Goal: Task Accomplishment & Management: Manage account settings

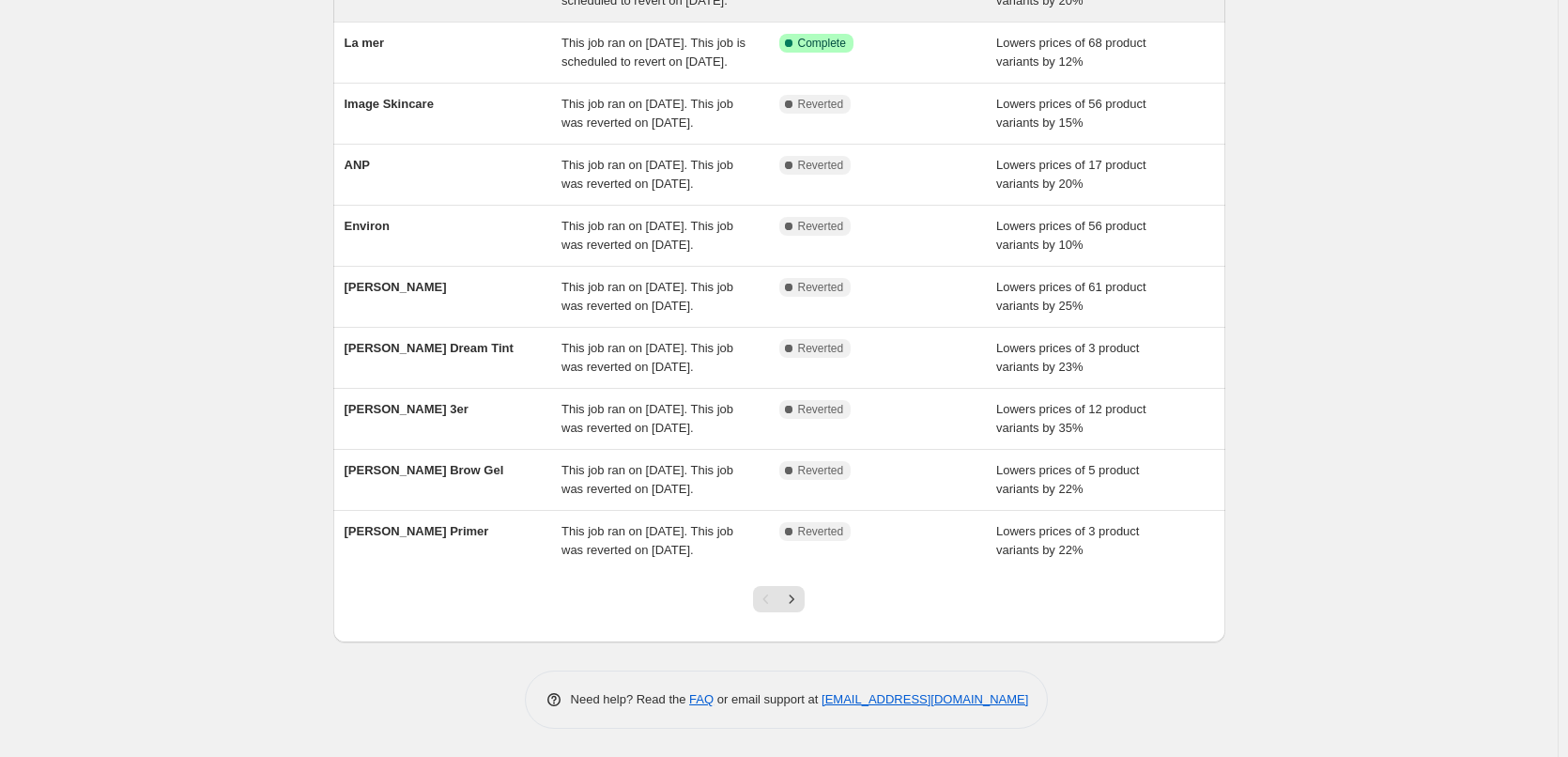
scroll to position [399, 0]
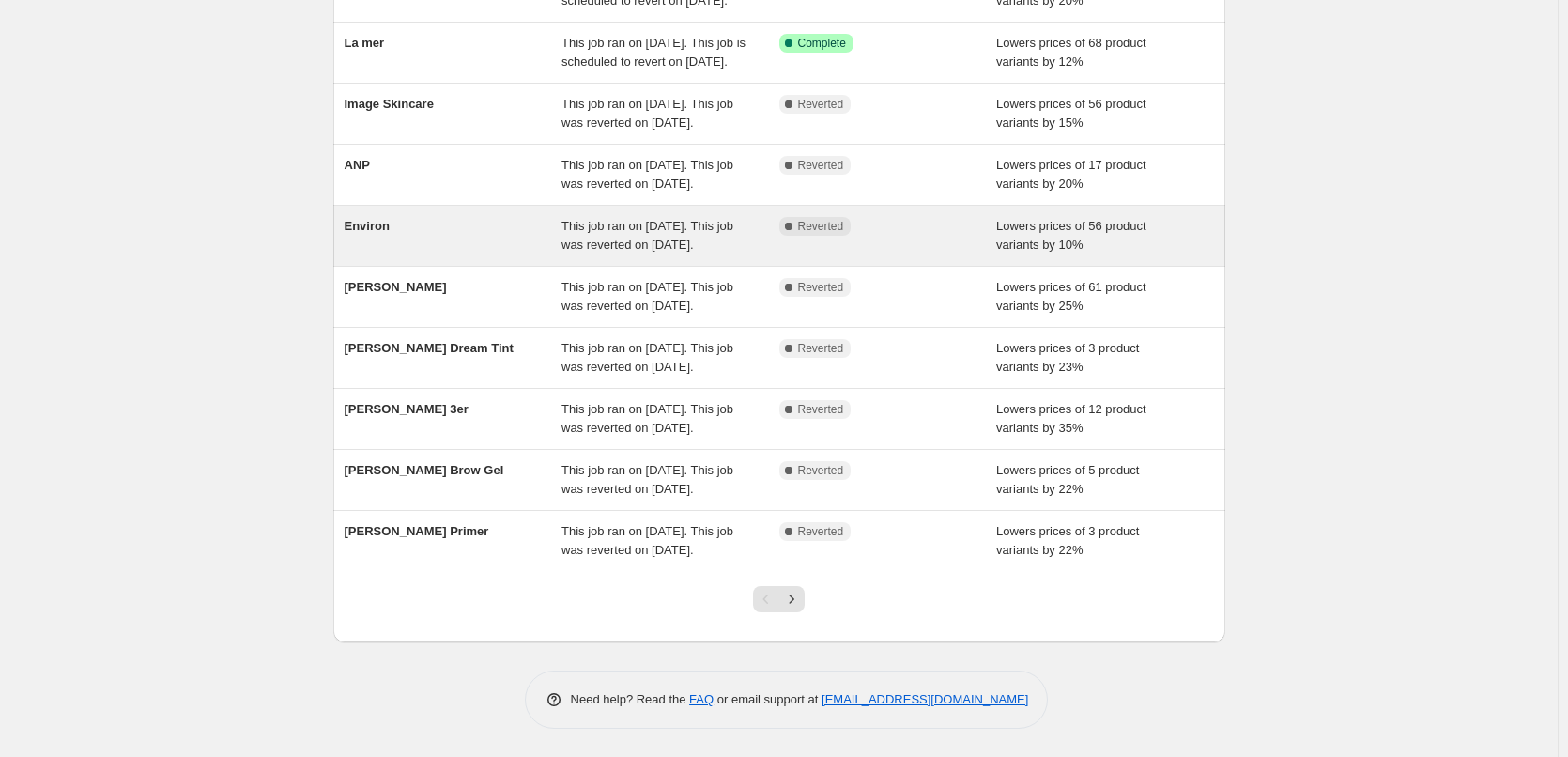
click at [346, 206] on div "Environ This job ran on [DATE]. This job was reverted on [DATE]. Complete Rever…" at bounding box center [780, 236] width 892 height 60
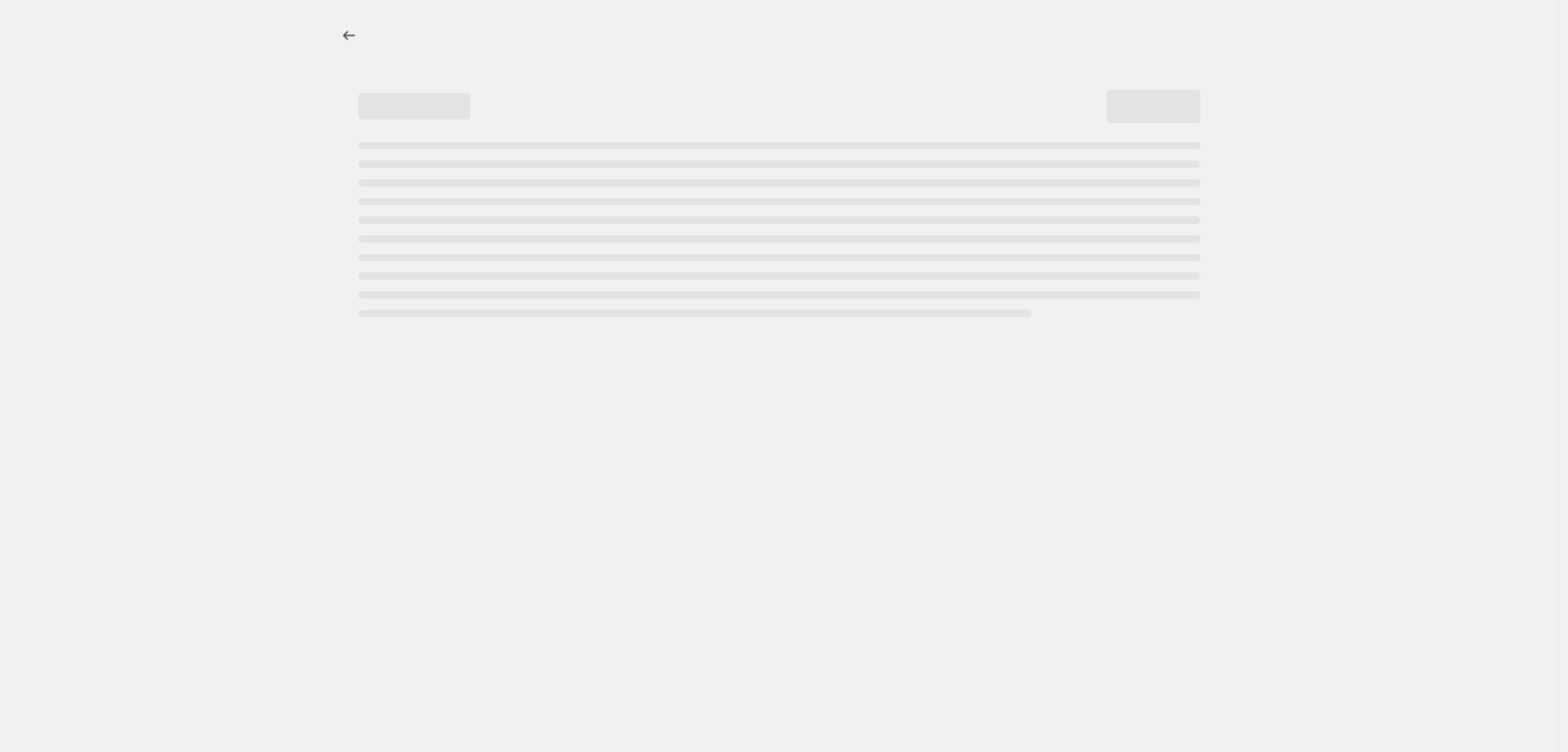
select select "percentage"
select select "vendor"
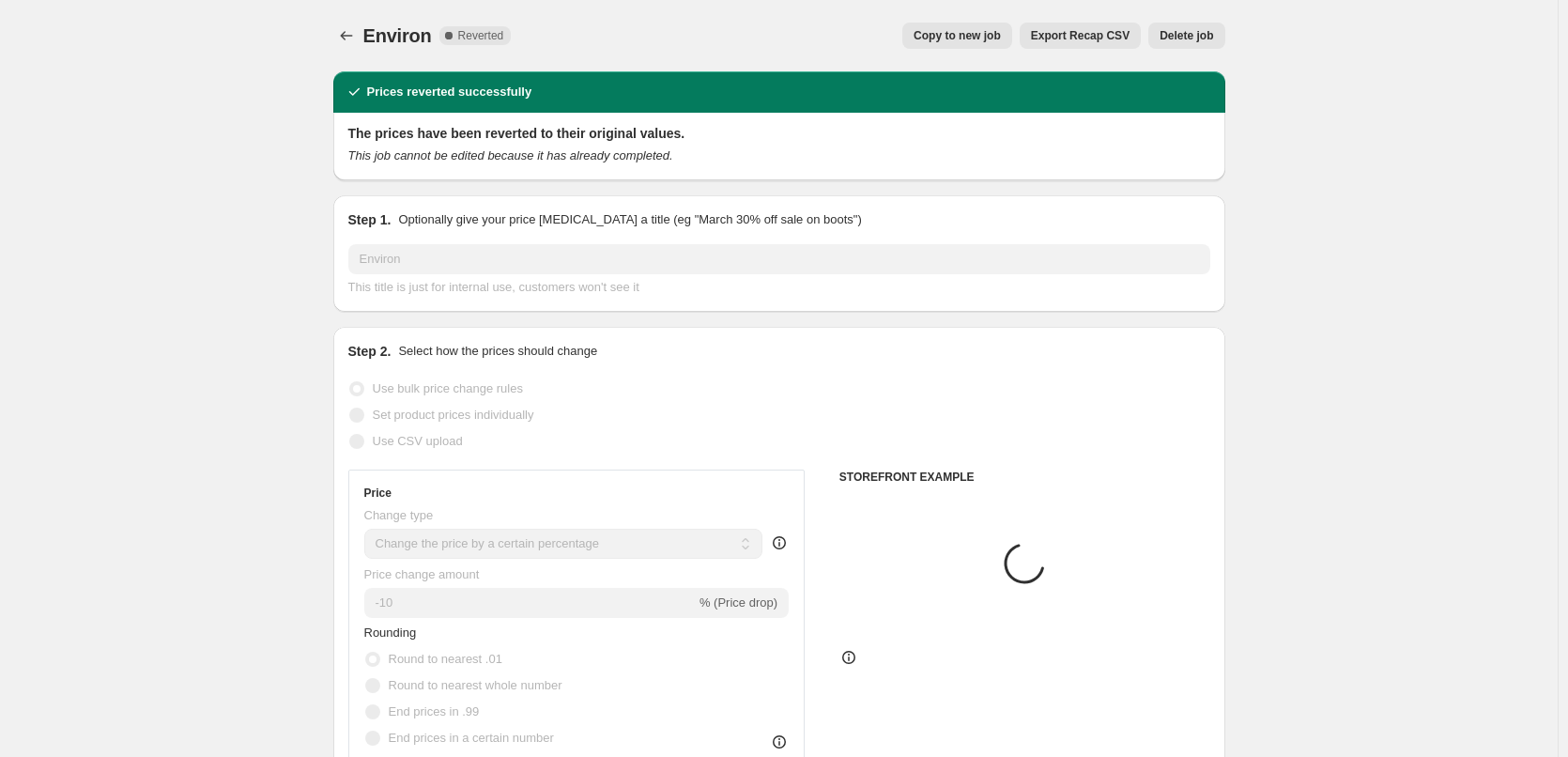
click at [975, 40] on span "Copy to new job" at bounding box center [958, 35] width 87 height 15
select select "percentage"
select select "vendor"
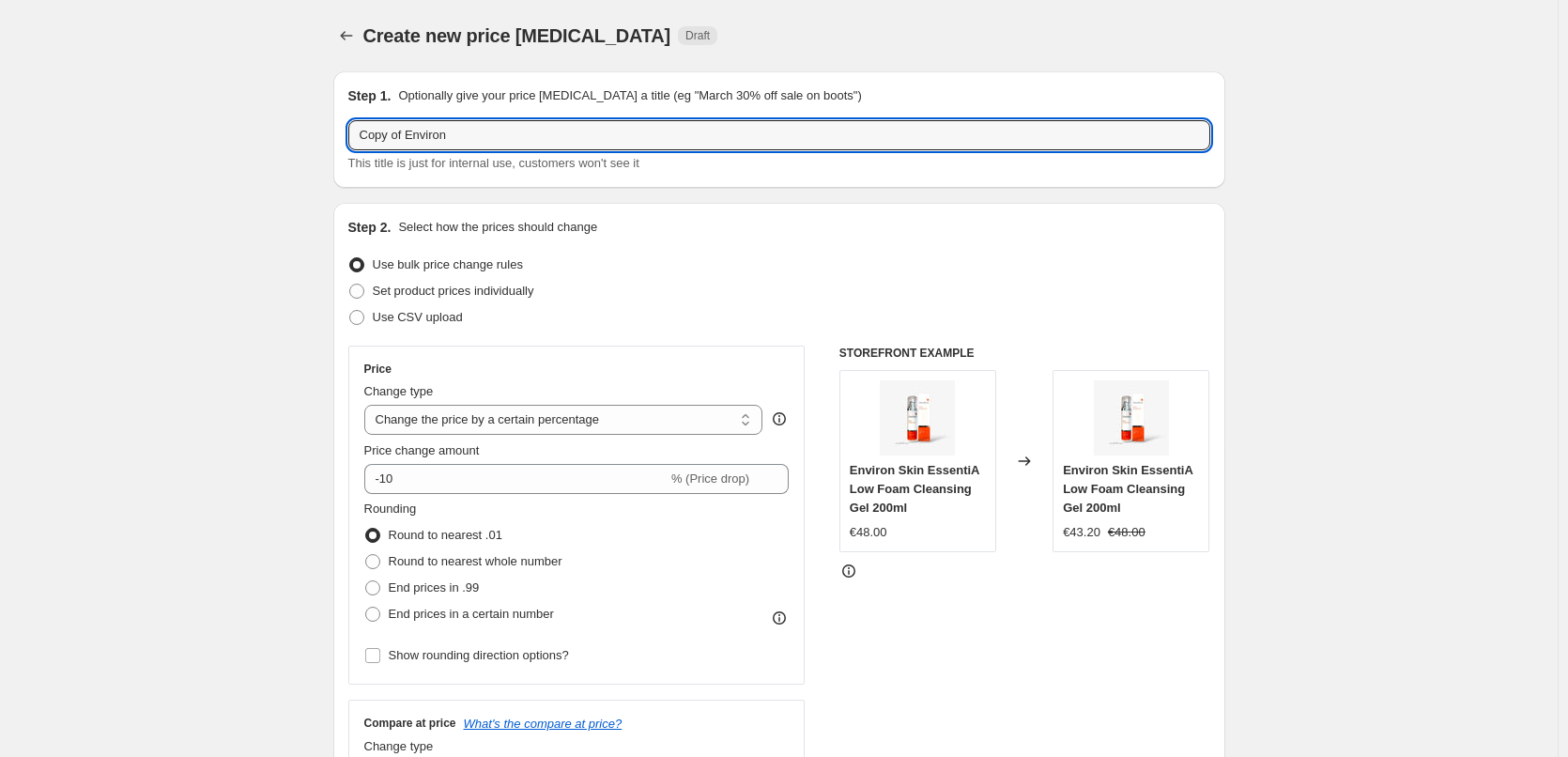
drag, startPoint x: 409, startPoint y: 137, endPoint x: 177, endPoint y: 121, distance: 232.6
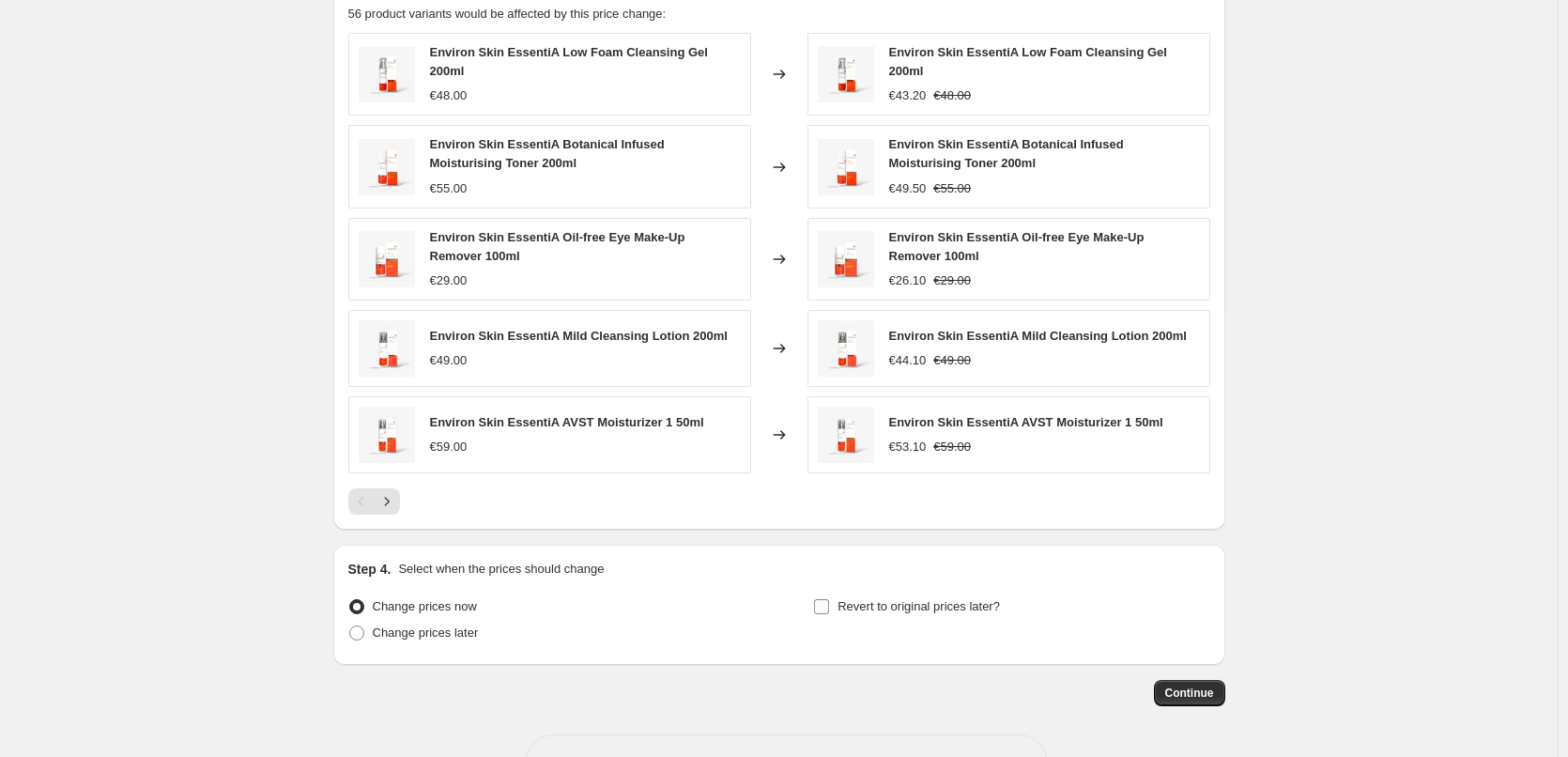
scroll to position [1315, 0]
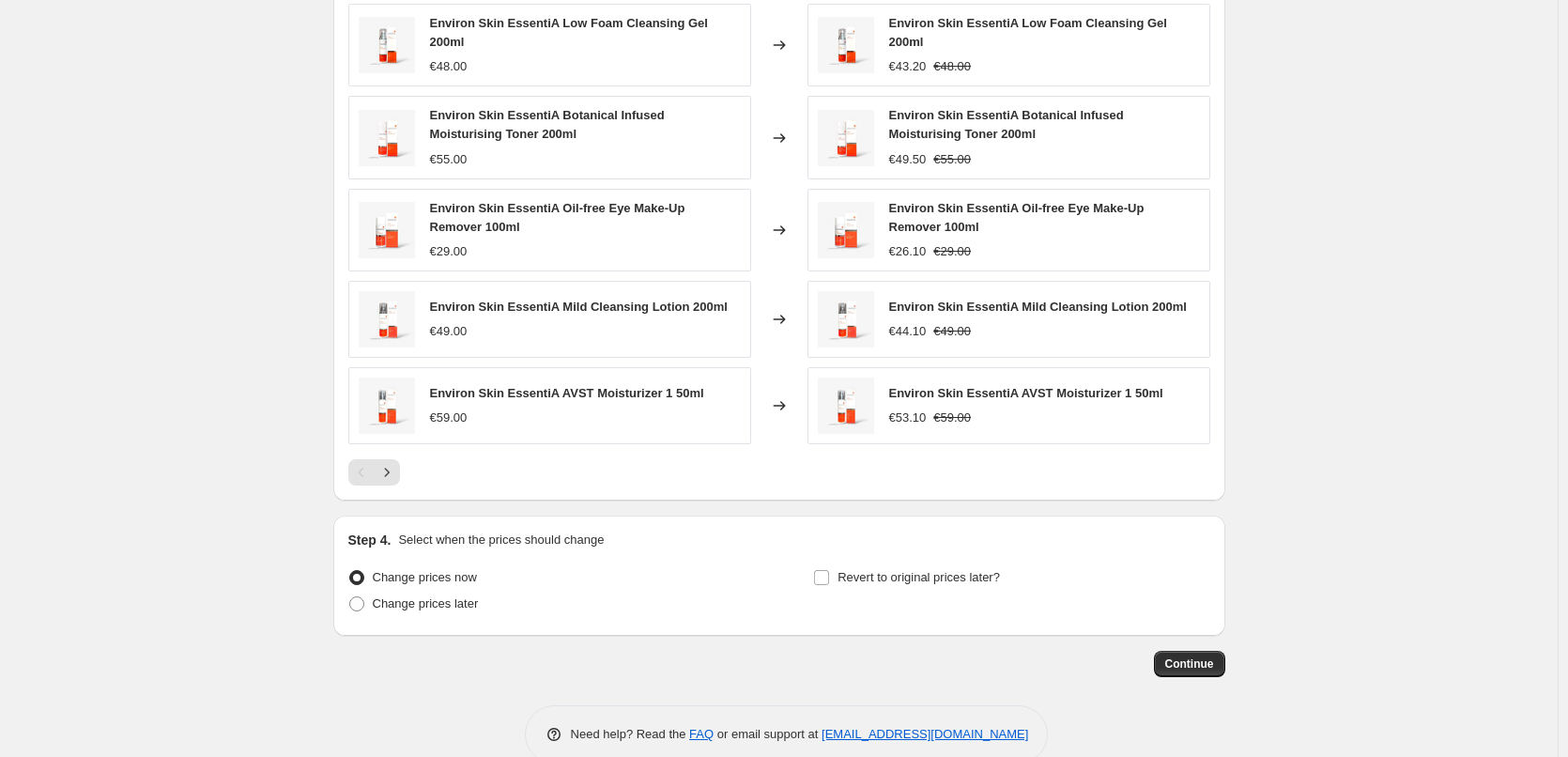
type input "Environ"
click at [946, 589] on div "Revert to original prices later?" at bounding box center [1011, 593] width 397 height 56
click at [945, 586] on div "Revert to original prices later?" at bounding box center [1011, 593] width 397 height 56
click at [937, 583] on label "Revert to original prices later?" at bounding box center [906, 578] width 187 height 27
click at [829, 583] on input "Revert to original prices later?" at bounding box center [821, 577] width 15 height 15
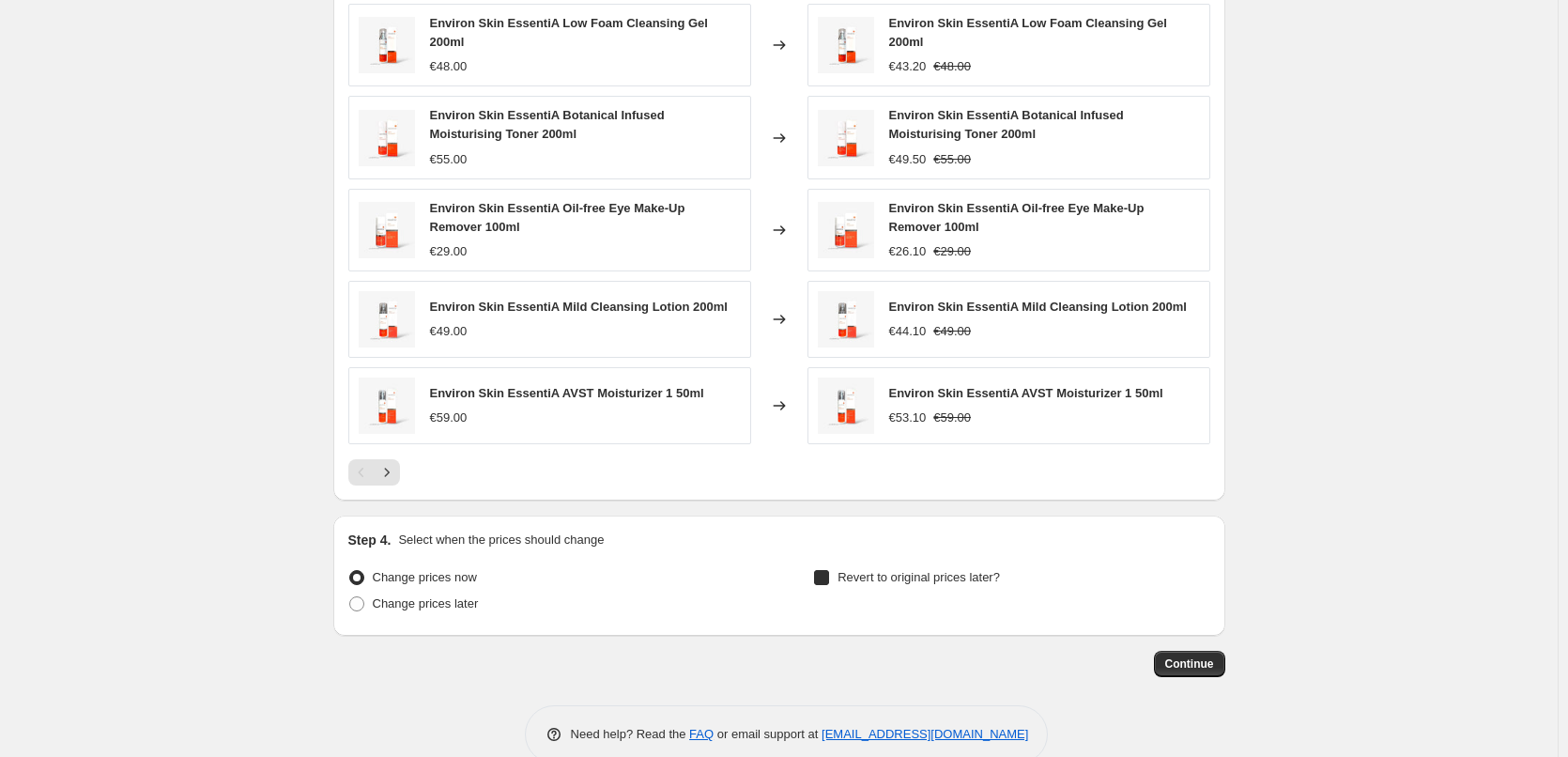
checkbox input "true"
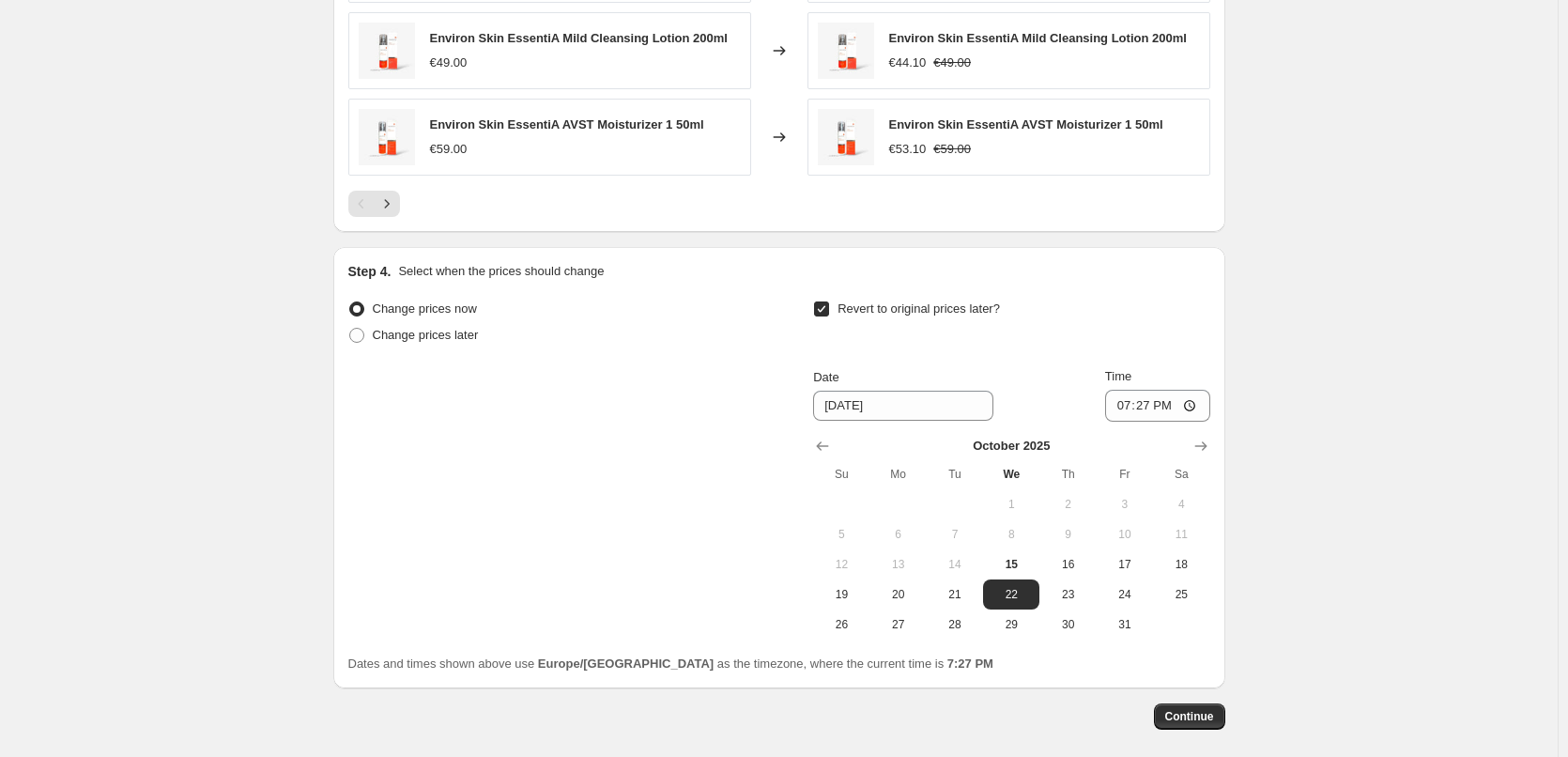
scroll to position [1666, 0]
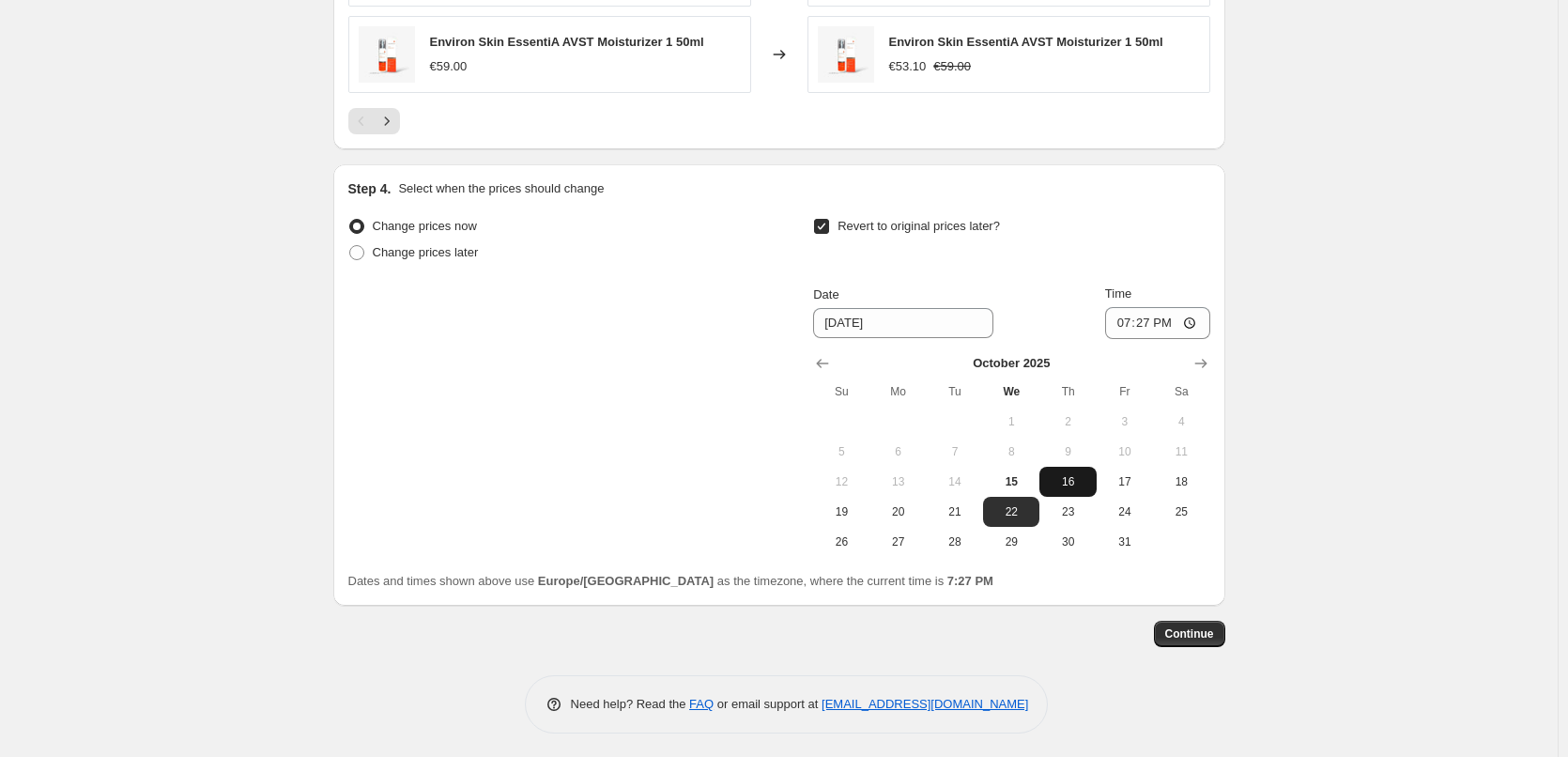
click at [1071, 478] on span "16" at bounding box center [1067, 481] width 42 height 15
type input "[DATE]"
click at [1120, 331] on input "19:27" at bounding box center [1157, 323] width 105 height 32
click at [1122, 327] on input "19:27" at bounding box center [1157, 323] width 105 height 32
type input "03:00"
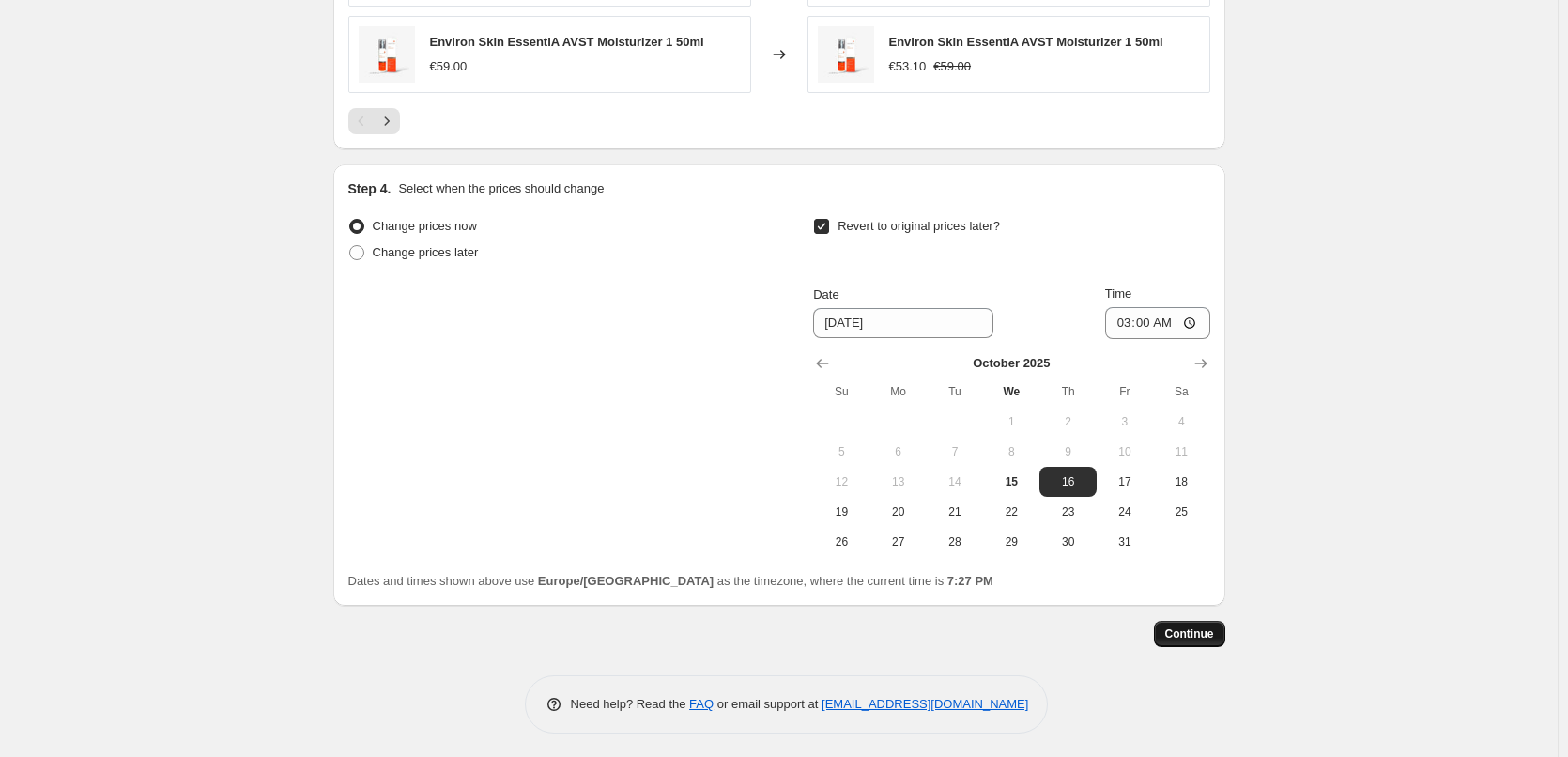
click at [1206, 632] on span "Continue" at bounding box center [1189, 633] width 48 height 15
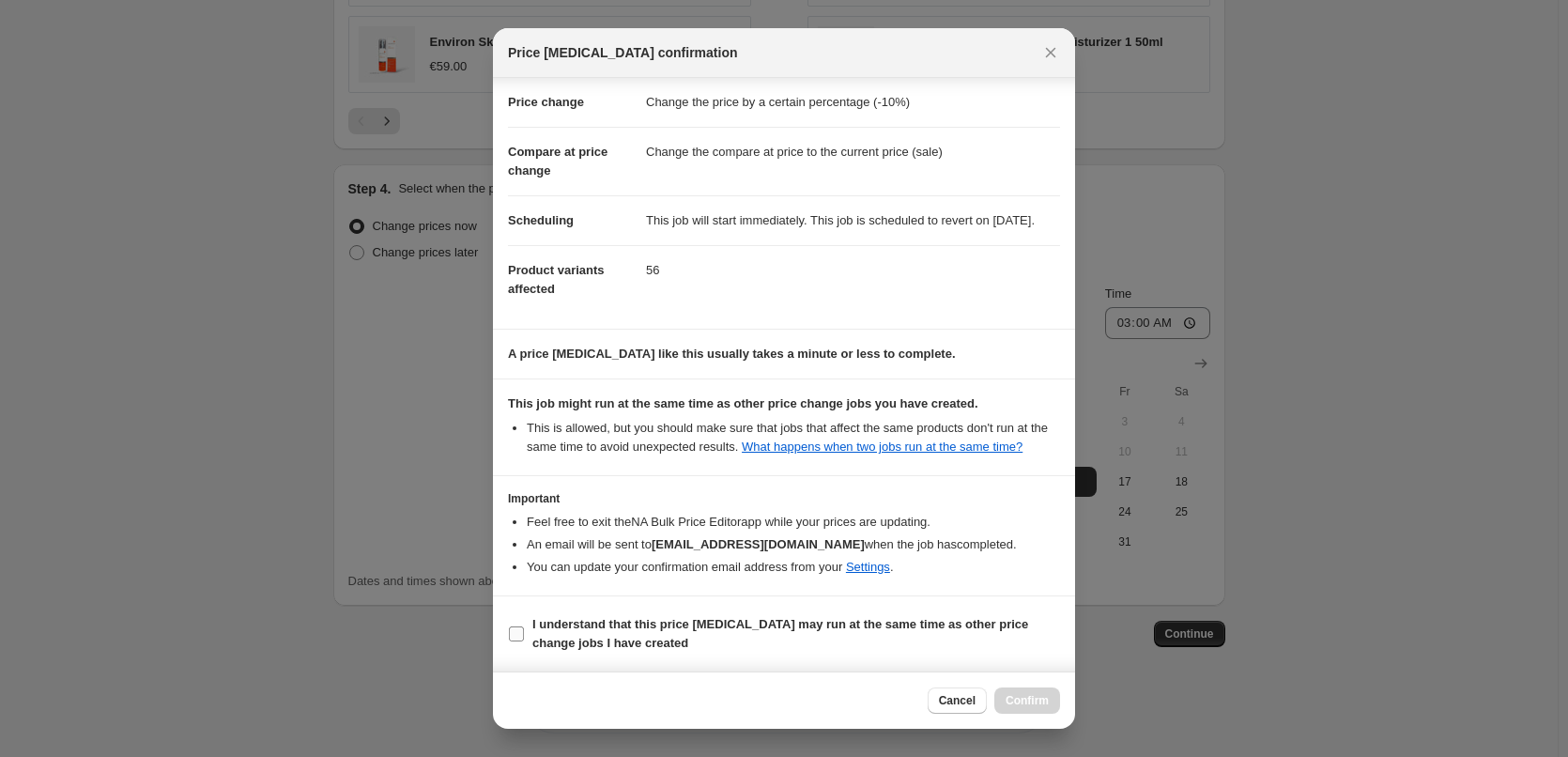
scroll to position [52, 0]
click at [606, 631] on b "I understand that this price [MEDICAL_DATA] may run at the same time as other p…" at bounding box center [780, 633] width 496 height 33
click at [524, 631] on input "I understand that this price [MEDICAL_DATA] may run at the same time as other p…" at bounding box center [516, 633] width 15 height 15
checkbox input "true"
click at [1006, 706] on button "Confirm" at bounding box center [1027, 701] width 65 height 27
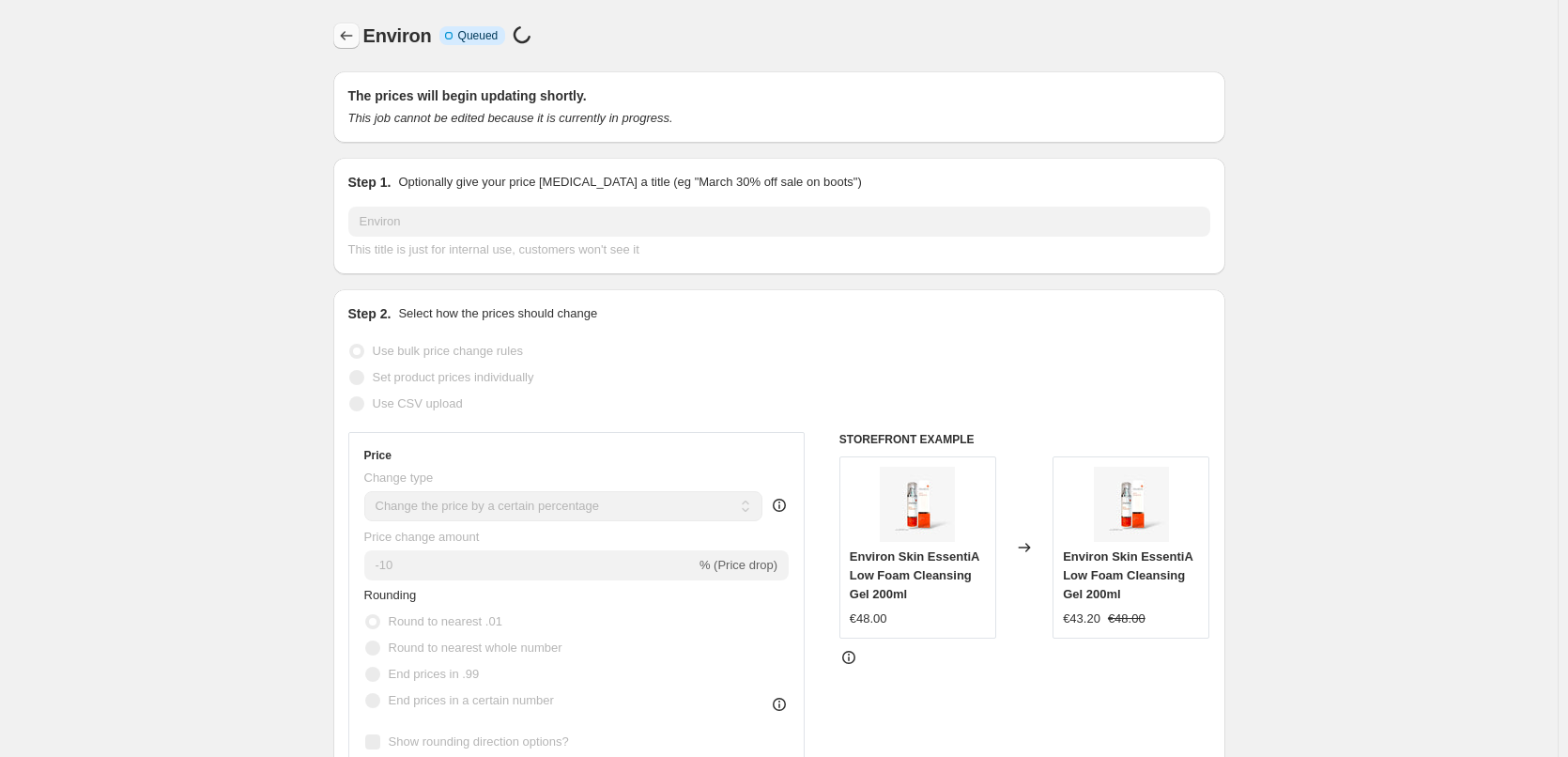
click at [356, 33] on icon "Price change jobs" at bounding box center [346, 36] width 19 height 19
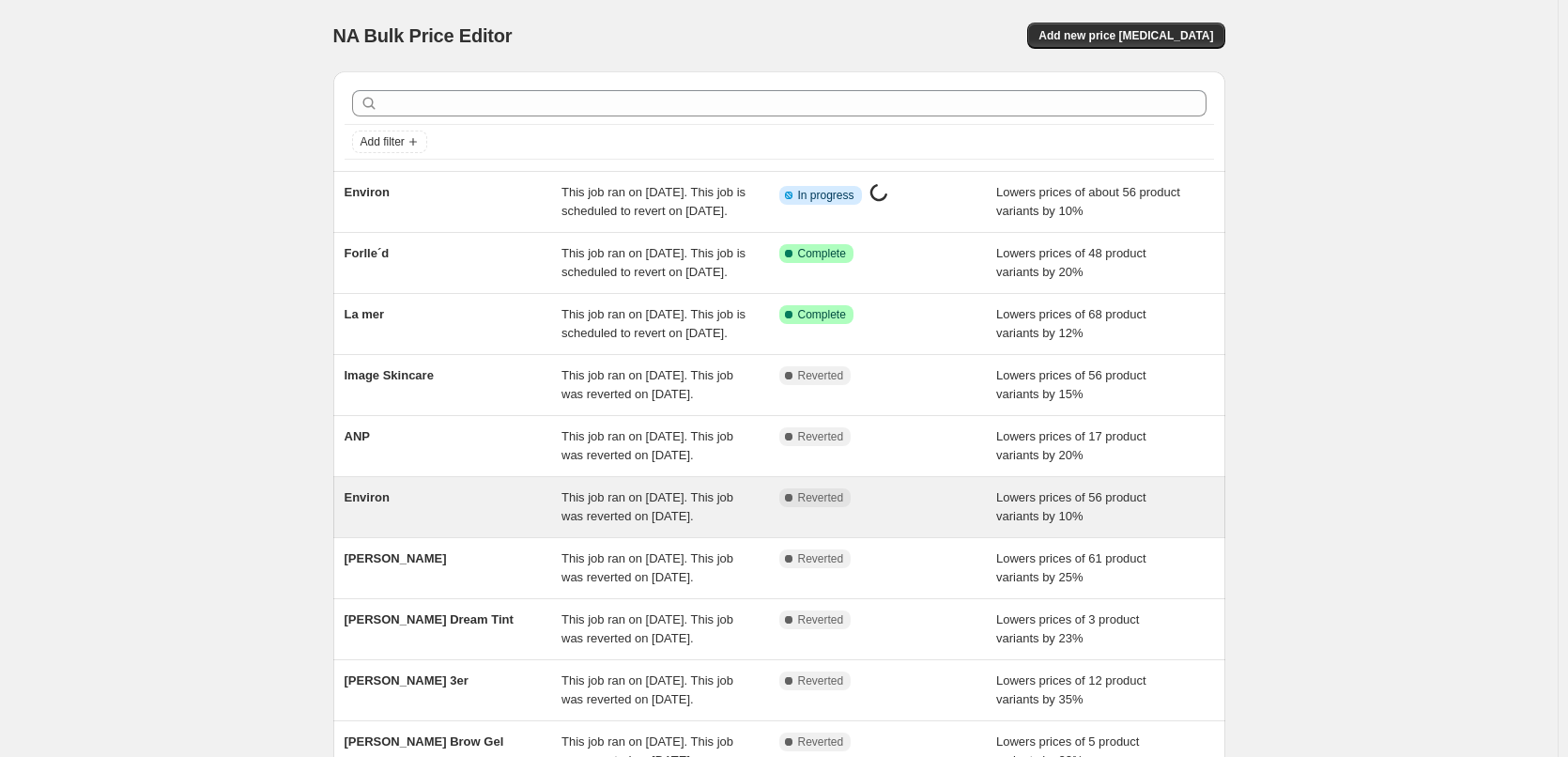
click at [390, 505] on span "Environ" at bounding box center [367, 498] width 46 height 14
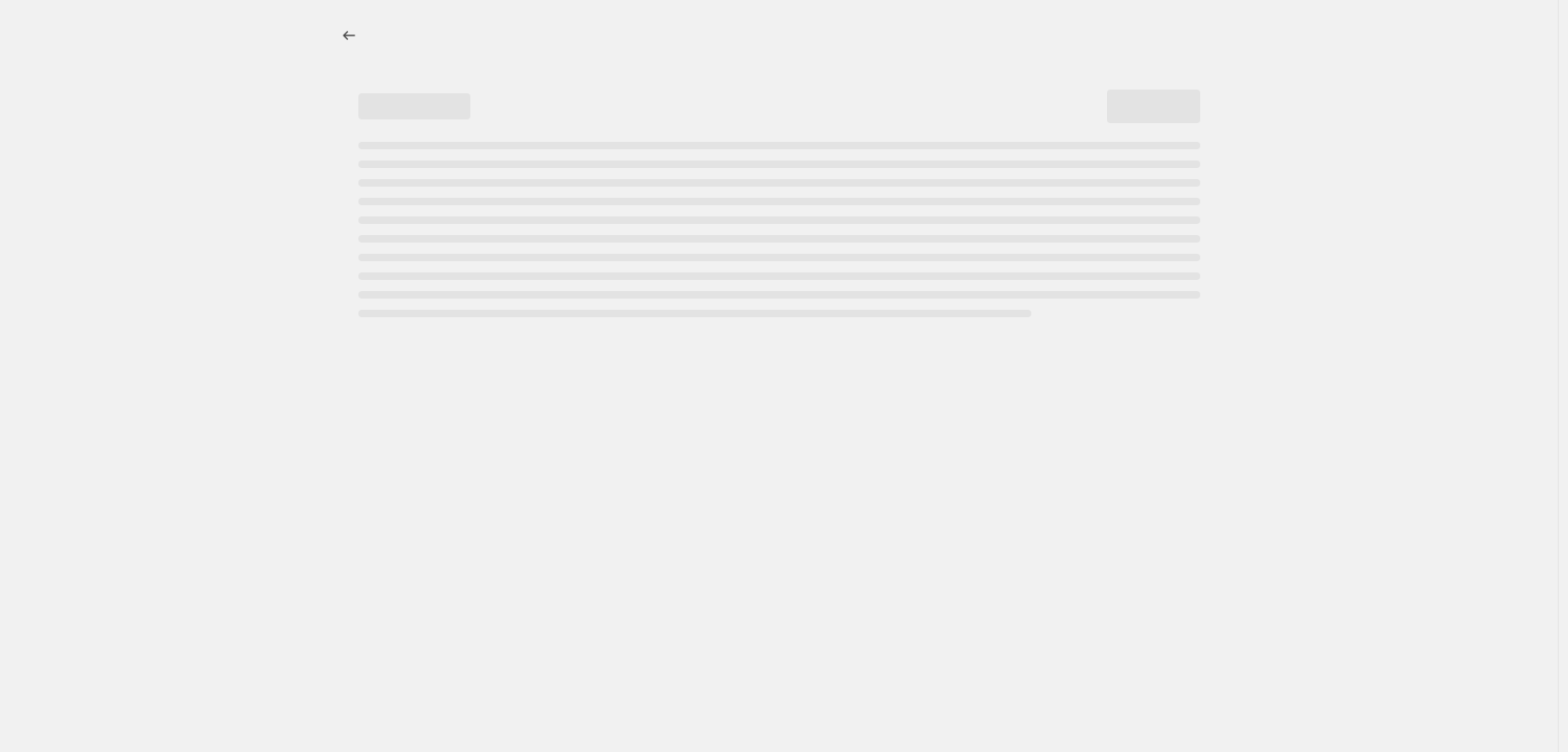
select select "percentage"
select select "vendor"
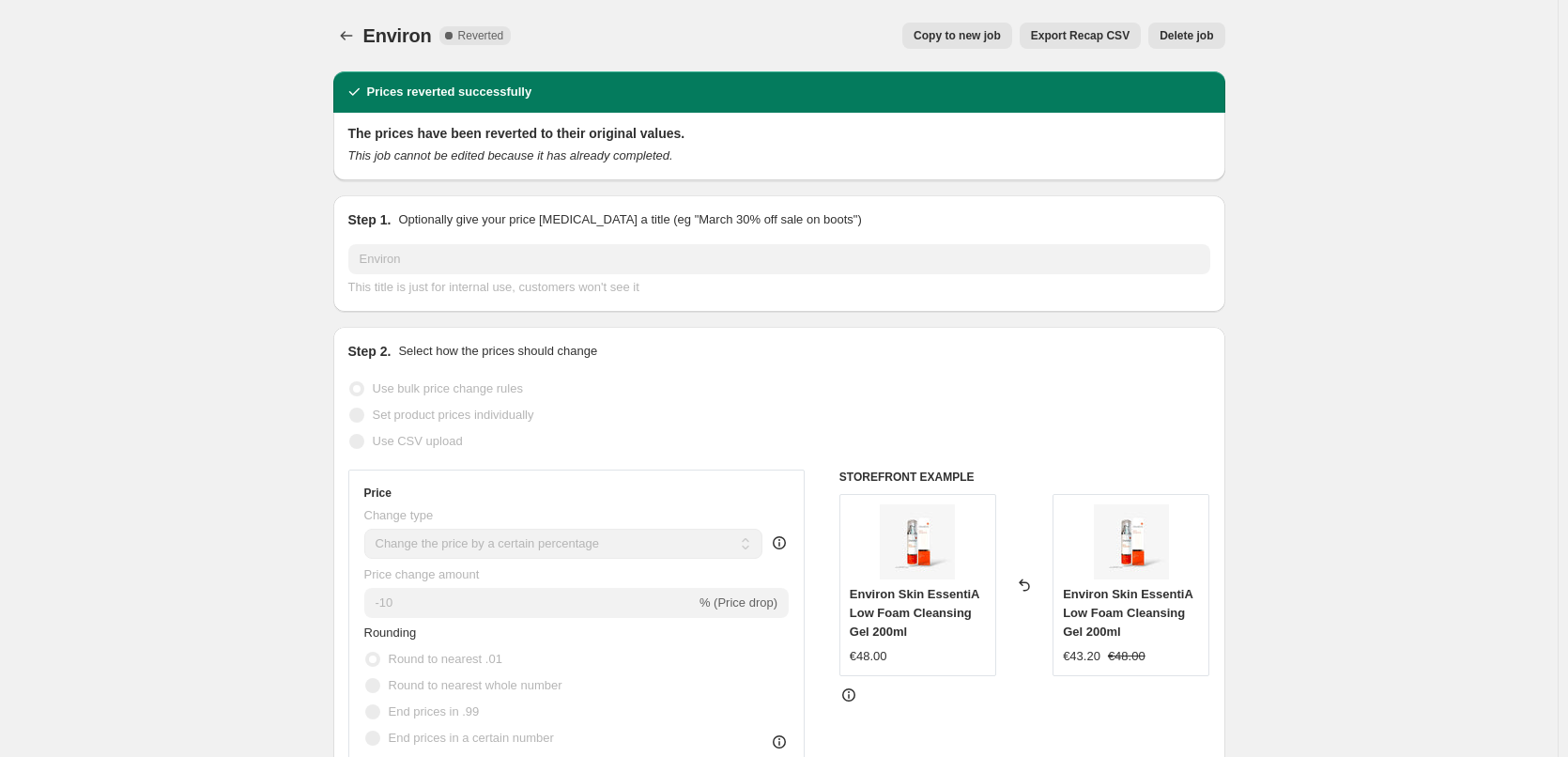
click at [1204, 38] on span "Delete job" at bounding box center [1186, 35] width 53 height 15
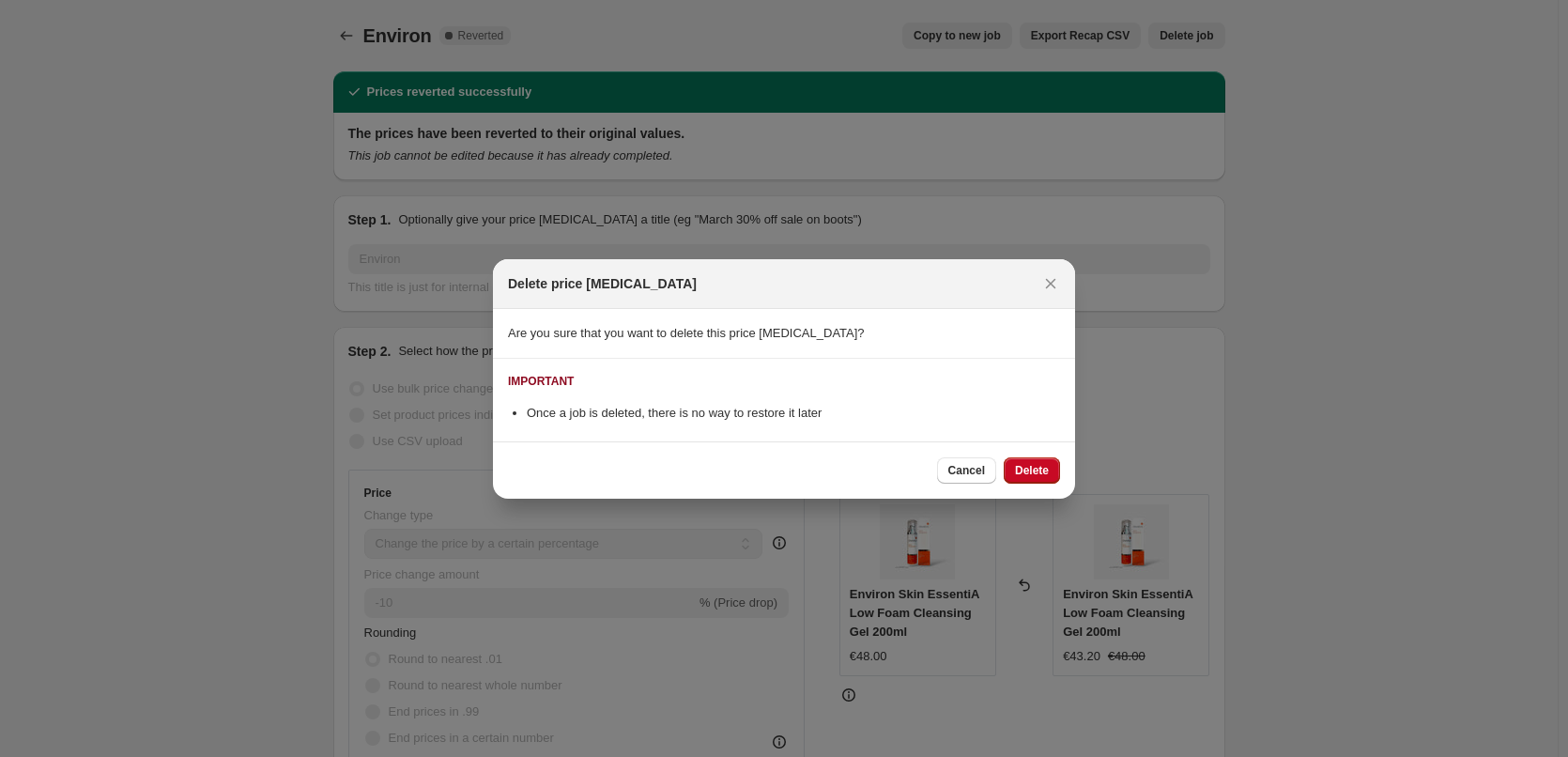
click at [1061, 466] on div "Cancel Delete" at bounding box center [784, 470] width 583 height 57
click at [1057, 468] on button "Delete" at bounding box center [1032, 470] width 56 height 27
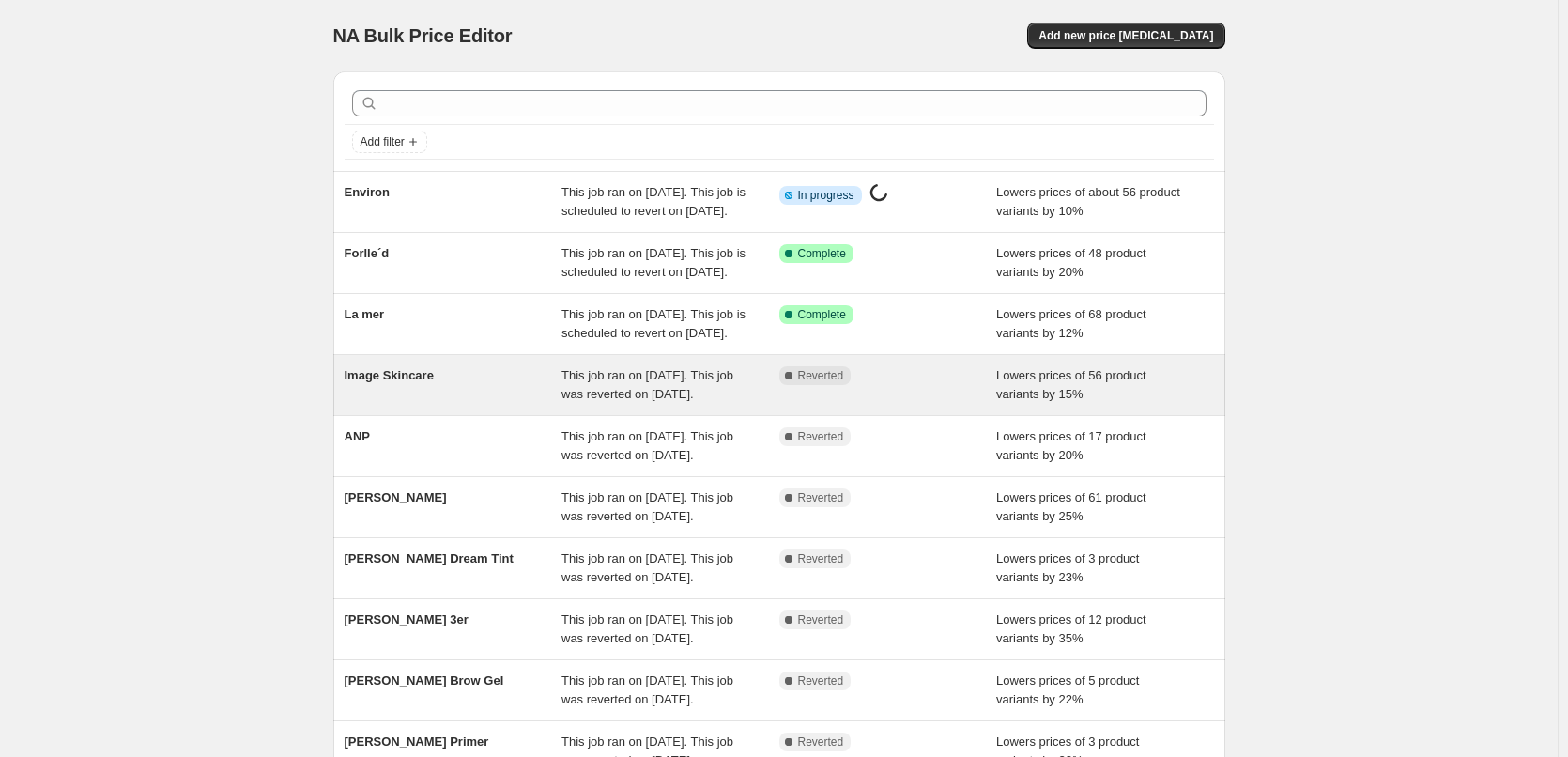
click at [382, 382] on span "Image Skincare" at bounding box center [389, 375] width 89 height 14
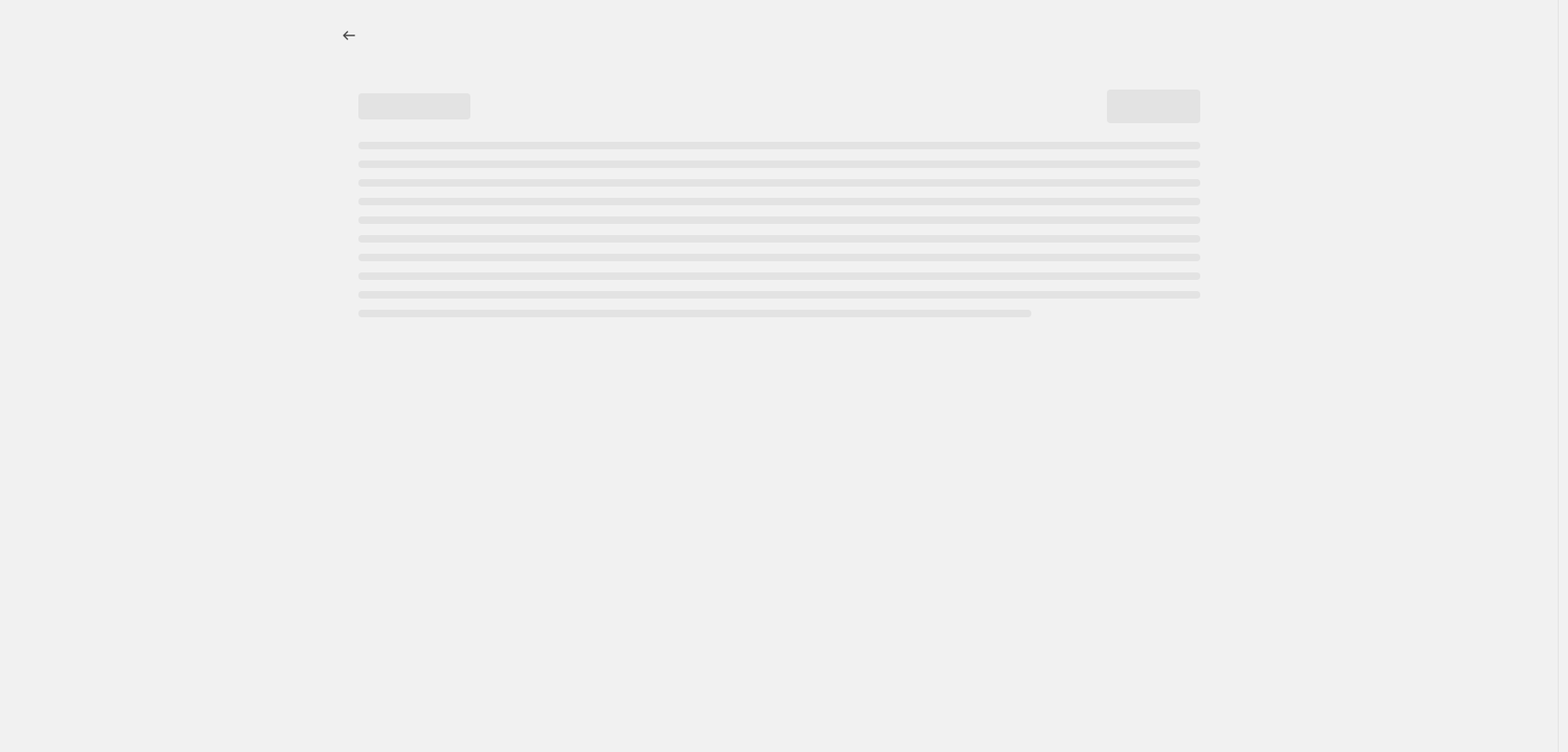
select select "percentage"
select select "remove"
select select "vendor"
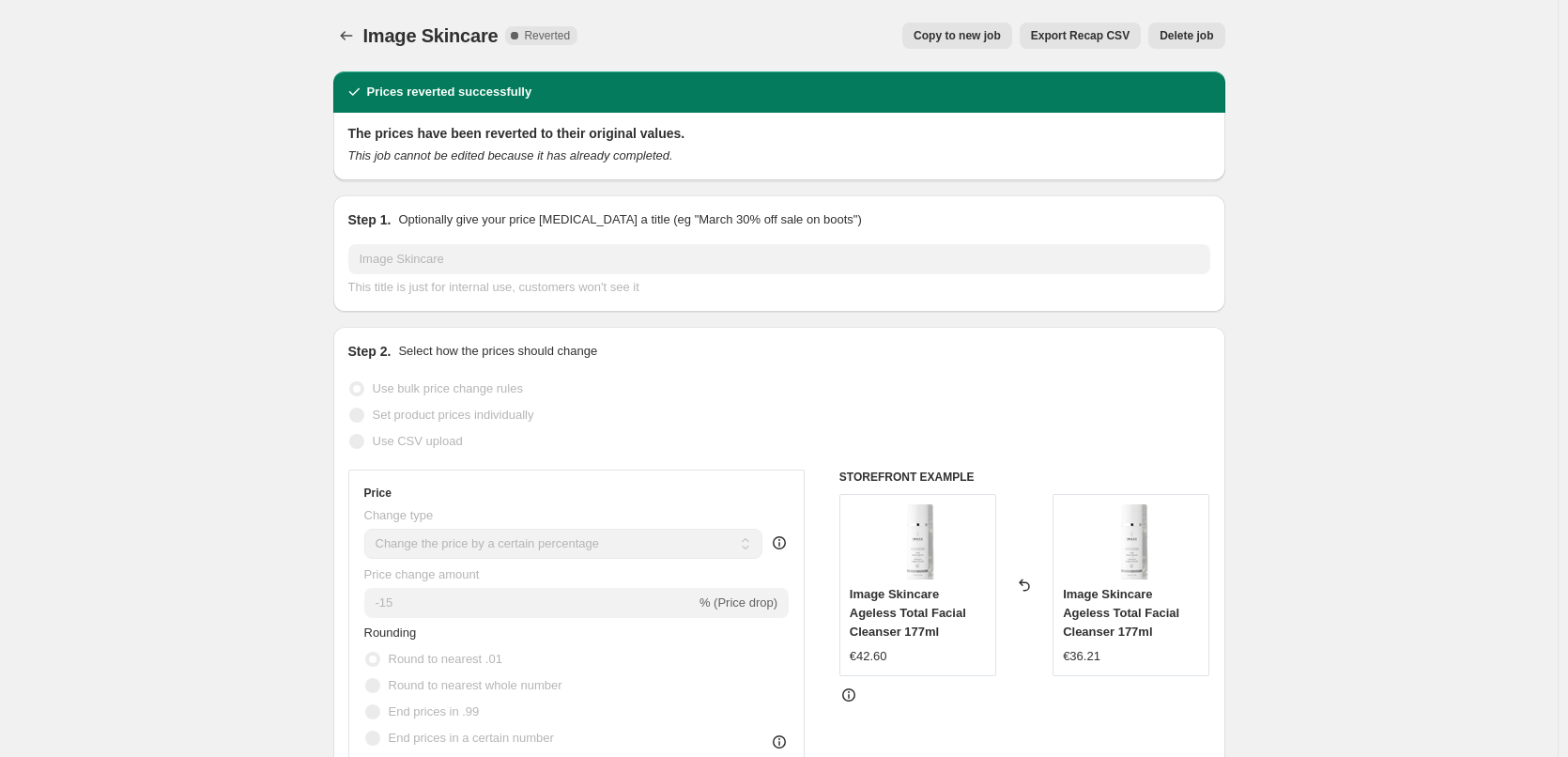
click at [957, 36] on span "Copy to new job" at bounding box center [958, 35] width 87 height 15
select select "percentage"
select select "remove"
select select "vendor"
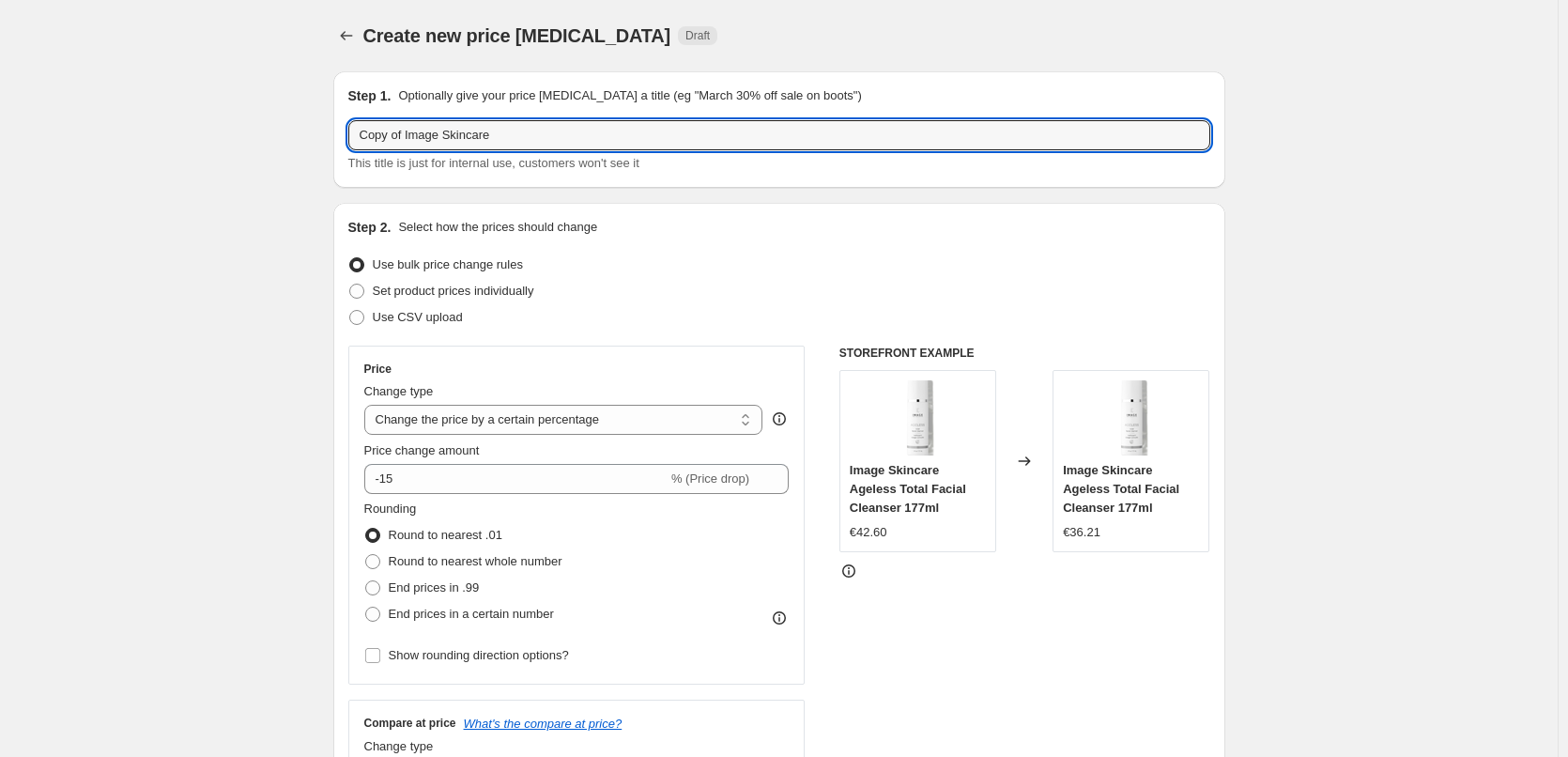
drag, startPoint x: 410, startPoint y: 139, endPoint x: 277, endPoint y: 149, distance: 133.4
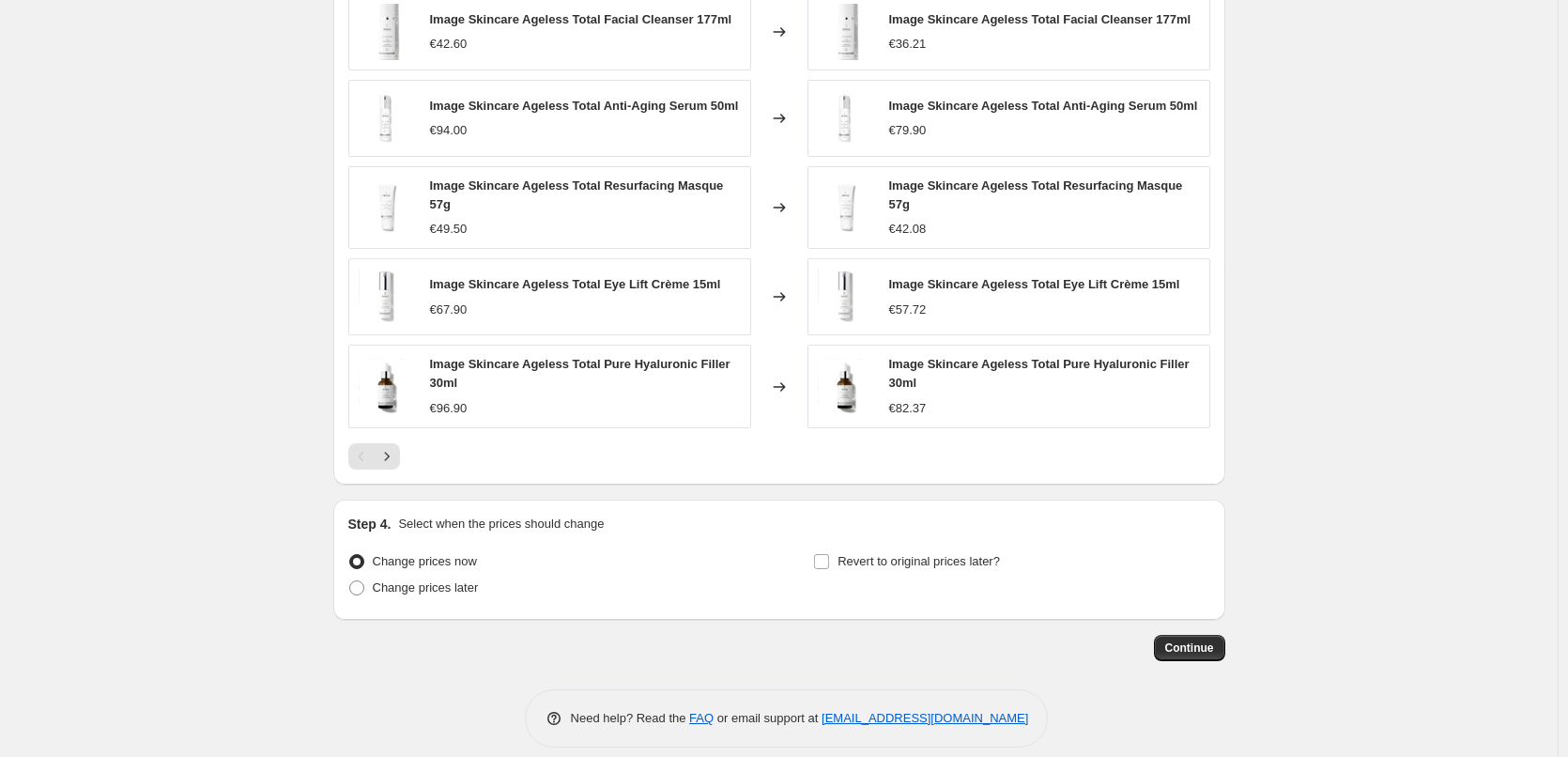
scroll to position [1339, 0]
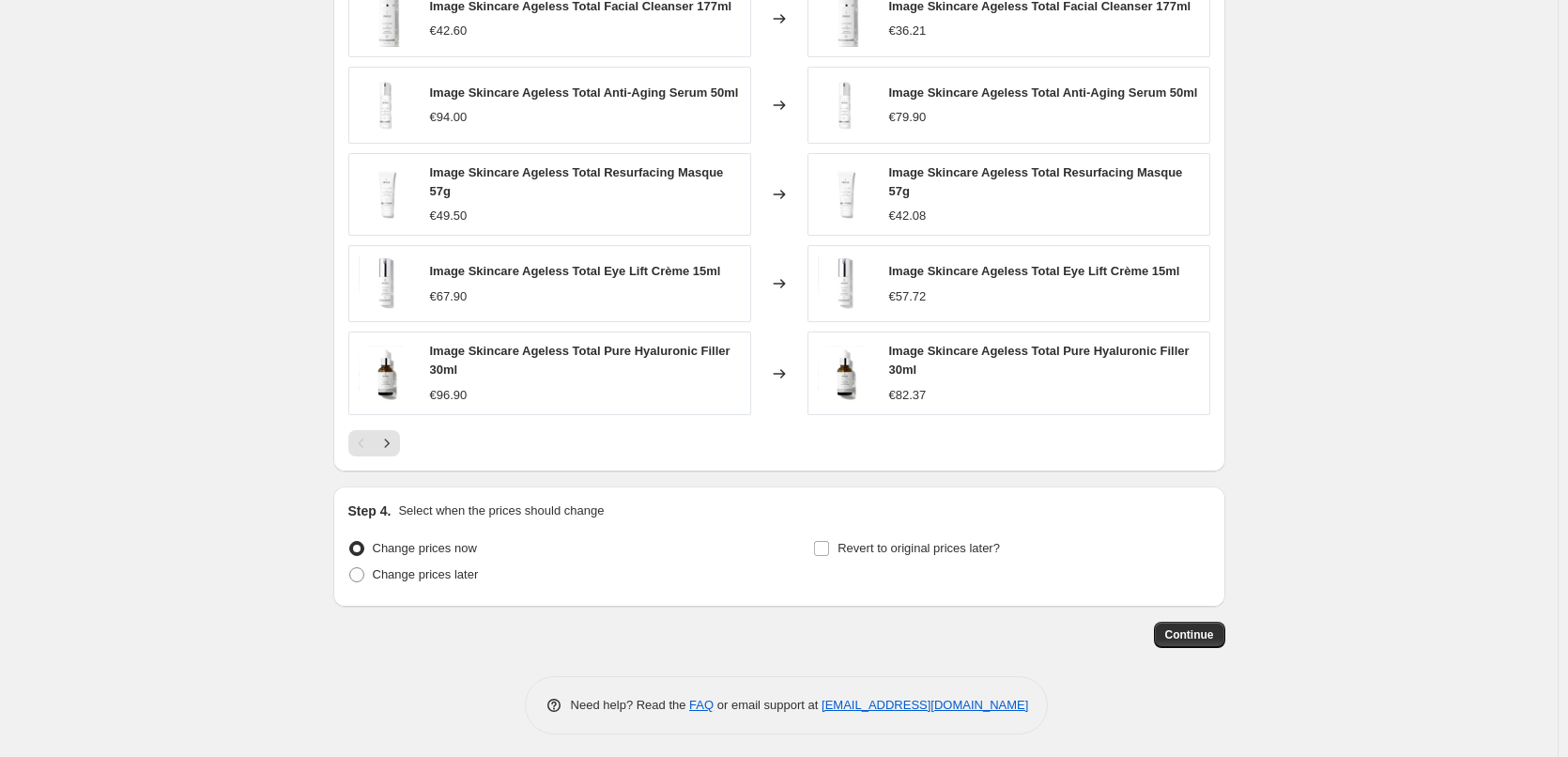
type input "Image Skincare"
click at [969, 526] on div "Step 4. Select when the prices should change Change prices now Change prices la…" at bounding box center [779, 546] width 862 height 90
click at [962, 543] on span "Revert to original prices later?" at bounding box center [919, 548] width 162 height 14
click at [829, 543] on input "Revert to original prices later?" at bounding box center [821, 548] width 15 height 15
checkbox input "true"
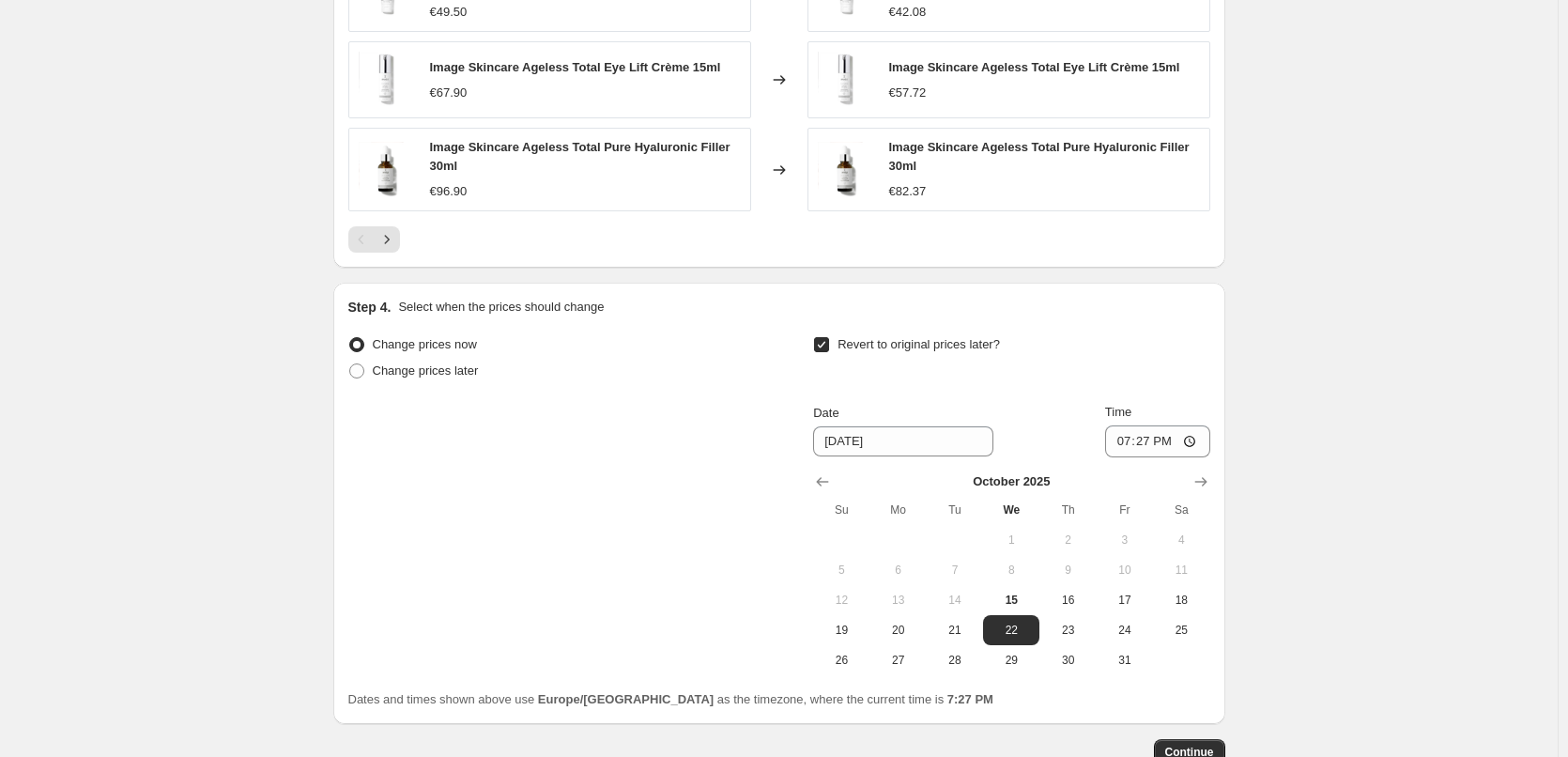
scroll to position [1659, 0]
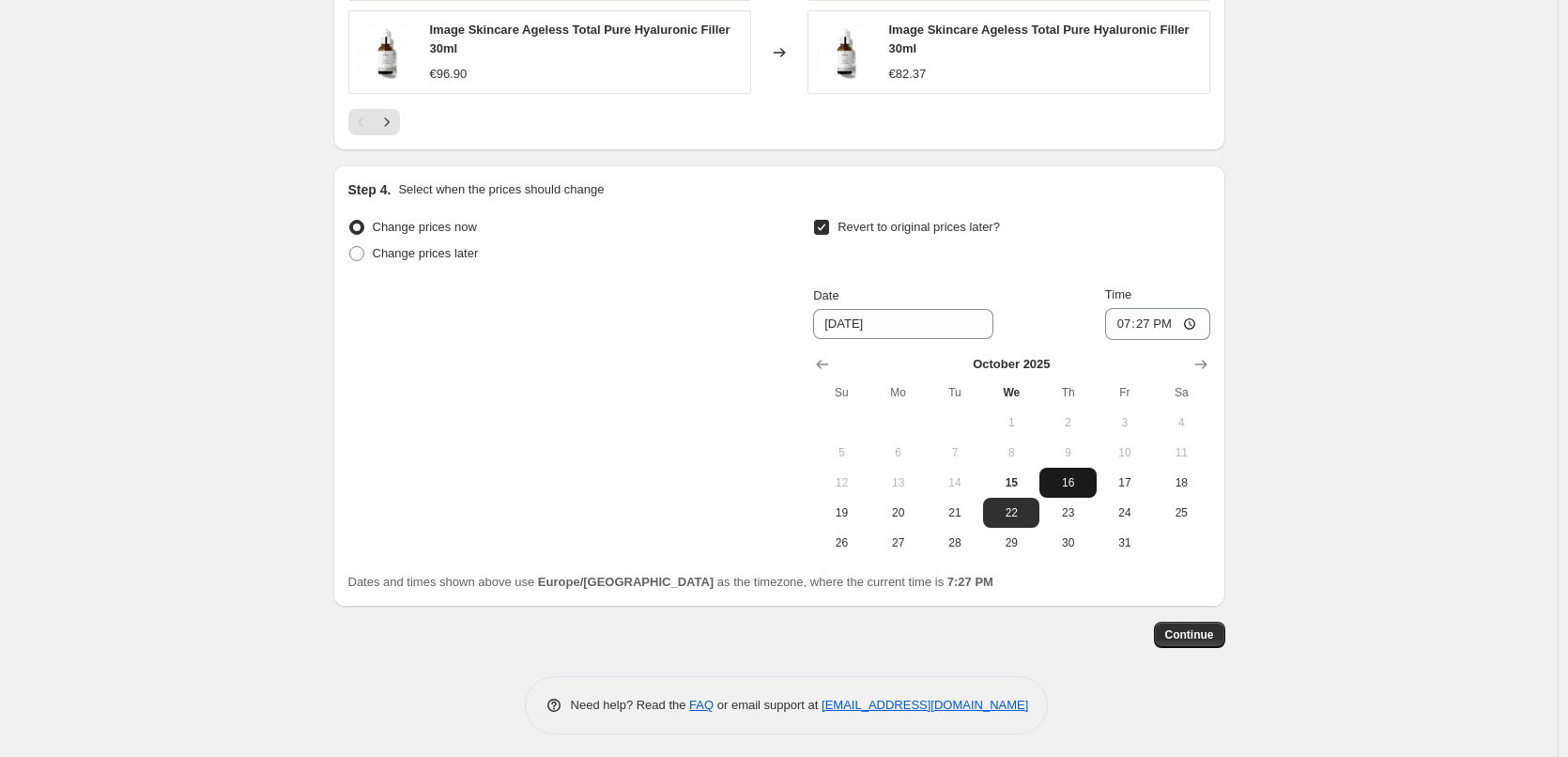
click at [1053, 475] on span "16" at bounding box center [1067, 482] width 42 height 15
type input "[DATE]"
click at [1117, 330] on input "19:27" at bounding box center [1157, 324] width 105 height 32
click at [1128, 315] on input "14:27" at bounding box center [1157, 324] width 105 height 32
type input "03:00"
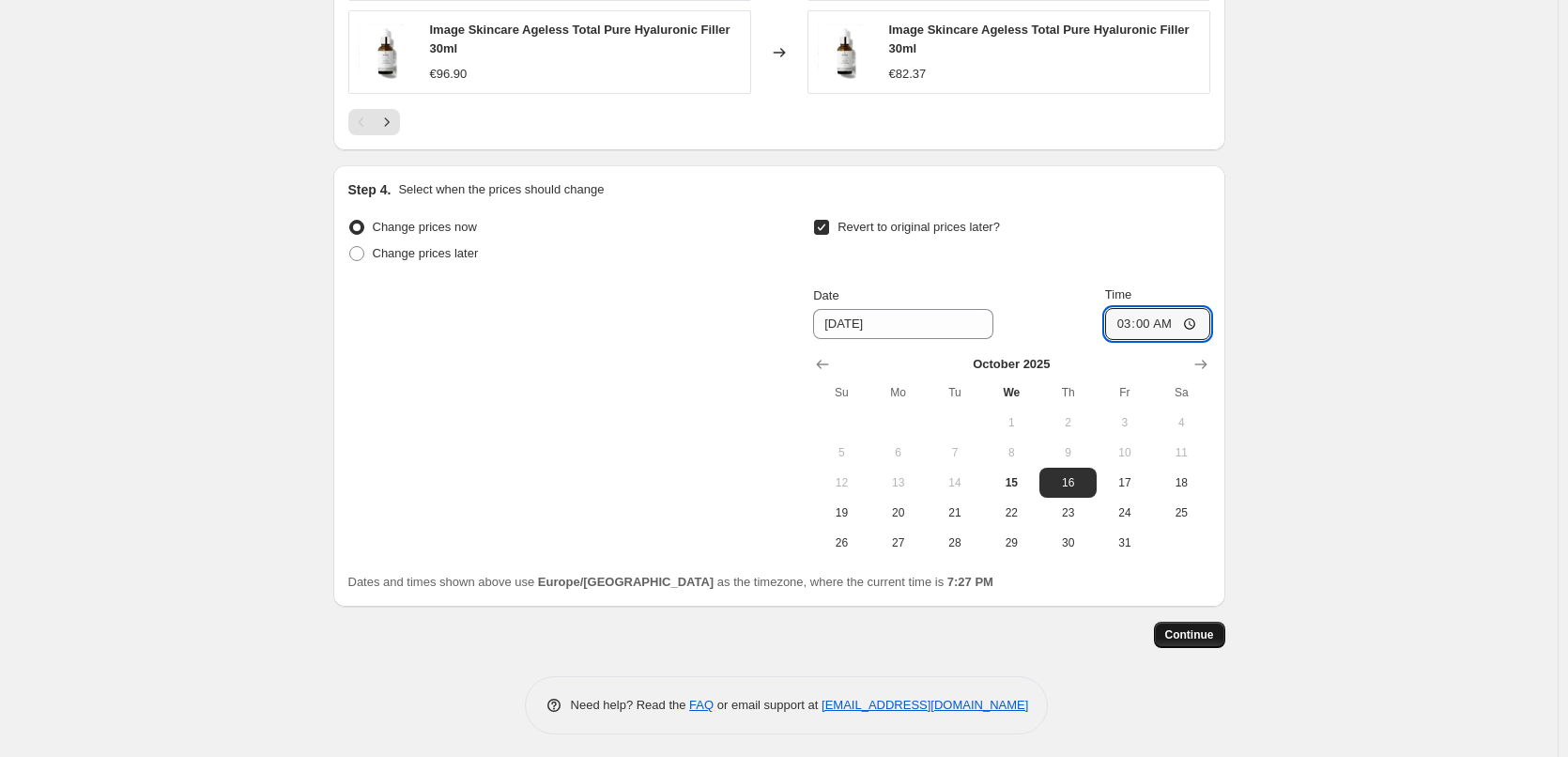
click at [1197, 631] on span "Continue" at bounding box center [1189, 634] width 48 height 15
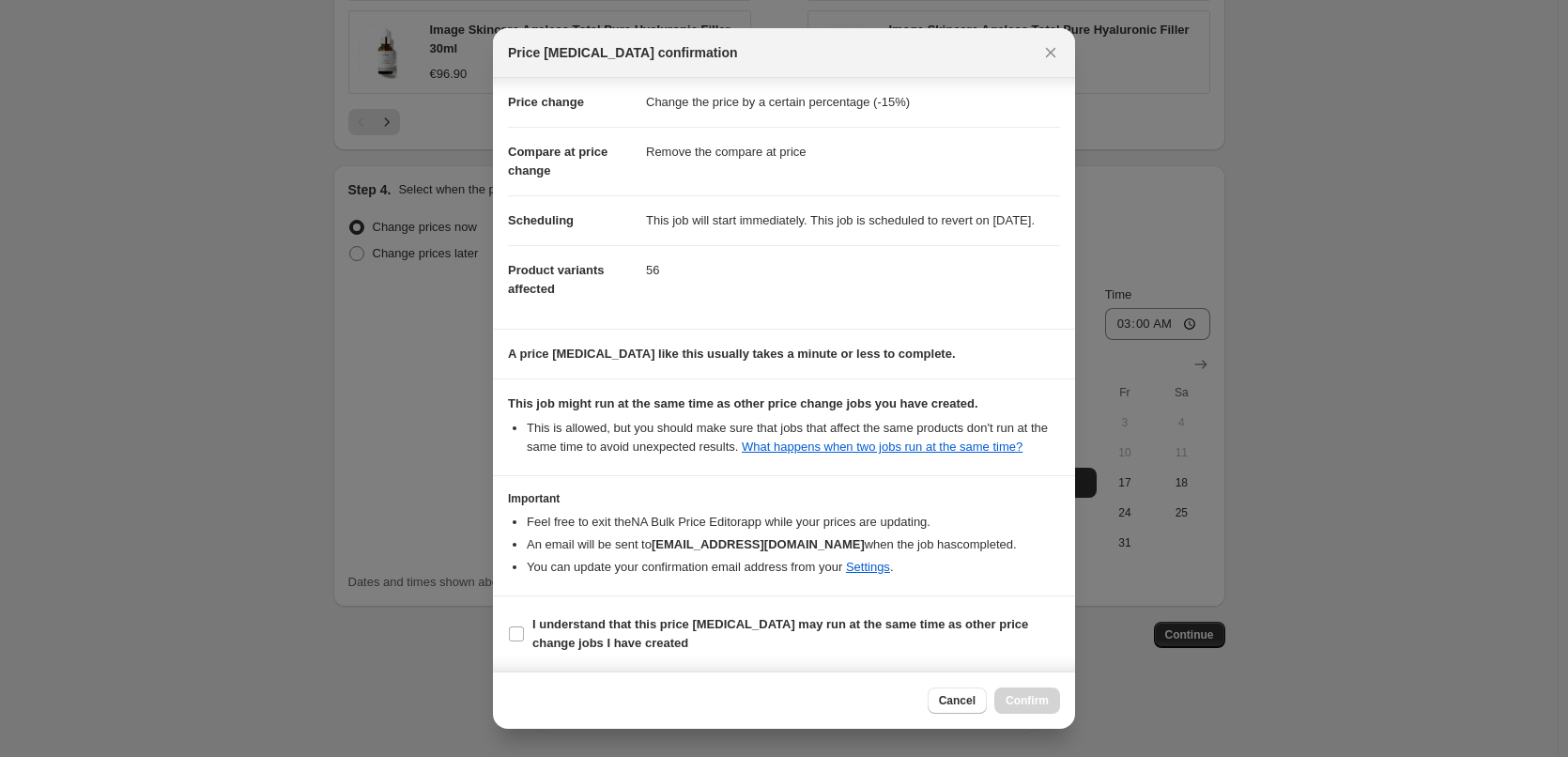
scroll to position [52, 0]
click at [636, 623] on b "I understand that this price [MEDICAL_DATA] may run at the same time as other p…" at bounding box center [780, 633] width 496 height 33
click at [524, 626] on input "I understand that this price [MEDICAL_DATA] may run at the same time as other p…" at bounding box center [516, 633] width 15 height 15
checkbox input "true"
click at [1084, 700] on div at bounding box center [784, 378] width 1568 height 757
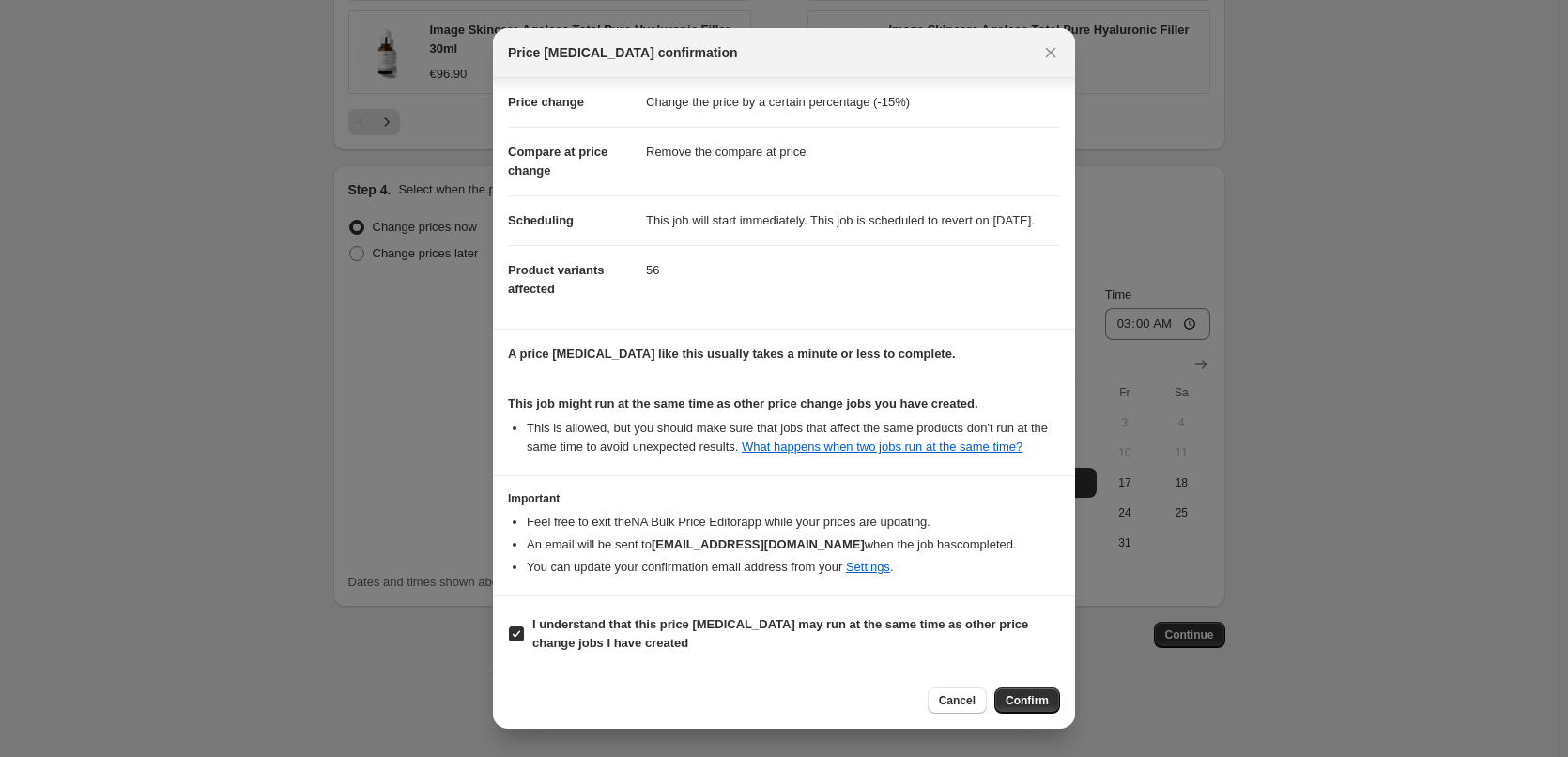
scroll to position [1659, 0]
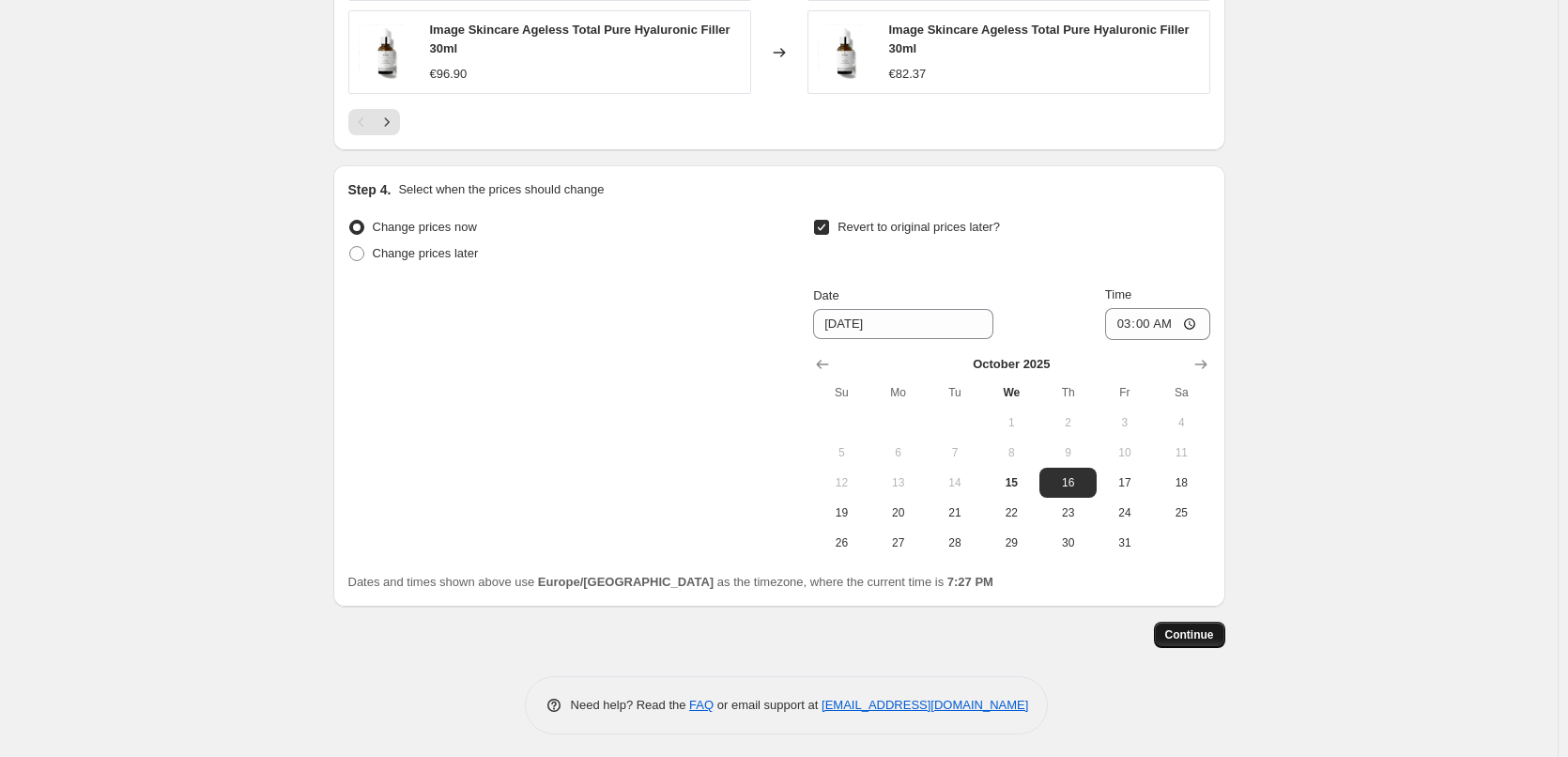
click at [1181, 630] on span "Continue" at bounding box center [1189, 634] width 48 height 15
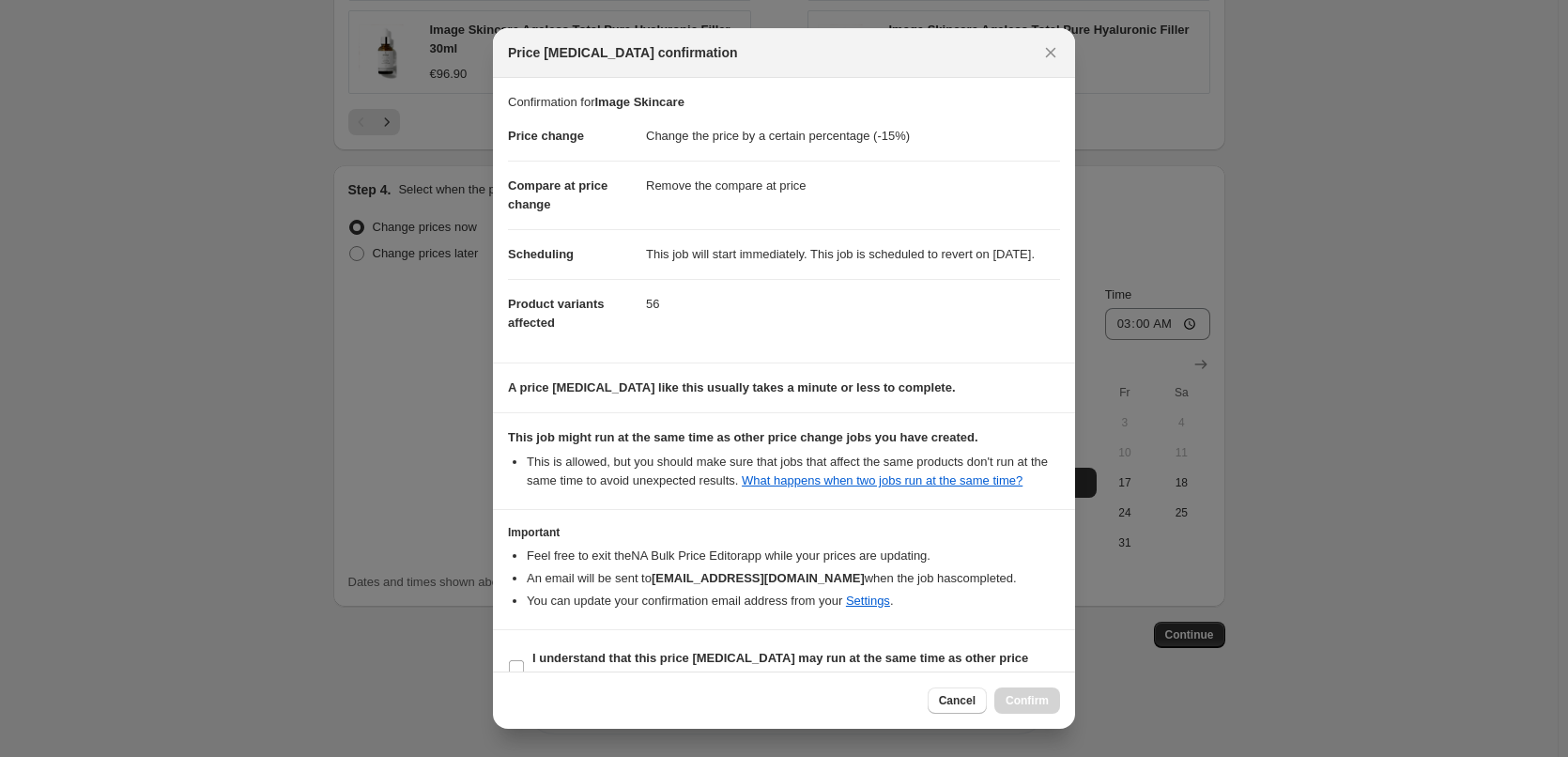
scroll to position [52, 0]
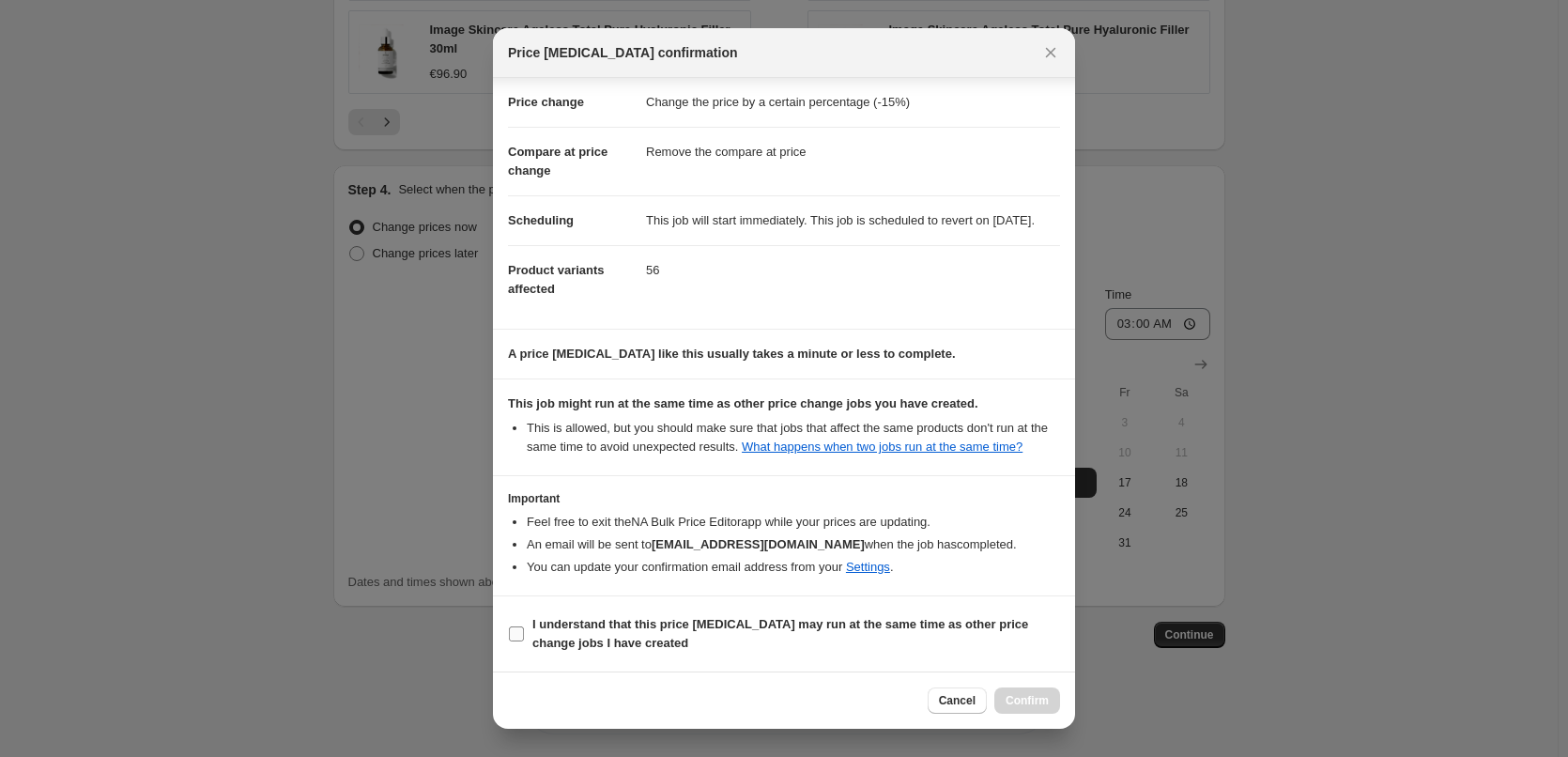
click at [631, 619] on b "I understand that this price [MEDICAL_DATA] may run at the same time as other p…" at bounding box center [780, 633] width 496 height 33
click at [524, 626] on input "I understand that this price [MEDICAL_DATA] may run at the same time as other p…" at bounding box center [516, 633] width 15 height 15
checkbox input "true"
click at [1021, 697] on span "Confirm" at bounding box center [1028, 701] width 44 height 15
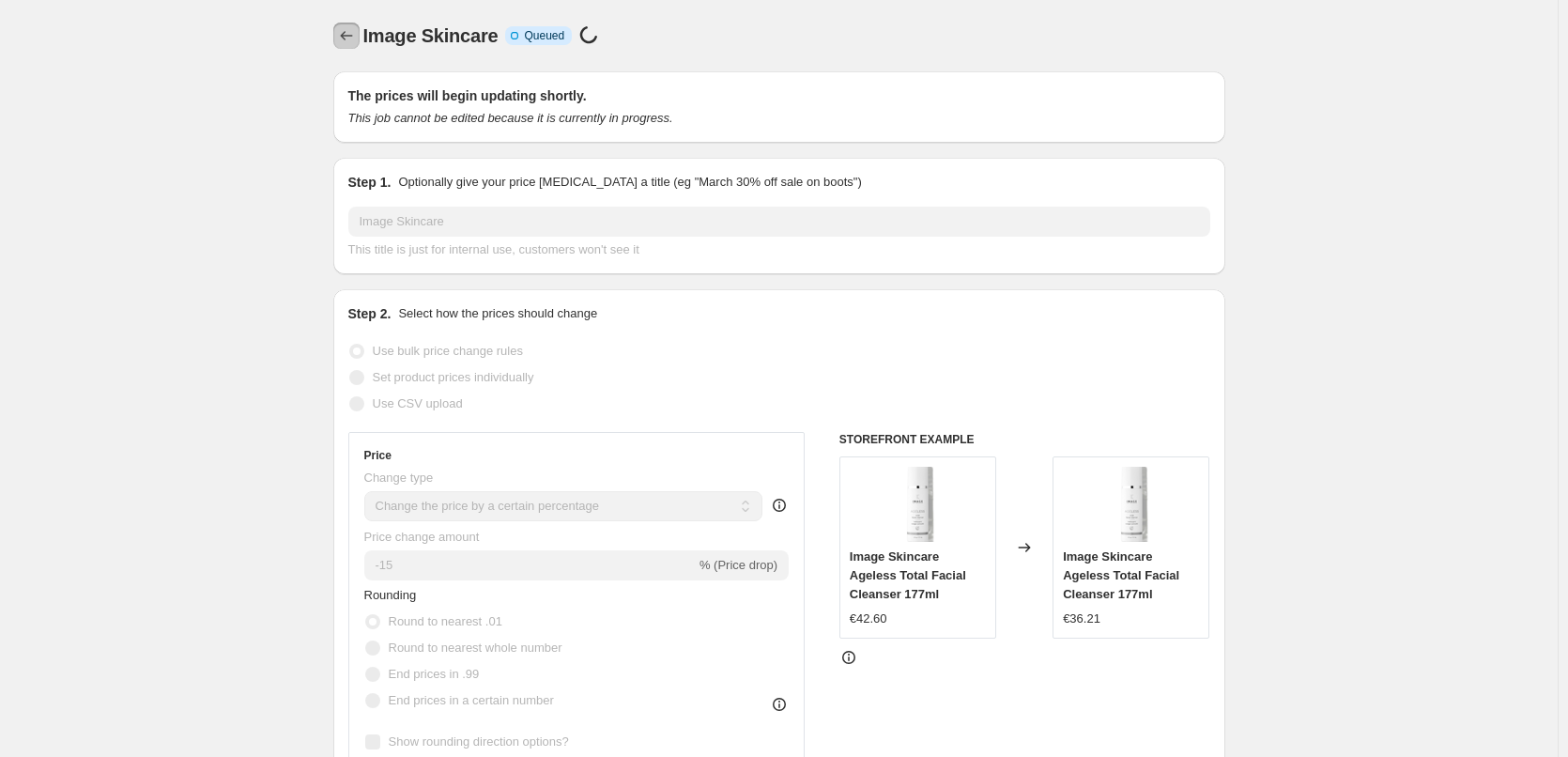
click at [350, 33] on icon "Price change jobs" at bounding box center [346, 36] width 19 height 19
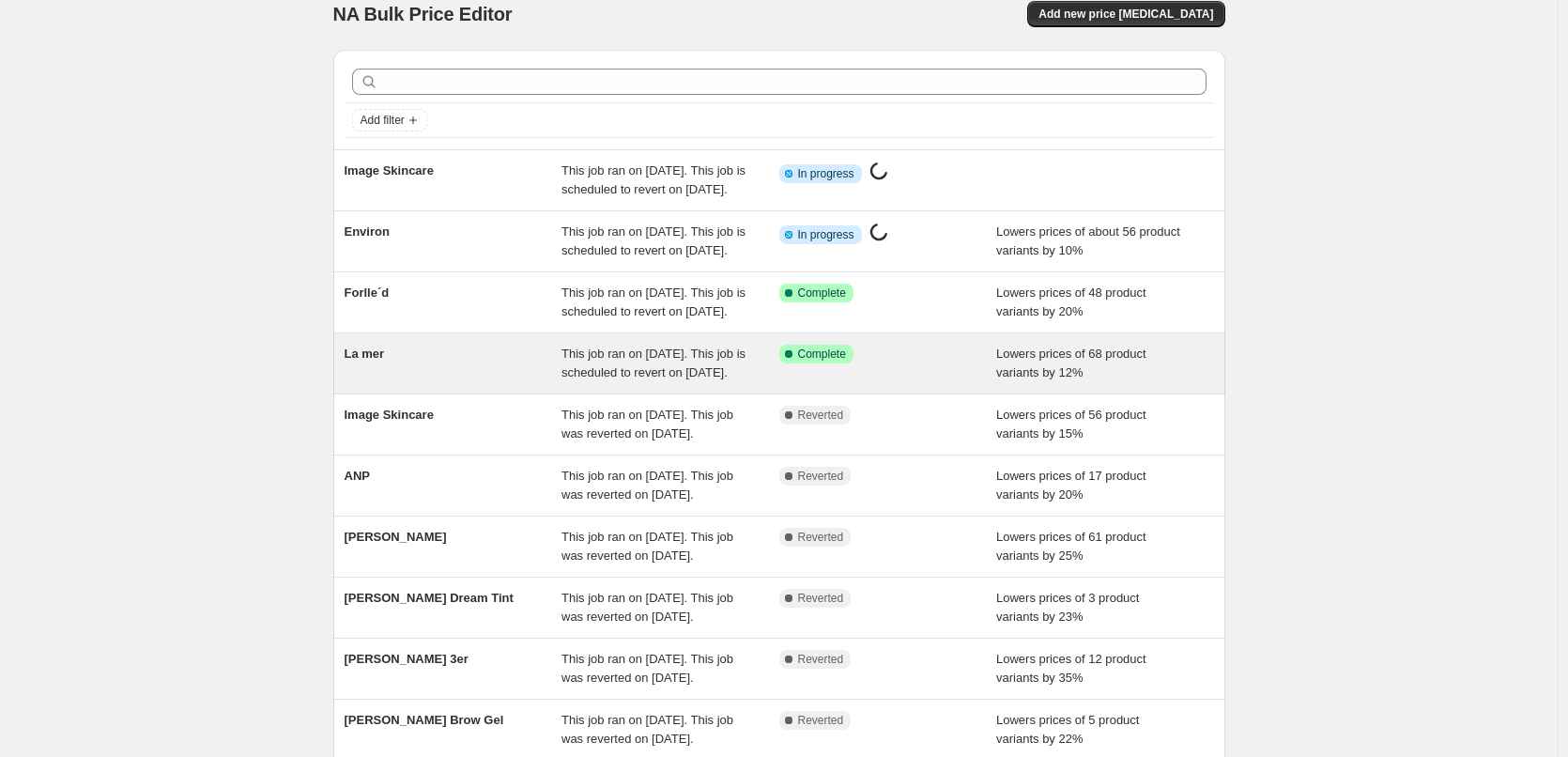
scroll to position [399, 0]
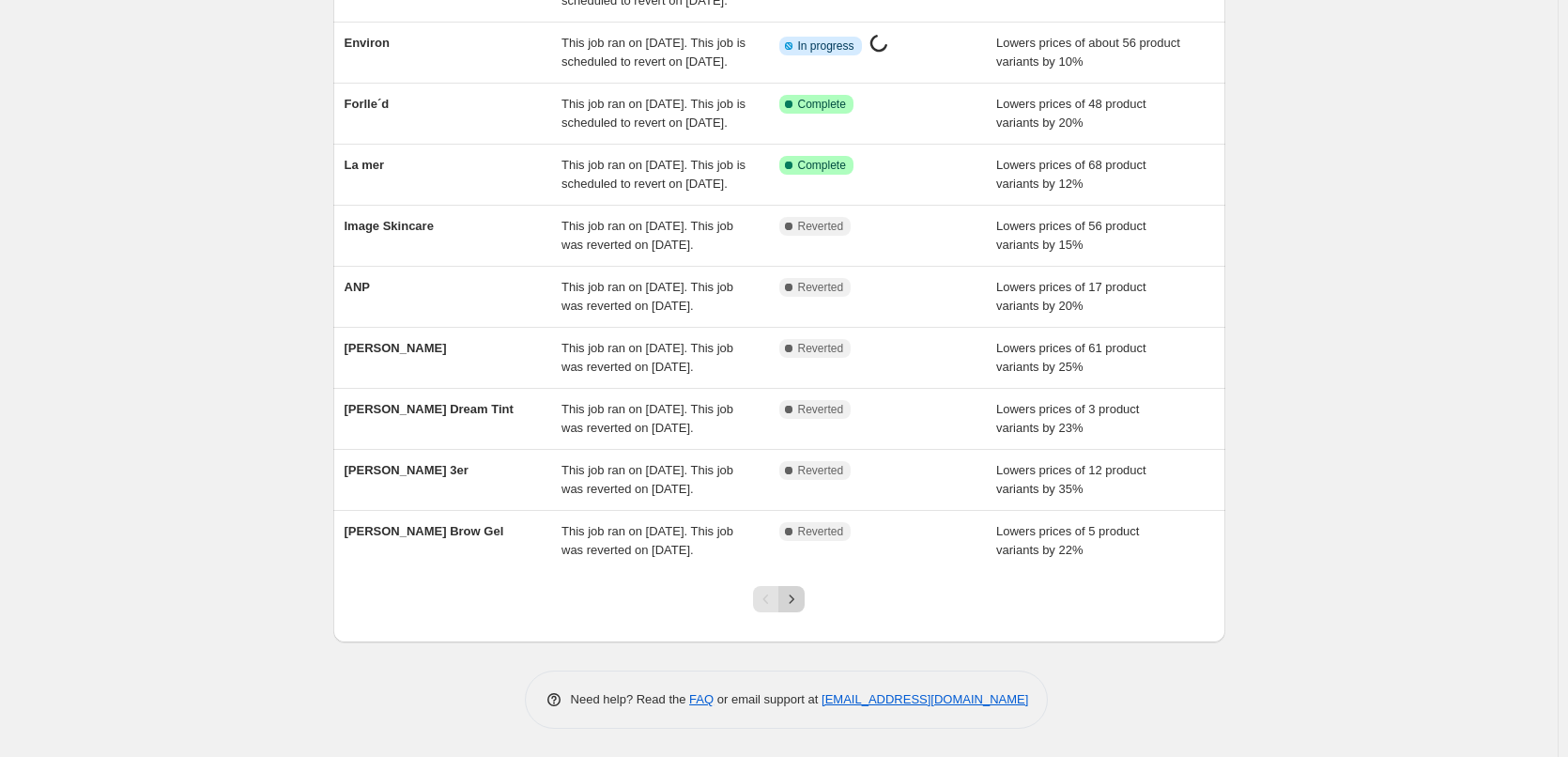
click at [797, 595] on icon "Next" at bounding box center [791, 599] width 19 height 19
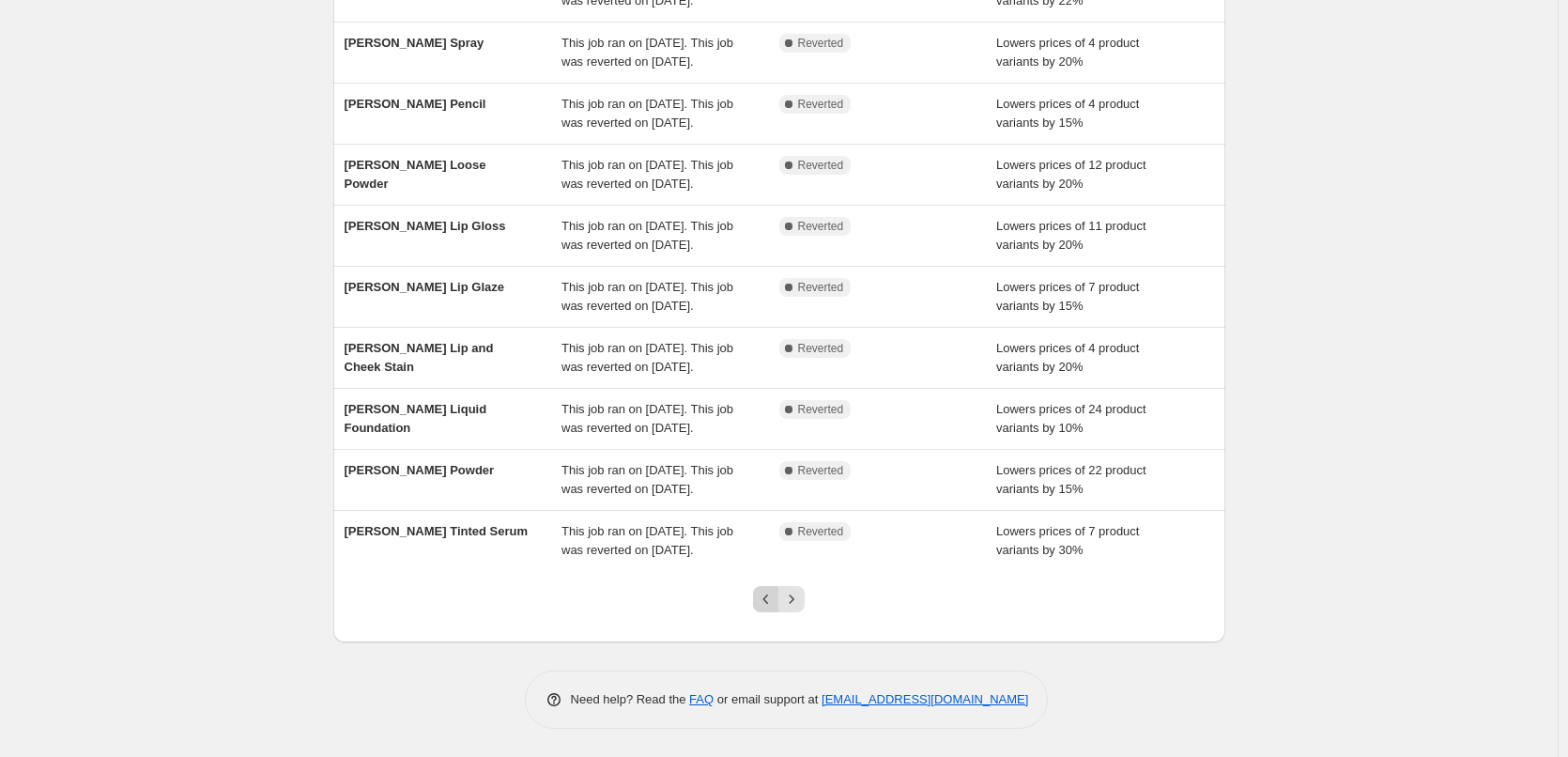
click at [776, 602] on icon "Previous" at bounding box center [766, 599] width 19 height 19
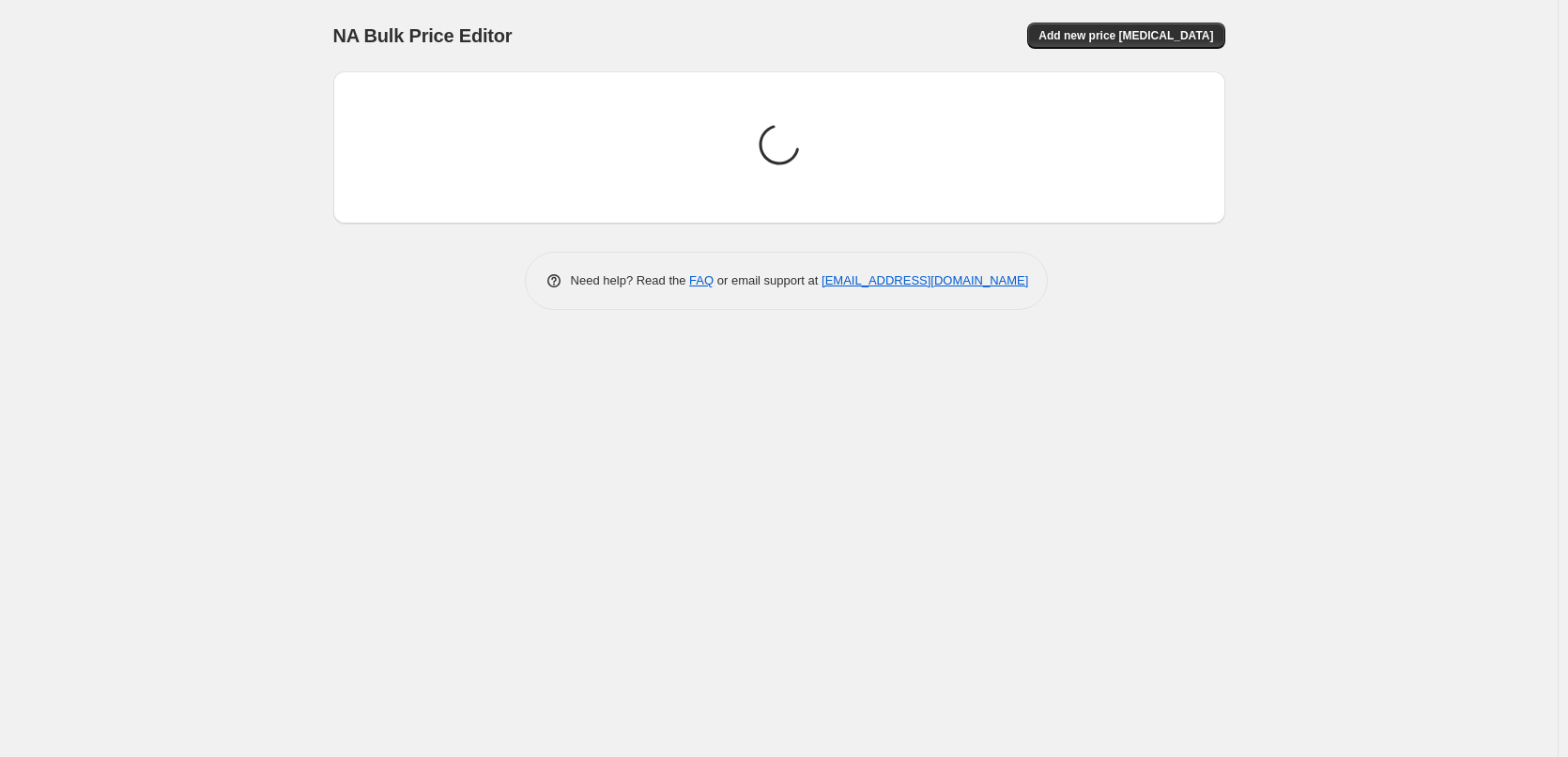
scroll to position [0, 0]
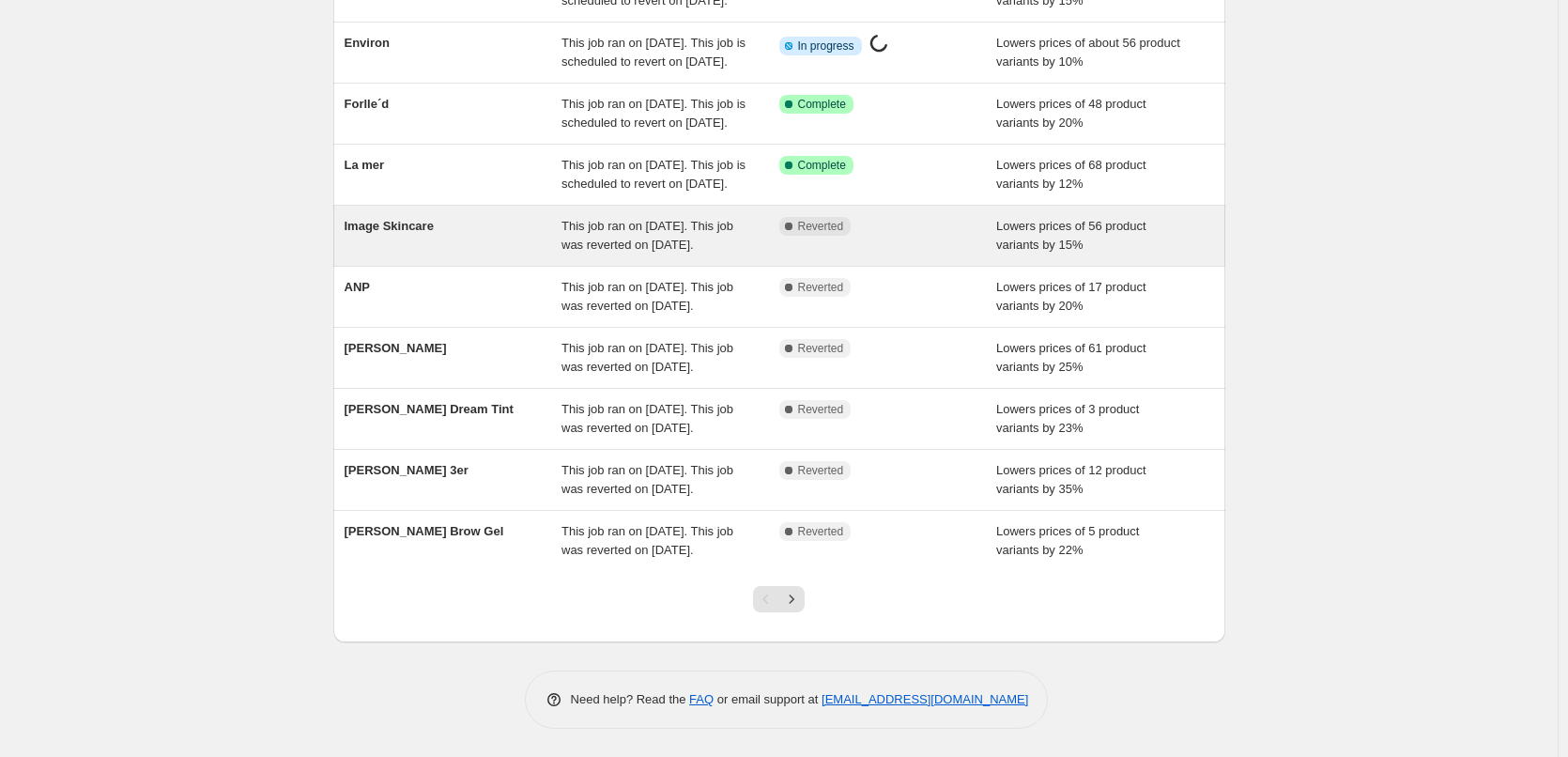
click at [429, 241] on div "Image Skincare" at bounding box center [453, 236] width 218 height 38
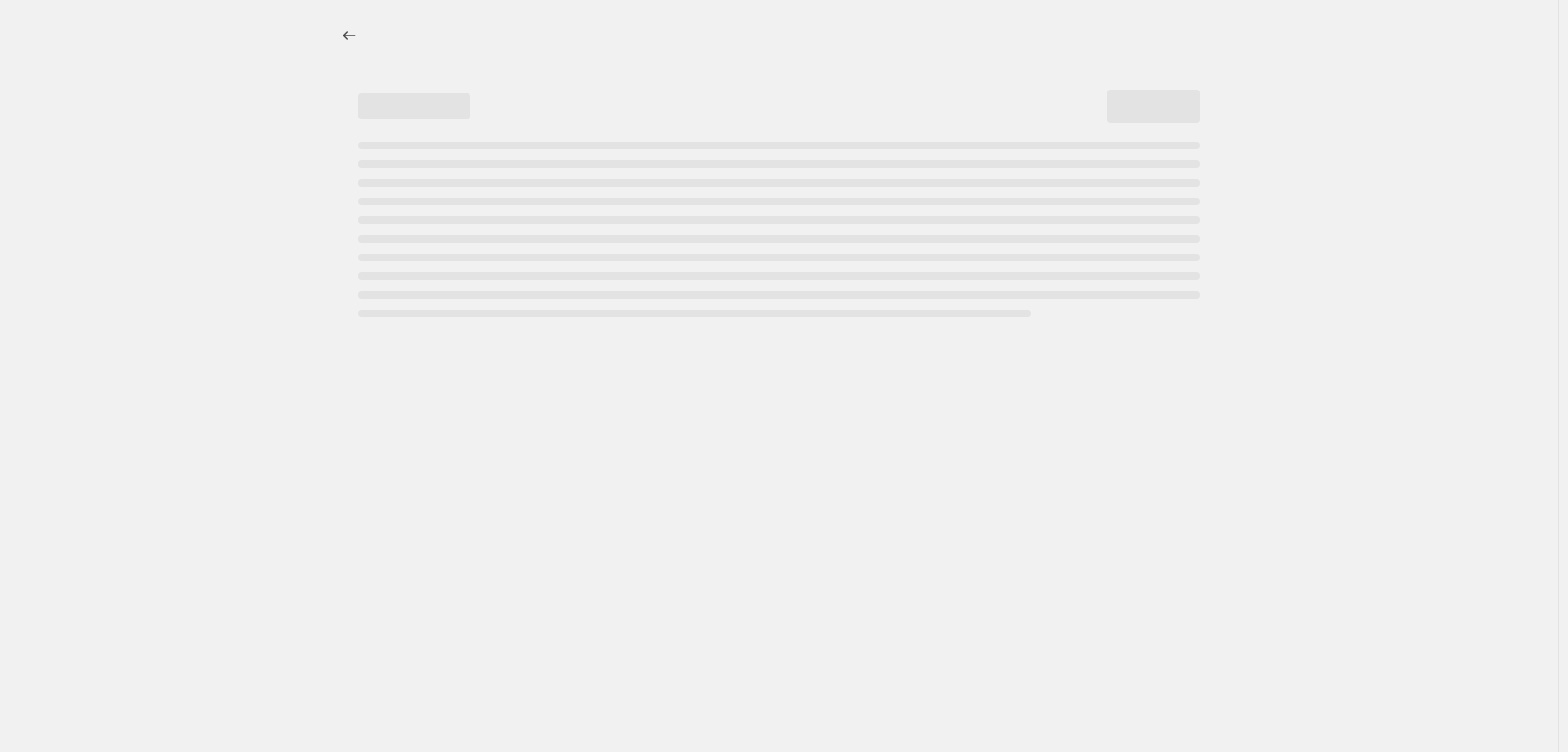
select select "percentage"
select select "remove"
select select "vendor"
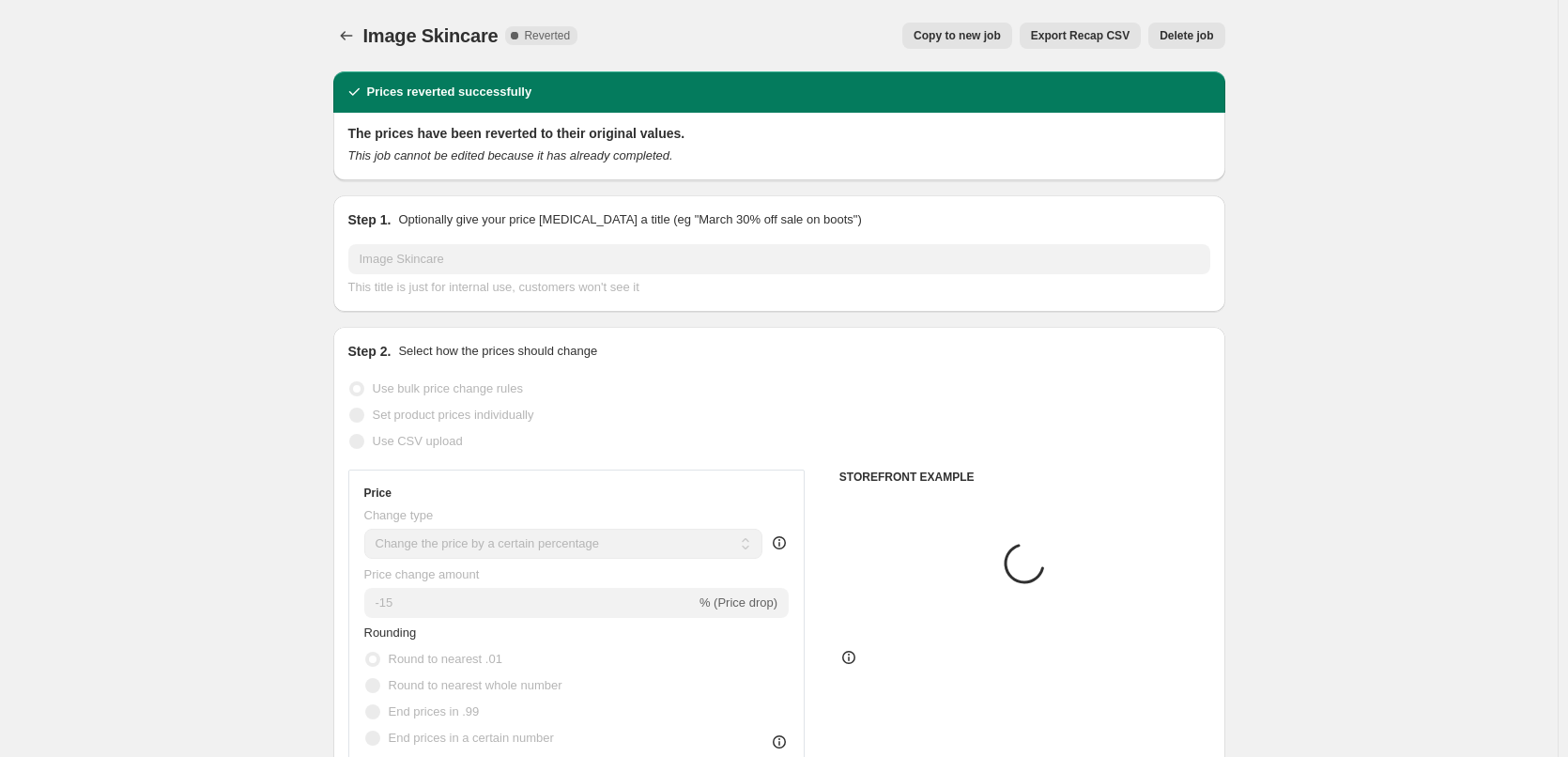
click at [1198, 43] on span "Delete job" at bounding box center [1186, 35] width 53 height 15
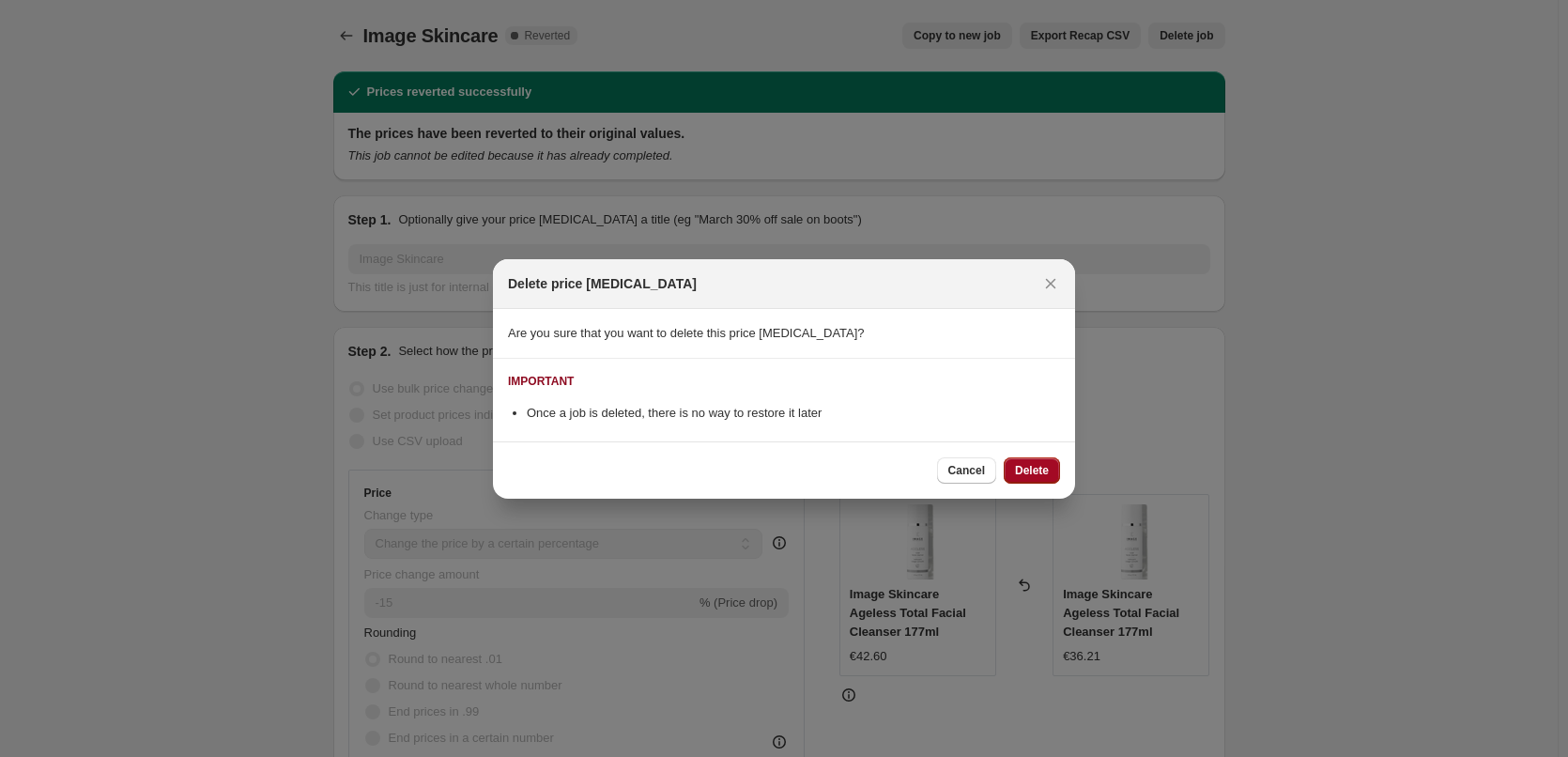
click at [1050, 482] on button "Delete" at bounding box center [1032, 470] width 56 height 27
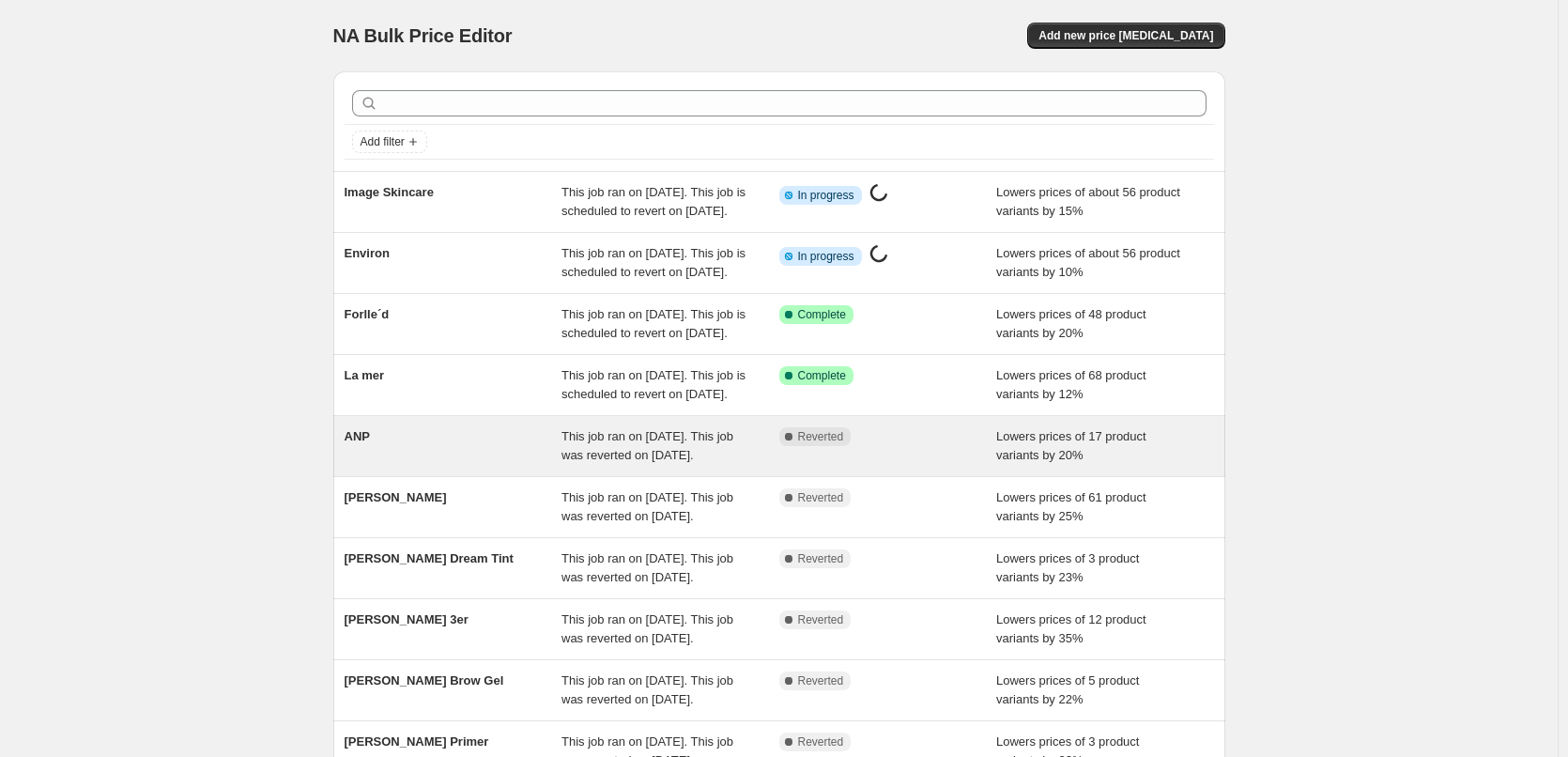
click at [403, 465] on div "ANP" at bounding box center [453, 446] width 218 height 38
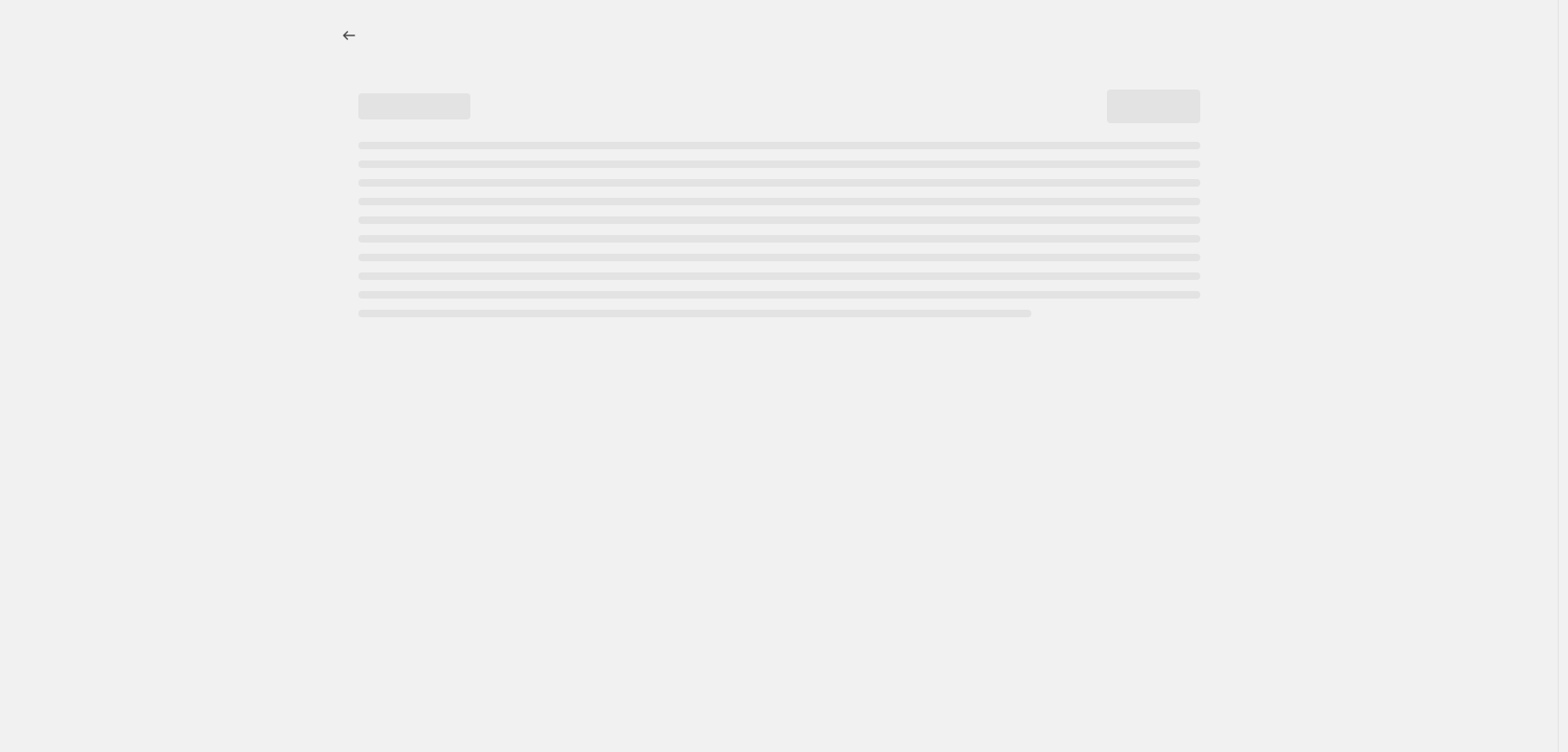
select select "percentage"
select select "vendor"
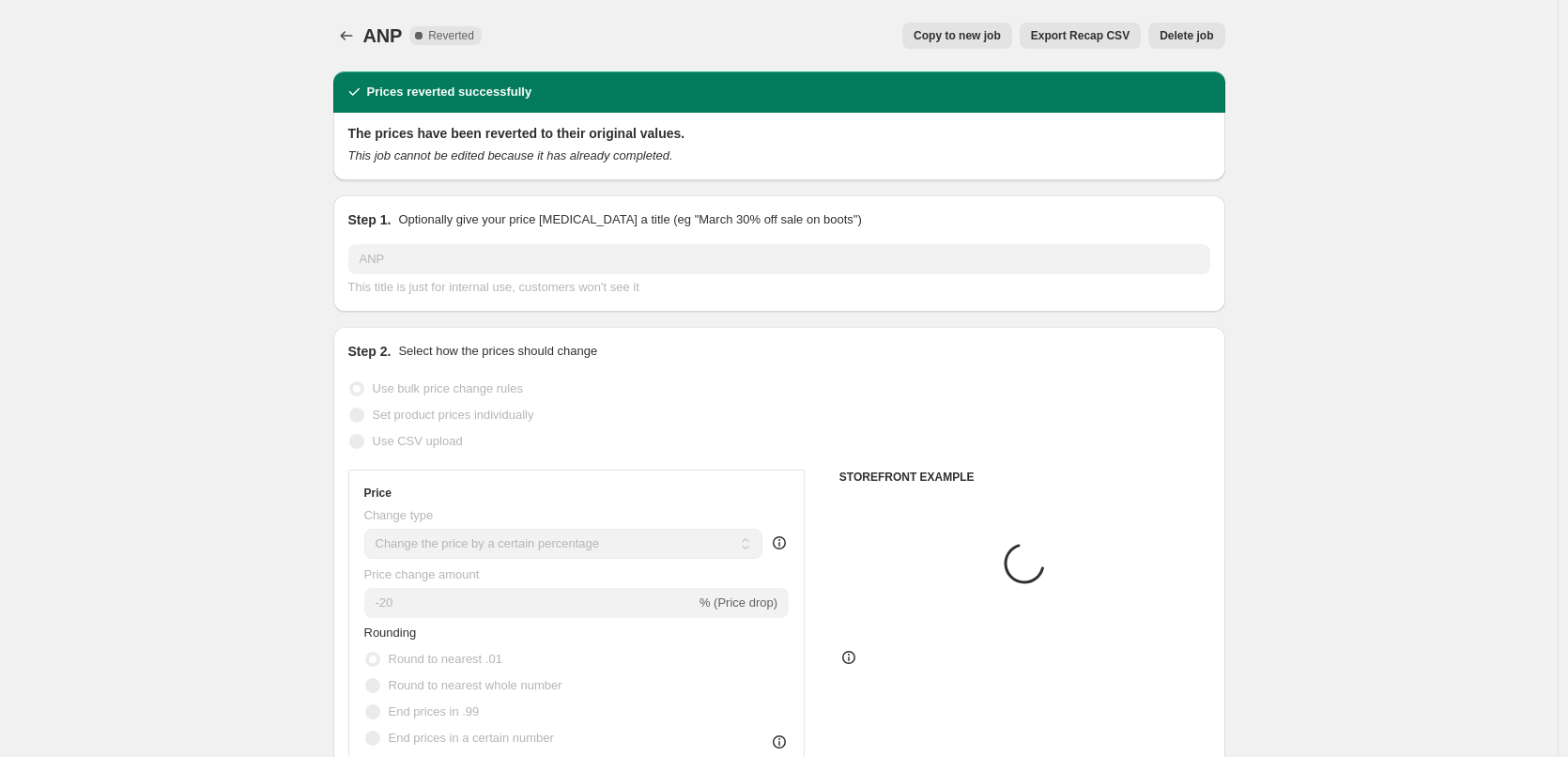
click at [985, 43] on span "Copy to new job" at bounding box center [958, 35] width 87 height 15
select select "percentage"
select select "vendor"
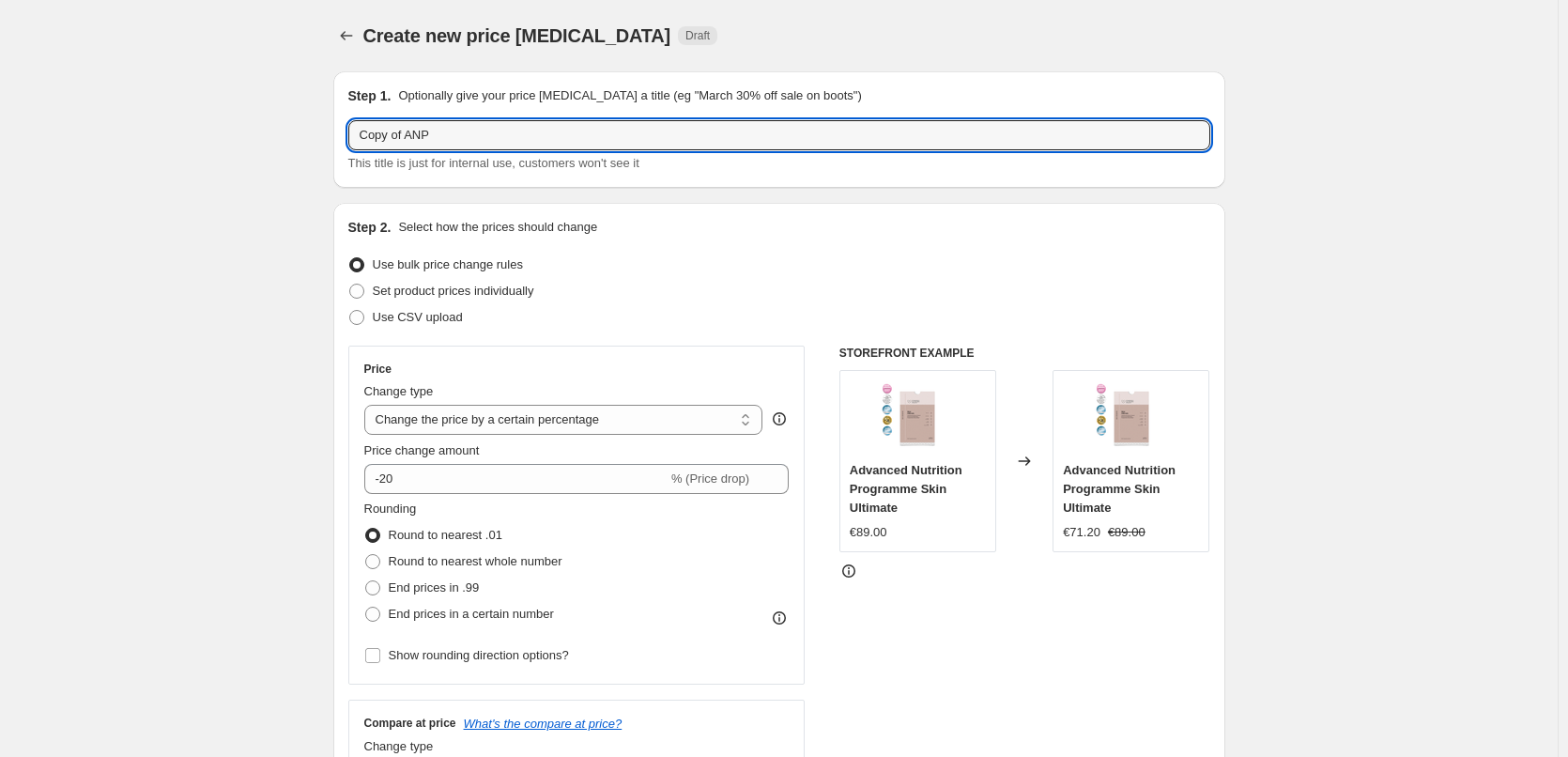
drag, startPoint x: 319, startPoint y: 135, endPoint x: 270, endPoint y: 138, distance: 49.1
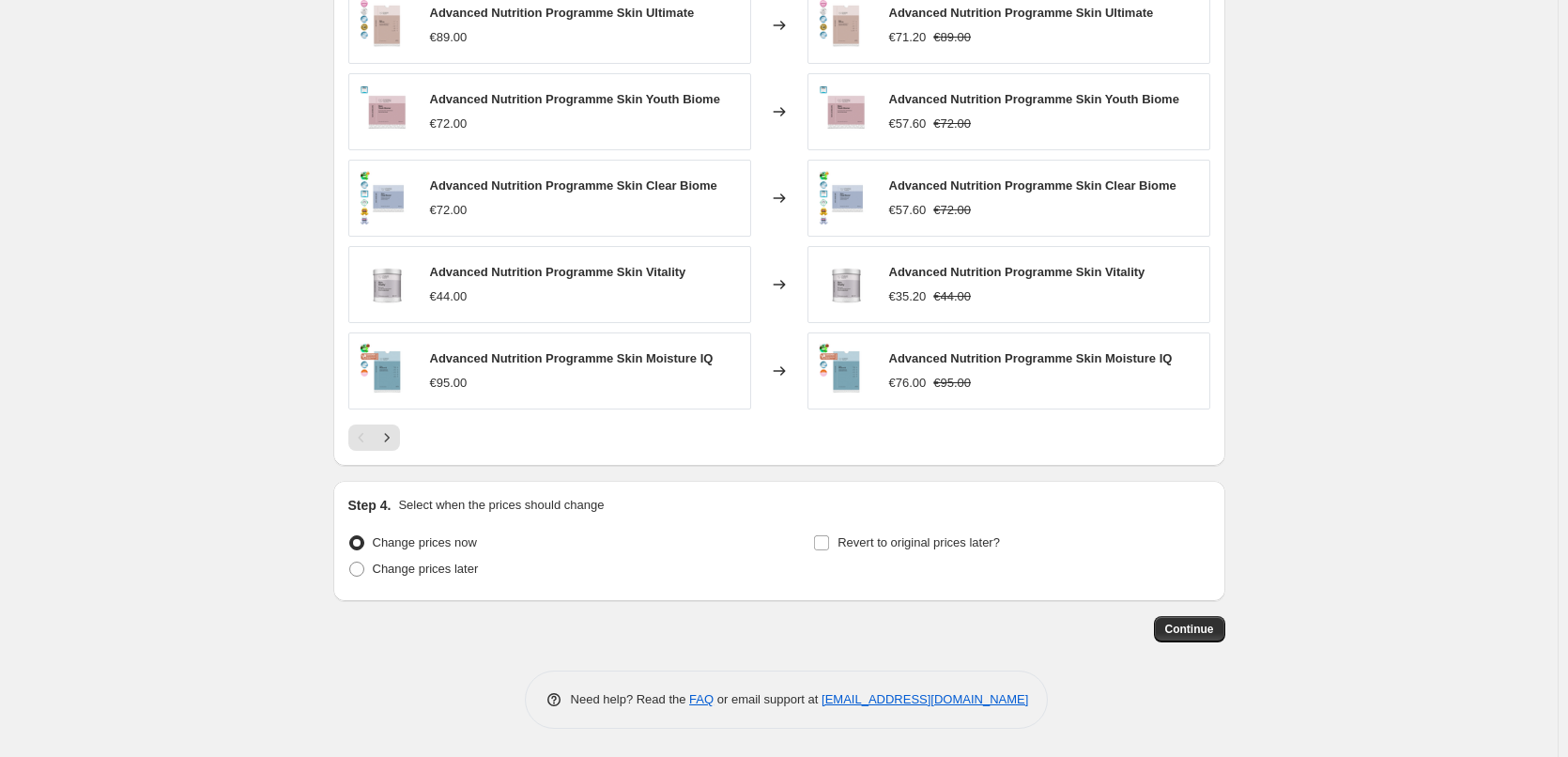
type input "ANP"
click at [902, 524] on div "Step 4. Select when the prices should change Change prices now Change prices la…" at bounding box center [779, 540] width 862 height 90
click at [903, 531] on label "Revert to original prices later?" at bounding box center [906, 542] width 187 height 27
click at [829, 535] on input "Revert to original prices later?" at bounding box center [821, 542] width 15 height 15
checkbox input "true"
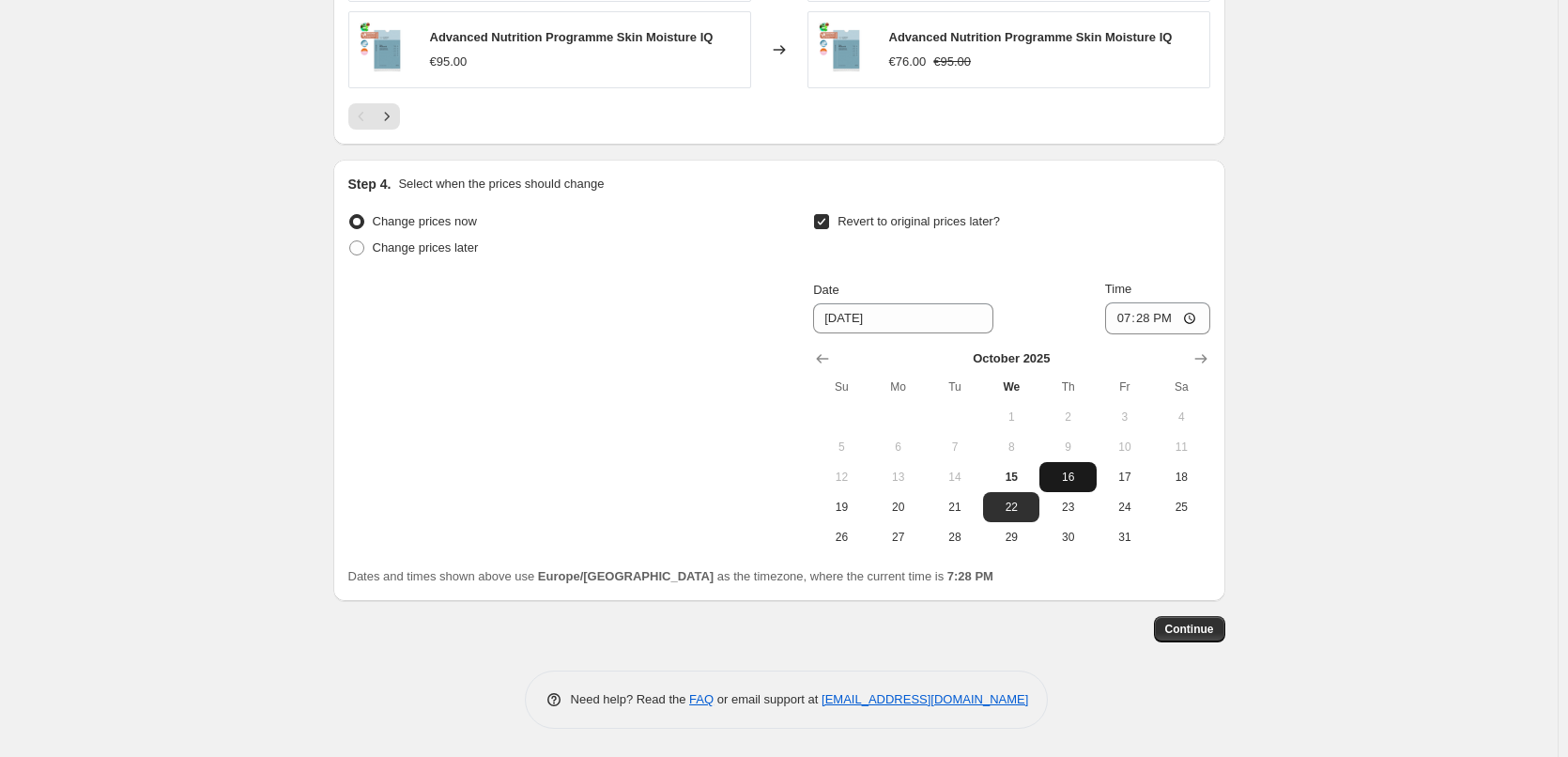
click at [1067, 474] on span "16" at bounding box center [1067, 477] width 42 height 15
type input "[DATE]"
click at [1116, 318] on input "19:28" at bounding box center [1157, 319] width 105 height 32
type input "03:00"
click at [1198, 629] on span "Continue" at bounding box center [1189, 628] width 48 height 15
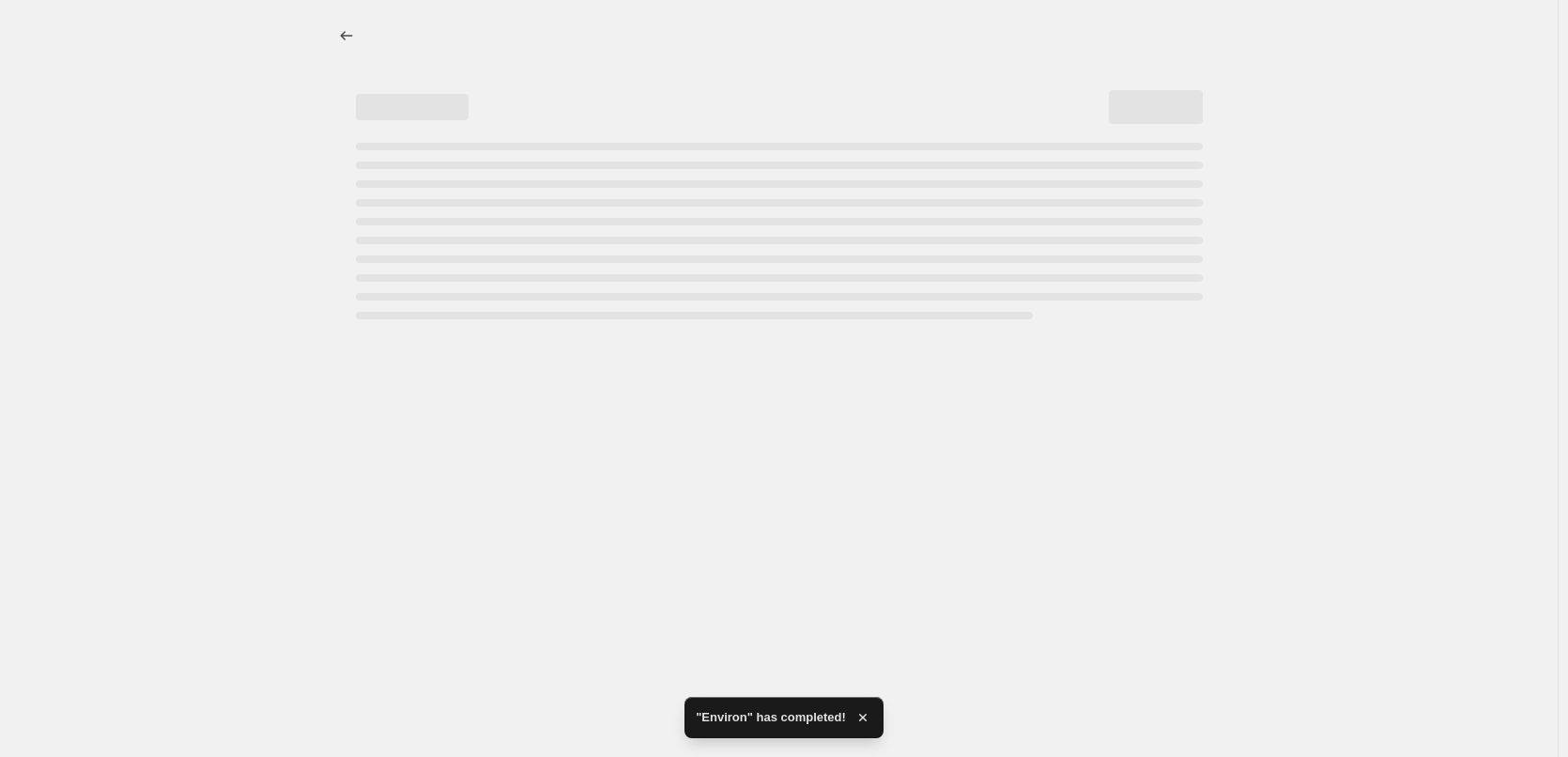
select select "percentage"
select select "vendor"
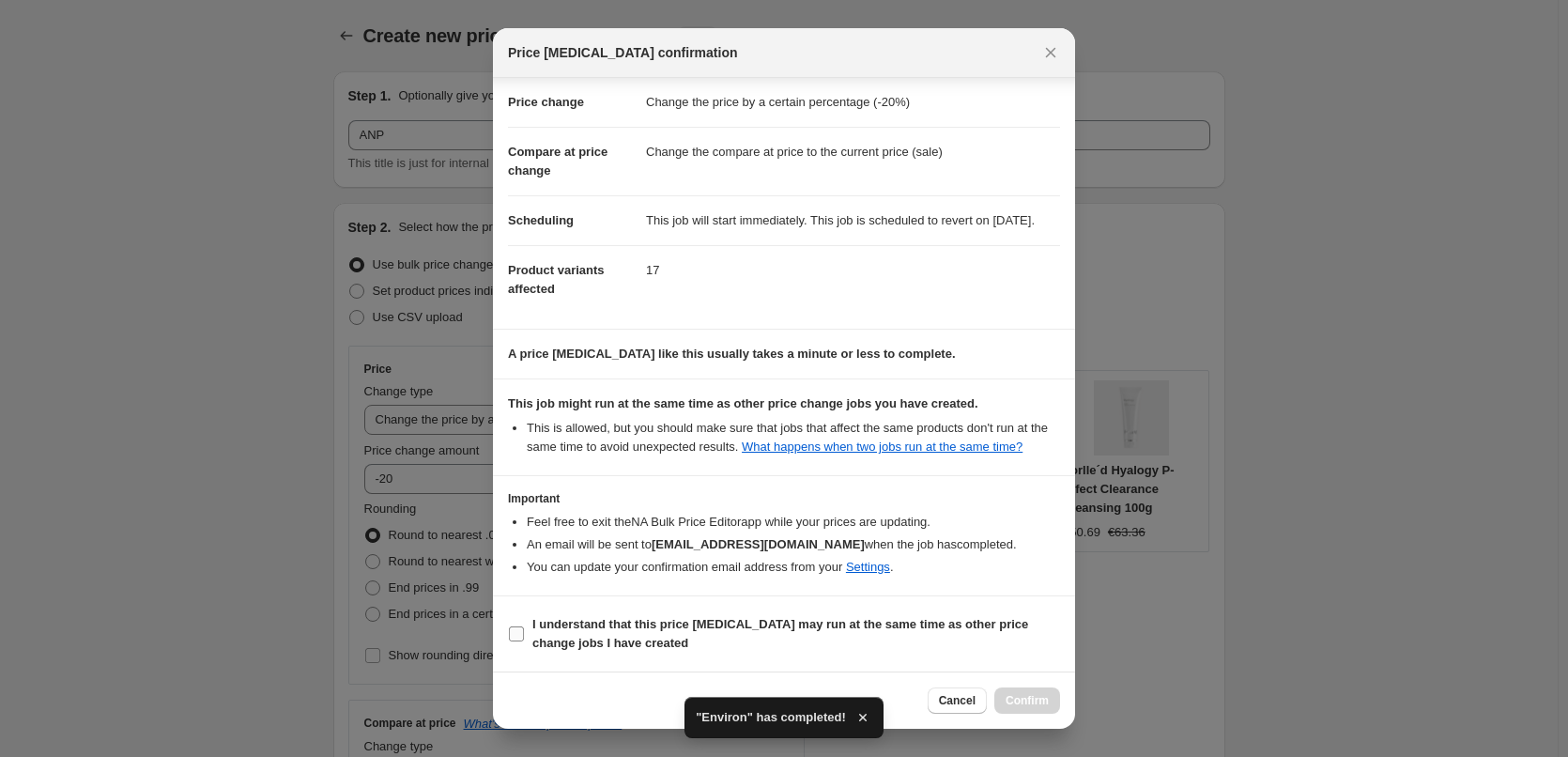
click at [694, 627] on b "I understand that this price [MEDICAL_DATA] may run at the same time as other p…" at bounding box center [780, 633] width 496 height 33
click at [524, 627] on input "I understand that this price [MEDICAL_DATA] may run at the same time as other p…" at bounding box center [516, 633] width 15 height 15
checkbox input "true"
click at [1047, 687] on div "Cancel Confirm" at bounding box center [784, 701] width 583 height 57
click at [1047, 693] on button "Confirm" at bounding box center [1027, 701] width 65 height 27
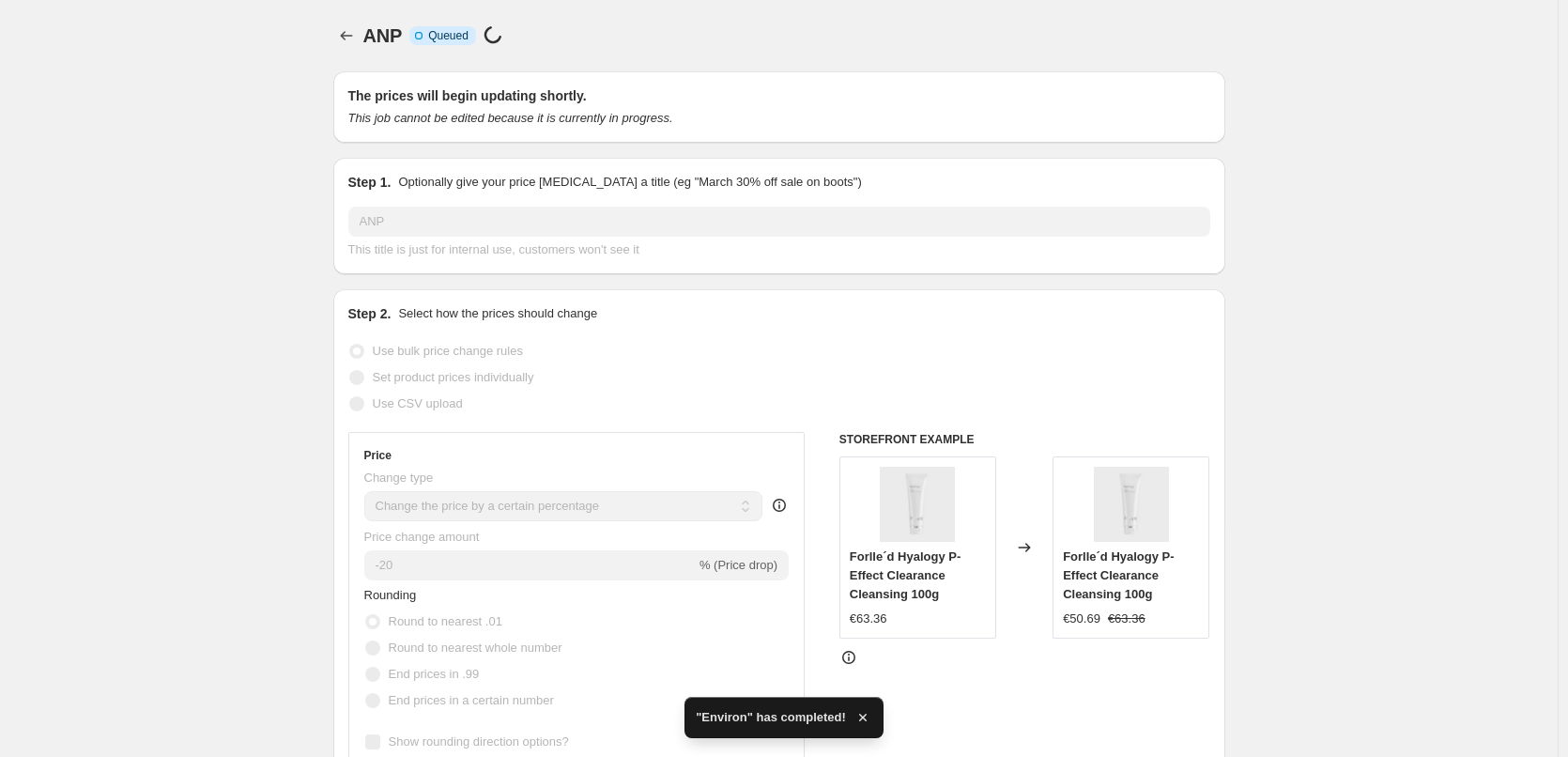
click at [340, 28] on button "Price change jobs" at bounding box center [346, 36] width 27 height 27
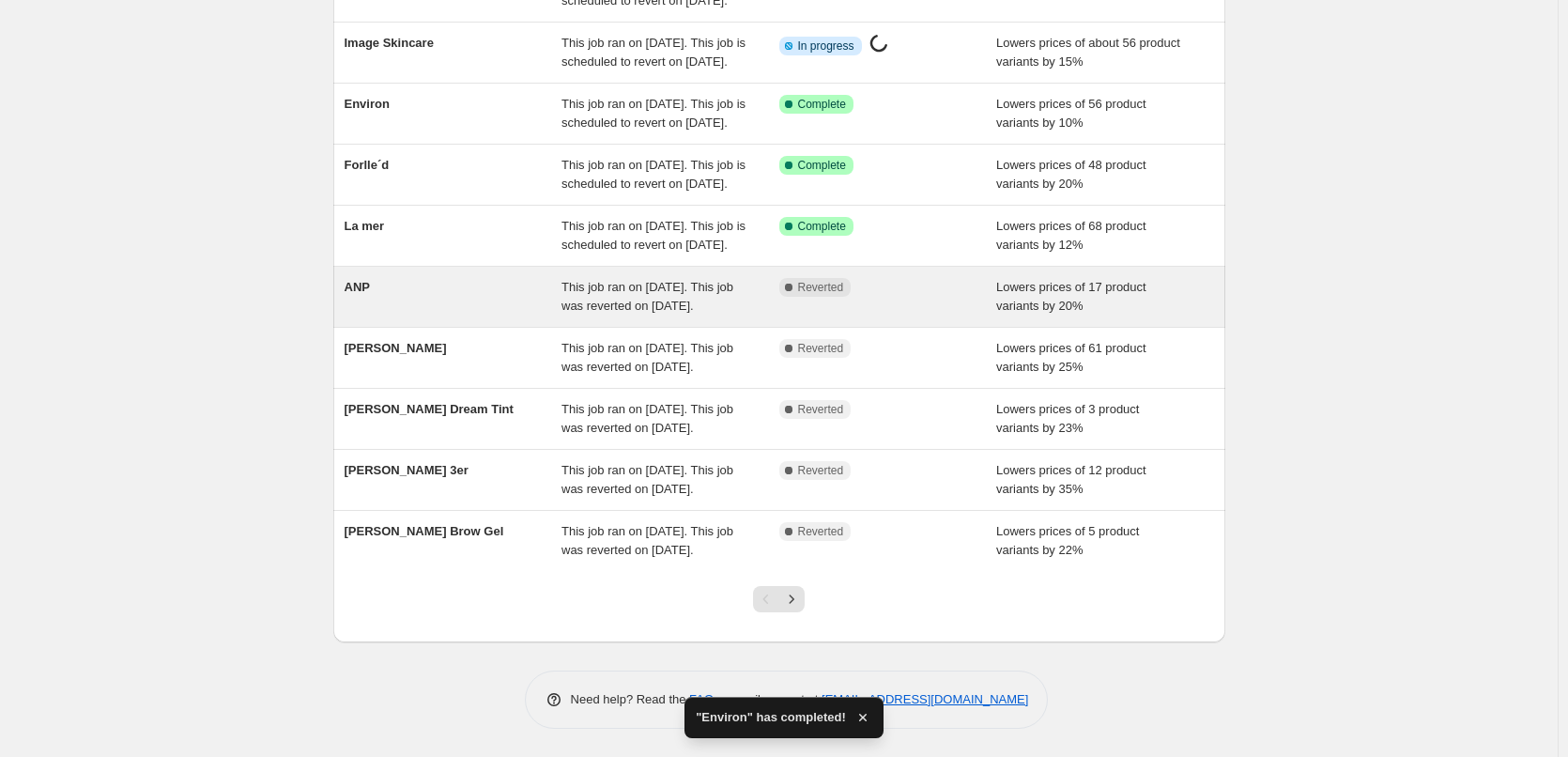
click at [381, 278] on div "ANP" at bounding box center [453, 297] width 218 height 38
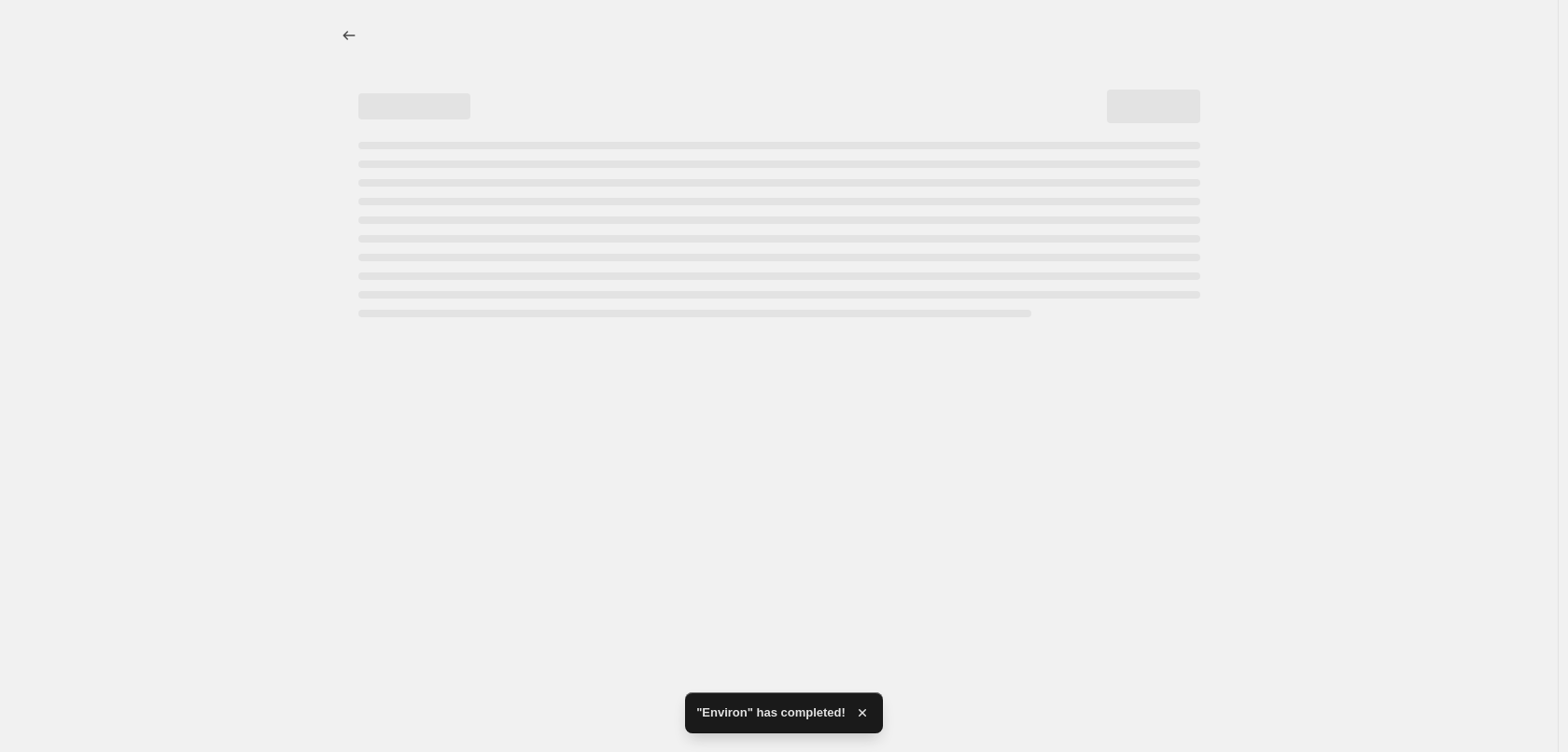
select select "percentage"
select select "vendor"
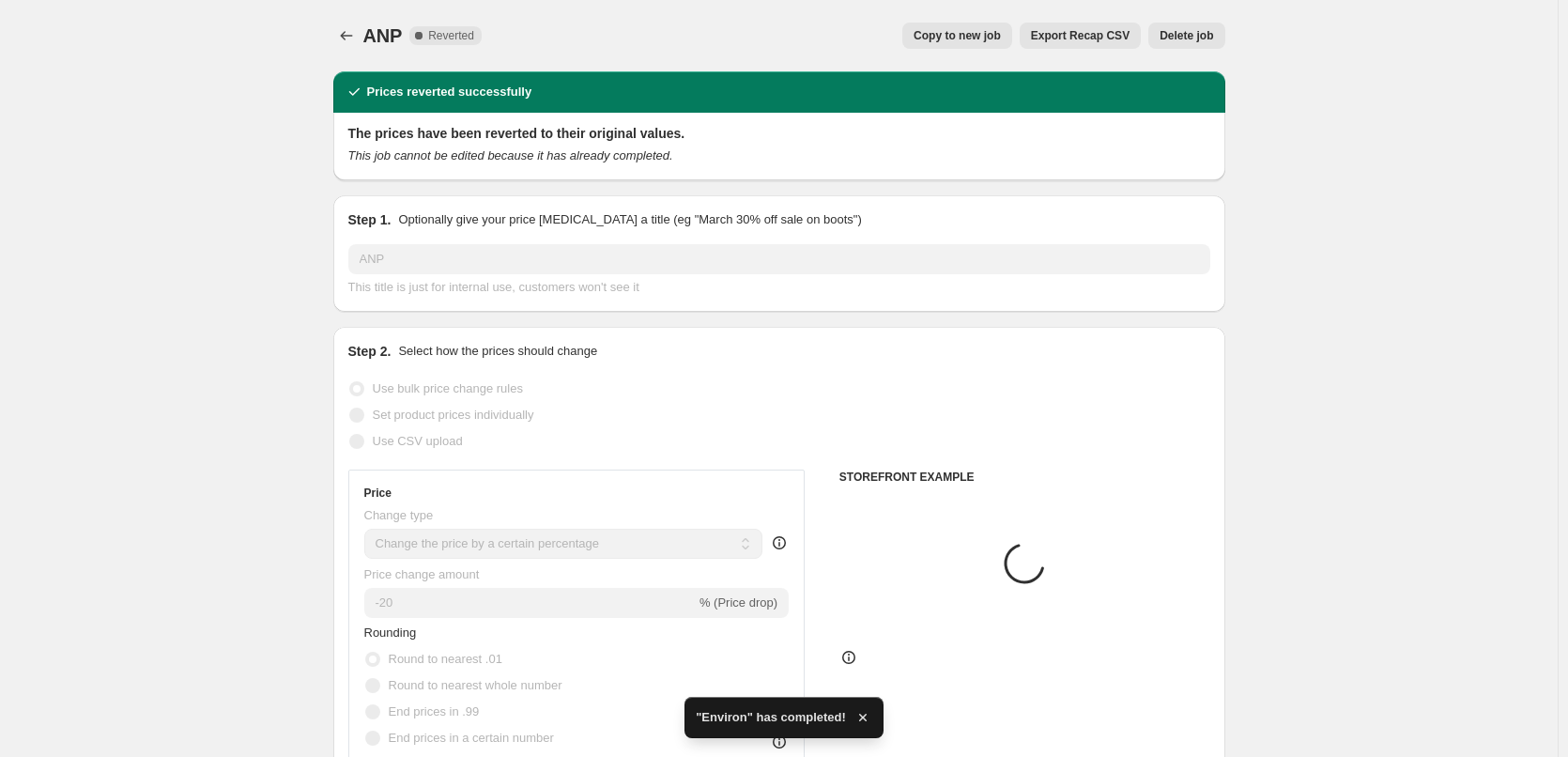
click at [1181, 31] on span "Delete job" at bounding box center [1186, 35] width 53 height 15
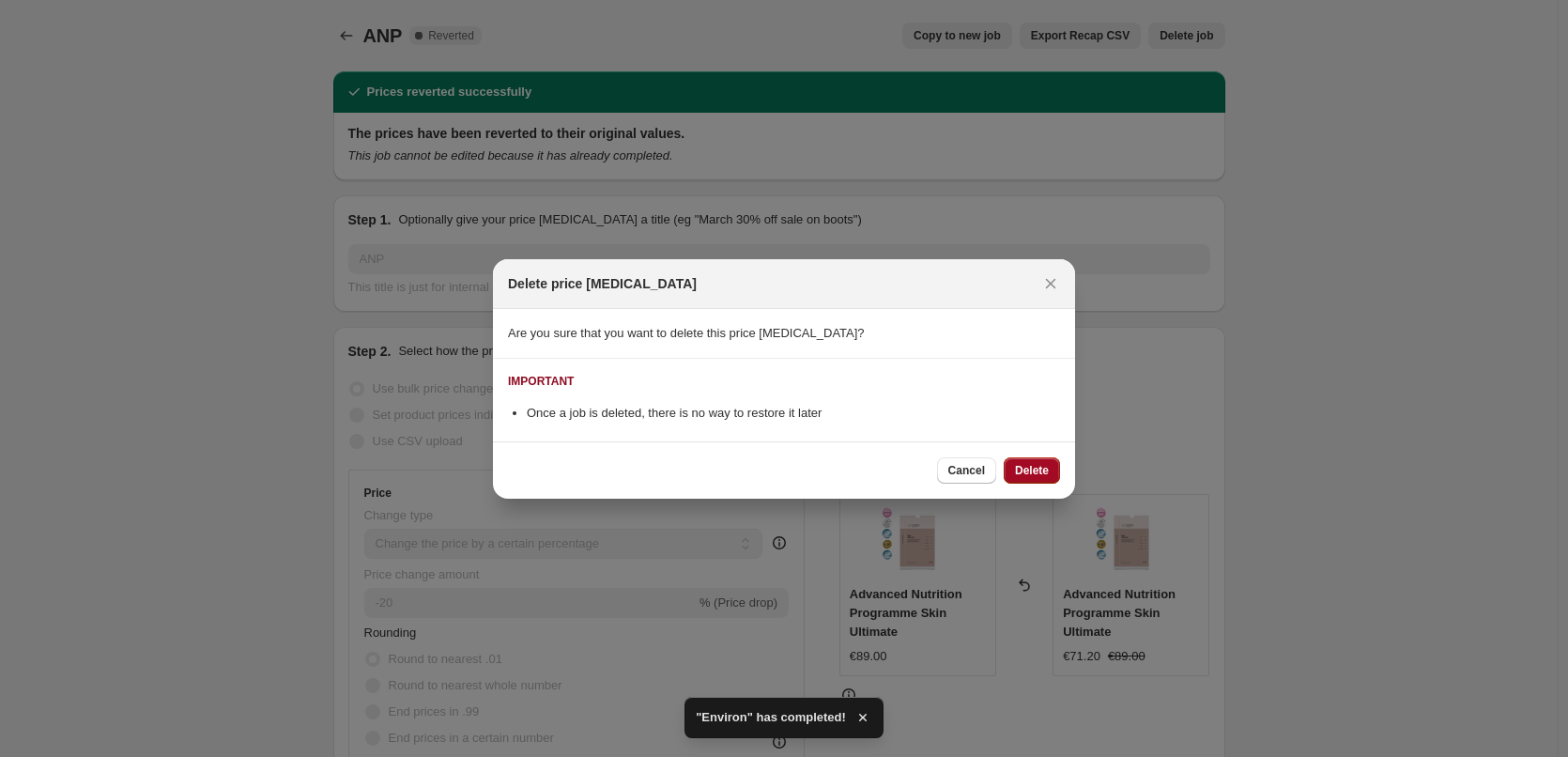
click at [1047, 465] on span "Delete" at bounding box center [1032, 470] width 34 height 15
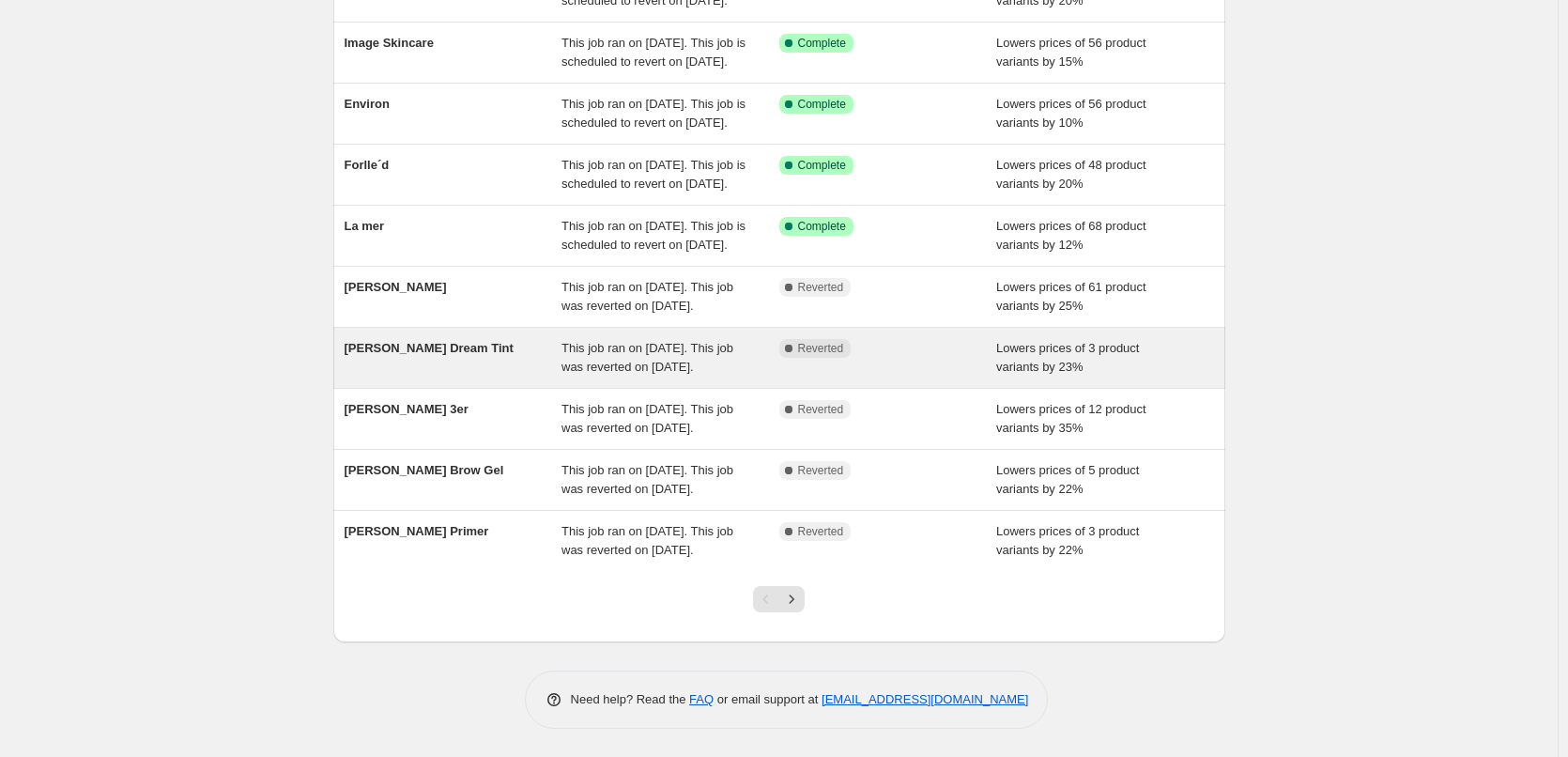
scroll to position [376, 0]
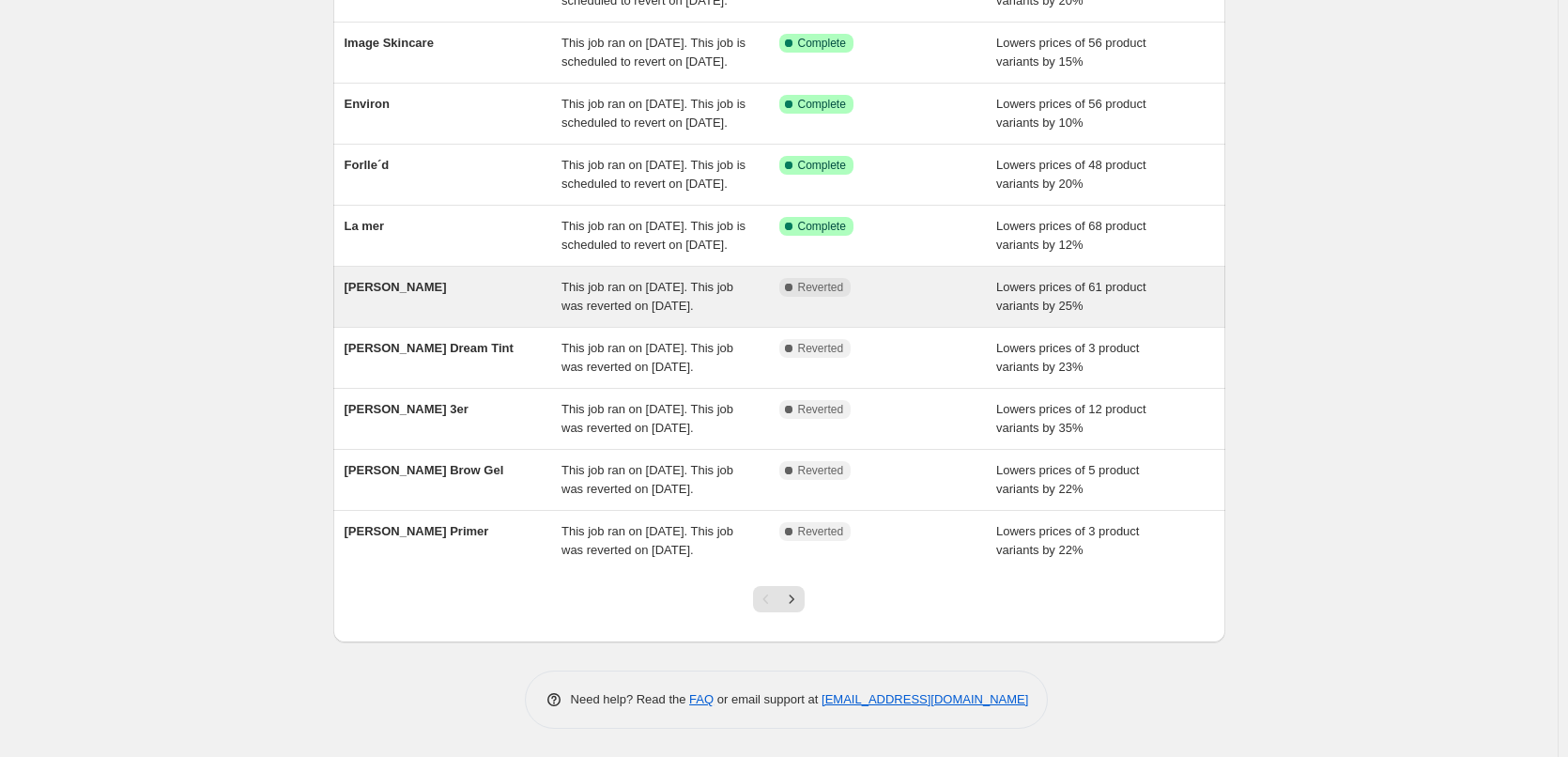
click at [369, 280] on span "[PERSON_NAME]" at bounding box center [395, 287] width 102 height 14
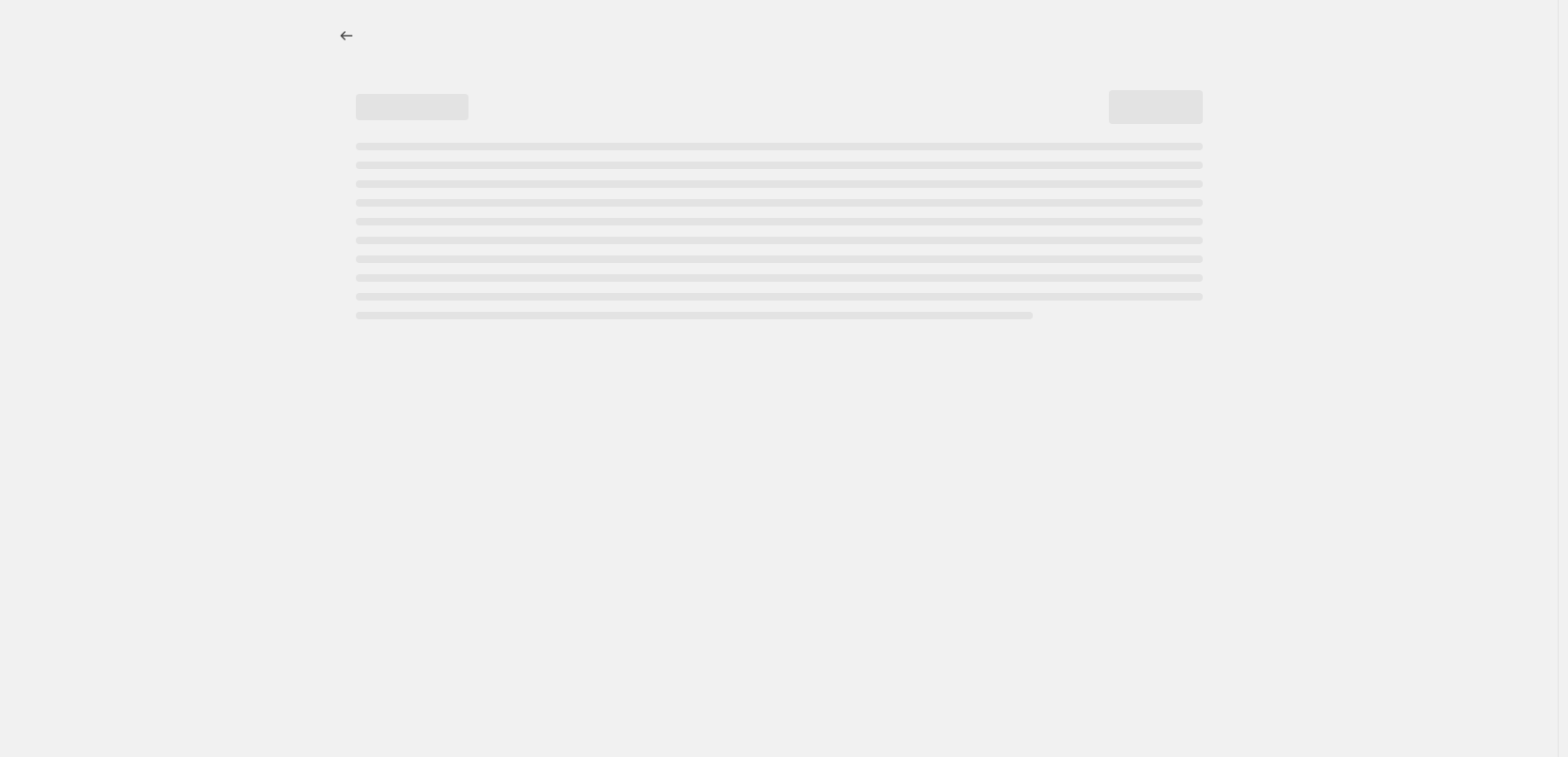
select select "percentage"
select select "vendor"
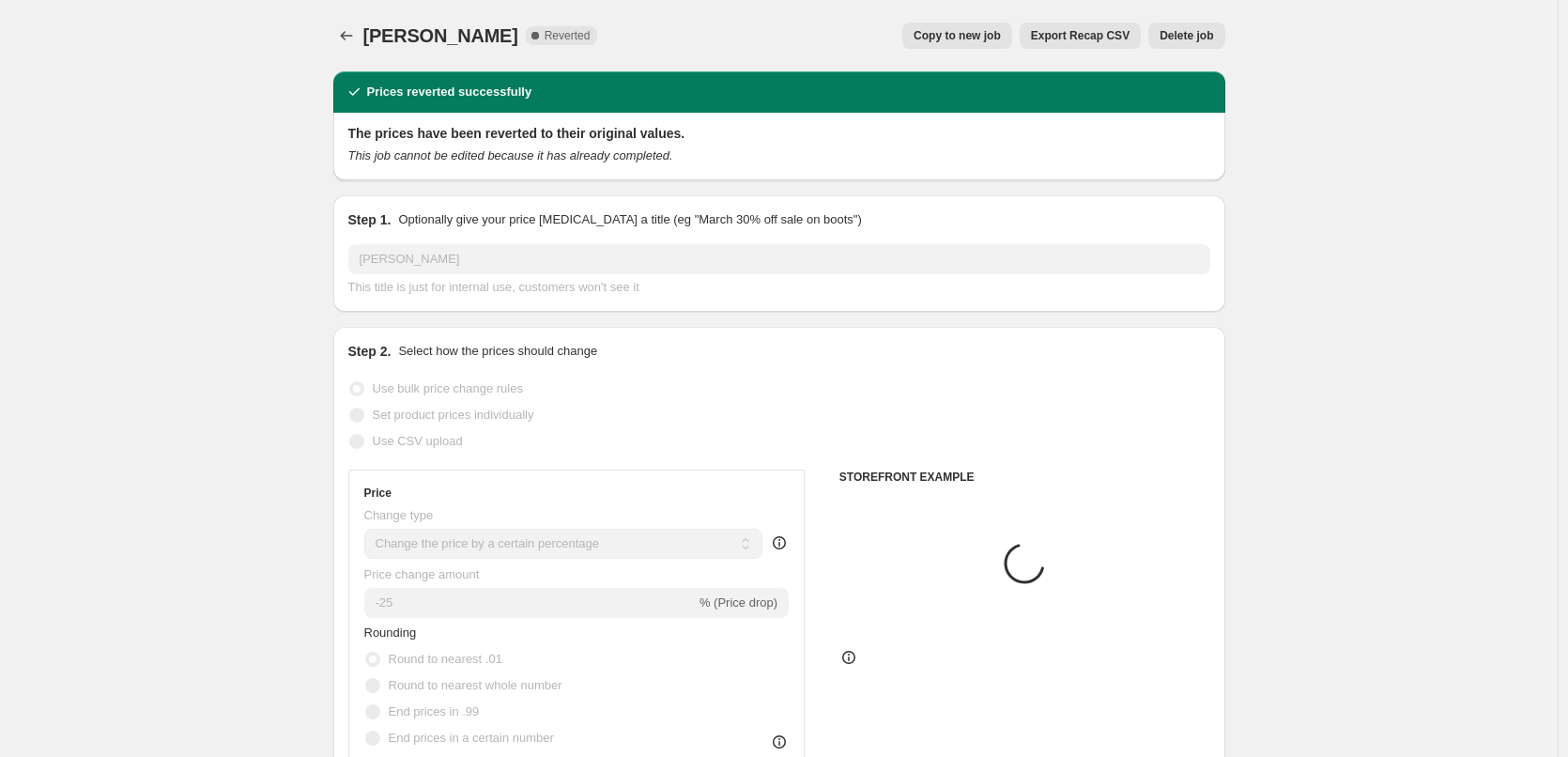
click at [1001, 30] on span "Copy to new job" at bounding box center [958, 35] width 87 height 15
select select "percentage"
select select "vendor"
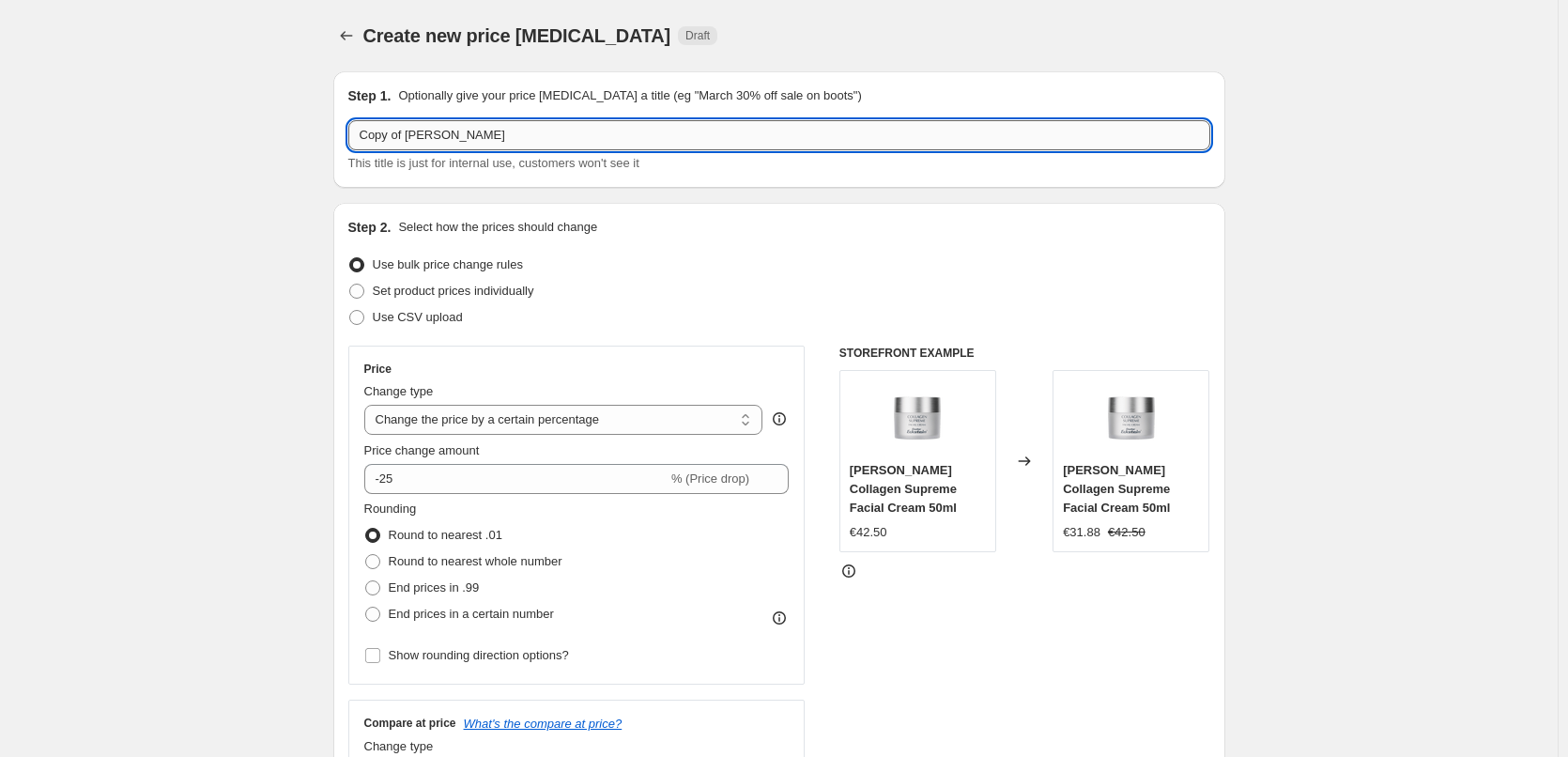
drag, startPoint x: 410, startPoint y: 137, endPoint x: 374, endPoint y: 129, distance: 36.9
click at [361, 129] on input "Copy of [PERSON_NAME]" at bounding box center [779, 136] width 862 height 30
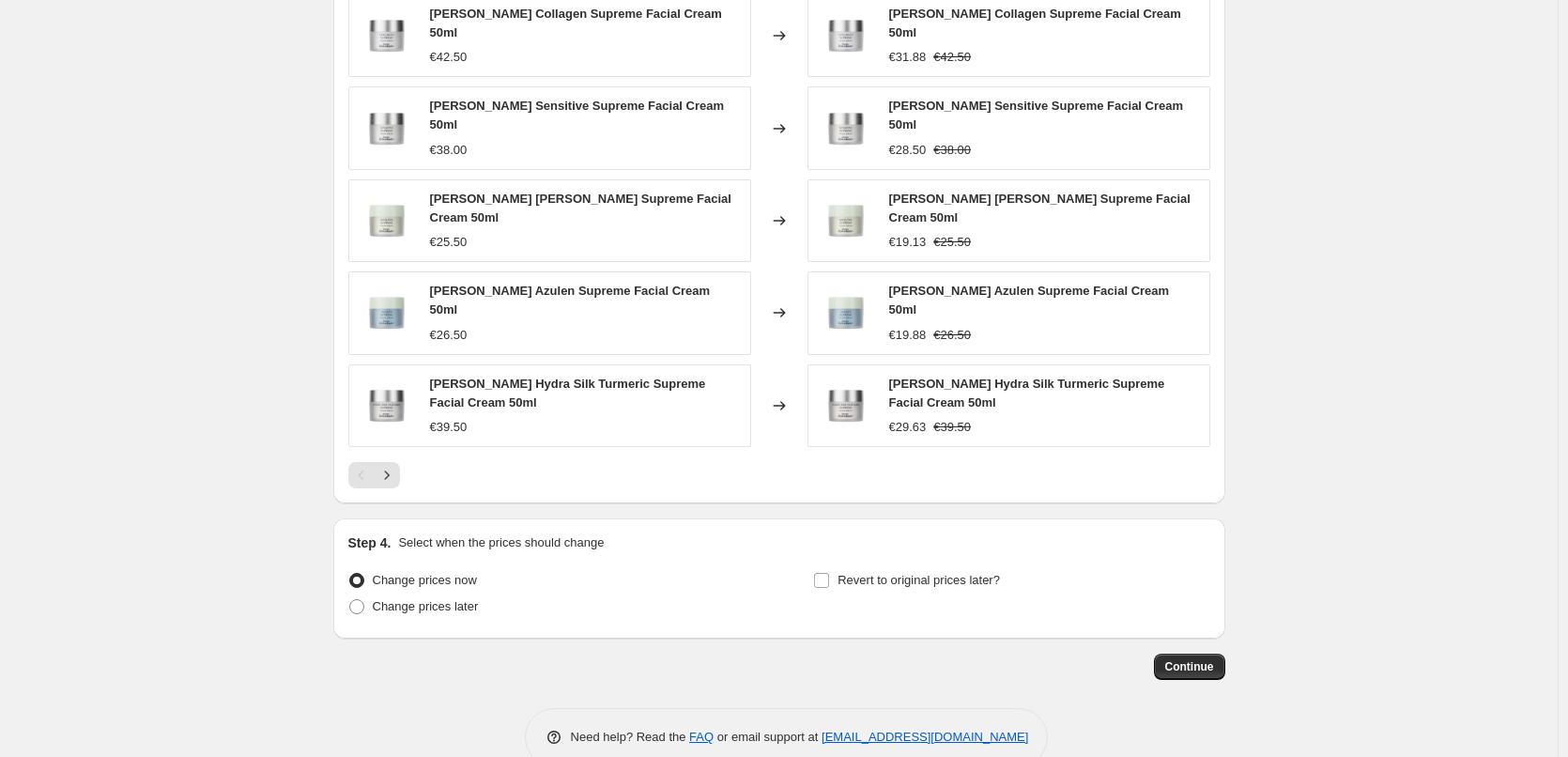
scroll to position [1339, 0]
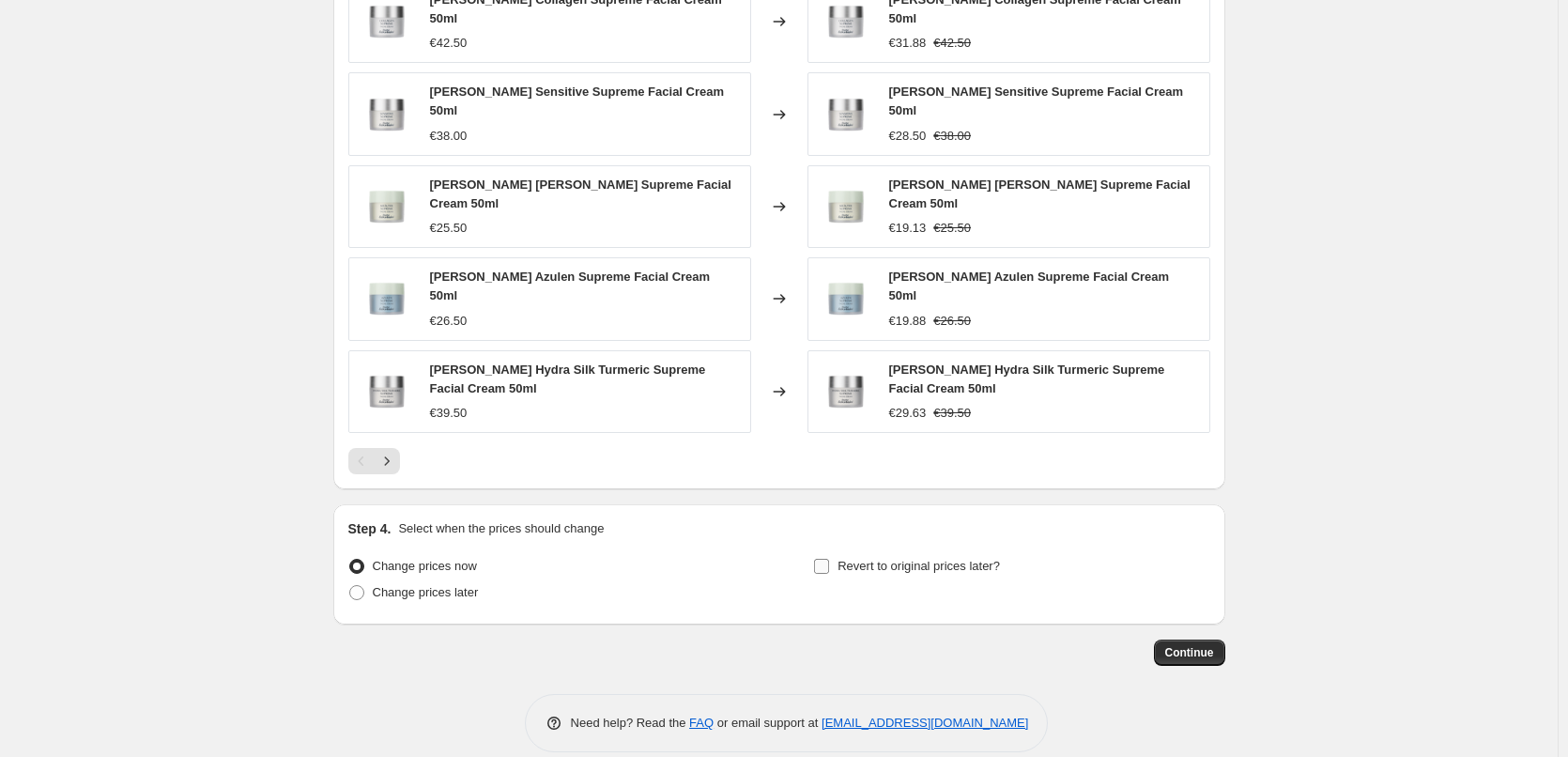
type input "[PERSON_NAME]"
click at [910, 553] on label "Revert to original prices later?" at bounding box center [906, 566] width 187 height 27
click at [829, 559] on input "Revert to original prices later?" at bounding box center [821, 566] width 15 height 15
checkbox input "true"
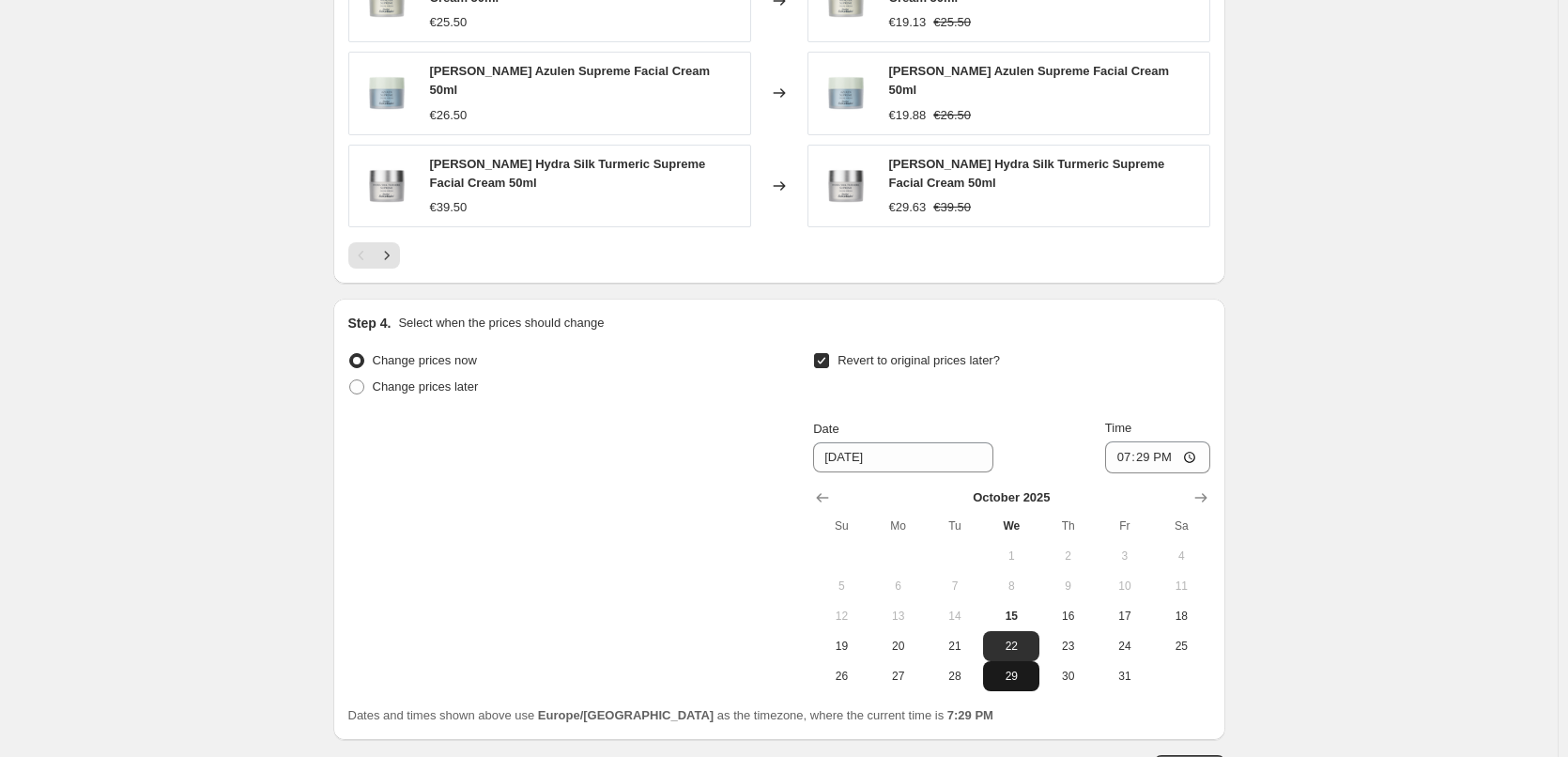
scroll to position [1659, 0]
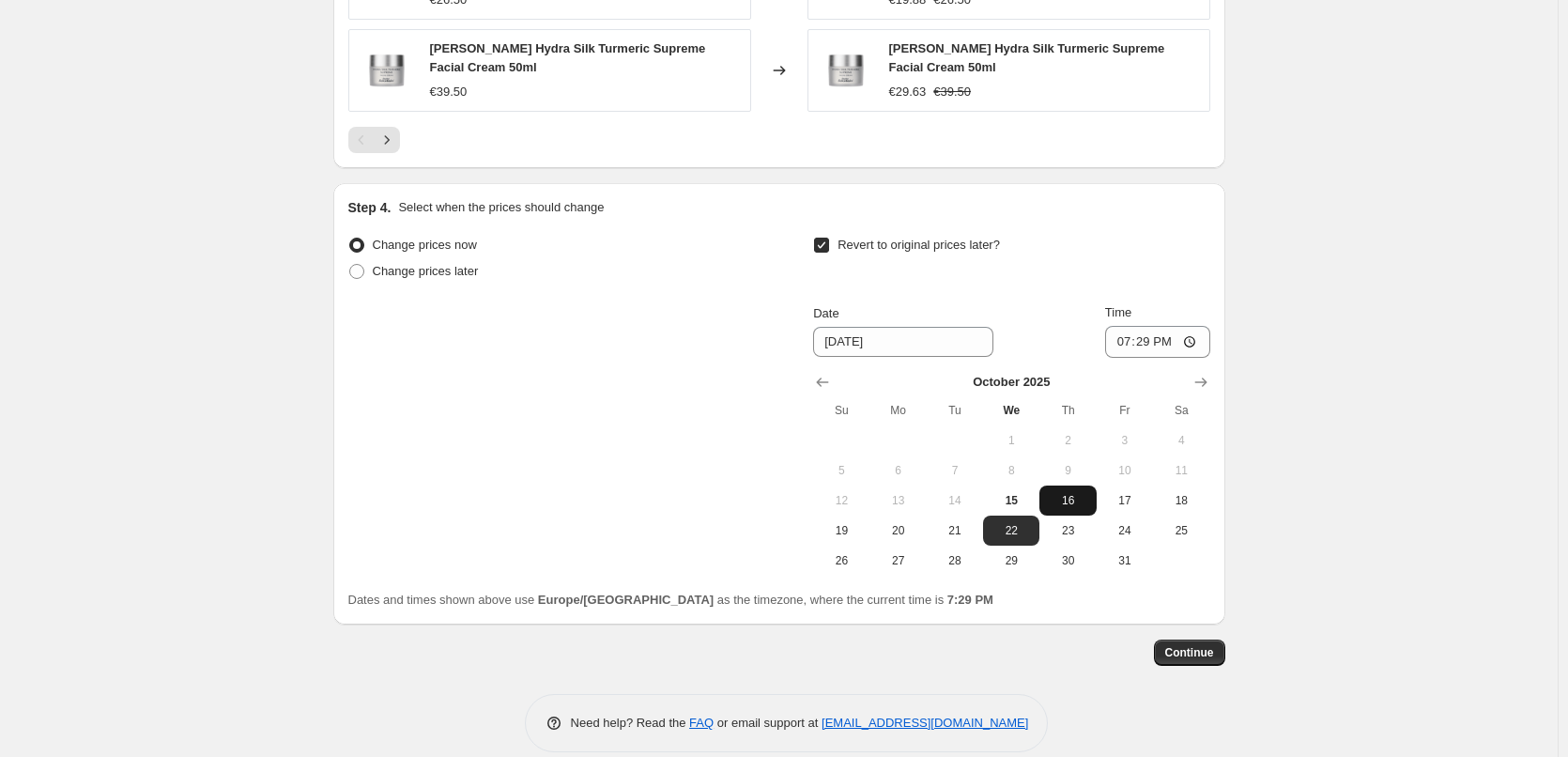
click at [1084, 488] on button "16" at bounding box center [1067, 501] width 56 height 30
type input "[DATE]"
click at [1121, 326] on input "19:29" at bounding box center [1157, 341] width 105 height 32
type input "03:00"
click at [1190, 639] on button "Continue" at bounding box center [1190, 652] width 71 height 27
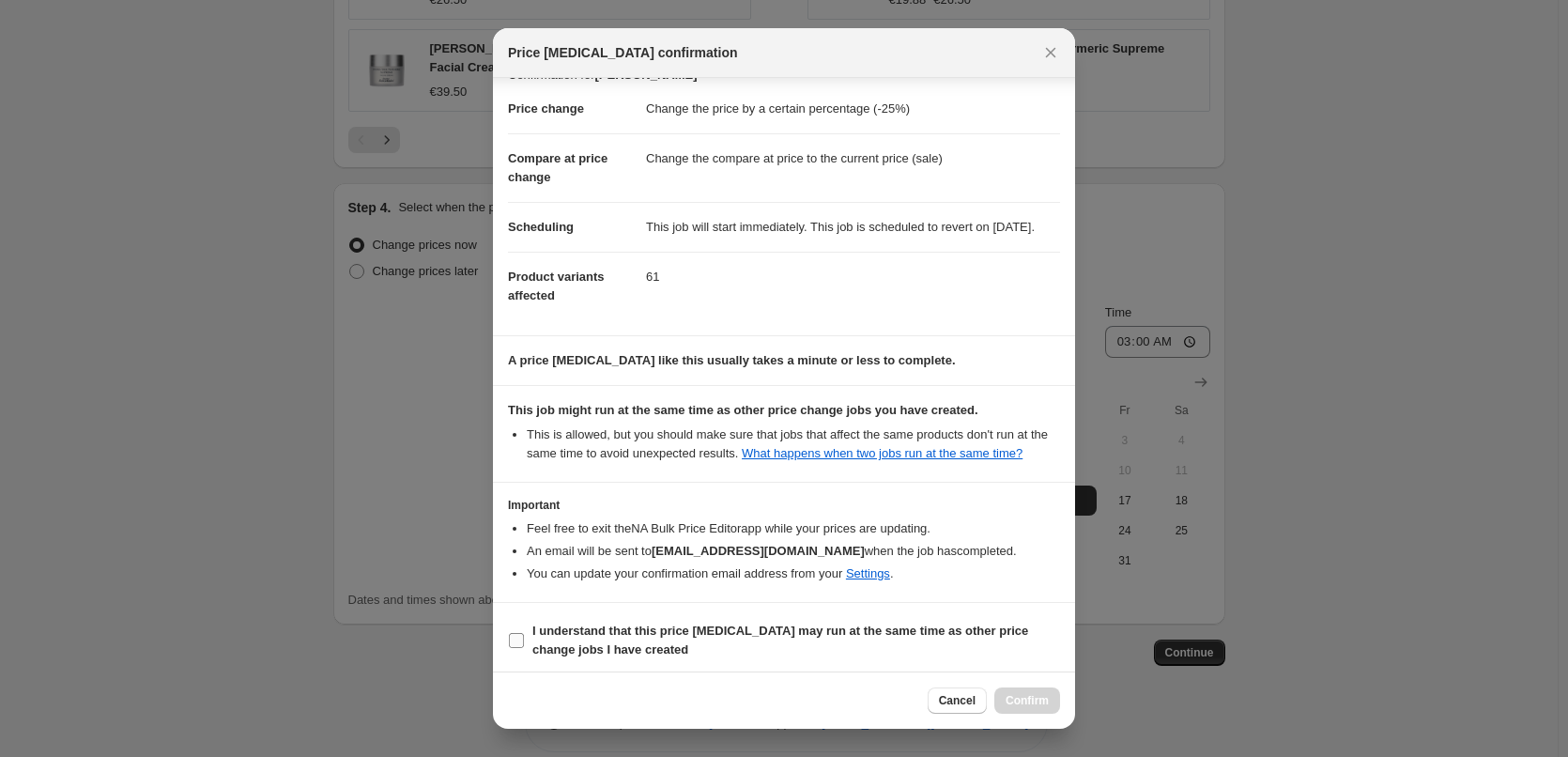
scroll to position [52, 0]
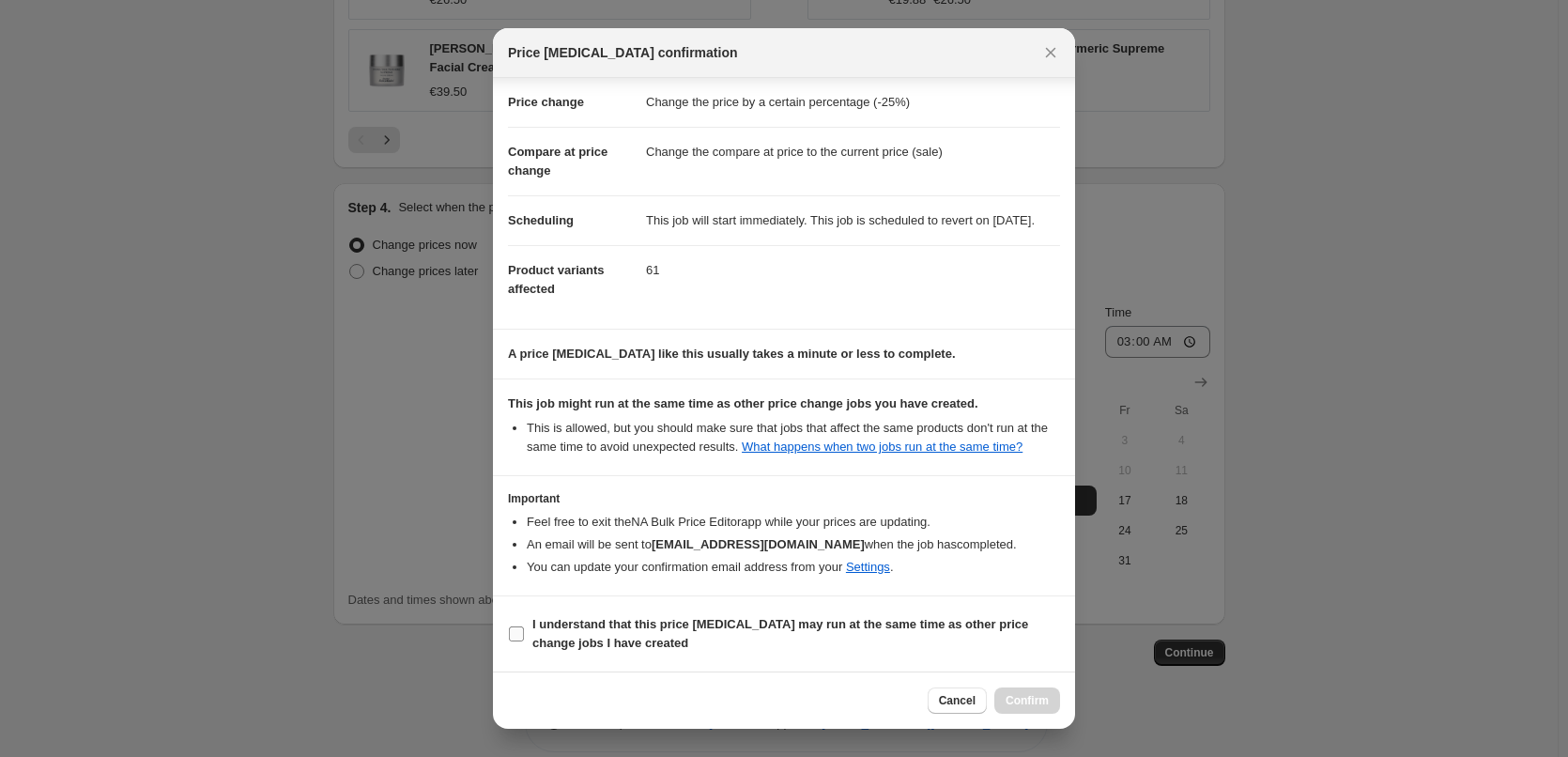
click at [623, 620] on b "I understand that this price [MEDICAL_DATA] may run at the same time as other p…" at bounding box center [780, 633] width 496 height 33
click at [579, 618] on b "I understand that this price [MEDICAL_DATA] may run at the same time as other p…" at bounding box center [780, 633] width 496 height 33
click at [524, 626] on input "I understand that this price [MEDICAL_DATA] may run at the same time as other p…" at bounding box center [516, 633] width 15 height 15
checkbox input "true"
click at [1027, 707] on span "Confirm" at bounding box center [1028, 701] width 44 height 15
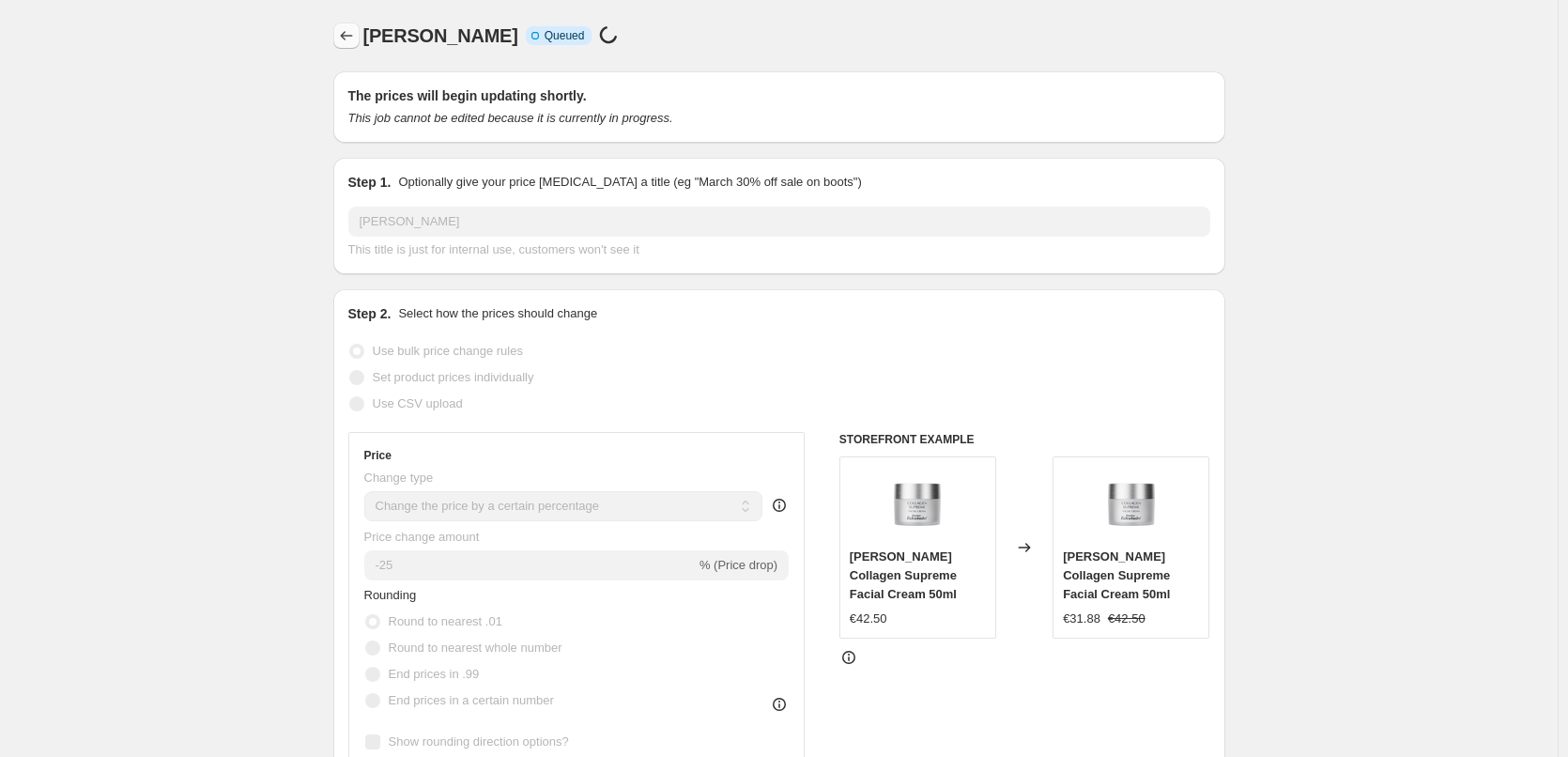
click at [360, 41] on button "Price change jobs" at bounding box center [346, 36] width 27 height 27
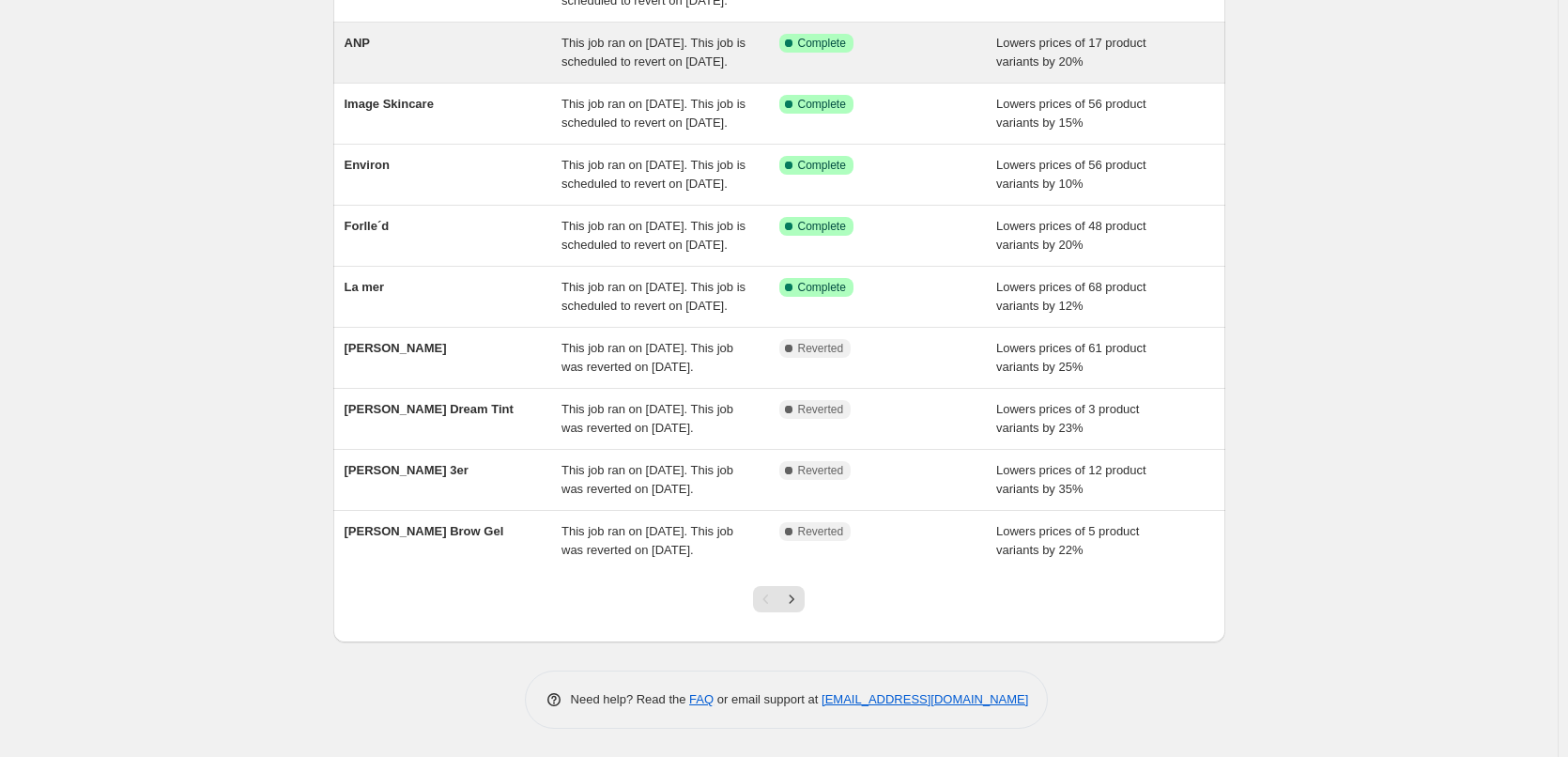
scroll to position [399, 0]
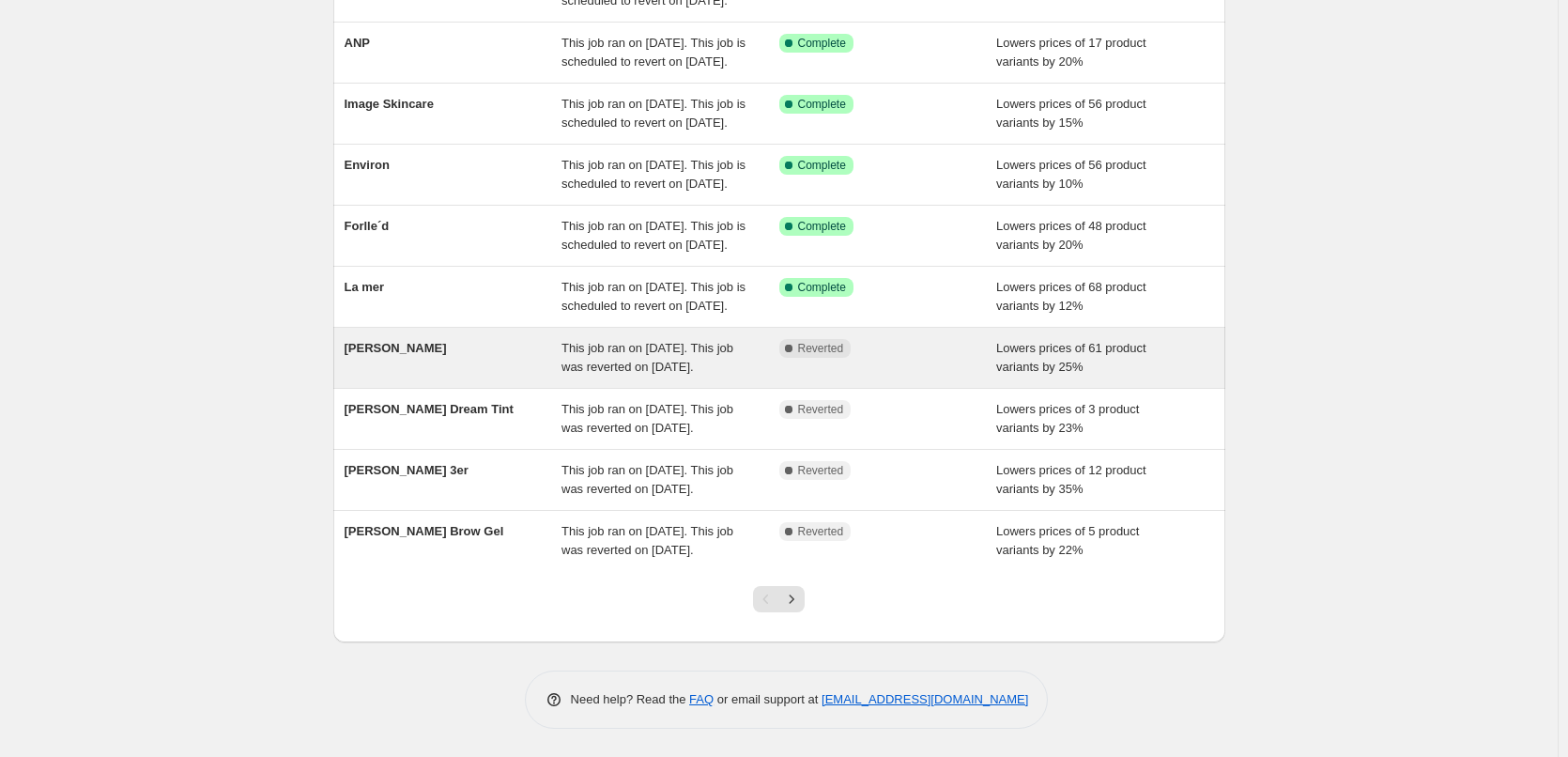
click at [409, 339] on div "[PERSON_NAME]" at bounding box center [453, 358] width 218 height 38
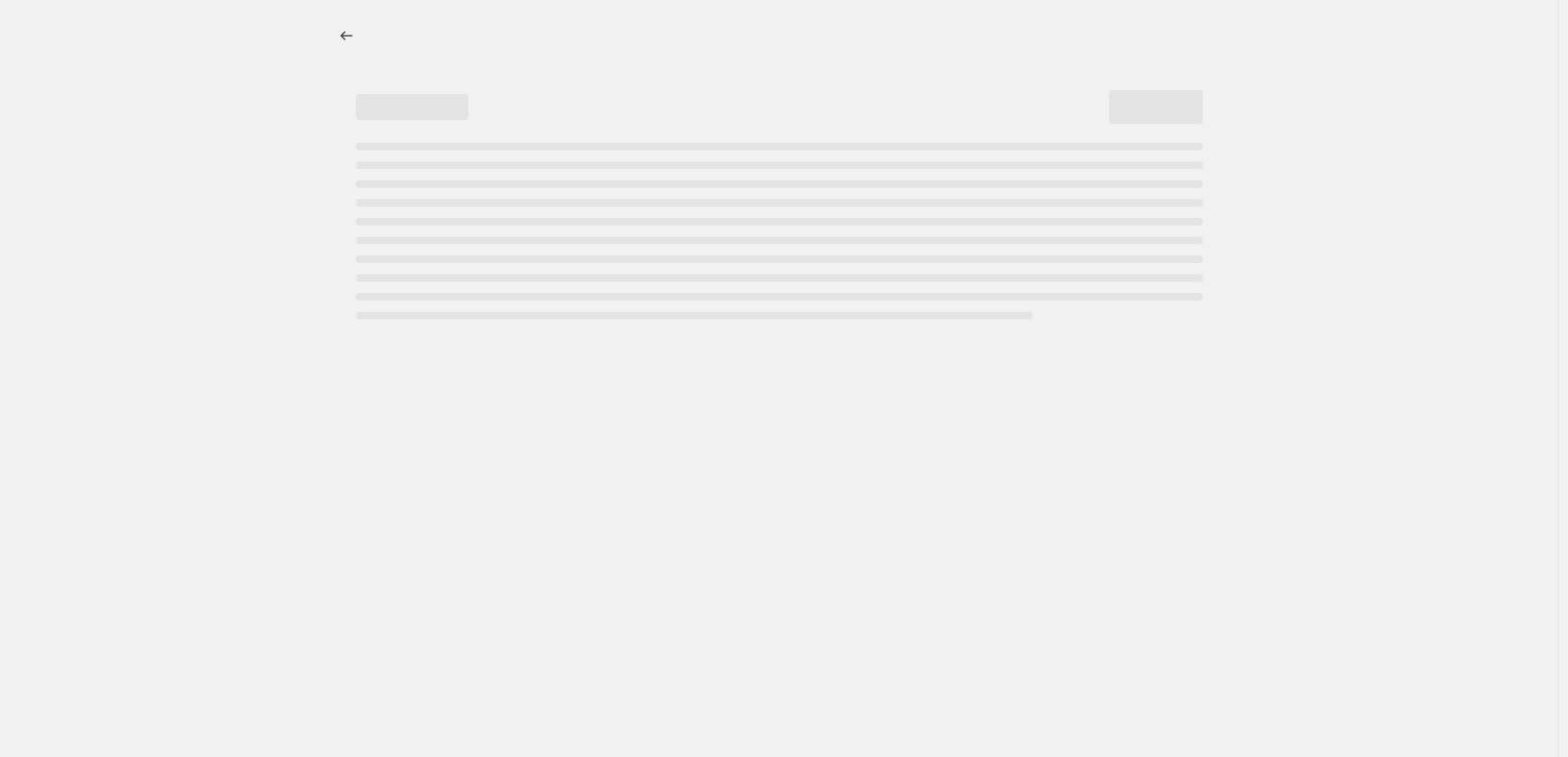
select select "percentage"
select select "vendor"
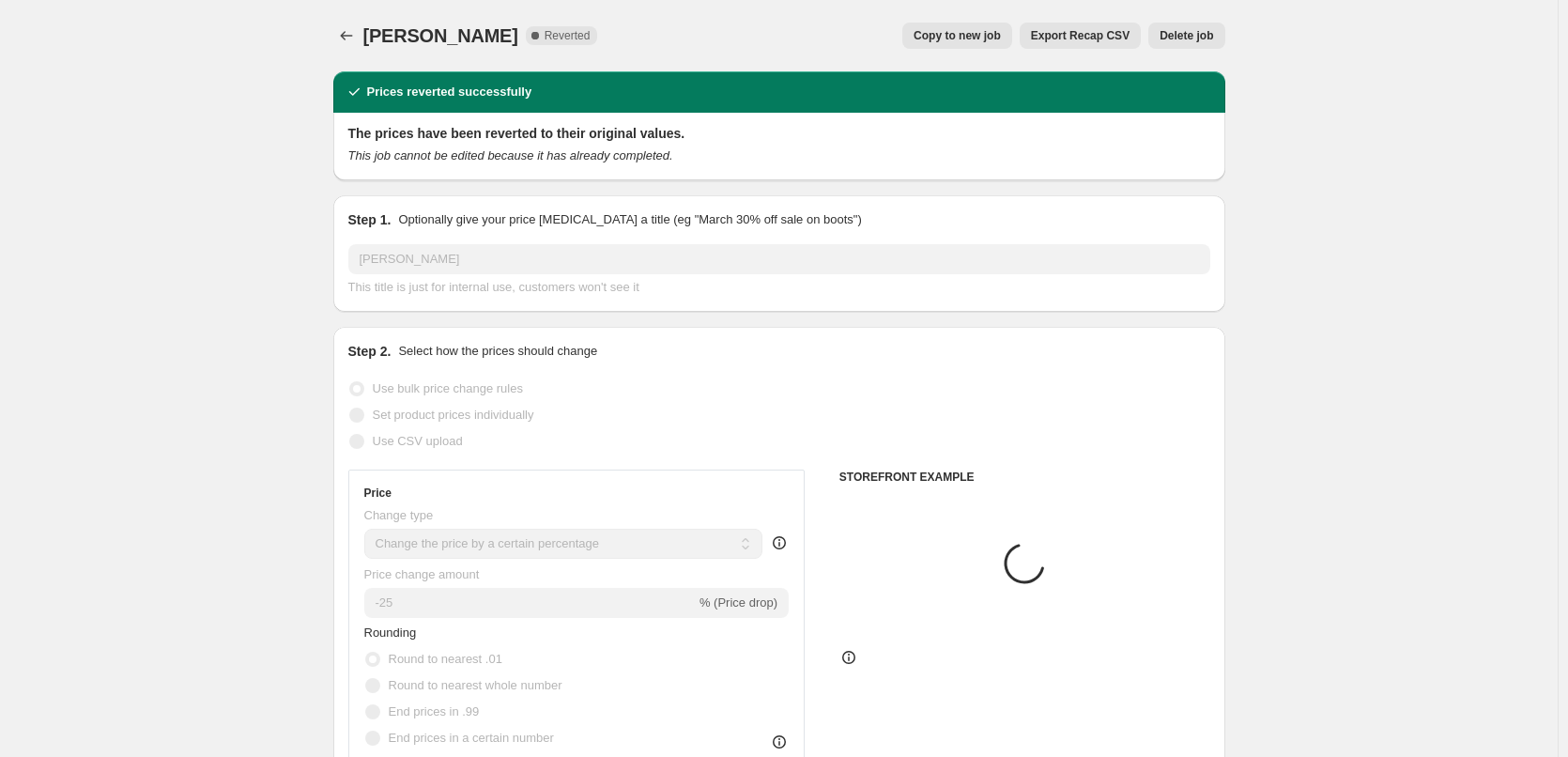
click at [1212, 40] on span "Delete job" at bounding box center [1186, 35] width 53 height 15
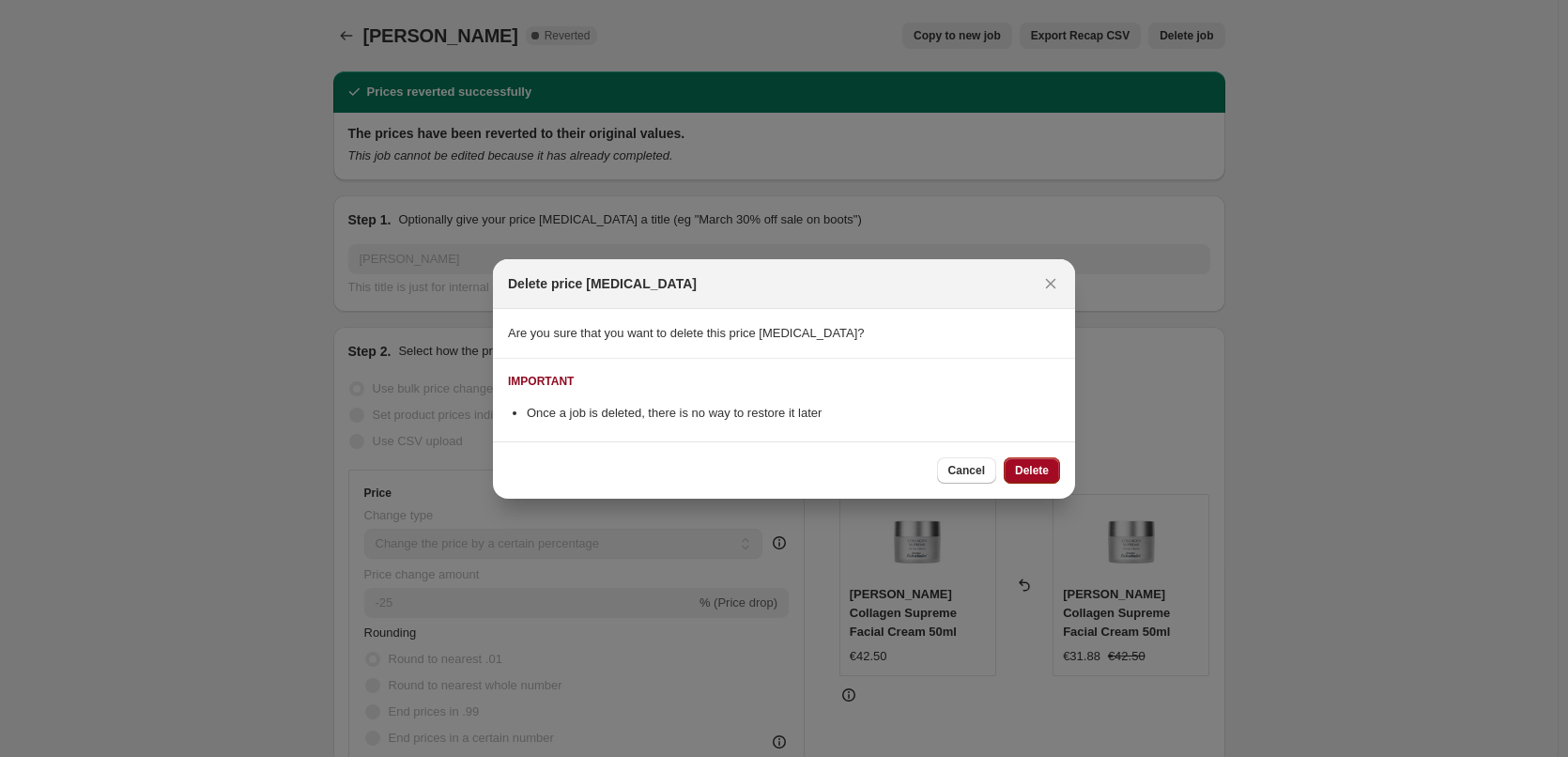
click at [1039, 477] on span "Delete" at bounding box center [1032, 470] width 34 height 15
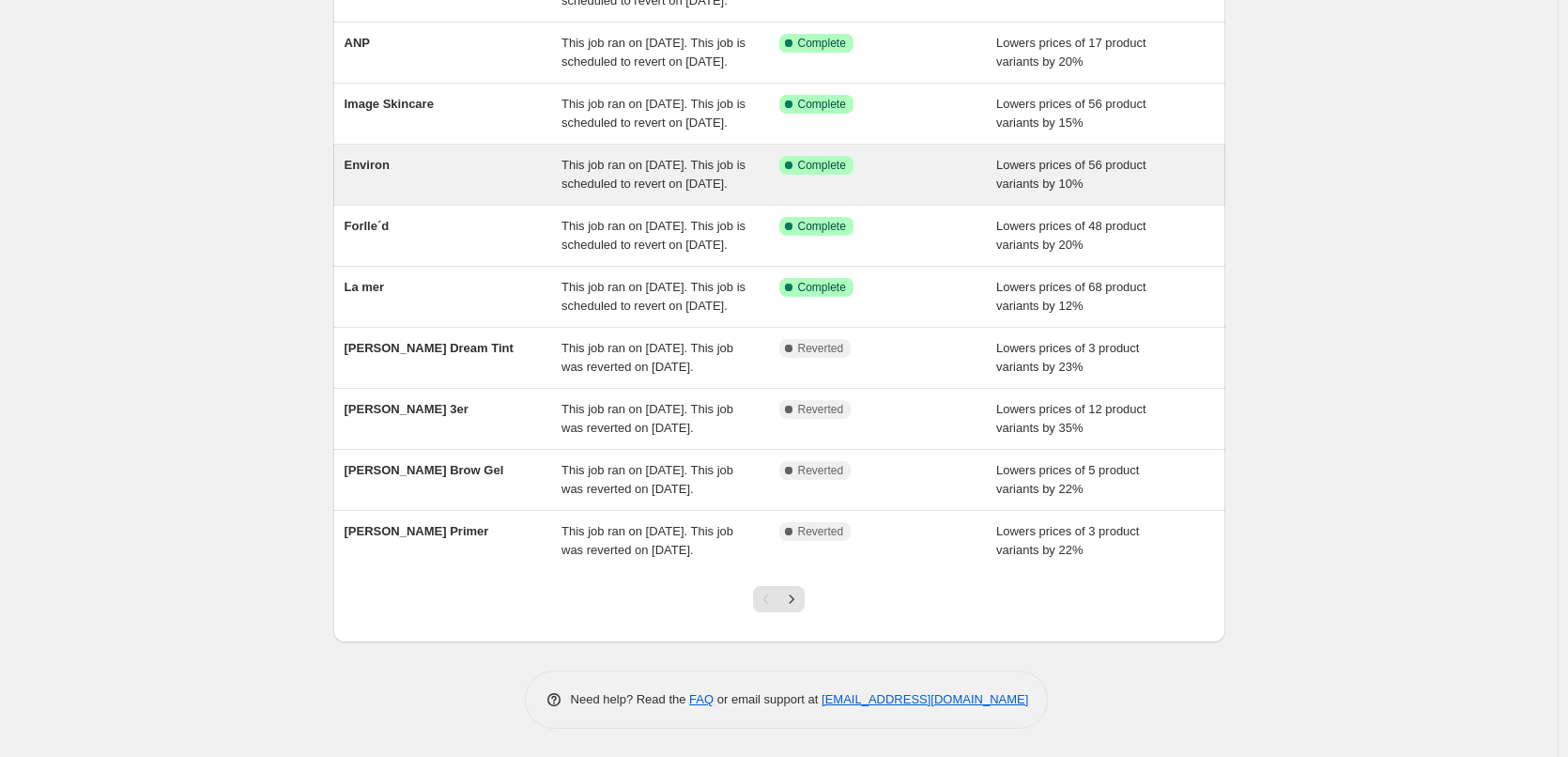
scroll to position [399, 0]
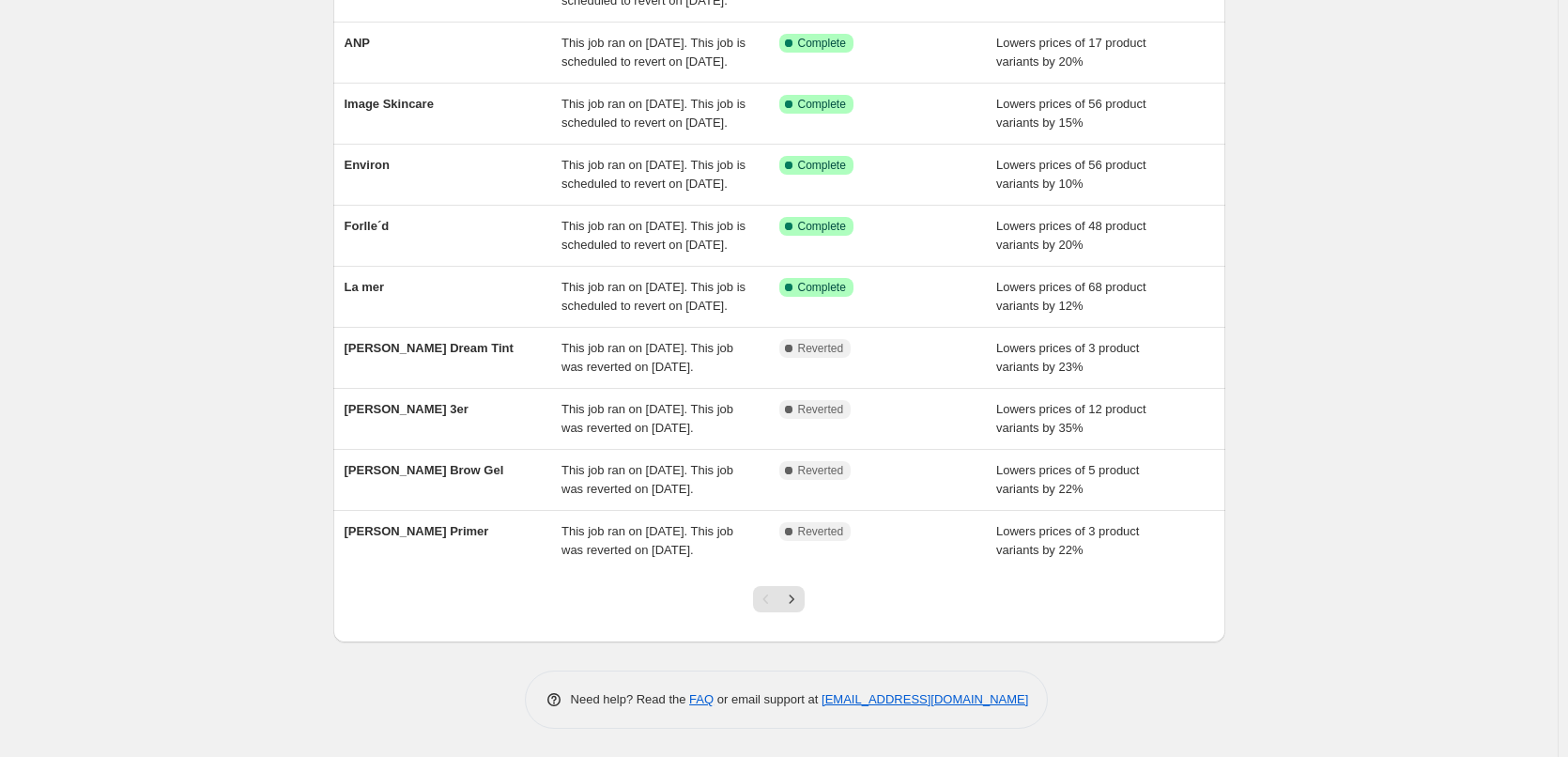
click at [814, 592] on div at bounding box center [779, 607] width 76 height 71
click at [805, 599] on button "Next" at bounding box center [791, 599] width 27 height 27
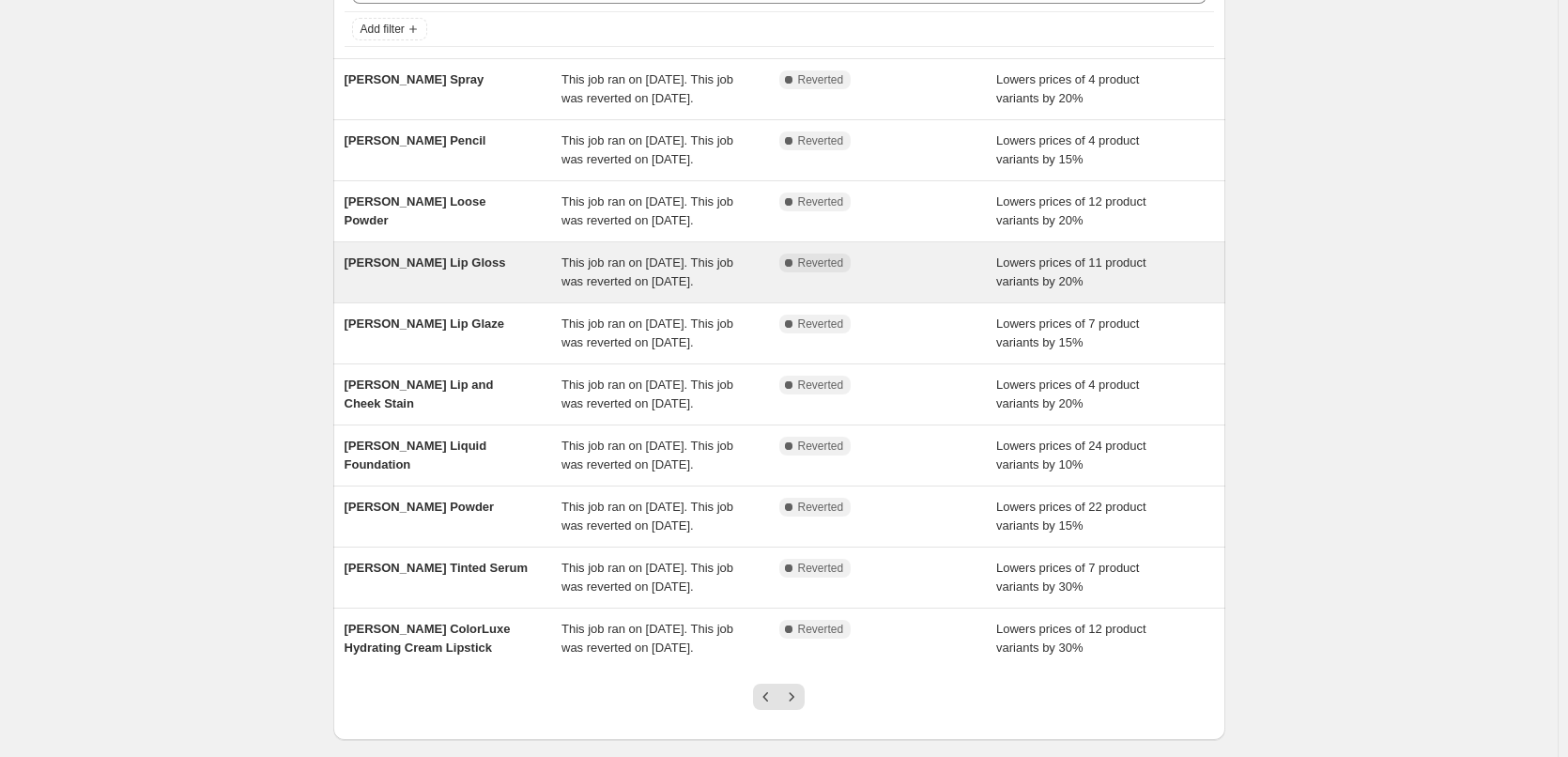
scroll to position [376, 0]
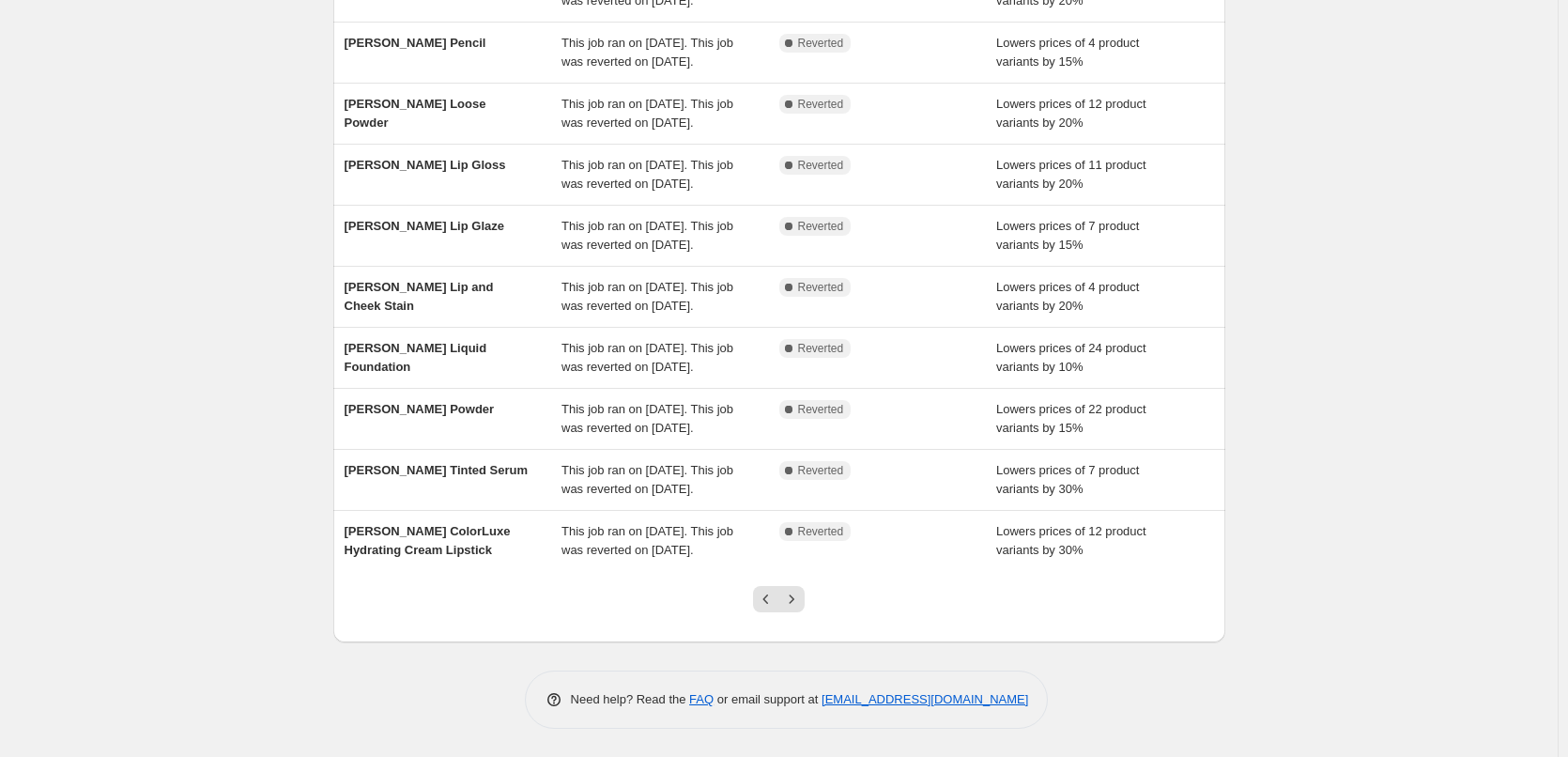
click at [814, 640] on div at bounding box center [779, 607] width 76 height 71
click at [796, 609] on icon "Next" at bounding box center [791, 599] width 19 height 19
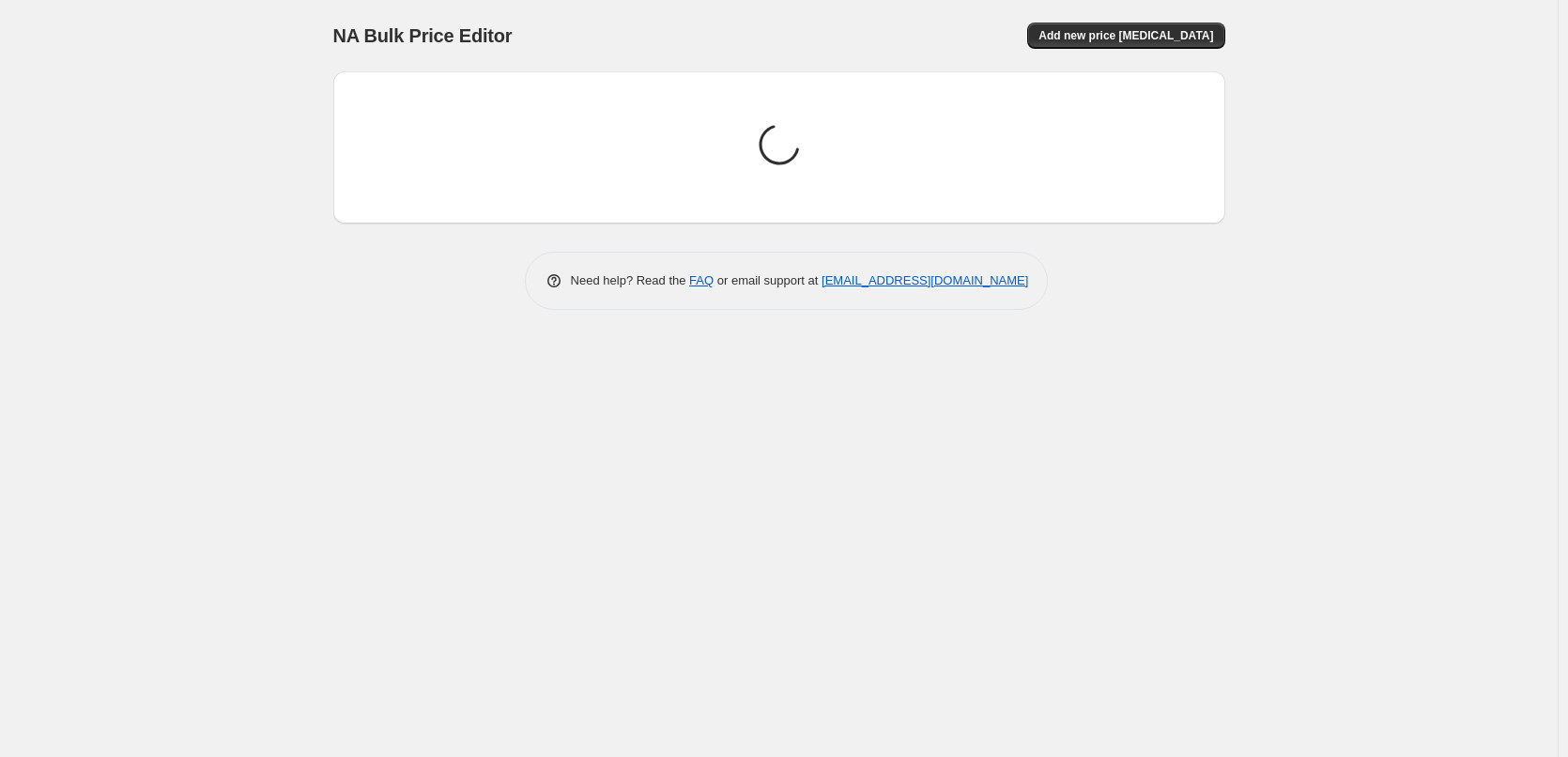
scroll to position [0, 0]
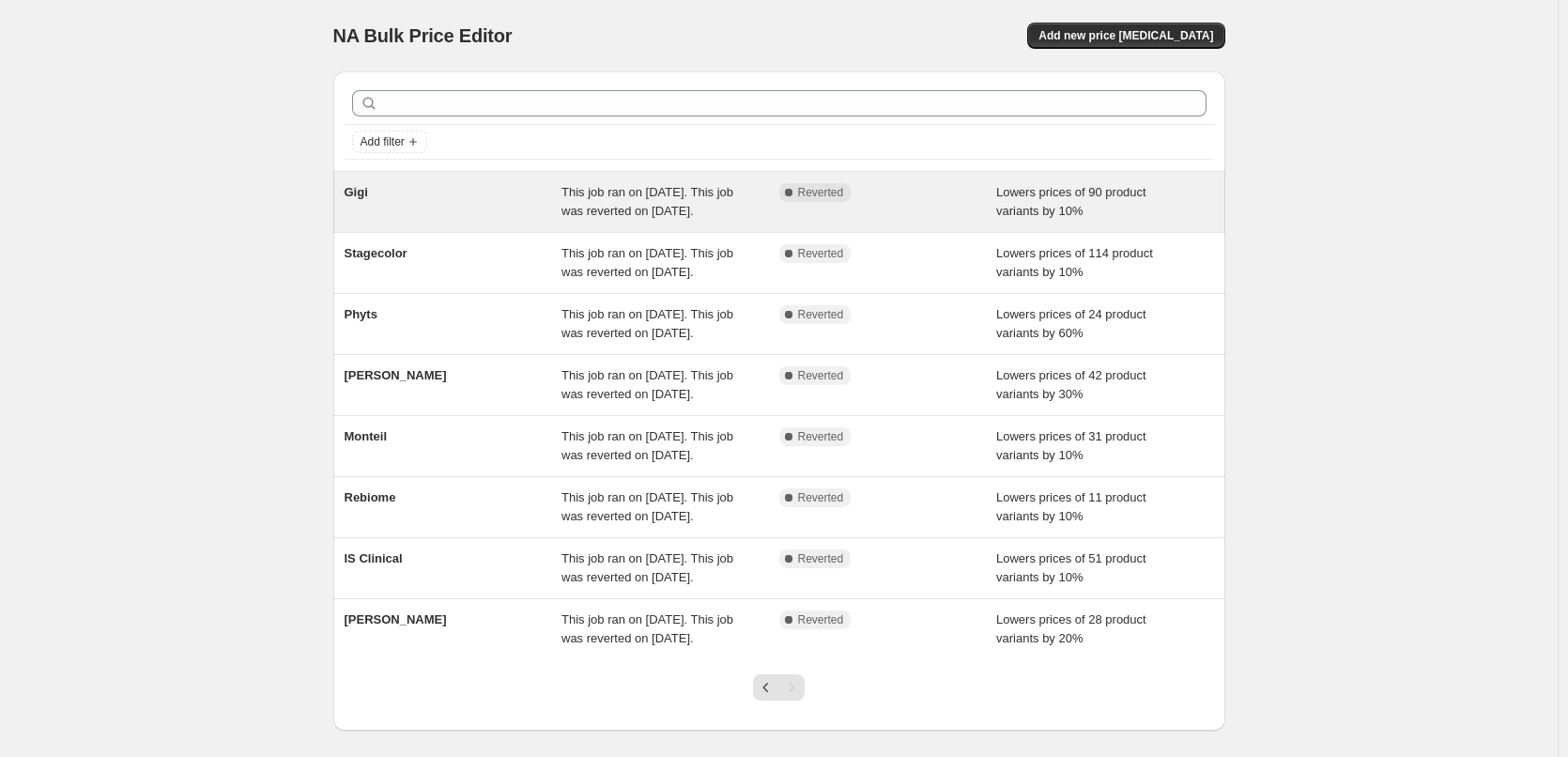
click at [370, 214] on div "Gigi" at bounding box center [453, 202] width 218 height 38
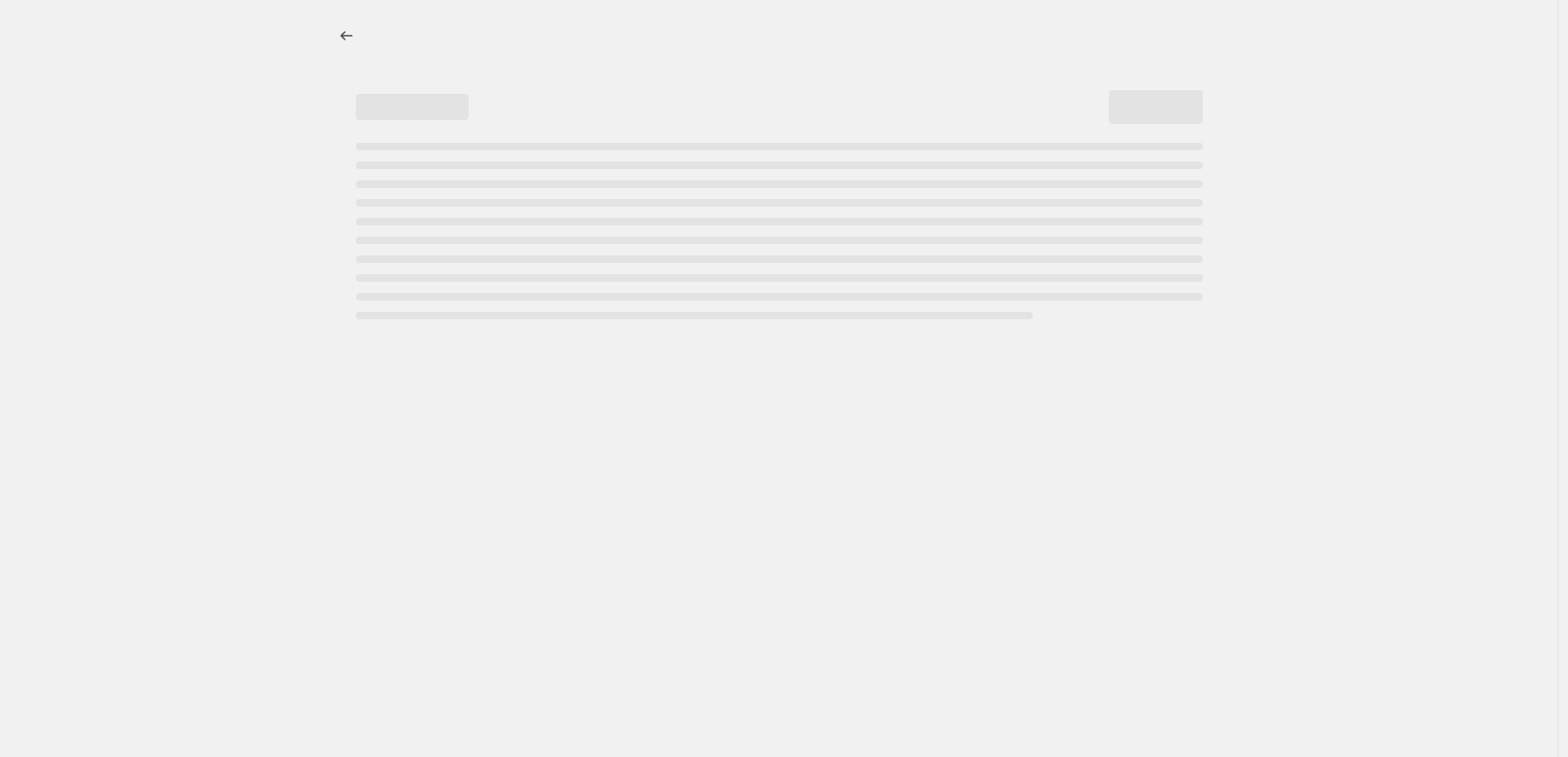
select select "percentage"
select select "vendor"
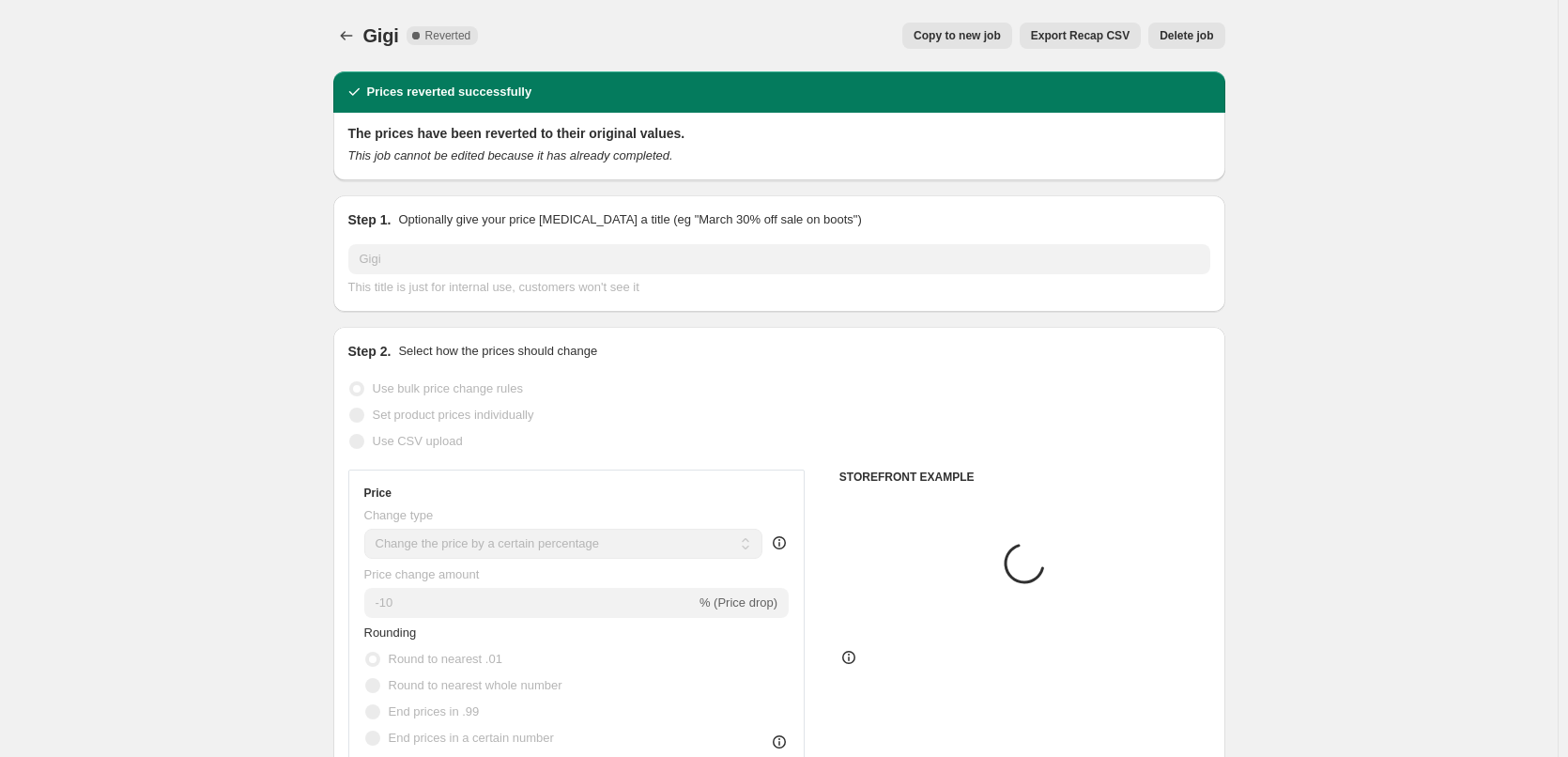
click at [1011, 25] on button "Copy to new job" at bounding box center [957, 36] width 110 height 27
select select "percentage"
select select "vendor"
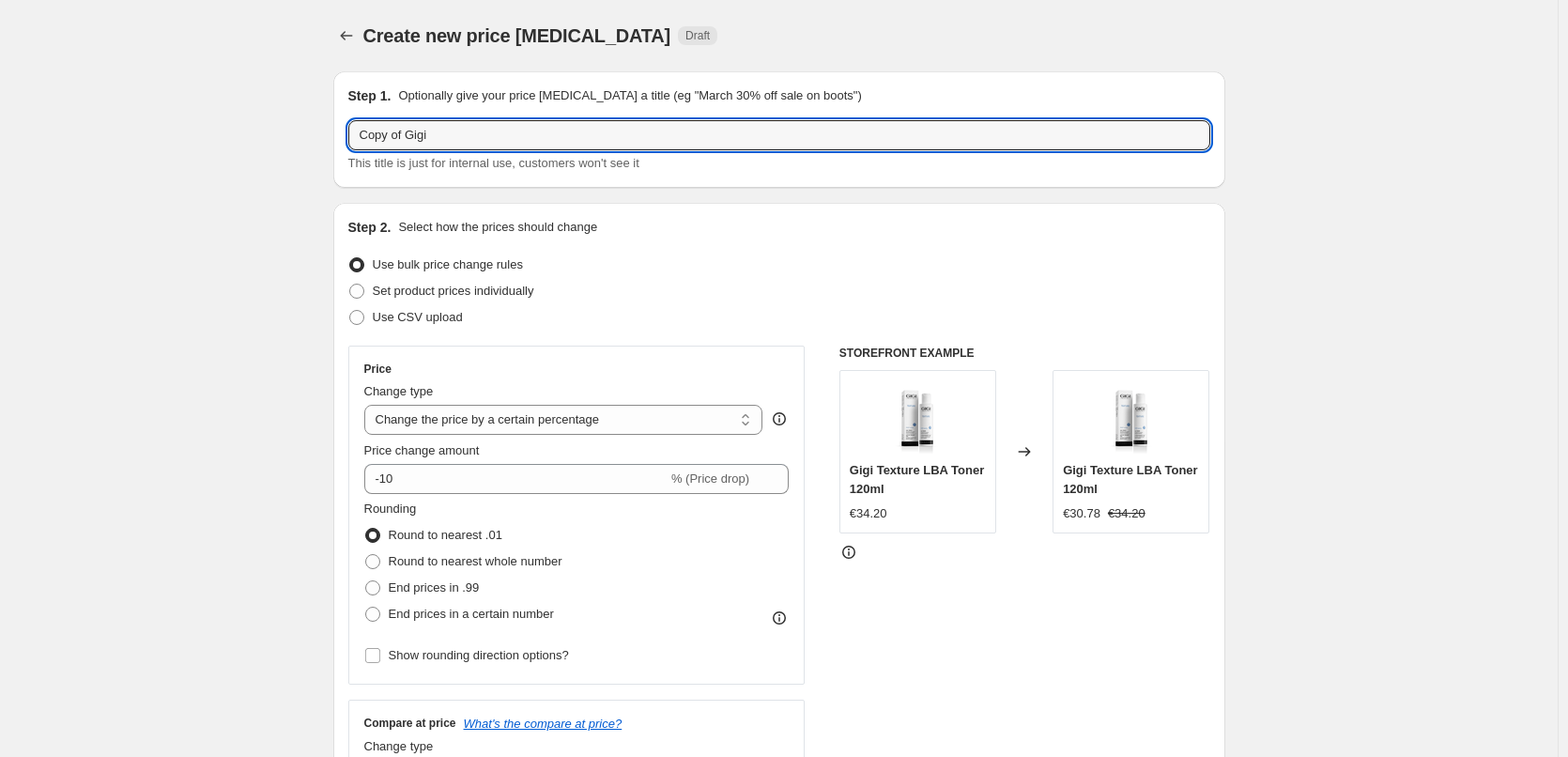
drag, startPoint x: 410, startPoint y: 132, endPoint x: 246, endPoint y: 126, distance: 164.1
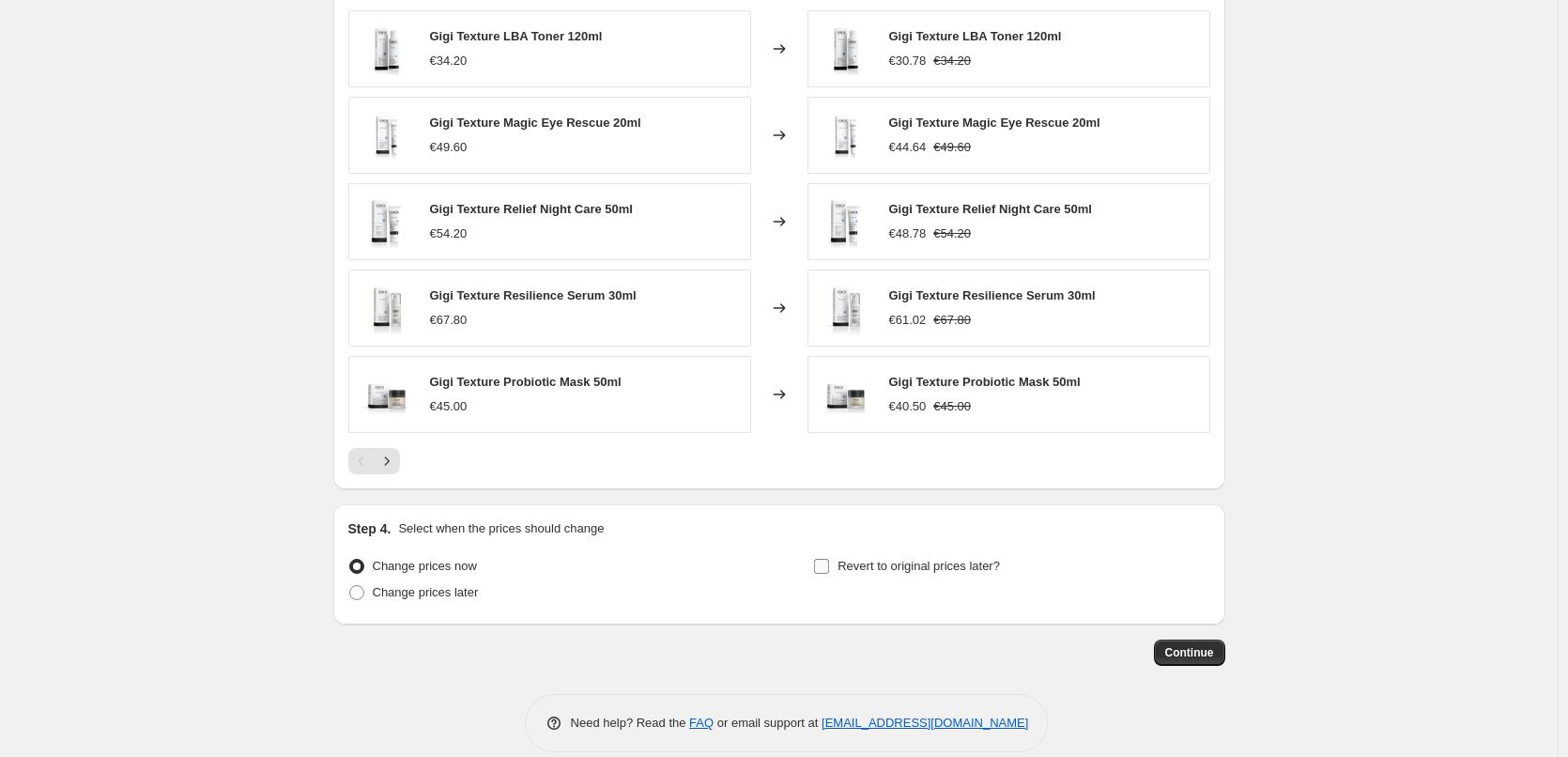
scroll to position [1333, 0]
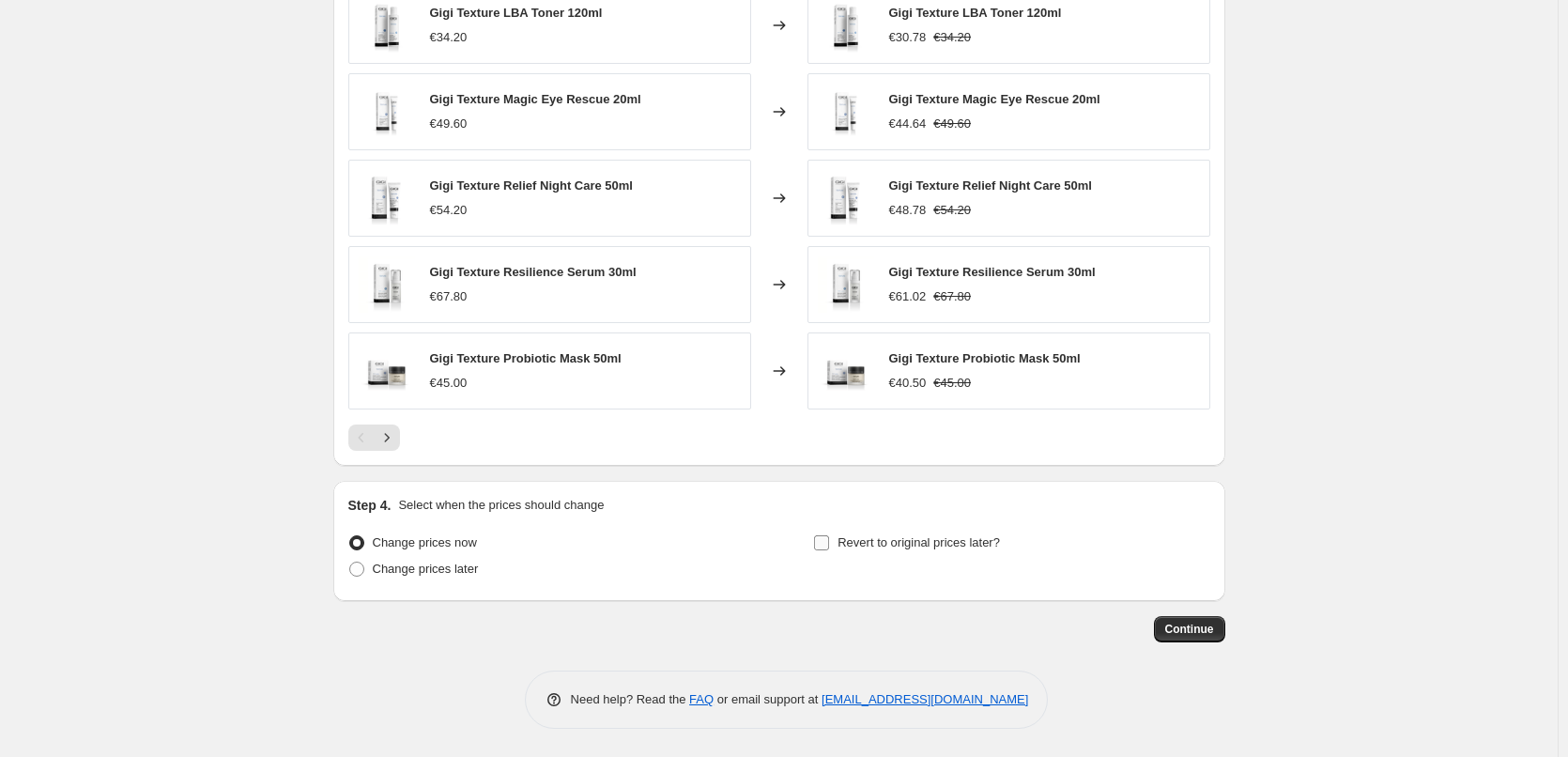
type input "Gigi"
click at [980, 541] on span "Revert to original prices later?" at bounding box center [919, 542] width 162 height 14
click at [973, 542] on span "Revert to original prices later?" at bounding box center [919, 542] width 162 height 14
click at [829, 542] on input "Revert to original prices later?" at bounding box center [821, 542] width 15 height 15
checkbox input "true"
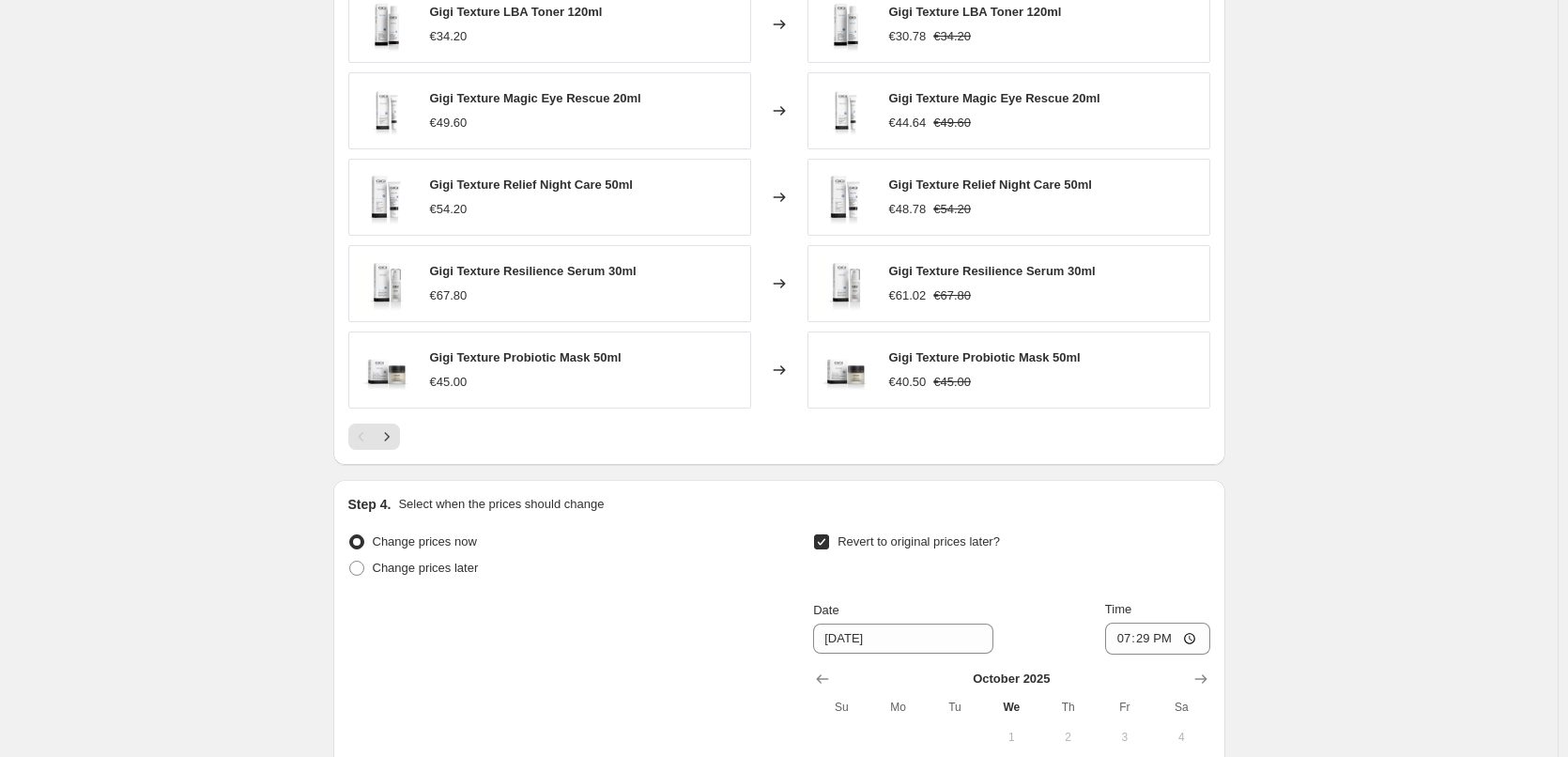
scroll to position [1655, 0]
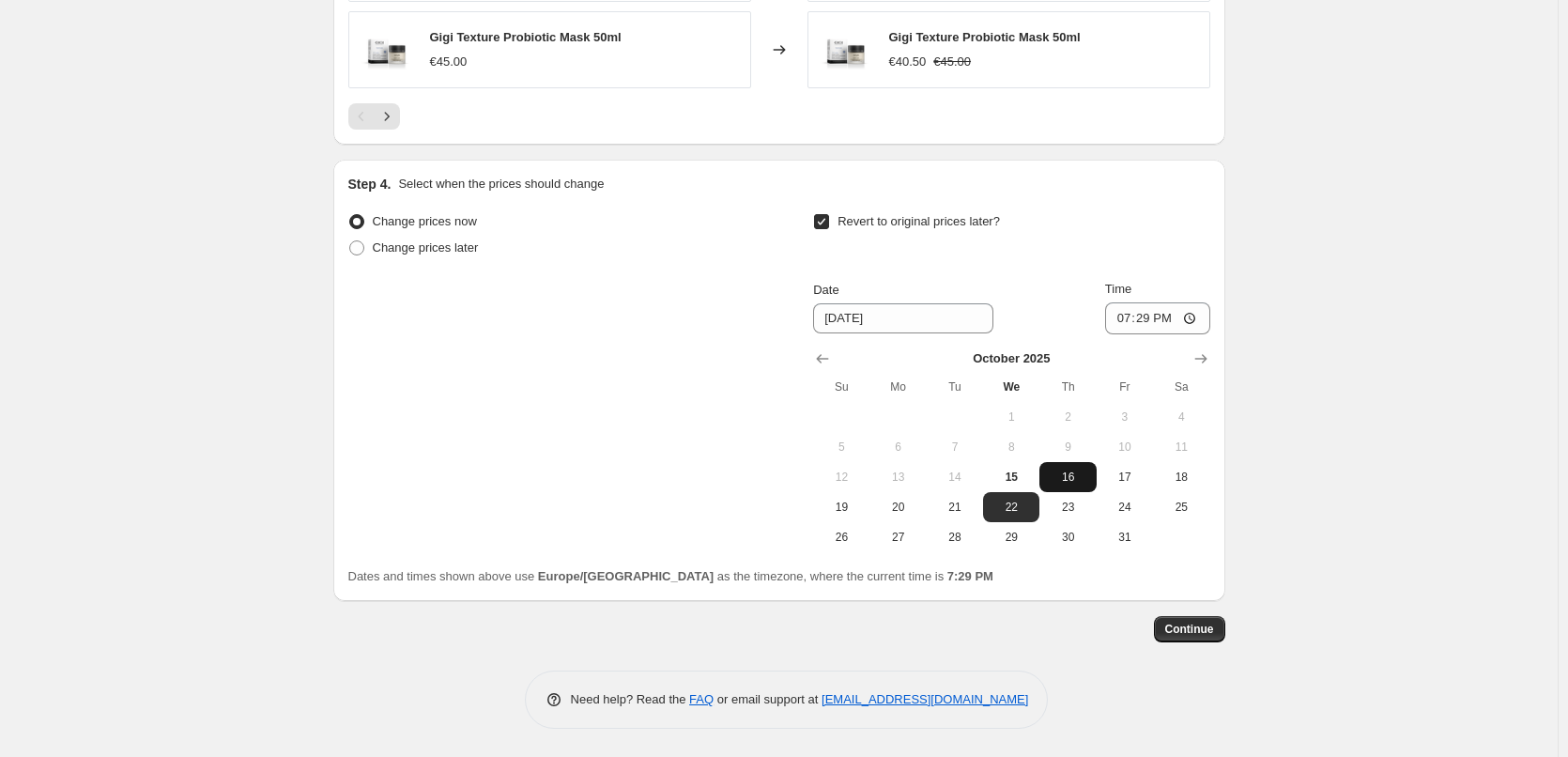
click at [1061, 485] on button "16" at bounding box center [1067, 477] width 56 height 30
type input "[DATE]"
click at [1125, 325] on input "19:29" at bounding box center [1157, 319] width 105 height 32
type input "03:00"
click at [1183, 628] on span "Continue" at bounding box center [1189, 628] width 48 height 15
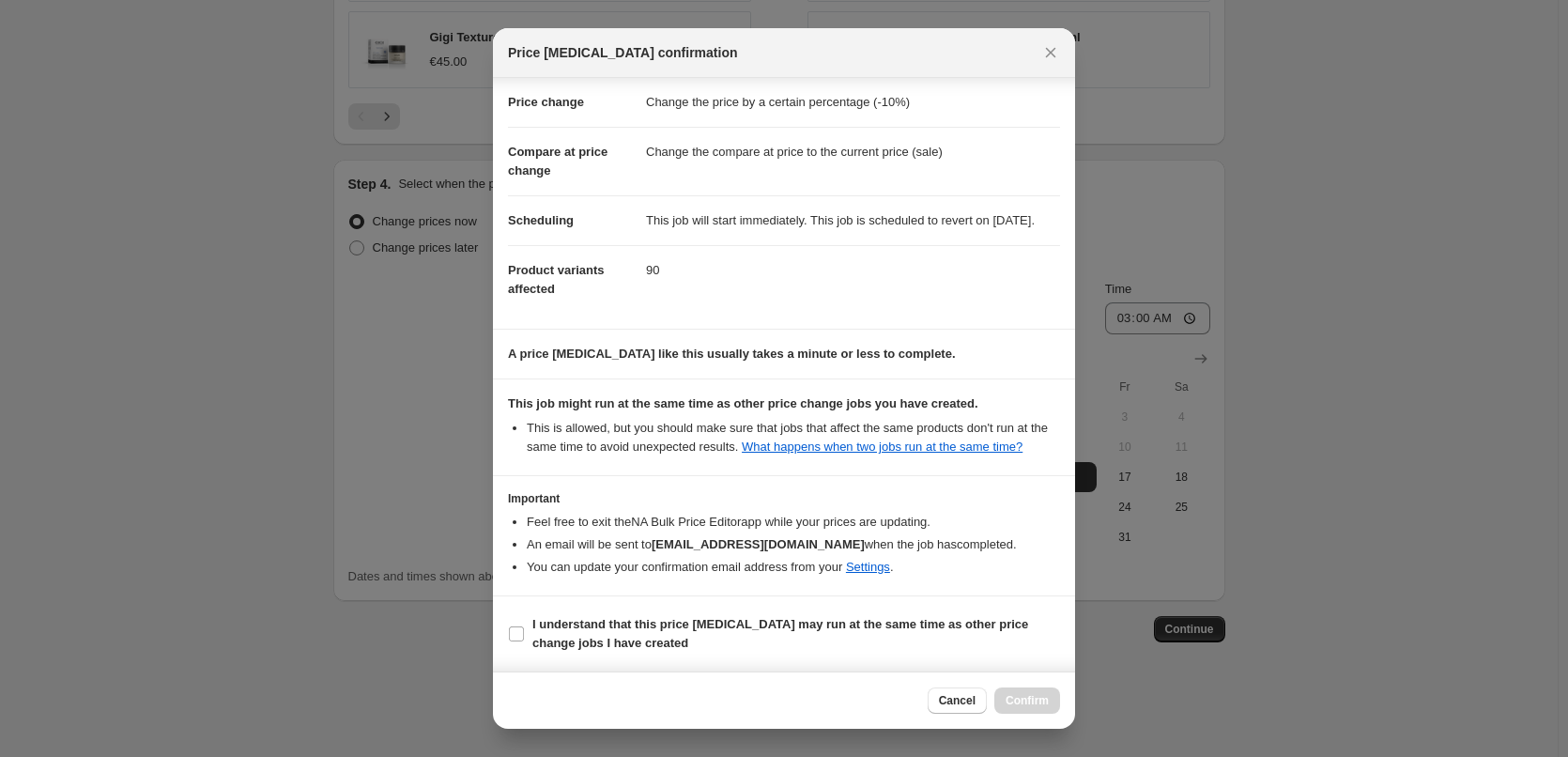
scroll to position [52, 0]
click at [607, 601] on section "I understand that this price [MEDICAL_DATA] may run at the same time as other p…" at bounding box center [784, 634] width 583 height 75
click at [611, 626] on b "I understand that this price [MEDICAL_DATA] may run at the same time as other p…" at bounding box center [780, 633] width 496 height 33
click at [524, 626] on input "I understand that this price [MEDICAL_DATA] may run at the same time as other p…" at bounding box center [516, 633] width 15 height 15
checkbox input "true"
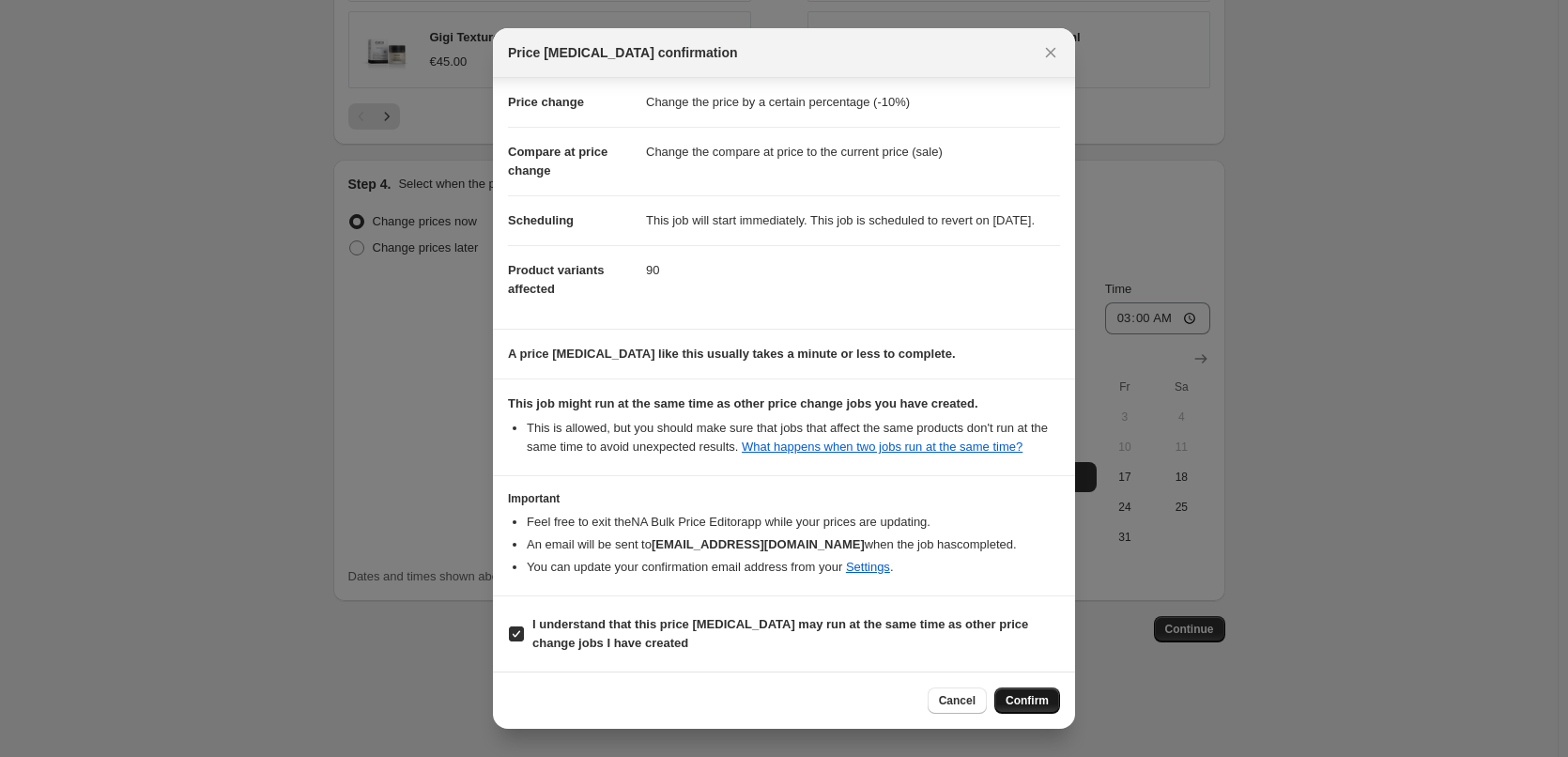
click at [1044, 707] on span "Confirm" at bounding box center [1028, 701] width 44 height 15
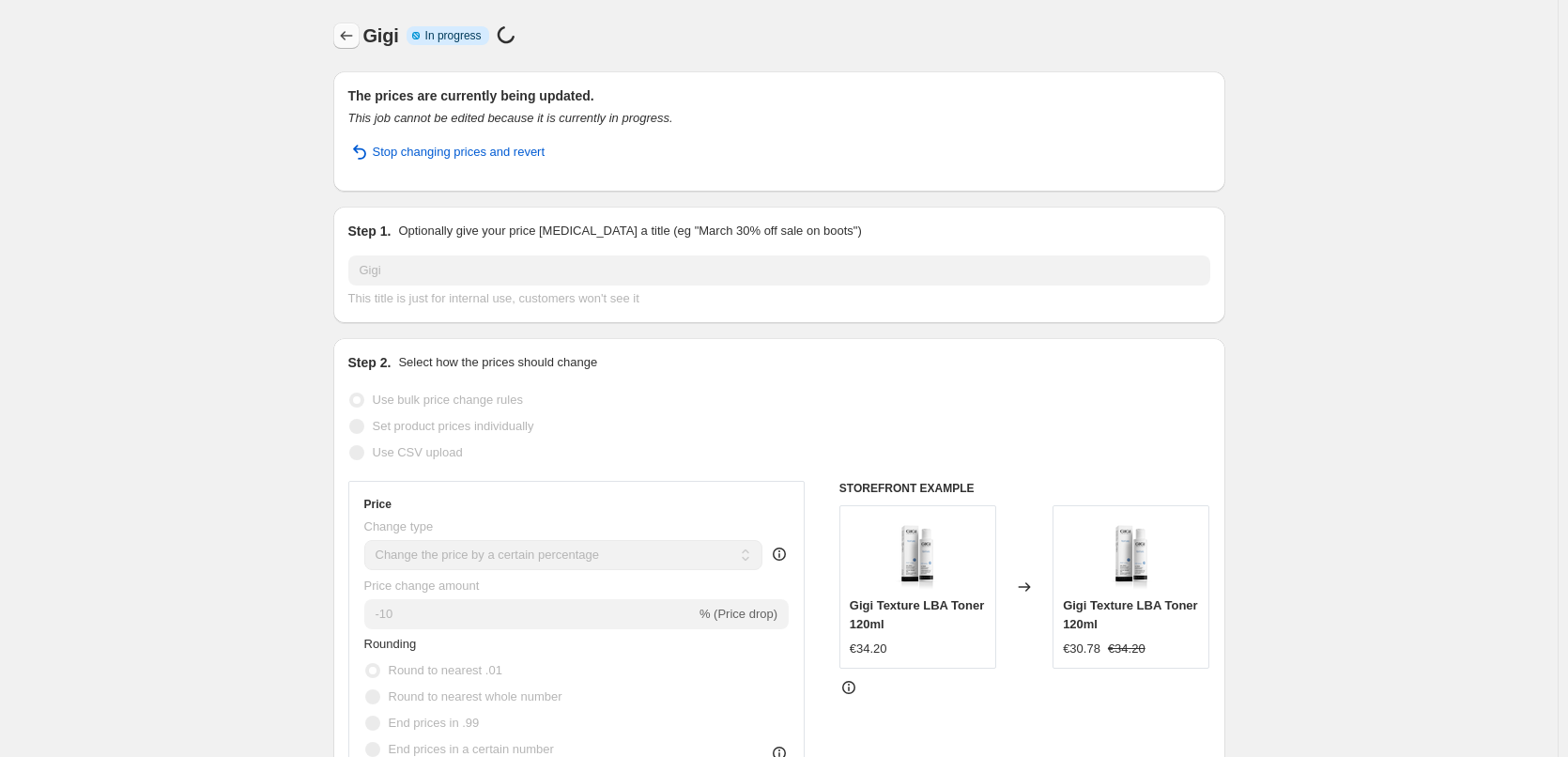
click at [338, 40] on button "Price change jobs" at bounding box center [346, 36] width 27 height 27
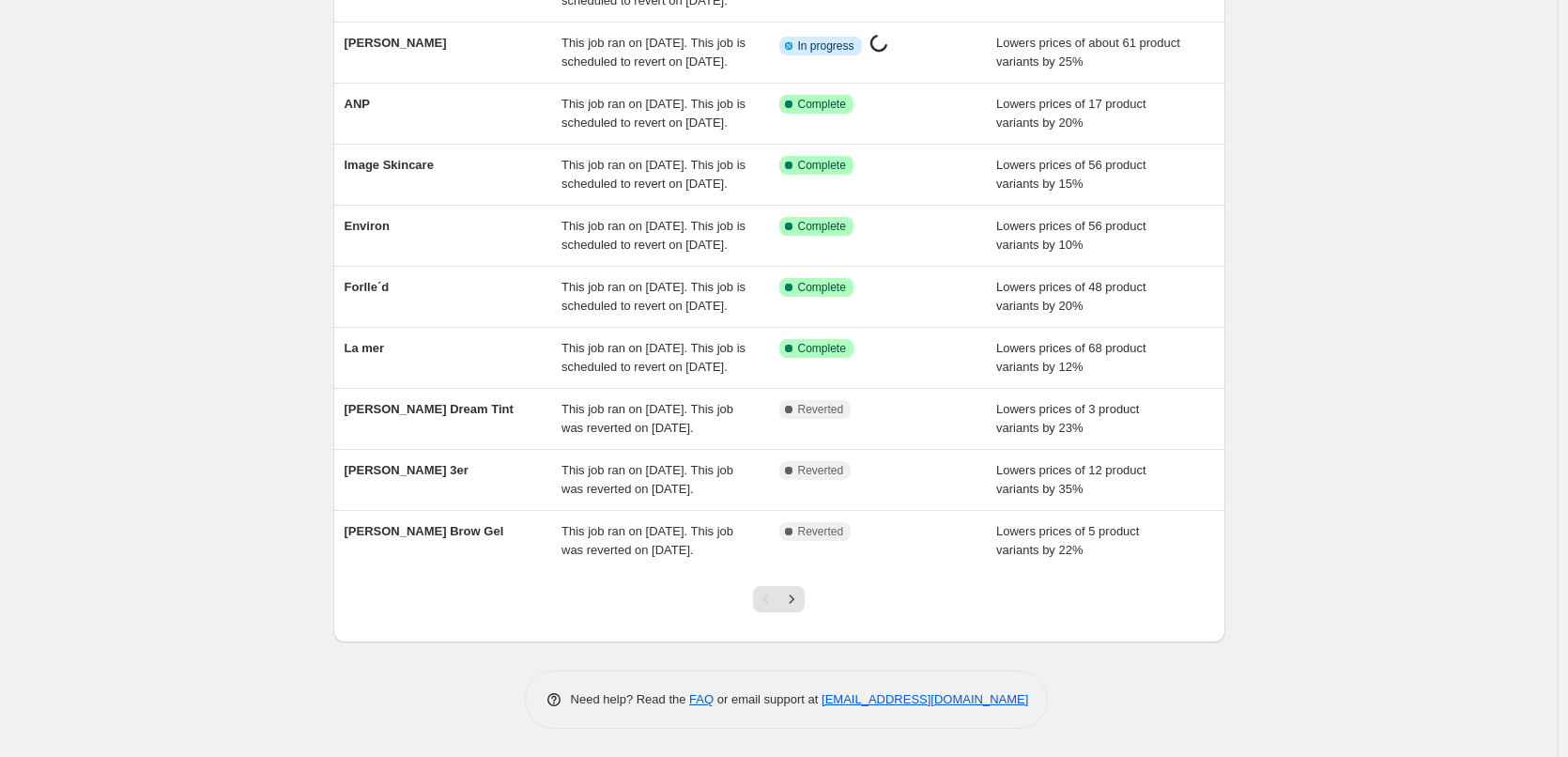
scroll to position [399, 0]
click at [795, 606] on icon "Next" at bounding box center [791, 599] width 19 height 19
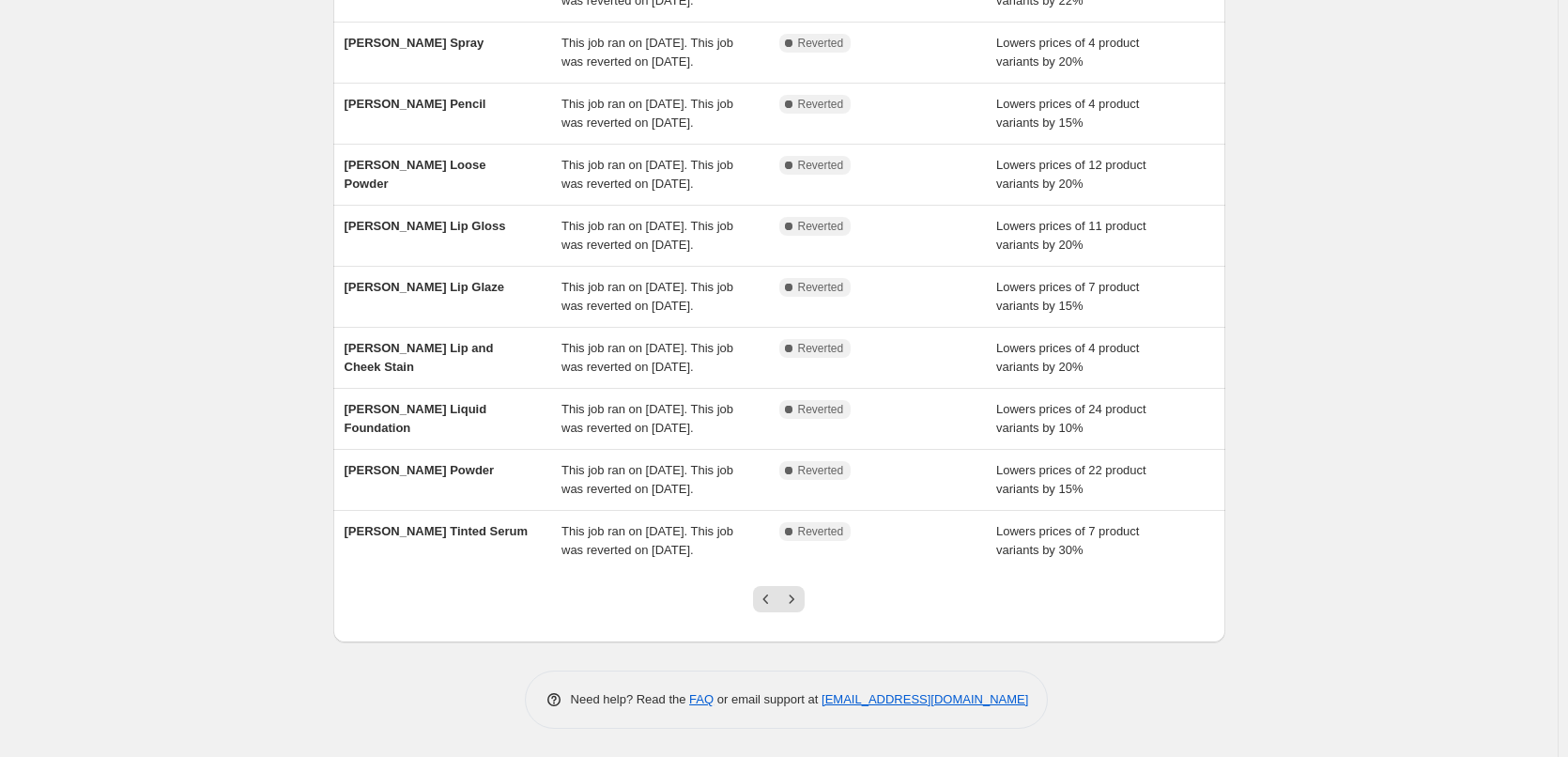
click at [795, 606] on icon "Next" at bounding box center [791, 599] width 19 height 19
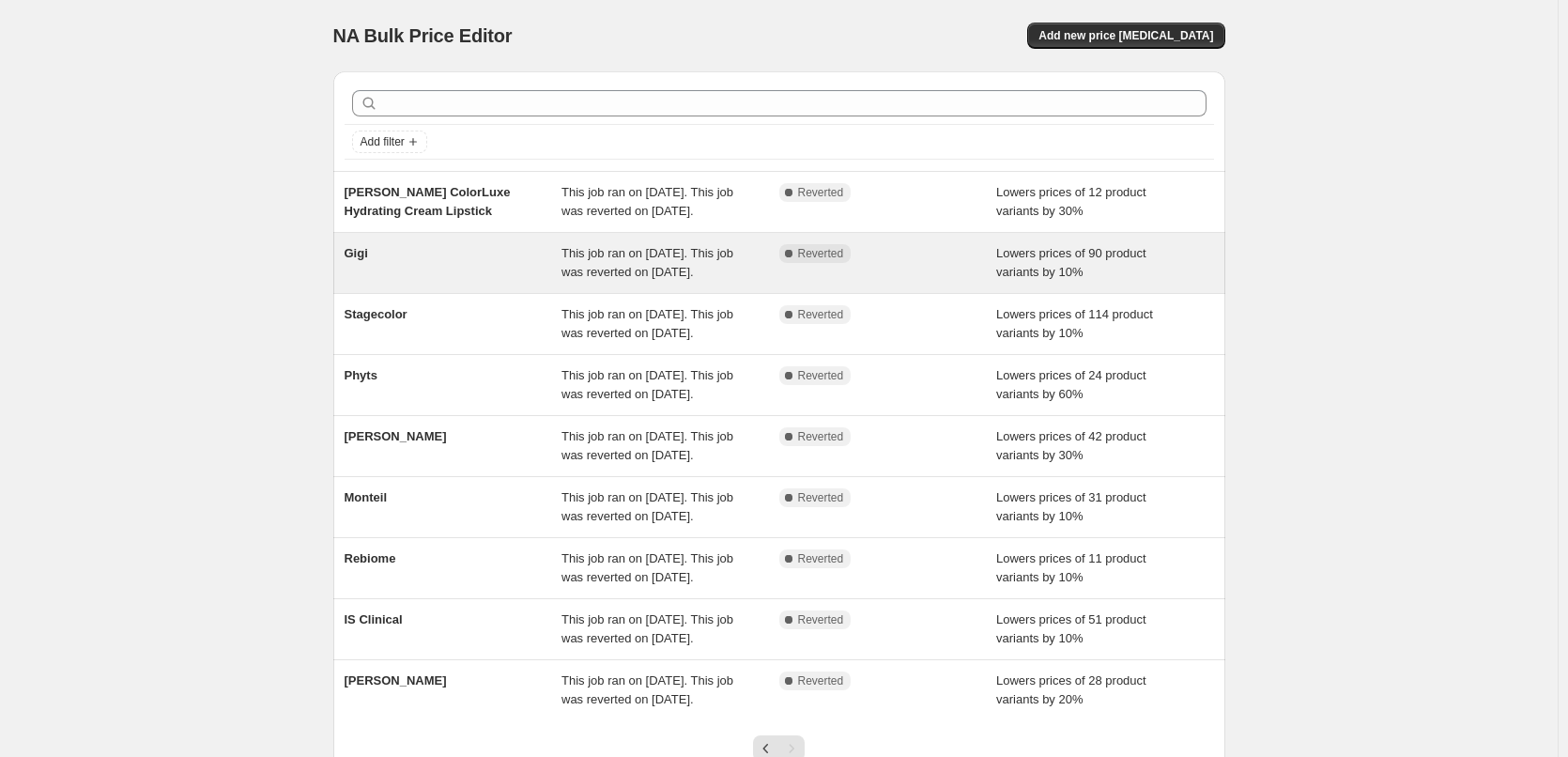
click at [362, 281] on div "Gigi" at bounding box center [453, 263] width 218 height 38
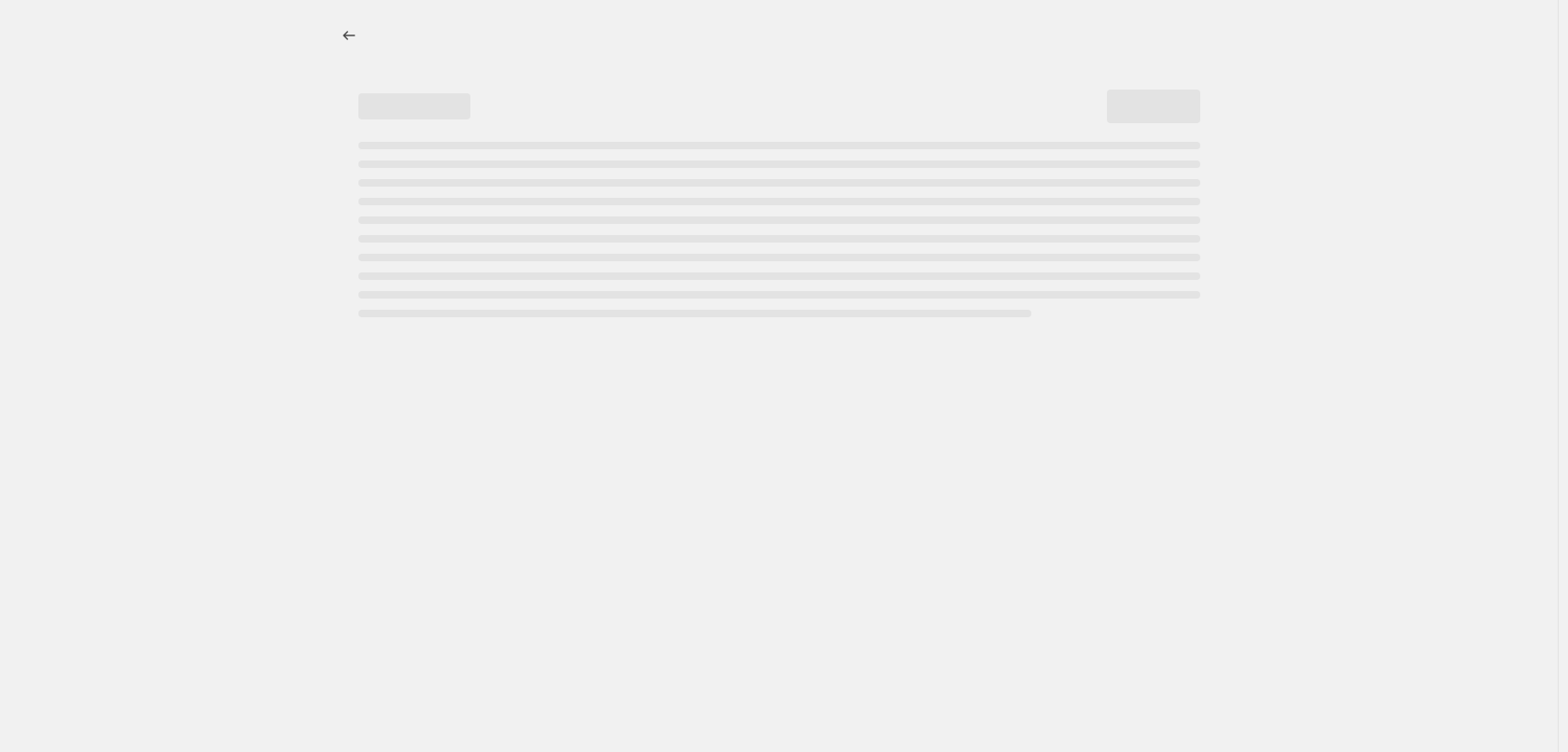
select select "percentage"
select select "vendor"
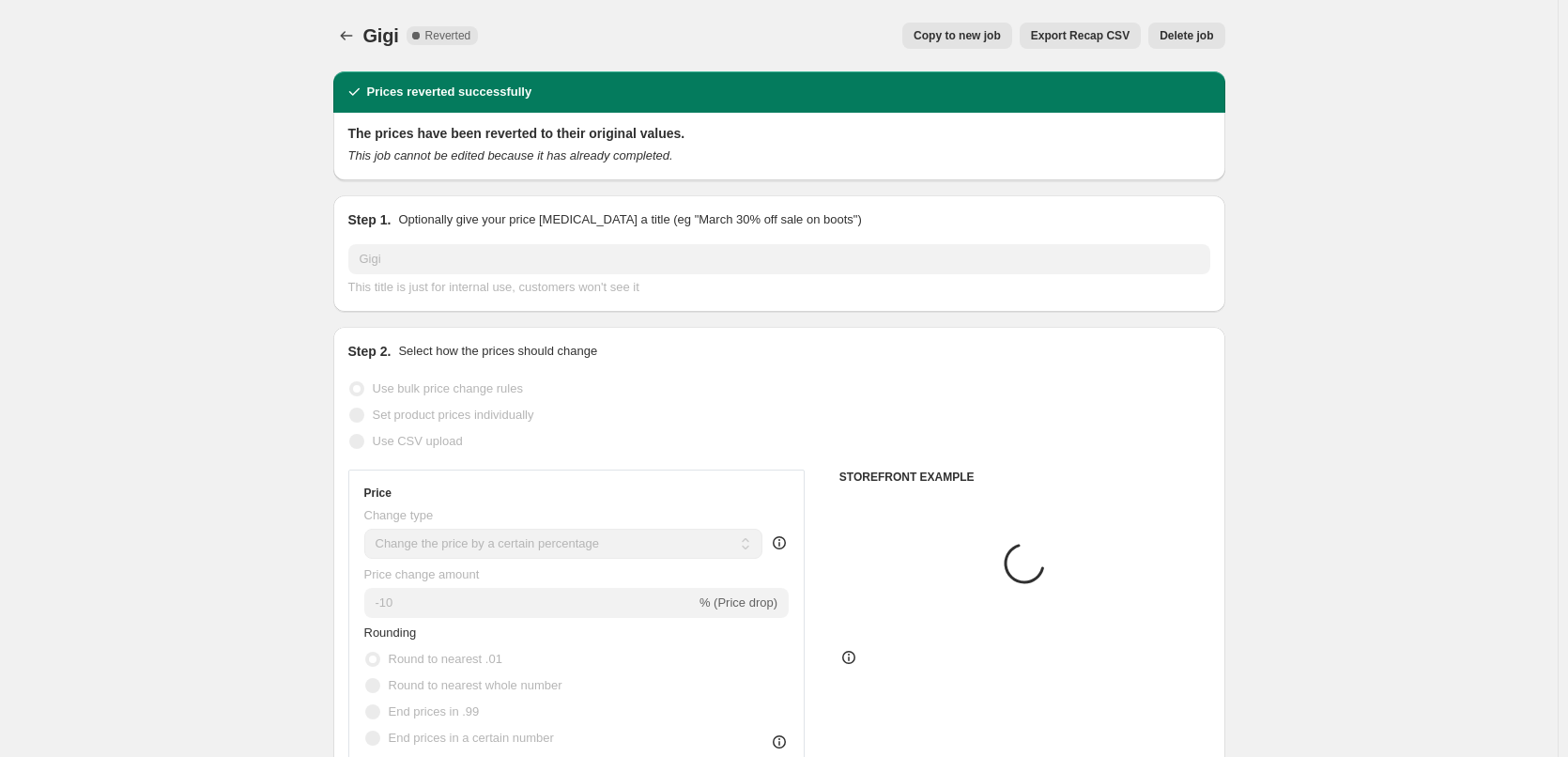
click at [1200, 51] on div "Gigi. This page is ready [PERSON_NAME] Complete Reverted Copy to new job Export…" at bounding box center [780, 36] width 892 height 71
click at [1199, 38] on span "Delete job" at bounding box center [1186, 35] width 53 height 15
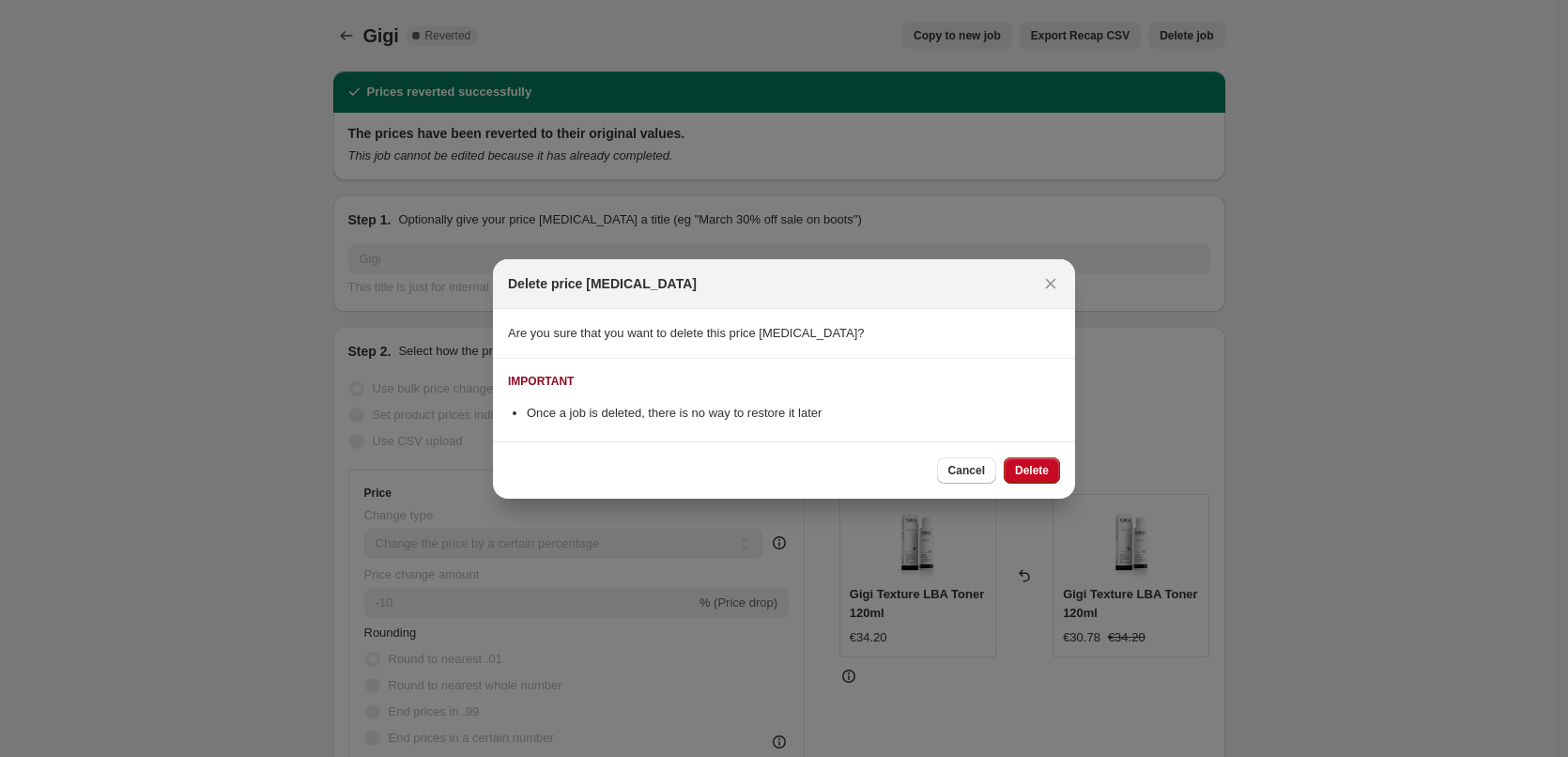
click at [1042, 452] on div "Cancel Delete" at bounding box center [784, 470] width 583 height 57
click at [1042, 458] on button "Delete" at bounding box center [1032, 470] width 56 height 27
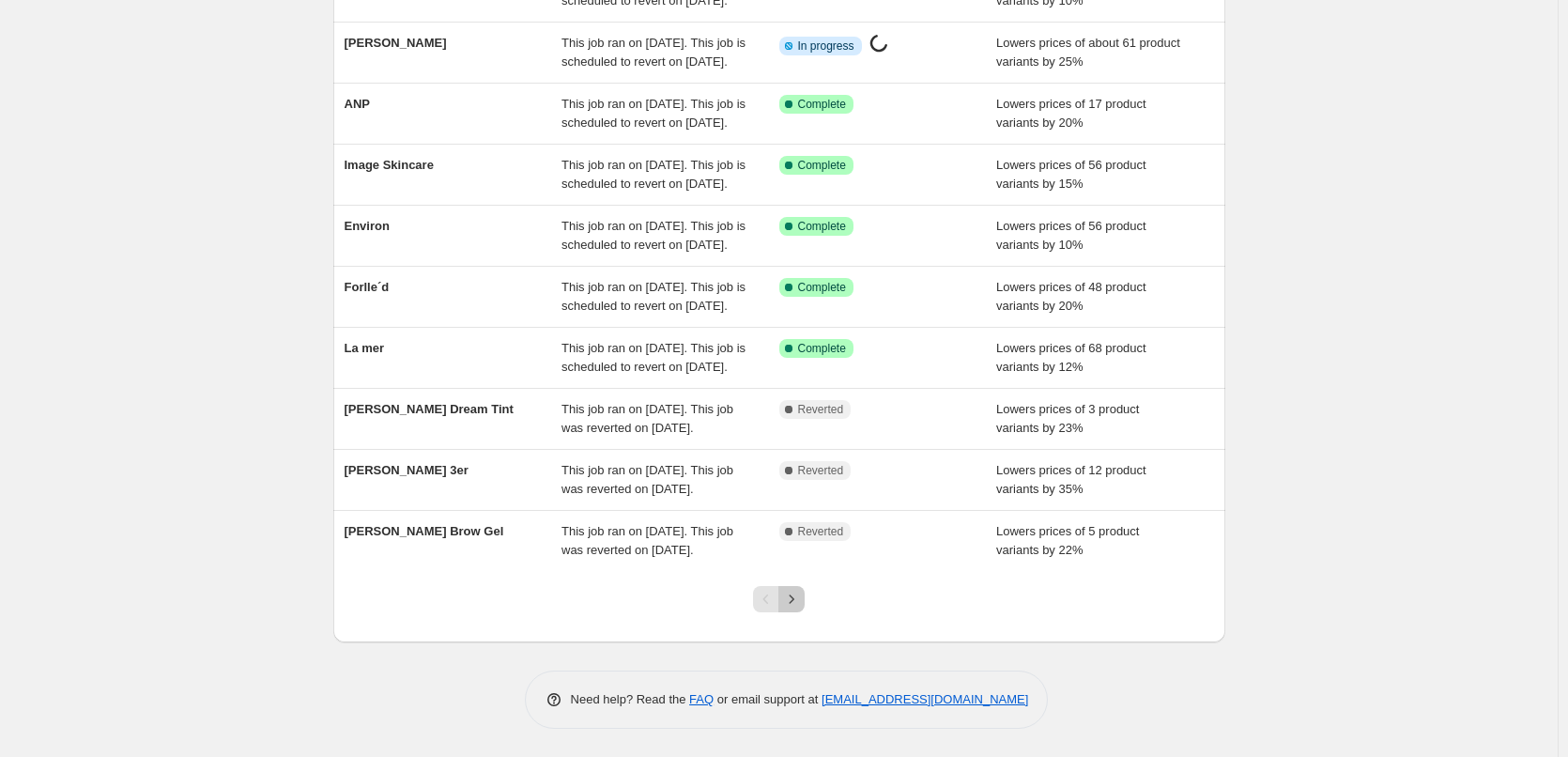
click at [801, 602] on icon "Next" at bounding box center [791, 599] width 19 height 19
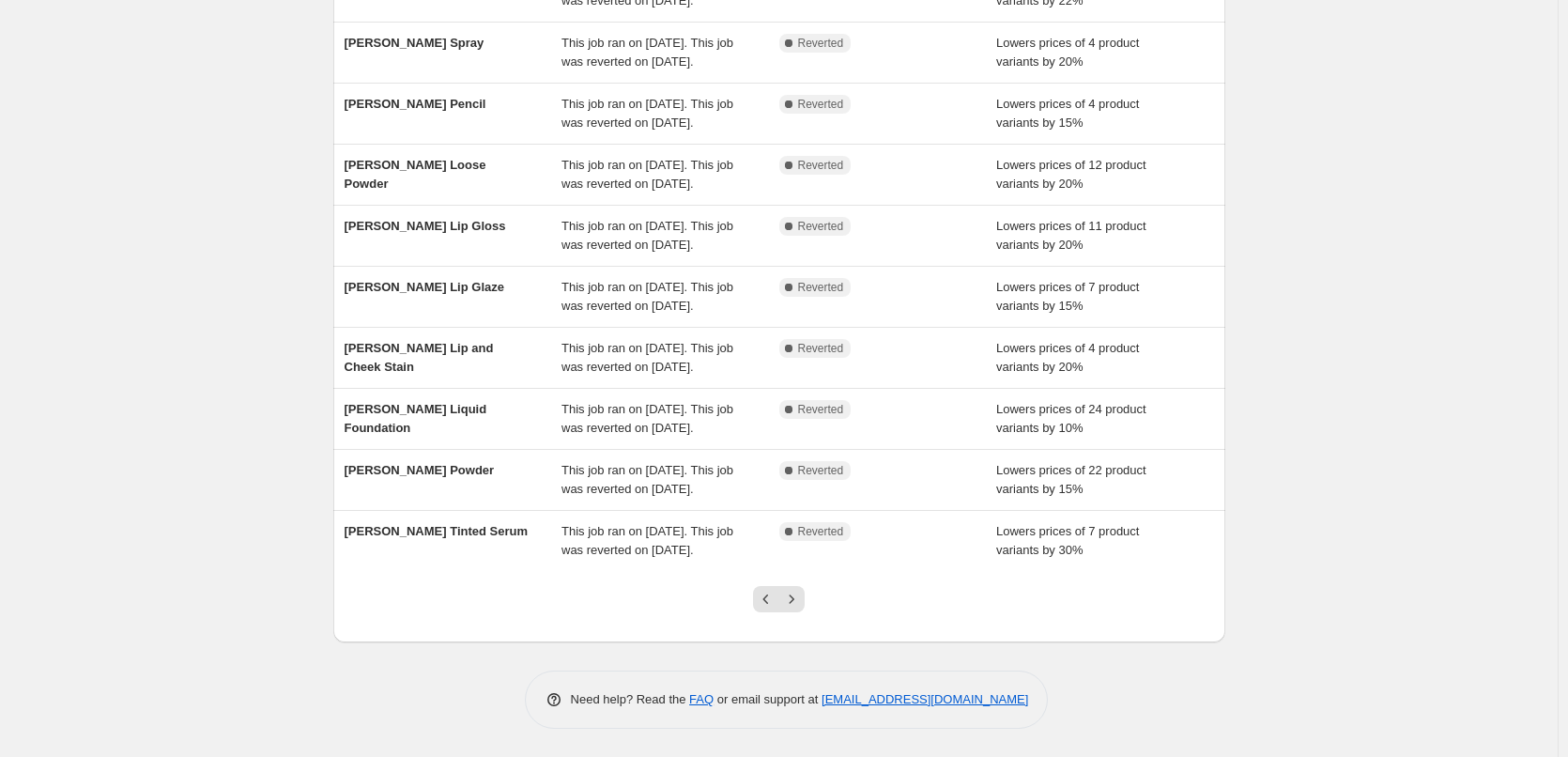
click at [801, 602] on icon "Next" at bounding box center [791, 599] width 19 height 19
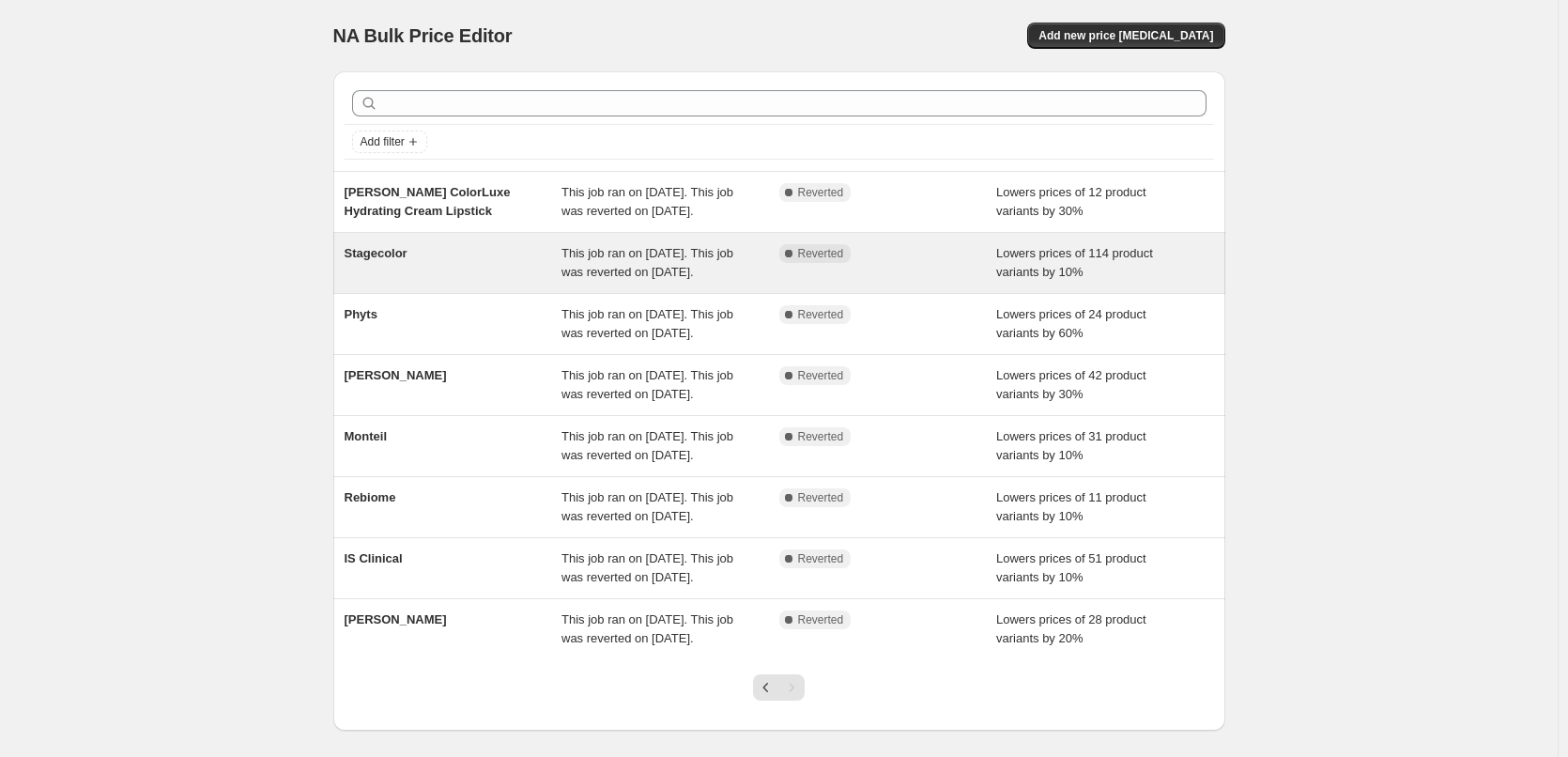
click at [398, 259] on div "Stagecolor This job ran on [DATE]. This job was reverted on [DATE]. Complete Re…" at bounding box center [780, 262] width 892 height 60
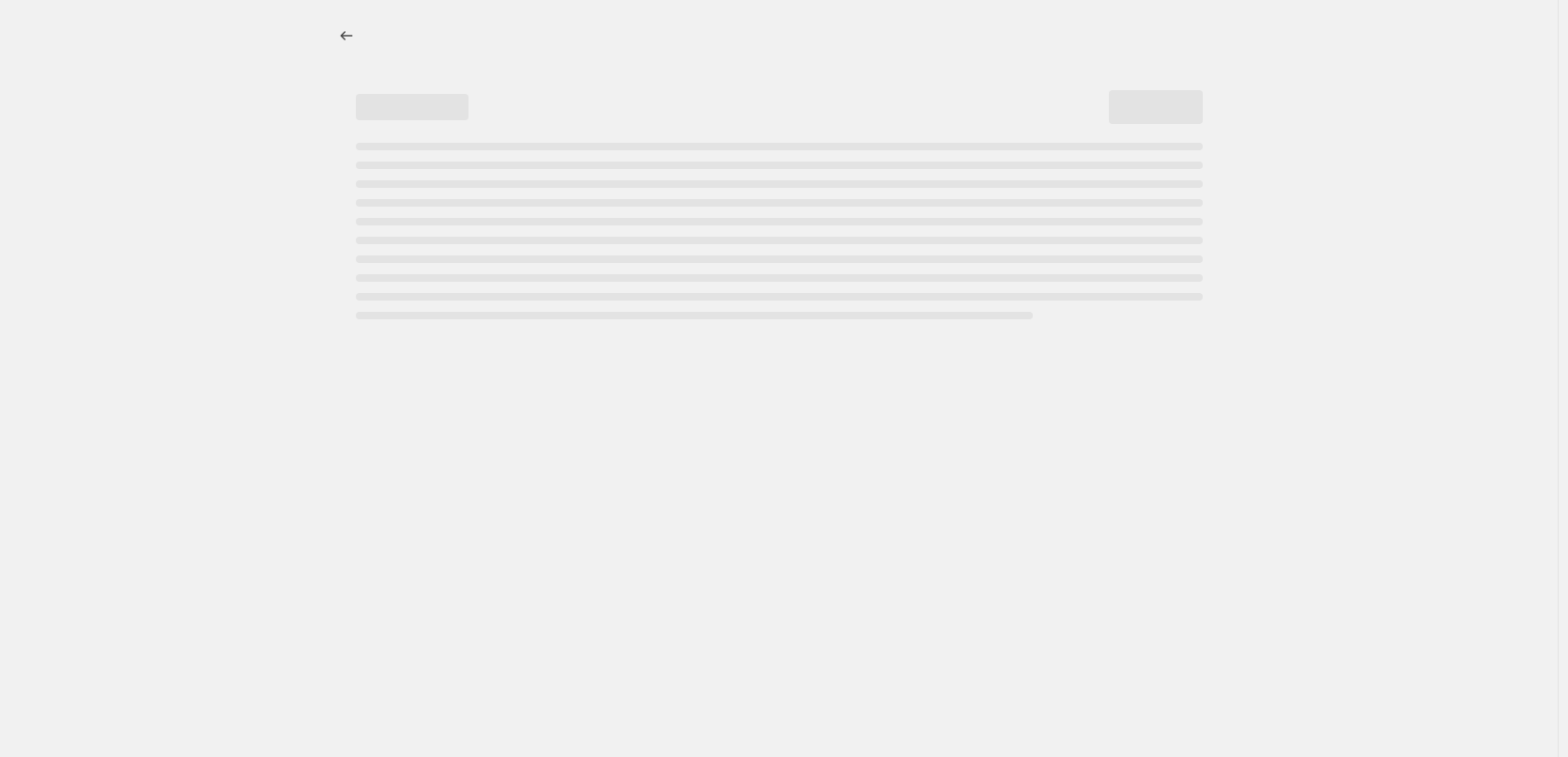
select select "percentage"
select select "vendor"
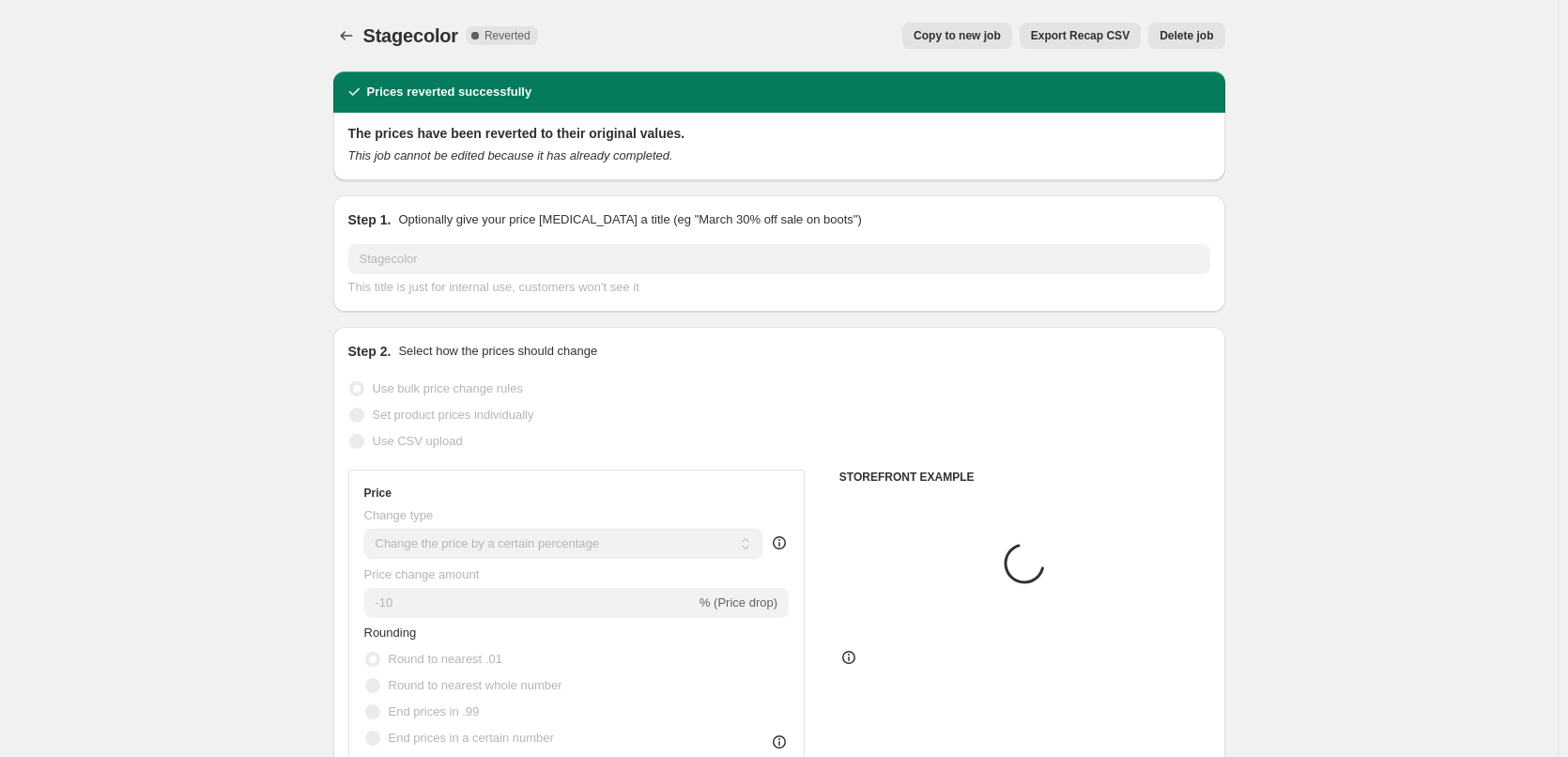
click at [1019, 49] on div "Stagecolor. This page is ready Stagecolor Complete Reverted Copy to new job Exp…" at bounding box center [780, 36] width 892 height 71
click at [1001, 40] on span "Copy to new job" at bounding box center [958, 35] width 87 height 15
select select "percentage"
select select "vendor"
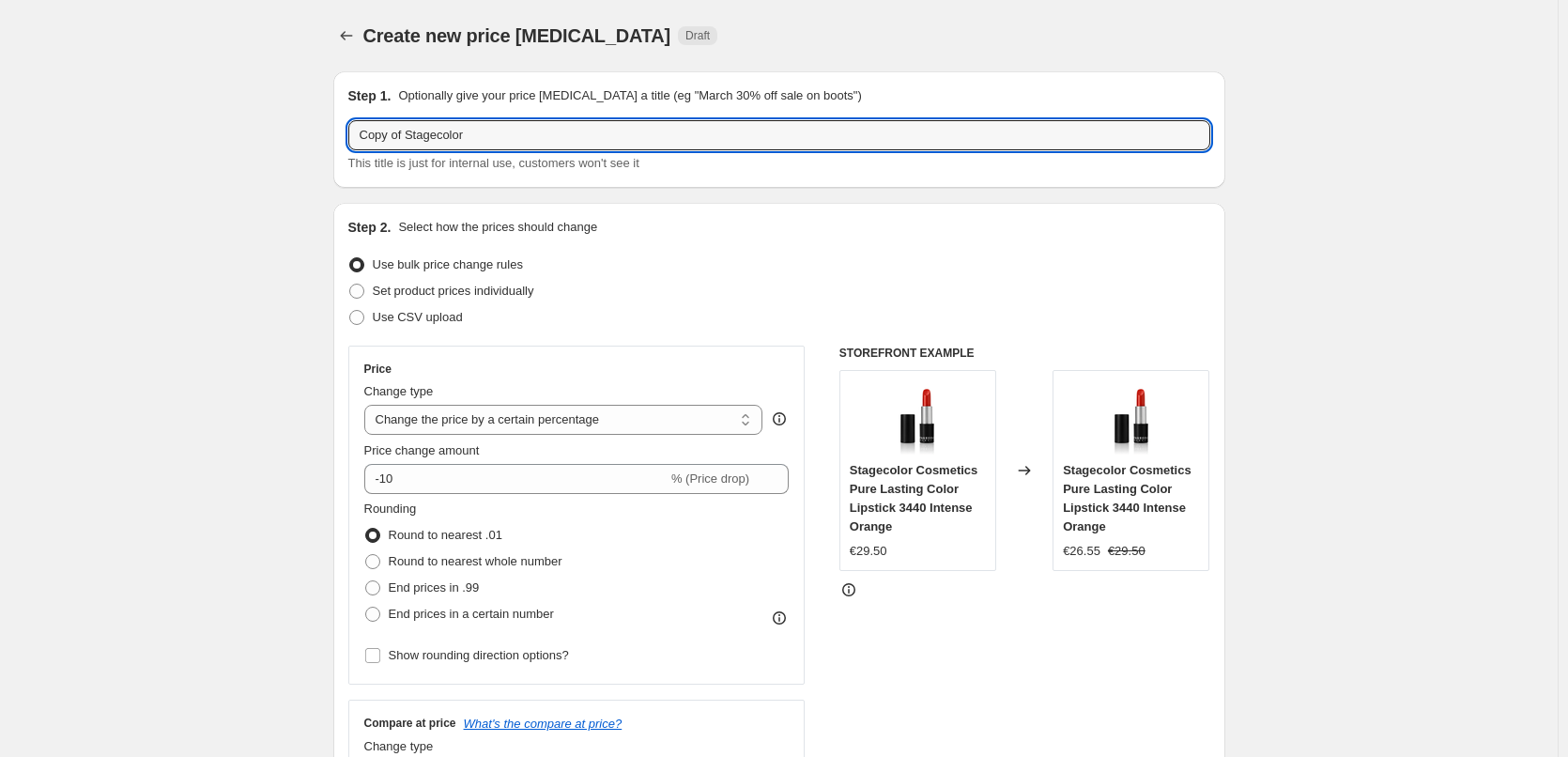
drag, startPoint x: 411, startPoint y: 136, endPoint x: 217, endPoint y: 141, distance: 194.1
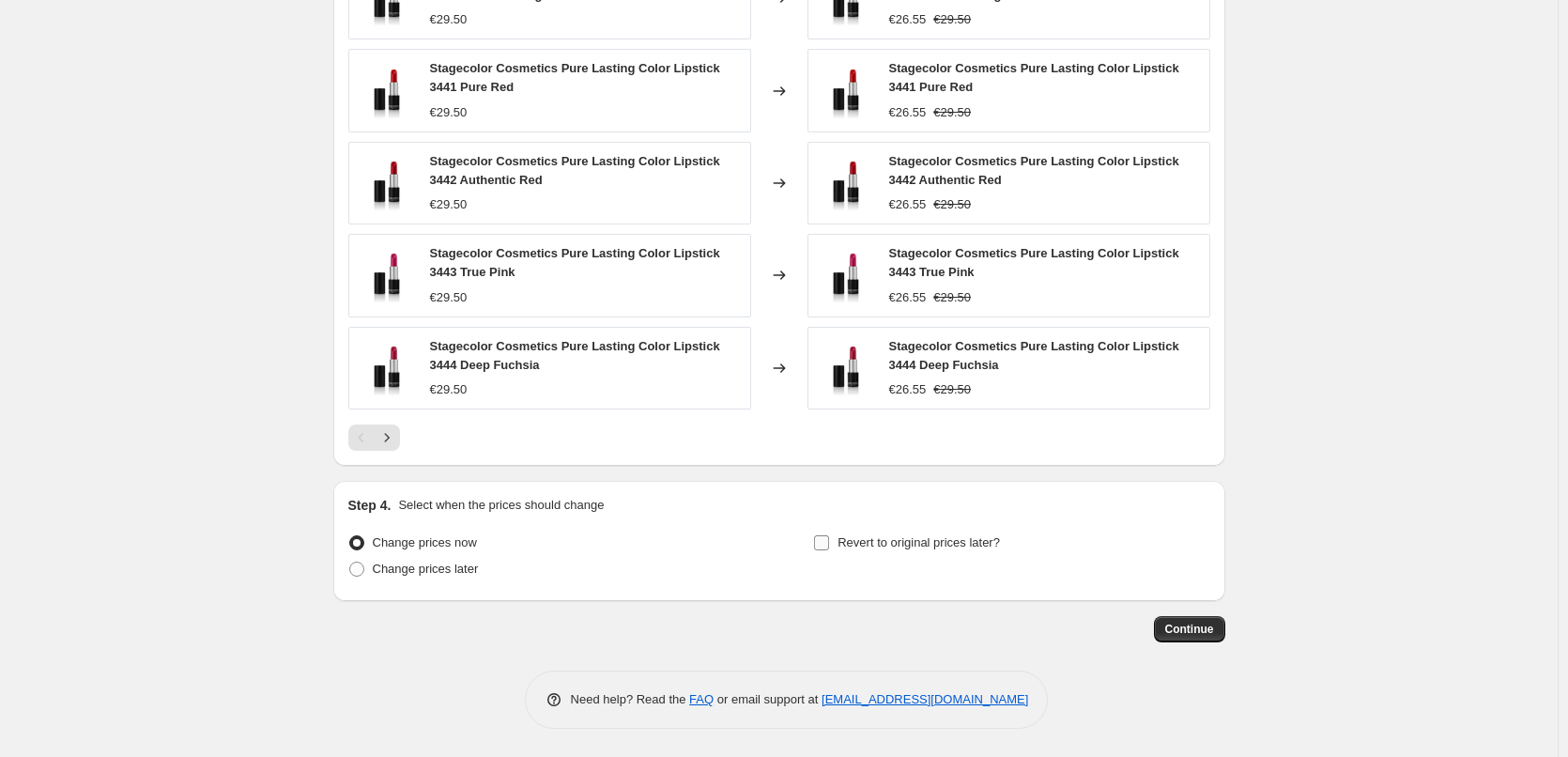
type input "Stagecolor"
click at [922, 542] on span "Revert to original prices later?" at bounding box center [919, 542] width 162 height 14
click at [829, 542] on input "Revert to original prices later?" at bounding box center [821, 542] width 15 height 15
checkbox input "true"
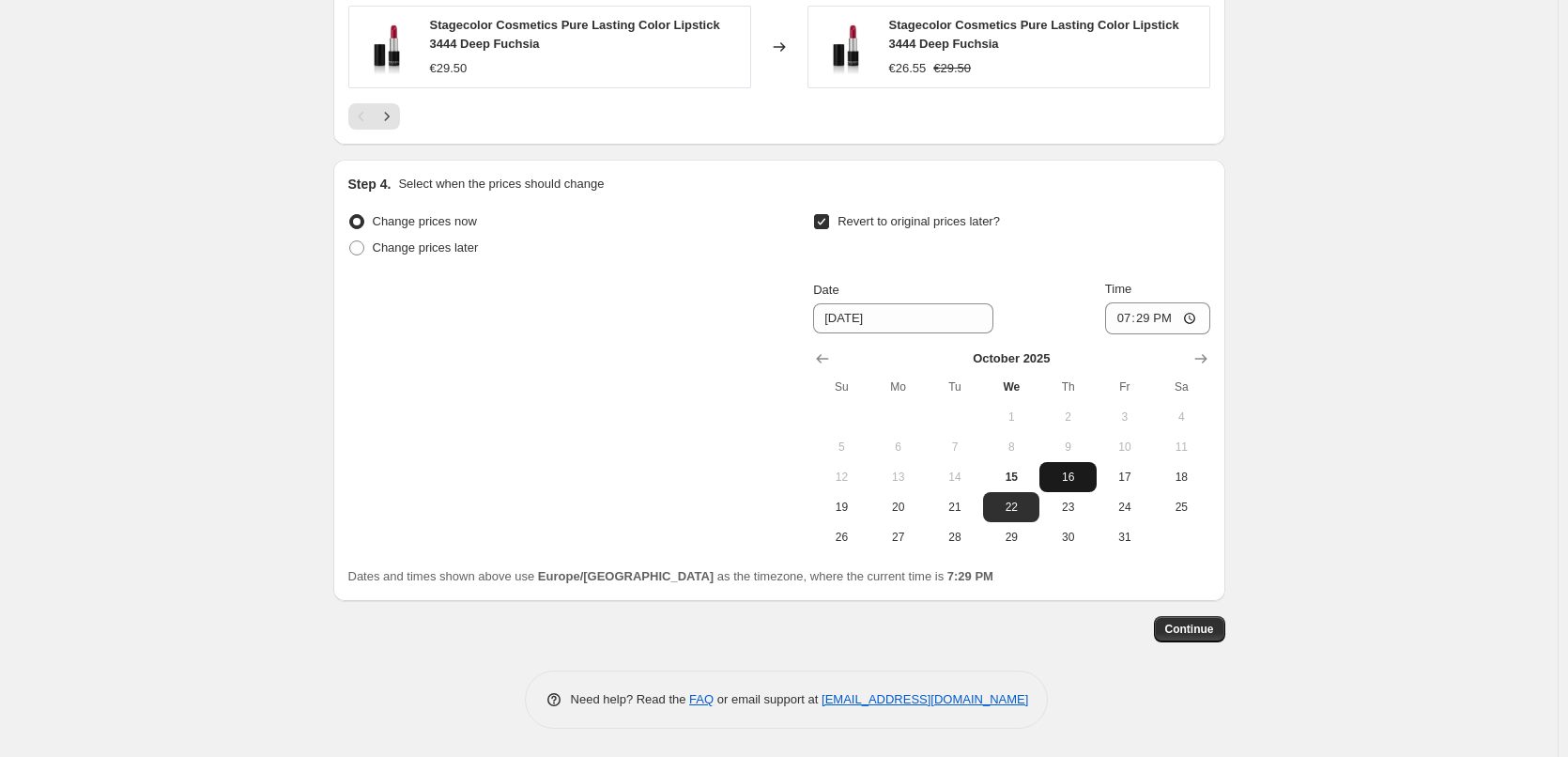
click at [1084, 477] on span "16" at bounding box center [1067, 477] width 42 height 15
type input "[DATE]"
click at [1129, 318] on input "19:29" at bounding box center [1157, 319] width 105 height 32
type input "03:00"
click at [1202, 626] on span "Continue" at bounding box center [1189, 628] width 48 height 15
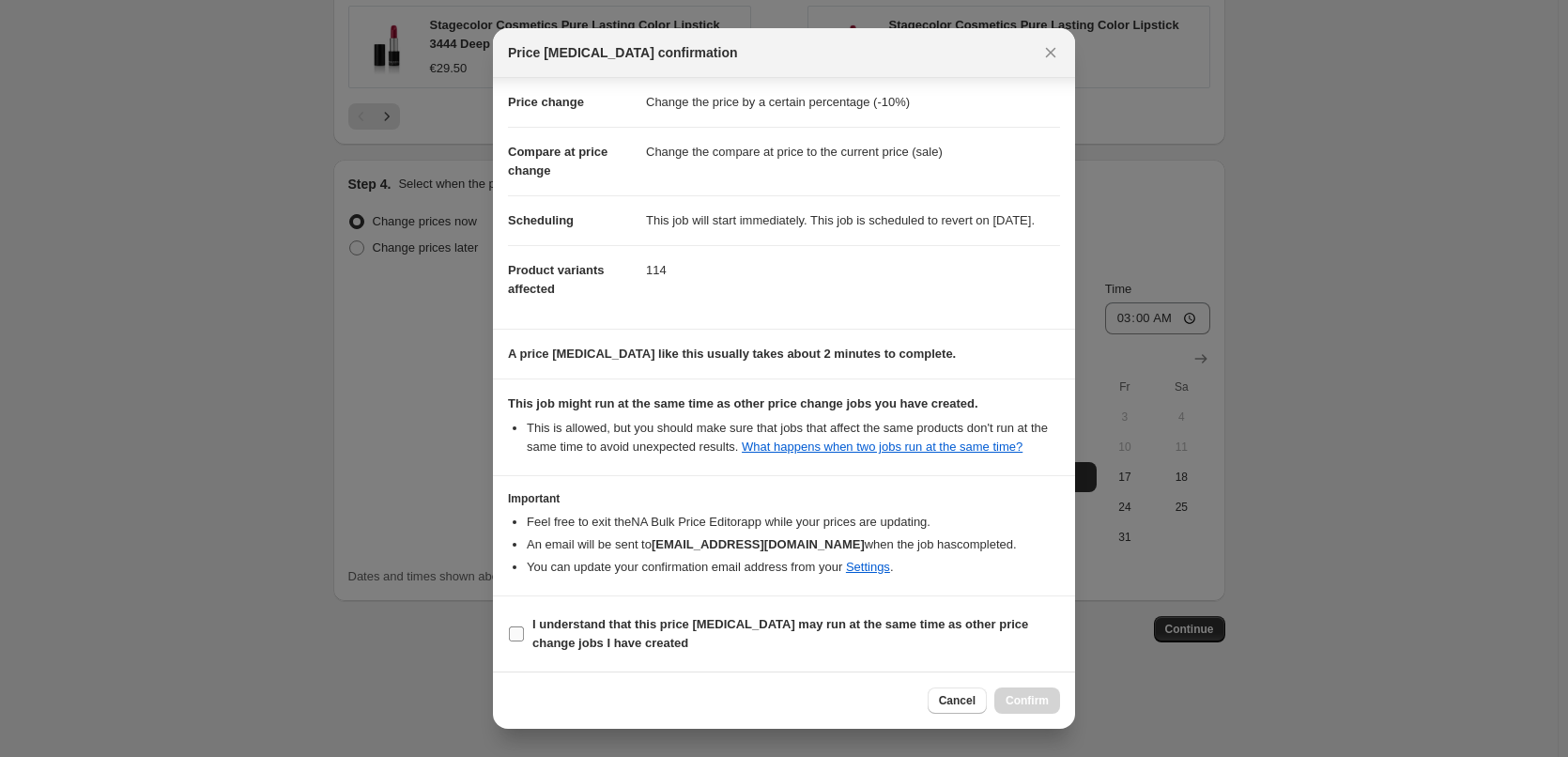
click at [613, 631] on b "I understand that this price [MEDICAL_DATA] may run at the same time as other p…" at bounding box center [780, 633] width 496 height 33
click at [524, 631] on input "I understand that this price [MEDICAL_DATA] may run at the same time as other p…" at bounding box center [516, 633] width 15 height 15
checkbox input "true"
click at [1042, 699] on span "Confirm" at bounding box center [1028, 701] width 44 height 15
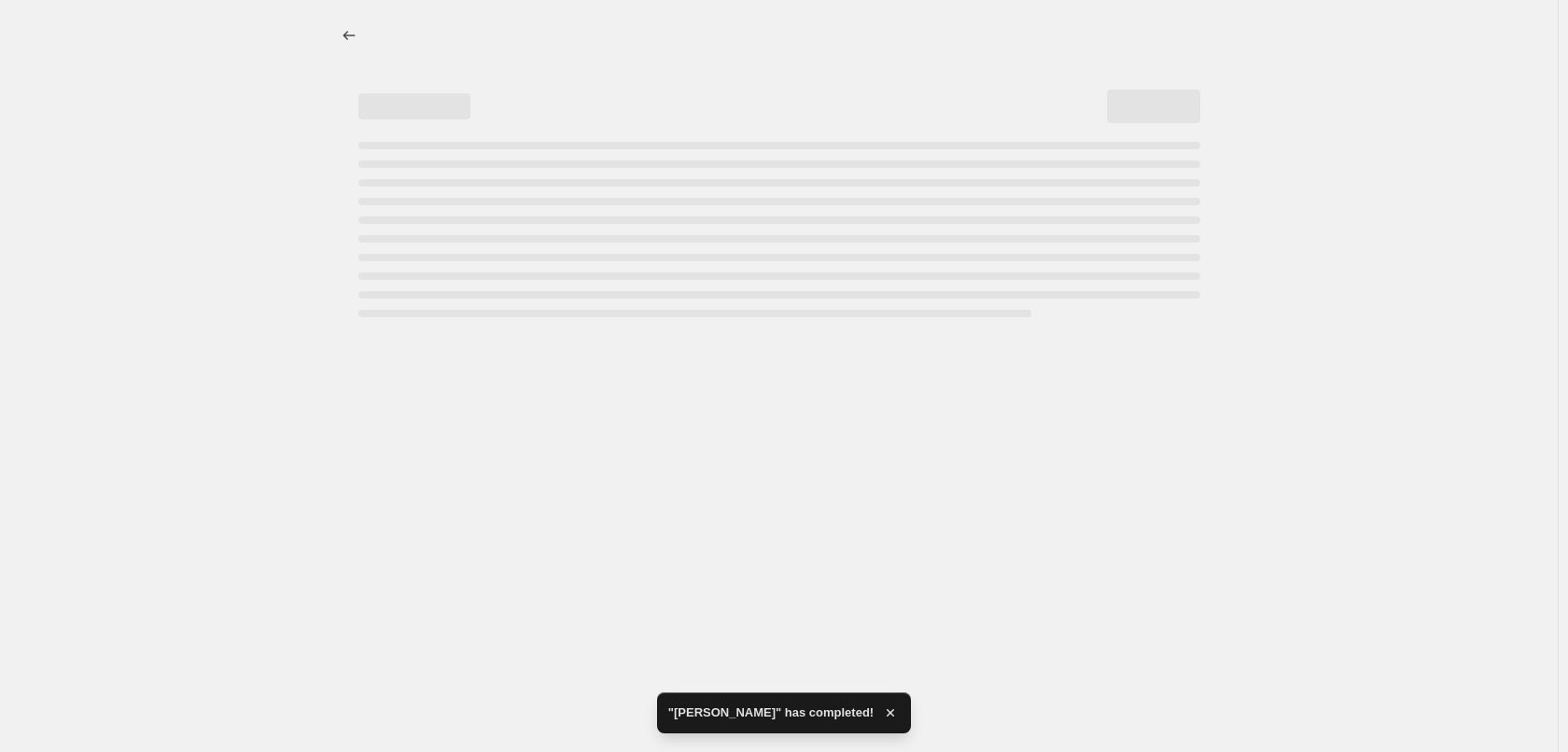
select select "percentage"
select select "vendor"
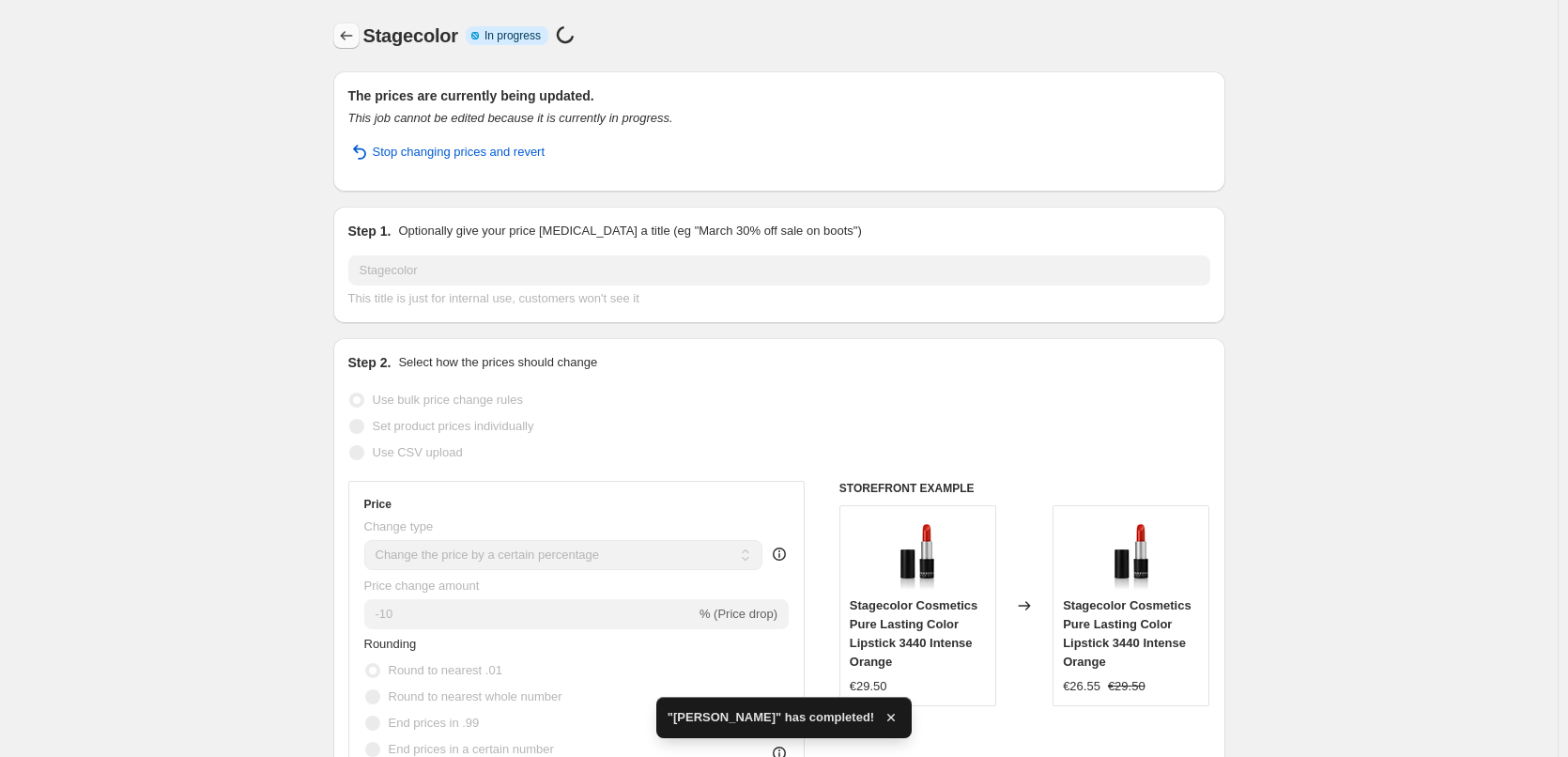
click at [356, 42] on icon "Price change jobs" at bounding box center [346, 36] width 19 height 19
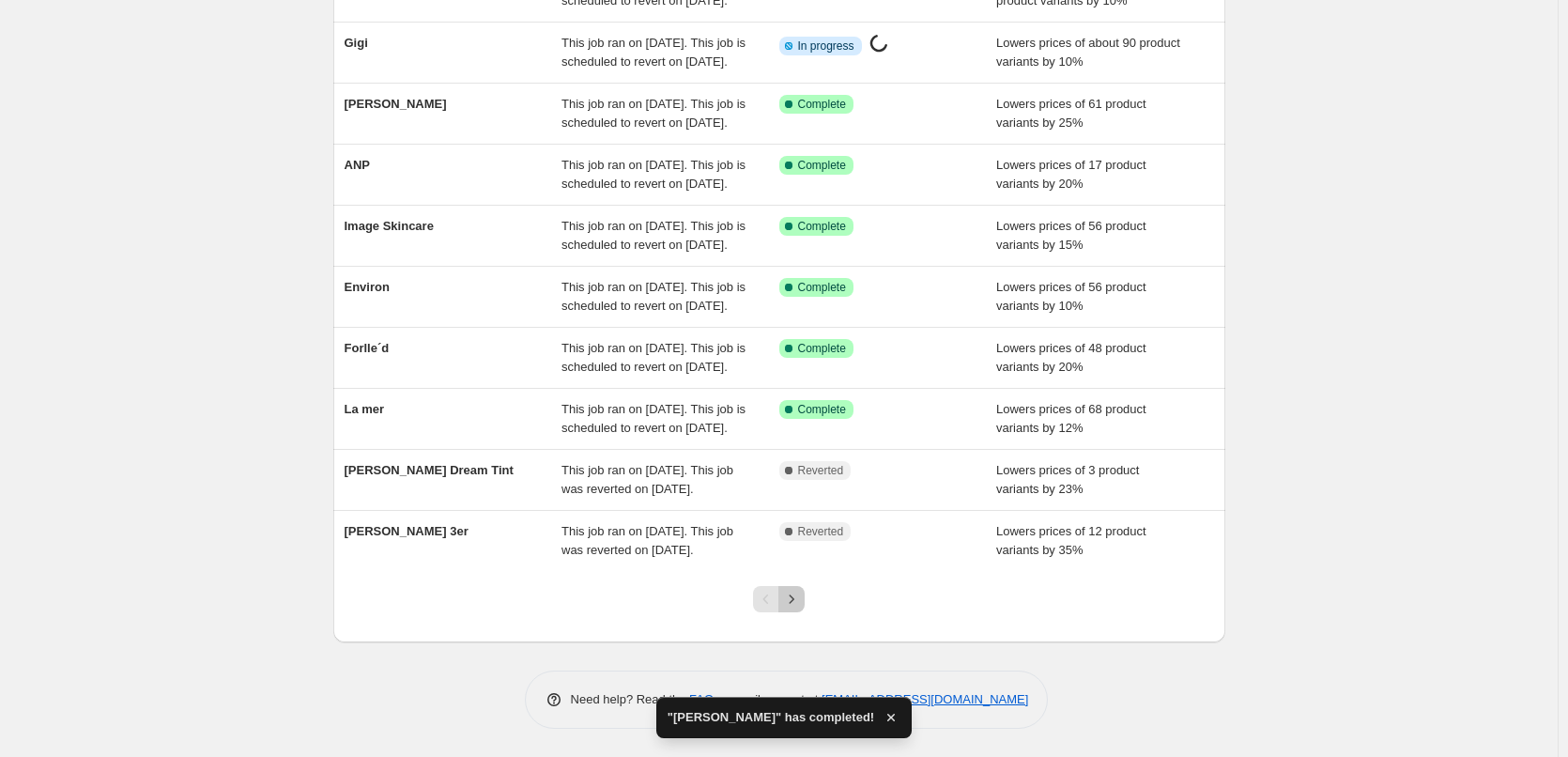
click at [801, 607] on icon "Next" at bounding box center [791, 599] width 19 height 19
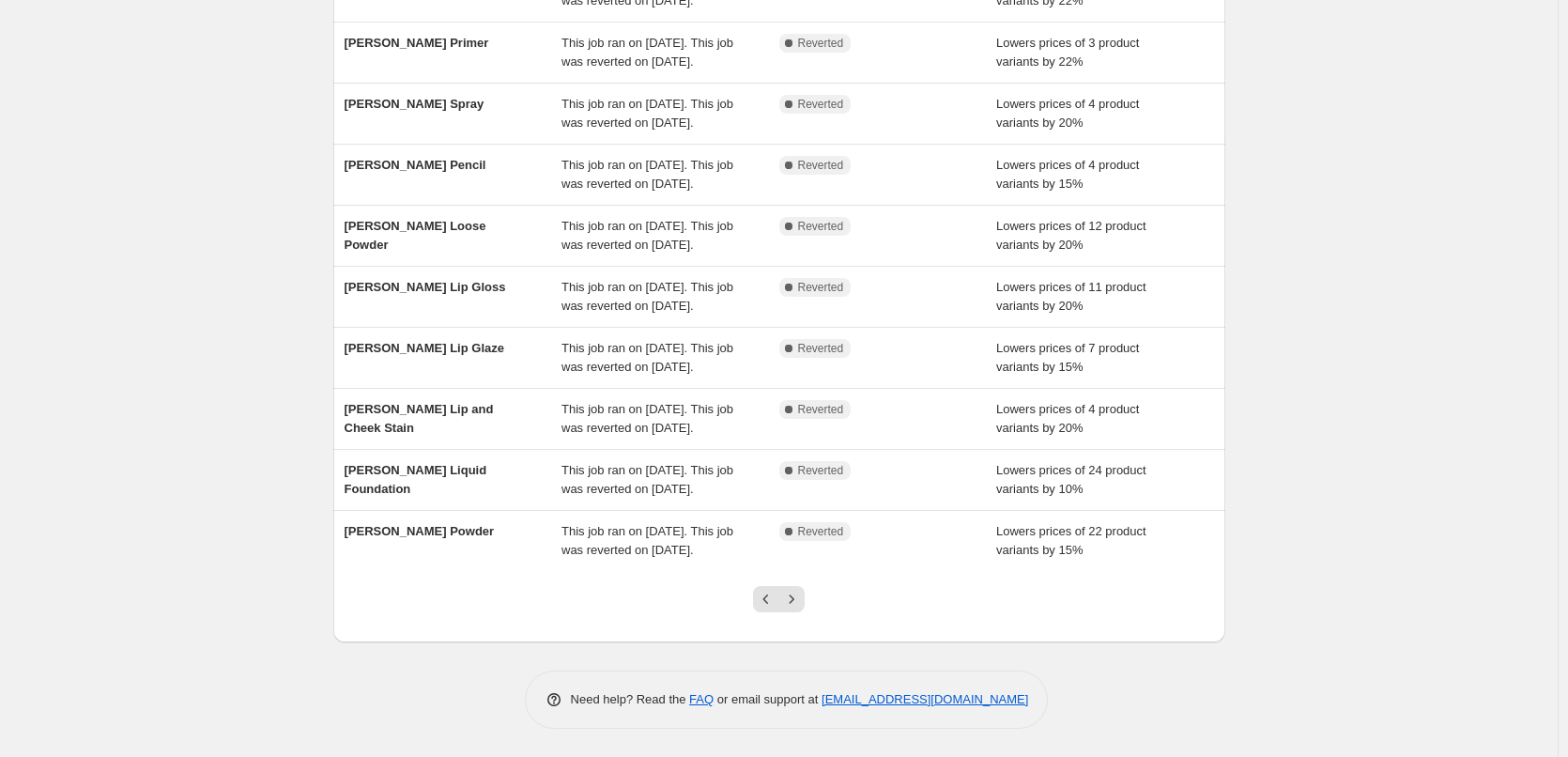
click at [801, 607] on icon "Next" at bounding box center [791, 599] width 19 height 19
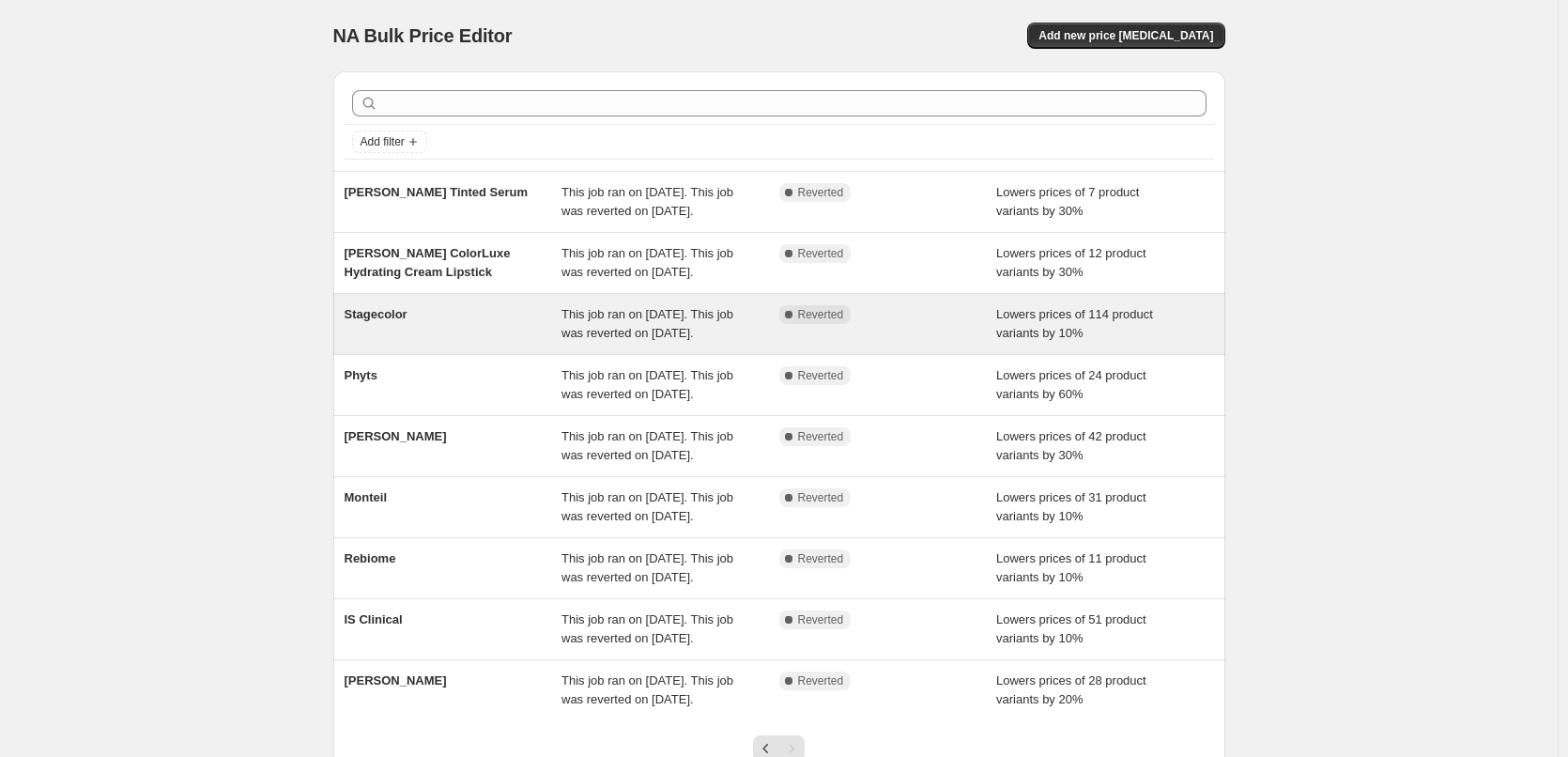
click at [406, 322] on span "Stagecolor" at bounding box center [376, 314] width 63 height 14
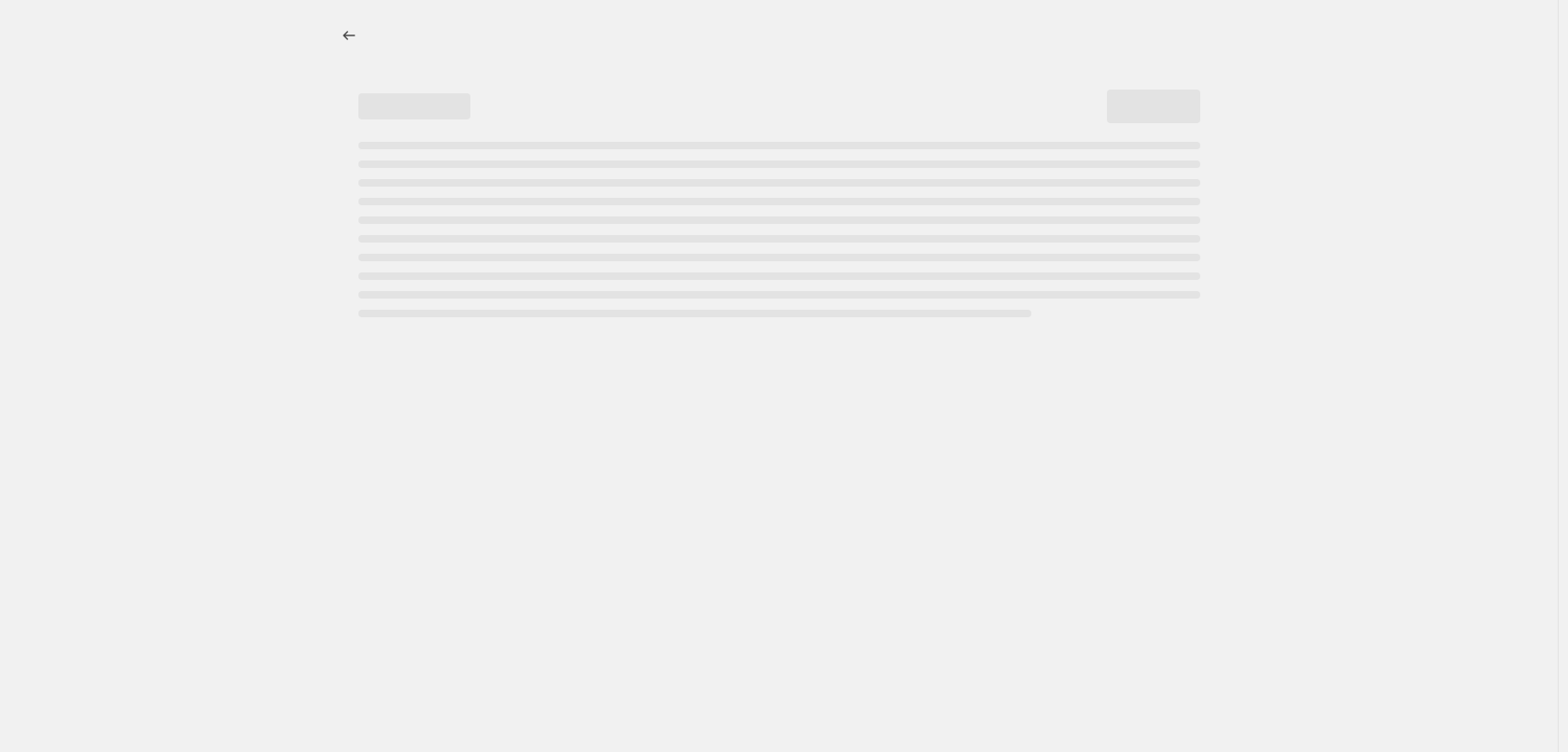
select select "percentage"
select select "vendor"
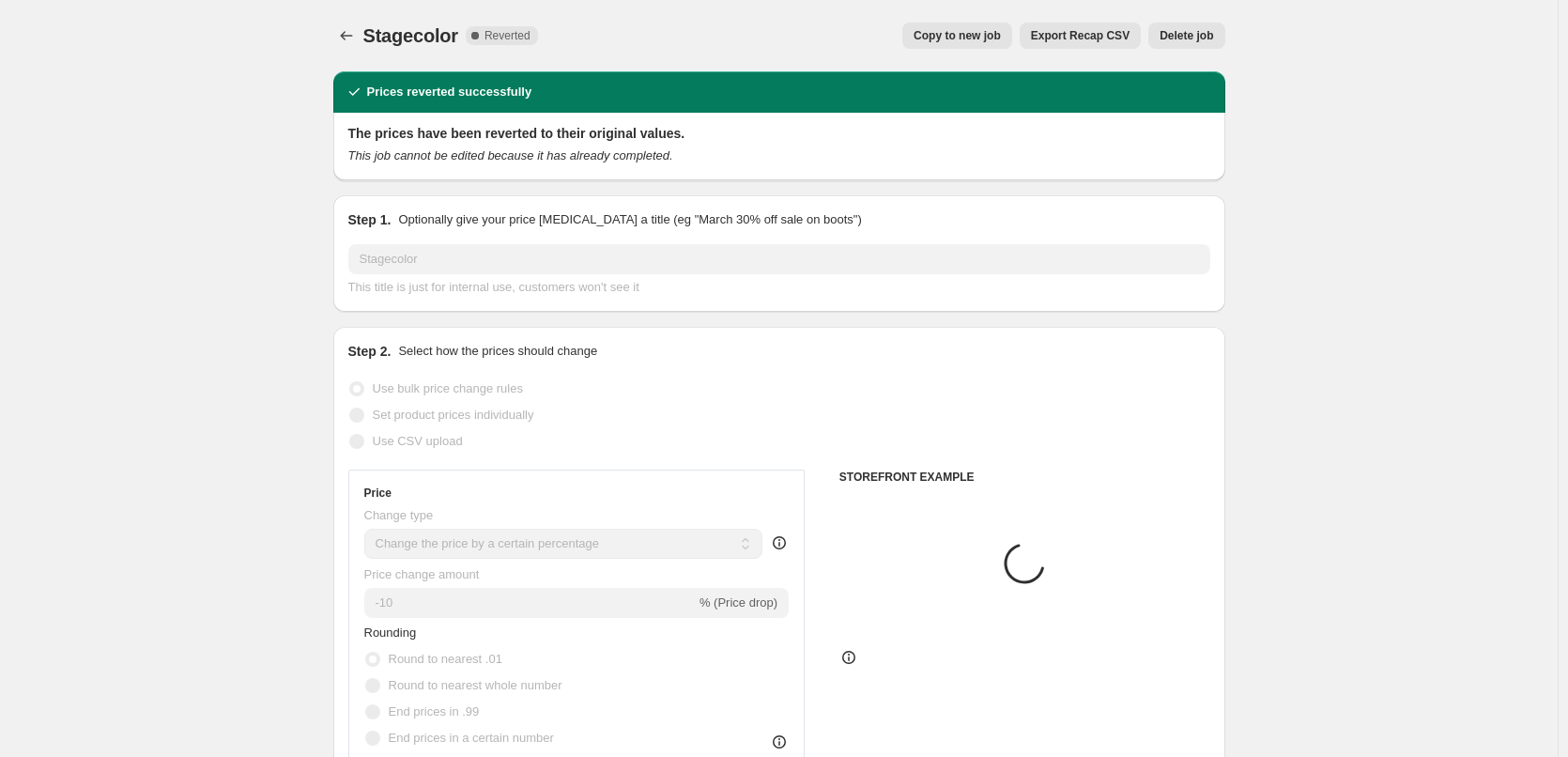
click at [1202, 40] on span "Delete job" at bounding box center [1186, 35] width 53 height 15
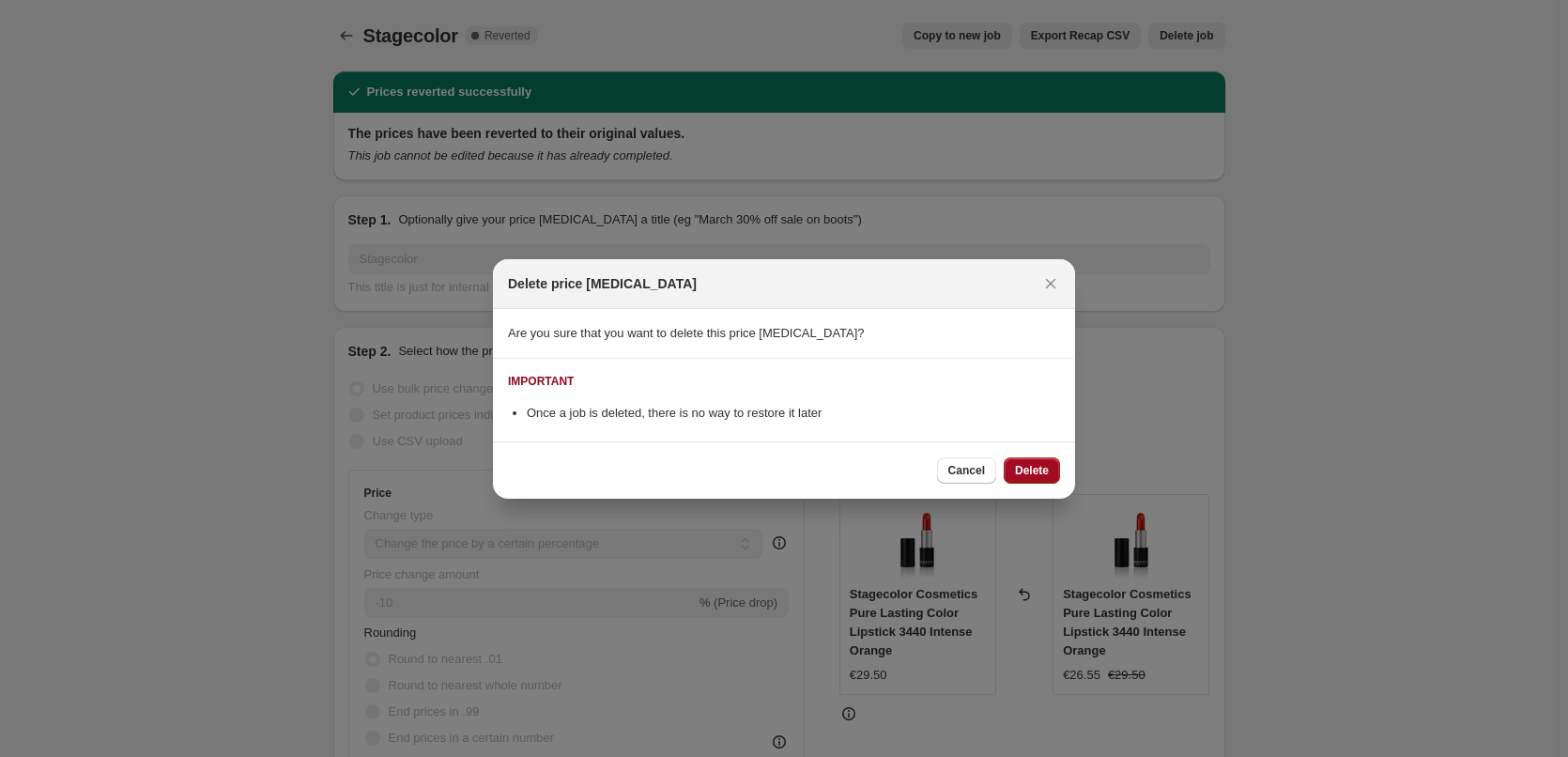
click at [1041, 457] on button "Delete" at bounding box center [1032, 470] width 56 height 27
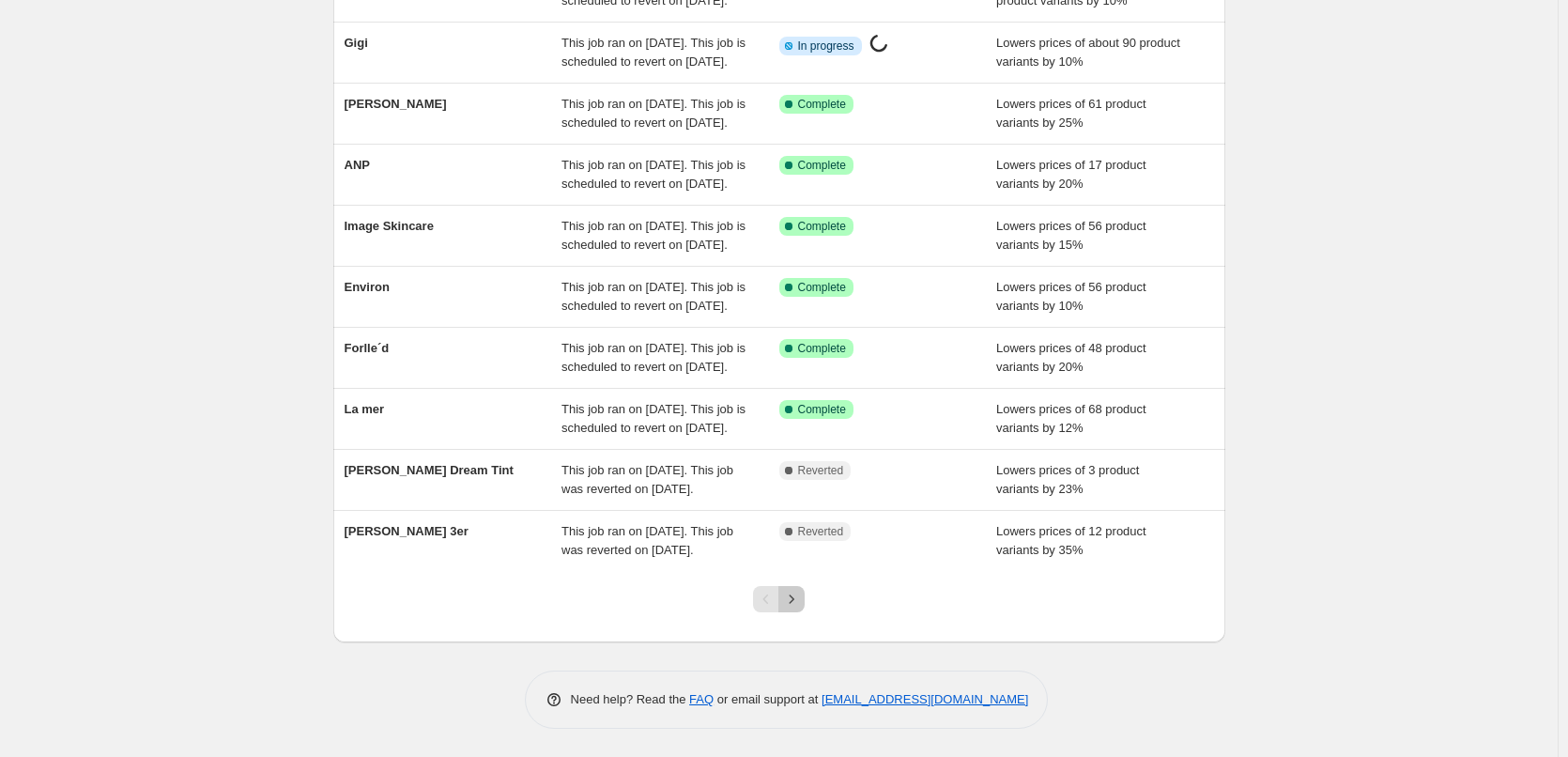
click at [799, 602] on icon "Next" at bounding box center [791, 599] width 19 height 19
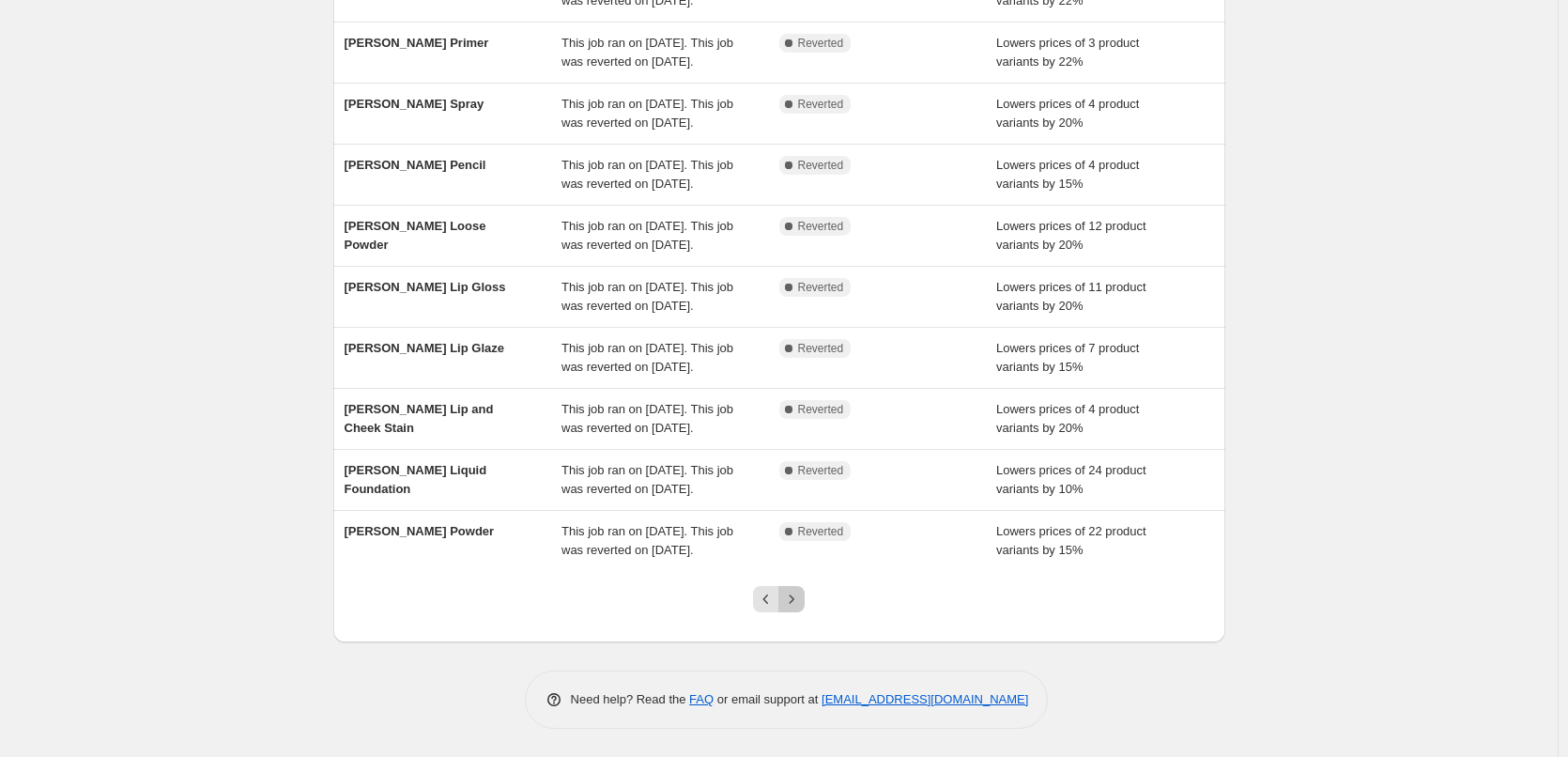
click at [799, 602] on icon "Next" at bounding box center [791, 599] width 19 height 19
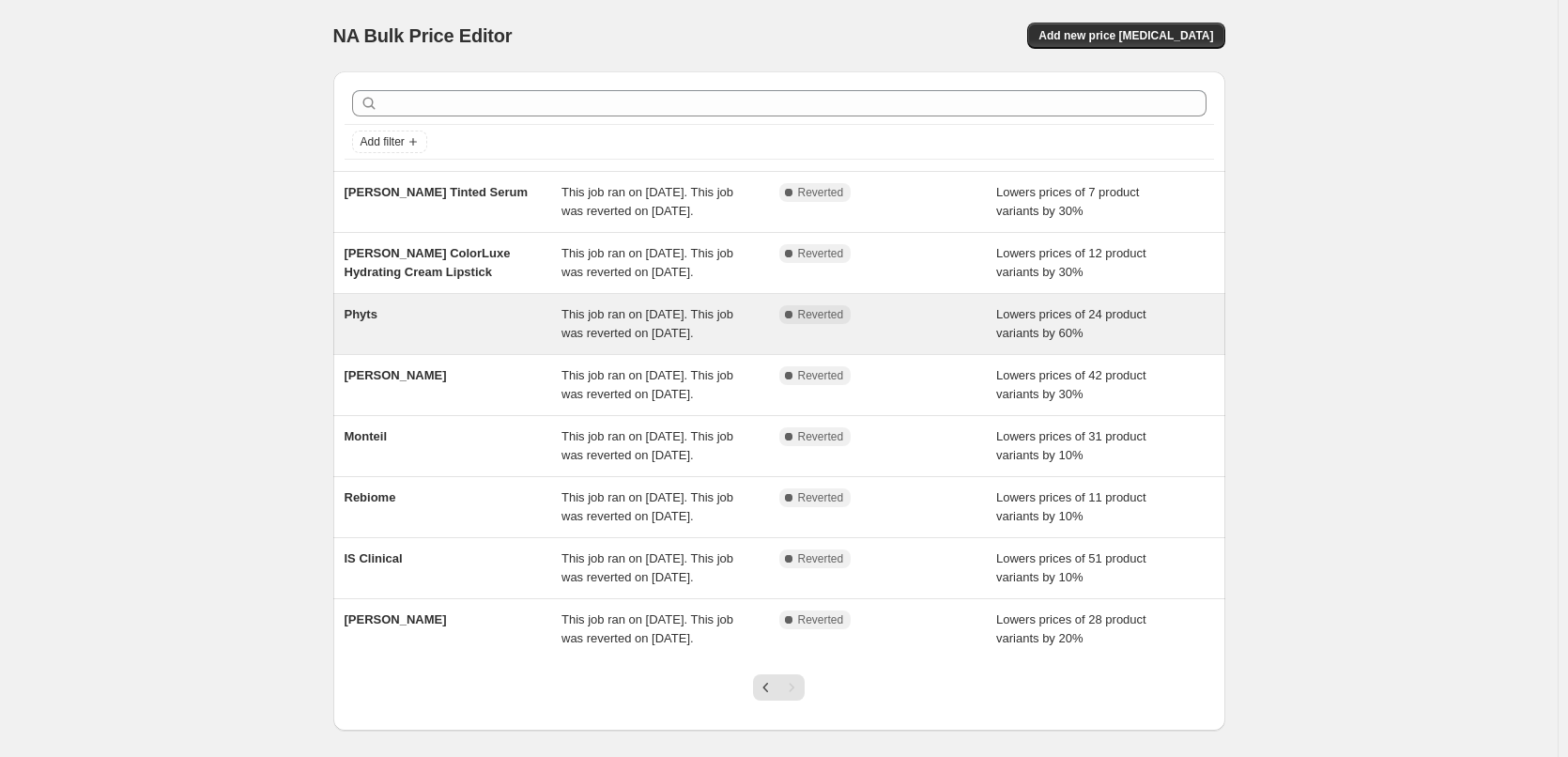
click at [390, 342] on div "Phyts" at bounding box center [453, 325] width 218 height 38
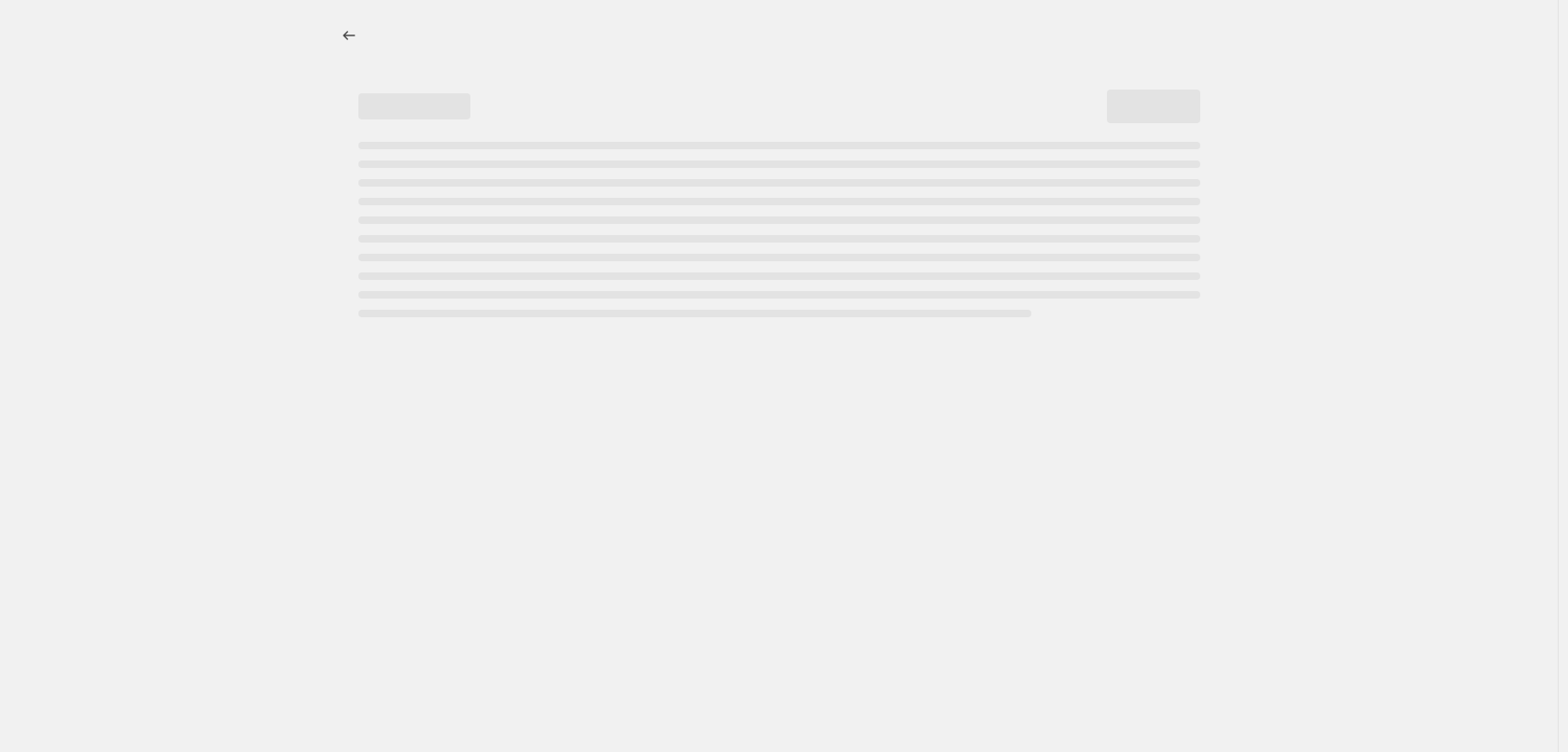
select select "percentage"
select select "vendor"
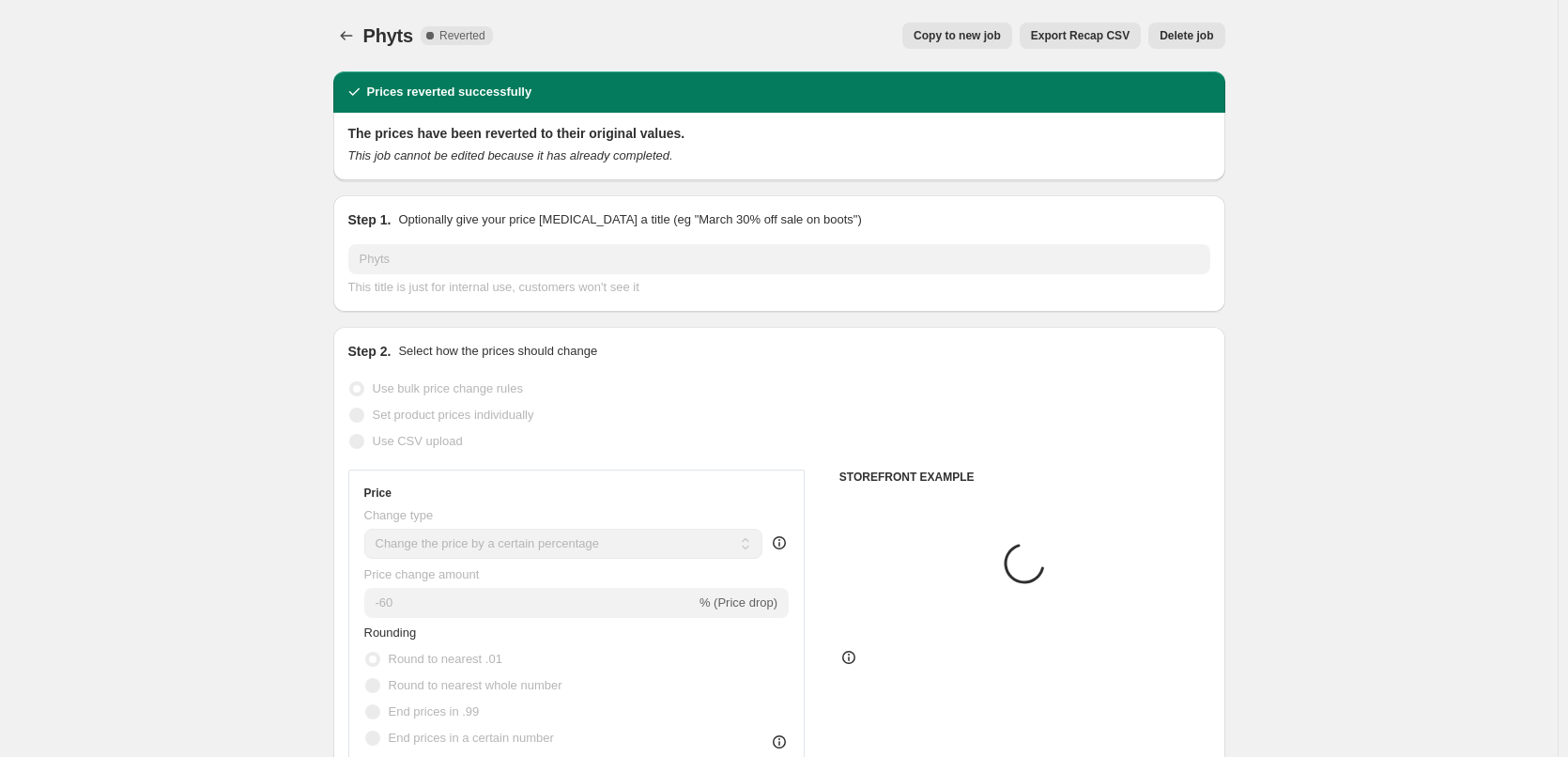
click at [992, 37] on span "Copy to new job" at bounding box center [958, 35] width 87 height 15
select select "percentage"
select select "vendor"
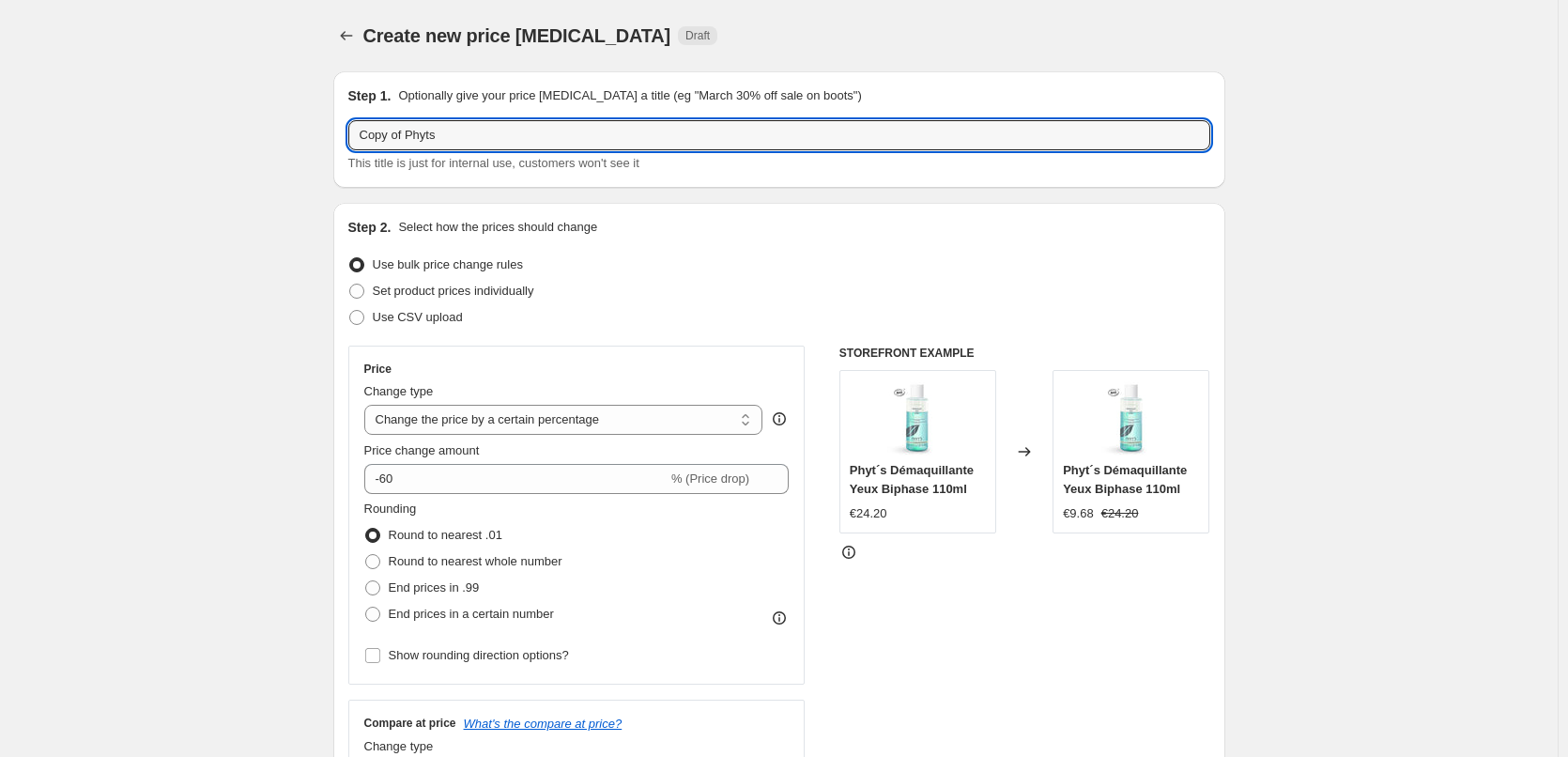
drag, startPoint x: 409, startPoint y: 135, endPoint x: 212, endPoint y: 151, distance: 197.6
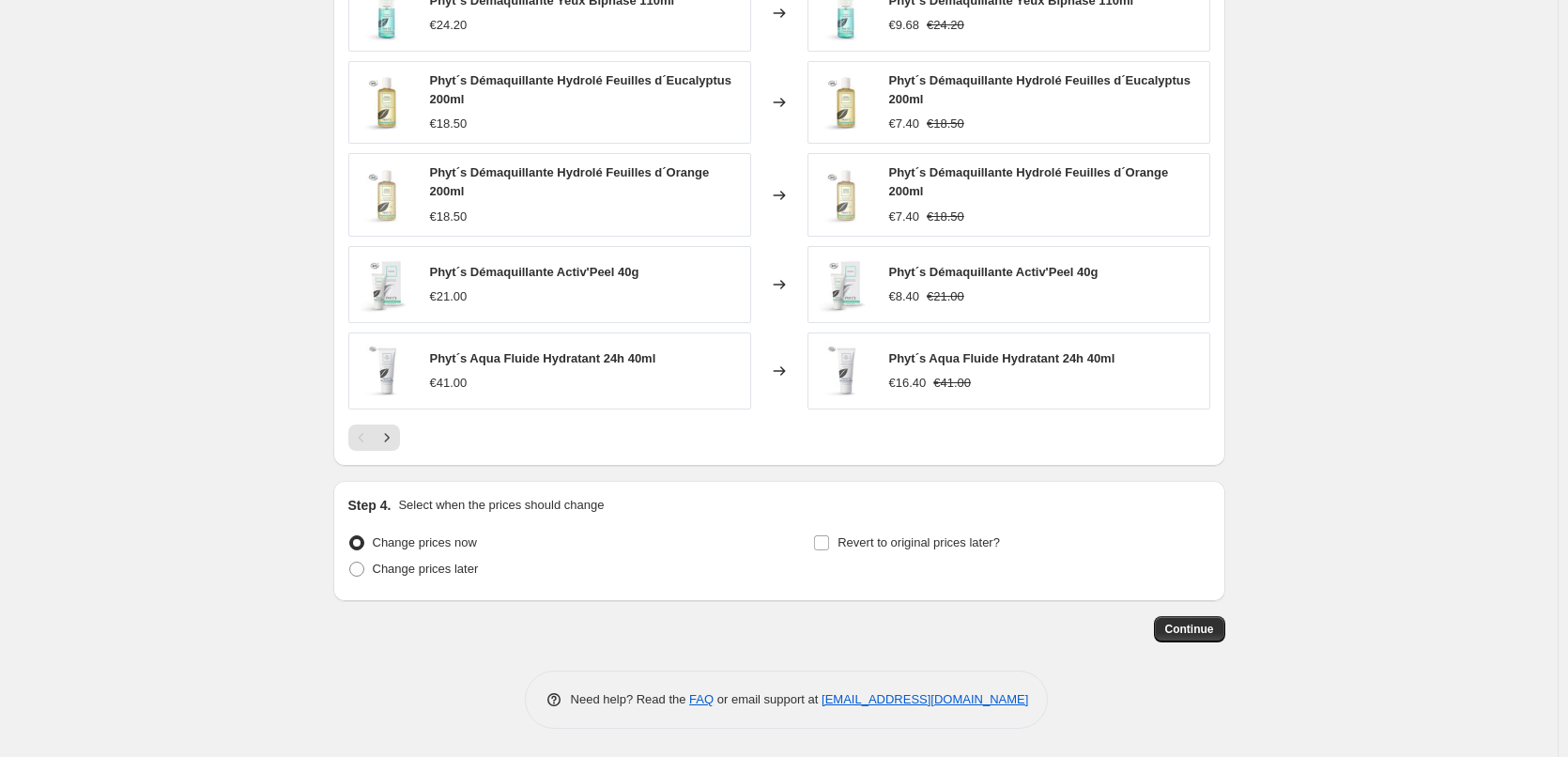
type input "Phyts"
click at [934, 527] on div "Step 4. Select when the prices should change Change prices now Change prices la…" at bounding box center [779, 540] width 862 height 90
click at [935, 538] on span "Revert to original prices later?" at bounding box center [919, 542] width 162 height 14
click at [829, 538] on input "Revert to original prices later?" at bounding box center [821, 542] width 15 height 15
checkbox input "true"
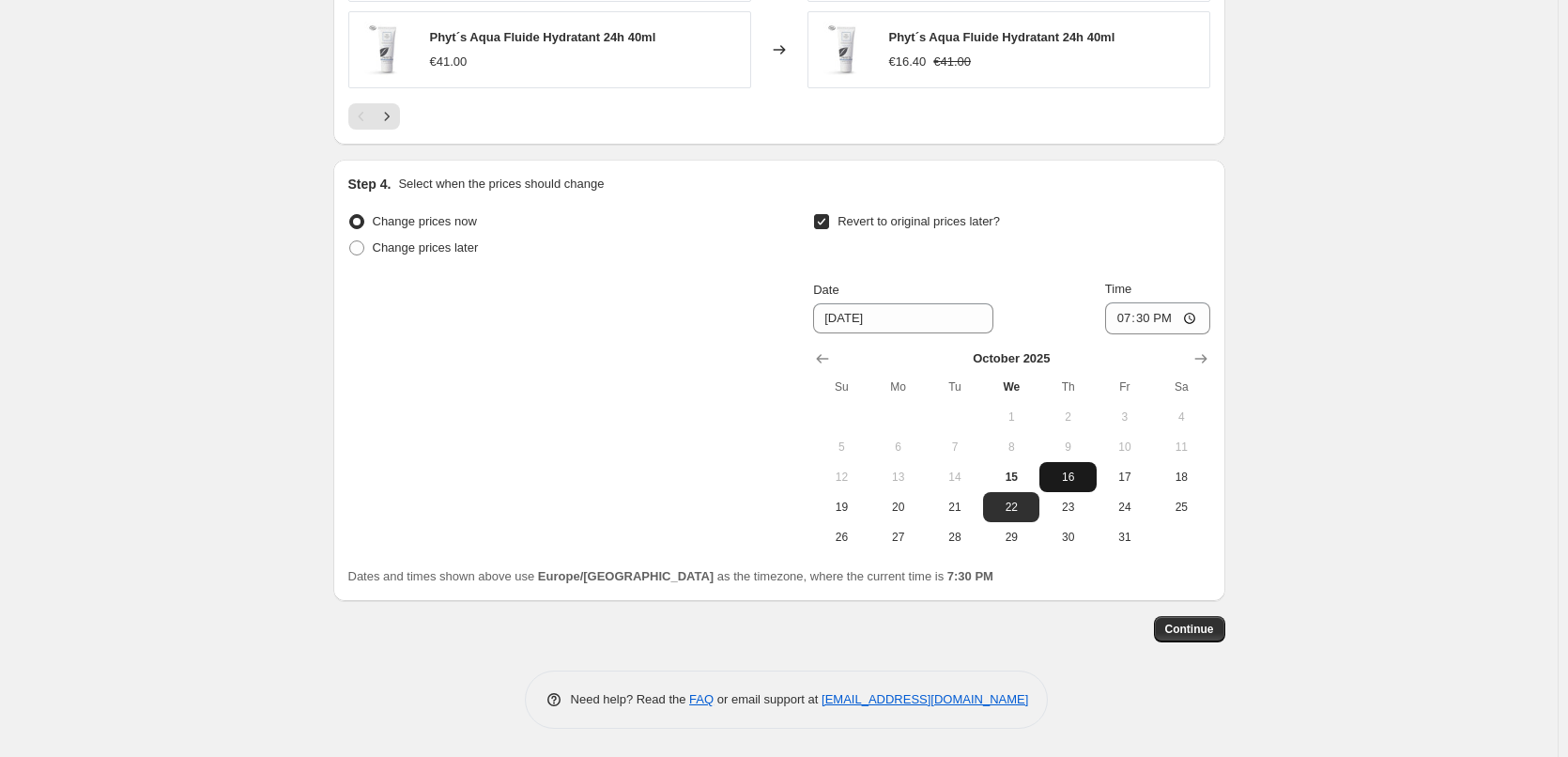
click at [1062, 481] on span "16" at bounding box center [1067, 477] width 42 height 15
type input "[DATE]"
click at [1125, 317] on input "19:30" at bounding box center [1157, 319] width 105 height 32
type input "03:00"
click at [1199, 634] on span "Continue" at bounding box center [1189, 628] width 48 height 15
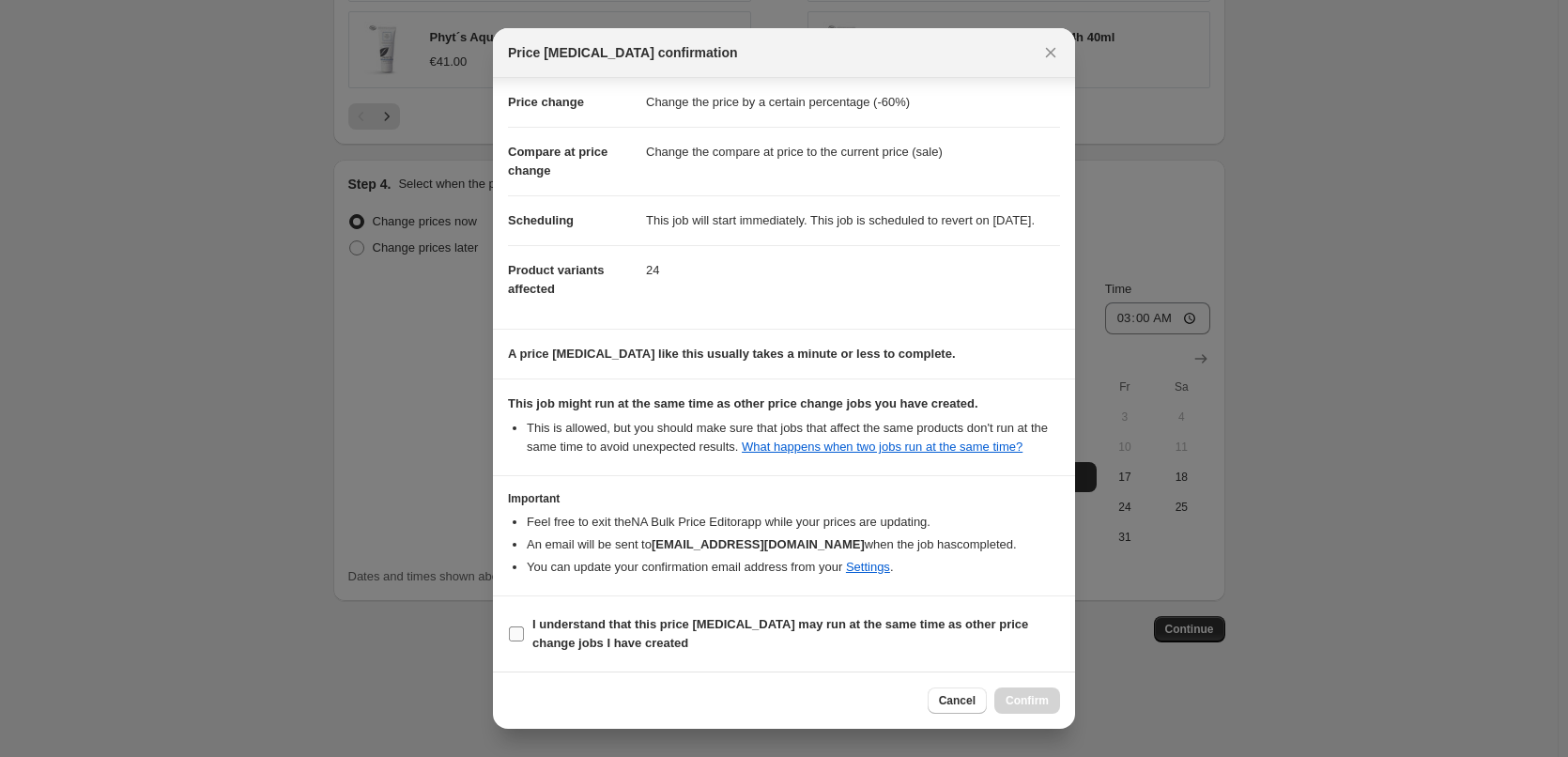
click at [584, 625] on b "I understand that this price [MEDICAL_DATA] may run at the same time as other p…" at bounding box center [780, 633] width 496 height 33
click at [524, 626] on input "I understand that this price [MEDICAL_DATA] may run at the same time as other p…" at bounding box center [516, 633] width 15 height 15
checkbox input "true"
click at [1031, 695] on span "Confirm" at bounding box center [1028, 701] width 44 height 15
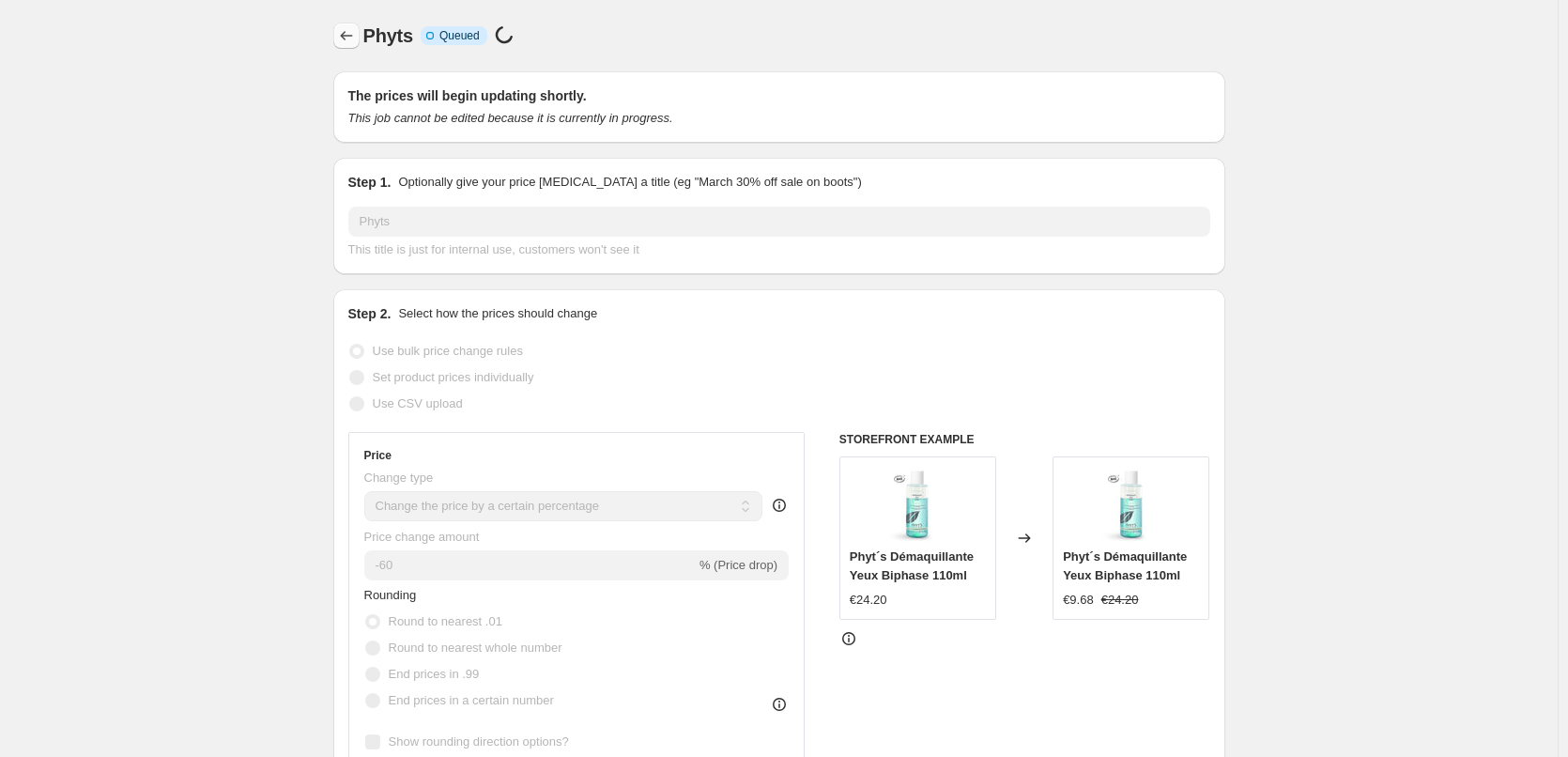
drag, startPoint x: 376, startPoint y: 46, endPoint x: 358, endPoint y: 40, distance: 19.0
click at [375, 46] on span "Phyts" at bounding box center [388, 36] width 49 height 21
click at [352, 38] on icon "Price change jobs" at bounding box center [346, 36] width 19 height 19
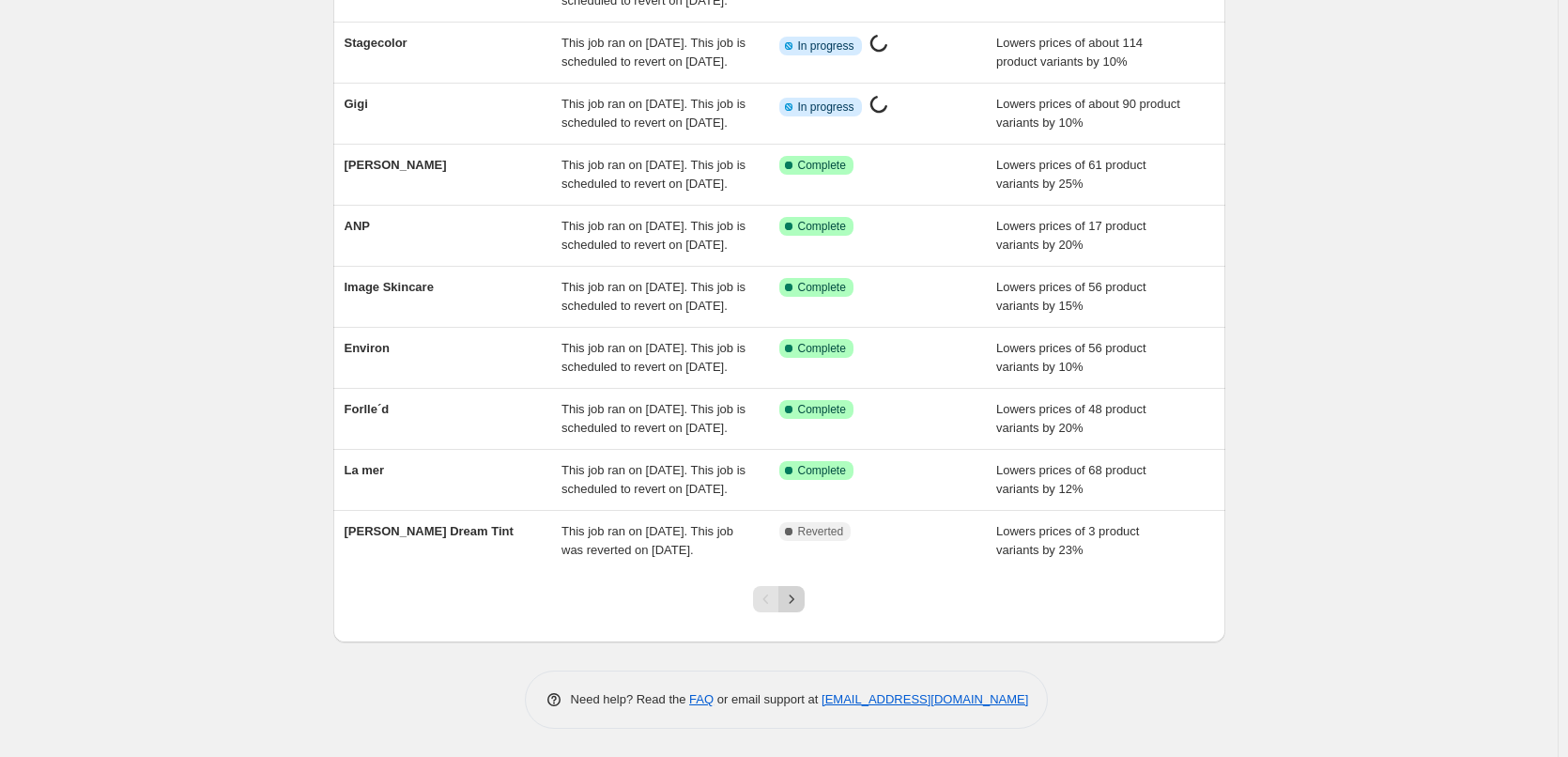
click at [801, 601] on icon "Next" at bounding box center [791, 599] width 19 height 19
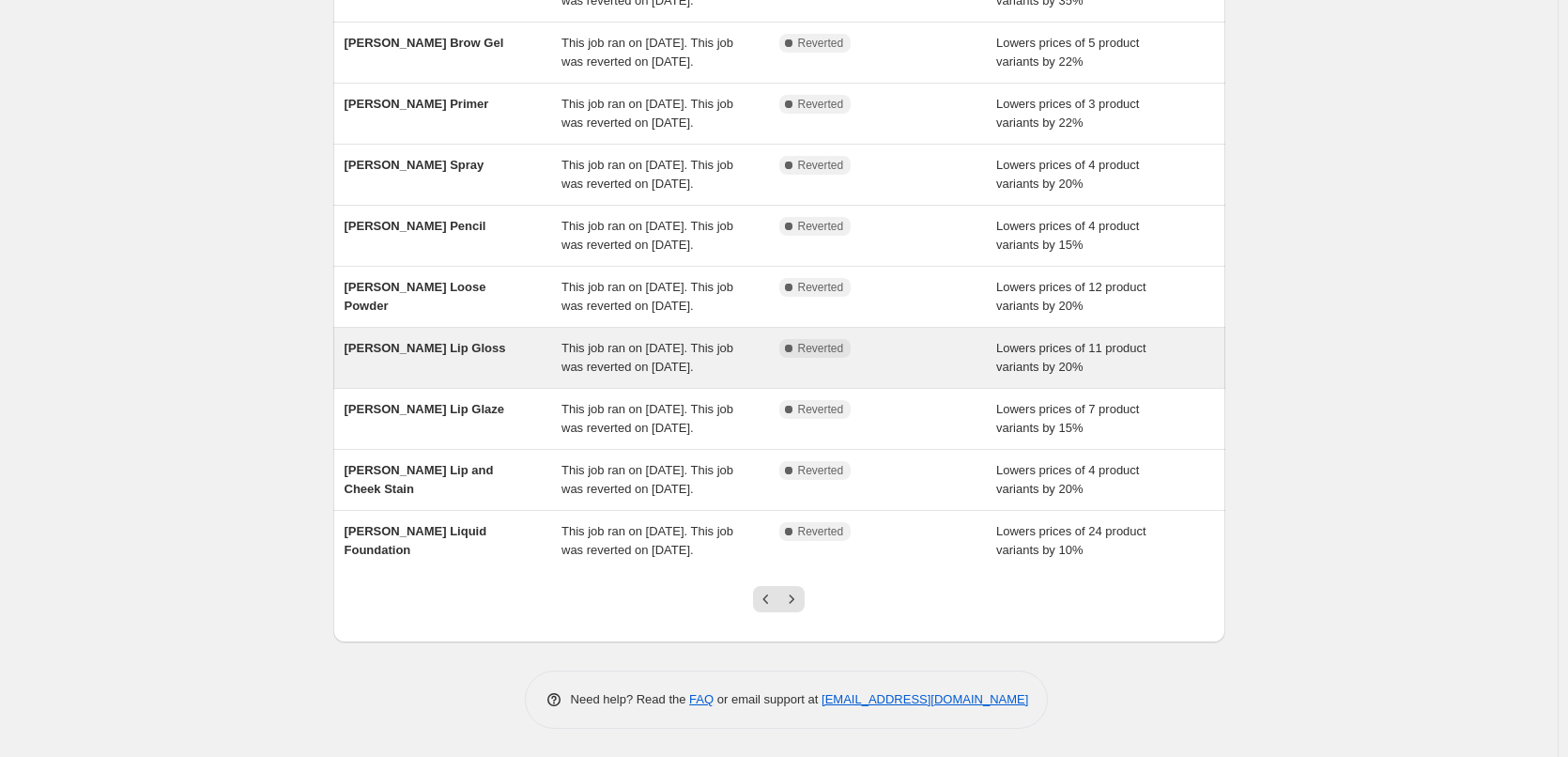
click at [801, 601] on icon "Next" at bounding box center [791, 599] width 19 height 19
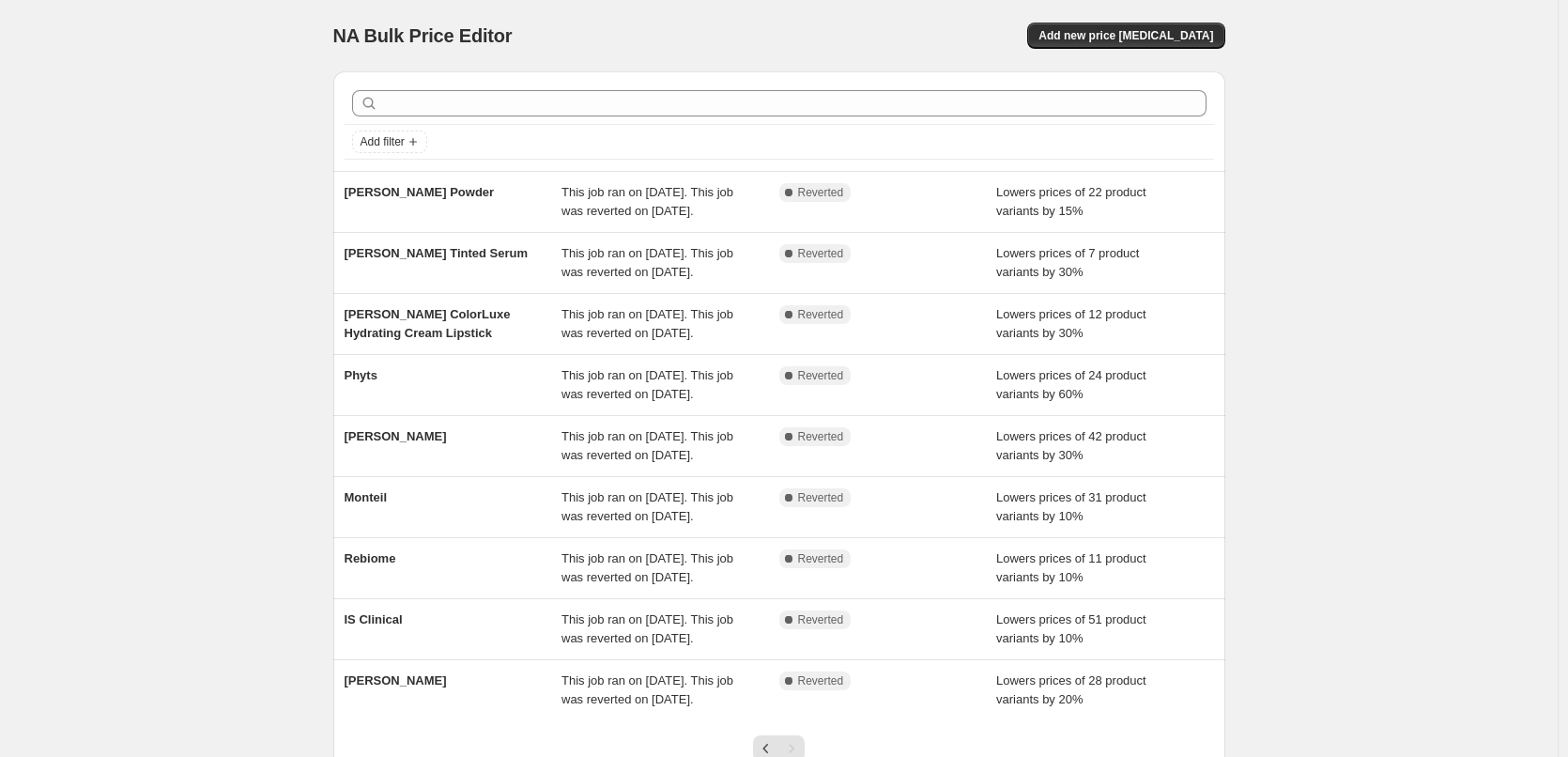
click at [407, 411] on li "Phyts This job ran on [DATE]. This job was reverted on [DATE]. Complete Reverte…" at bounding box center [780, 385] width 892 height 61
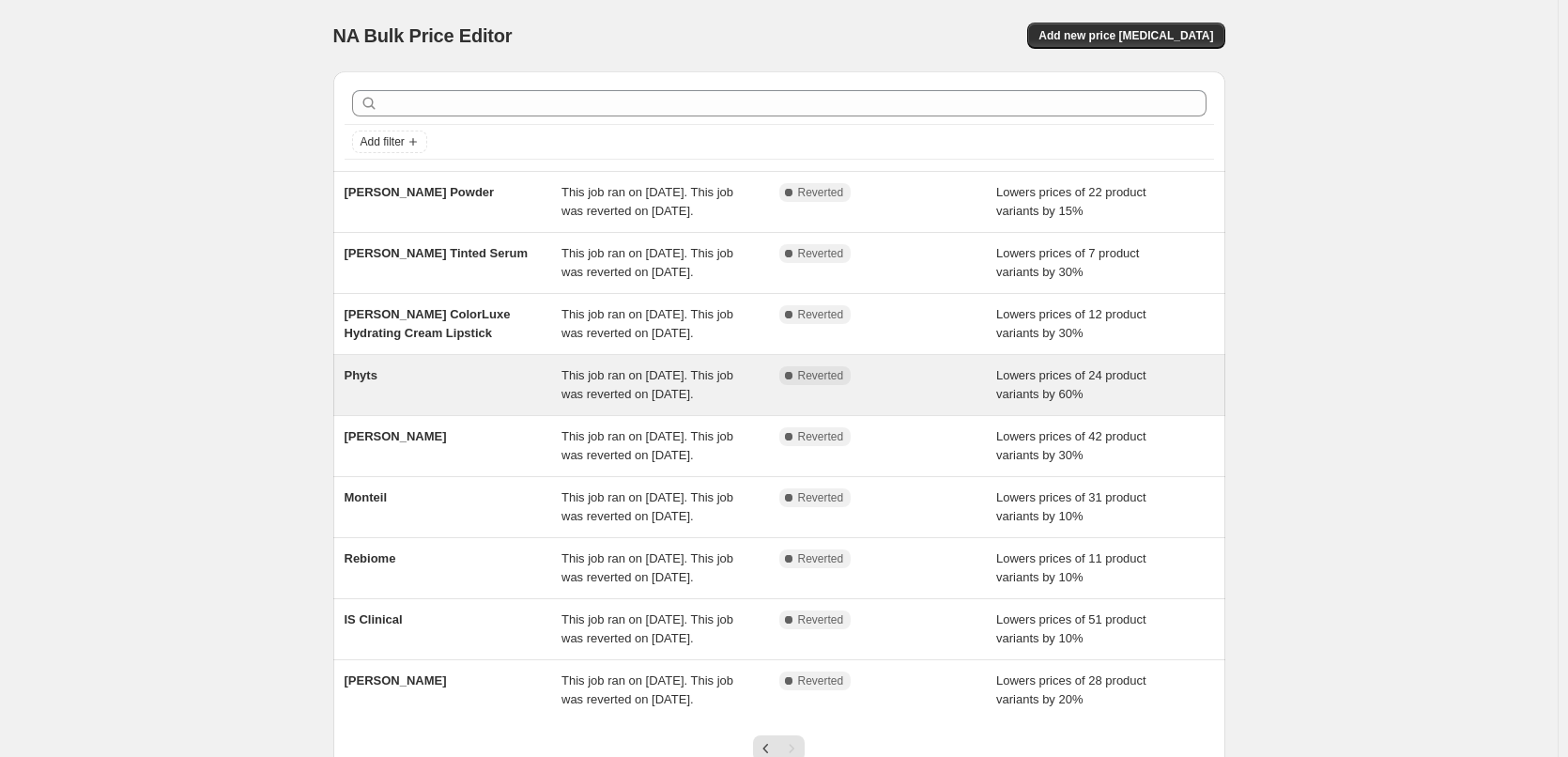
click at [396, 404] on div "Phyts" at bounding box center [453, 385] width 218 height 38
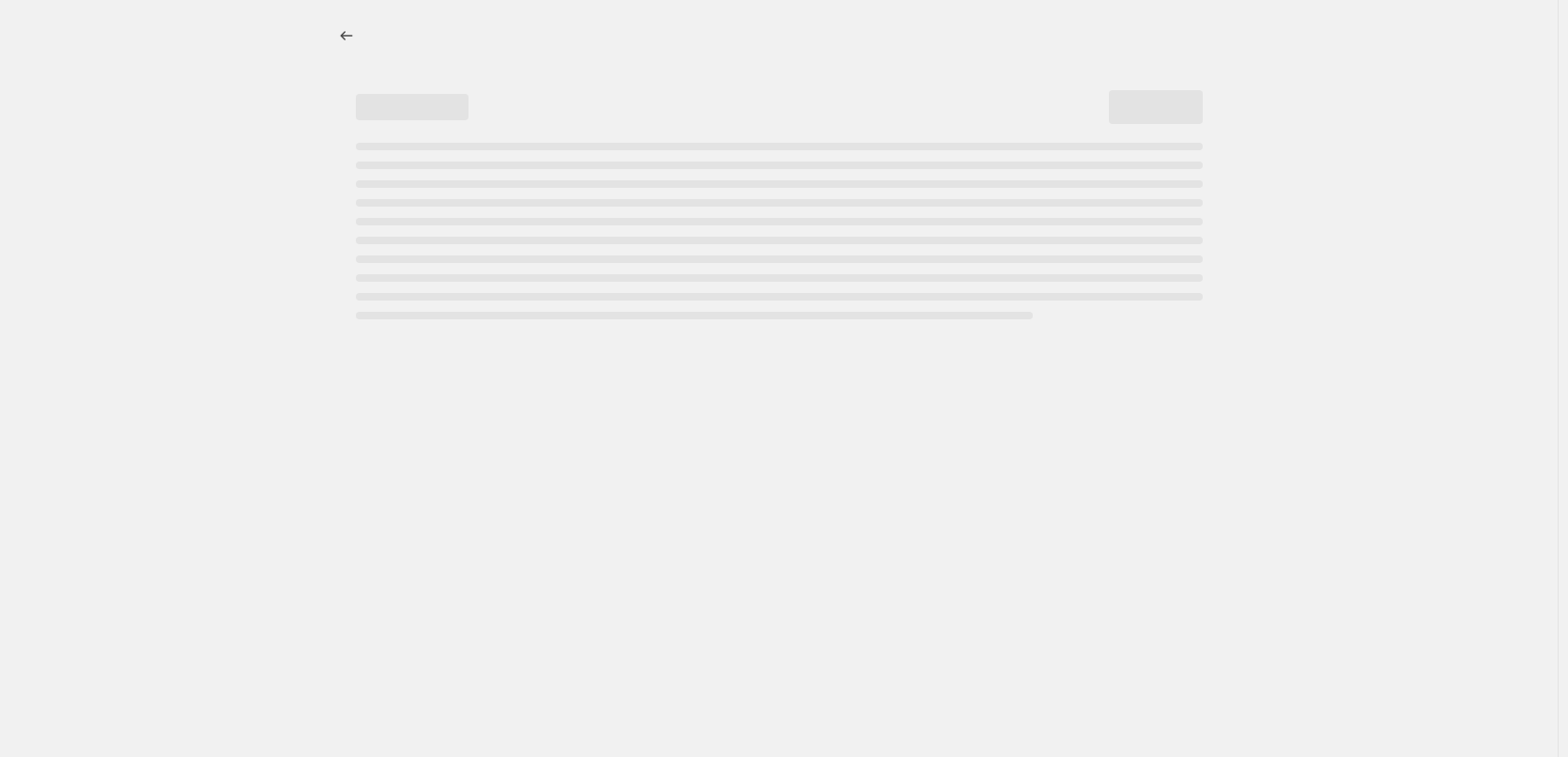
select select "percentage"
select select "vendor"
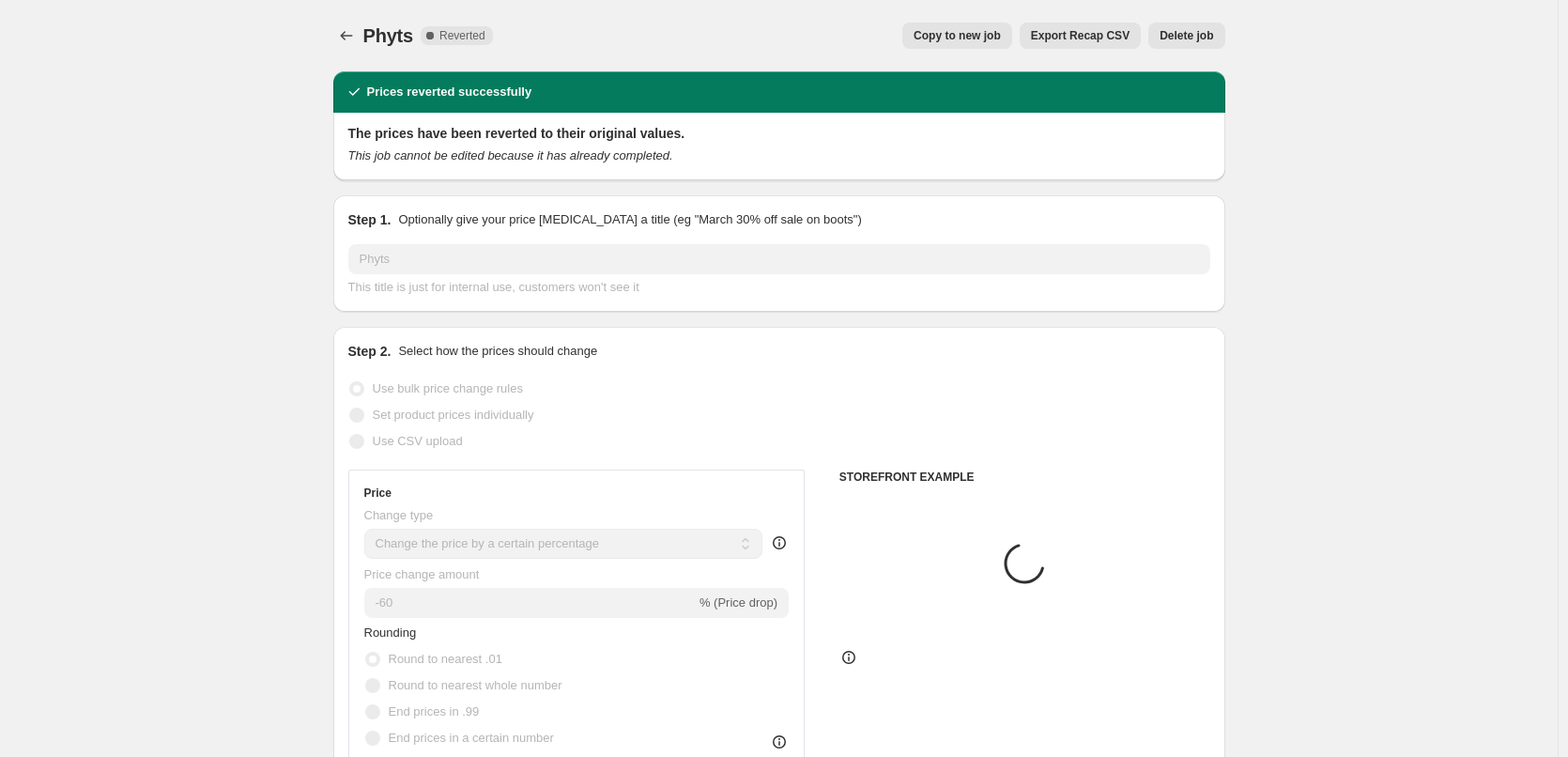
click at [1183, 47] on button "Delete job" at bounding box center [1186, 36] width 76 height 27
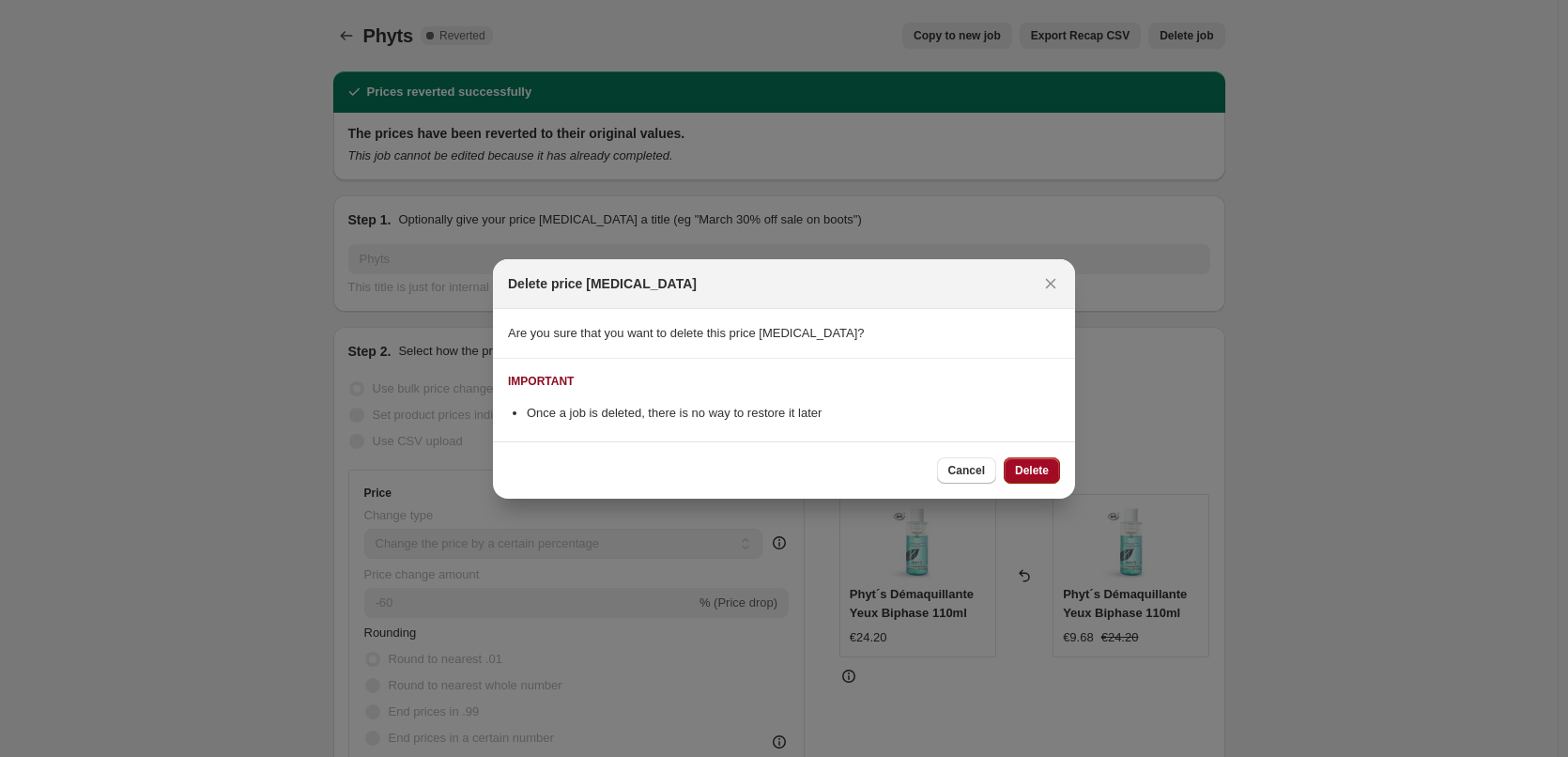
click at [1030, 467] on span "Delete" at bounding box center [1032, 470] width 34 height 15
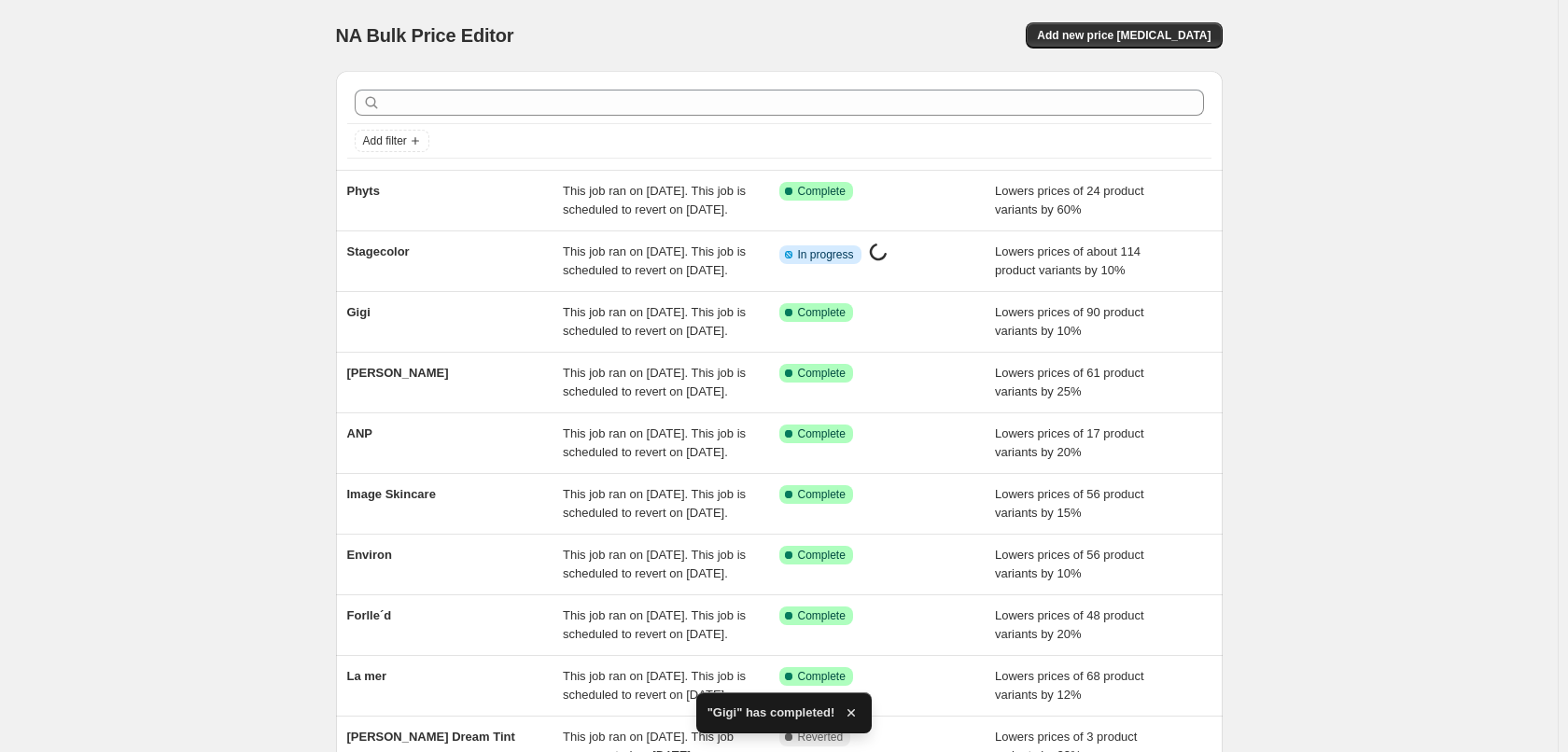
click at [795, 594] on div "NA Bulk Price Editor. This page is ready NA Bulk Price Editor Add new price [ME…" at bounding box center [779, 481] width 1557 height 961
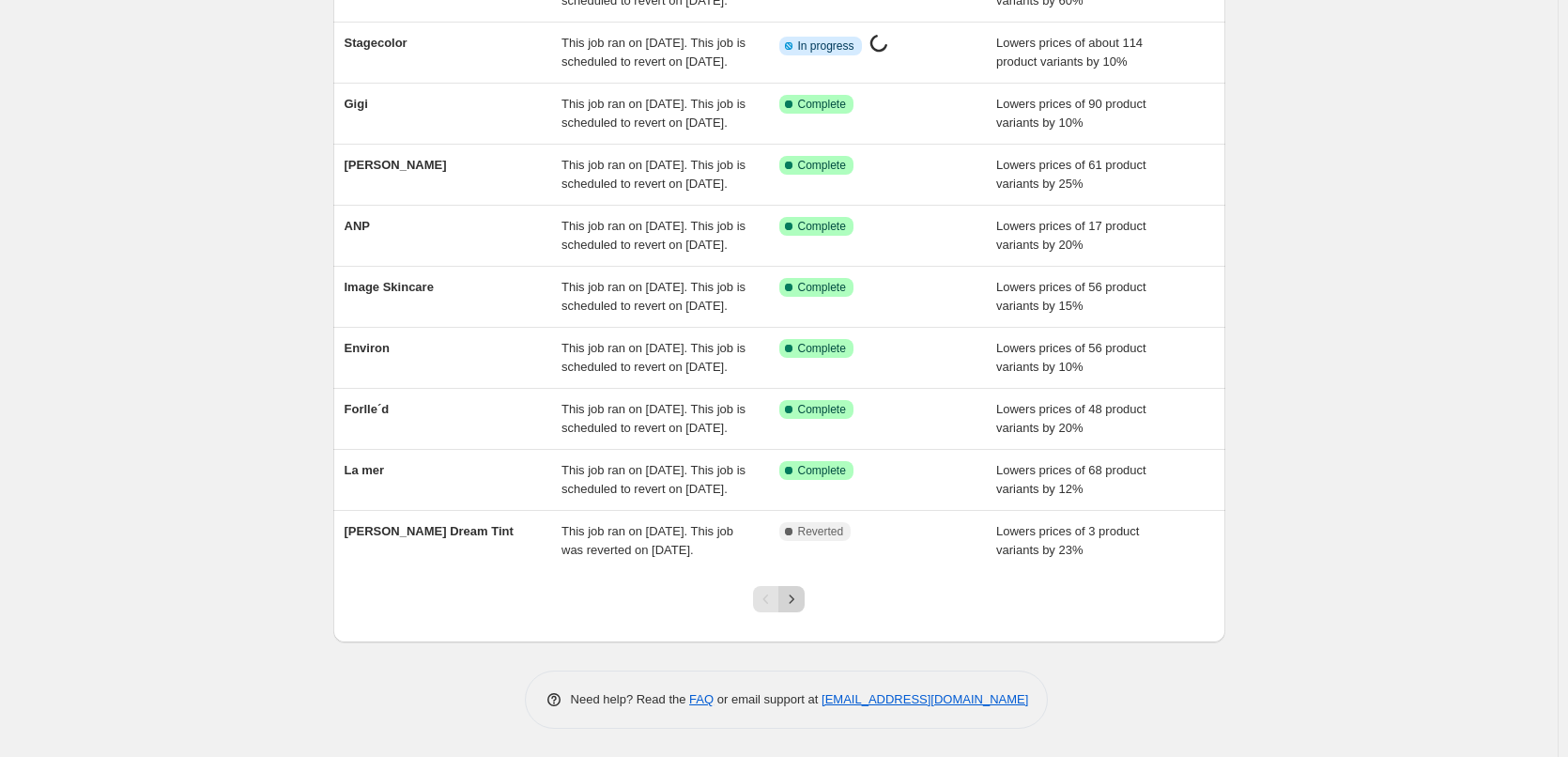
click at [790, 599] on icon "Next" at bounding box center [791, 599] width 19 height 19
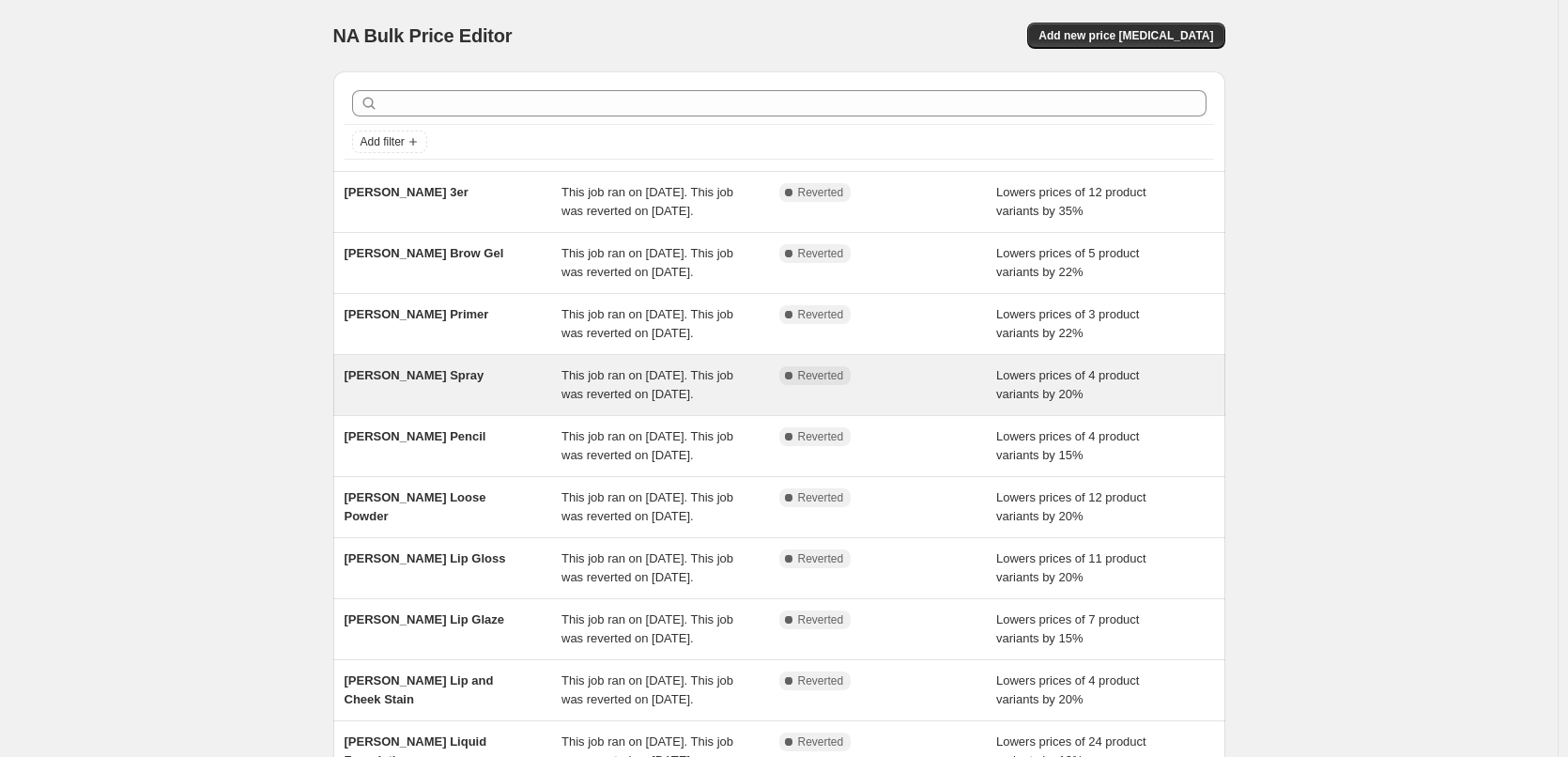
click at [463, 404] on div "[PERSON_NAME] Spray" at bounding box center [453, 385] width 218 height 38
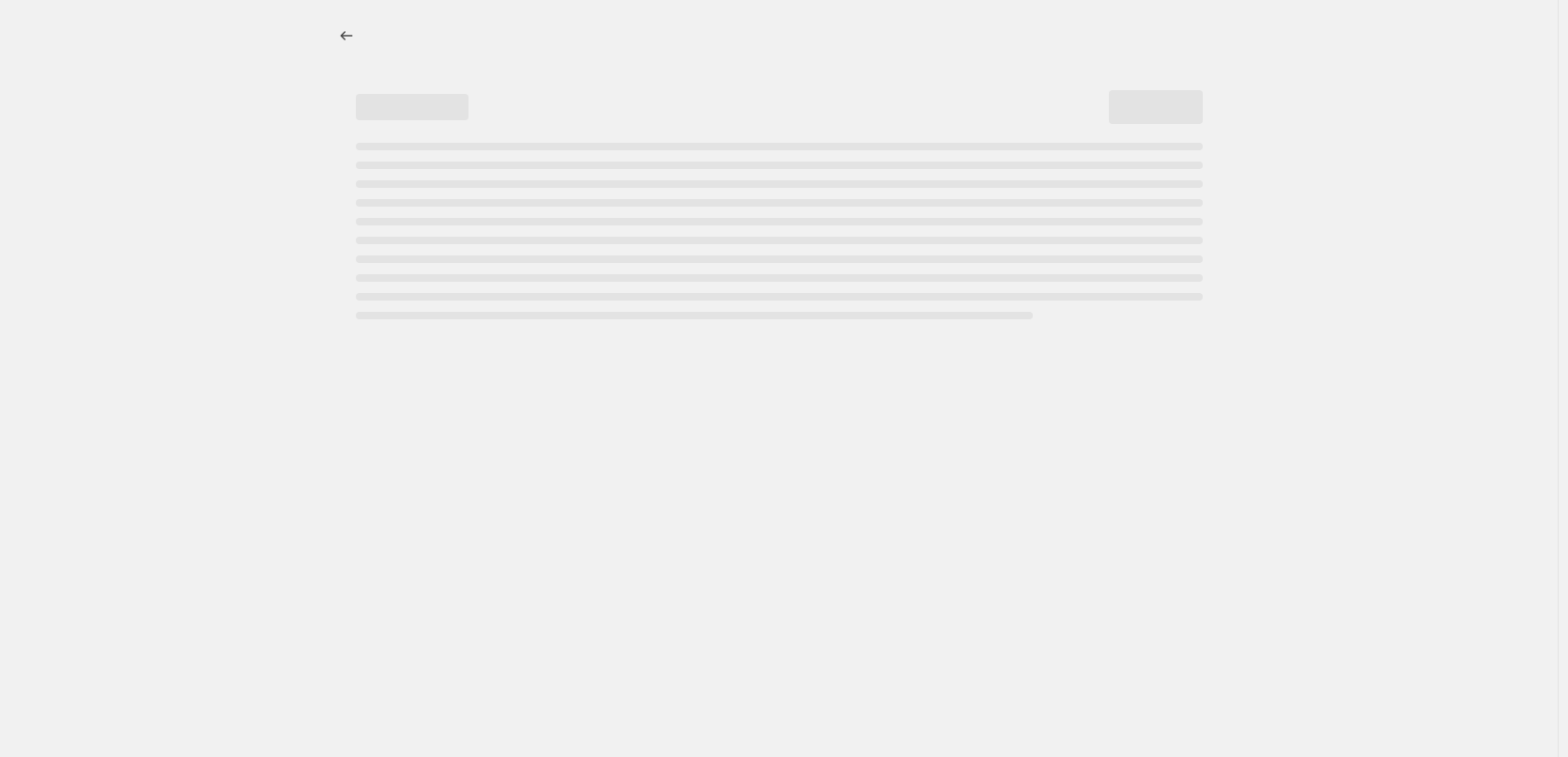
select select "percentage"
select select "tag"
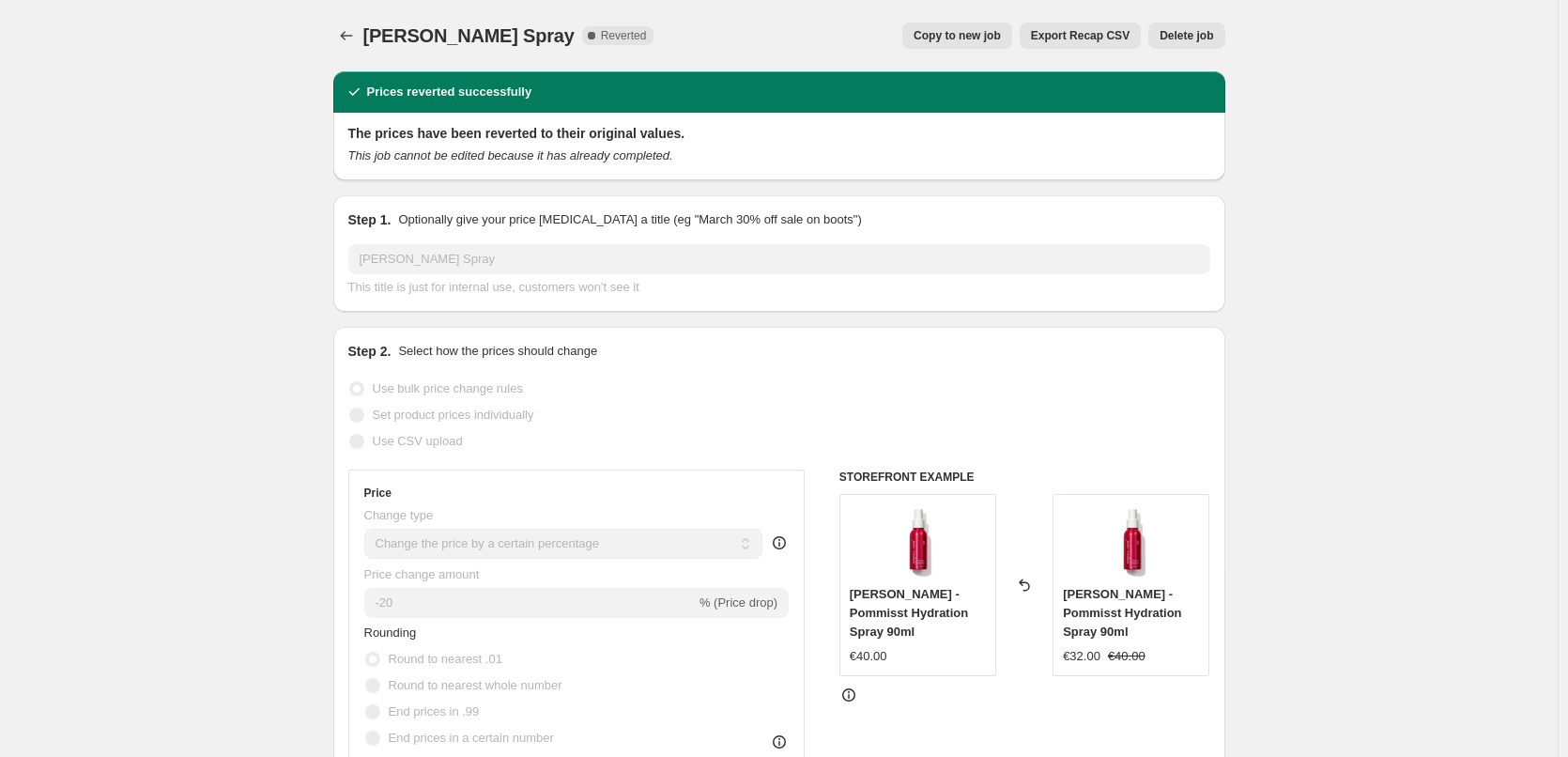
click at [965, 26] on button "Copy to new job" at bounding box center [957, 36] width 110 height 27
select select "percentage"
select select "tag"
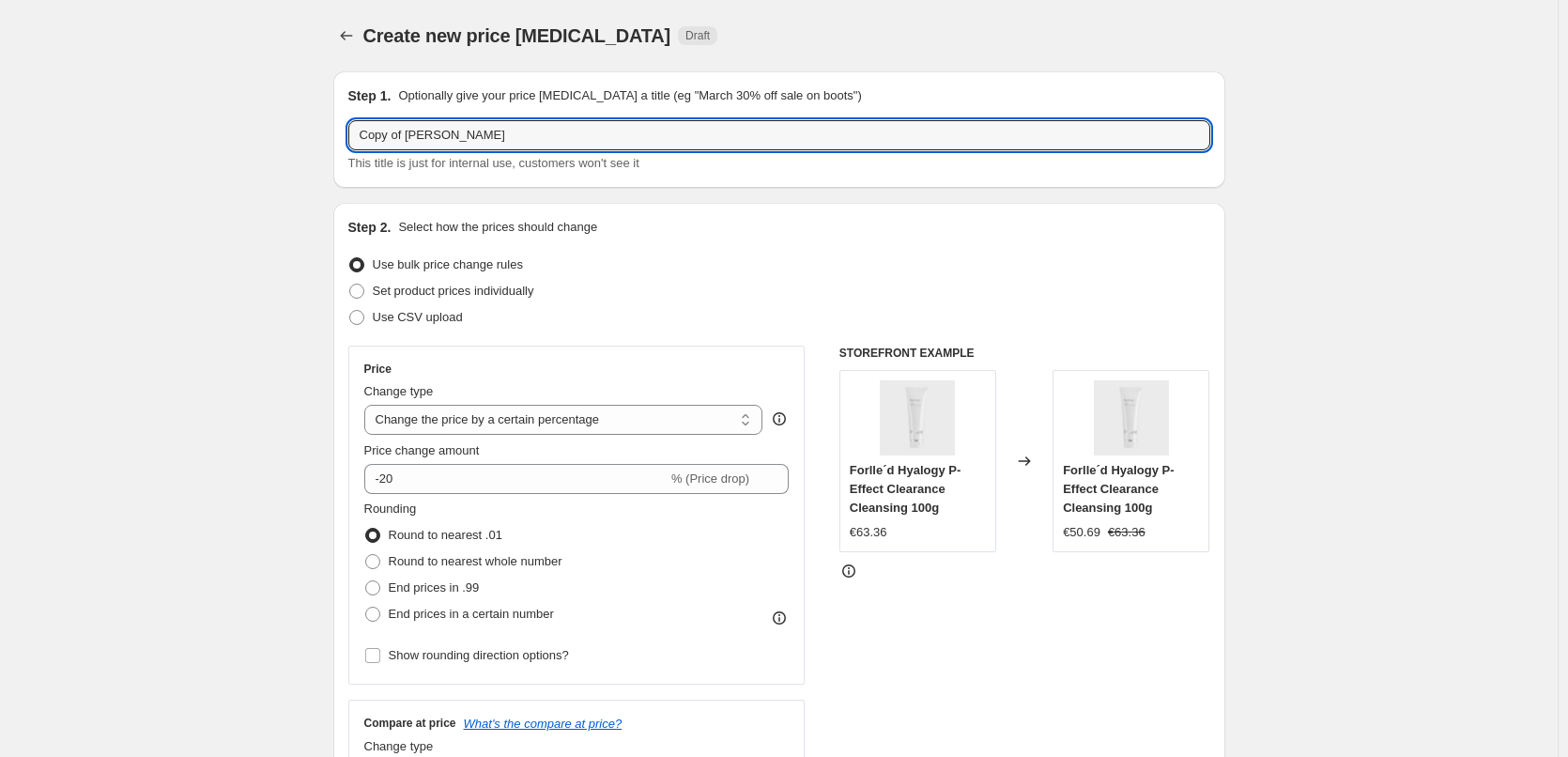
drag, startPoint x: 409, startPoint y: 139, endPoint x: 256, endPoint y: 130, distance: 153.3
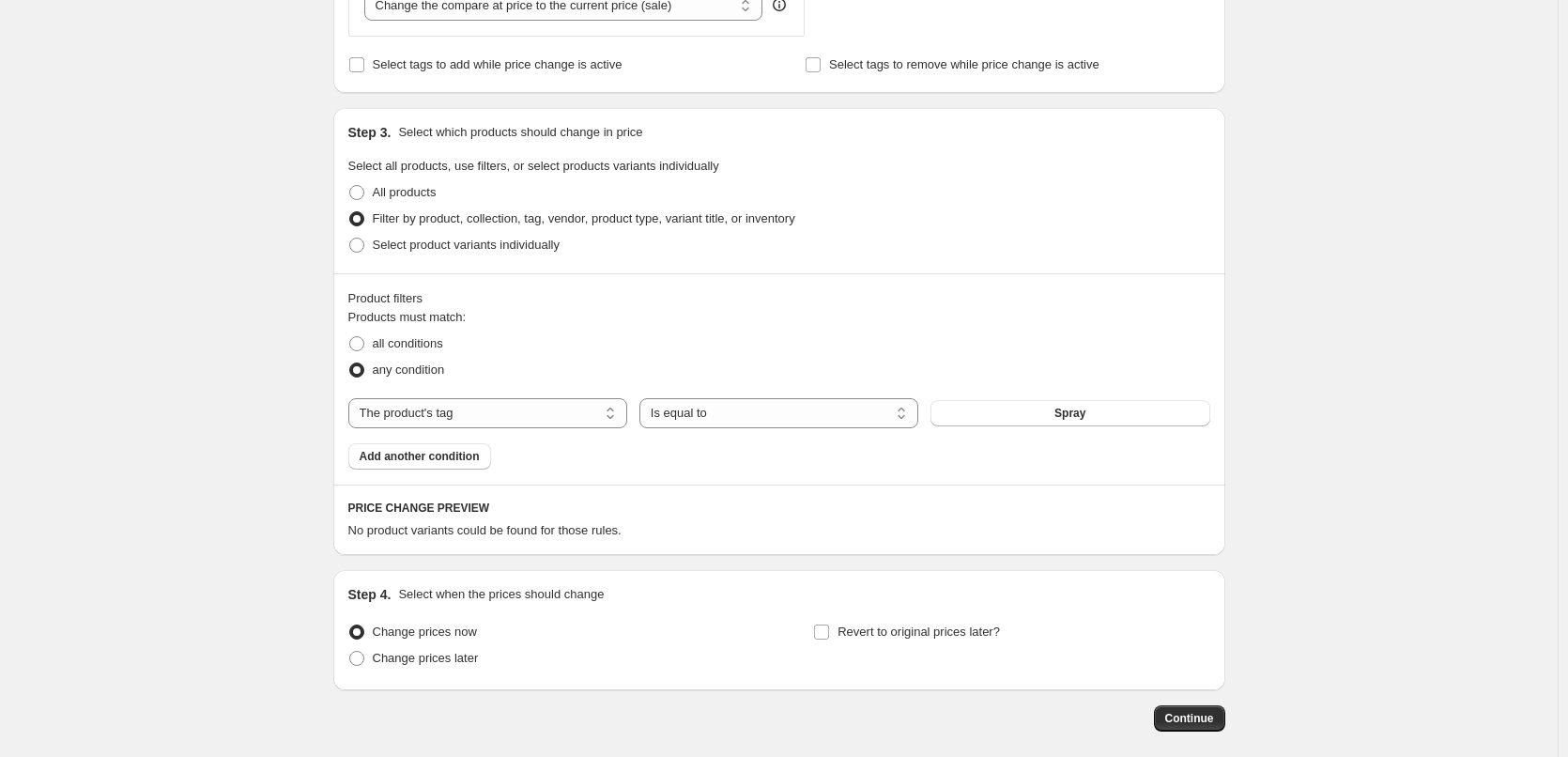
scroll to position [860, 0]
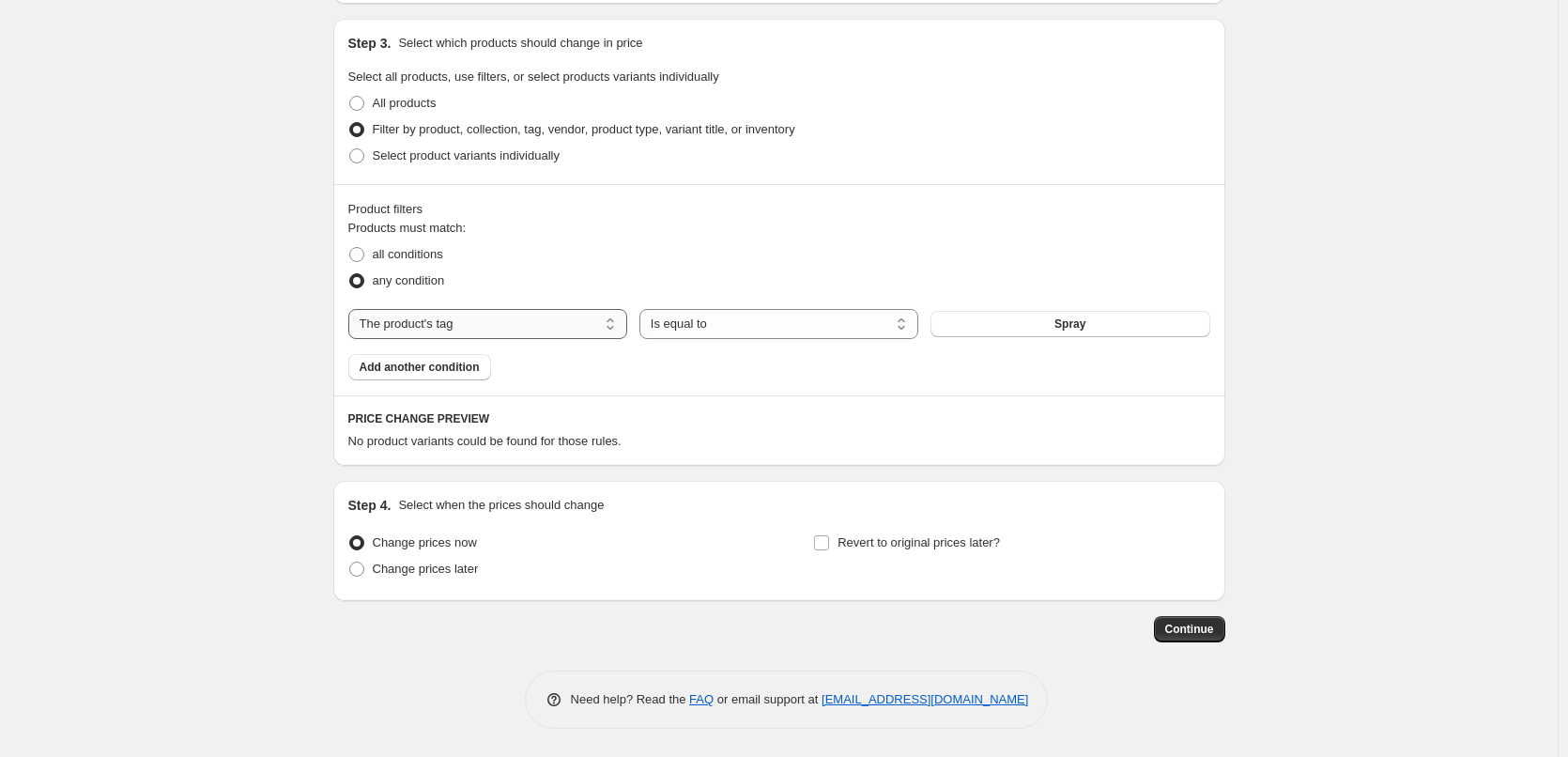
type input "[PERSON_NAME] Spray"
click at [574, 338] on select "The product The product's collection The product's tag The product's vendor The…" at bounding box center [488, 324] width 279 height 30
select select "product_type"
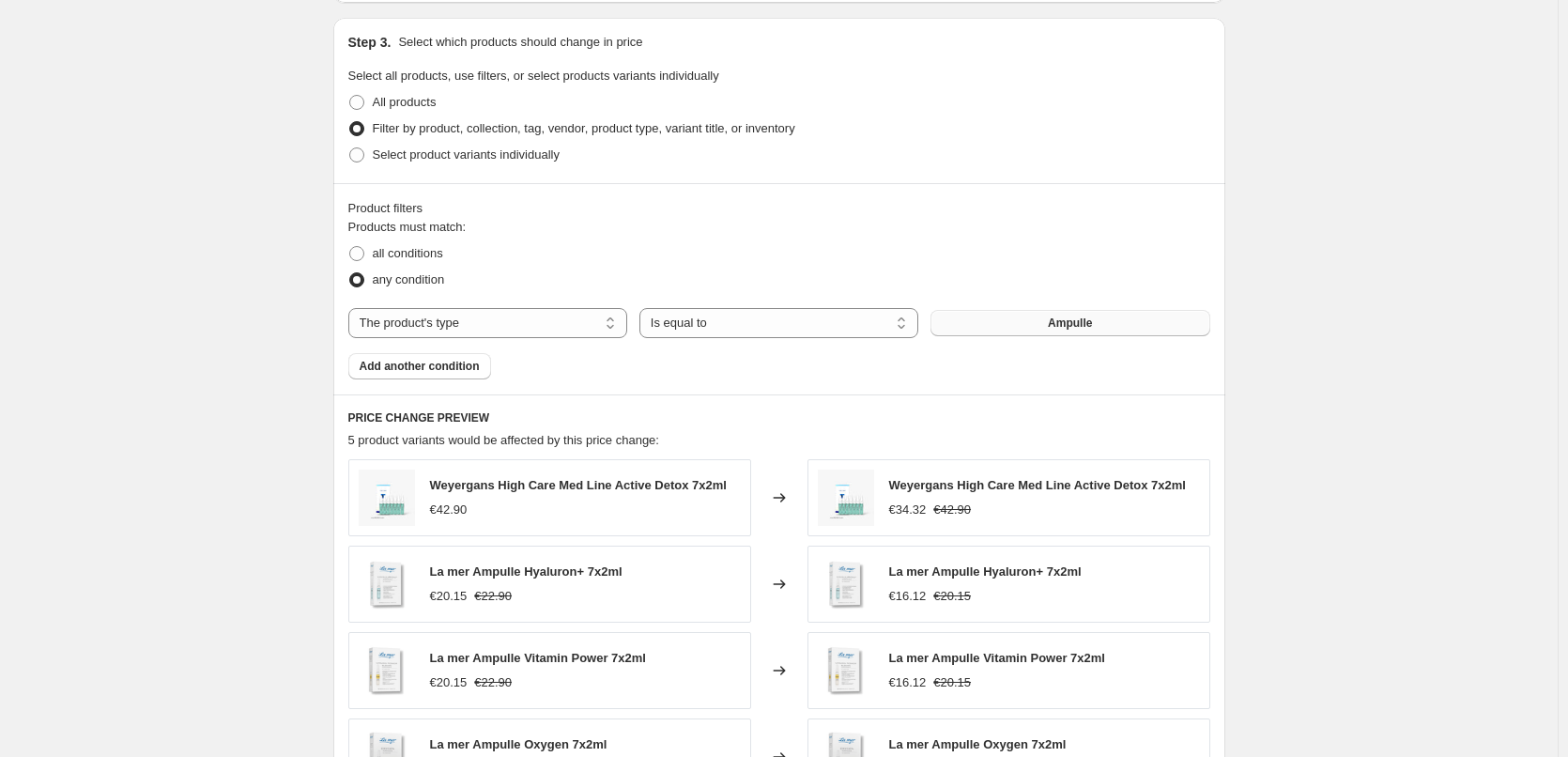
click at [1057, 325] on span "Ampulle" at bounding box center [1069, 323] width 45 height 15
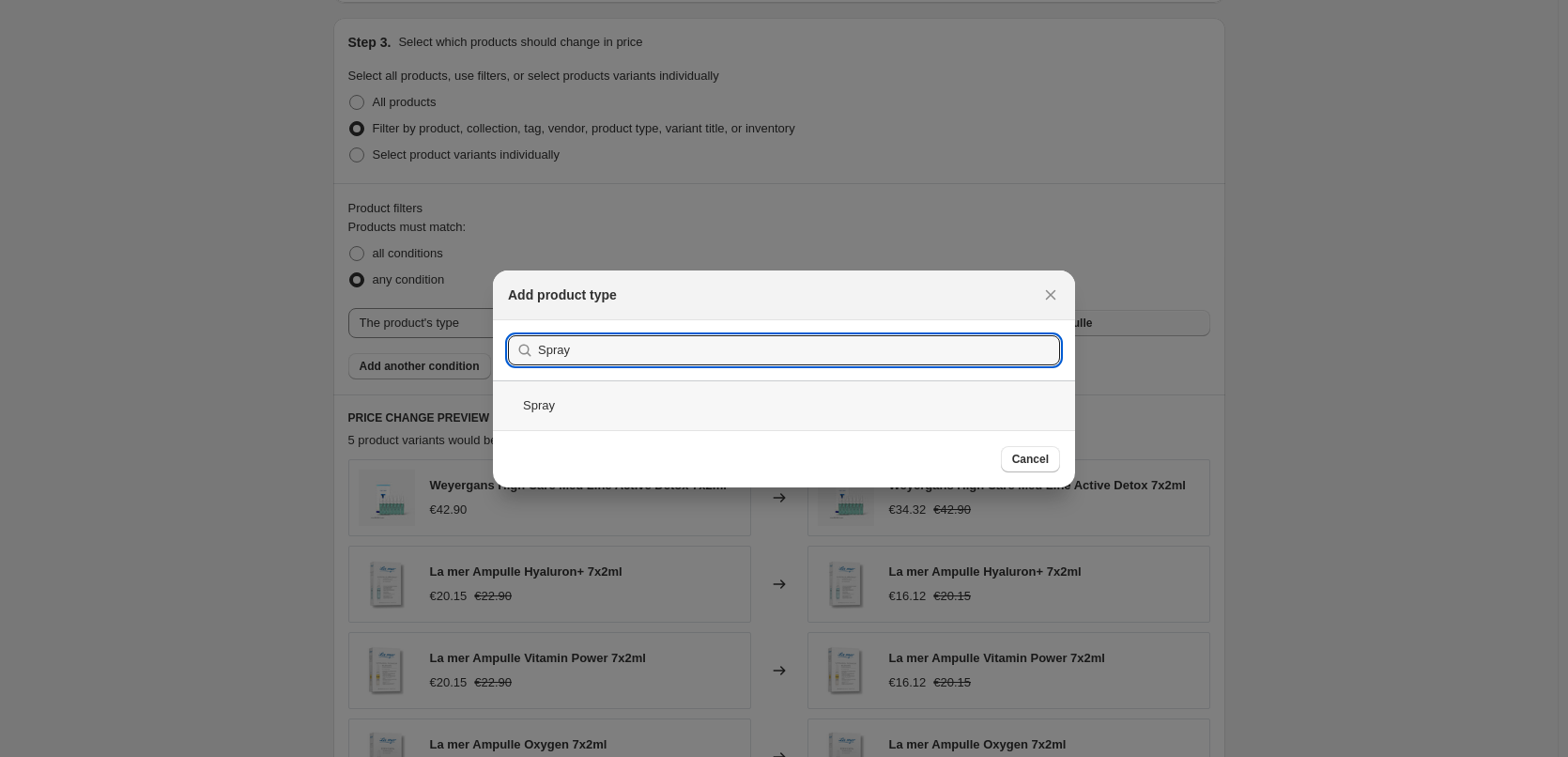
type input "Spray"
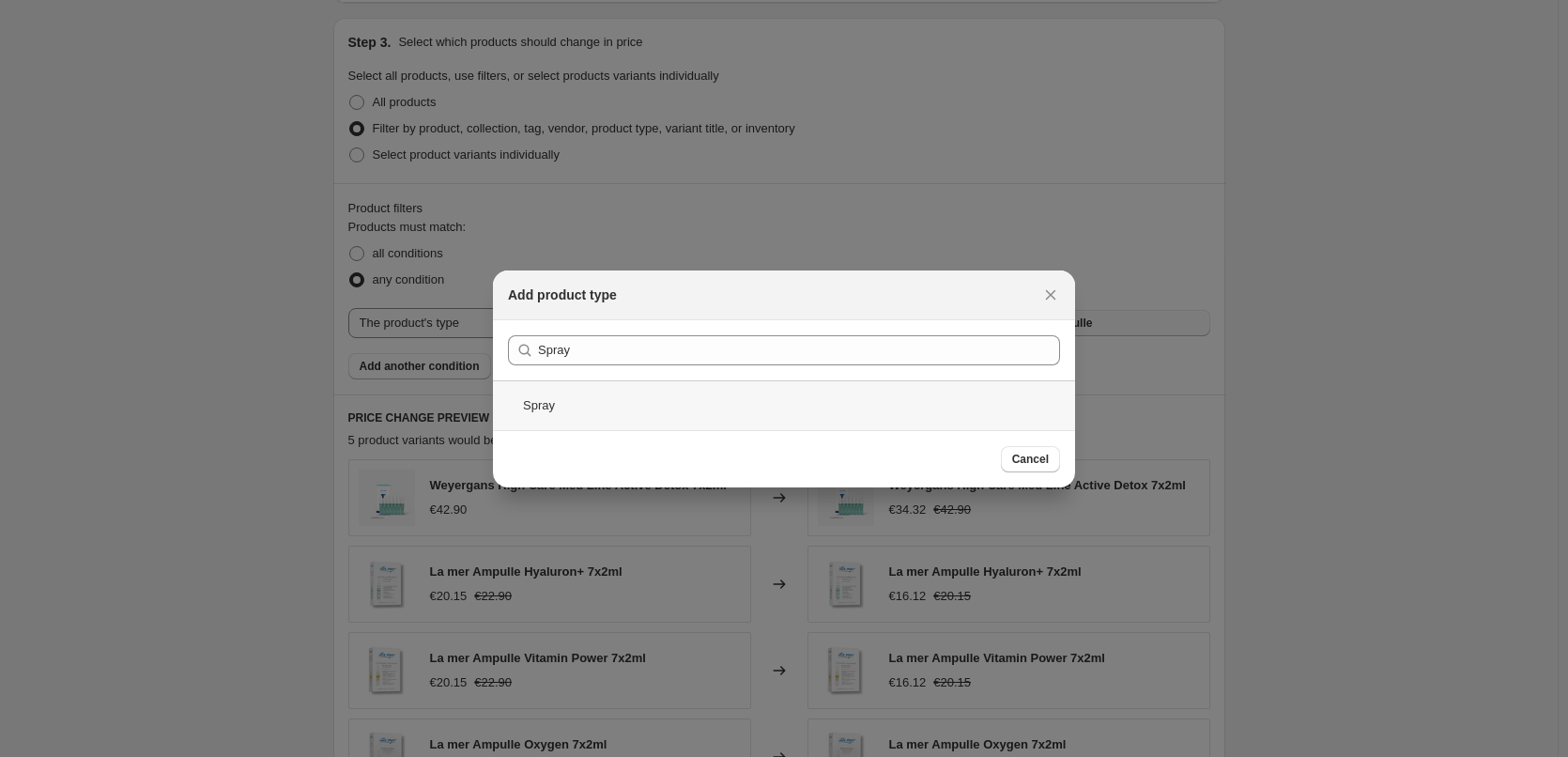
click at [571, 394] on div "Spray" at bounding box center [784, 405] width 583 height 49
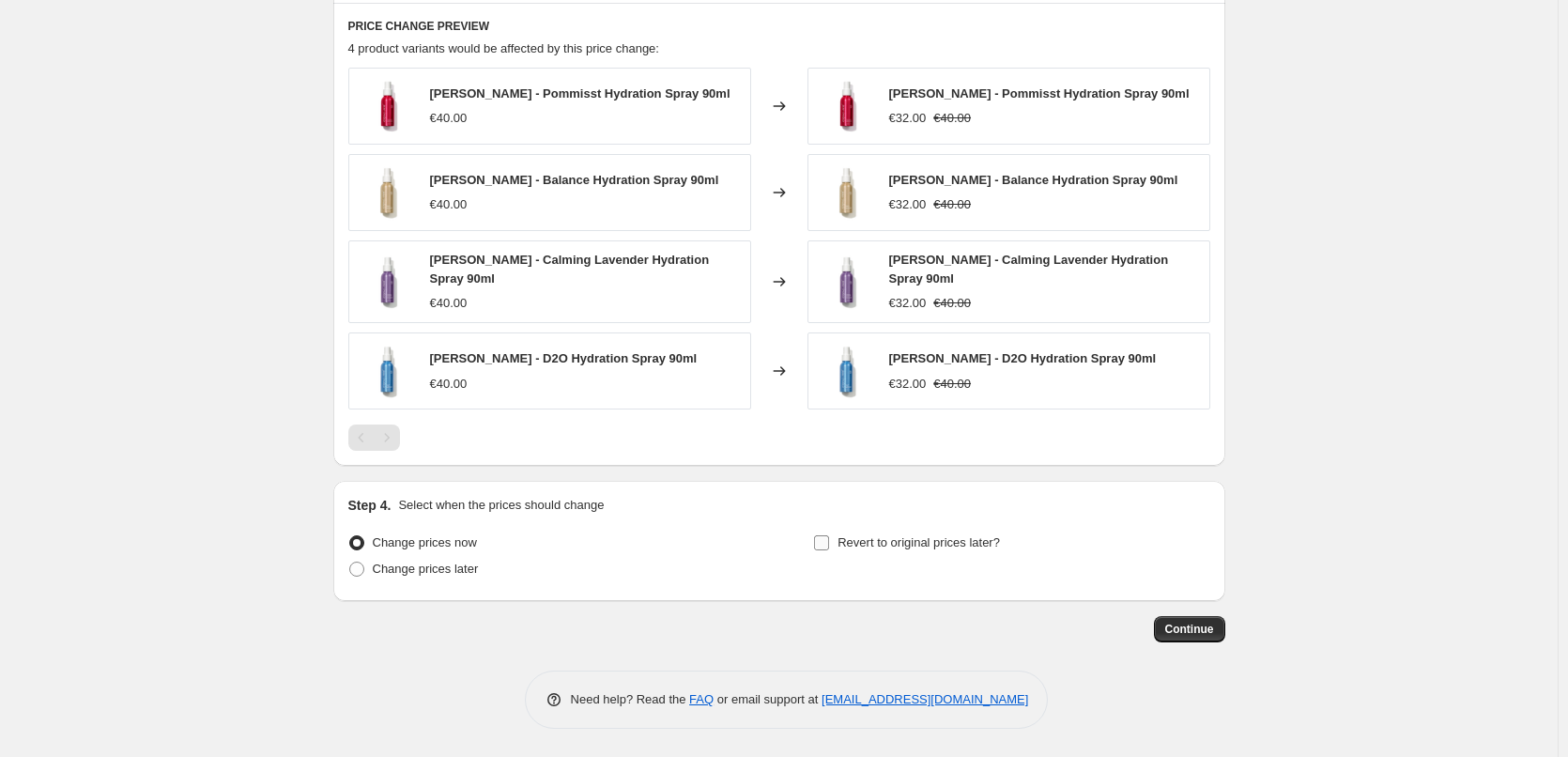
click at [845, 543] on span "Revert to original prices later?" at bounding box center [919, 542] width 162 height 14
click at [829, 543] on input "Revert to original prices later?" at bounding box center [821, 542] width 15 height 15
checkbox input "true"
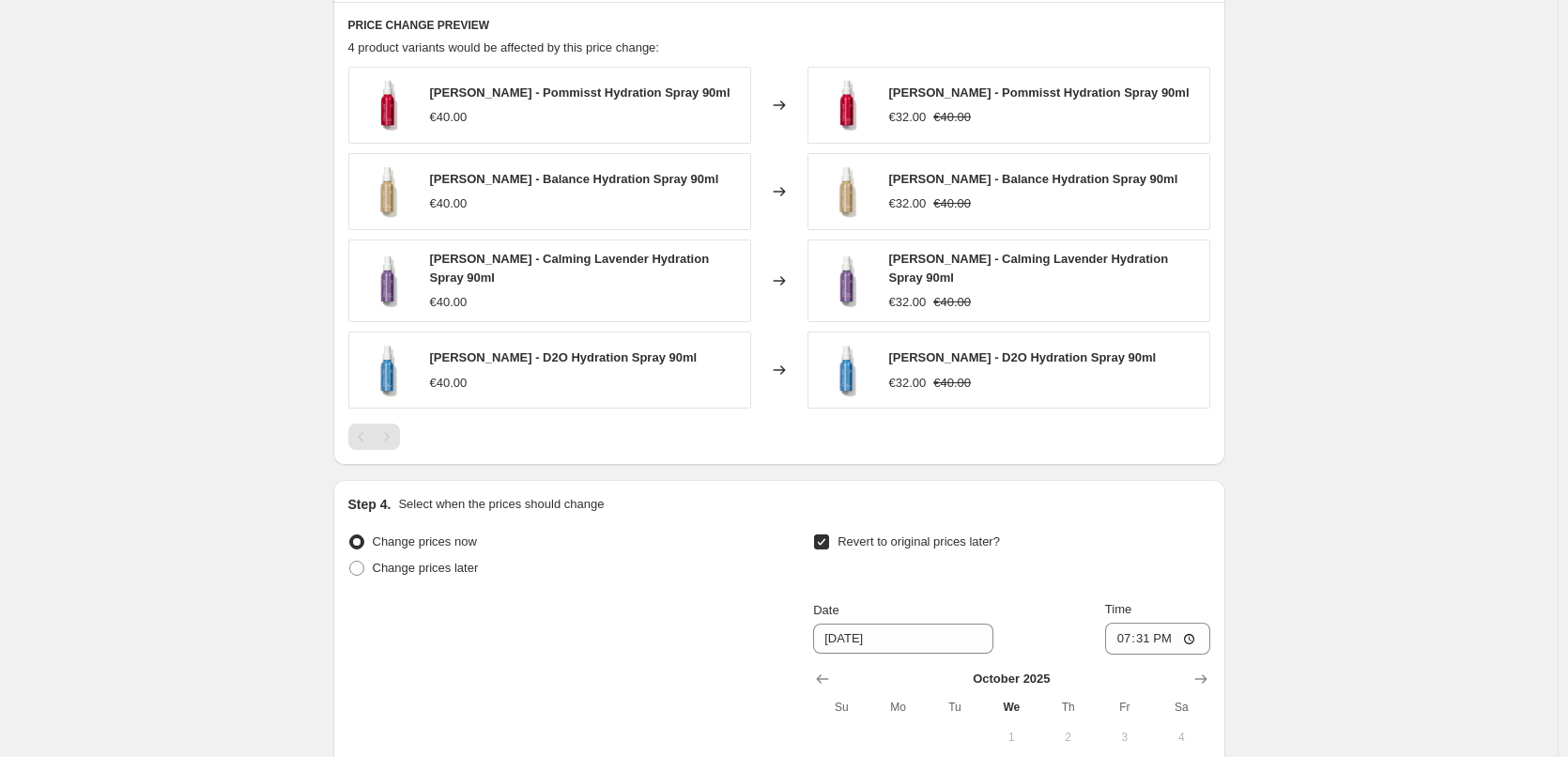
scroll to position [1573, 0]
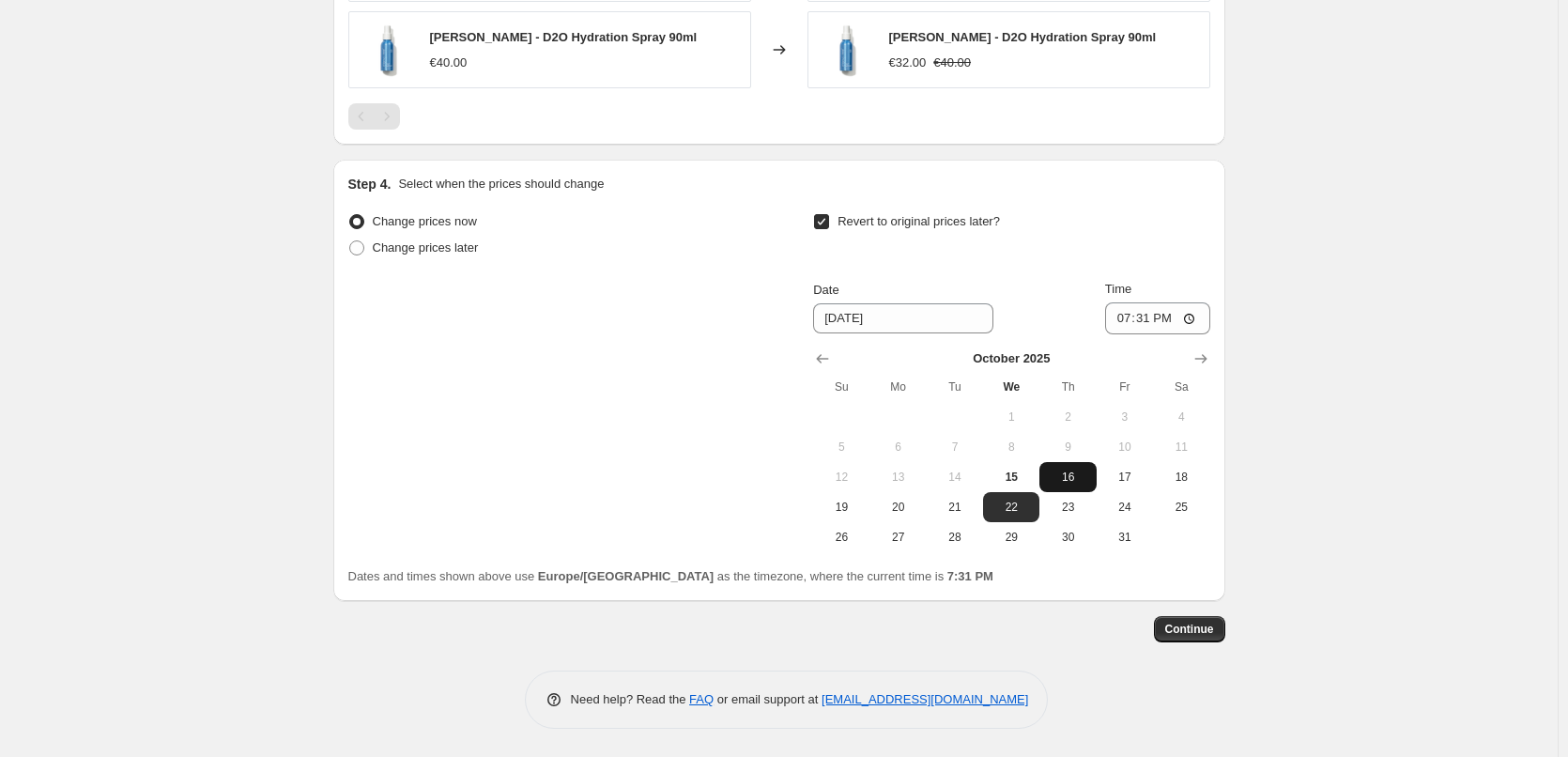
click at [1064, 473] on span "16" at bounding box center [1067, 477] width 42 height 15
type input "[DATE]"
click at [1127, 328] on input "19:31" at bounding box center [1157, 319] width 105 height 32
type input "03:00"
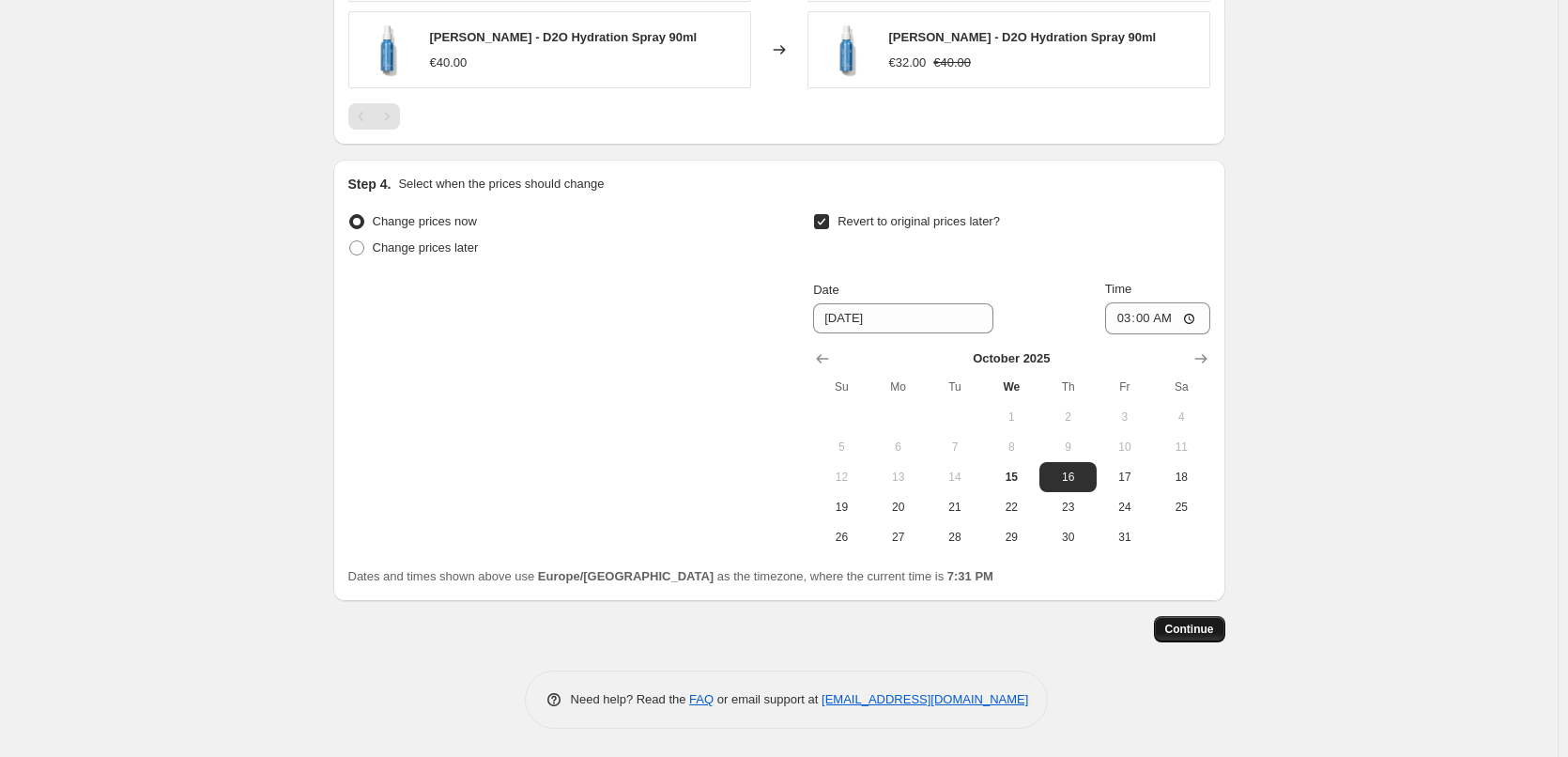
click at [1187, 628] on span "Continue" at bounding box center [1189, 628] width 48 height 15
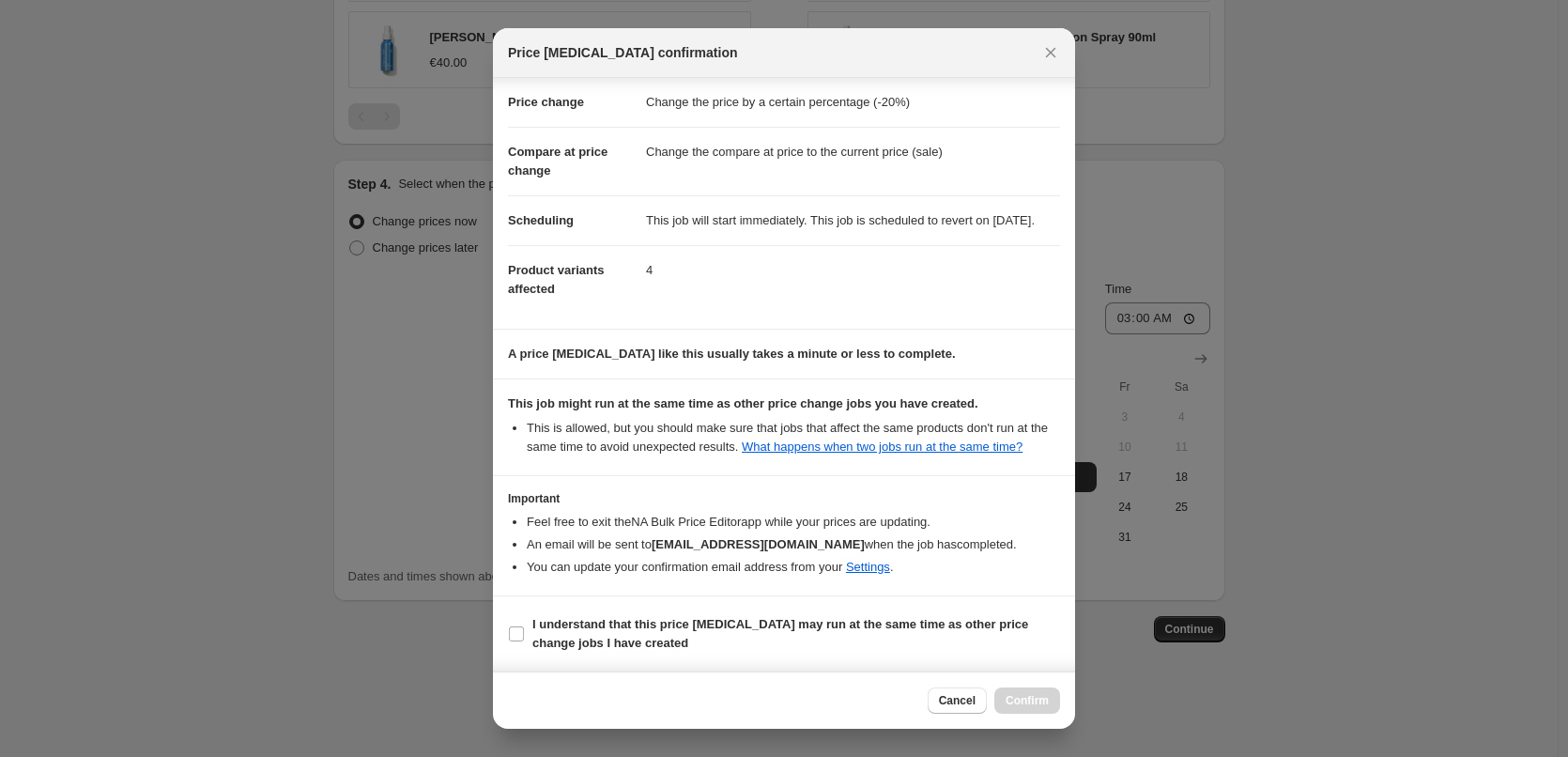
scroll to position [52, 0]
drag, startPoint x: 569, startPoint y: 604, endPoint x: 573, endPoint y: 615, distance: 11.7
click at [569, 605] on section "I understand that this price [MEDICAL_DATA] may run at the same time as other p…" at bounding box center [784, 634] width 583 height 75
click at [574, 617] on b "I understand that this price [MEDICAL_DATA] may run at the same time as other p…" at bounding box center [780, 633] width 496 height 33
click at [524, 626] on input "I understand that this price [MEDICAL_DATA] may run at the same time as other p…" at bounding box center [516, 633] width 15 height 15
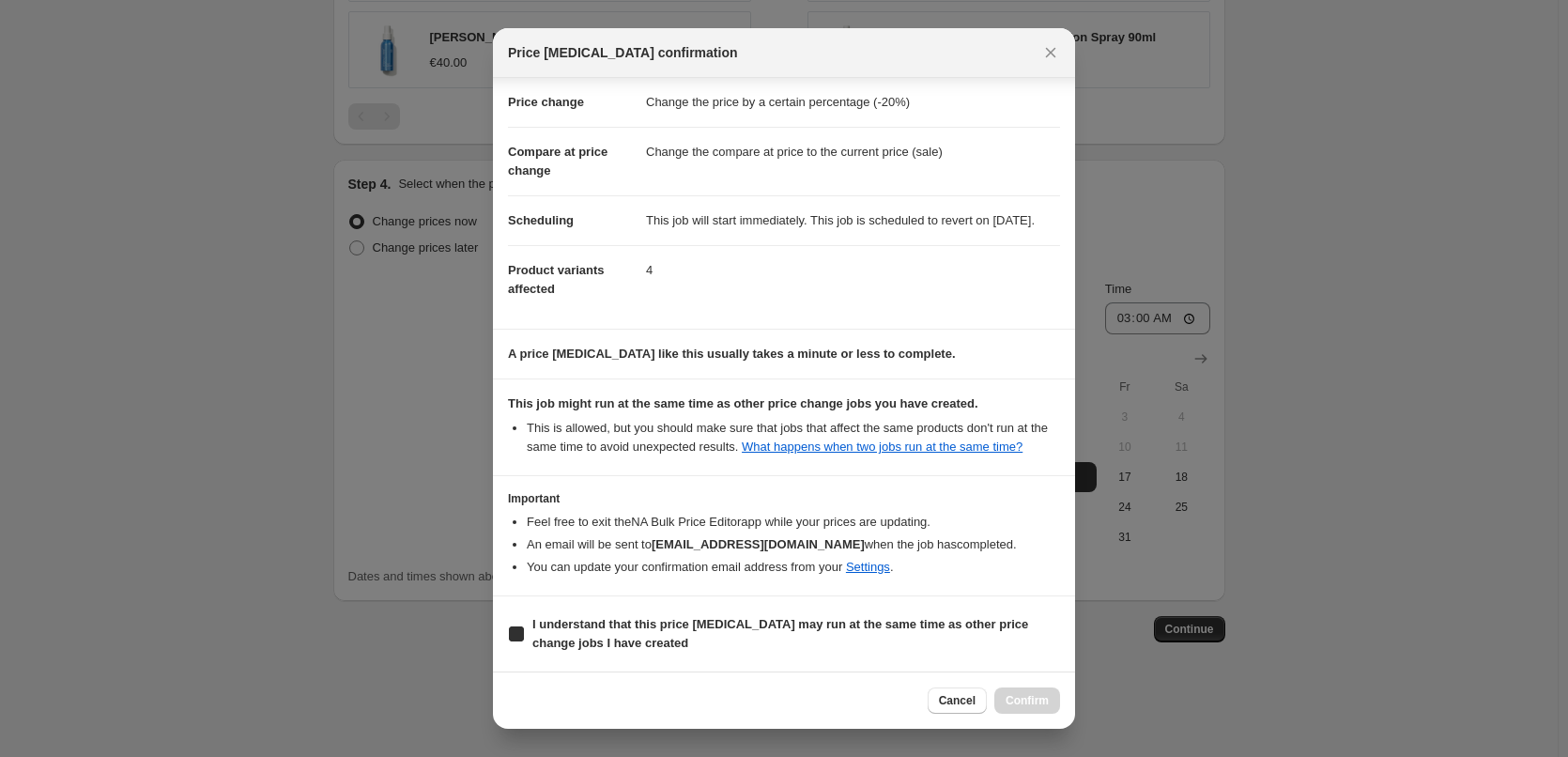
checkbox input "true"
click at [1033, 689] on button "Confirm" at bounding box center [1027, 701] width 65 height 27
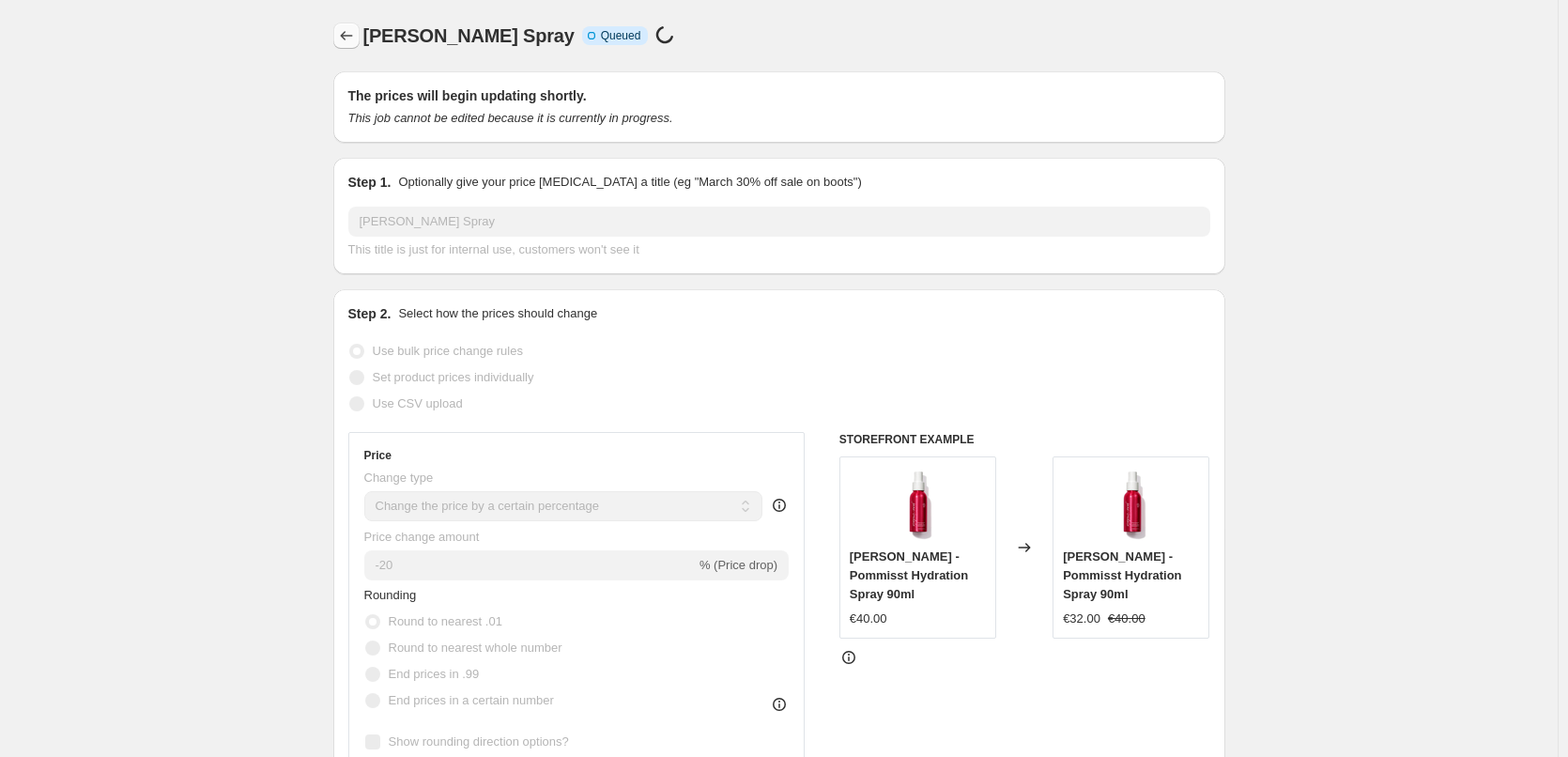
click at [360, 42] on button "Price change jobs" at bounding box center [346, 36] width 27 height 27
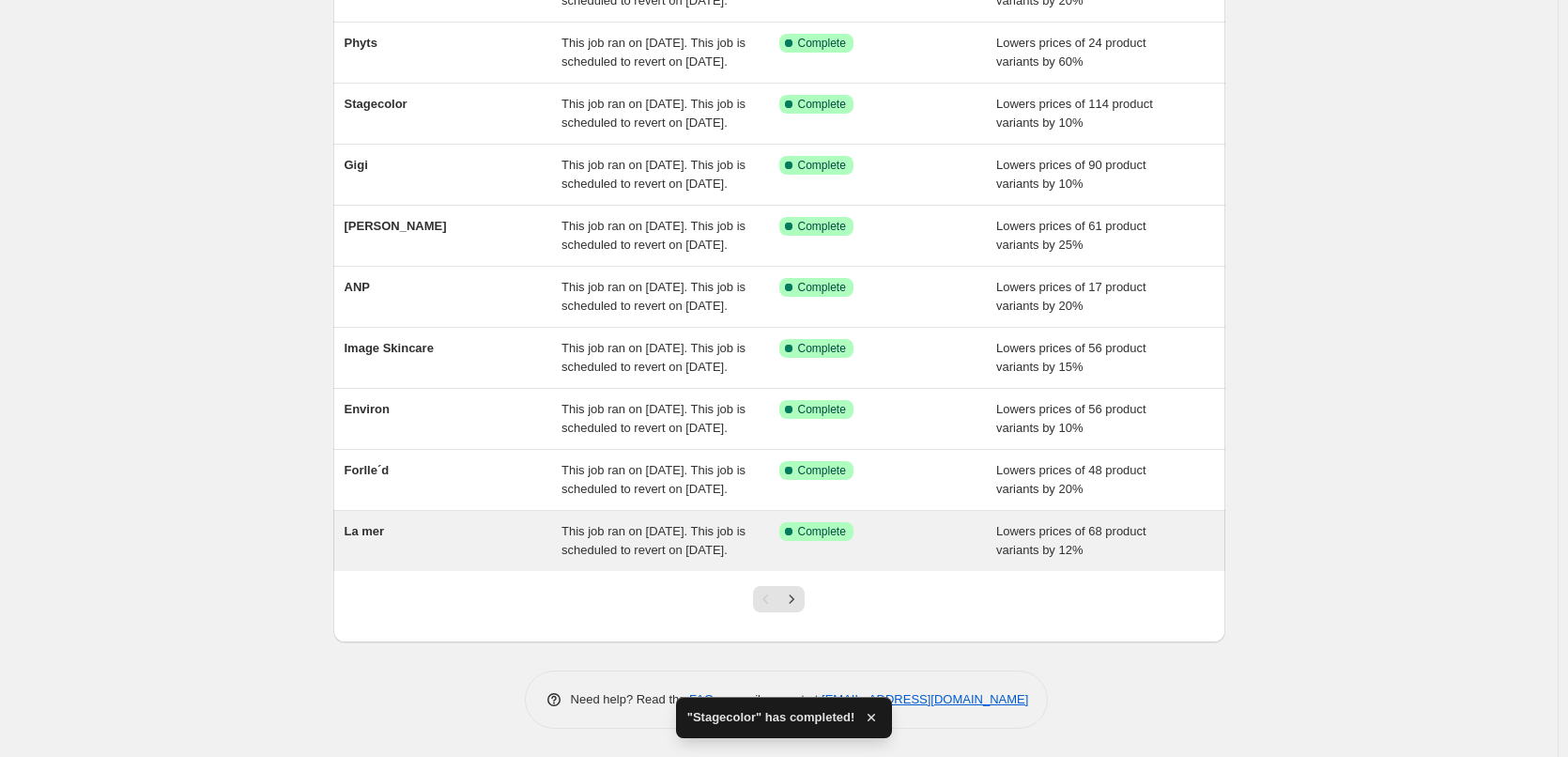
scroll to position [399, 0]
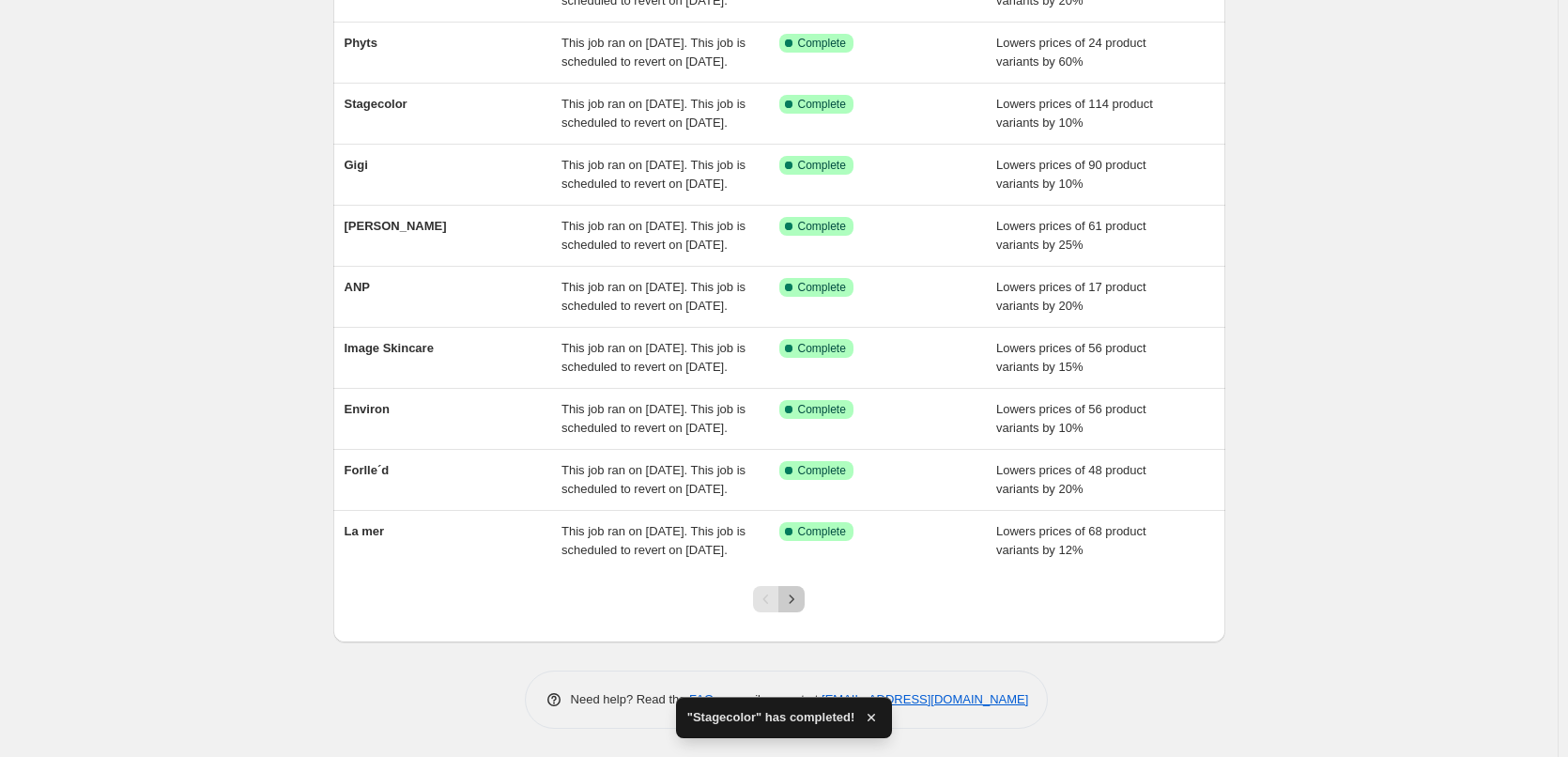
click at [801, 592] on icon "Next" at bounding box center [791, 599] width 19 height 19
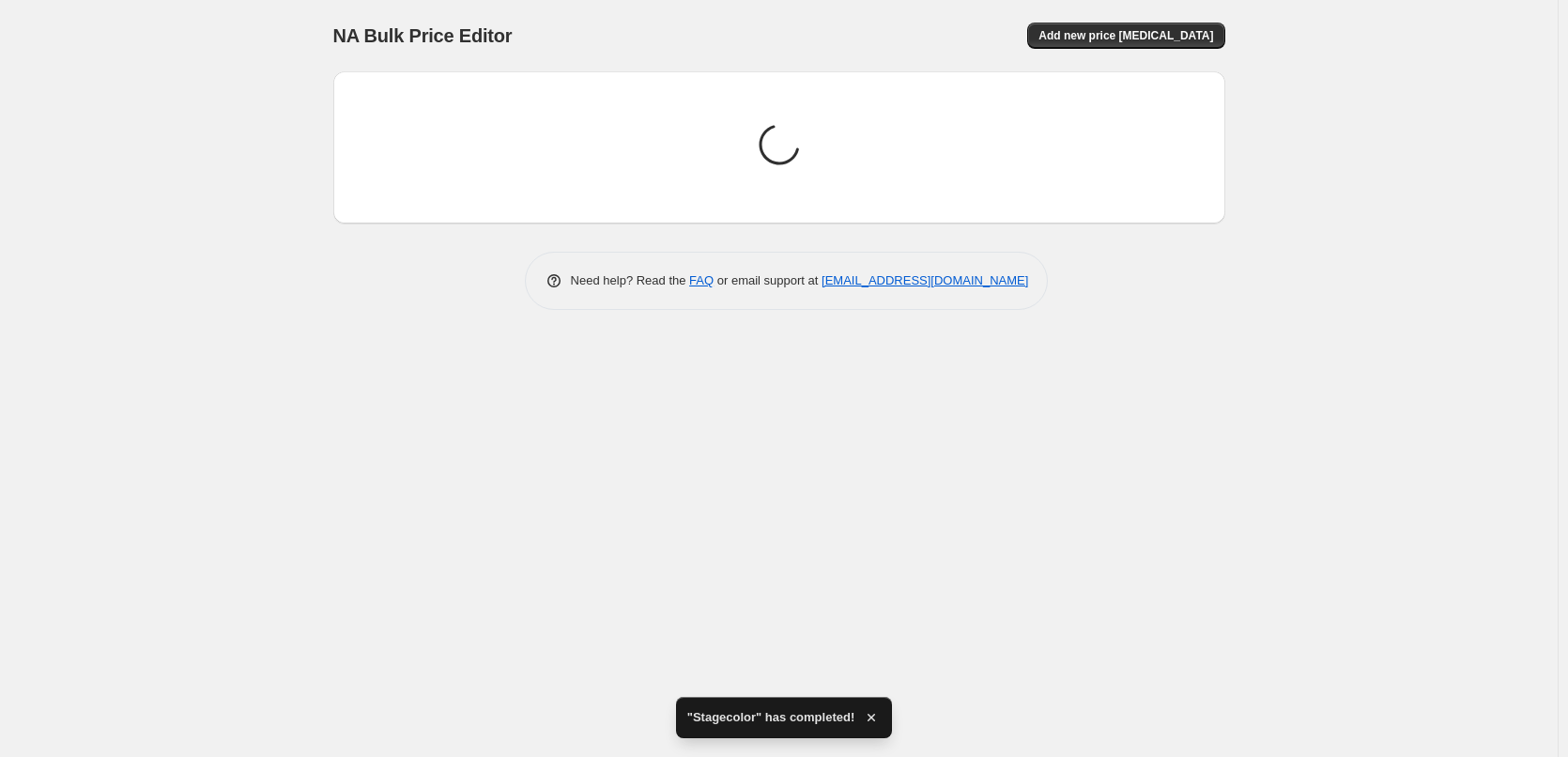
scroll to position [0, 0]
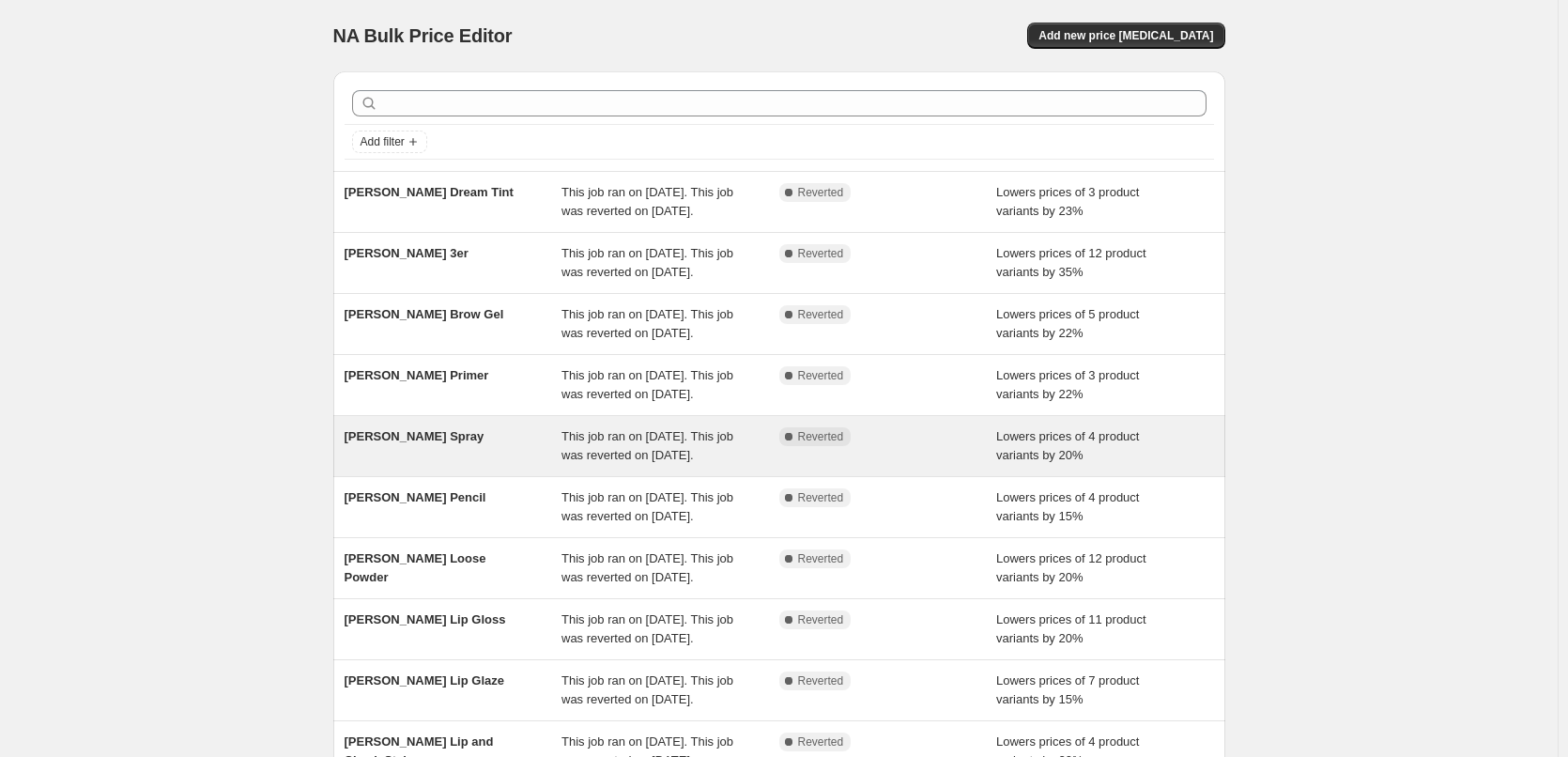
click at [447, 443] on span "[PERSON_NAME] Spray" at bounding box center [414, 436] width 139 height 14
select select "percentage"
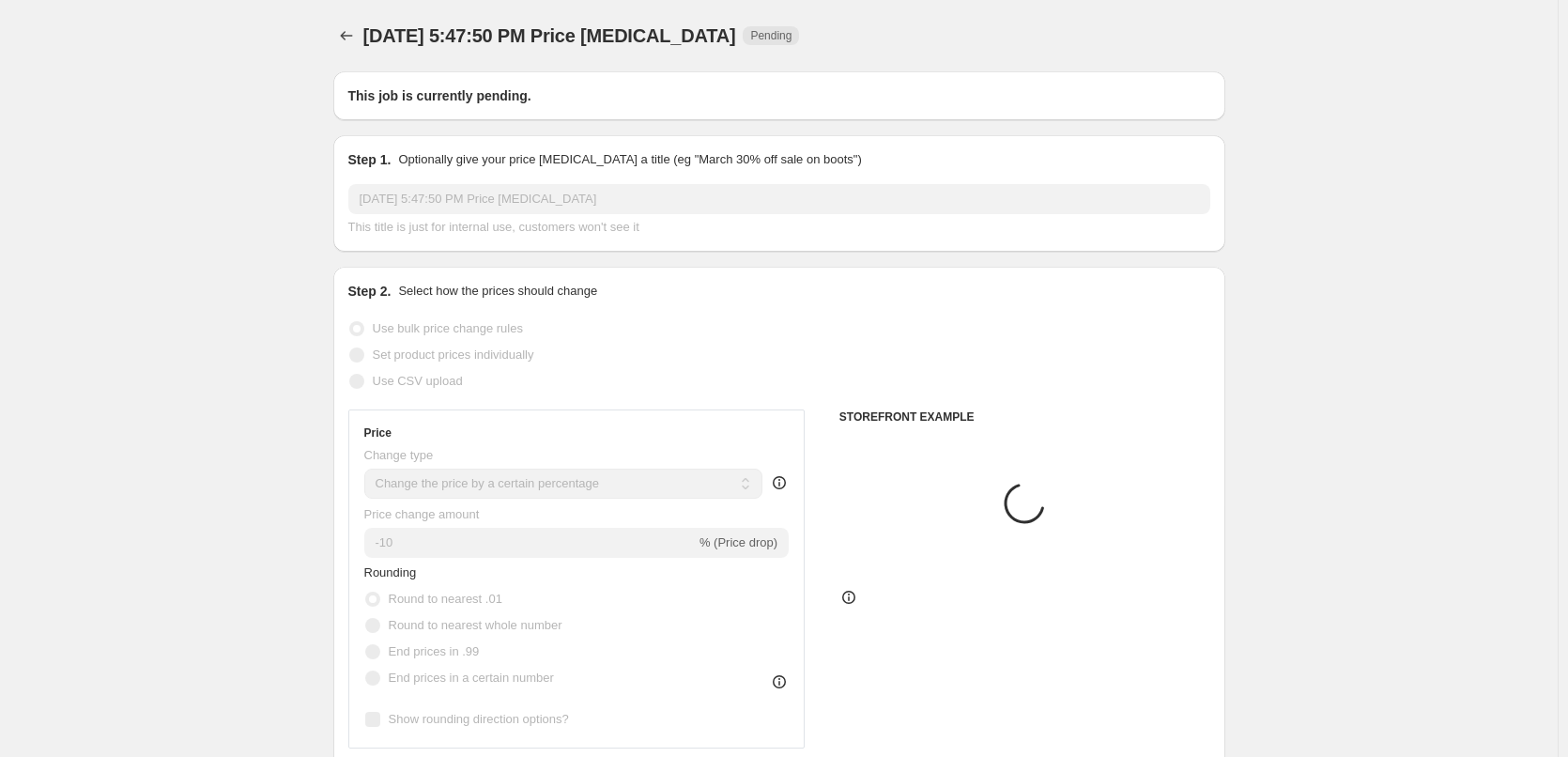
type input "[PERSON_NAME] Spray"
radio input "false"
radio input "true"
checkbox input "true"
select select "tag"
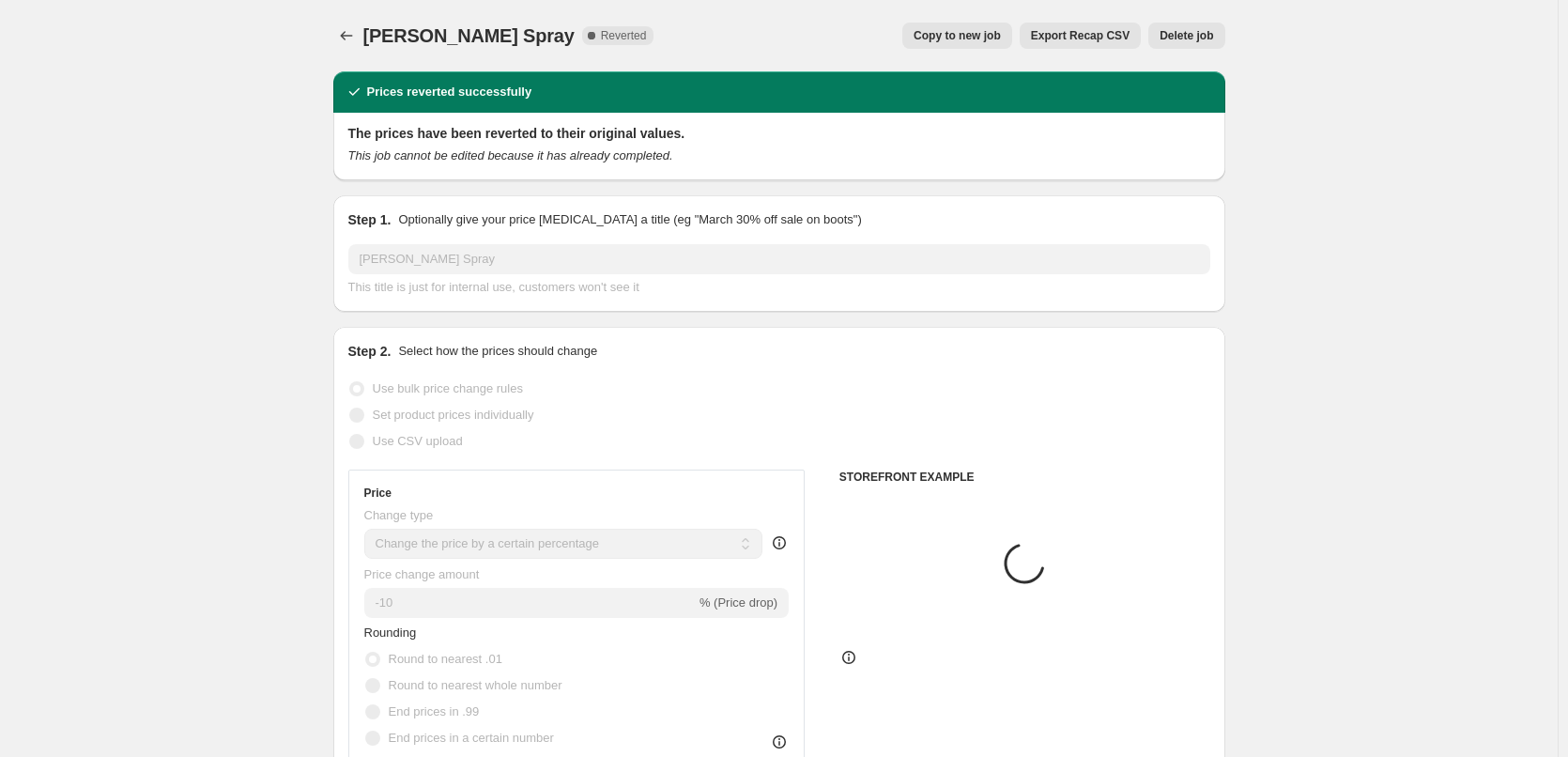
click at [1186, 38] on span "Delete job" at bounding box center [1186, 35] width 53 height 15
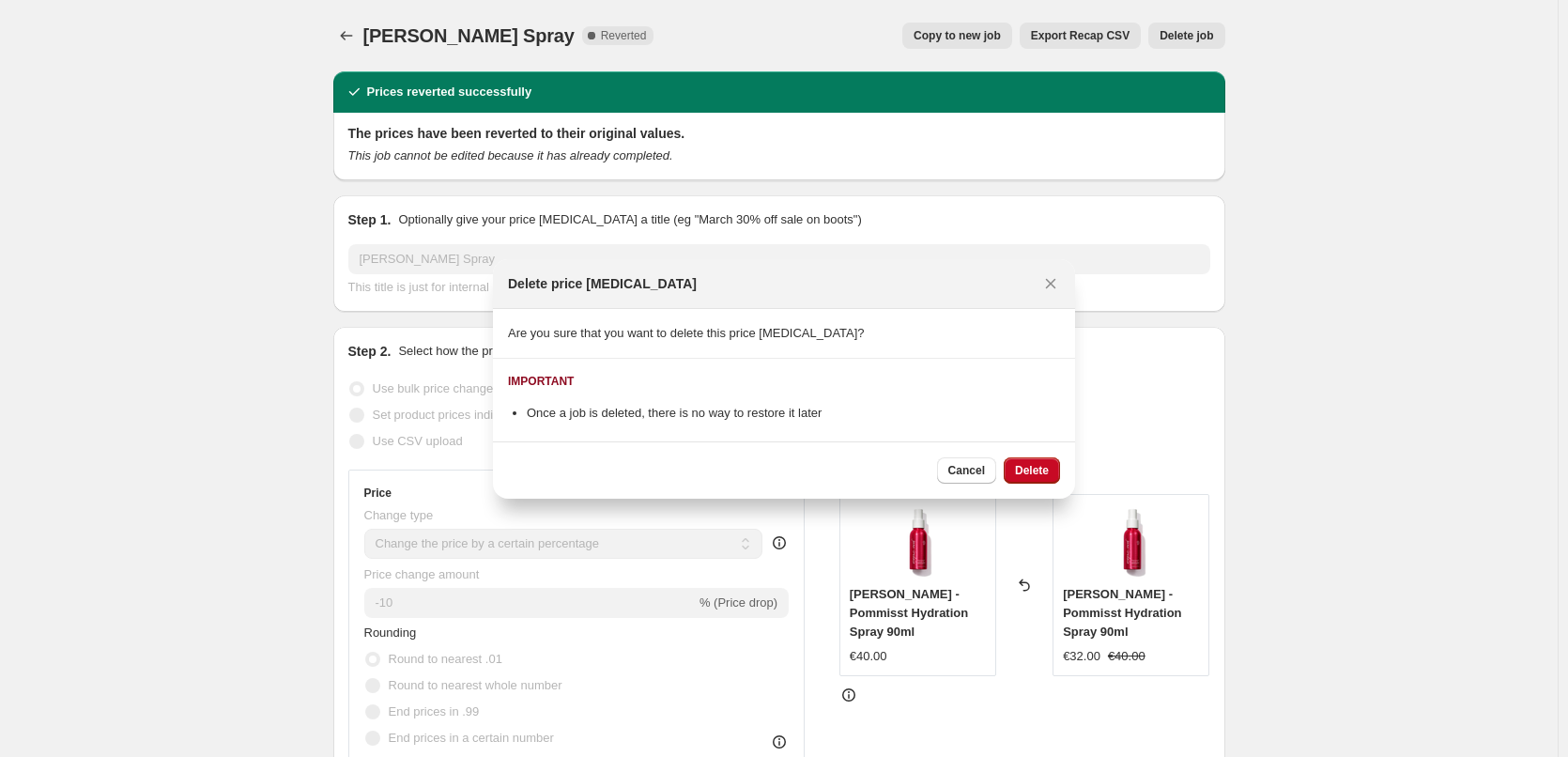
click at [1022, 463] on span "Delete" at bounding box center [1032, 470] width 34 height 15
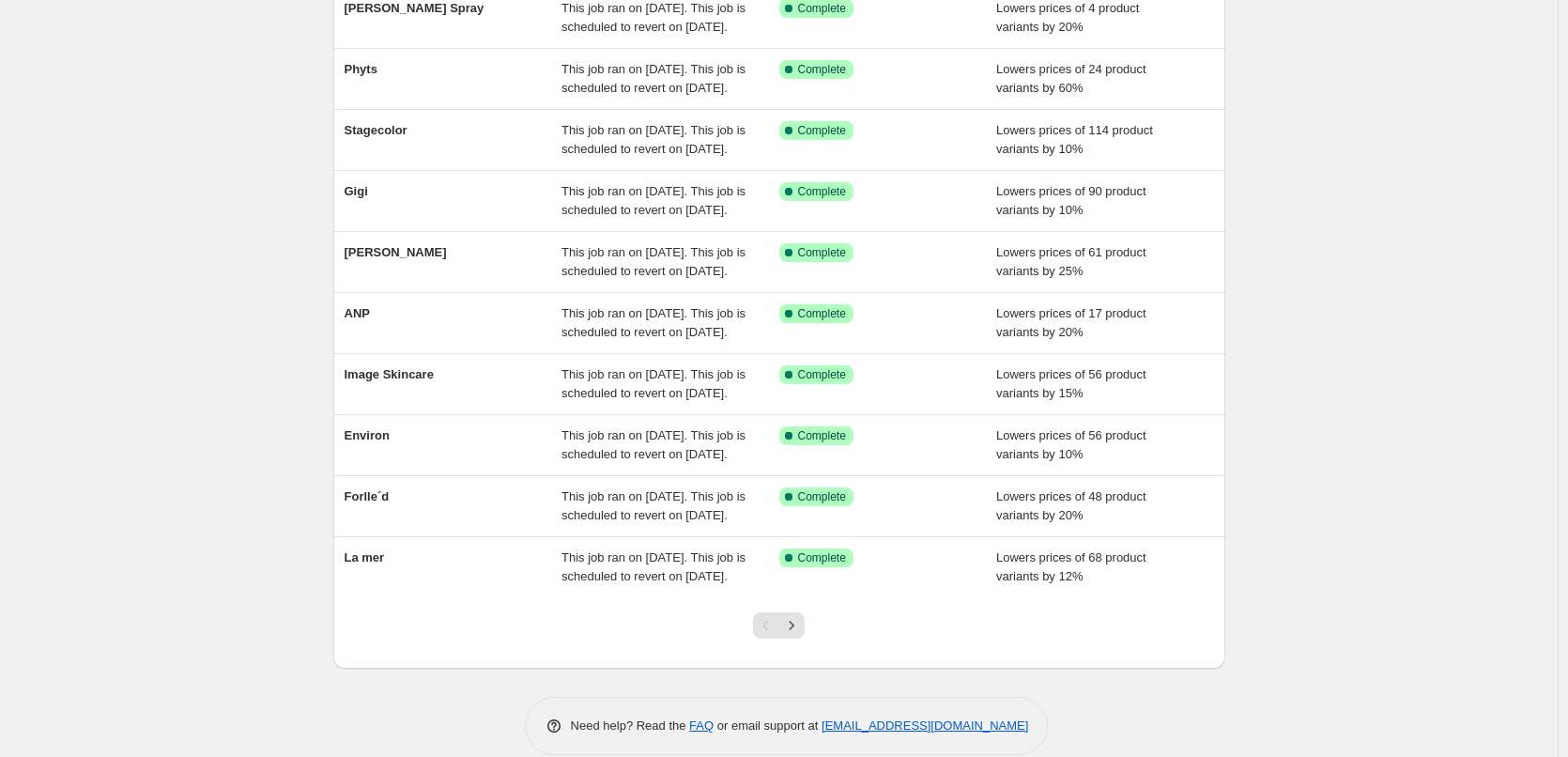
scroll to position [399, 0]
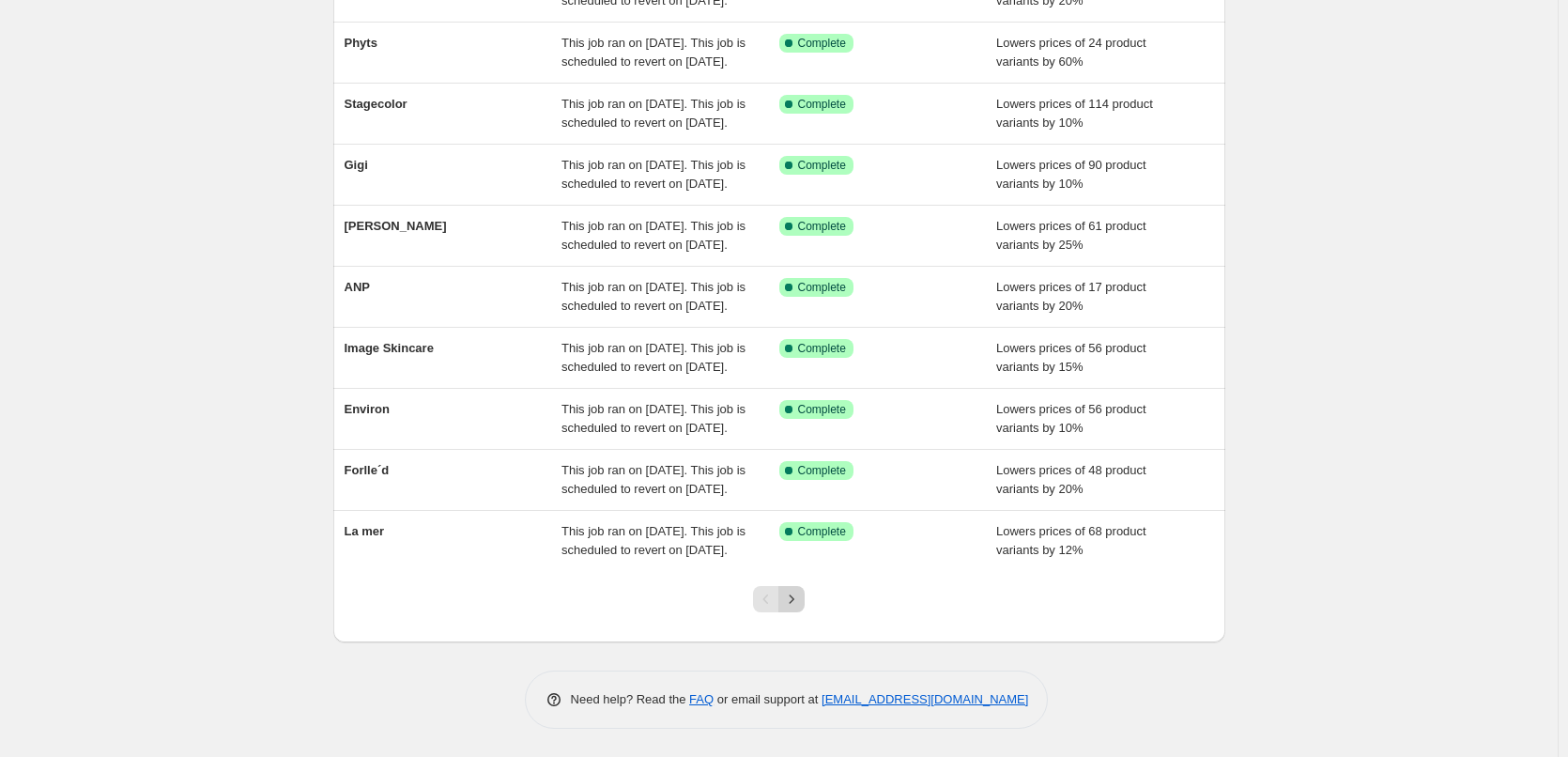
click at [800, 600] on icon "Next" at bounding box center [791, 599] width 19 height 19
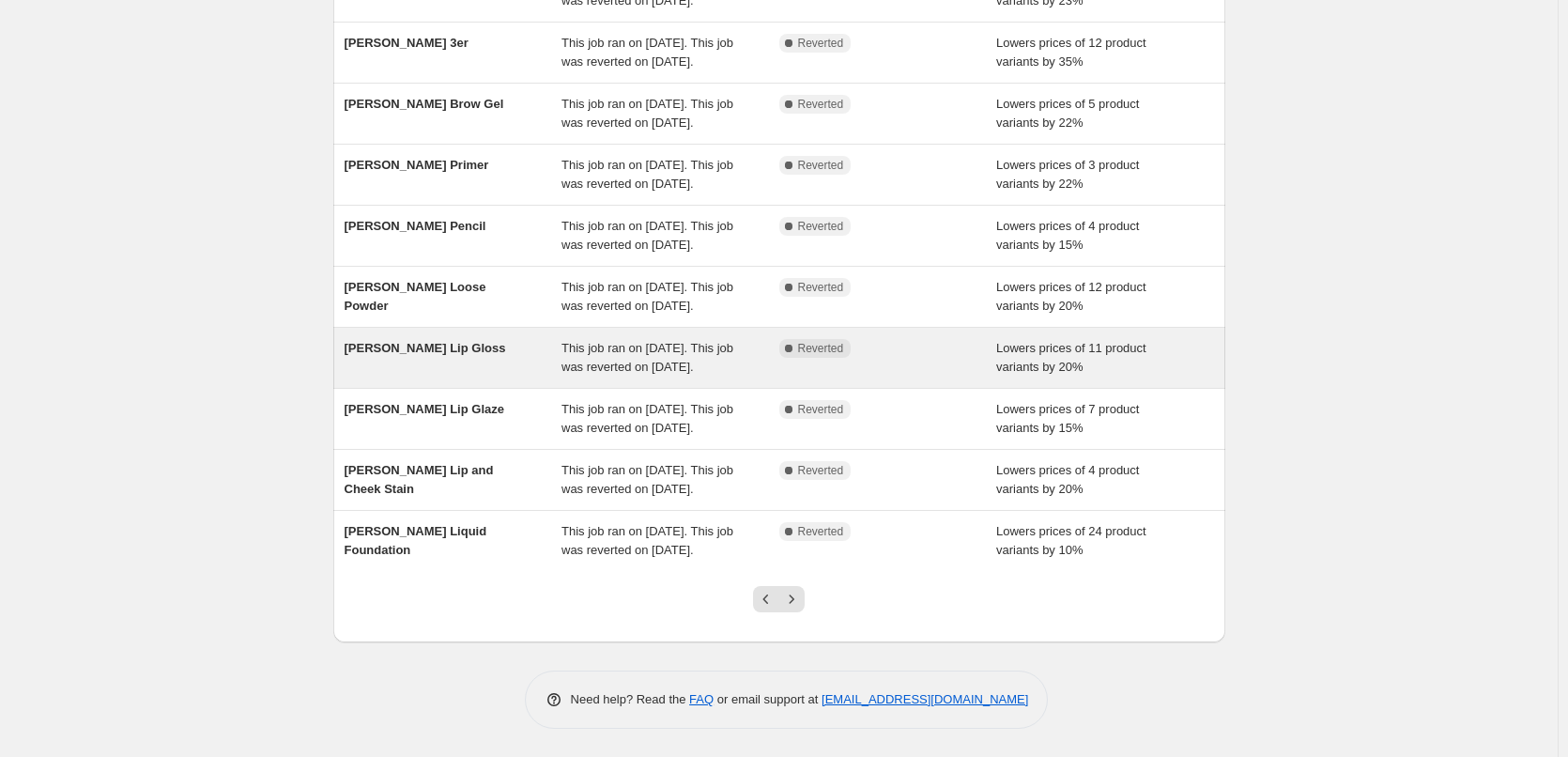
scroll to position [376, 0]
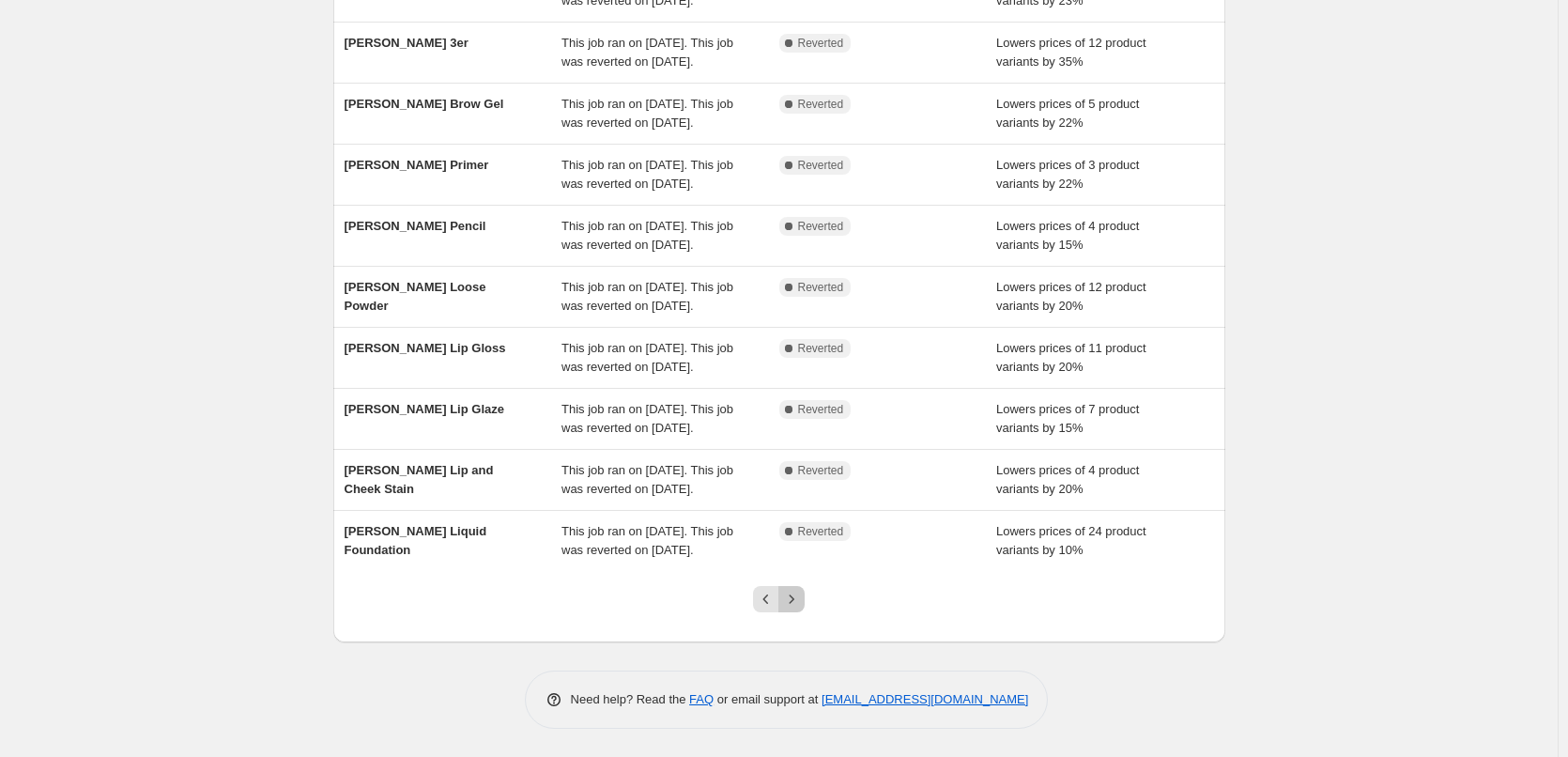
click at [794, 609] on icon "Next" at bounding box center [791, 599] width 19 height 19
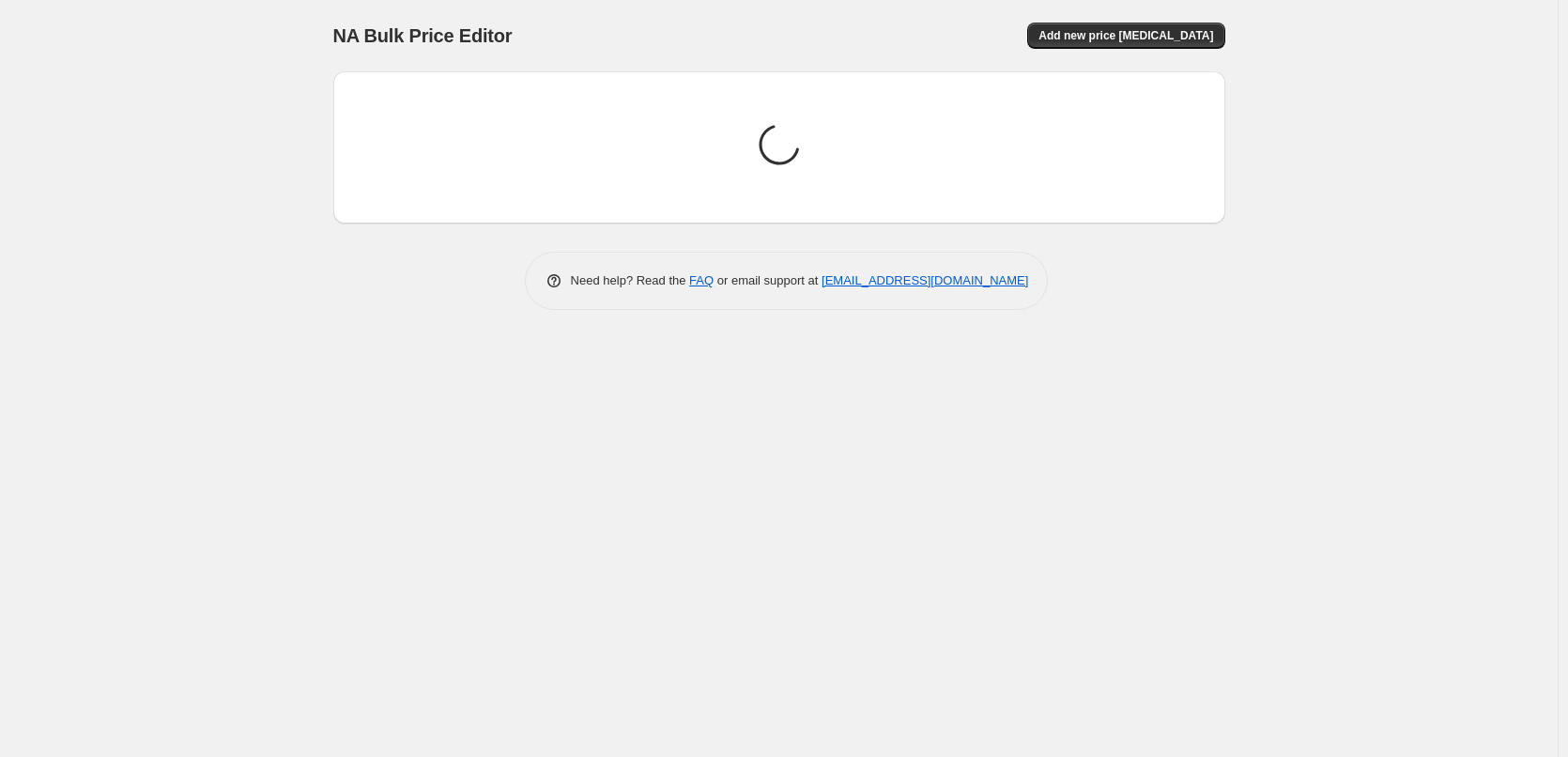
scroll to position [0, 0]
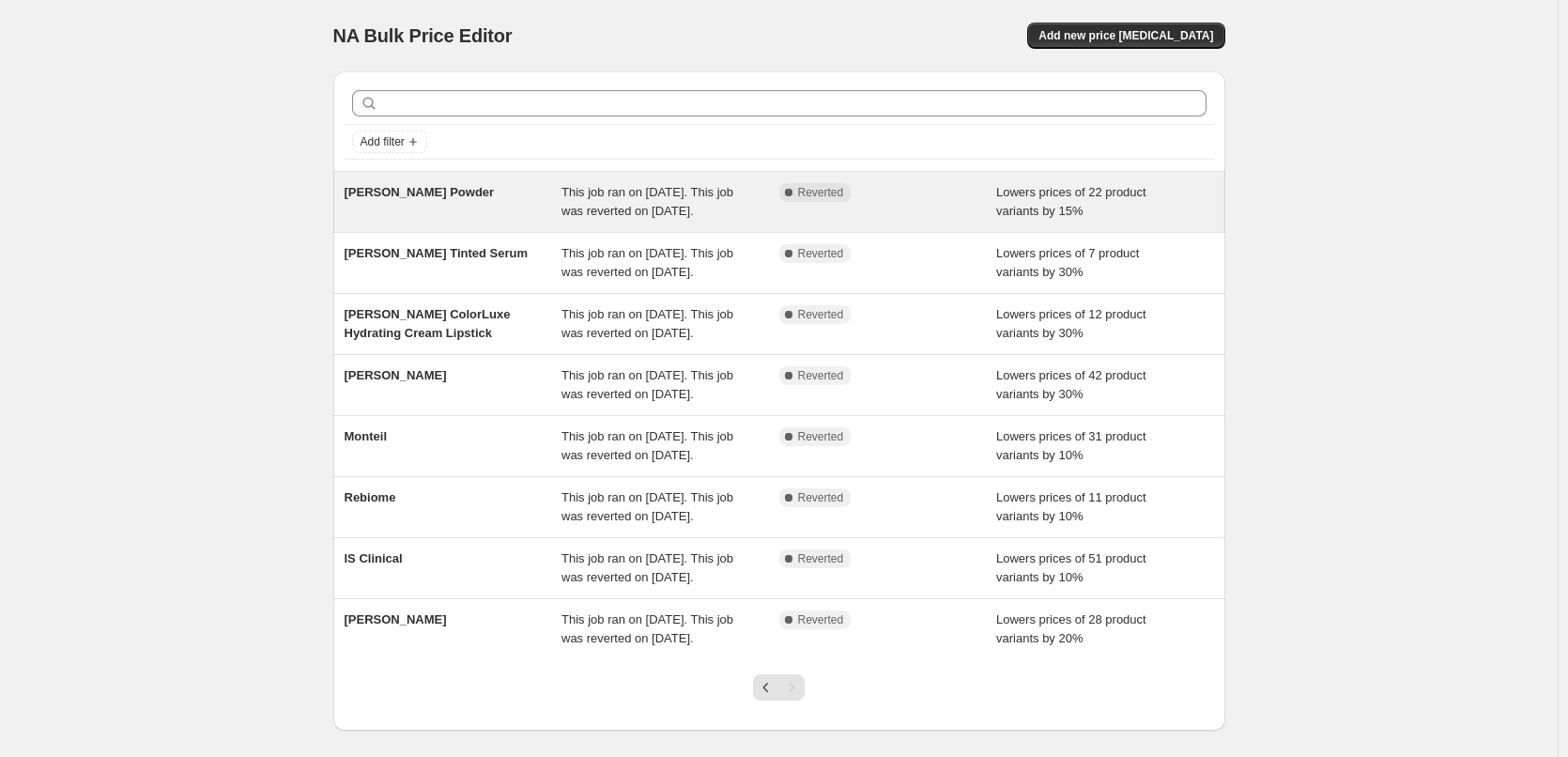
click at [449, 209] on div "[PERSON_NAME] Powder" at bounding box center [453, 202] width 218 height 38
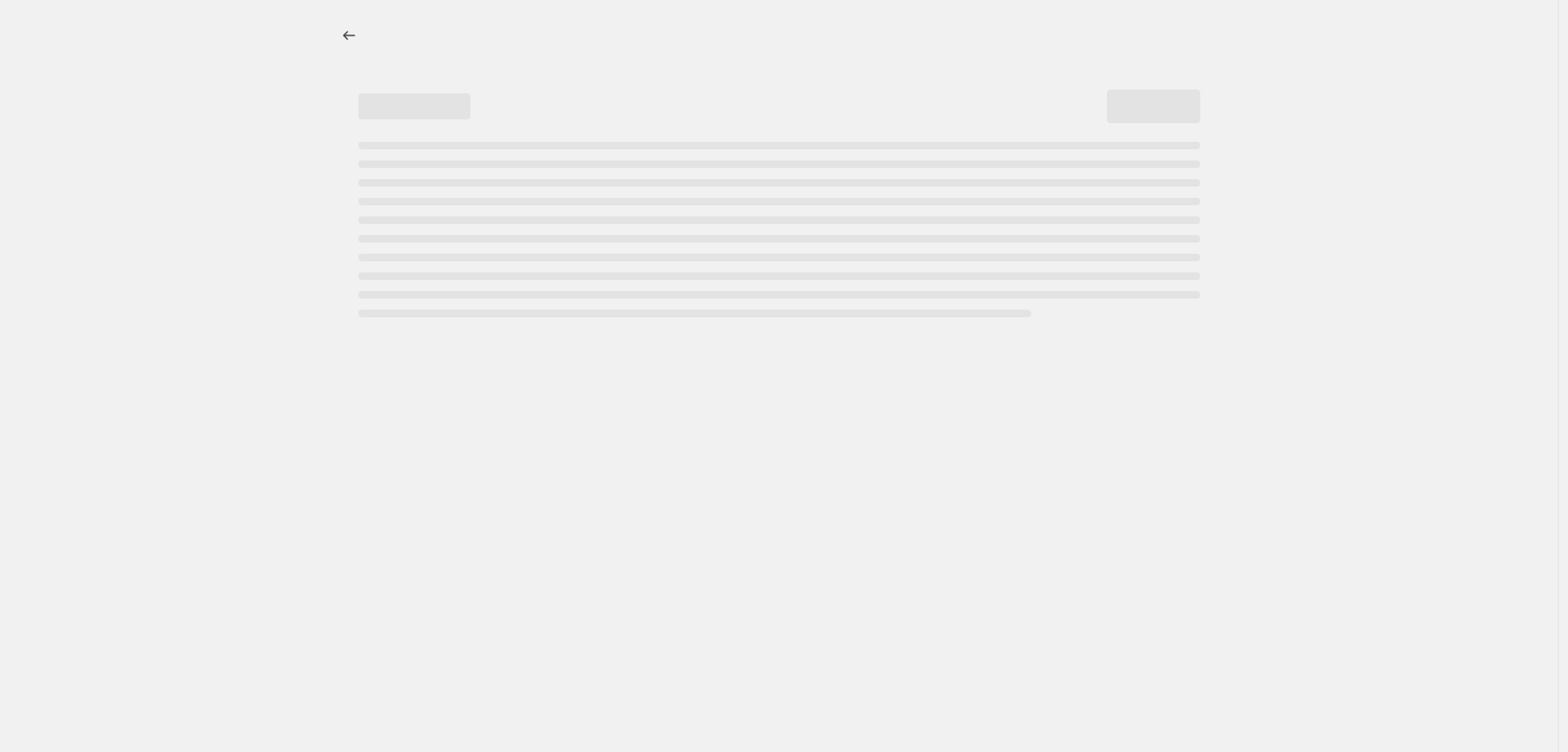
select select "percentage"
select select "tag"
select select "vendor"
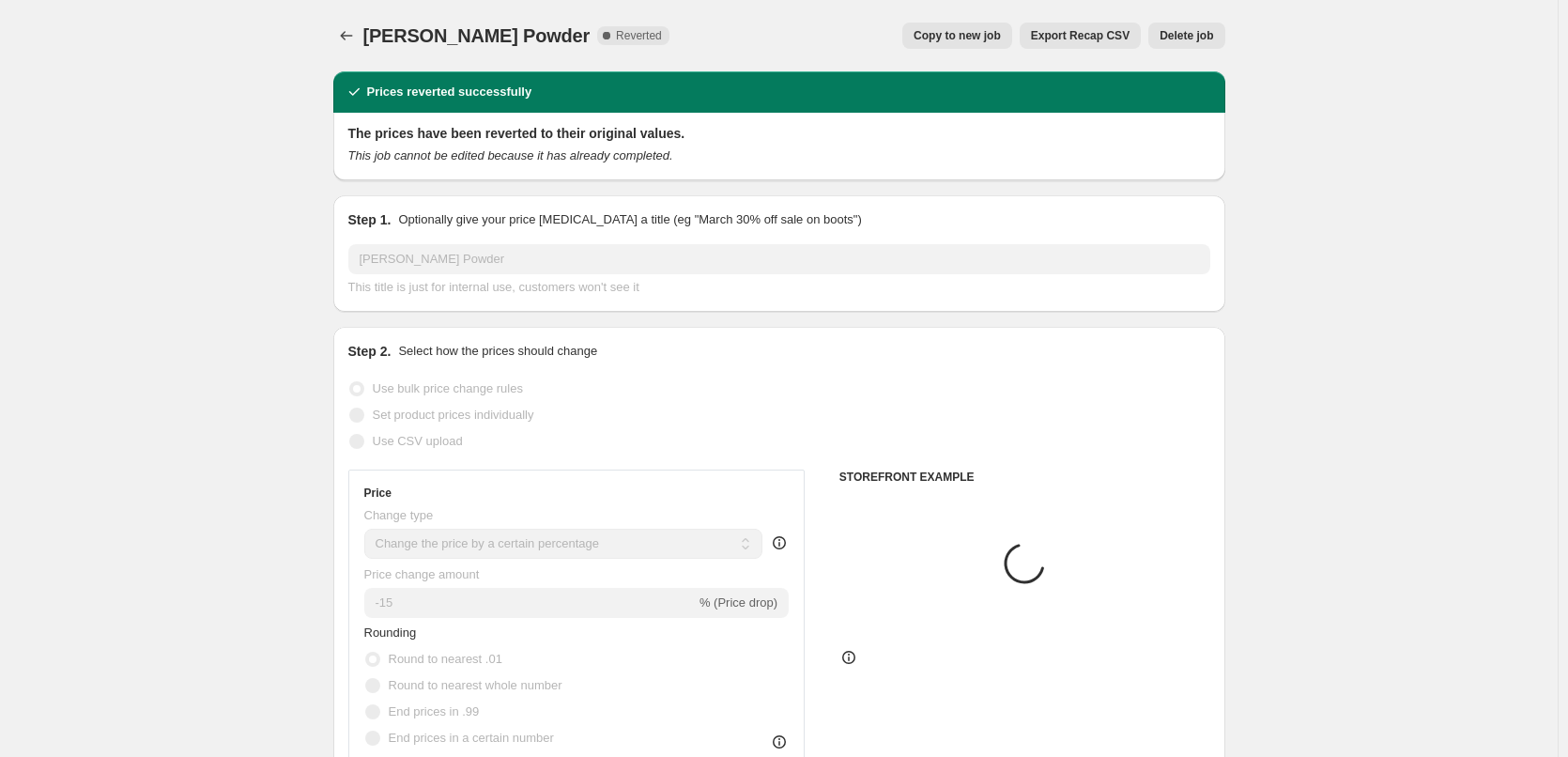
click at [967, 42] on span "Copy to new job" at bounding box center [958, 35] width 87 height 15
select select "percentage"
select select "tag"
select select "vendor"
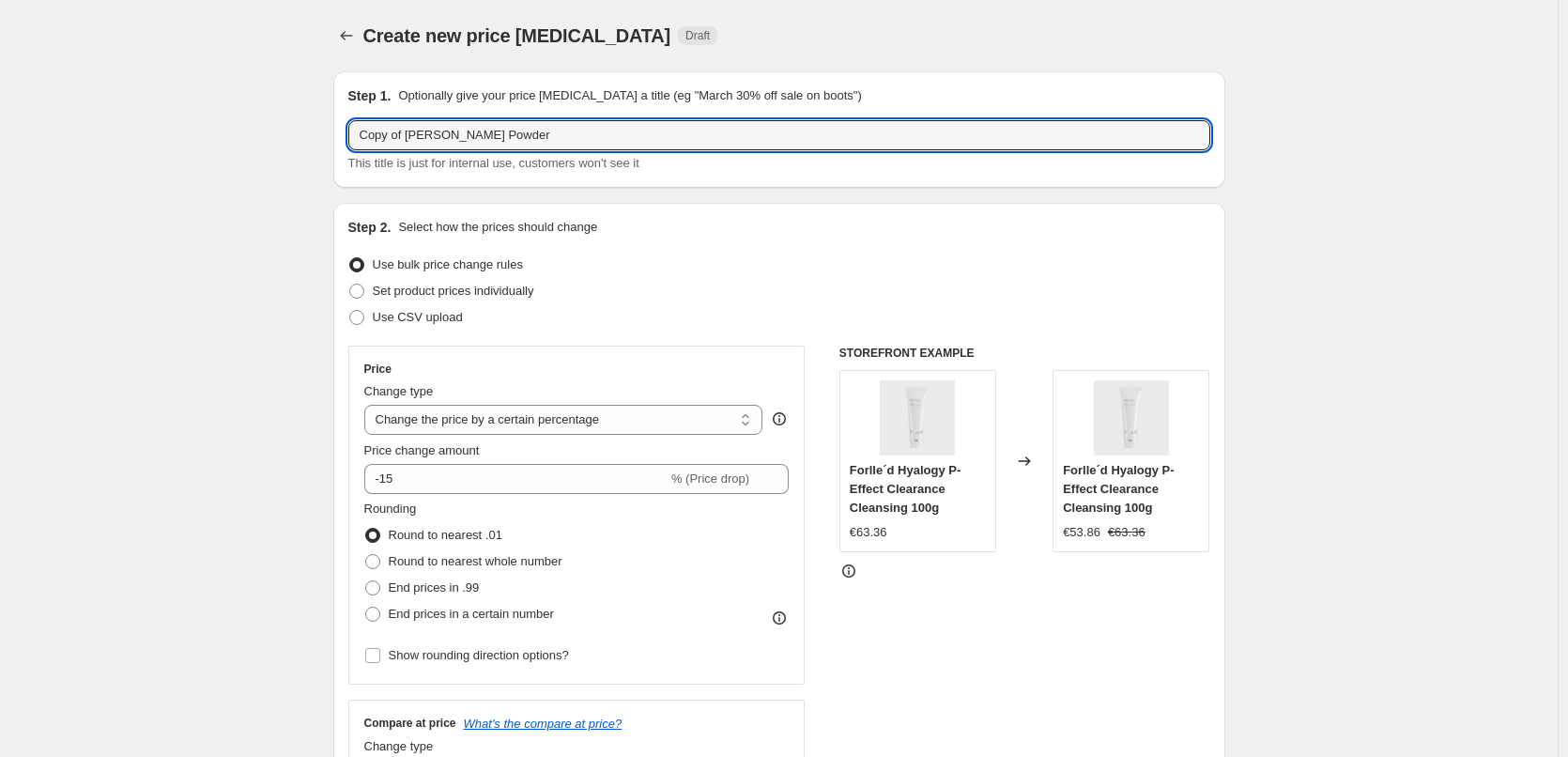
drag, startPoint x: 411, startPoint y: 136, endPoint x: 160, endPoint y: 126, distance: 251.2
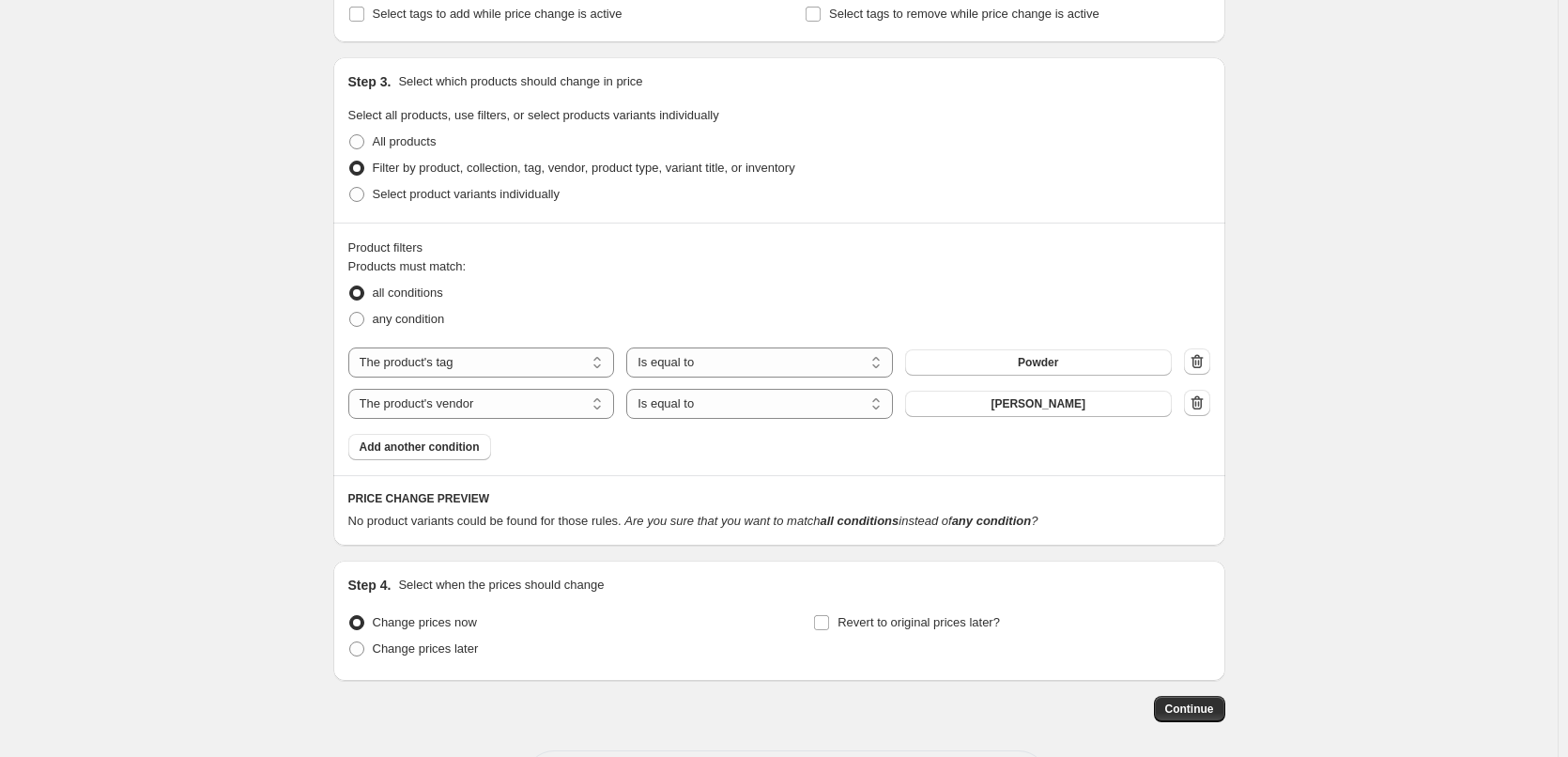
scroll to position [900, 0]
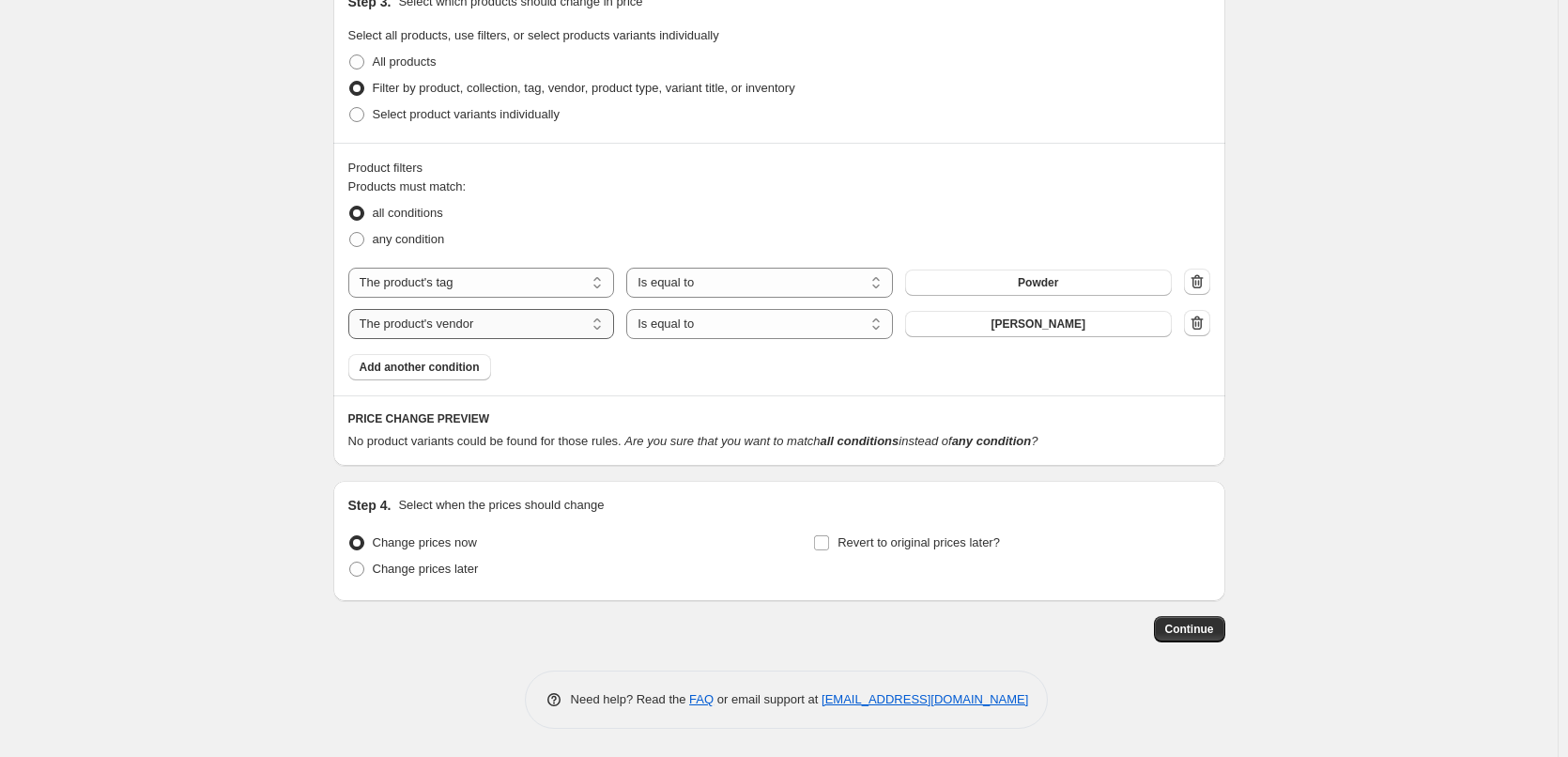
type input "[PERSON_NAME] Powder"
click at [491, 331] on select "The product The product's collection The product's tag The product's vendor The…" at bounding box center [482, 324] width 267 height 30
select select "tag"
click at [1055, 326] on span "Augenpflege" at bounding box center [1038, 324] width 68 height 15
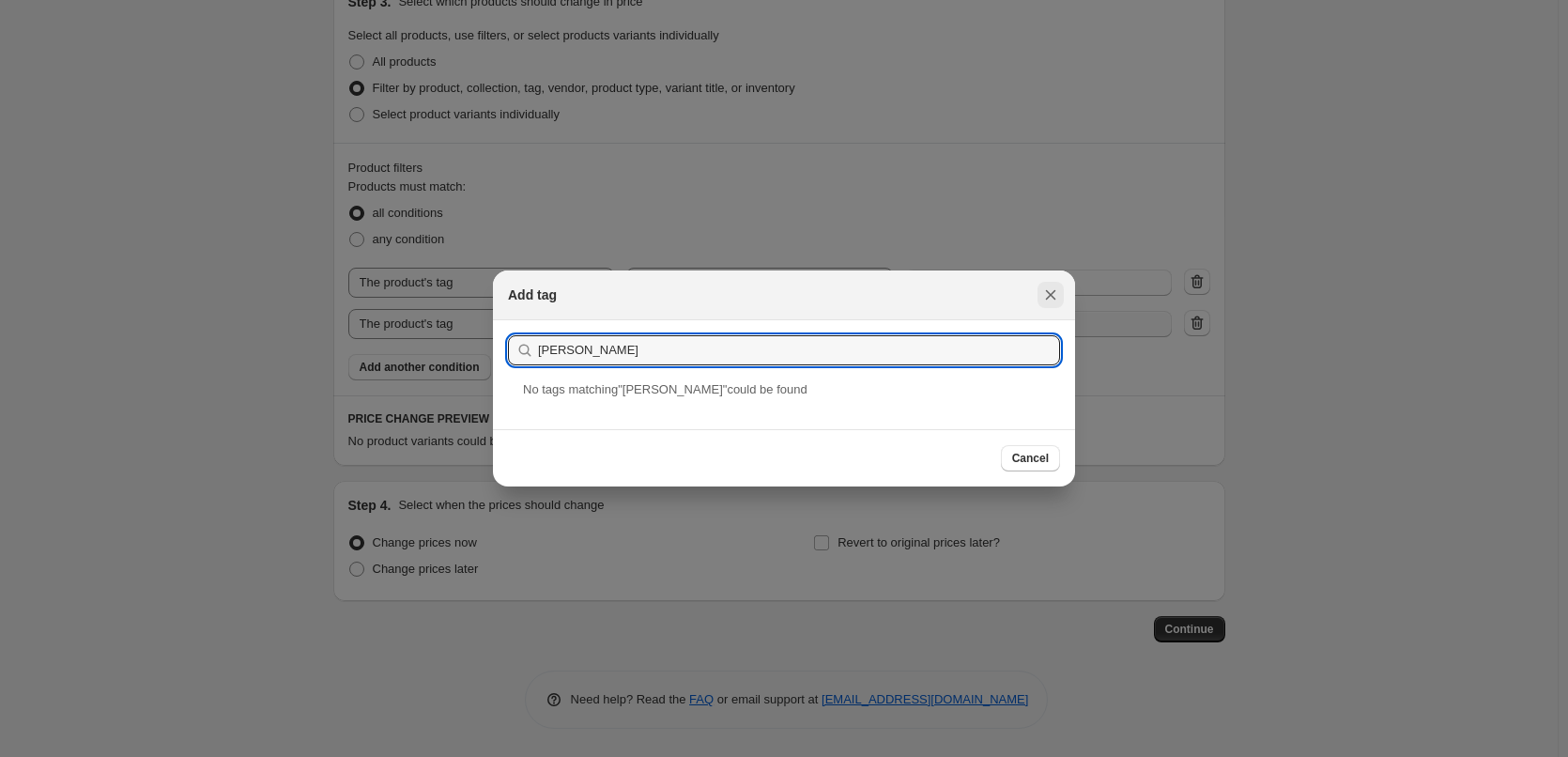
type input "[PERSON_NAME]"
click at [1063, 290] on button "Close" at bounding box center [1051, 295] width 27 height 27
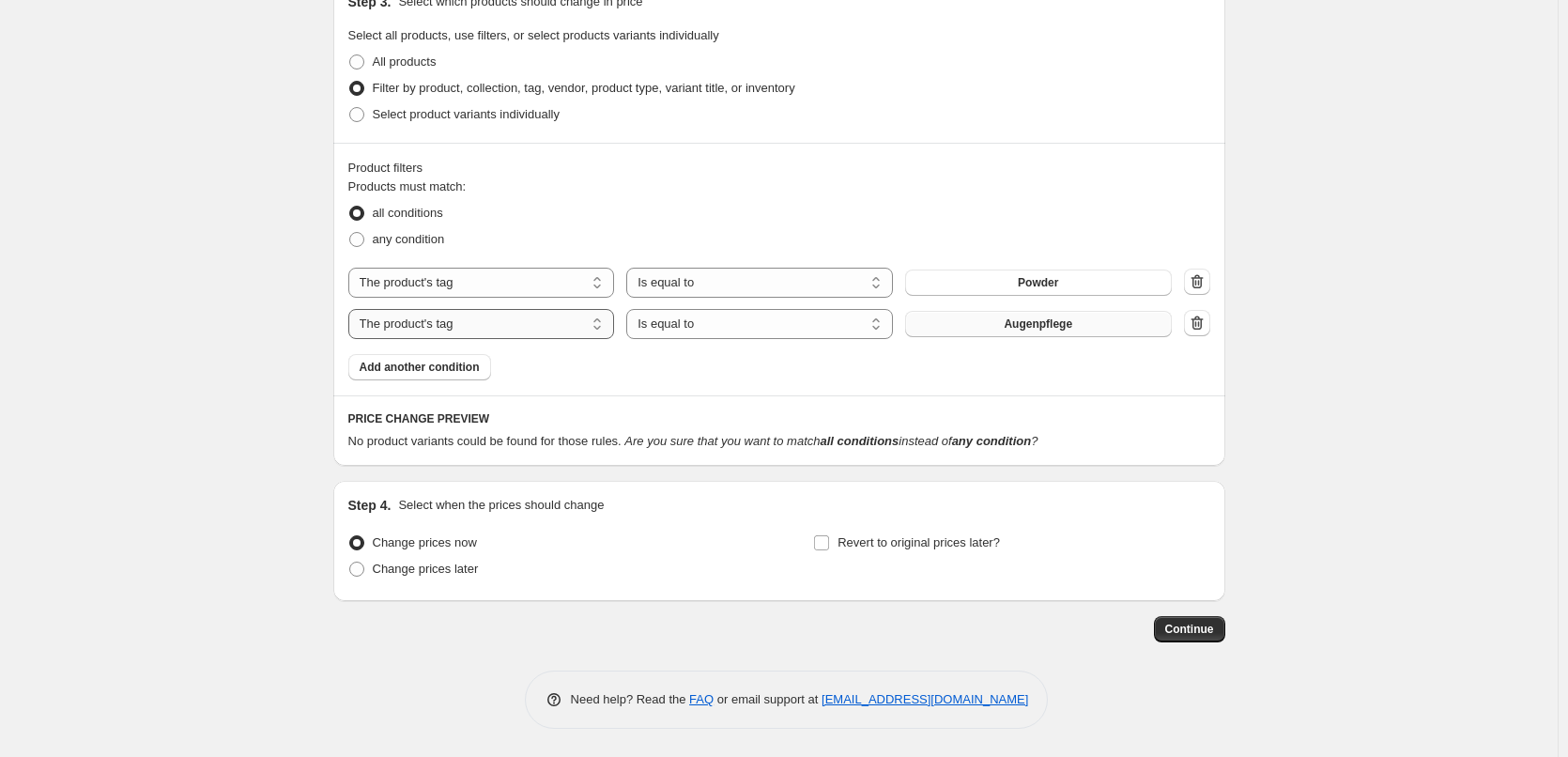
click at [542, 329] on select "The product The product's collection The product's tag The product's vendor The…" at bounding box center [482, 324] width 267 height 30
select select "product_type"
click at [1048, 327] on span "Ampulle" at bounding box center [1038, 324] width 45 height 15
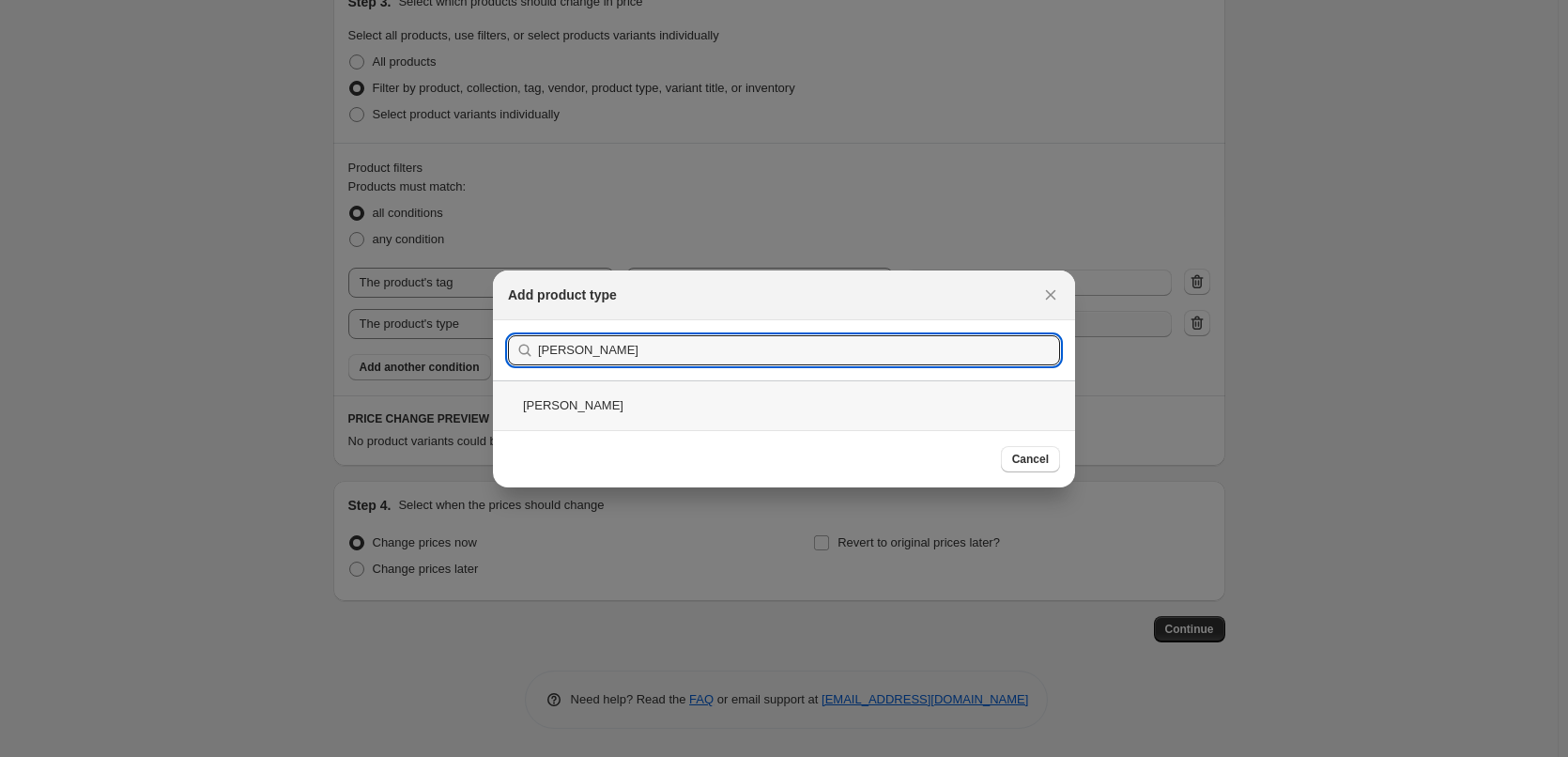
type input "[PERSON_NAME]"
click at [586, 397] on div "[PERSON_NAME]" at bounding box center [784, 405] width 583 height 49
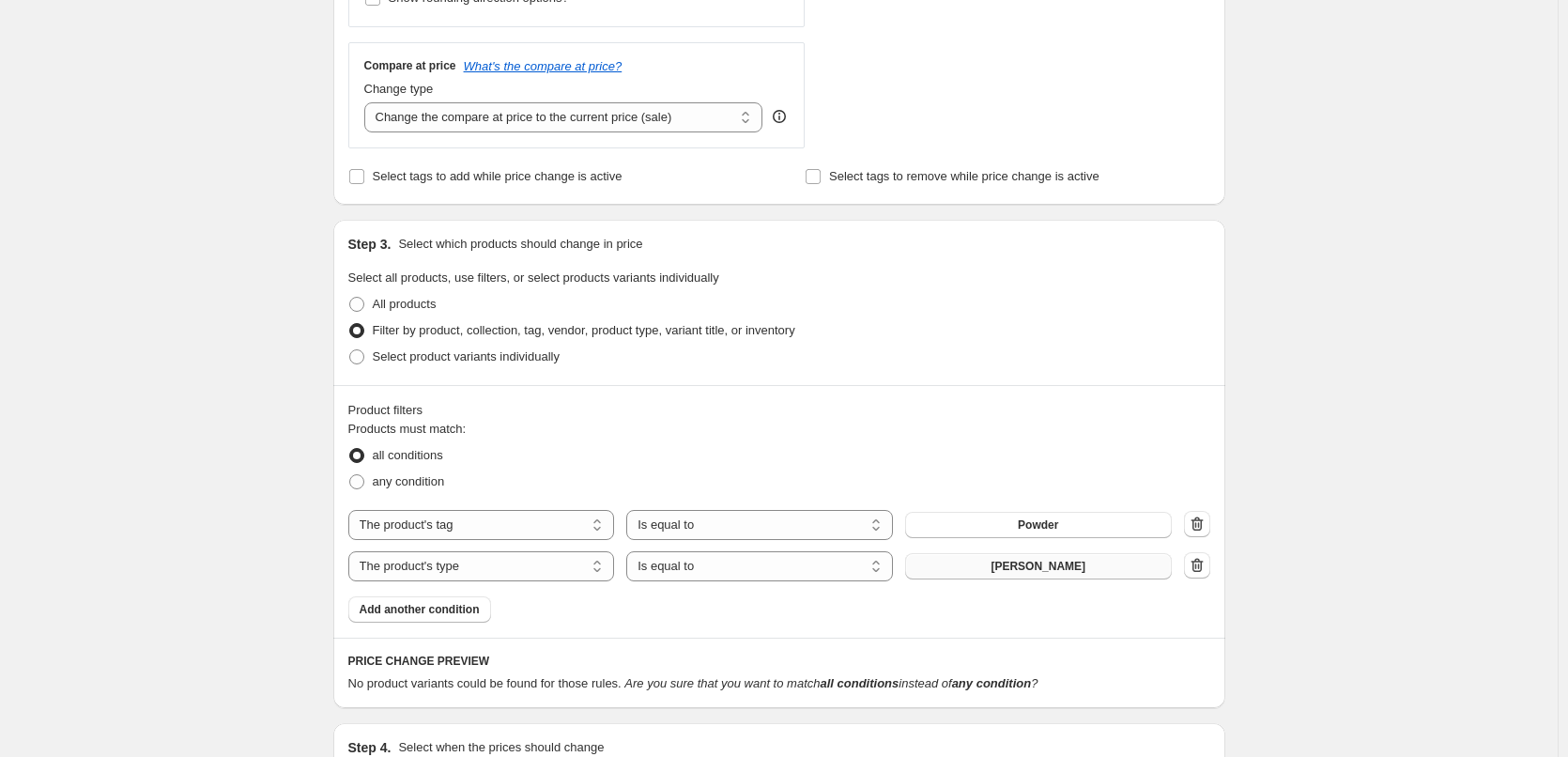
scroll to position [900, 0]
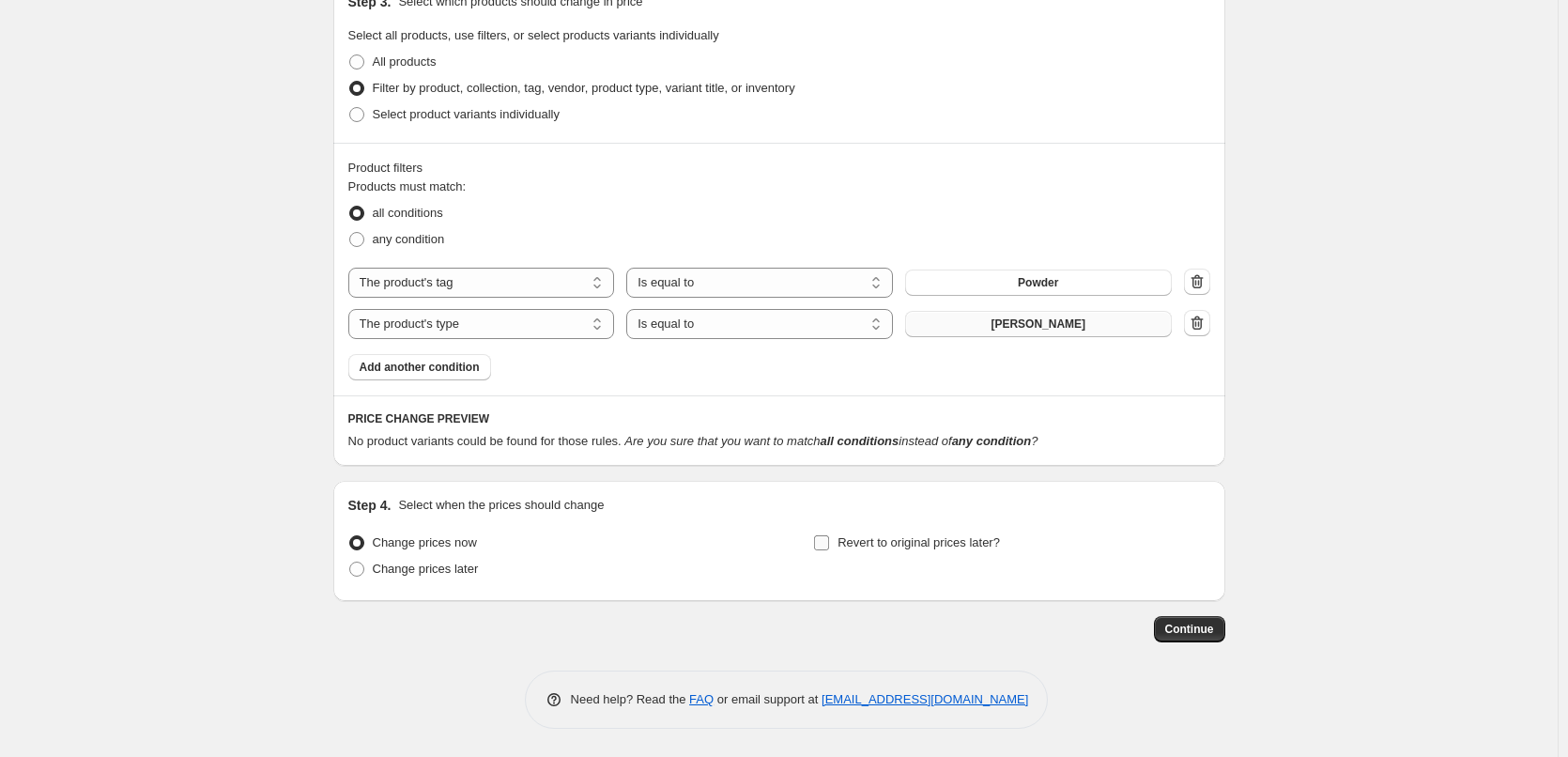
click at [829, 540] on input "Revert to original prices later?" at bounding box center [821, 542] width 15 height 15
checkbox input "true"
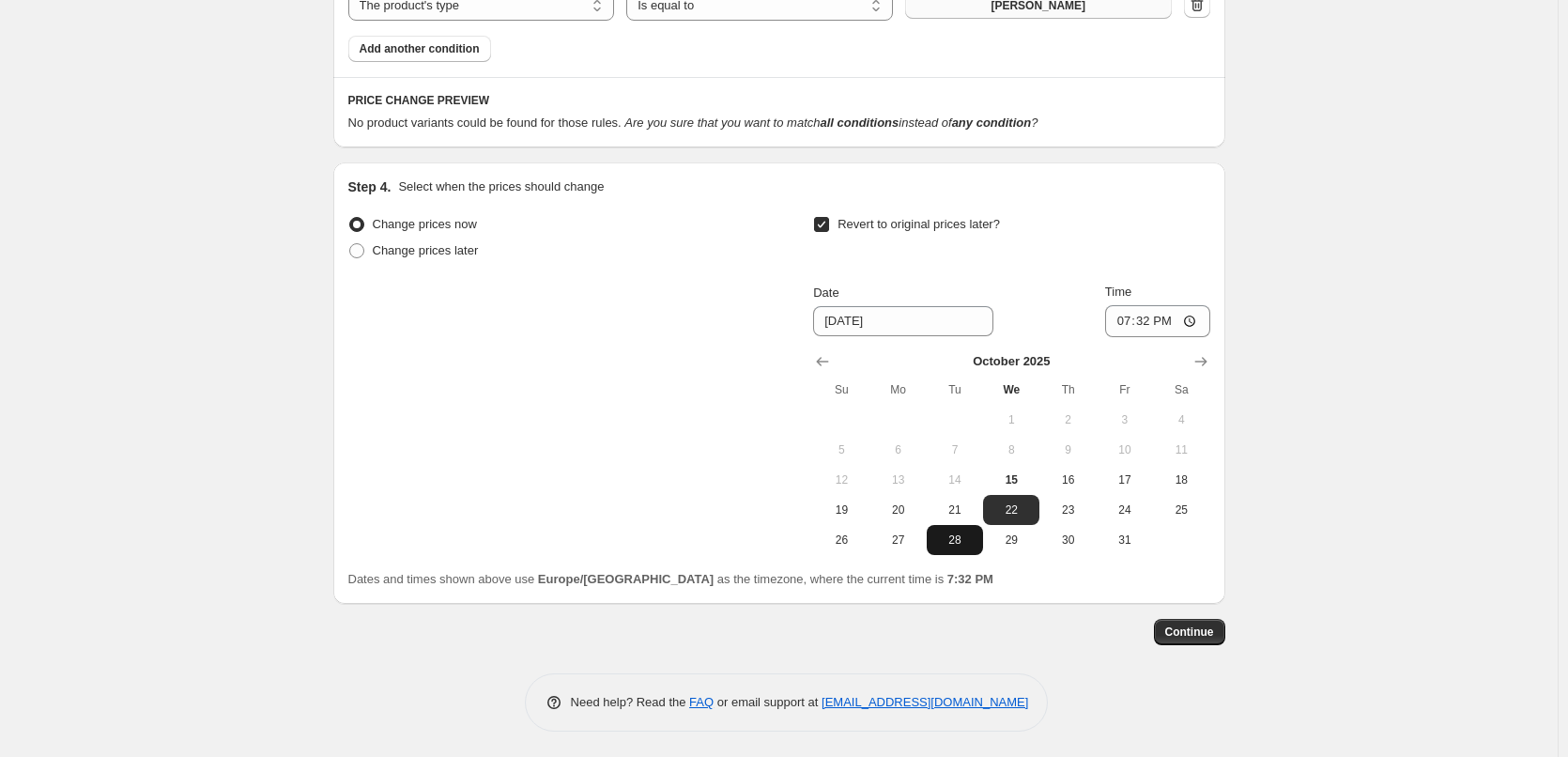
scroll to position [1222, 0]
click at [1063, 481] on span "16" at bounding box center [1067, 477] width 42 height 15
type input "[DATE]"
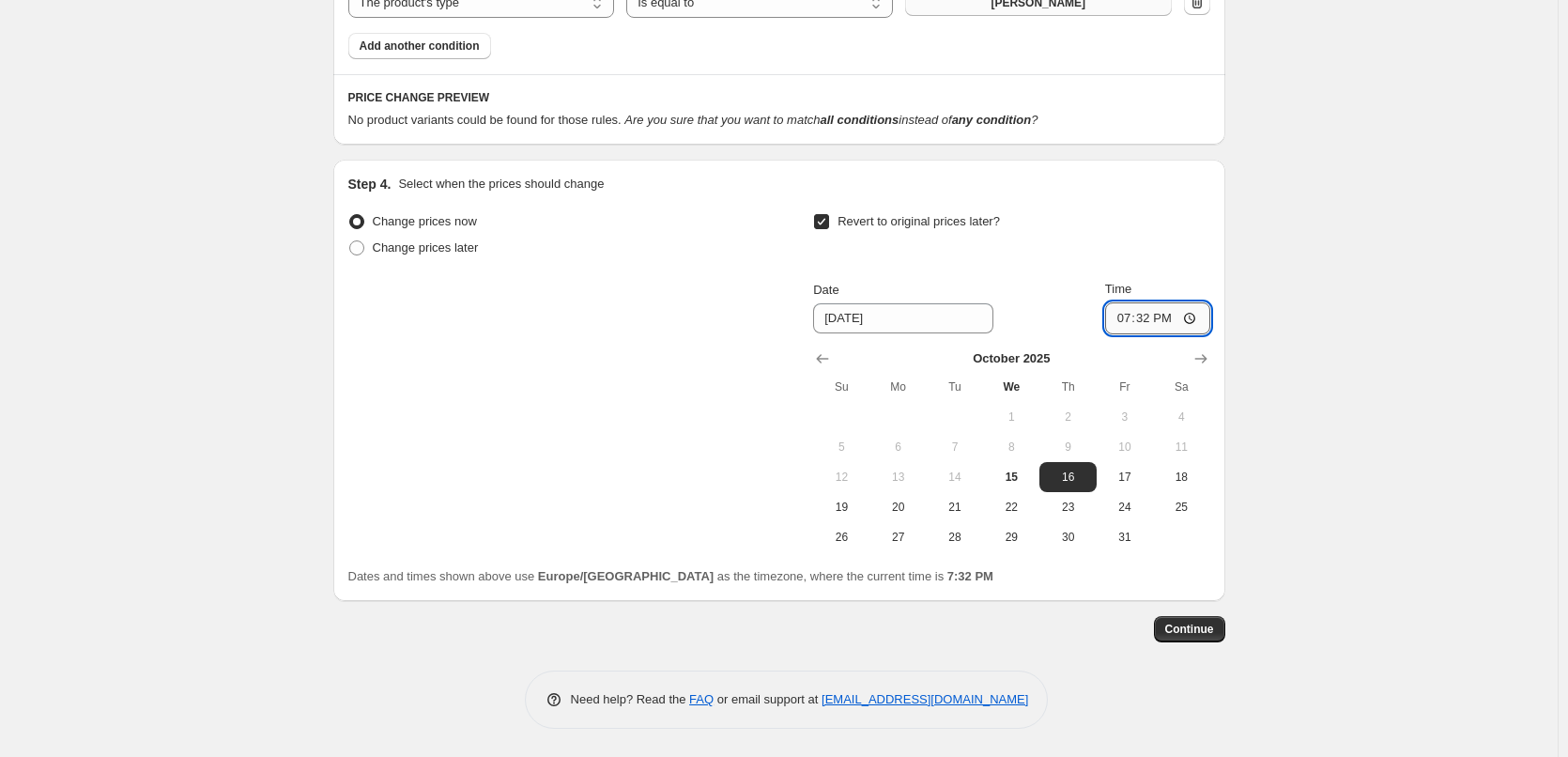
click at [1132, 319] on input "19:32" at bounding box center [1157, 319] width 105 height 32
type input "03:00"
click at [1212, 627] on span "Continue" at bounding box center [1189, 628] width 48 height 15
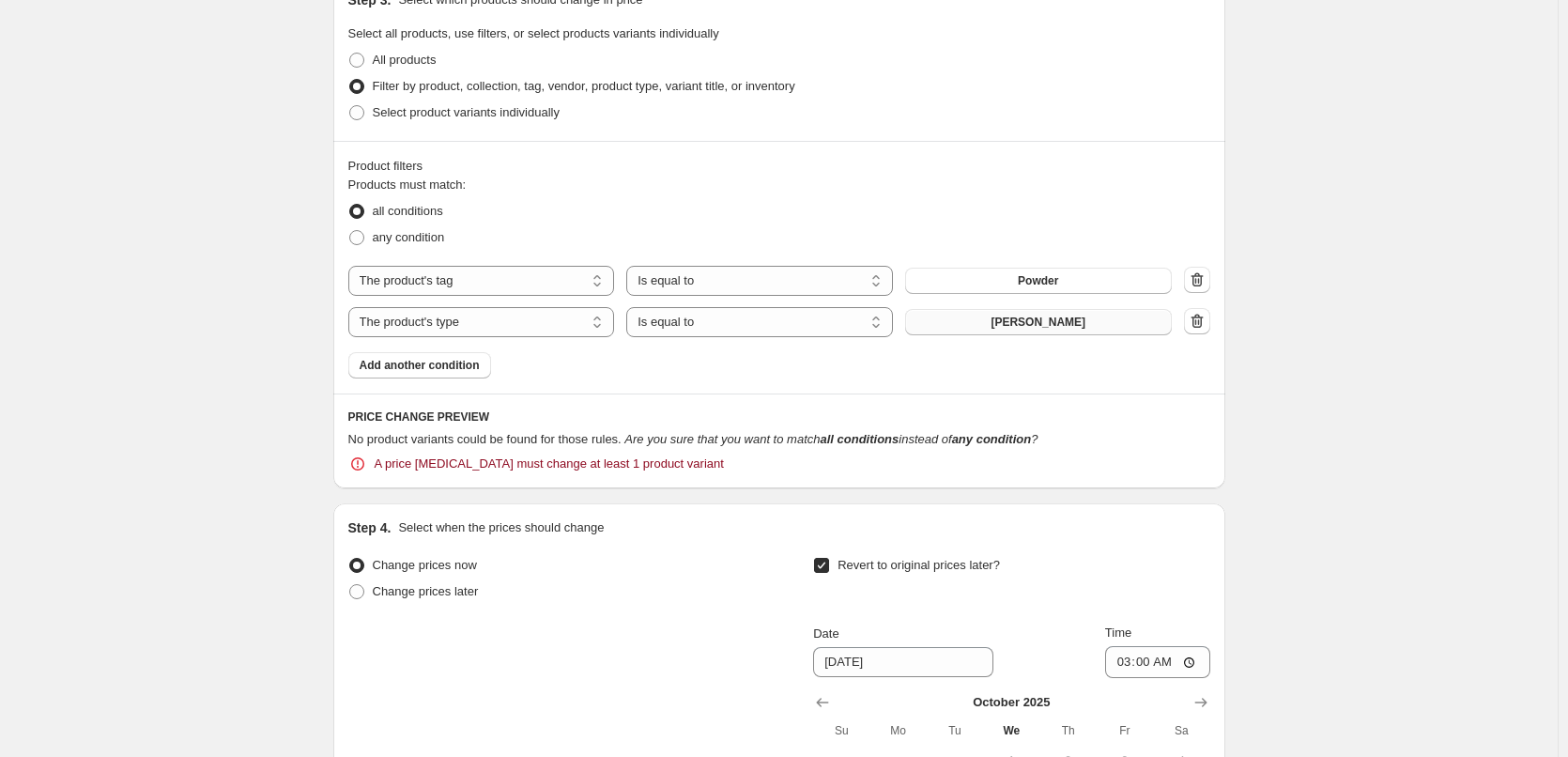
scroll to position [1033, 0]
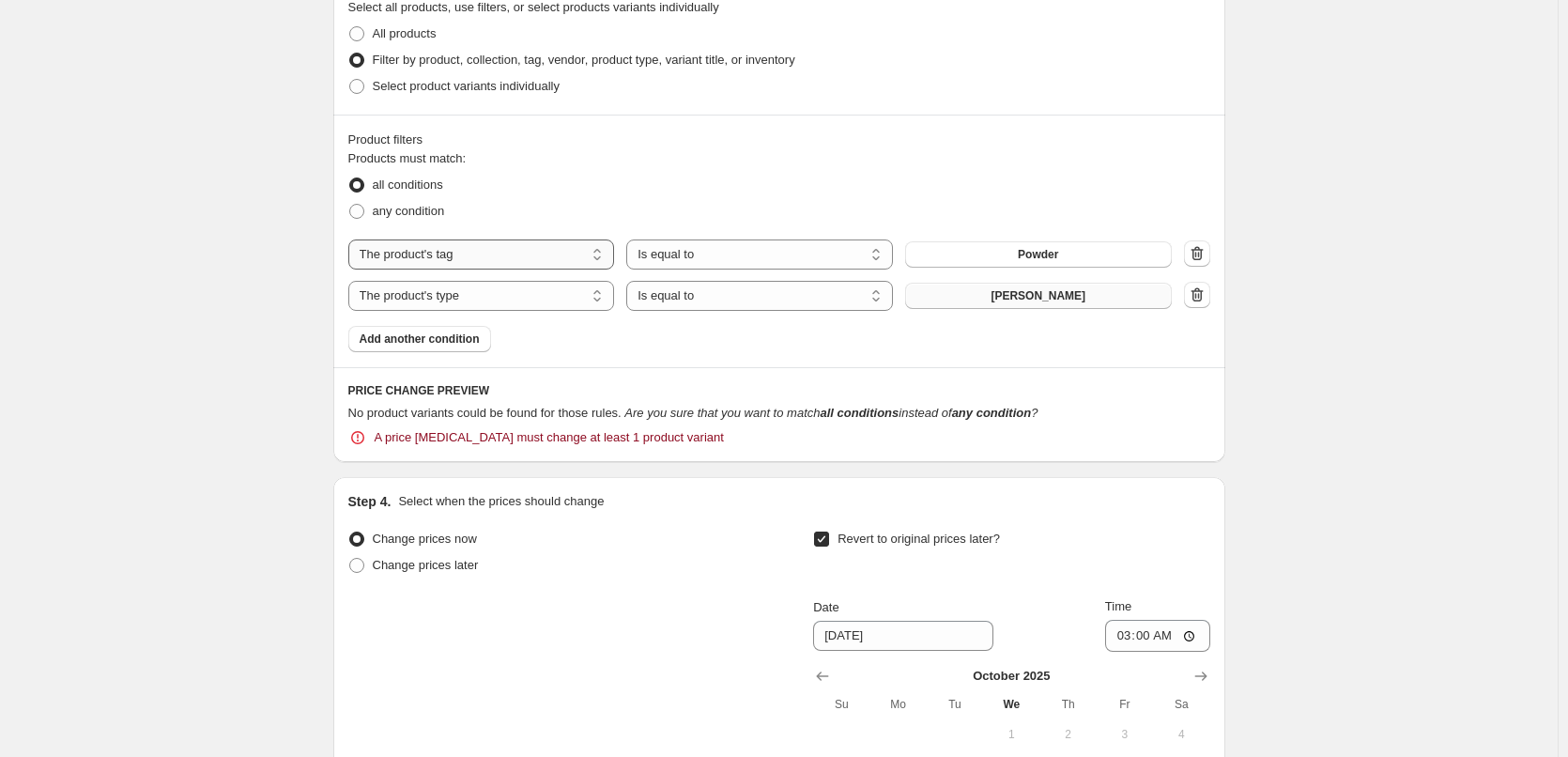
click at [566, 259] on select "The product The product's collection The product's tag The product's vendor The…" at bounding box center [482, 254] width 267 height 30
select select "vendor"
click at [1024, 256] on span "Advanced Nutrition Programme" at bounding box center [1039, 254] width 170 height 15
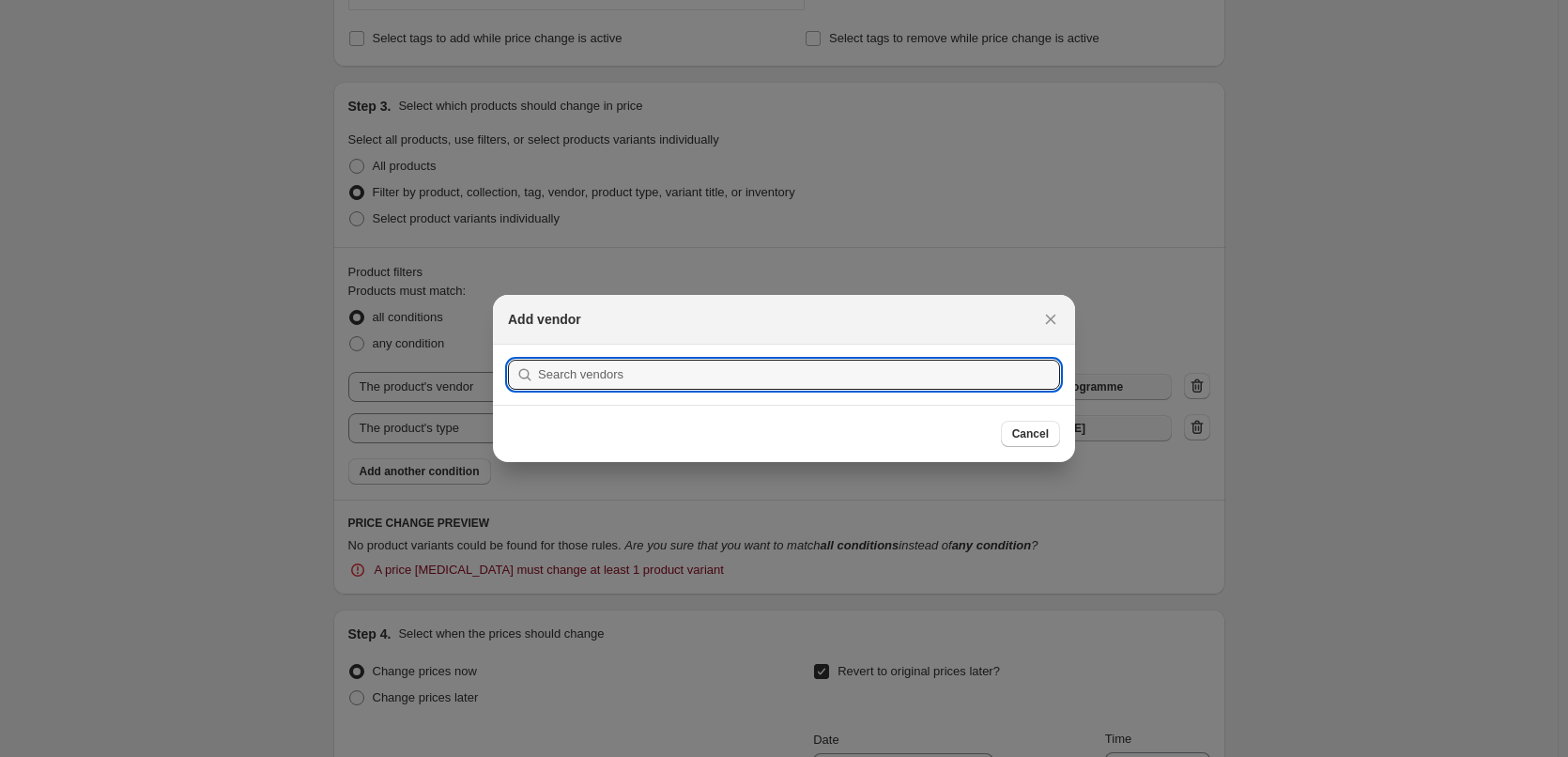
scroll to position [0, 0]
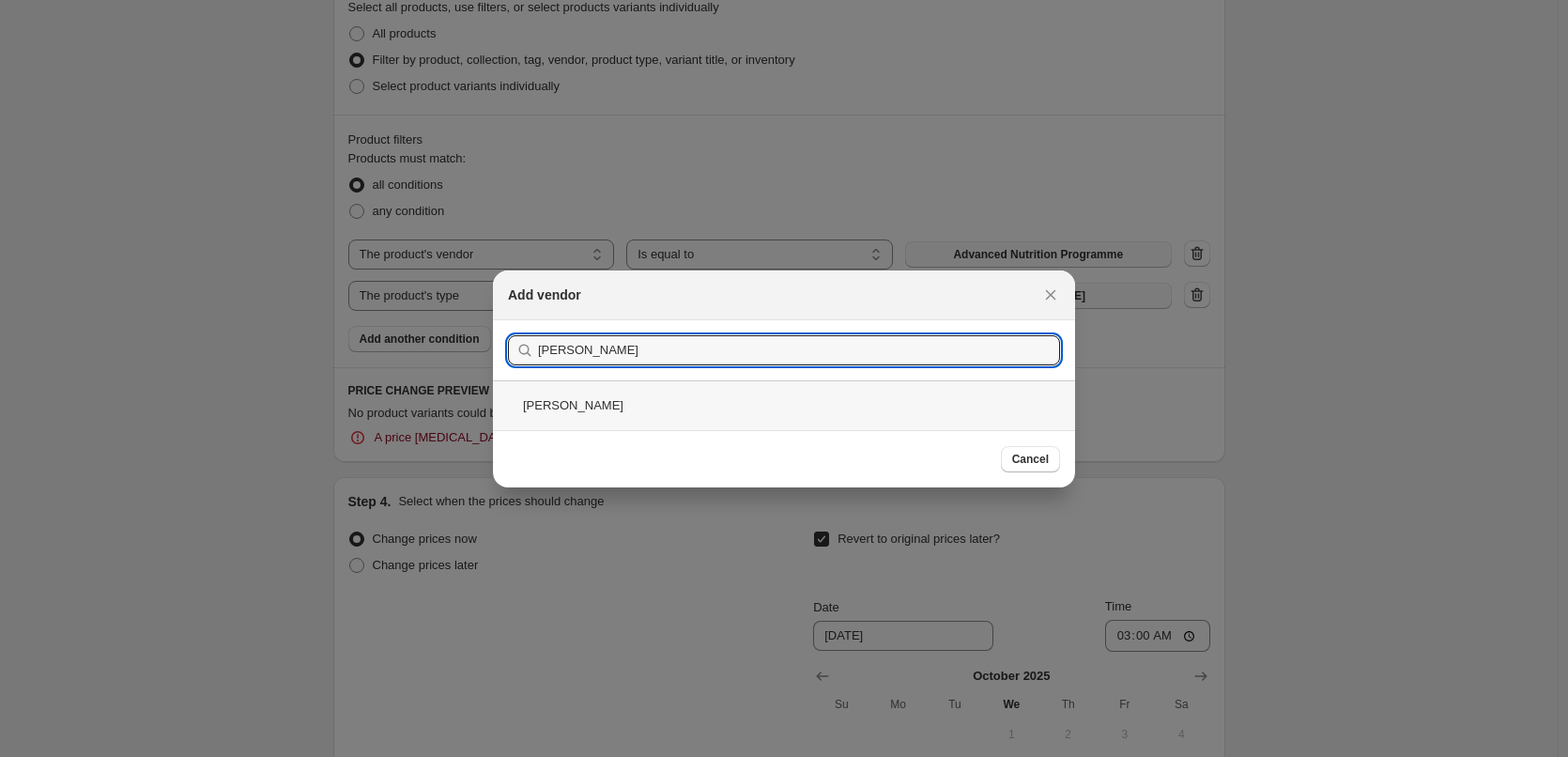
type input "[PERSON_NAME]"
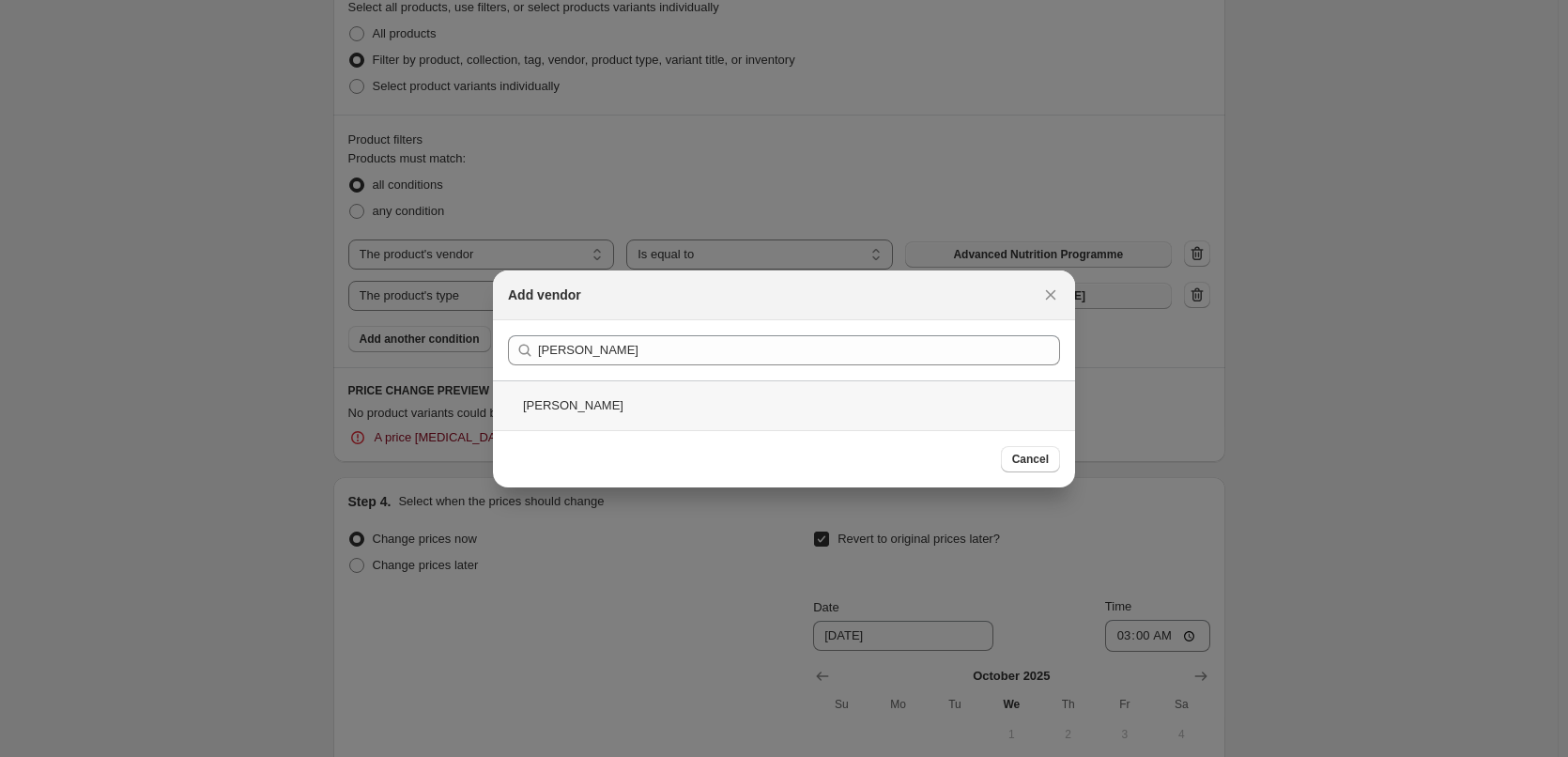
click at [582, 396] on div "[PERSON_NAME]" at bounding box center [784, 405] width 583 height 49
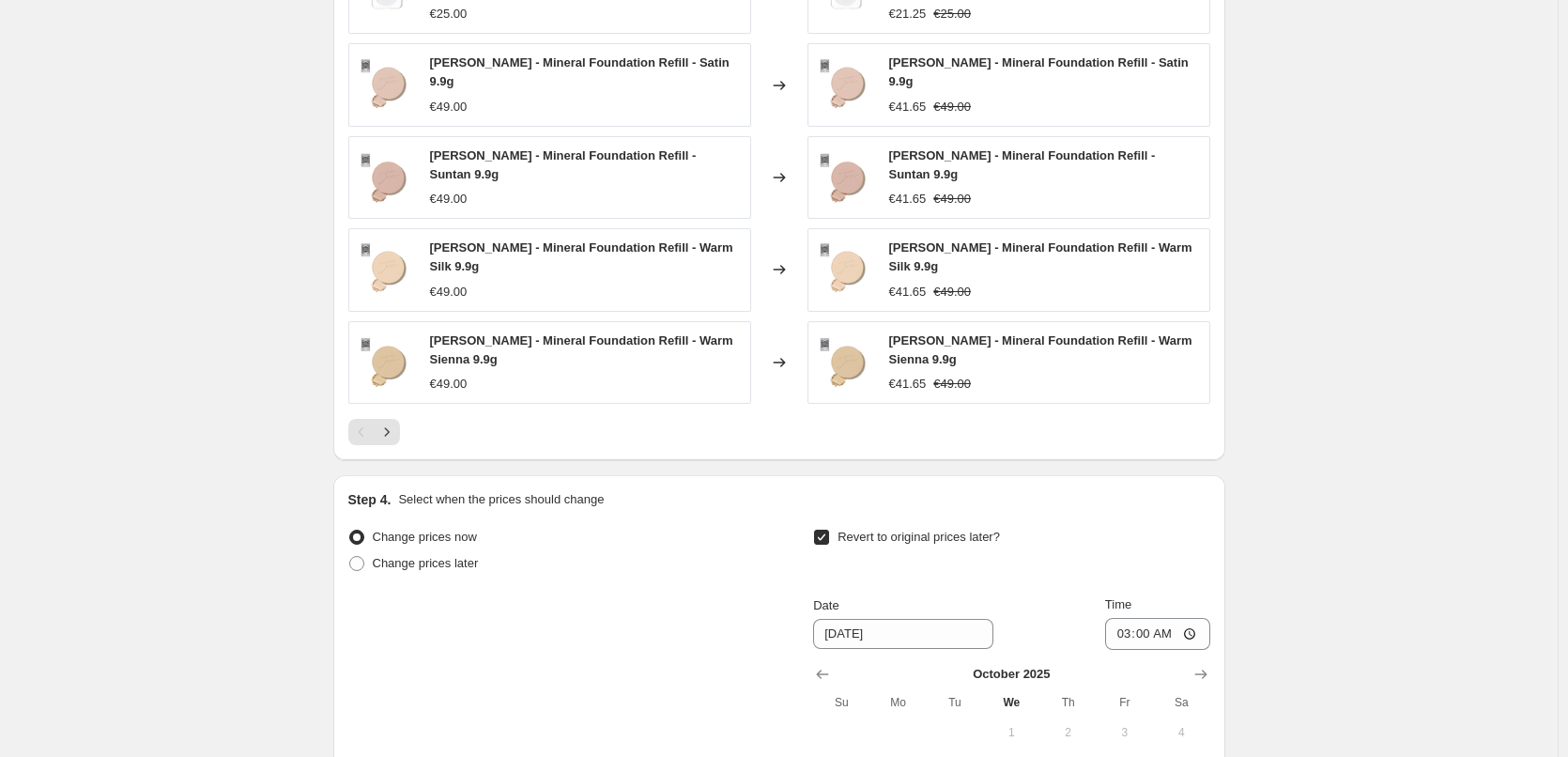
scroll to position [1708, 0]
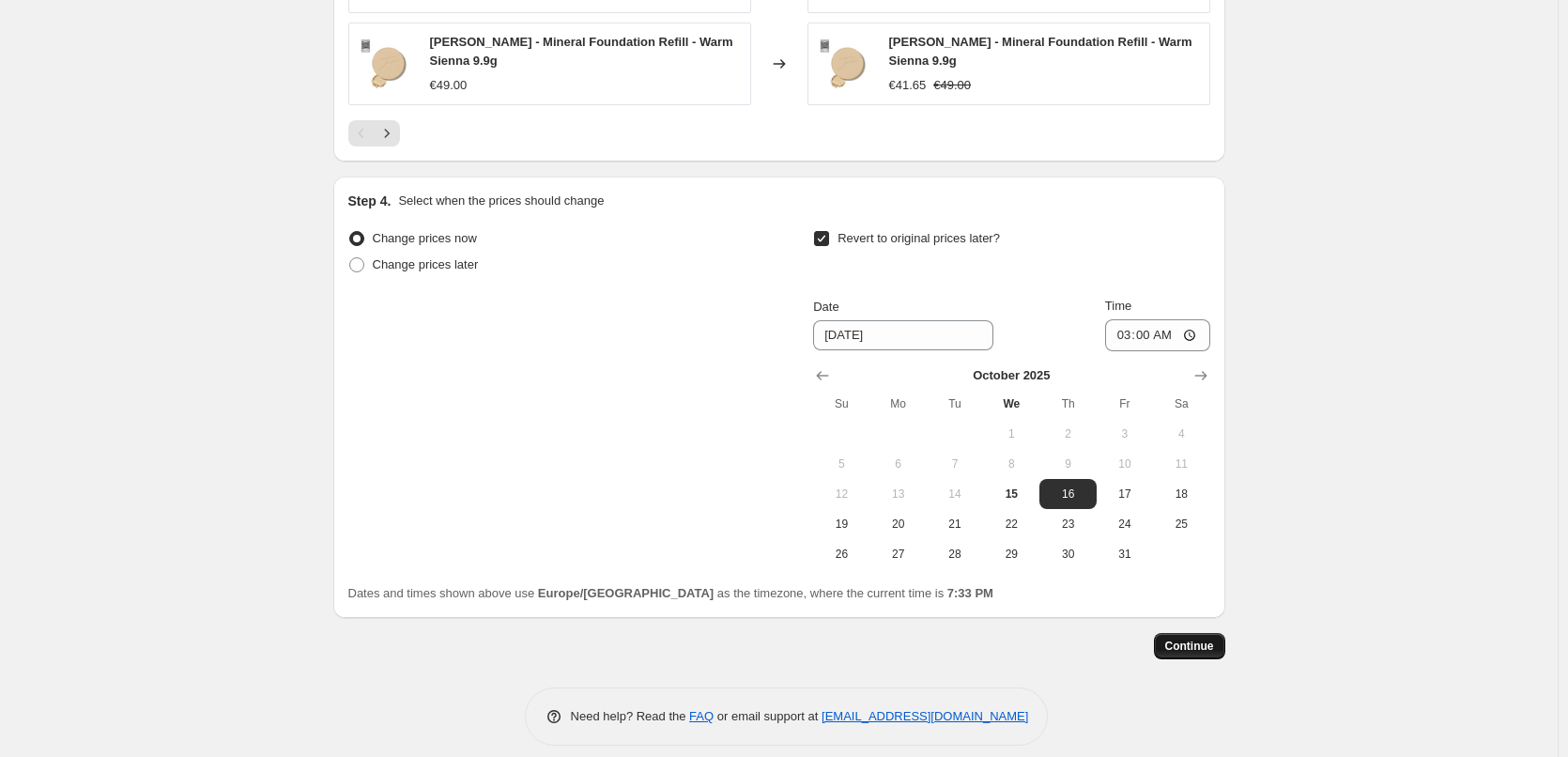
click at [1211, 639] on span "Continue" at bounding box center [1189, 646] width 48 height 15
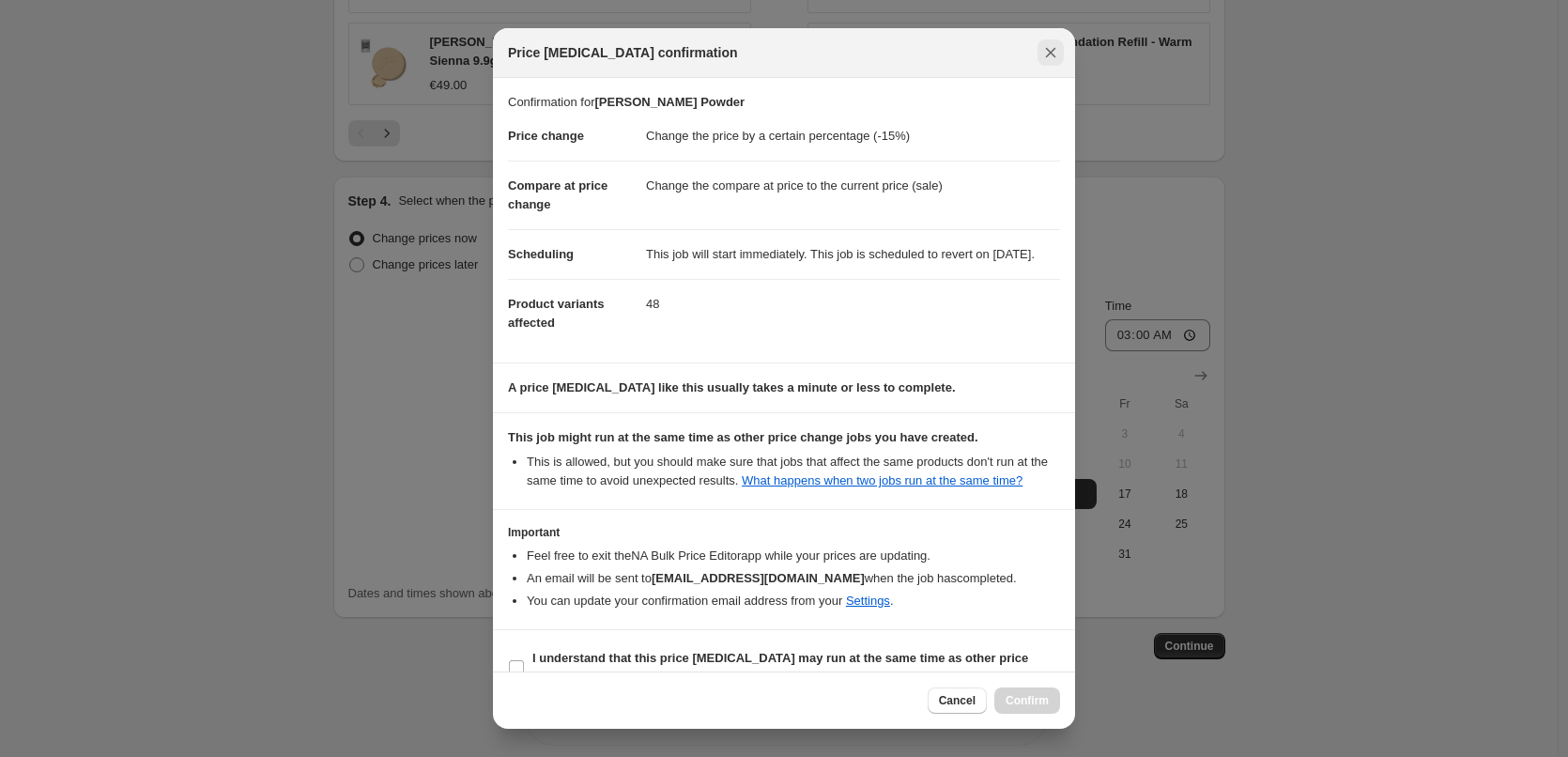
click at [1050, 50] on icon "Close" at bounding box center [1052, 52] width 10 height 10
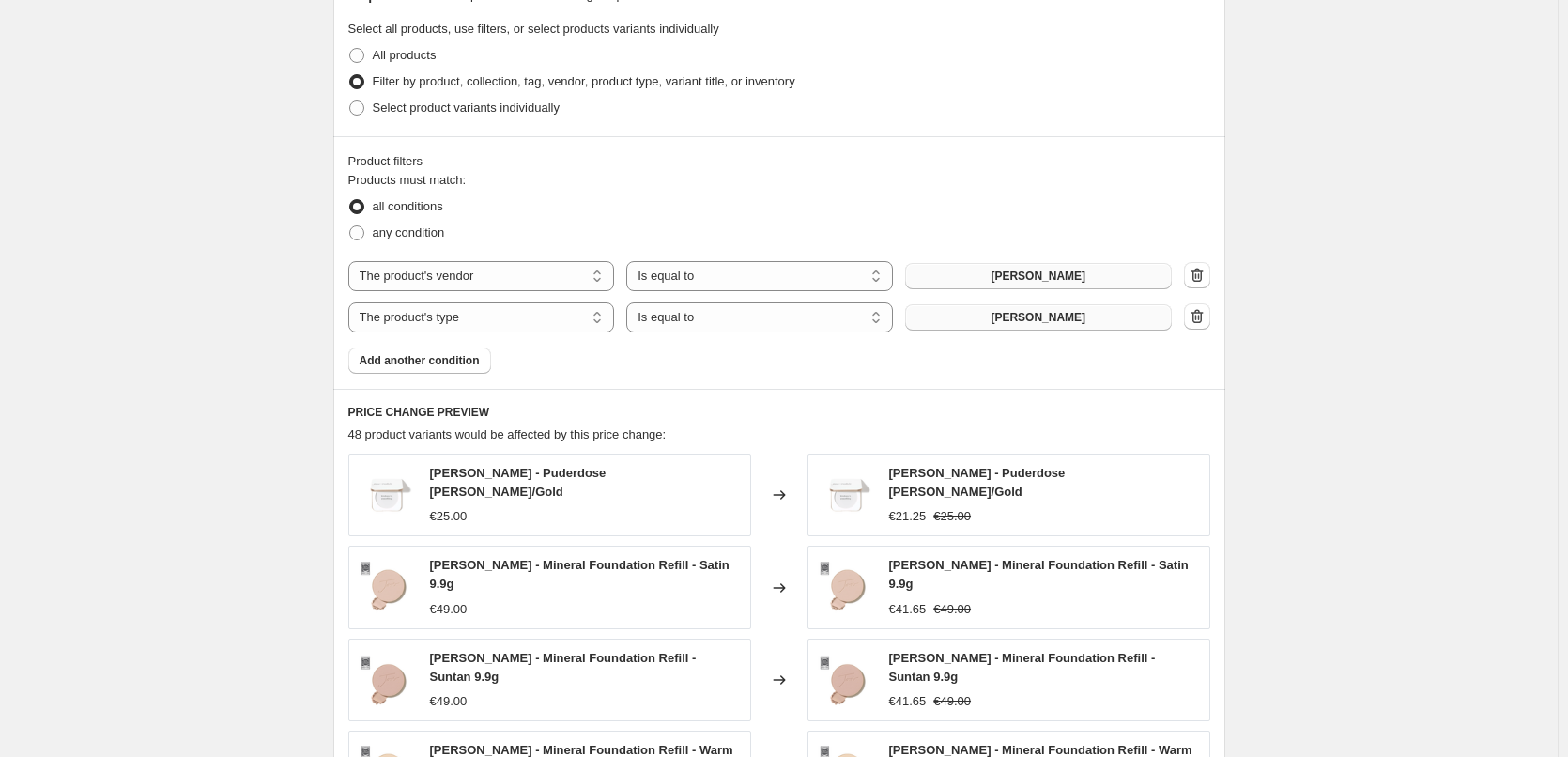
scroll to position [862, 0]
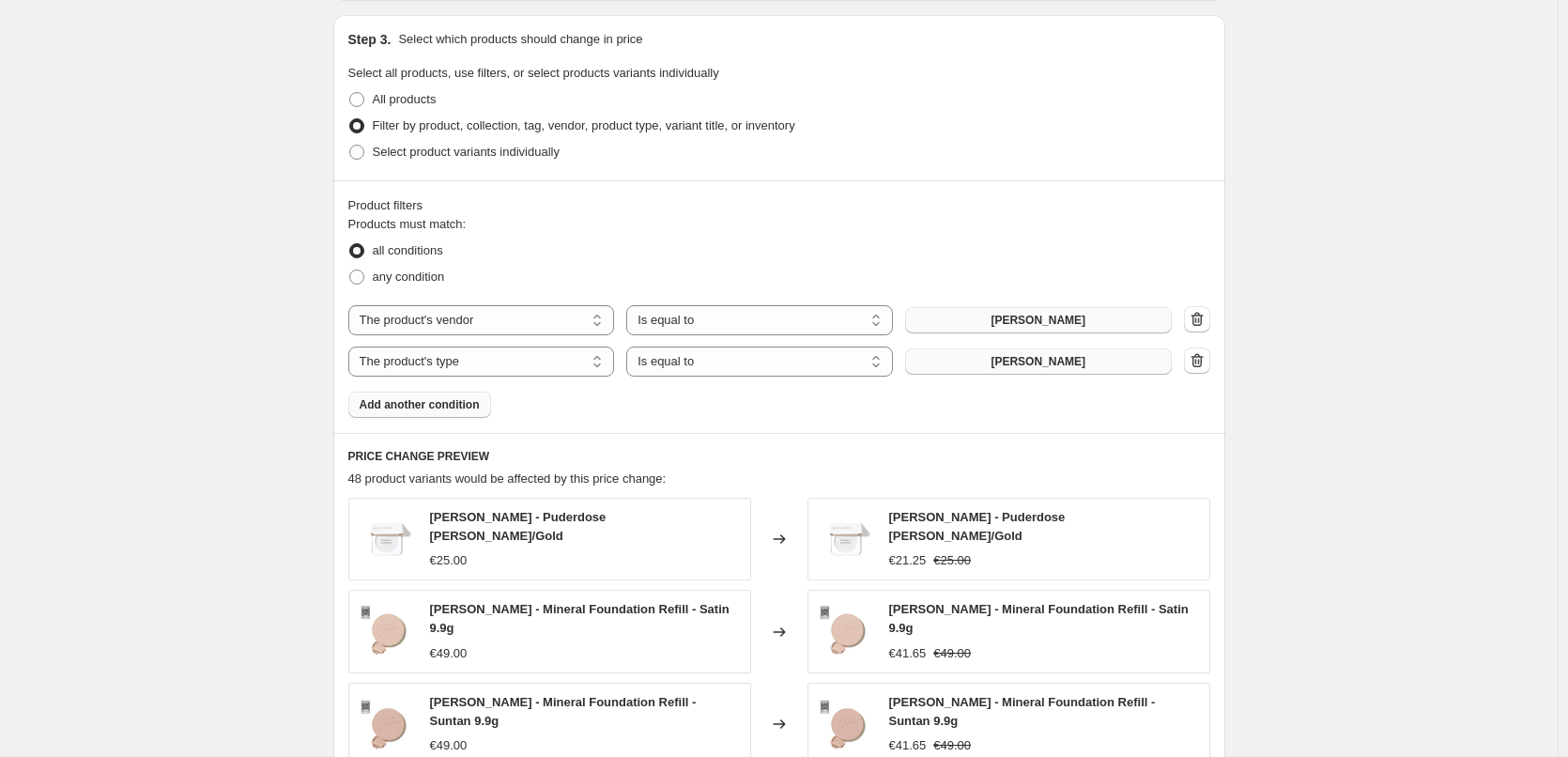
click at [466, 405] on span "Add another condition" at bounding box center [420, 405] width 121 height 15
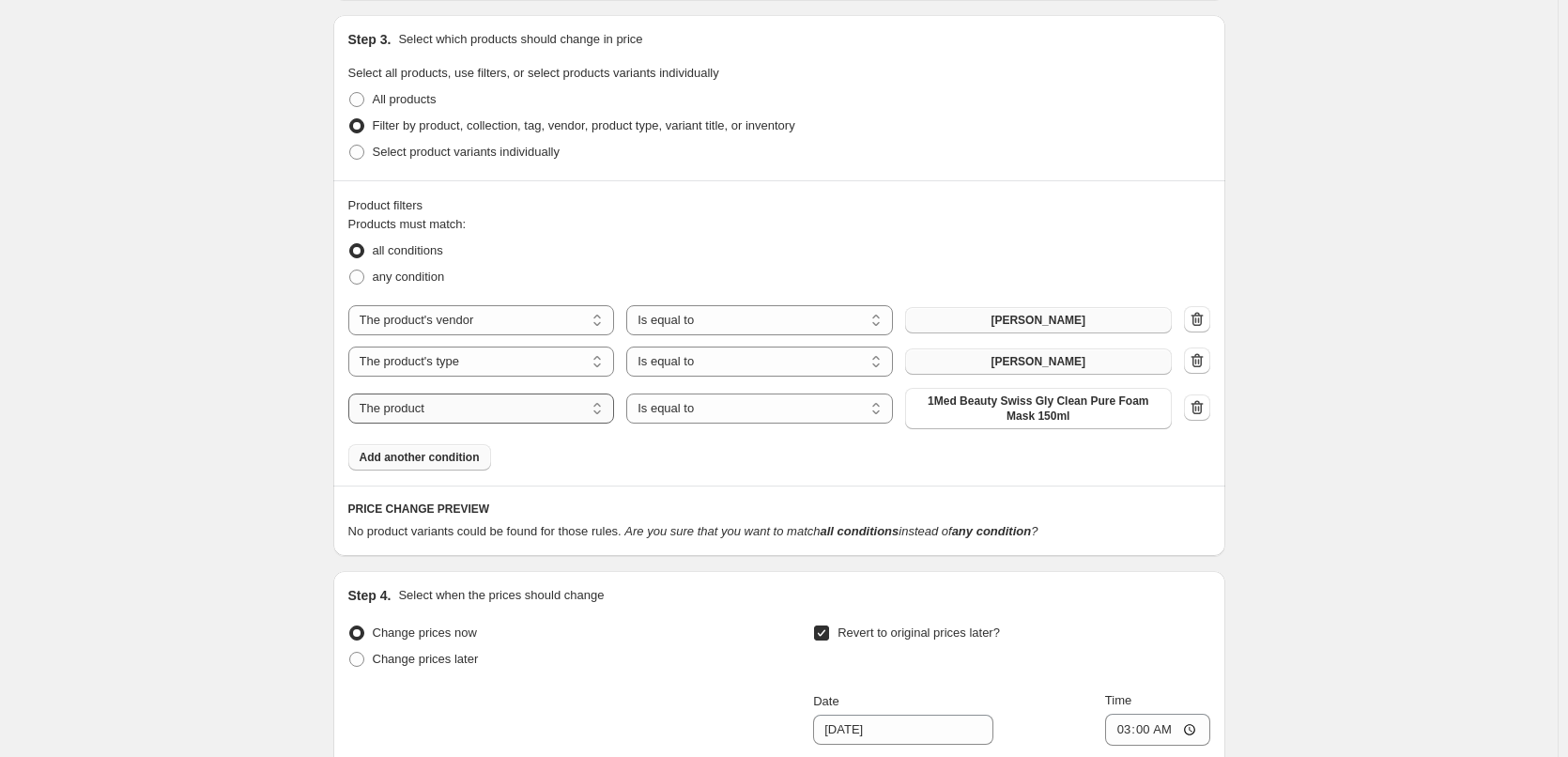
click at [533, 415] on select "The product The product's collection The product's tag The product's vendor The…" at bounding box center [482, 409] width 267 height 30
select select "title"
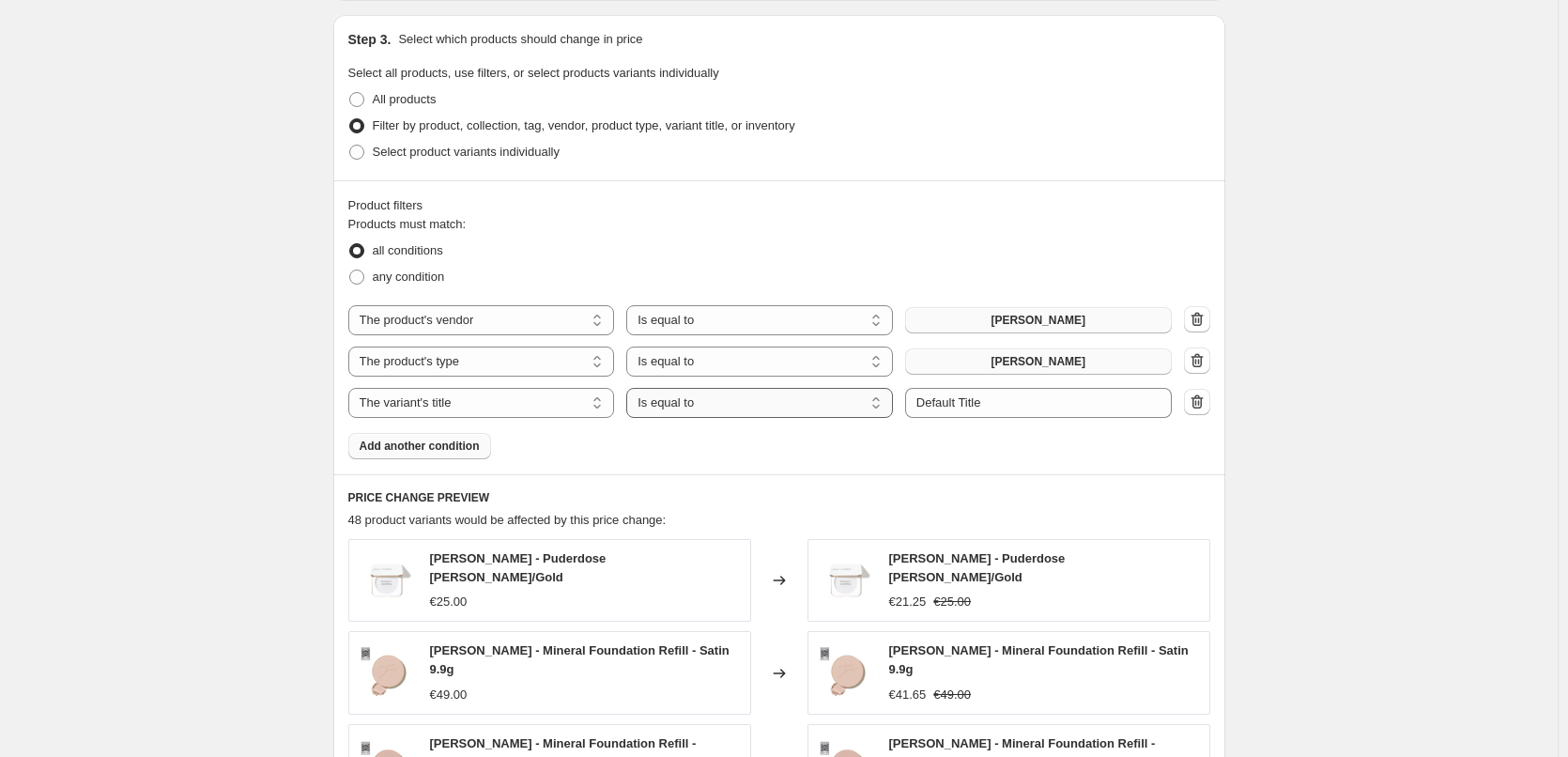
click at [742, 406] on select "Is equal to Is not equal to Contains" at bounding box center [760, 403] width 267 height 30
select select "not_equal"
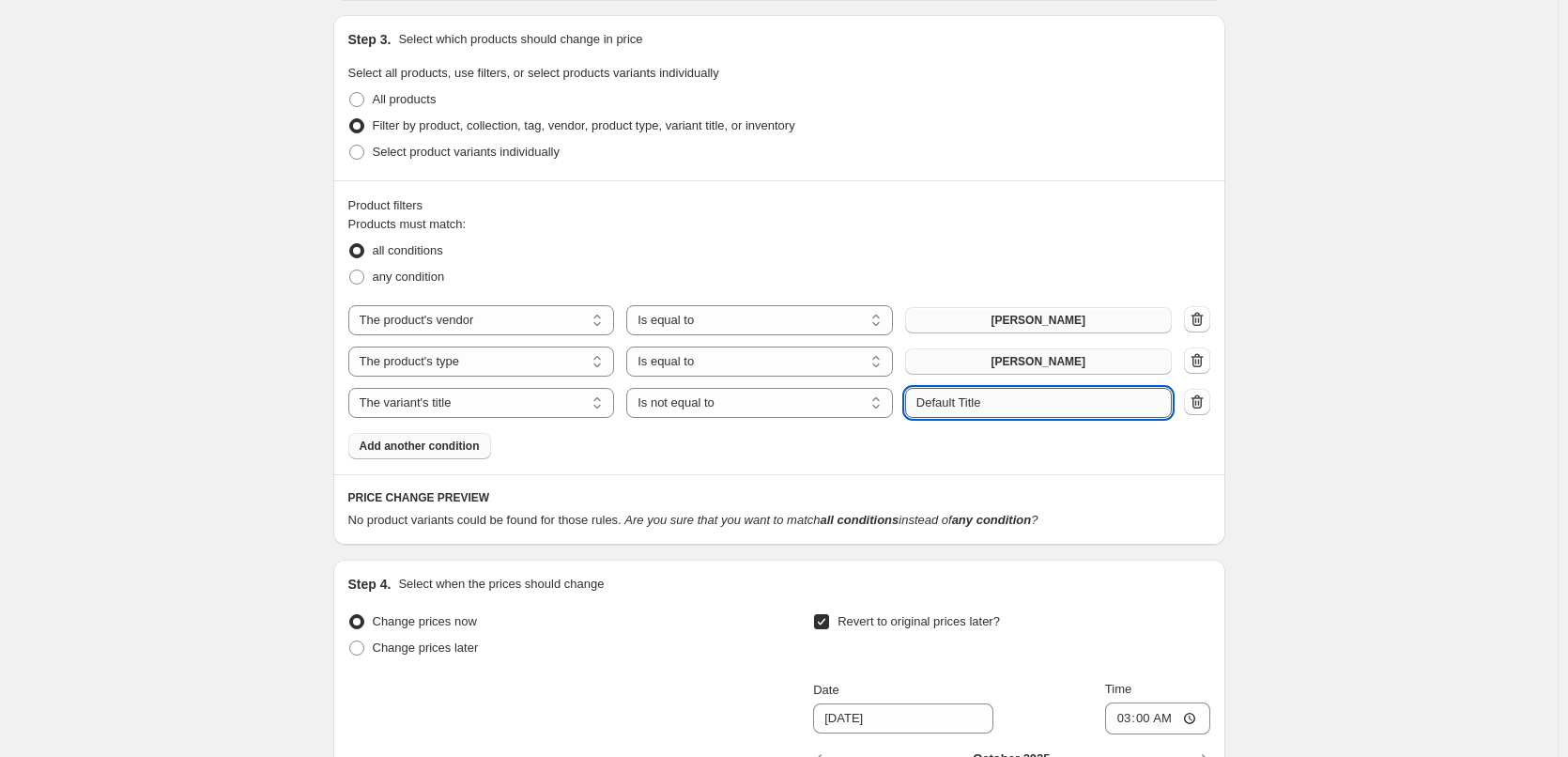
click at [999, 409] on input "Default Title" at bounding box center [1039, 403] width 267 height 30
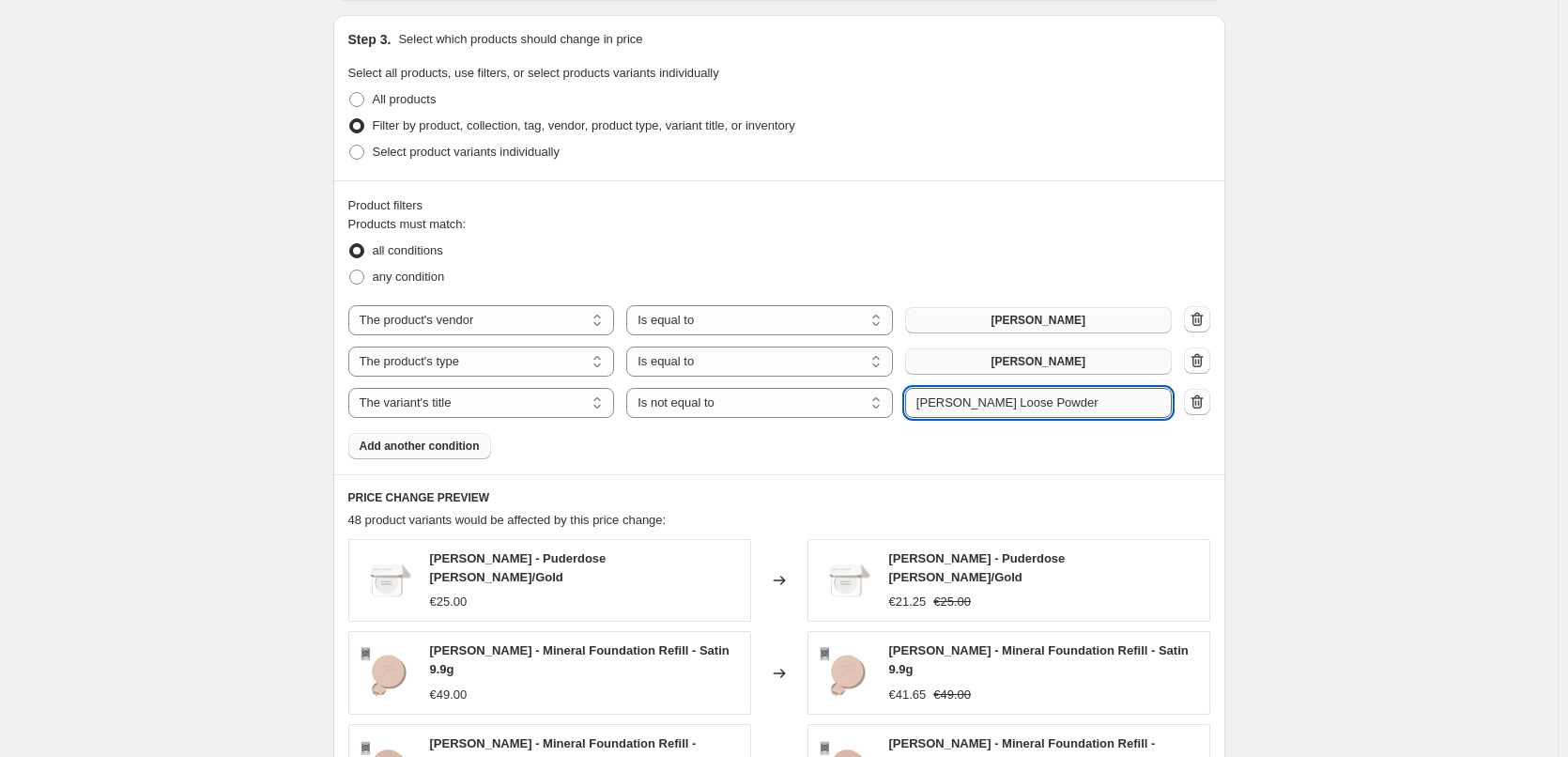
click at [1098, 399] on input "[PERSON_NAME] Loose Powder" at bounding box center [1039, 403] width 267 height 30
click at [985, 406] on input "[PERSON_NAME] Loose Powders" at bounding box center [1039, 403] width 267 height 30
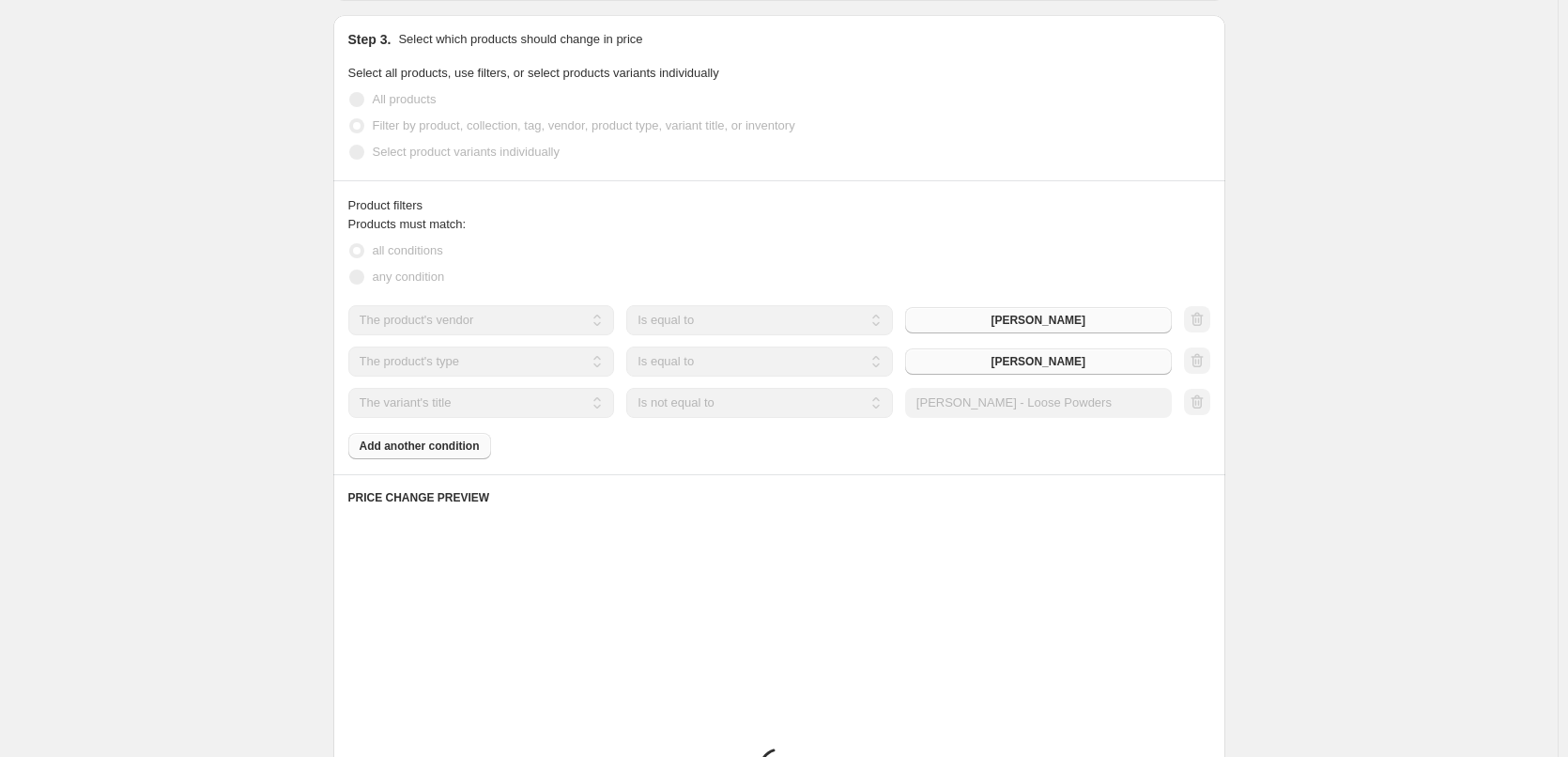
click at [1040, 451] on div "Products must match: all conditions any condition The product The product's col…" at bounding box center [779, 336] width 862 height 244
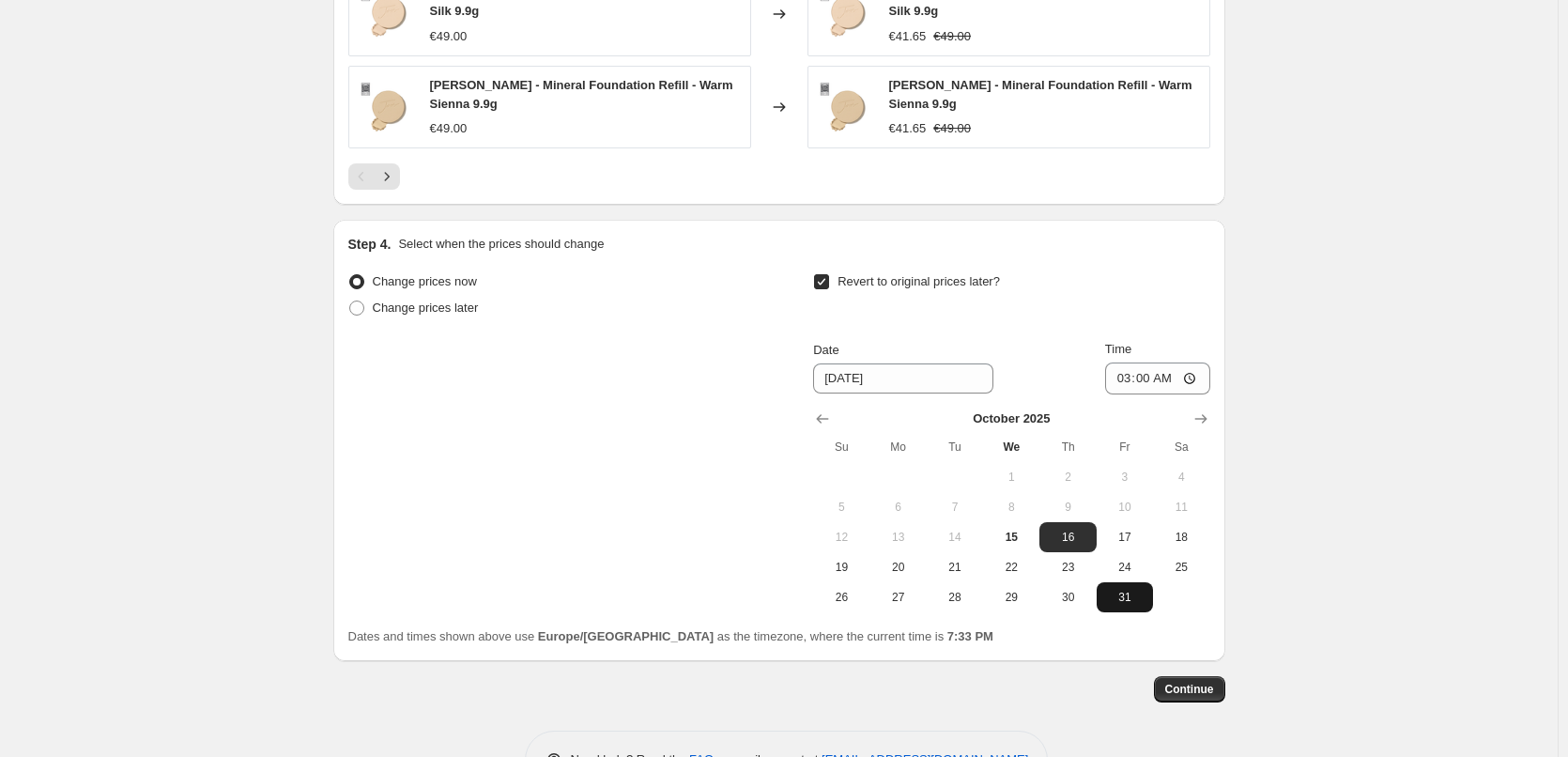
scroll to position [1750, 0]
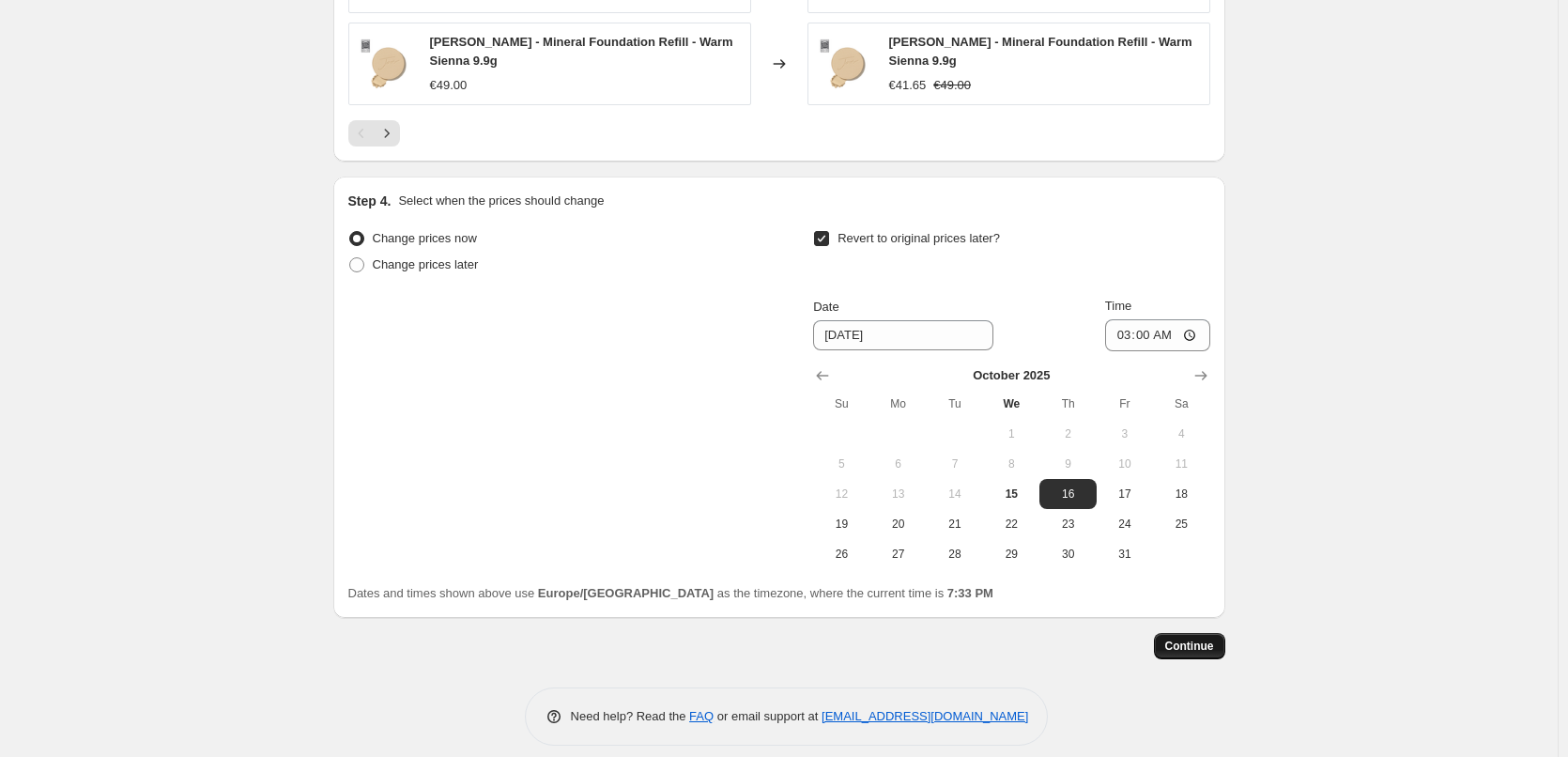
click at [1207, 639] on span "Continue" at bounding box center [1189, 646] width 48 height 15
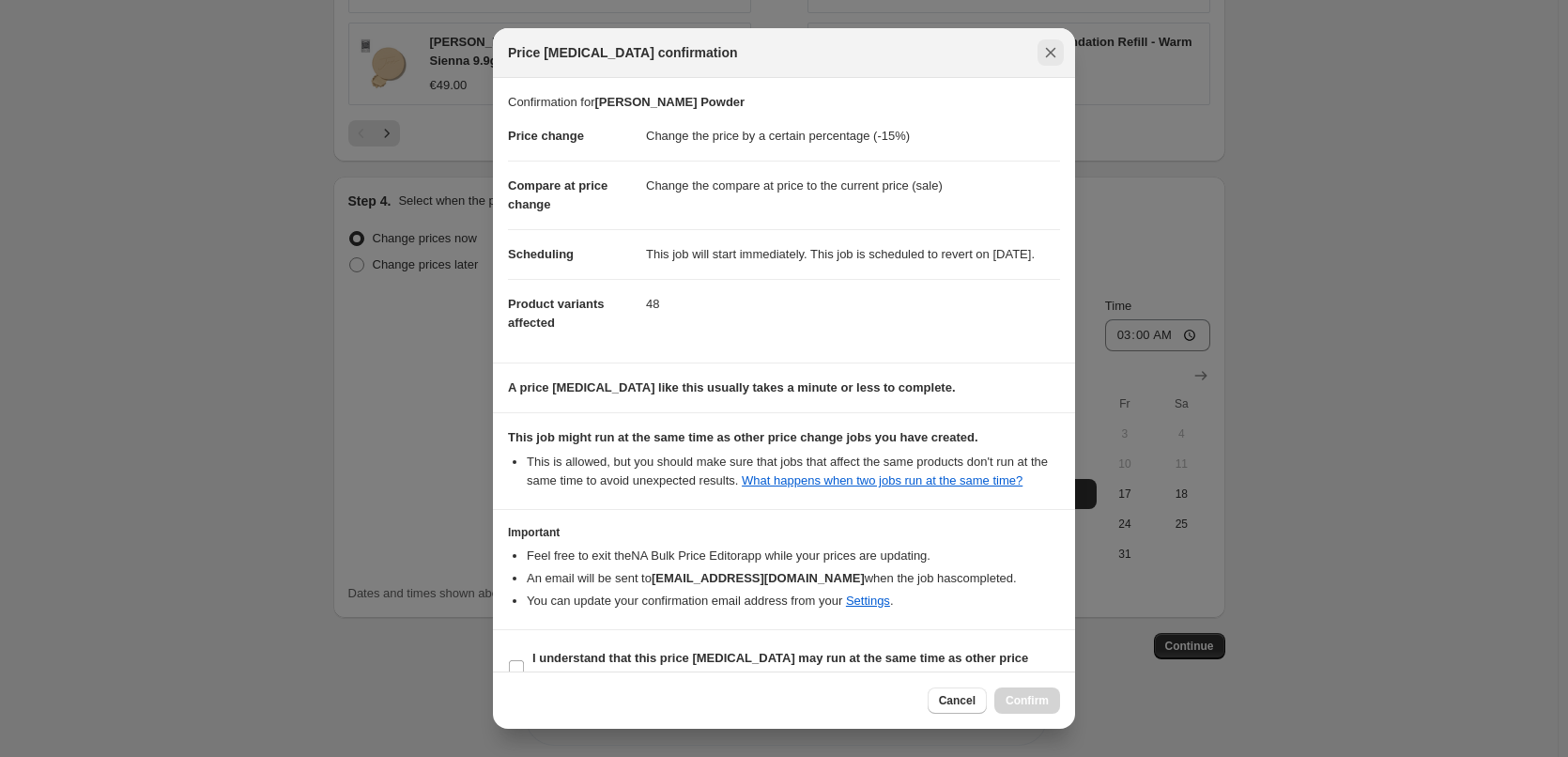
click at [1047, 43] on button "Close" at bounding box center [1051, 52] width 27 height 27
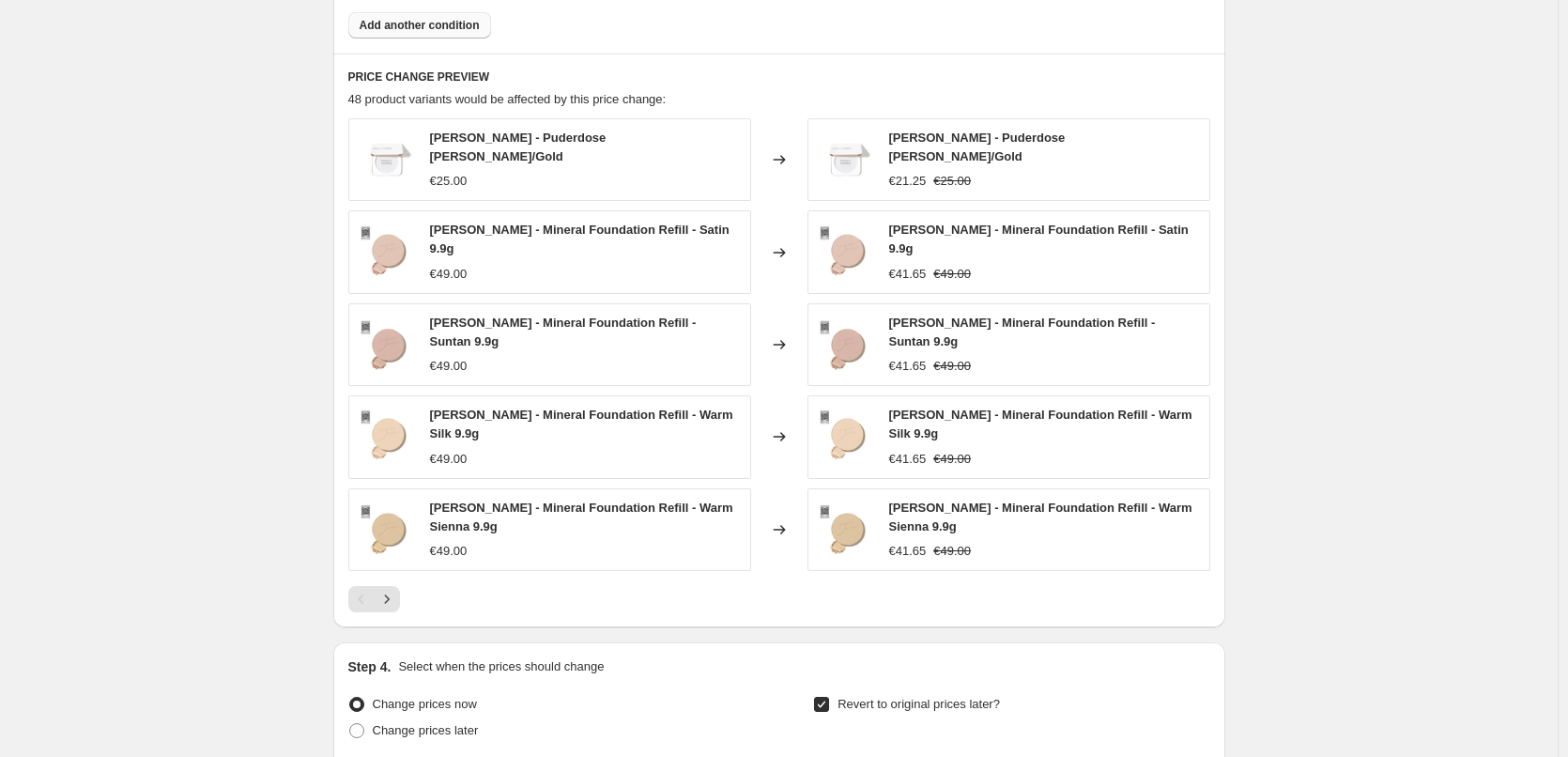
scroll to position [1091, 0]
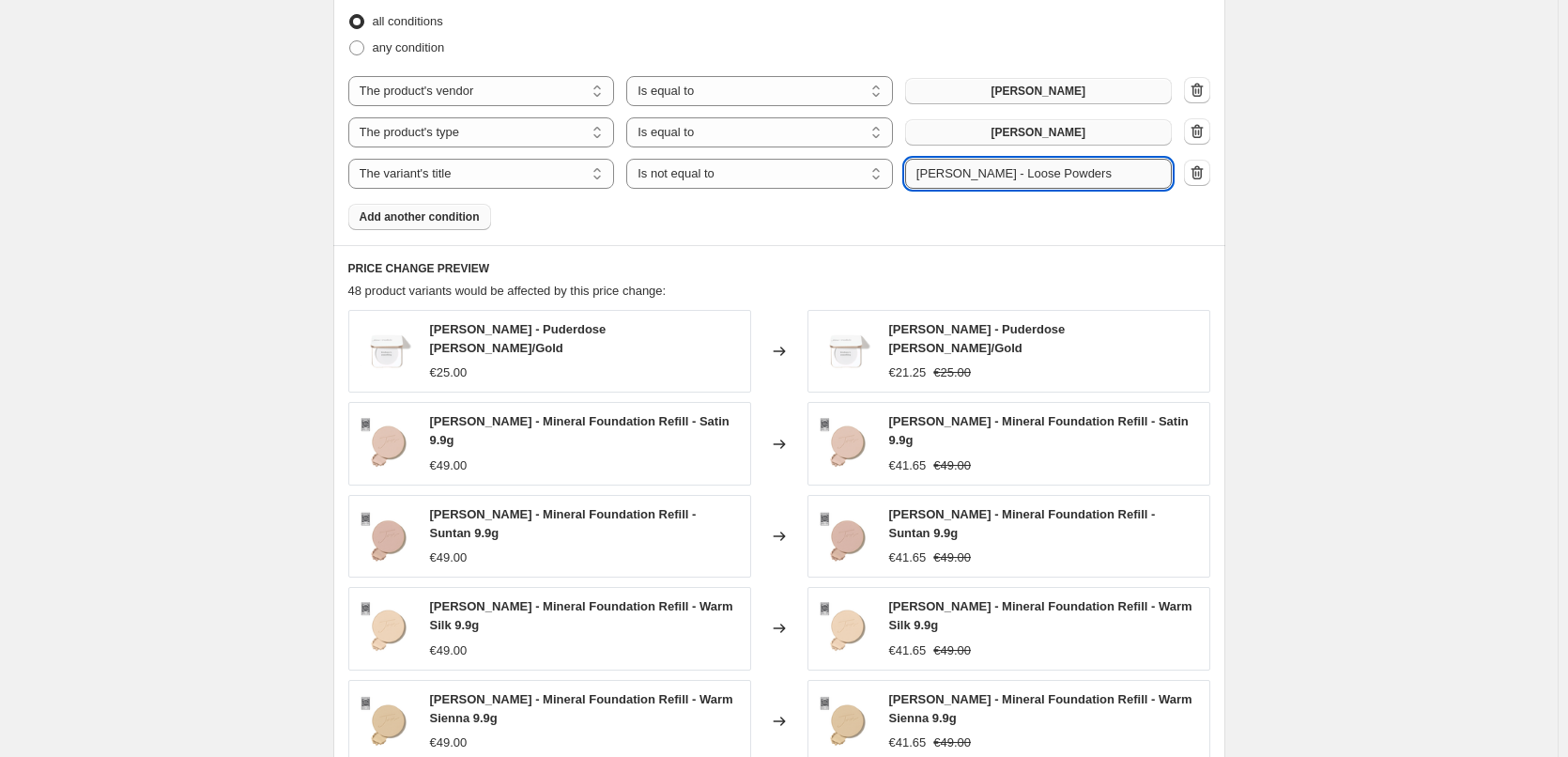
click at [950, 169] on input "[PERSON_NAME] - Loose Powders" at bounding box center [1039, 173] width 267 height 30
click at [928, 177] on input "[PERSON_NAME] - Loose Powders" at bounding box center [1039, 173] width 267 height 30
type input "[PERSON_NAME] - Loose Powders"
click at [972, 213] on div "Products must match: all conditions any condition The product The product's col…" at bounding box center [779, 108] width 862 height 244
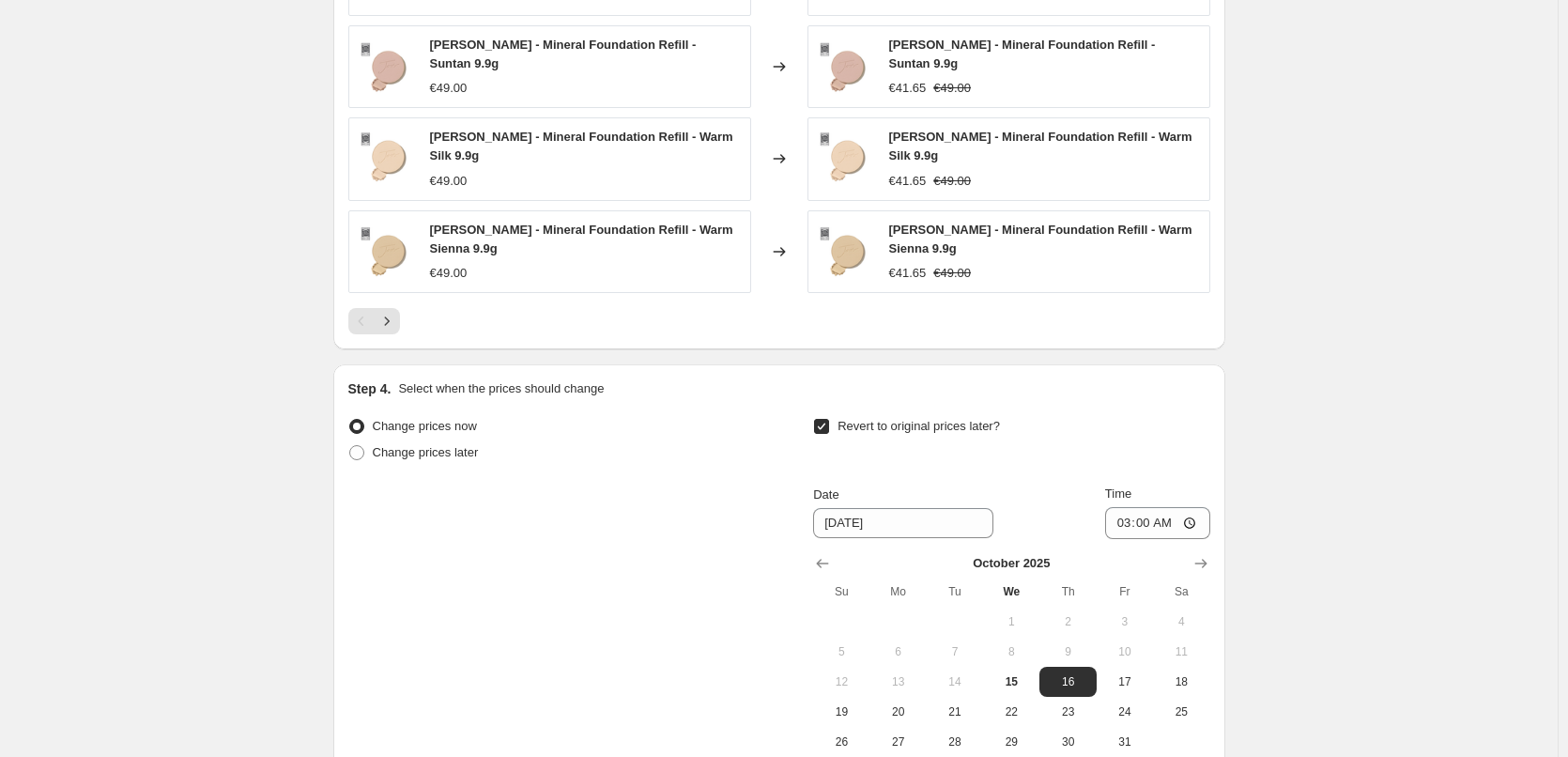
scroll to position [903, 0]
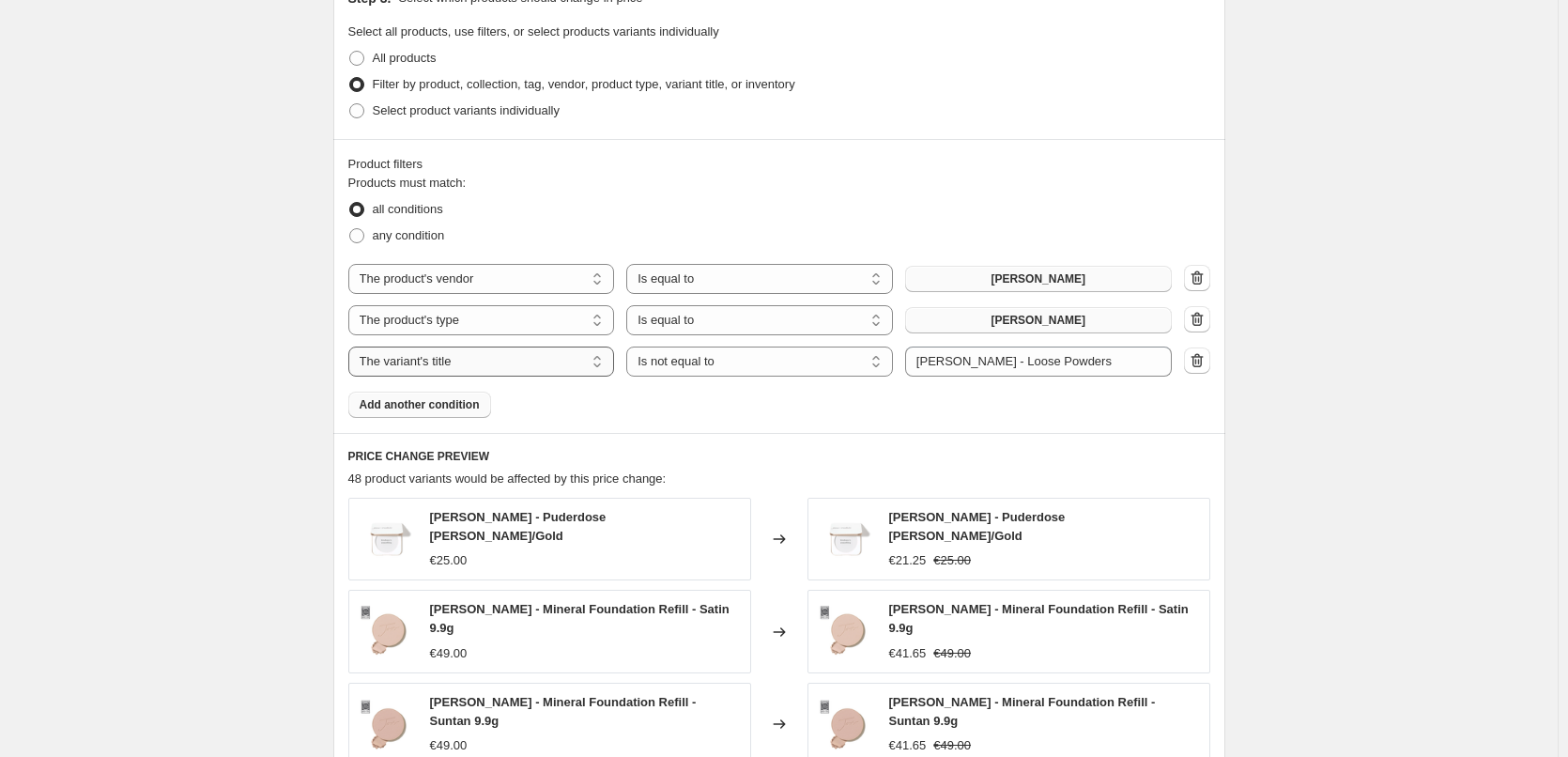
click at [487, 365] on select "The product The product's collection The product's tag The product's vendor The…" at bounding box center [482, 361] width 267 height 30
select select "product"
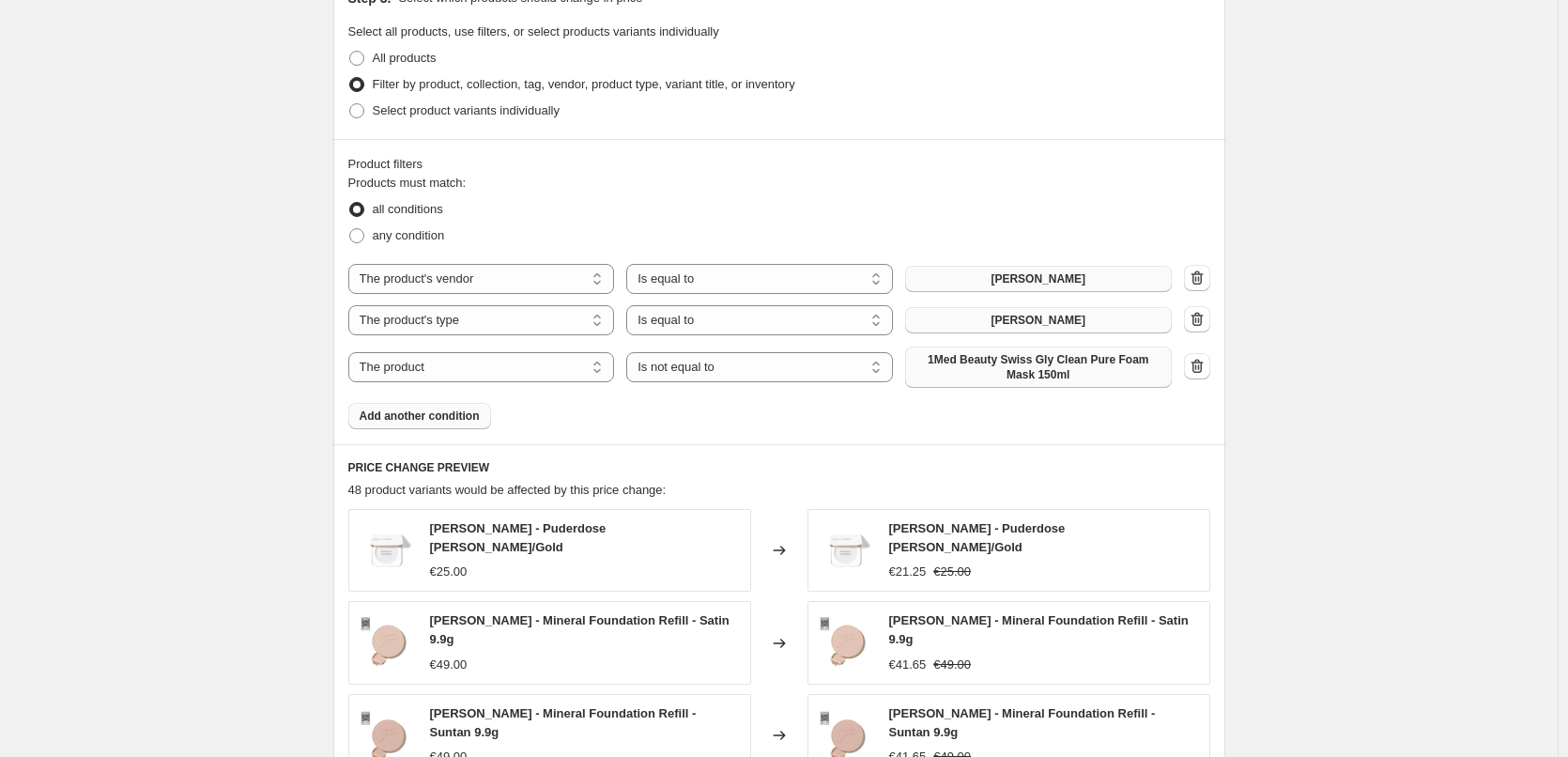
click at [1049, 371] on span "1Med Beauty Swiss Gly Clean Pure Foam Mask 150ml" at bounding box center [1039, 367] width 244 height 30
click at [399, 409] on span "Add another condition" at bounding box center [420, 416] width 121 height 15
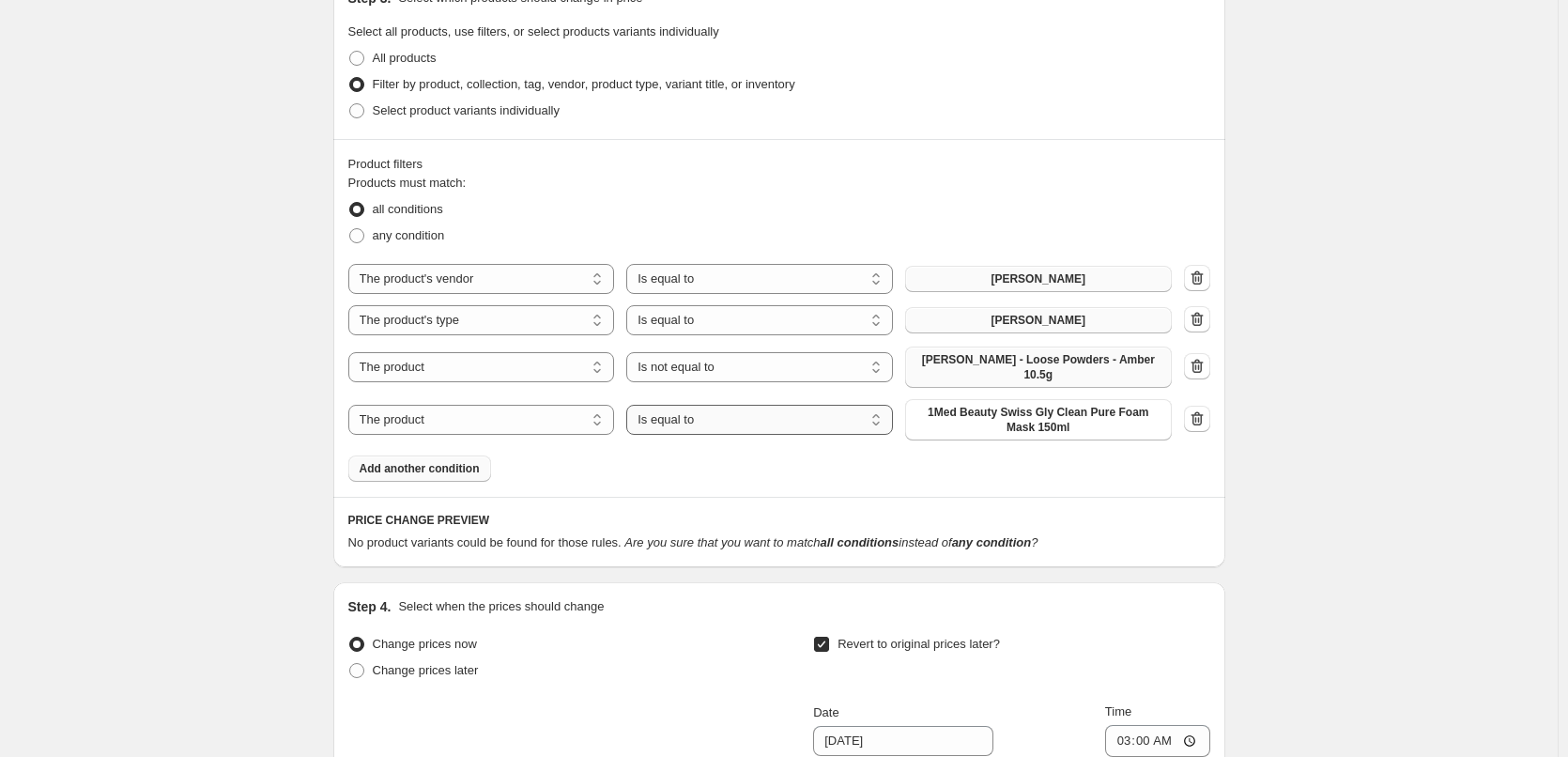
click at [751, 418] on select "Is equal to Is not equal to" at bounding box center [760, 420] width 267 height 30
select select "not_equal"
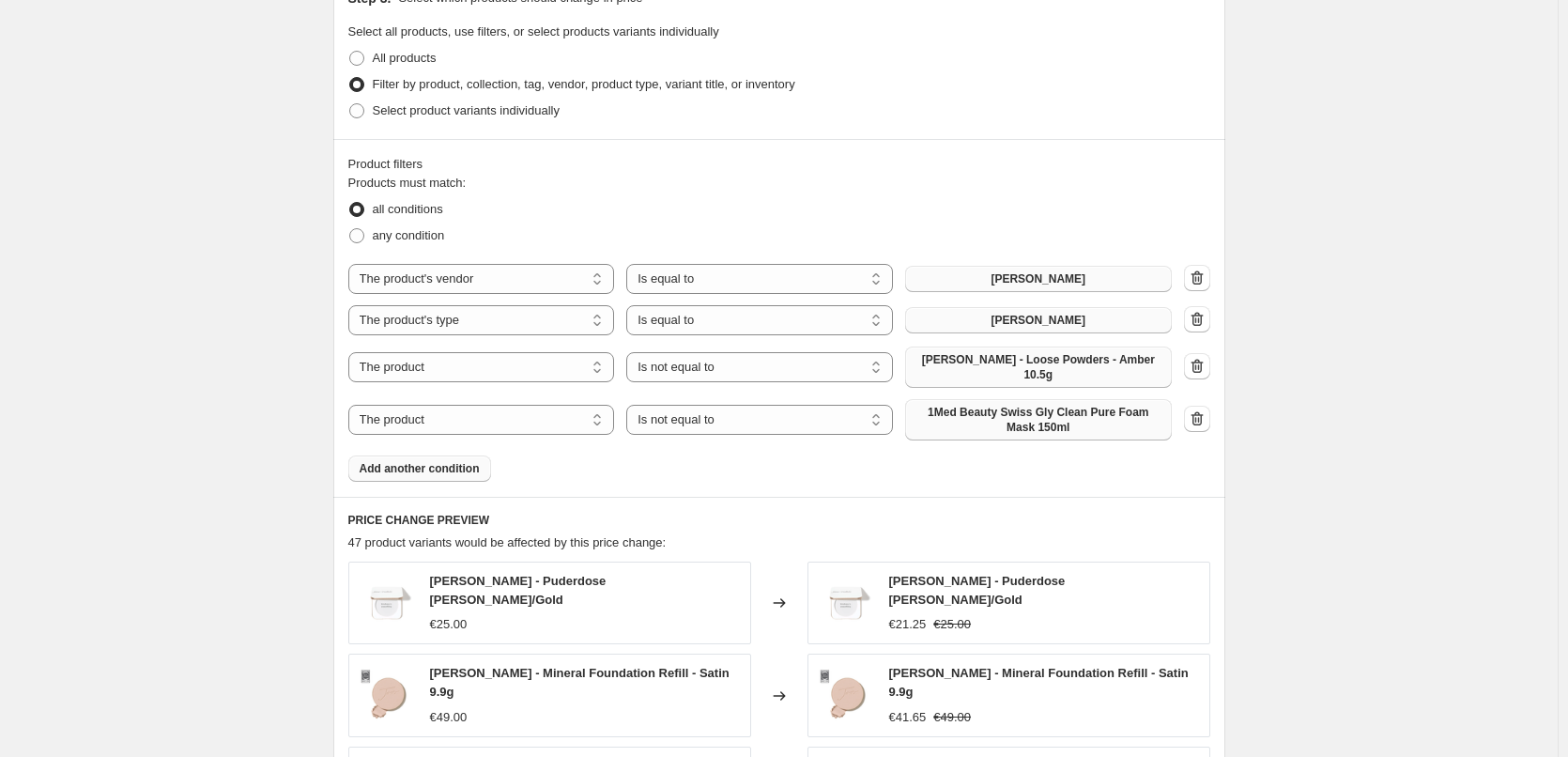
click at [1042, 405] on span "1Med Beauty Swiss Gly Clean Pure Foam Mask 150ml" at bounding box center [1039, 420] width 244 height 30
click at [440, 461] on span "Add another condition" at bounding box center [420, 468] width 121 height 15
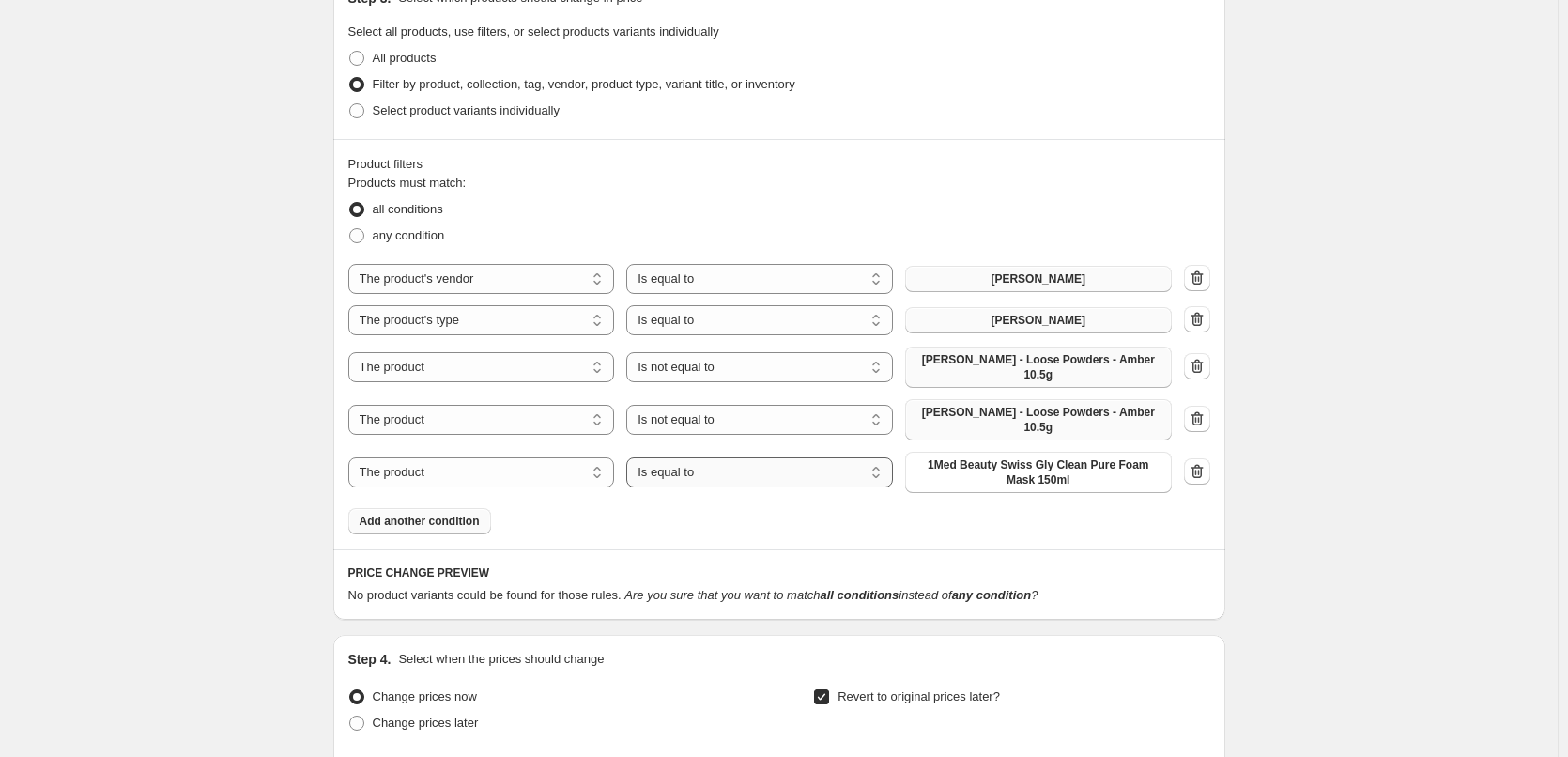
click at [704, 457] on select "Is equal to Is not equal to" at bounding box center [760, 472] width 267 height 30
select select "not_equal"
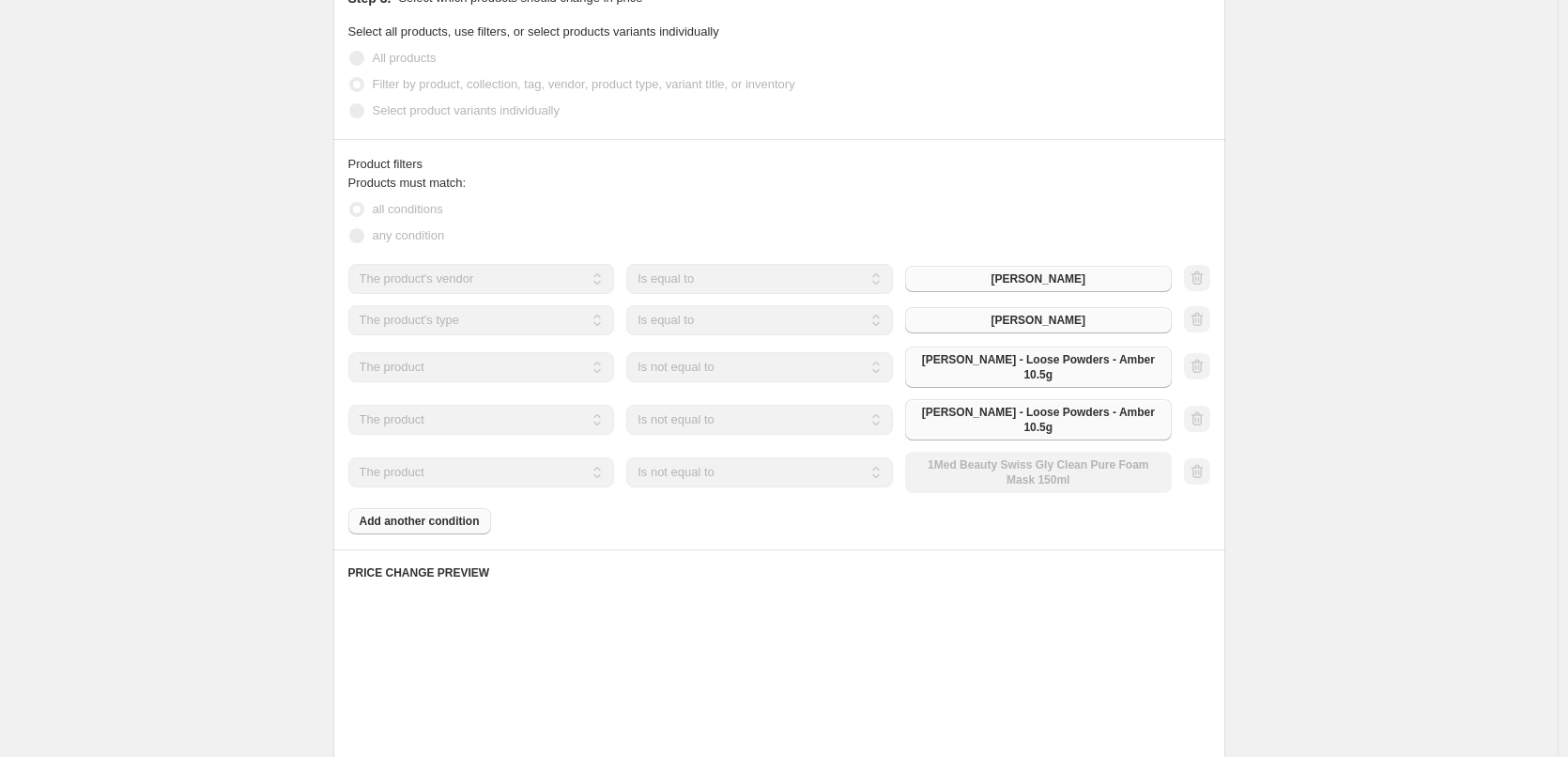
click at [1012, 456] on div "The product The product's collection The product's tag The product's vendor The…" at bounding box center [760, 473] width 824 height 42
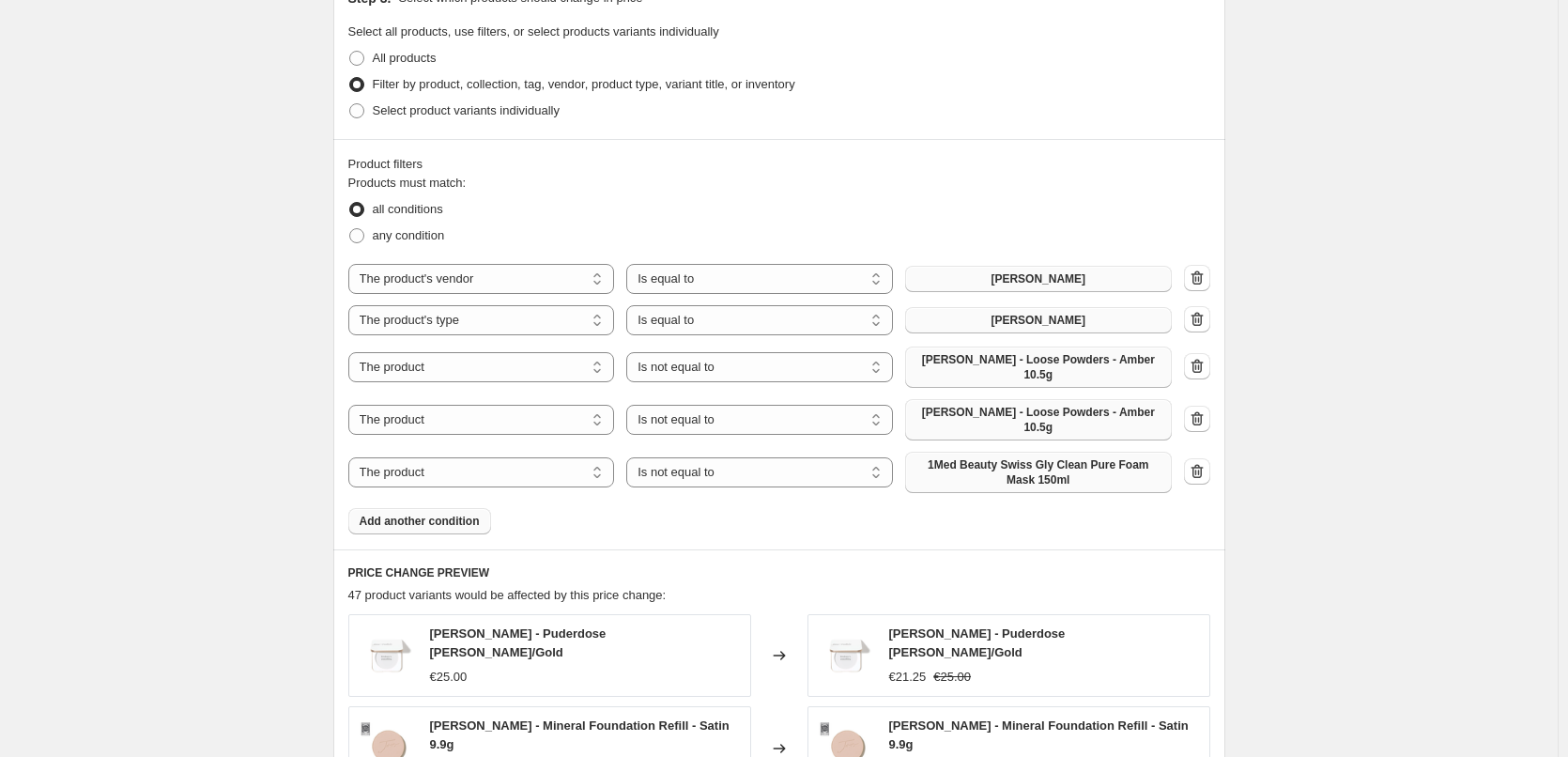
click at [1030, 457] on span "1Med Beauty Swiss Gly Clean Pure Foam Mask 150ml" at bounding box center [1039, 472] width 244 height 30
click at [432, 514] on span "Add another condition" at bounding box center [420, 520] width 121 height 15
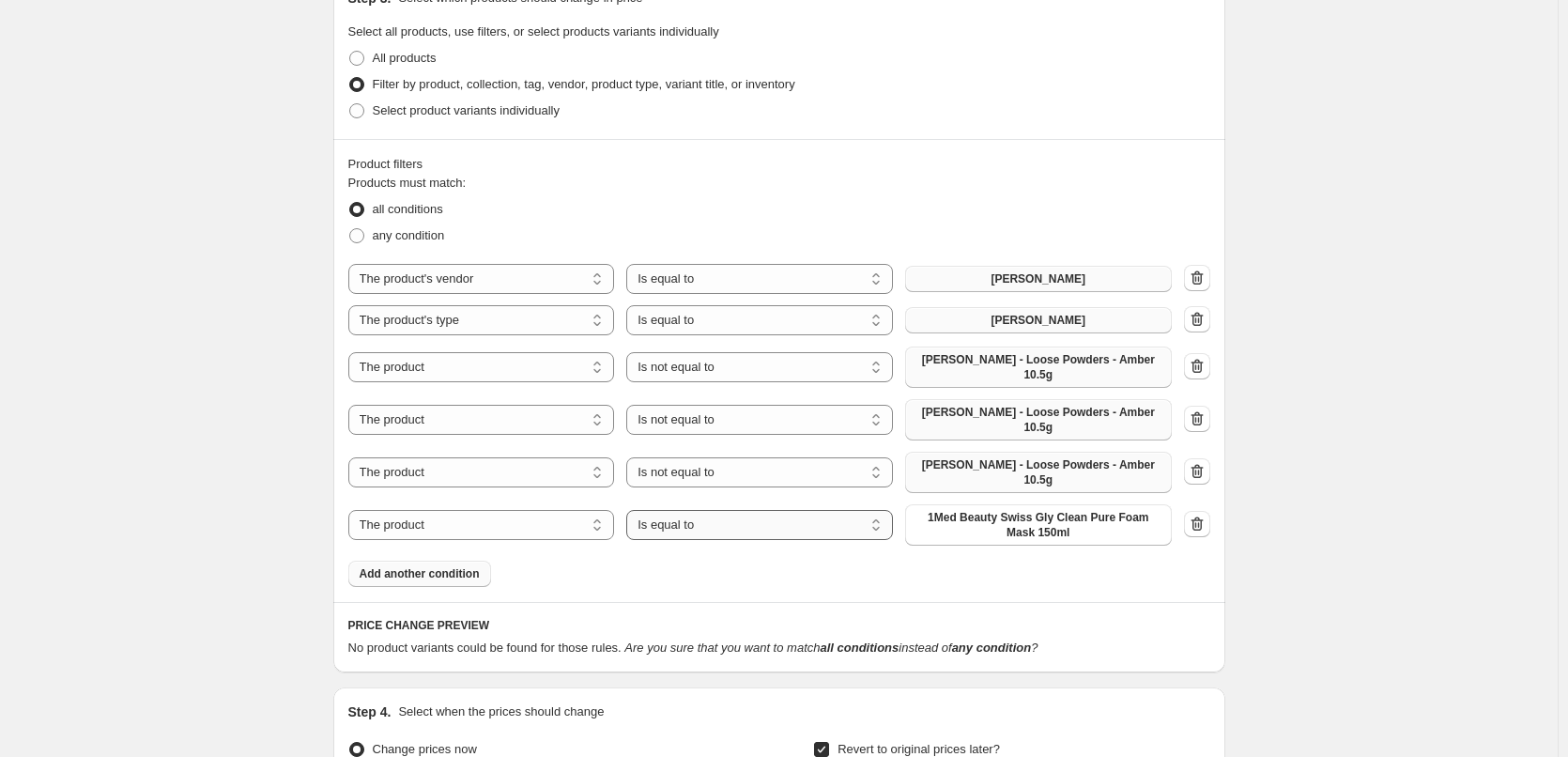
click at [715, 510] on select "Is equal to Is not equal to" at bounding box center [760, 524] width 267 height 30
select select "not_equal"
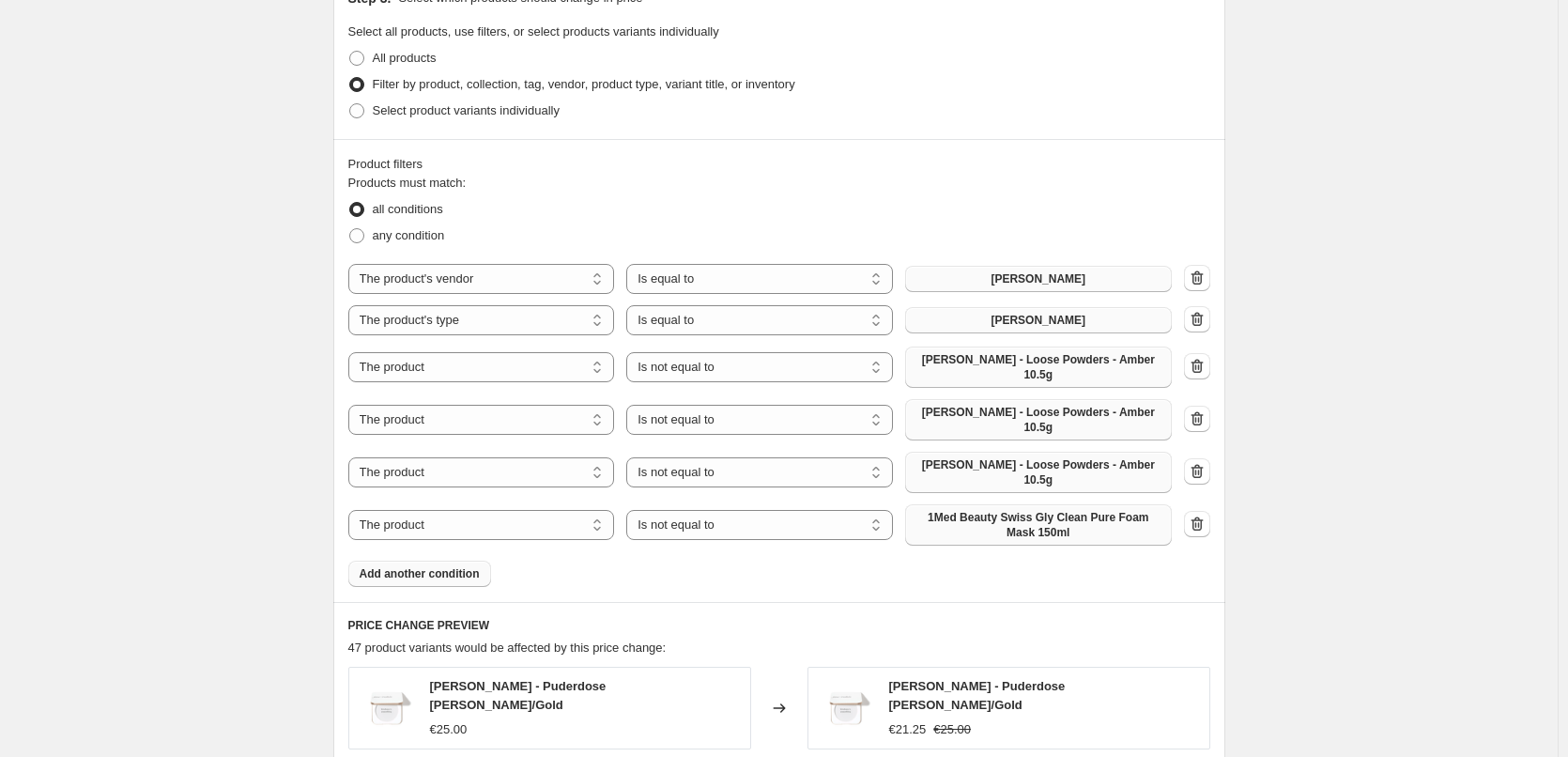
click at [1070, 510] on span "1Med Beauty Swiss Gly Clean Pure Foam Mask 150ml" at bounding box center [1039, 524] width 244 height 30
click at [432, 566] on span "Add another condition" at bounding box center [420, 573] width 121 height 15
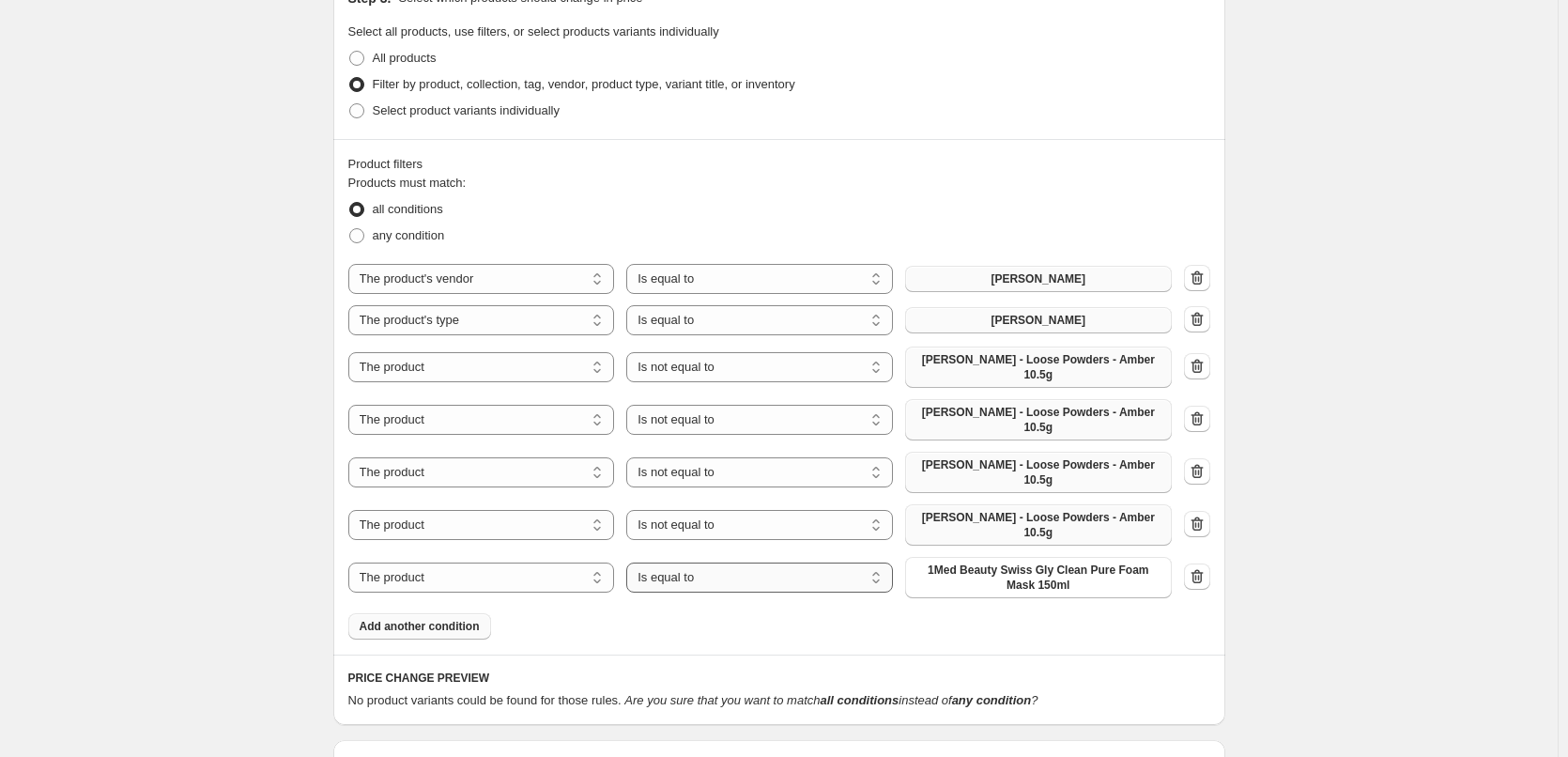
click at [751, 563] on select "Is equal to Is not equal to" at bounding box center [760, 578] width 267 height 30
select select "not_equal"
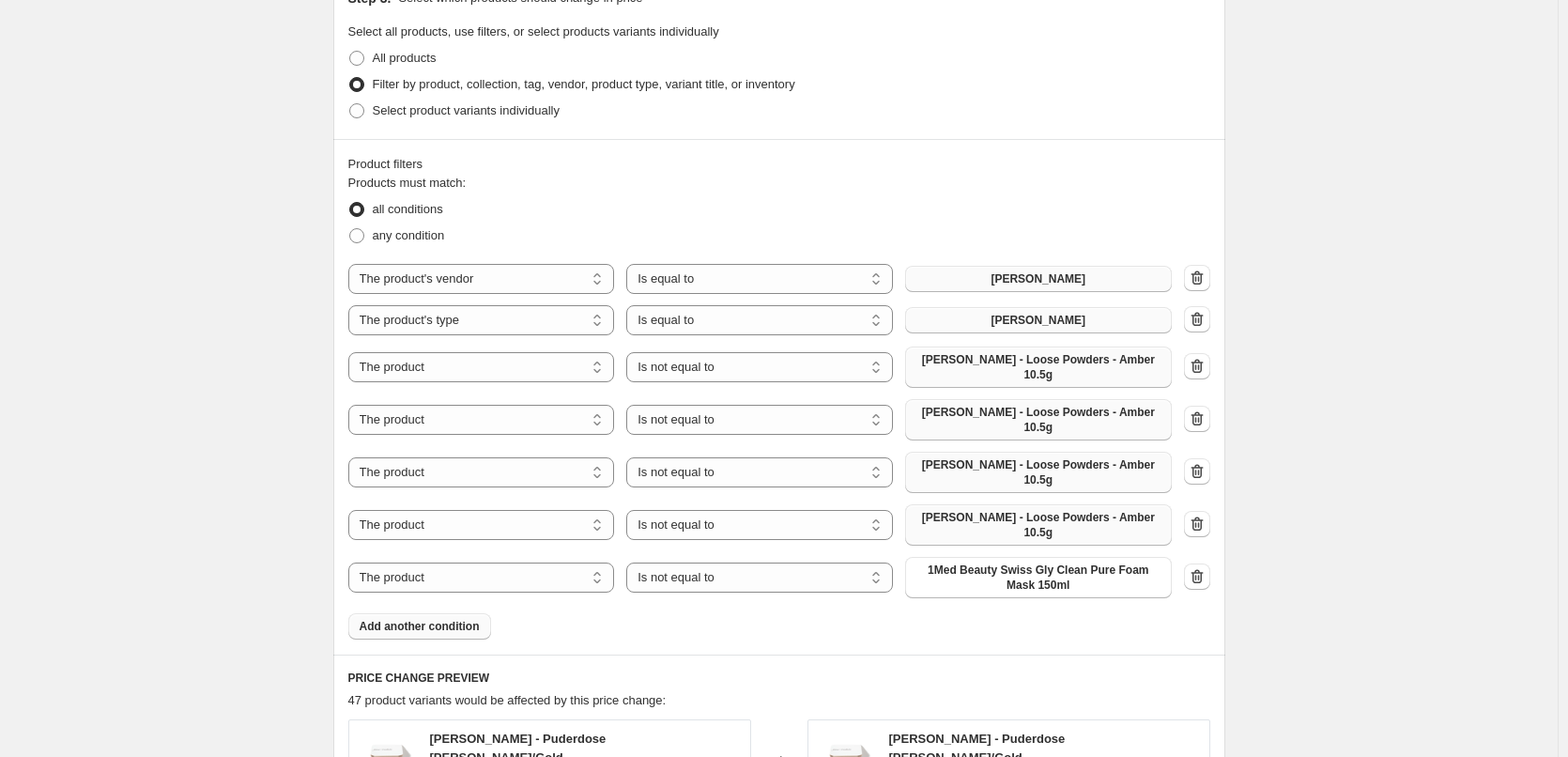
click at [1043, 563] on span "1Med Beauty Swiss Gly Clean Pure Foam Mask 150ml" at bounding box center [1039, 578] width 244 height 30
click at [425, 619] on span "Add another condition" at bounding box center [420, 626] width 121 height 15
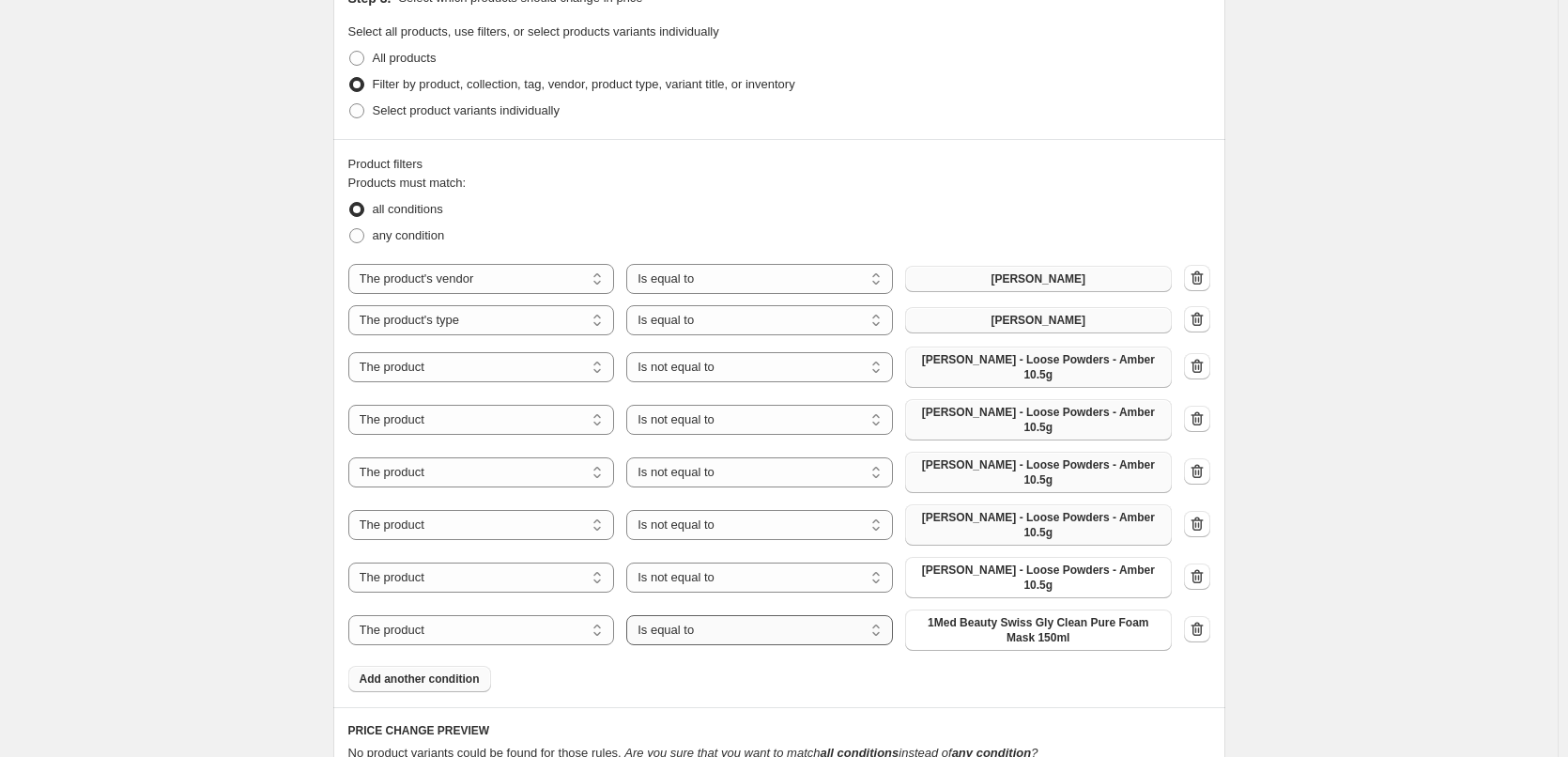
click at [733, 615] on select "Is equal to Is not equal to" at bounding box center [760, 630] width 267 height 30
select select "not_equal"
click at [1039, 615] on span "1Med Beauty Swiss Gly Clean Pure Foam Mask 150ml" at bounding box center [1039, 630] width 244 height 30
click at [407, 672] on span "Add another condition" at bounding box center [420, 679] width 121 height 15
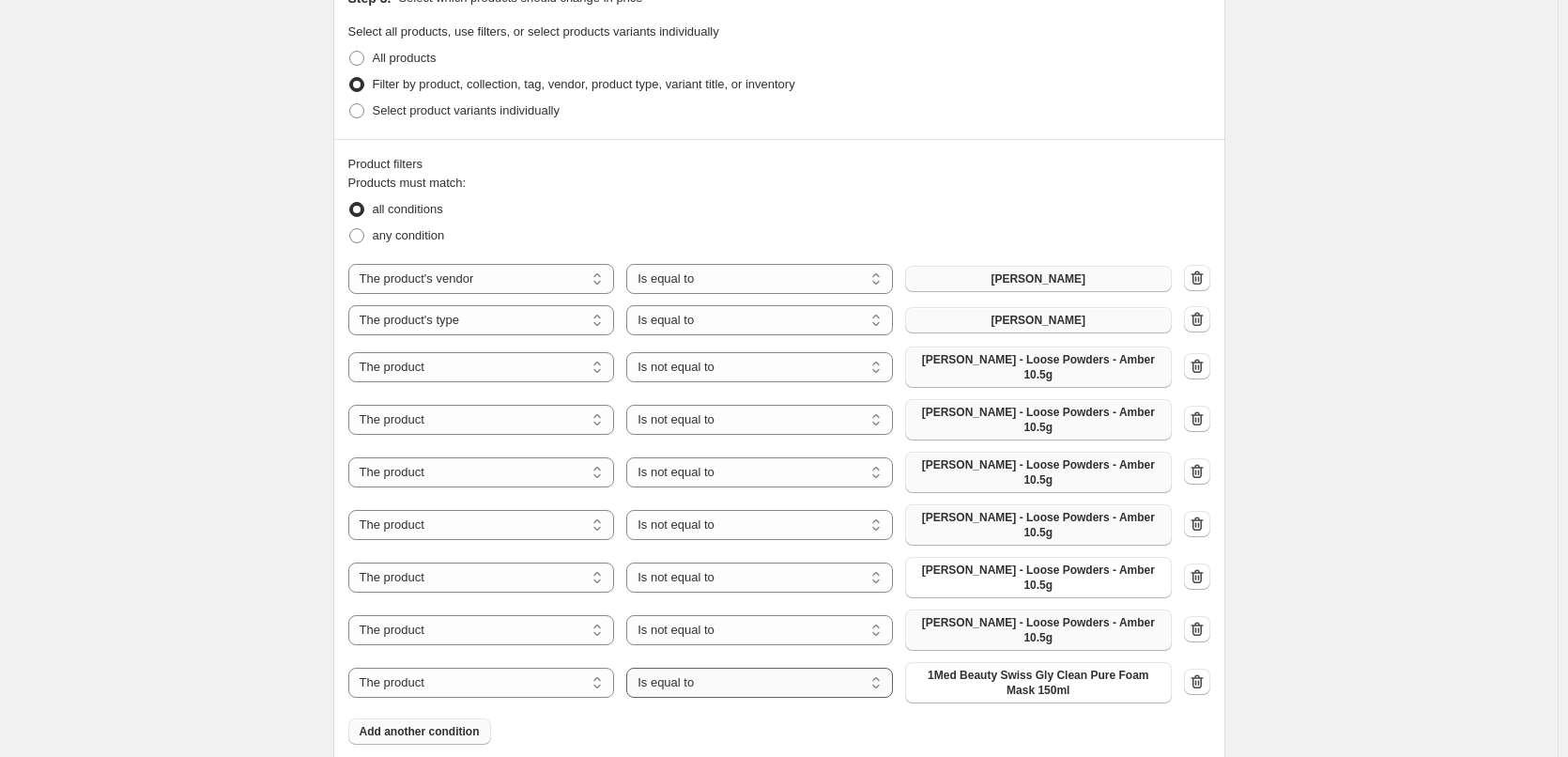
click at [808, 668] on select "Is equal to Is not equal to" at bounding box center [760, 683] width 267 height 30
select select "not_equal"
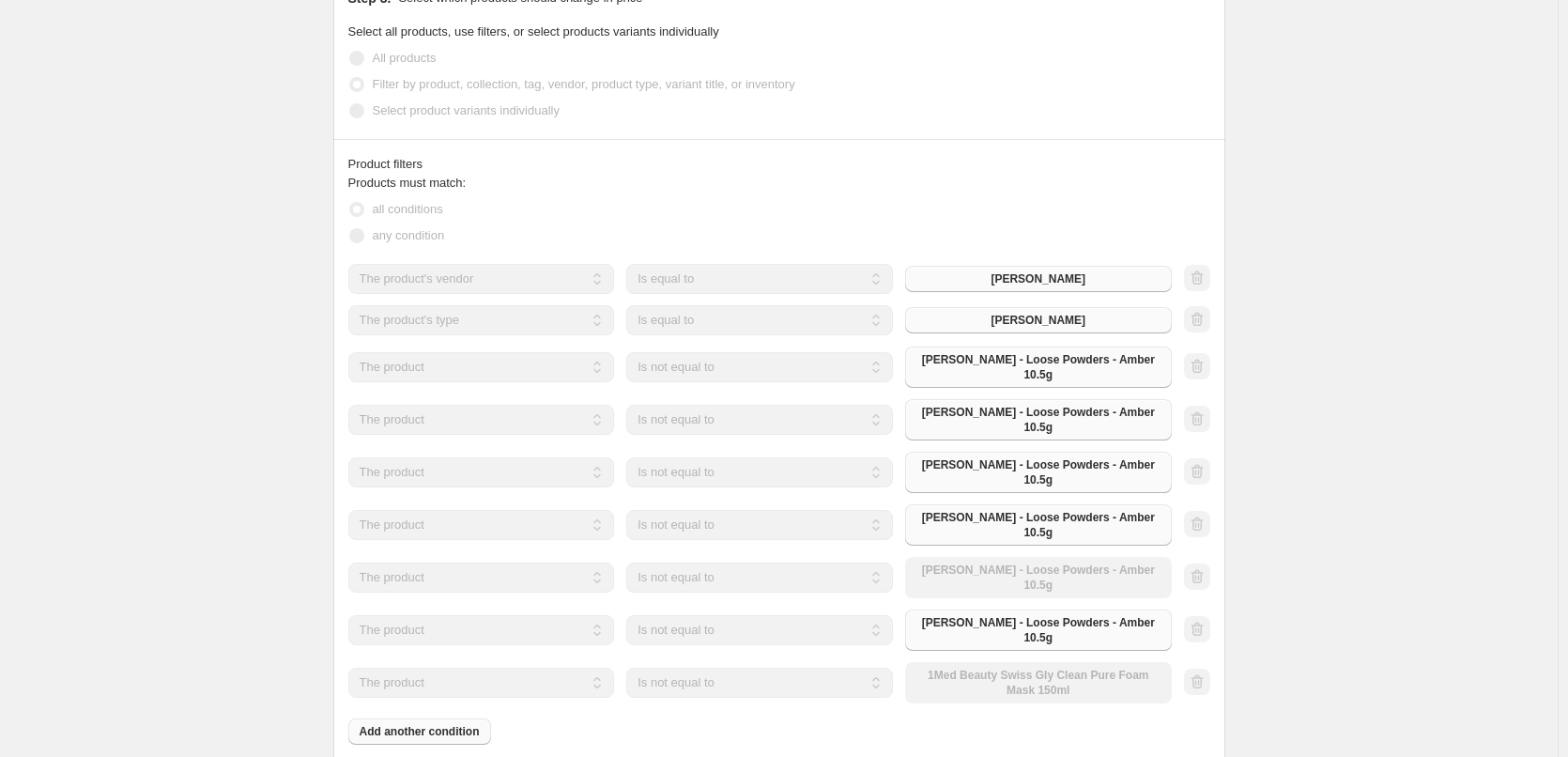
click at [999, 662] on div "The product The product's collection The product's tag The product's vendor The…" at bounding box center [760, 683] width 824 height 42
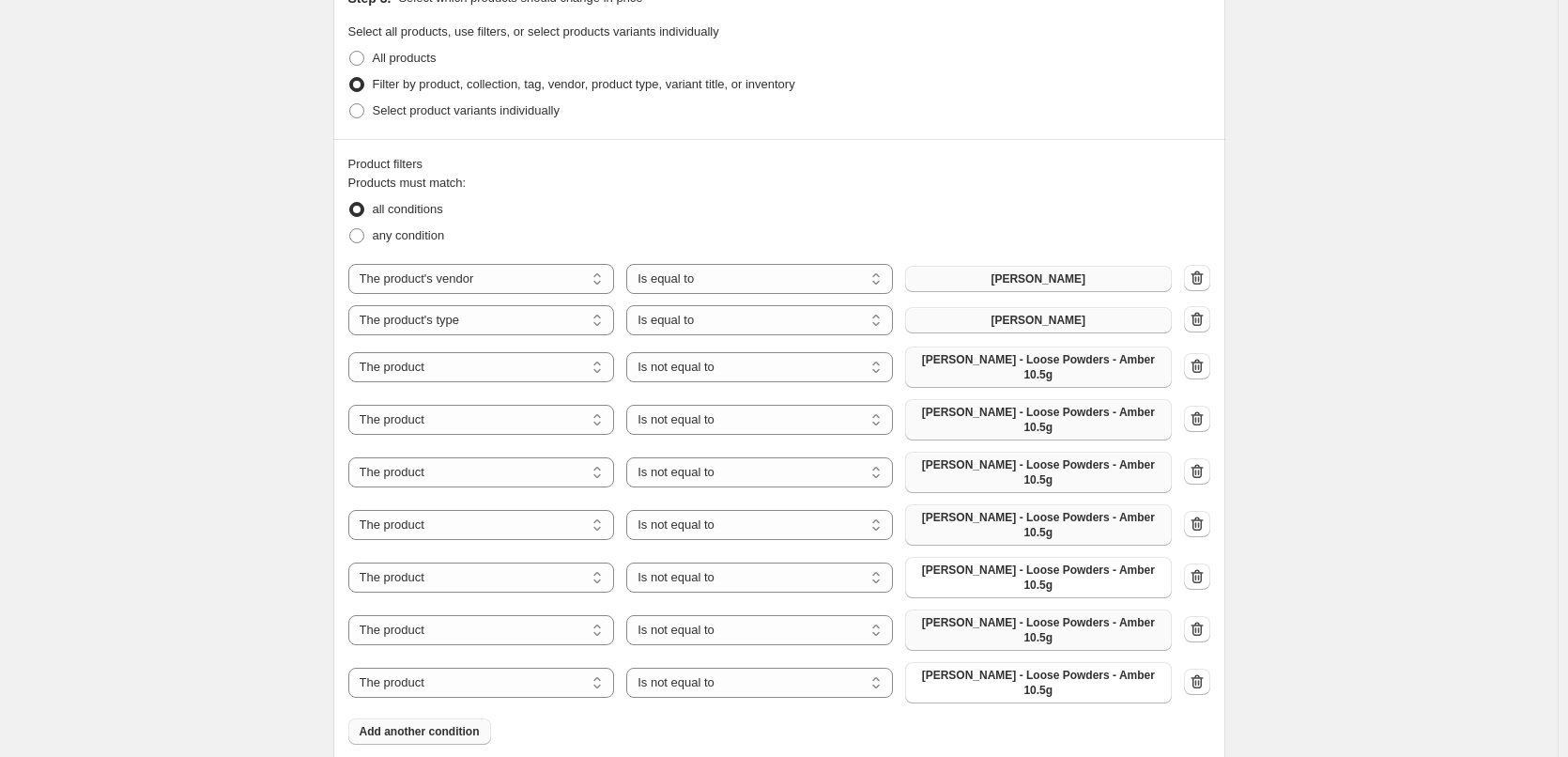
click at [412, 724] on span "Add another condition" at bounding box center [420, 731] width 121 height 15
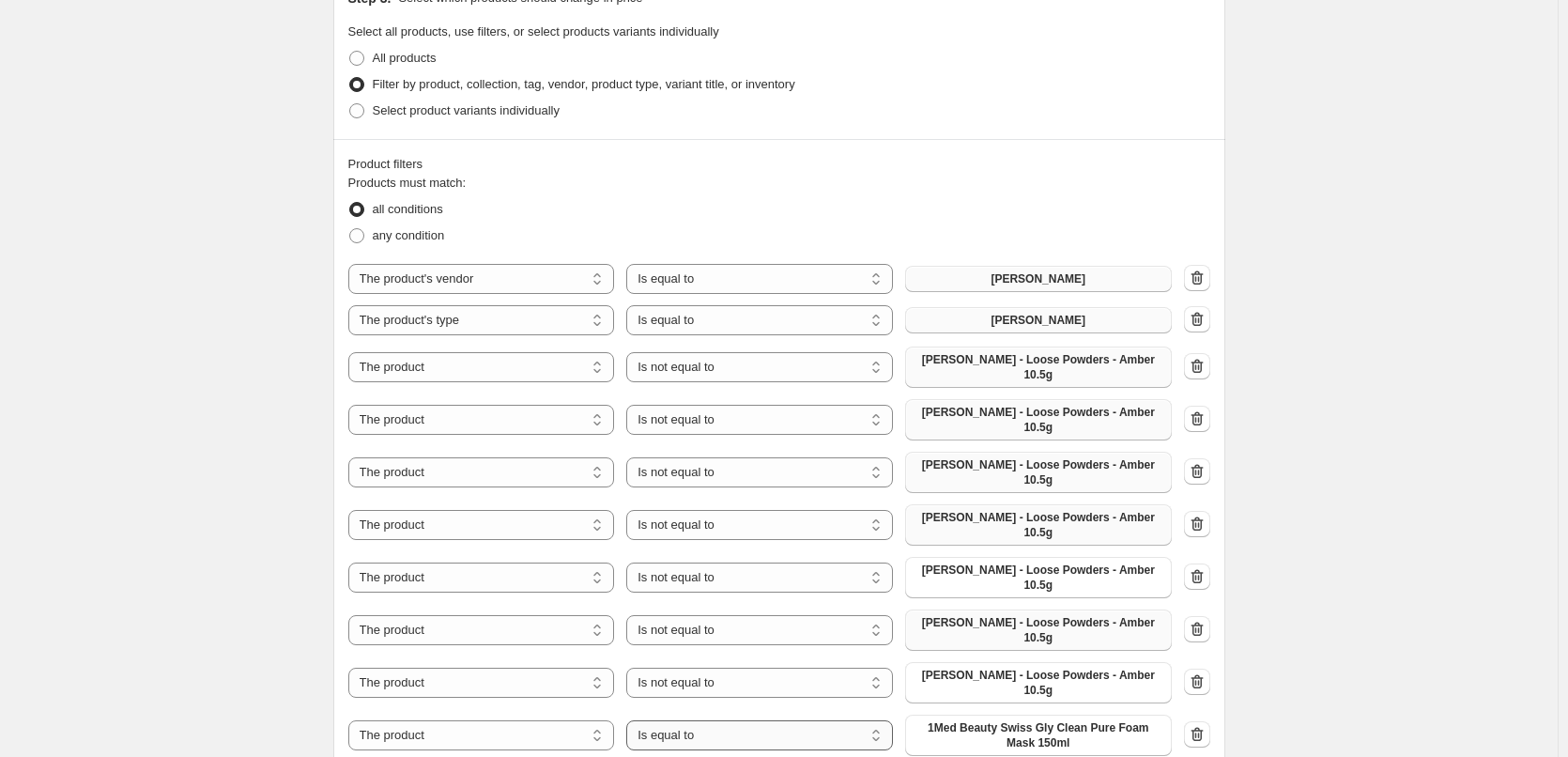
click at [748, 720] on select "Is equal to Is not equal to" at bounding box center [760, 735] width 267 height 30
select select "not_equal"
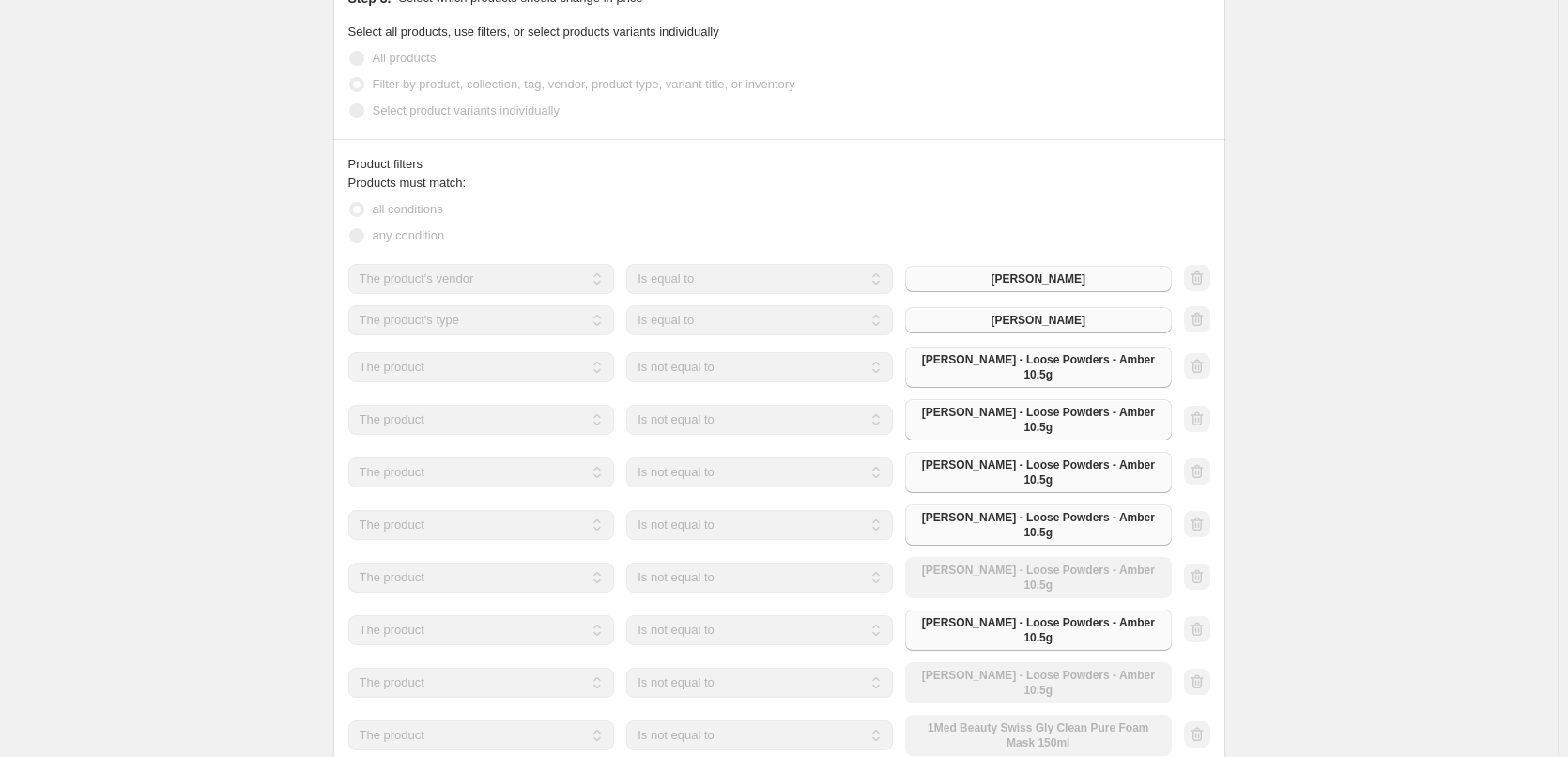
click at [1013, 714] on div "The product The product's collection The product's tag The product's vendor The…" at bounding box center [760, 735] width 824 height 42
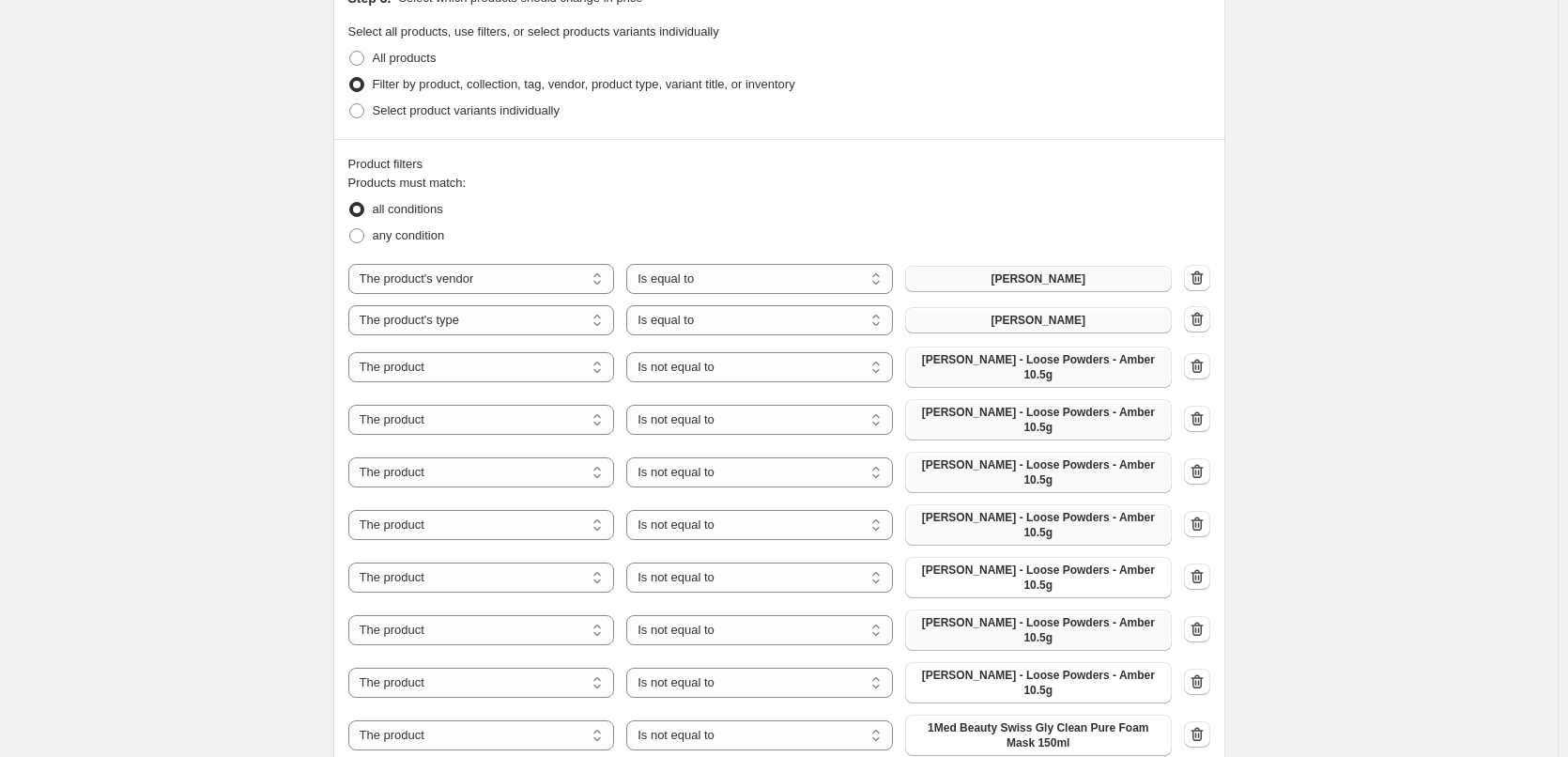
click at [1041, 720] on span "1Med Beauty Swiss Gly Clean Pure Foam Mask 150ml" at bounding box center [1039, 735] width 244 height 30
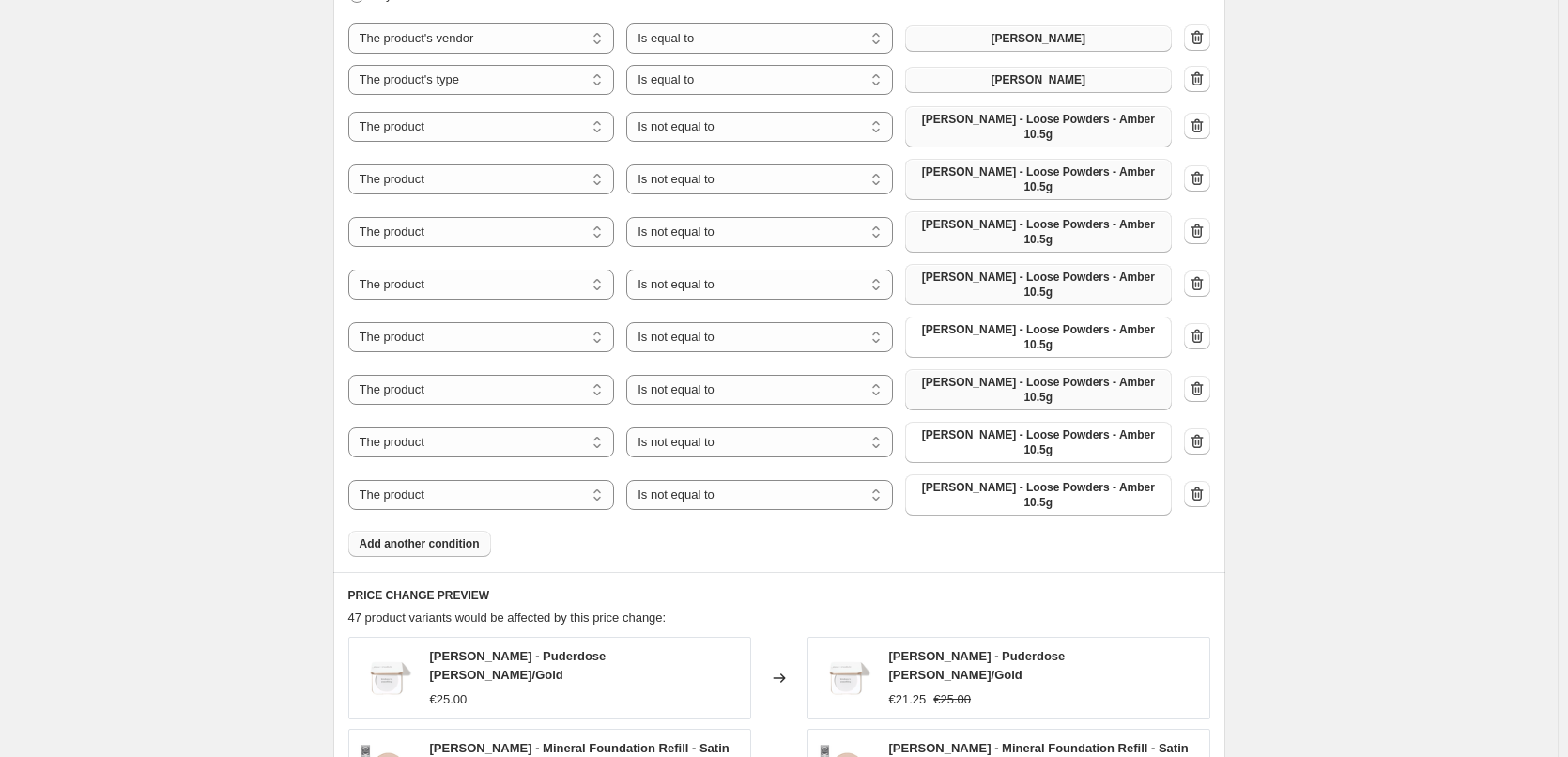
scroll to position [1373, 0]
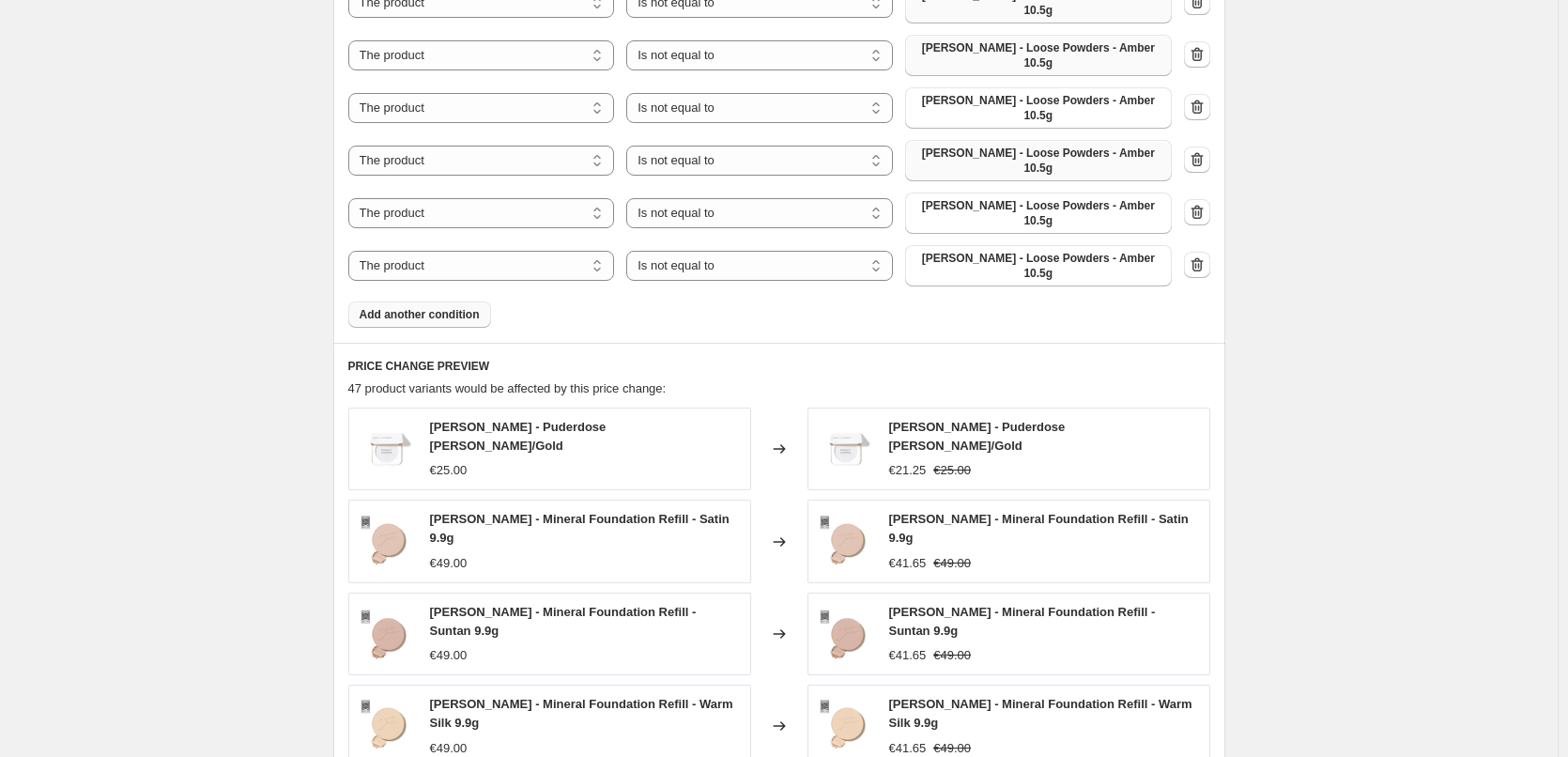
click at [439, 307] on span "Add another condition" at bounding box center [420, 314] width 121 height 15
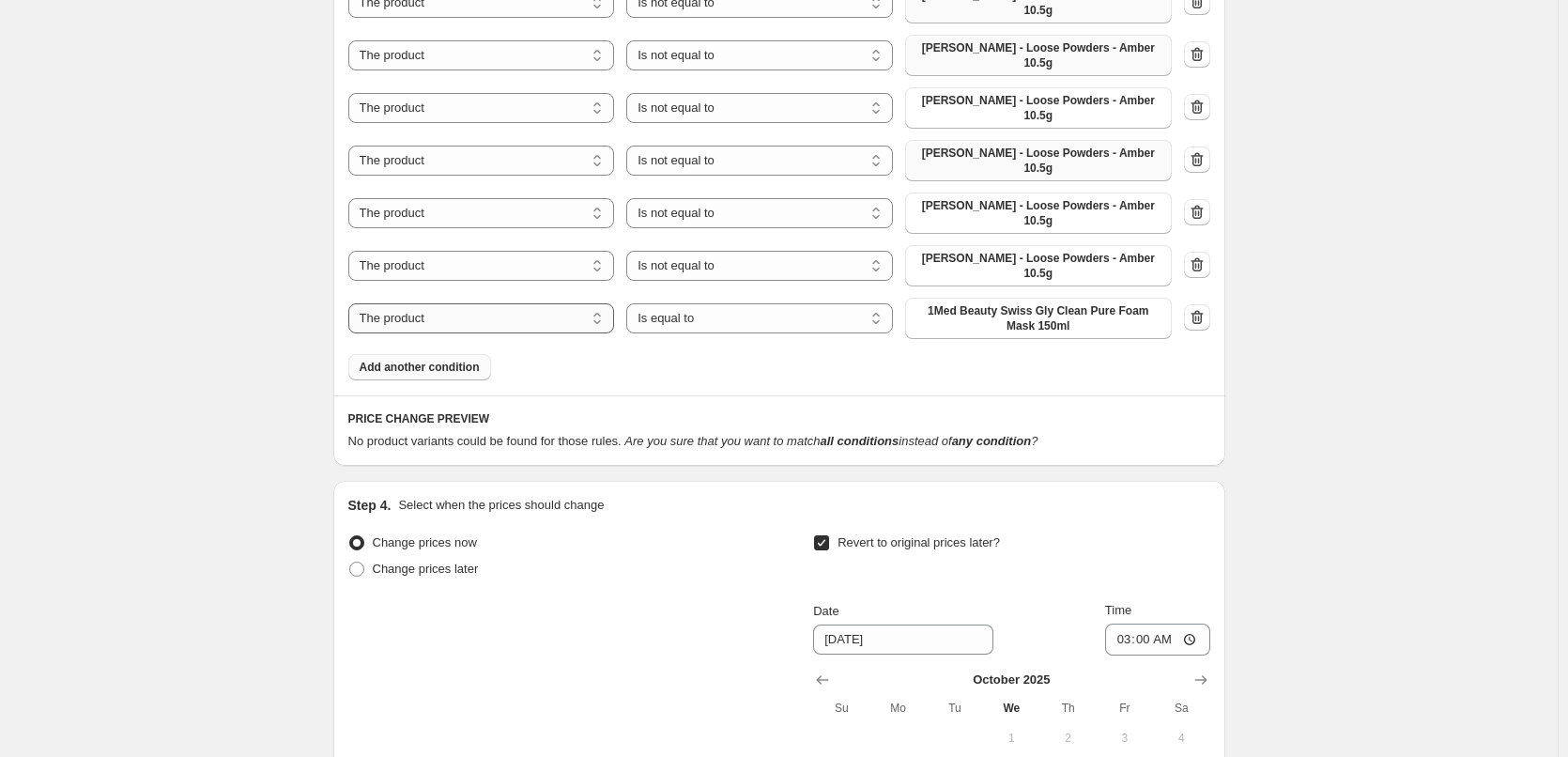
click at [479, 304] on select "The product The product's collection The product's tag The product's vendor The…" at bounding box center [482, 319] width 267 height 30
click at [352, 304] on select "The product The product's collection The product's tag The product's vendor The…" at bounding box center [482, 319] width 267 height 30
click at [644, 304] on select "Is equal to Is not equal to" at bounding box center [760, 319] width 267 height 30
select select "not_equal"
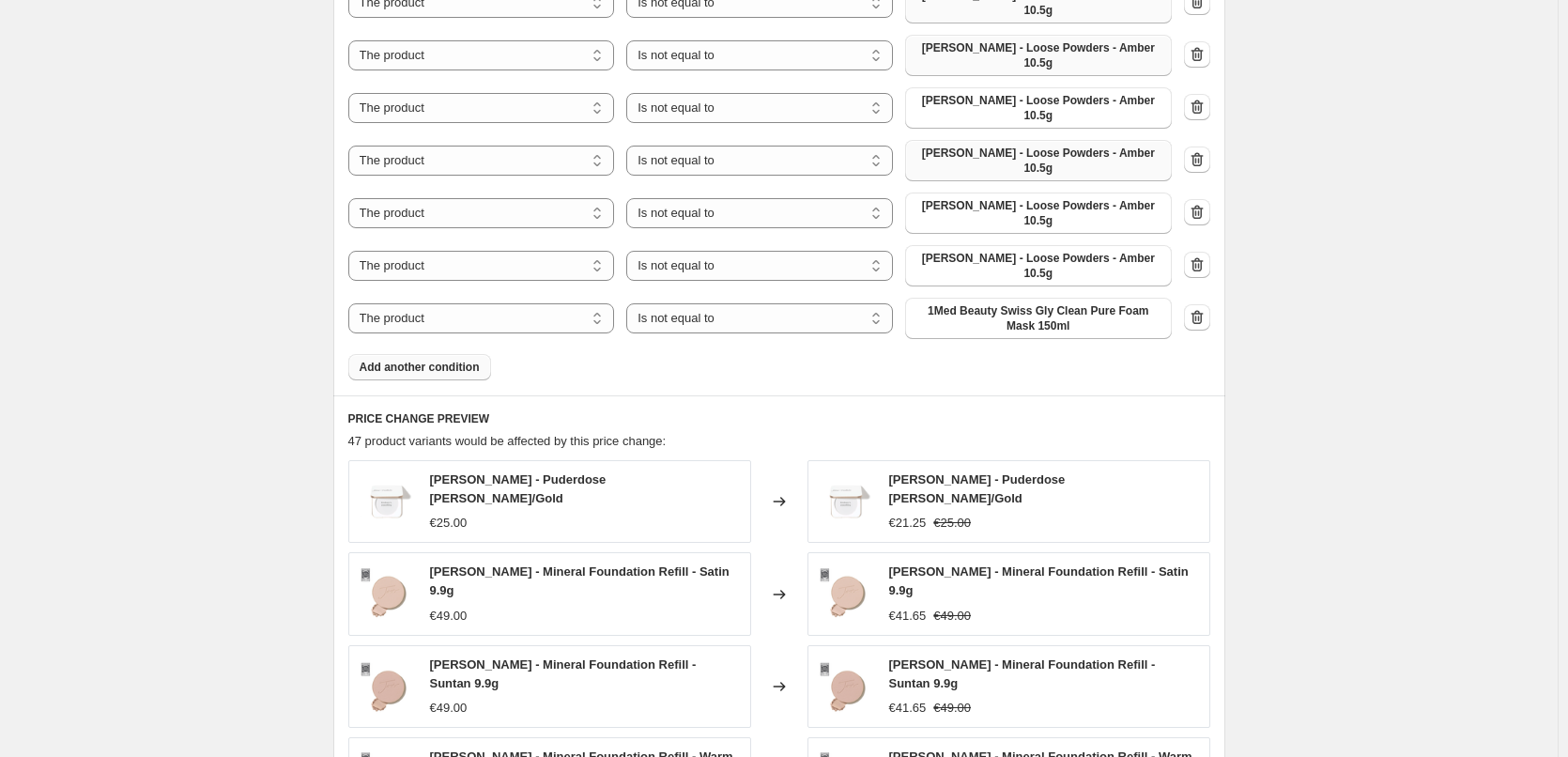
click at [1040, 304] on span "1Med Beauty Swiss Gly Clean Pure Foam Mask 150ml" at bounding box center [1039, 319] width 244 height 30
click at [426, 354] on button "Add another condition" at bounding box center [419, 367] width 142 height 27
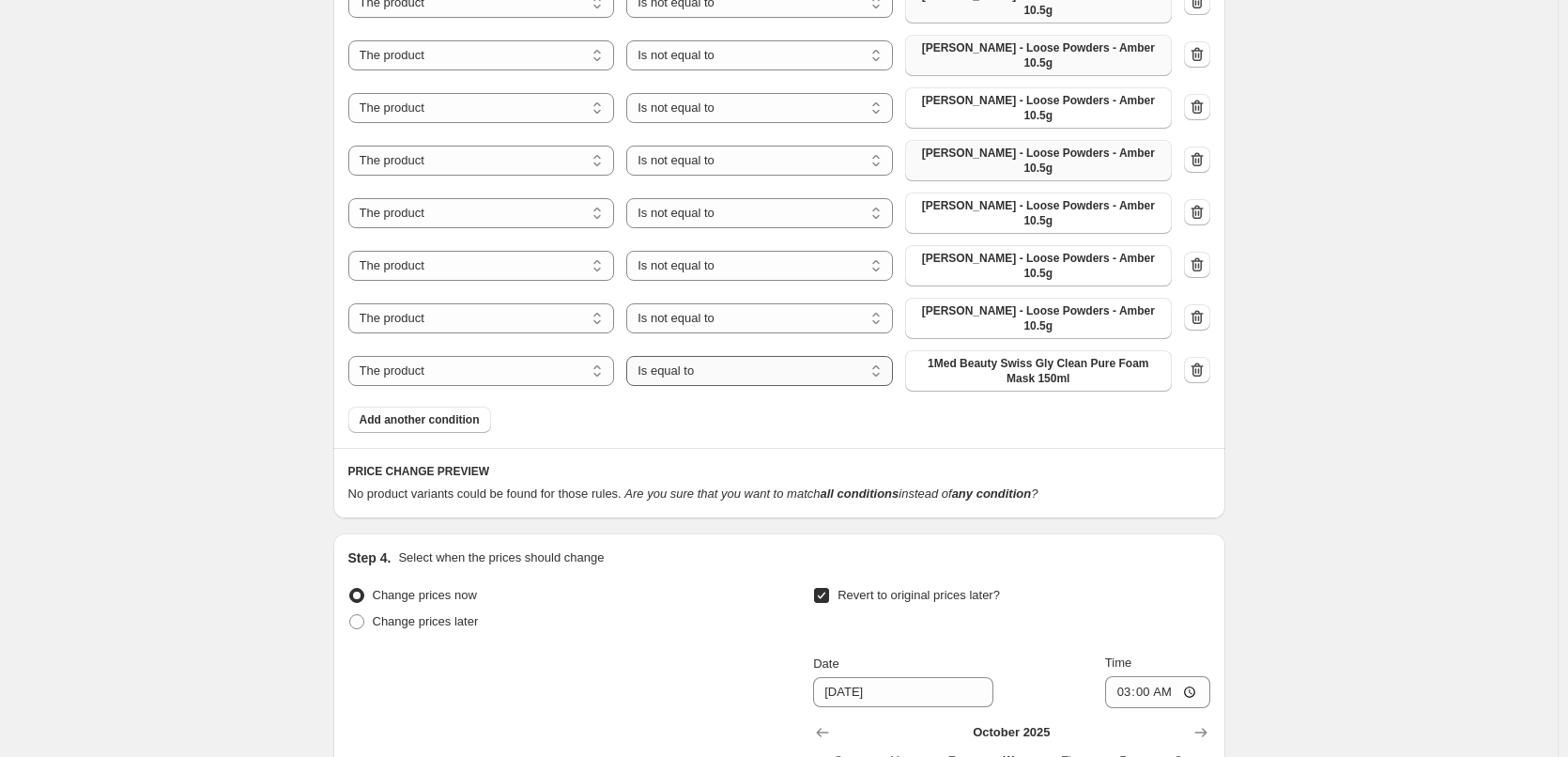
click at [732, 356] on select "Is equal to Is not equal to" at bounding box center [760, 371] width 267 height 30
select select "not_equal"
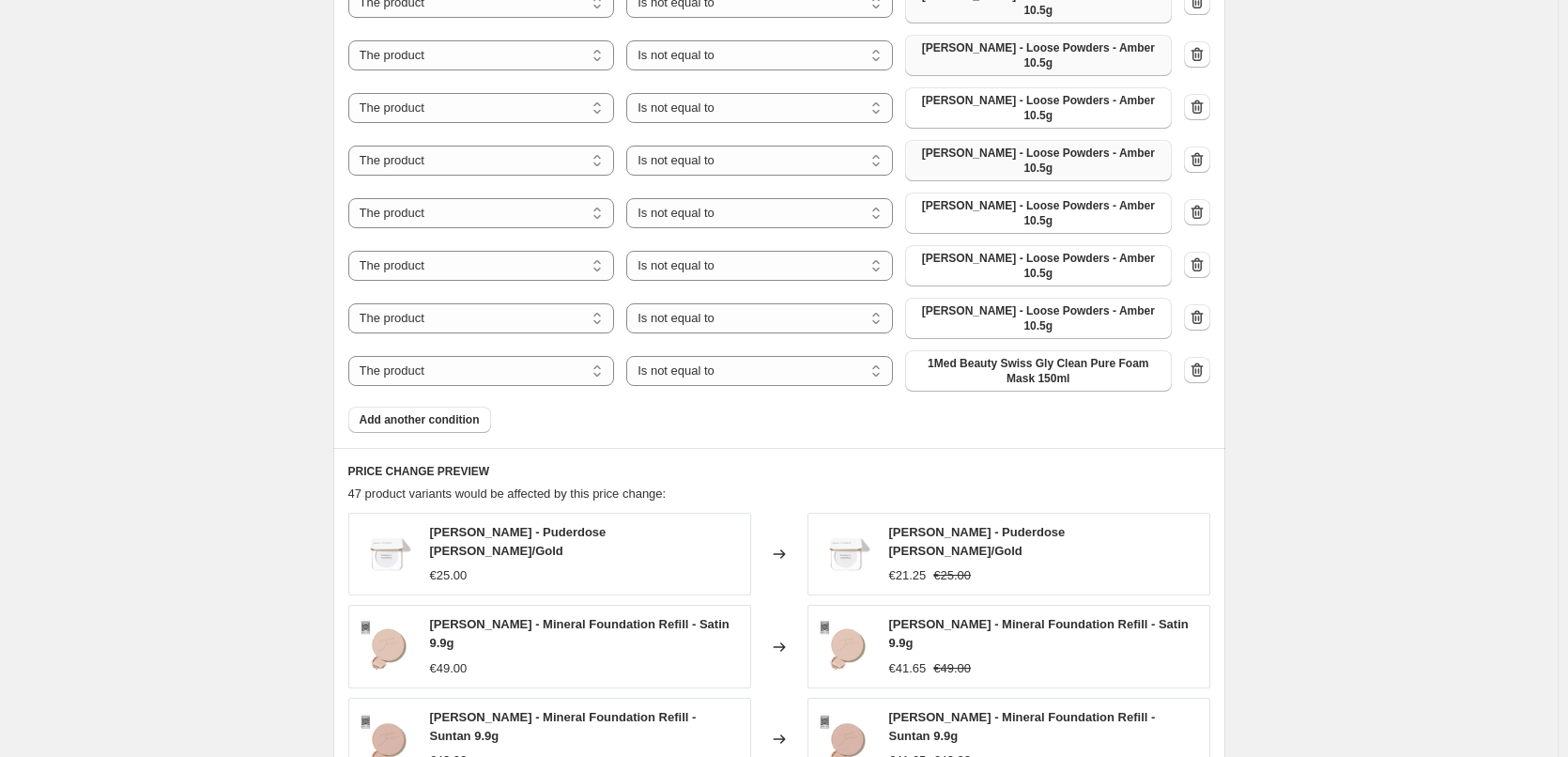
click at [1031, 356] on span "1Med Beauty Swiss Gly Clean Pure Foam Mask 150ml" at bounding box center [1039, 371] width 244 height 30
click at [417, 413] on span "Add another condition" at bounding box center [420, 420] width 121 height 15
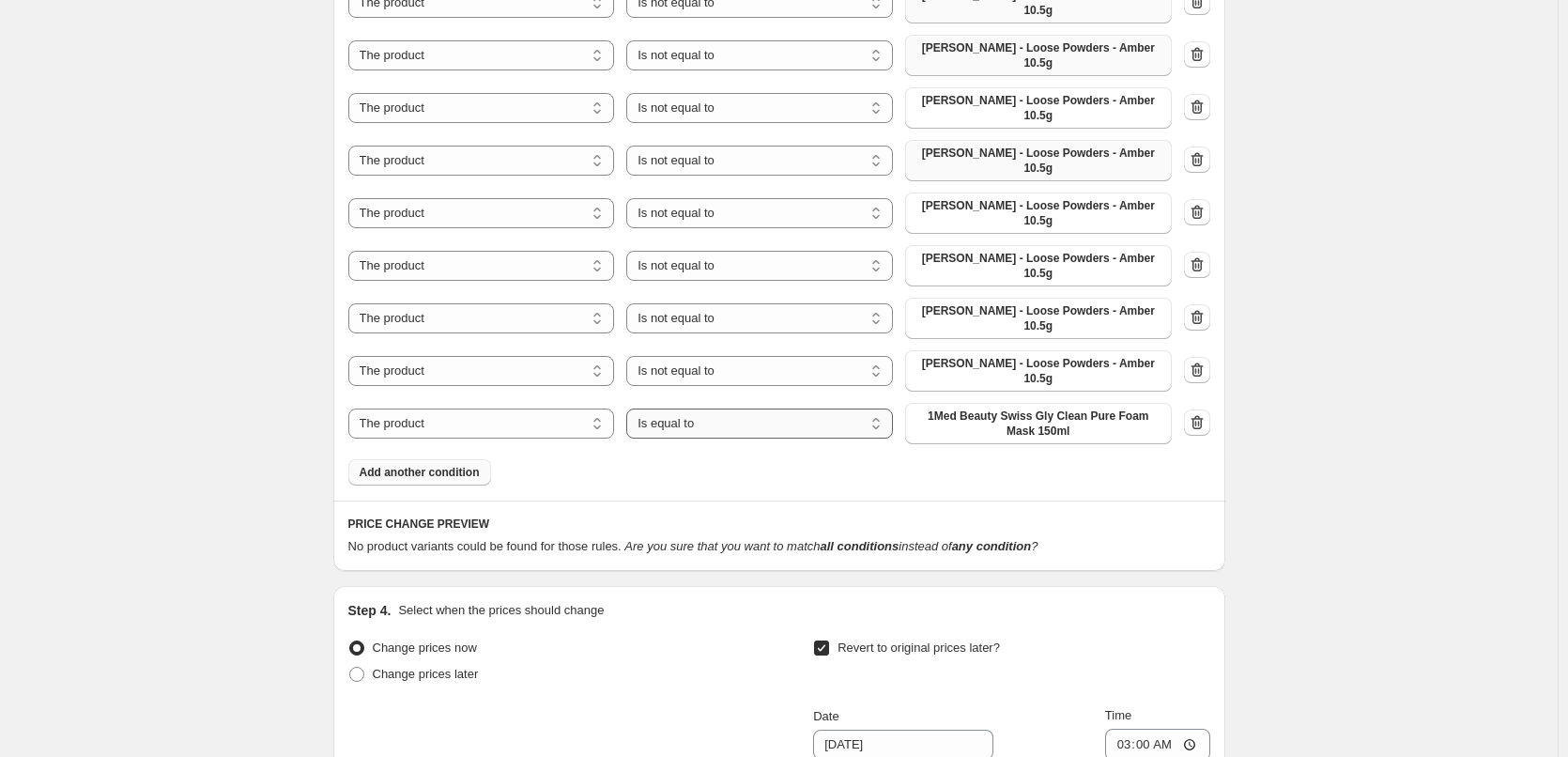
click at [754, 409] on select "Is equal to Is not equal to" at bounding box center [760, 424] width 267 height 30
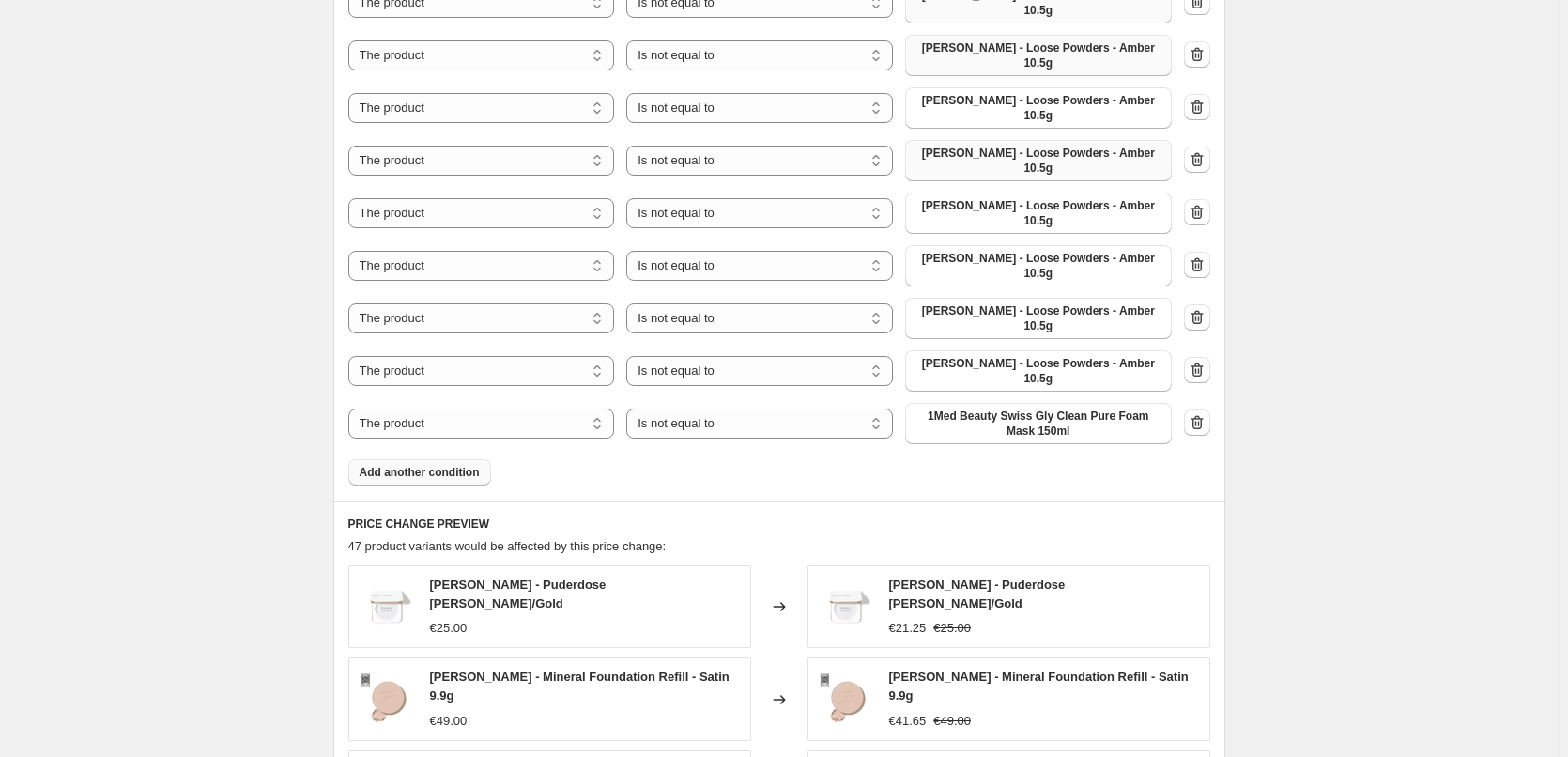
click at [1042, 409] on span "1Med Beauty Swiss Gly Clean Pure Foam Mask 150ml" at bounding box center [1039, 424] width 244 height 30
click at [443, 465] on span "Add another condition" at bounding box center [420, 472] width 121 height 15
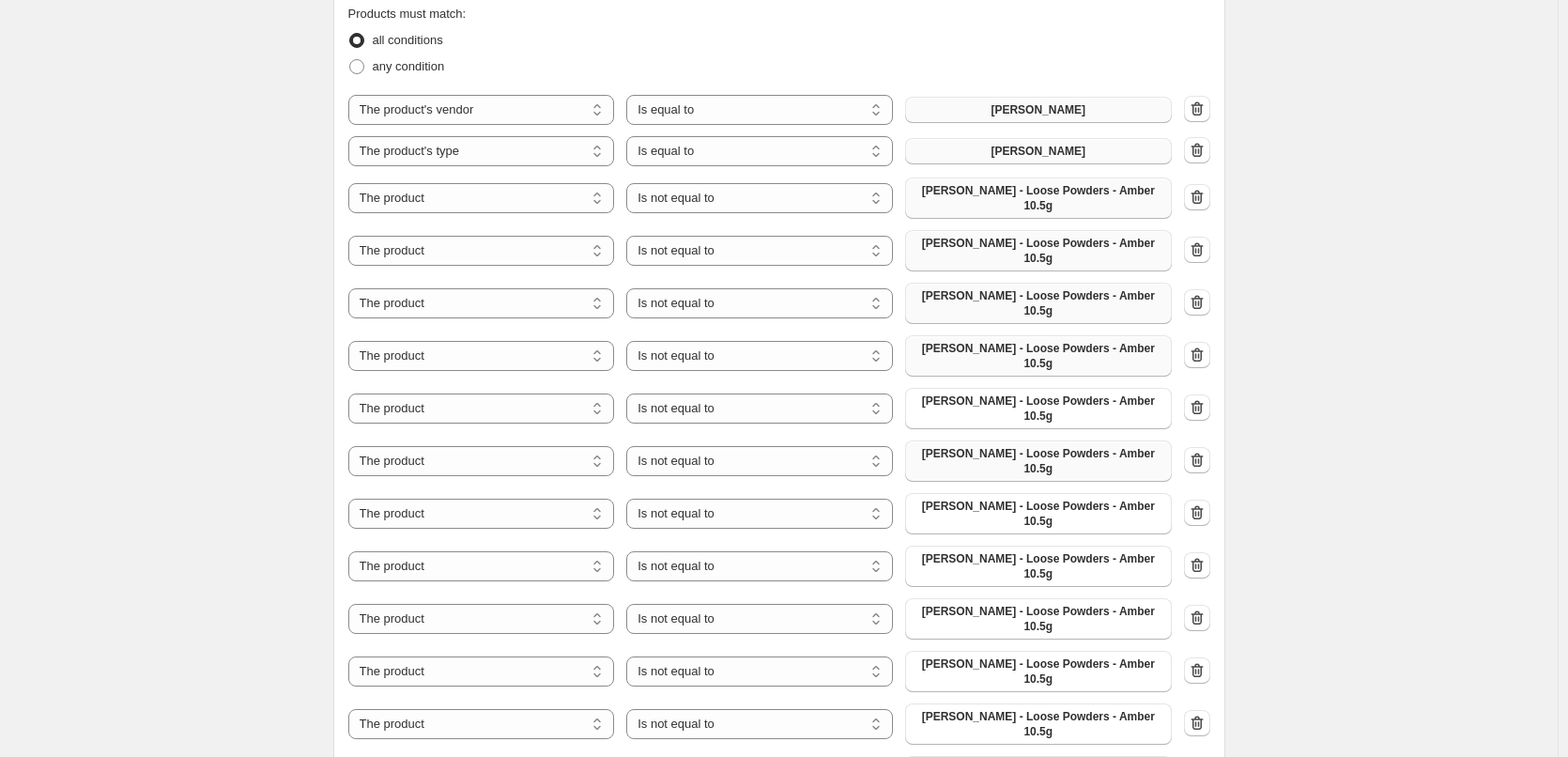
scroll to position [1072, 0]
click at [1118, 237] on span "[PERSON_NAME] - Loose Powders - Amber 10.5g" at bounding box center [1039, 251] width 244 height 30
click at [1088, 289] on span "[PERSON_NAME] - Loose Powders - Amber 10.5g" at bounding box center [1039, 304] width 244 height 30
click at [1065, 342] on span "[PERSON_NAME] - Loose Powders - Amber 10.5g" at bounding box center [1039, 357] width 244 height 30
click at [1069, 395] on span "[PERSON_NAME] - Loose Powders - Amber 10.5g" at bounding box center [1039, 410] width 244 height 30
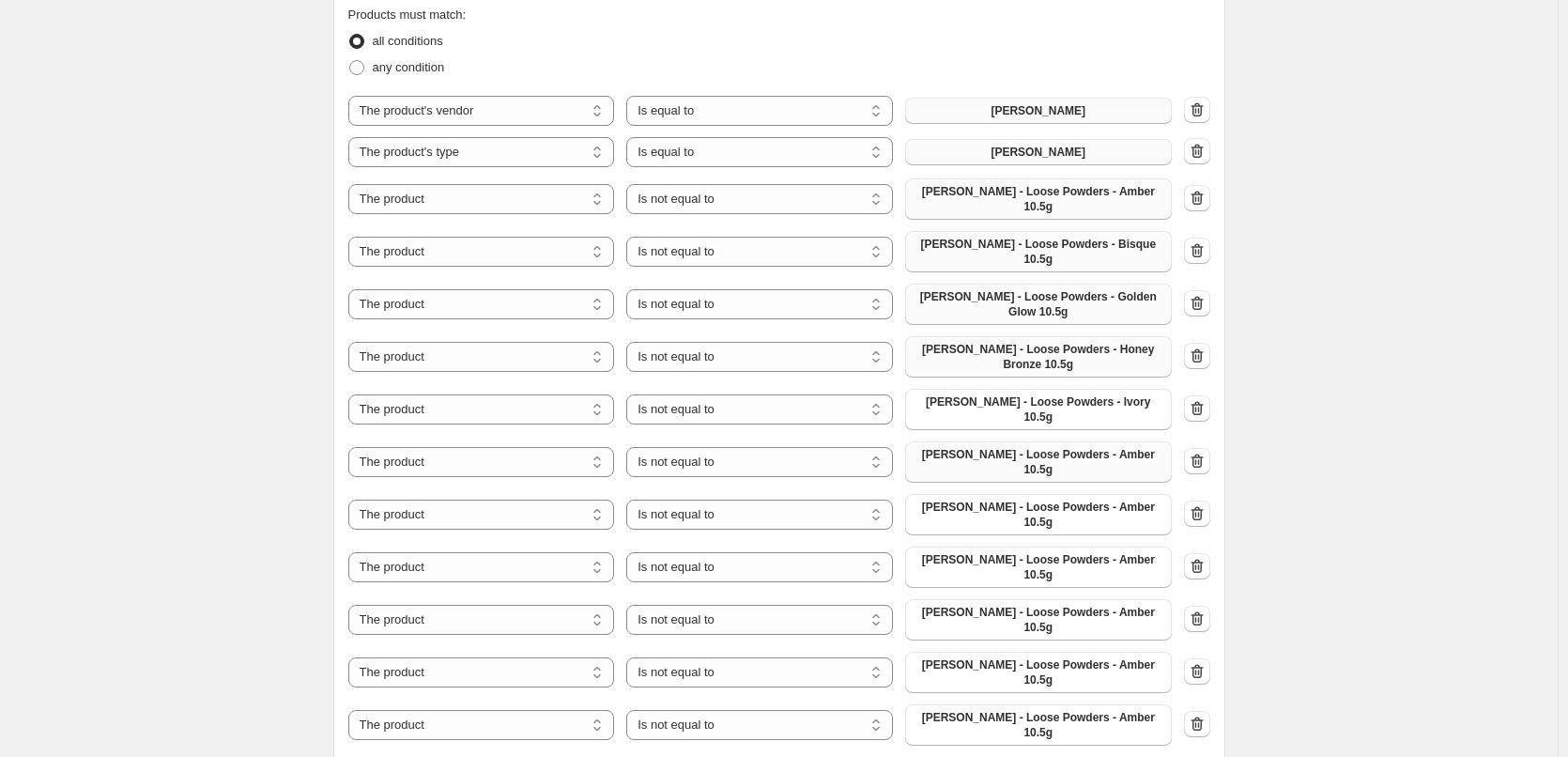
click at [1082, 447] on span "[PERSON_NAME] - Loose Powders - Amber 10.5g" at bounding box center [1039, 462] width 244 height 30
click at [1067, 500] on span "[PERSON_NAME] - Loose Powders - Amber 10.5g" at bounding box center [1039, 515] width 244 height 30
click at [1084, 552] on span "[PERSON_NAME] - Loose Powders - Amber 10.5g" at bounding box center [1039, 567] width 244 height 30
click at [1083, 605] on span "[PERSON_NAME] - Loose Powders - Amber 10.5g" at bounding box center [1039, 619] width 244 height 30
click at [1061, 658] on span "[PERSON_NAME] - Loose Powders - Amber 10.5g" at bounding box center [1039, 673] width 244 height 30
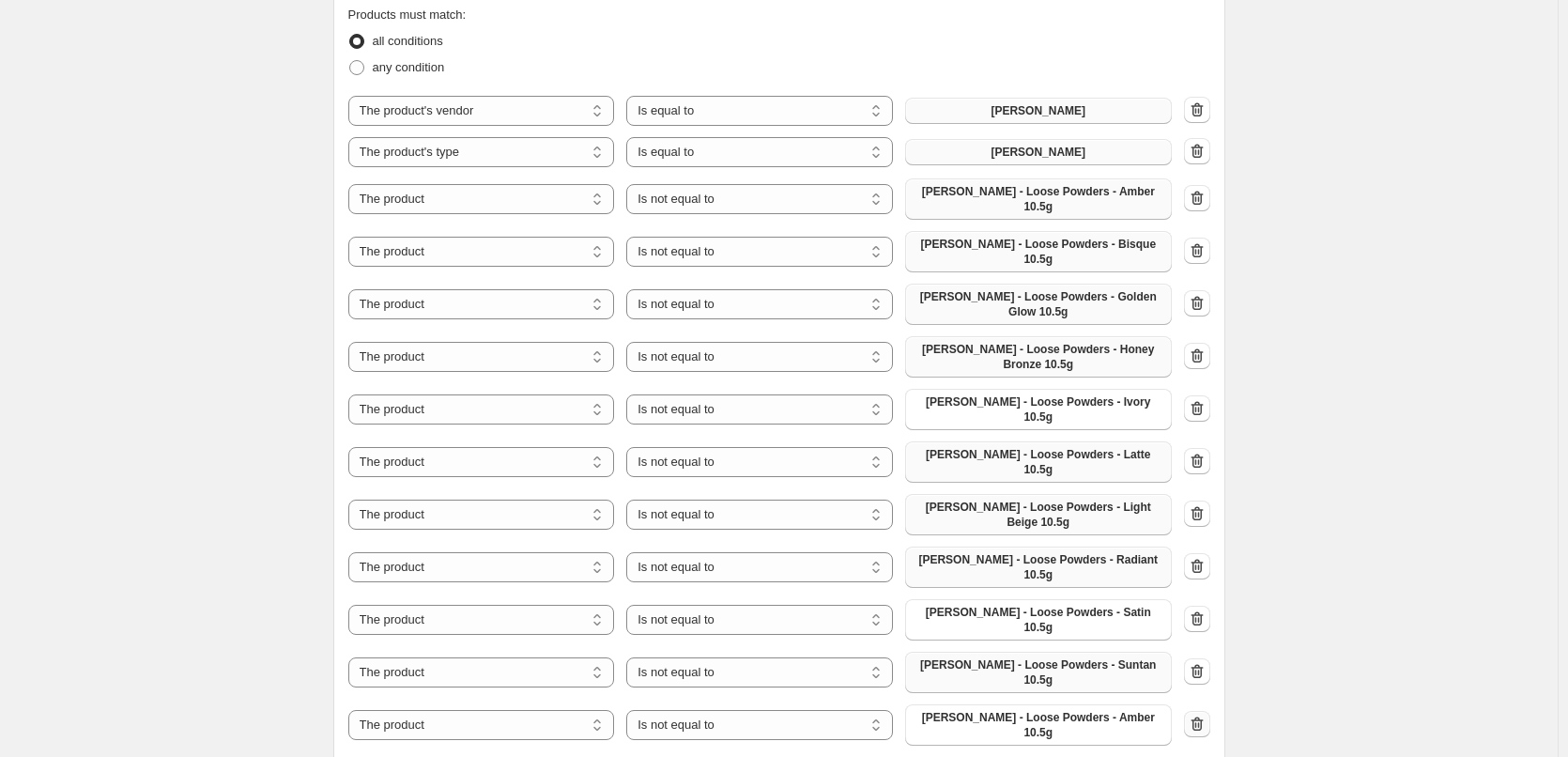
click at [1196, 714] on icon "button" at bounding box center [1197, 723] width 19 height 19
select select "equal"
click at [1201, 714] on icon "button" at bounding box center [1197, 723] width 19 height 19
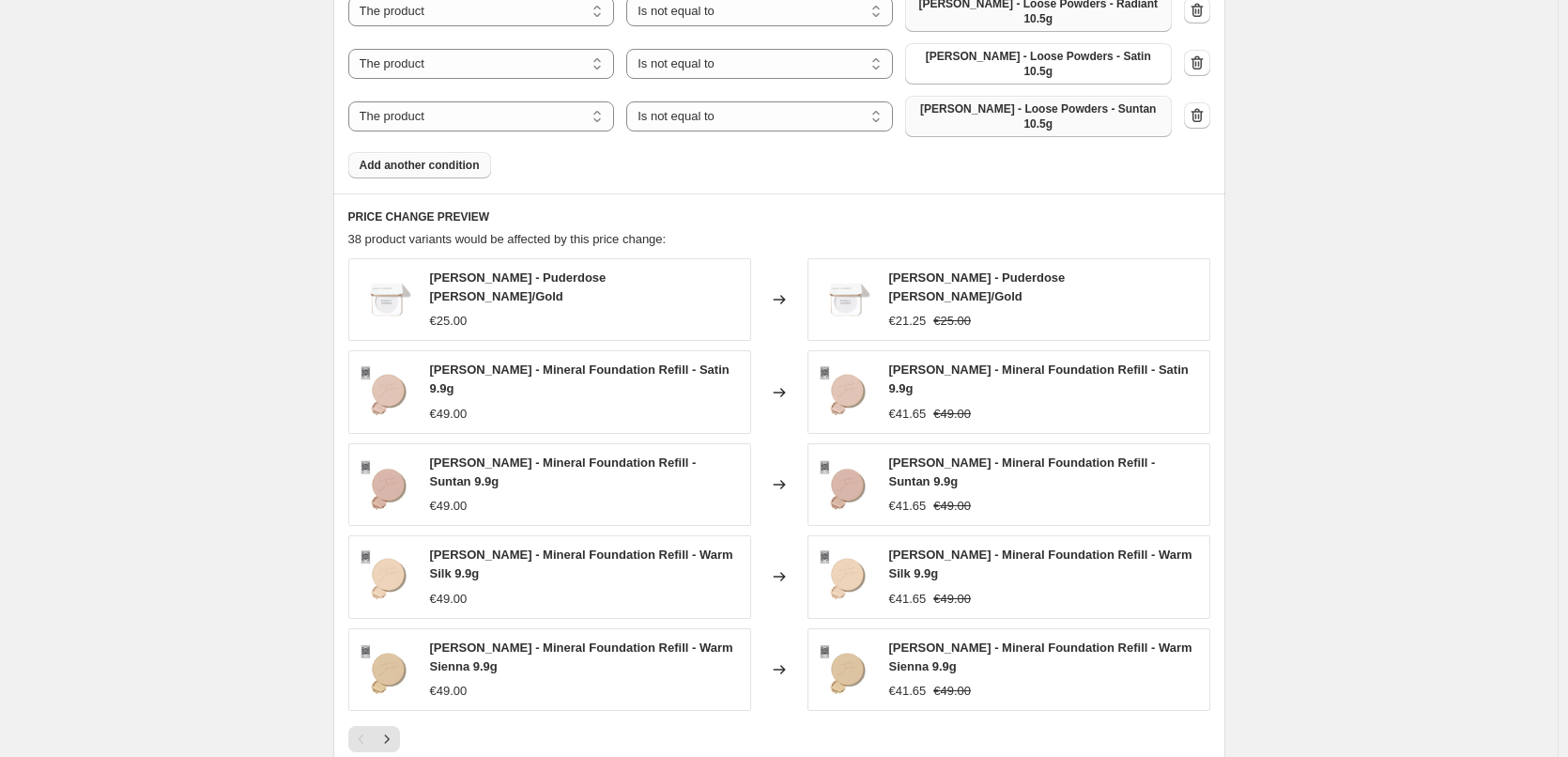
scroll to position [1636, 0]
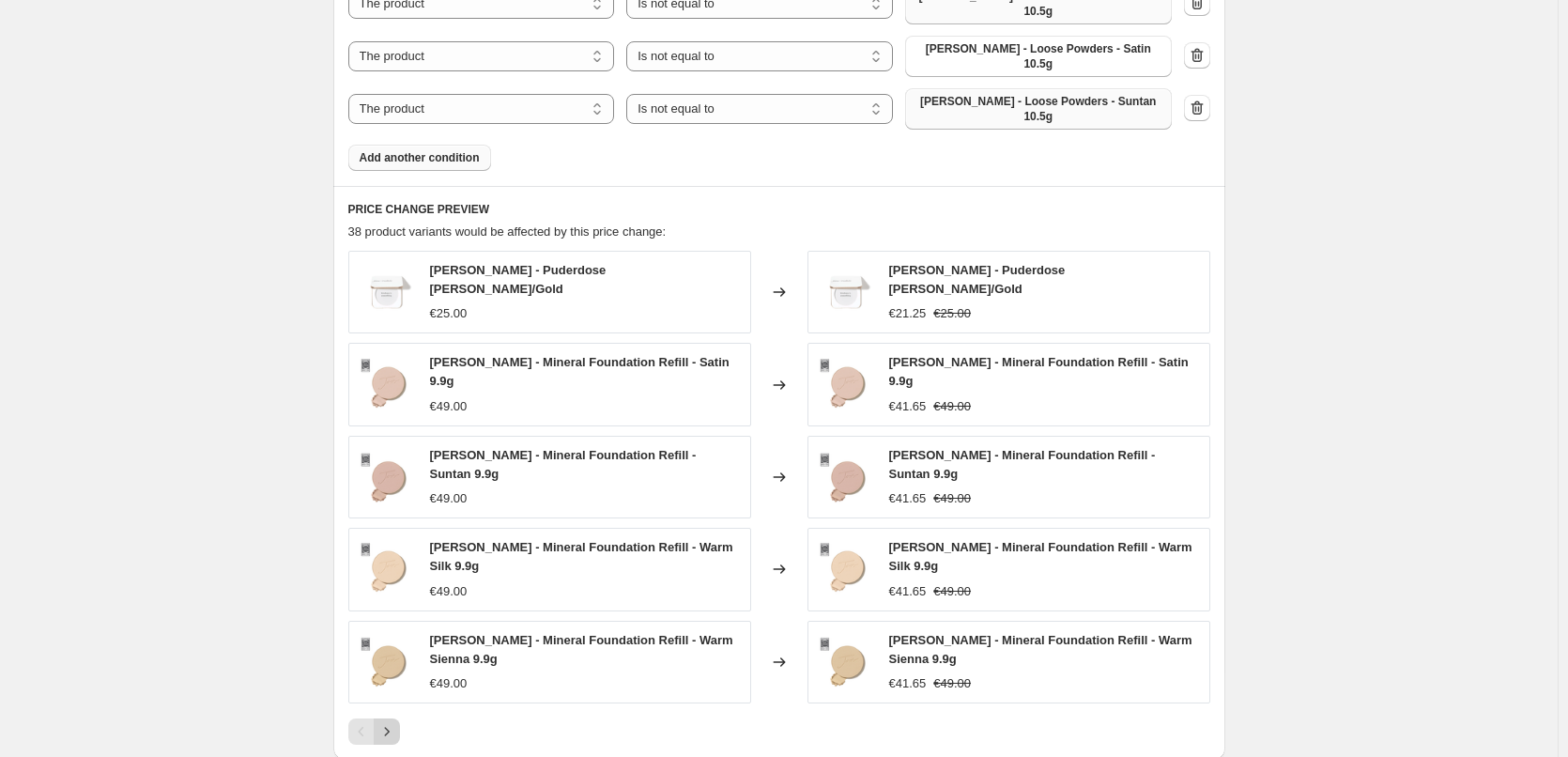
click at [393, 722] on icon "Next" at bounding box center [387, 731] width 19 height 19
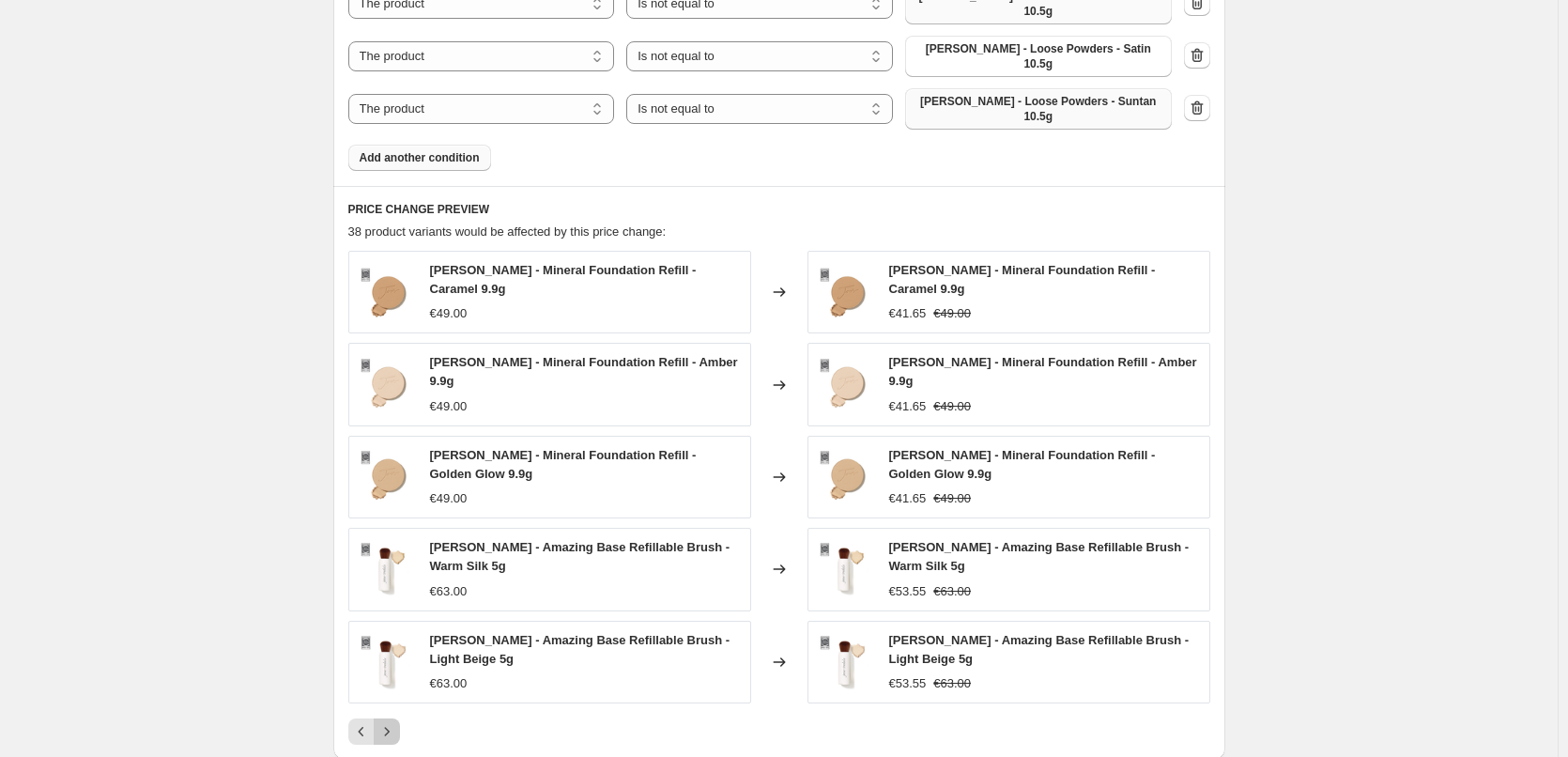
click at [388, 722] on icon "Next" at bounding box center [387, 731] width 19 height 19
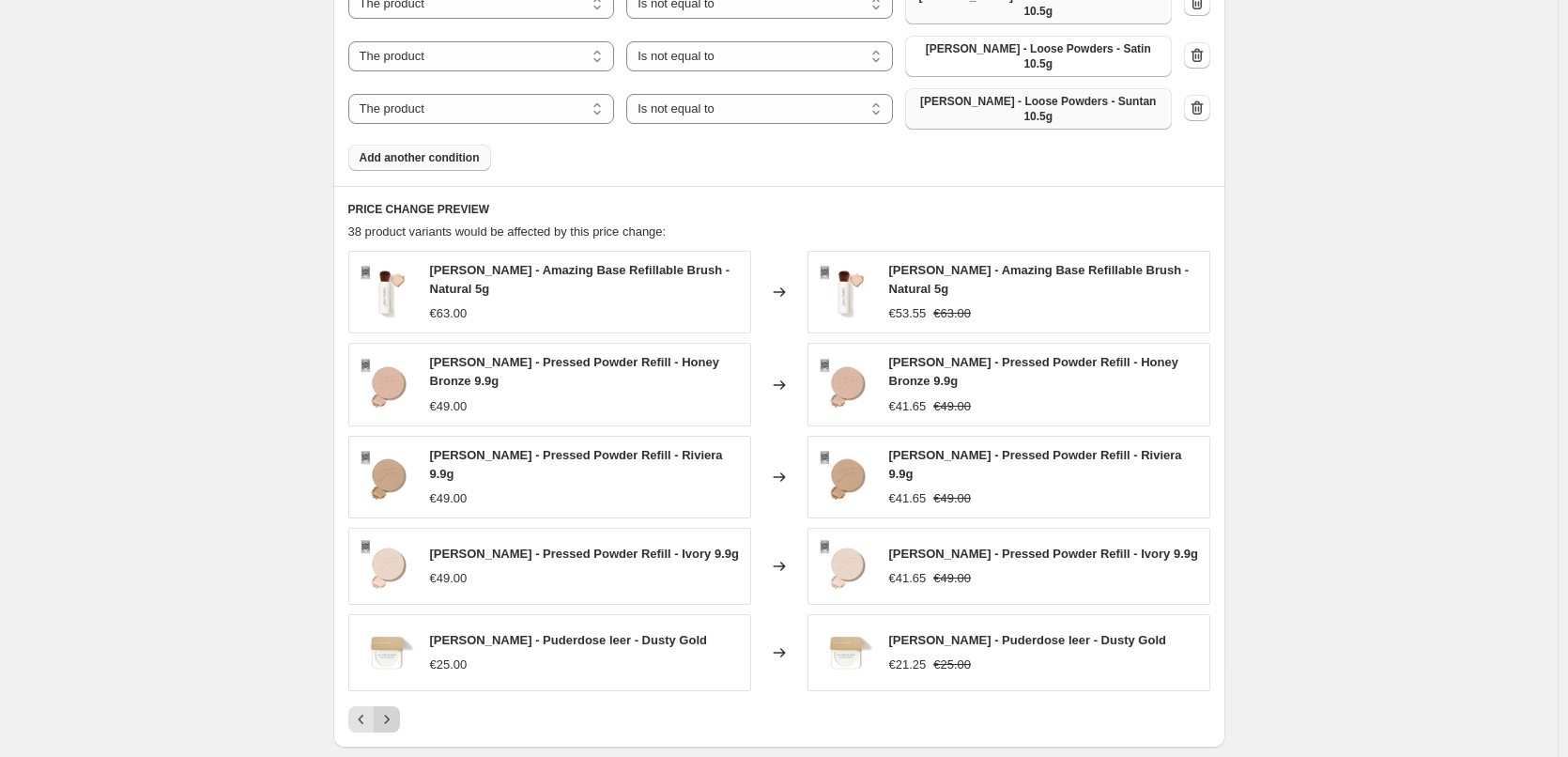
click at [389, 714] on icon "Next" at bounding box center [386, 718] width 5 height 9
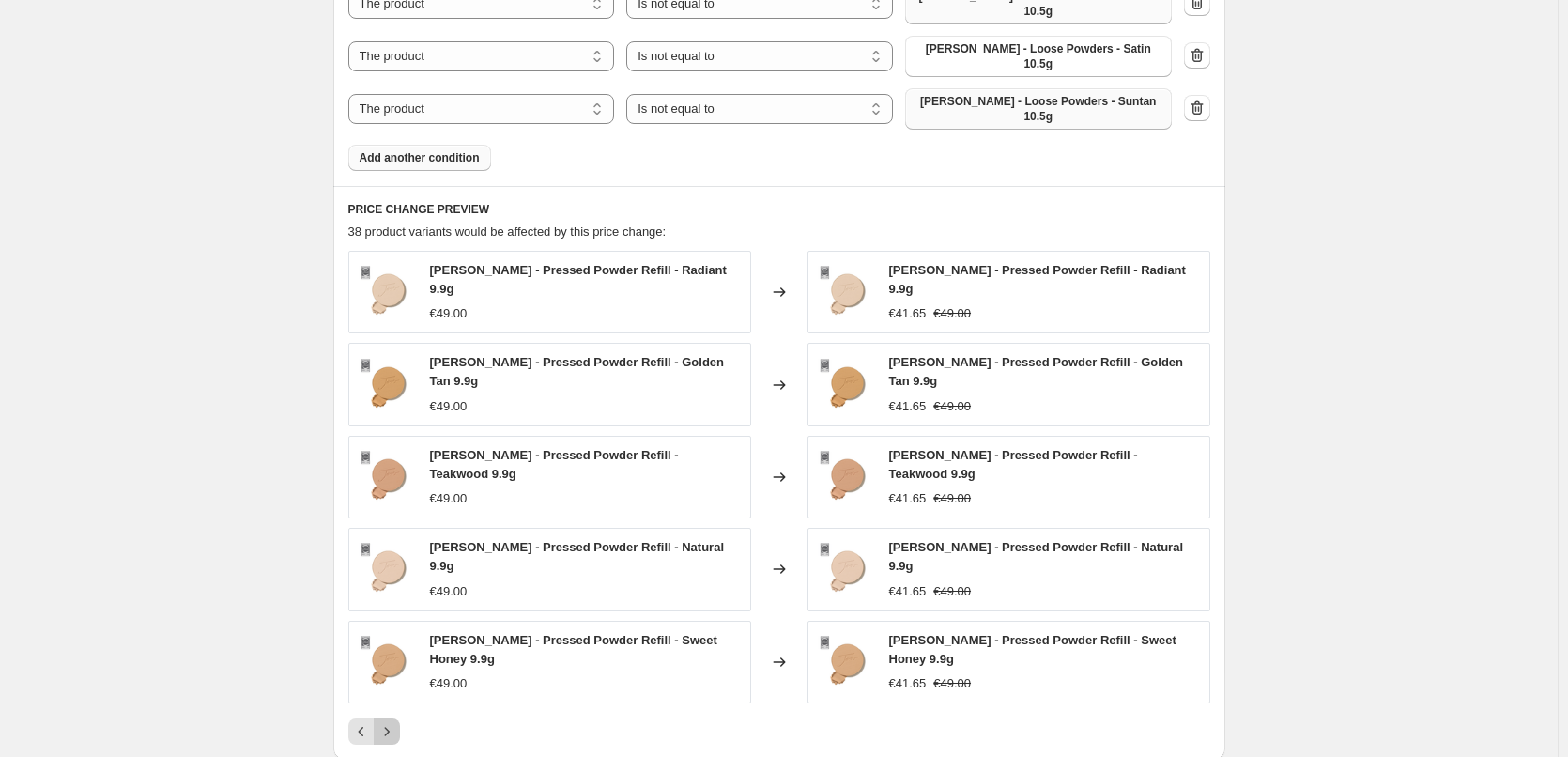
click at [392, 722] on icon "Next" at bounding box center [387, 731] width 19 height 19
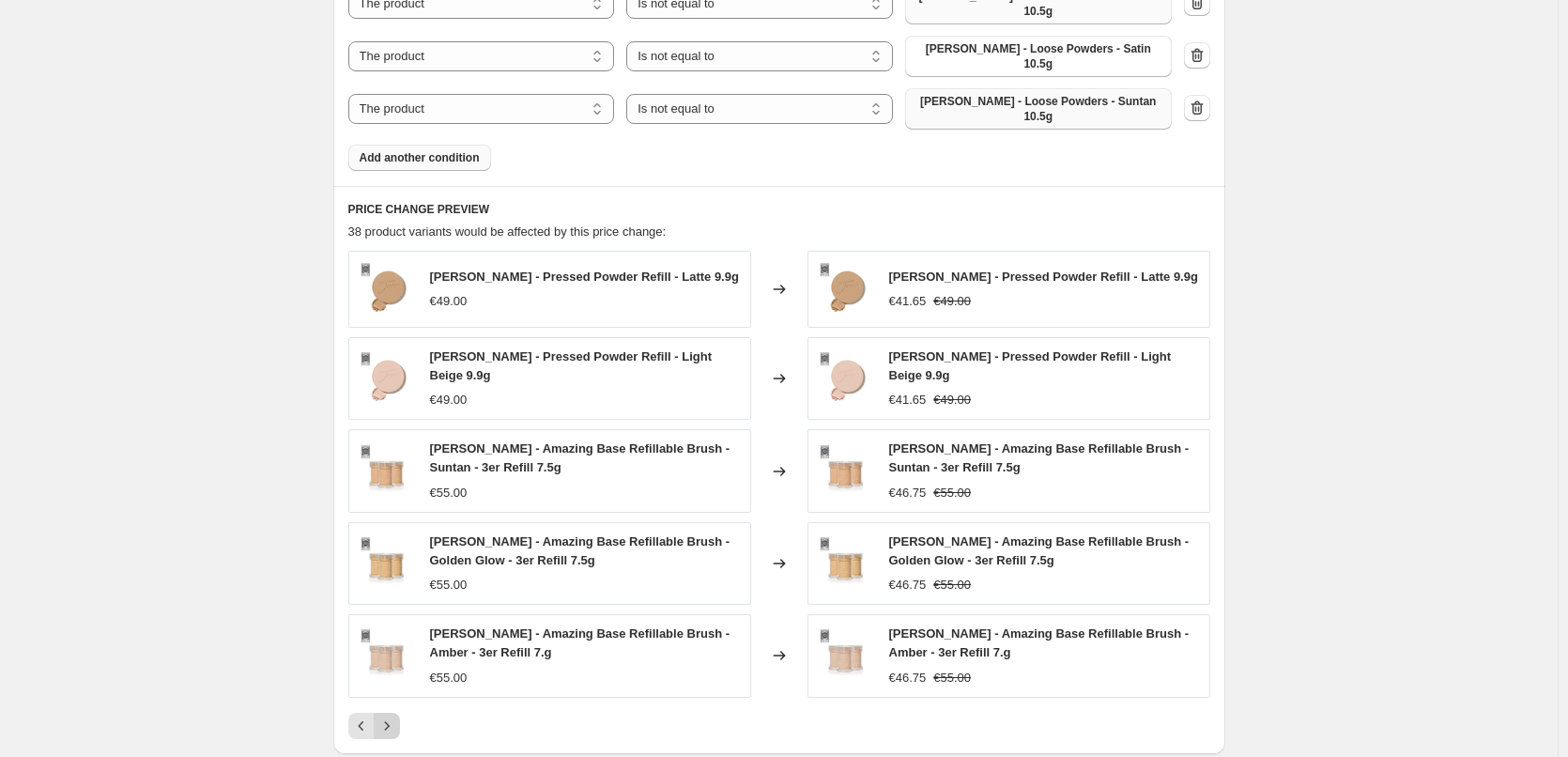
click at [392, 716] on icon "Next" at bounding box center [387, 725] width 19 height 19
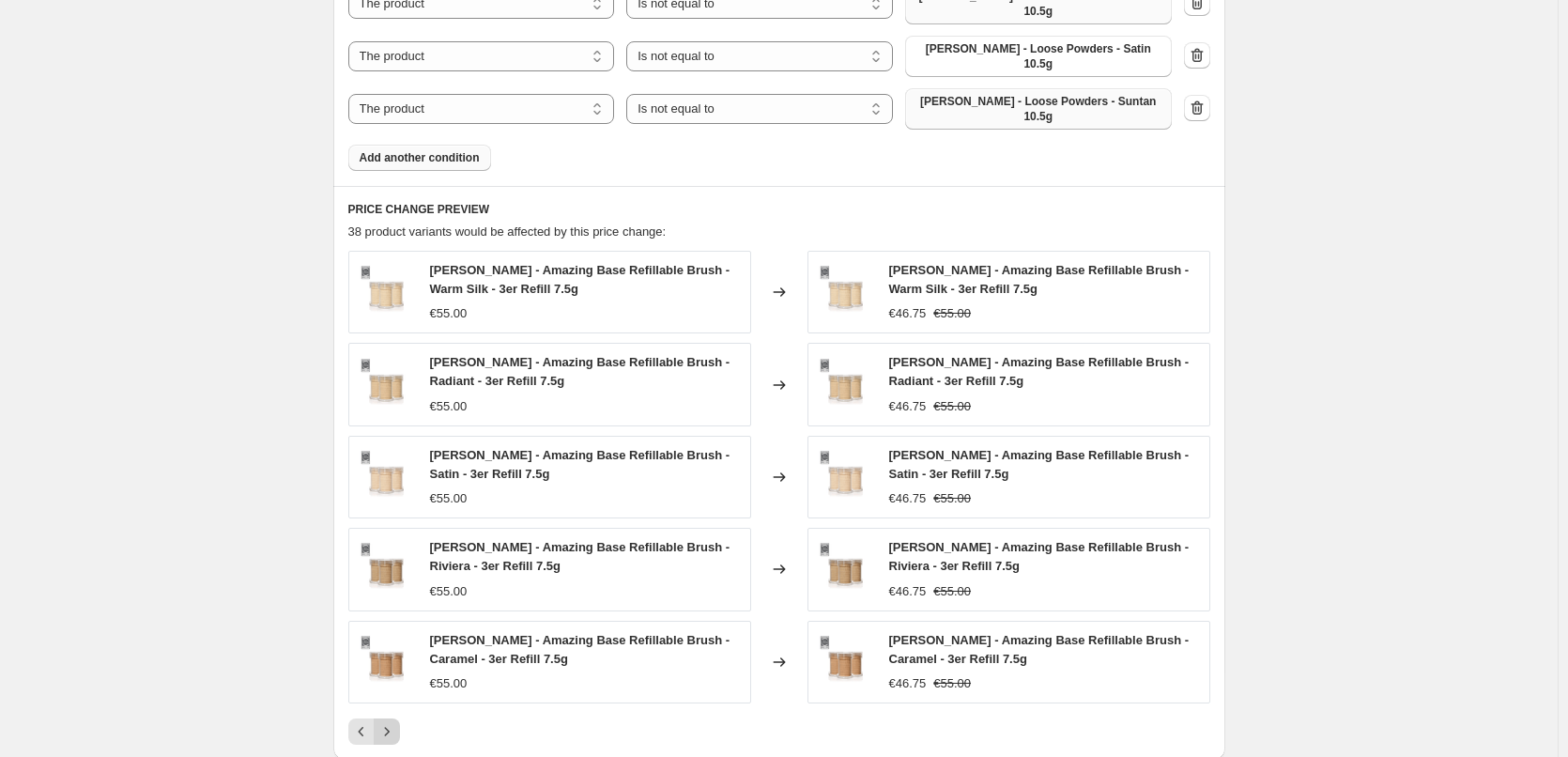
click at [392, 622] on div "[PERSON_NAME] - Amazing Base Refillable Brush - Warm Silk - 3er Refill 7.5g €55…" at bounding box center [779, 497] width 862 height 494
click at [393, 722] on icon "Next" at bounding box center [387, 731] width 19 height 19
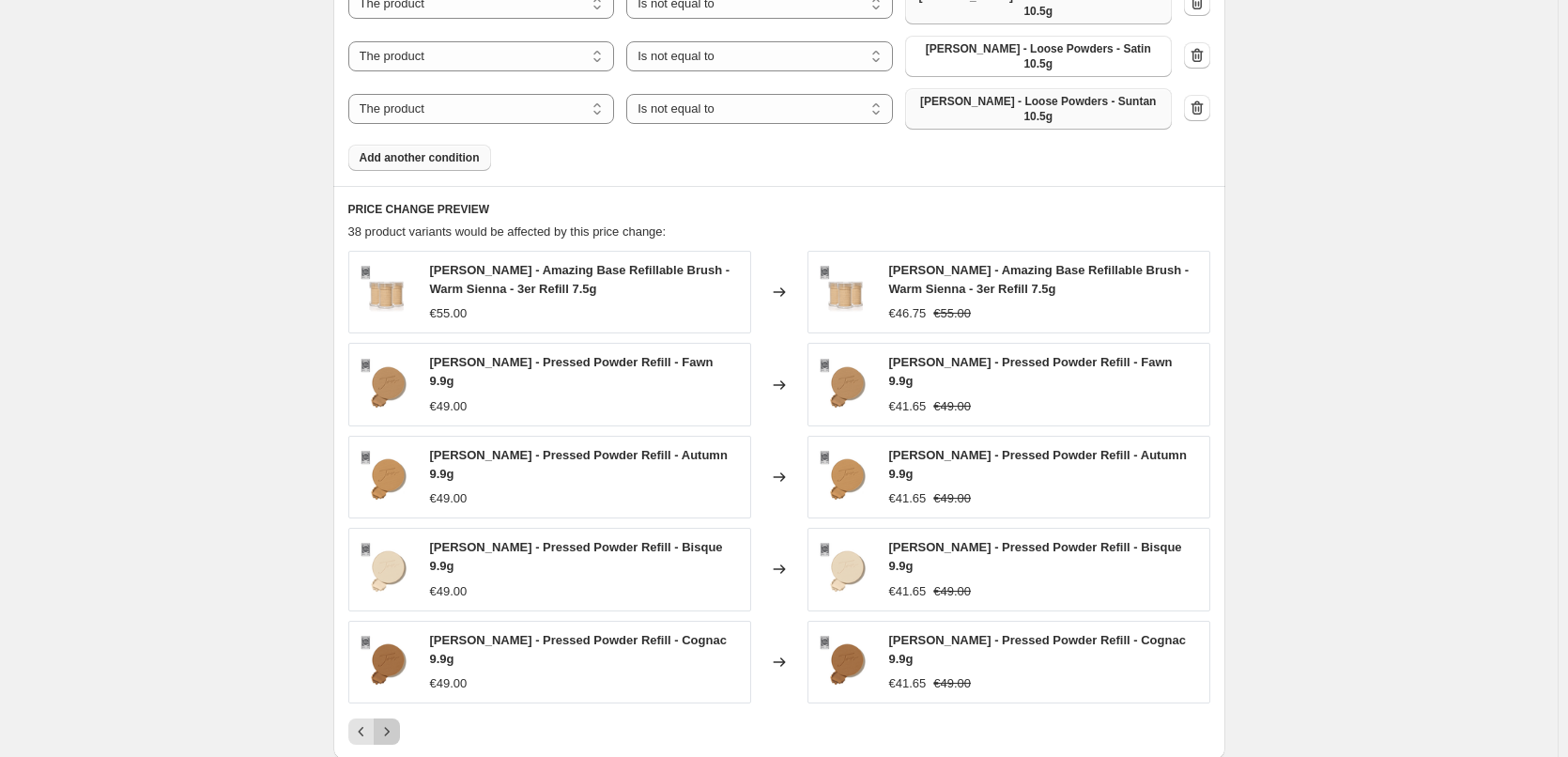
click at [395, 722] on icon "Next" at bounding box center [387, 731] width 19 height 19
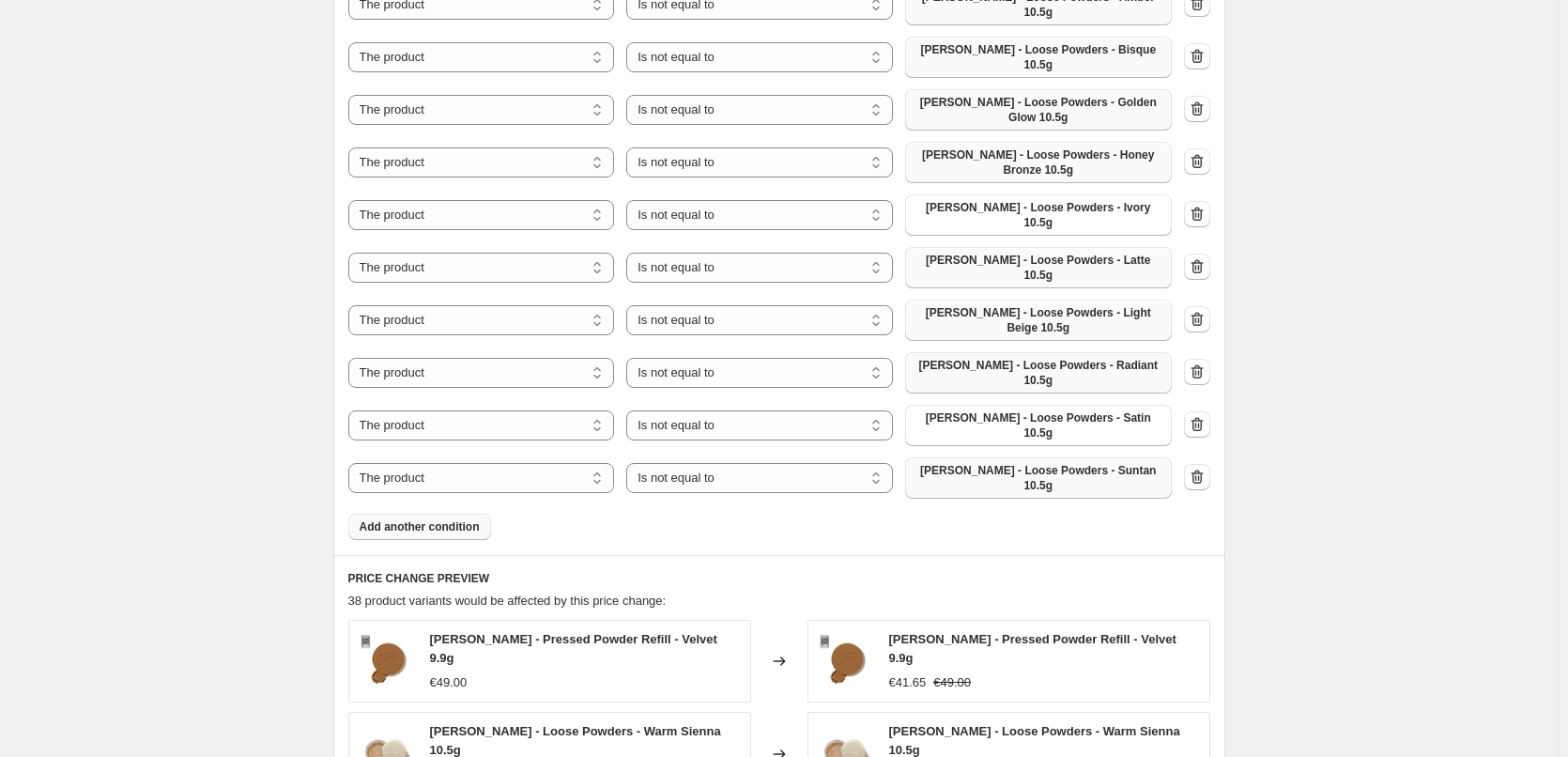
scroll to position [1260, 0]
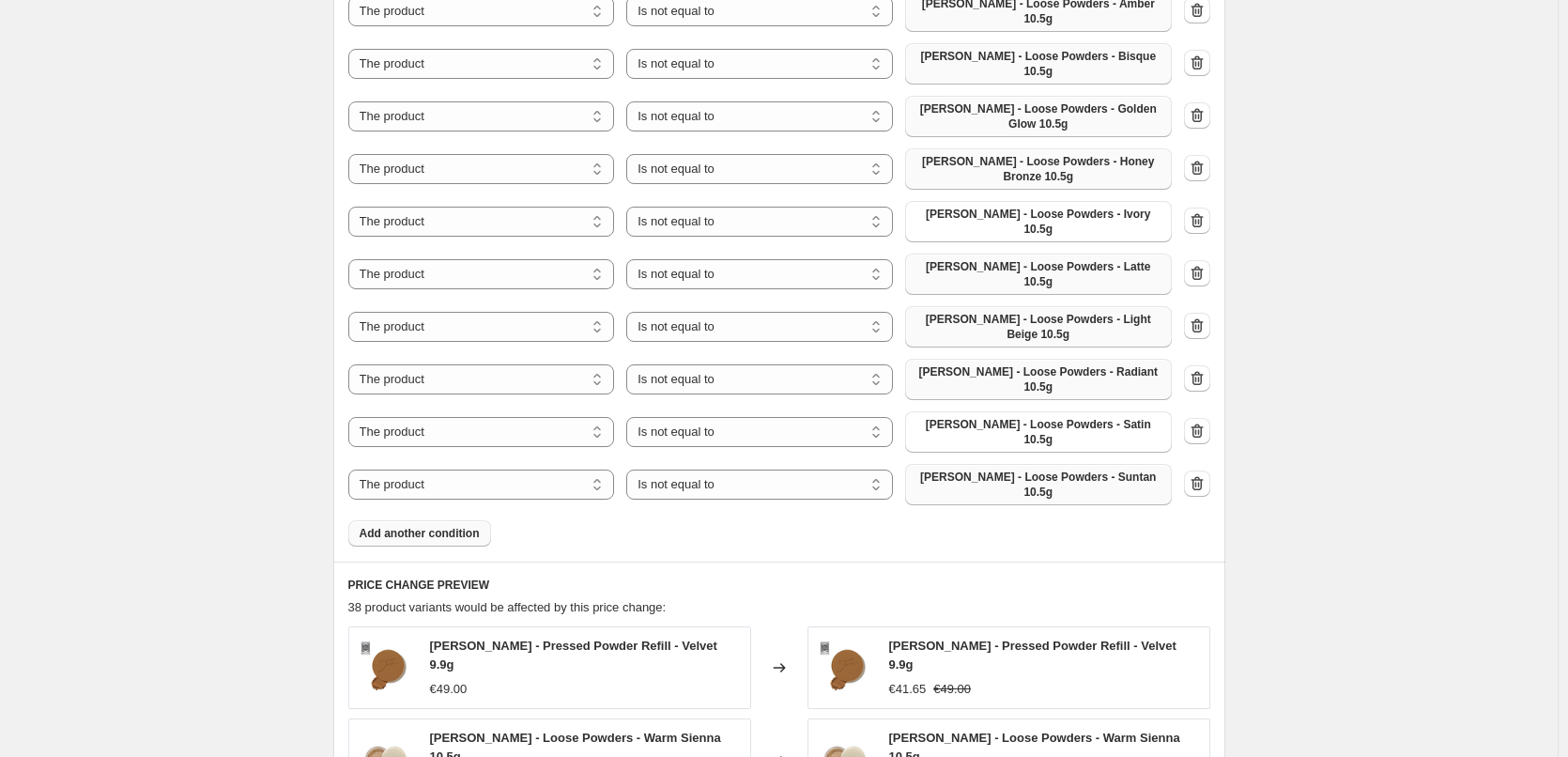
click at [449, 526] on span "Add another condition" at bounding box center [420, 533] width 121 height 15
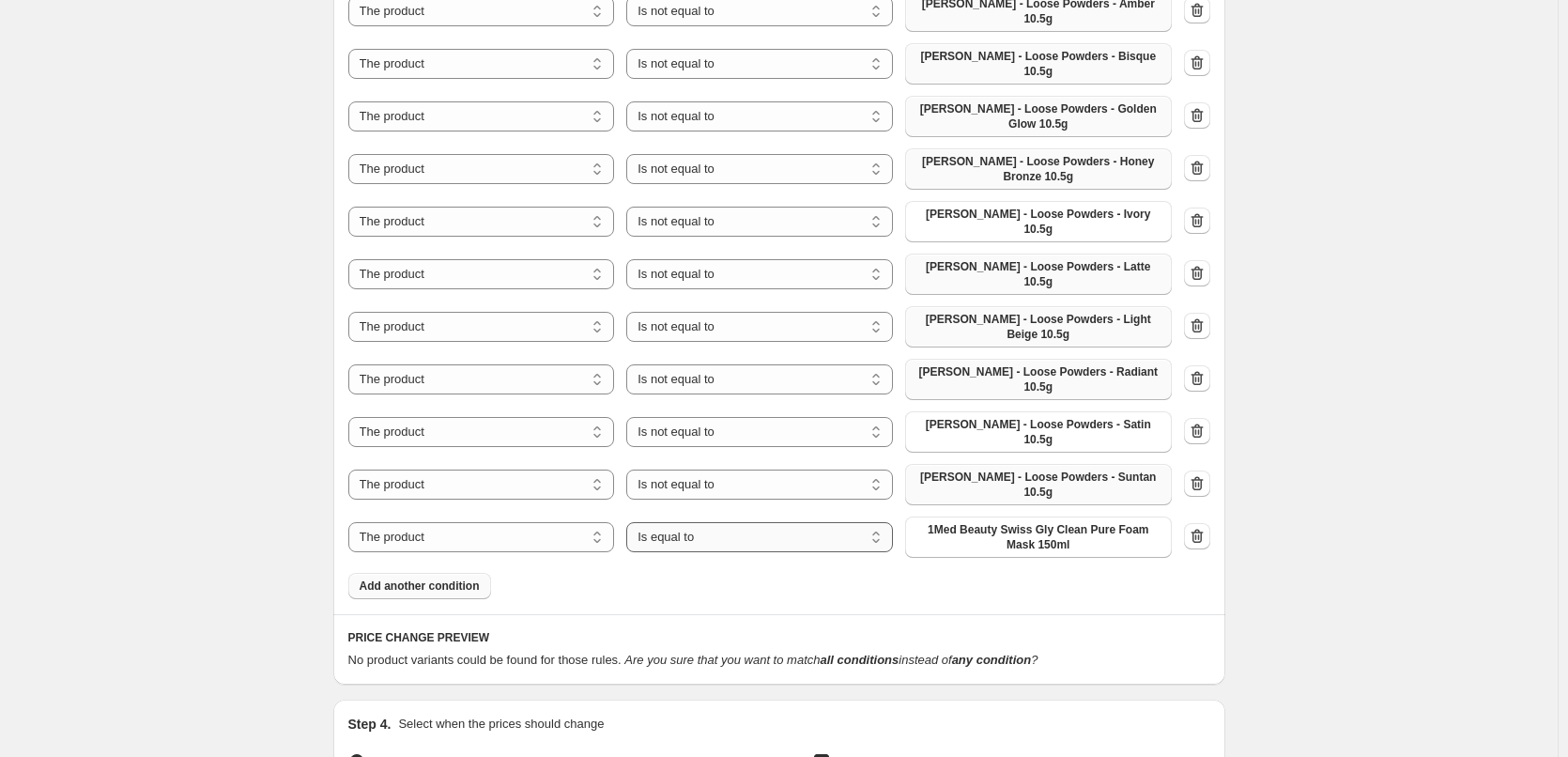
click at [770, 522] on select "Is equal to Is not equal to" at bounding box center [760, 537] width 267 height 30
select select "not_equal"
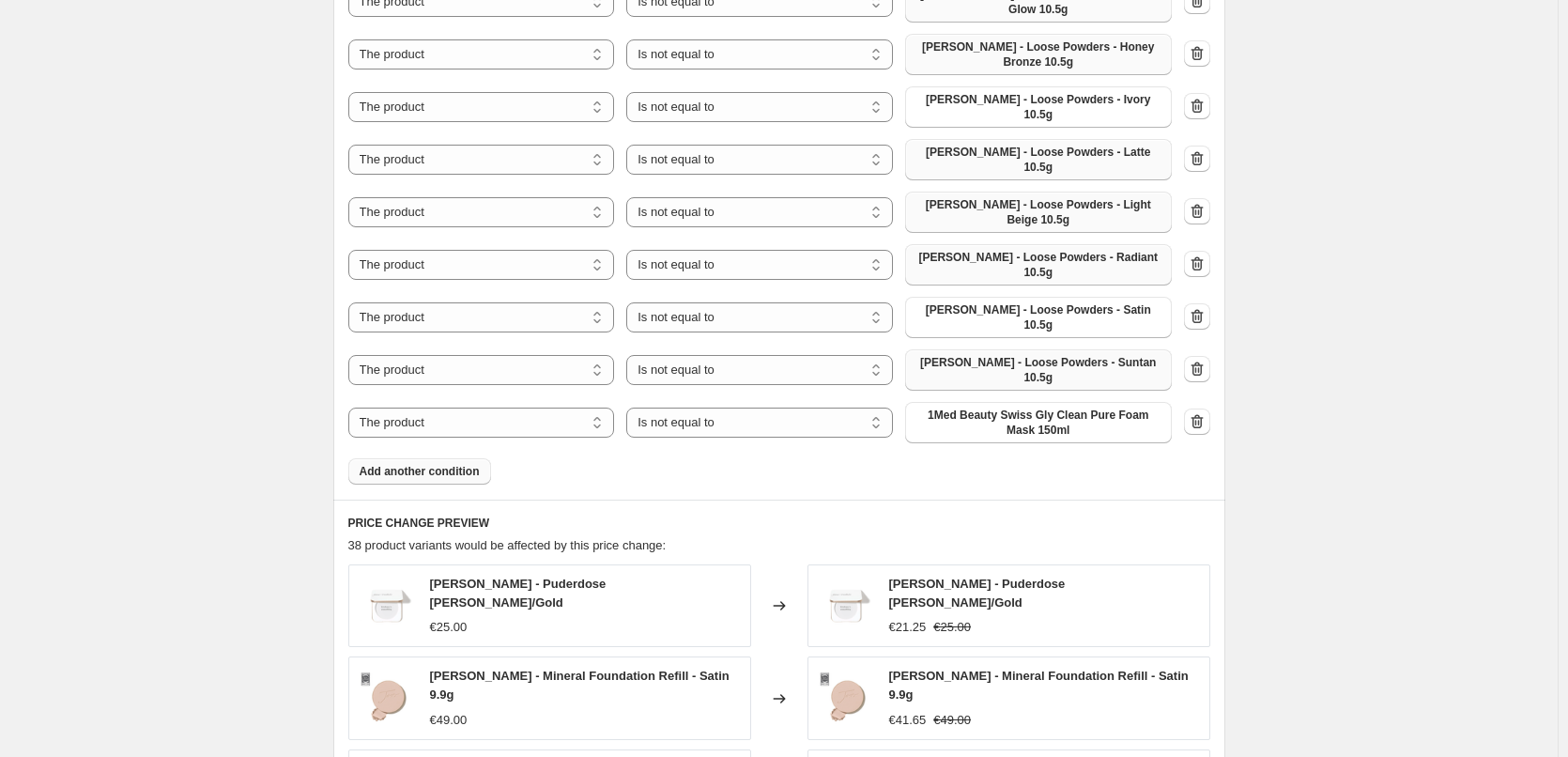
scroll to position [1448, 0]
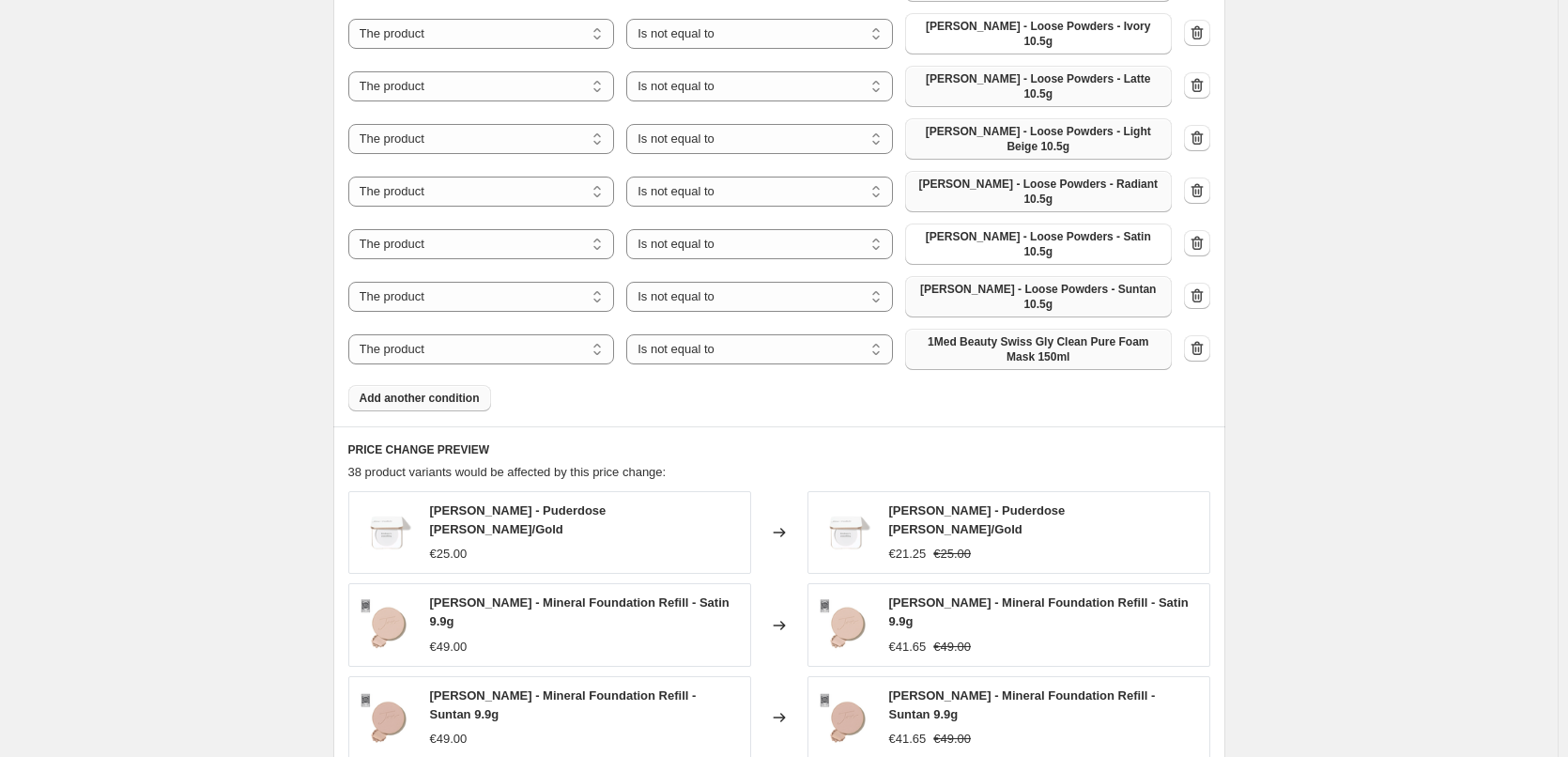
click at [1014, 334] on span "1Med Beauty Swiss Gly Clean Pure Foam Mask 150ml" at bounding box center [1039, 349] width 244 height 30
click at [432, 391] on span "Add another condition" at bounding box center [420, 398] width 121 height 15
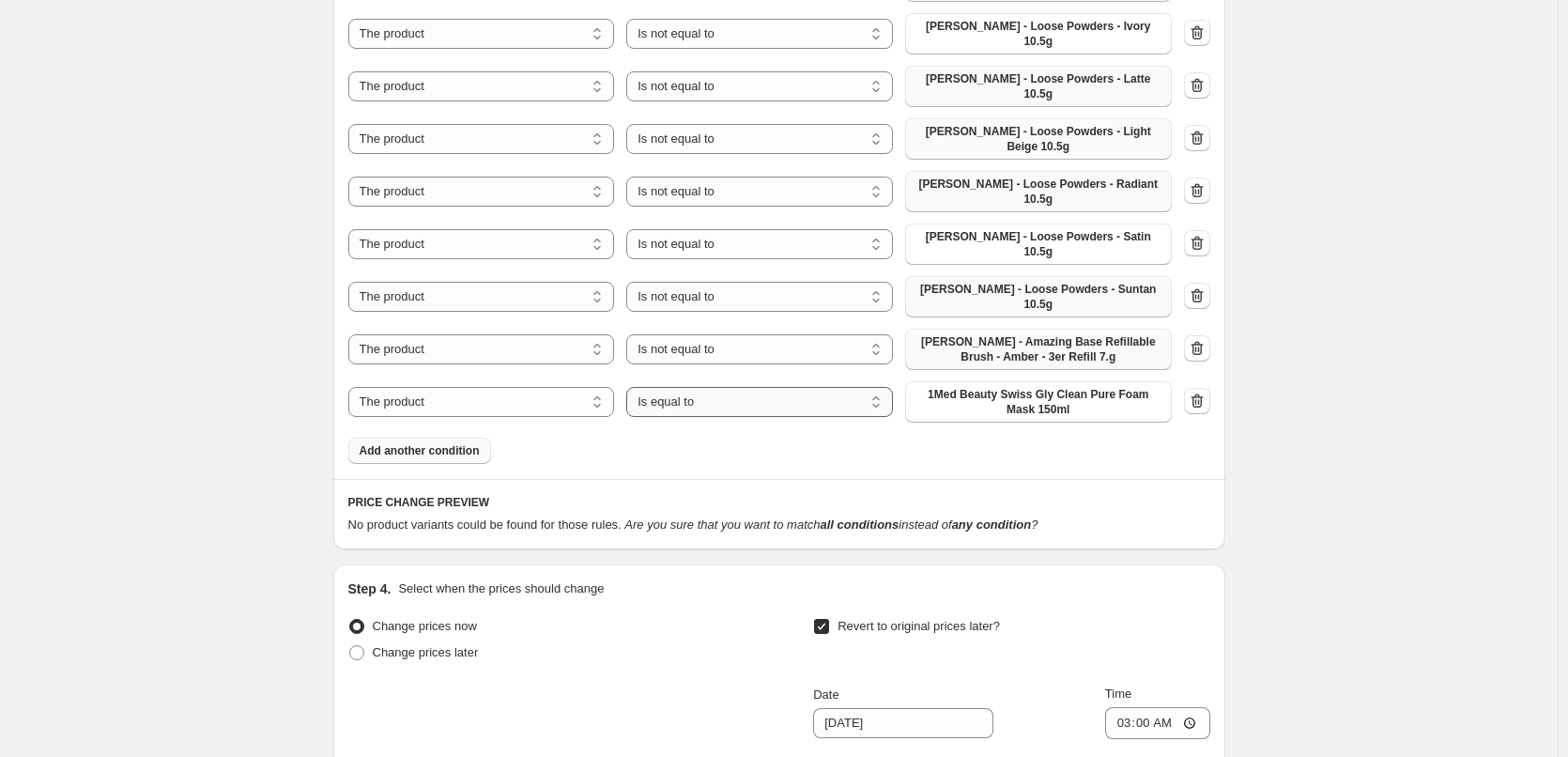
drag, startPoint x: 704, startPoint y: 315, endPoint x: 707, endPoint y: 325, distance: 10.4
click at [704, 387] on select "Is equal to Is not equal to" at bounding box center [760, 402] width 267 height 30
select select "not_equal"
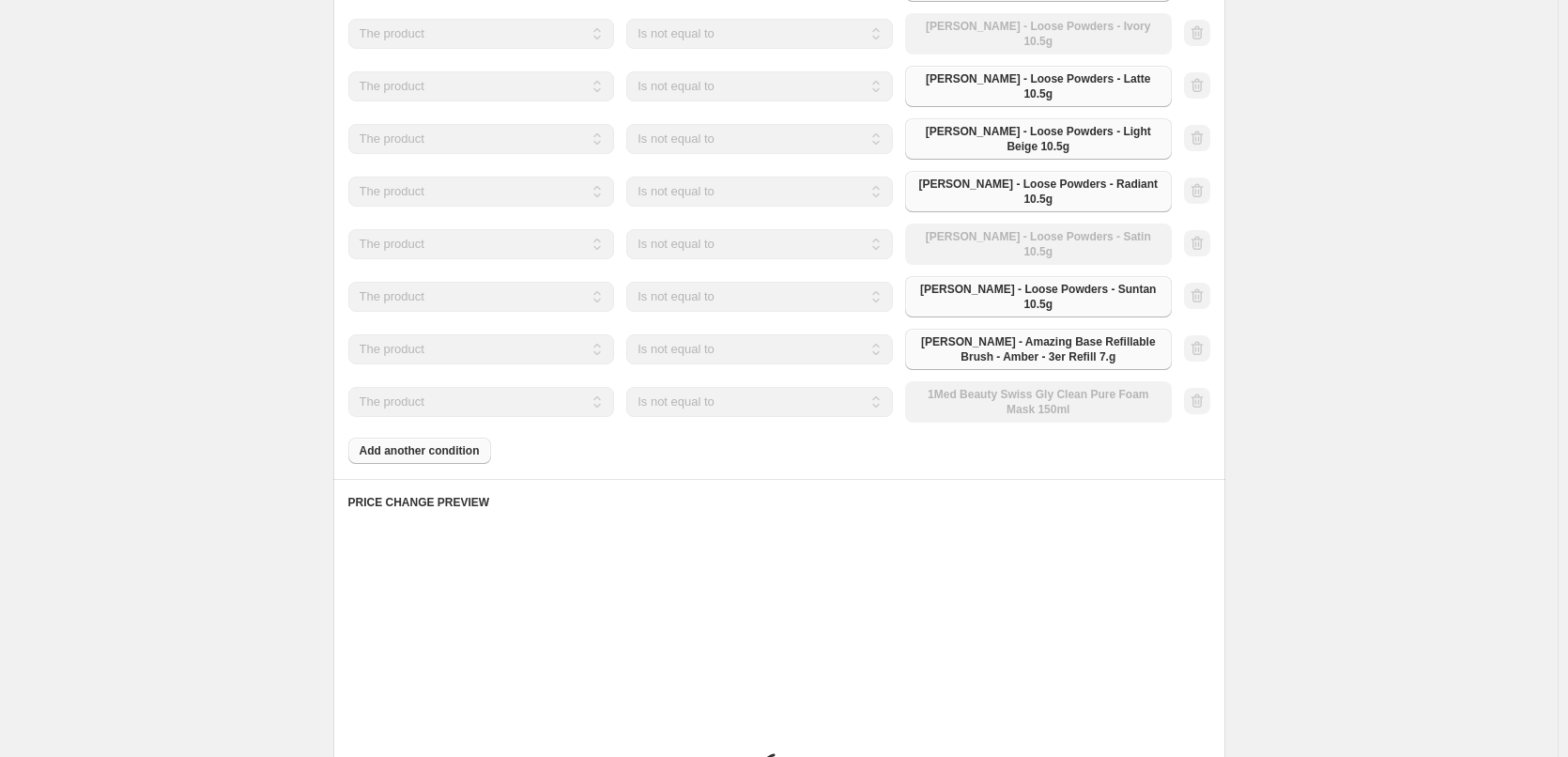
click at [1003, 381] on div "The product The product's collection The product's tag The product's vendor The…" at bounding box center [760, 402] width 824 height 42
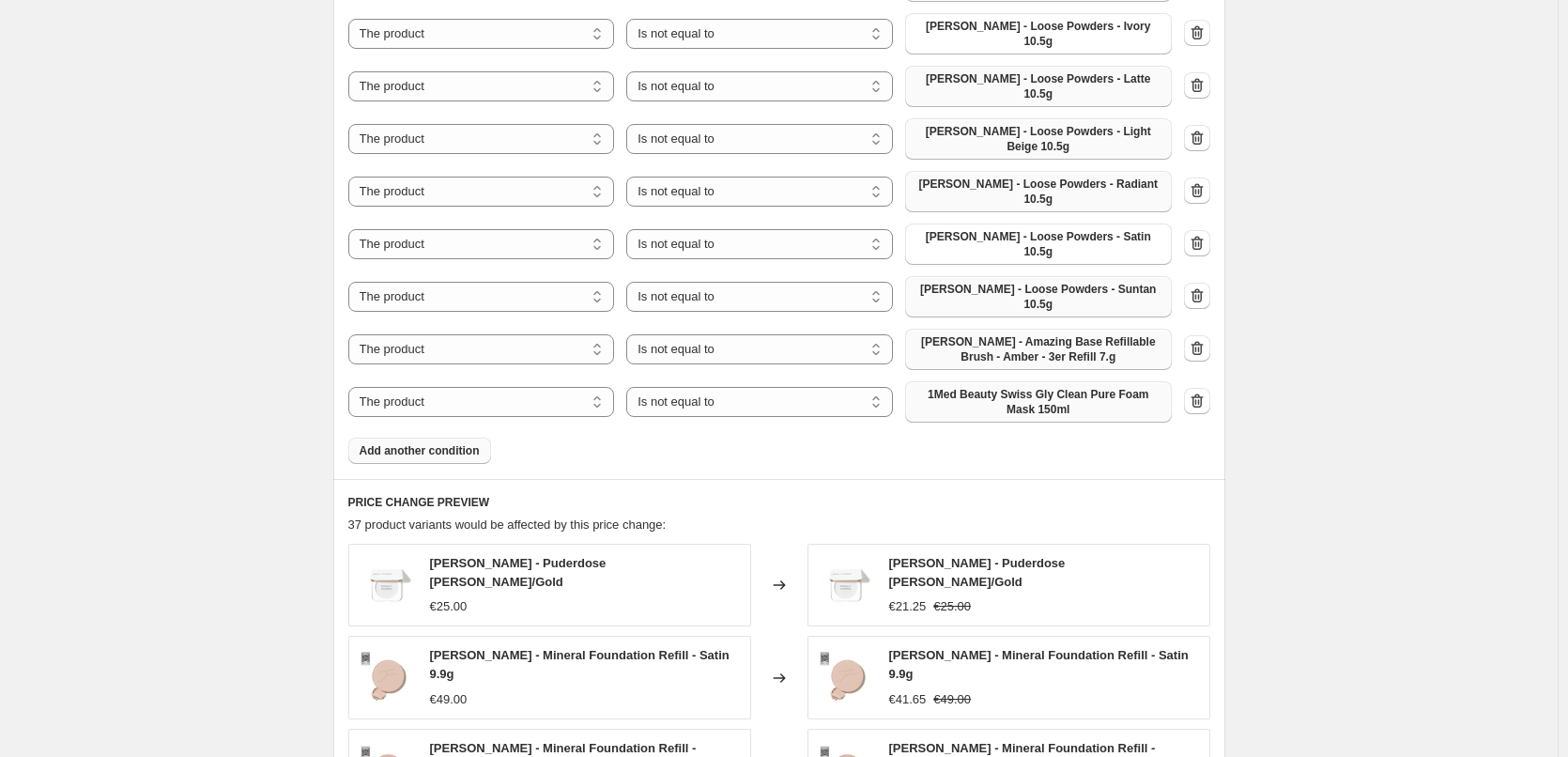
click at [1044, 387] on span "1Med Beauty Swiss Gly Clean Pure Foam Mask 150ml" at bounding box center [1039, 402] width 244 height 30
click at [414, 443] on span "Add another condition" at bounding box center [420, 450] width 121 height 15
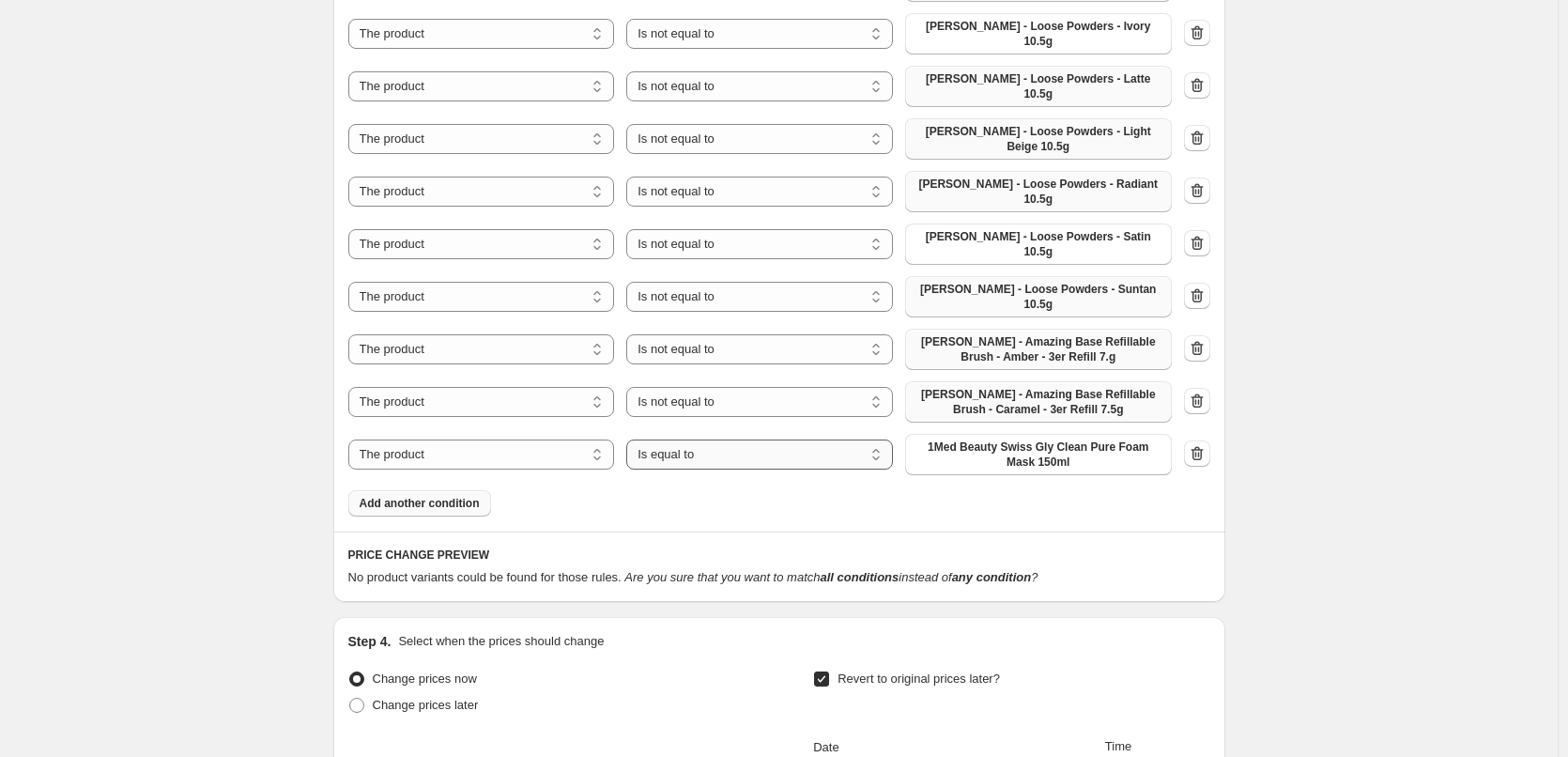
click at [730, 439] on select "Is equal to Is not equal to" at bounding box center [760, 454] width 267 height 30
select select "not_equal"
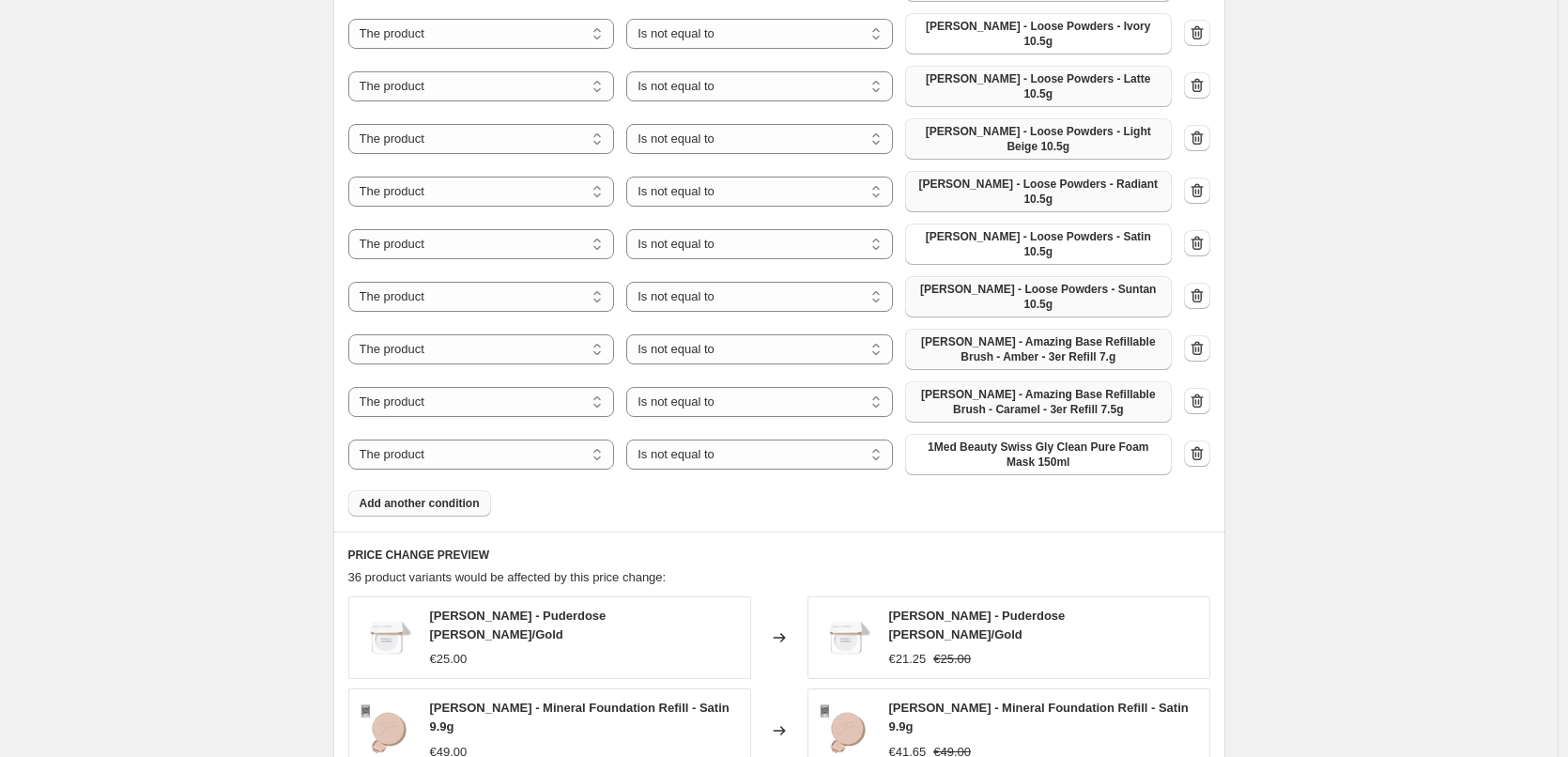
click at [1054, 439] on span "1Med Beauty Swiss Gly Clean Pure Foam Mask 150ml" at bounding box center [1039, 454] width 244 height 30
click at [433, 496] on span "Add another condition" at bounding box center [420, 503] width 121 height 15
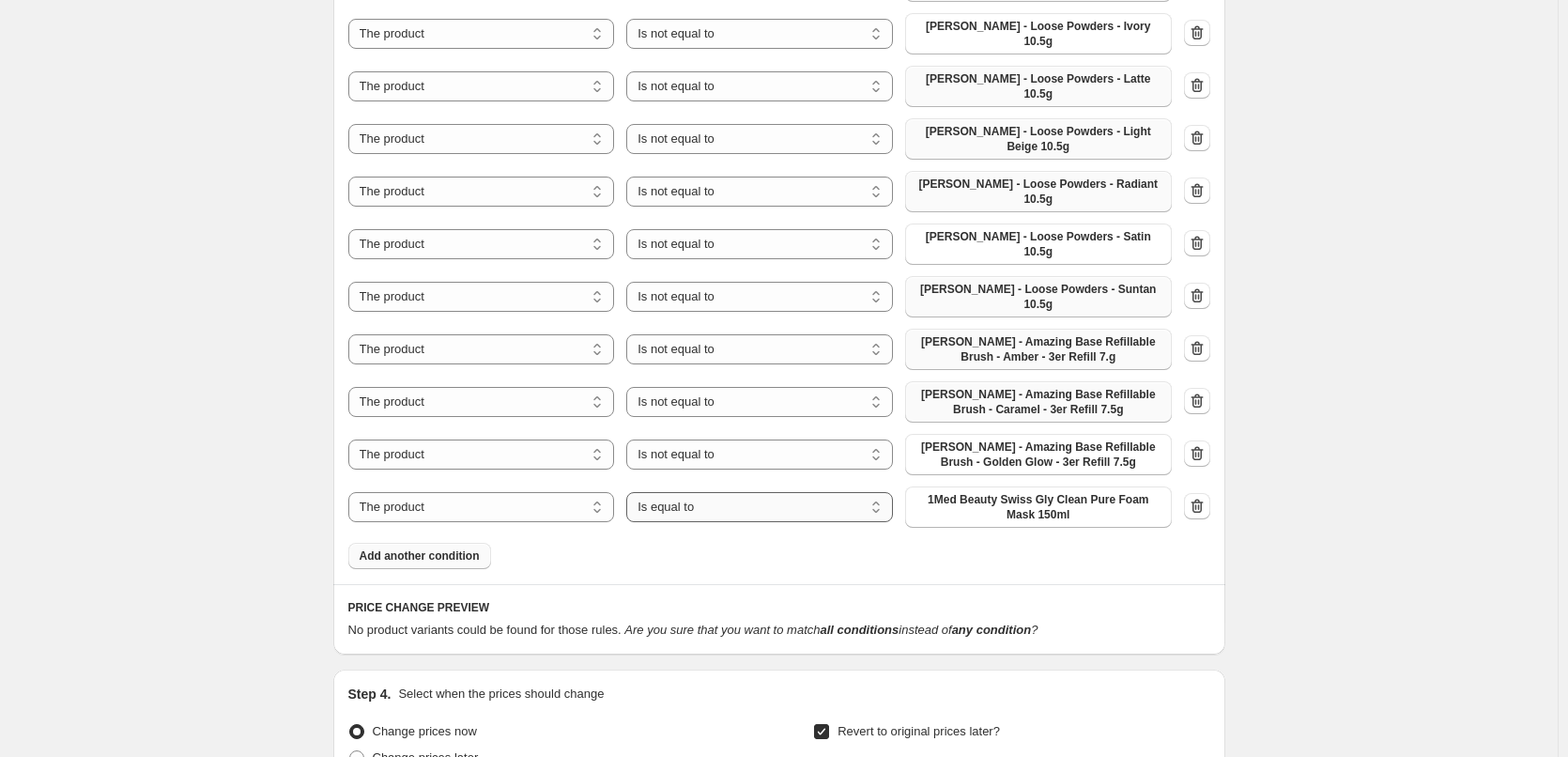
click at [762, 492] on select "Is equal to Is not equal to" at bounding box center [760, 507] width 267 height 30
select select "not_equal"
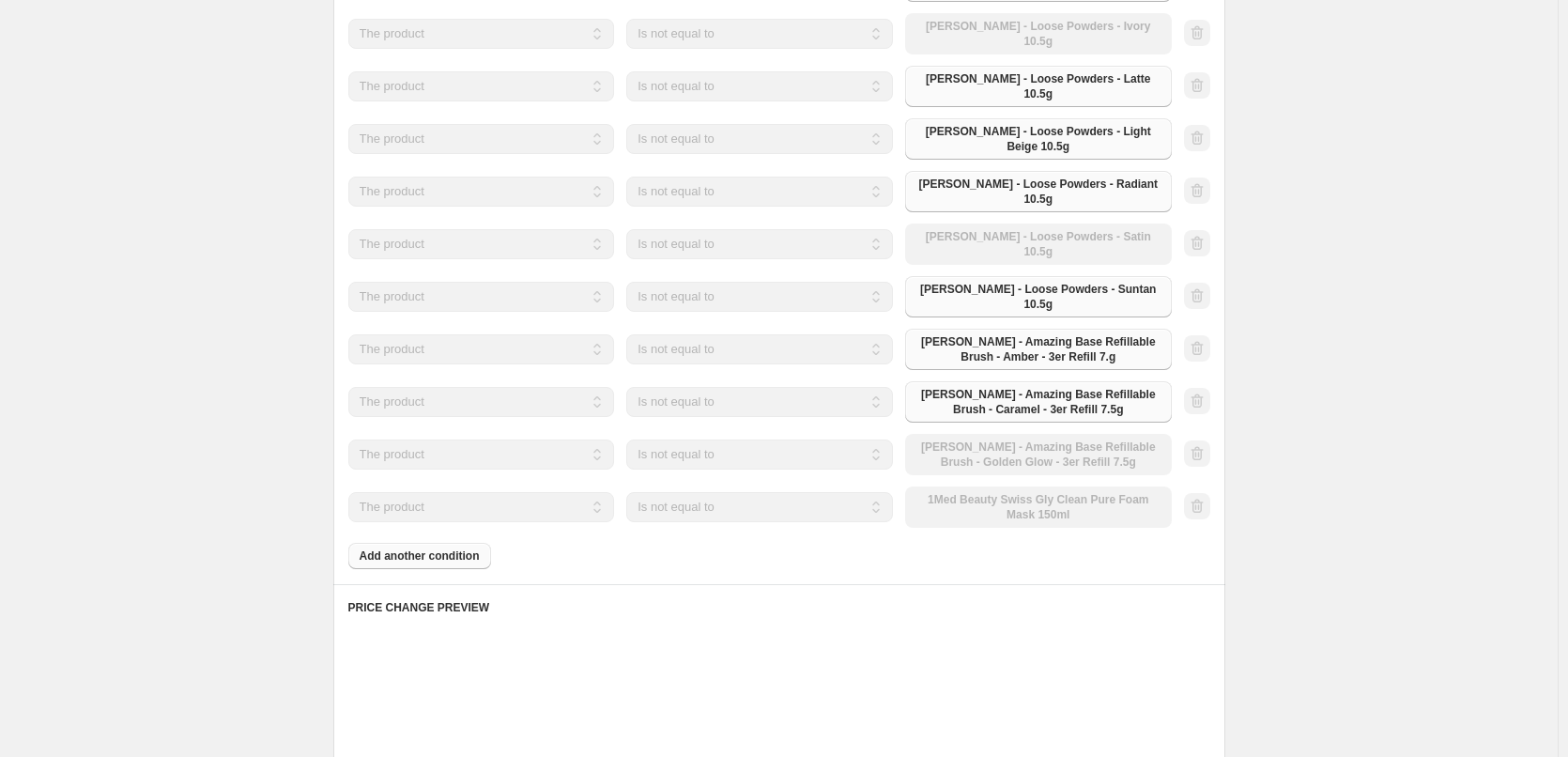
click at [996, 487] on div "The product The product's collection The product's tag The product's vendor The…" at bounding box center [760, 508] width 824 height 42
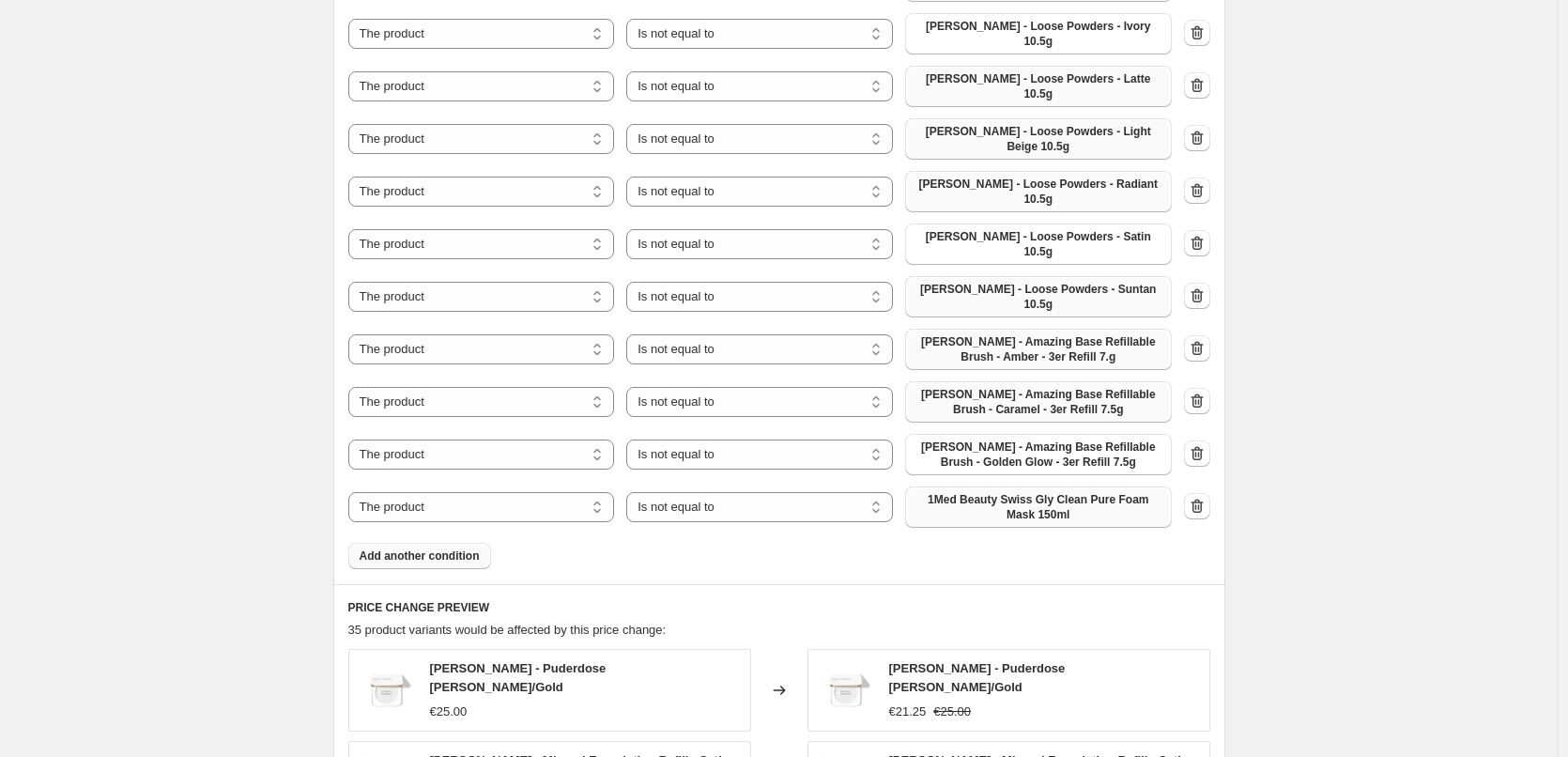
click at [1039, 492] on span "1Med Beauty Swiss Gly Clean Pure Foam Mask 150ml" at bounding box center [1039, 507] width 244 height 30
click at [414, 548] on span "Add another condition" at bounding box center [420, 555] width 121 height 15
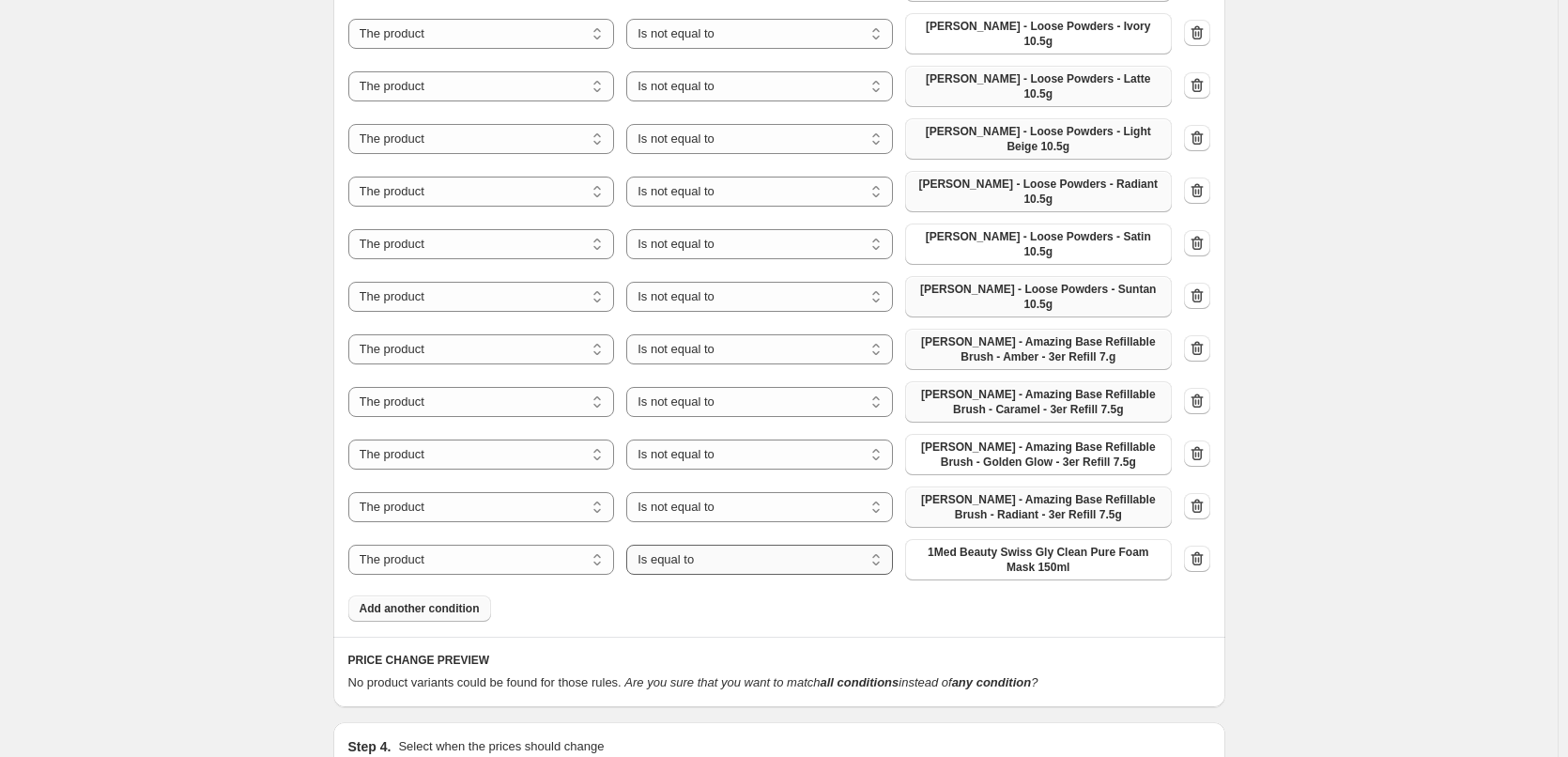
click at [816, 545] on select "Is equal to Is not equal to" at bounding box center [760, 560] width 267 height 30
select select "not_equal"
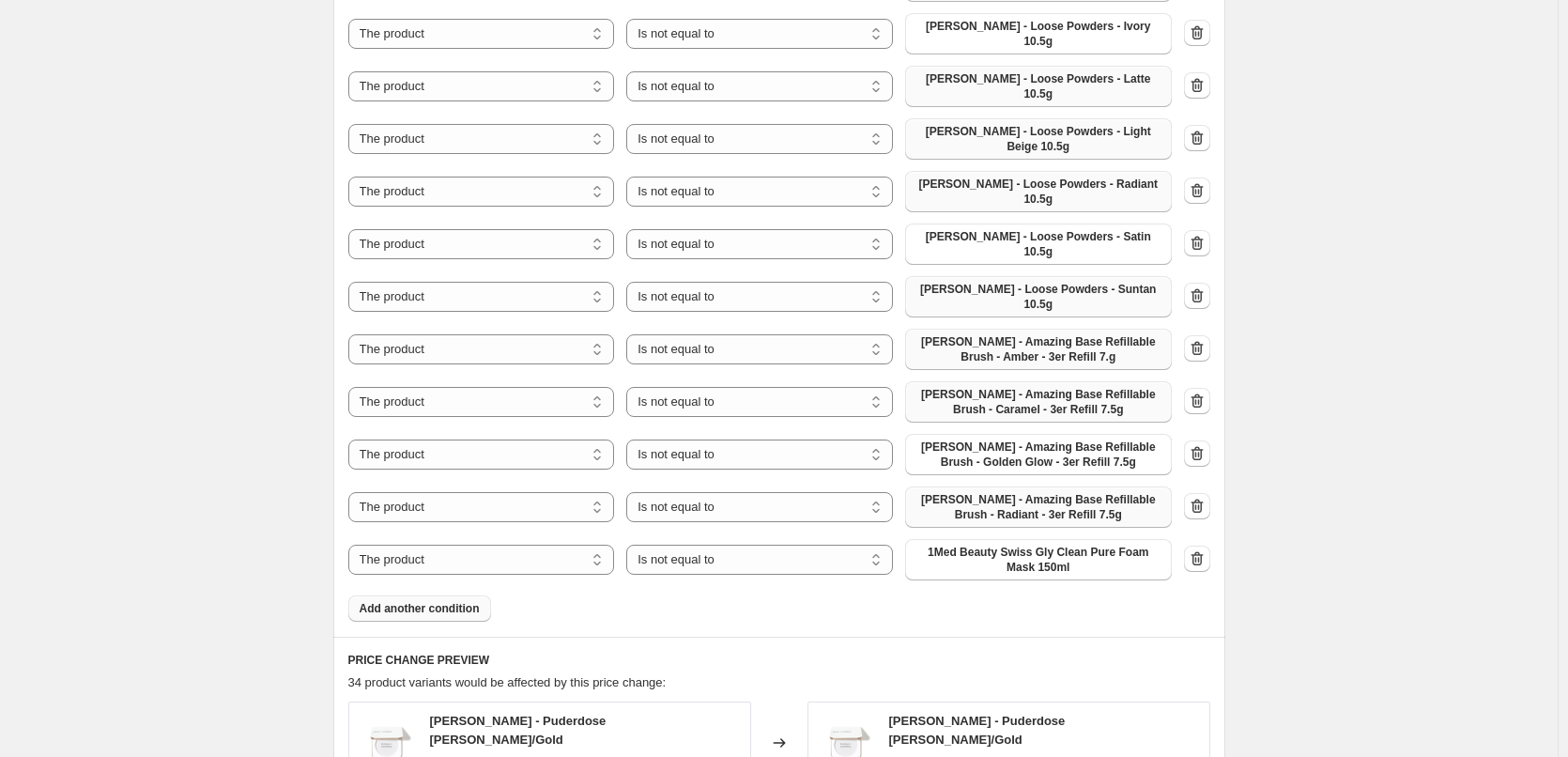
click at [1038, 545] on span "1Med Beauty Swiss Gly Clean Pure Foam Mask 150ml" at bounding box center [1039, 560] width 244 height 30
click at [422, 602] on span "Add another condition" at bounding box center [420, 609] width 121 height 15
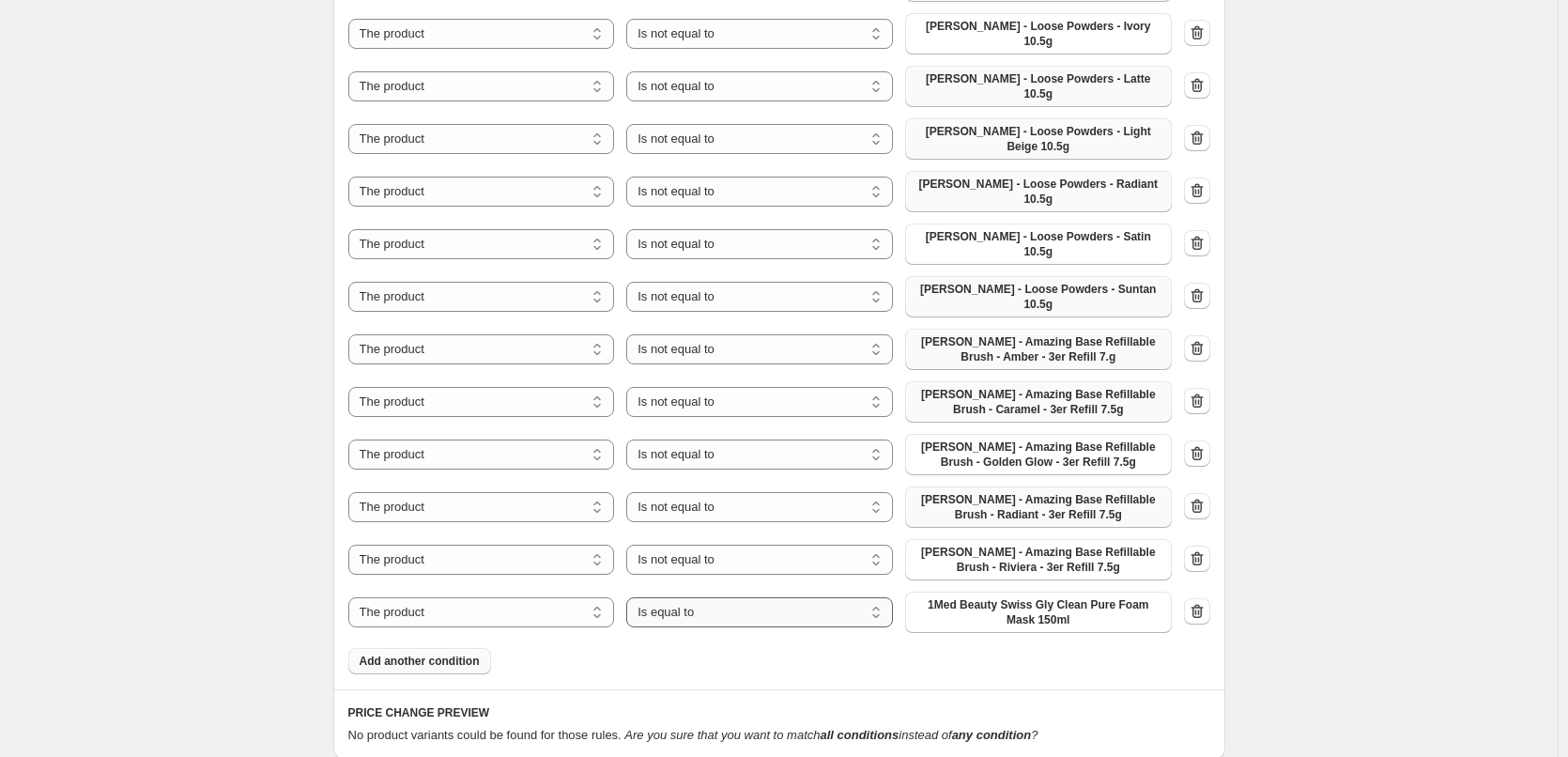
click at [758, 598] on select "Is equal to Is not equal to" at bounding box center [760, 613] width 267 height 30
select select "not_equal"
click at [1047, 598] on span "1Med Beauty Swiss Gly Clean Pure Foam Mask 150ml" at bounding box center [1039, 613] width 244 height 30
click at [415, 654] on span "Add another condition" at bounding box center [420, 661] width 121 height 15
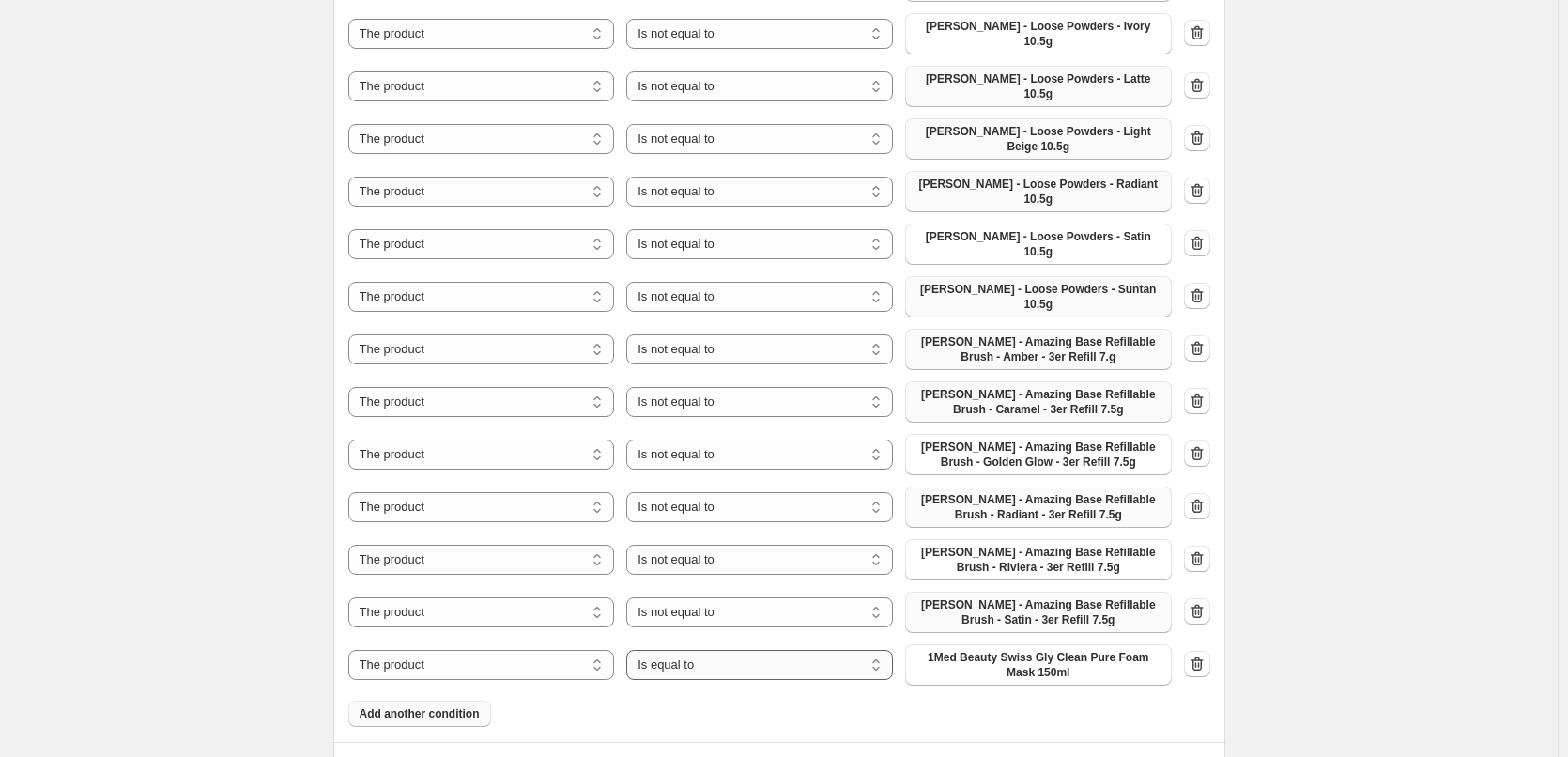
click at [847, 650] on select "Is equal to Is not equal to" at bounding box center [760, 665] width 267 height 30
select select "not_equal"
click at [1051, 650] on span "1Med Beauty Swiss Gly Clean Pure Foam Mask 150ml" at bounding box center [1039, 665] width 244 height 30
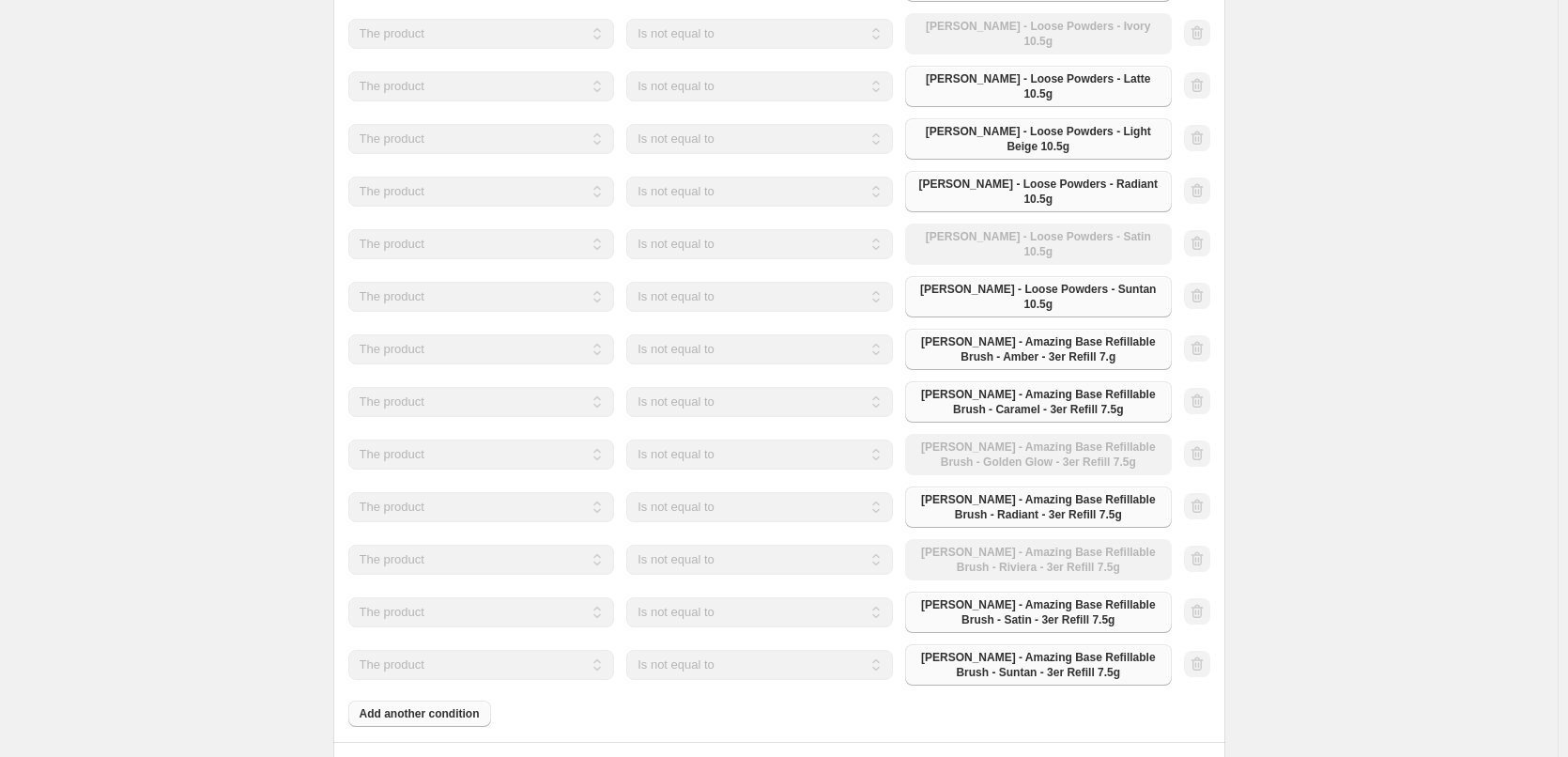
click at [412, 626] on div "Products must match: all conditions any condition The product The product's col…" at bounding box center [779, 178] width 862 height 1097
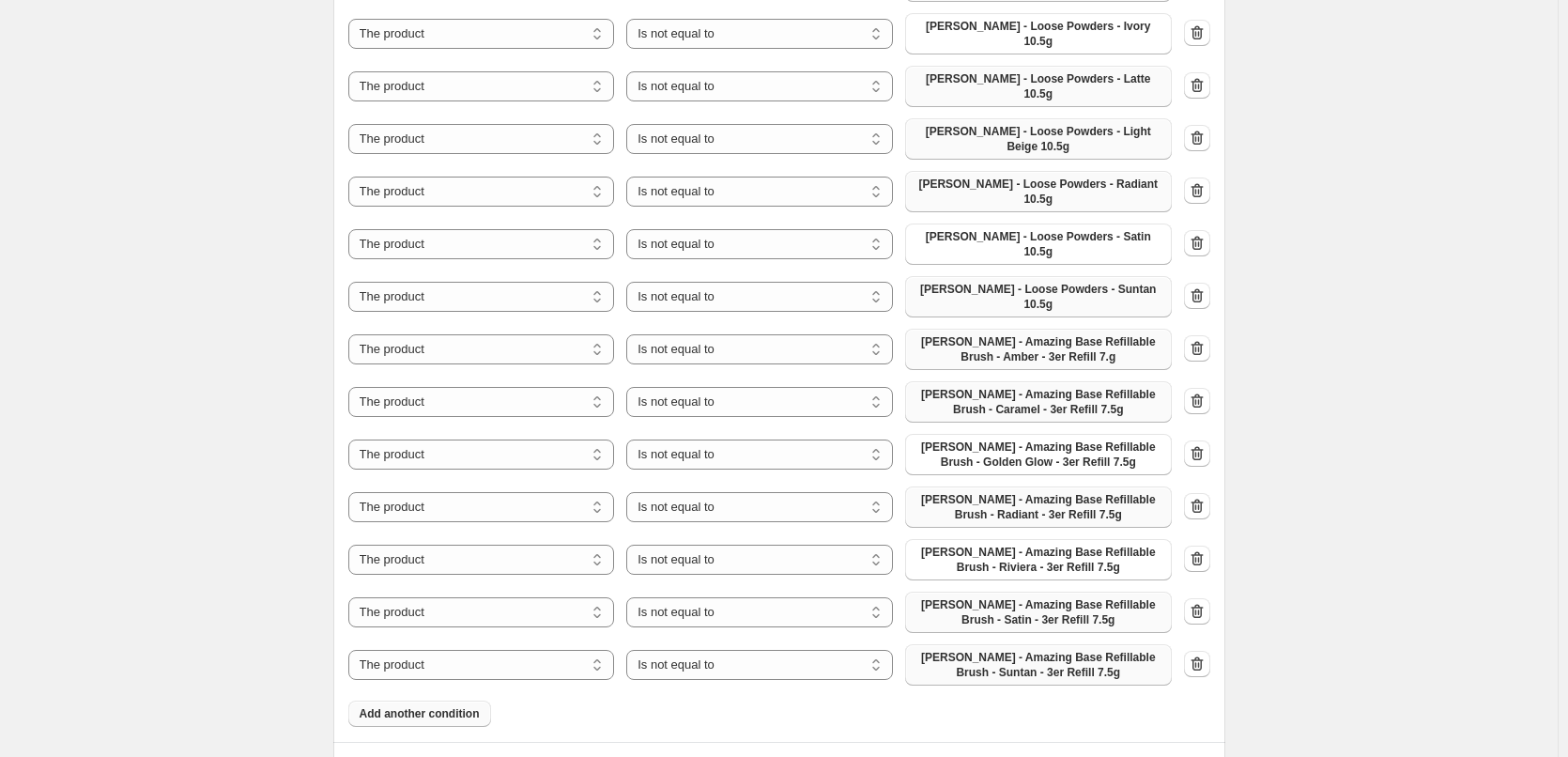
click at [442, 707] on span "Add another condition" at bounding box center [420, 713] width 121 height 15
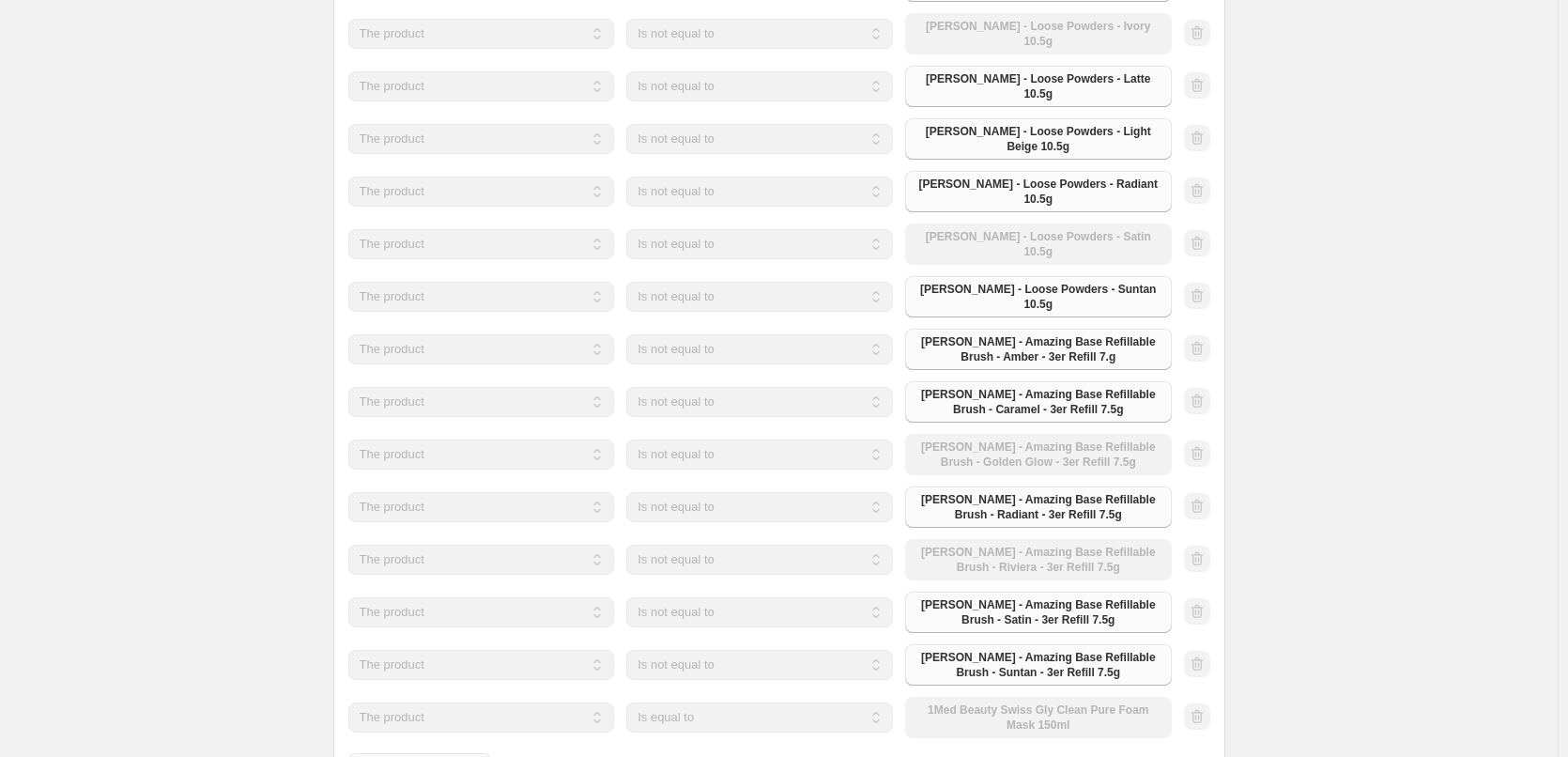
click at [741, 703] on select "Is equal to Is not equal to" at bounding box center [760, 717] width 267 height 30
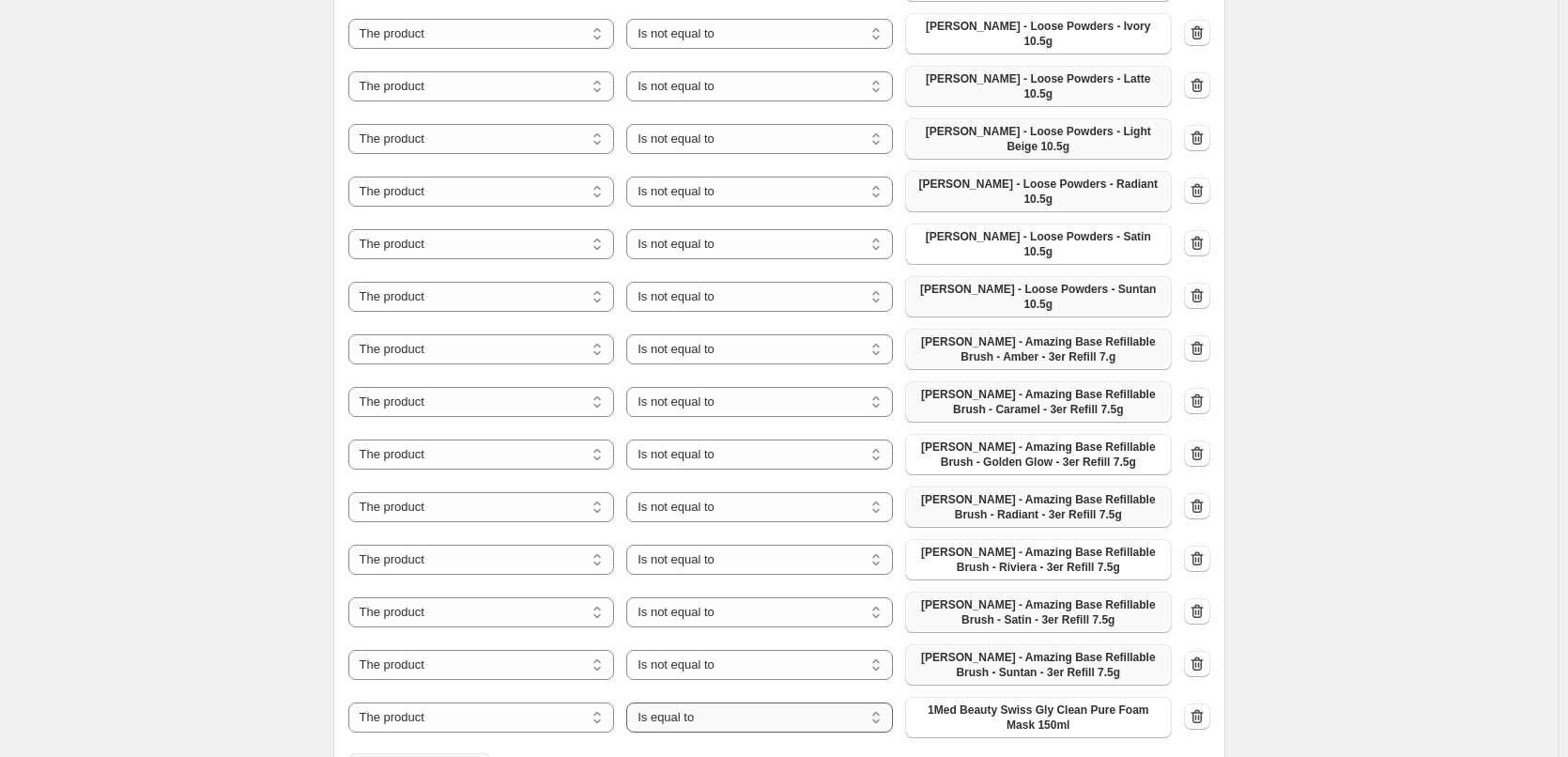
select select "not_equal"
click at [1025, 703] on span "1Med Beauty Swiss Gly Clean Pure Foam Mask 150ml" at bounding box center [1039, 717] width 244 height 30
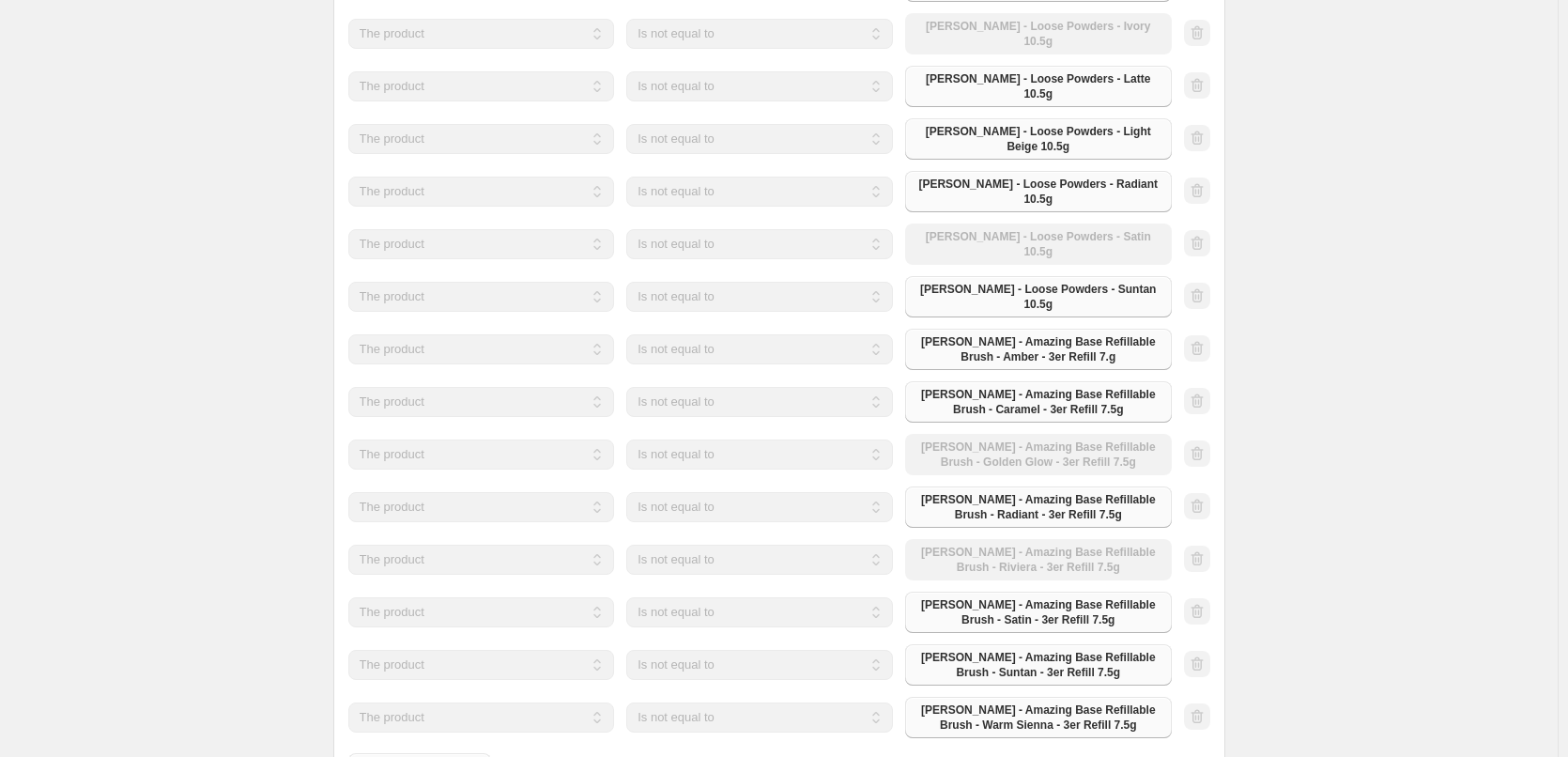
click at [439, 676] on div "Products must match: all conditions any condition The product The product's col…" at bounding box center [779, 205] width 862 height 1150
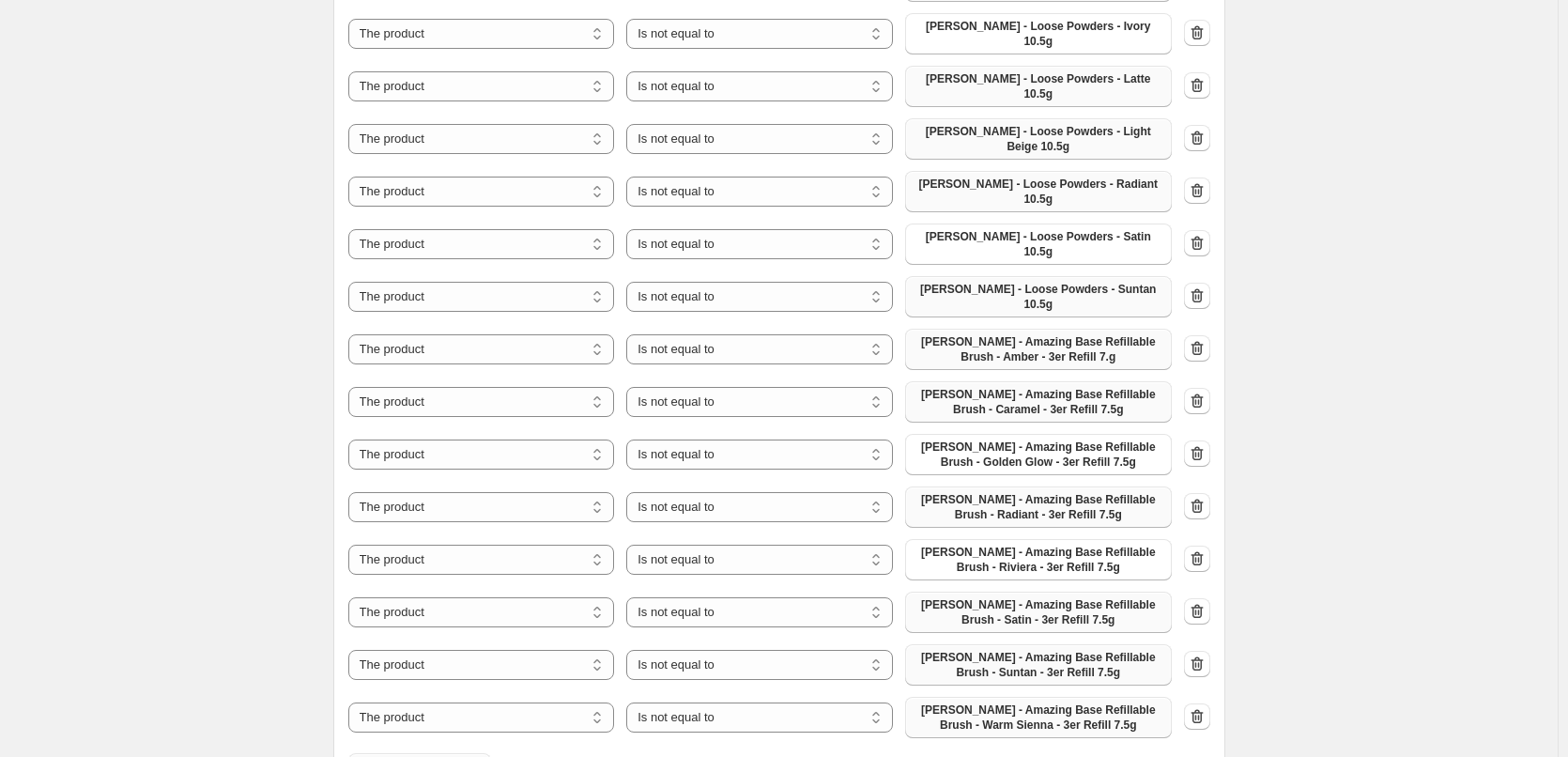
click at [444, 756] on span "Add another condition" at bounding box center [420, 766] width 121 height 15
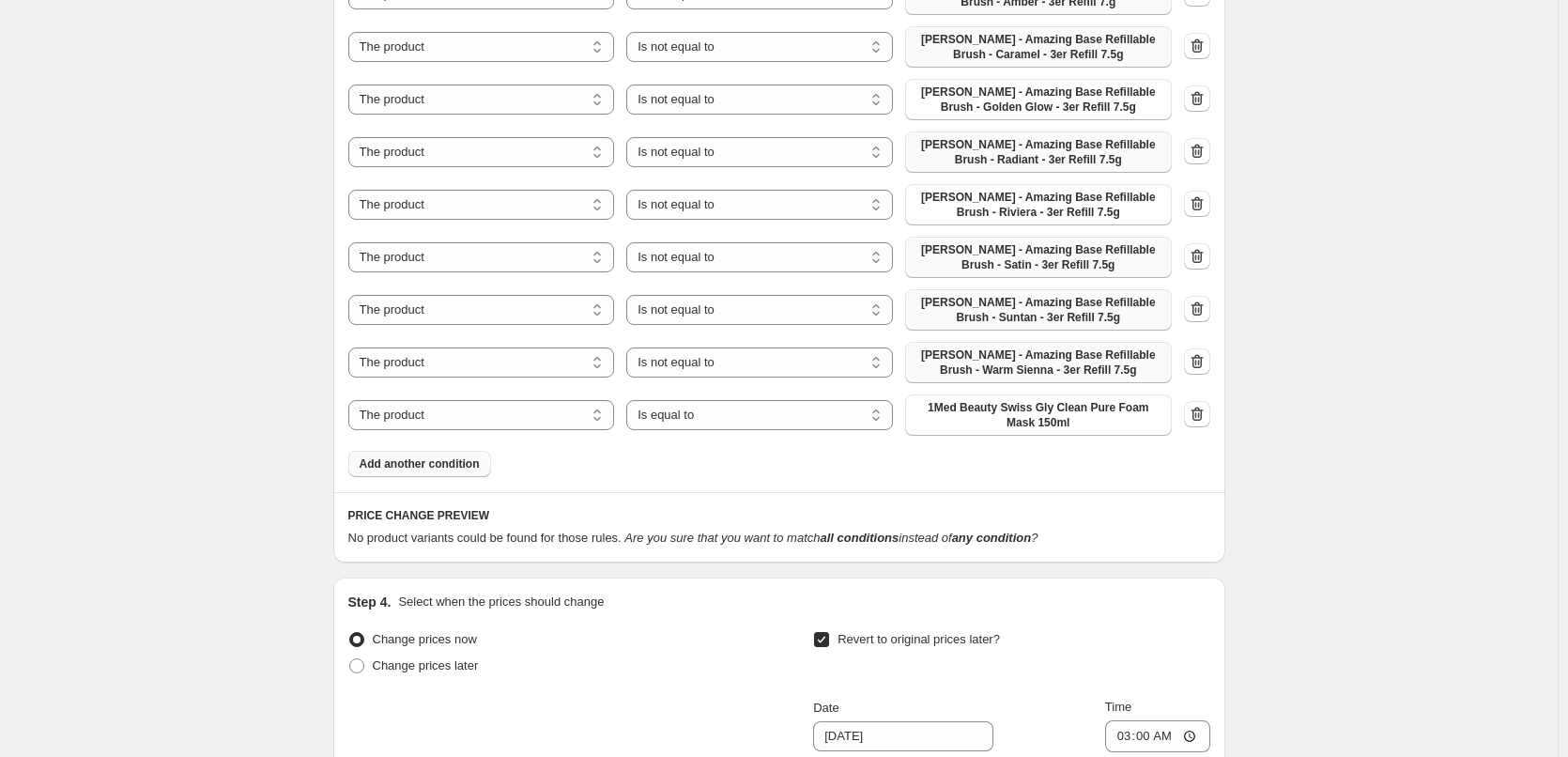
scroll to position [1824, 0]
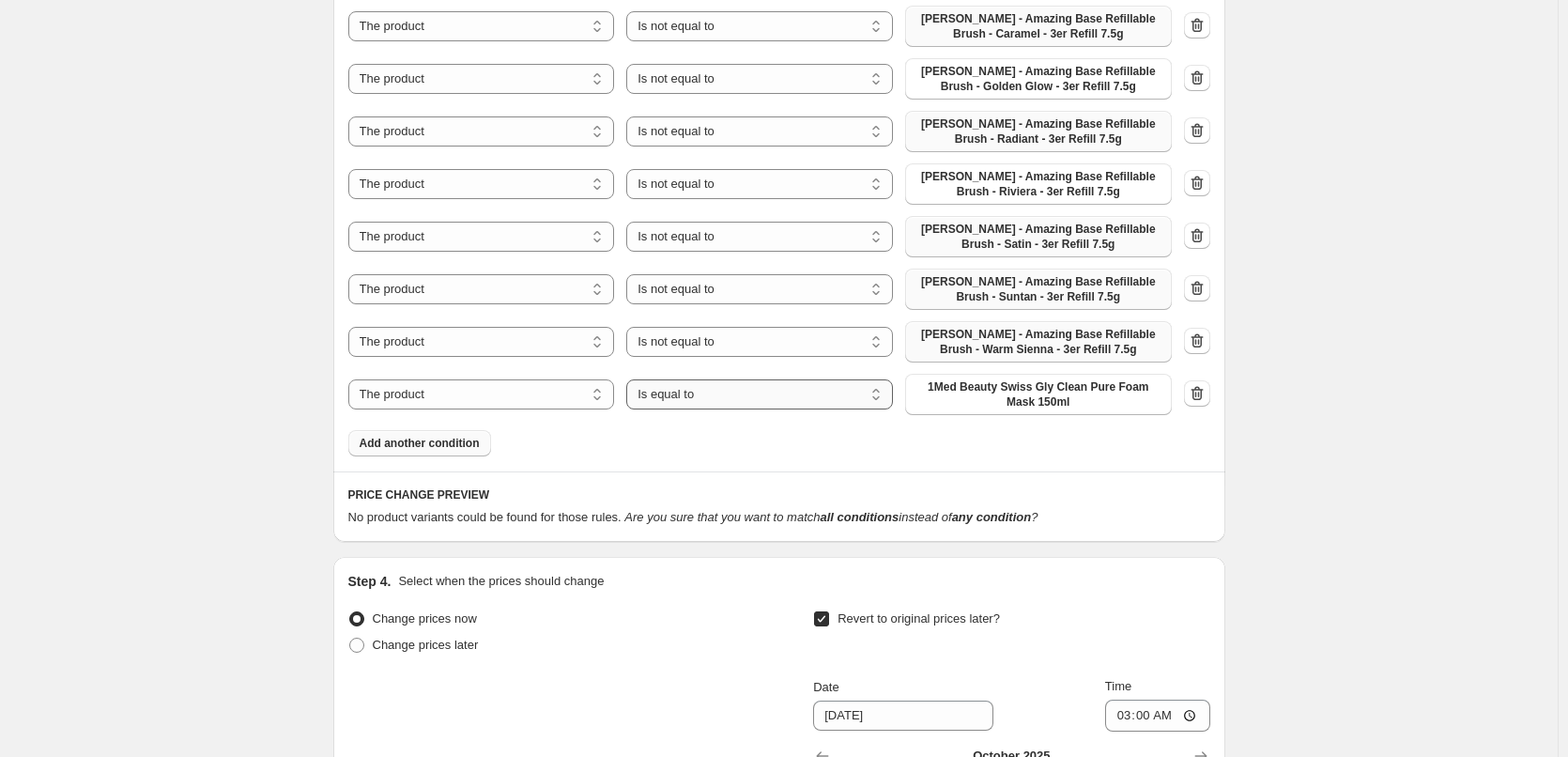
click at [734, 380] on select "Is equal to Is not equal to" at bounding box center [760, 395] width 267 height 30
select select "not_equal"
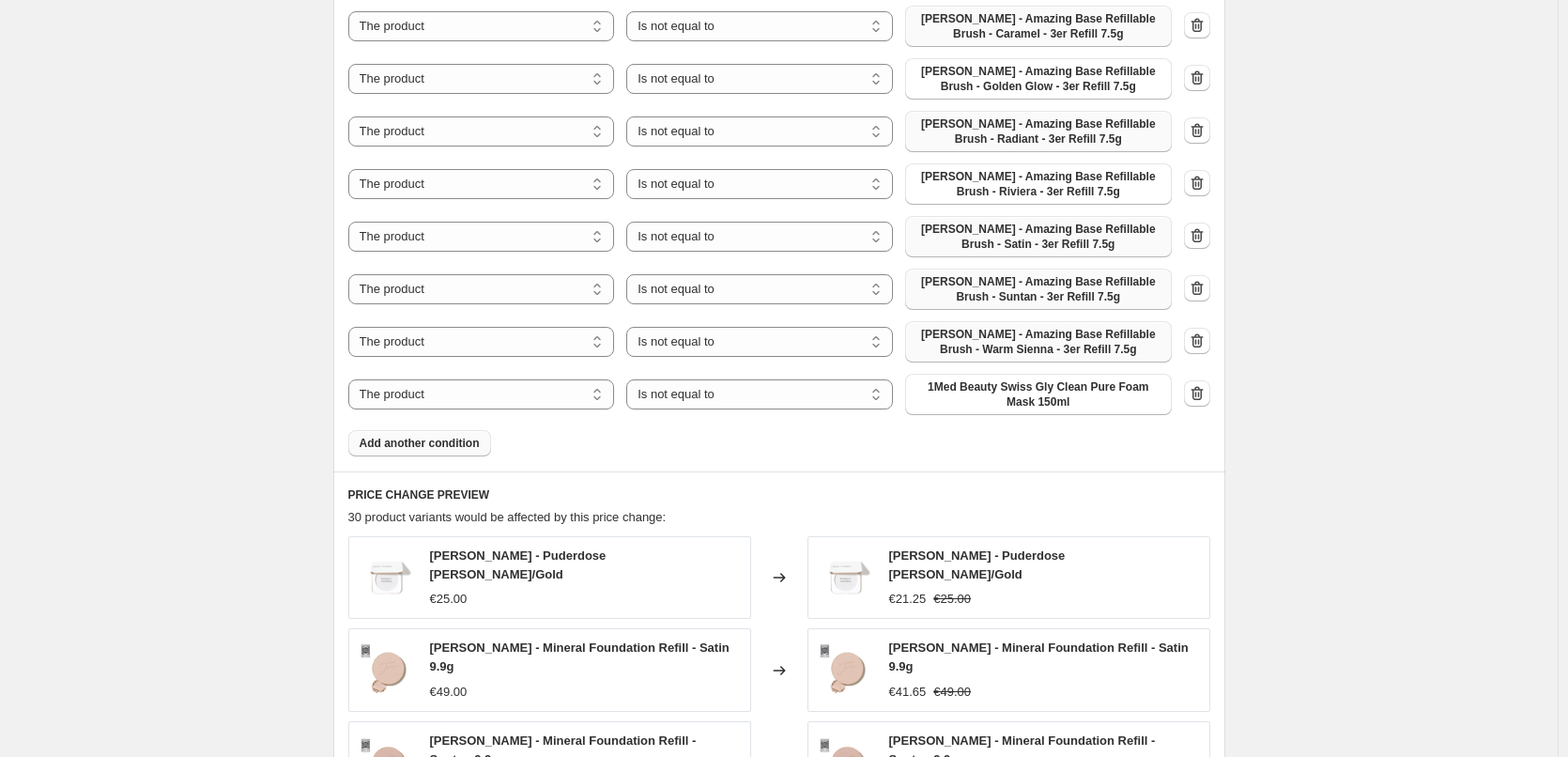
click at [1047, 380] on span "1Med Beauty Swiss Gly Clean Pure Foam Mask 150ml" at bounding box center [1039, 395] width 244 height 30
click at [450, 435] on span "Add another condition" at bounding box center [420, 442] width 121 height 15
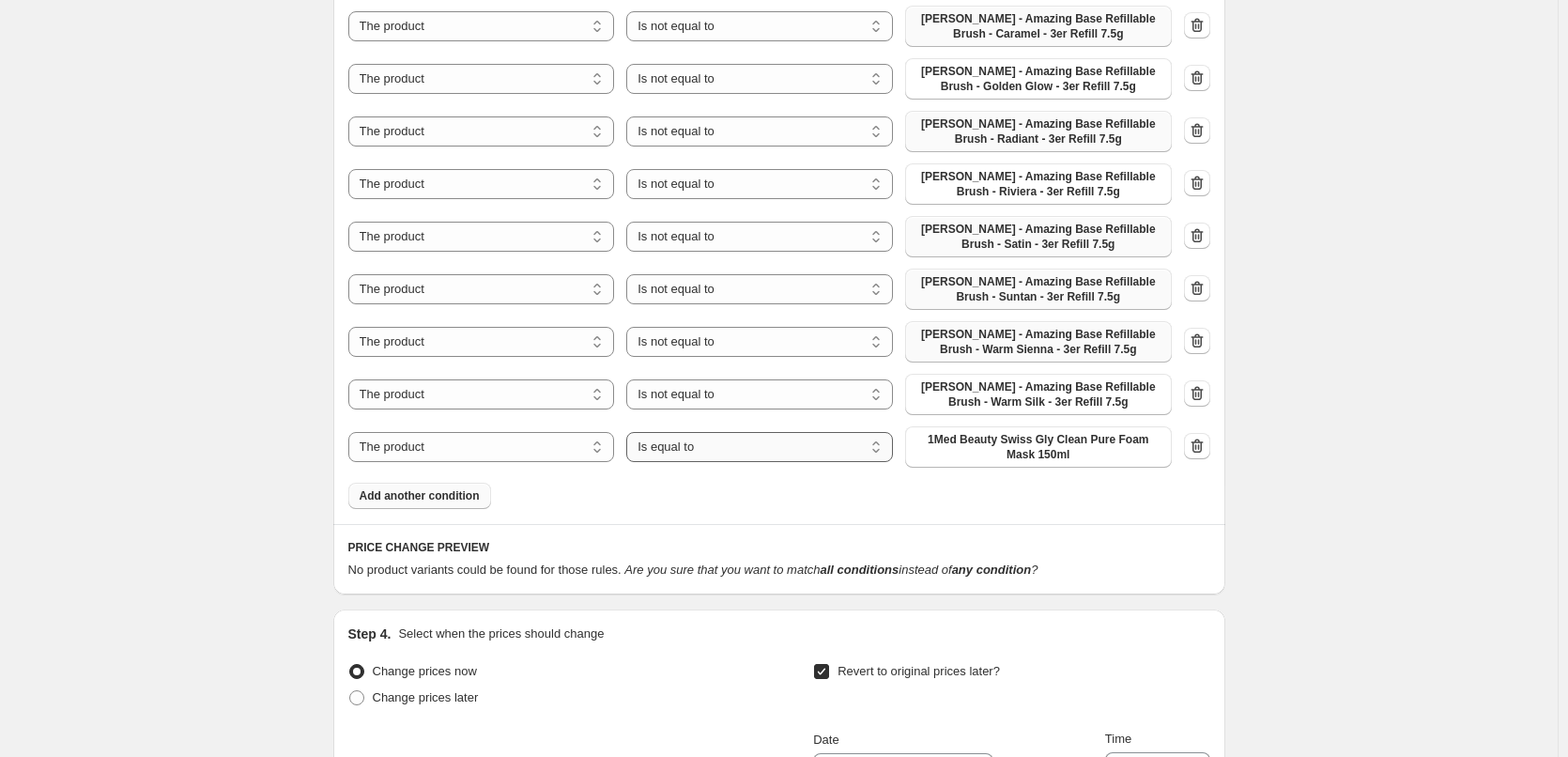
drag, startPoint x: 661, startPoint y: 360, endPoint x: 671, endPoint y: 367, distance: 12.2
click at [661, 432] on select "Is equal to Is not equal to" at bounding box center [760, 447] width 267 height 30
select select "not_equal"
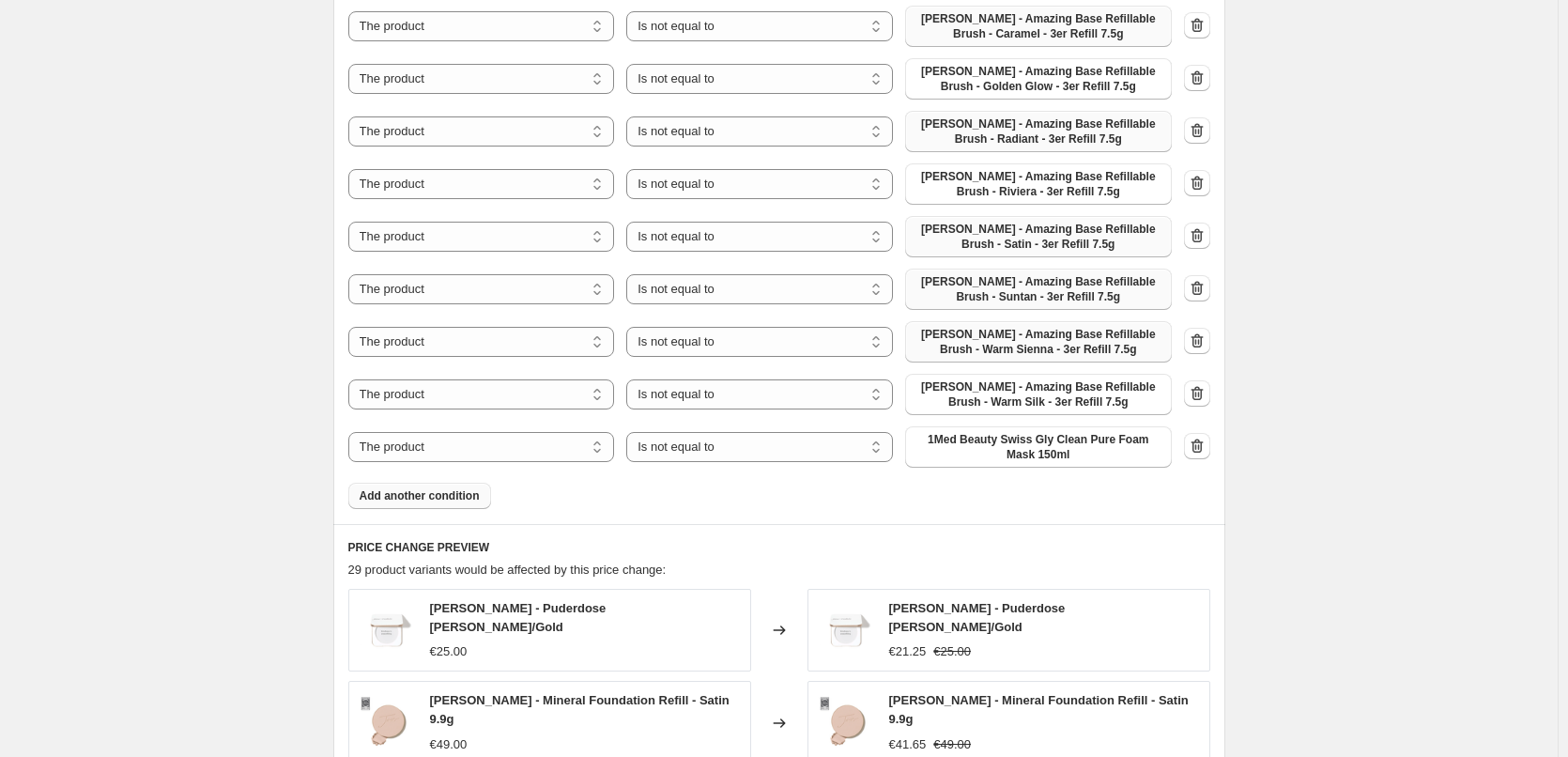
click at [1036, 432] on span "1Med Beauty Swiss Gly Clean Pure Foam Mask 150ml" at bounding box center [1039, 447] width 244 height 30
click at [427, 489] on span "Add another condition" at bounding box center [420, 496] width 121 height 15
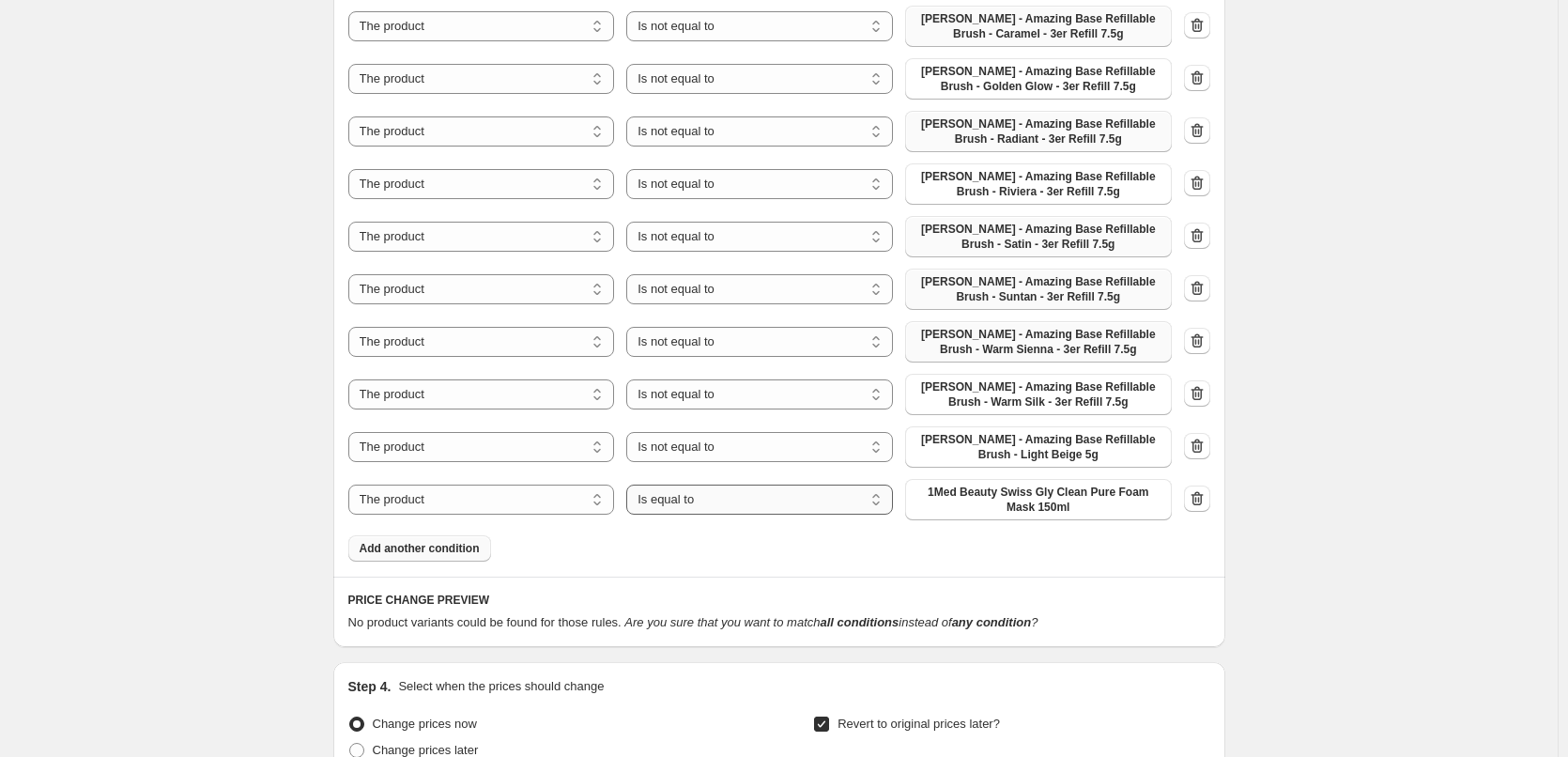
click at [801, 485] on select "Is equal to Is not equal to" at bounding box center [760, 500] width 267 height 30
select select "not_equal"
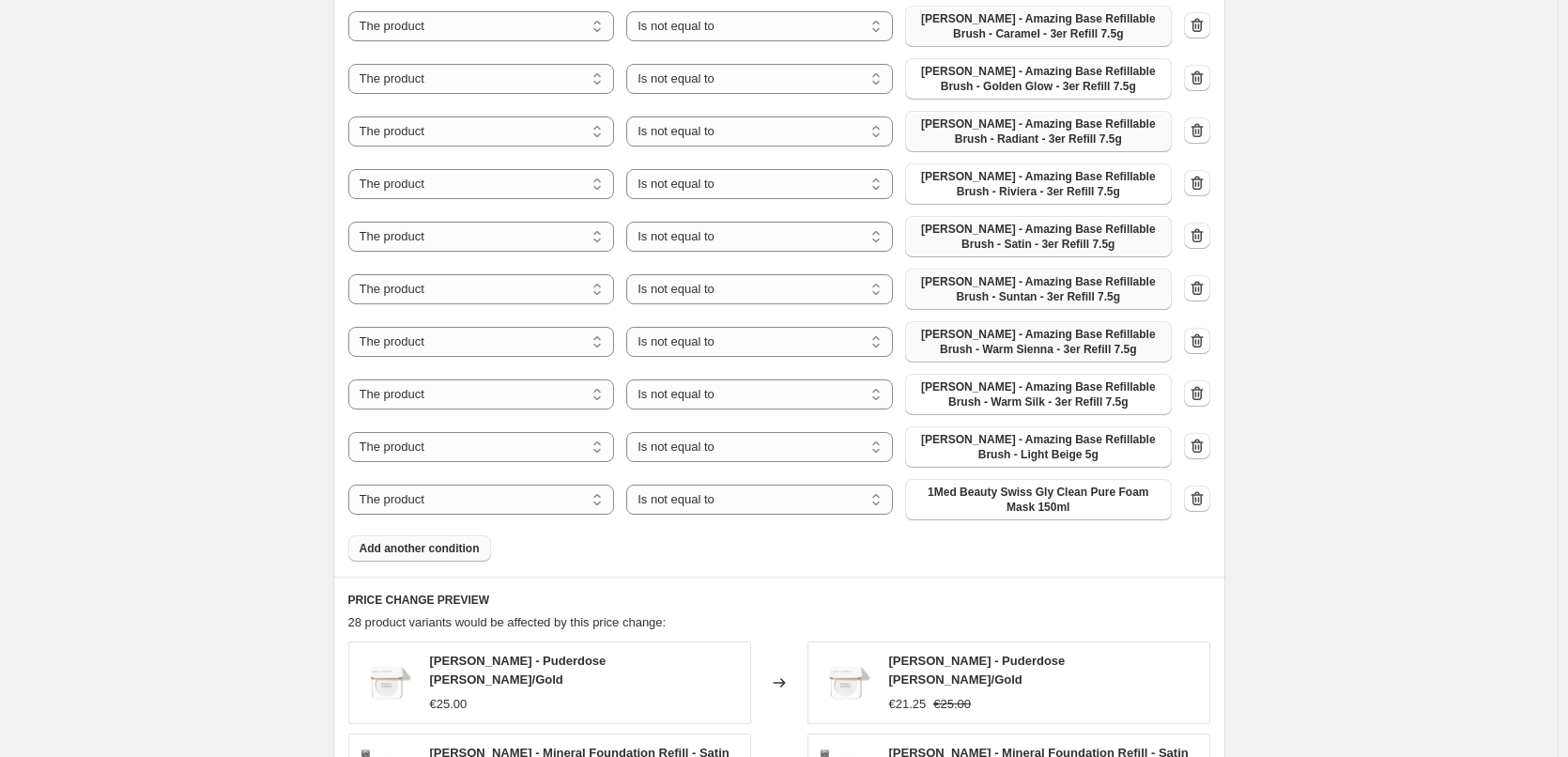
click at [1041, 485] on span "1Med Beauty Swiss Gly Clean Pure Foam Mask 150ml" at bounding box center [1039, 500] width 244 height 30
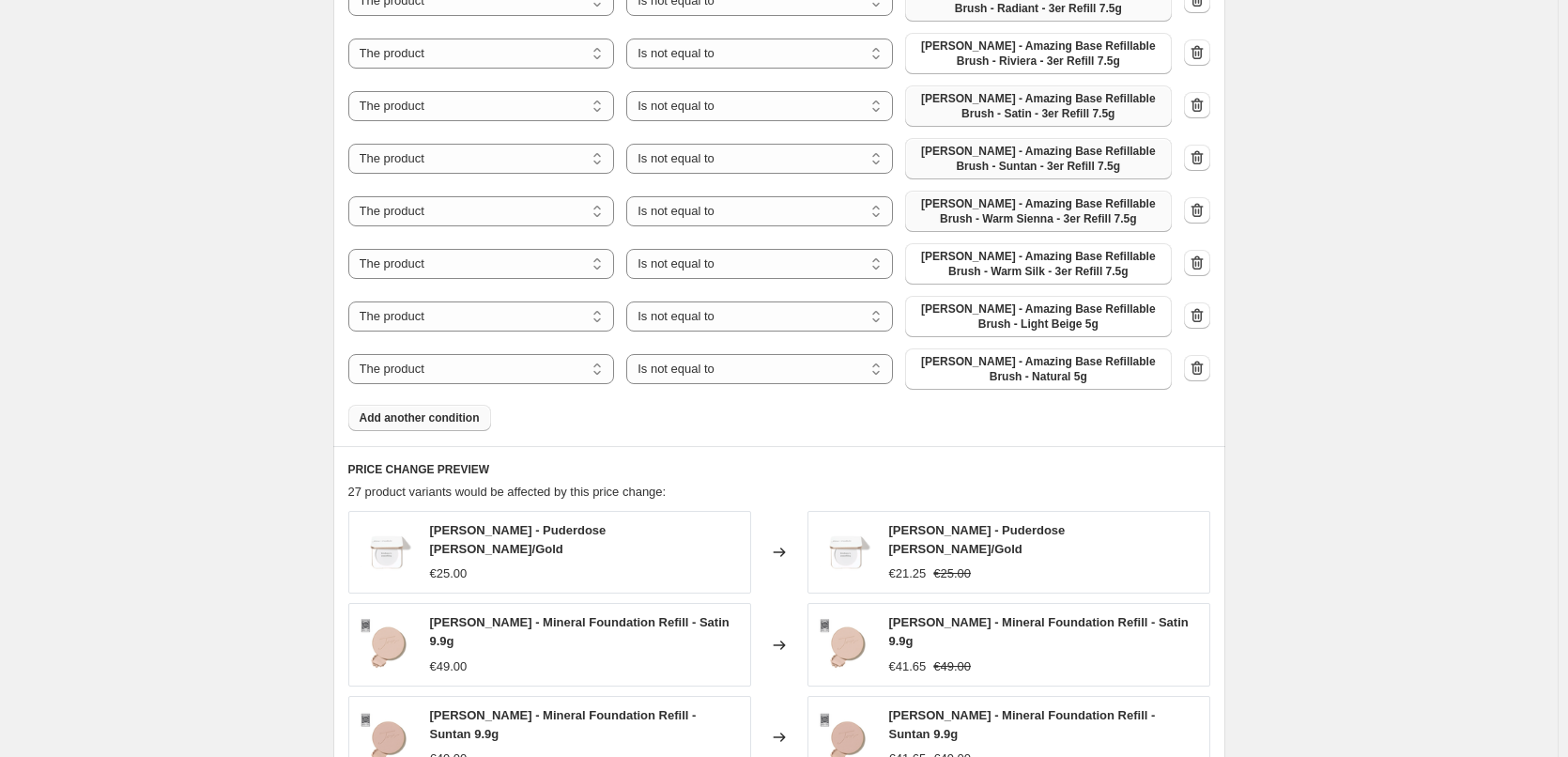
scroll to position [2387, 0]
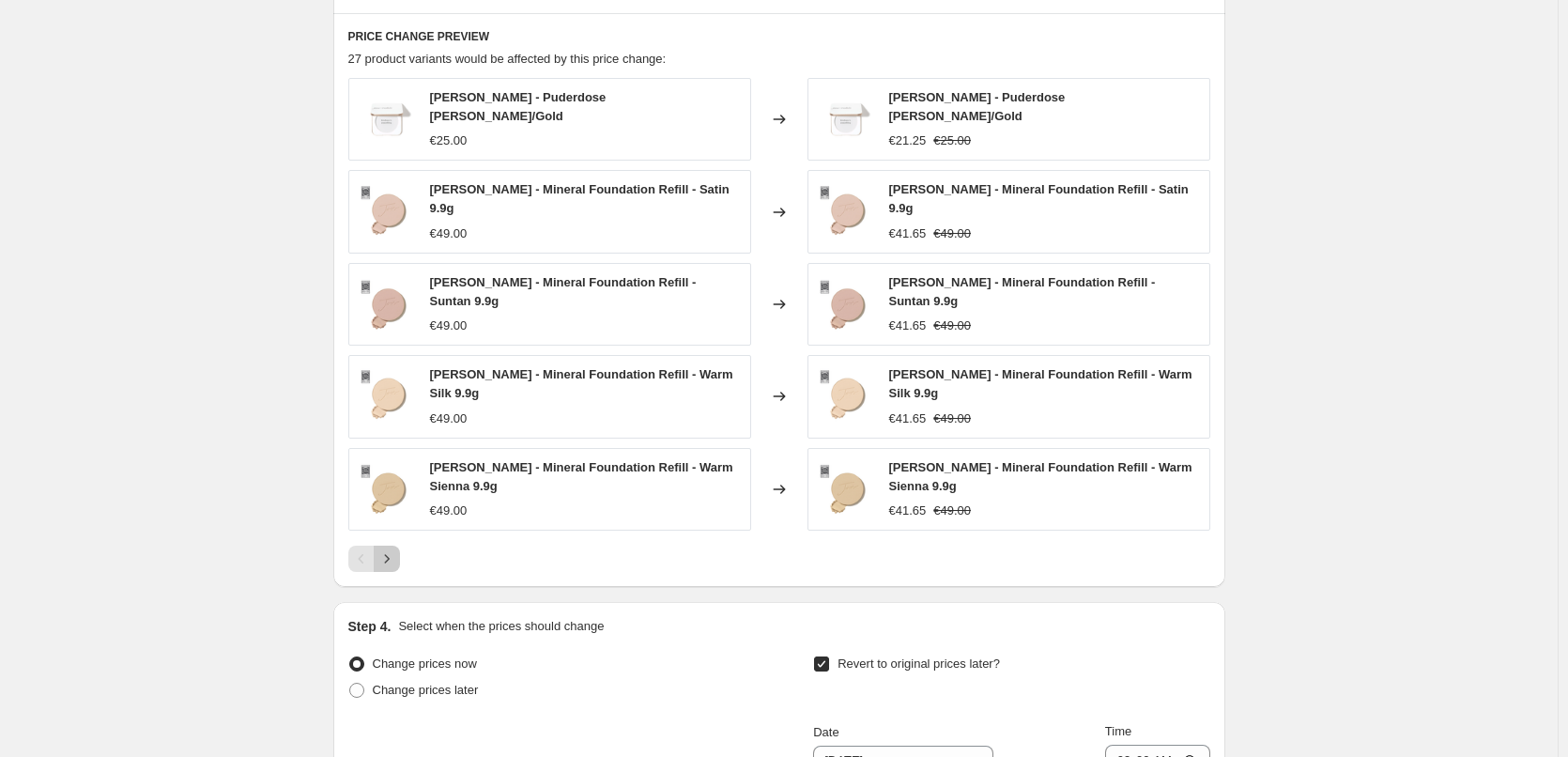
click at [390, 549] on icon "Next" at bounding box center [387, 558] width 19 height 19
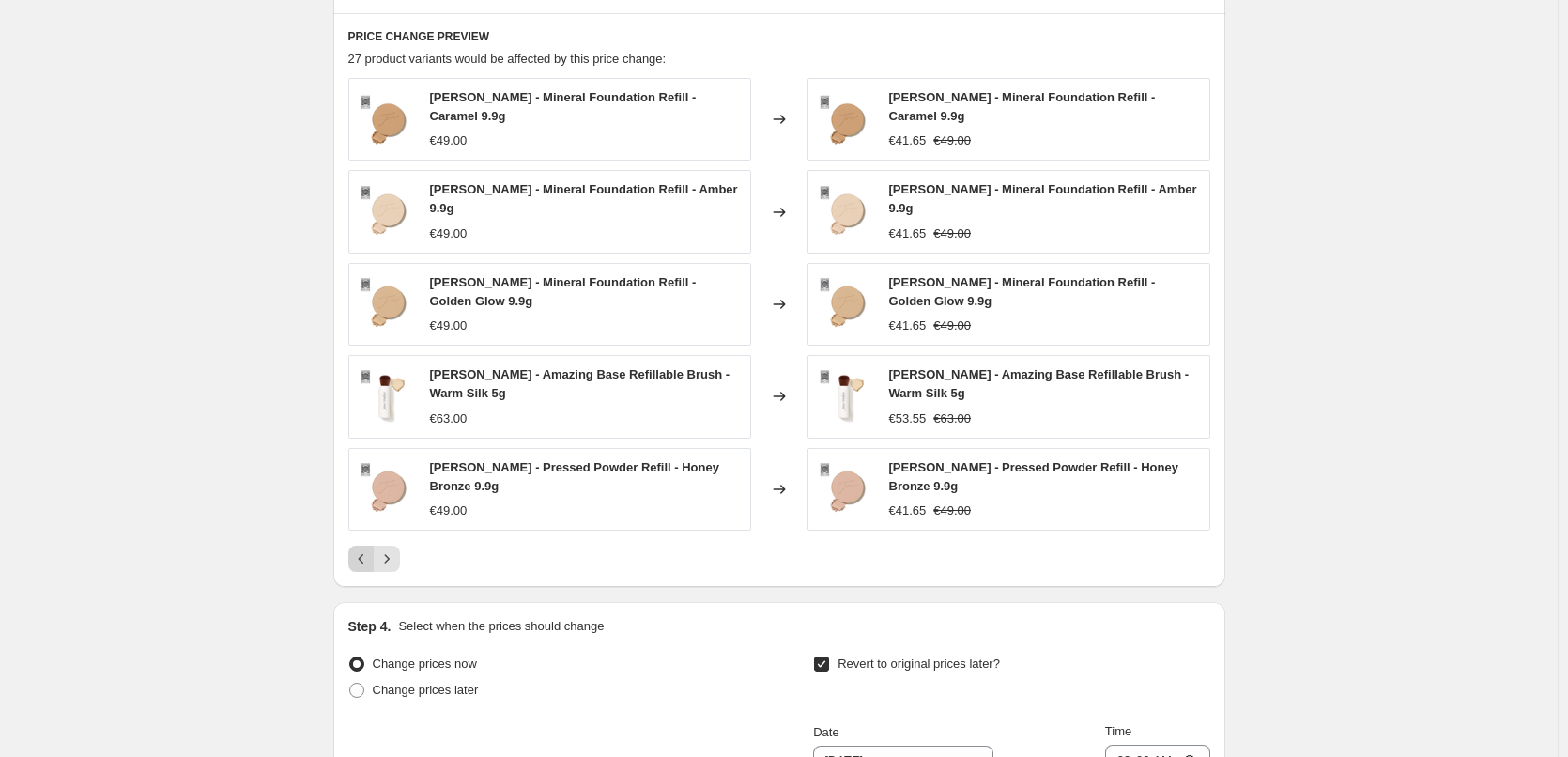
click at [362, 549] on icon "Previous" at bounding box center [361, 558] width 19 height 19
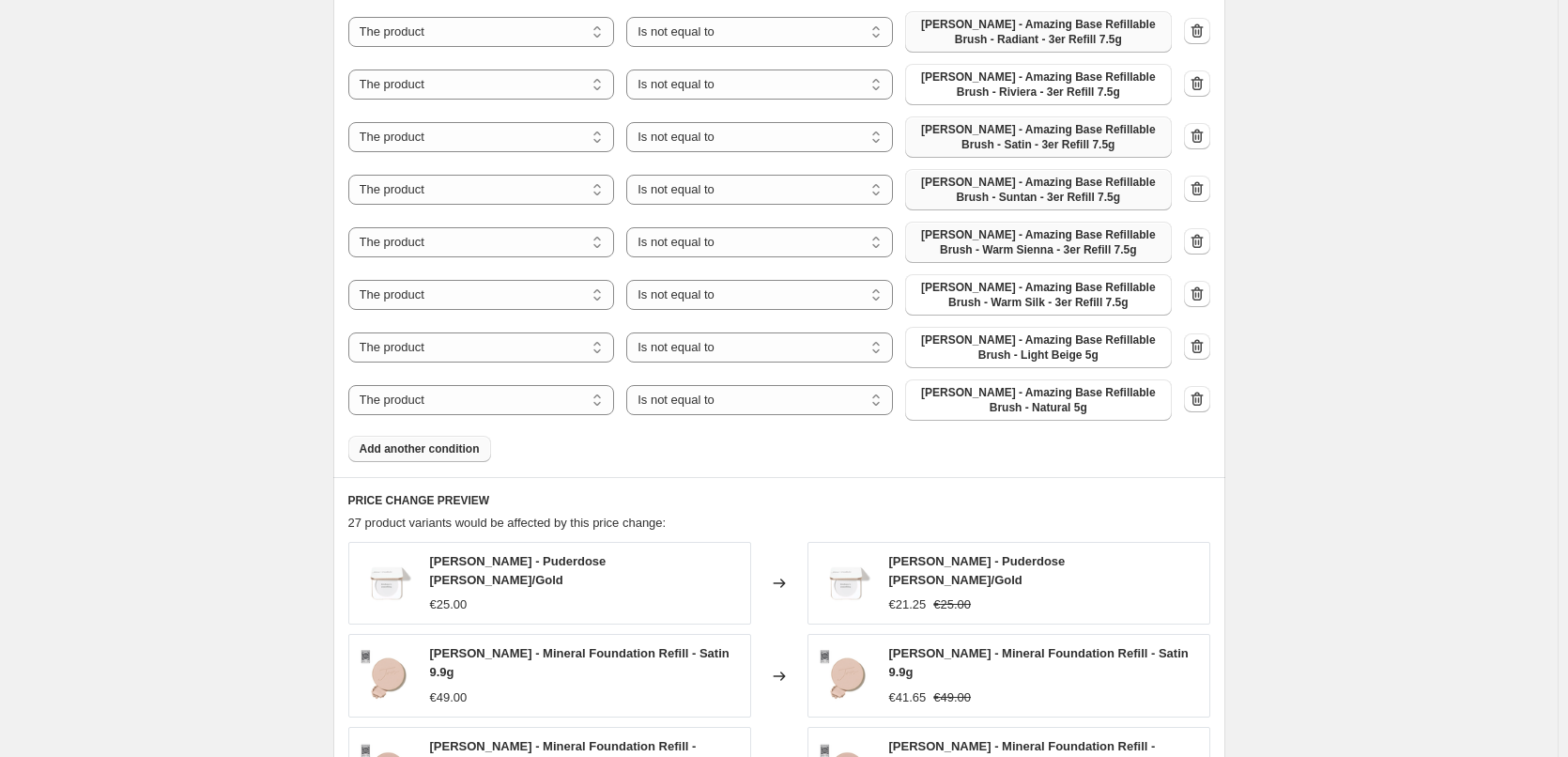
scroll to position [1918, 0]
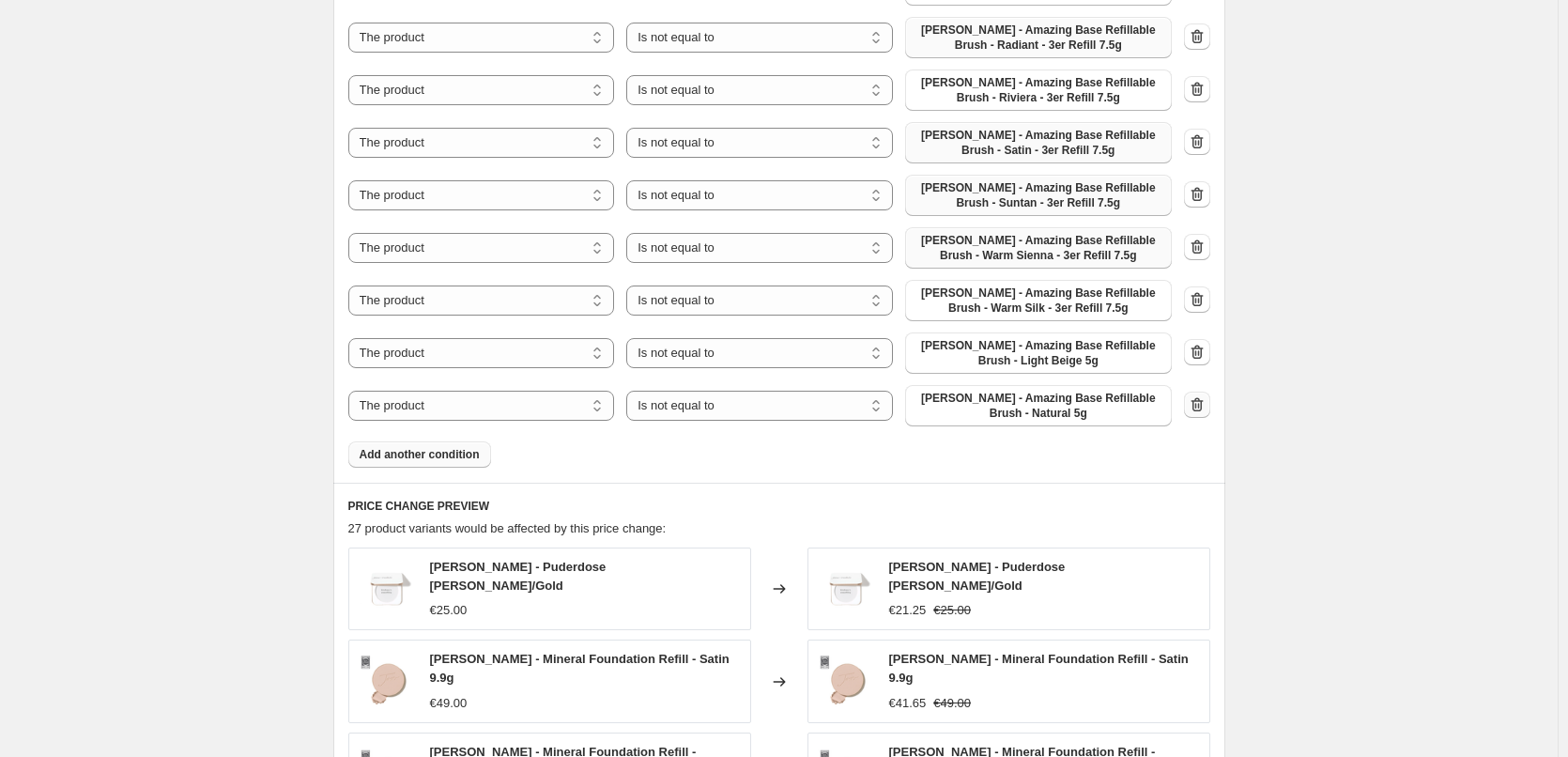
click at [1201, 396] on icon "button" at bounding box center [1197, 405] width 19 height 19
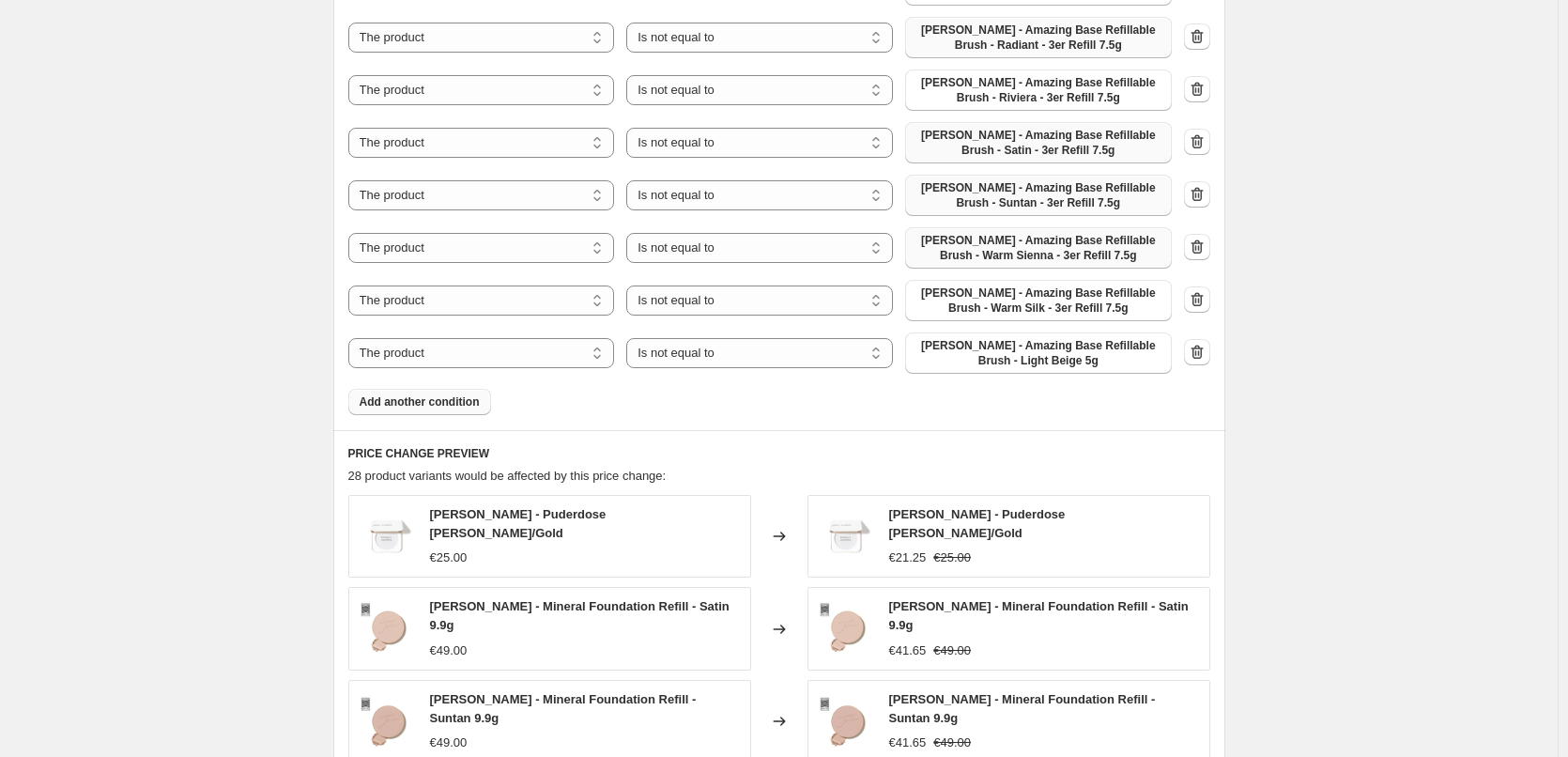
click at [1203, 344] on icon "button" at bounding box center [1197, 351] width 12 height 14
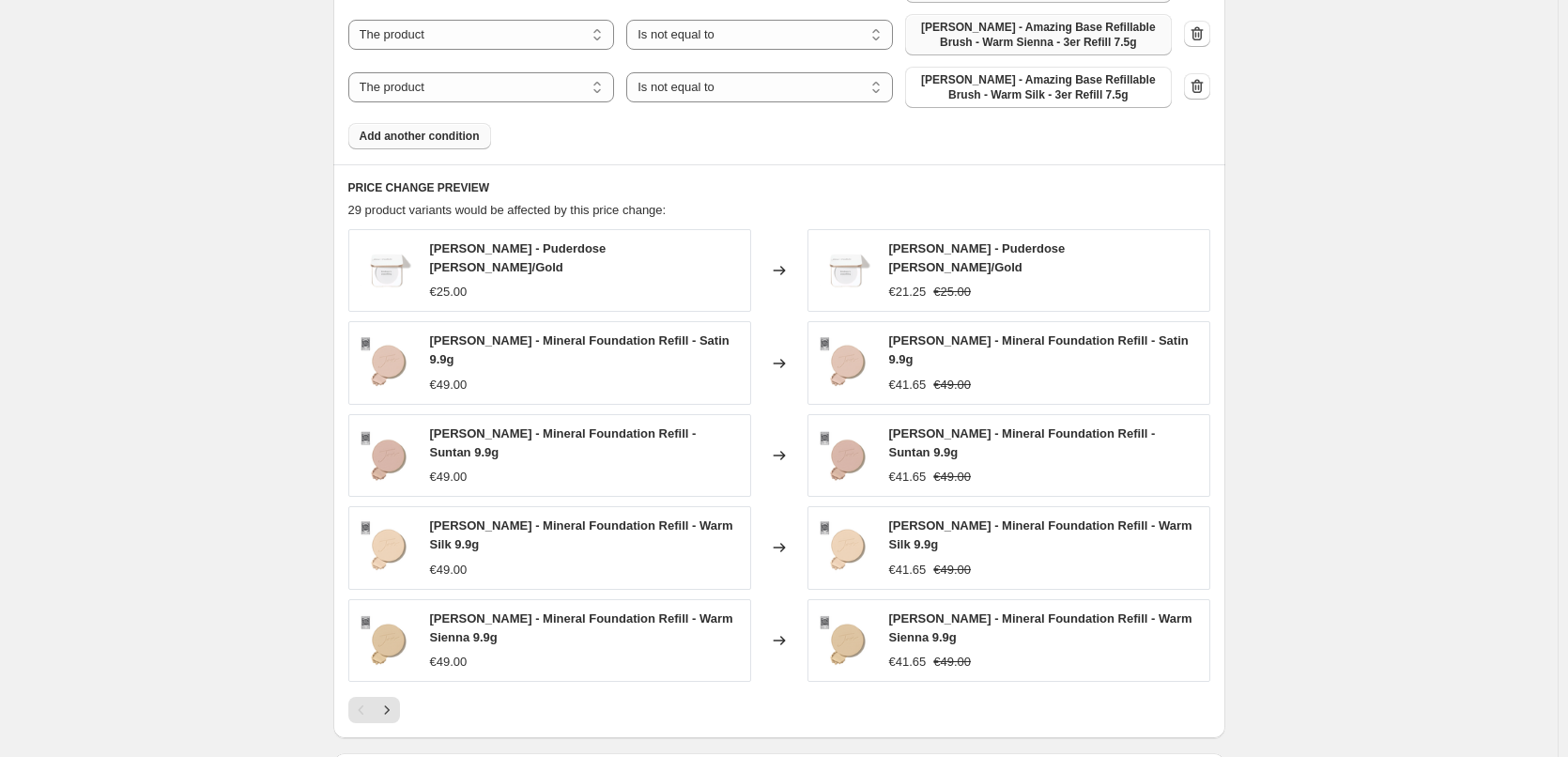
scroll to position [2293, 0]
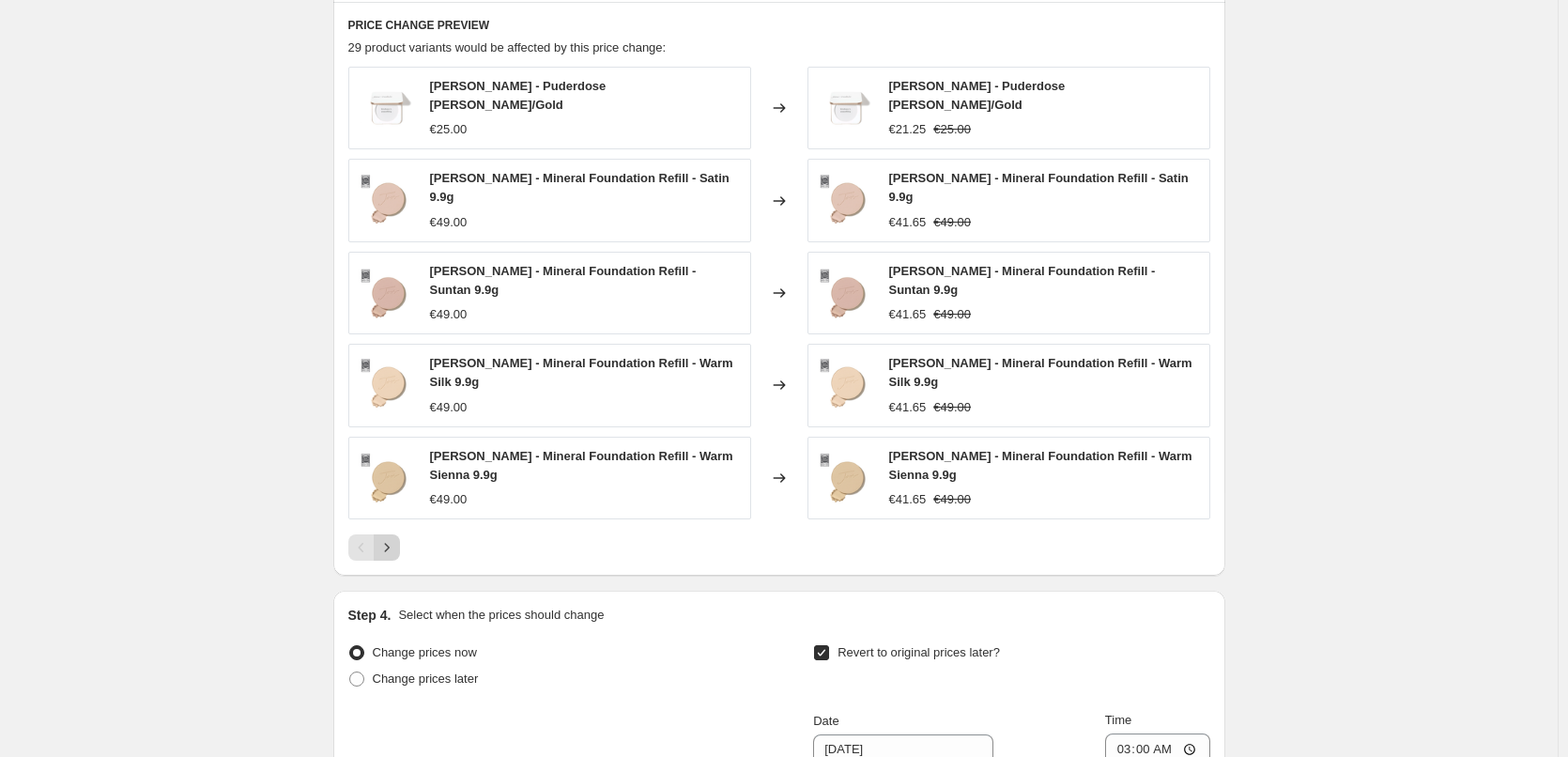
click at [400, 534] on button "Next" at bounding box center [387, 547] width 27 height 27
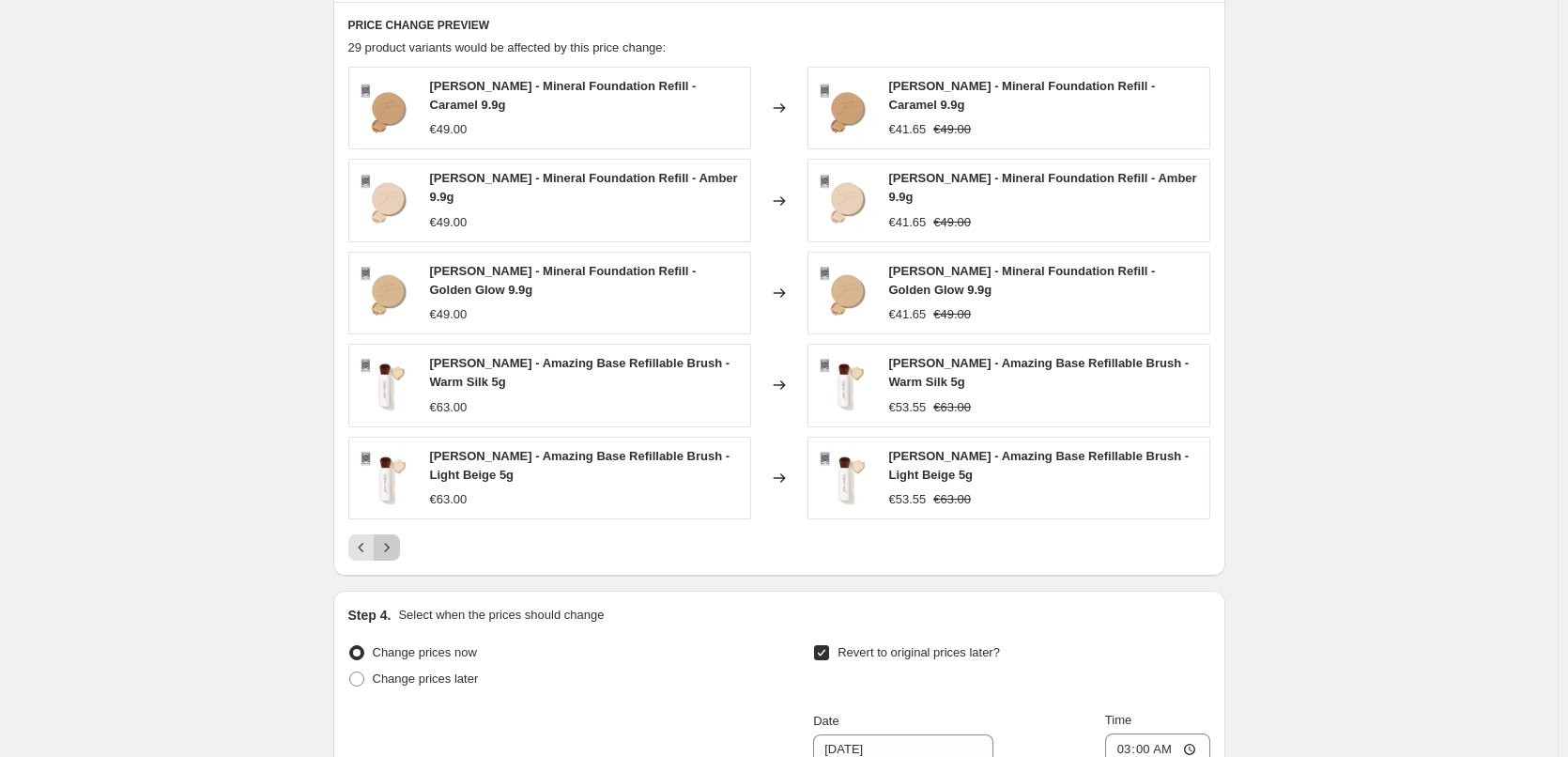
click at [397, 538] on icon "Next" at bounding box center [387, 547] width 19 height 19
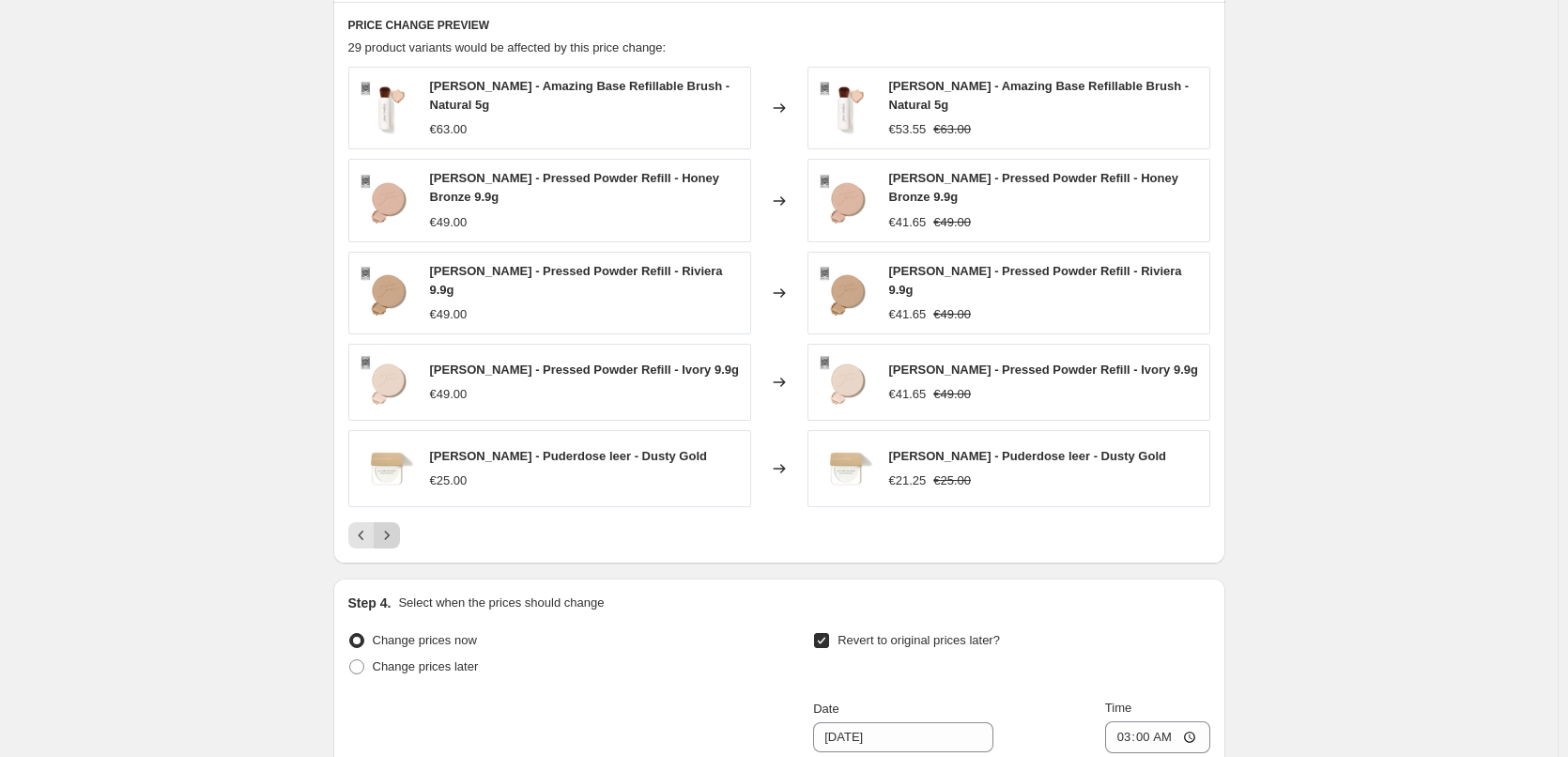
click at [397, 526] on icon "Next" at bounding box center [387, 535] width 19 height 19
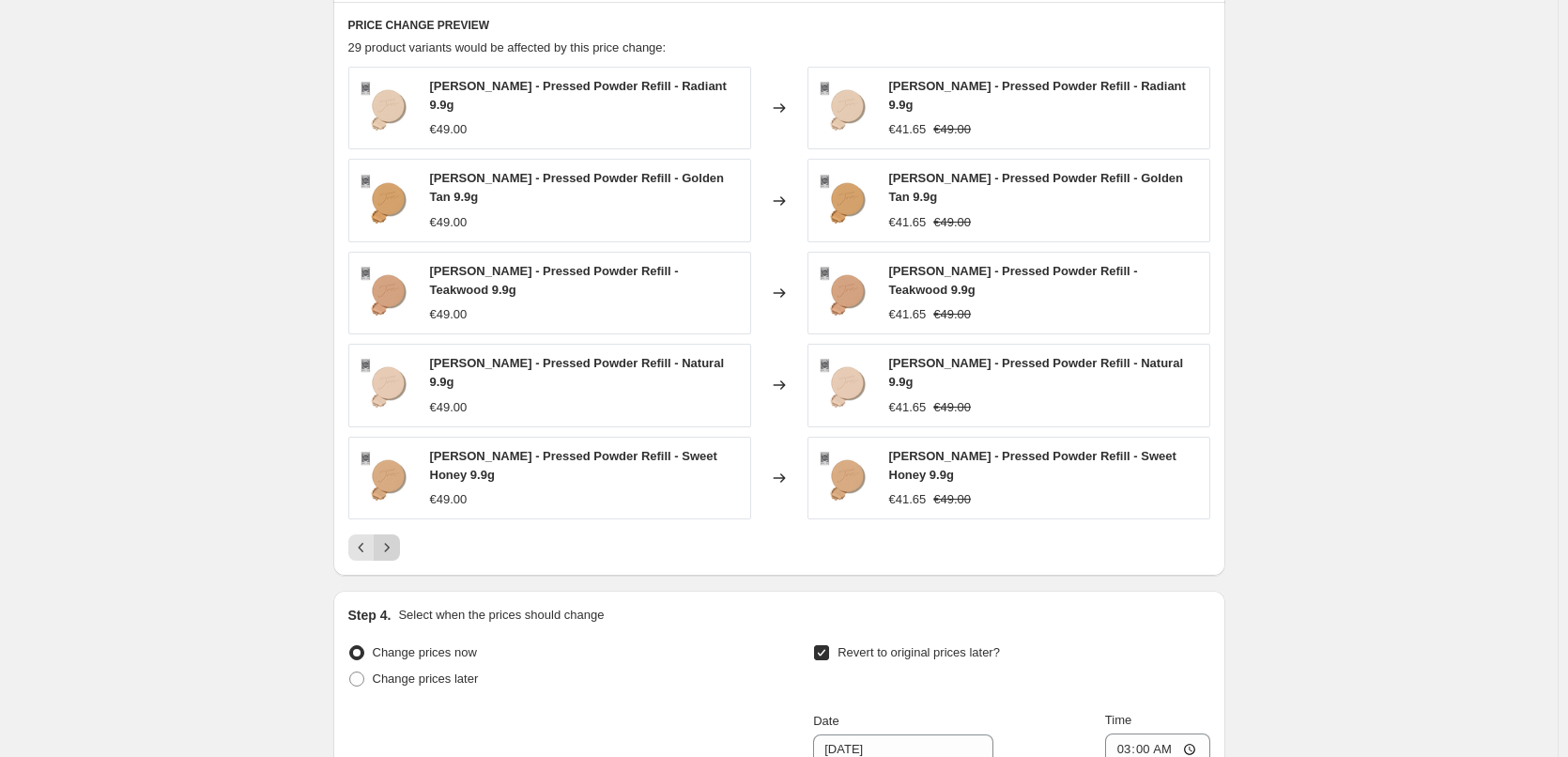
click at [399, 448] on div "PRICE CHANGE PREVIEW 29 product variants would be affected by this price change…" at bounding box center [780, 289] width 892 height 574
click at [399, 420] on div "[PERSON_NAME] - Pressed Powder Refill - Radiant 9.9g €49.00 Changed to [PERSON_…" at bounding box center [779, 313] width 862 height 494
click at [397, 538] on icon "Next" at bounding box center [387, 547] width 19 height 19
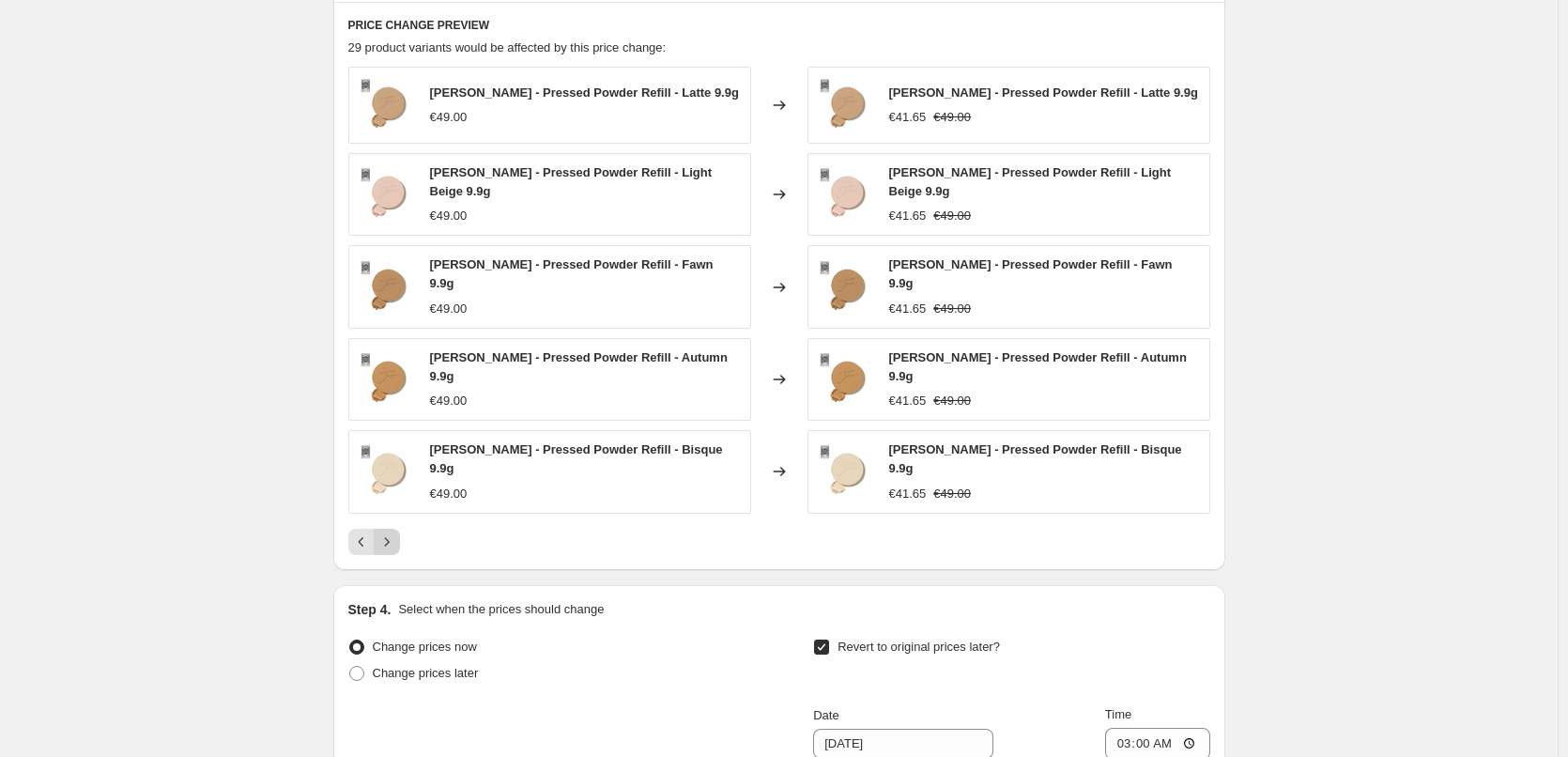
click at [397, 532] on icon "Next" at bounding box center [387, 541] width 19 height 19
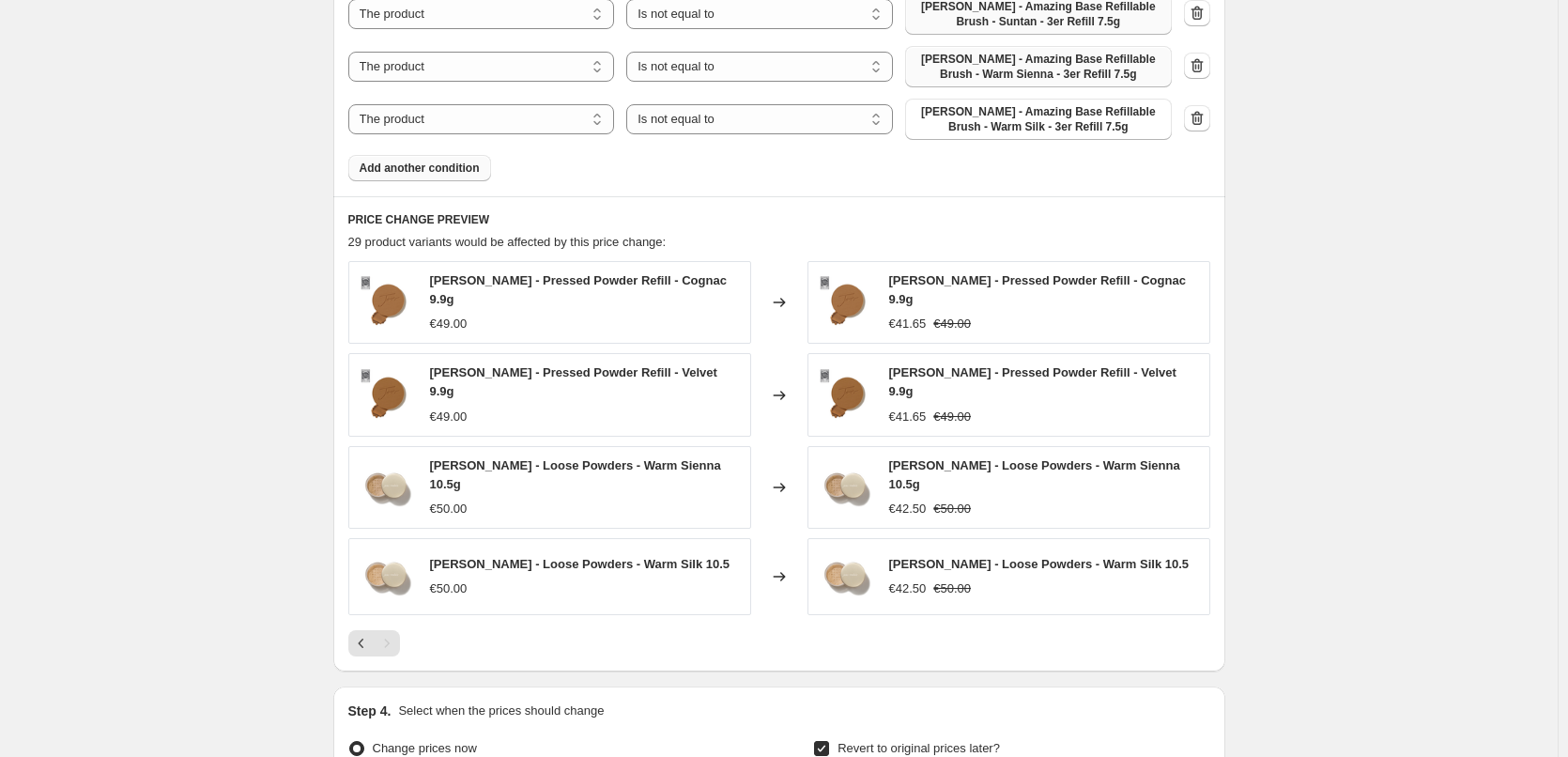
scroll to position [2105, 0]
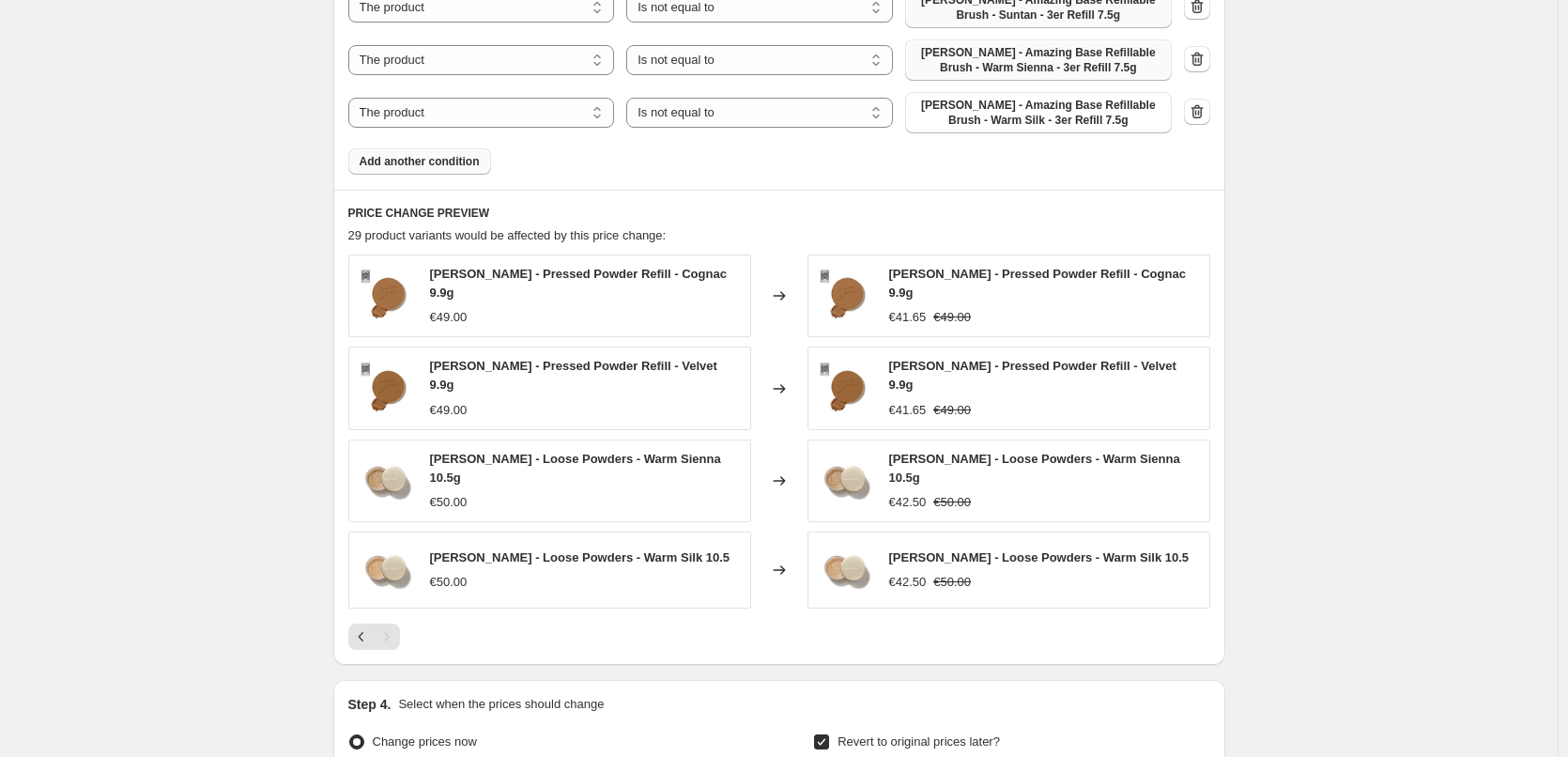
click at [410, 148] on button "Add another condition" at bounding box center [419, 161] width 142 height 27
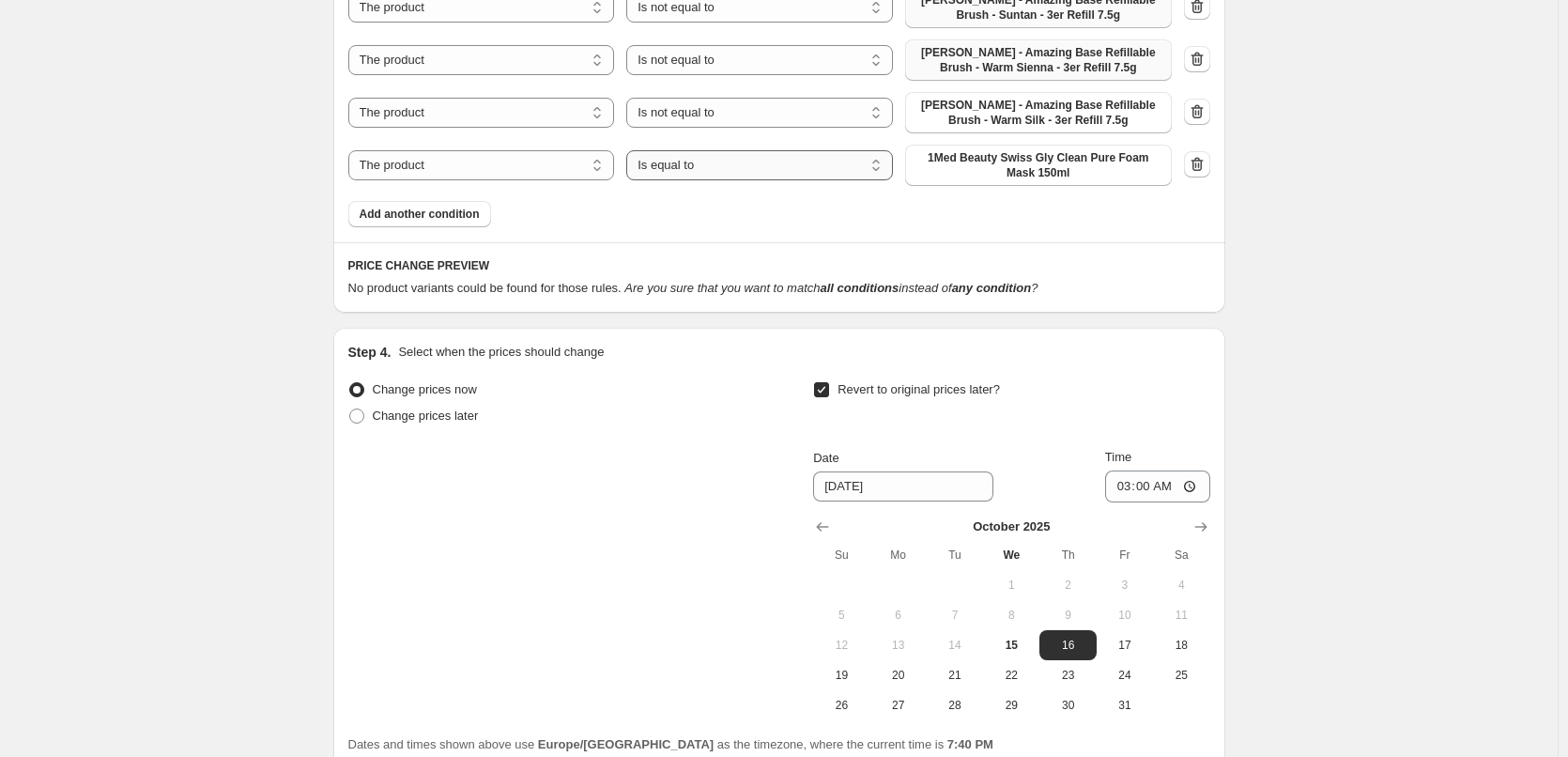
click at [751, 150] on select "Is equal to Is not equal to" at bounding box center [760, 165] width 267 height 30
select select "not_equal"
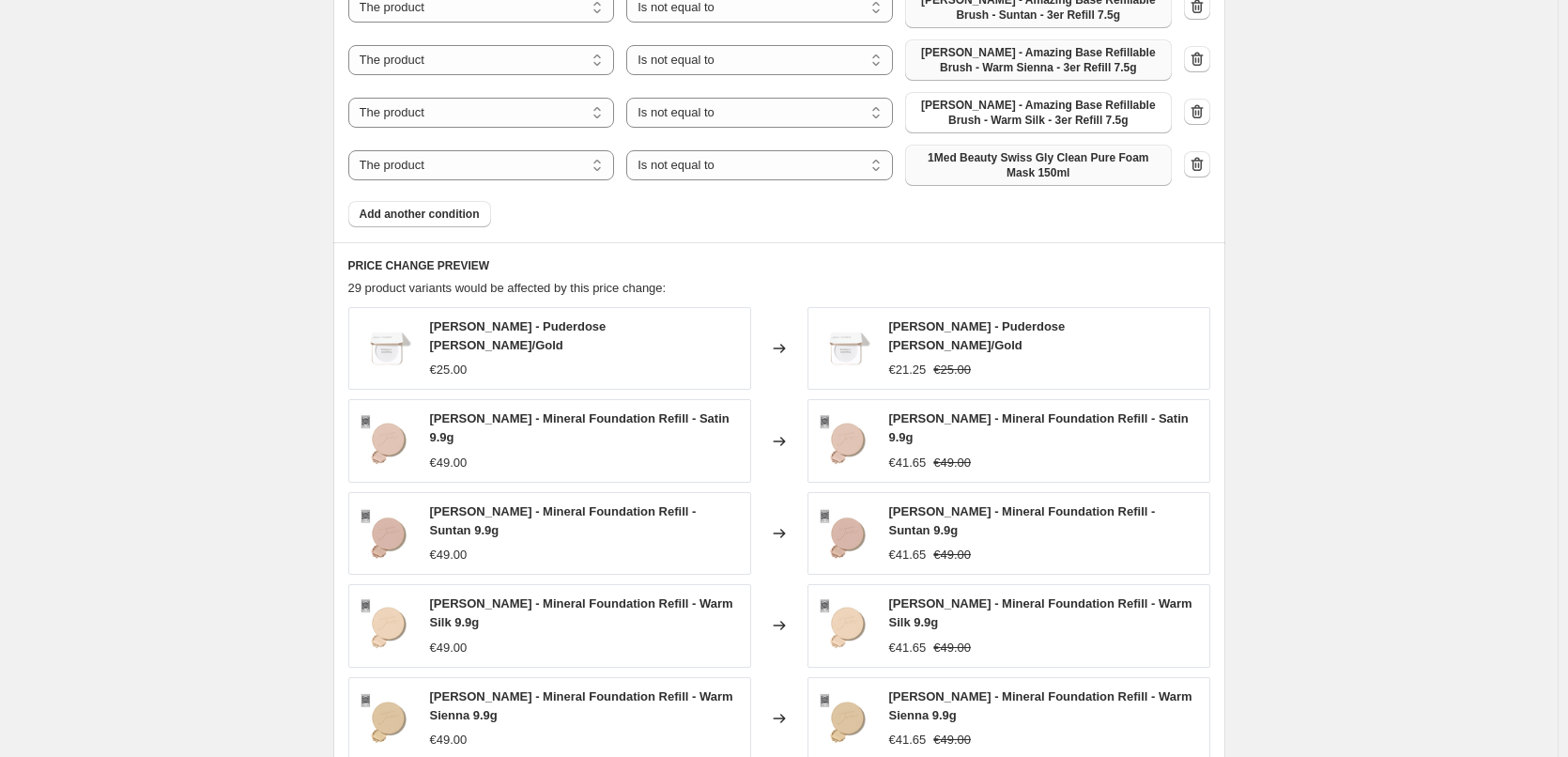
click at [1050, 150] on span "1Med Beauty Swiss Gly Clean Pure Foam Mask 150ml" at bounding box center [1039, 165] width 244 height 30
click at [417, 207] on span "Add another condition" at bounding box center [420, 214] width 121 height 15
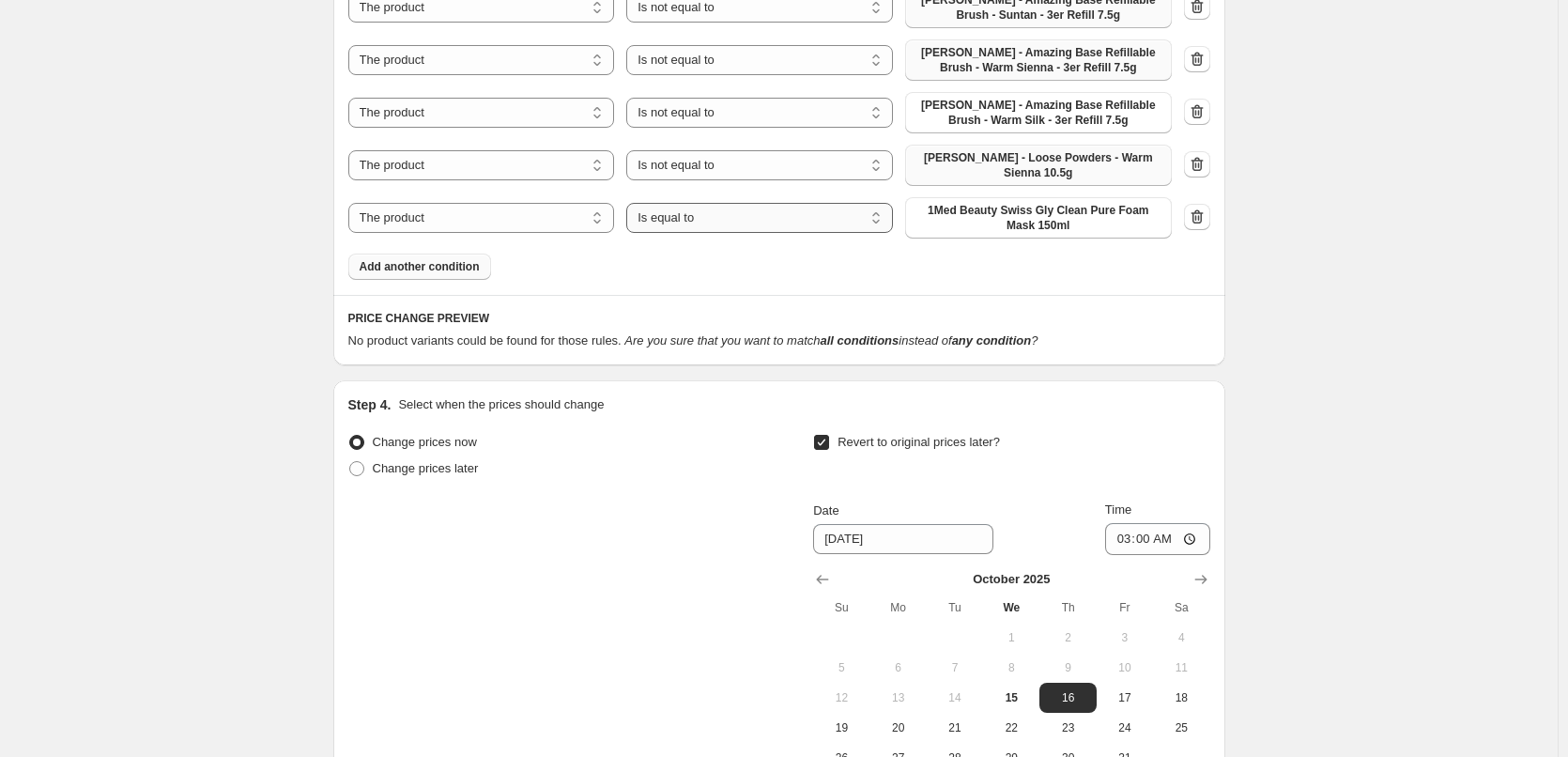
click at [753, 203] on select "Is equal to Is not equal to" at bounding box center [760, 218] width 267 height 30
select select "not_equal"
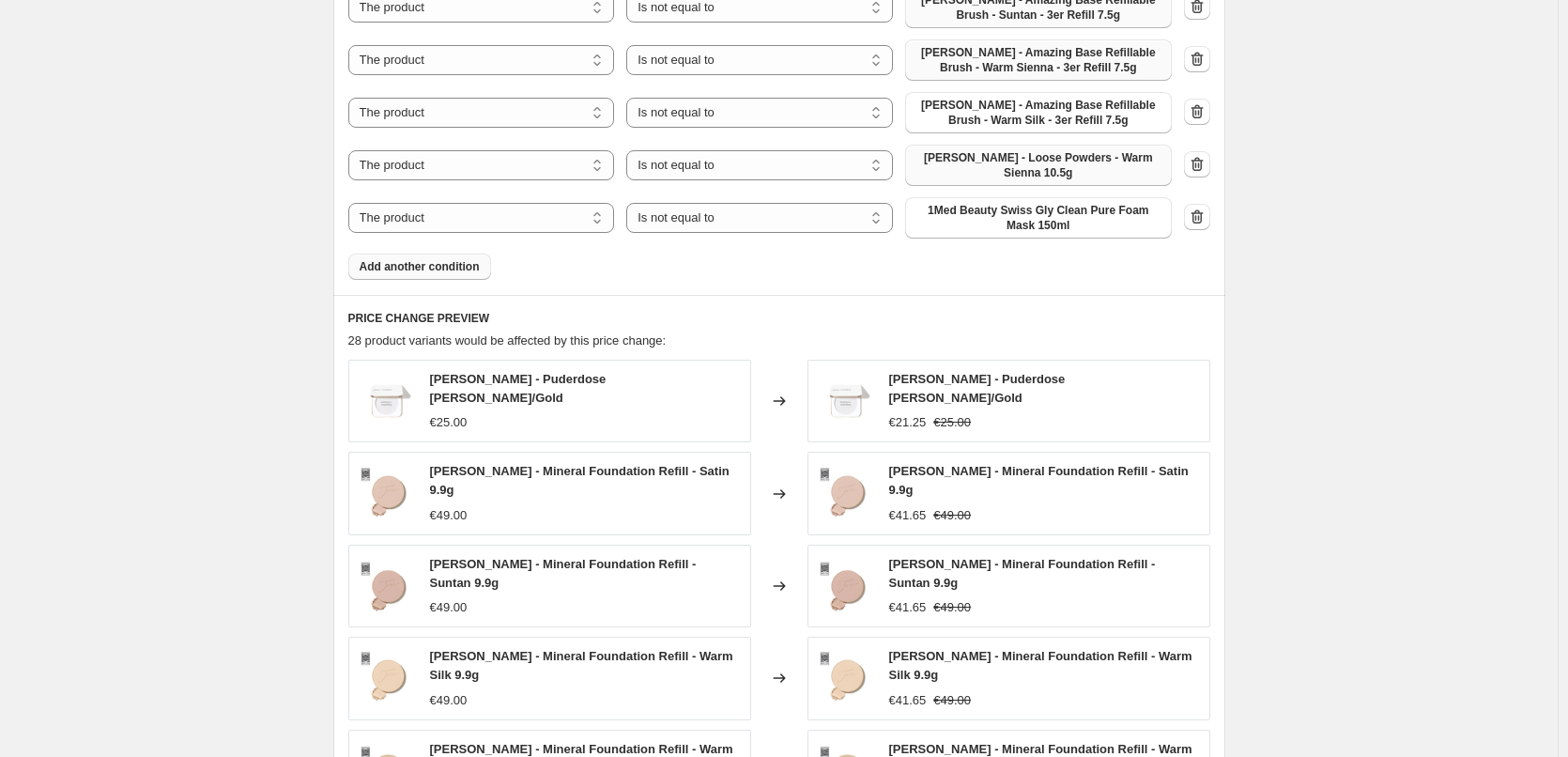
click at [1033, 203] on span "1Med Beauty Swiss Gly Clean Pure Foam Mask 150ml" at bounding box center [1039, 218] width 244 height 30
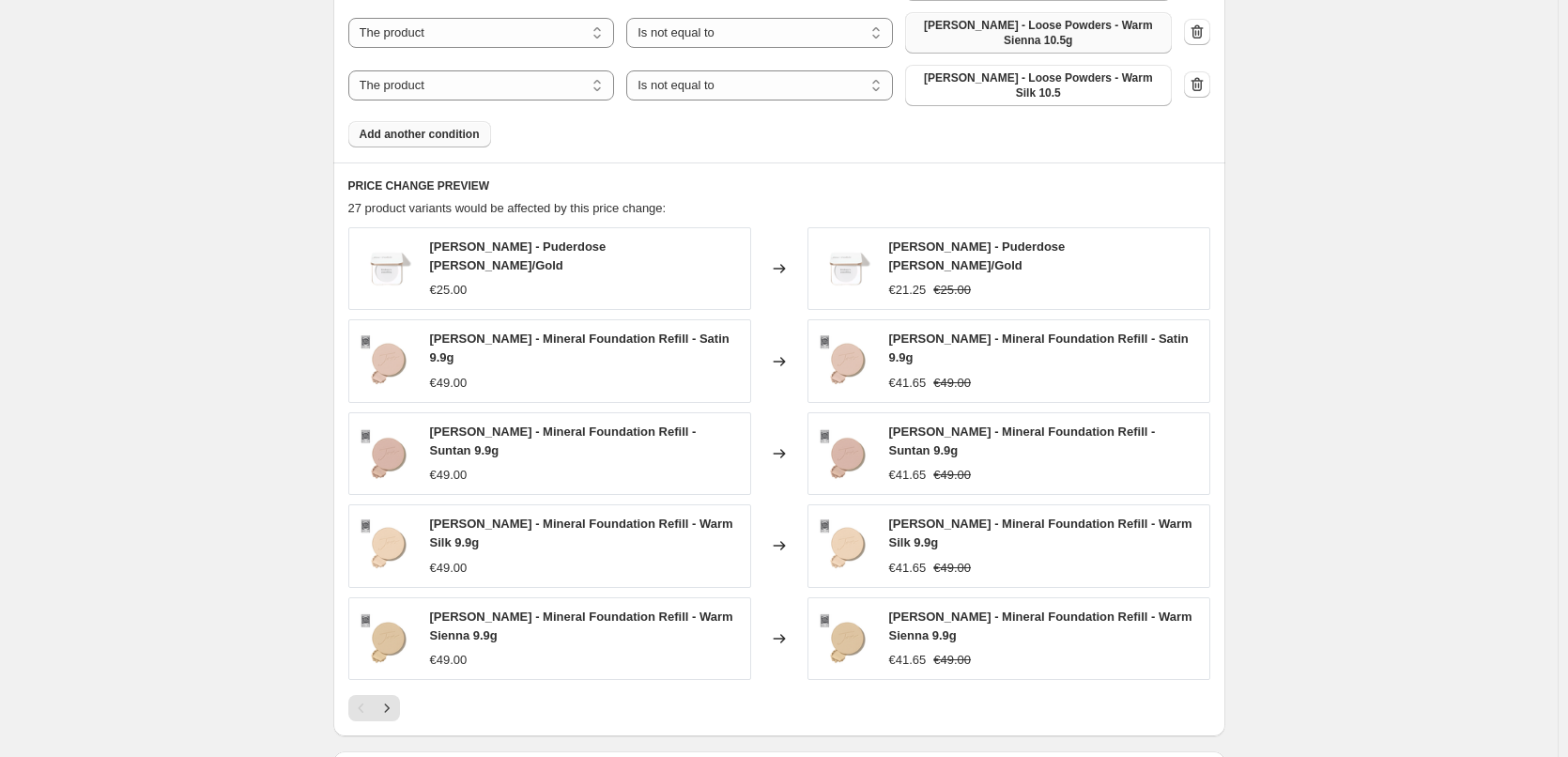
scroll to position [2387, 0]
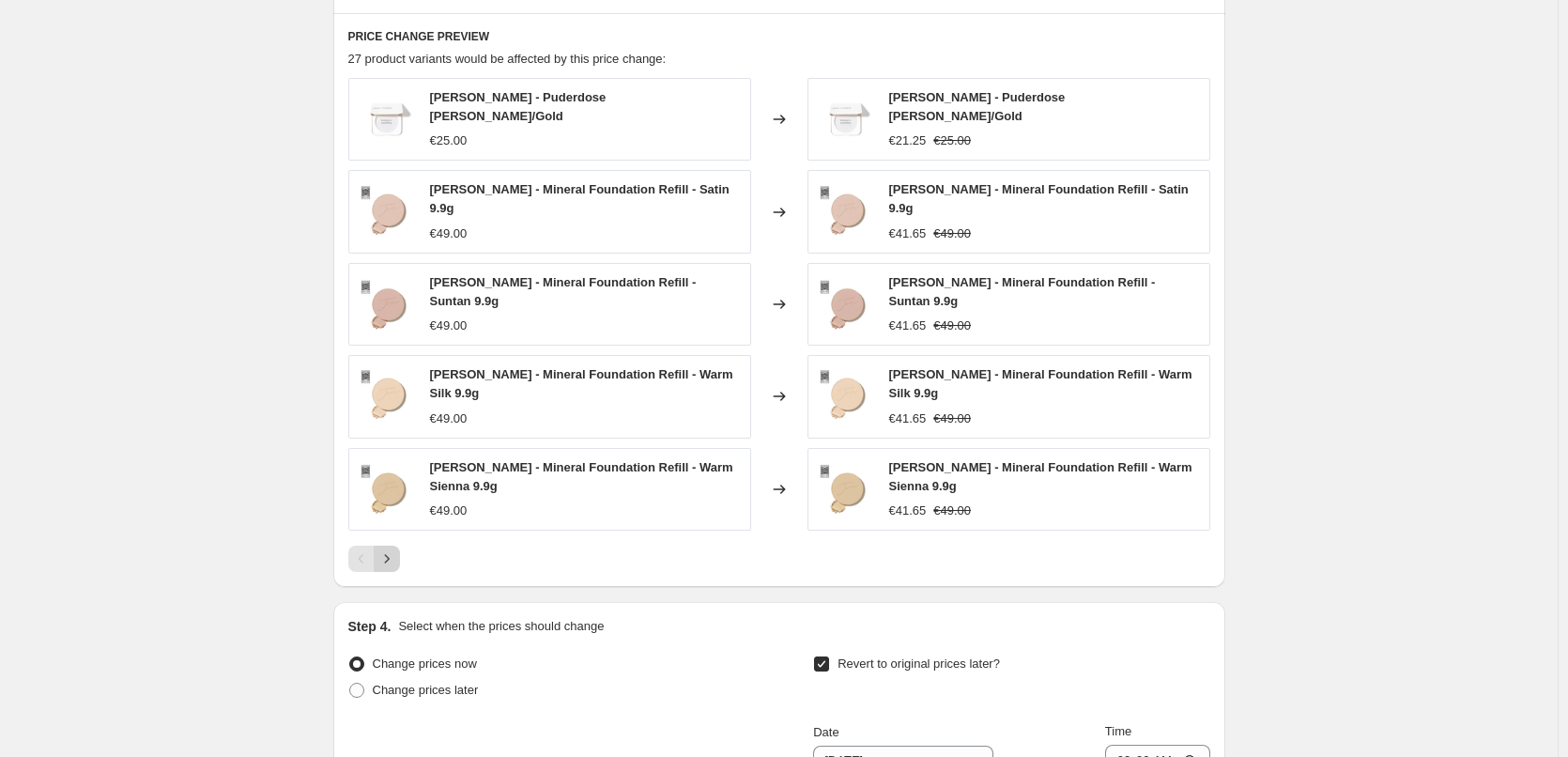
click at [397, 549] on icon "Next" at bounding box center [387, 558] width 19 height 19
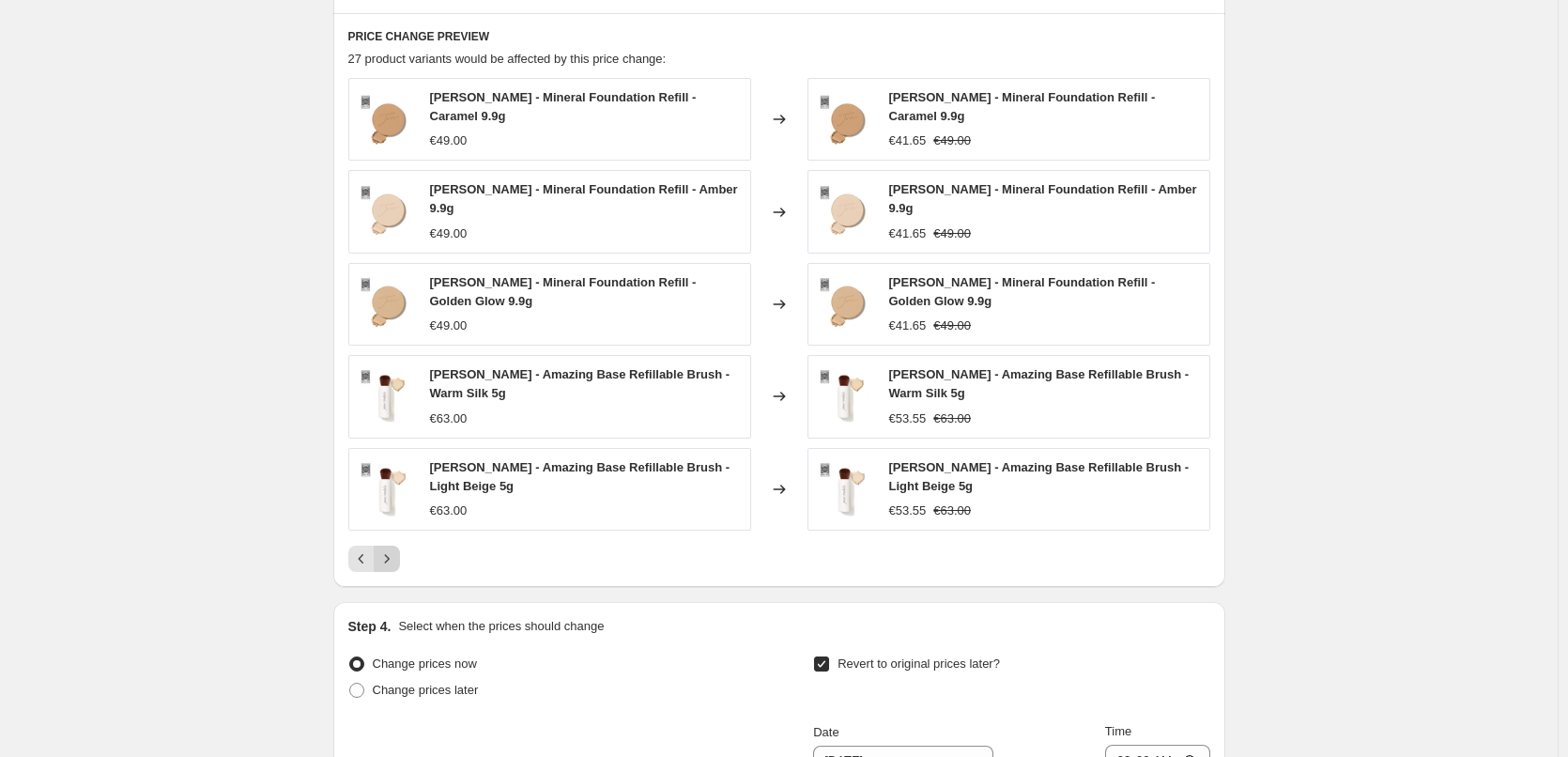
click at [397, 549] on icon "Next" at bounding box center [387, 558] width 19 height 19
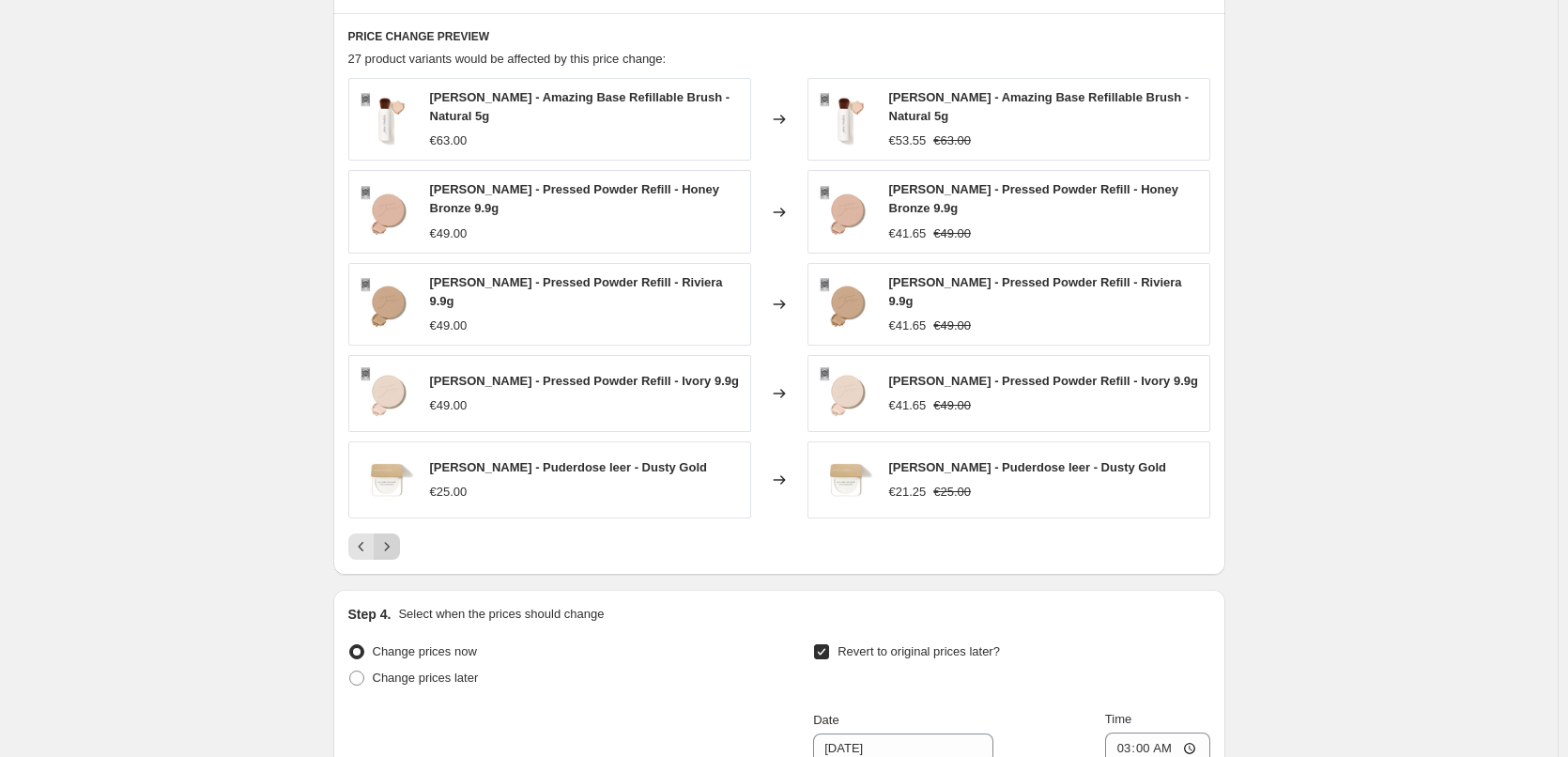
click at [397, 537] on icon "Next" at bounding box center [387, 546] width 19 height 19
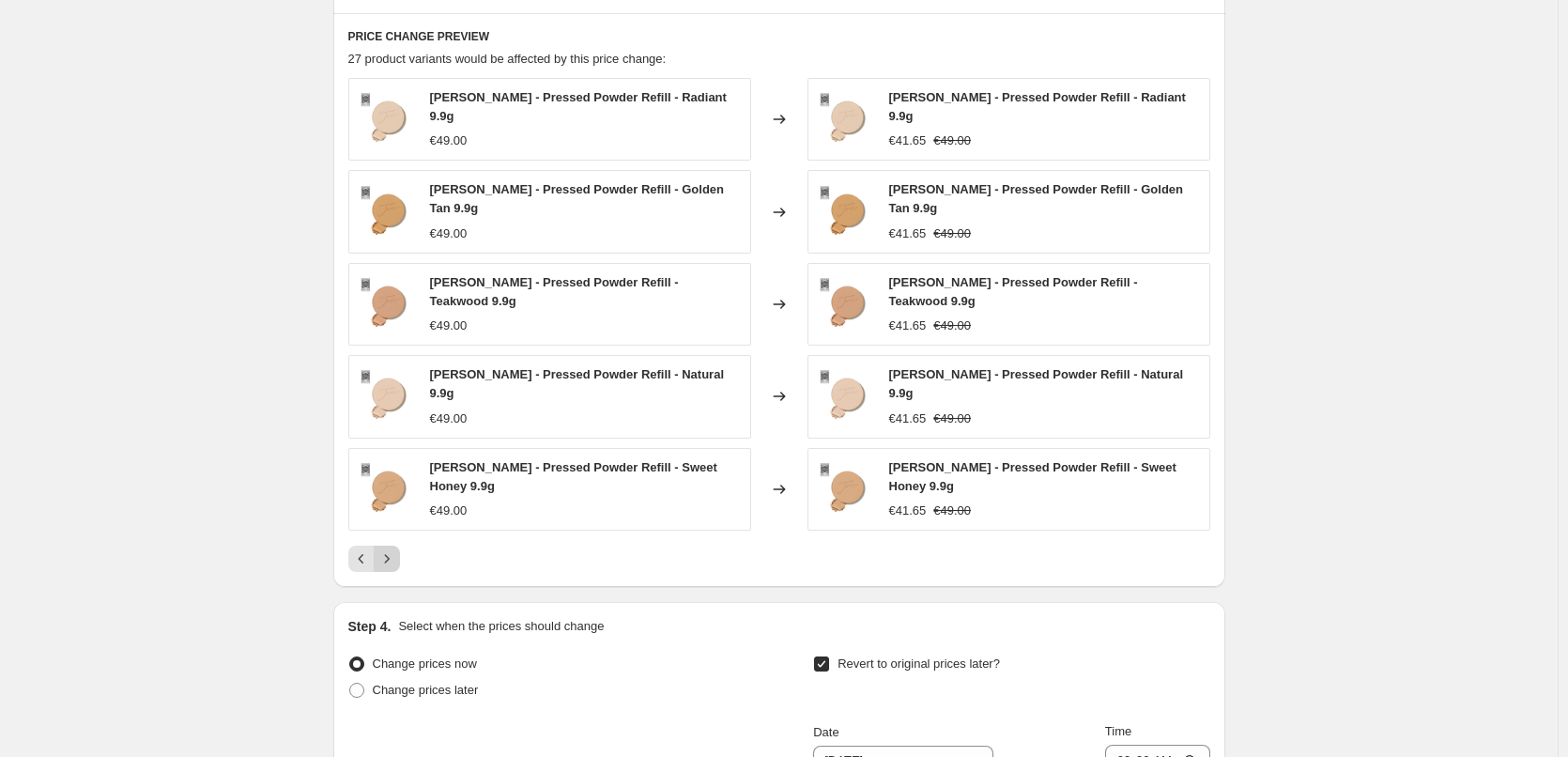
click at [399, 546] on button "Next" at bounding box center [387, 559] width 27 height 27
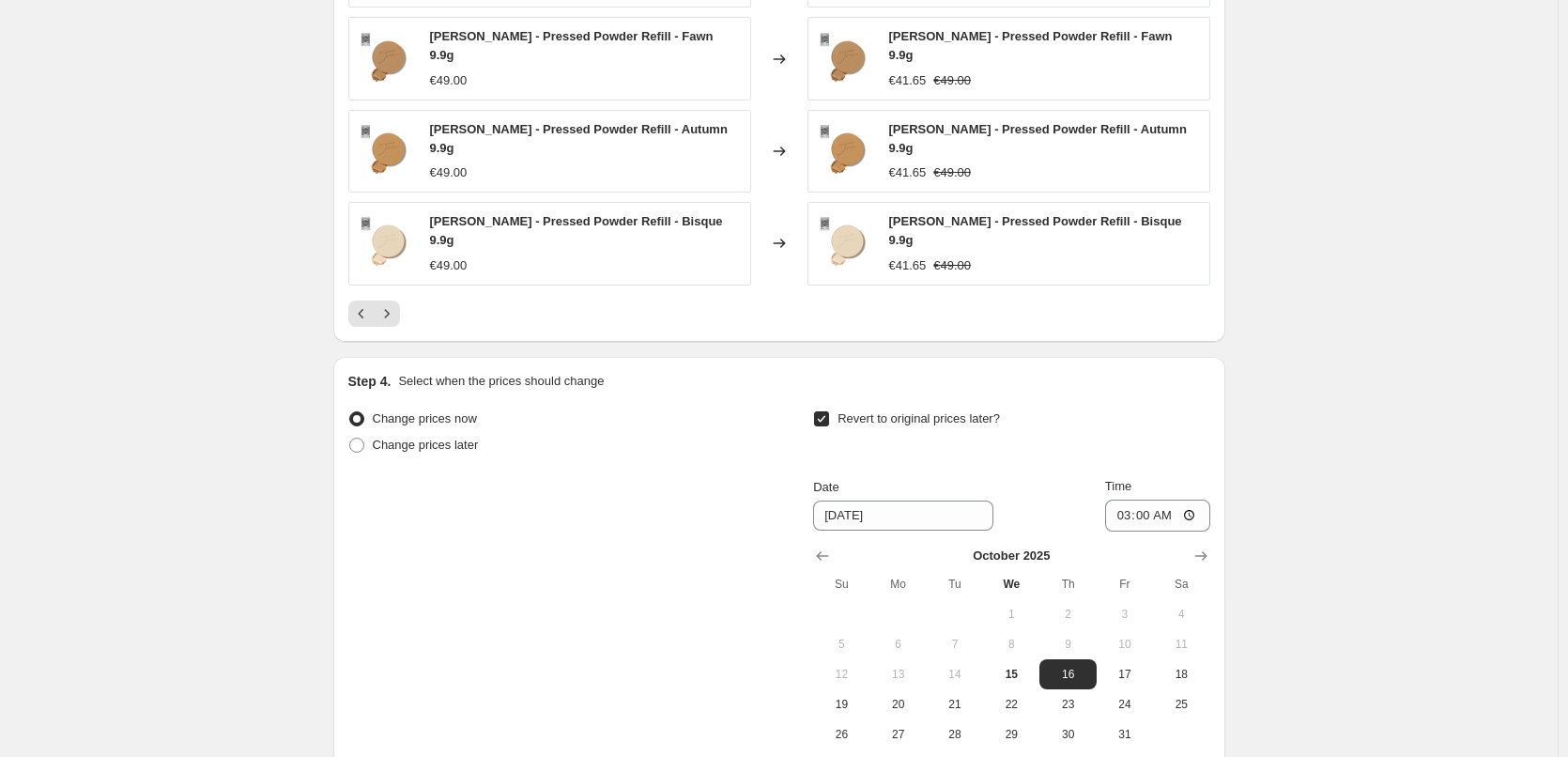
scroll to position [2698, 0]
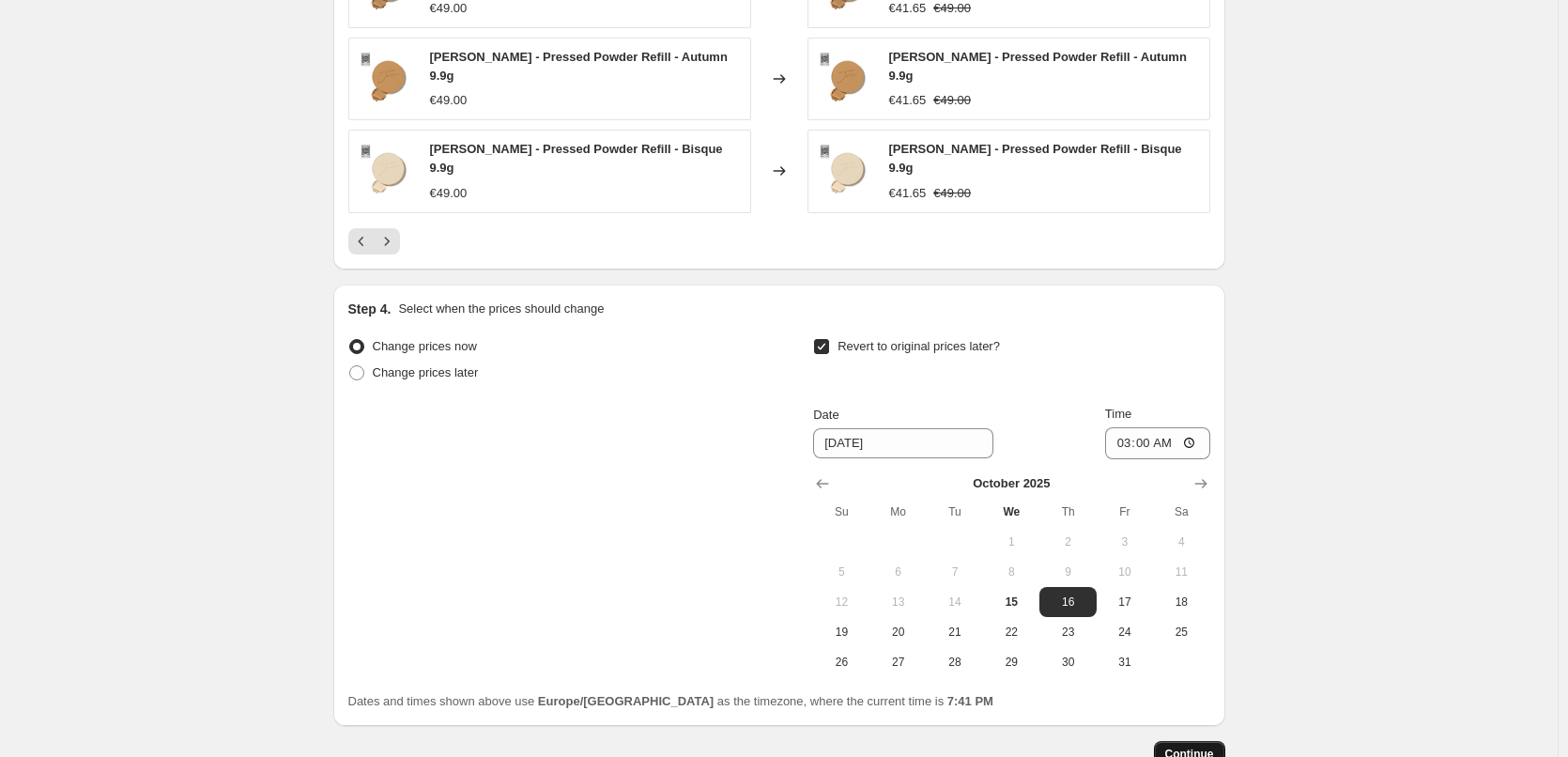
click at [1202, 741] on button "Continue" at bounding box center [1190, 754] width 71 height 27
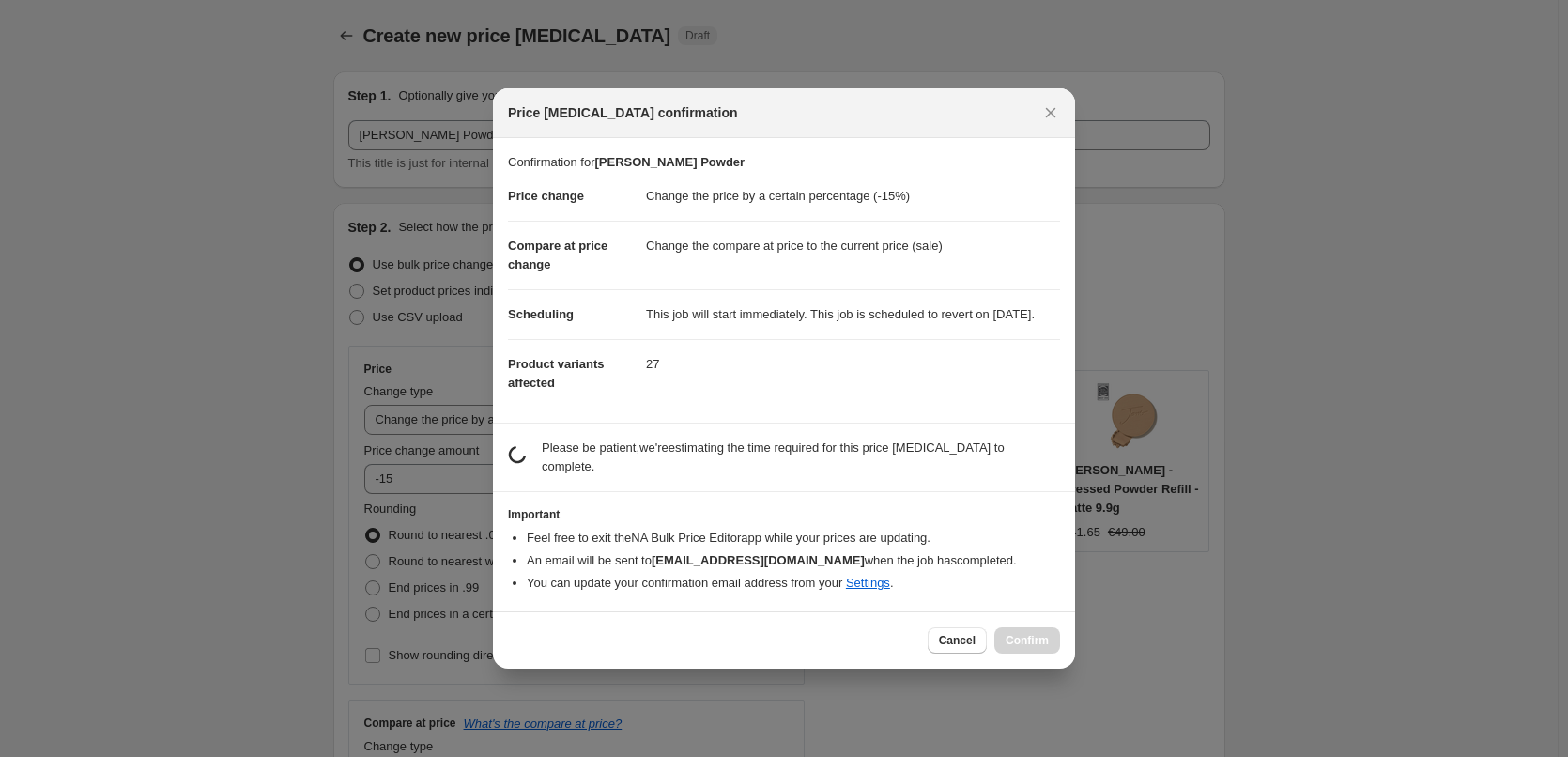
select select "percentage"
select select "vendor"
select select "product_type"
select select "not_equal"
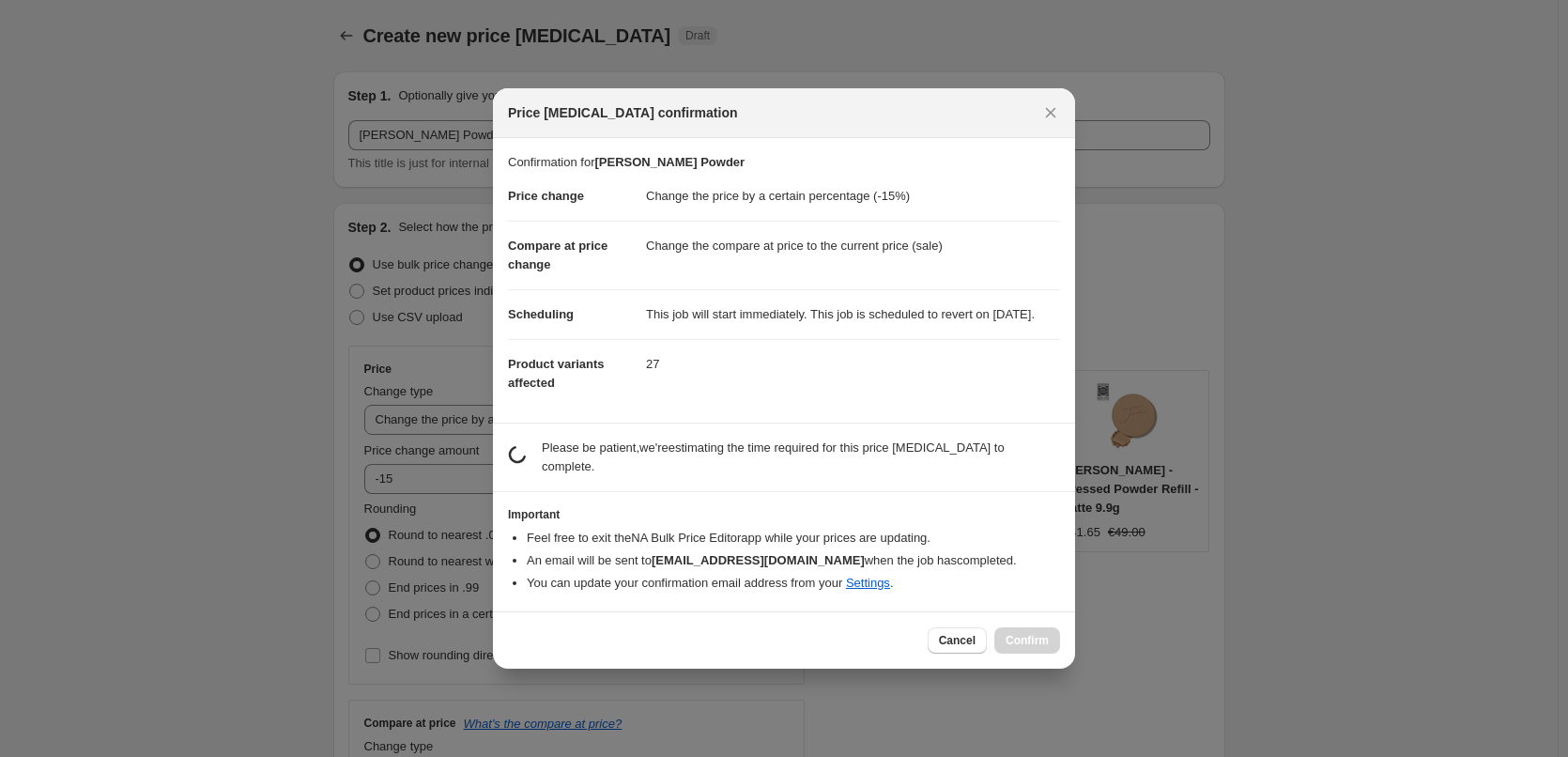
select select "not_equal"
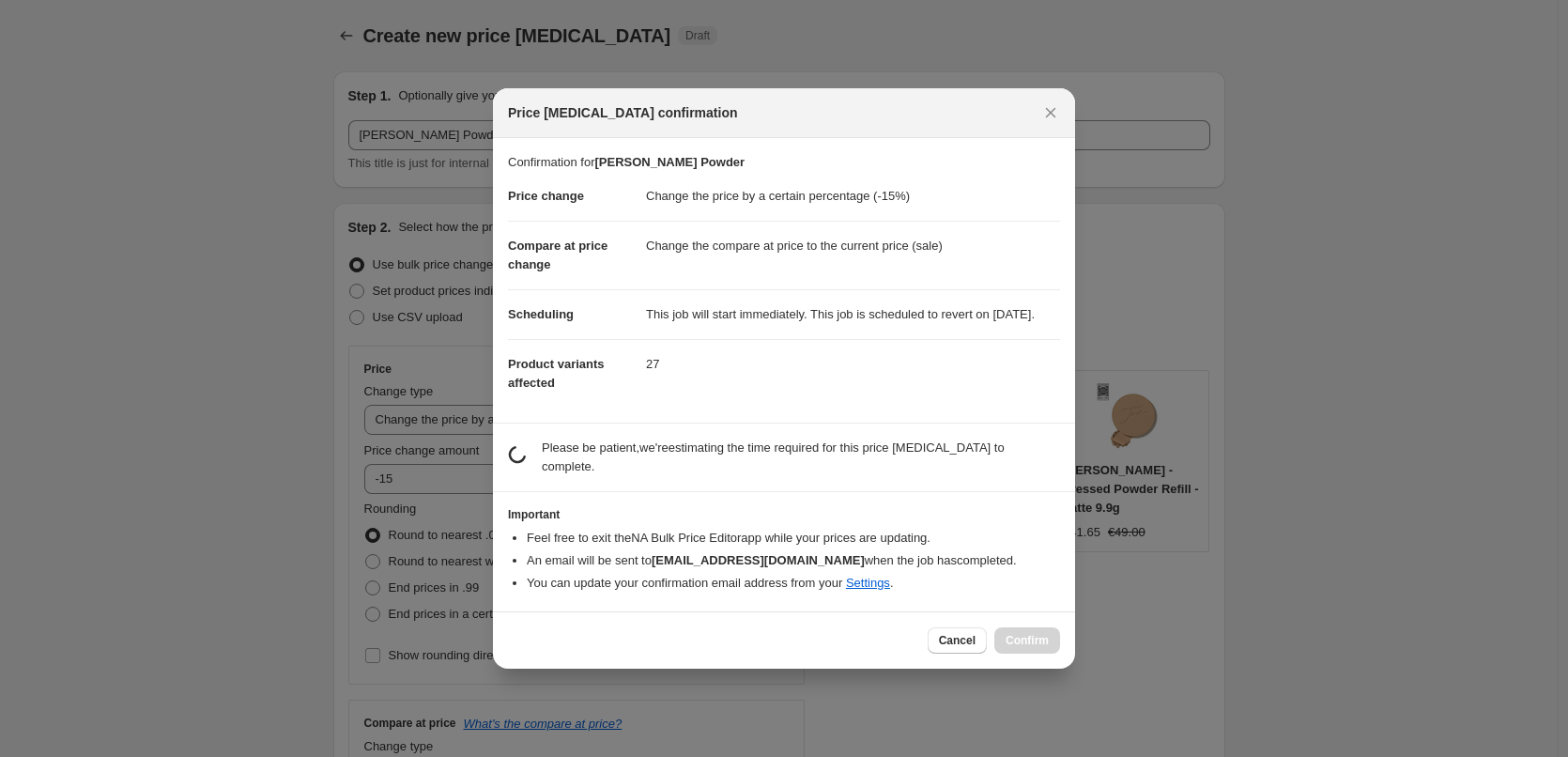
select select "not_equal"
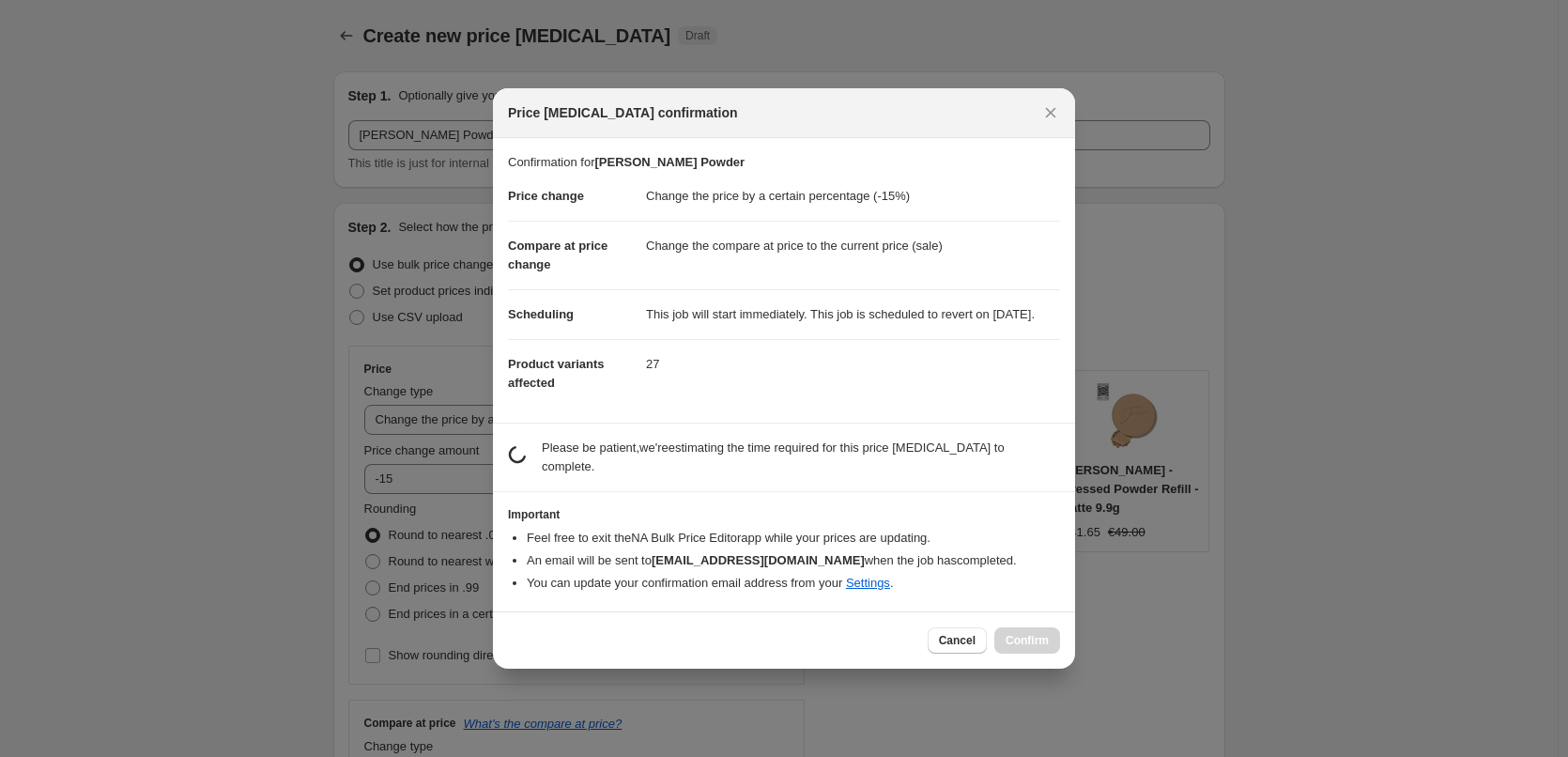
select select "not_equal"
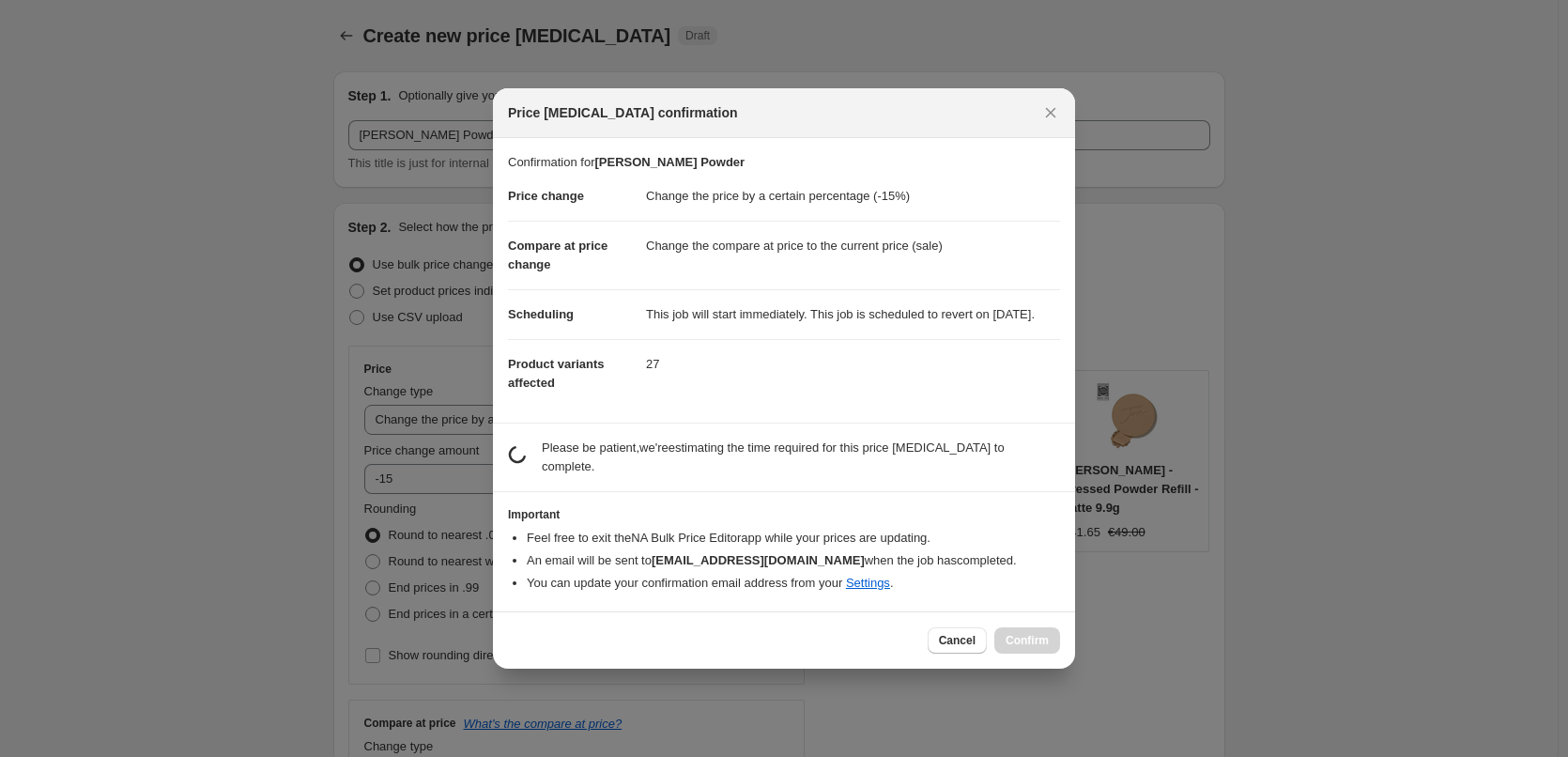
select select "not_equal"
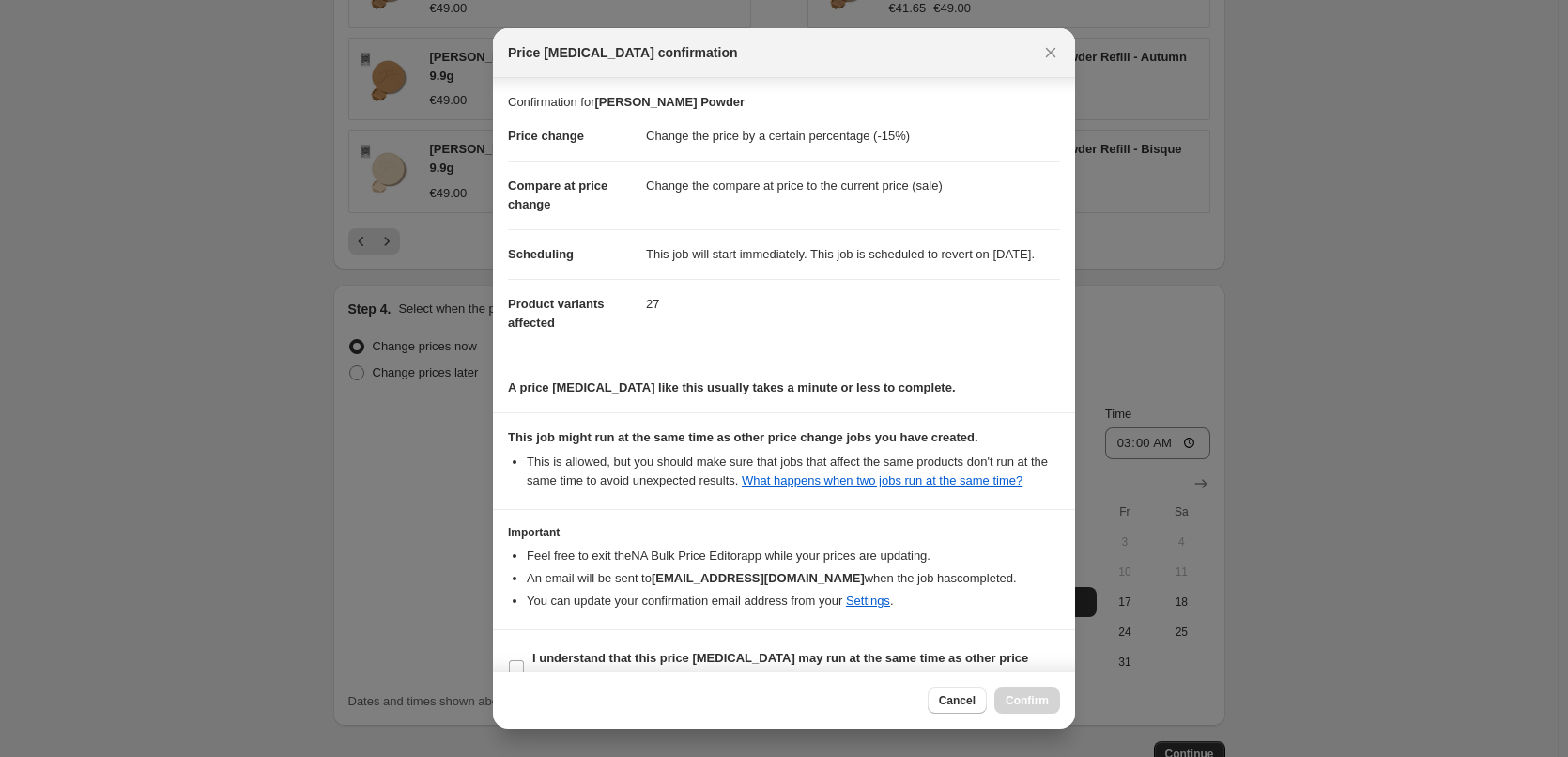
scroll to position [52, 0]
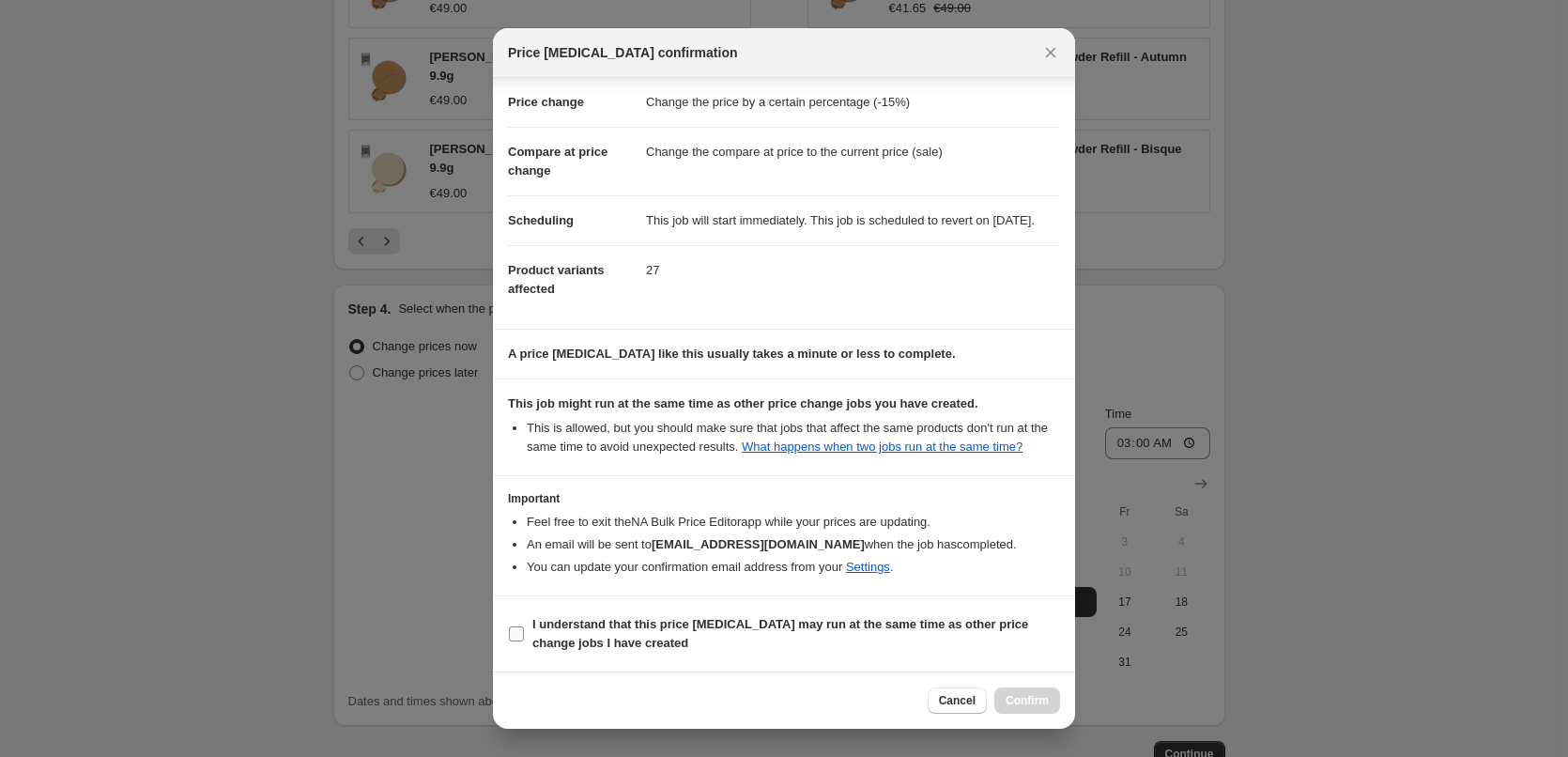
click at [562, 626] on b "I understand that this price [MEDICAL_DATA] may run at the same time as other p…" at bounding box center [780, 633] width 496 height 33
click at [524, 626] on input "I understand that this price [MEDICAL_DATA] may run at the same time as other p…" at bounding box center [516, 633] width 15 height 15
checkbox input "true"
click at [1011, 701] on span "Confirm" at bounding box center [1028, 701] width 44 height 15
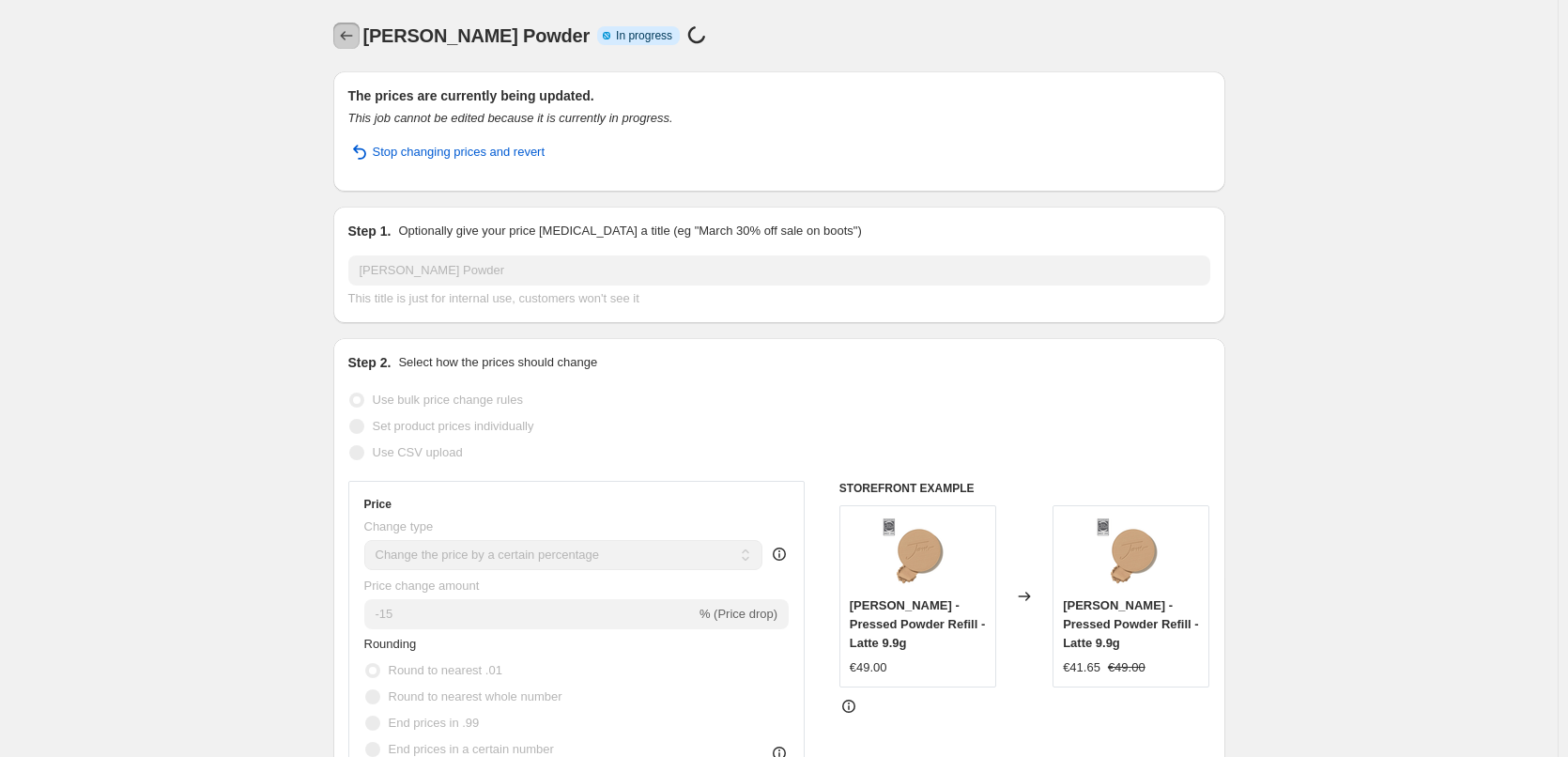
click at [348, 32] on icon "Price change jobs" at bounding box center [346, 36] width 19 height 19
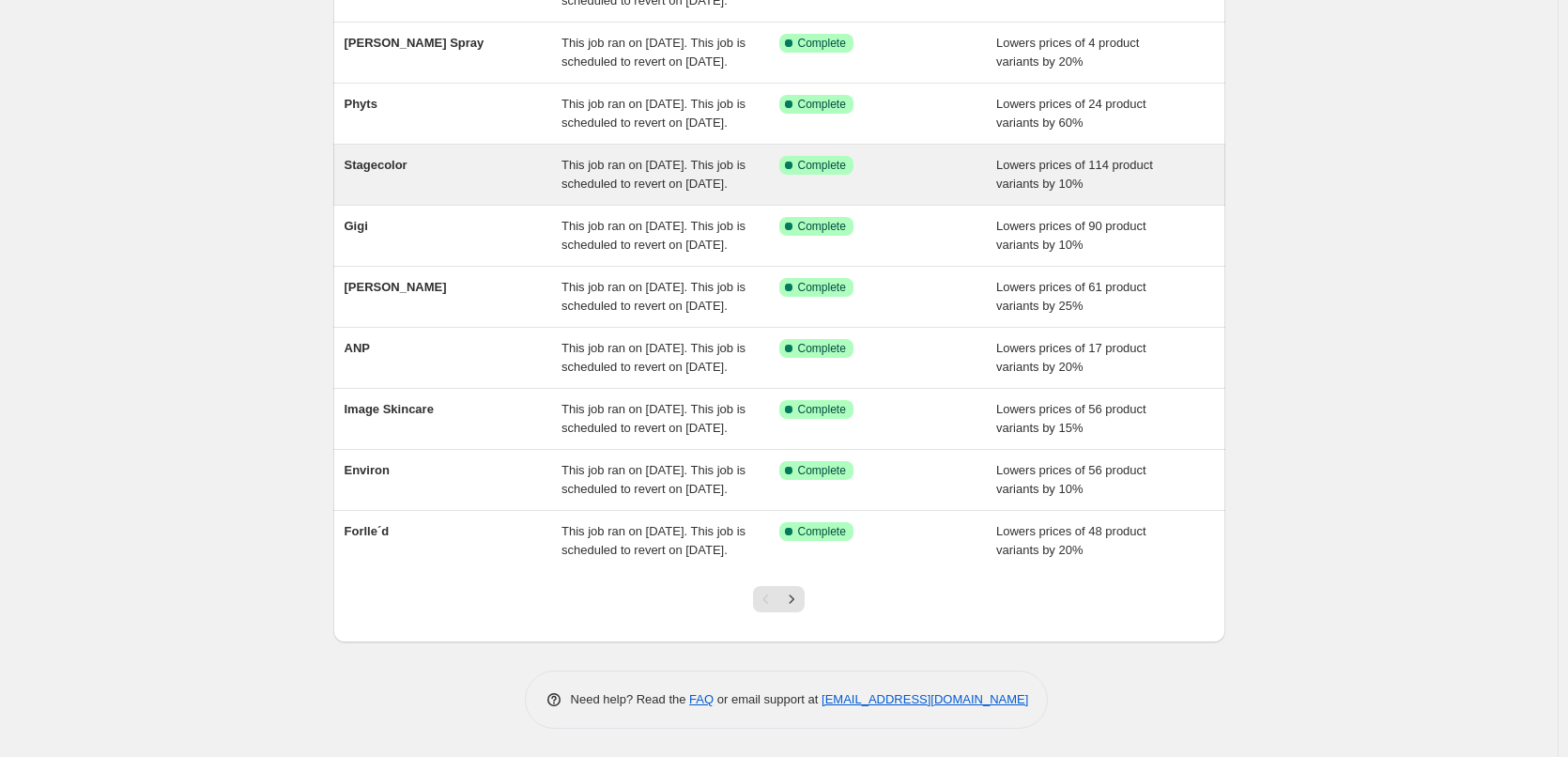
scroll to position [399, 0]
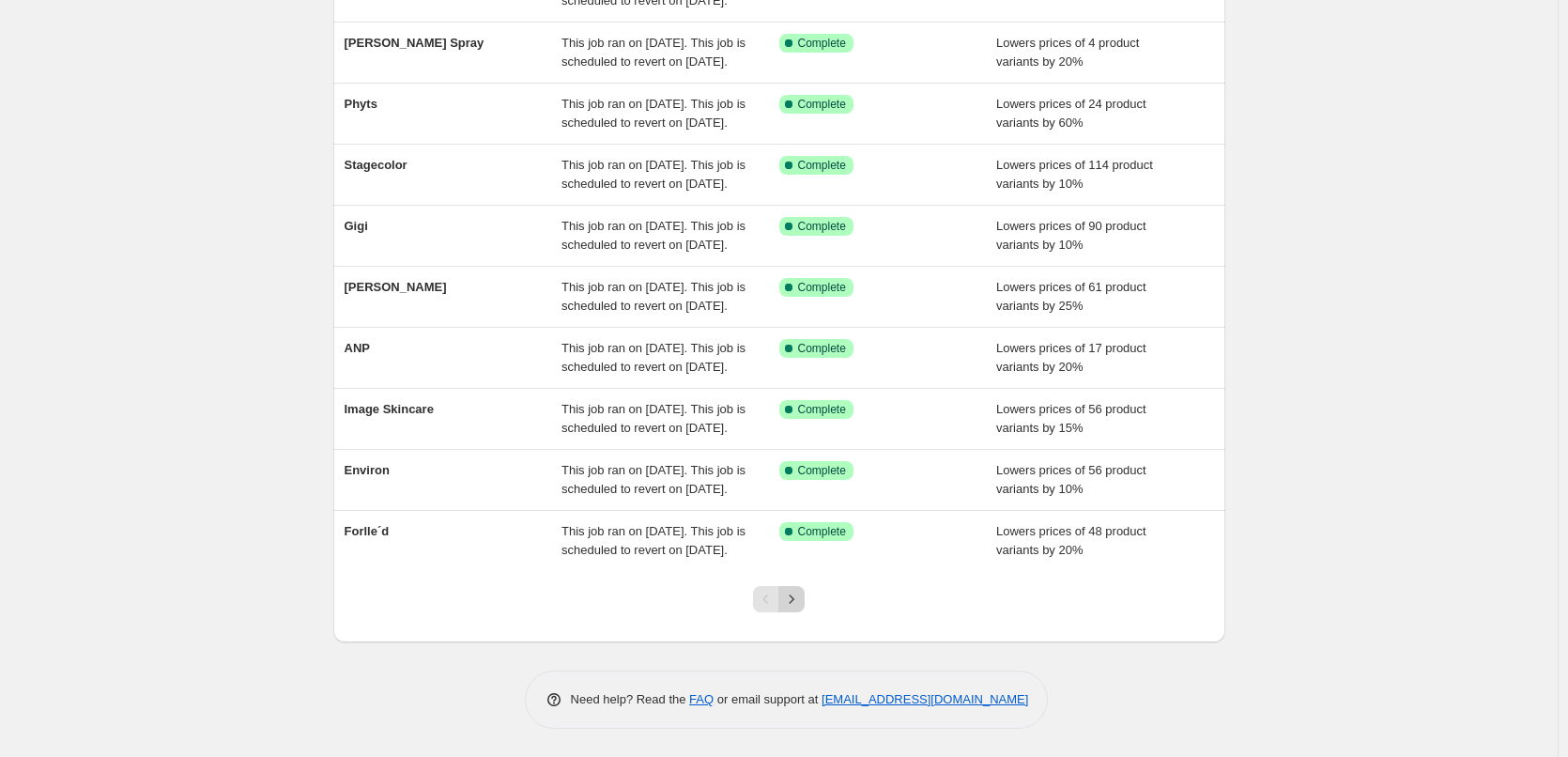
click at [801, 588] on button "Next" at bounding box center [791, 599] width 27 height 27
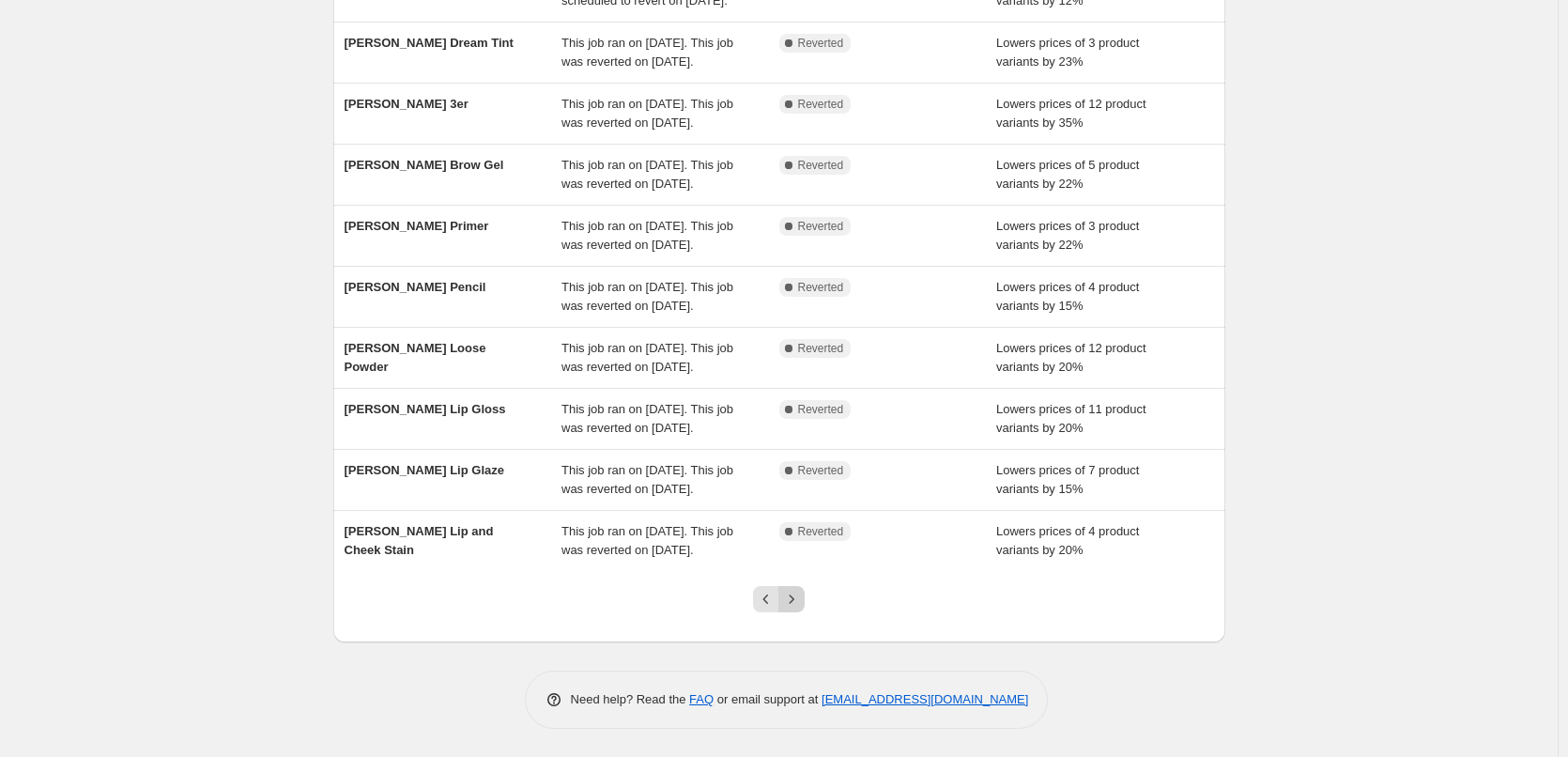
click at [801, 598] on icon "Next" at bounding box center [791, 599] width 19 height 19
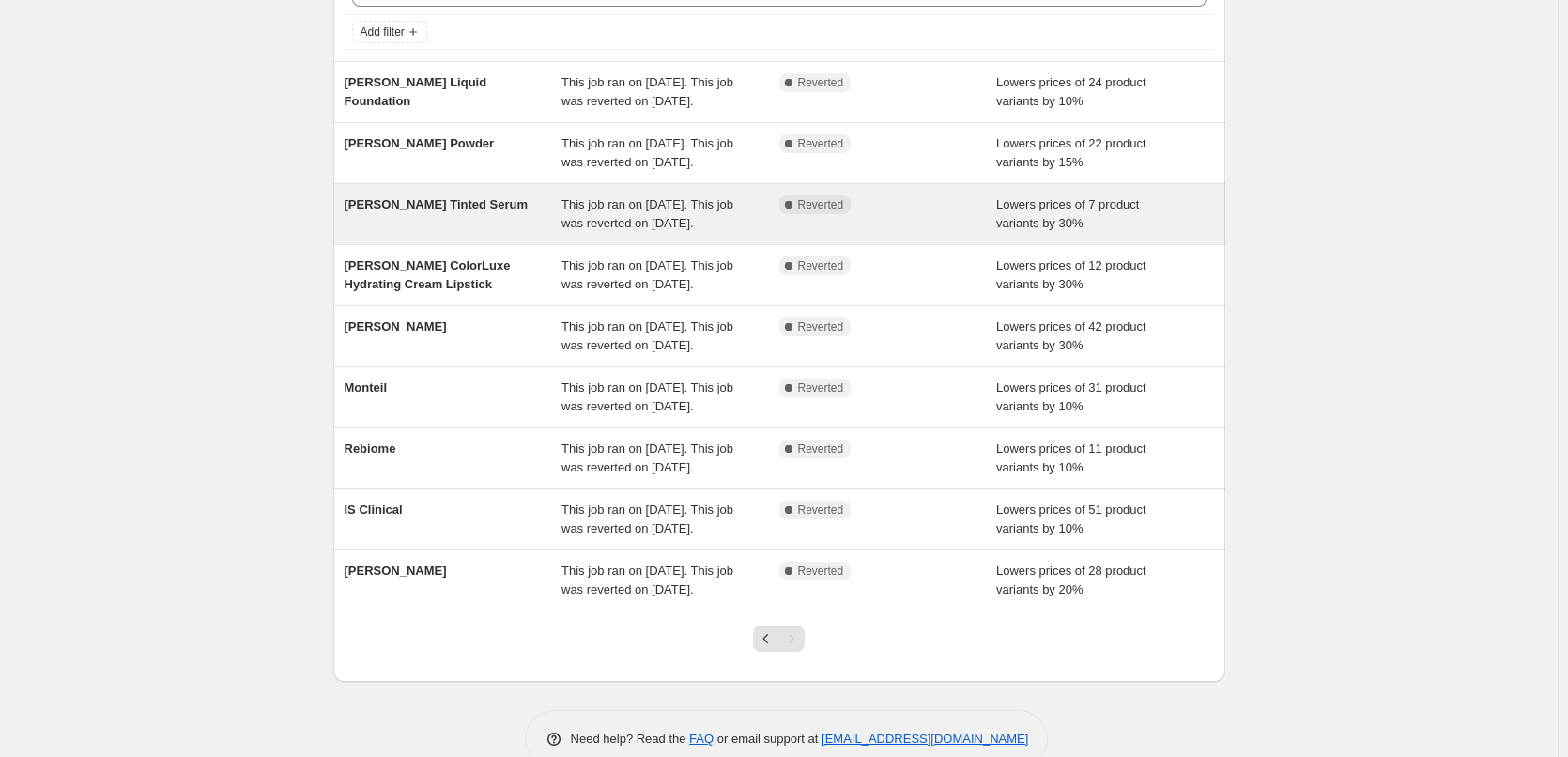
scroll to position [0, 0]
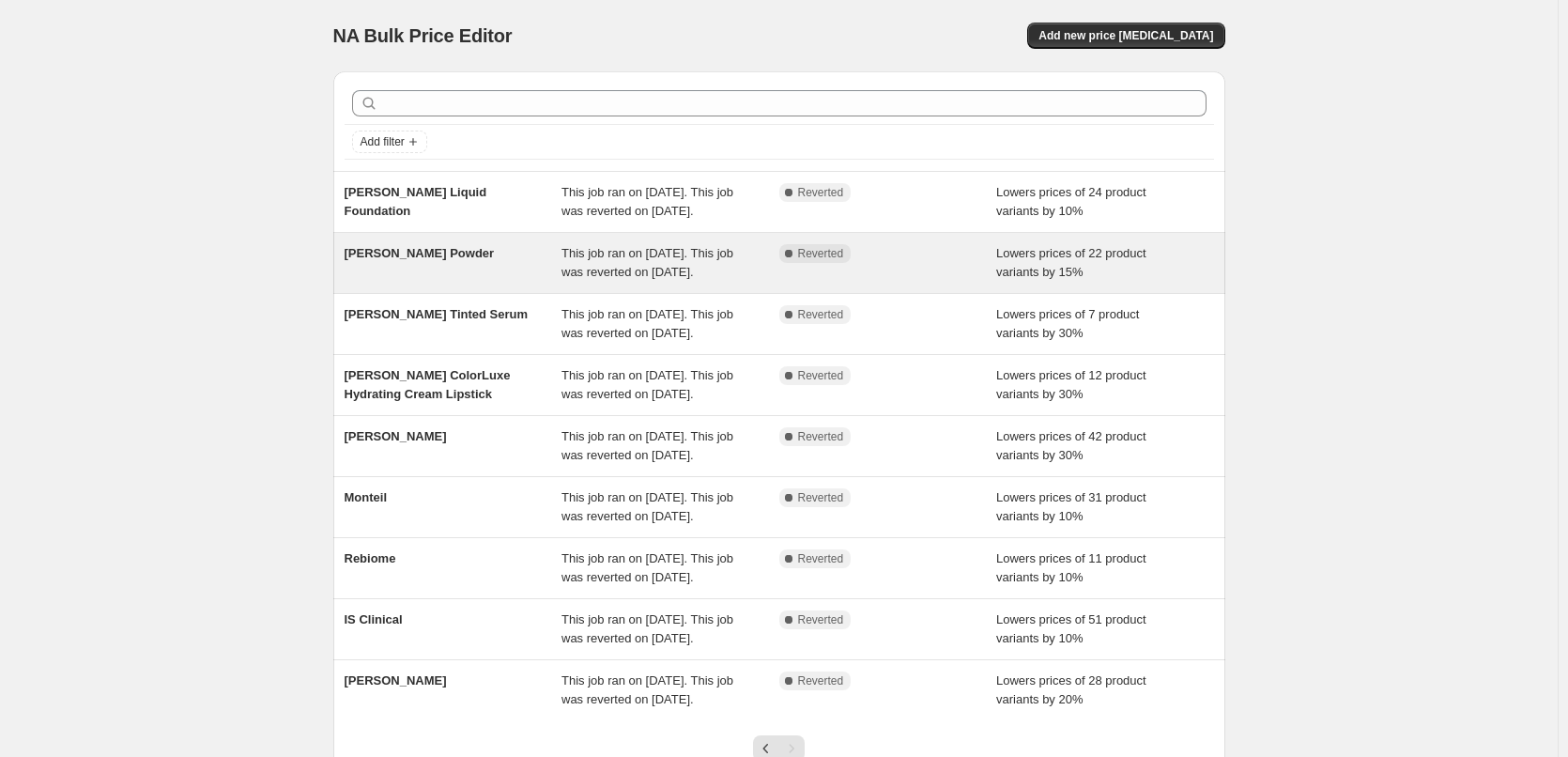
click at [438, 260] on span "[PERSON_NAME] Powder" at bounding box center [419, 253] width 150 height 14
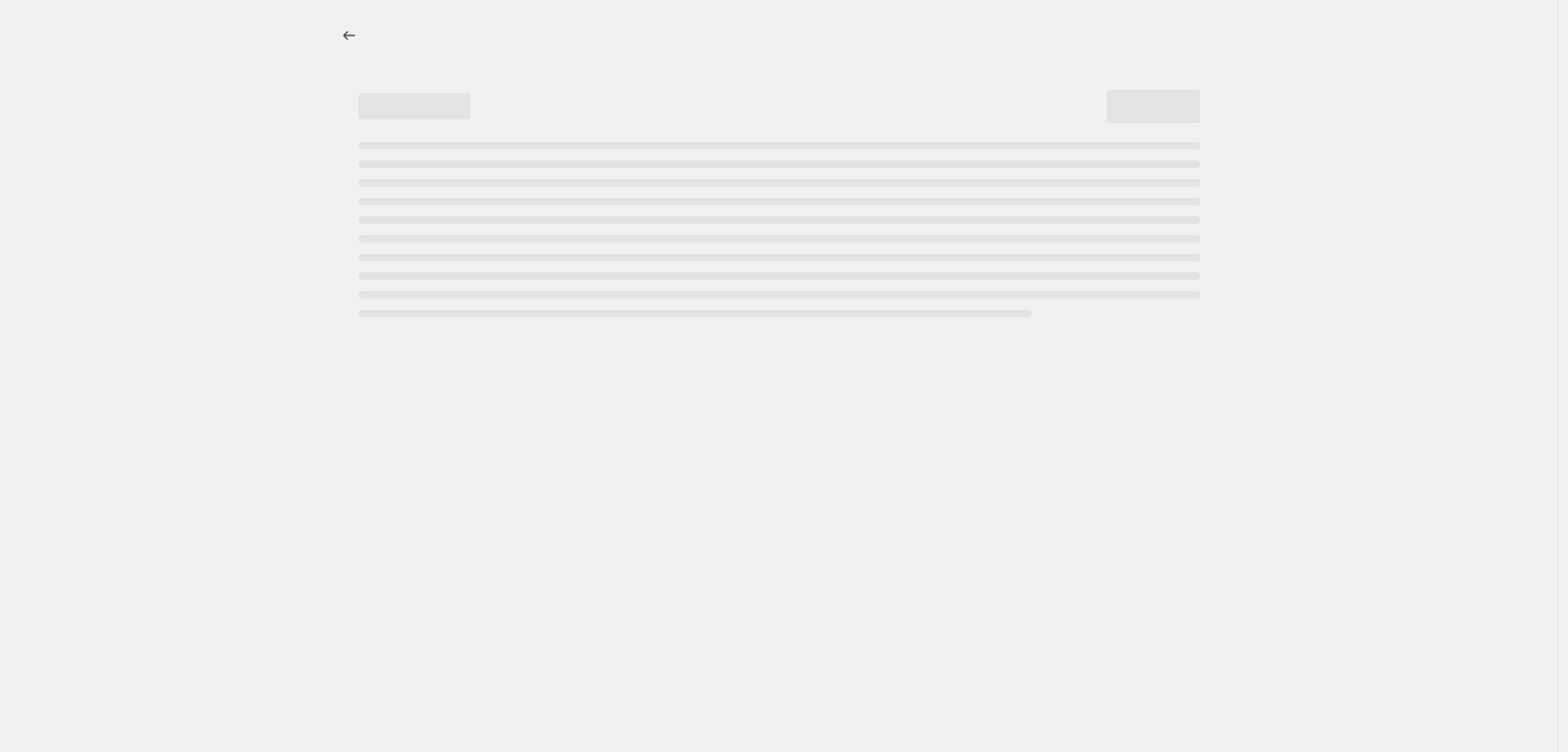
select select "percentage"
select select "tag"
select select "vendor"
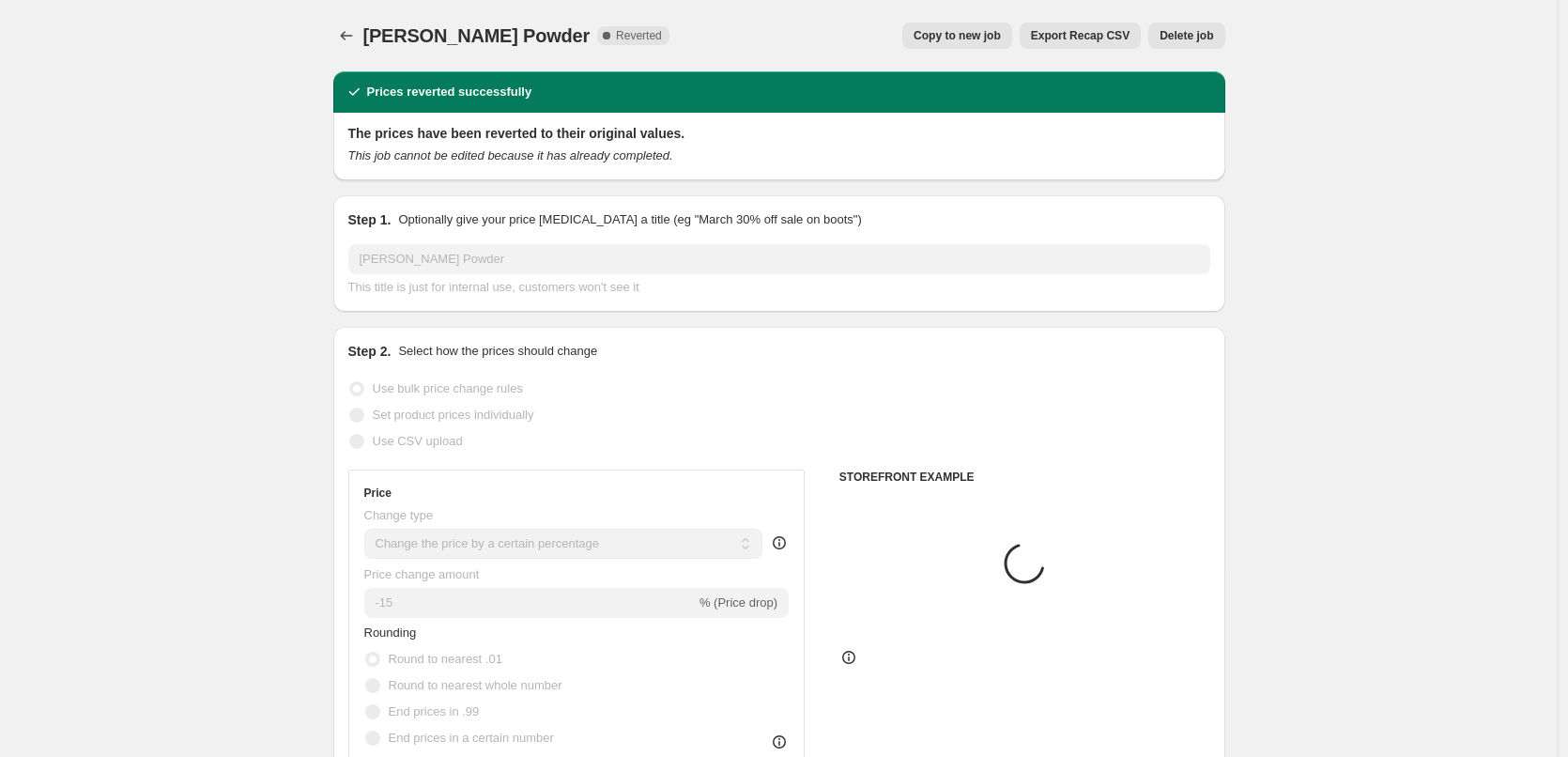
click at [1198, 37] on span "Delete job" at bounding box center [1186, 35] width 53 height 15
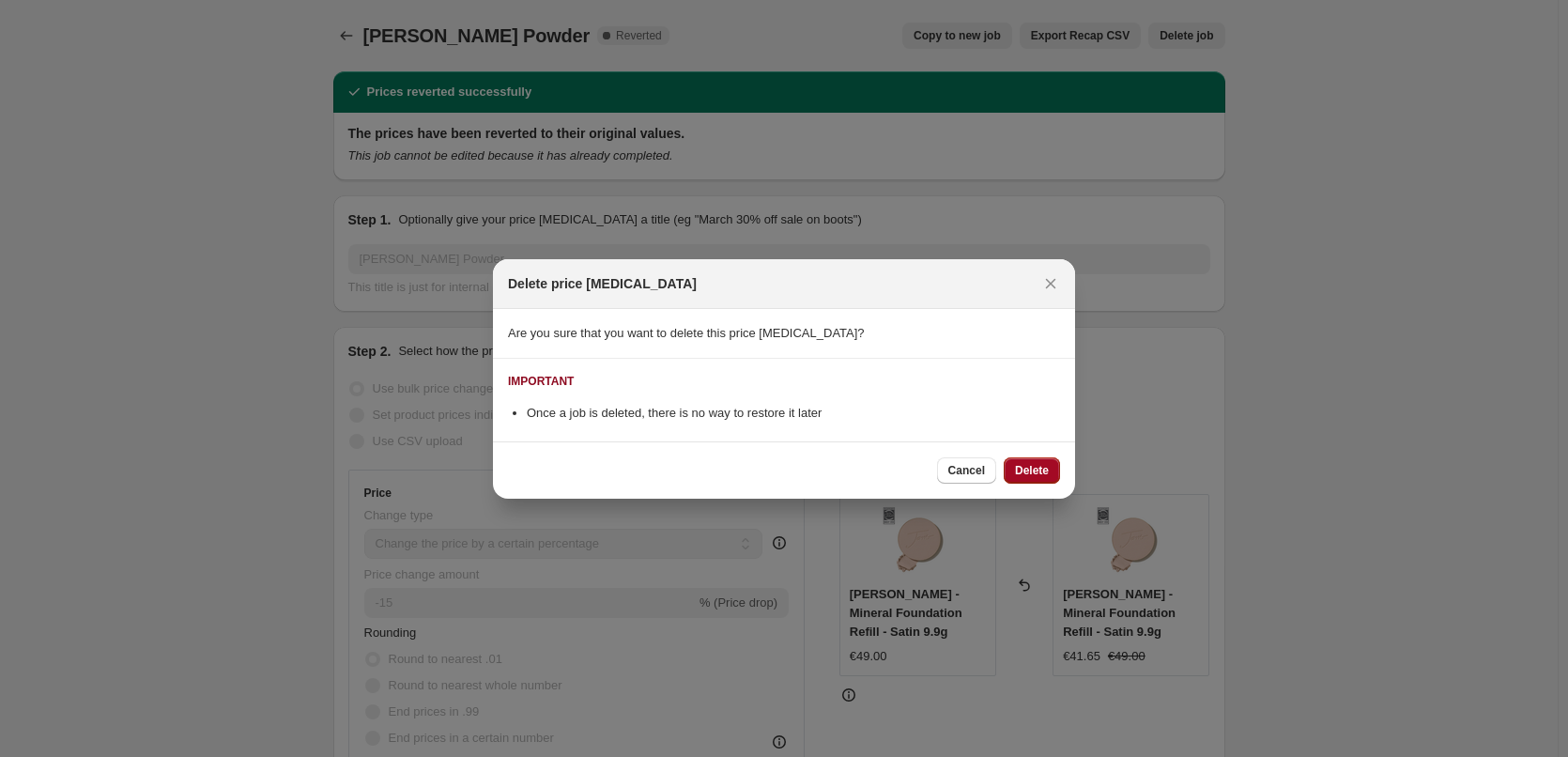
click at [1036, 469] on span "Delete" at bounding box center [1032, 470] width 34 height 15
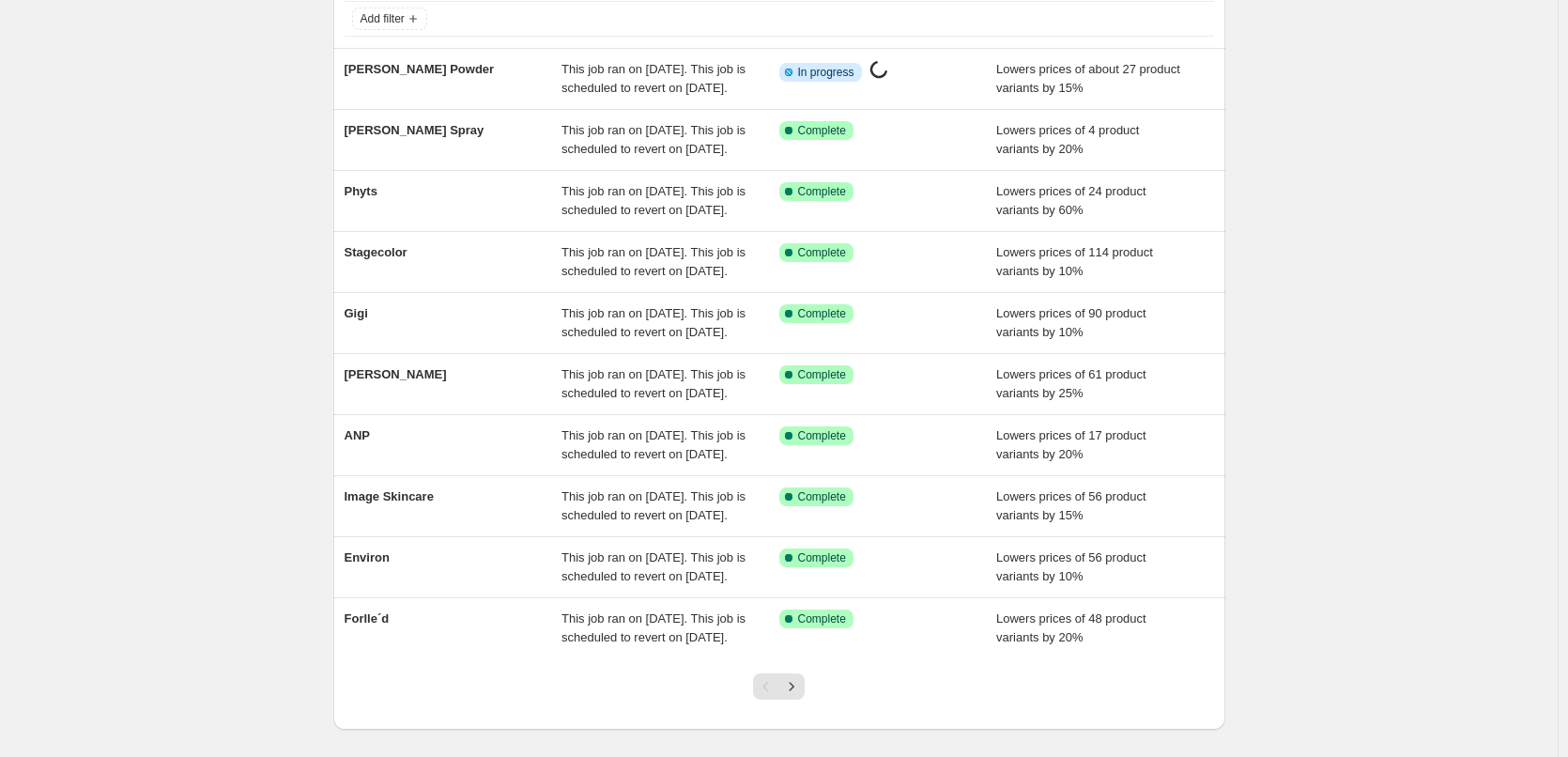
scroll to position [399, 0]
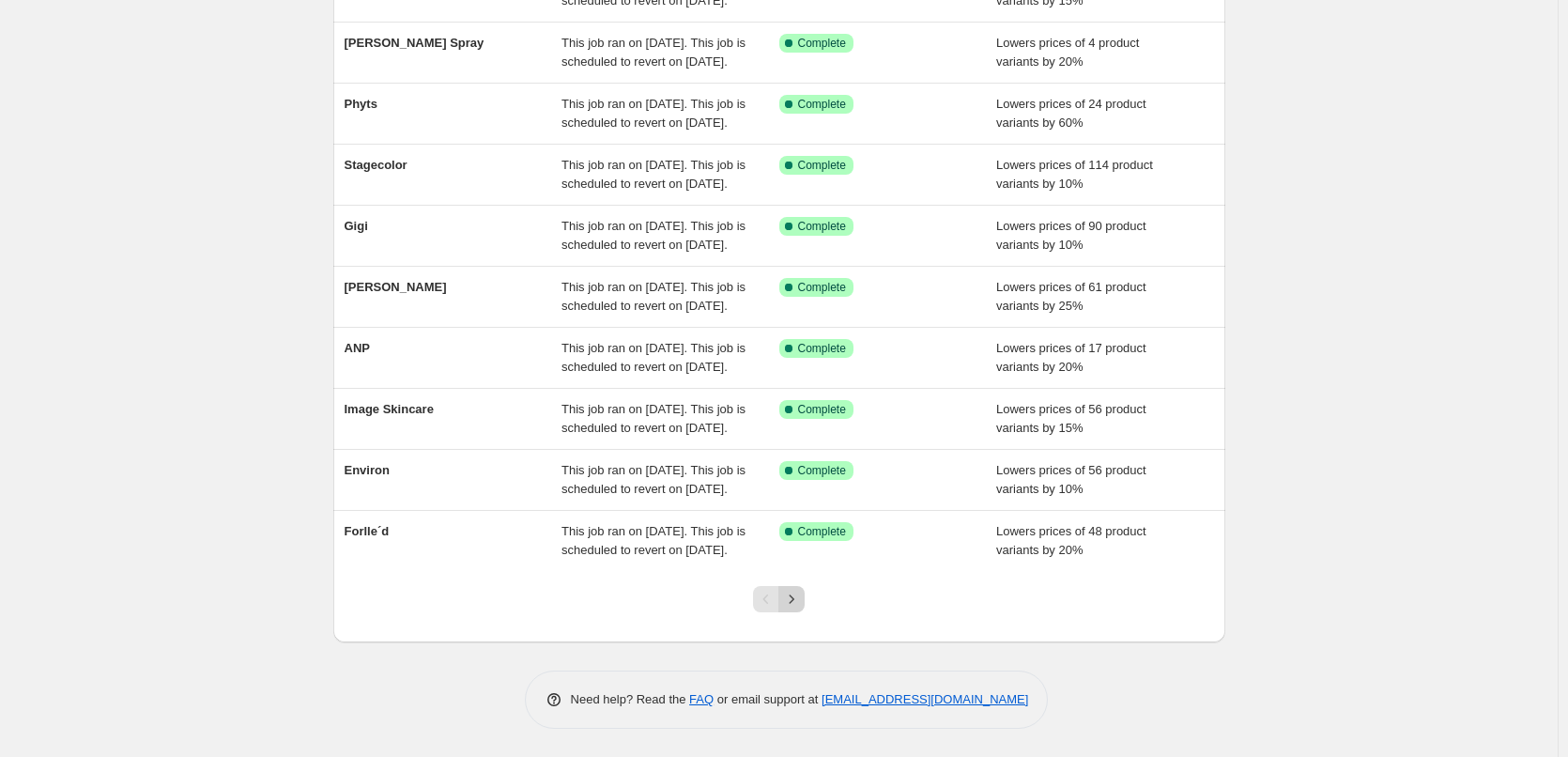
click at [793, 599] on icon "Next" at bounding box center [791, 599] width 19 height 19
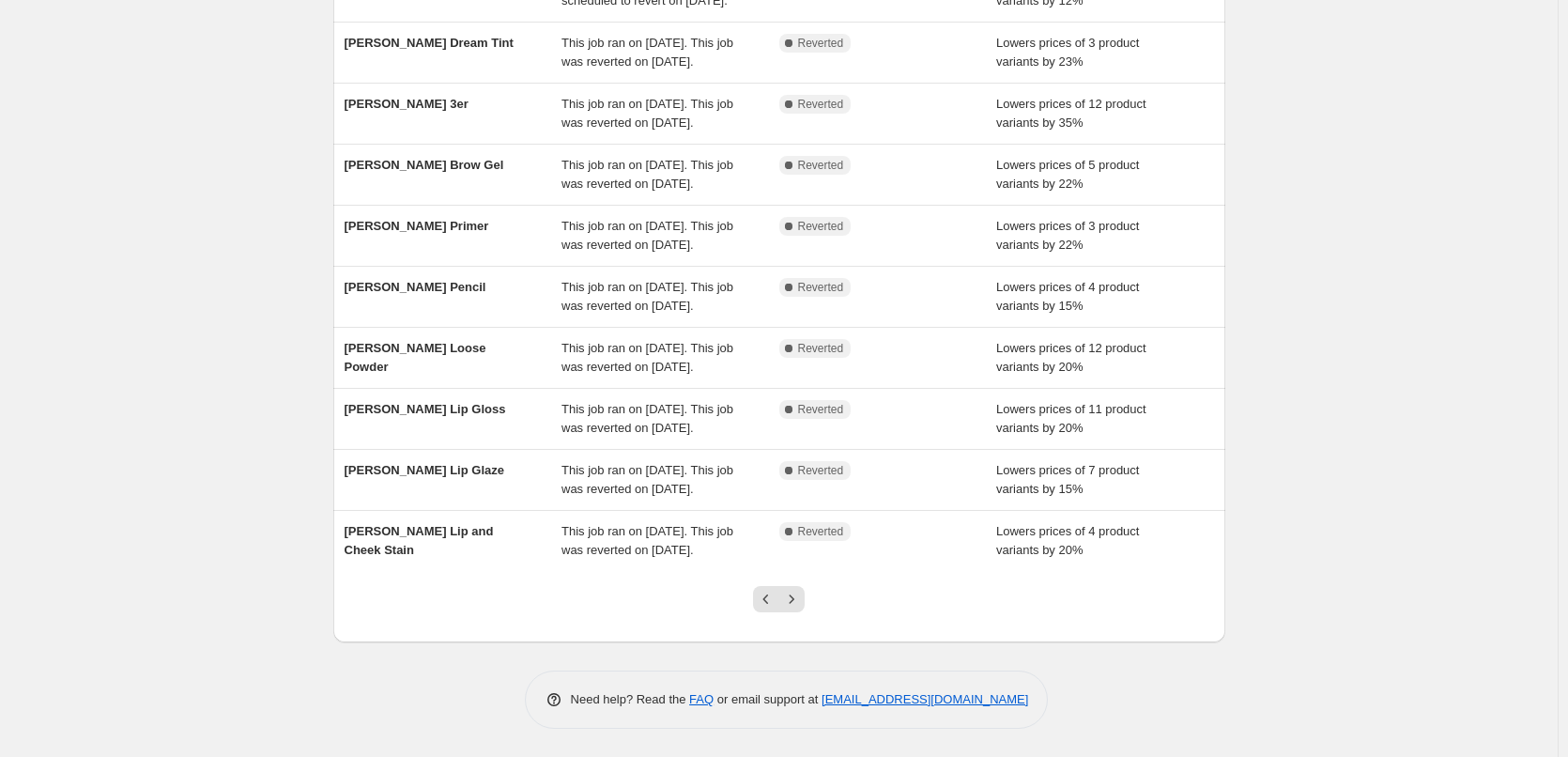
click at [792, 599] on icon "Next" at bounding box center [791, 599] width 19 height 19
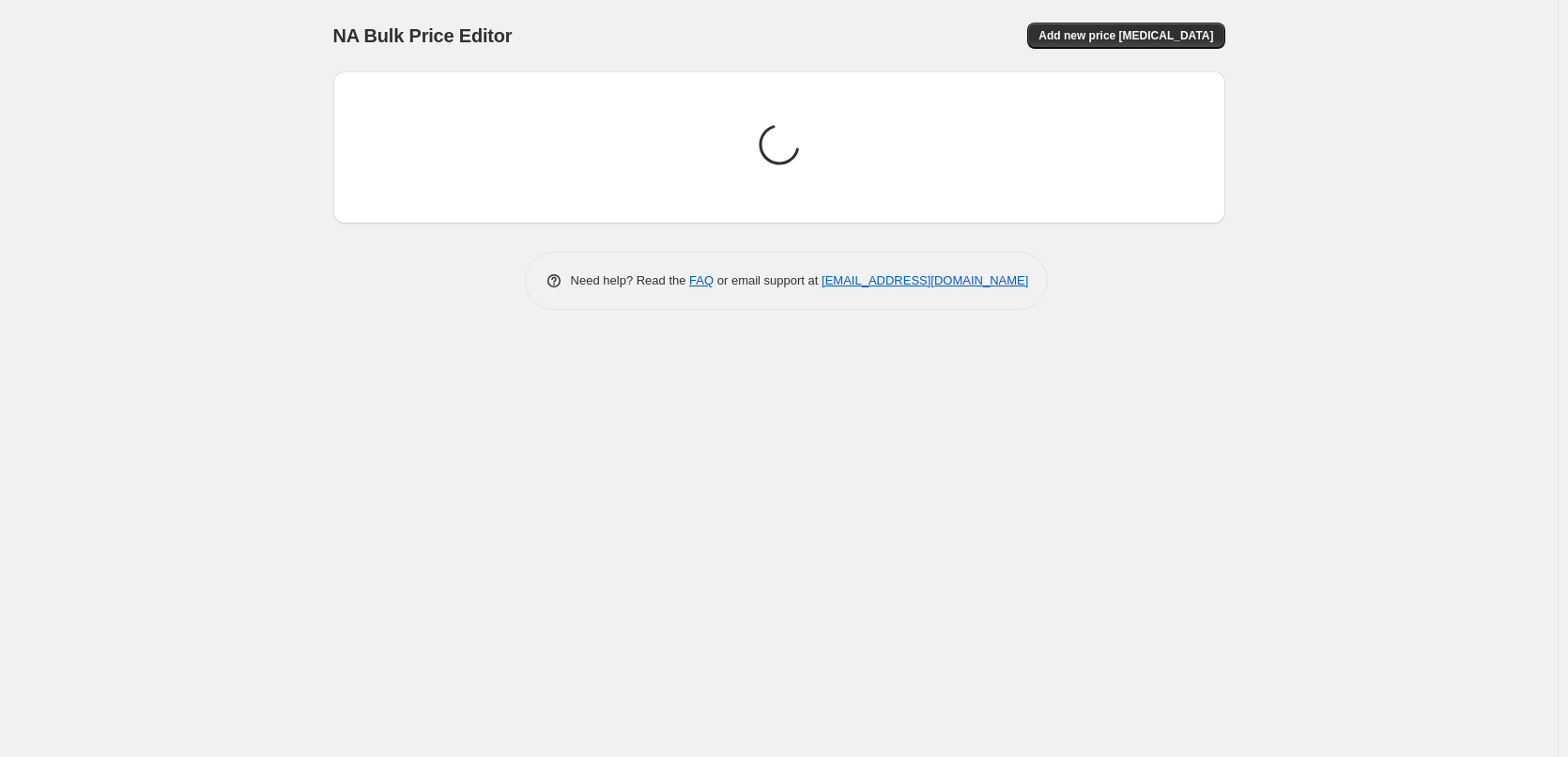
scroll to position [0, 0]
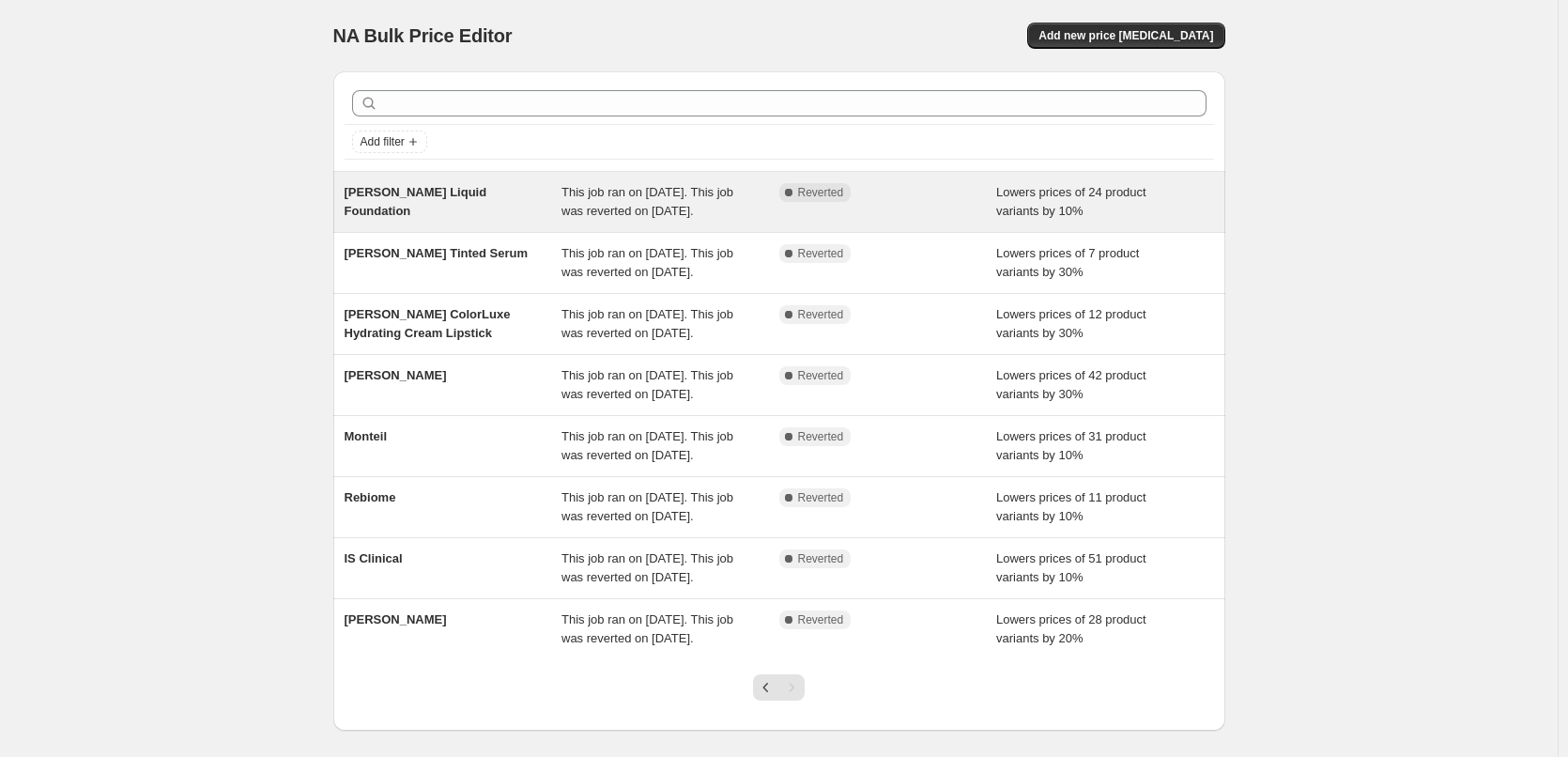
click at [417, 204] on div "[PERSON_NAME] Liquid Foundation" at bounding box center [453, 202] width 218 height 38
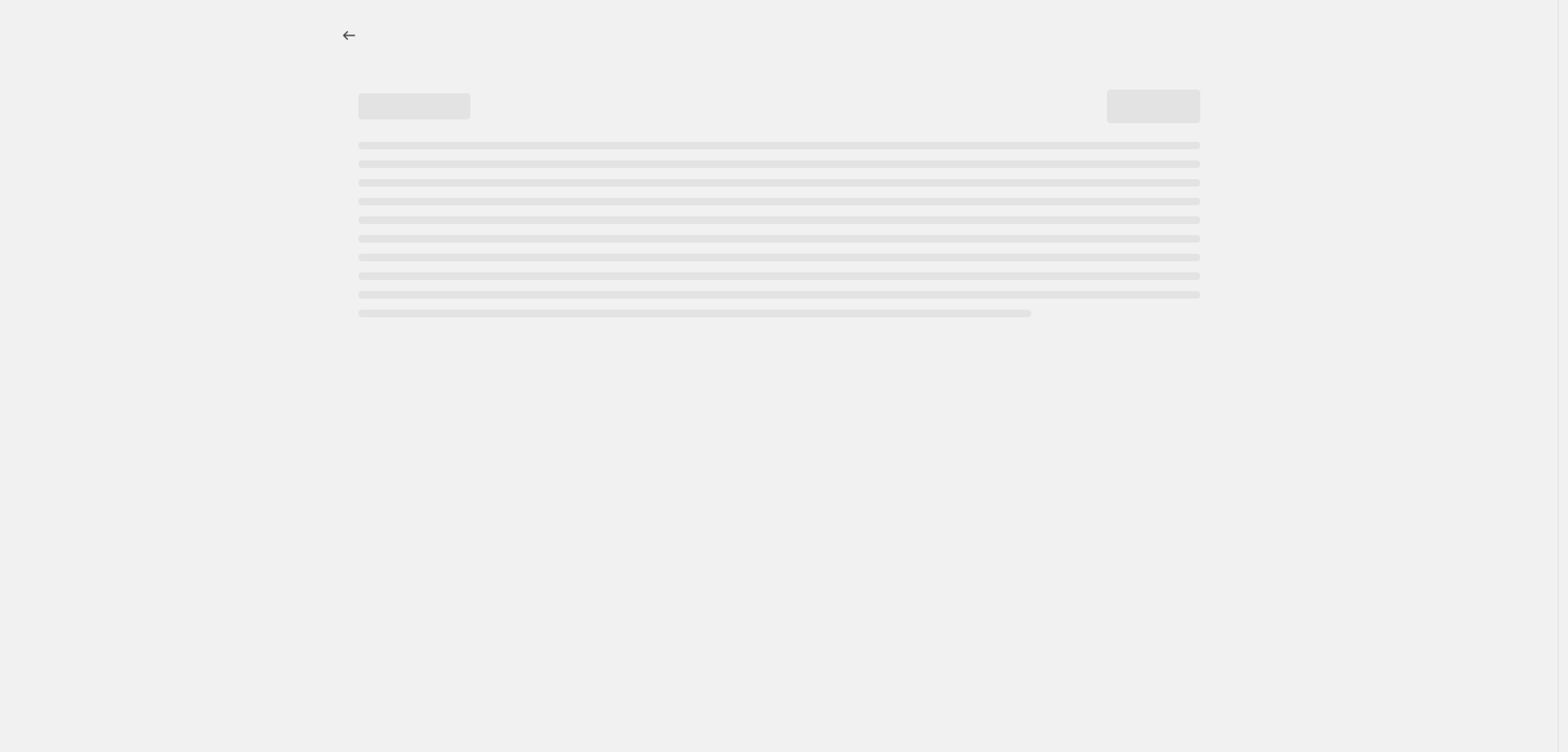
select select "percentage"
select select "tag"
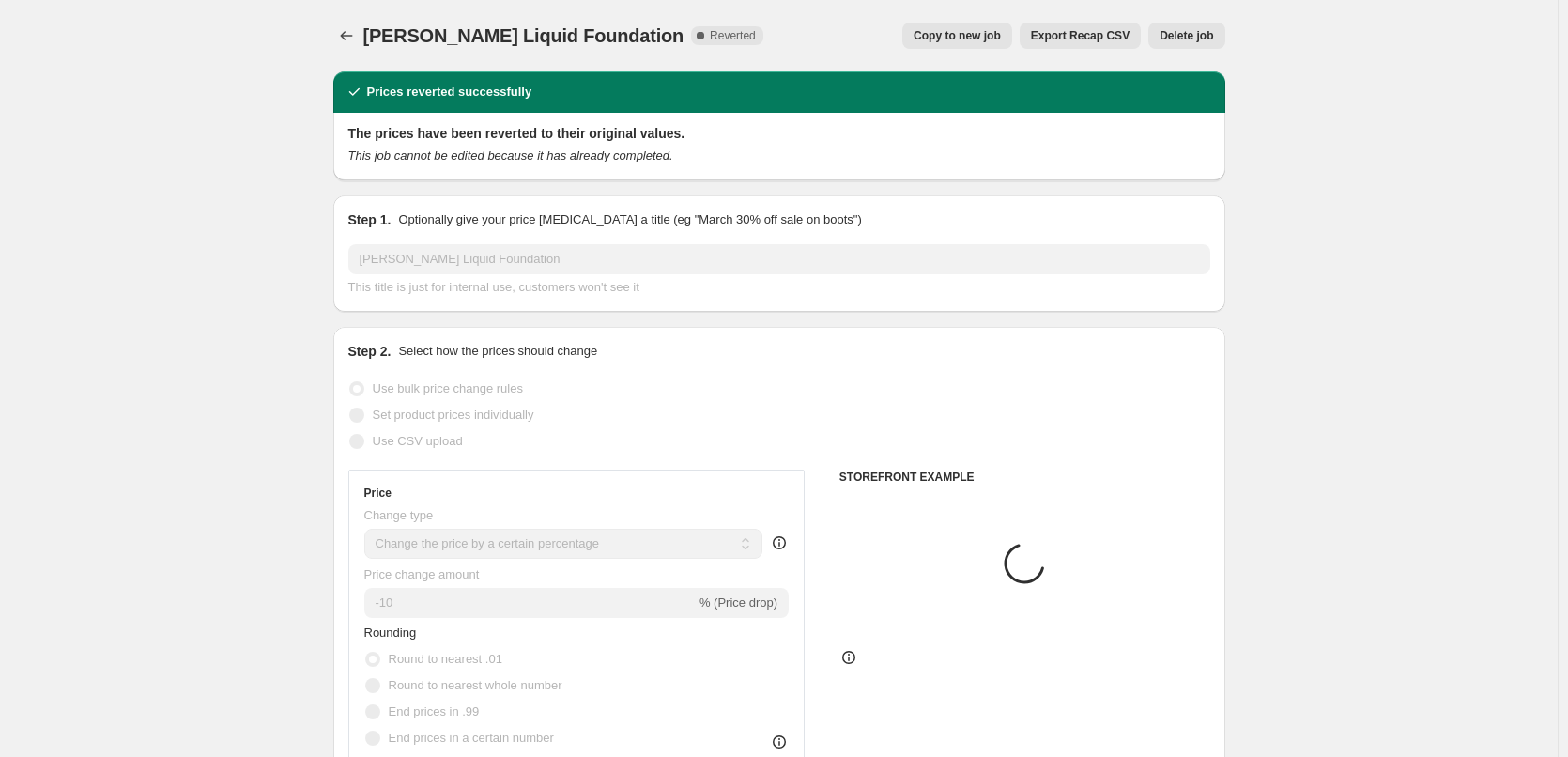
click at [997, 28] on button "Copy to new job" at bounding box center [957, 36] width 110 height 27
select select "percentage"
select select "tag"
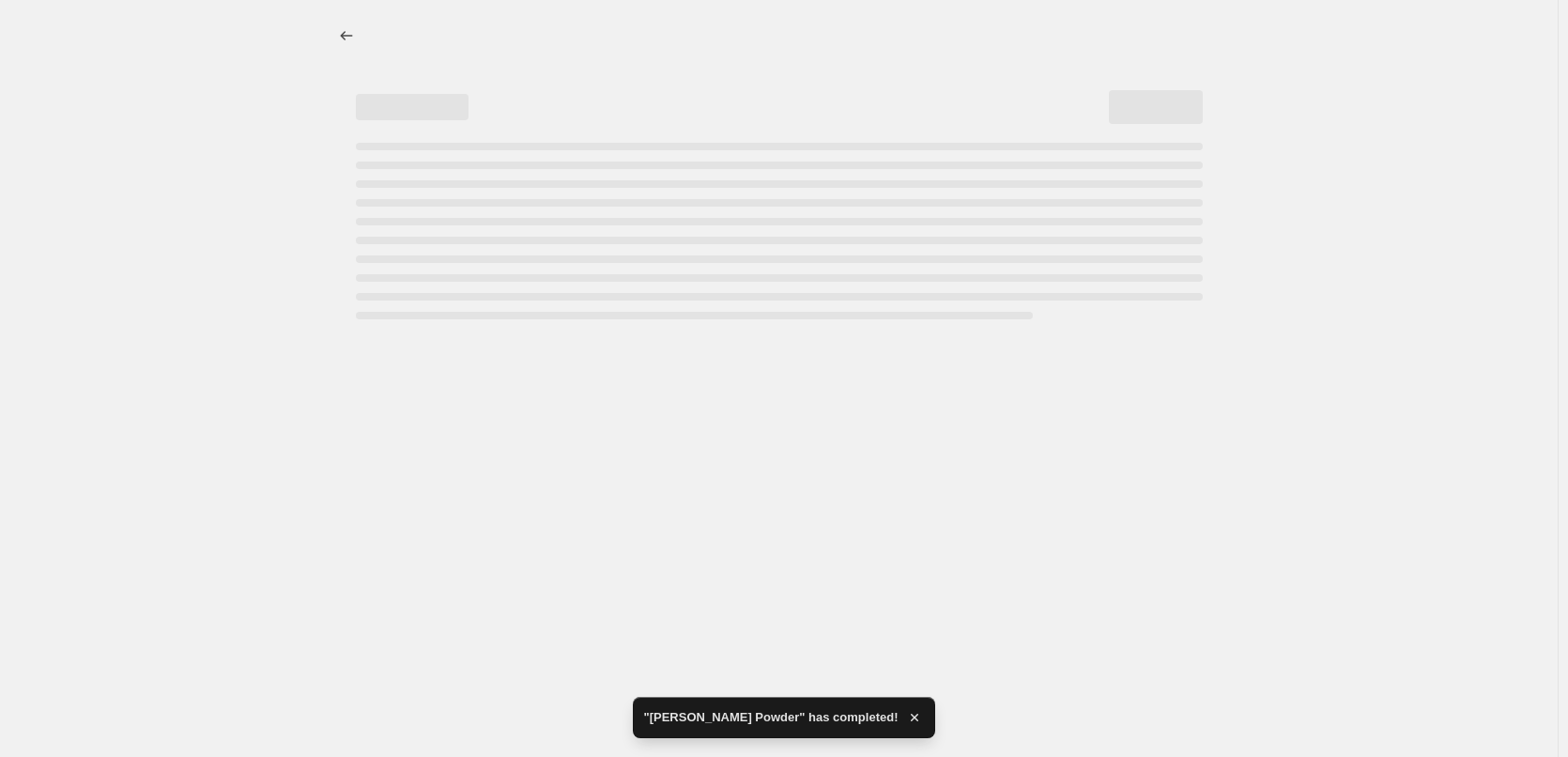
select select "percentage"
select select "tag"
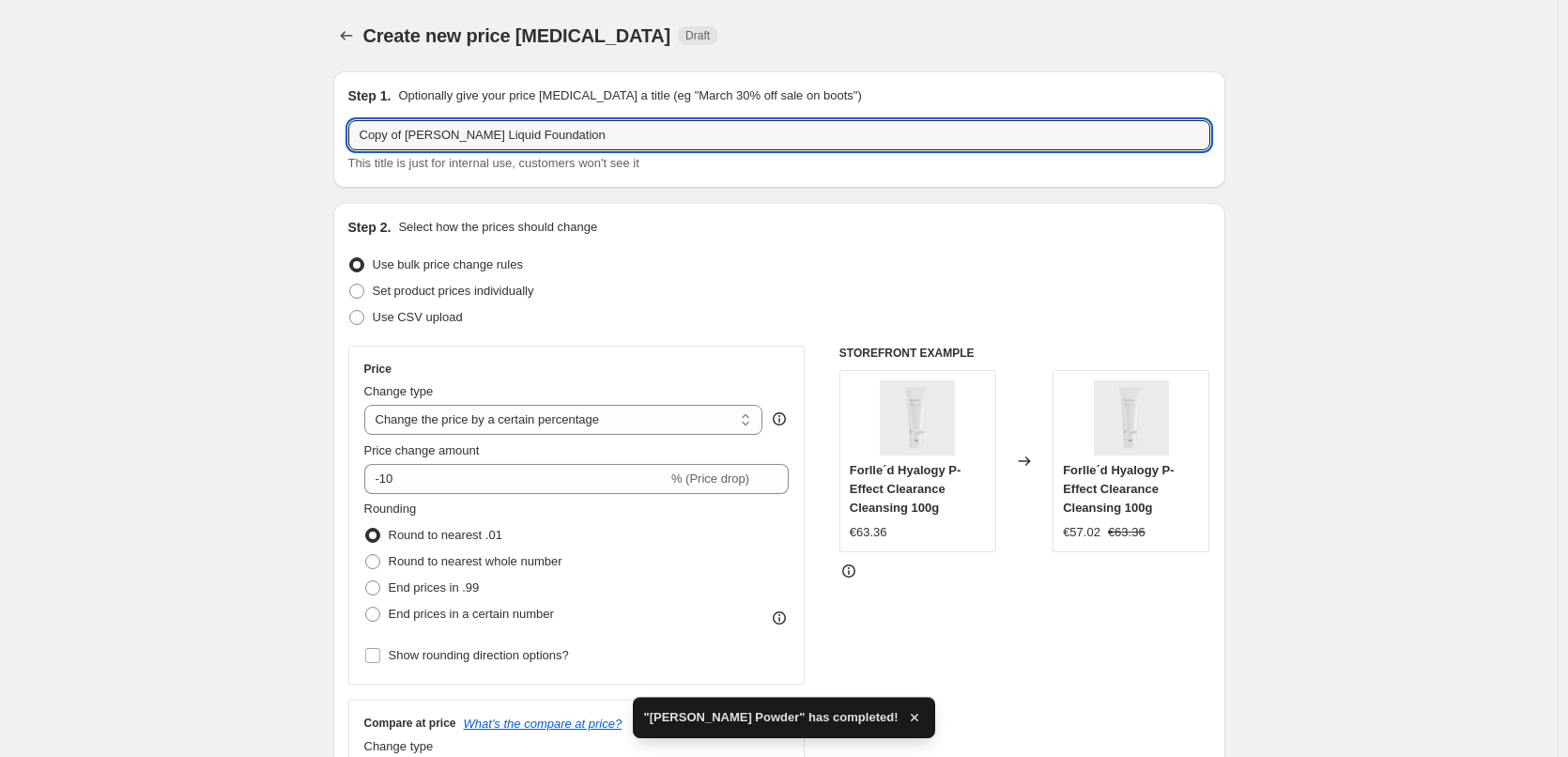
drag, startPoint x: 411, startPoint y: 136, endPoint x: 230, endPoint y: 137, distance: 181.0
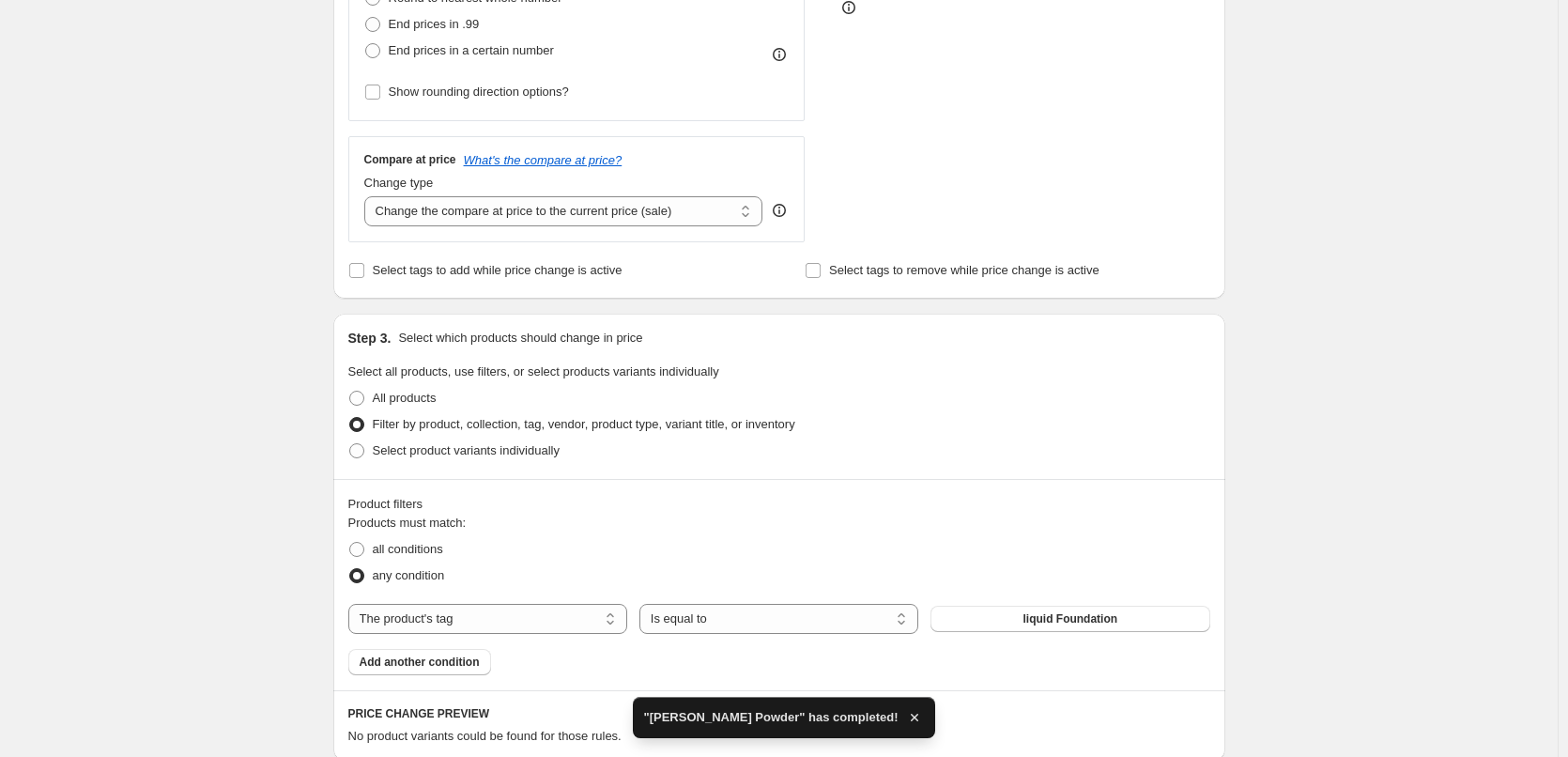
type input "[PERSON_NAME] Liquid Foundation"
click at [229, 444] on div "Create new price change job. This page is ready Create new price change job Dra…" at bounding box center [779, 243] width 1558 height 1616
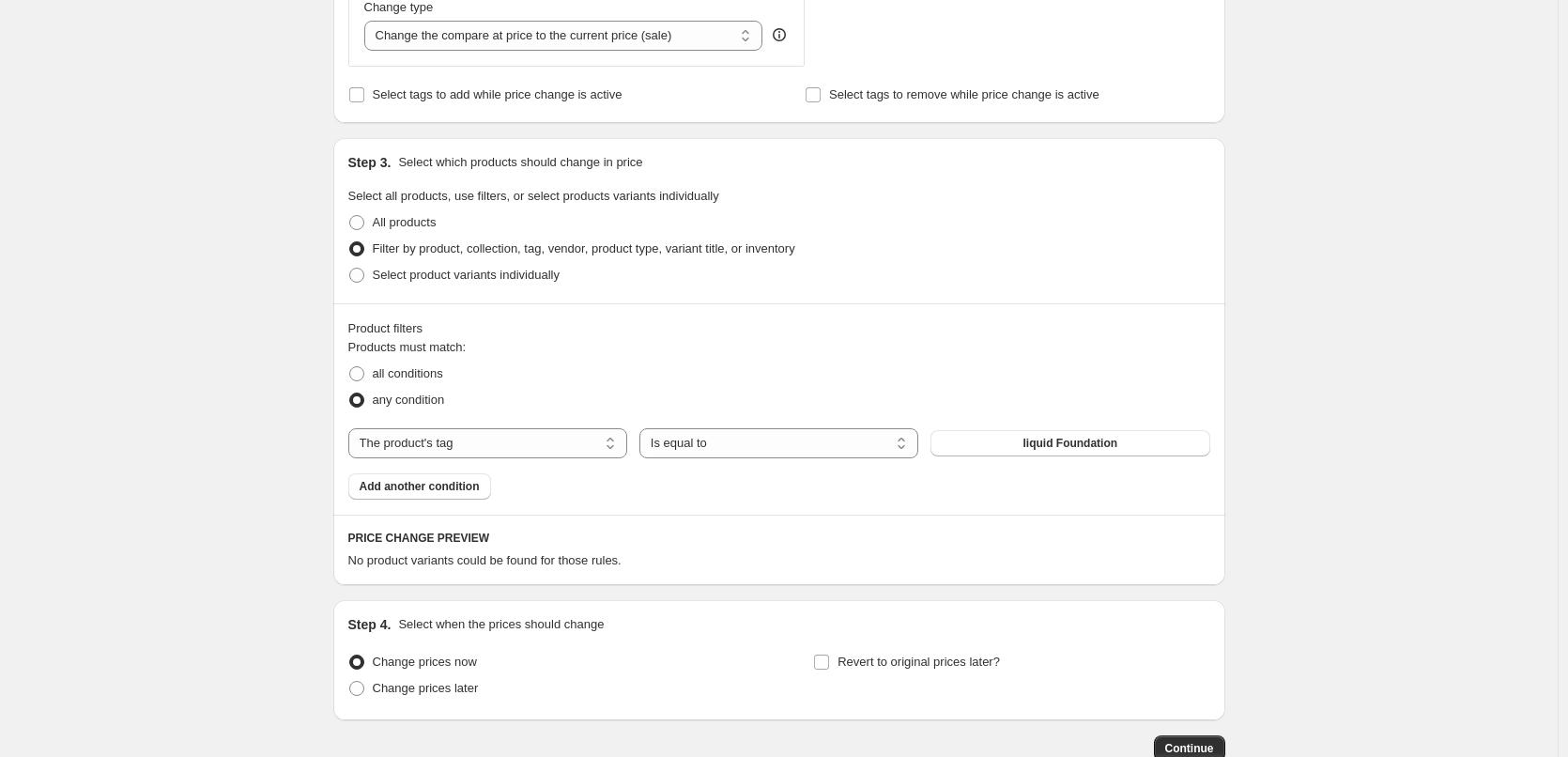
scroll to position [845, 0]
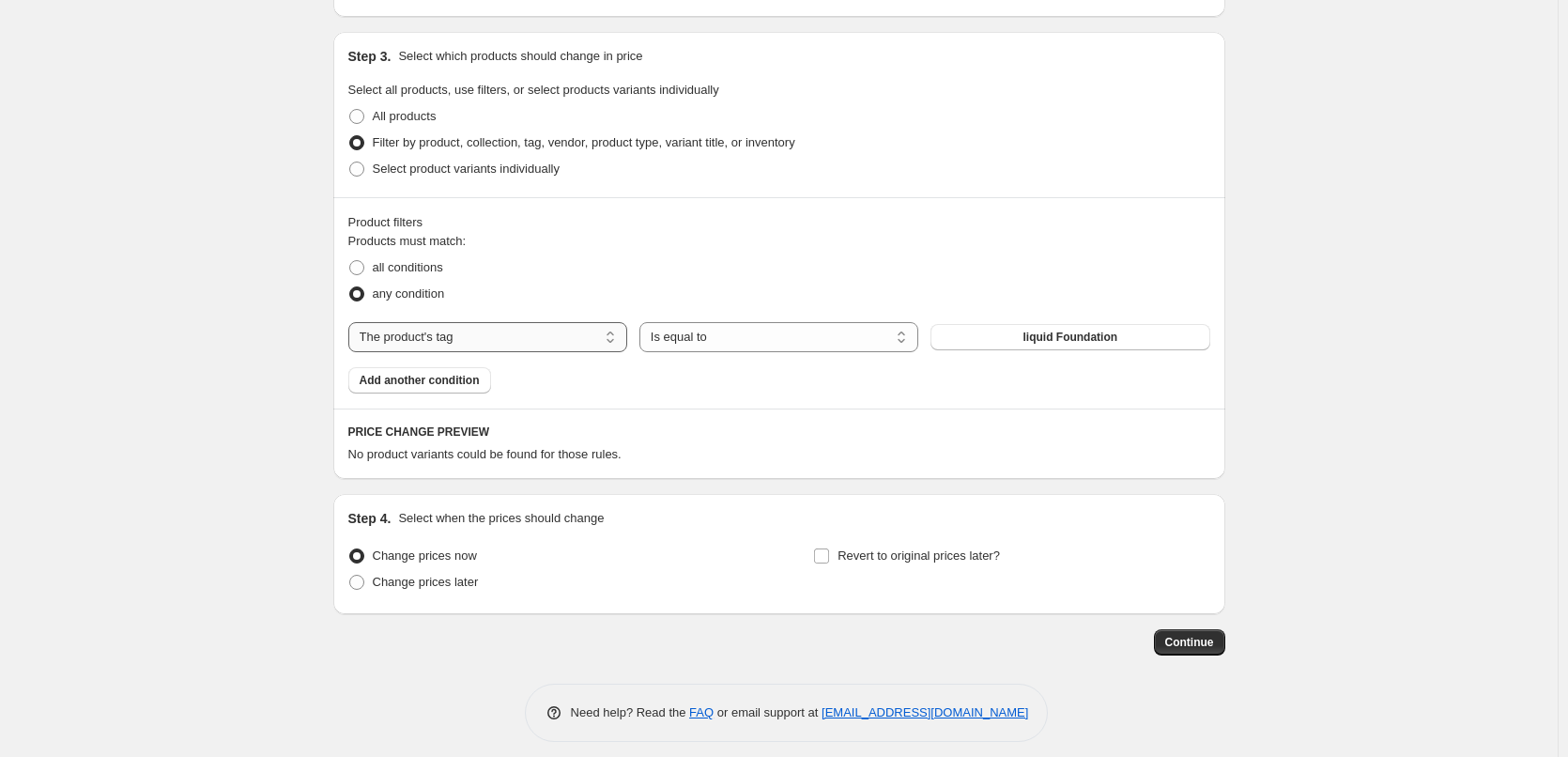
click at [514, 338] on select "The product The product's collection The product's tag The product's vendor The…" at bounding box center [488, 337] width 279 height 30
select select "vendor"
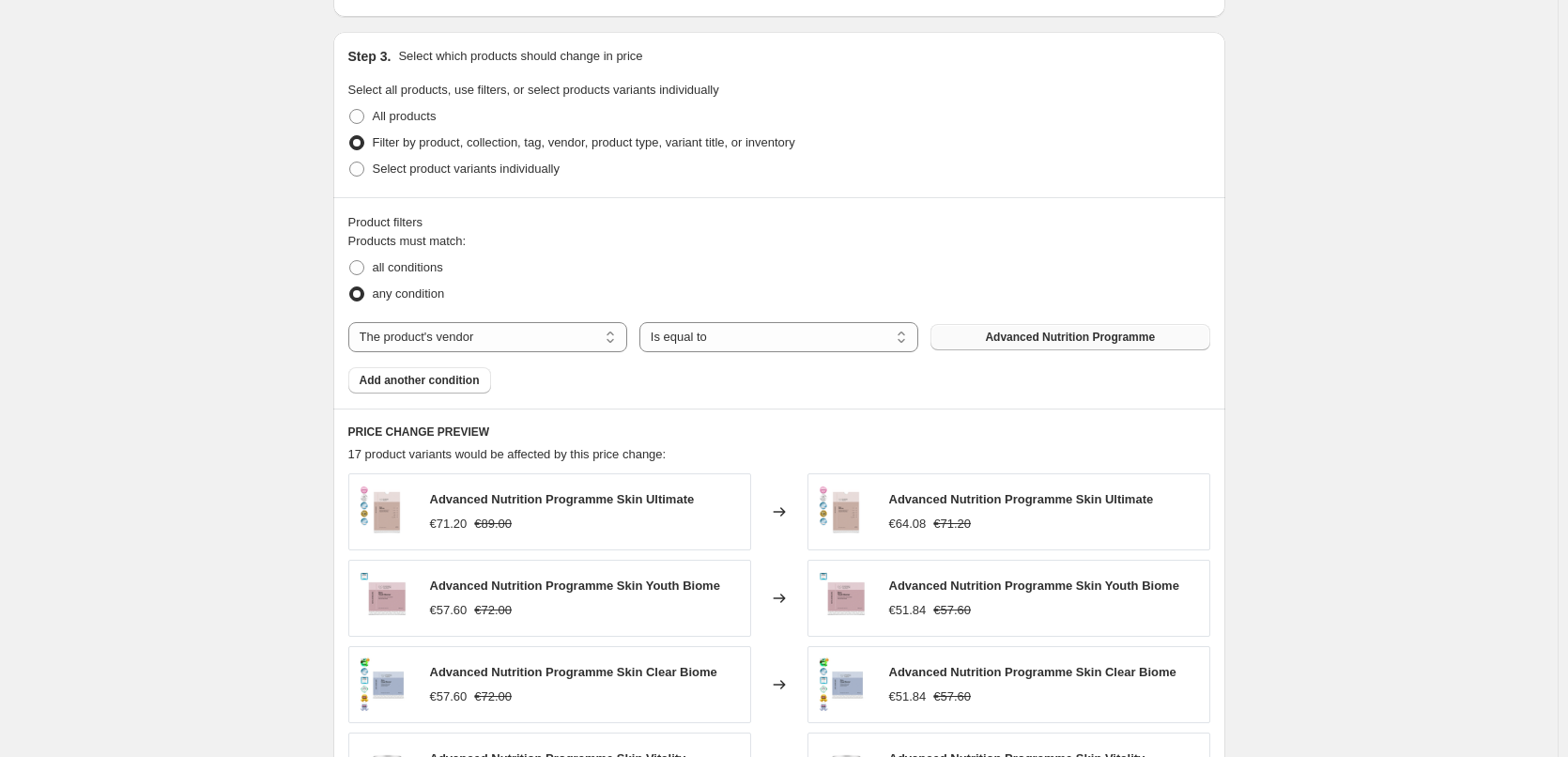
click at [1067, 329] on button "Advanced Nutrition Programme" at bounding box center [1070, 337] width 279 height 27
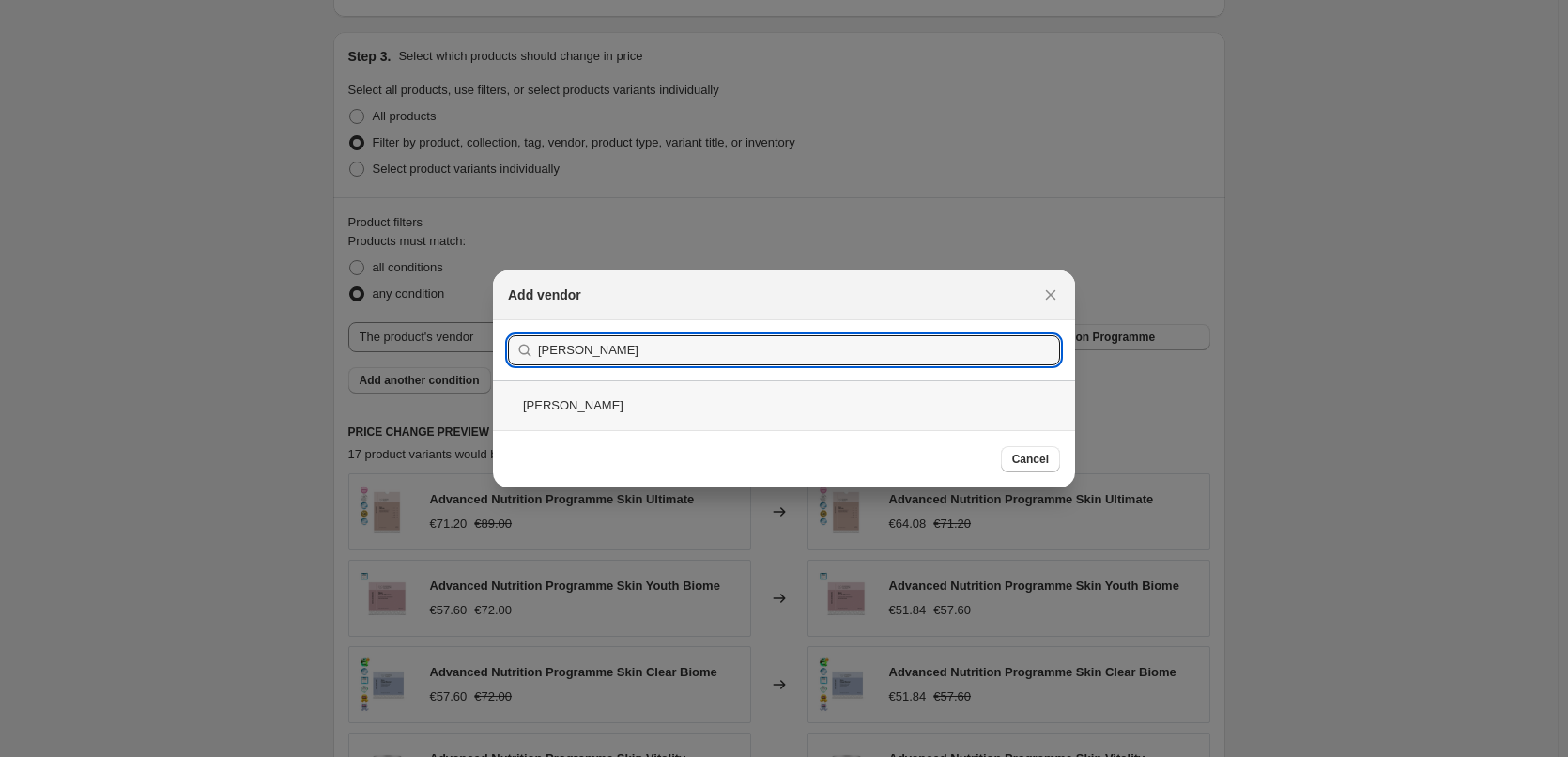
type input "[PERSON_NAME]"
click at [591, 404] on div "[PERSON_NAME]" at bounding box center [784, 405] width 583 height 49
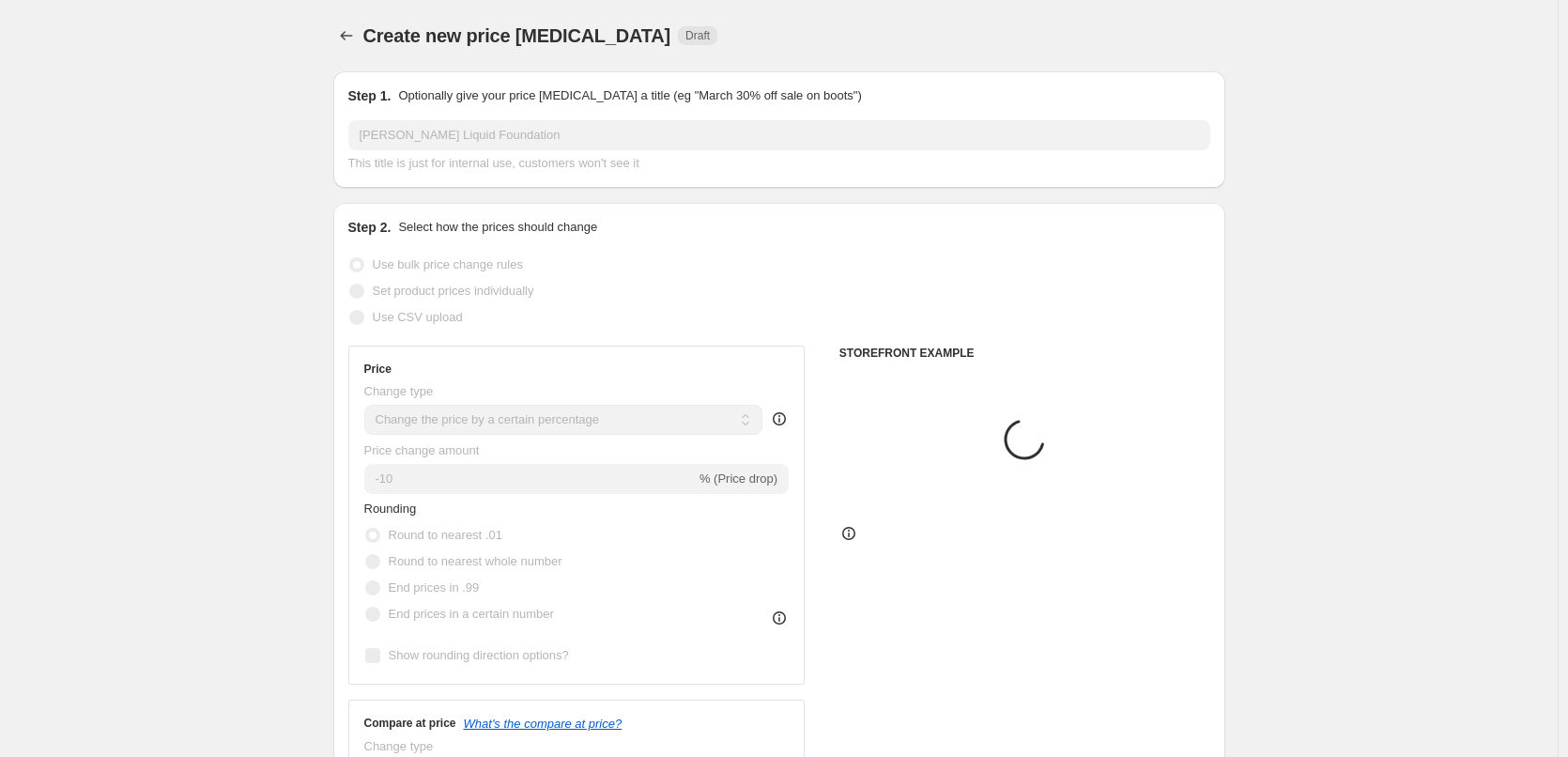
scroll to position [845, 0]
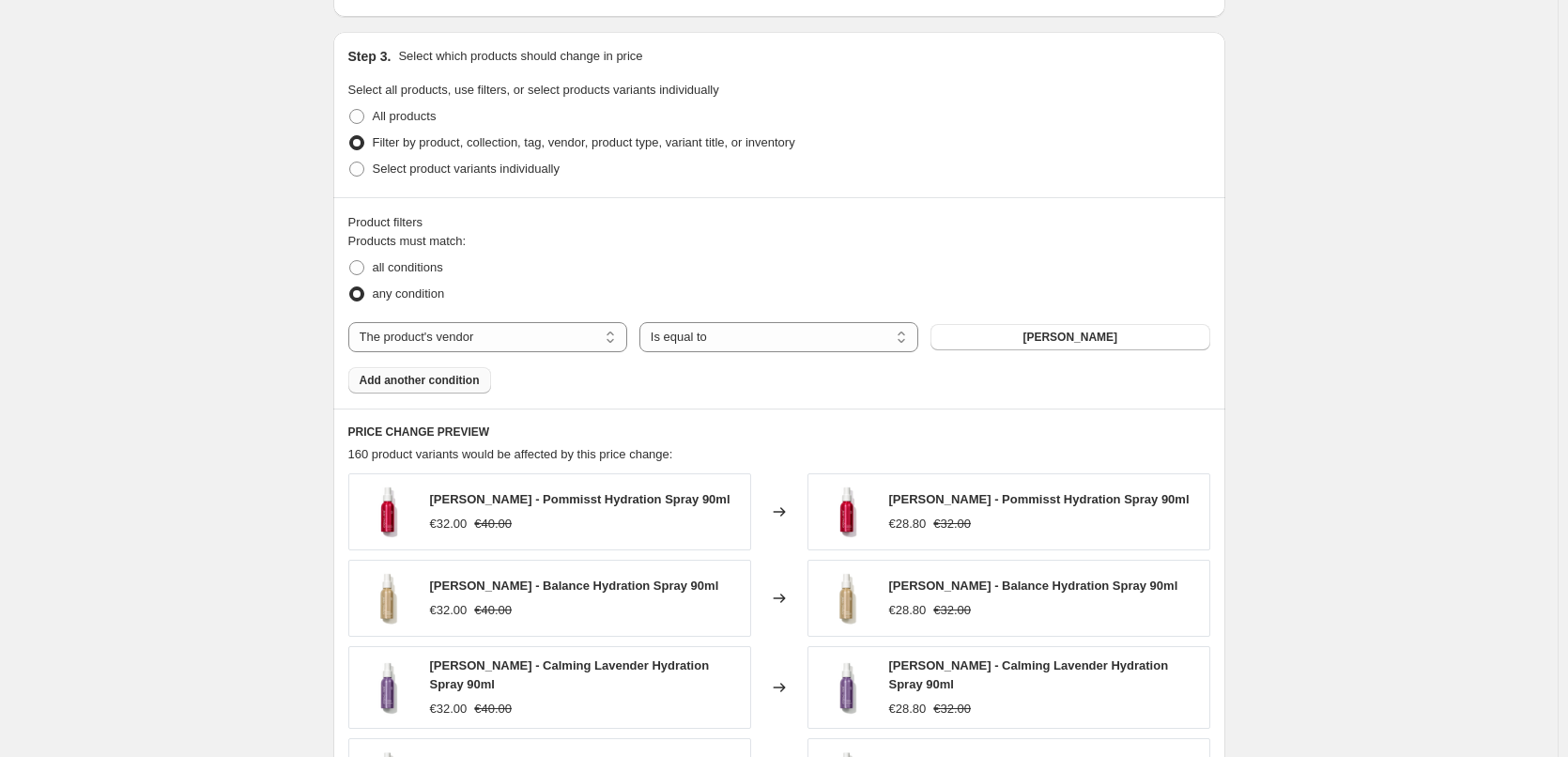
click at [452, 386] on span "Add another condition" at bounding box center [420, 380] width 121 height 15
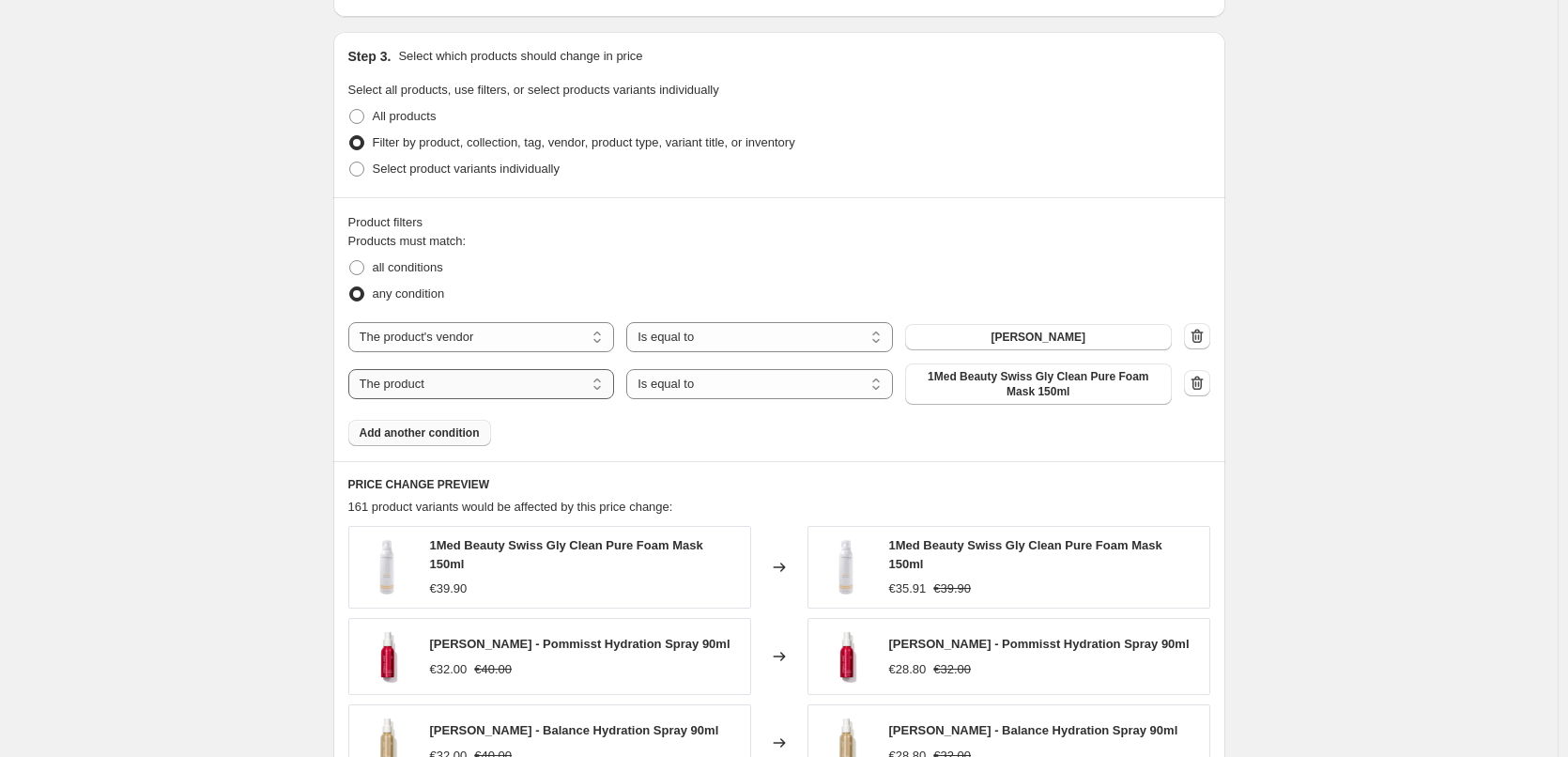
click at [515, 388] on select "The product The product's collection The product's tag The product's vendor The…" at bounding box center [482, 384] width 267 height 30
select select "product_type"
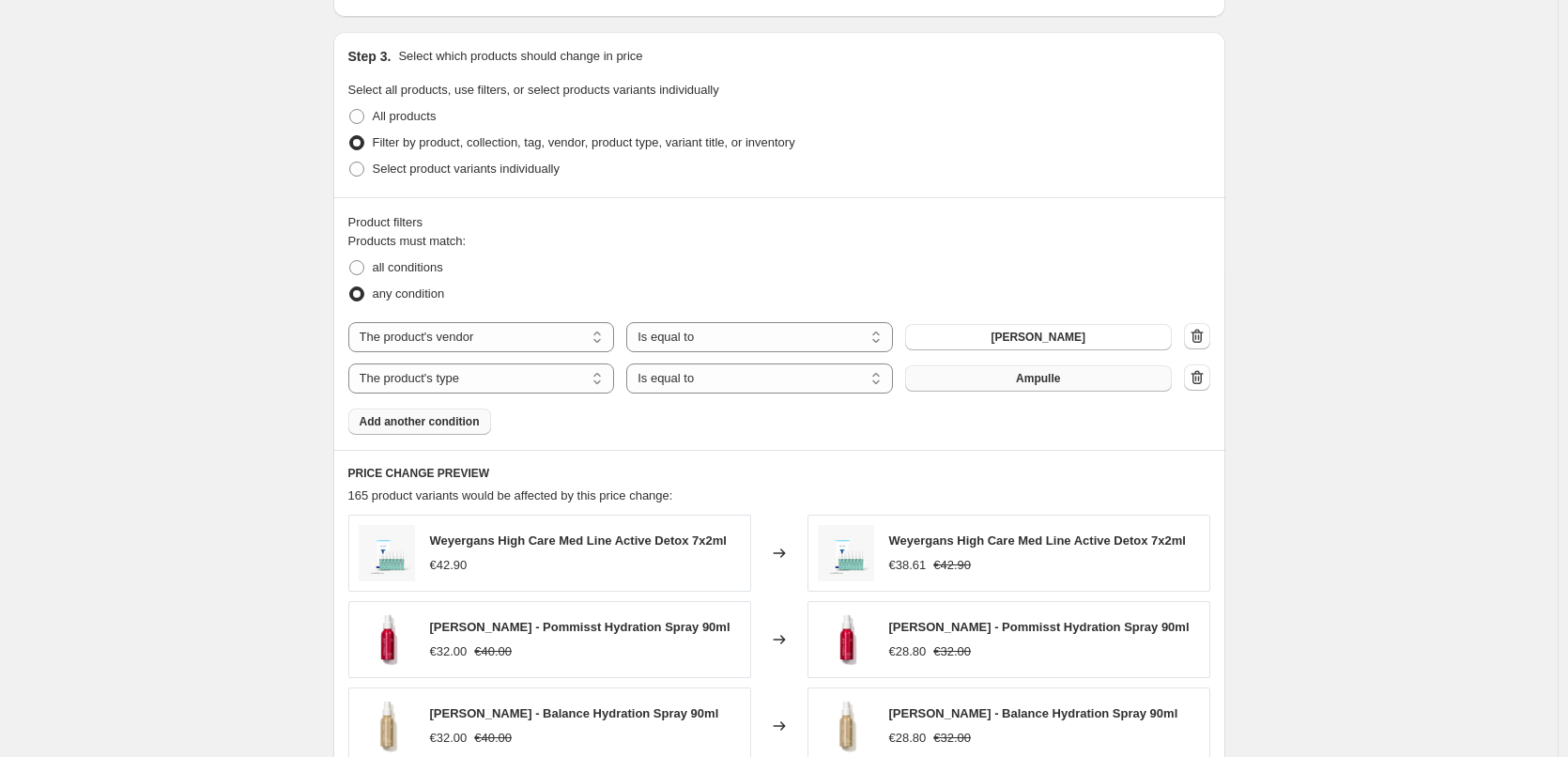
click at [1050, 383] on span "Ampulle" at bounding box center [1038, 378] width 45 height 15
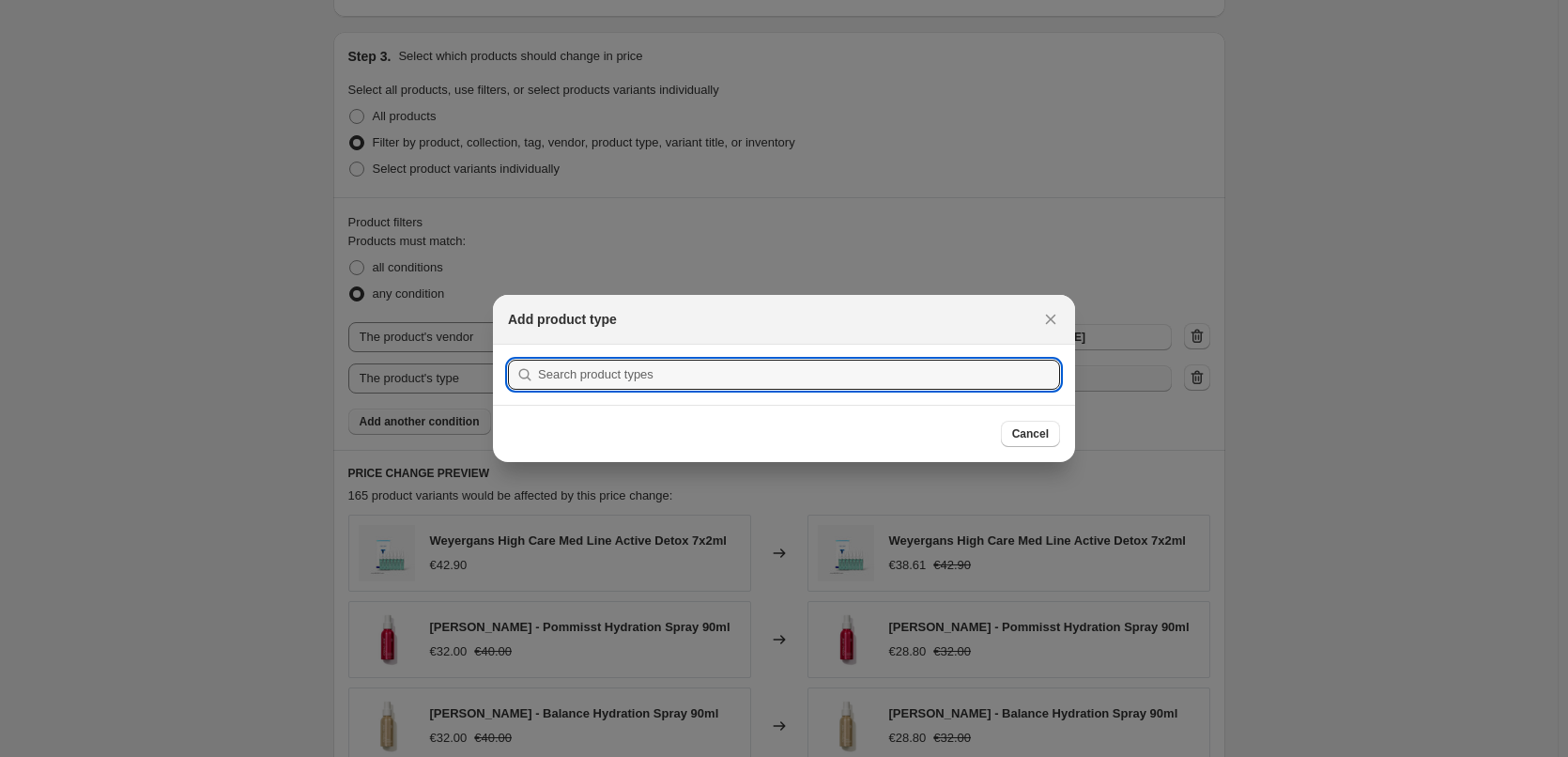
scroll to position [0, 0]
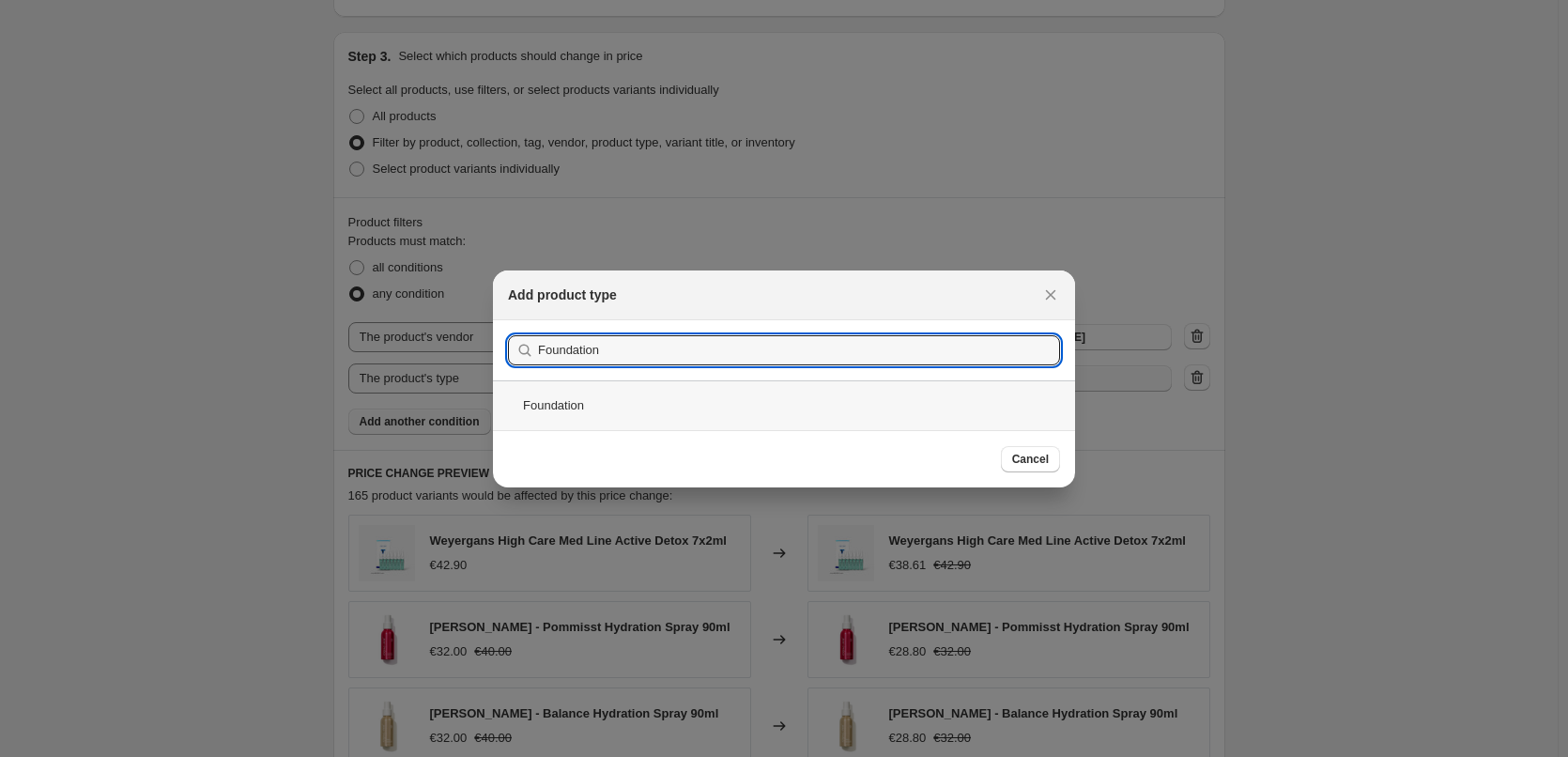
type input "Foundation"
click at [594, 393] on div "Foundation" at bounding box center [784, 405] width 583 height 49
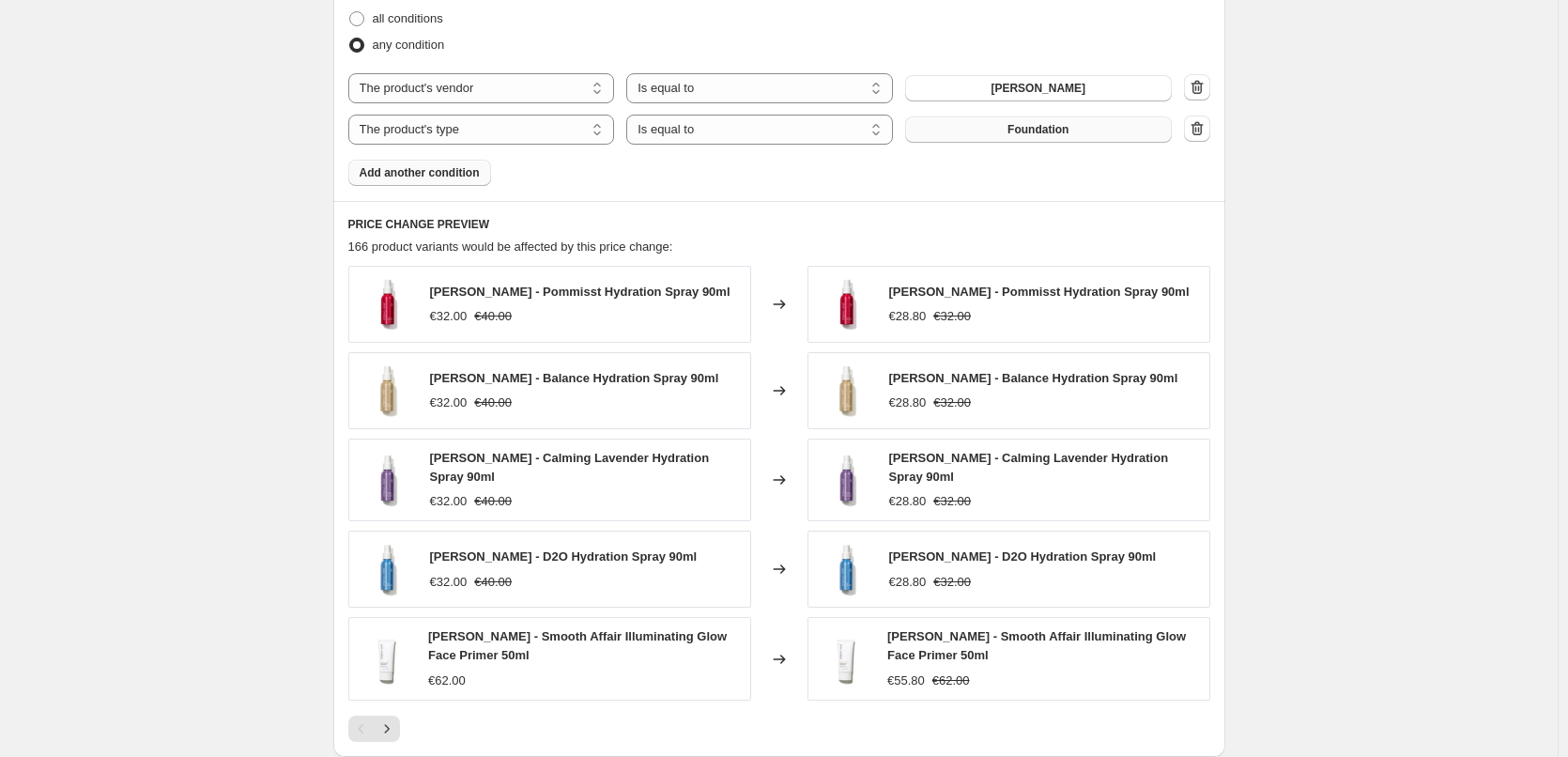
scroll to position [1127, 0]
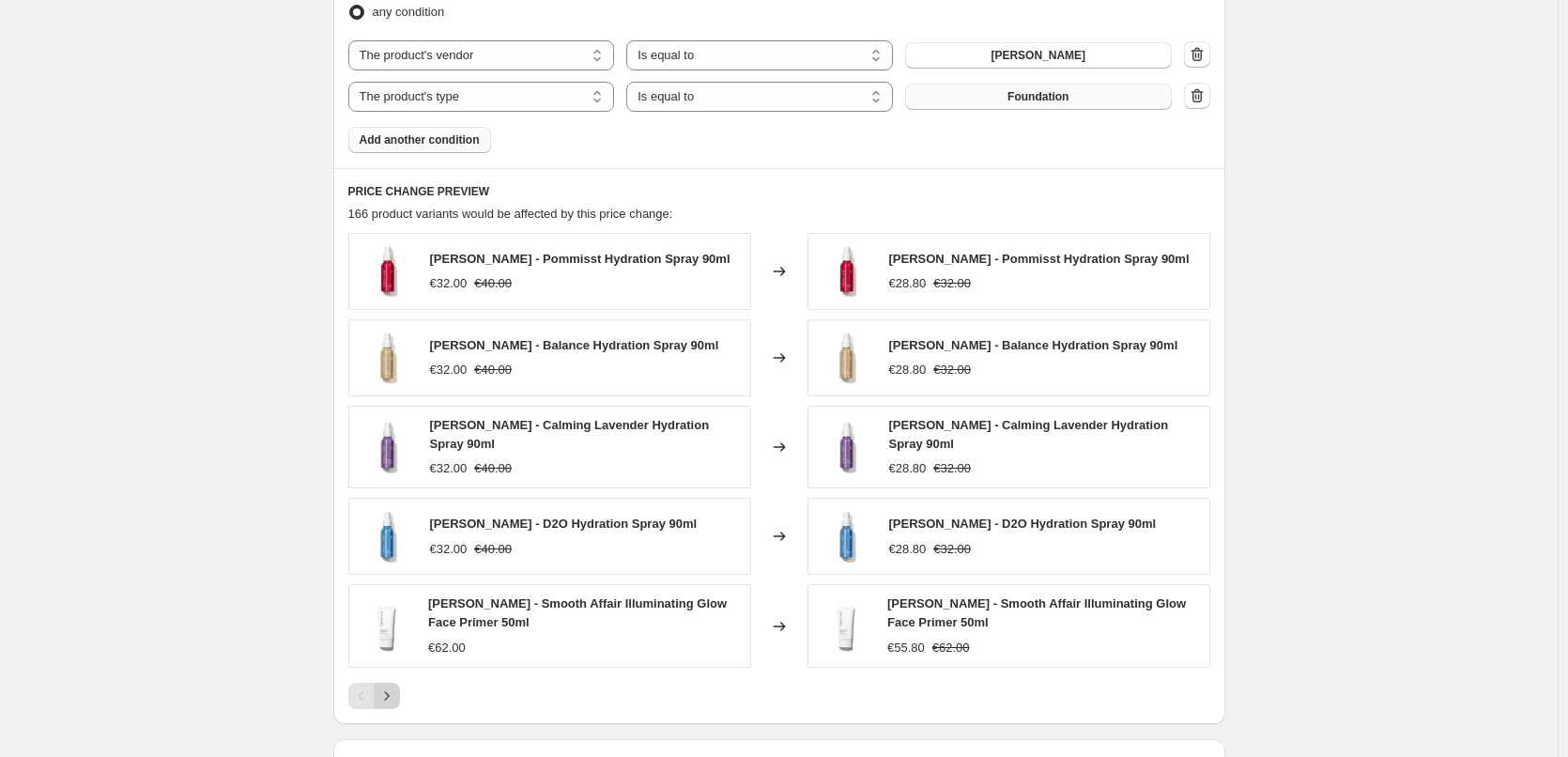
click at [397, 704] on icon "Next" at bounding box center [387, 696] width 19 height 19
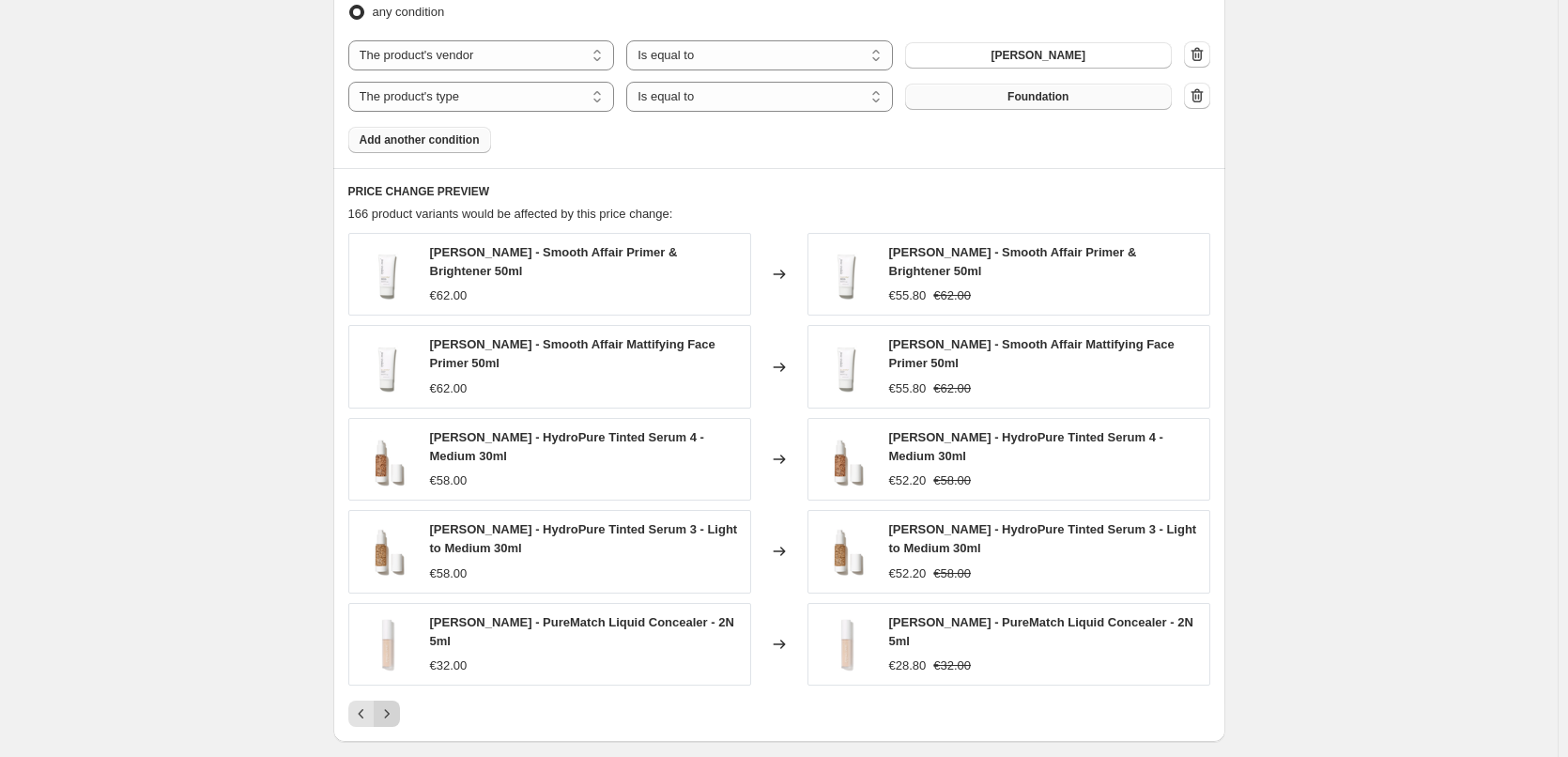
click at [397, 705] on icon "Next" at bounding box center [387, 713] width 19 height 19
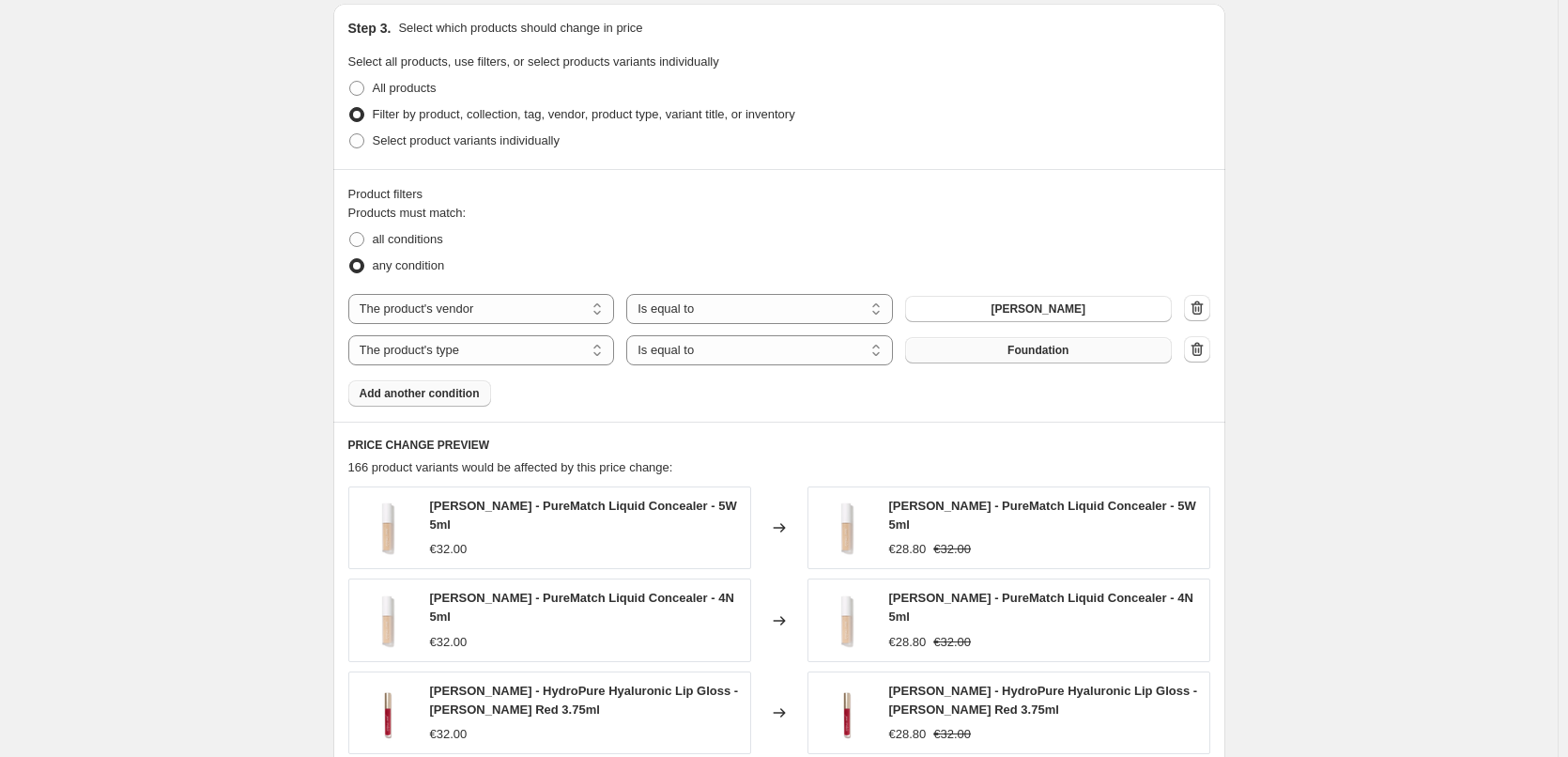
scroll to position [845, 0]
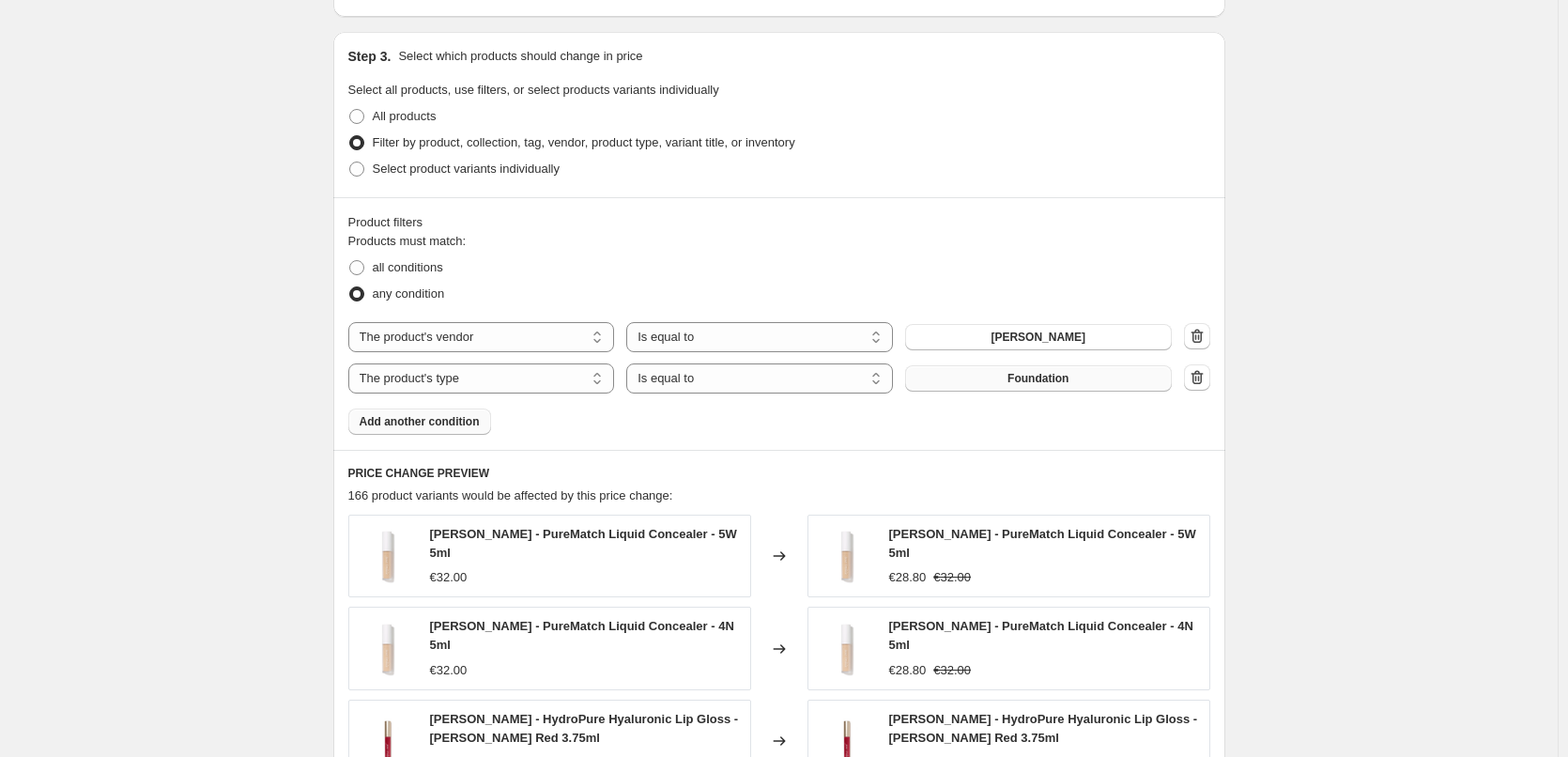
click at [1006, 369] on button "Foundation" at bounding box center [1039, 378] width 267 height 27
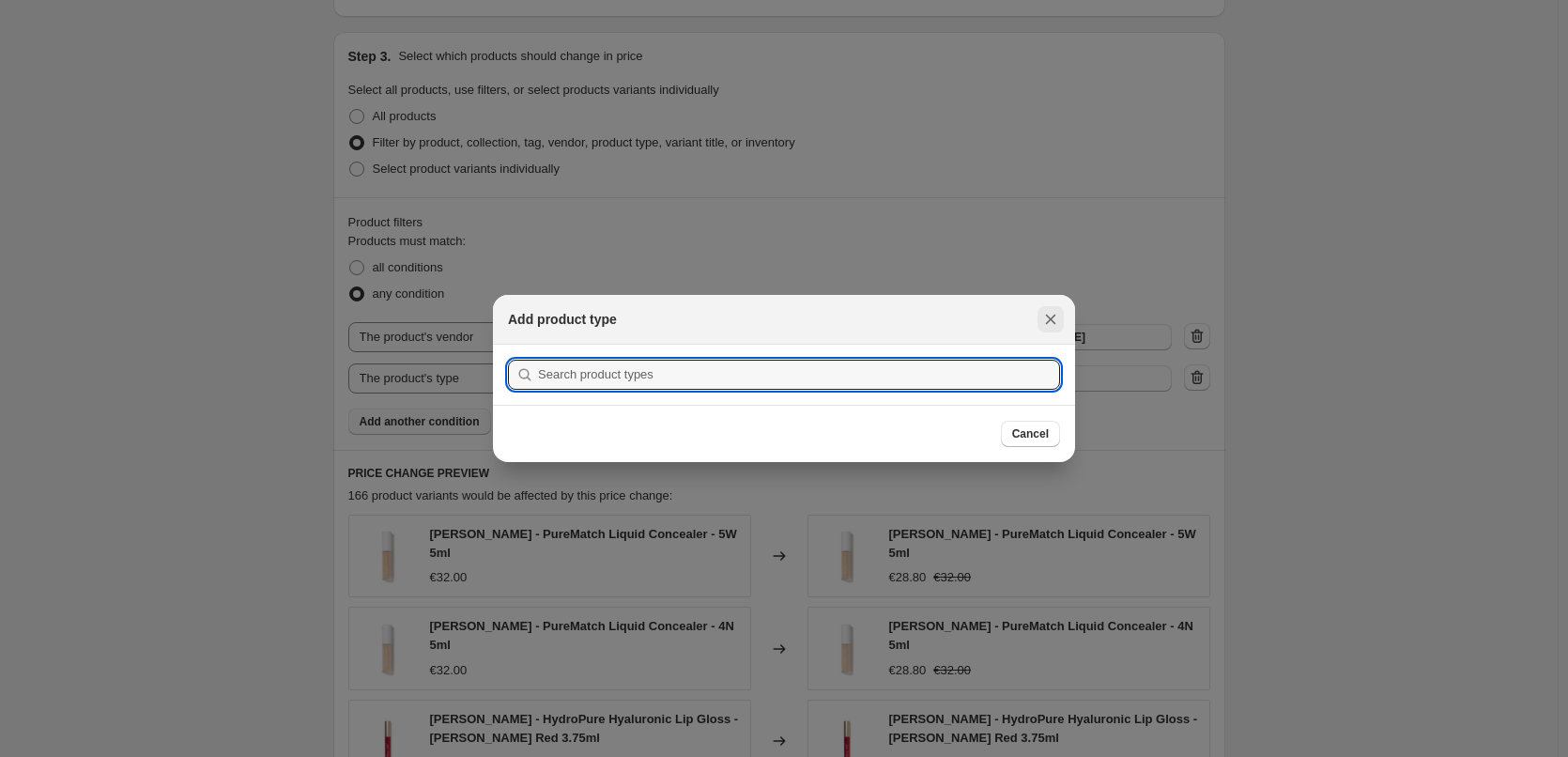
click at [1046, 321] on icon "Close" at bounding box center [1051, 319] width 19 height 19
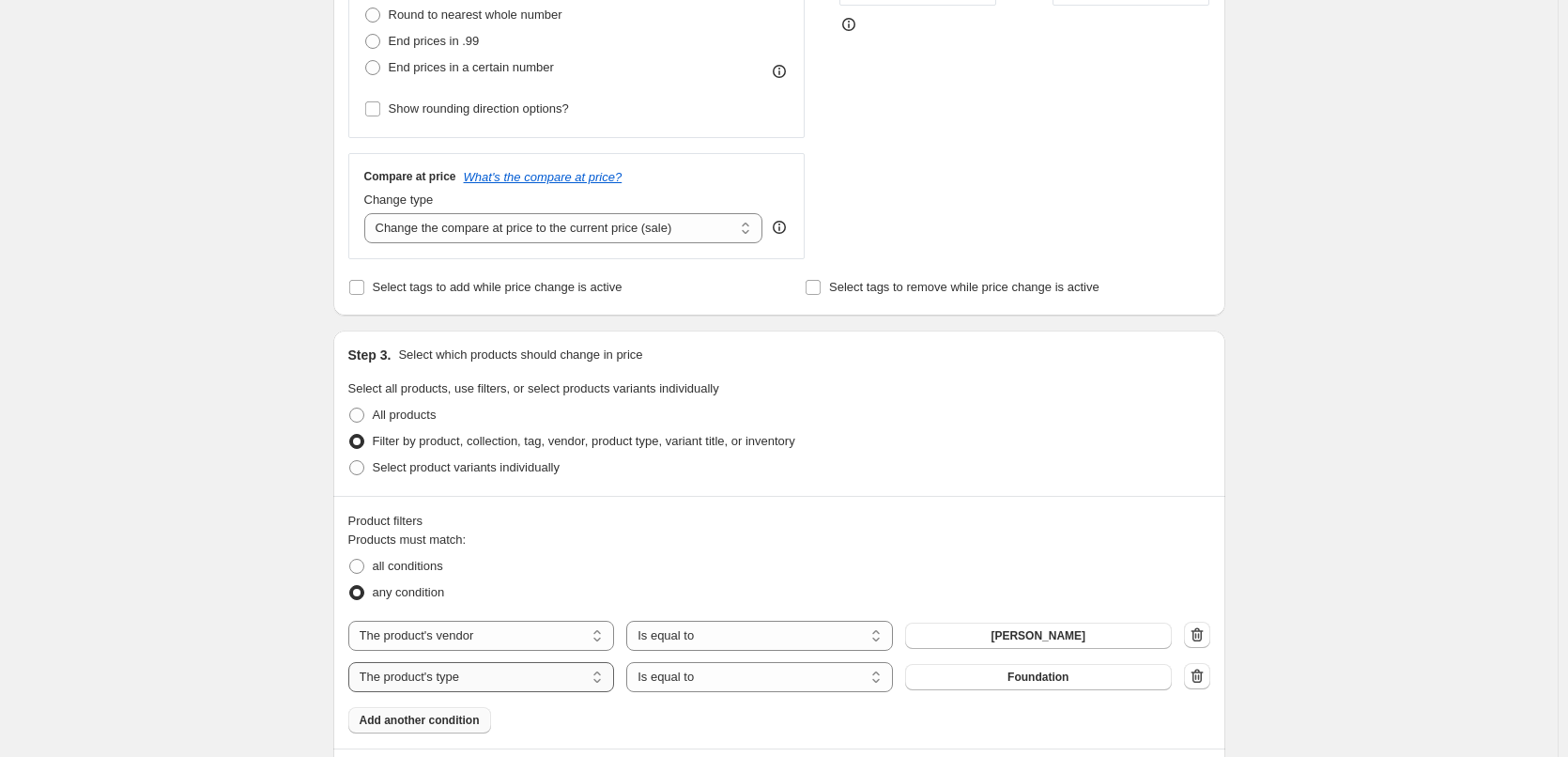
scroll to position [845, 0]
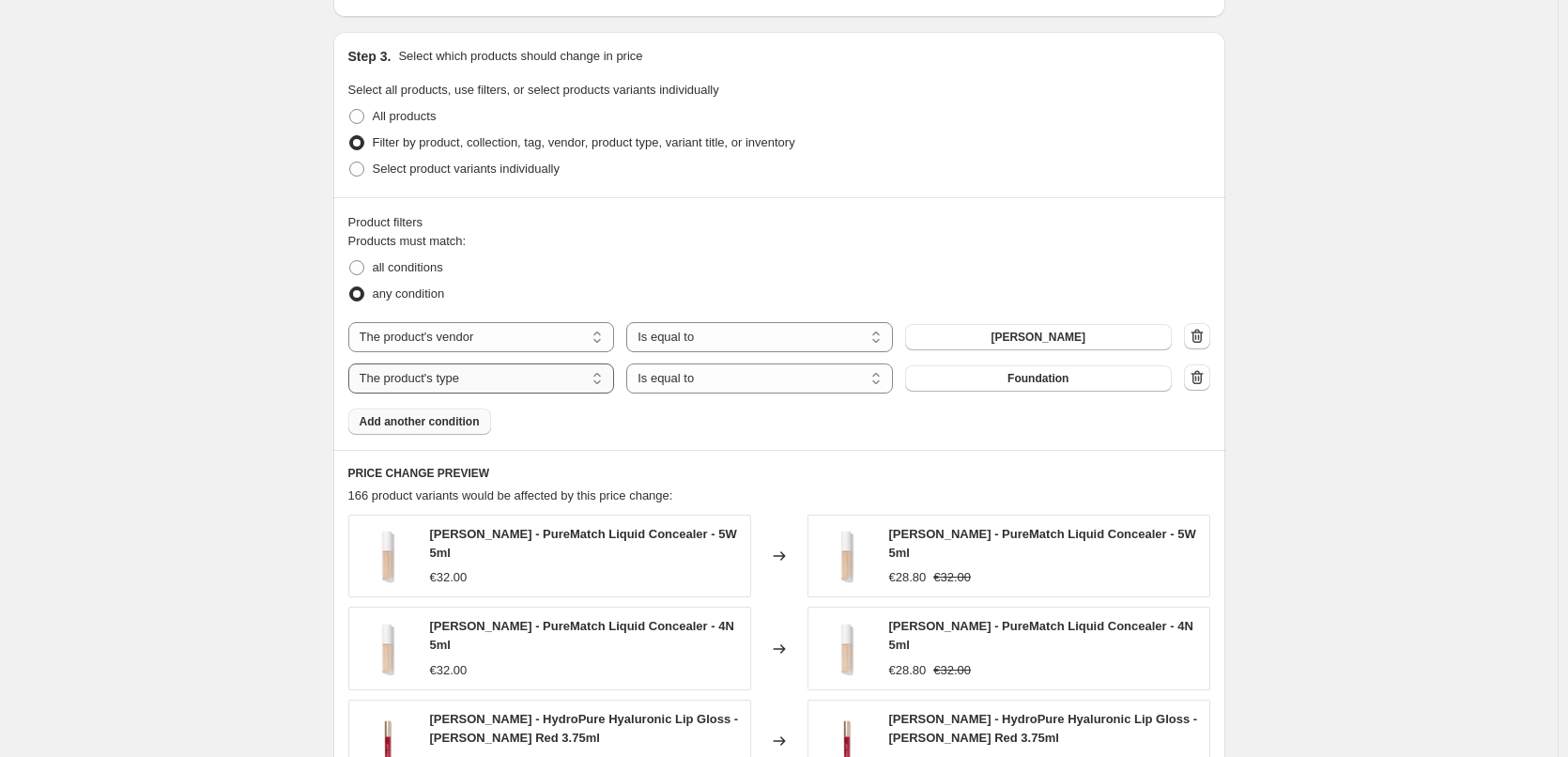
click at [548, 374] on select "The product The product's collection The product's tag The product's vendor The…" at bounding box center [482, 378] width 267 height 30
select select "title"
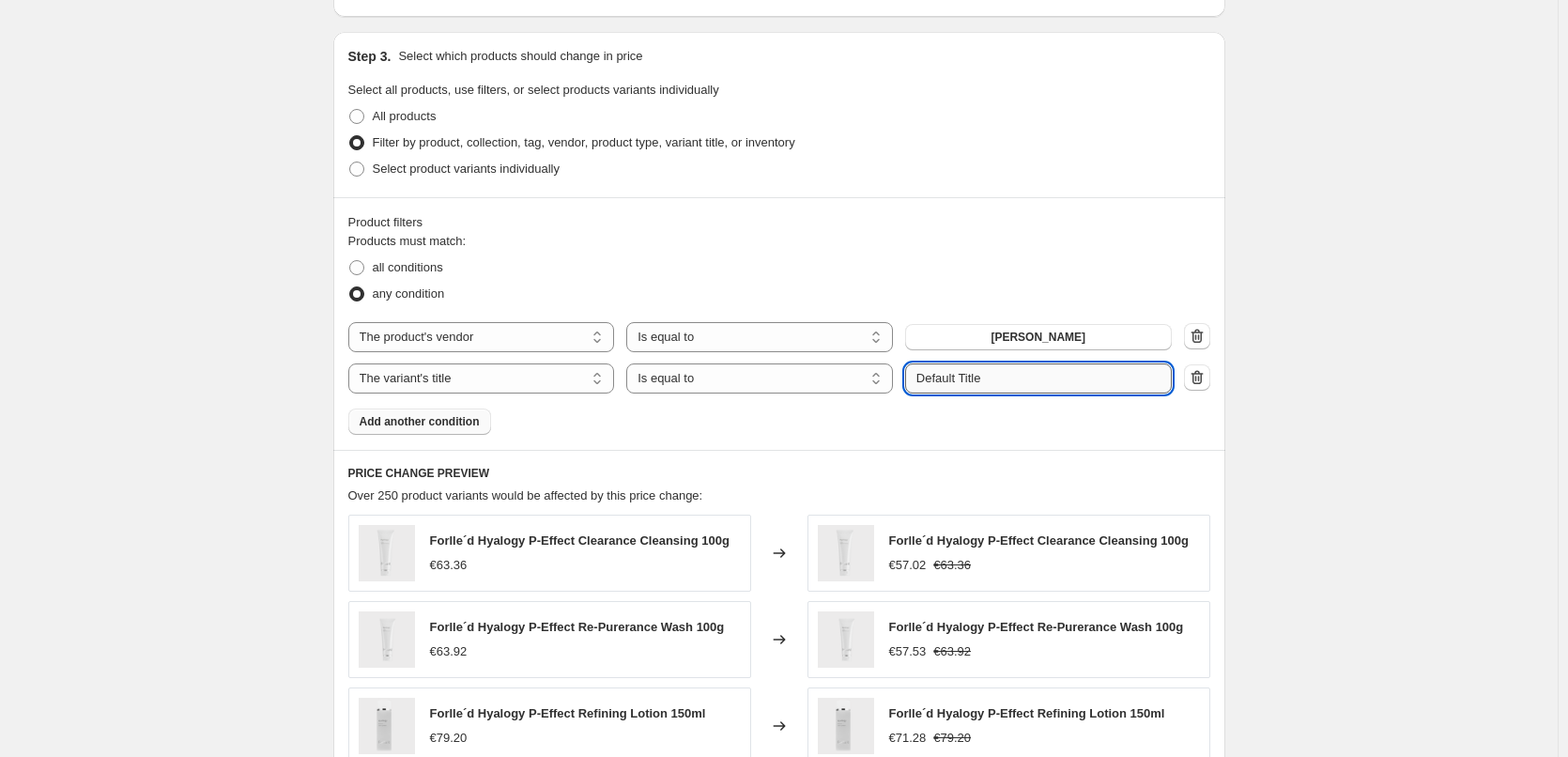
click at [1010, 372] on input "Default Title" at bounding box center [1039, 378] width 267 height 30
type input "f"
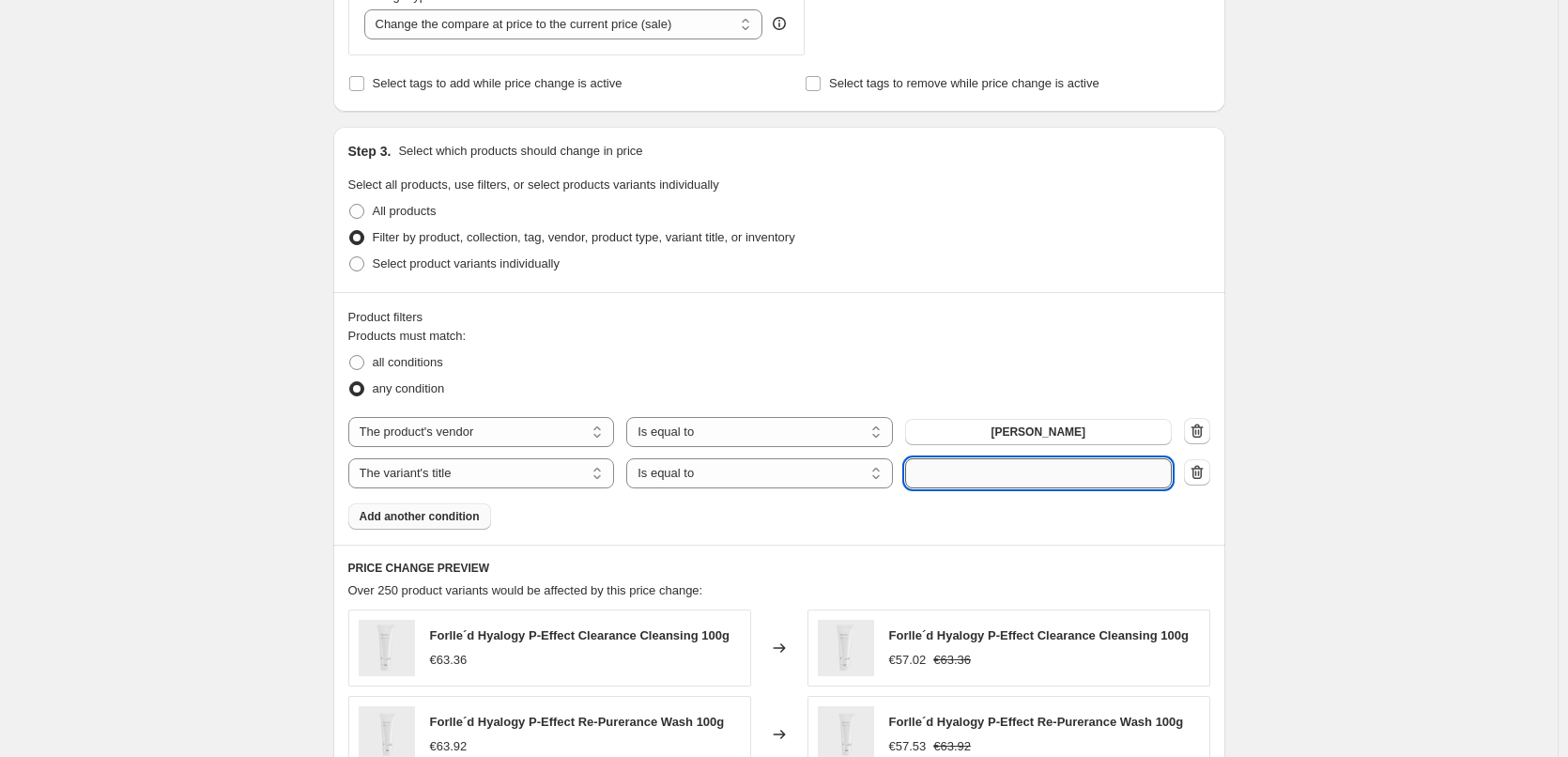
scroll to position [939, 0]
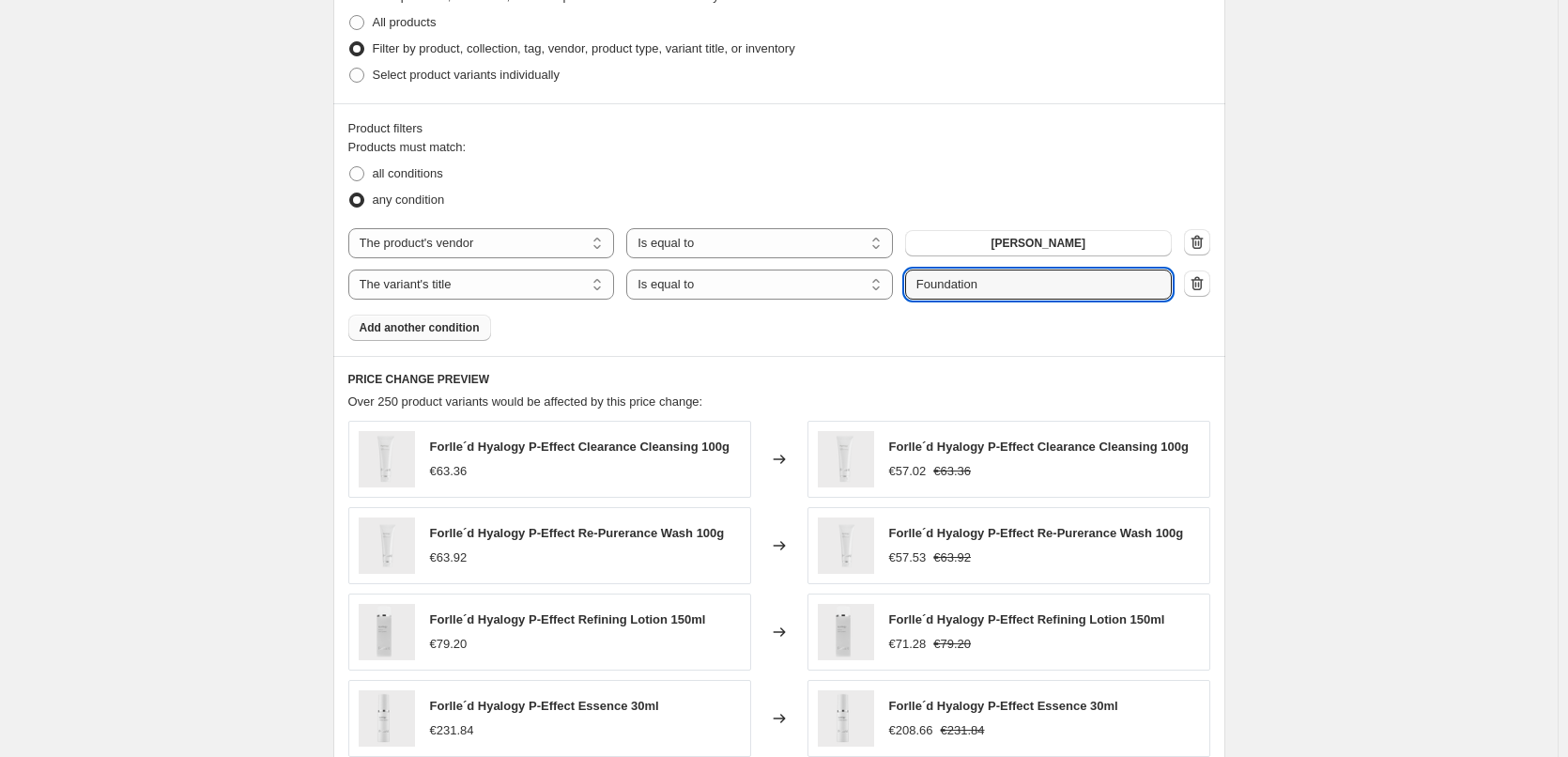
type input "Foundation"
click at [1016, 353] on div "Product filters Products must match: all conditions any condition The product T…" at bounding box center [780, 229] width 892 height 252
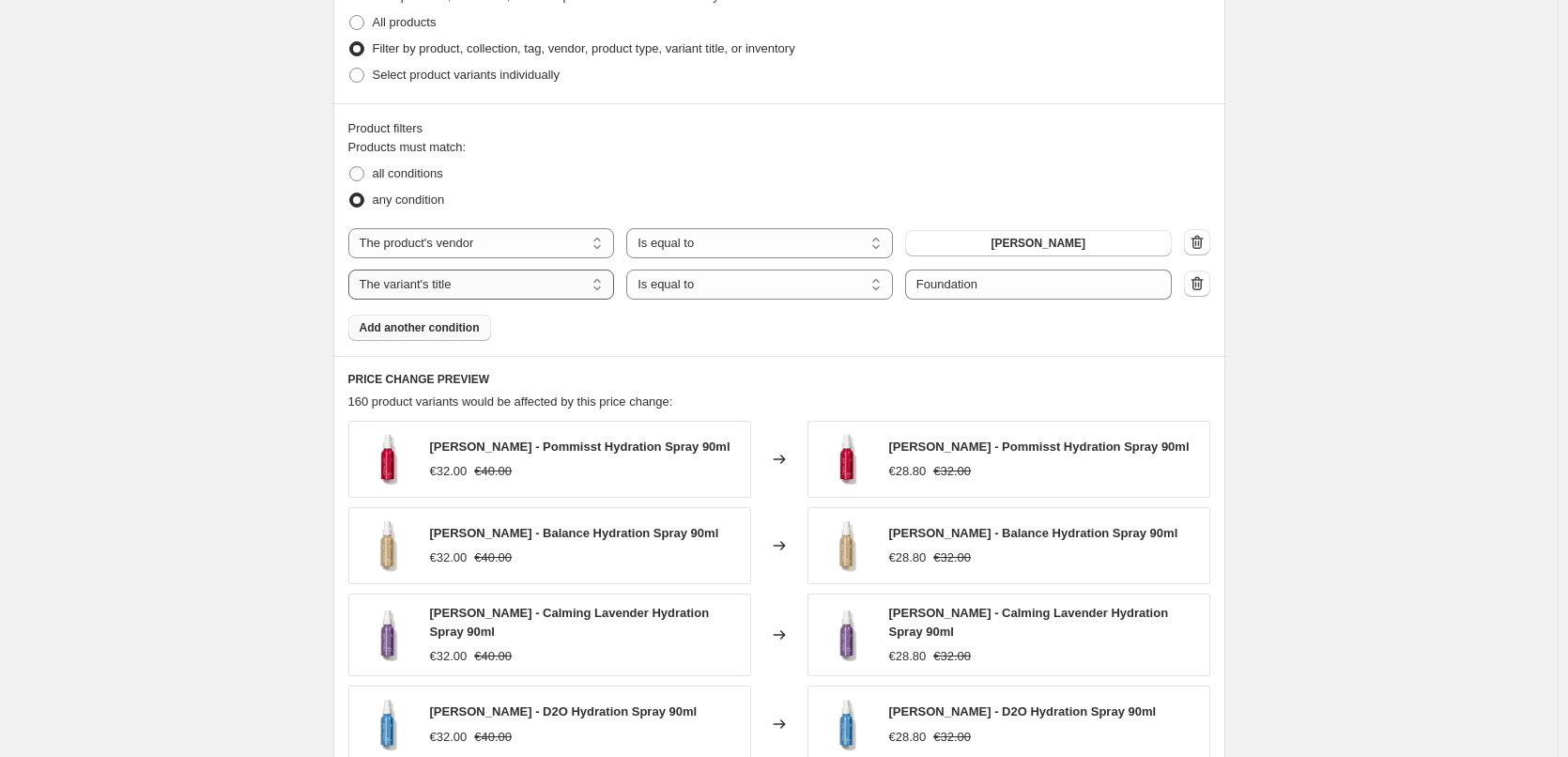
drag, startPoint x: 515, startPoint y: 298, endPoint x: 509, endPoint y: 285, distance: 14.3
click at [515, 298] on select "The product The product's collection The product's tag The product's vendor The…" at bounding box center [482, 284] width 267 height 30
select select "product_type"
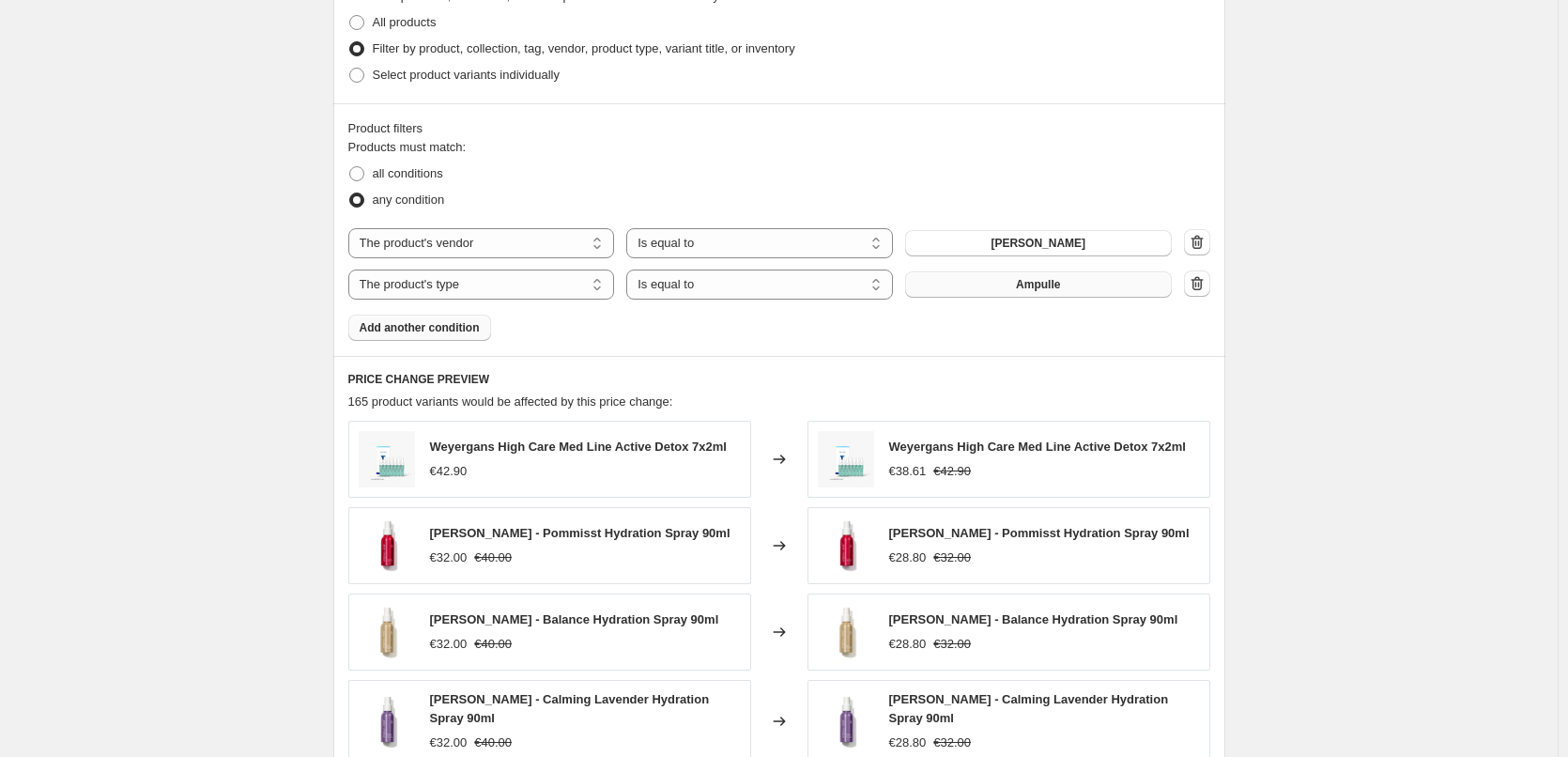
click at [1061, 287] on span "Ampulle" at bounding box center [1038, 284] width 45 height 15
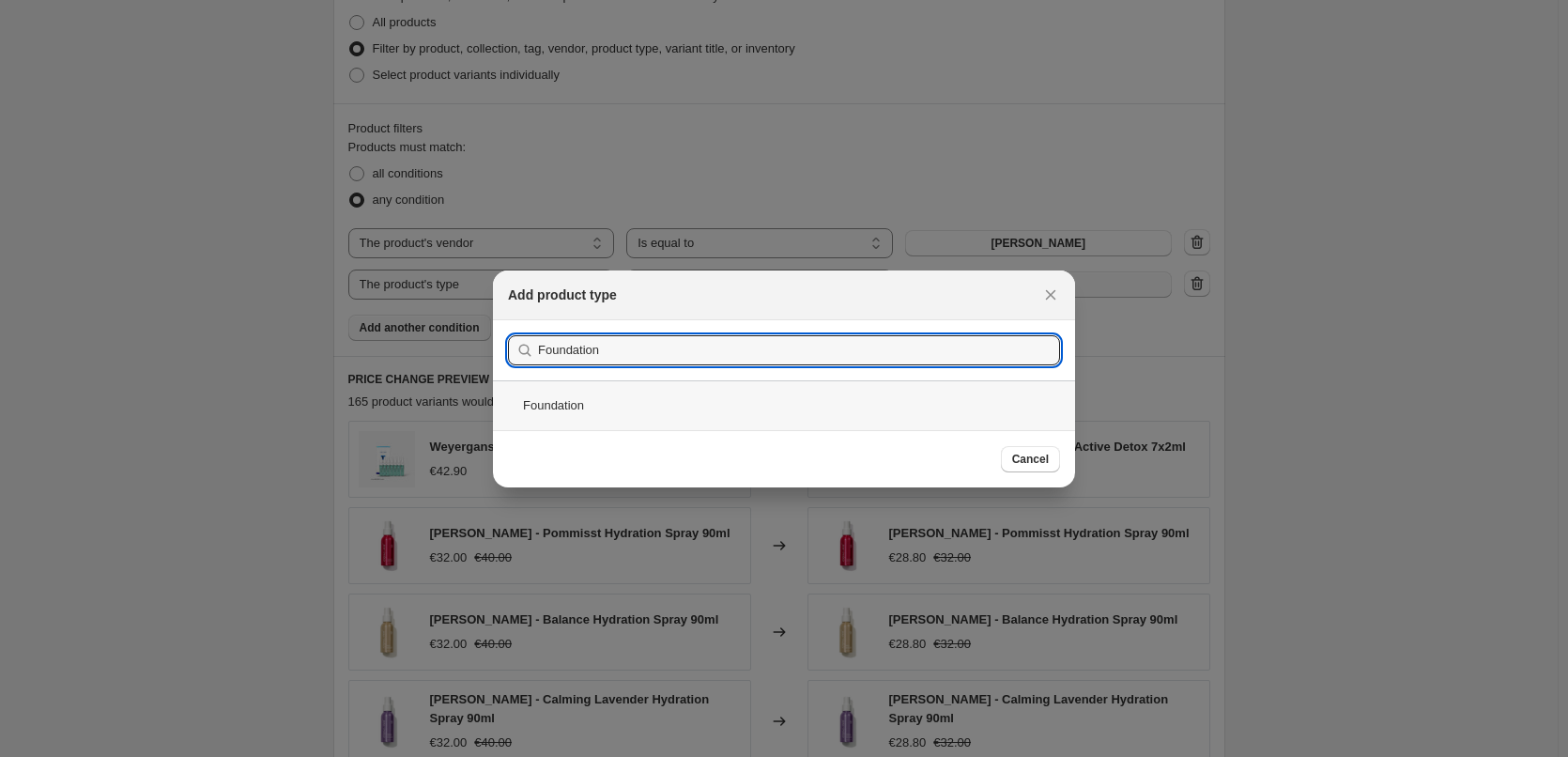
type input "Foundation"
click at [658, 415] on div "Foundation" at bounding box center [784, 405] width 583 height 49
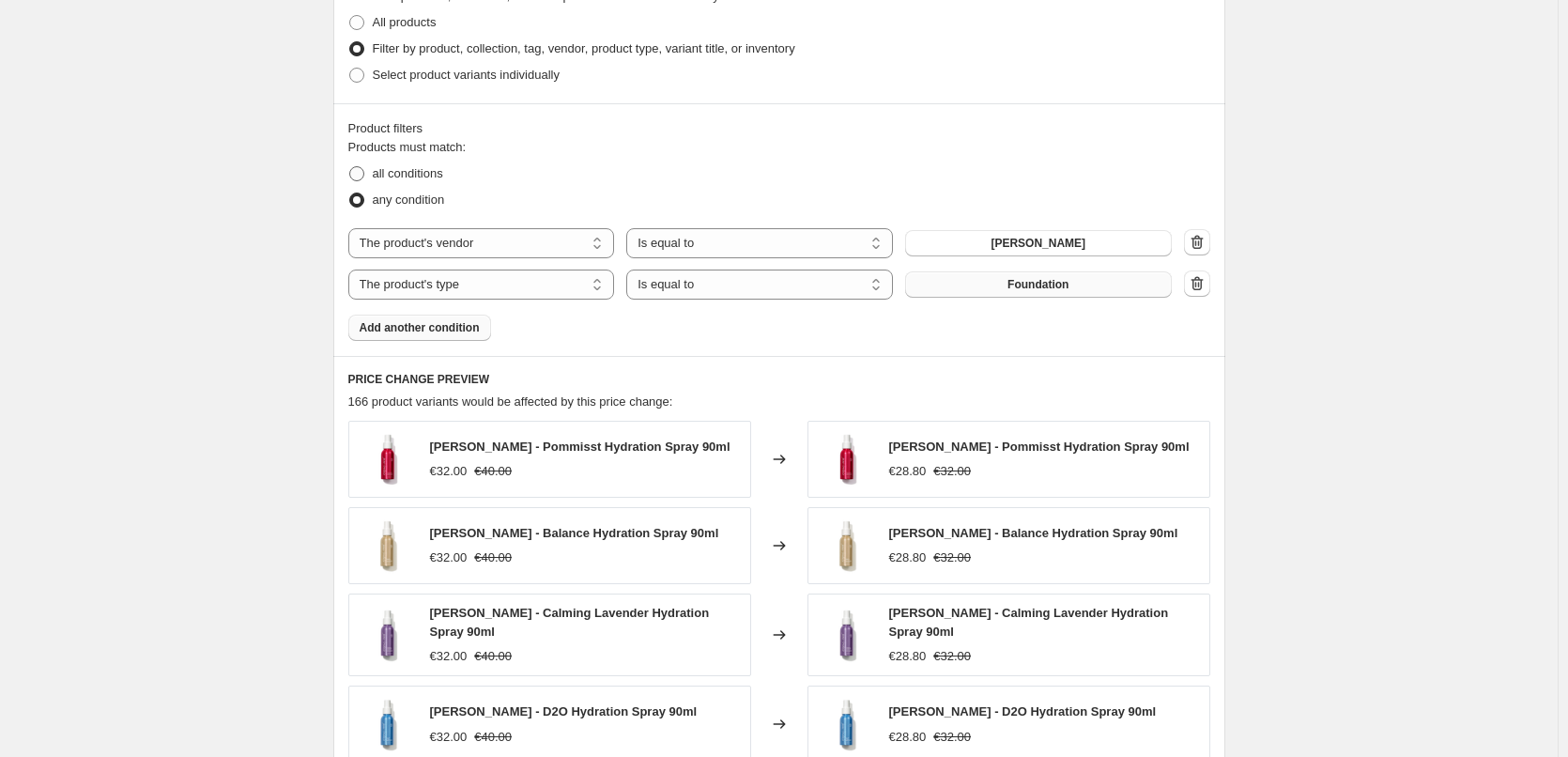
click at [407, 172] on span "all conditions" at bounding box center [408, 173] width 70 height 14
click at [350, 167] on input "all conditions" at bounding box center [349, 166] width 1 height 1
radio input "true"
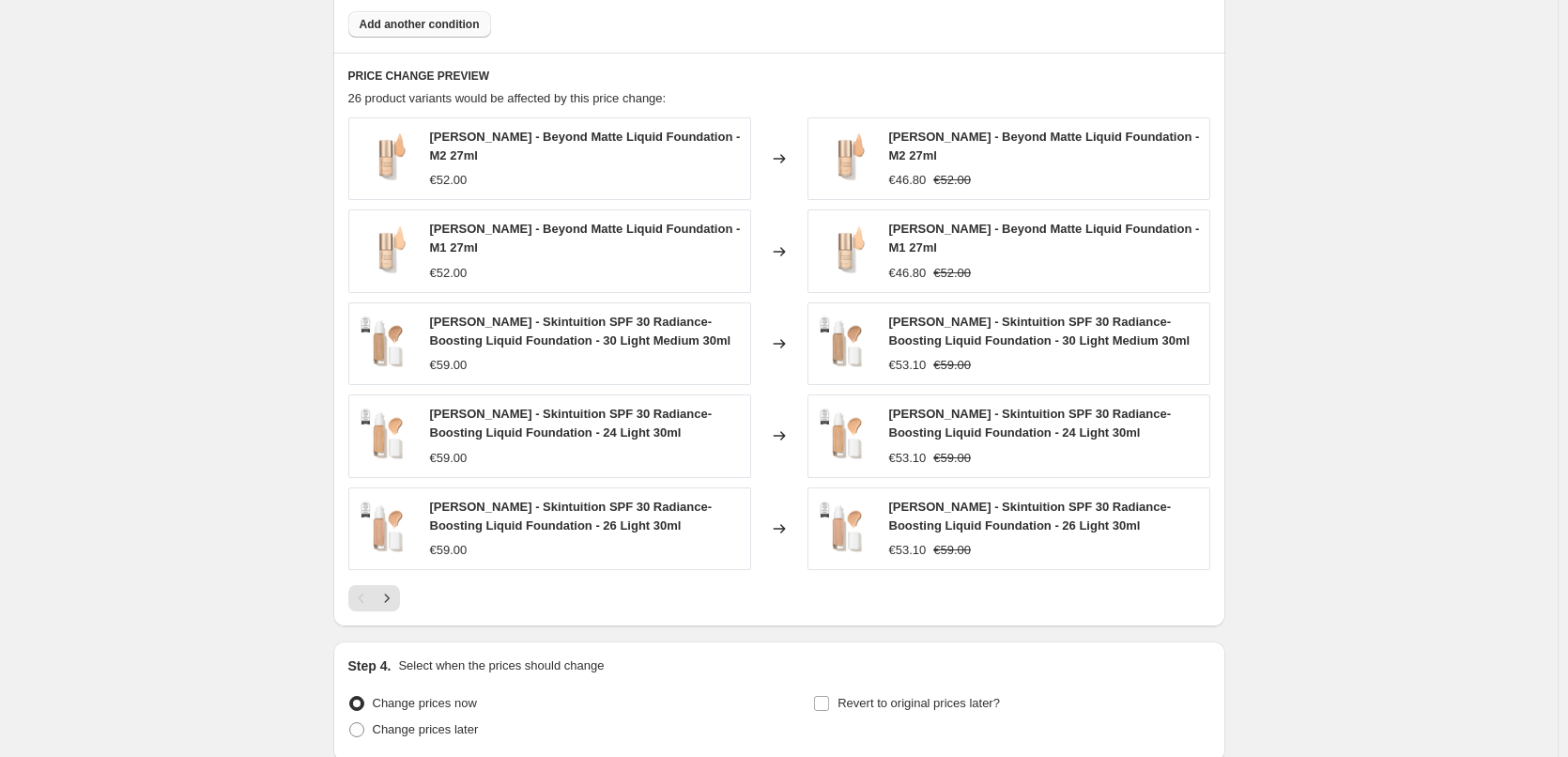
scroll to position [1315, 0]
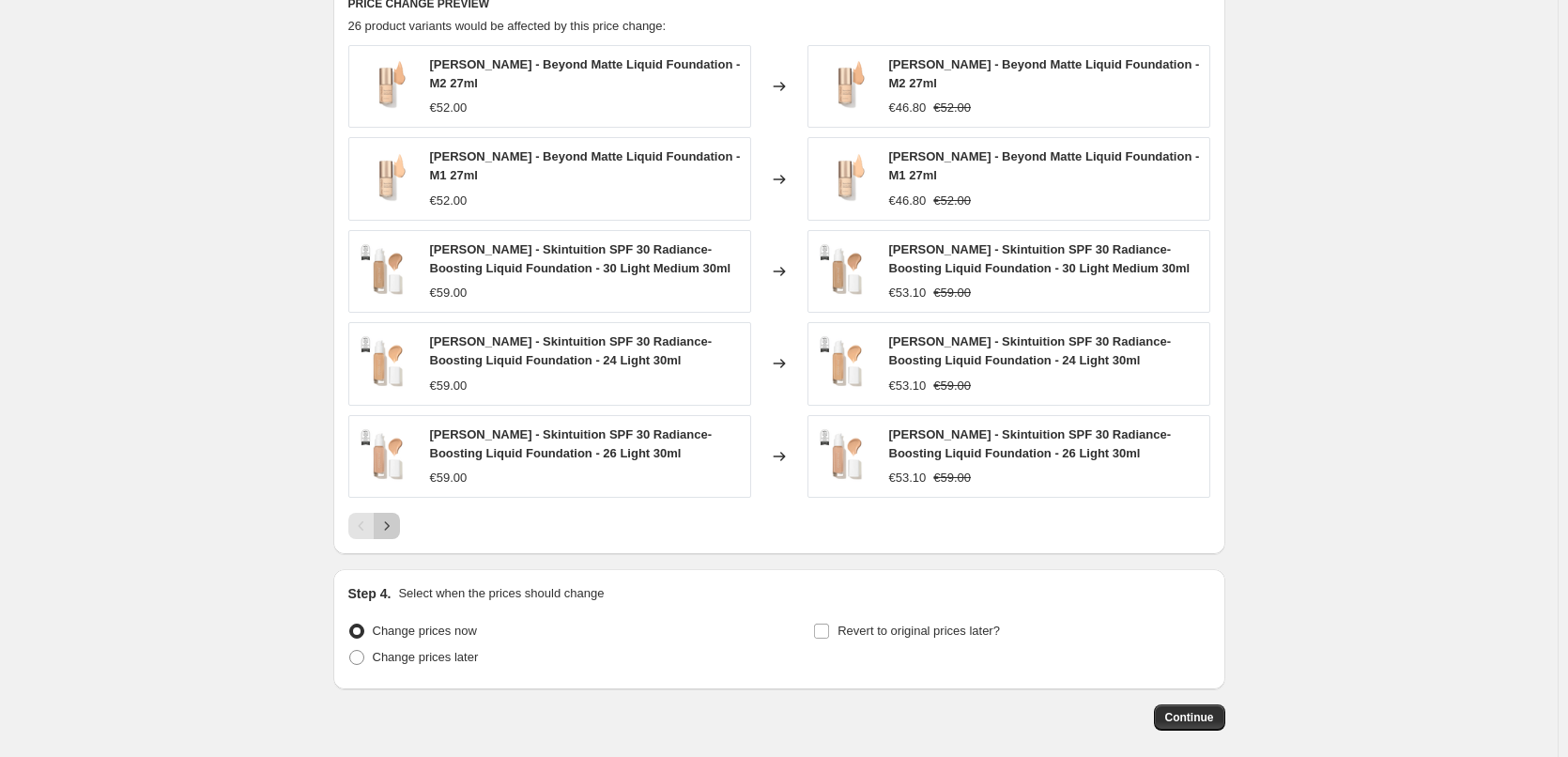
click at [397, 527] on icon "Next" at bounding box center [387, 525] width 19 height 19
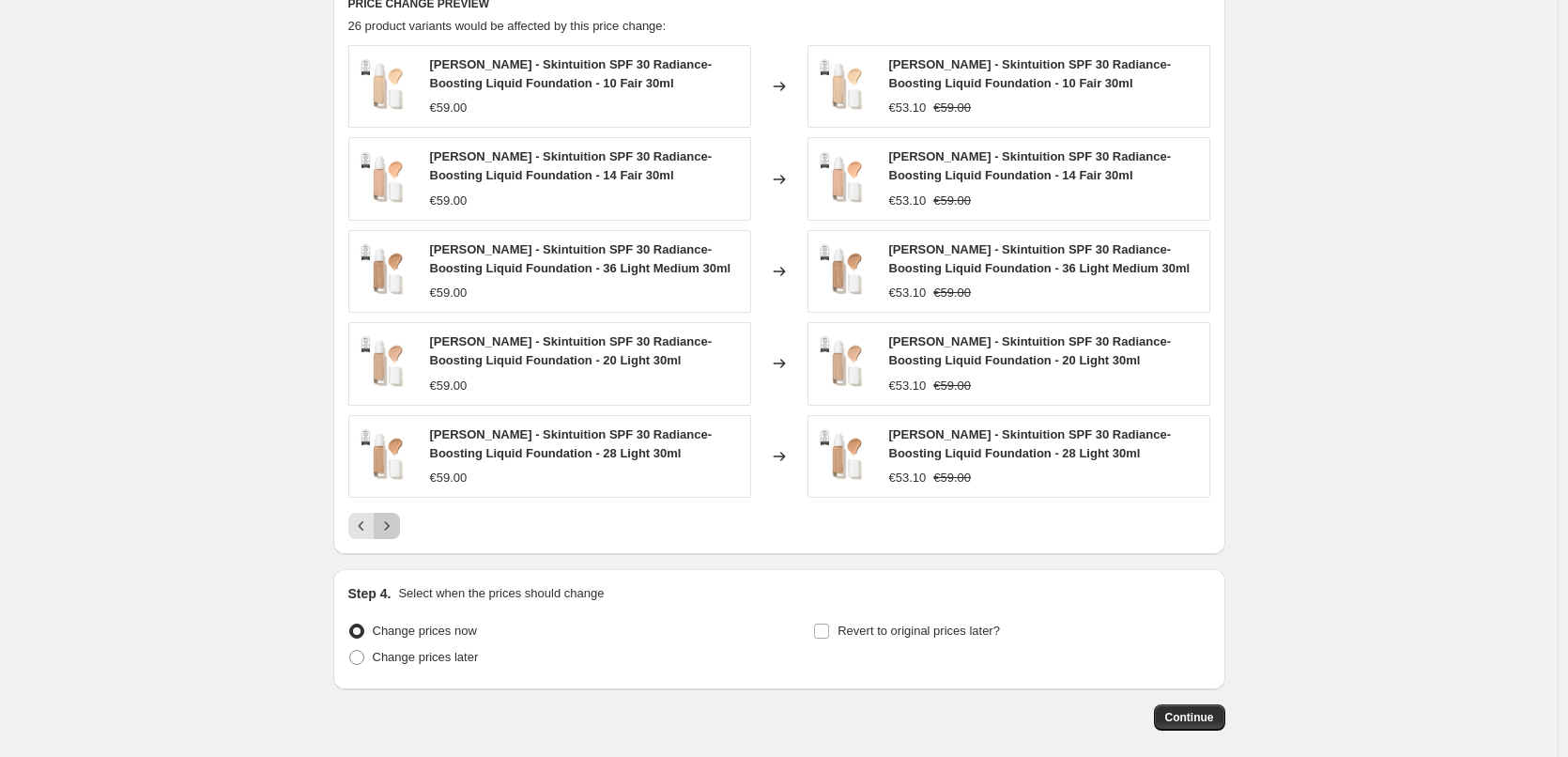
click at [397, 527] on icon "Next" at bounding box center [387, 525] width 19 height 19
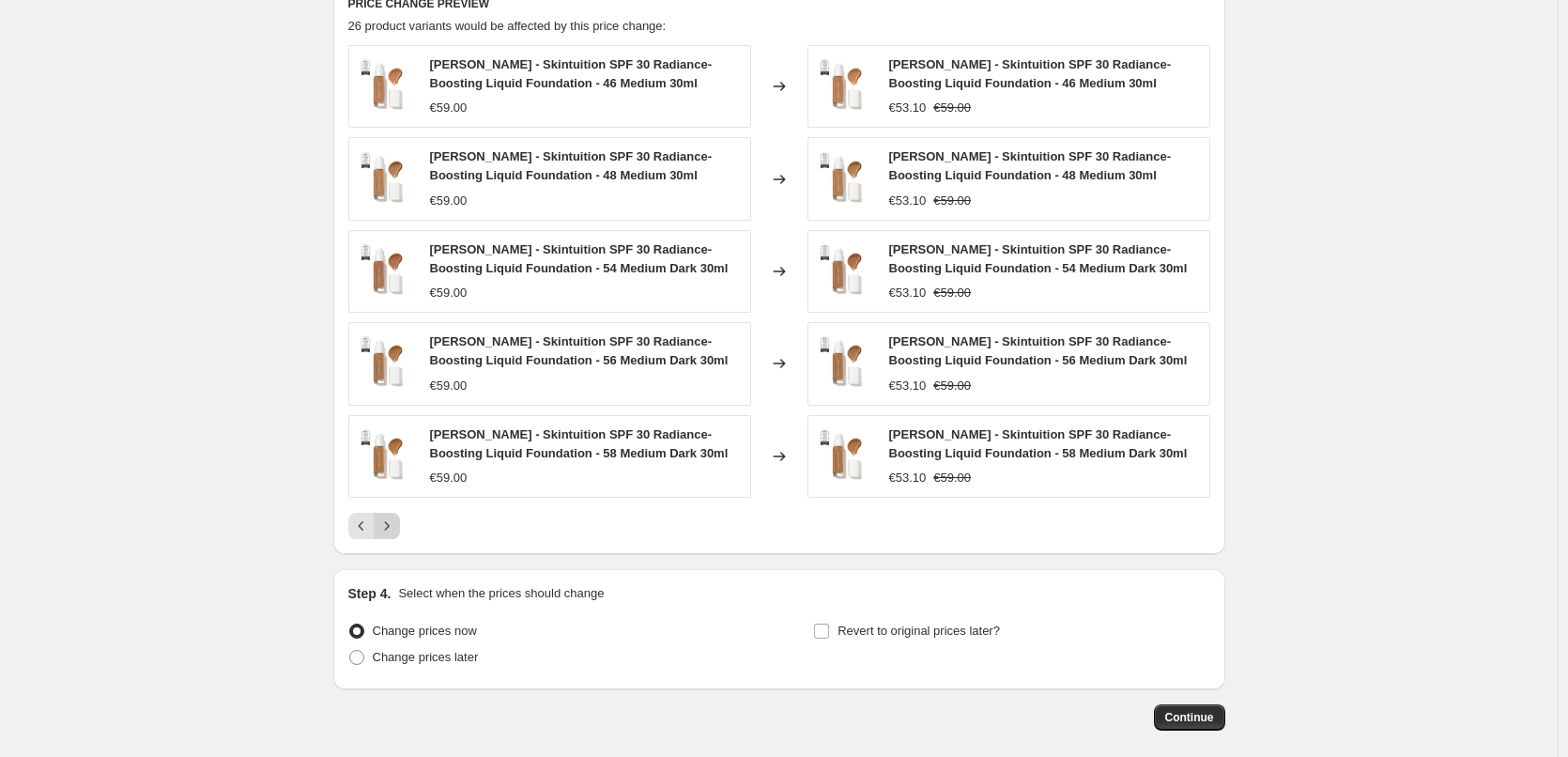
click at [397, 527] on icon "Next" at bounding box center [387, 525] width 19 height 19
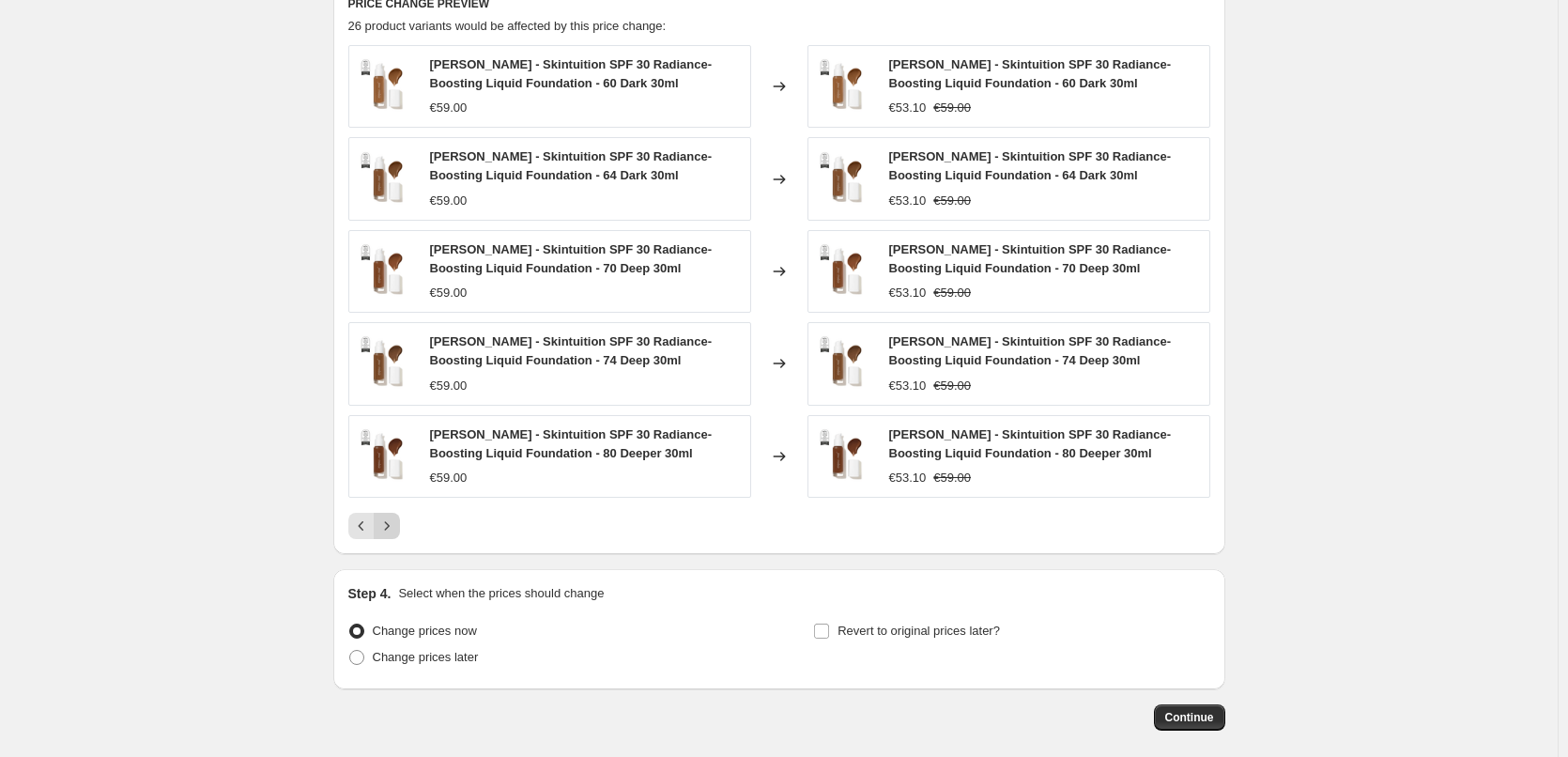
click at [397, 527] on icon "Next" at bounding box center [387, 525] width 19 height 19
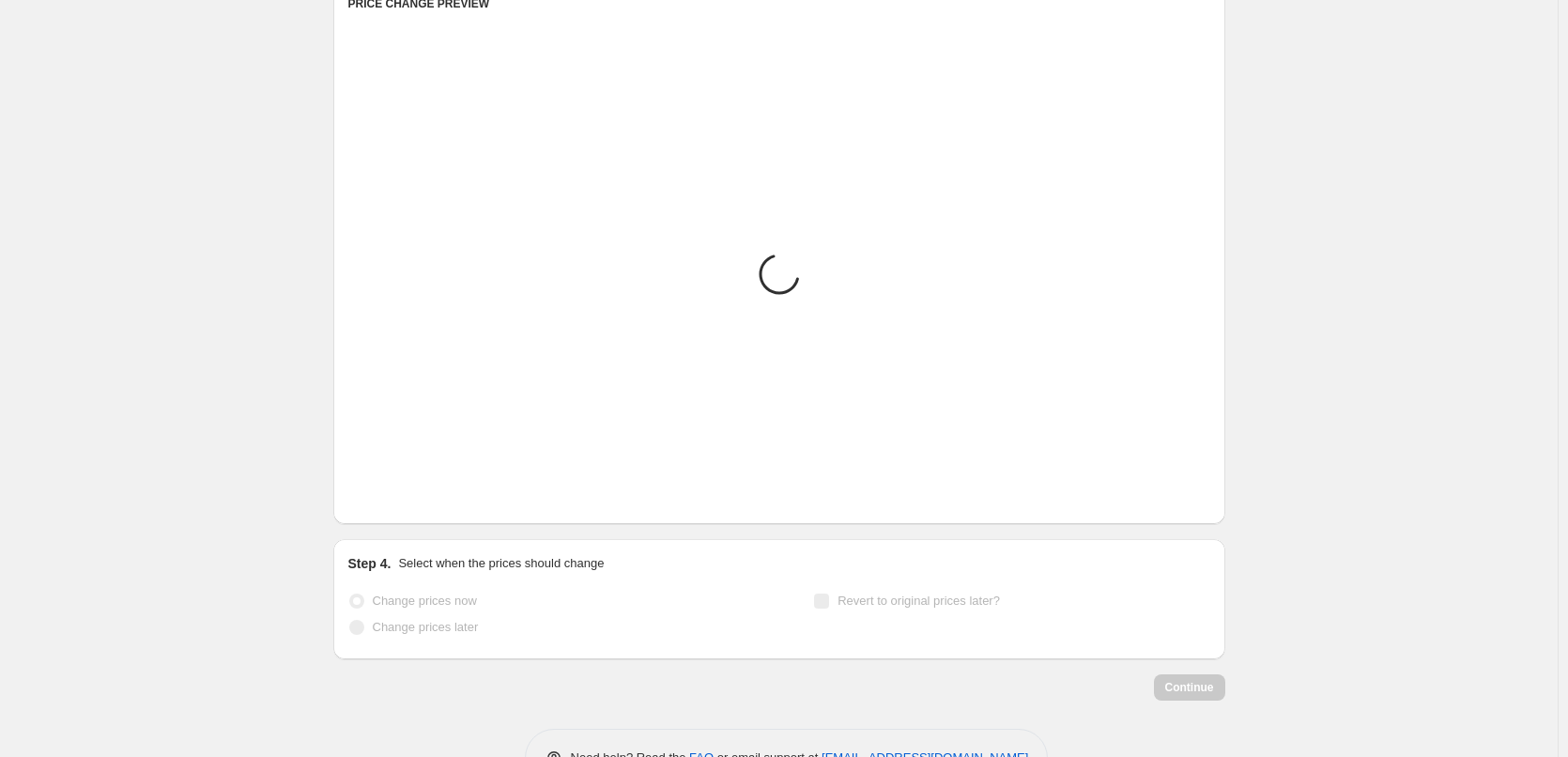
scroll to position [1034, 0]
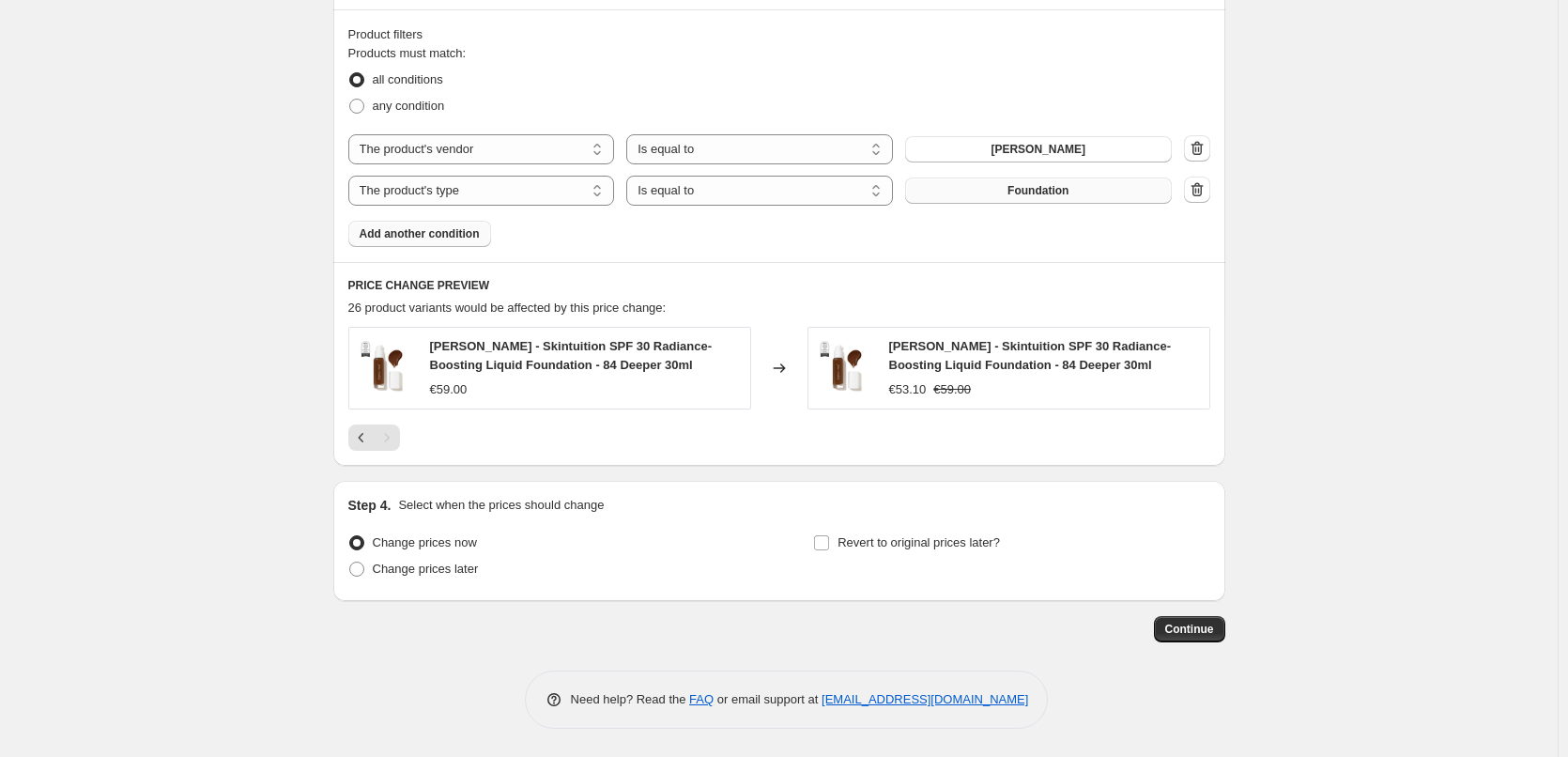
click at [834, 527] on div "Step 4. Select when the prices should change Change prices now Change prices la…" at bounding box center [779, 540] width 862 height 90
click at [829, 538] on input "Revert to original prices later?" at bounding box center [821, 542] width 15 height 15
checkbox input "true"
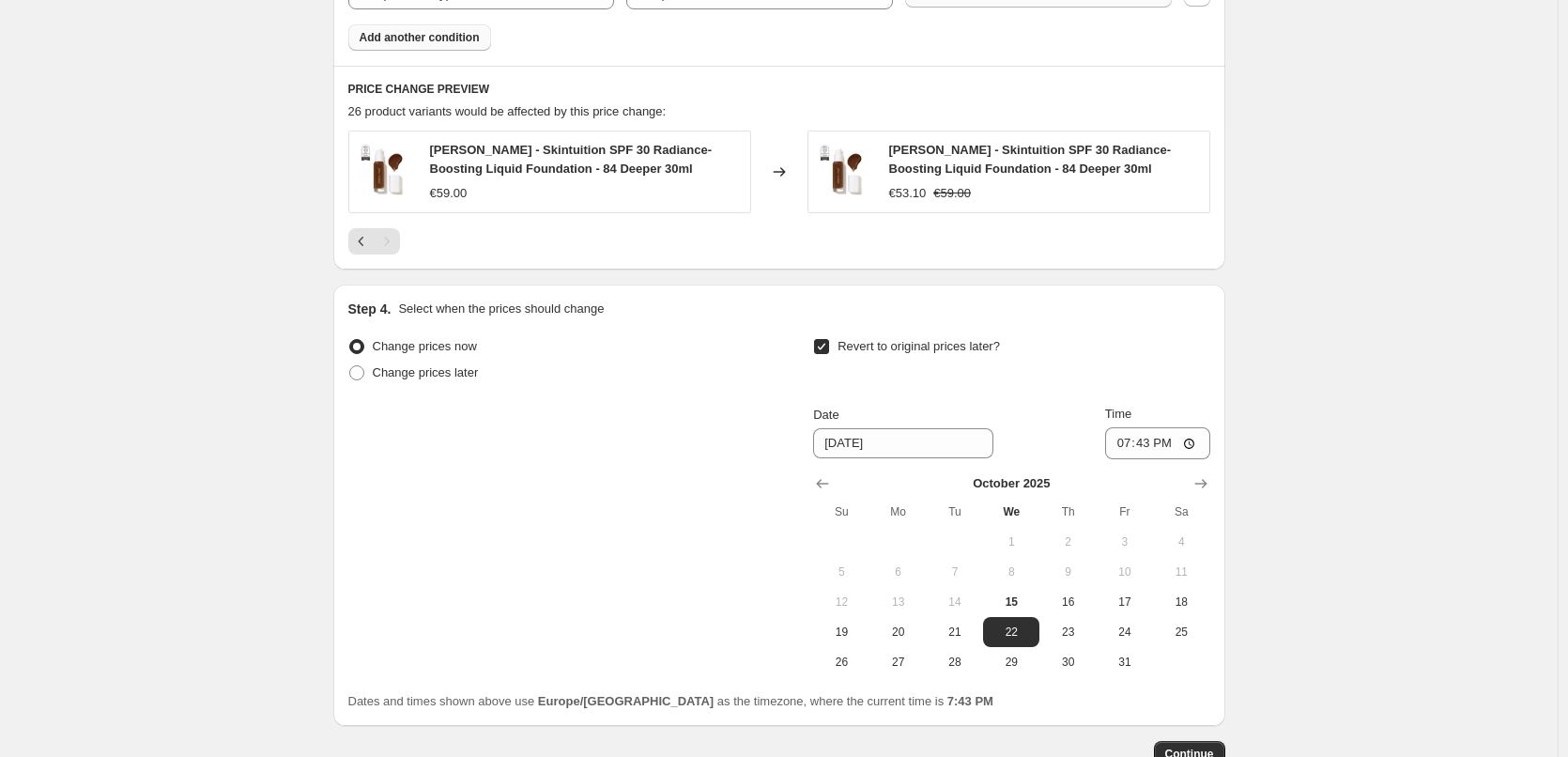
scroll to position [1356, 0]
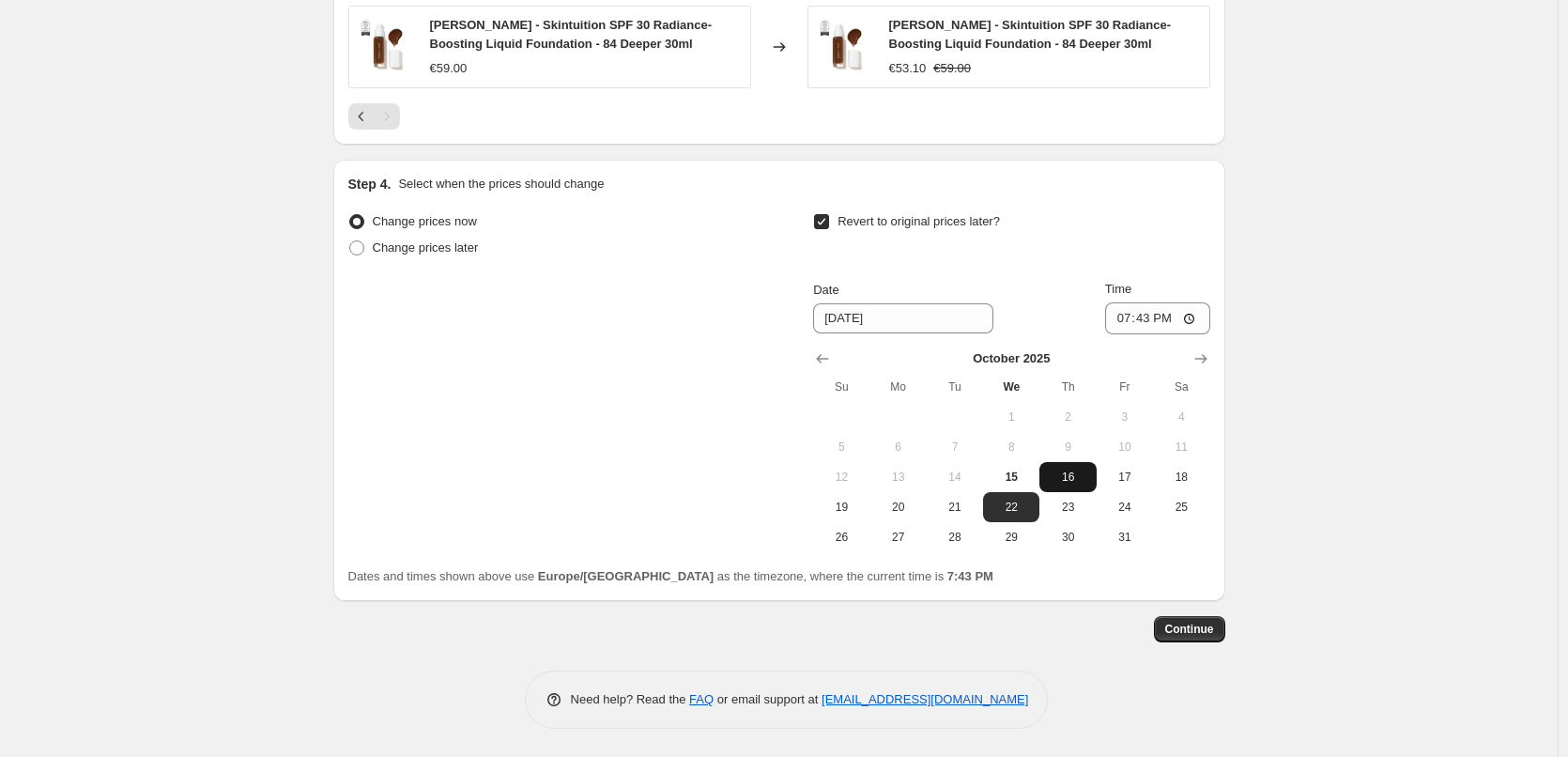
click at [1083, 483] on span "16" at bounding box center [1067, 477] width 42 height 15
type input "[DATE]"
click at [1128, 323] on input "19:43" at bounding box center [1157, 319] width 105 height 32
type input "03:00"
click at [1208, 628] on span "Continue" at bounding box center [1189, 628] width 48 height 15
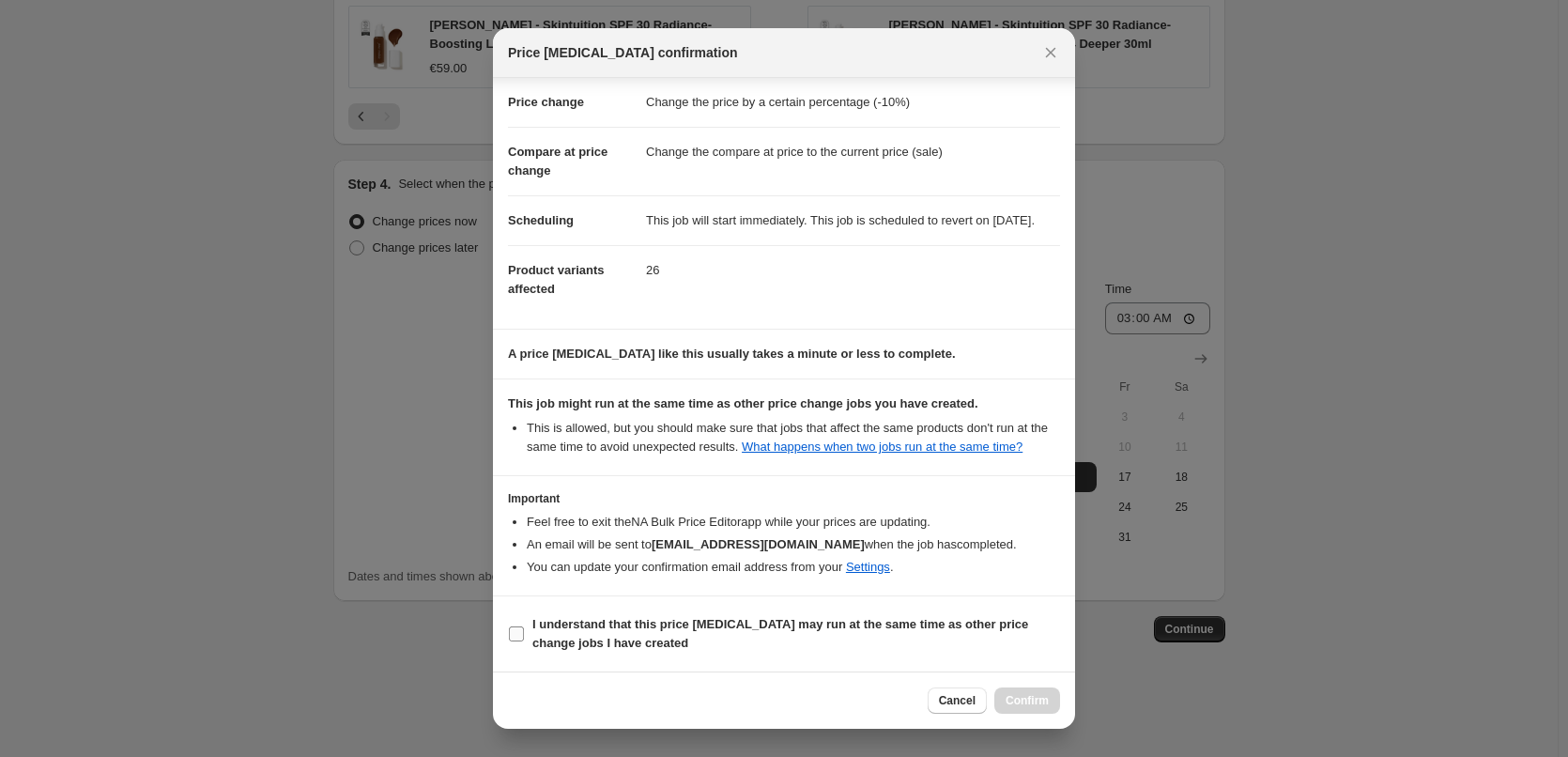
scroll to position [52, 0]
click at [584, 639] on b "I understand that this price [MEDICAL_DATA] may run at the same time as other p…" at bounding box center [780, 633] width 496 height 33
click at [524, 639] on input "I understand that this price [MEDICAL_DATA] may run at the same time as other p…" at bounding box center [516, 633] width 15 height 15
checkbox input "true"
click at [1043, 699] on span "Confirm" at bounding box center [1028, 701] width 44 height 15
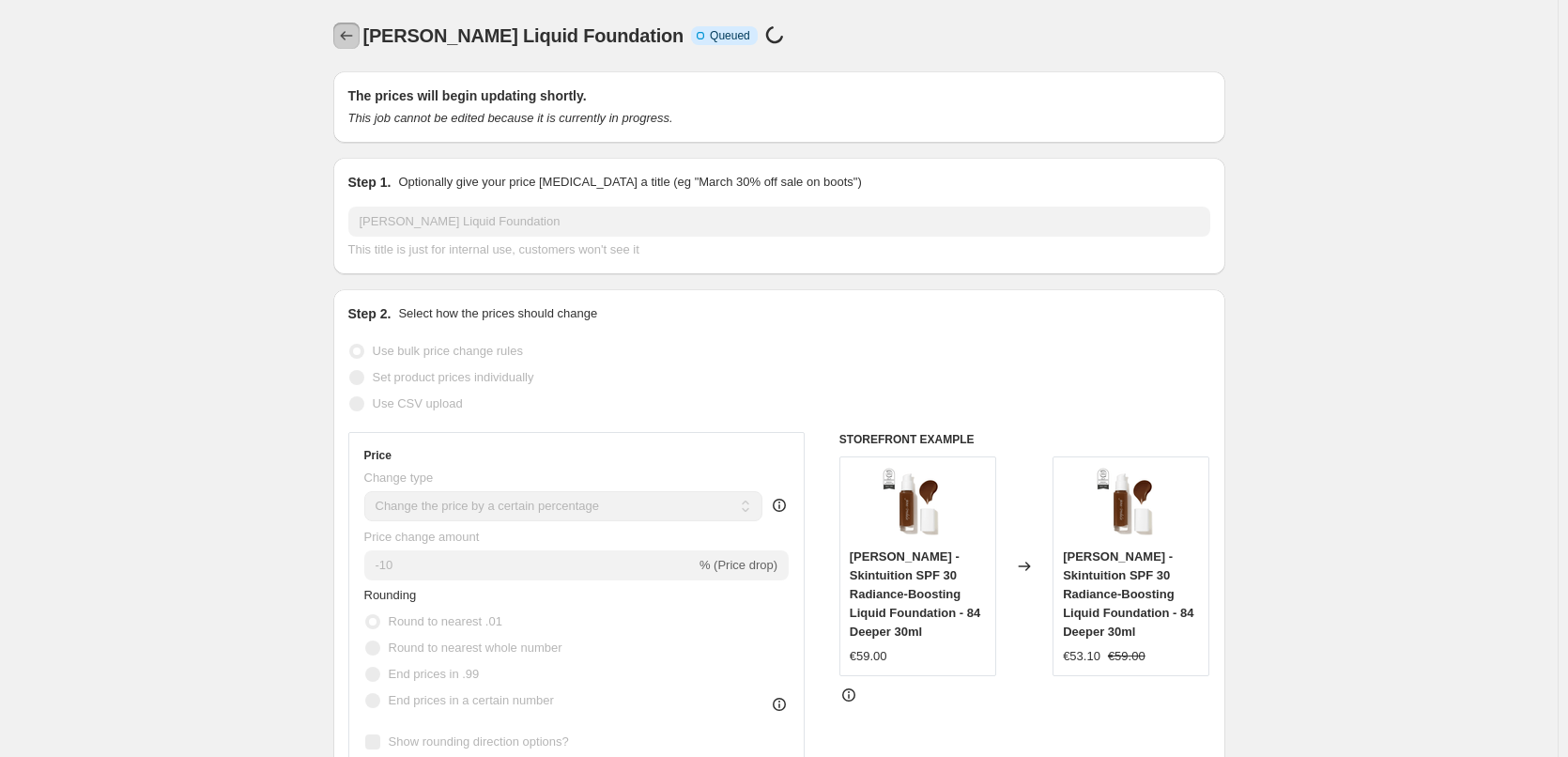
click at [348, 42] on icon "Price change jobs" at bounding box center [346, 36] width 19 height 19
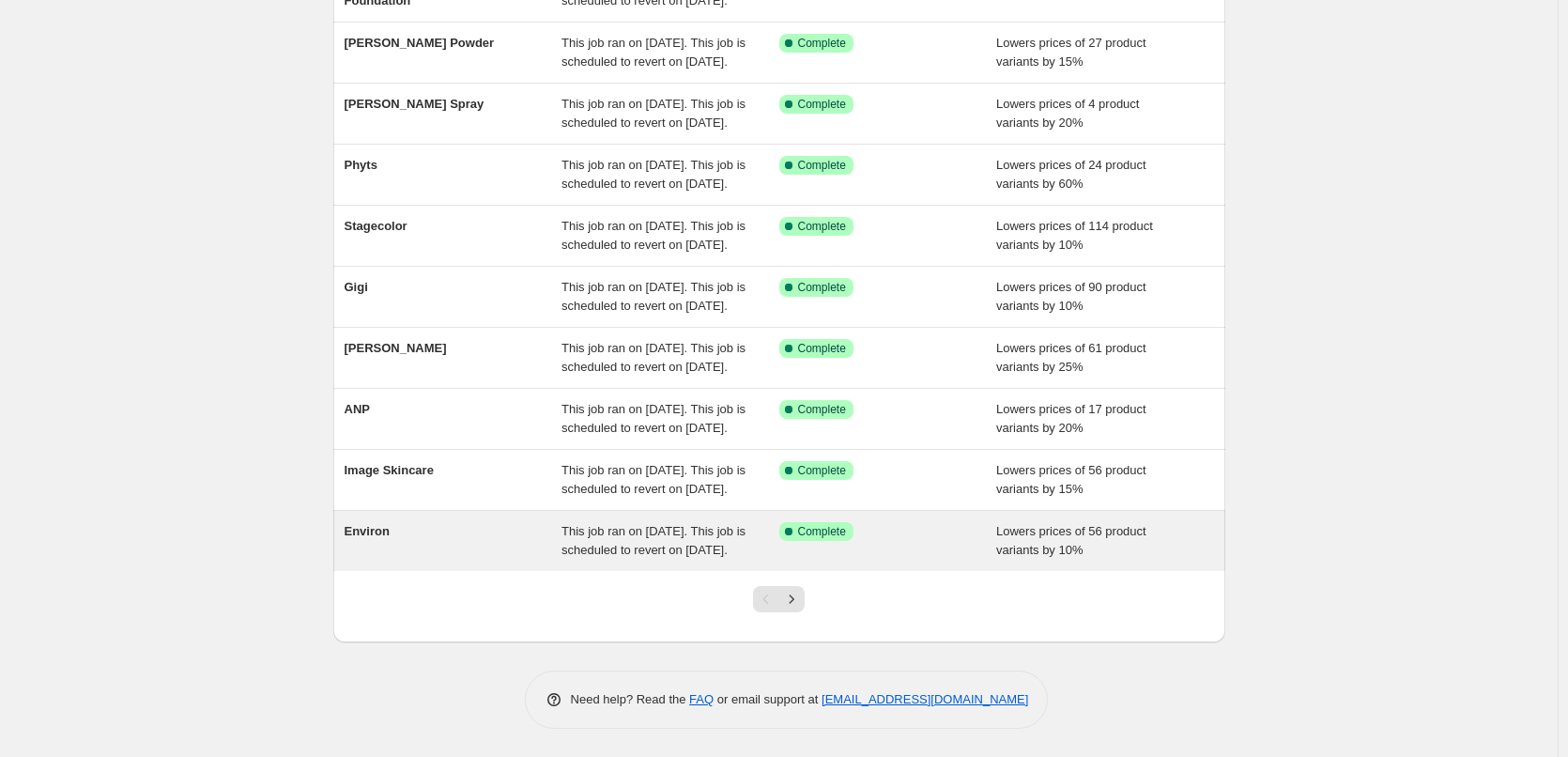
scroll to position [399, 0]
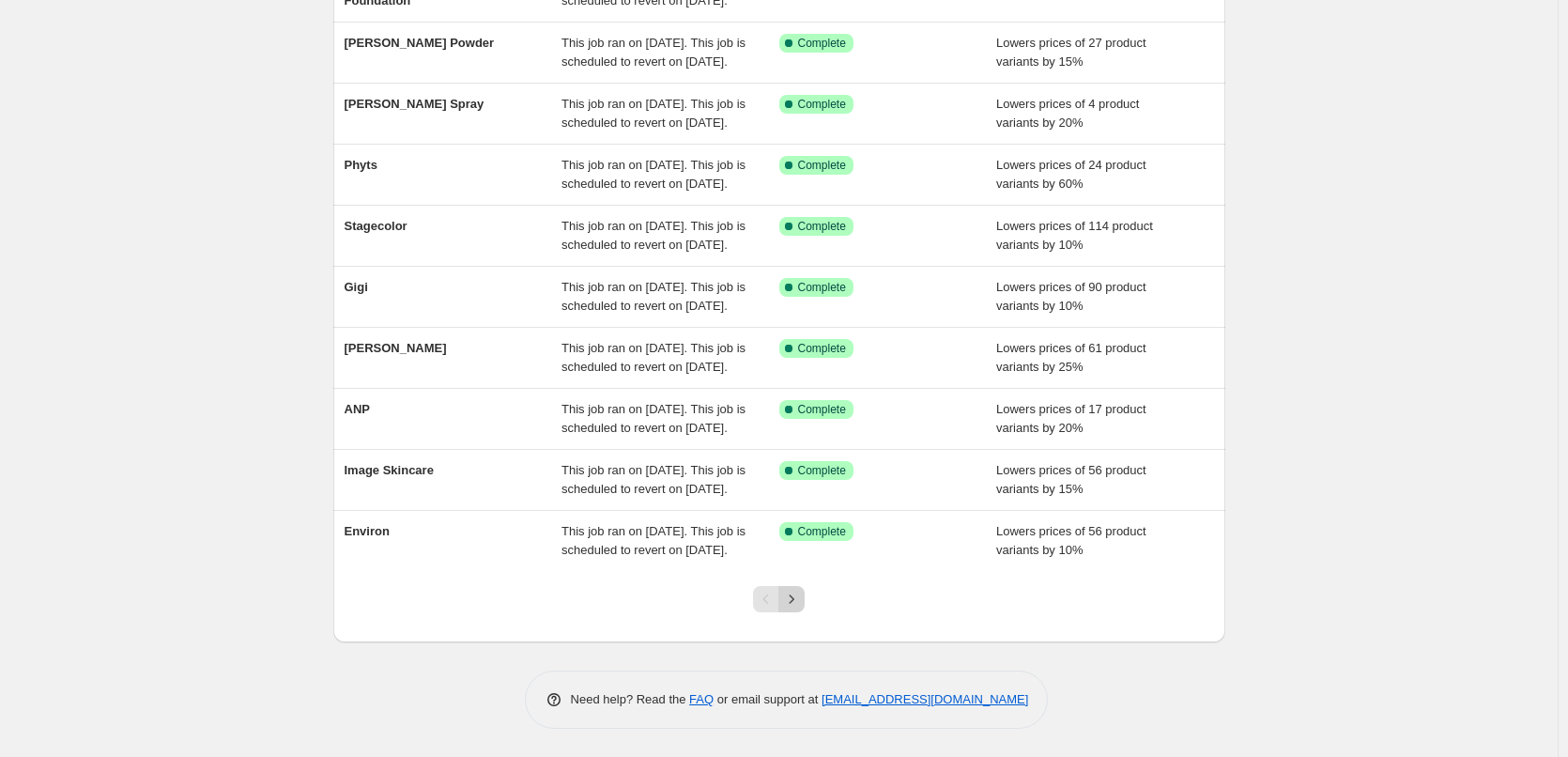
click at [790, 596] on icon "Next" at bounding box center [791, 599] width 19 height 19
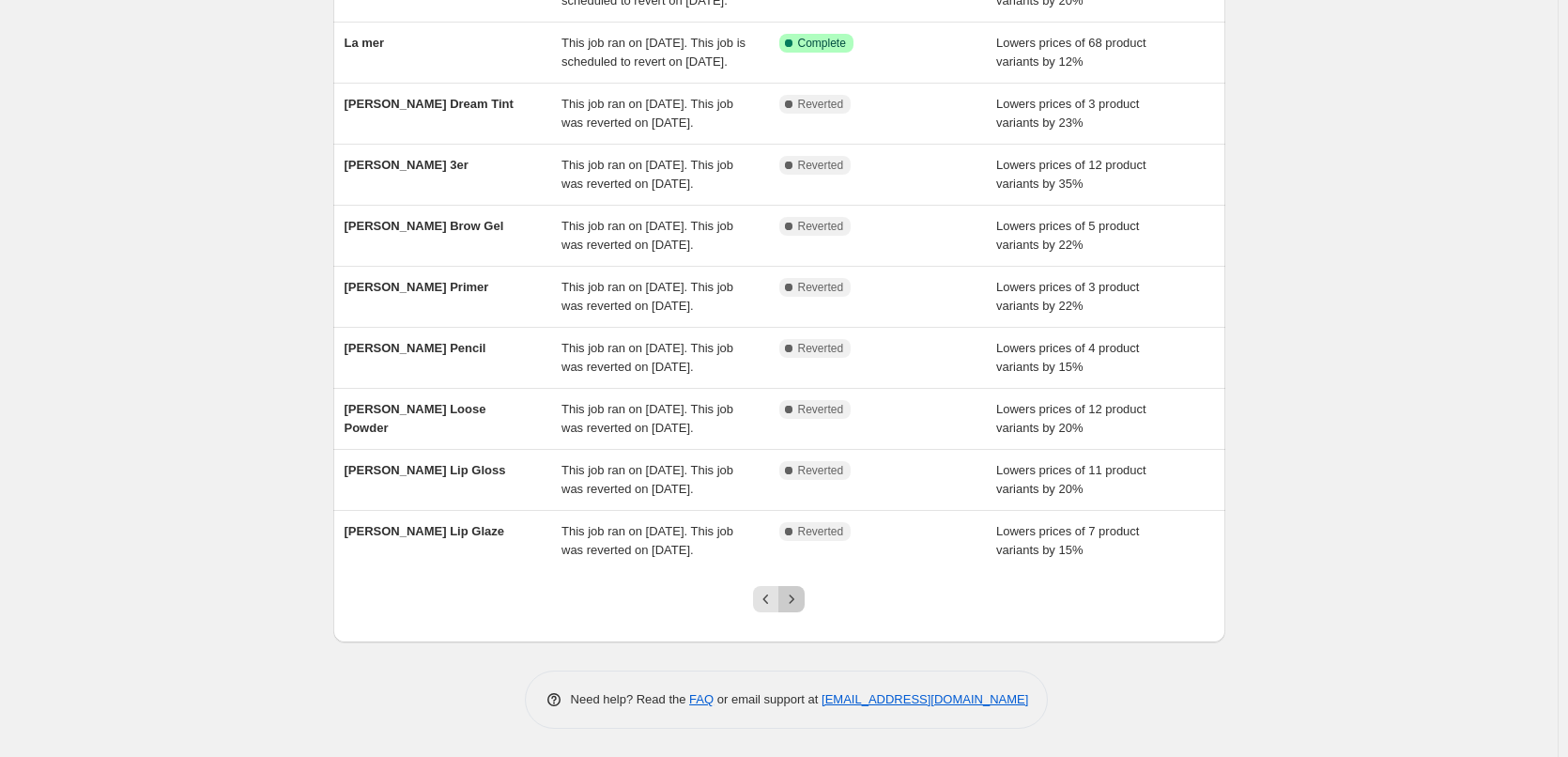
click at [794, 596] on icon "Next" at bounding box center [791, 599] width 19 height 19
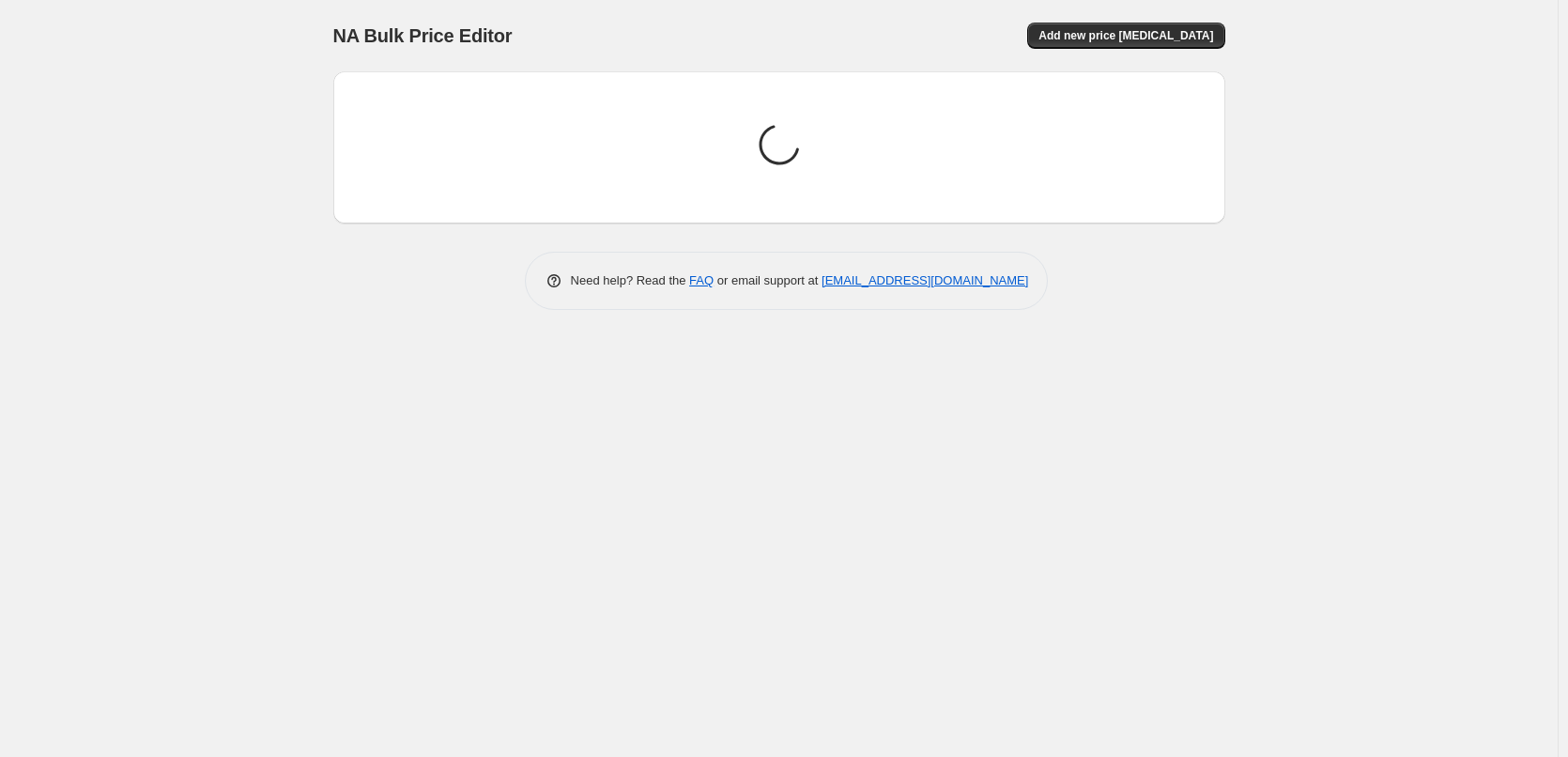
scroll to position [0, 0]
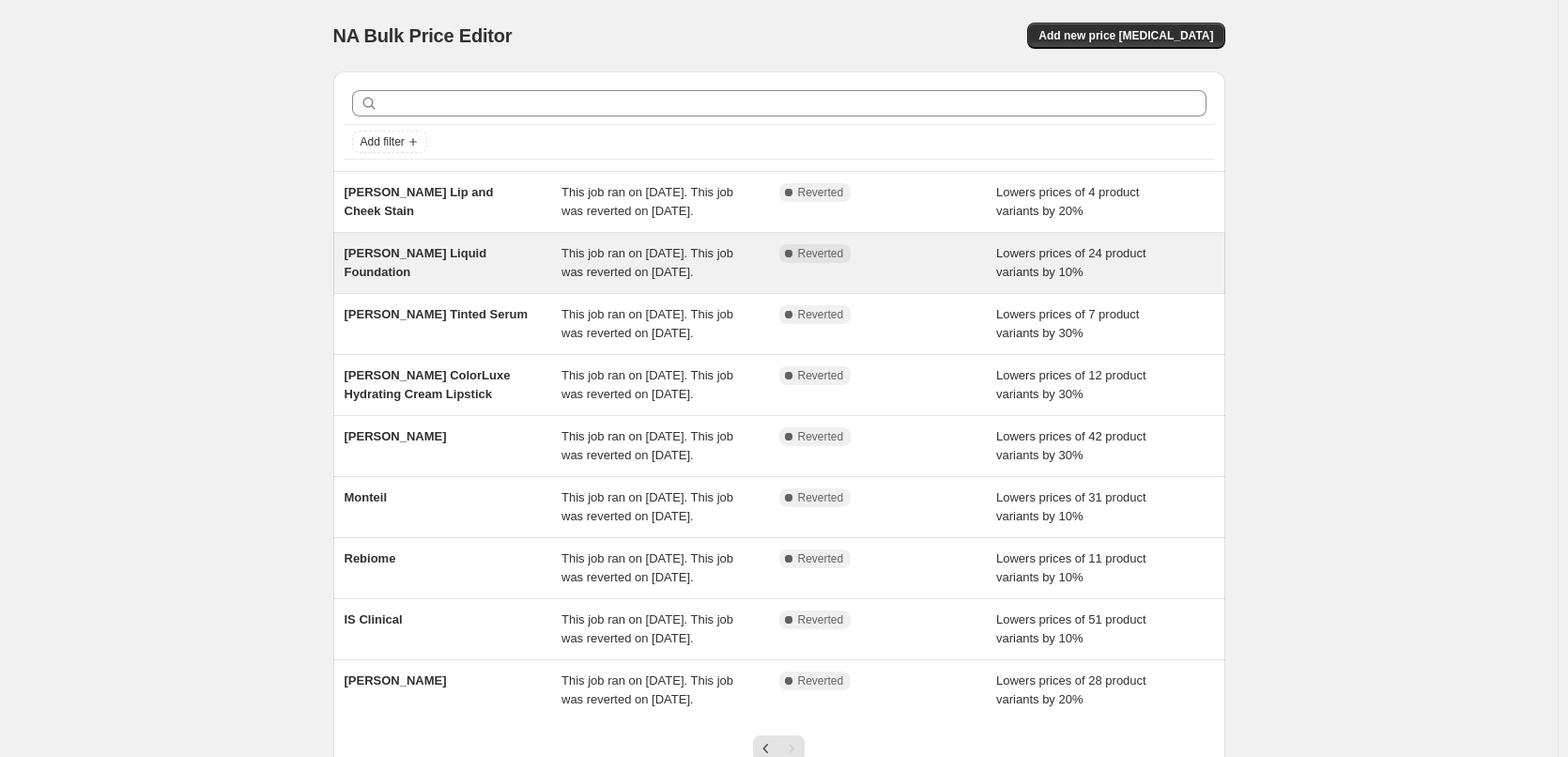
click at [463, 269] on span "[PERSON_NAME] Liquid Foundation" at bounding box center [415, 262] width 142 height 33
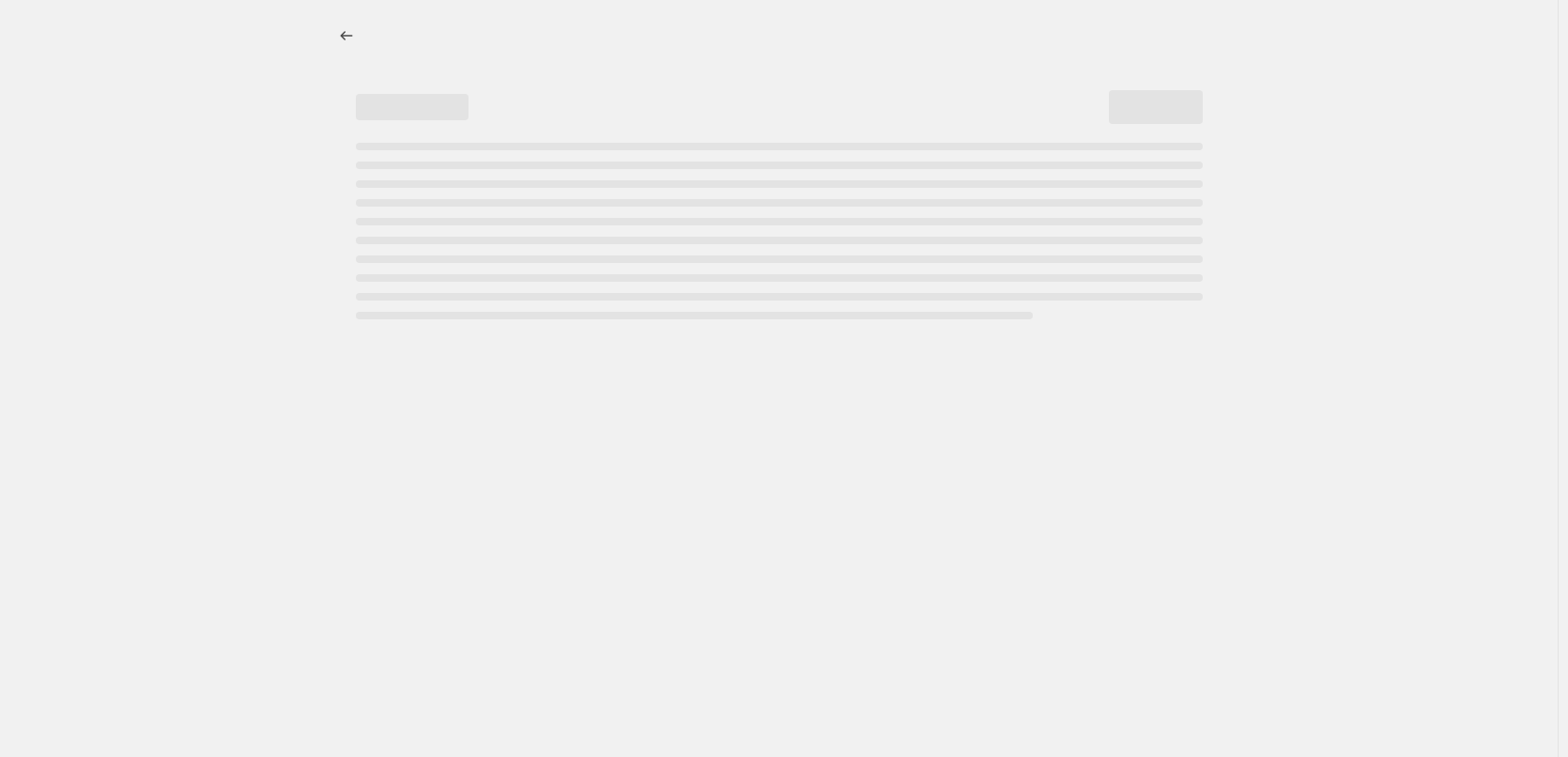
select select "percentage"
select select "tag"
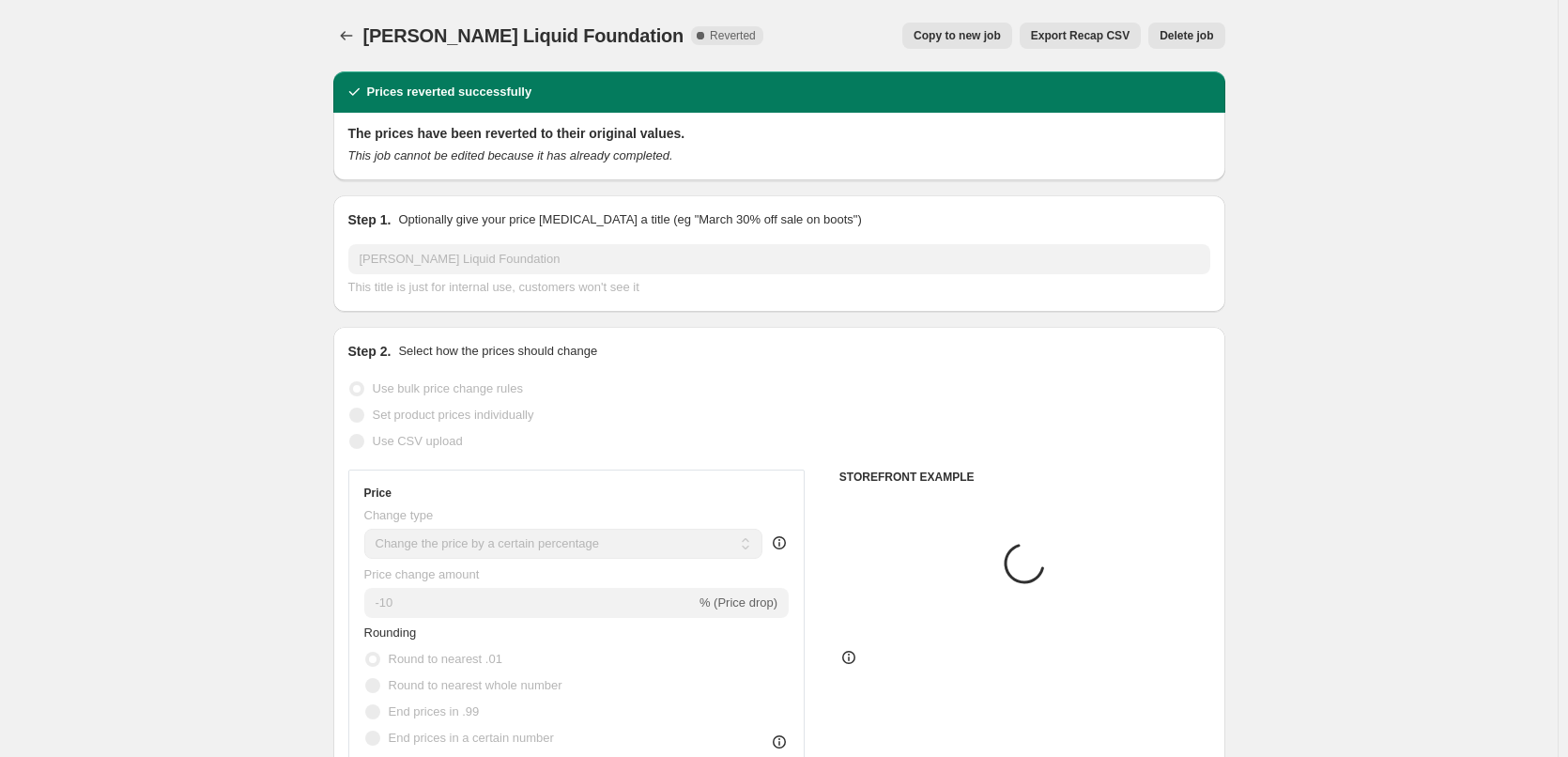
click at [1179, 39] on span "Delete job" at bounding box center [1186, 35] width 53 height 15
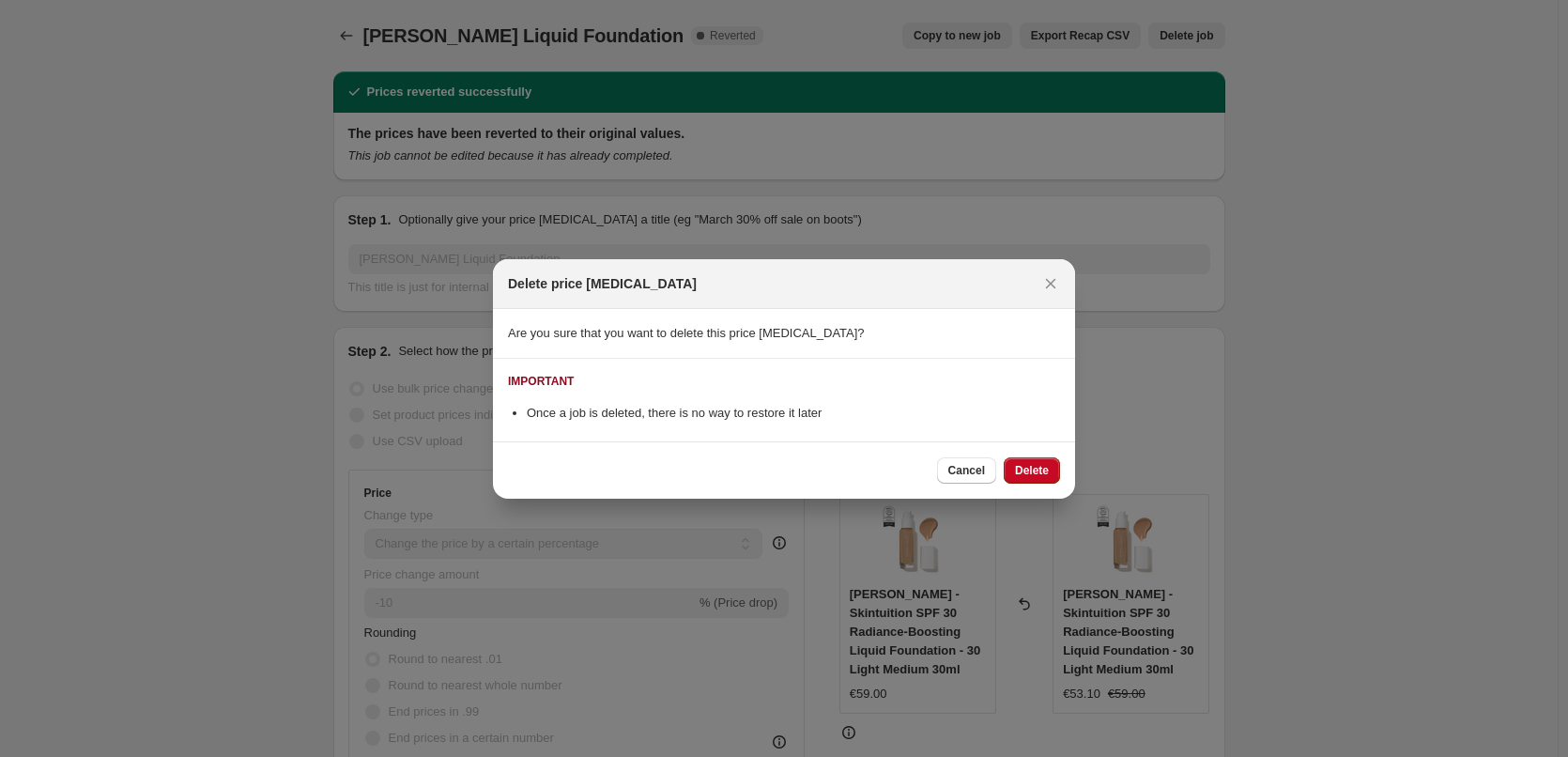
click at [1054, 444] on div "Cancel Delete" at bounding box center [784, 470] width 583 height 57
click at [1053, 472] on button "Delete" at bounding box center [1032, 470] width 56 height 27
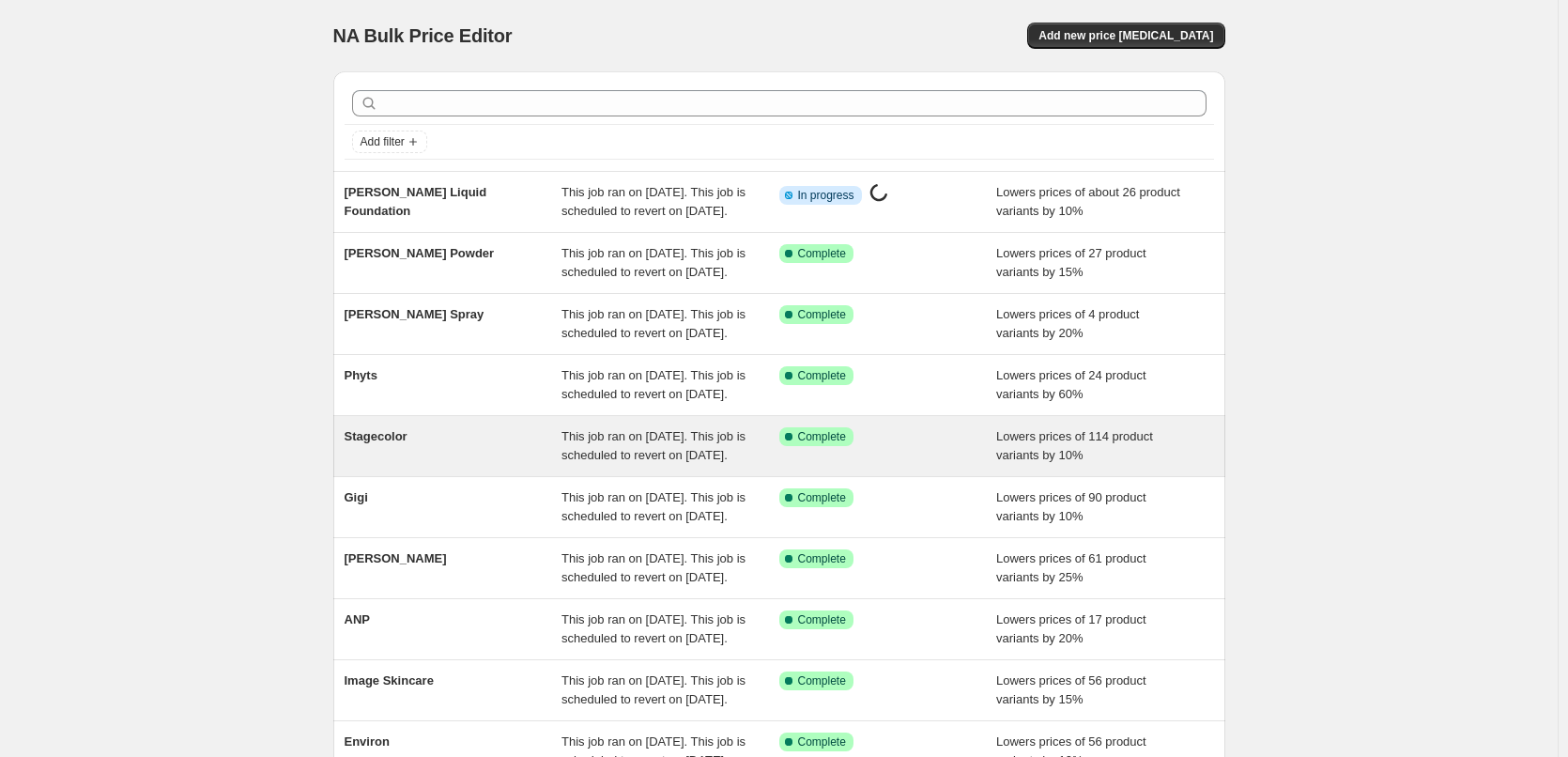
scroll to position [399, 0]
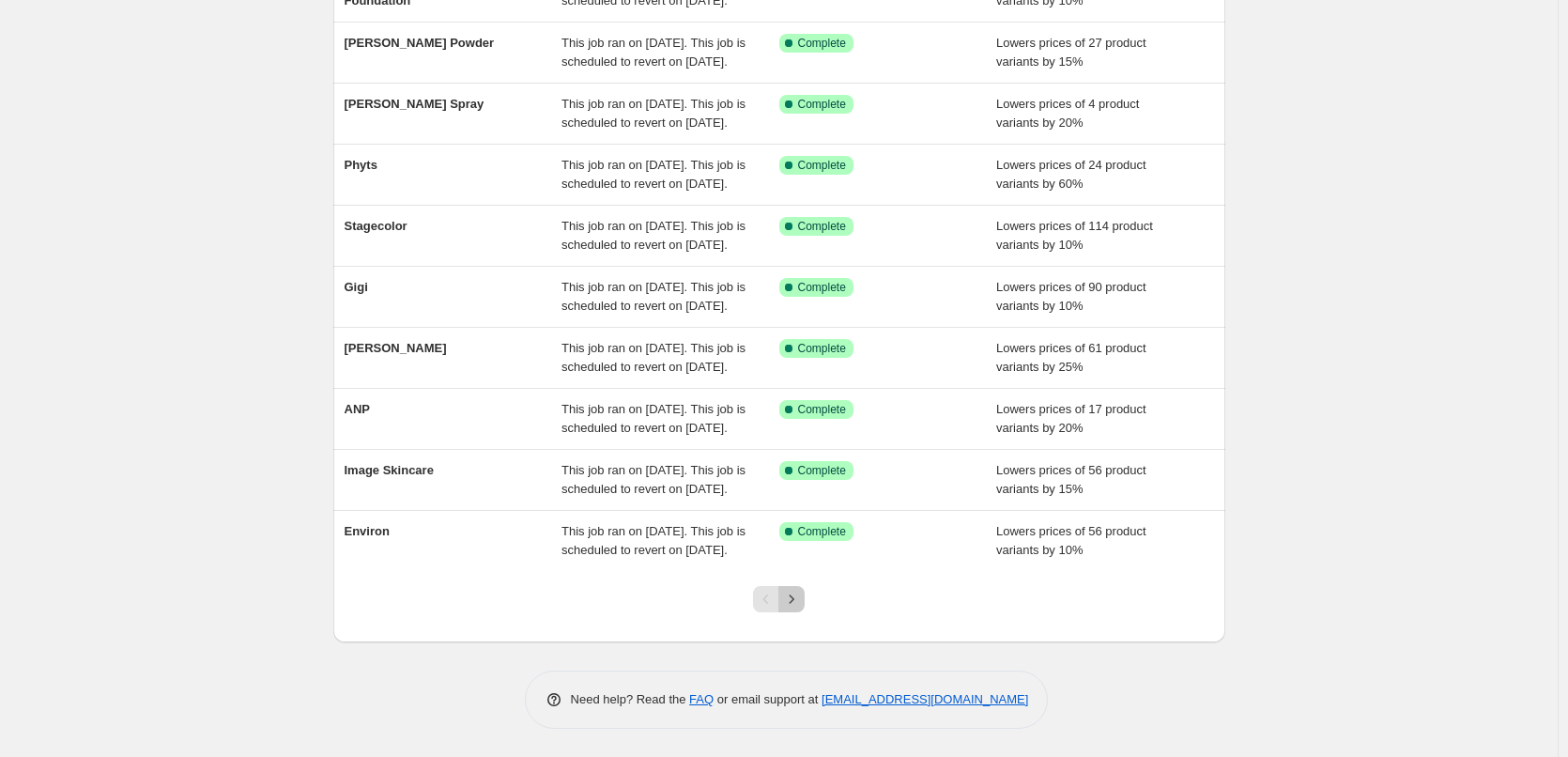
click at [793, 606] on icon "Next" at bounding box center [791, 599] width 19 height 19
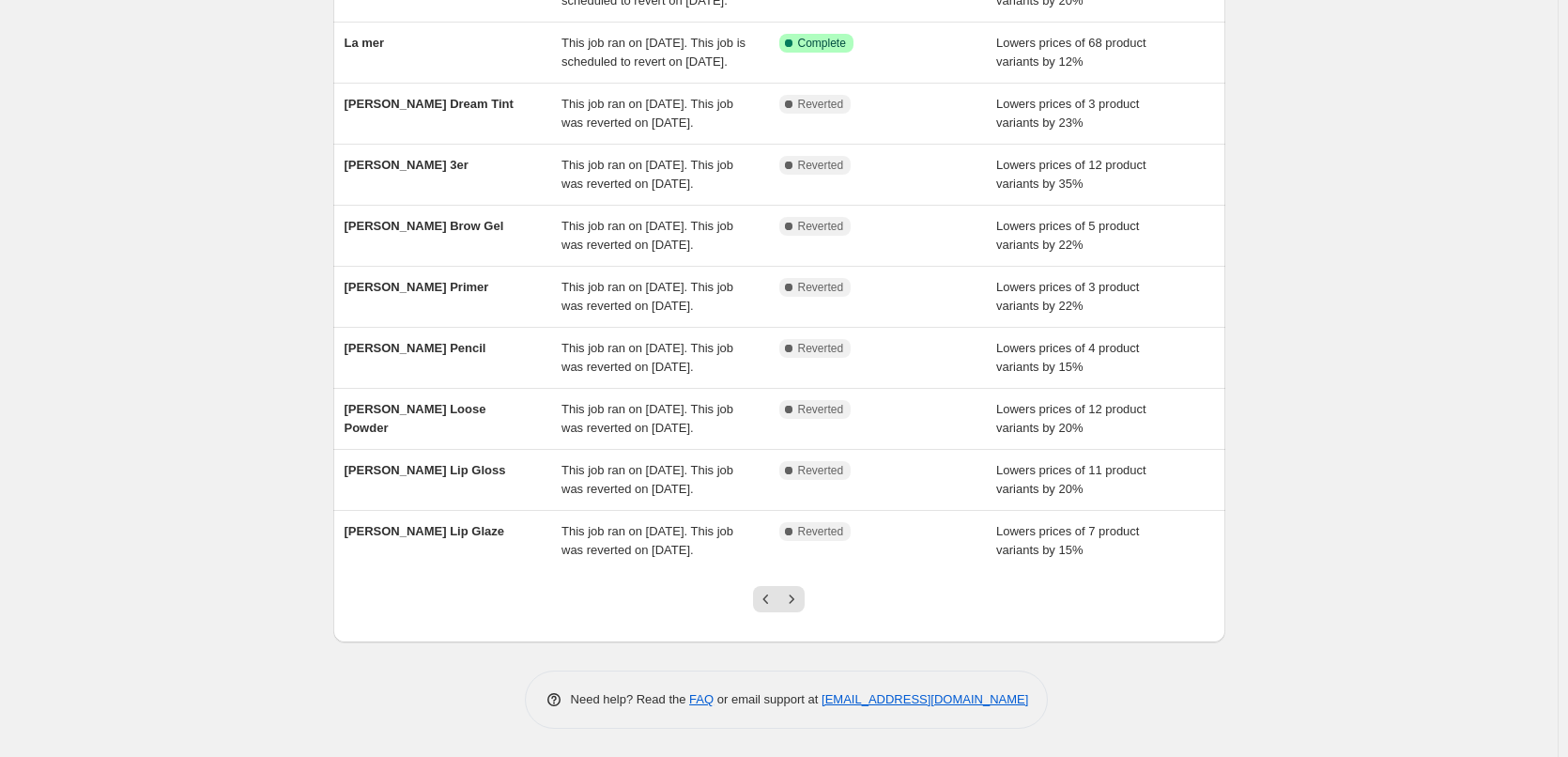
click at [793, 606] on icon "Next" at bounding box center [791, 599] width 19 height 19
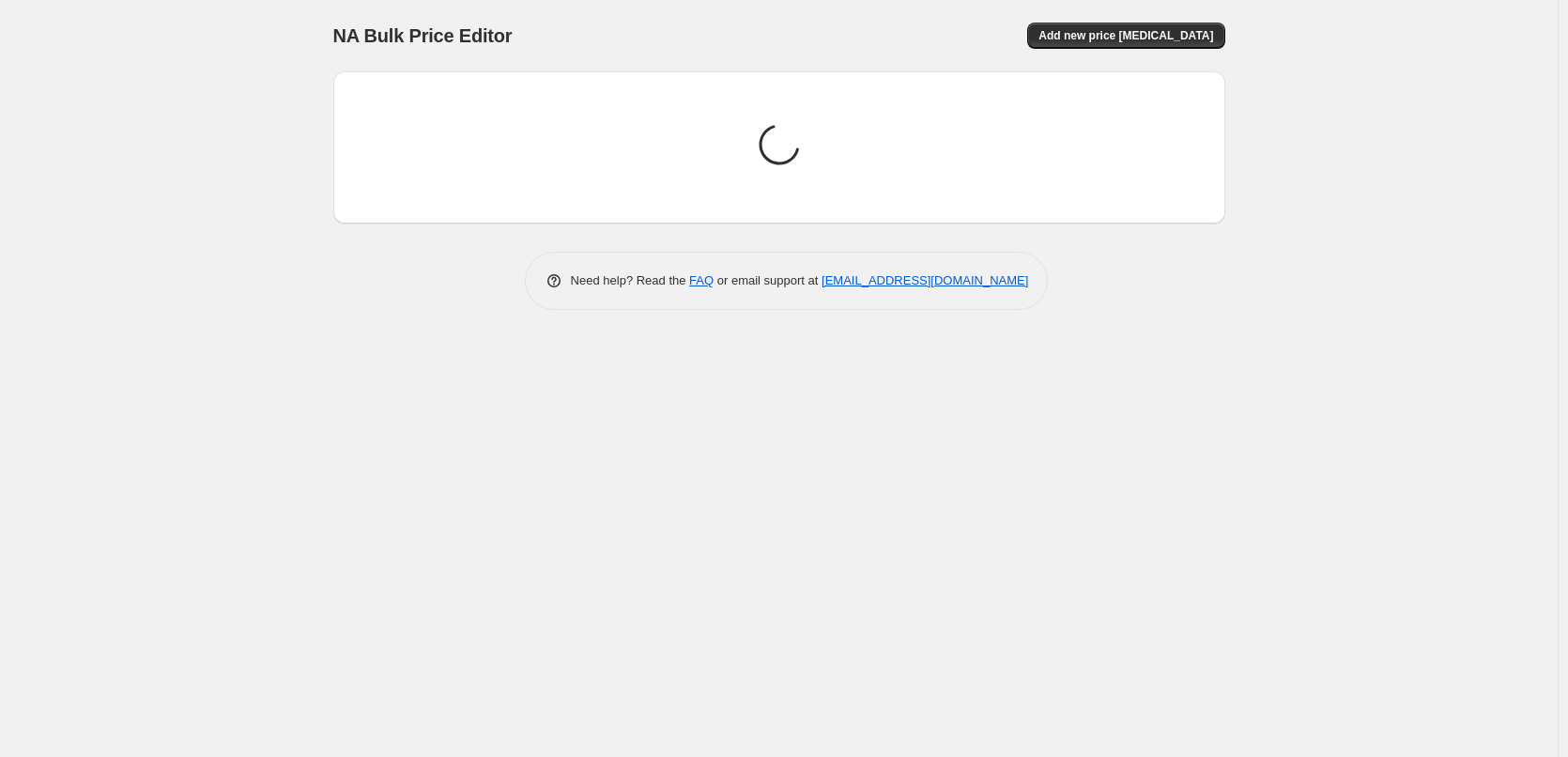
scroll to position [0, 0]
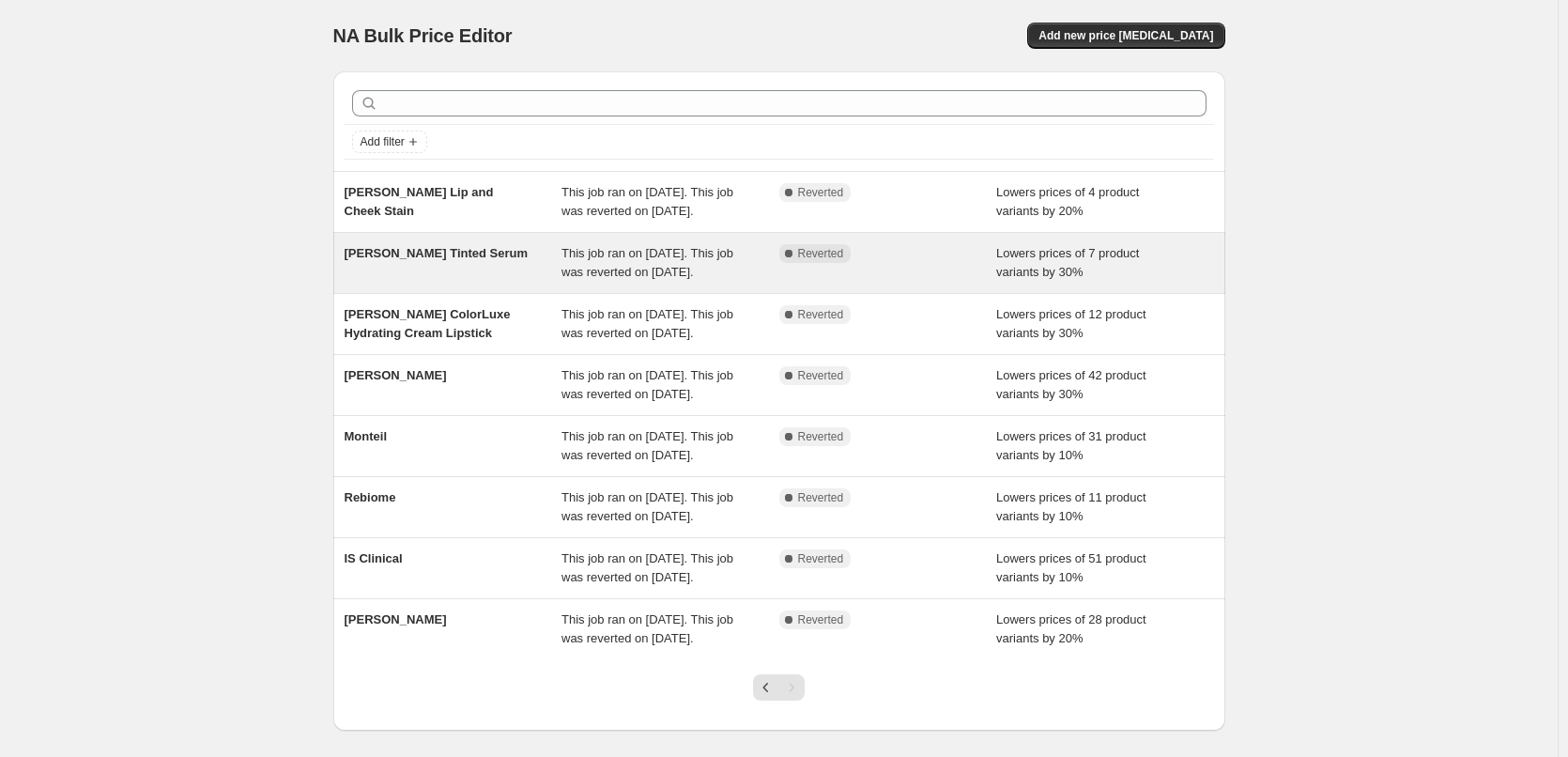
click at [453, 260] on span "[PERSON_NAME] Tinted Serum" at bounding box center [436, 253] width 184 height 14
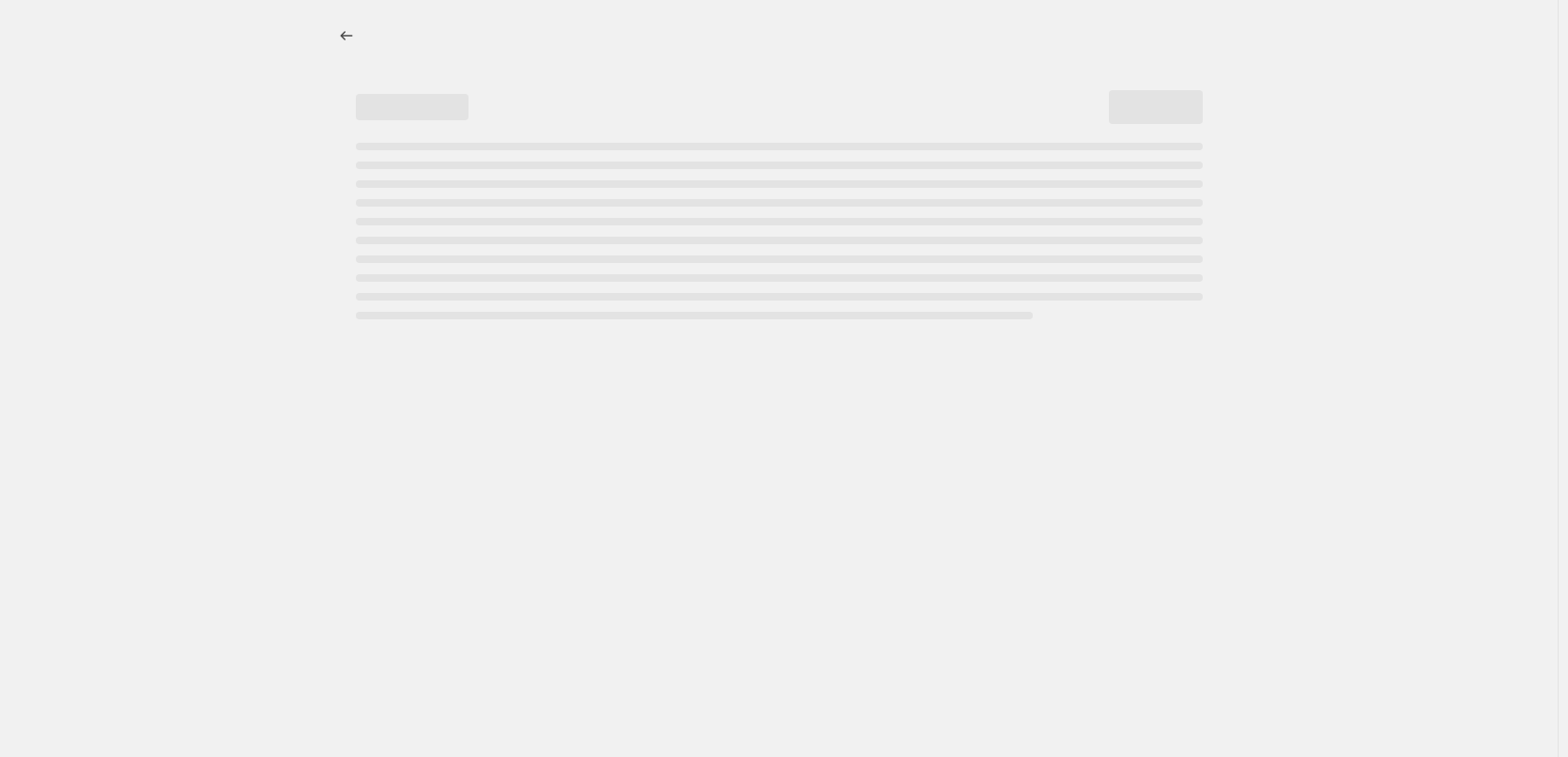
select select "percentage"
select select "tag"
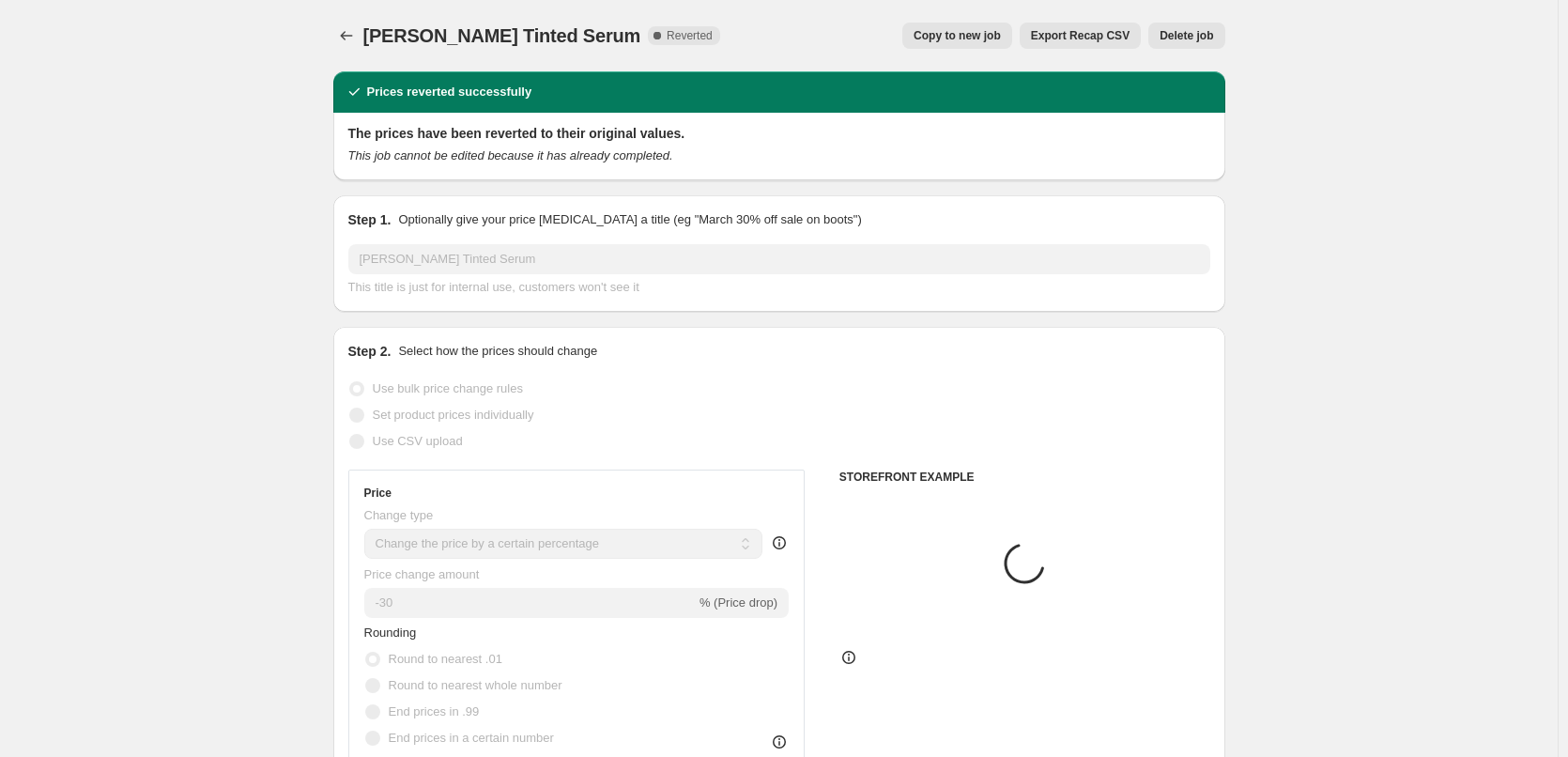
click at [1002, 24] on button "Copy to new job" at bounding box center [957, 36] width 110 height 27
select select "percentage"
select select "tag"
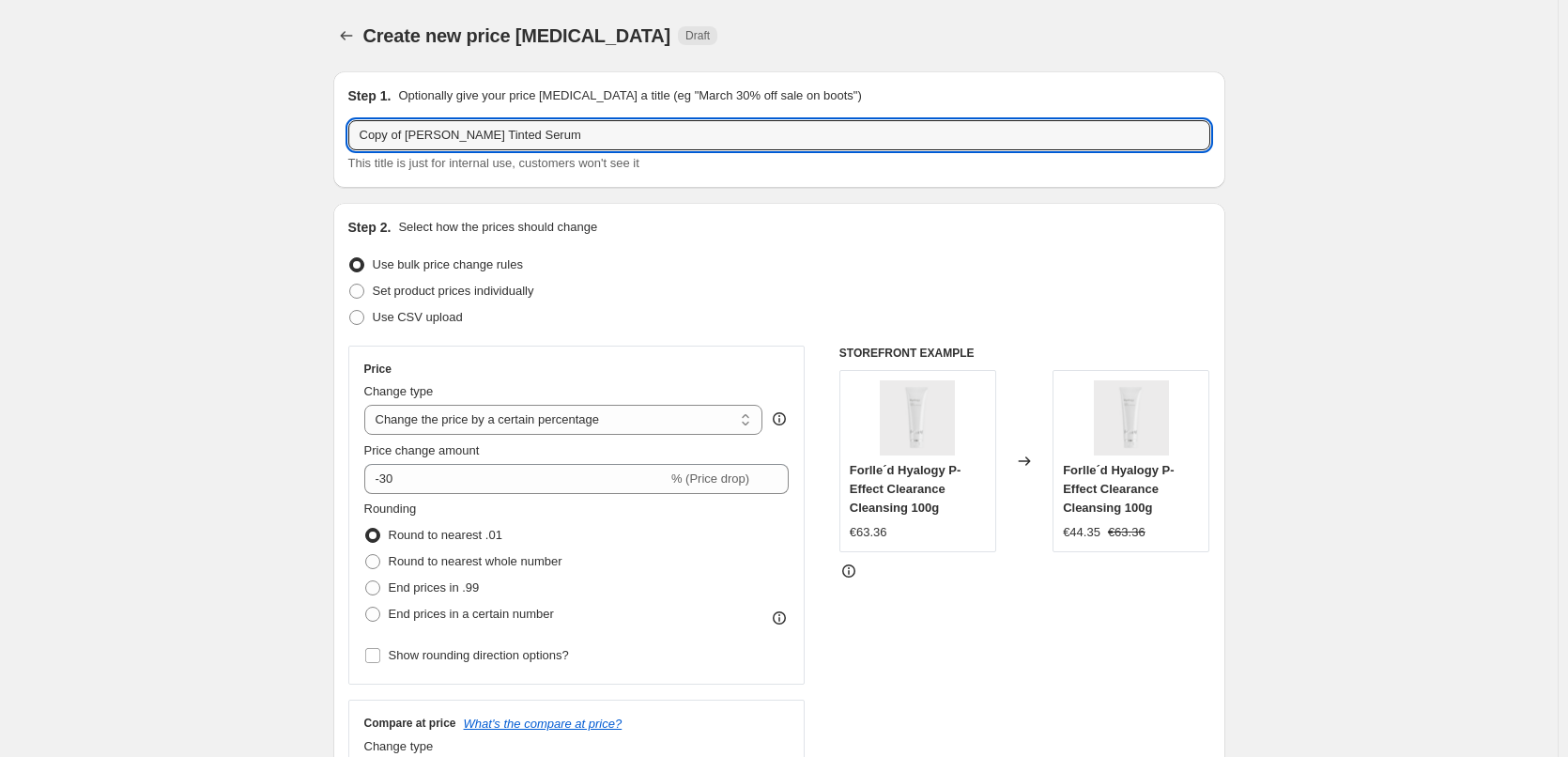
drag, startPoint x: 411, startPoint y: 139, endPoint x: 155, endPoint y: 146, distance: 256.1
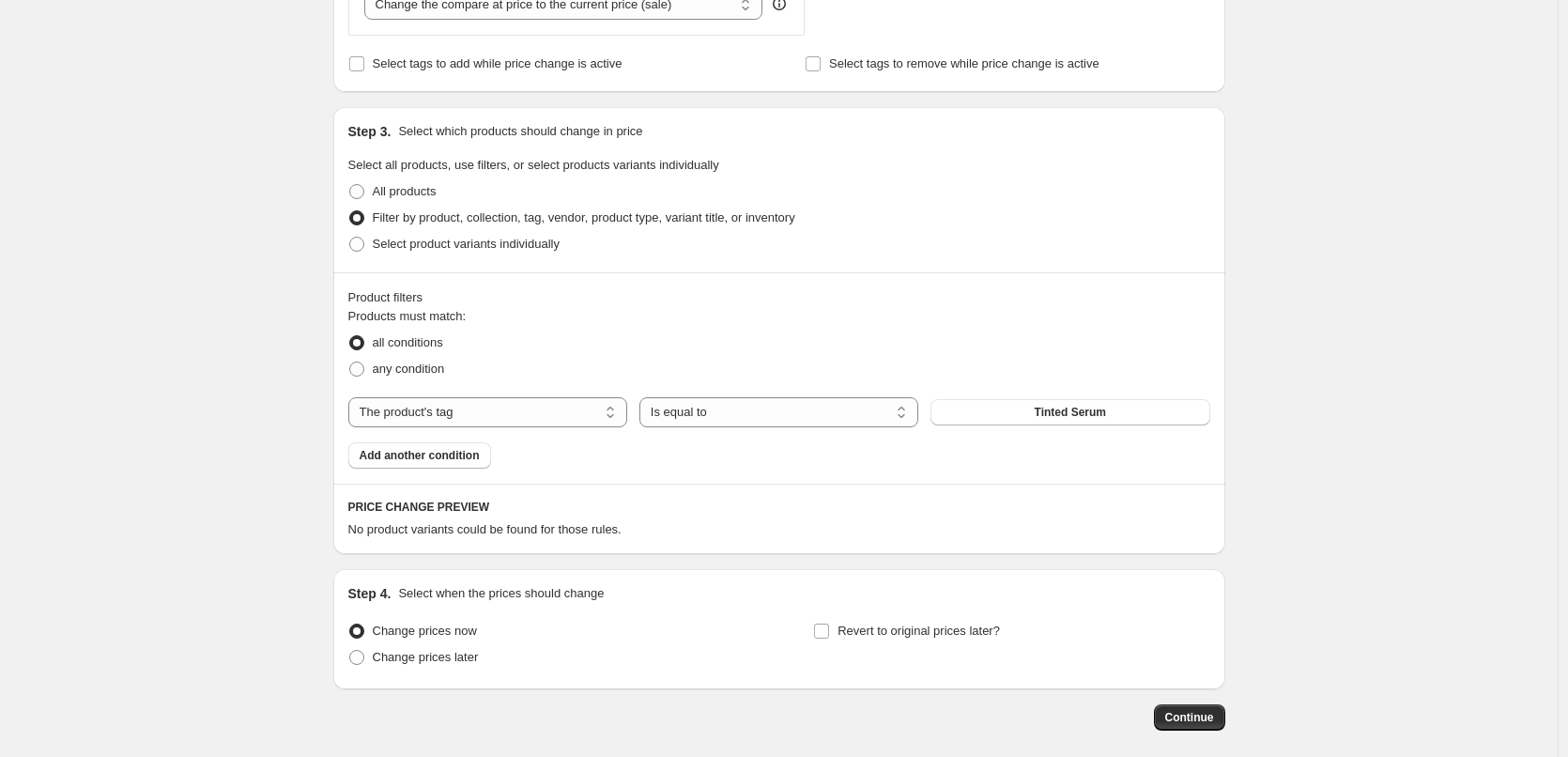
scroll to position [860, 0]
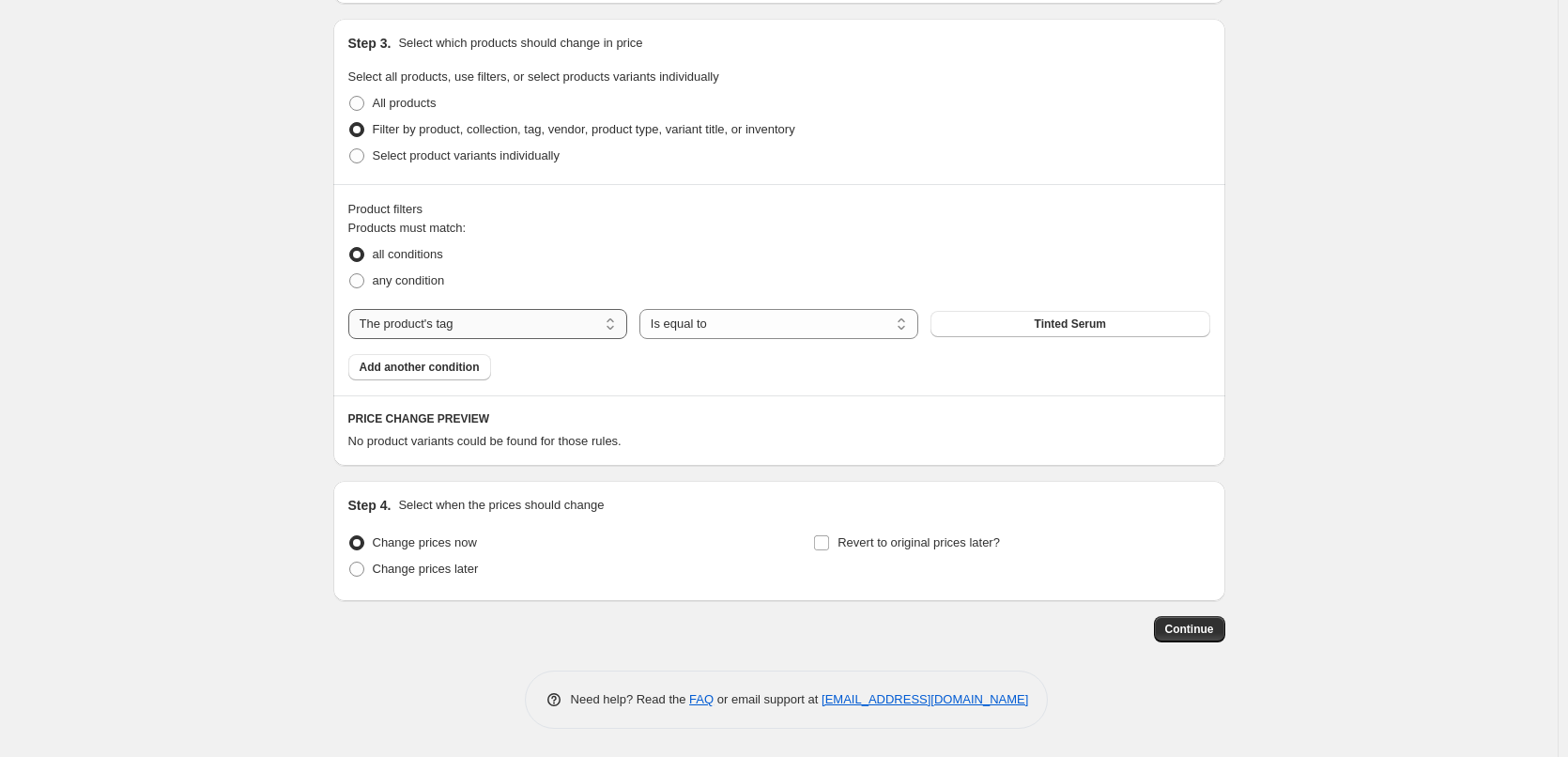
type input "[PERSON_NAME] Tinted Serum"
click at [552, 328] on select "The product The product's collection The product's tag The product's vendor The…" at bounding box center [488, 324] width 279 height 30
select select "vendor"
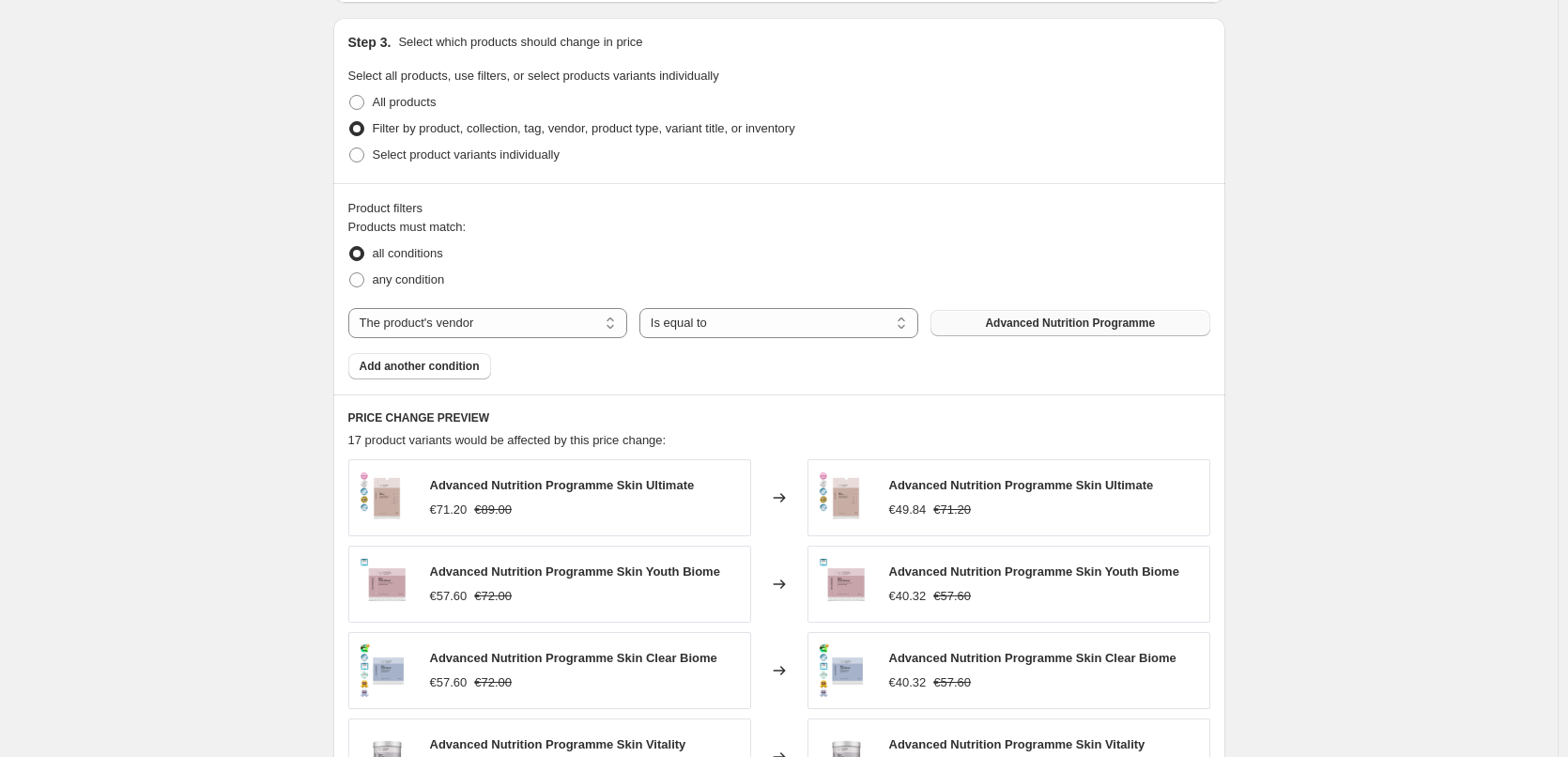
click at [1068, 325] on span "Advanced Nutrition Programme" at bounding box center [1070, 323] width 170 height 15
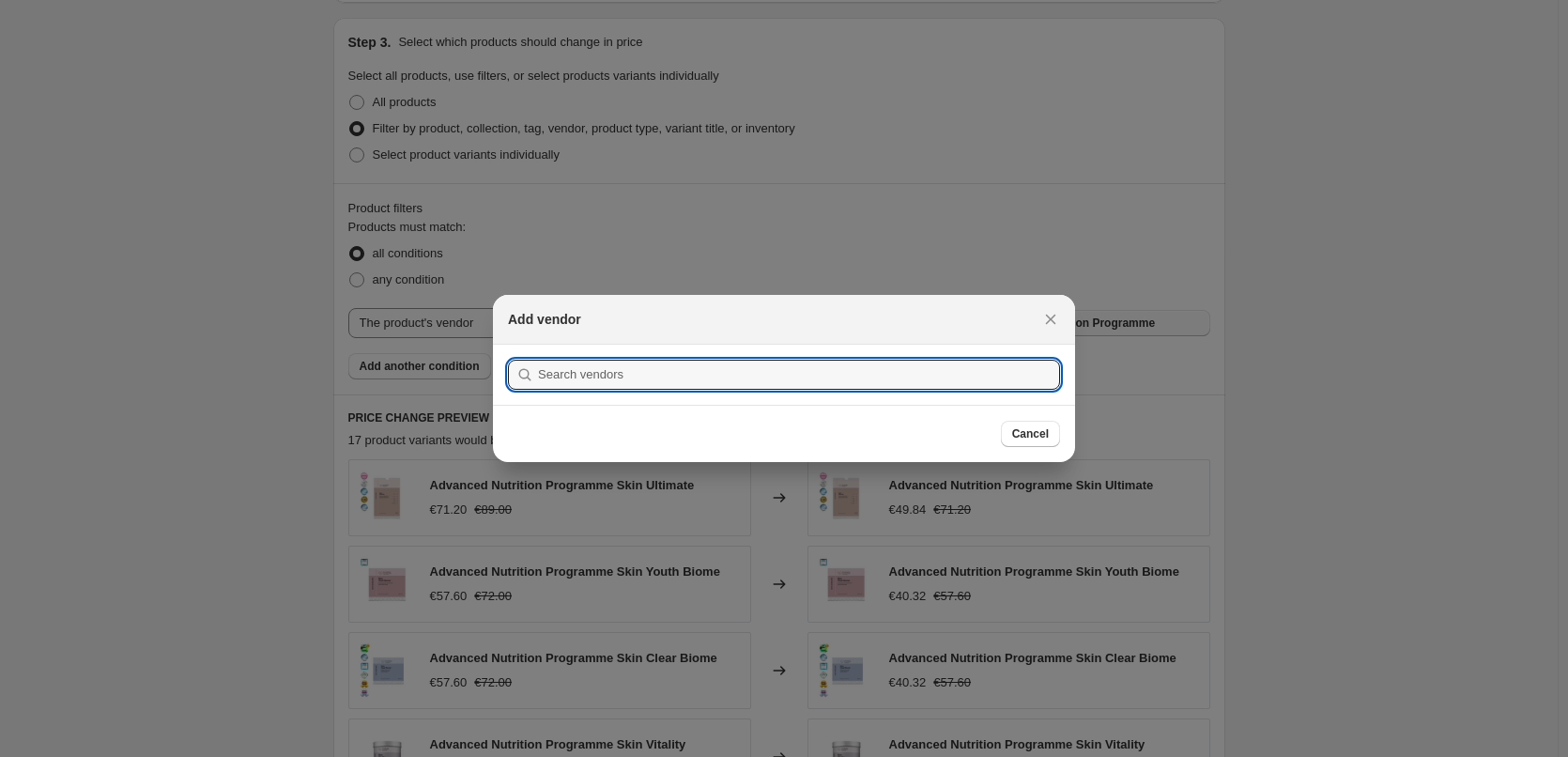
type input "J"
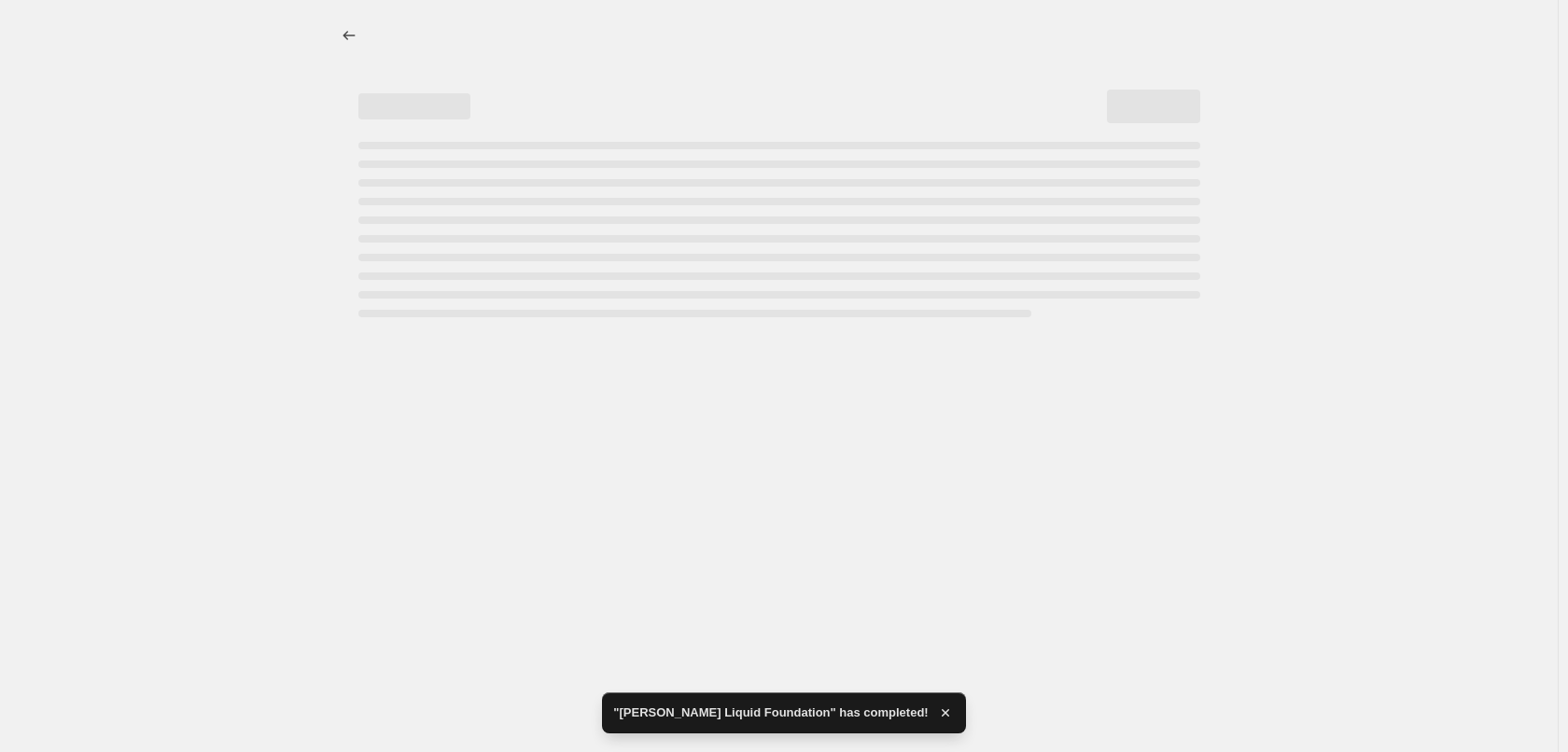
select select "percentage"
select select "vendor"
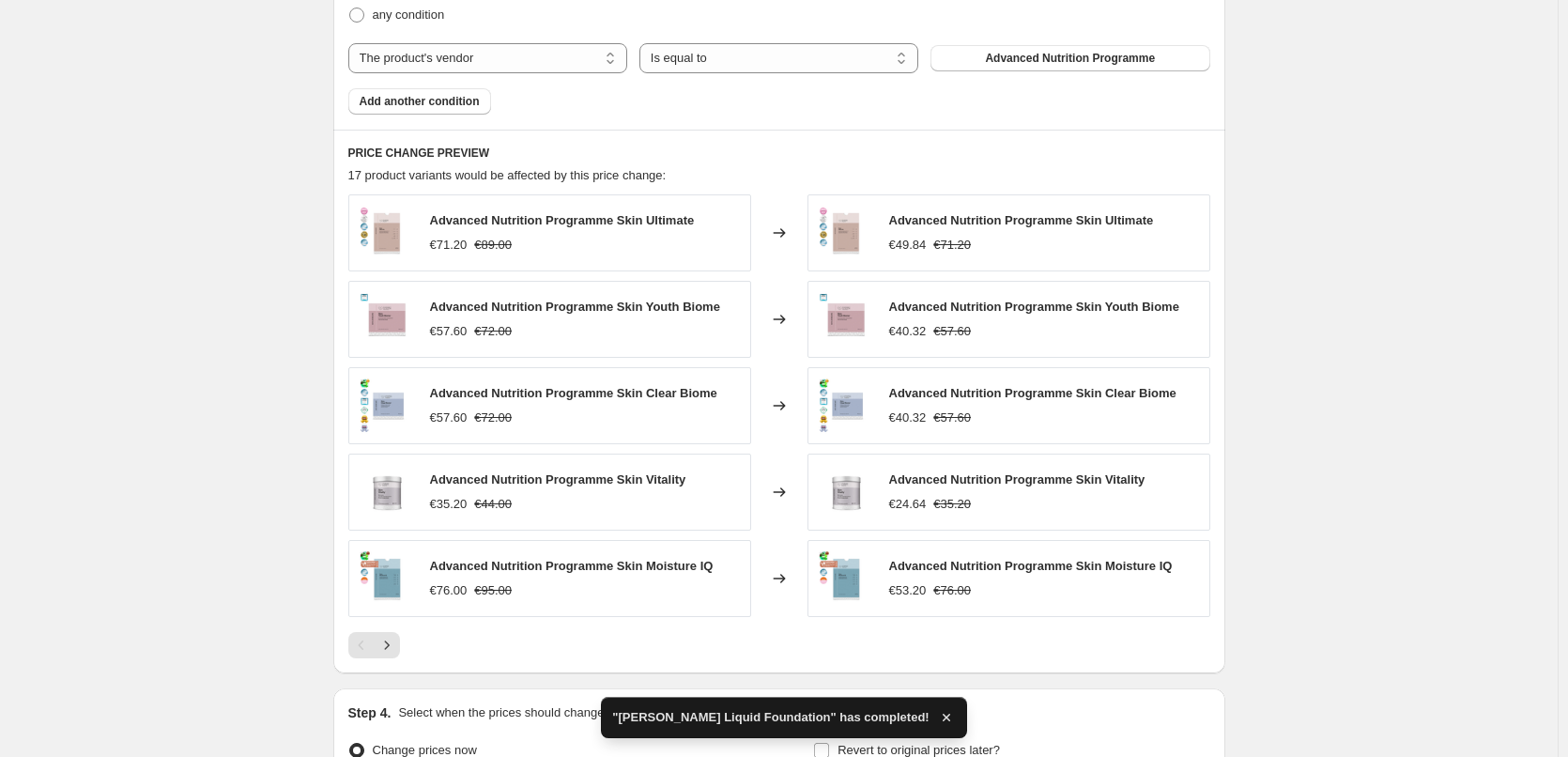
scroll to position [769, 0]
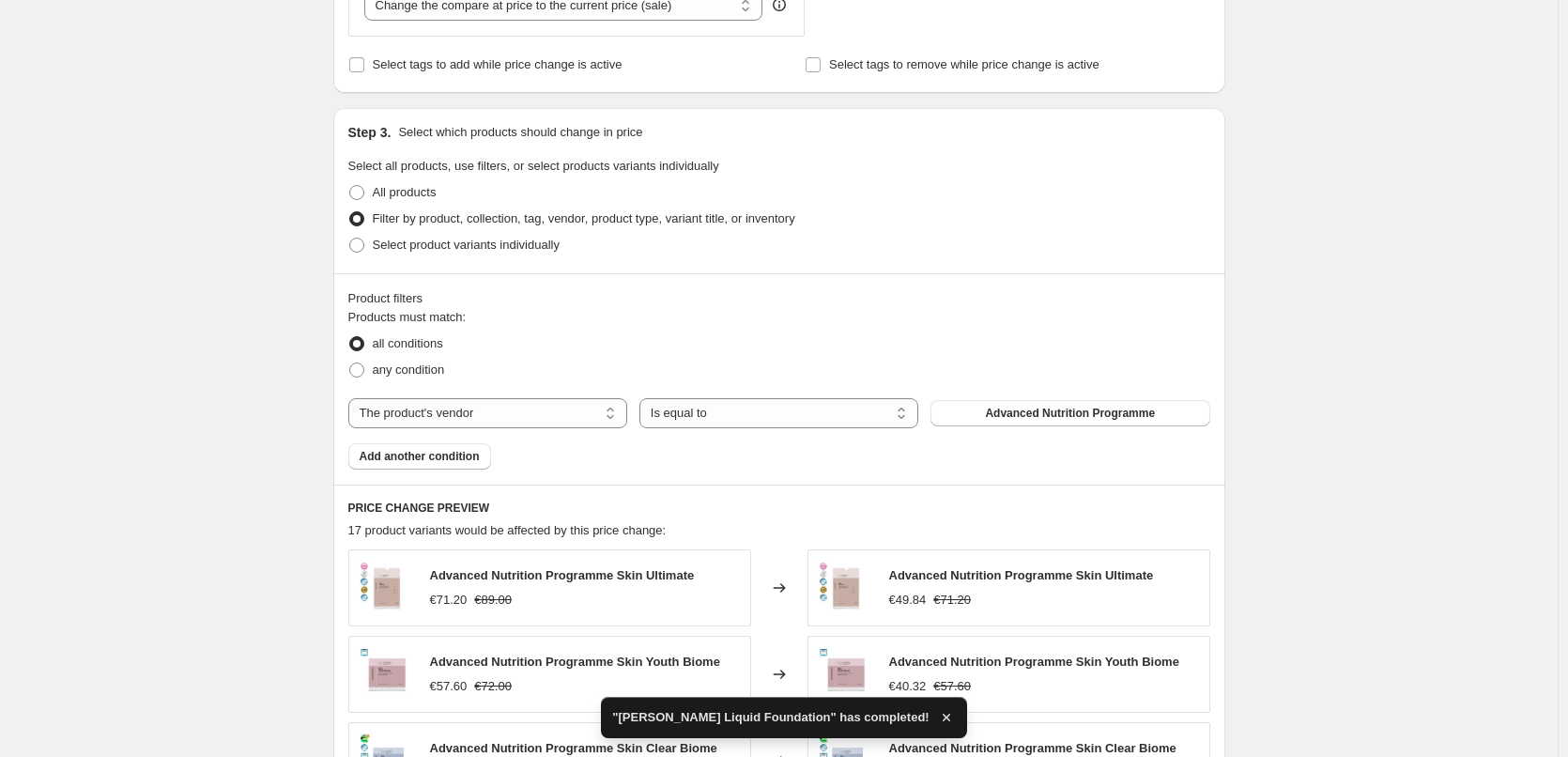
click at [1107, 427] on div "The product The product's collection The product's tag The product's vendor The…" at bounding box center [779, 414] width 862 height 30
click at [1092, 432] on div "Products must match: all conditions any condition The product The product's col…" at bounding box center [779, 388] width 862 height 161
click at [1095, 416] on span "Advanced Nutrition Programme" at bounding box center [1070, 413] width 170 height 15
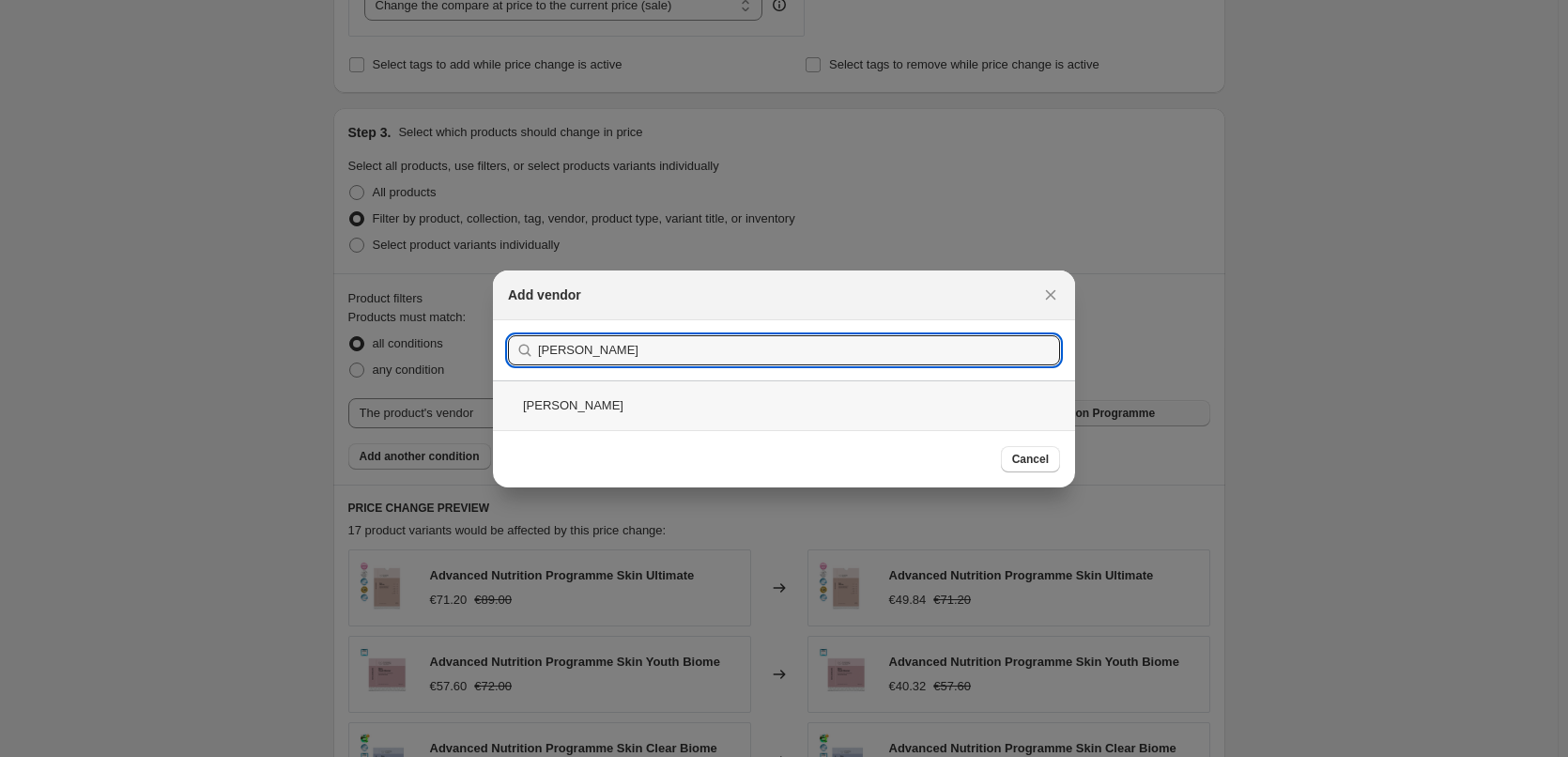
type input "[PERSON_NAME]"
click at [556, 413] on div "[PERSON_NAME]" at bounding box center [784, 405] width 583 height 49
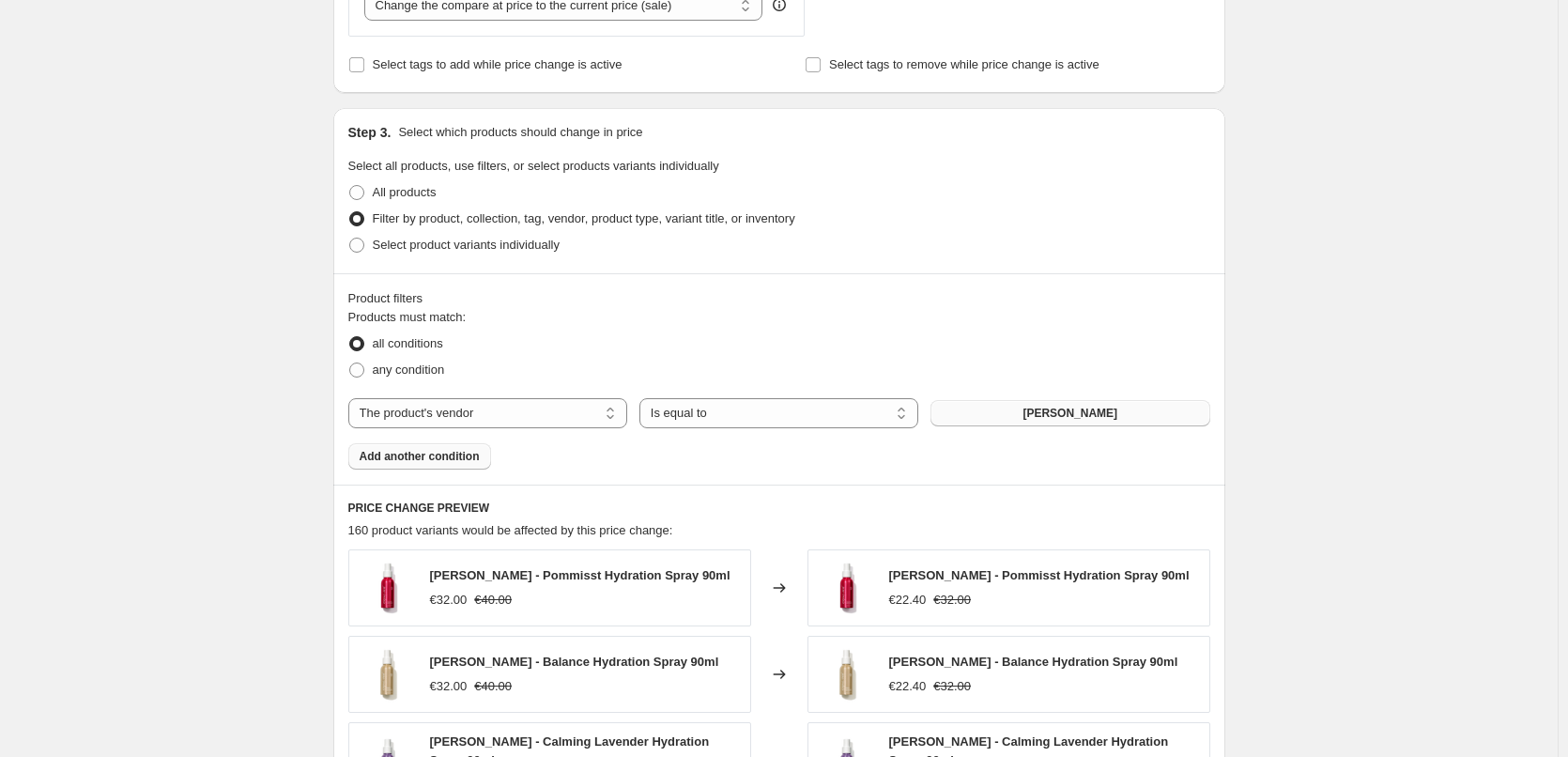
click at [438, 460] on span "Add another condition" at bounding box center [420, 456] width 121 height 15
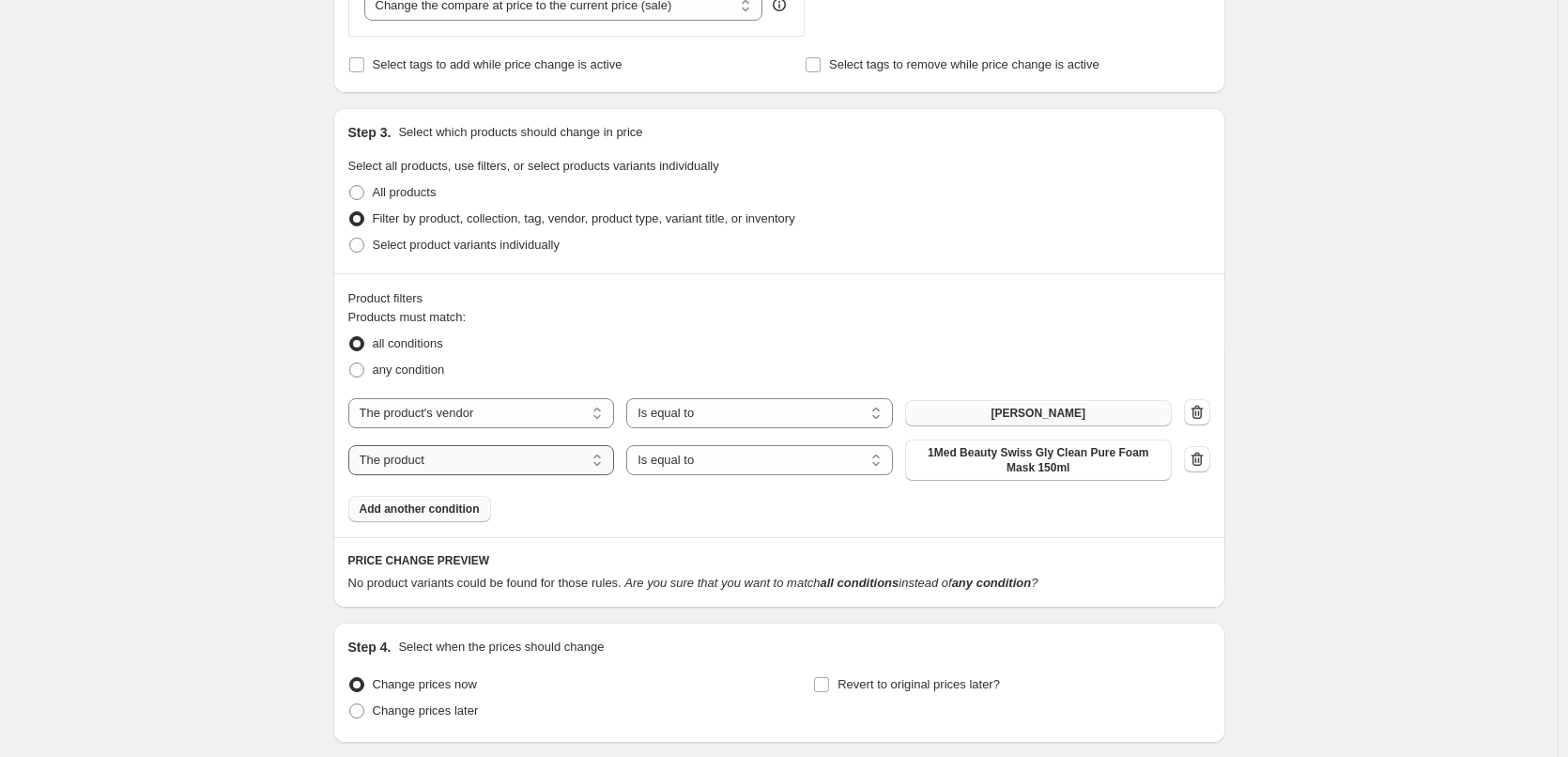
click at [505, 461] on select "The product The product's collection The product's tag The product's vendor The…" at bounding box center [482, 460] width 267 height 30
select select "product_type"
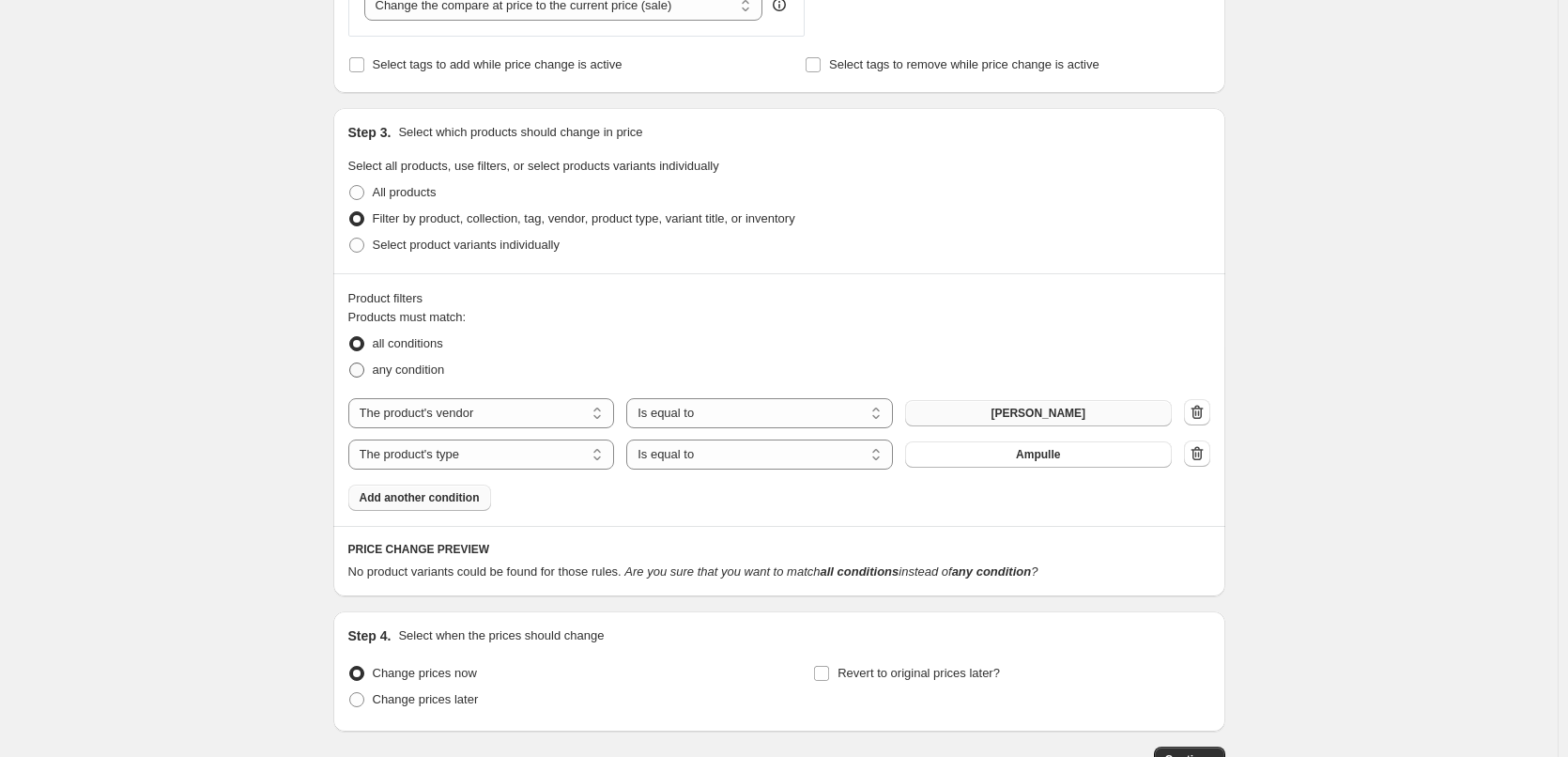
click at [416, 362] on span "any condition" at bounding box center [409, 369] width 72 height 14
click at [350, 362] on input "any condition" at bounding box center [349, 362] width 1 height 1
radio input "true"
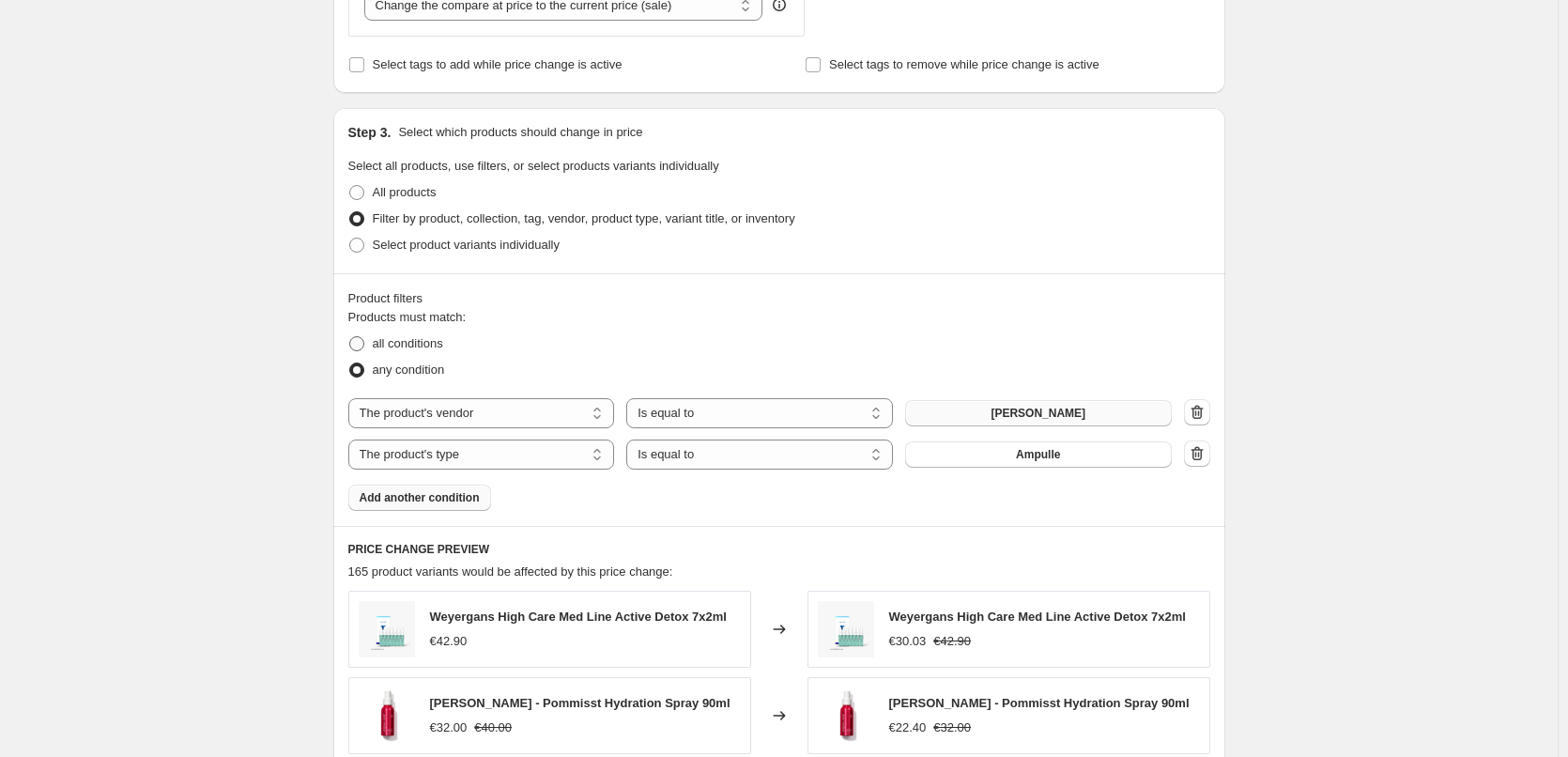
click at [398, 345] on span "all conditions" at bounding box center [408, 343] width 70 height 14
click at [350, 337] on input "all conditions" at bounding box center [349, 336] width 1 height 1
radio input "true"
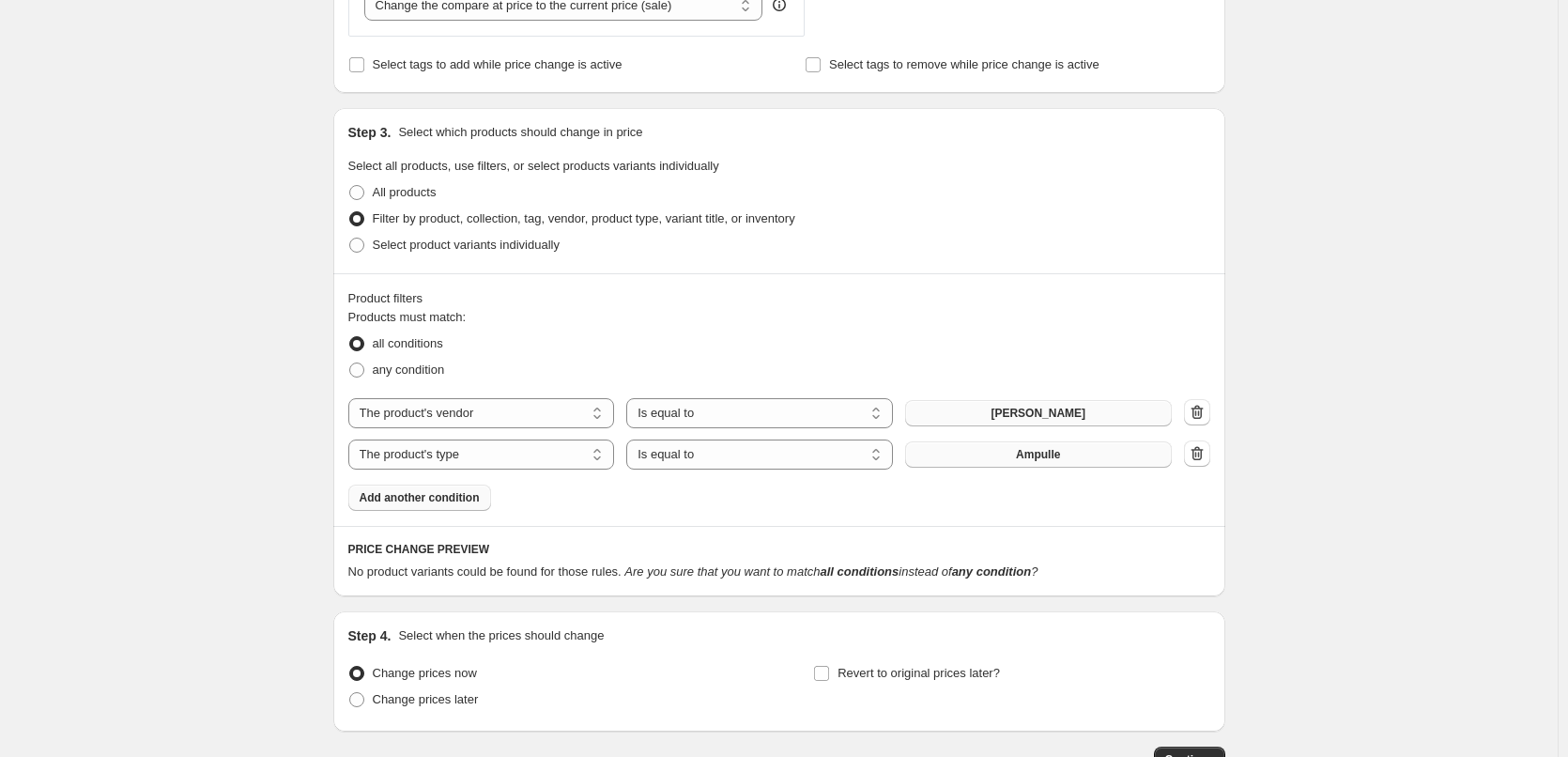
click at [1037, 459] on span "Ampulle" at bounding box center [1038, 454] width 45 height 15
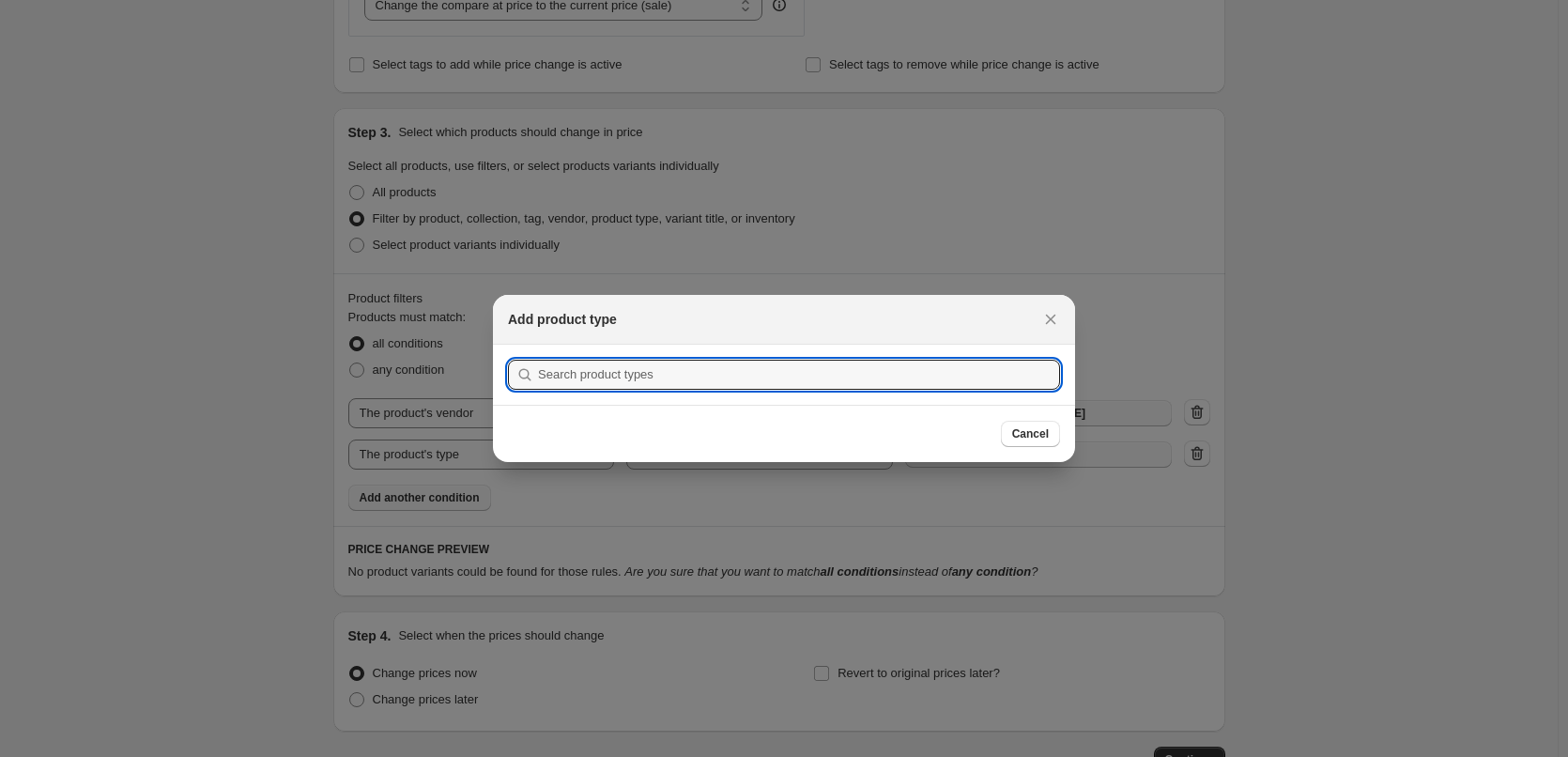
scroll to position [0, 0]
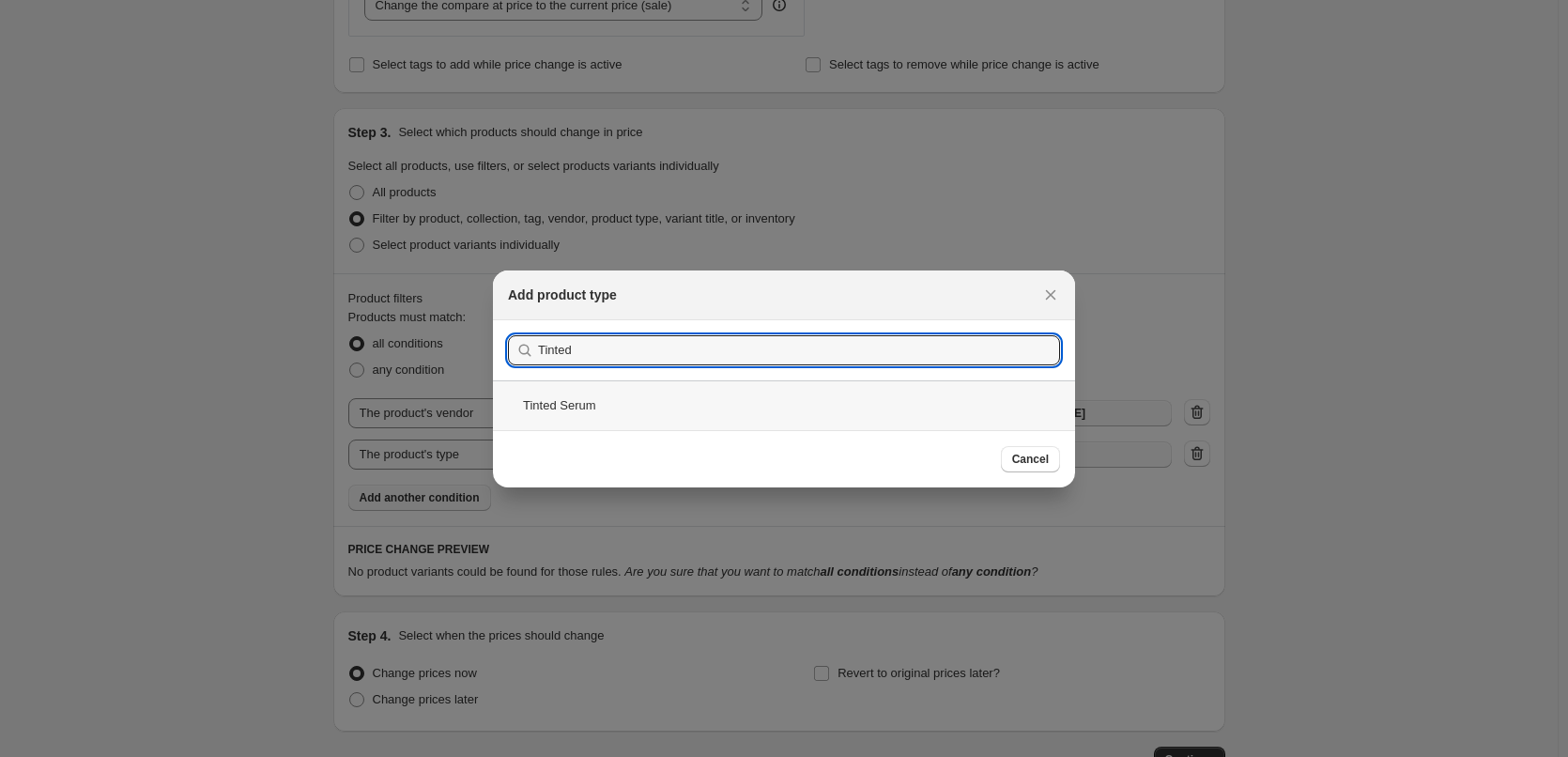
type input "Tinted"
click at [605, 403] on div "Tinted Serum" at bounding box center [784, 405] width 583 height 49
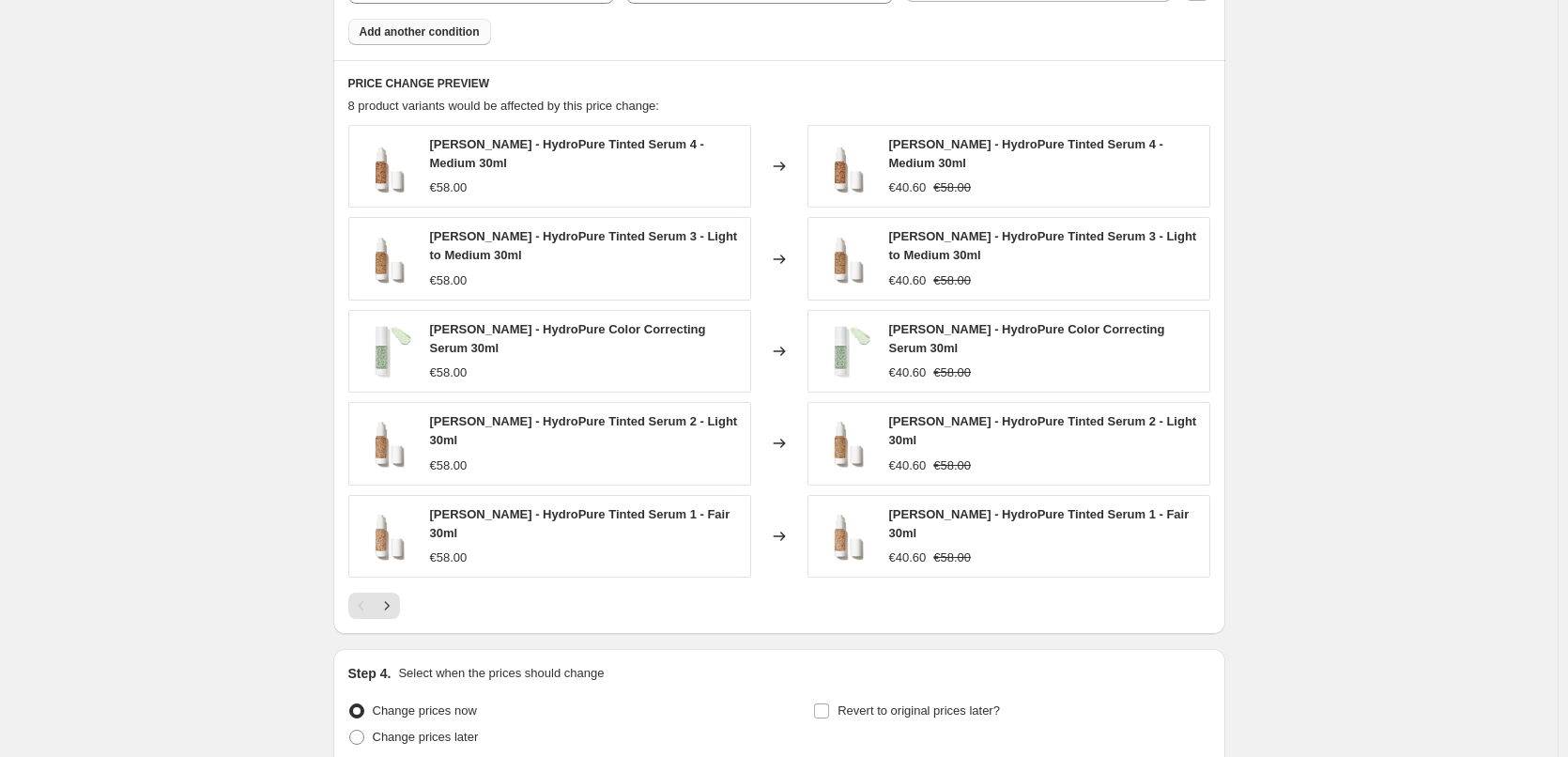
scroll to position [1145, 0]
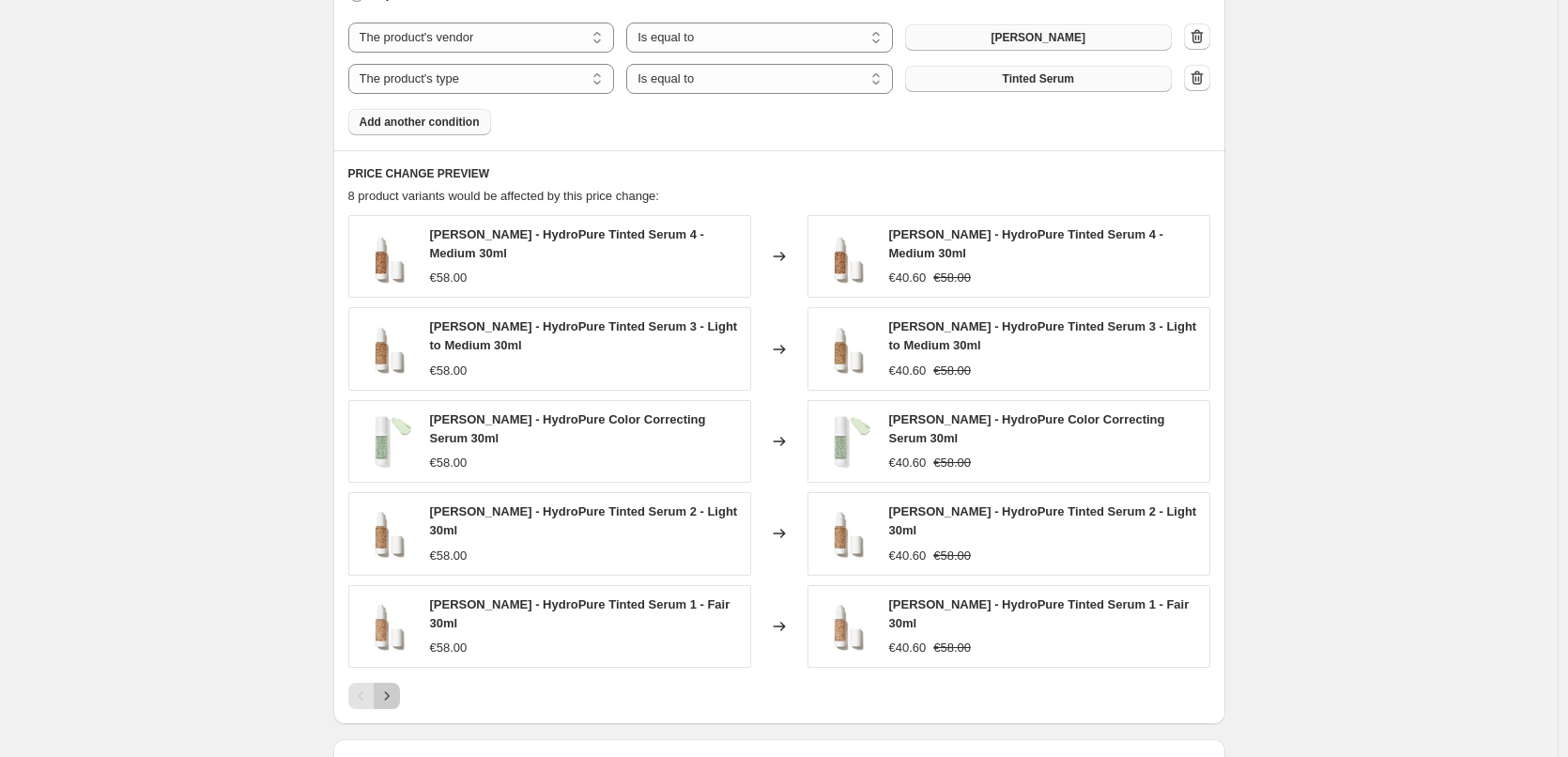
click at [396, 687] on icon "Next" at bounding box center [387, 696] width 19 height 19
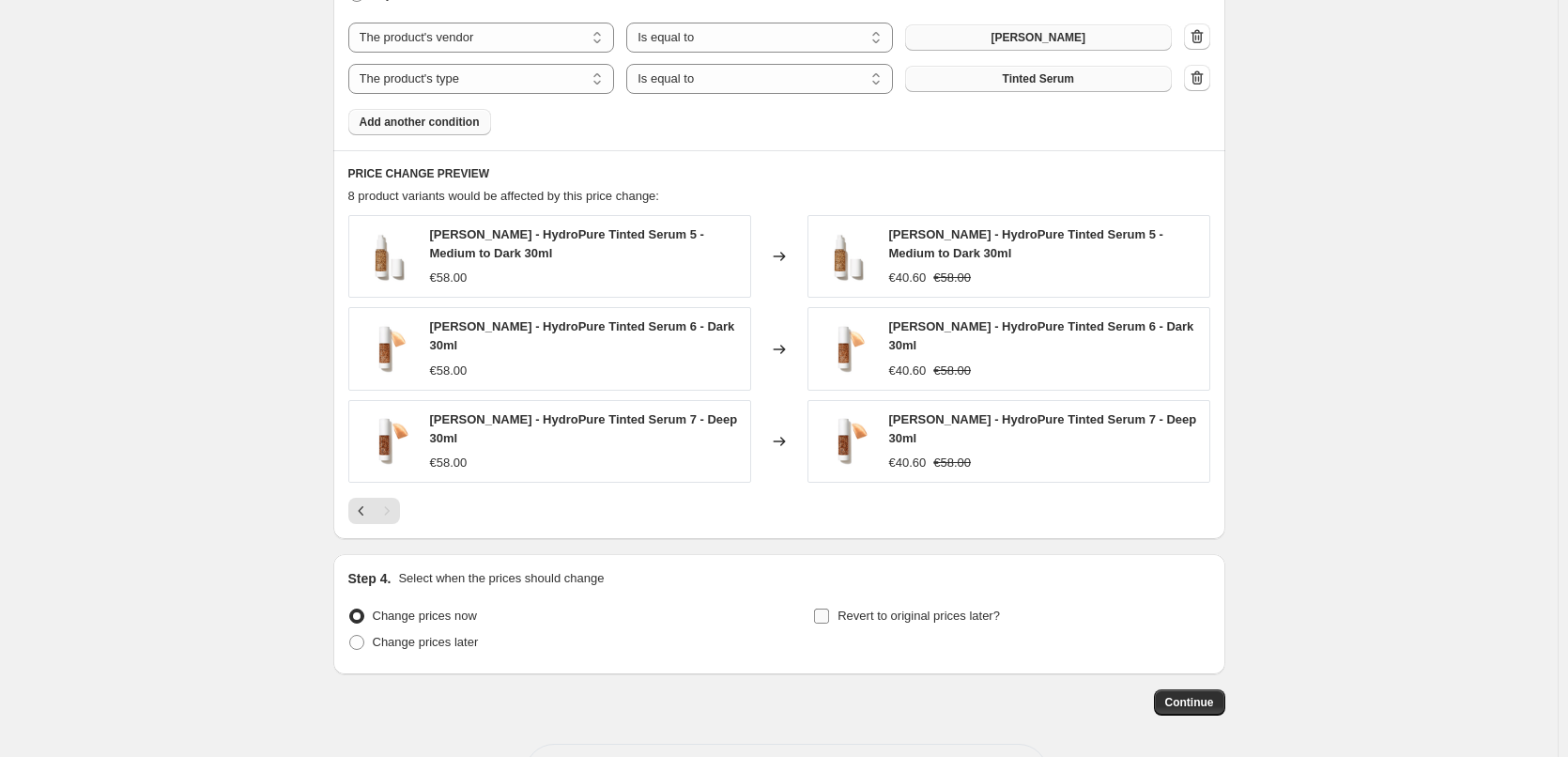
click at [823, 609] on input "Revert to original prices later?" at bounding box center [821, 615] width 15 height 15
checkbox input "true"
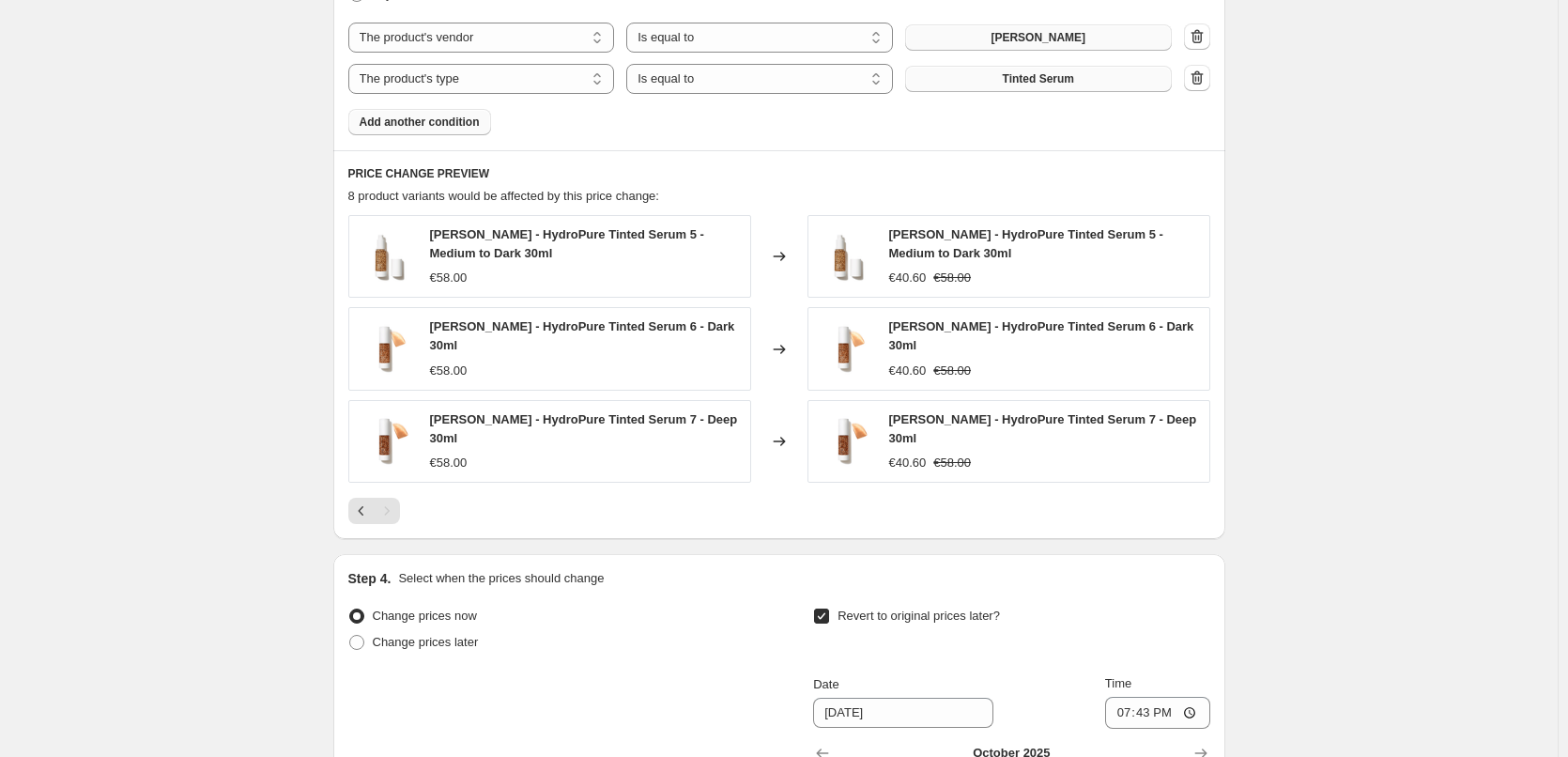
scroll to position [1529, 0]
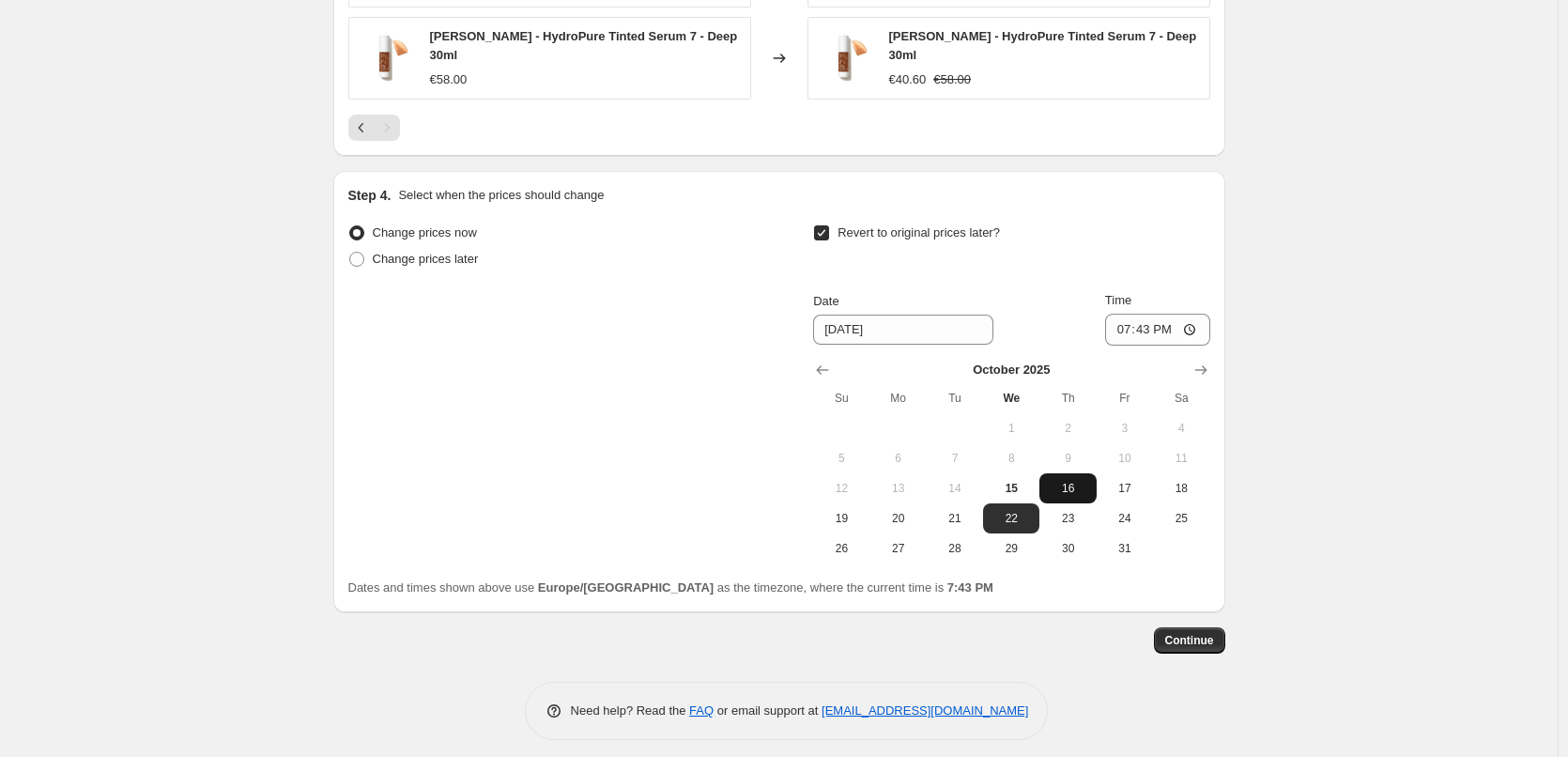
click at [1051, 474] on button "16" at bounding box center [1067, 488] width 56 height 30
type input "[DATE]"
click at [1127, 327] on input "19:43" at bounding box center [1157, 330] width 105 height 32
click at [1140, 323] on input "15:03" at bounding box center [1157, 330] width 105 height 32
type input "03:00"
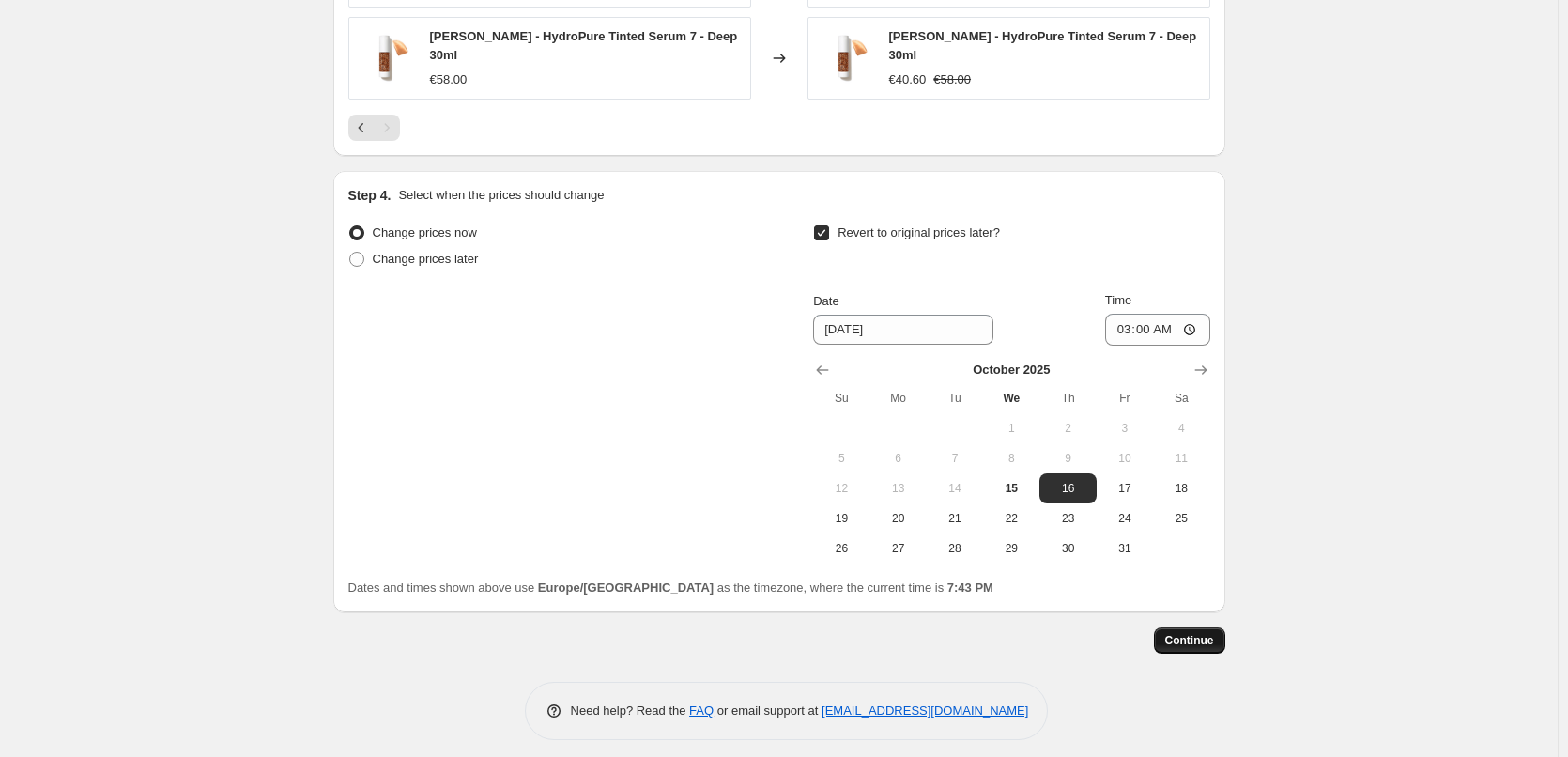
click at [1206, 627] on button "Continue" at bounding box center [1190, 640] width 71 height 27
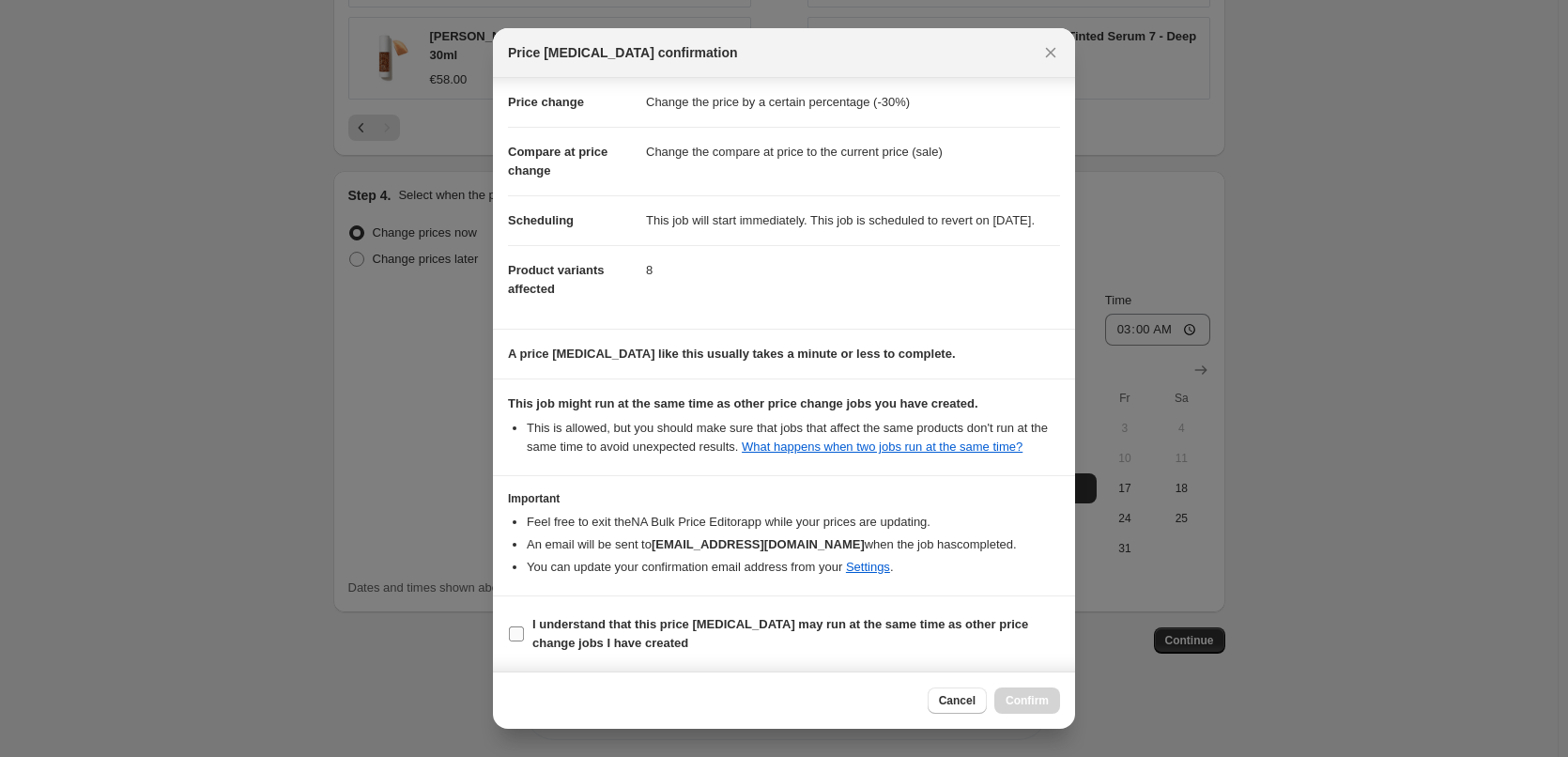
scroll to position [52, 0]
click at [554, 634] on b "I understand that this price [MEDICAL_DATA] may run at the same time as other p…" at bounding box center [780, 633] width 496 height 33
click at [524, 634] on input "I understand that this price [MEDICAL_DATA] may run at the same time as other p…" at bounding box center [516, 633] width 15 height 15
checkbox input "true"
click at [1020, 685] on div "Cancel Confirm" at bounding box center [784, 701] width 583 height 57
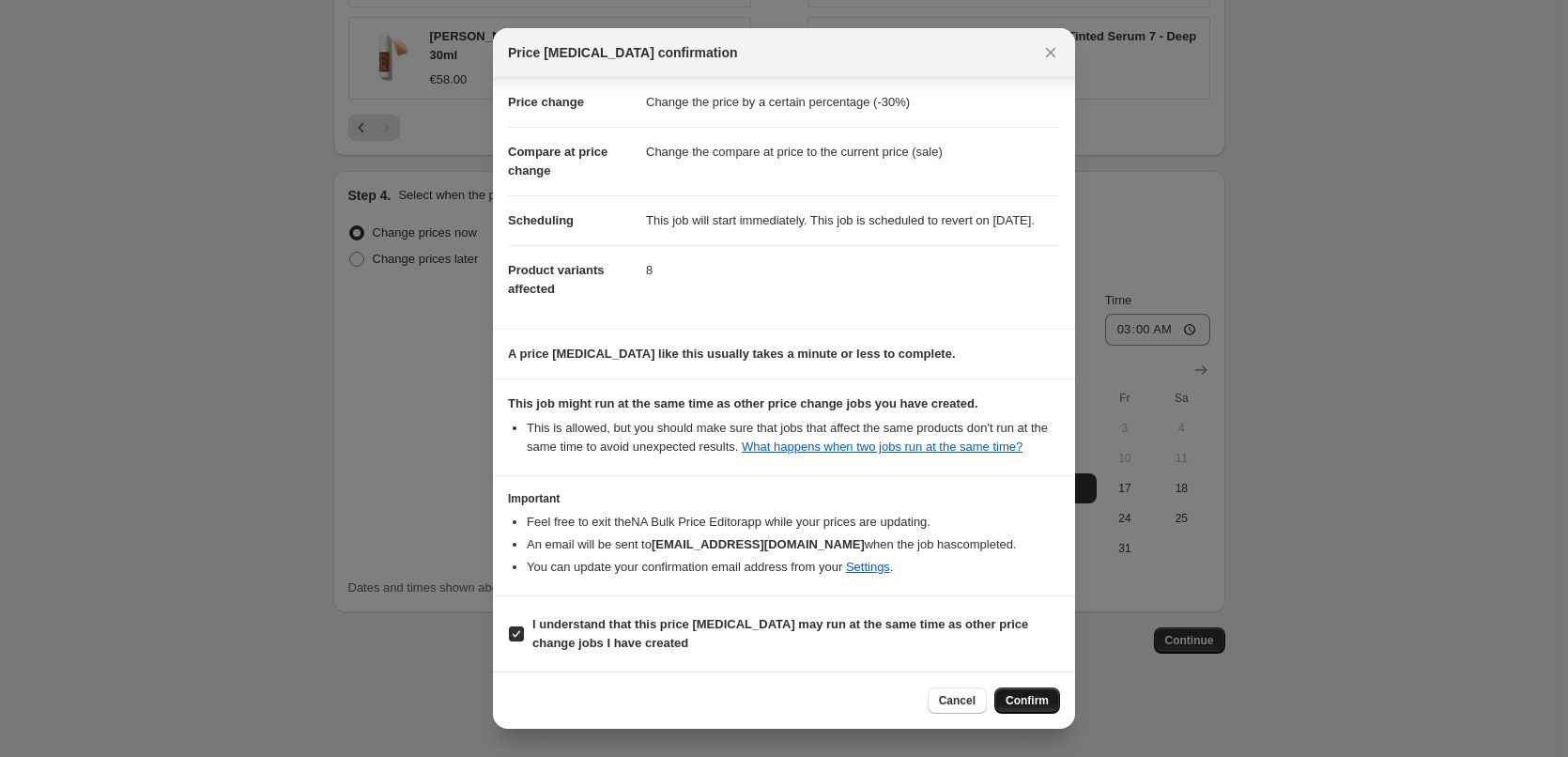
click at [1026, 697] on span "Confirm" at bounding box center [1028, 701] width 44 height 15
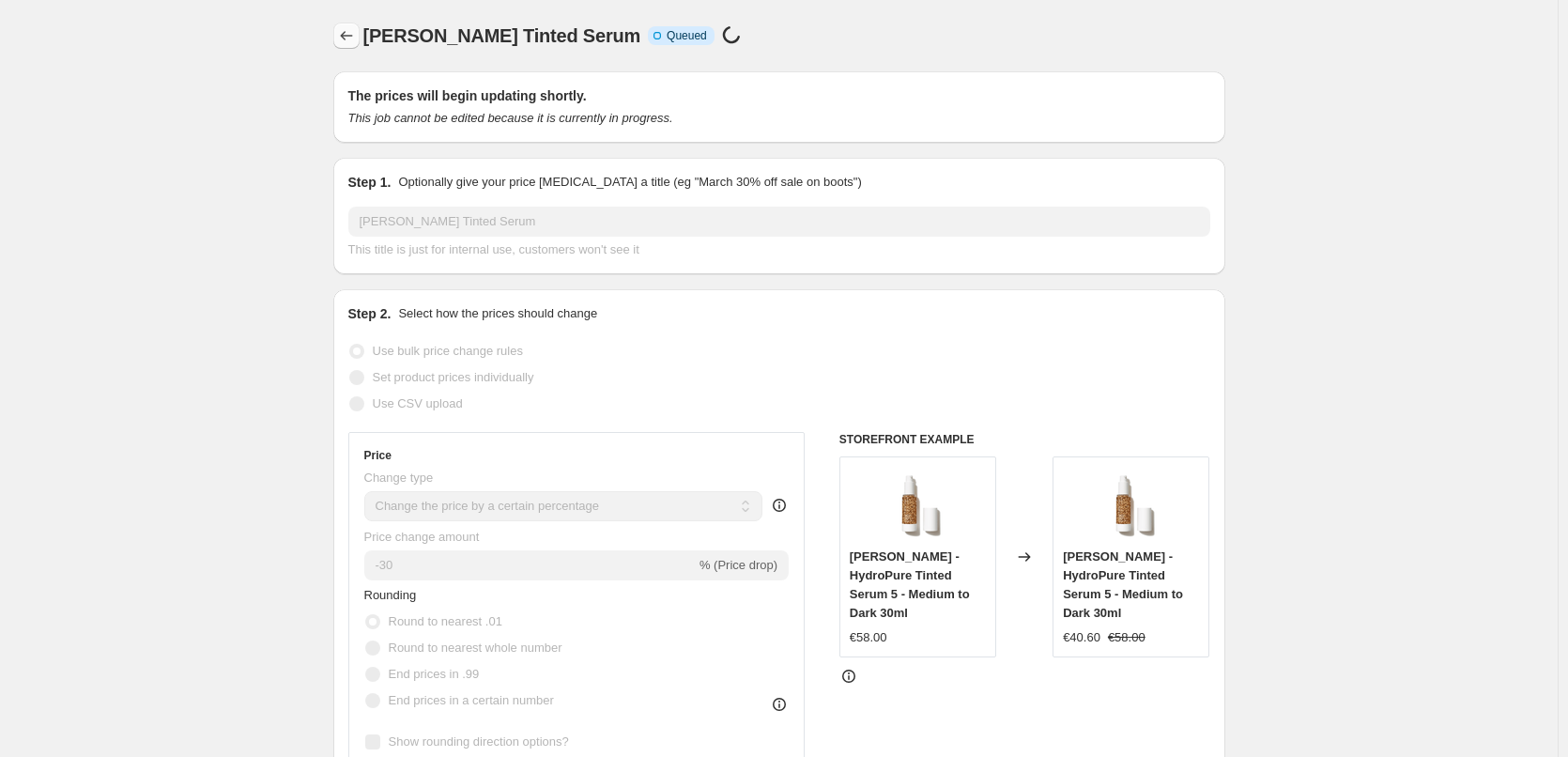
click at [351, 38] on icon "Price change jobs" at bounding box center [346, 36] width 19 height 19
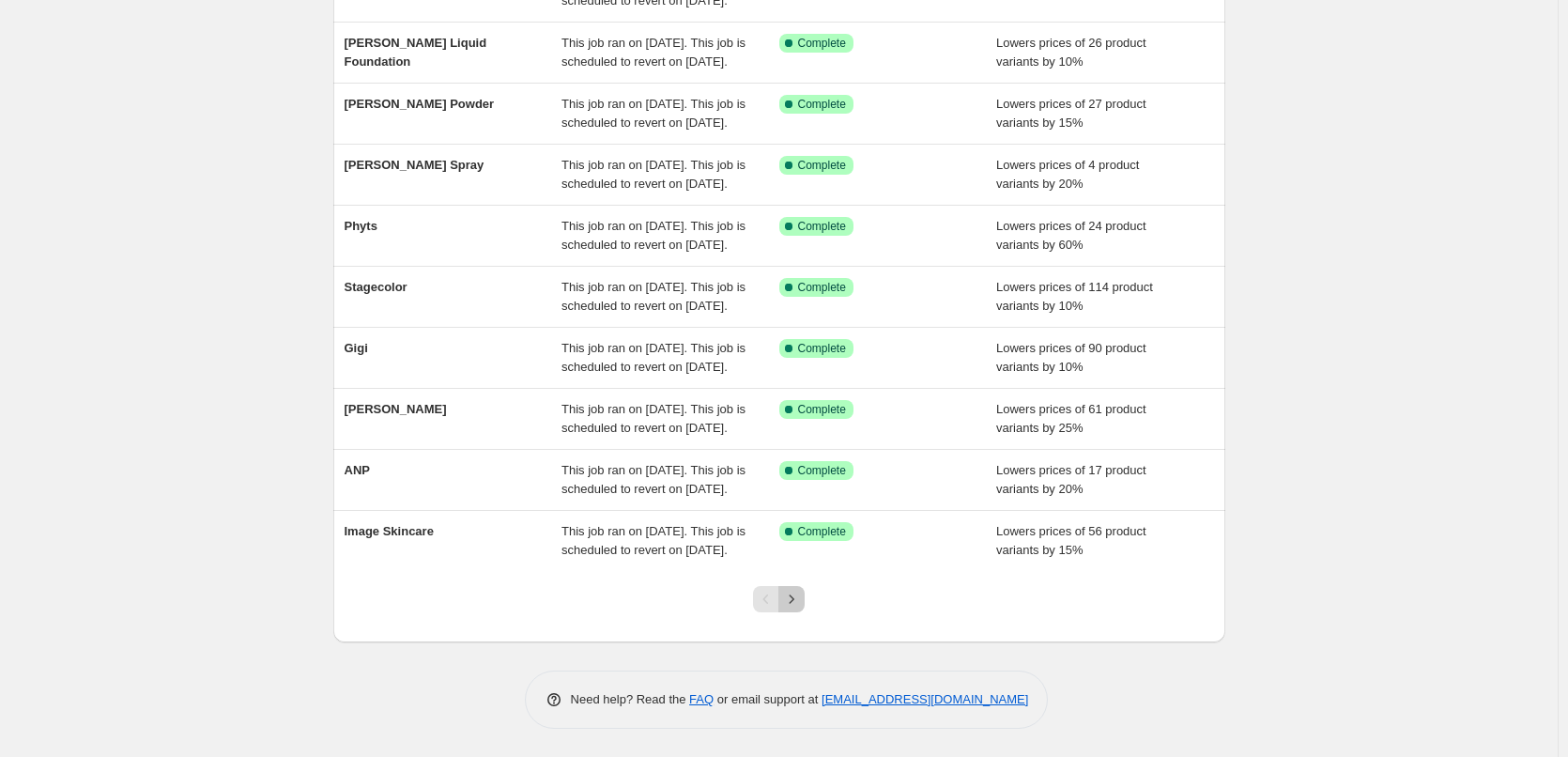
click at [794, 608] on icon "Next" at bounding box center [791, 599] width 19 height 19
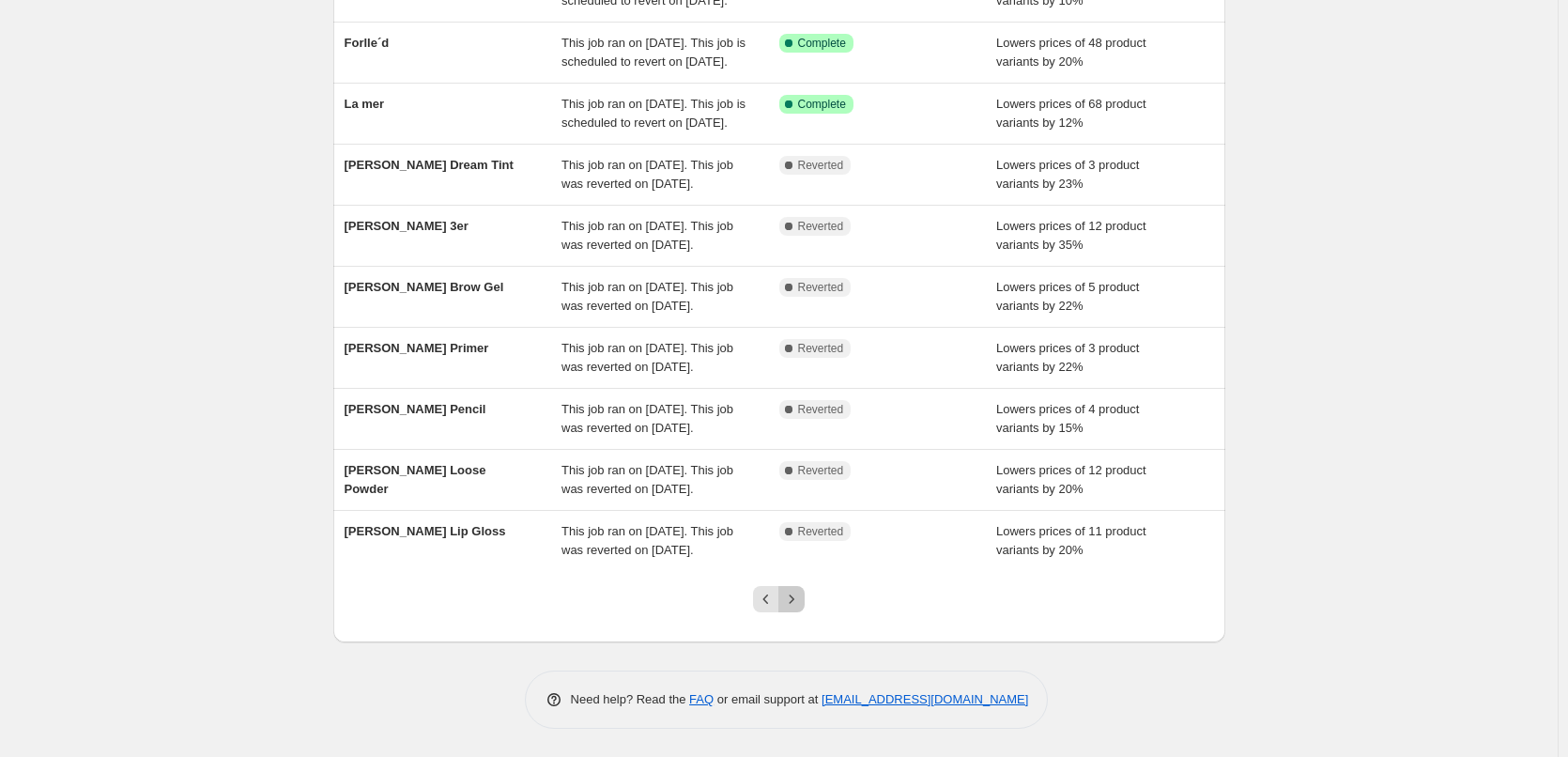
click at [805, 600] on button "Next" at bounding box center [791, 599] width 27 height 27
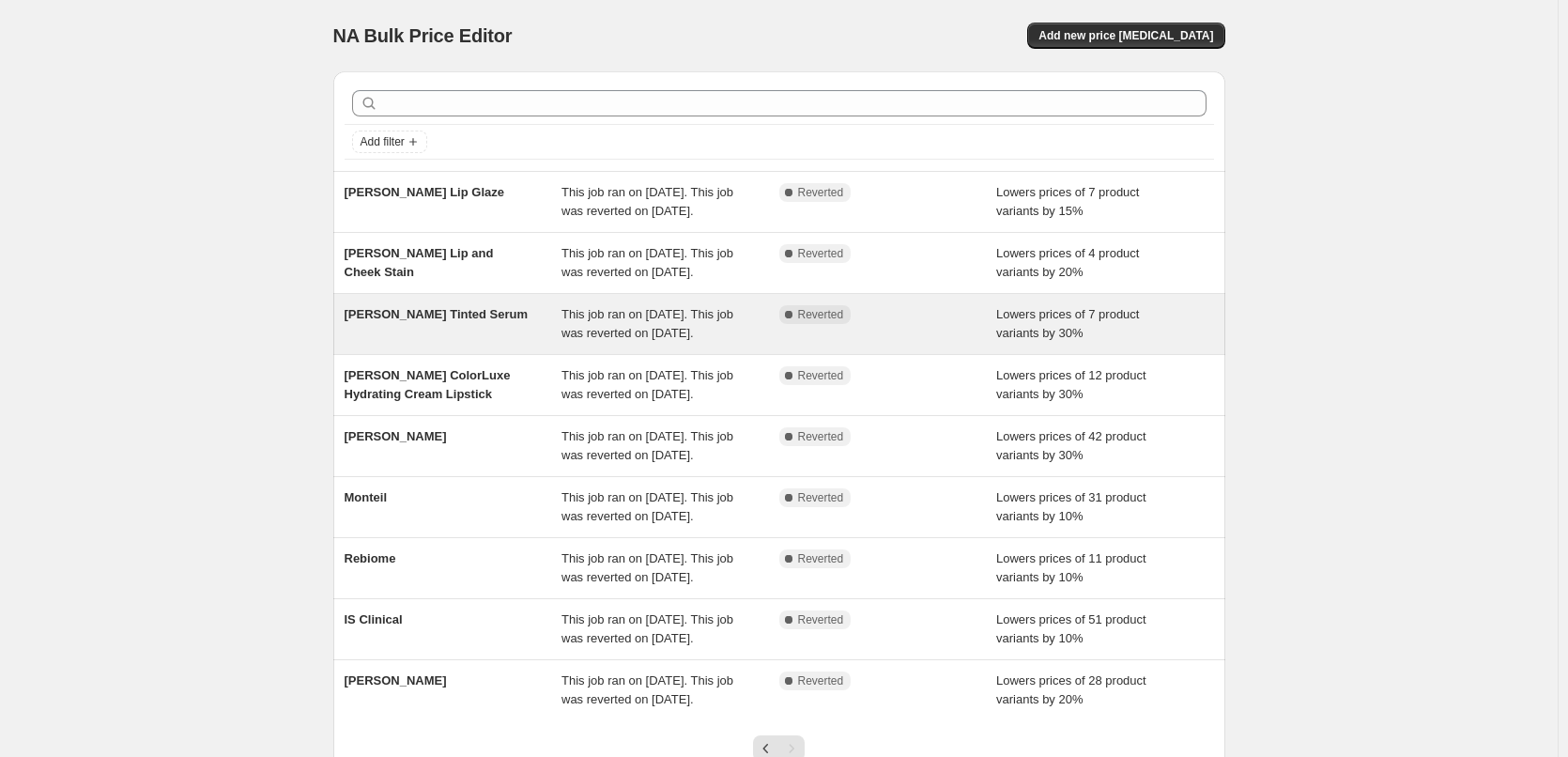
click at [482, 342] on div "[PERSON_NAME] Tinted Serum" at bounding box center [453, 325] width 218 height 38
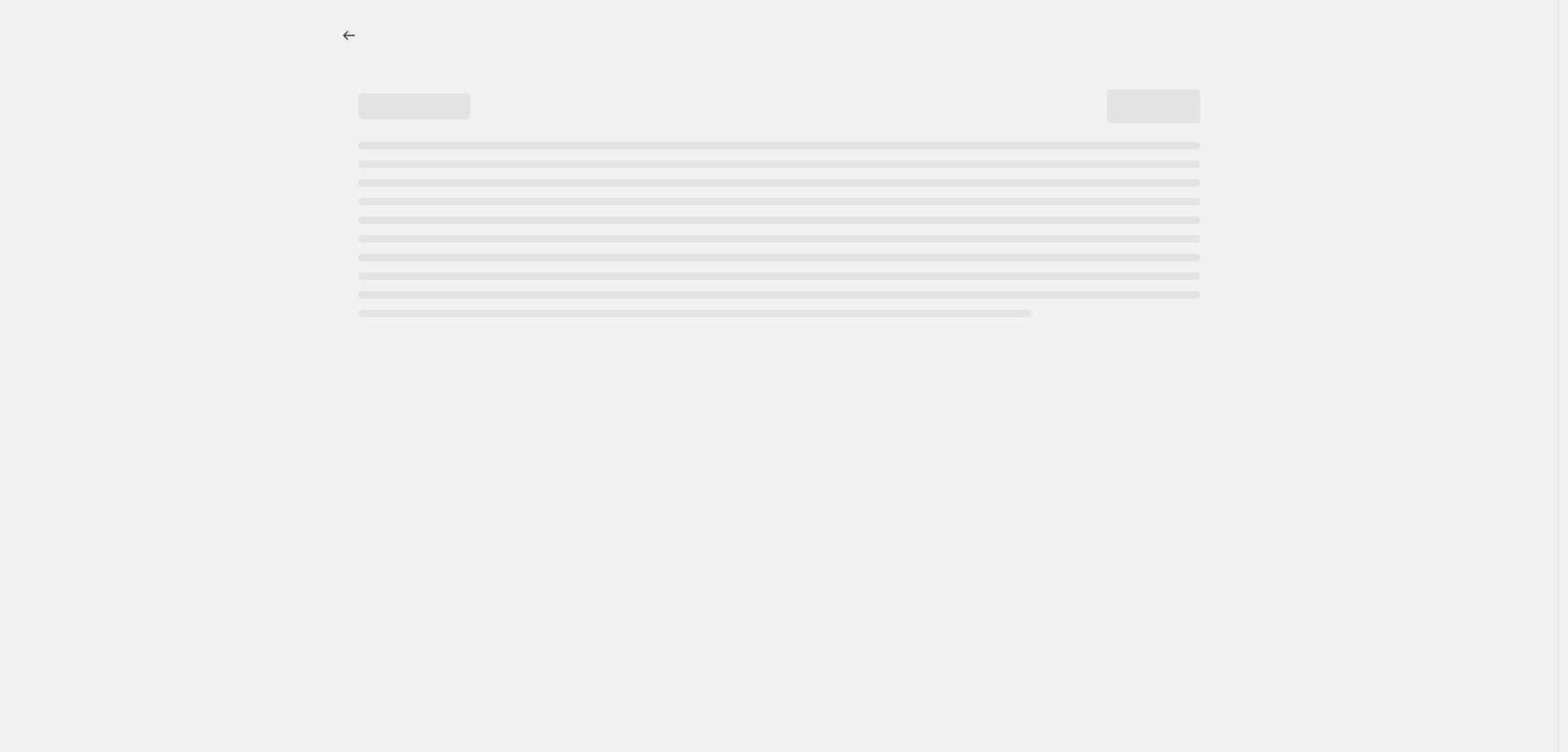
select select "percentage"
select select "tag"
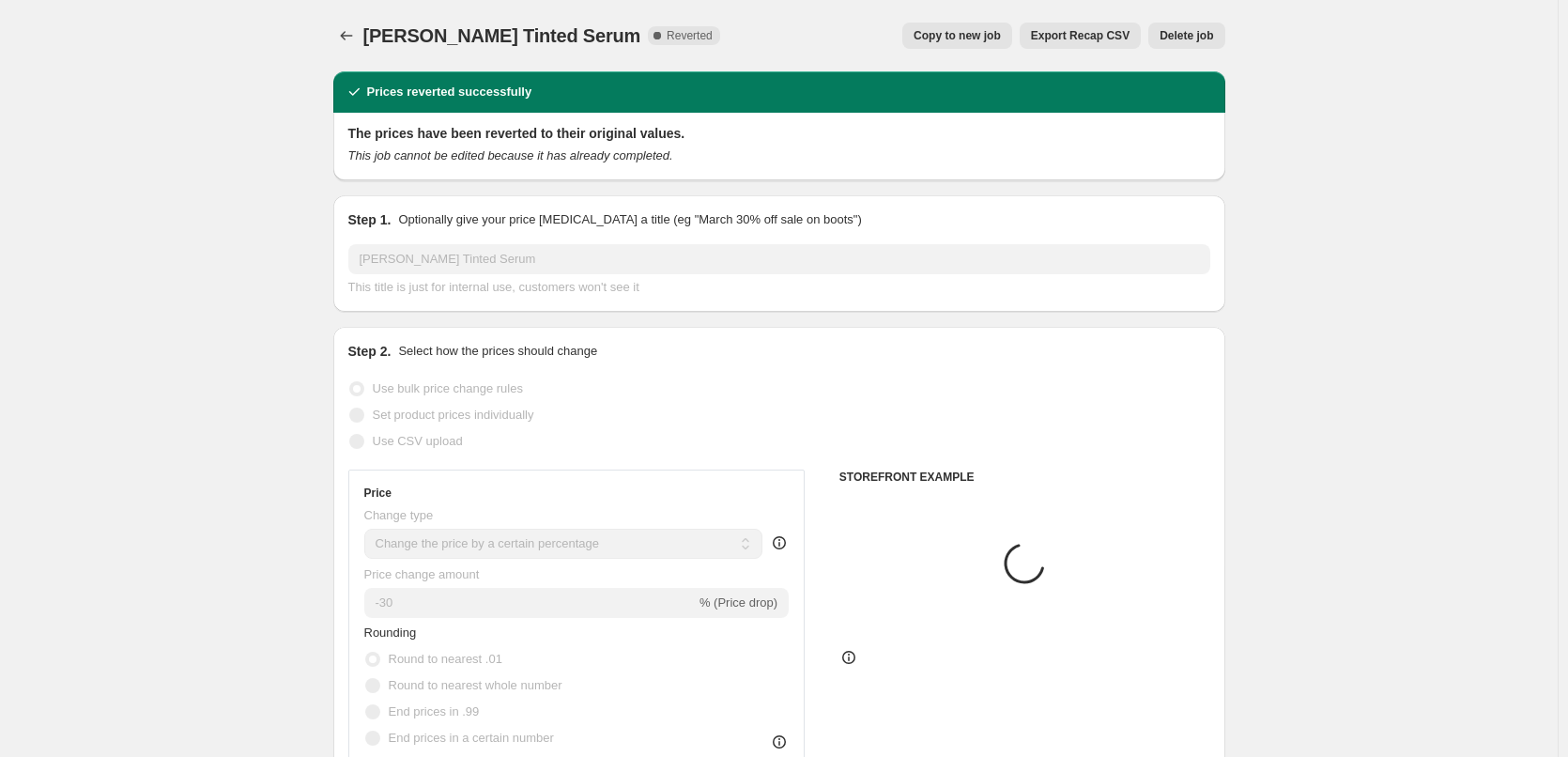
click at [1199, 33] on span "Delete job" at bounding box center [1186, 35] width 53 height 15
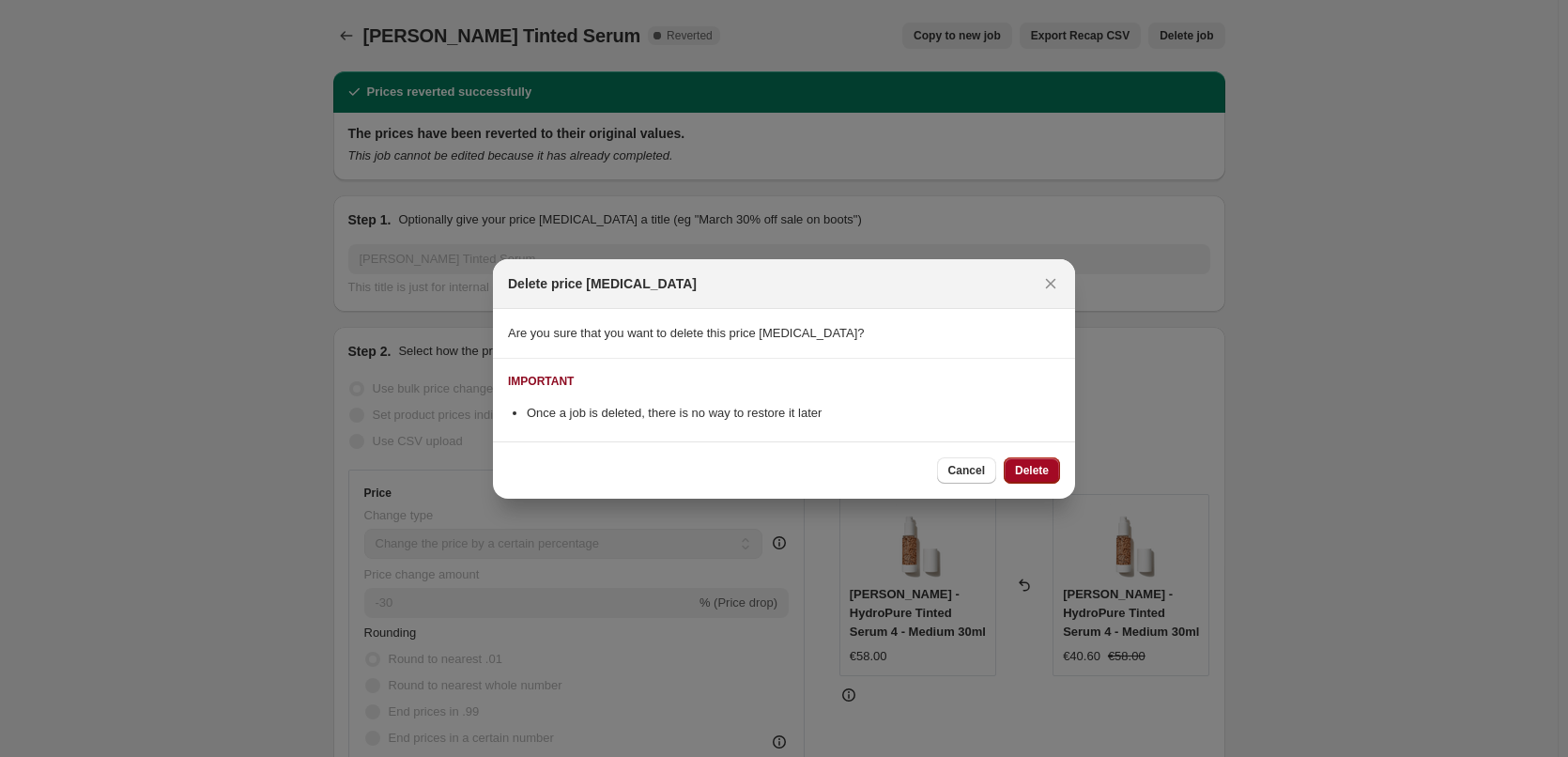
click at [1024, 475] on span "Delete" at bounding box center [1032, 470] width 34 height 15
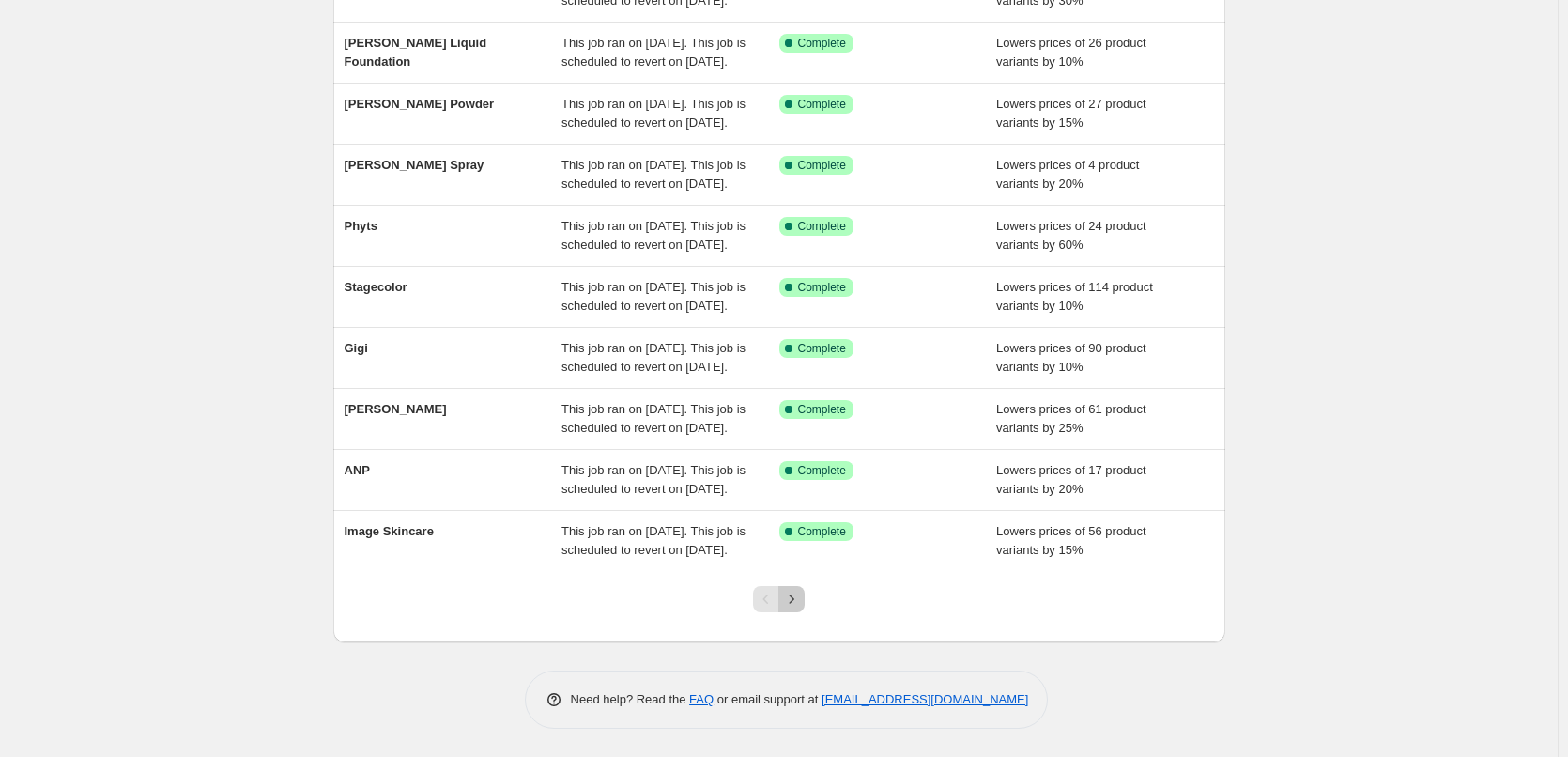
click at [790, 606] on icon "Next" at bounding box center [791, 599] width 19 height 19
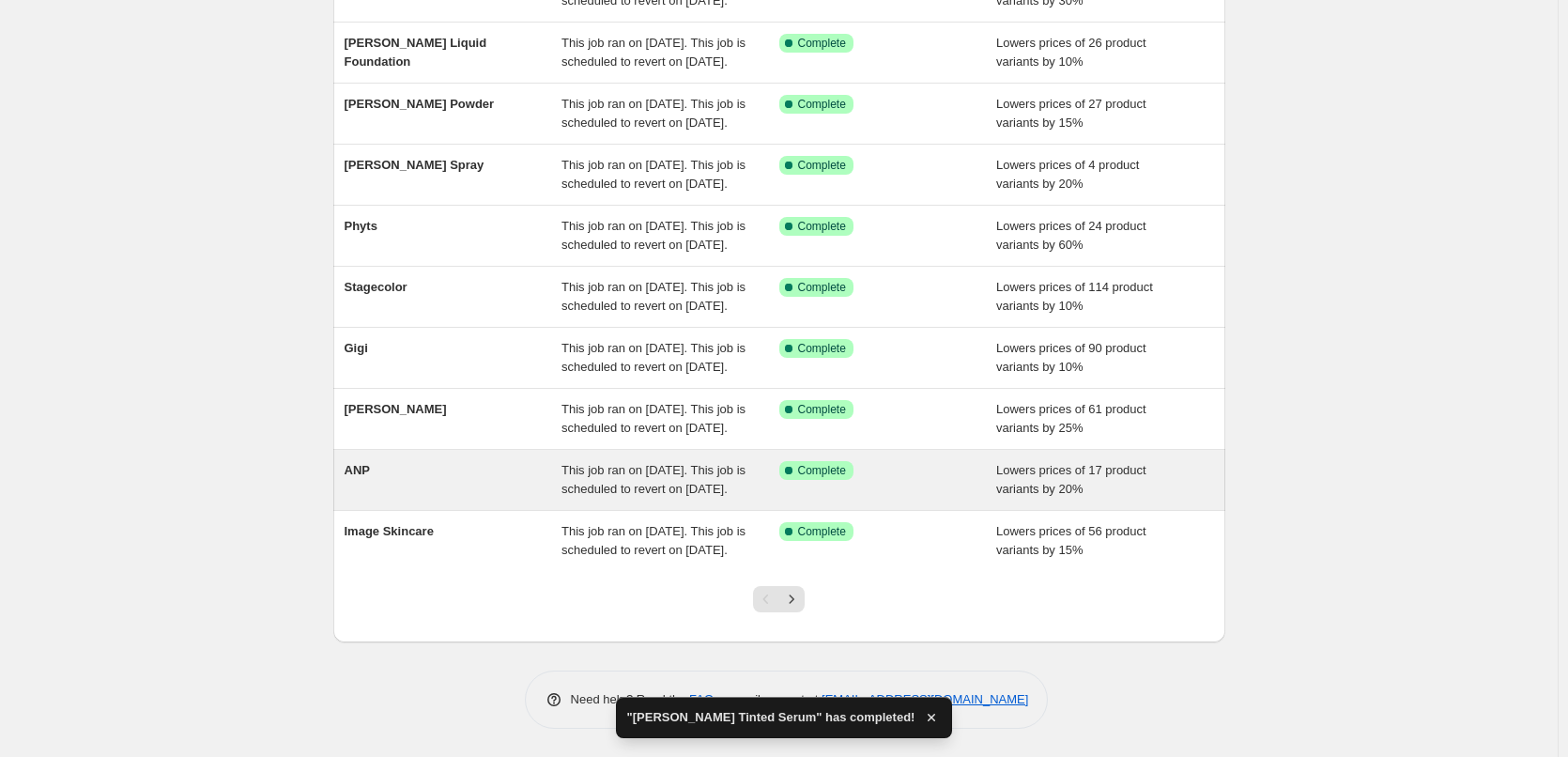
click at [458, 461] on div "ANP" at bounding box center [453, 480] width 218 height 38
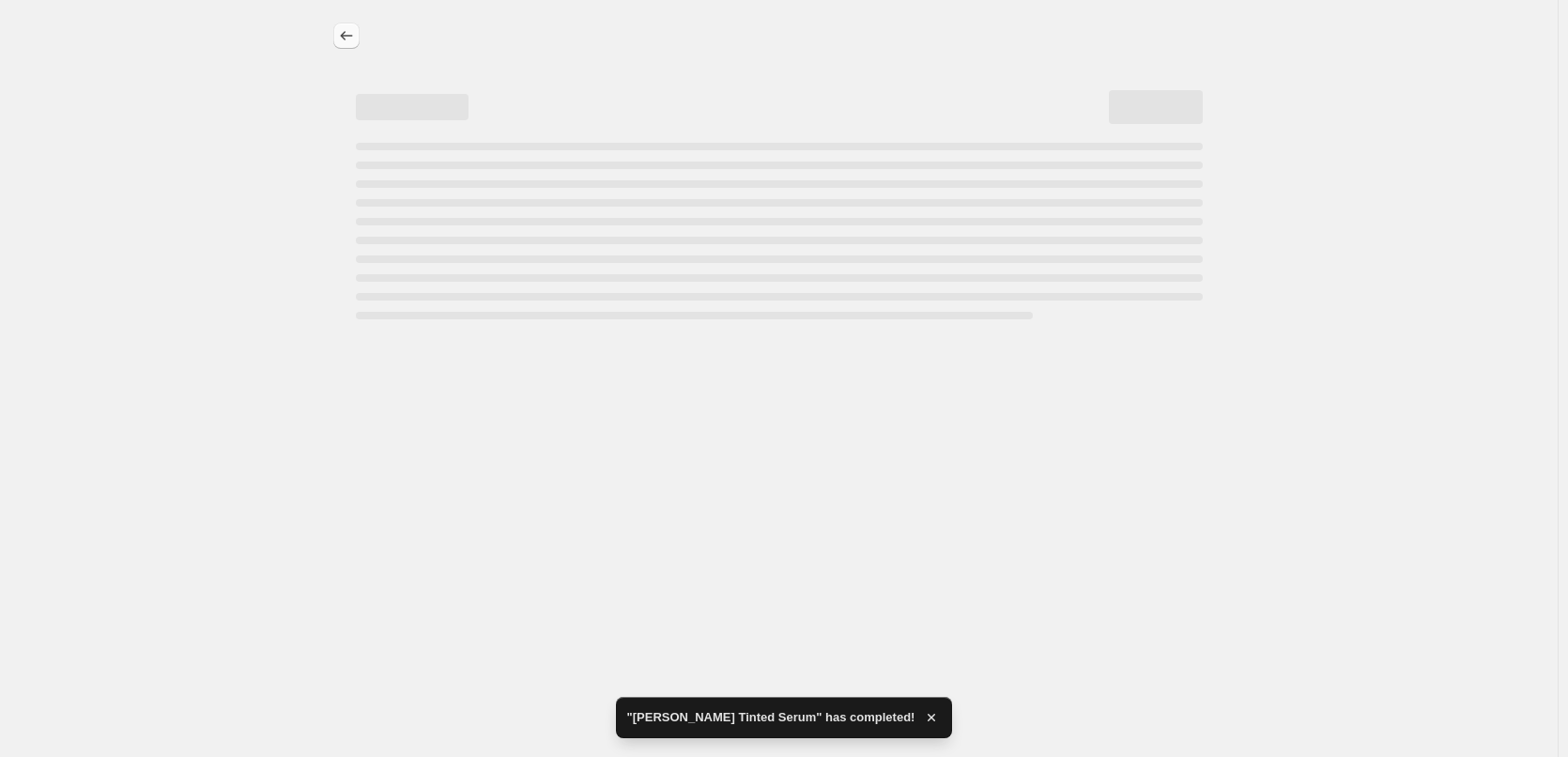
select select "percentage"
select select "vendor"
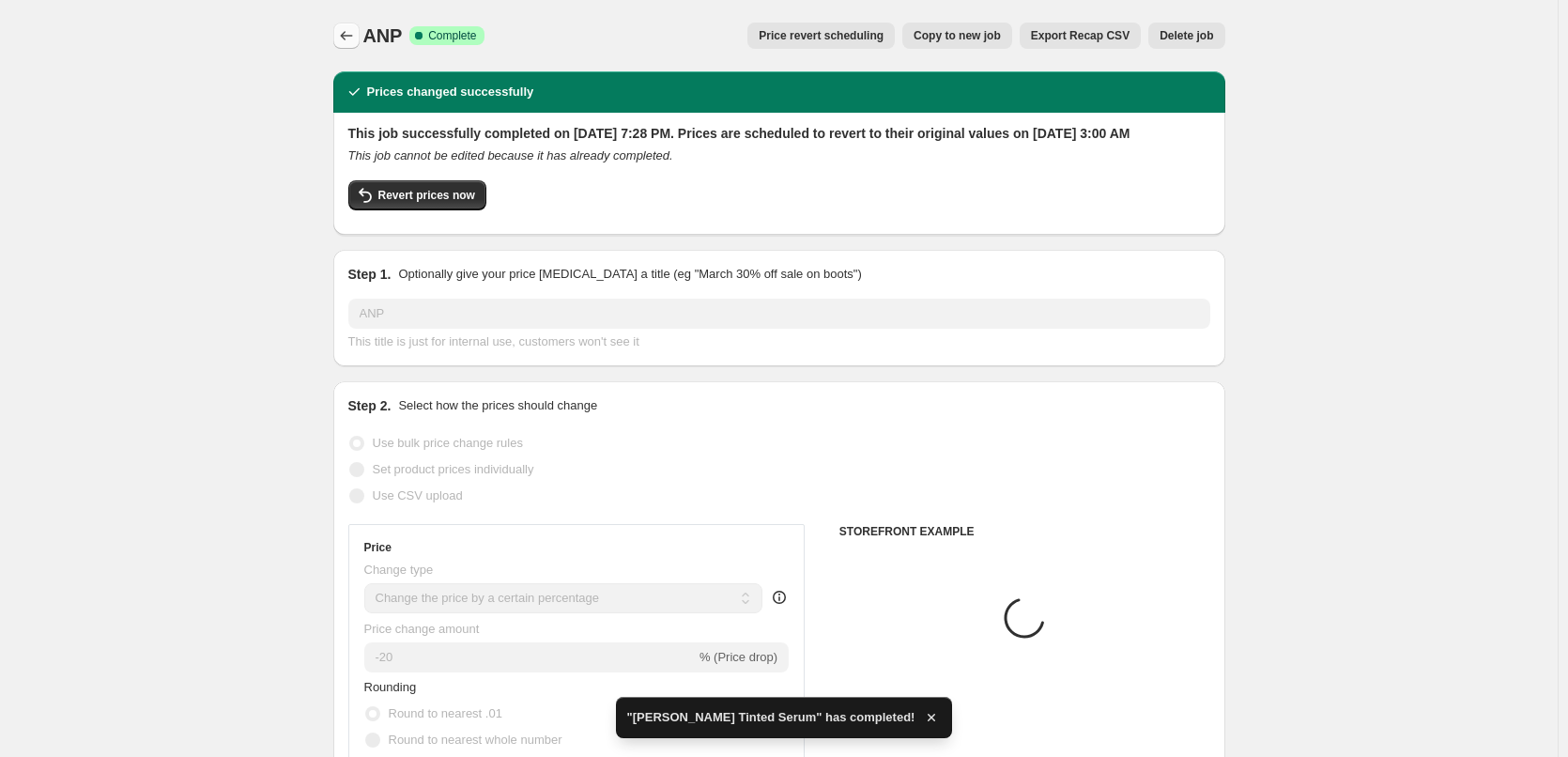
click at [355, 45] on icon "Price change jobs" at bounding box center [346, 36] width 19 height 19
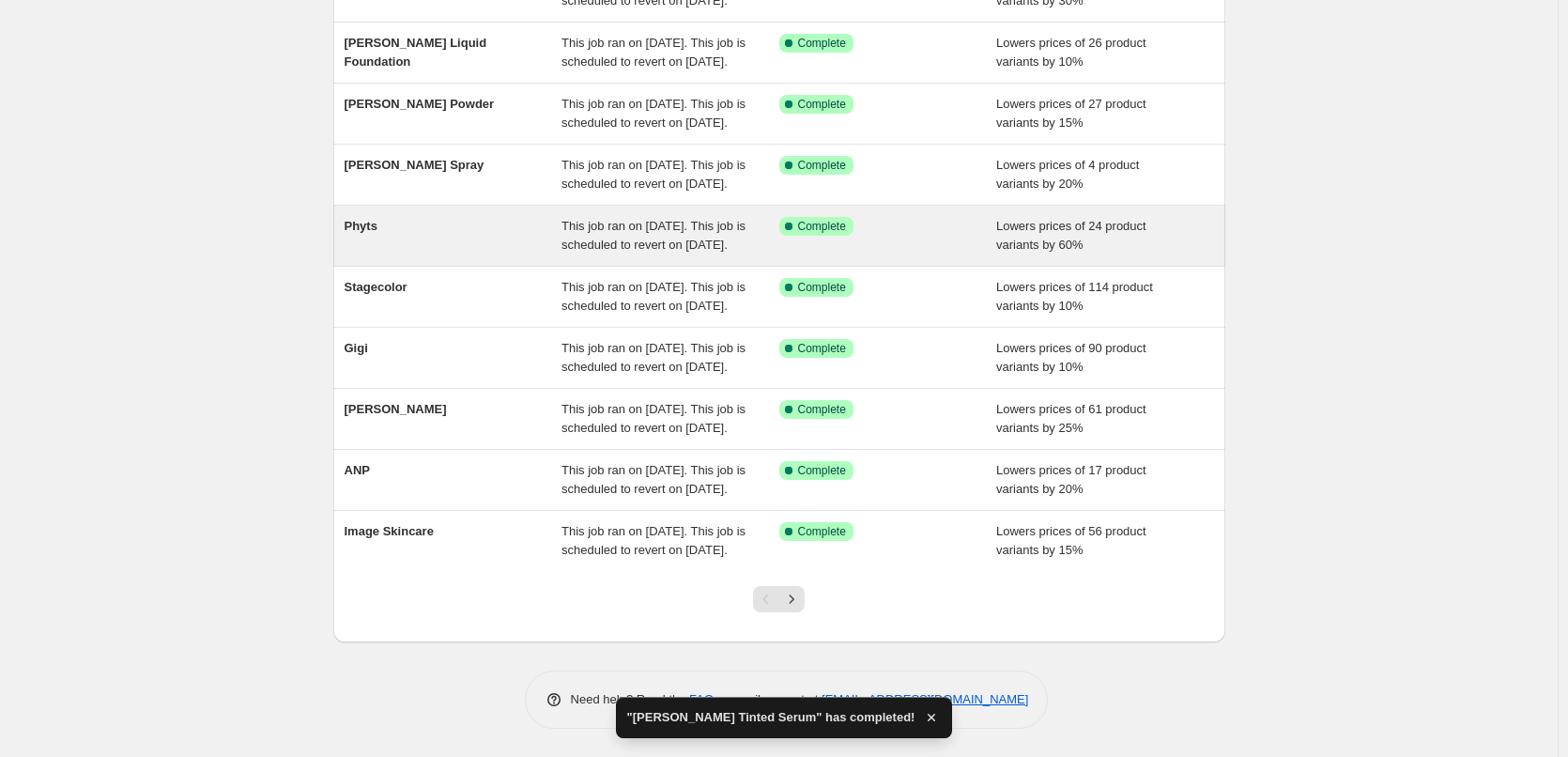
scroll to position [399, 0]
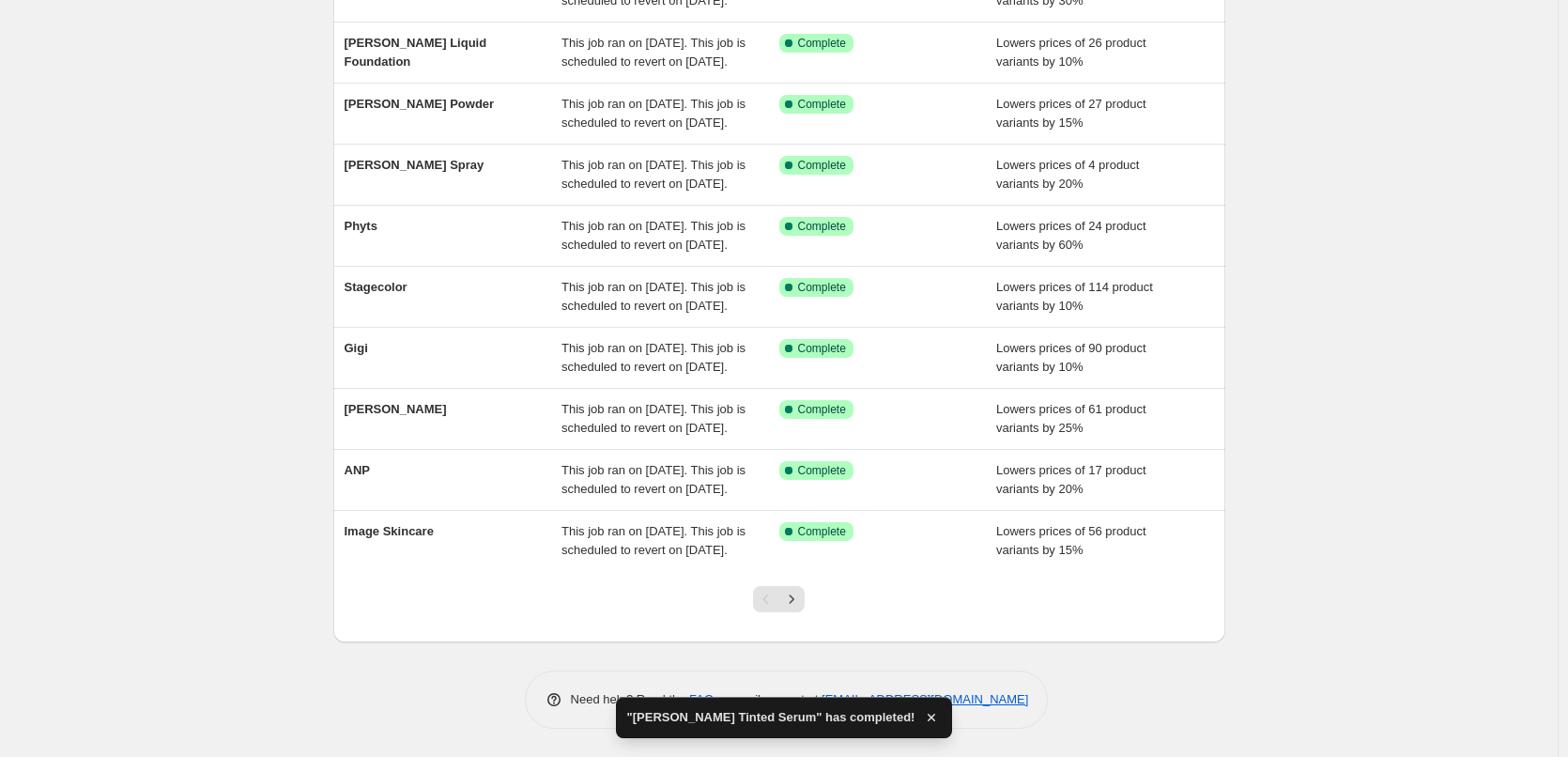
click at [805, 586] on div "Pagination" at bounding box center [791, 599] width 27 height 27
click at [801, 596] on icon "Next" at bounding box center [791, 599] width 19 height 19
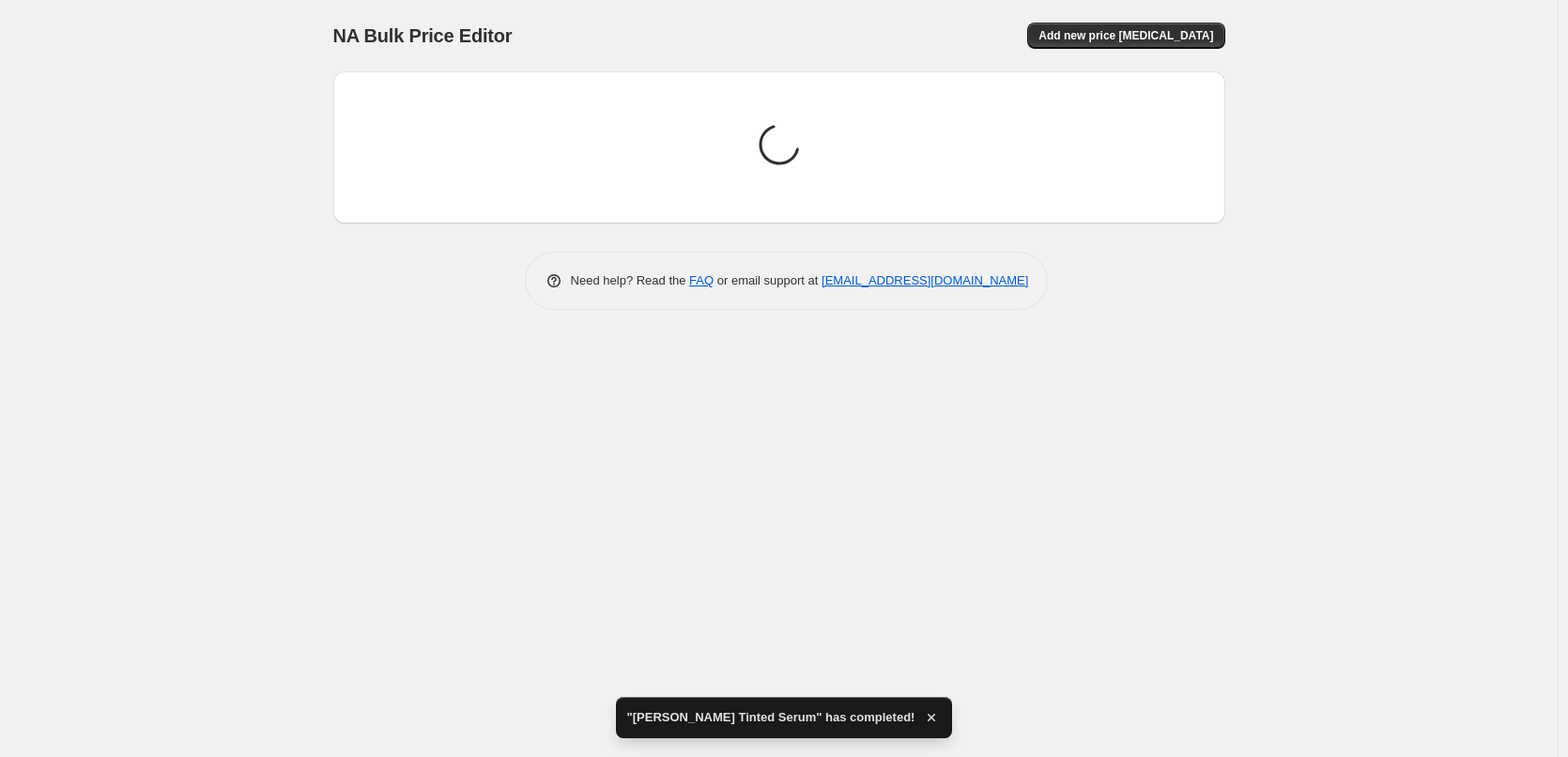
scroll to position [0, 0]
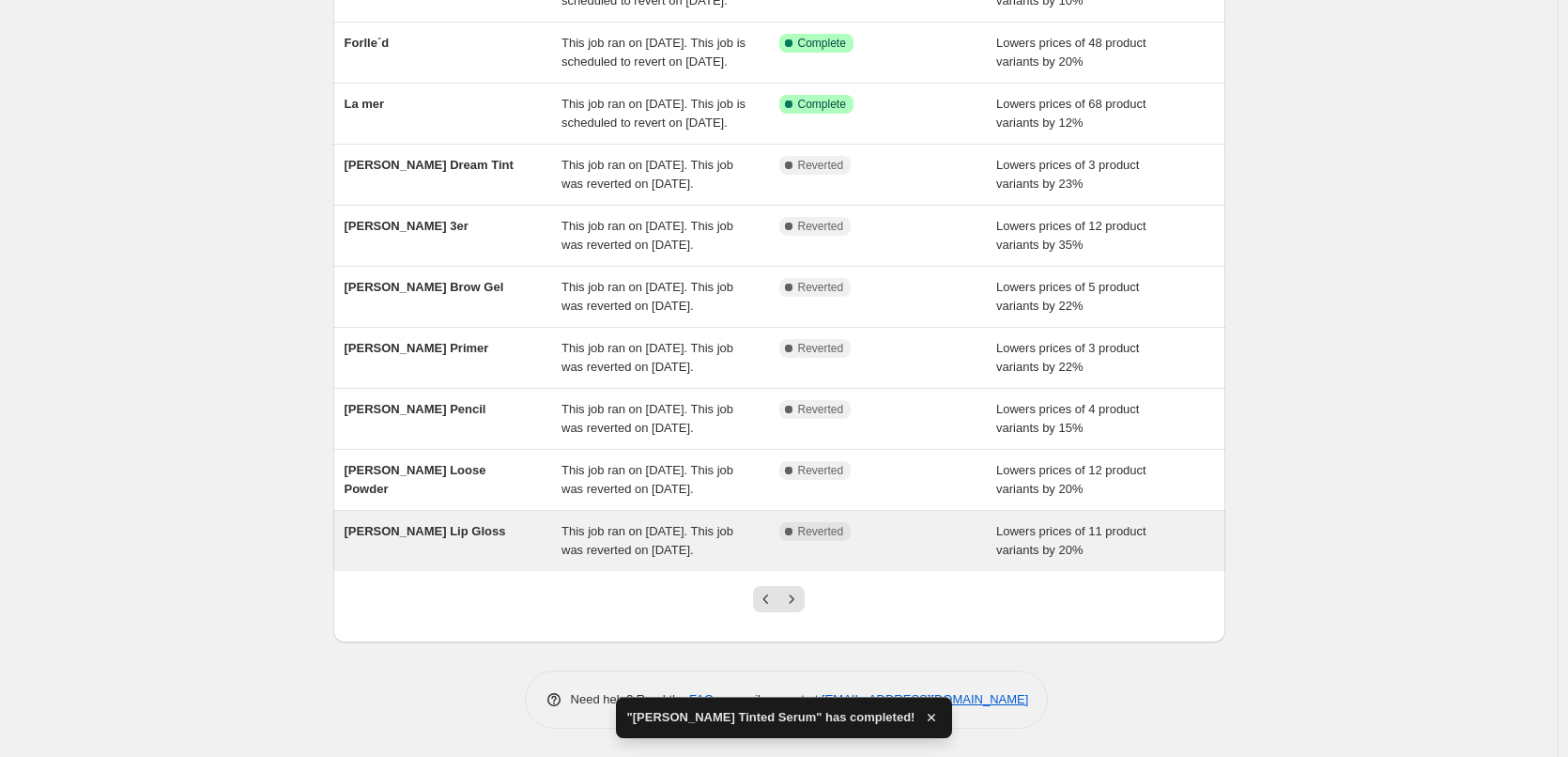
click at [447, 538] on span "[PERSON_NAME] Lip Gloss" at bounding box center [424, 531] width 161 height 14
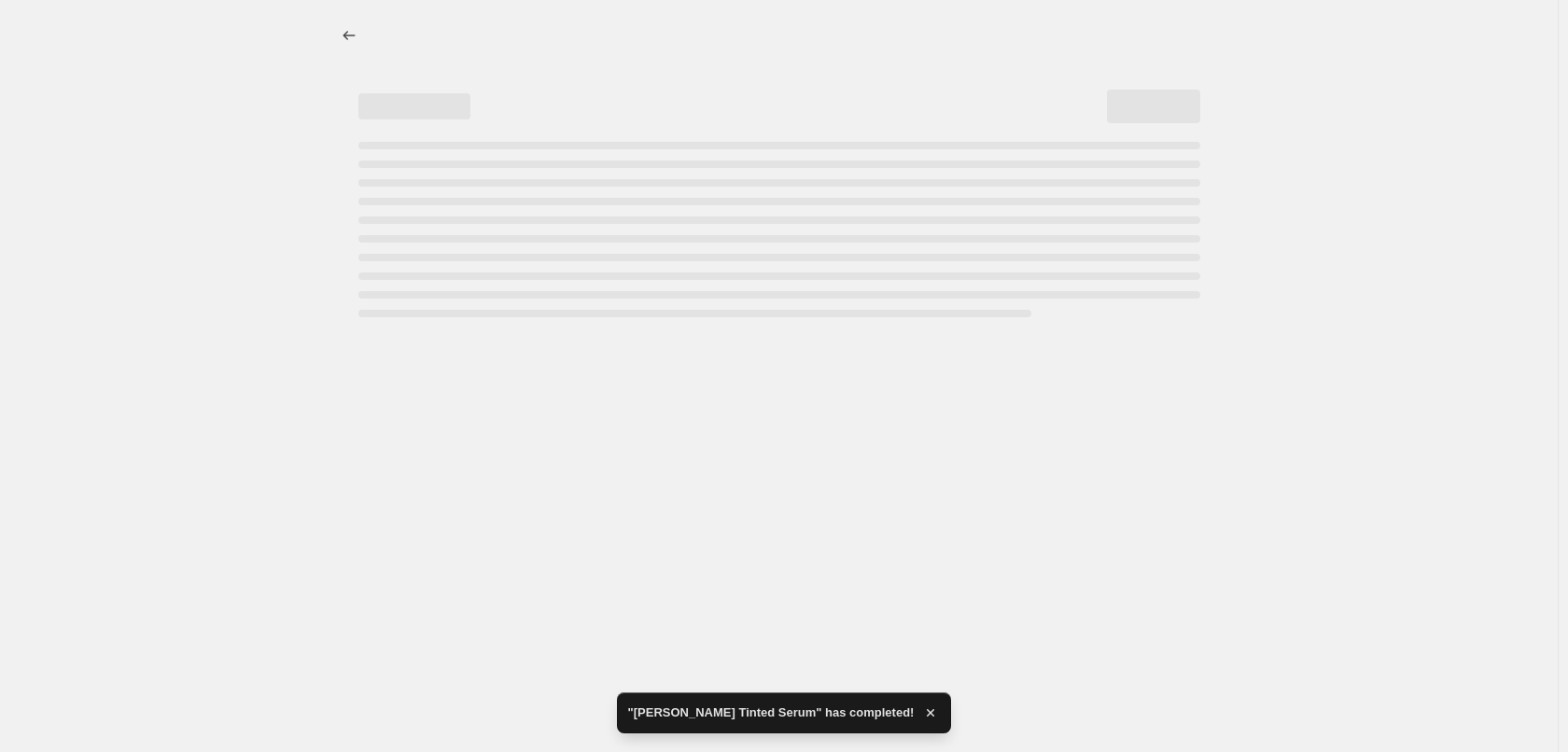
select select "percentage"
select select "tag"
select select "vendor"
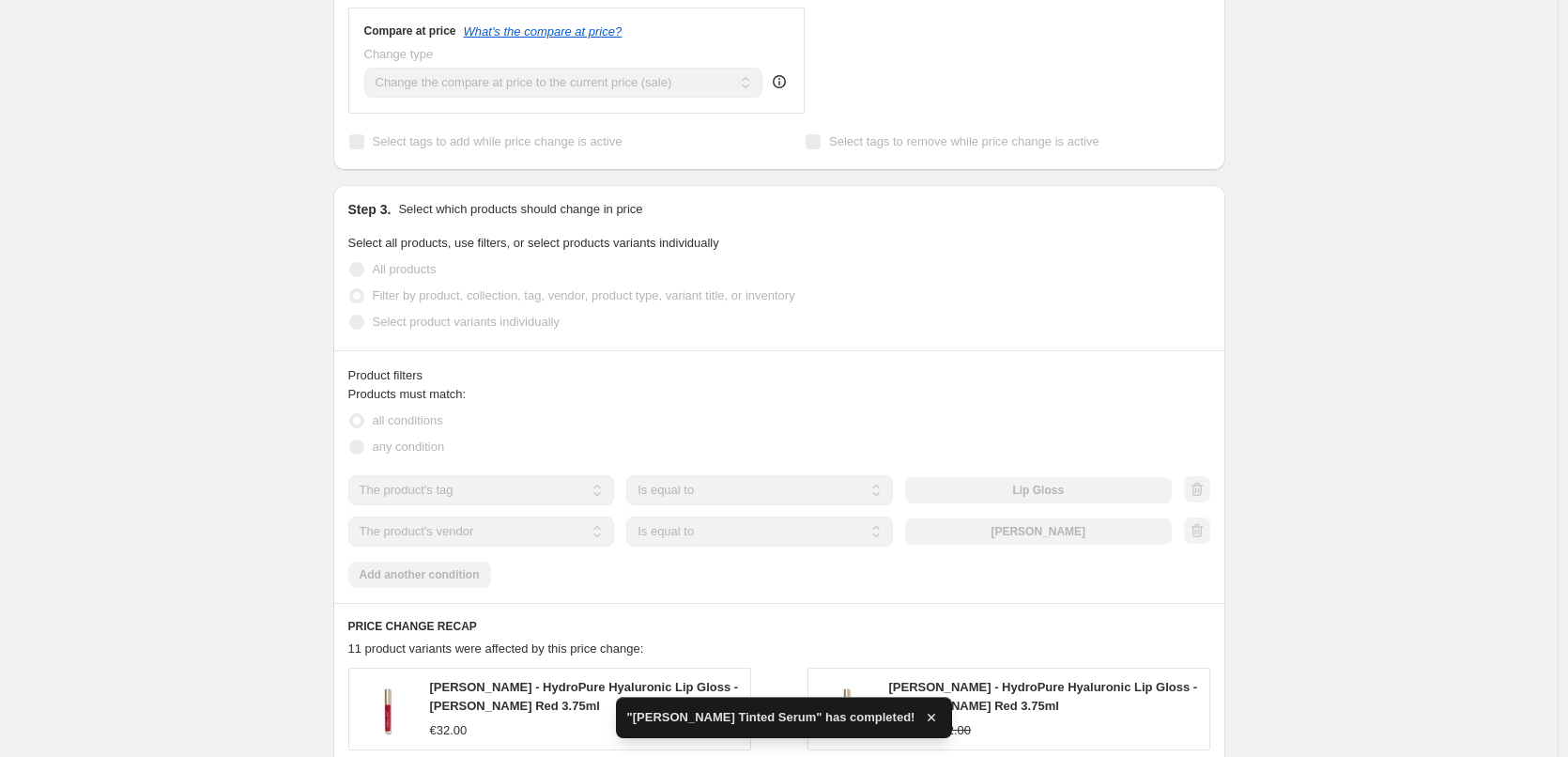
scroll to position [845, 0]
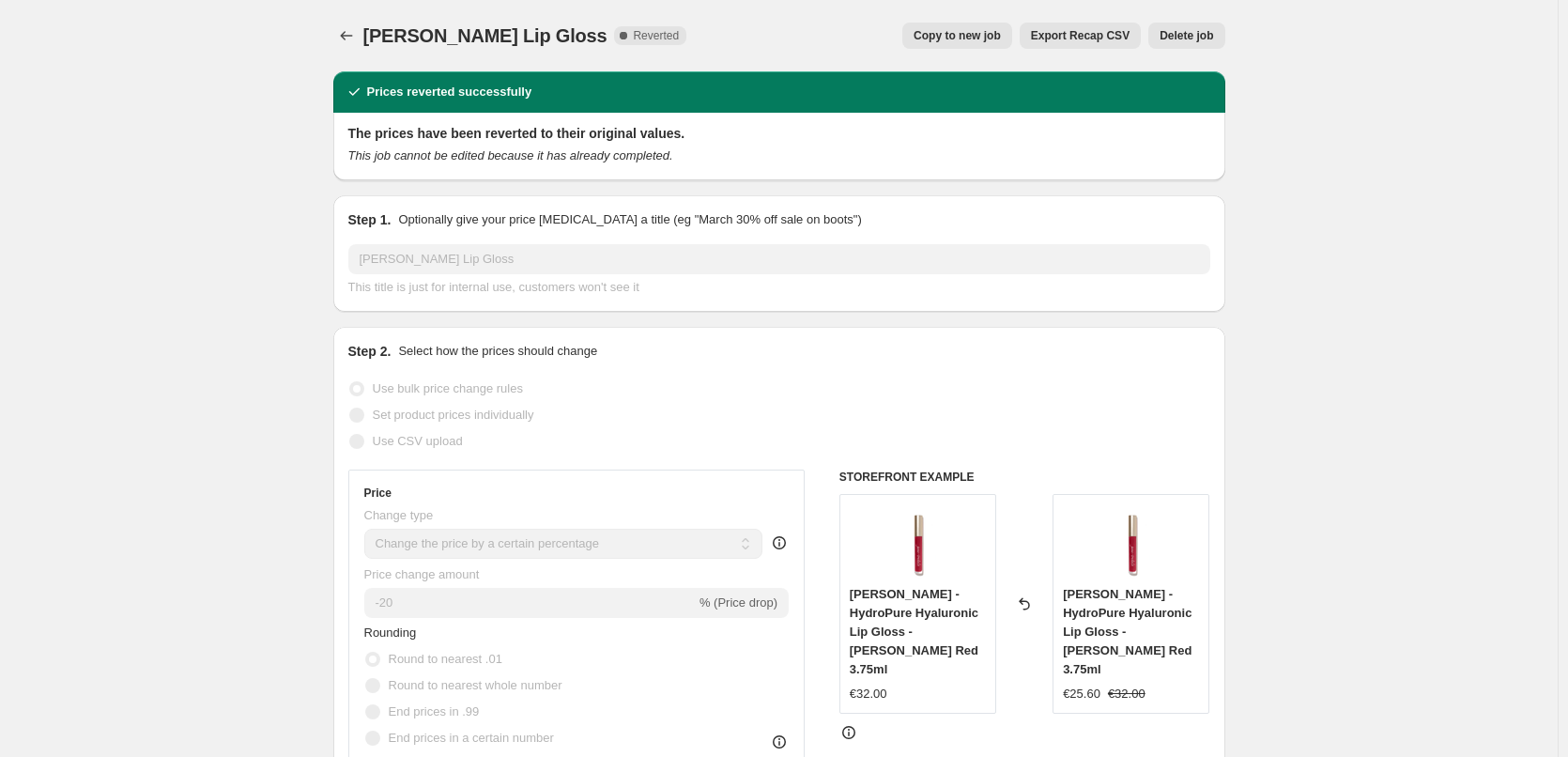
click at [956, 44] on button "Copy to new job" at bounding box center [957, 36] width 110 height 27
select select "percentage"
select select "tag"
select select "vendor"
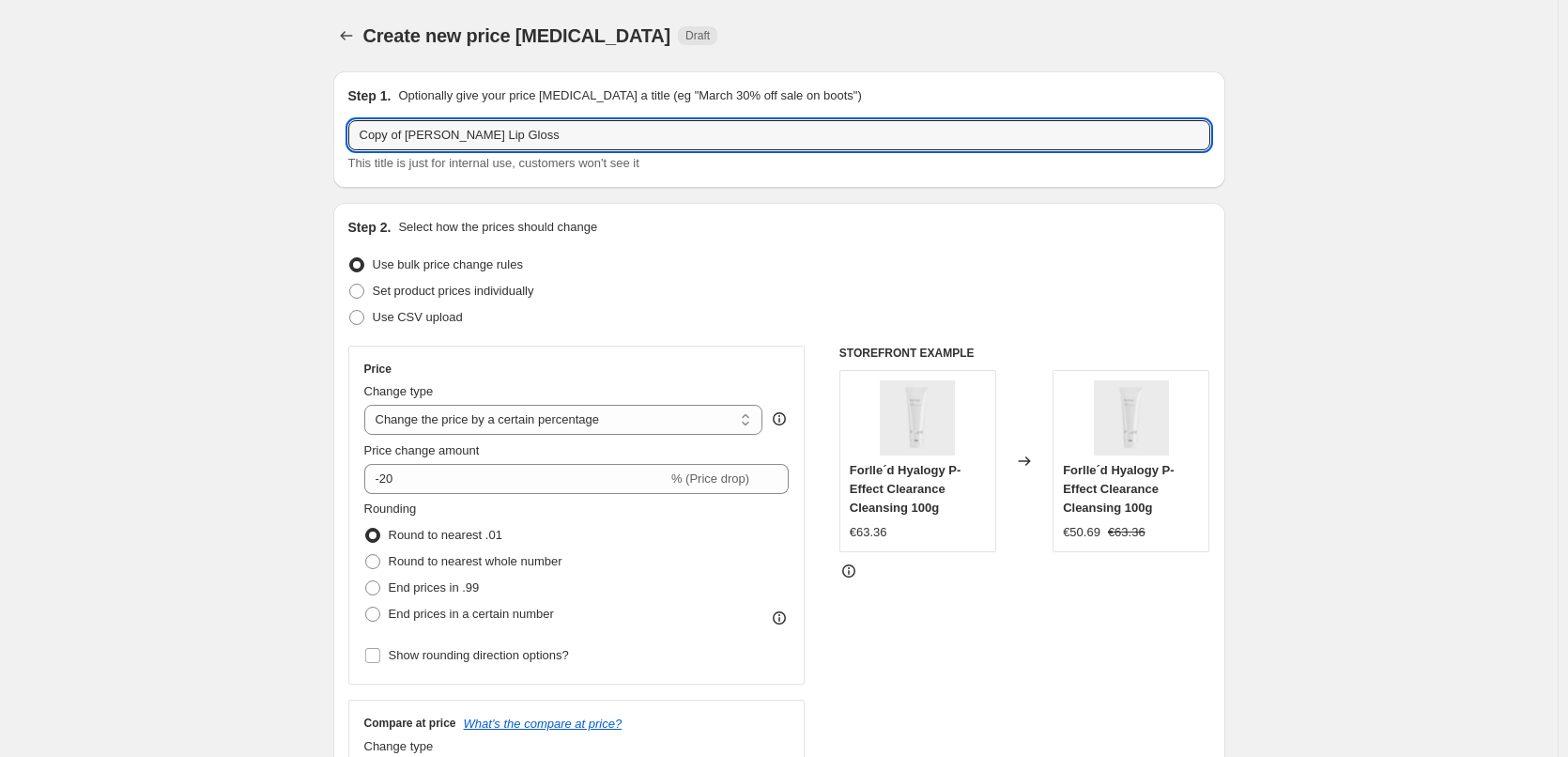
drag, startPoint x: 409, startPoint y: 139, endPoint x: 284, endPoint y: 144, distance: 125.1
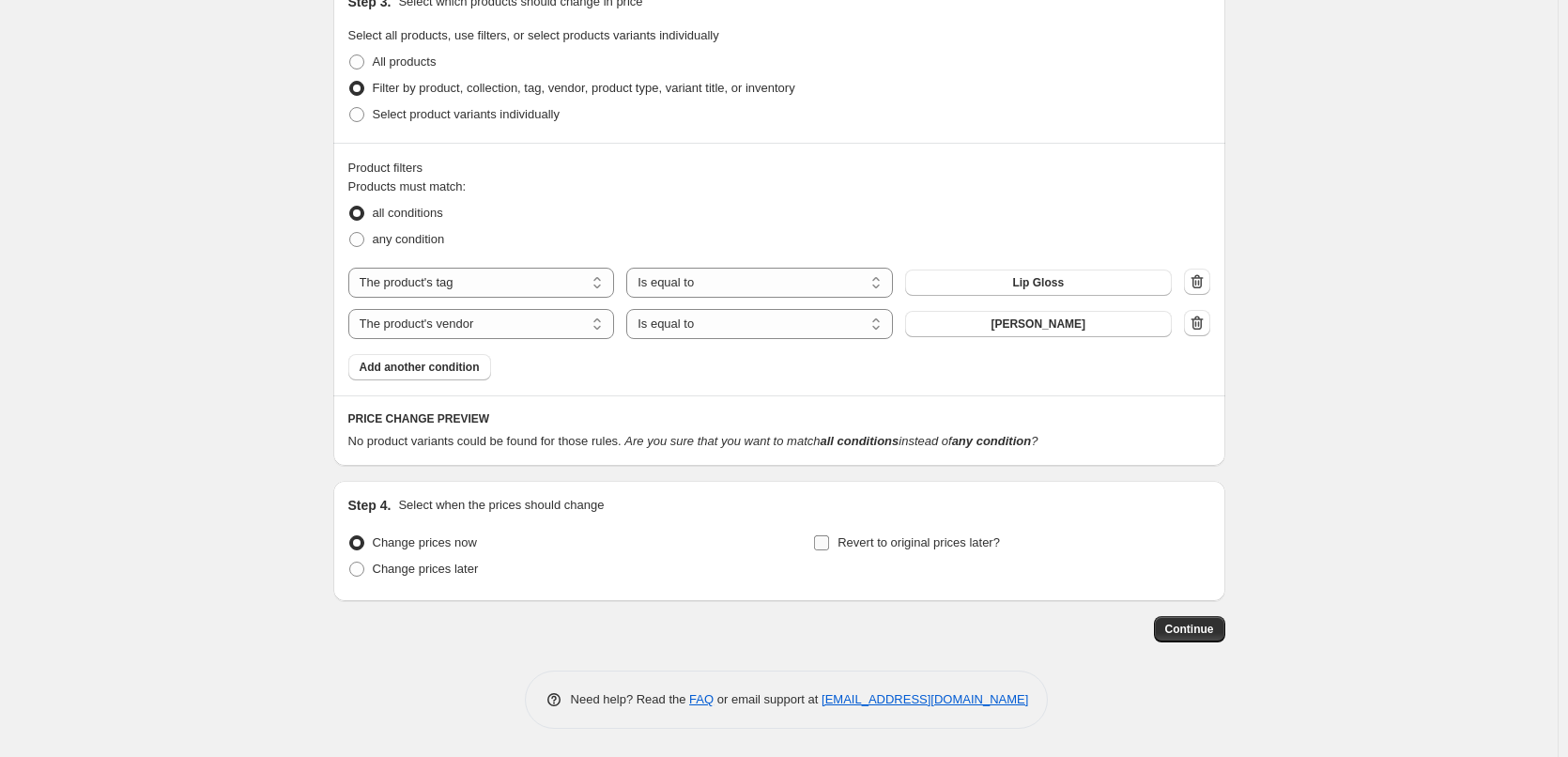
type input "[PERSON_NAME] Lip Gloss"
click at [858, 539] on span "Revert to original prices later?" at bounding box center [919, 542] width 162 height 14
click at [829, 539] on input "Revert to original prices later?" at bounding box center [821, 542] width 15 height 15
checkbox input "true"
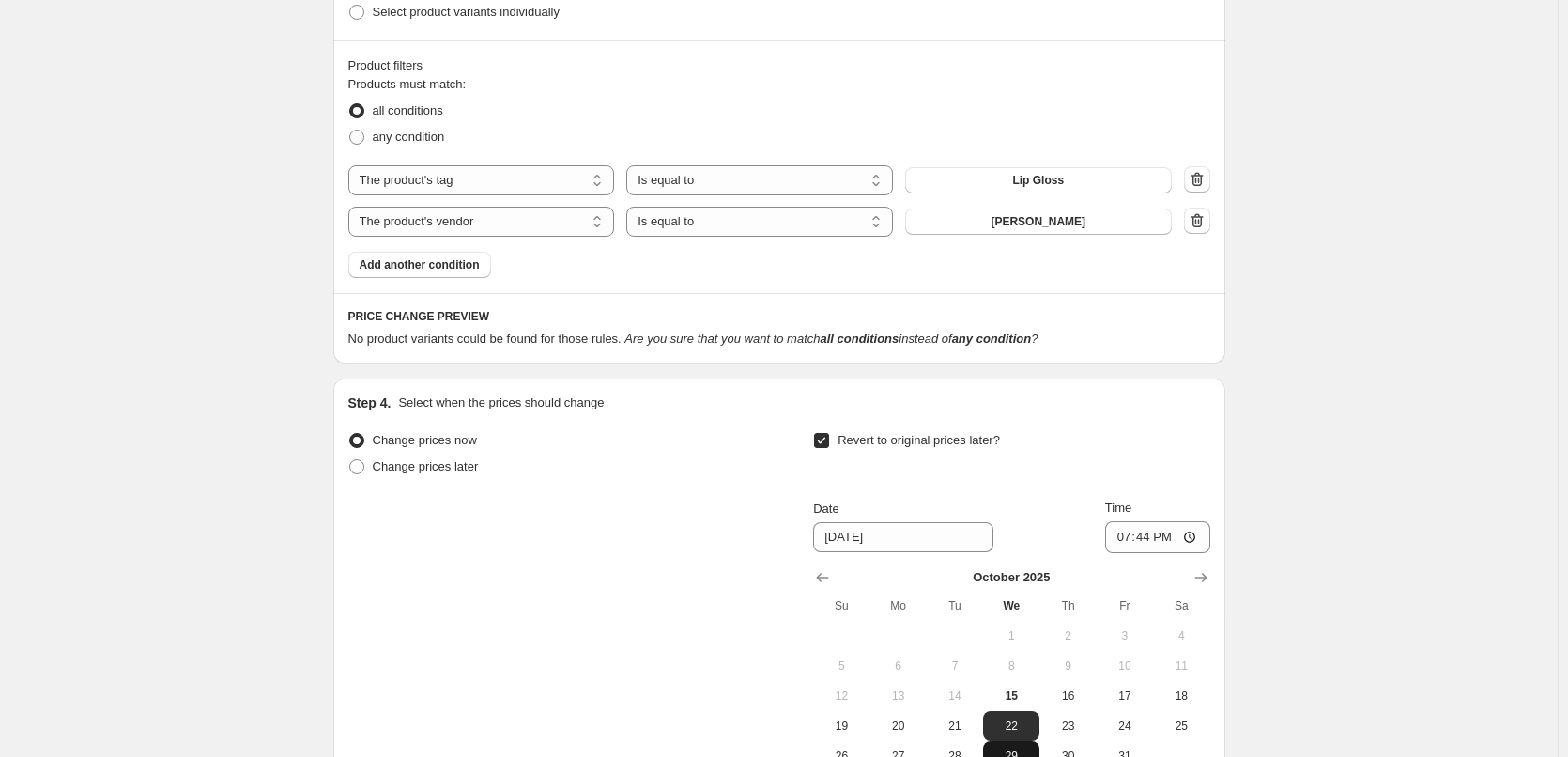
scroll to position [1222, 0]
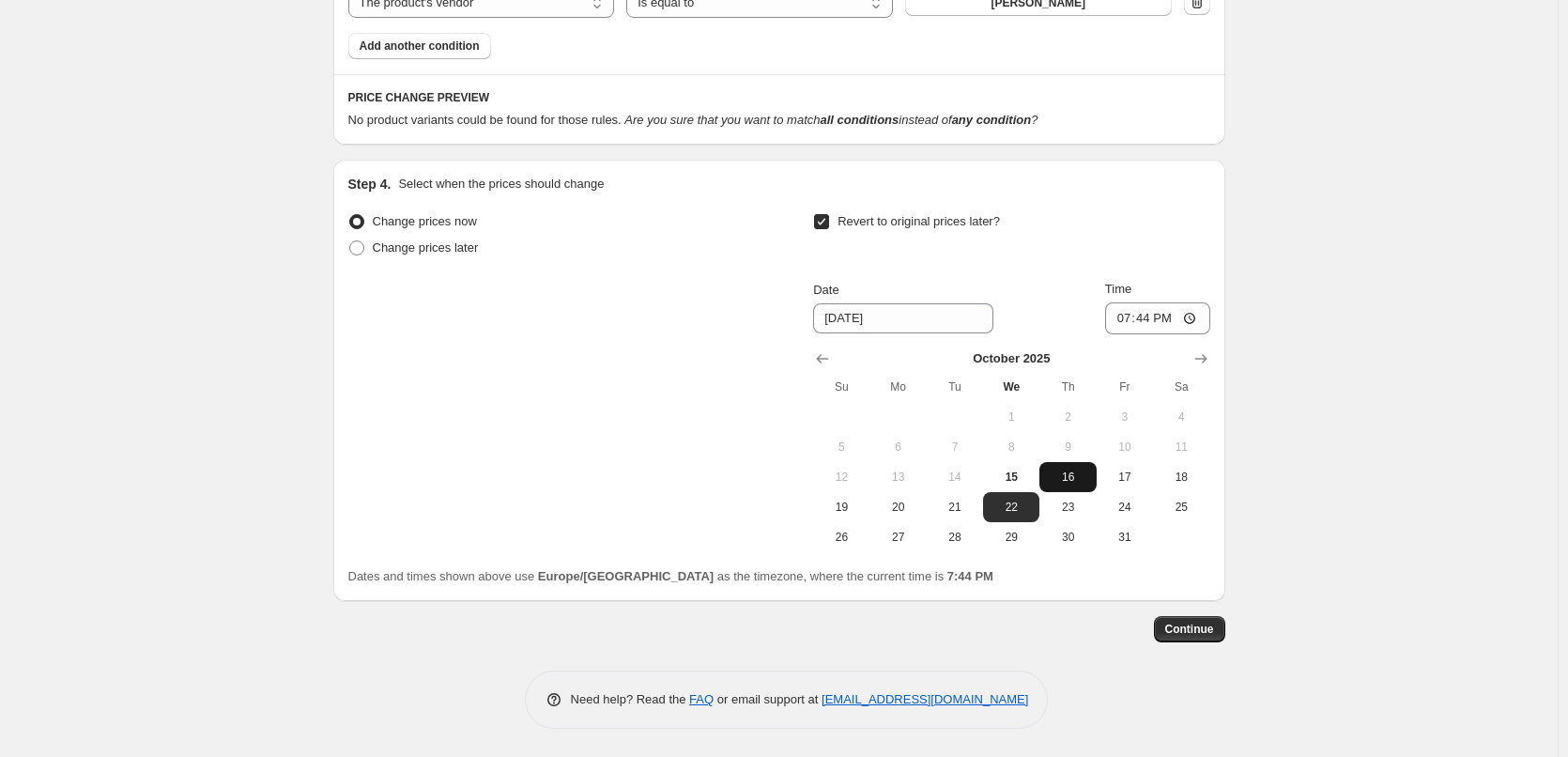
click at [1065, 480] on span "16" at bounding box center [1067, 477] width 42 height 15
type input "[DATE]"
click at [1129, 319] on input "19:44" at bounding box center [1157, 319] width 105 height 32
type input "03:00"
click at [1202, 629] on span "Continue" at bounding box center [1189, 628] width 48 height 15
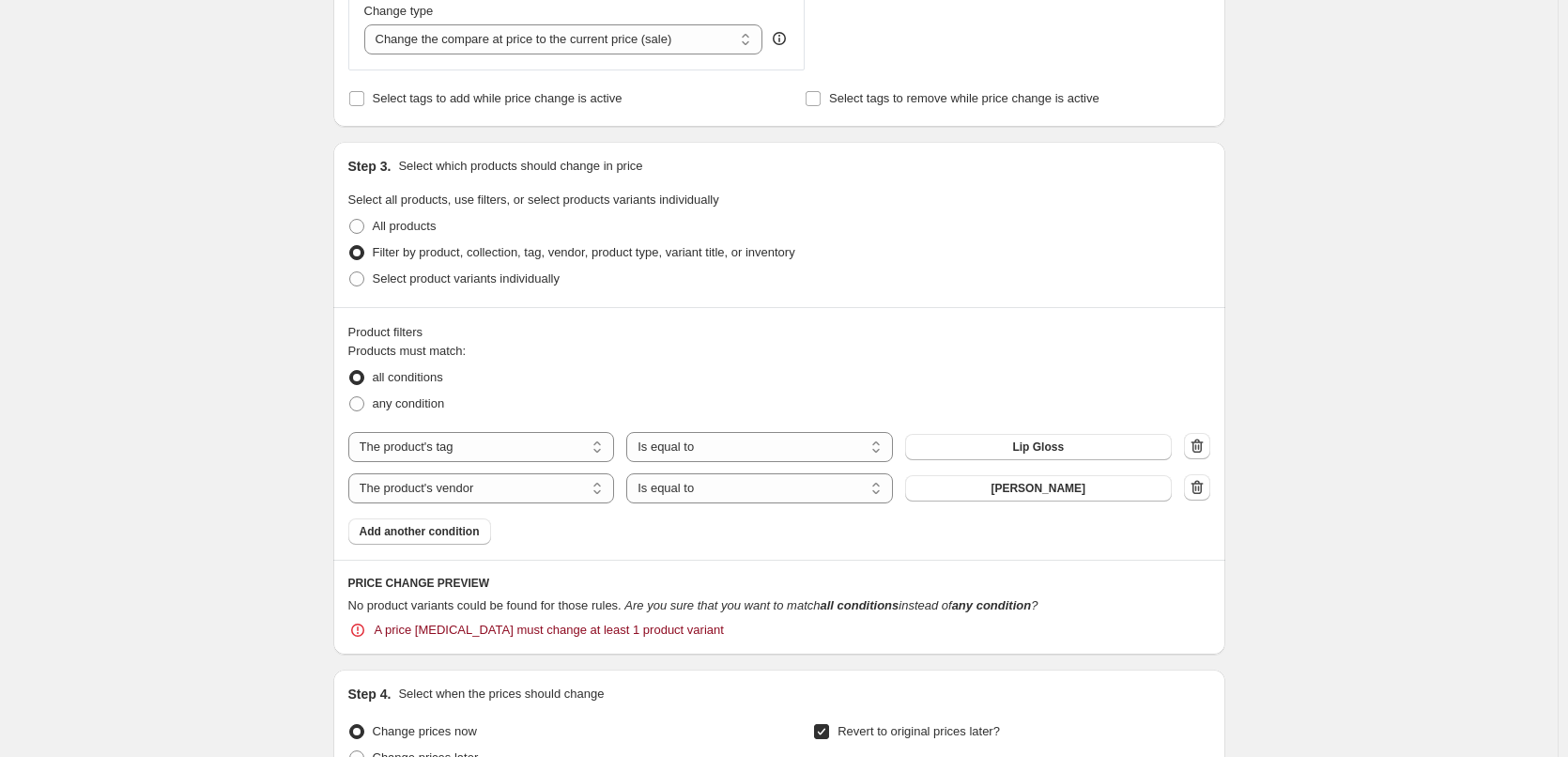
scroll to position [845, 0]
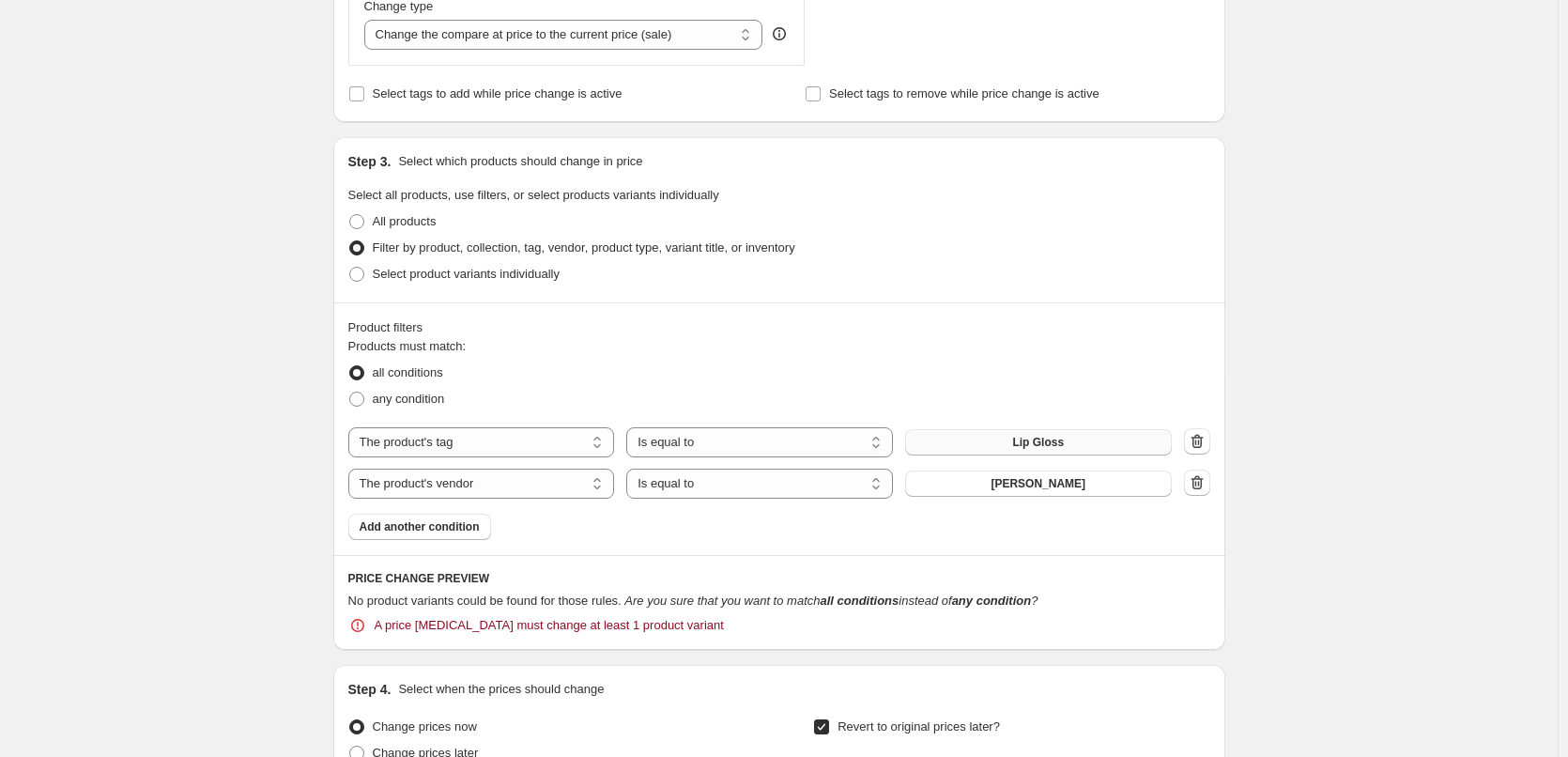
click at [986, 437] on button "Lip Gloss" at bounding box center [1039, 442] width 267 height 27
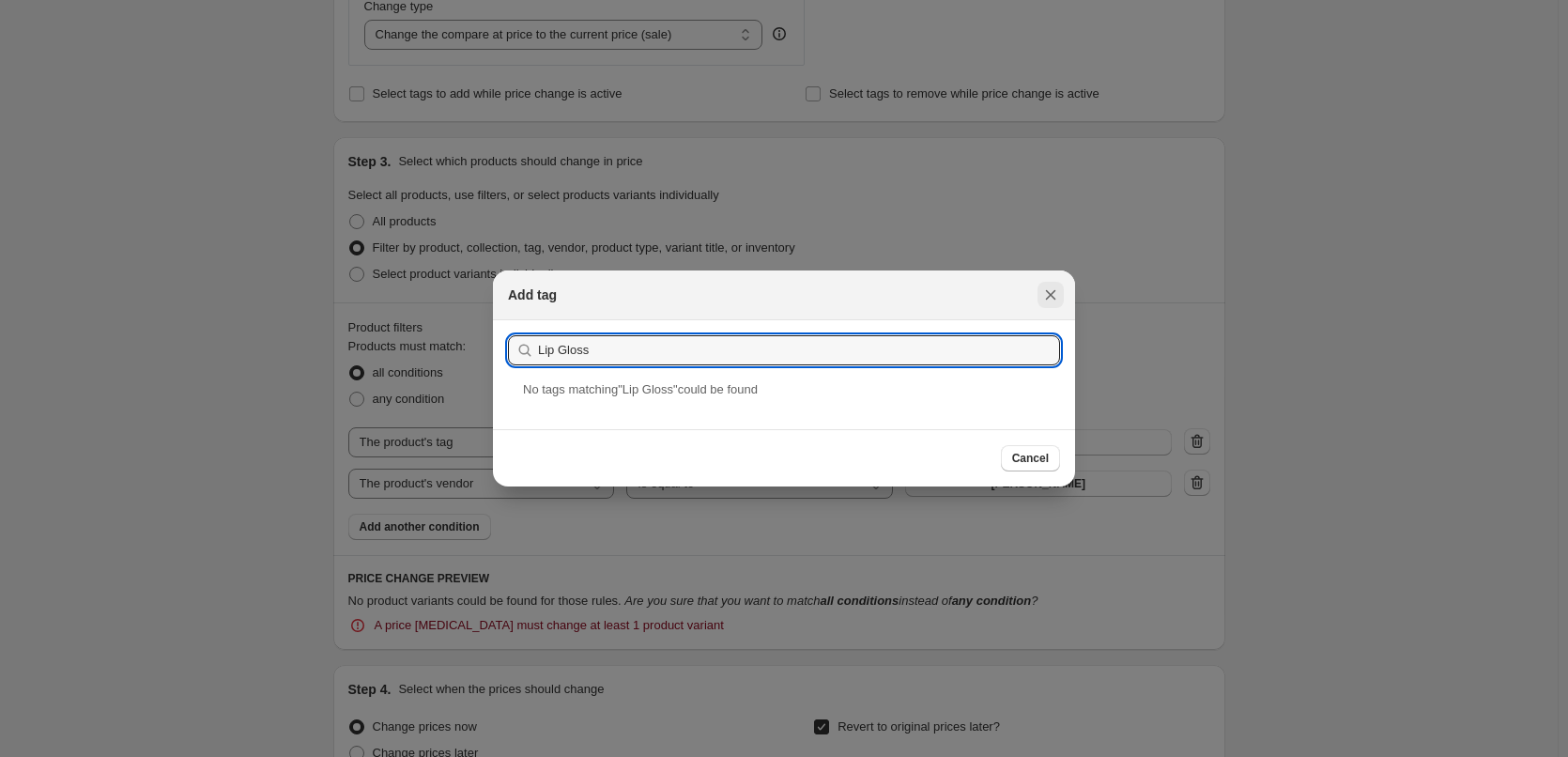
type input "Lip Gloss"
click at [1042, 285] on button "Close" at bounding box center [1051, 295] width 27 height 27
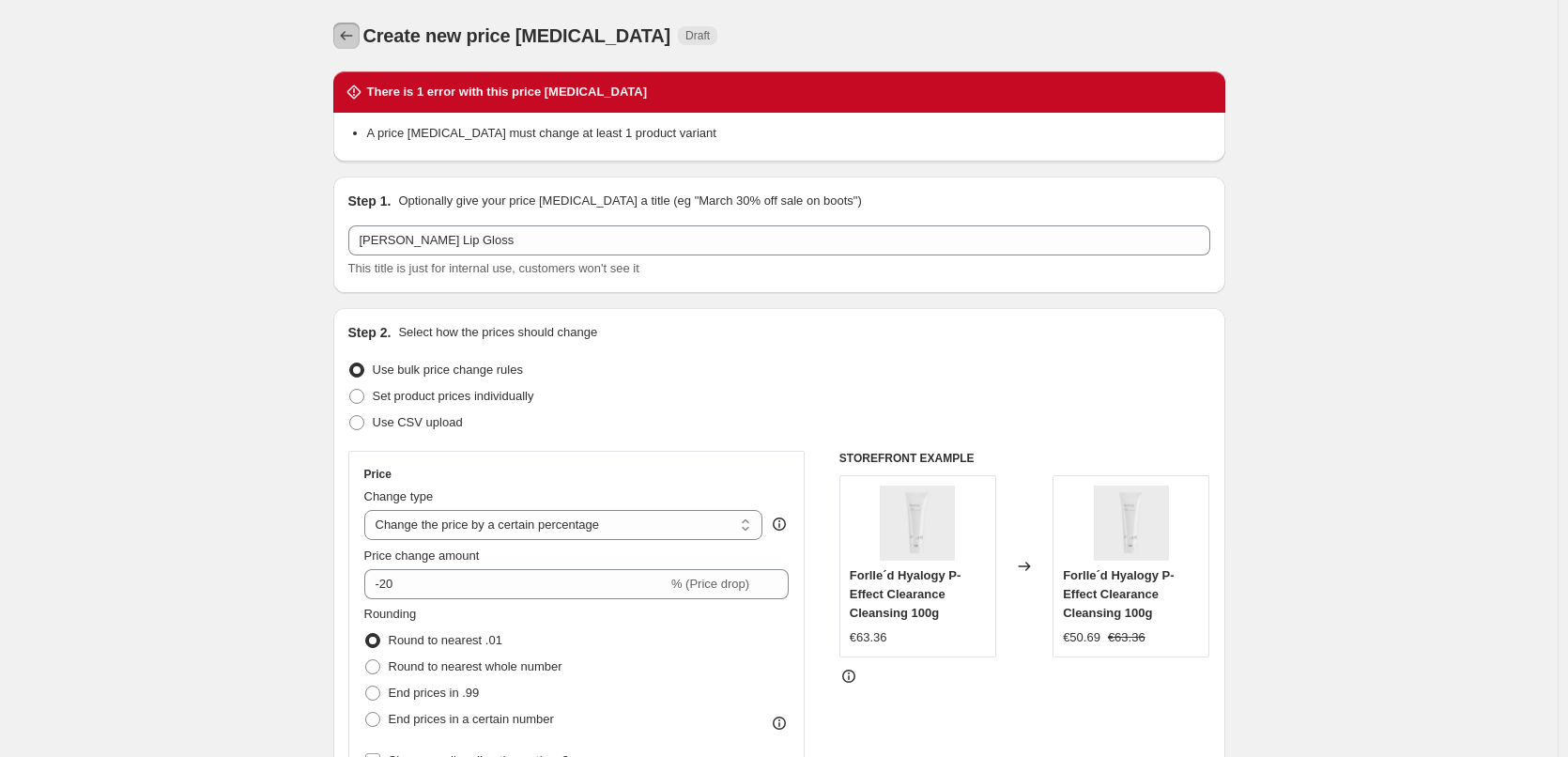
click at [356, 37] on icon "Price change jobs" at bounding box center [346, 36] width 19 height 19
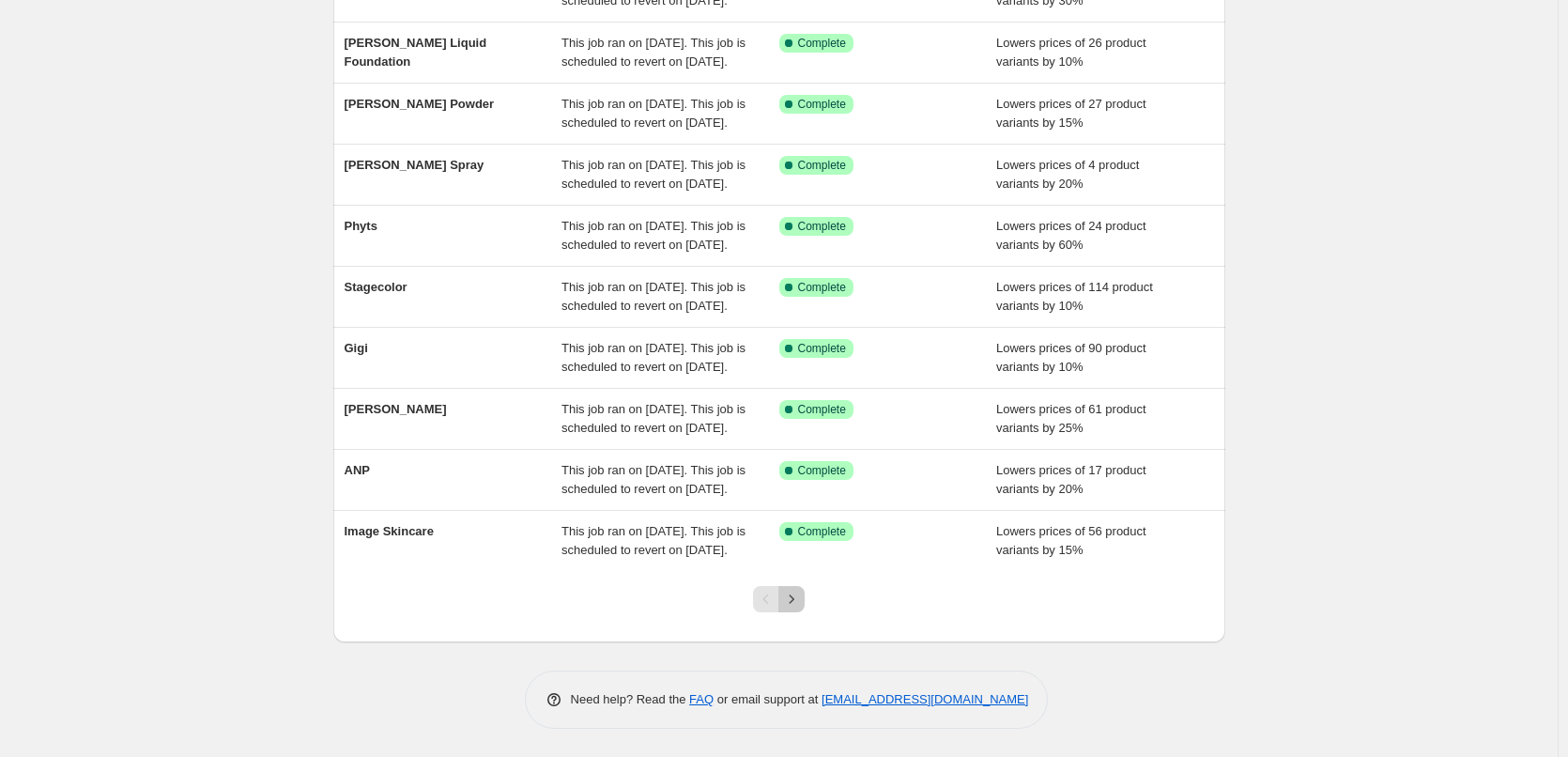
click at [805, 602] on button "Next" at bounding box center [791, 599] width 27 height 27
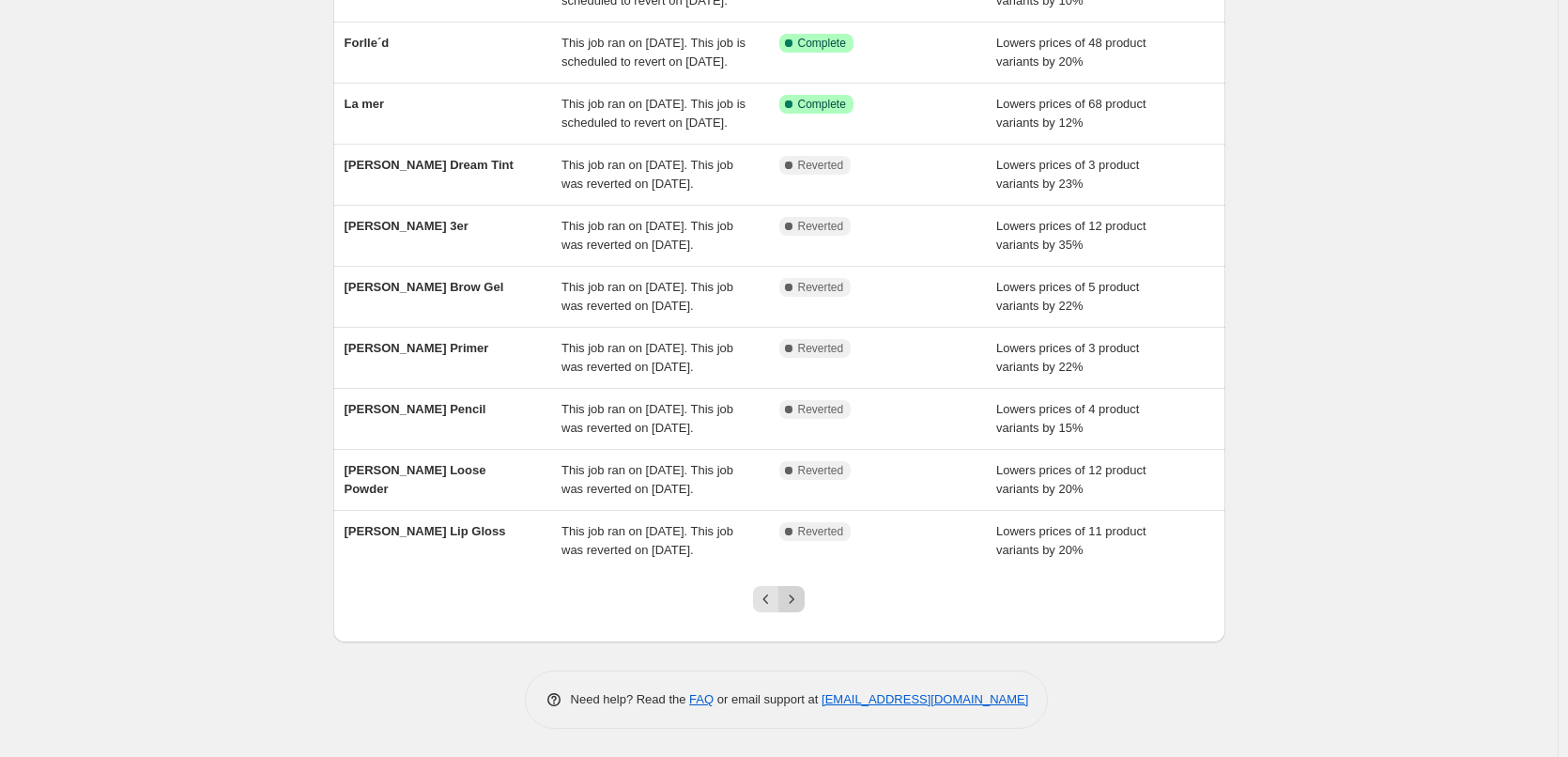
click at [801, 600] on icon "Next" at bounding box center [791, 599] width 19 height 19
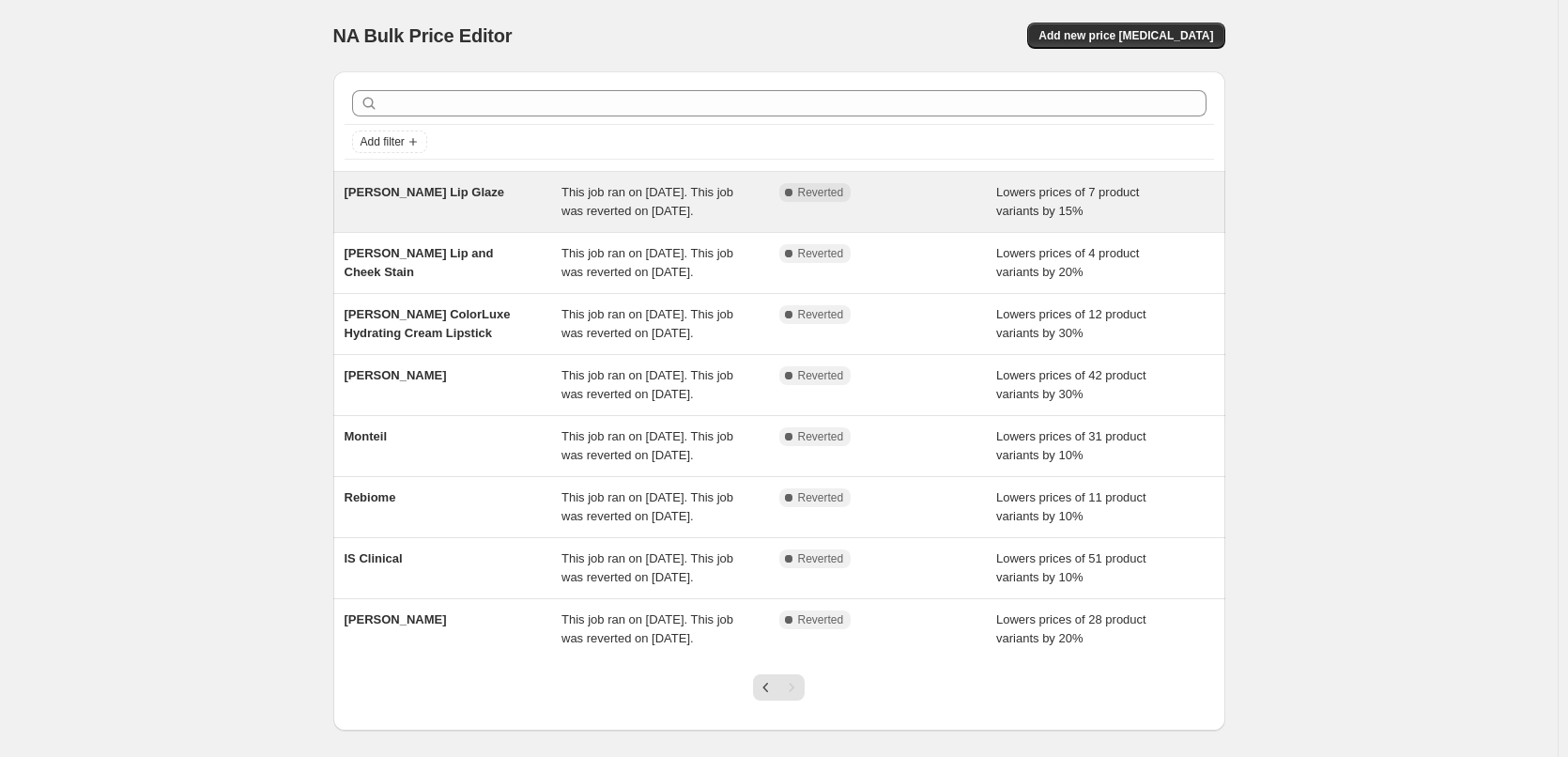
click at [443, 198] on span "[PERSON_NAME] Lip Glaze" at bounding box center [423, 192] width 159 height 14
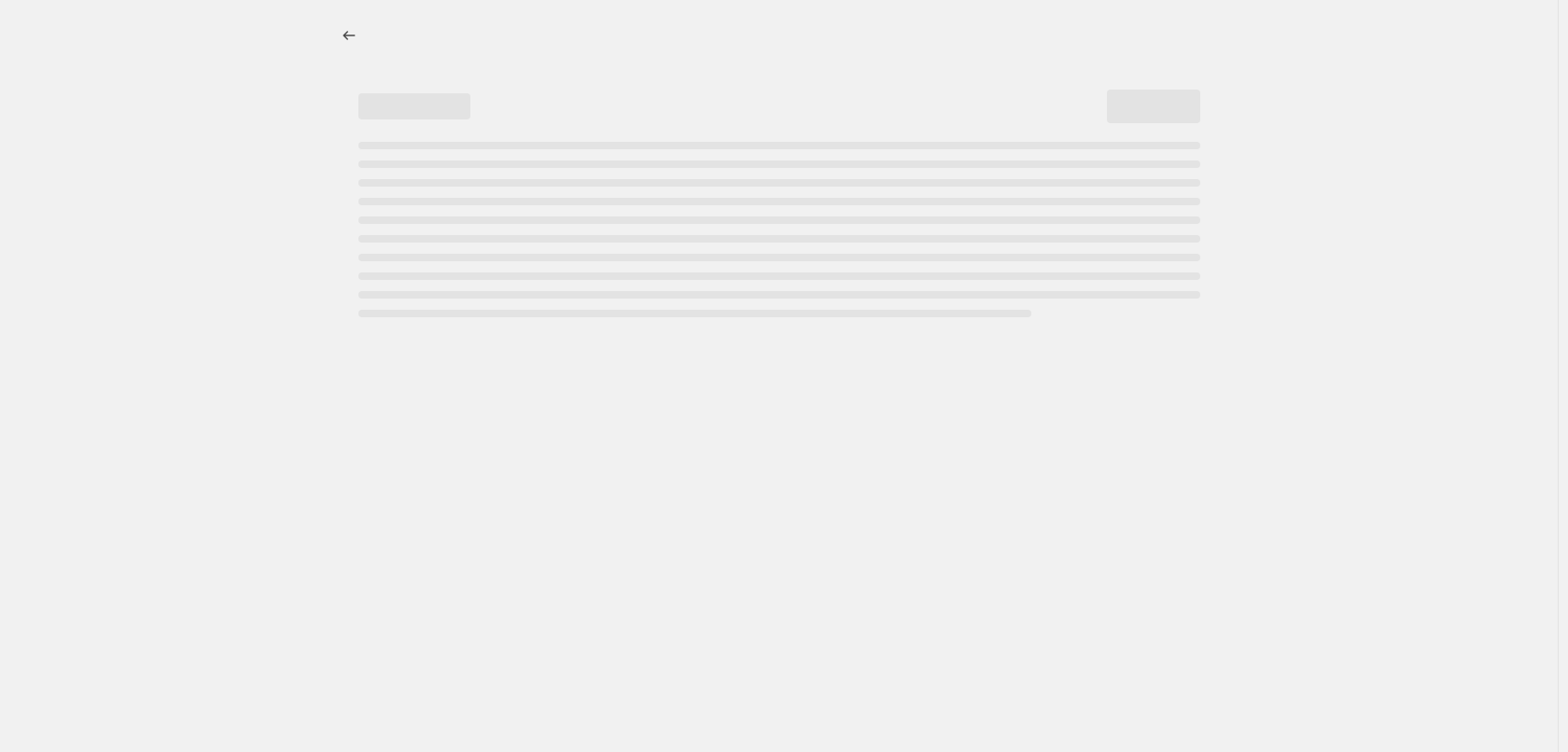
select select "percentage"
select select "tag"
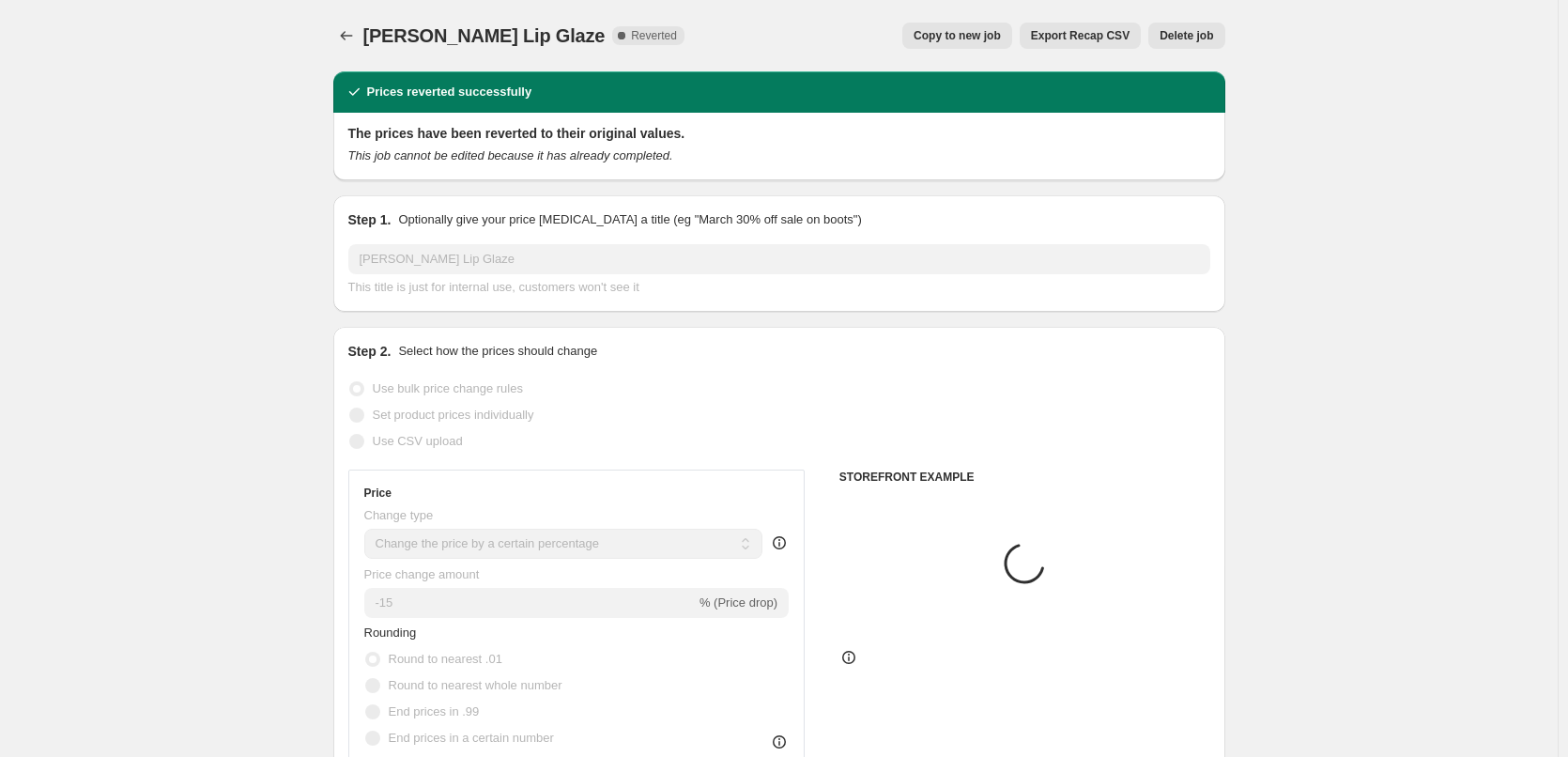
click at [1197, 27] on button "Delete job" at bounding box center [1186, 36] width 76 height 27
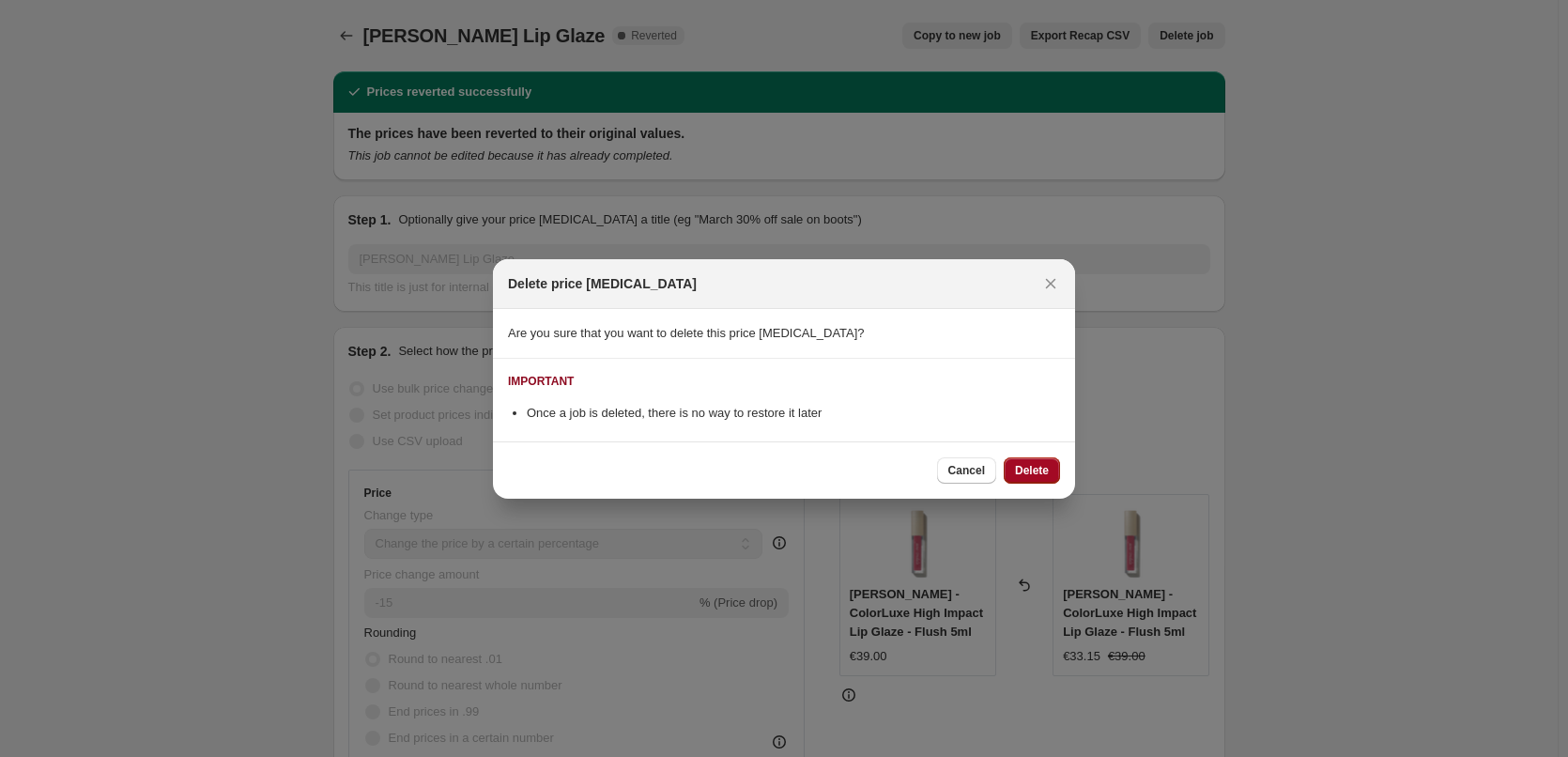
click at [1021, 473] on span "Delete" at bounding box center [1032, 470] width 34 height 15
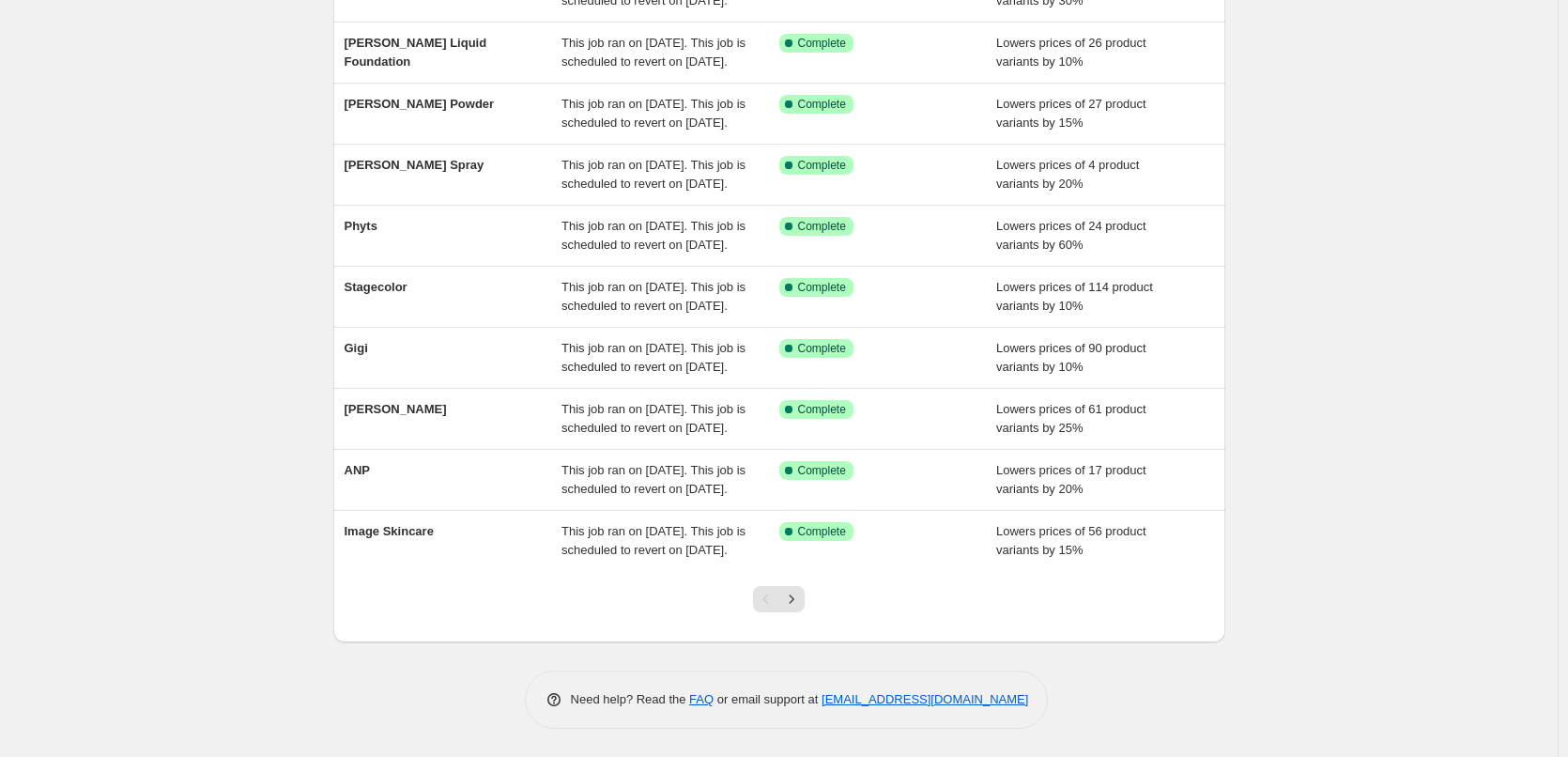
scroll to position [399, 0]
click at [800, 606] on icon "Next" at bounding box center [791, 599] width 19 height 19
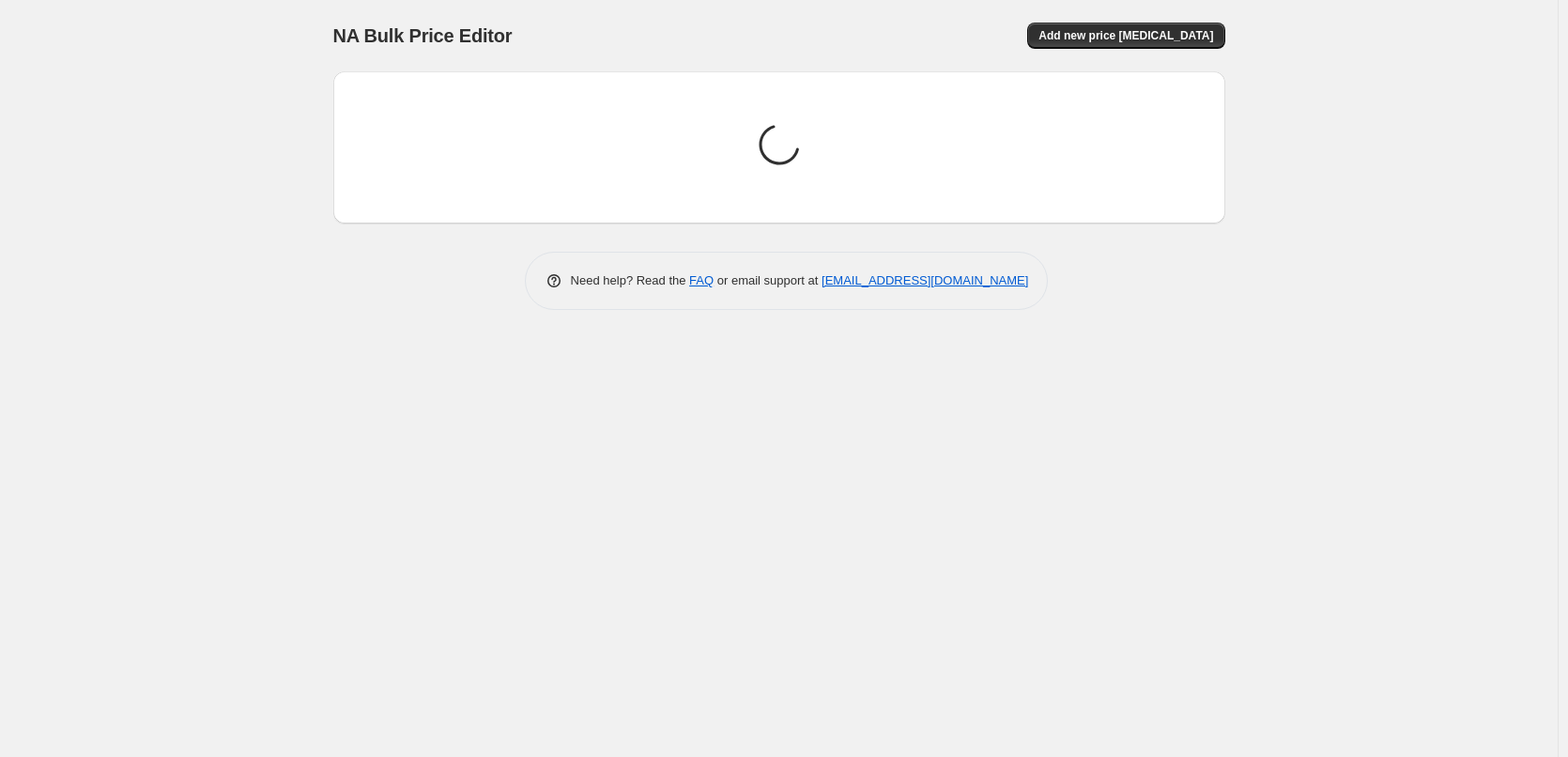
scroll to position [0, 0]
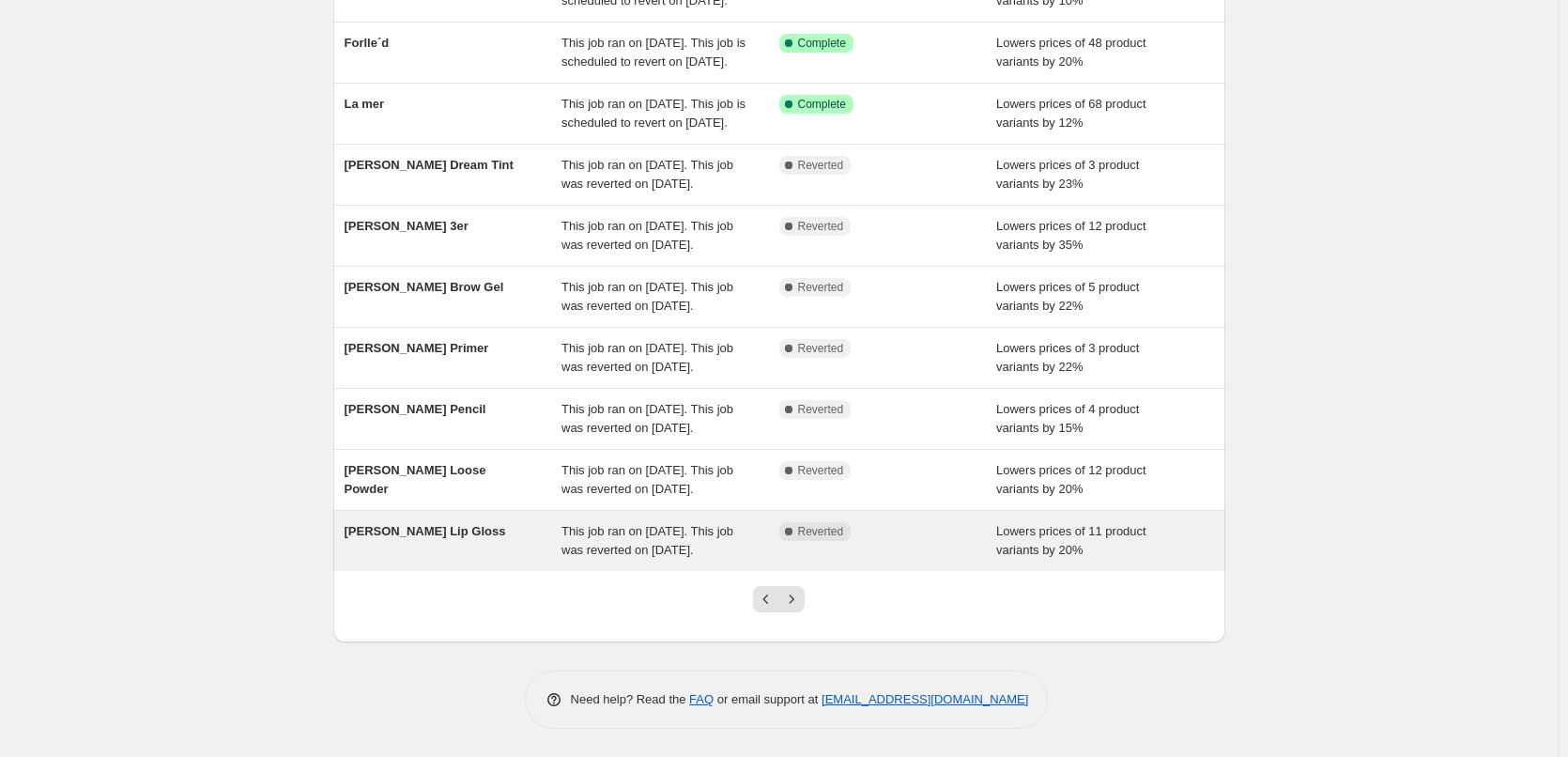
click at [453, 524] on span "[PERSON_NAME] Lip Gloss" at bounding box center [424, 531] width 161 height 14
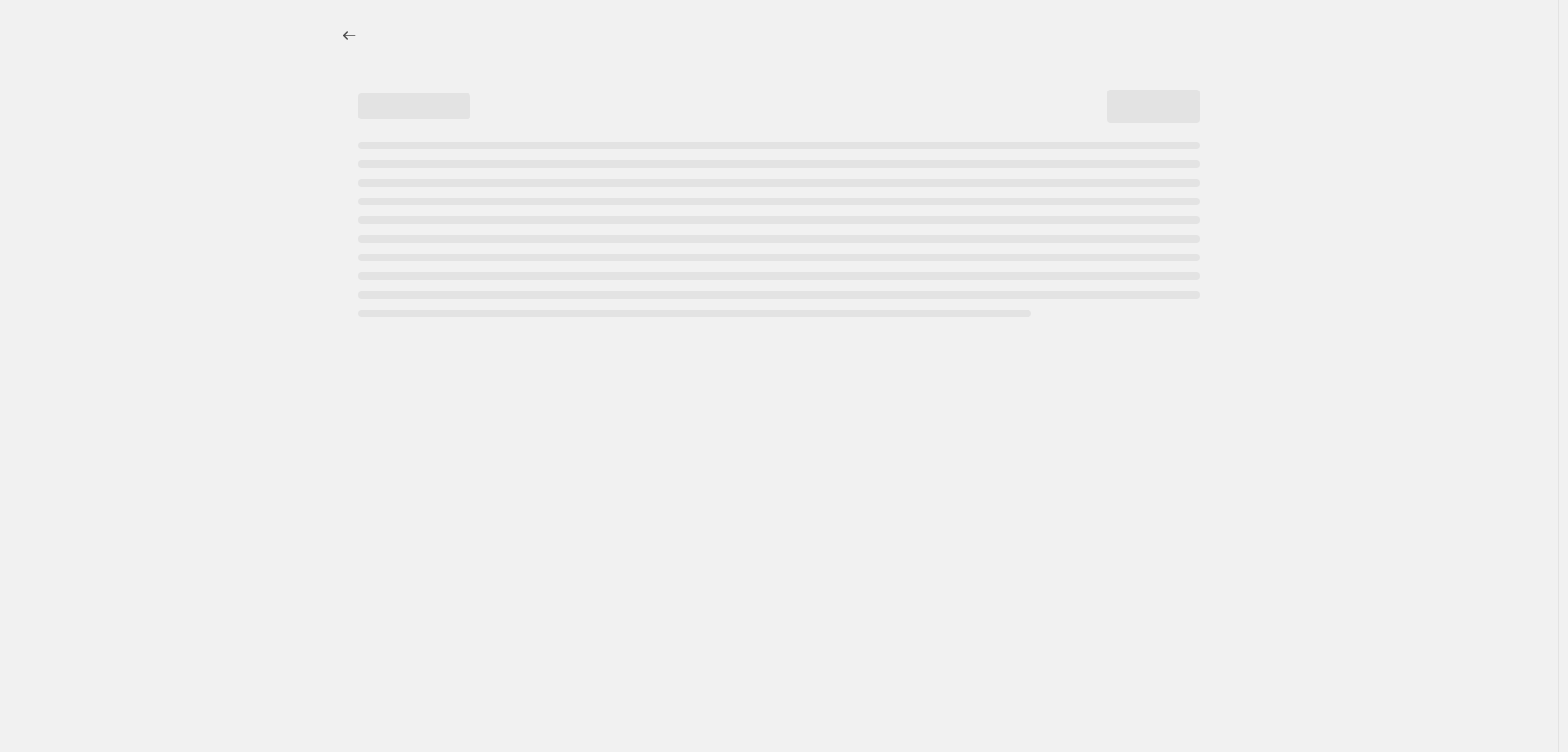
select select "percentage"
select select "tag"
select select "vendor"
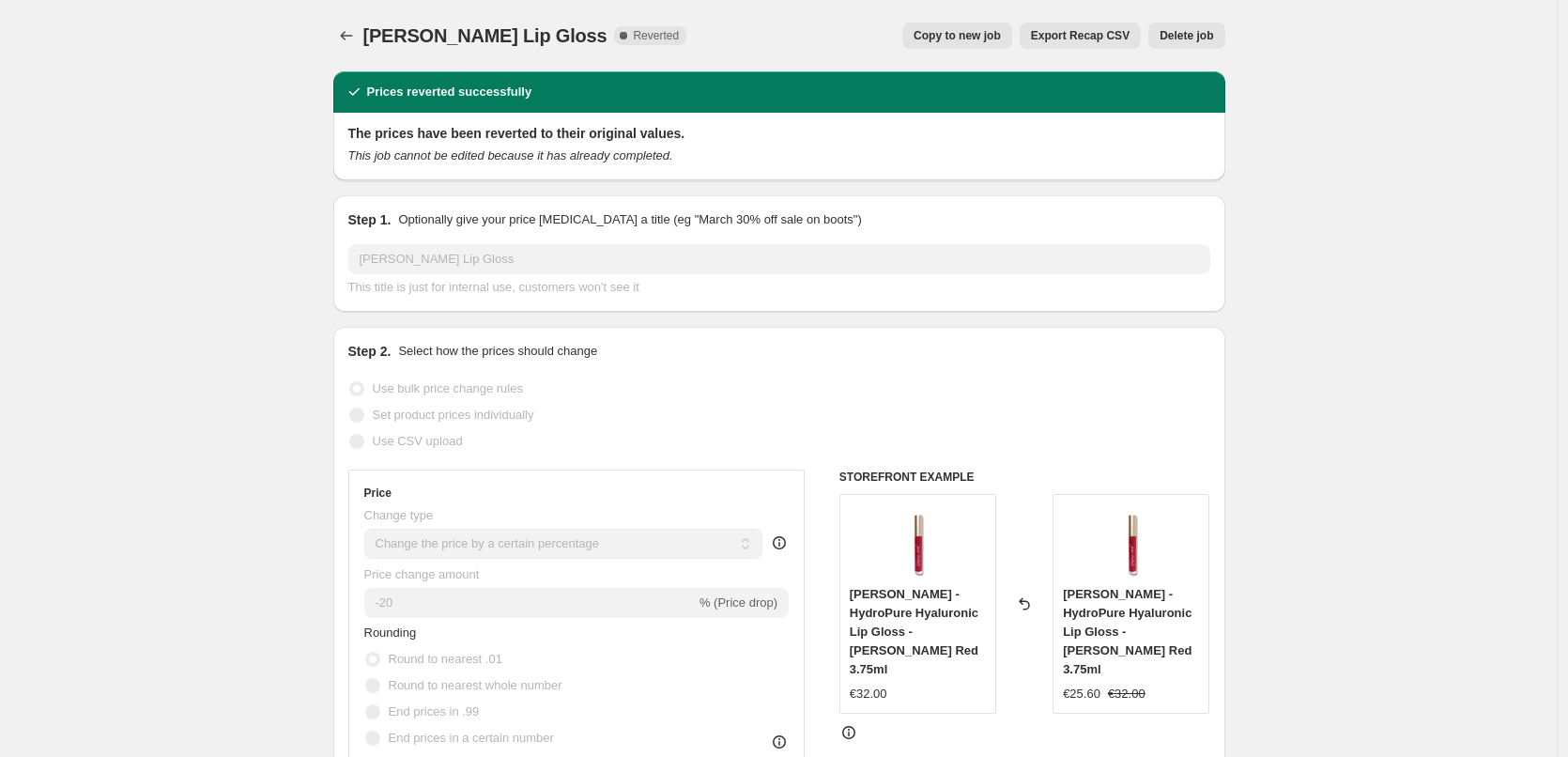
click at [947, 36] on span "Copy to new job" at bounding box center [958, 35] width 87 height 15
select select "percentage"
select select "tag"
select select "vendor"
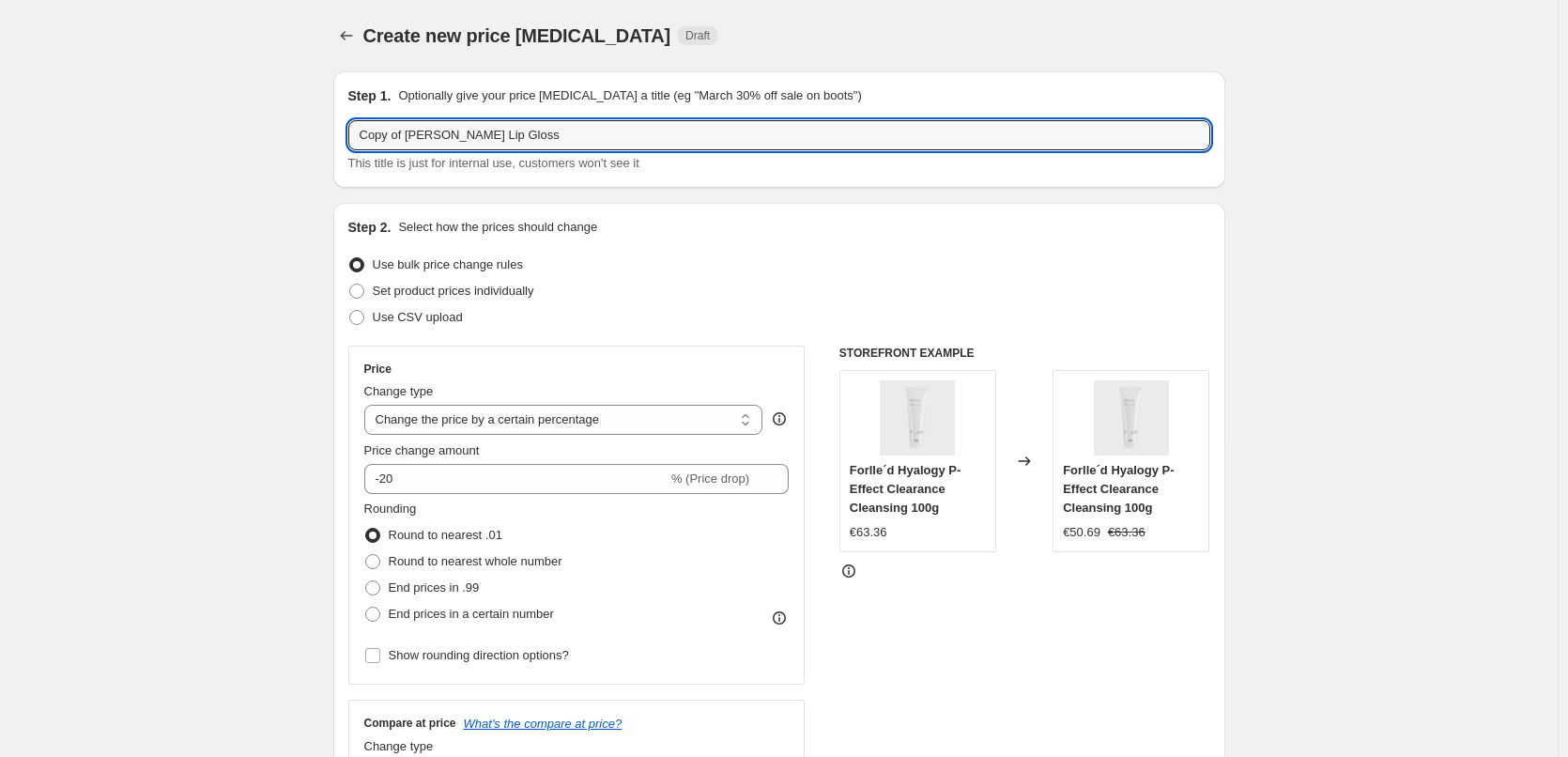
drag, startPoint x: 411, startPoint y: 137, endPoint x: 285, endPoint y: 135, distance: 126.0
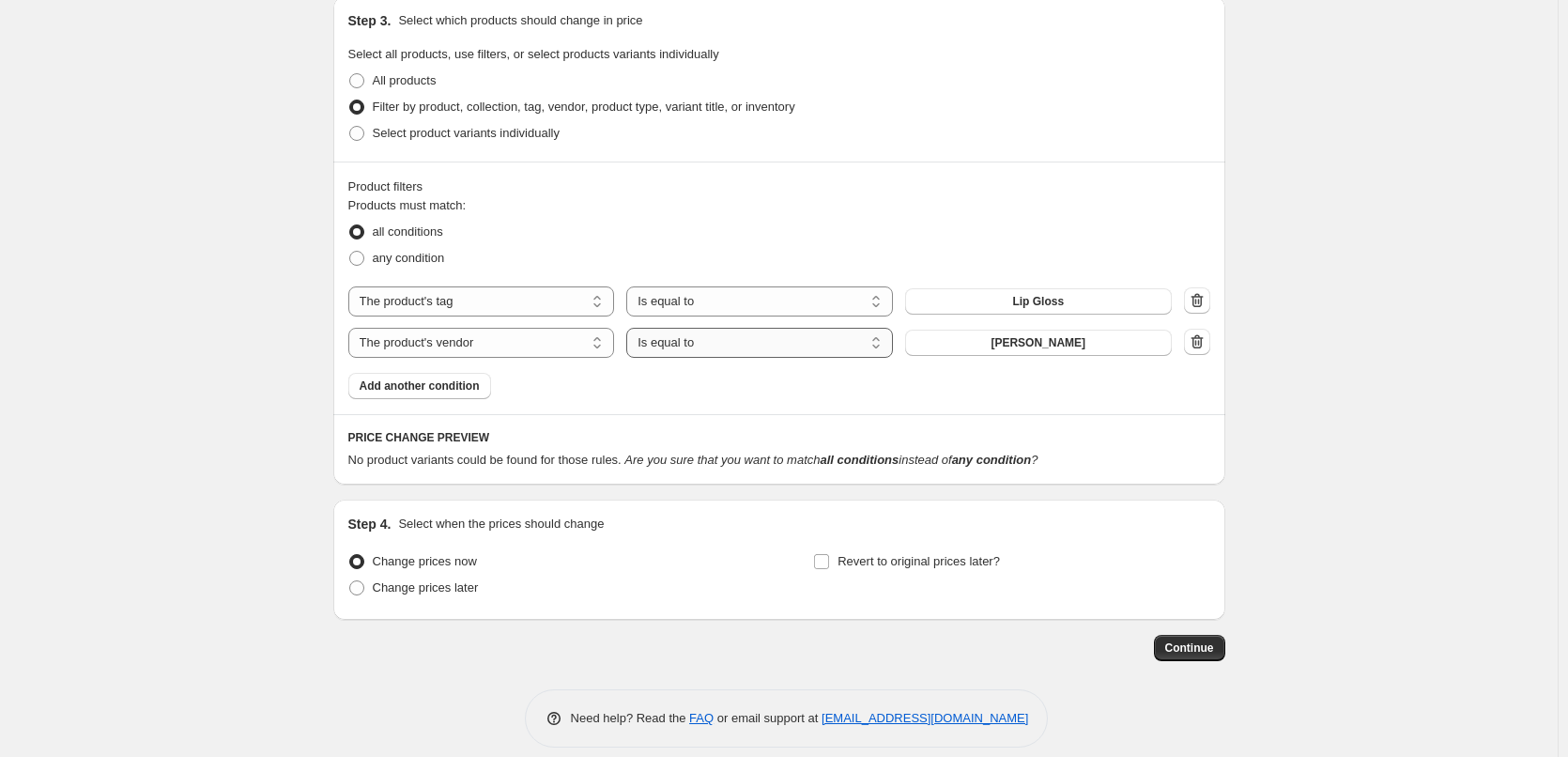
scroll to position [900, 0]
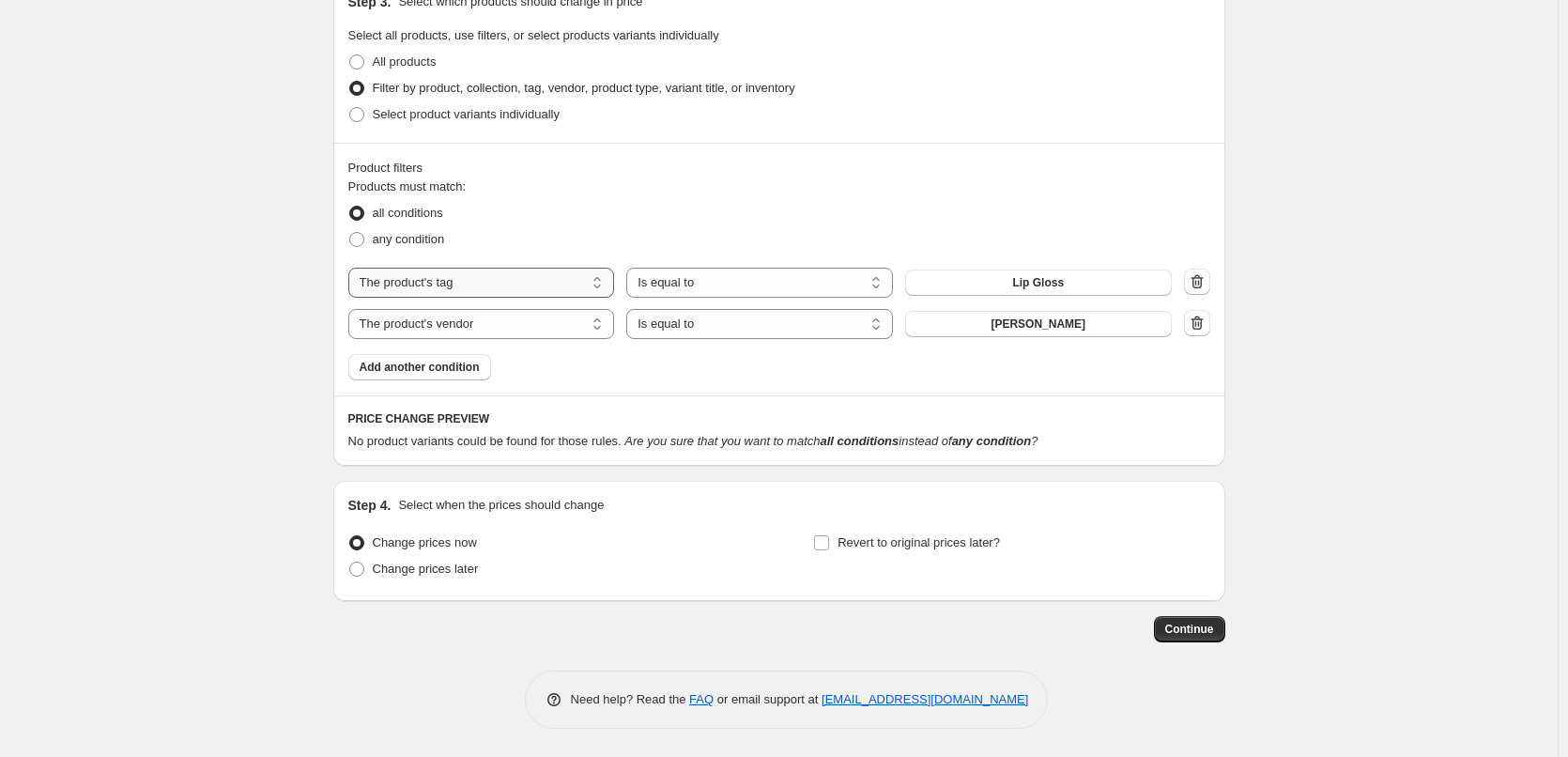
type input "[PERSON_NAME] Lip Gloss"
click at [544, 287] on select "The product The product's collection The product's tag The product's vendor The…" at bounding box center [482, 283] width 267 height 30
select select "product_type"
click at [1061, 279] on span "Ampulle" at bounding box center [1038, 282] width 45 height 15
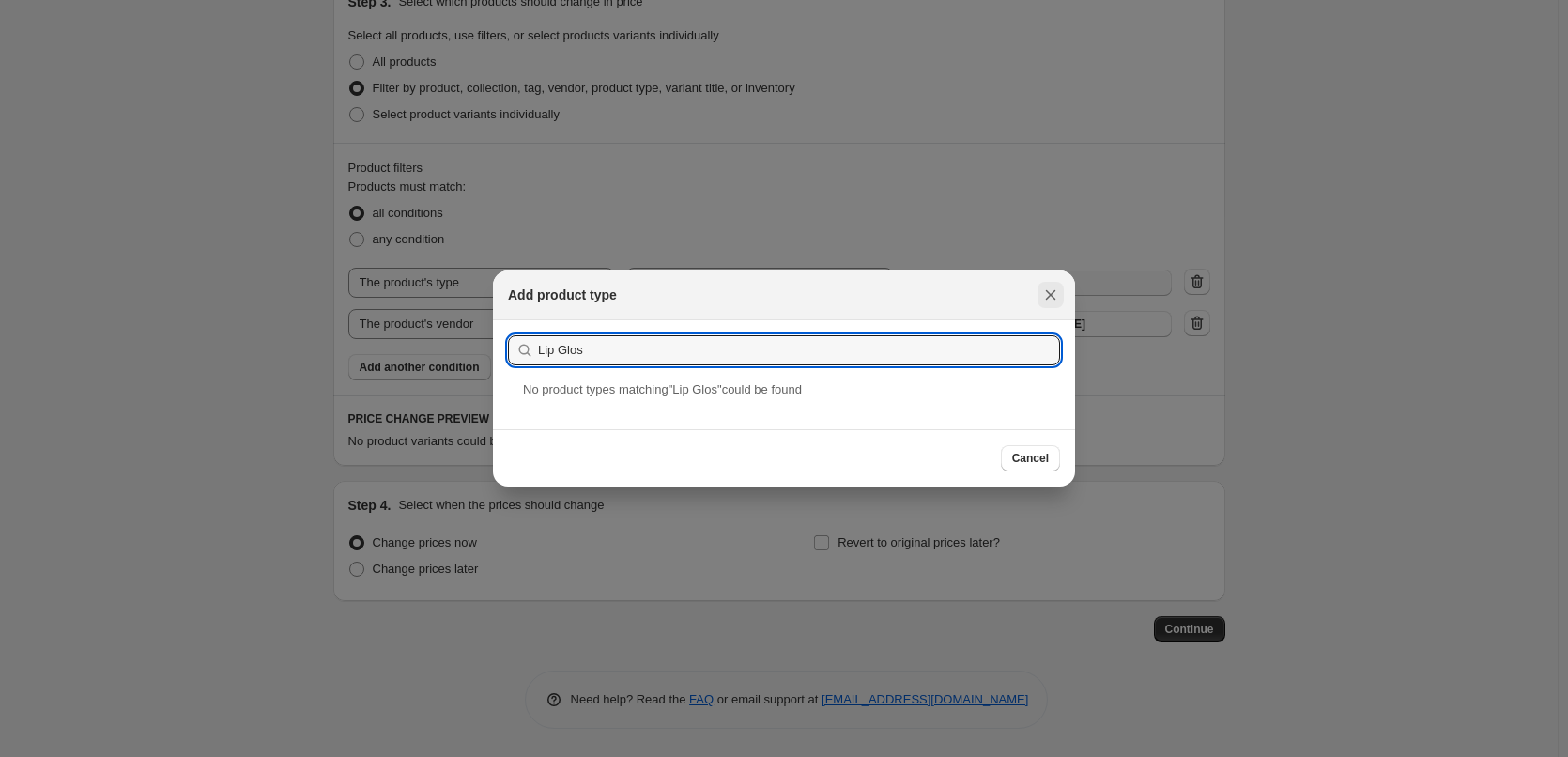
type input "Lip Glos"
click at [1053, 286] on icon "Close" at bounding box center [1051, 295] width 19 height 19
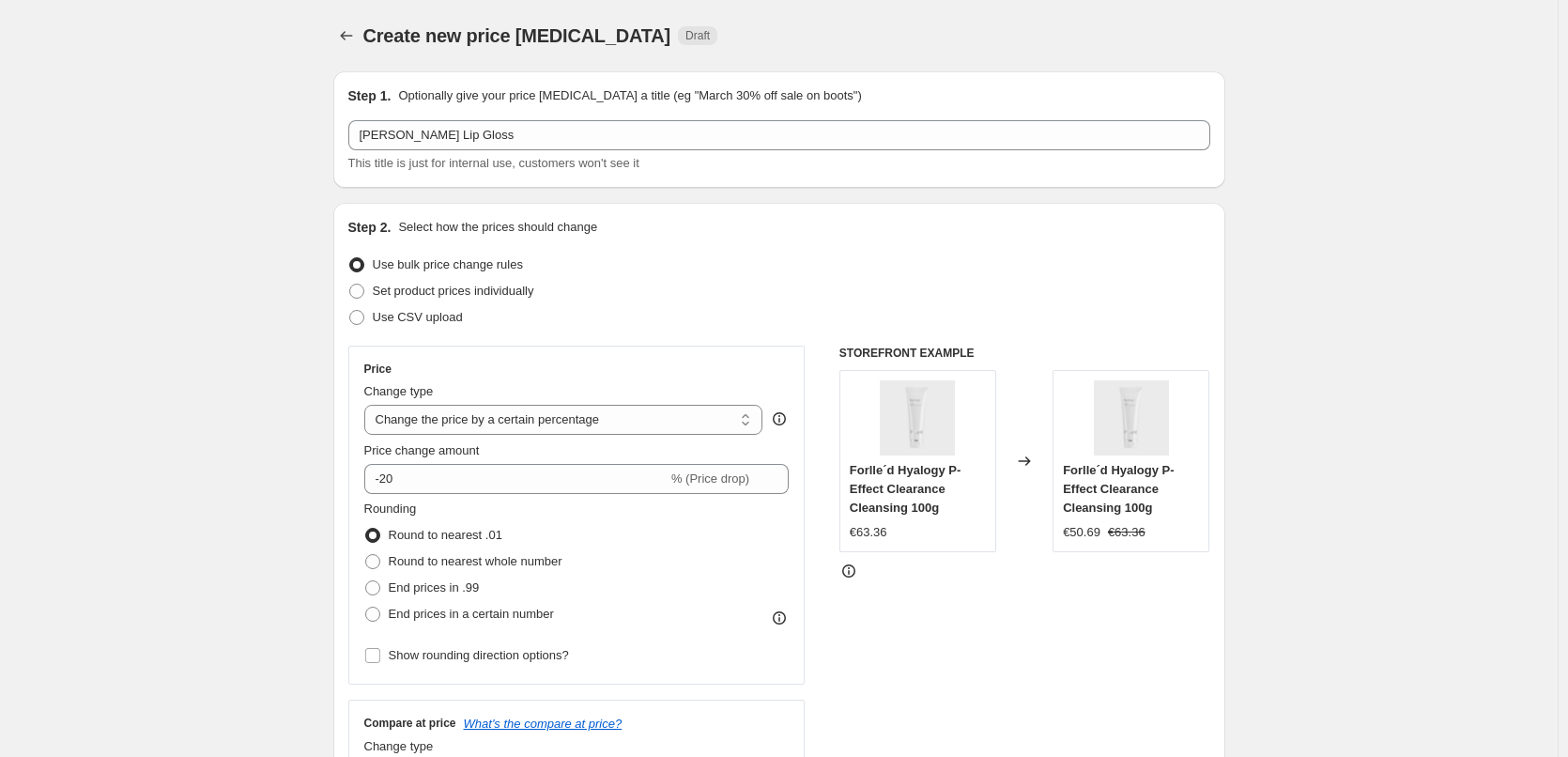
scroll to position [900, 0]
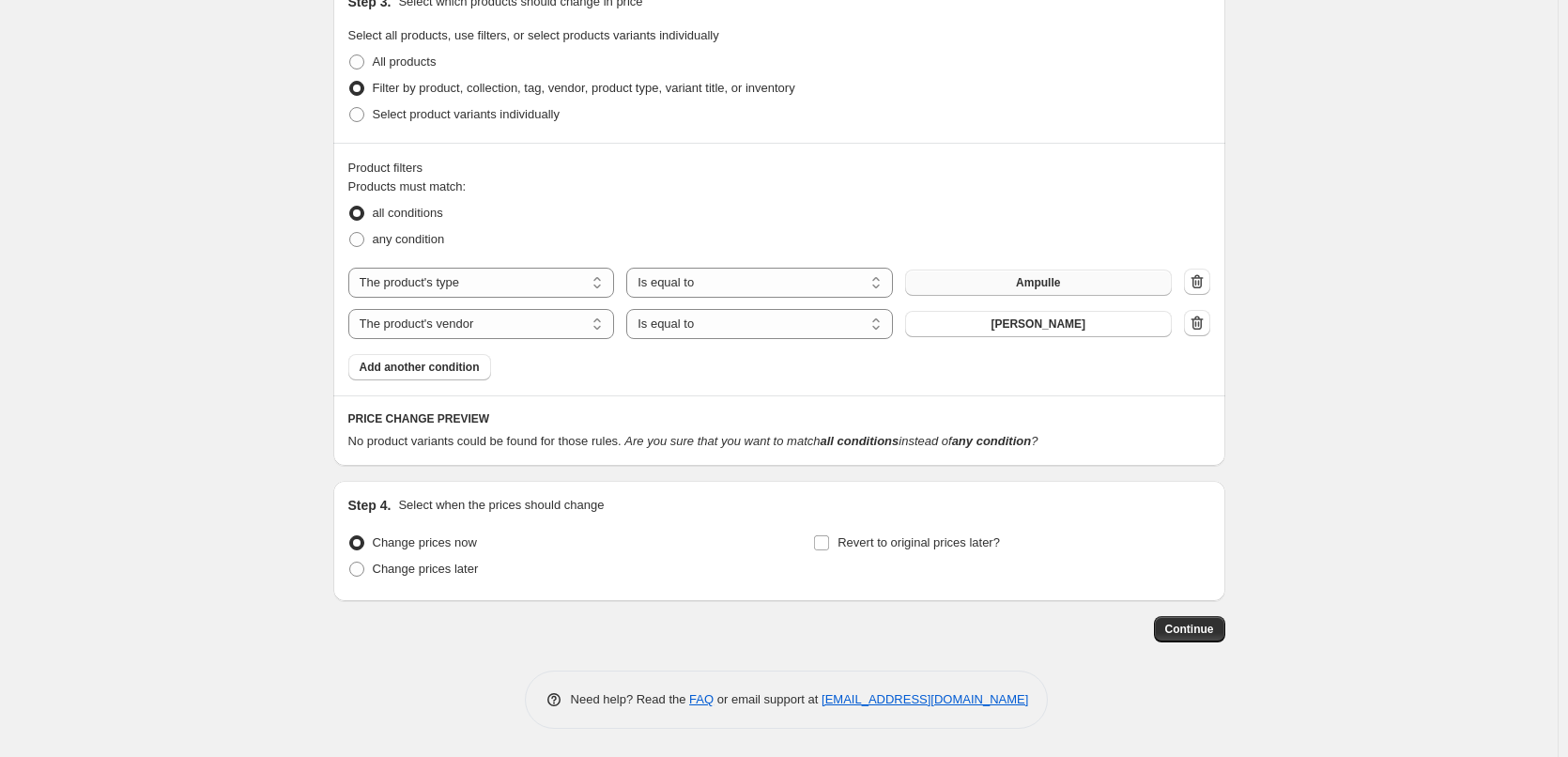
click at [1022, 279] on span "Ampulle" at bounding box center [1038, 282] width 45 height 15
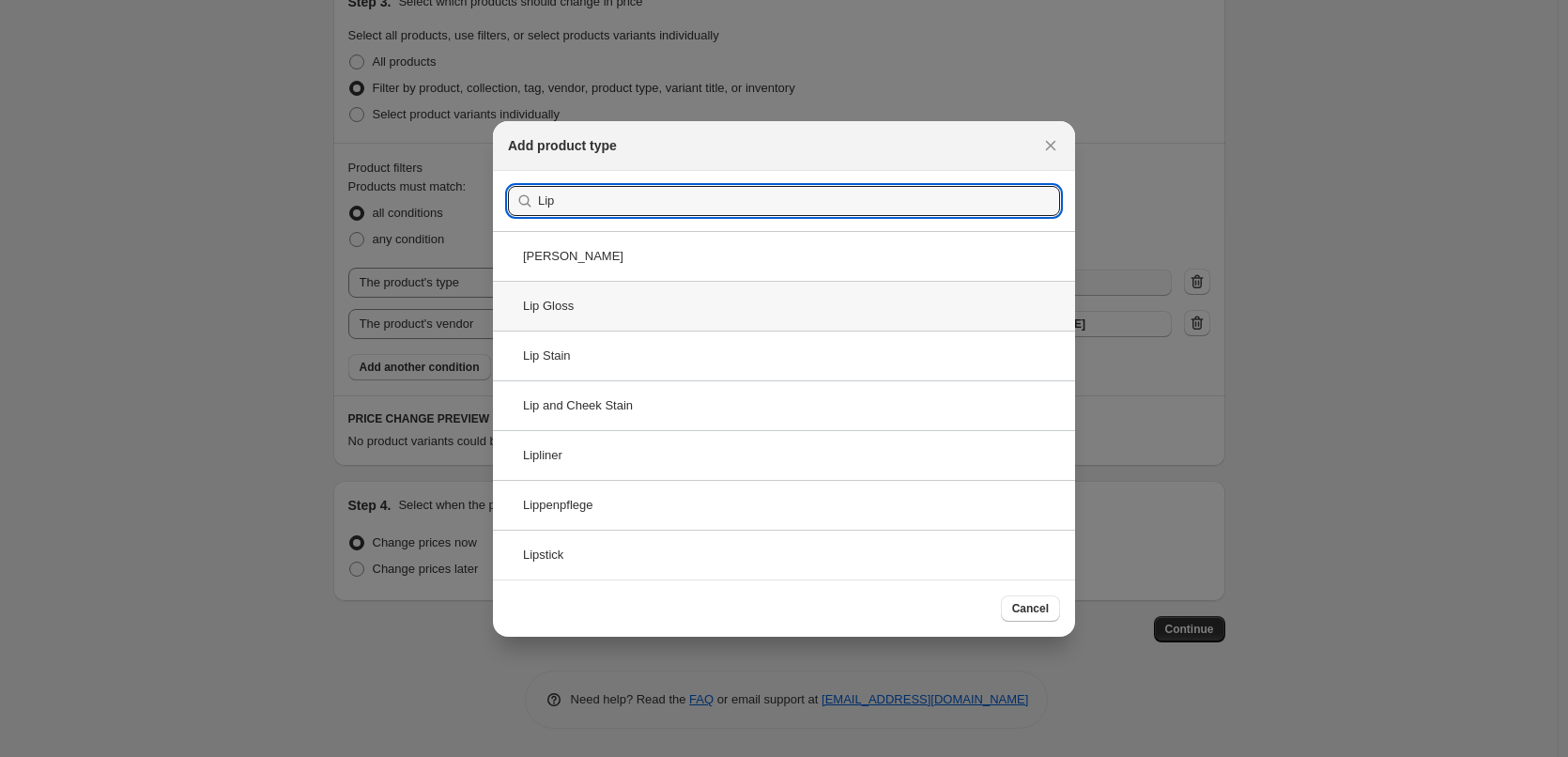
type input "Lip"
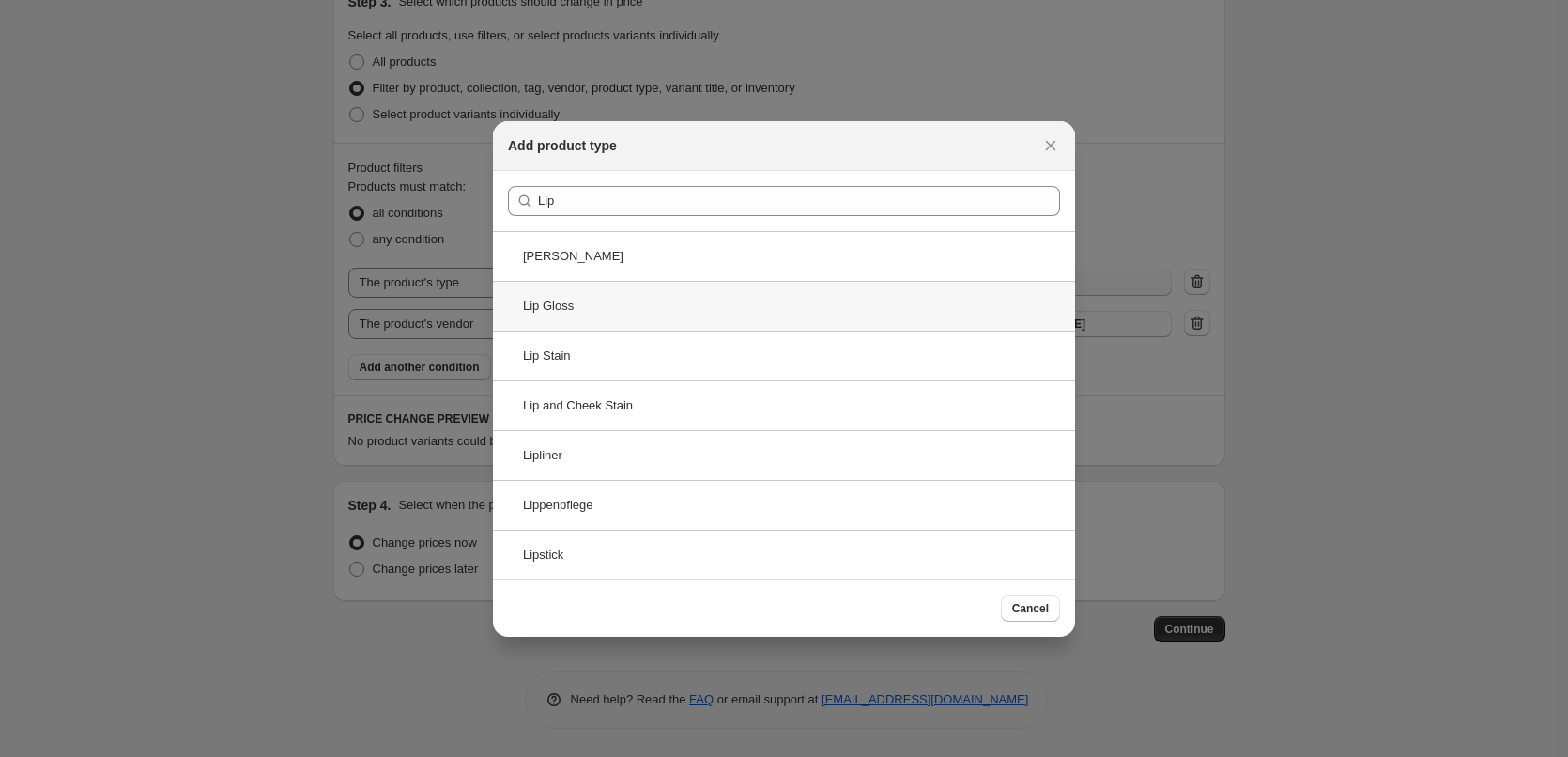
click at [614, 315] on div "Lip Gloss" at bounding box center [784, 306] width 583 height 49
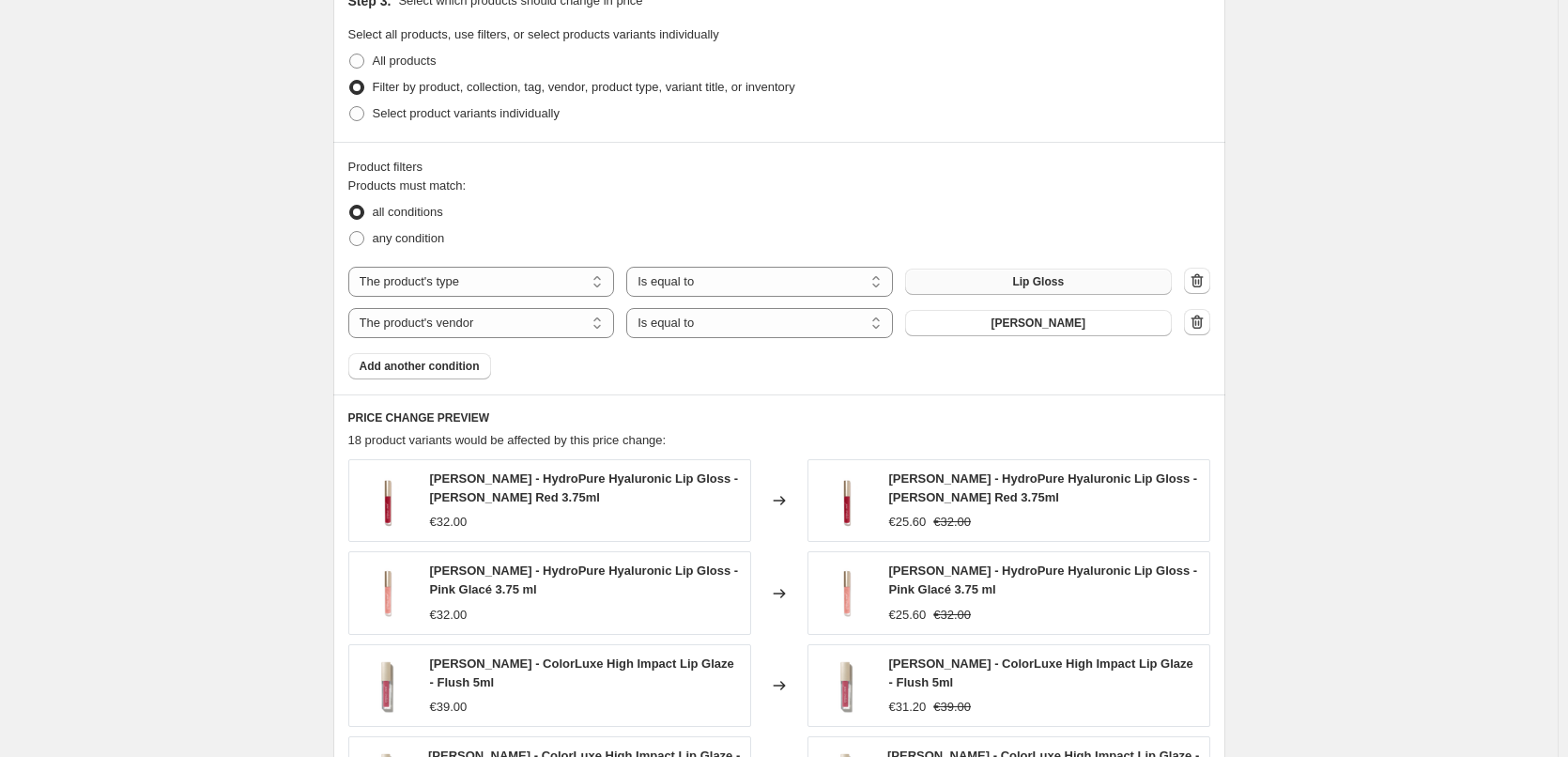
scroll to position [1371, 0]
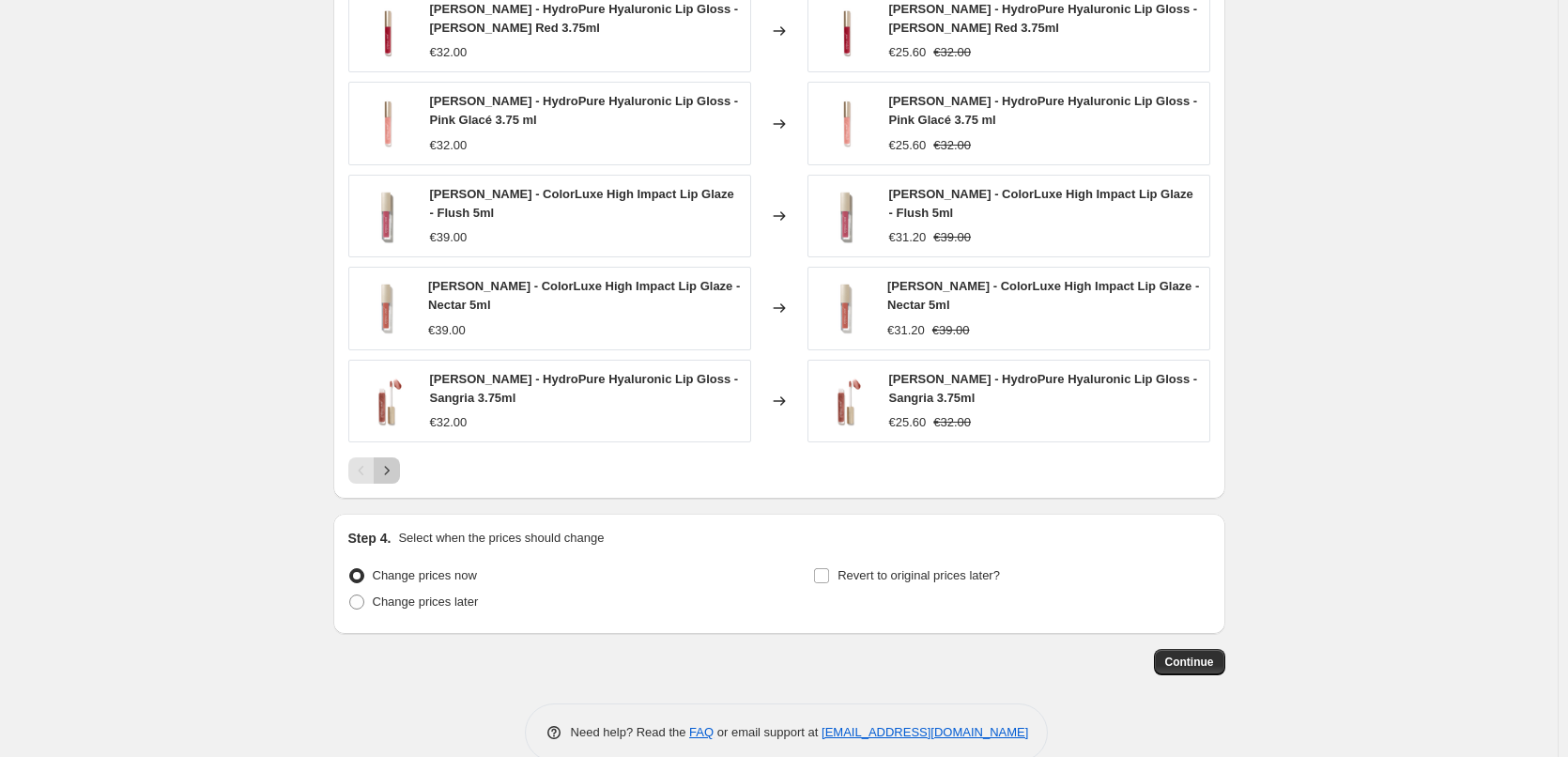
click at [397, 472] on icon "Next" at bounding box center [387, 470] width 19 height 19
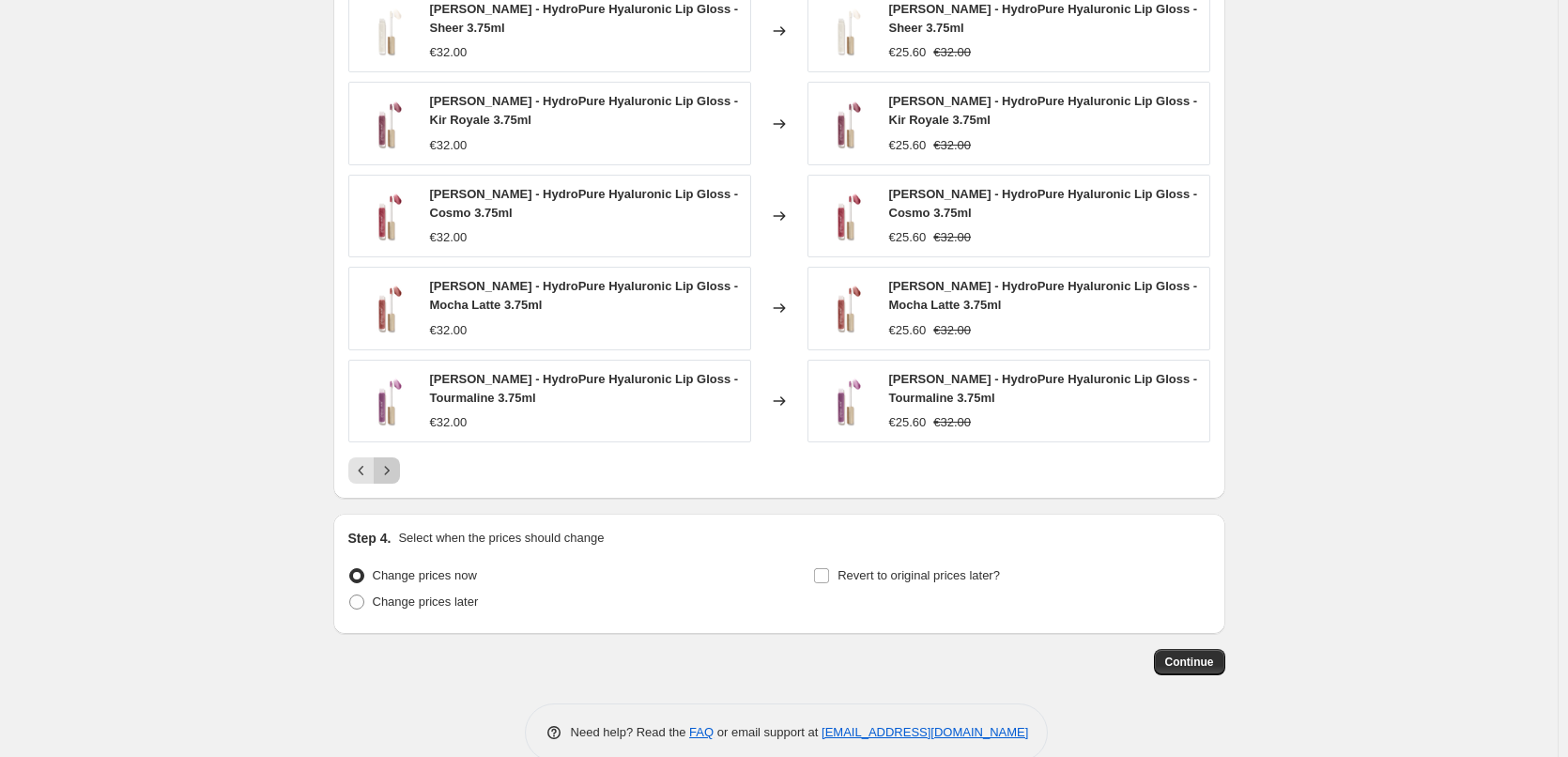
click at [397, 472] on icon "Next" at bounding box center [387, 470] width 19 height 19
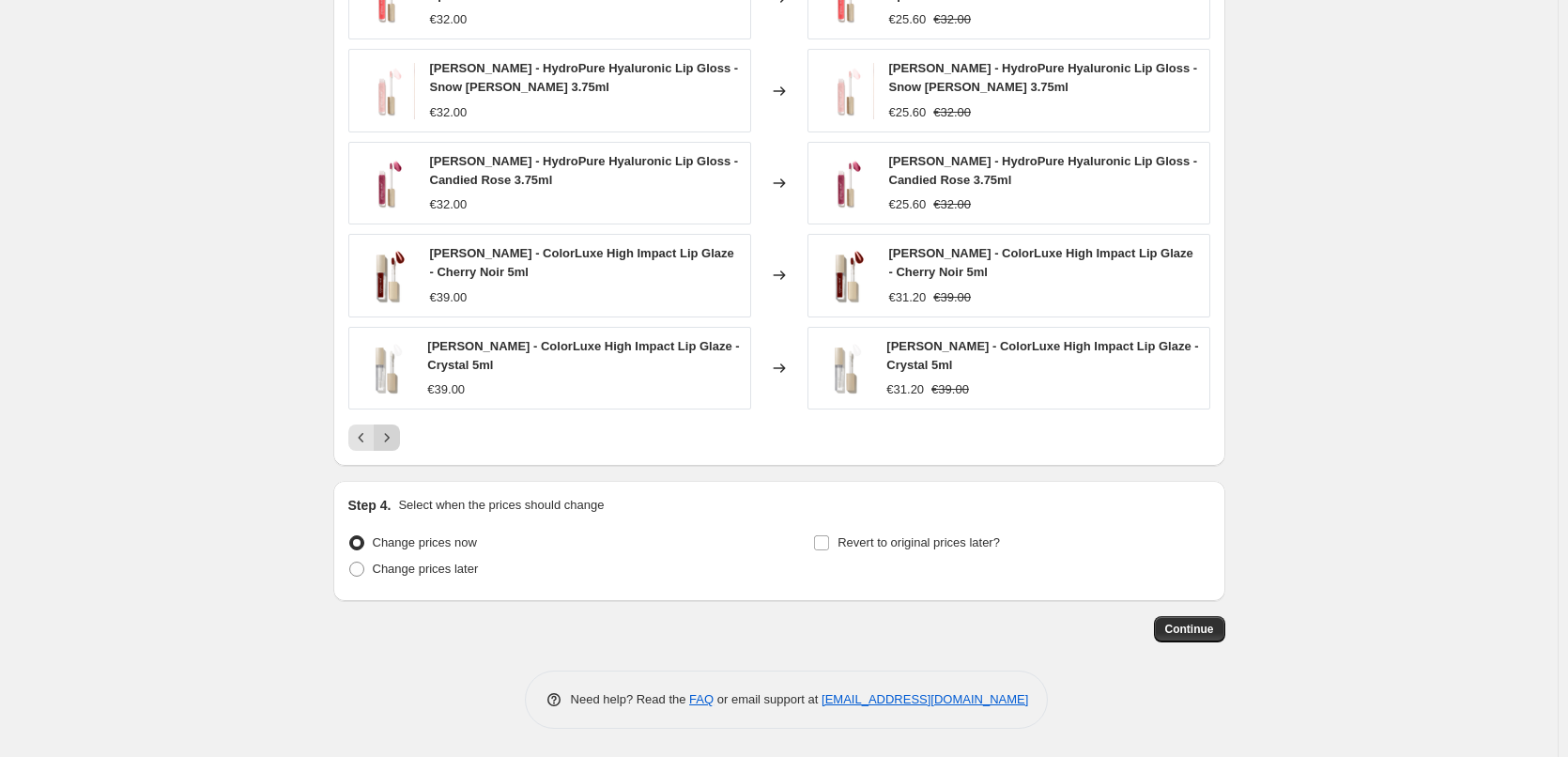
click at [395, 441] on icon "Next" at bounding box center [387, 437] width 19 height 19
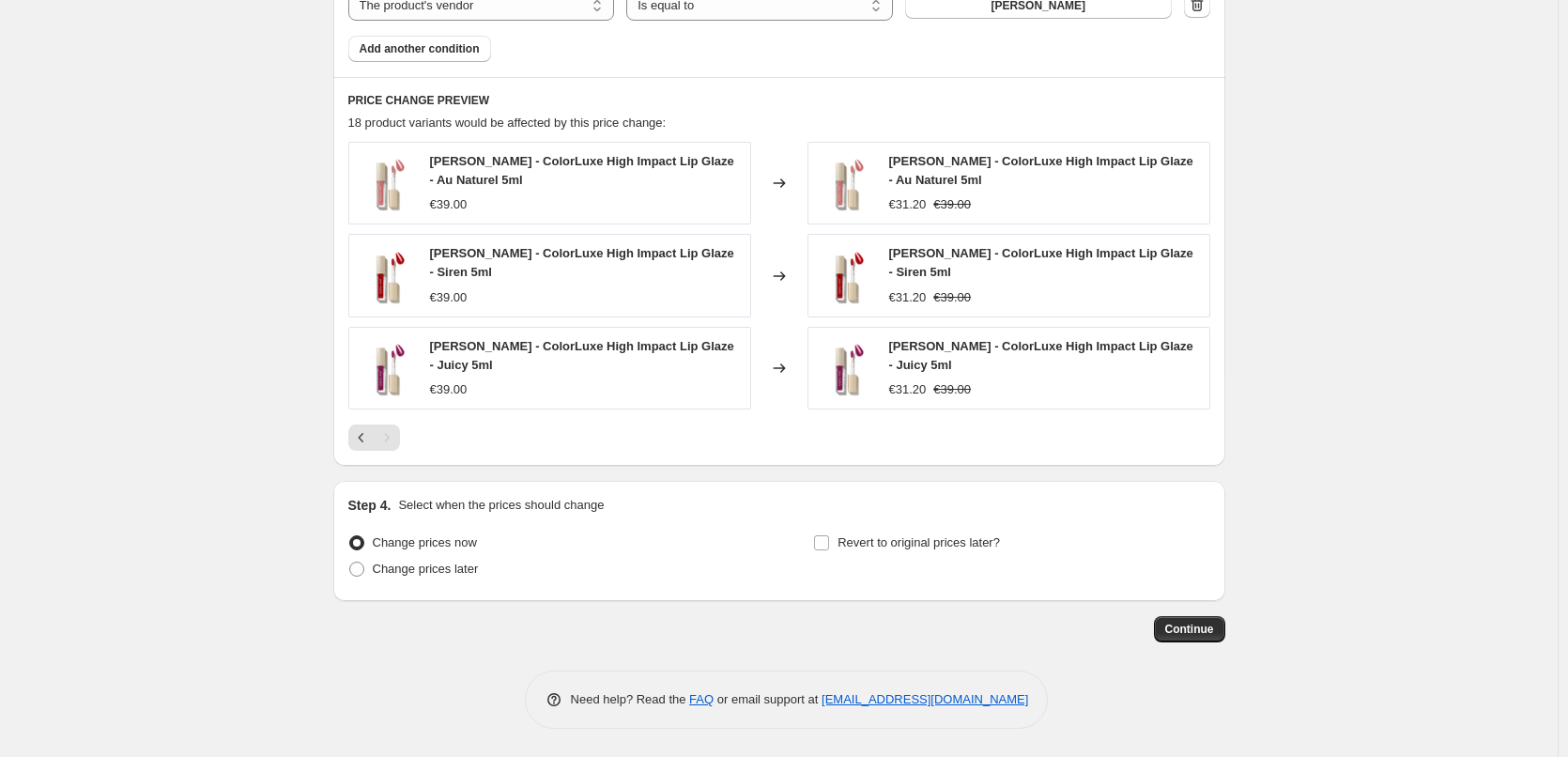
scroll to position [1219, 0]
click at [829, 537] on input "Revert to original prices later?" at bounding box center [821, 542] width 15 height 15
checkbox input "true"
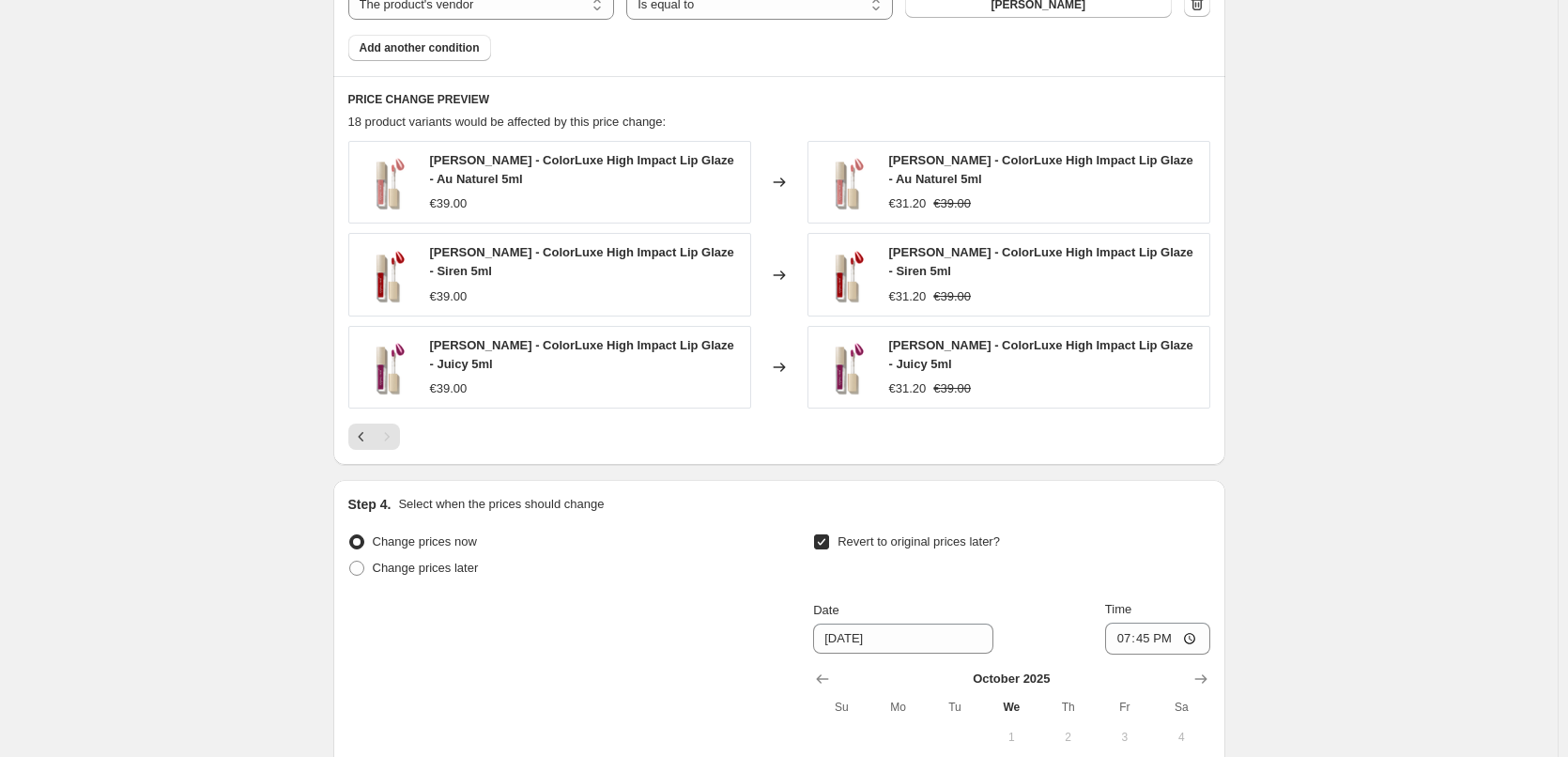
scroll to position [1541, 0]
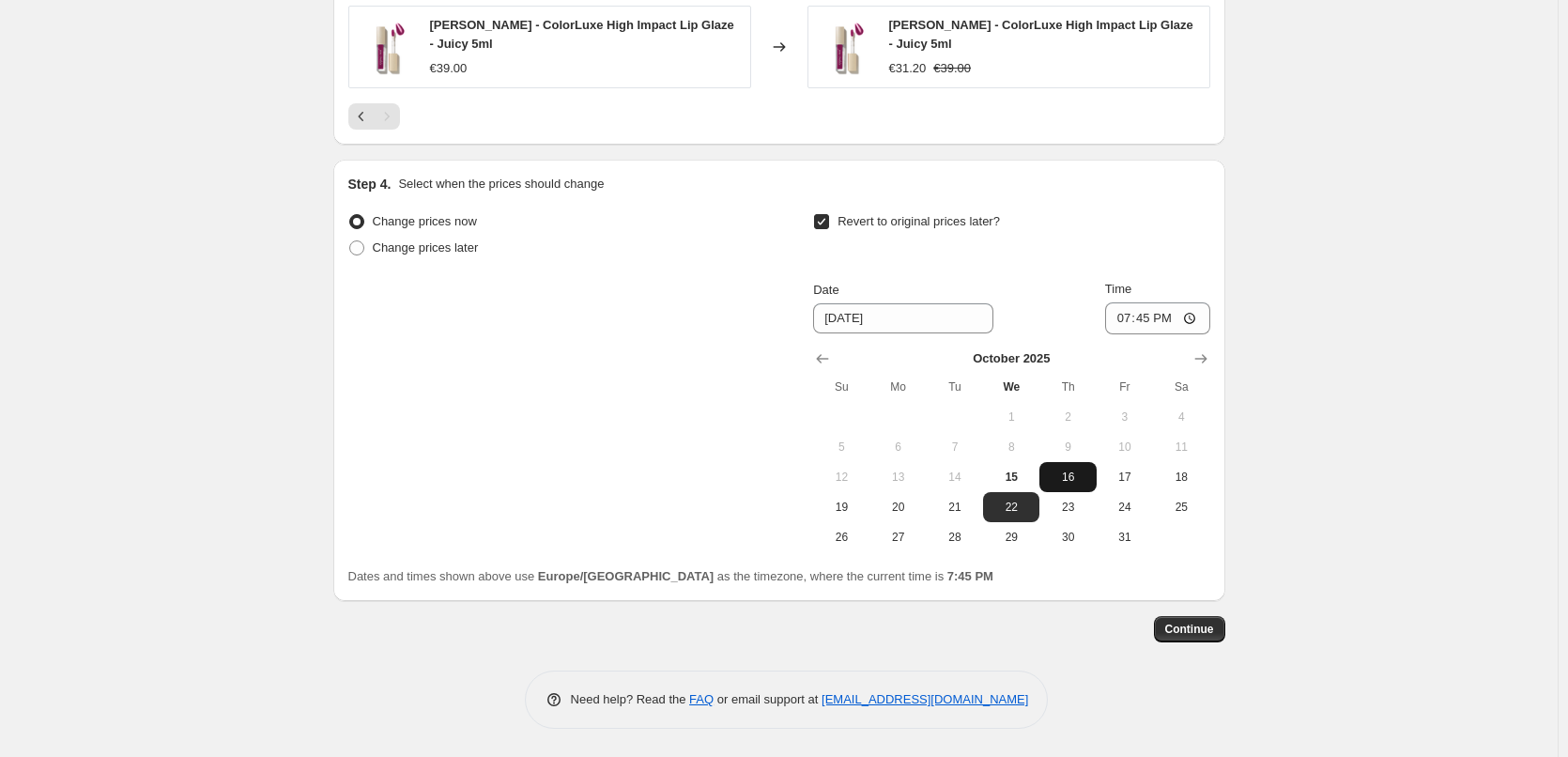
click at [1066, 475] on span "16" at bounding box center [1067, 477] width 42 height 15
type input "[DATE]"
click at [1136, 314] on input "19:45" at bounding box center [1157, 319] width 105 height 32
type input "03:00"
click at [1219, 624] on button "Continue" at bounding box center [1190, 629] width 71 height 27
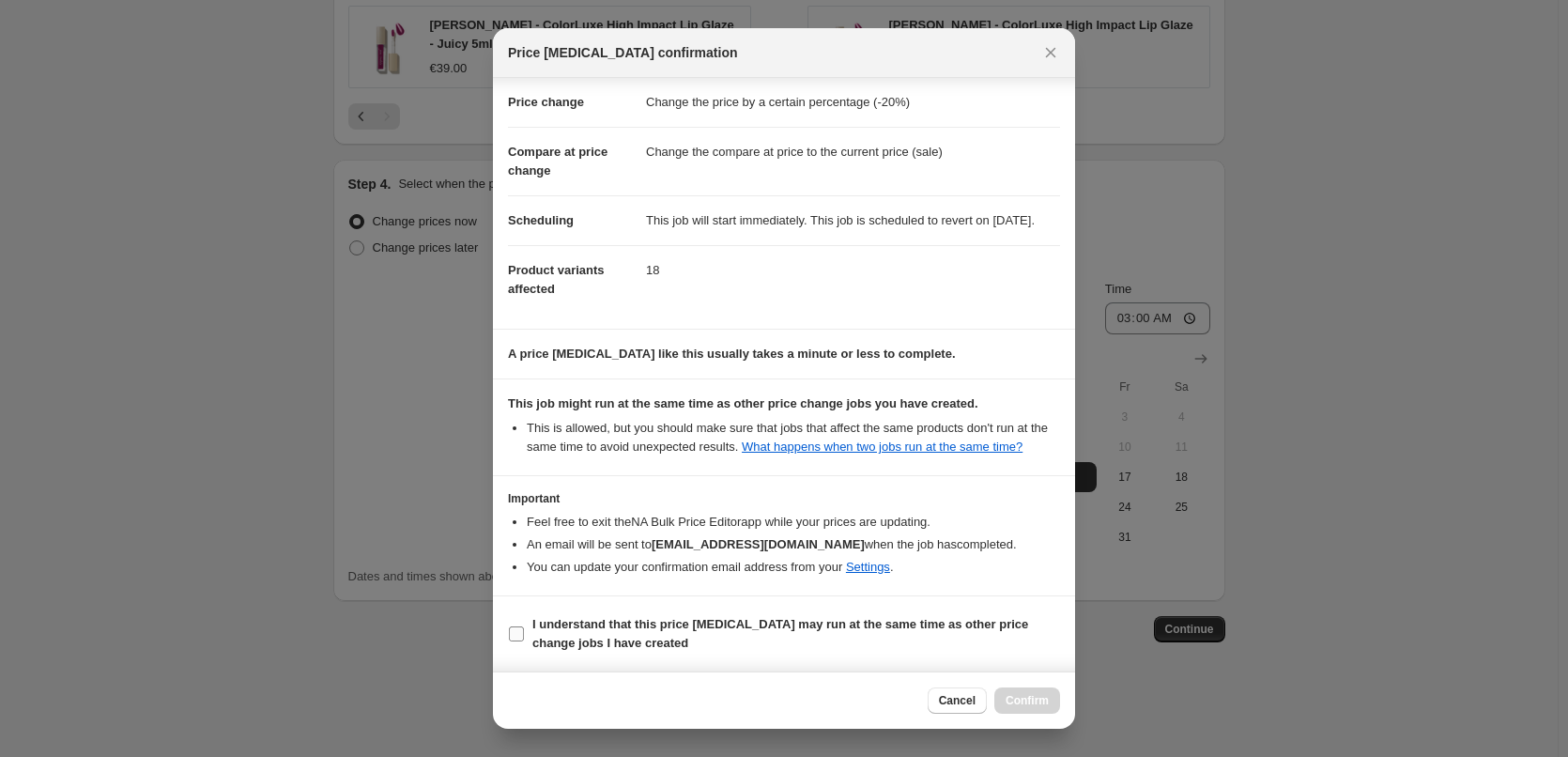
scroll to position [52, 0]
click at [576, 645] on b "I understand that this price [MEDICAL_DATA] may run at the same time as other p…" at bounding box center [780, 633] width 496 height 33
click at [524, 641] on input "I understand that this price [MEDICAL_DATA] may run at the same time as other p…" at bounding box center [516, 633] width 15 height 15
checkbox input "true"
click at [1043, 691] on button "Confirm" at bounding box center [1027, 701] width 65 height 27
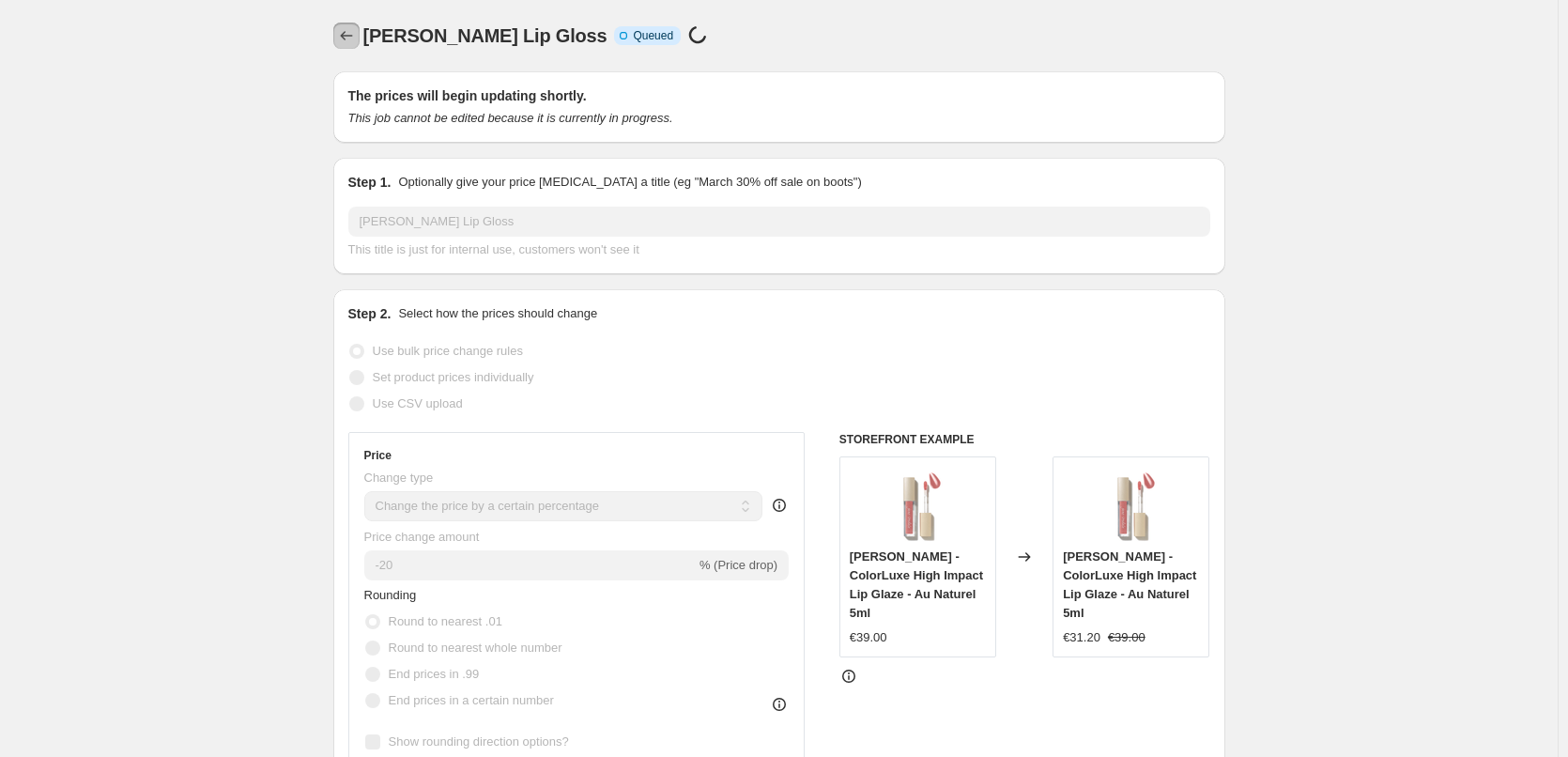
click at [356, 40] on icon "Price change jobs" at bounding box center [346, 36] width 19 height 19
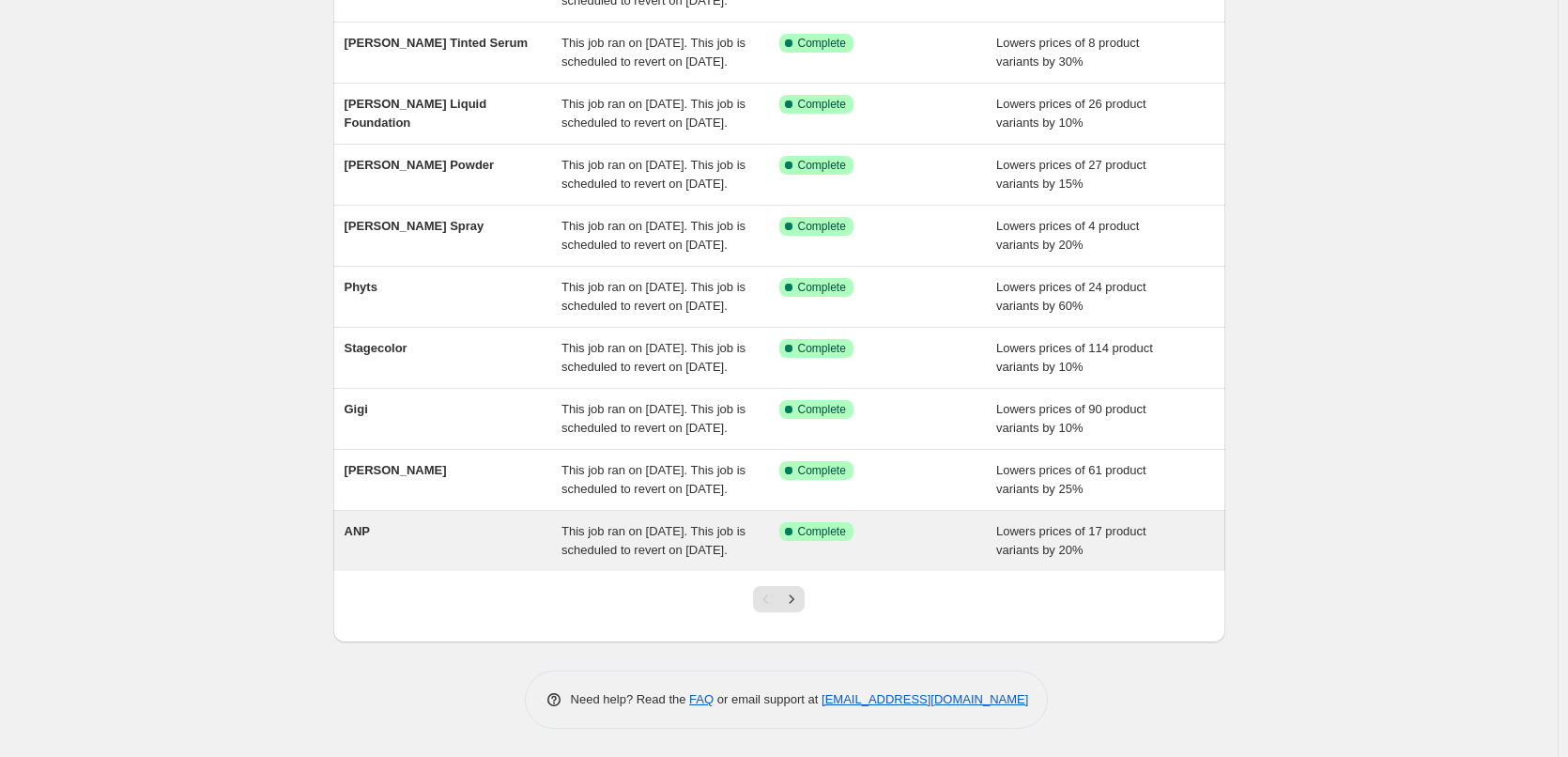
scroll to position [399, 0]
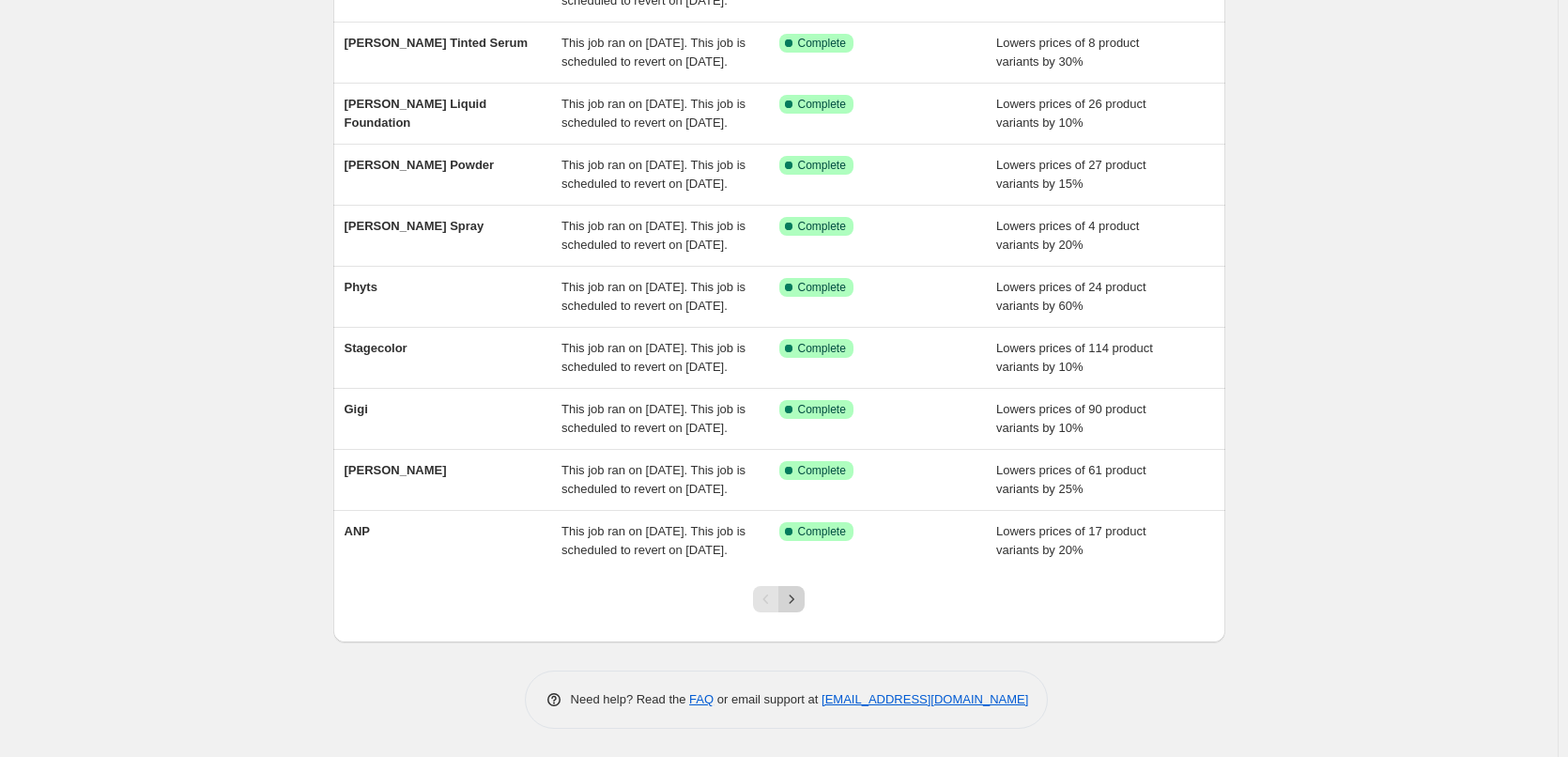
click at [805, 607] on button "Next" at bounding box center [791, 599] width 27 height 27
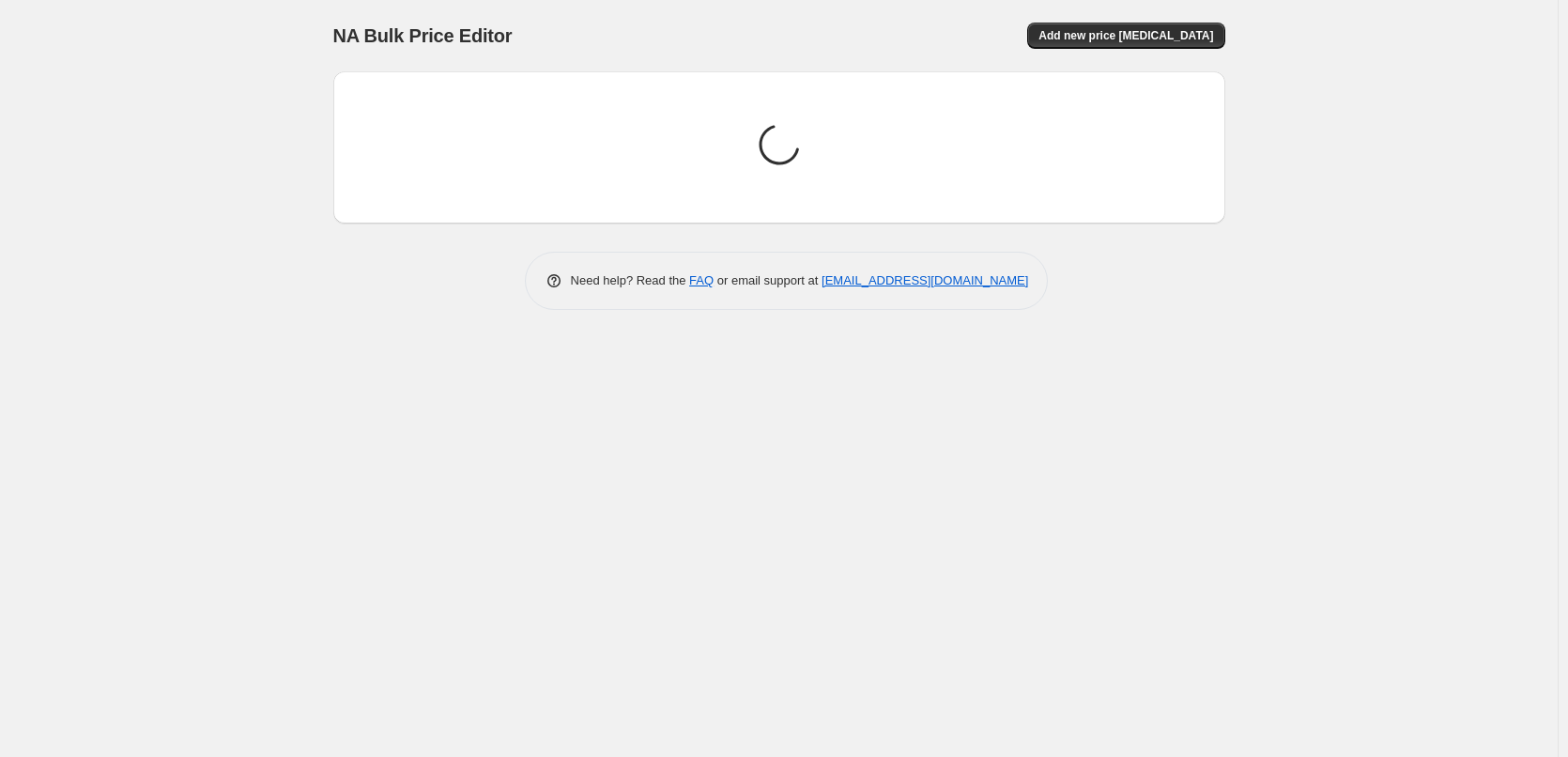
scroll to position [0, 0]
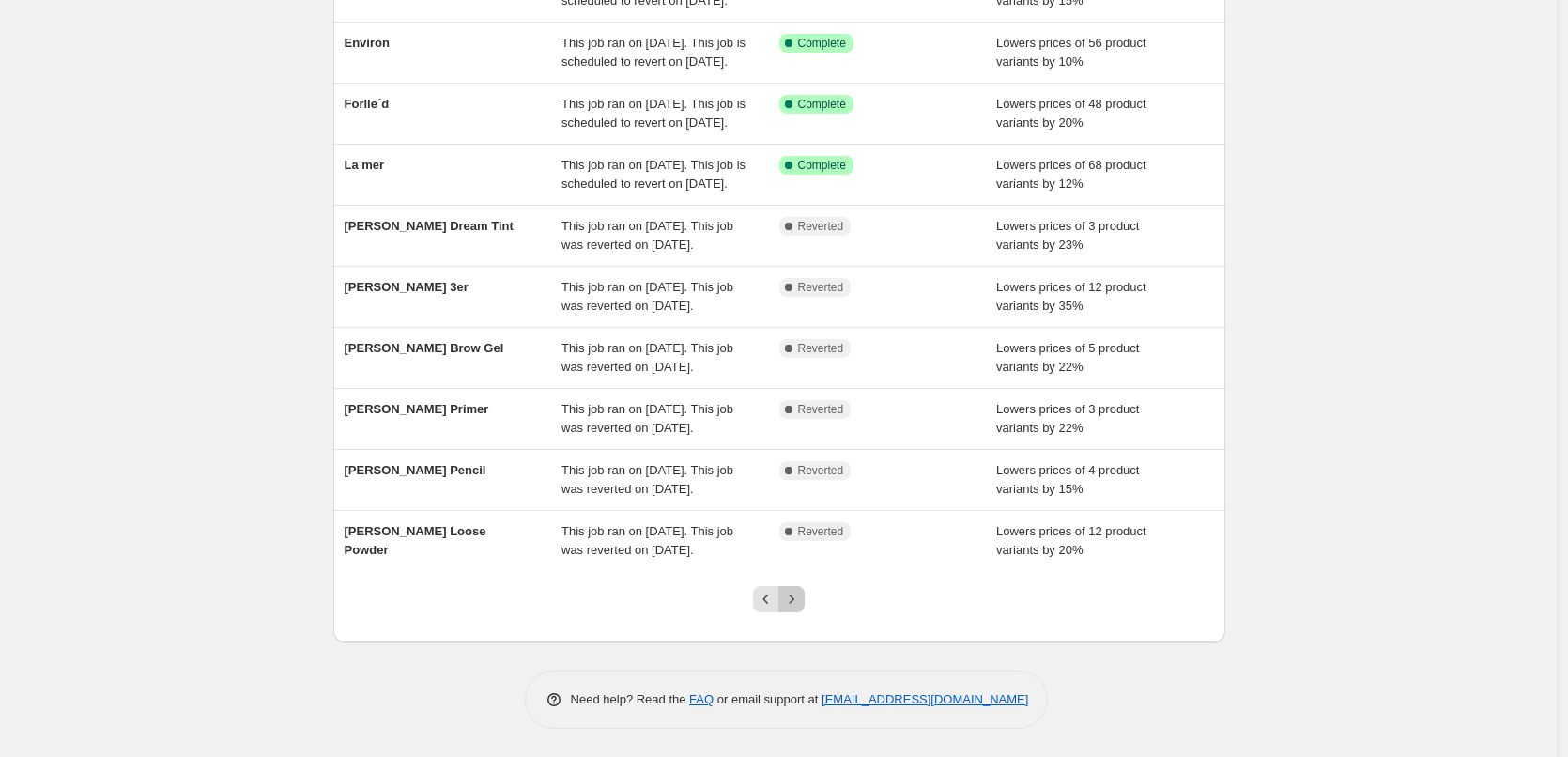
click at [800, 609] on icon "Next" at bounding box center [791, 599] width 19 height 19
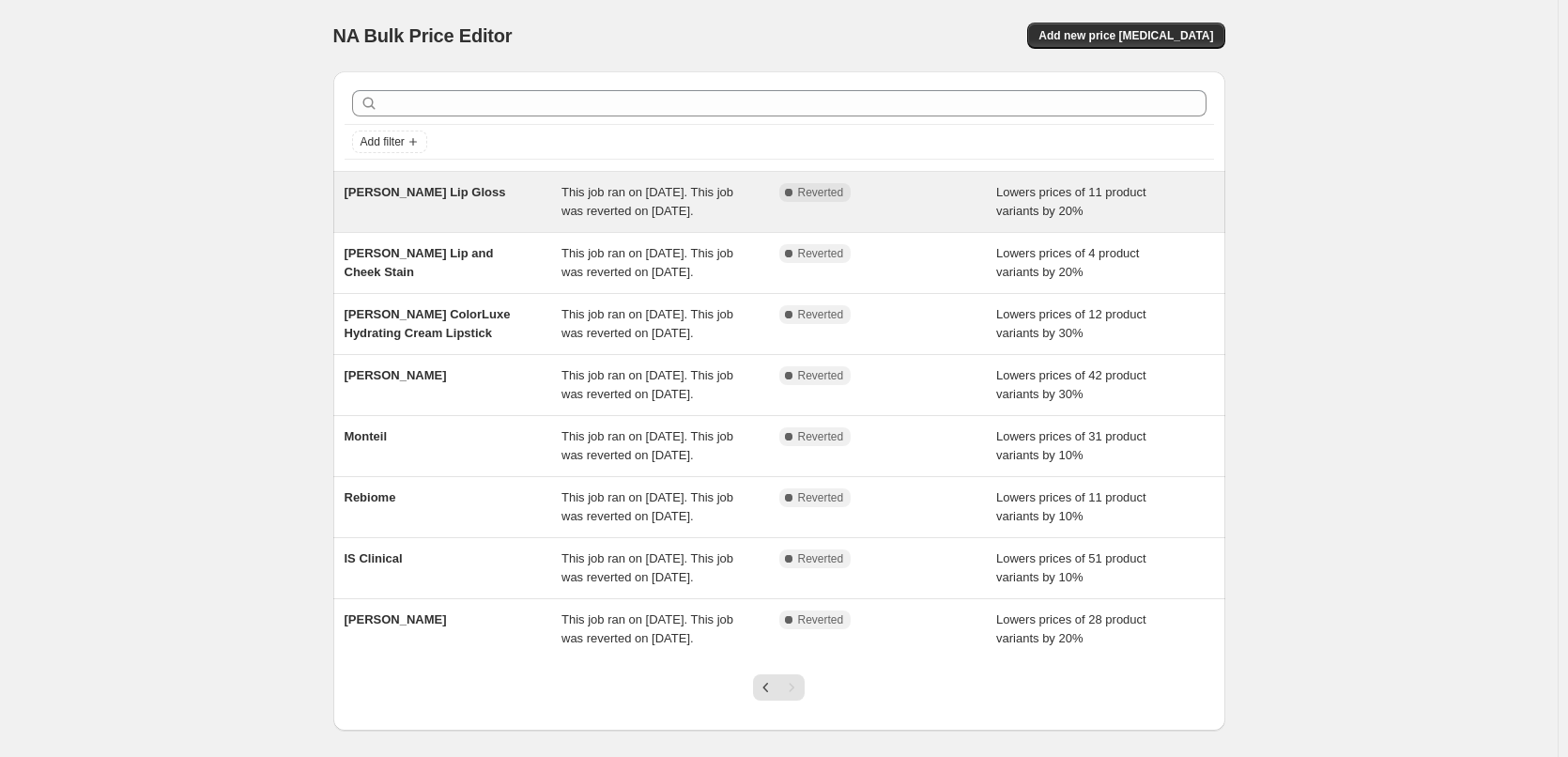
click at [410, 208] on div "[PERSON_NAME] Lip Gloss" at bounding box center [453, 202] width 218 height 38
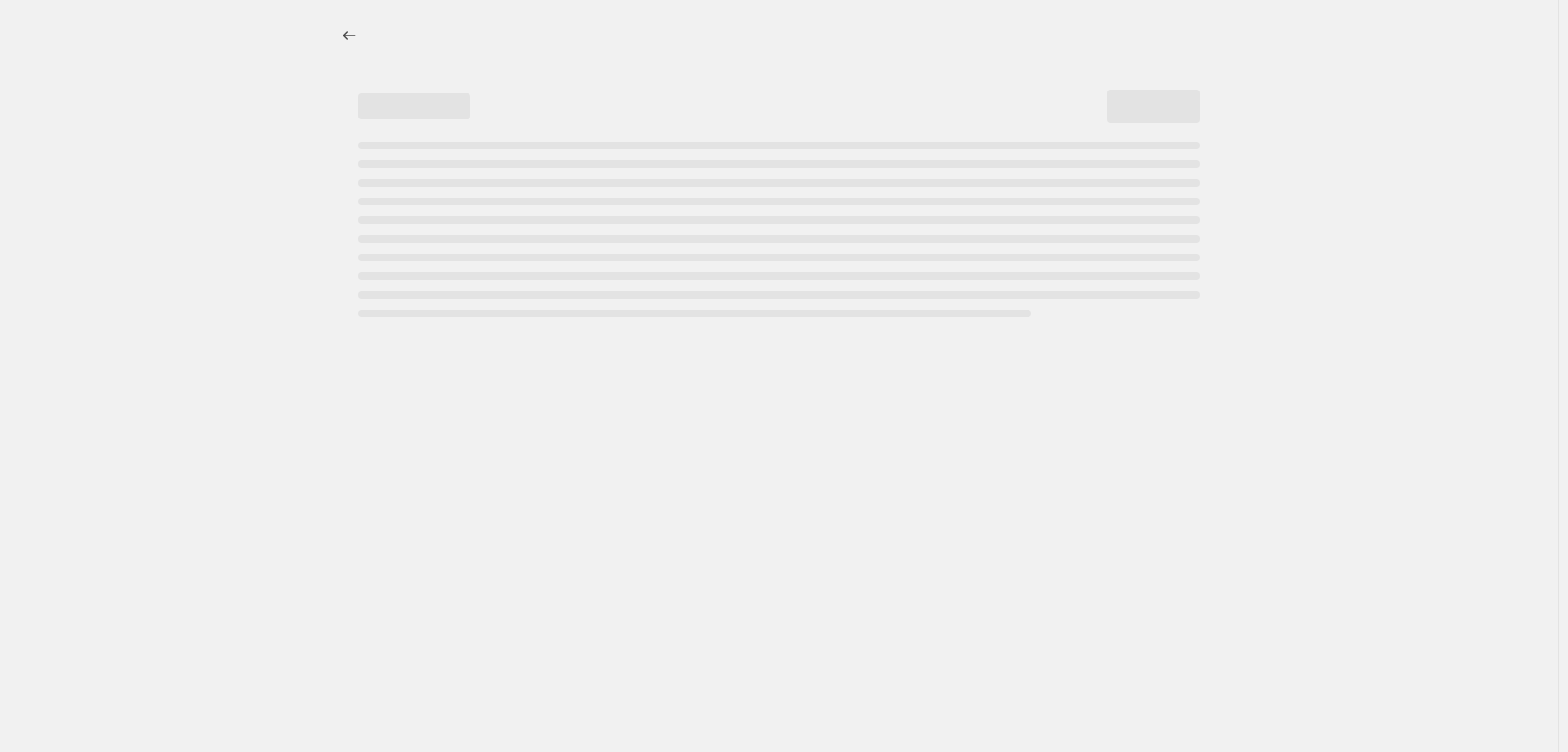
select select "percentage"
select select "tag"
select select "vendor"
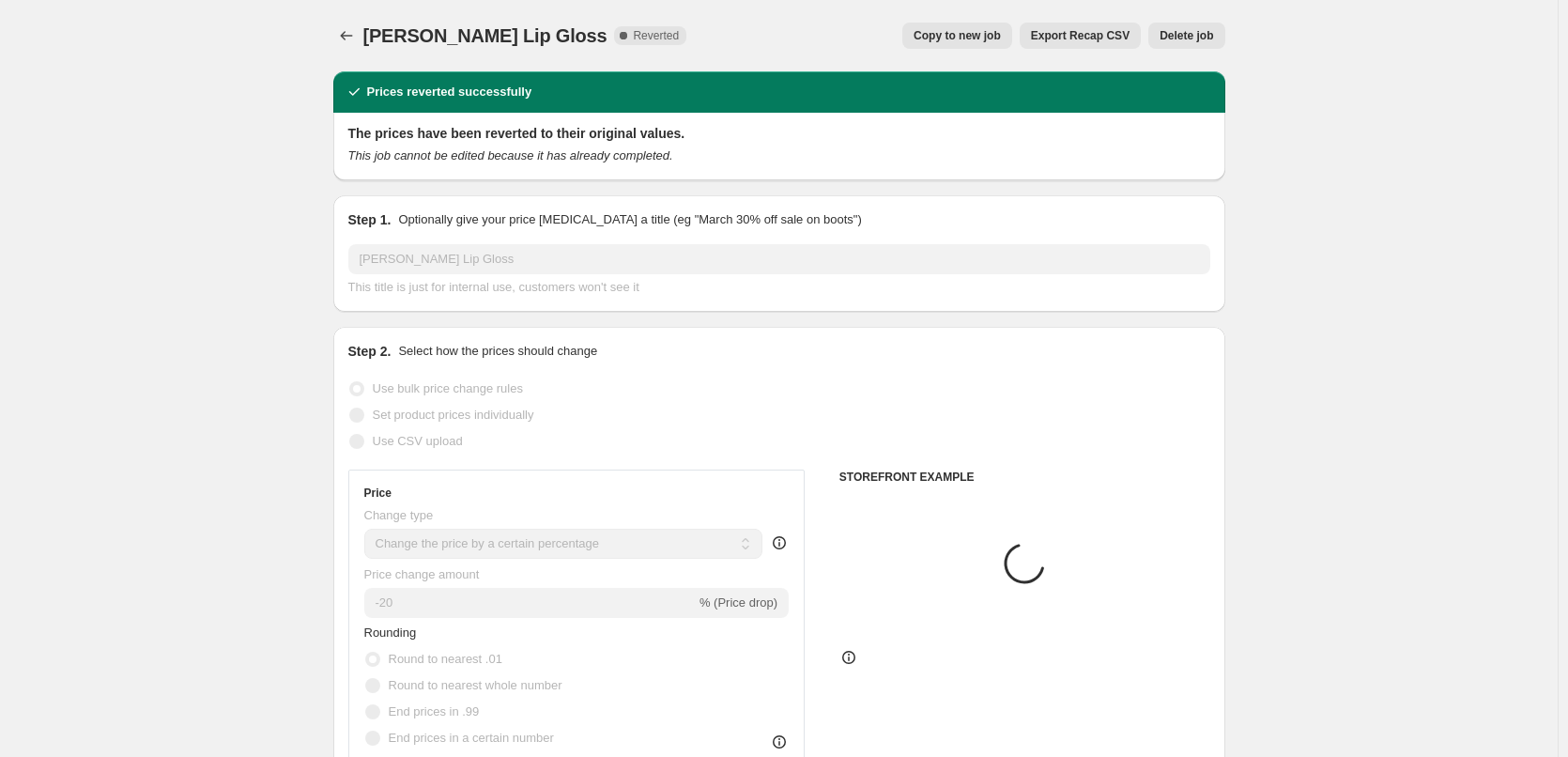
click at [1195, 36] on span "Delete job" at bounding box center [1186, 35] width 53 height 15
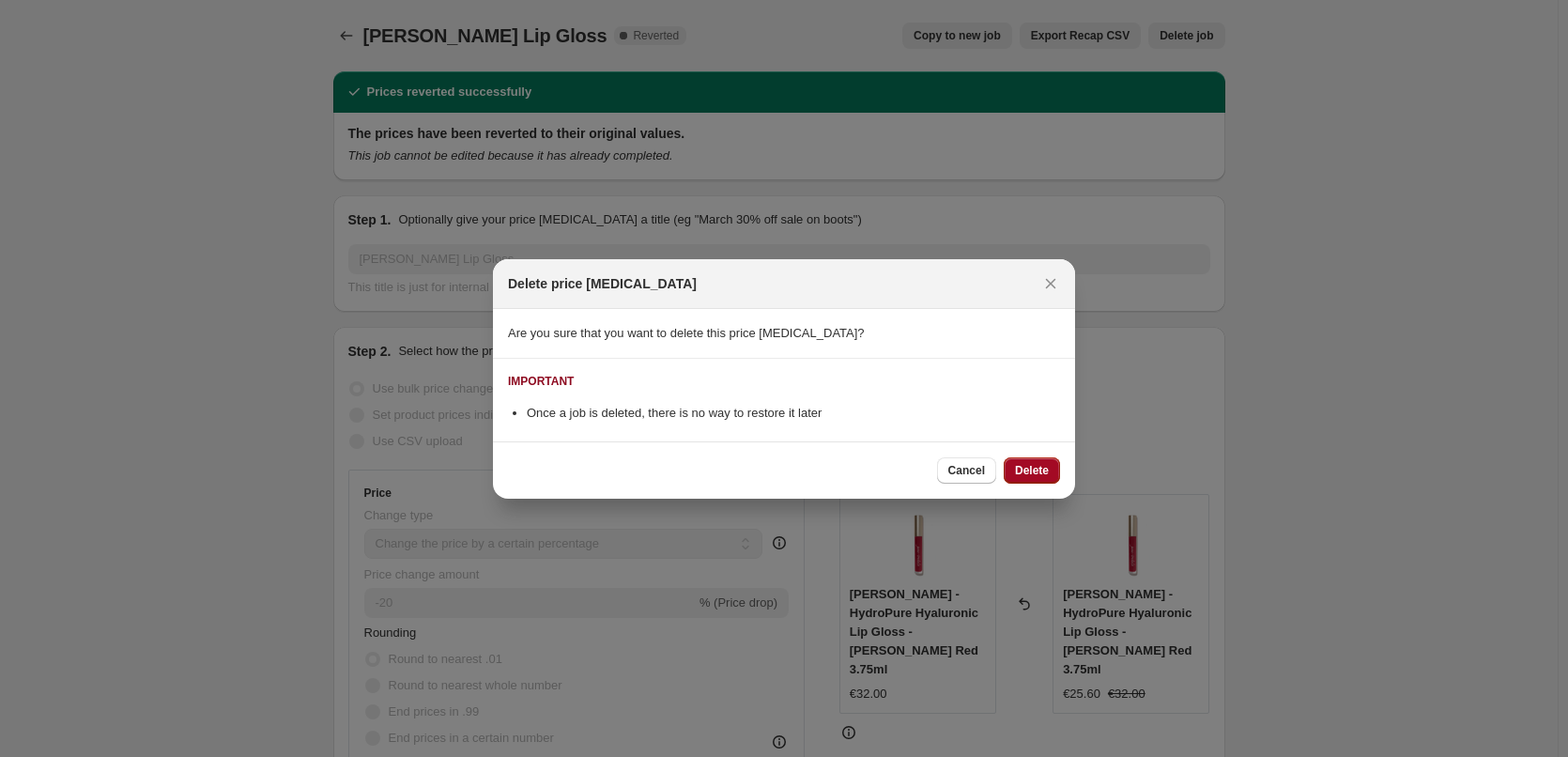
click at [1039, 477] on span "Delete" at bounding box center [1032, 470] width 34 height 15
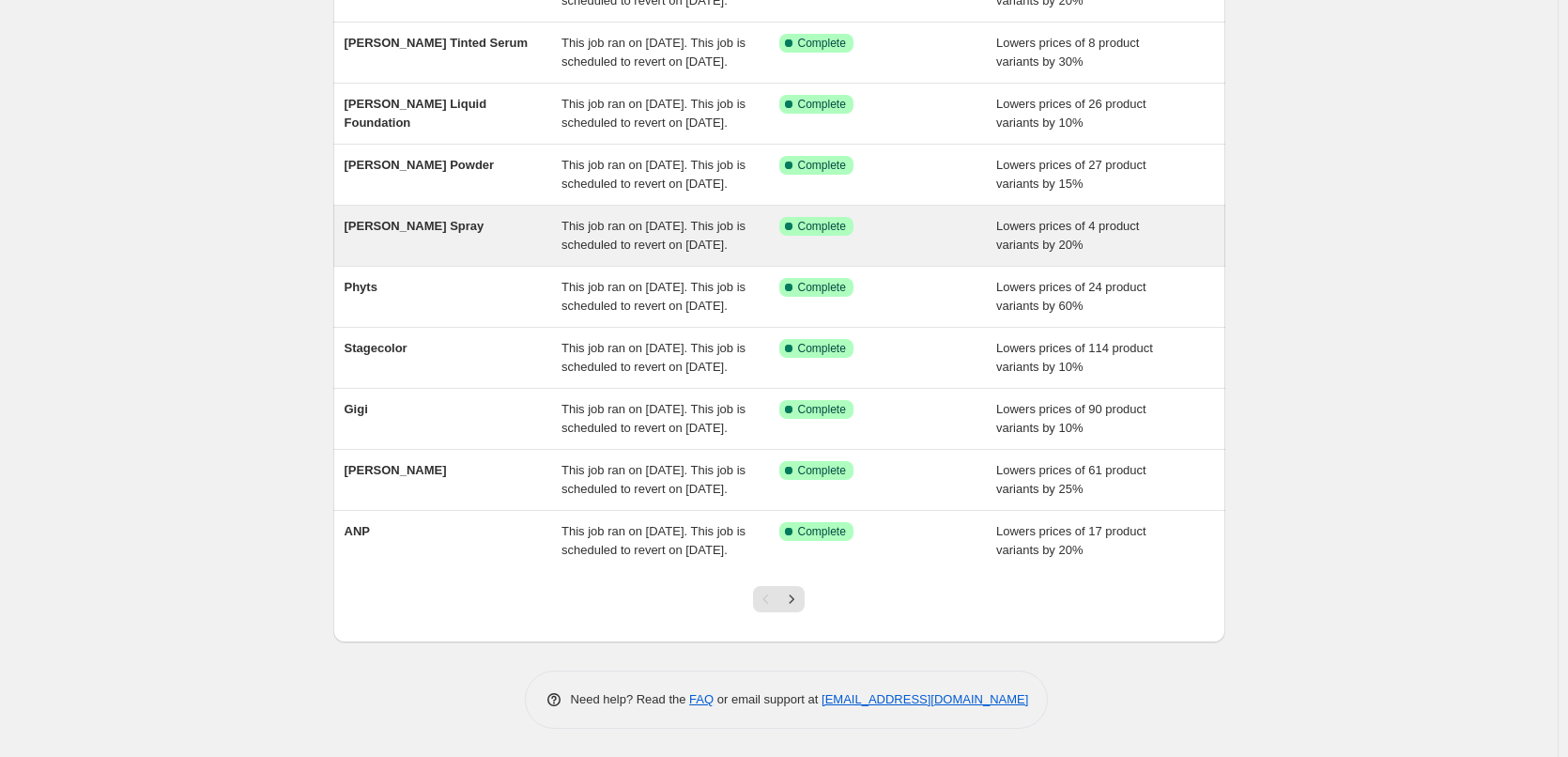
scroll to position [376, 0]
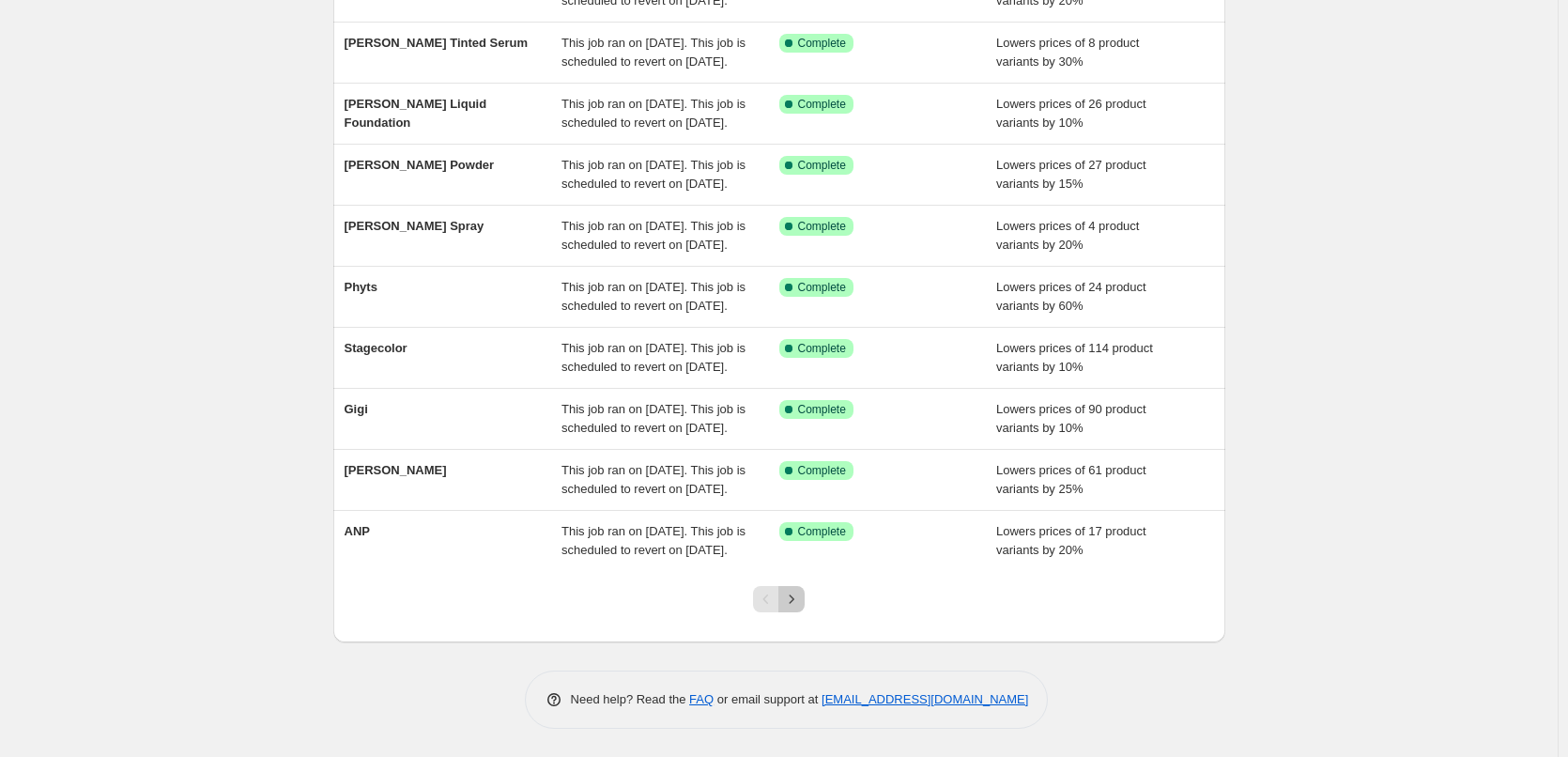
click at [793, 609] on icon "Next" at bounding box center [791, 599] width 19 height 19
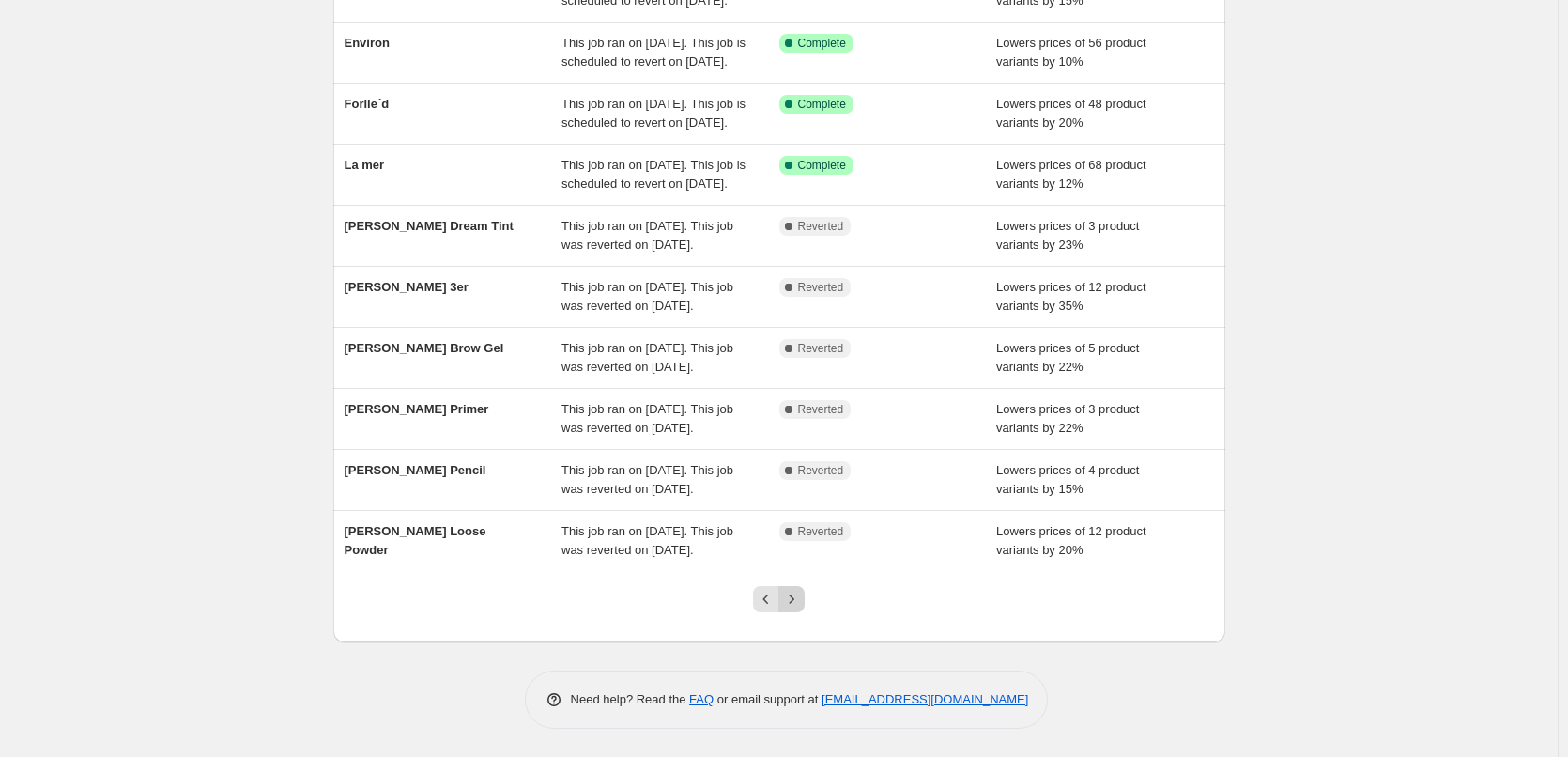
click at [797, 608] on icon "Next" at bounding box center [791, 599] width 19 height 19
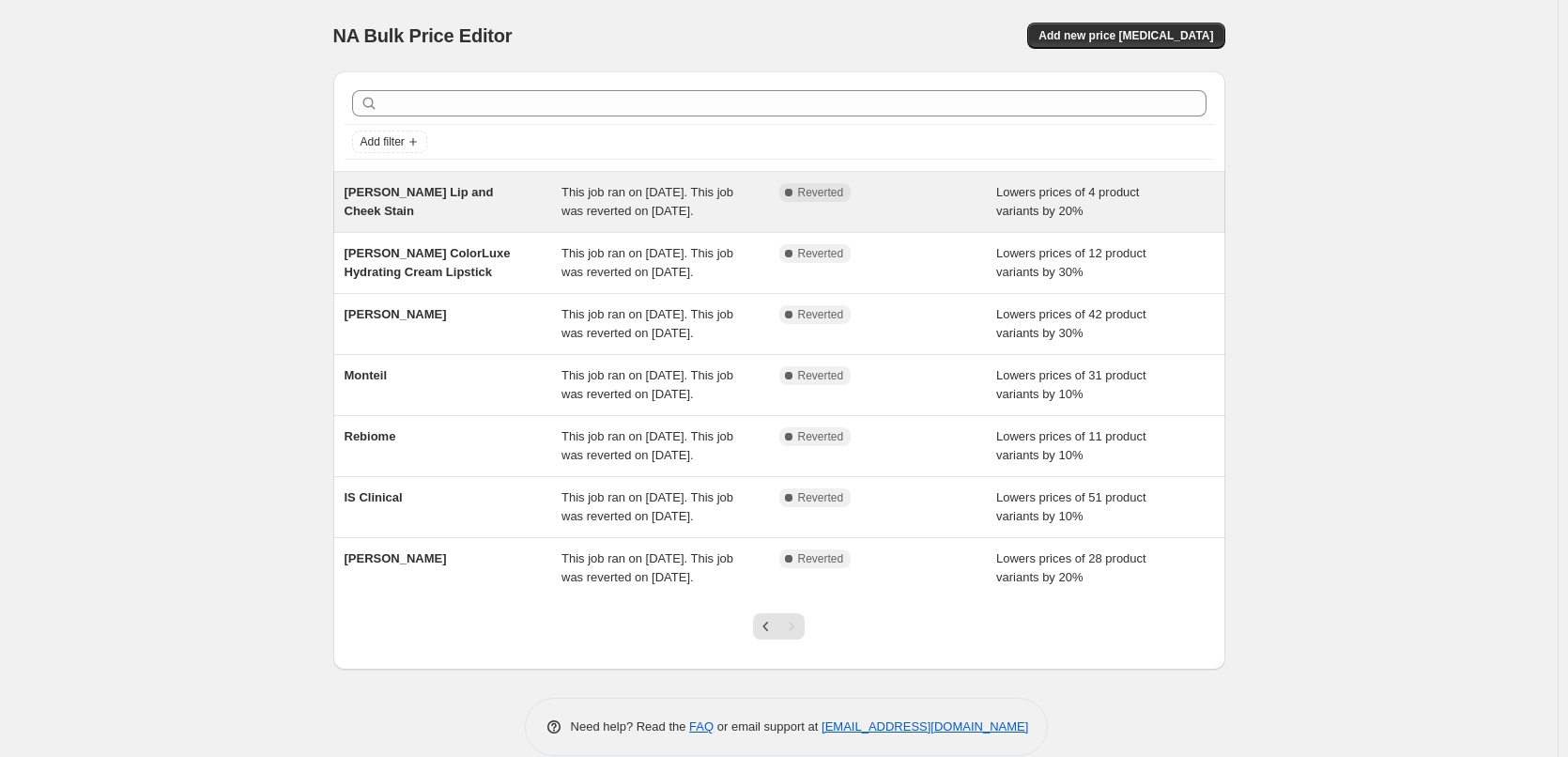
click at [469, 192] on span "[PERSON_NAME] Lip and Cheek Stain" at bounding box center [418, 201] width 149 height 33
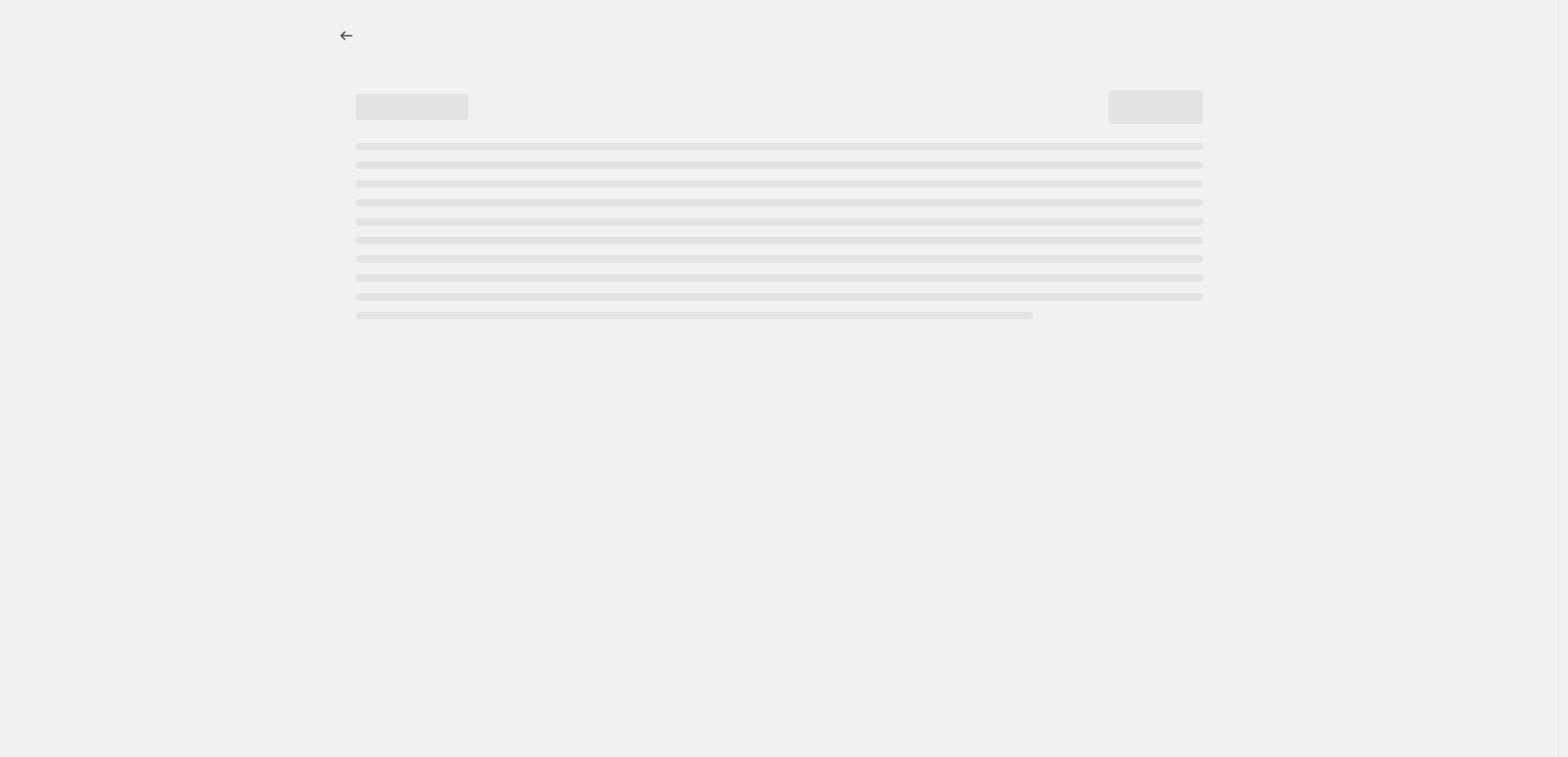
select select "percentage"
select select "tag"
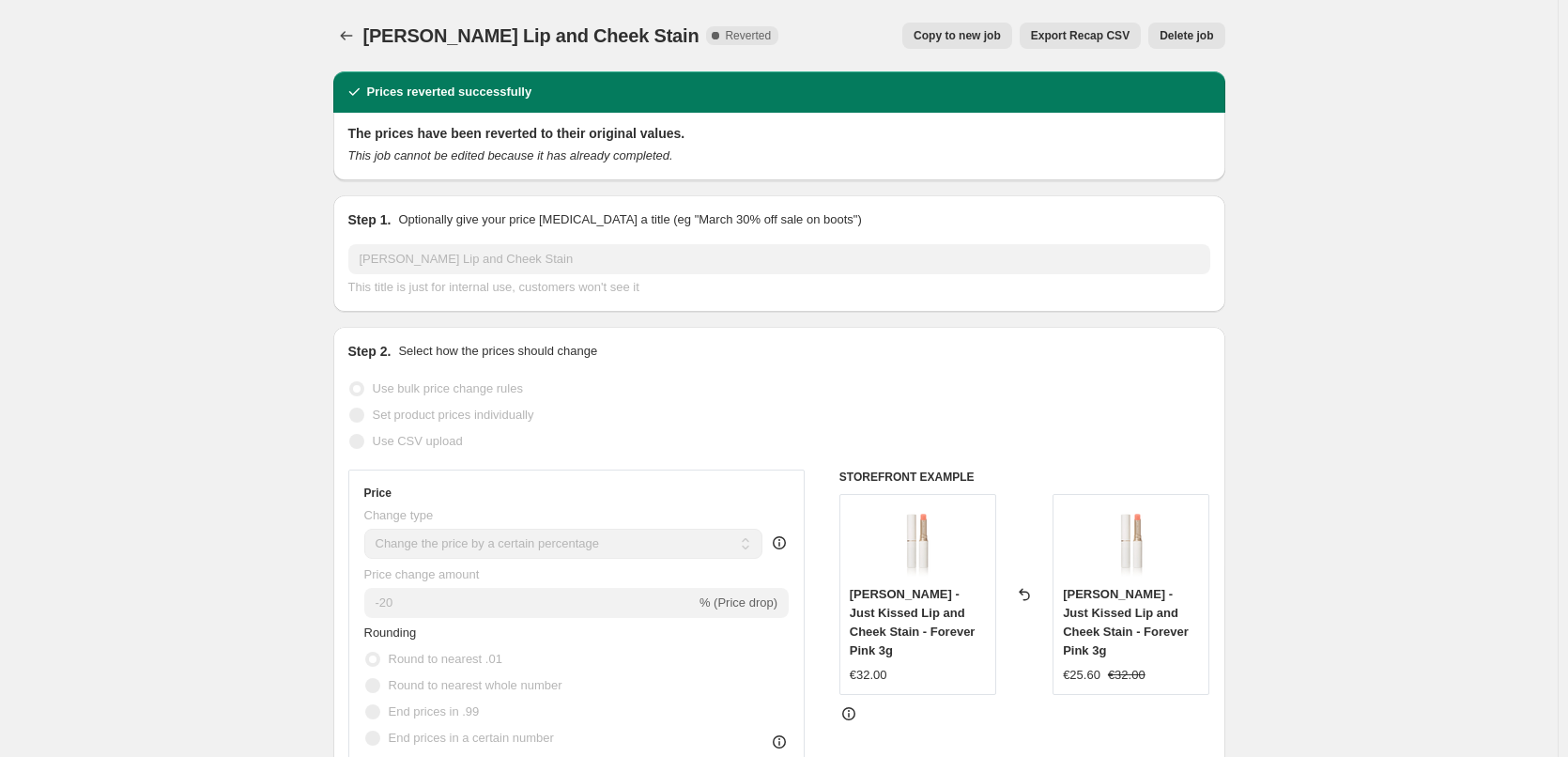
click at [967, 22] on div "Jane Iredale Lip and Cheek Stain. This page is ready Jane Iredale Lip and Cheek…" at bounding box center [780, 36] width 892 height 71
click at [986, 1] on div "Jane Iredale Lip and Cheek Stain. This page is ready Jane Iredale Lip and Cheek…" at bounding box center [780, 36] width 892 height 71
click at [986, 17] on div "Jane Iredale Lip and Cheek Stain. This page is ready Jane Iredale Lip and Cheek…" at bounding box center [780, 36] width 892 height 71
click at [983, 46] on button "Copy to new job" at bounding box center [957, 36] width 110 height 27
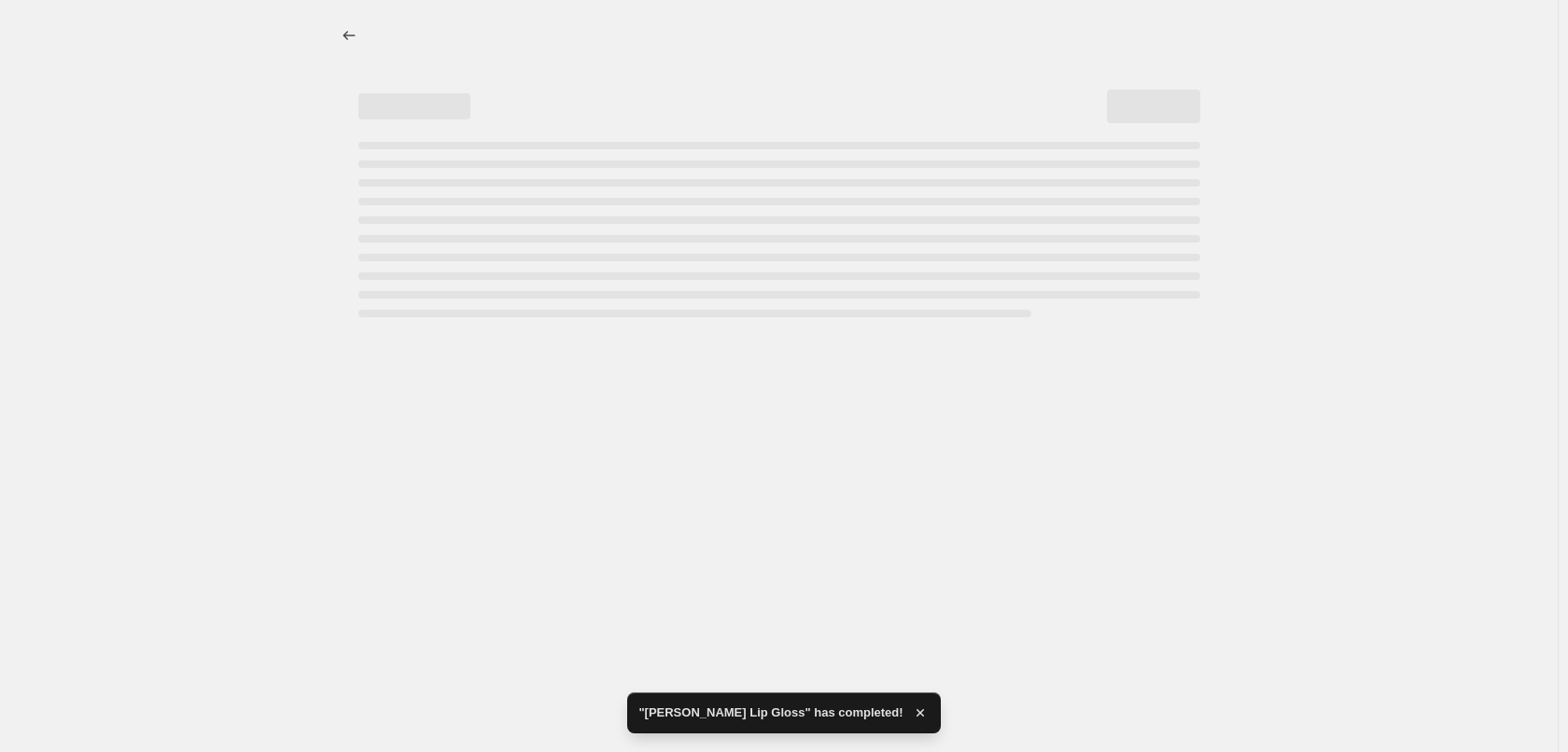
select select "percentage"
select select "tag"
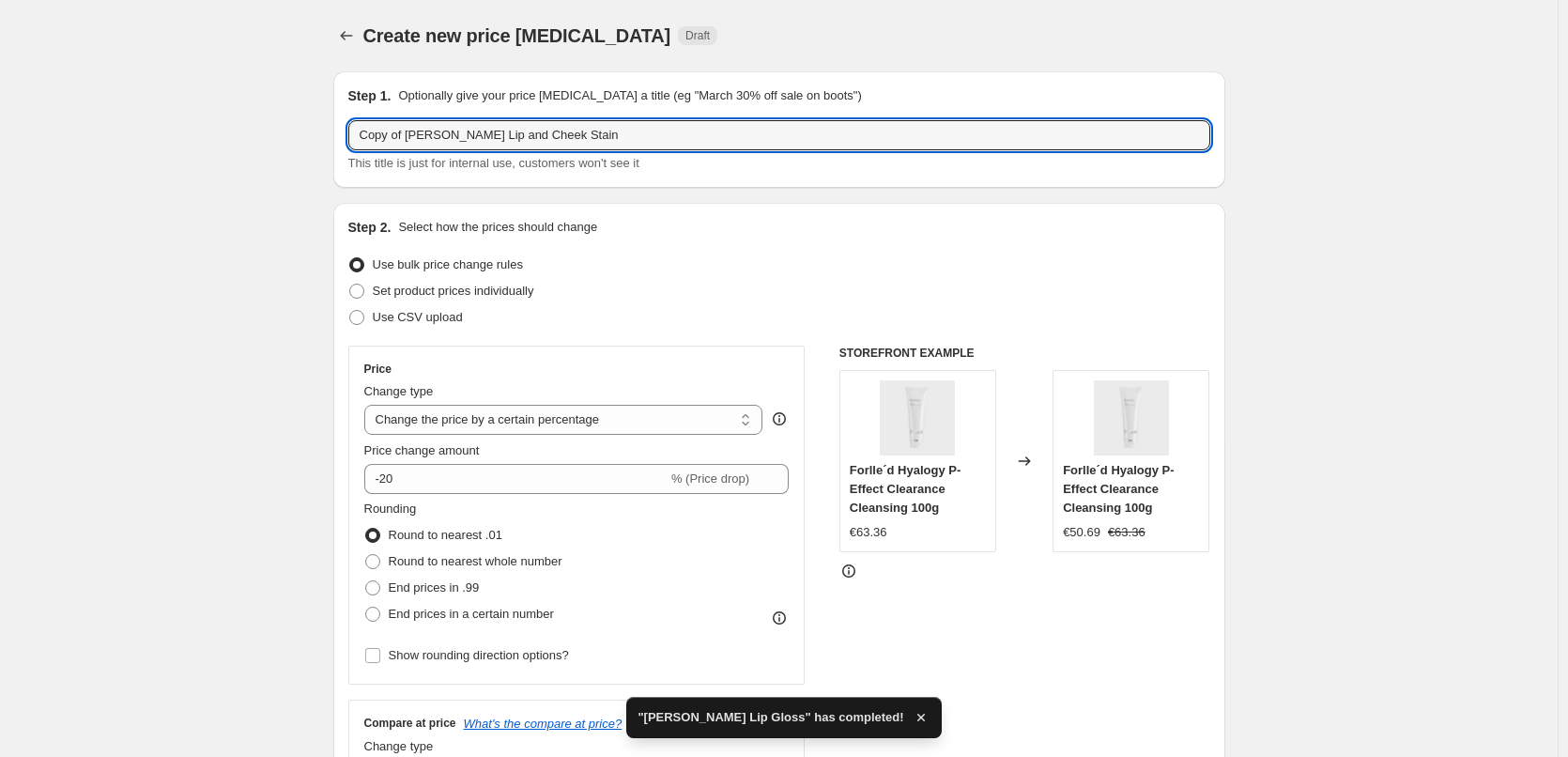
drag, startPoint x: 409, startPoint y: 138, endPoint x: 280, endPoint y: 134, distance: 129.1
drag, startPoint x: 595, startPoint y: 135, endPoint x: 432, endPoint y: 130, distance: 163.1
click at [432, 130] on input "[PERSON_NAME] Lip and Cheek Stain" at bounding box center [779, 136] width 862 height 30
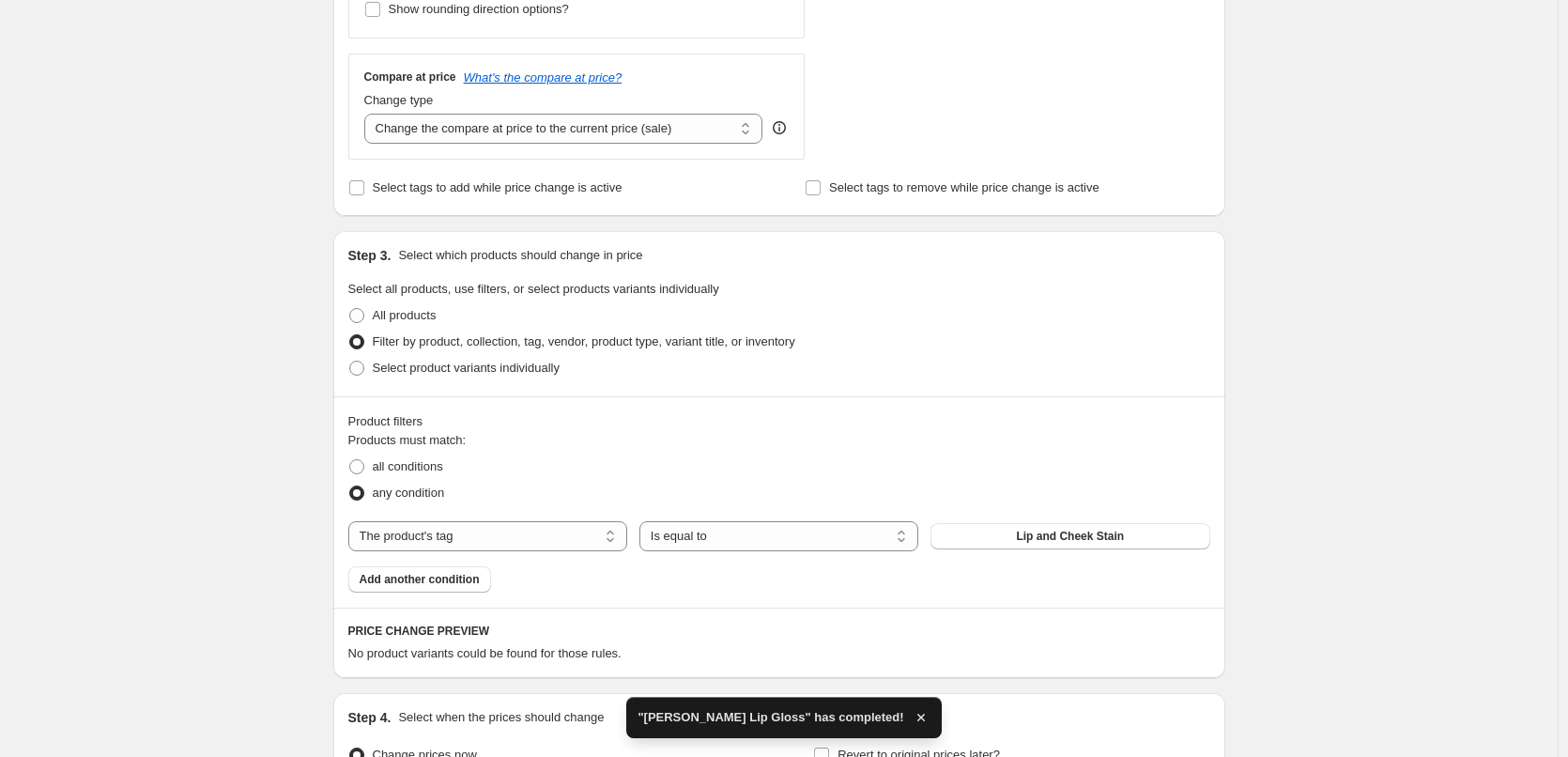
scroll to position [860, 0]
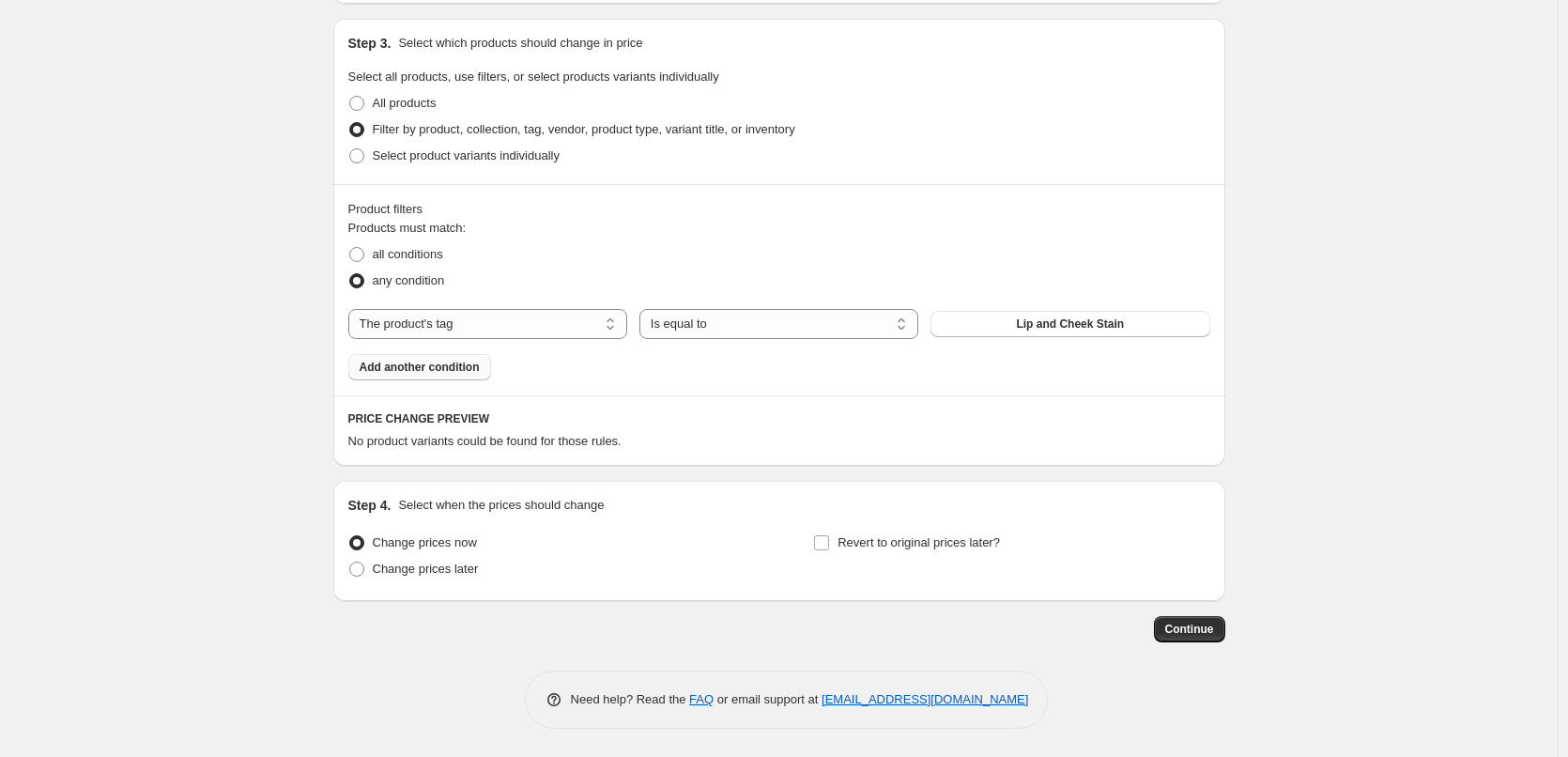
type input "[PERSON_NAME] Lip and Cheek Stain"
click at [419, 359] on button "Add another condition" at bounding box center [419, 367] width 142 height 27
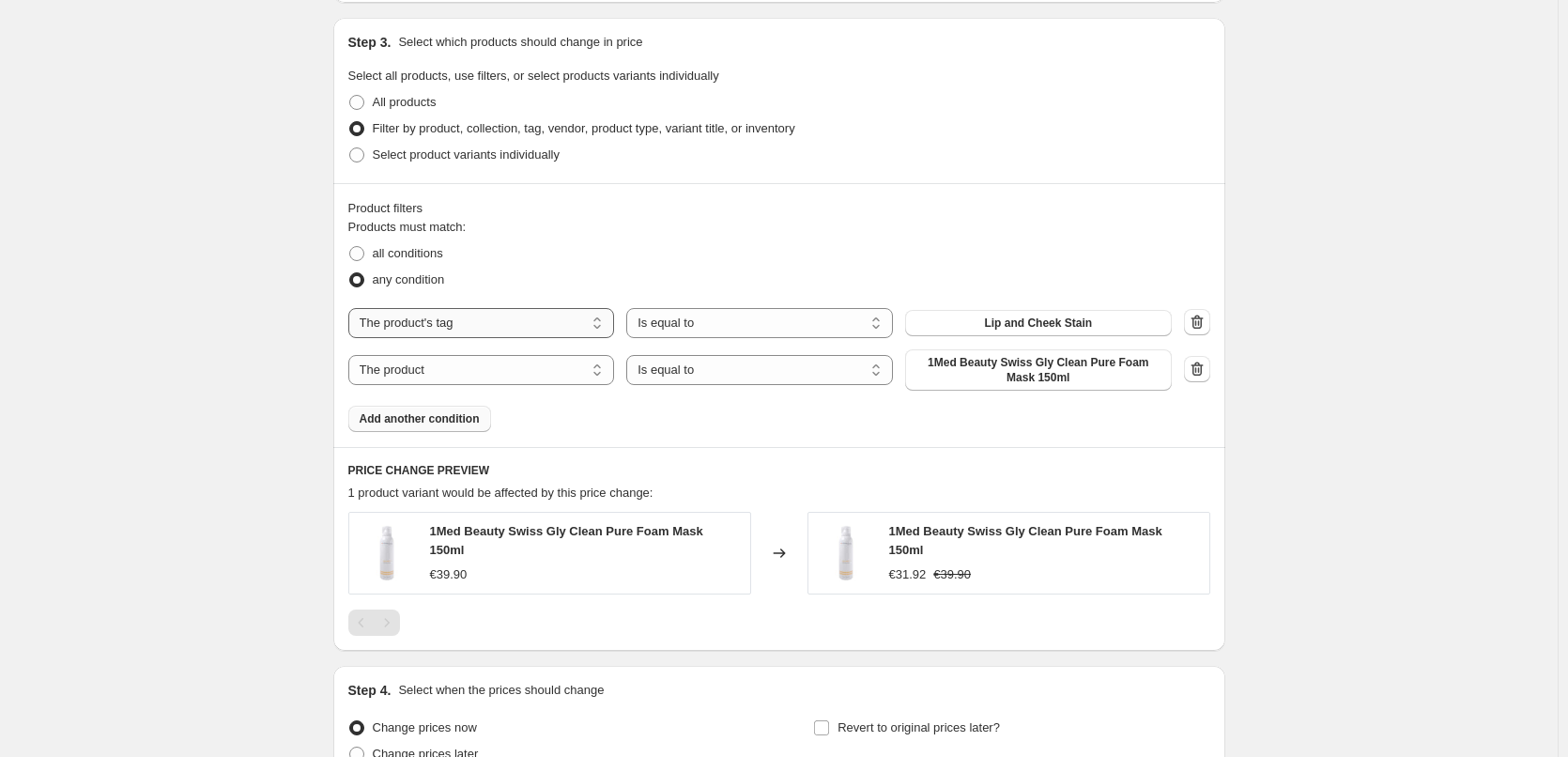
click at [587, 336] on select "The product The product's collection The product's tag The product's vendor The…" at bounding box center [482, 323] width 267 height 30
select select "product_type"
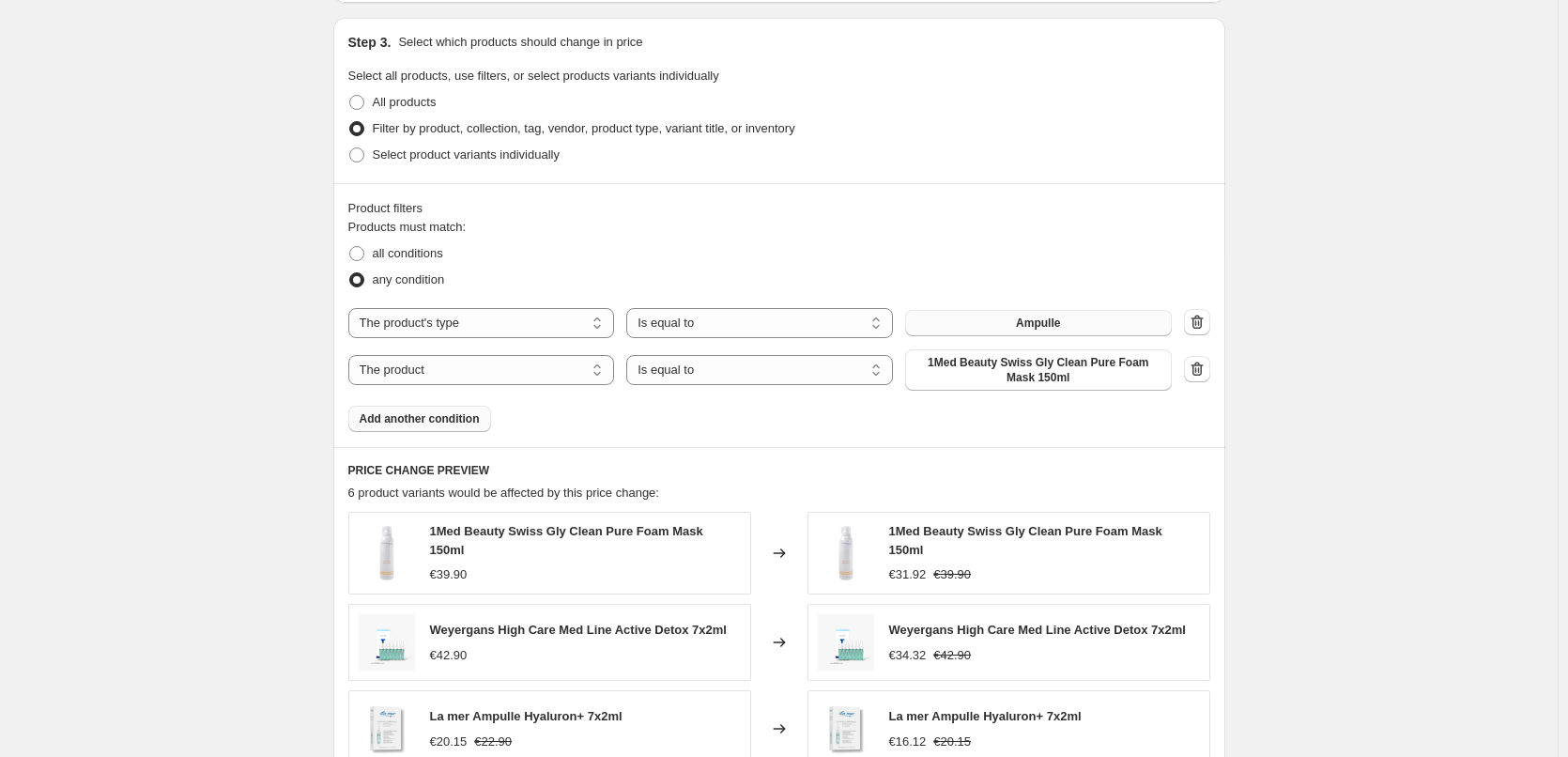
click at [984, 325] on button "Ampulle" at bounding box center [1039, 323] width 267 height 27
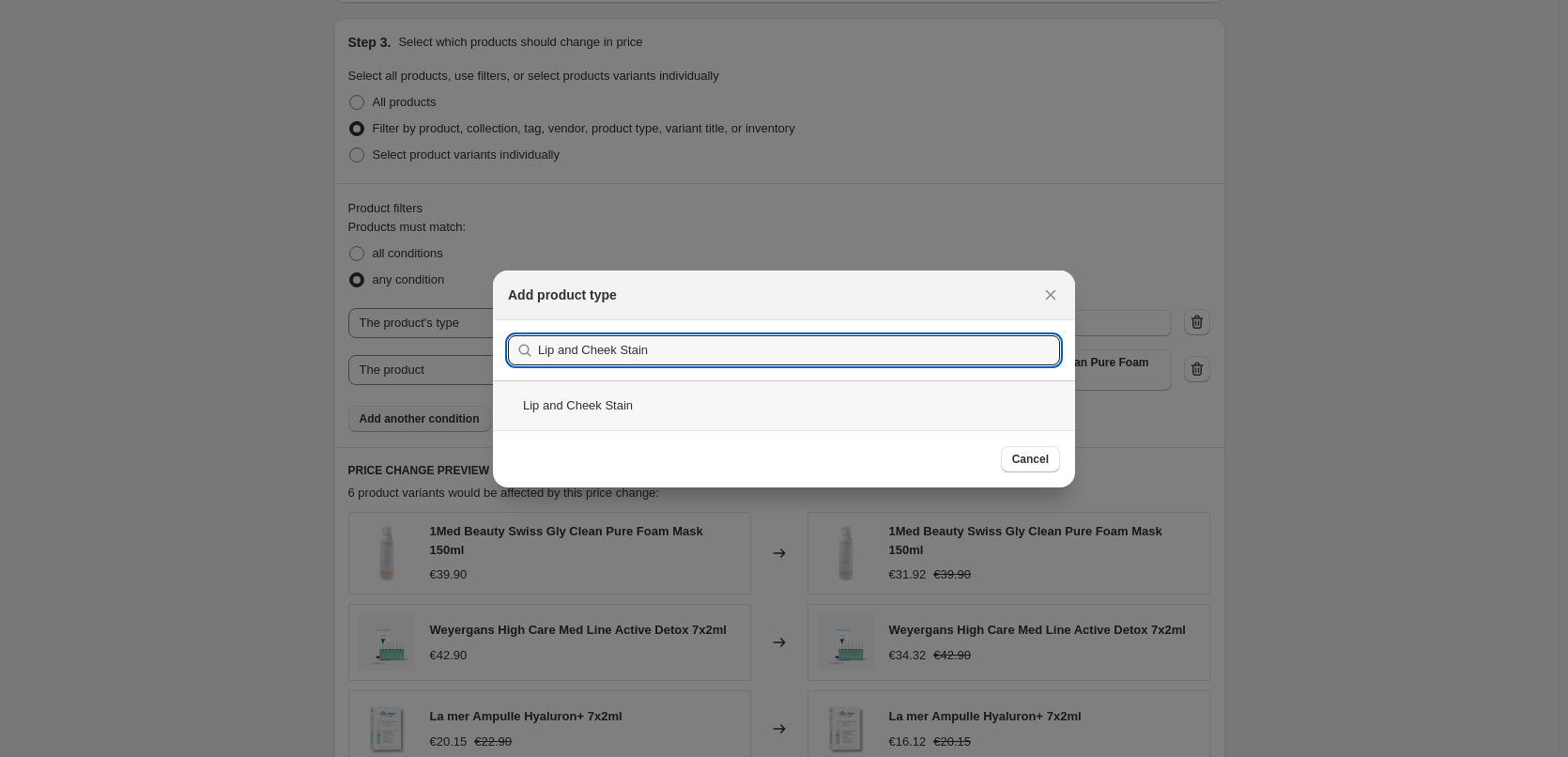
type input "Lip and Cheek Stain"
click at [602, 413] on div "Lip and Cheek Stain" at bounding box center [784, 405] width 583 height 49
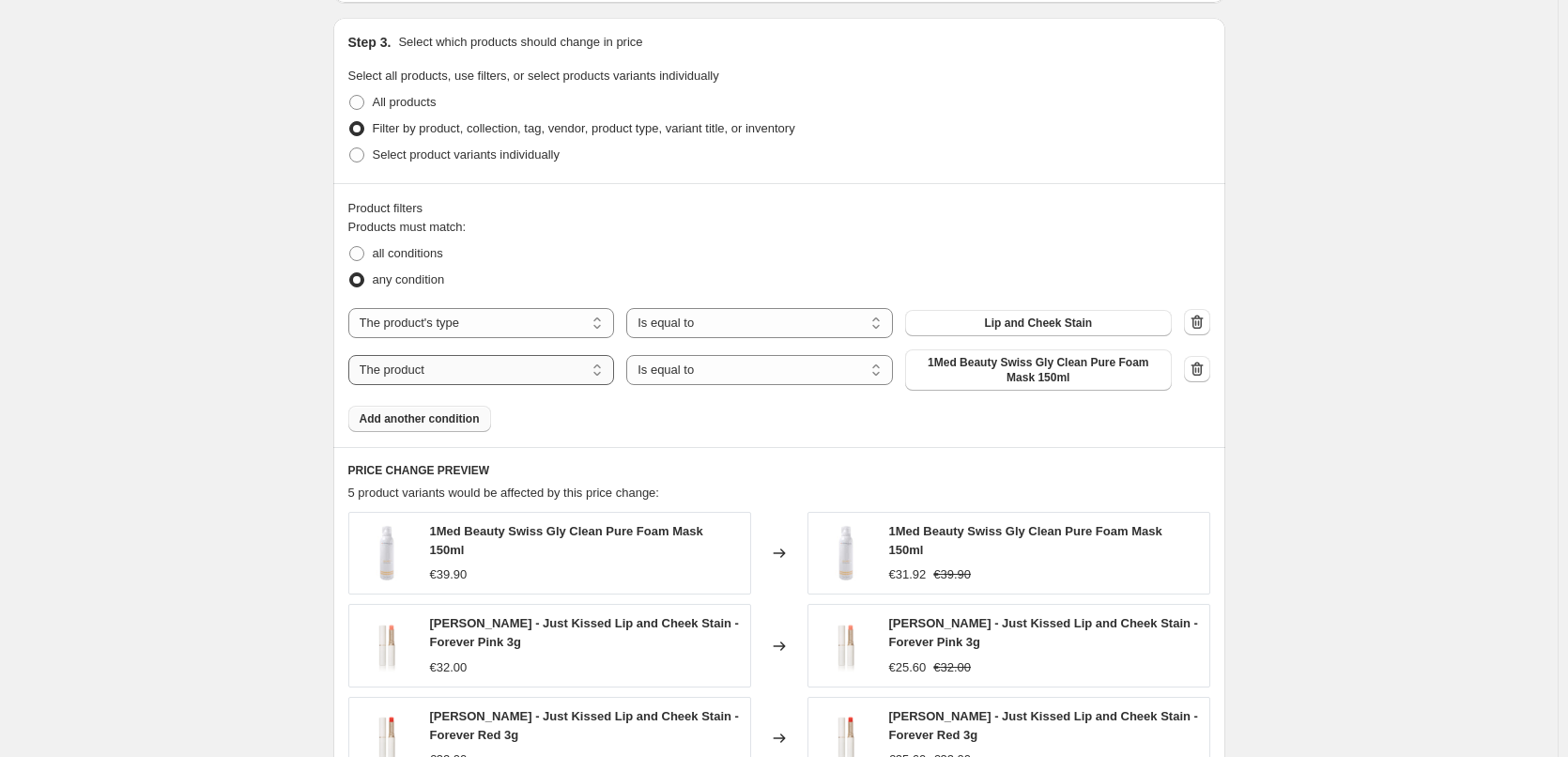
click at [520, 377] on select "The product The product's collection The product's tag The product's vendor The…" at bounding box center [482, 370] width 267 height 30
select select "vendor"
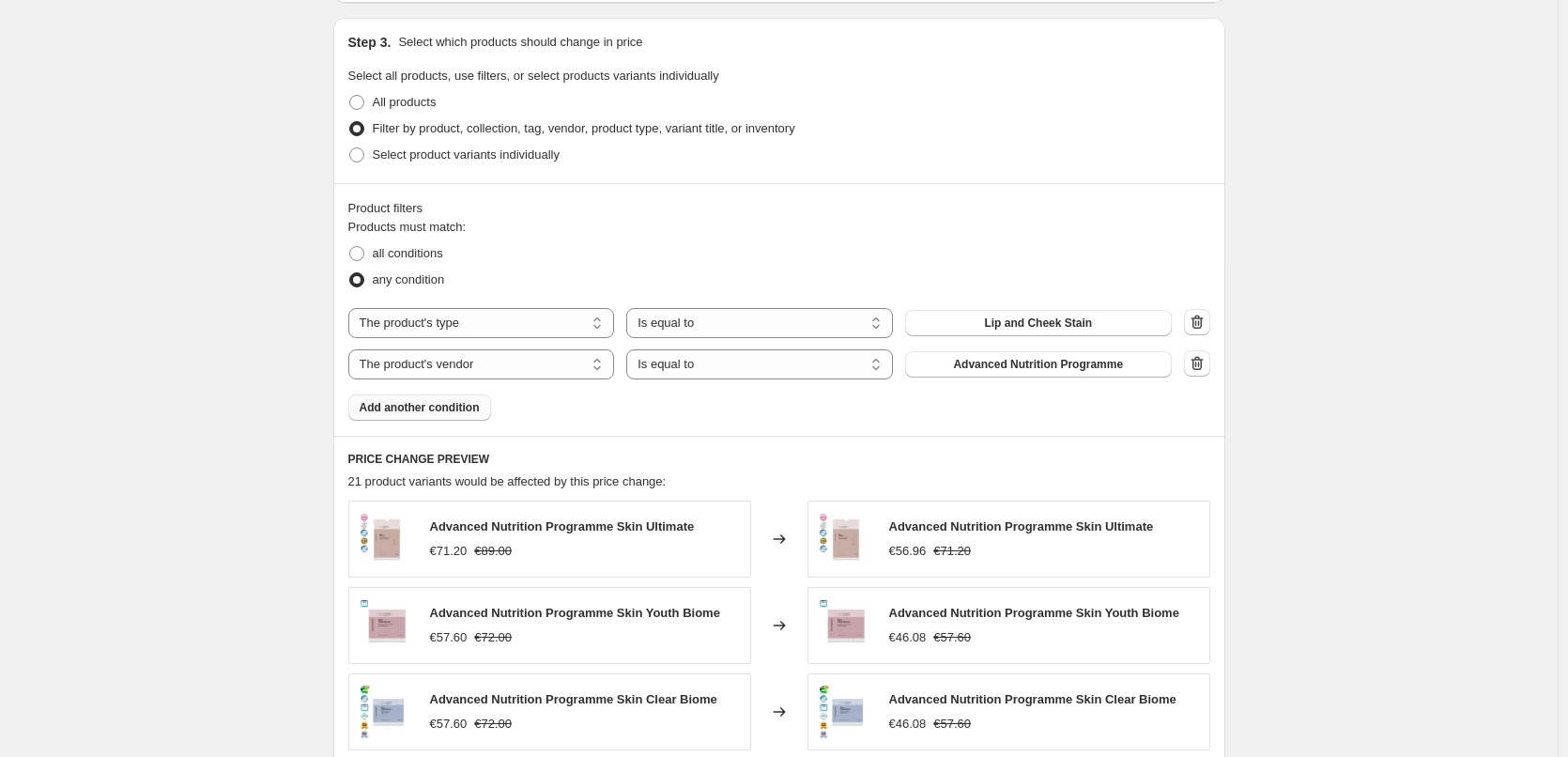
click at [1047, 362] on span "Advanced Nutrition Programme" at bounding box center [1039, 364] width 170 height 15
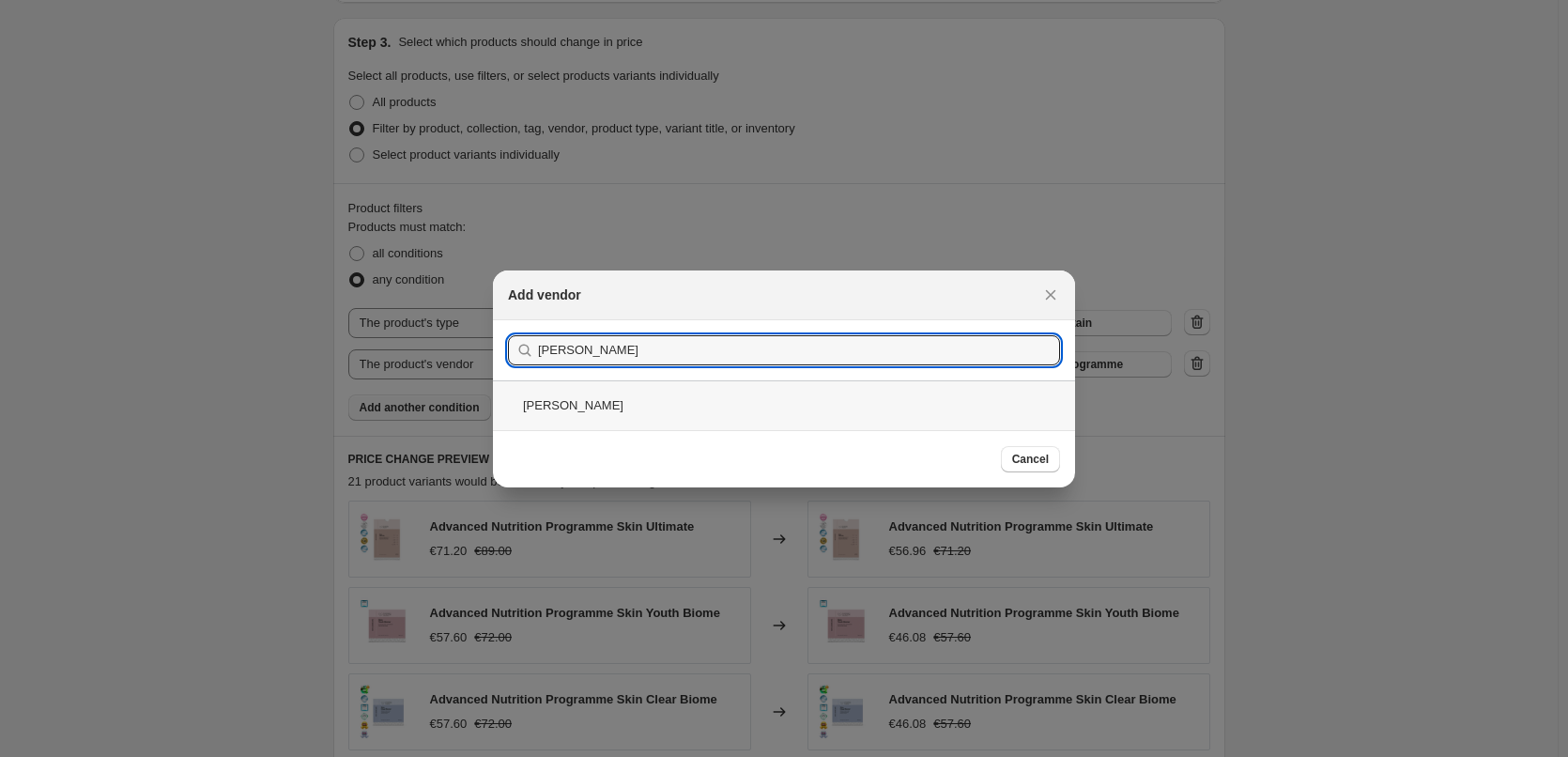
type input "[PERSON_NAME]"
click at [601, 407] on div "[PERSON_NAME]" at bounding box center [784, 405] width 583 height 49
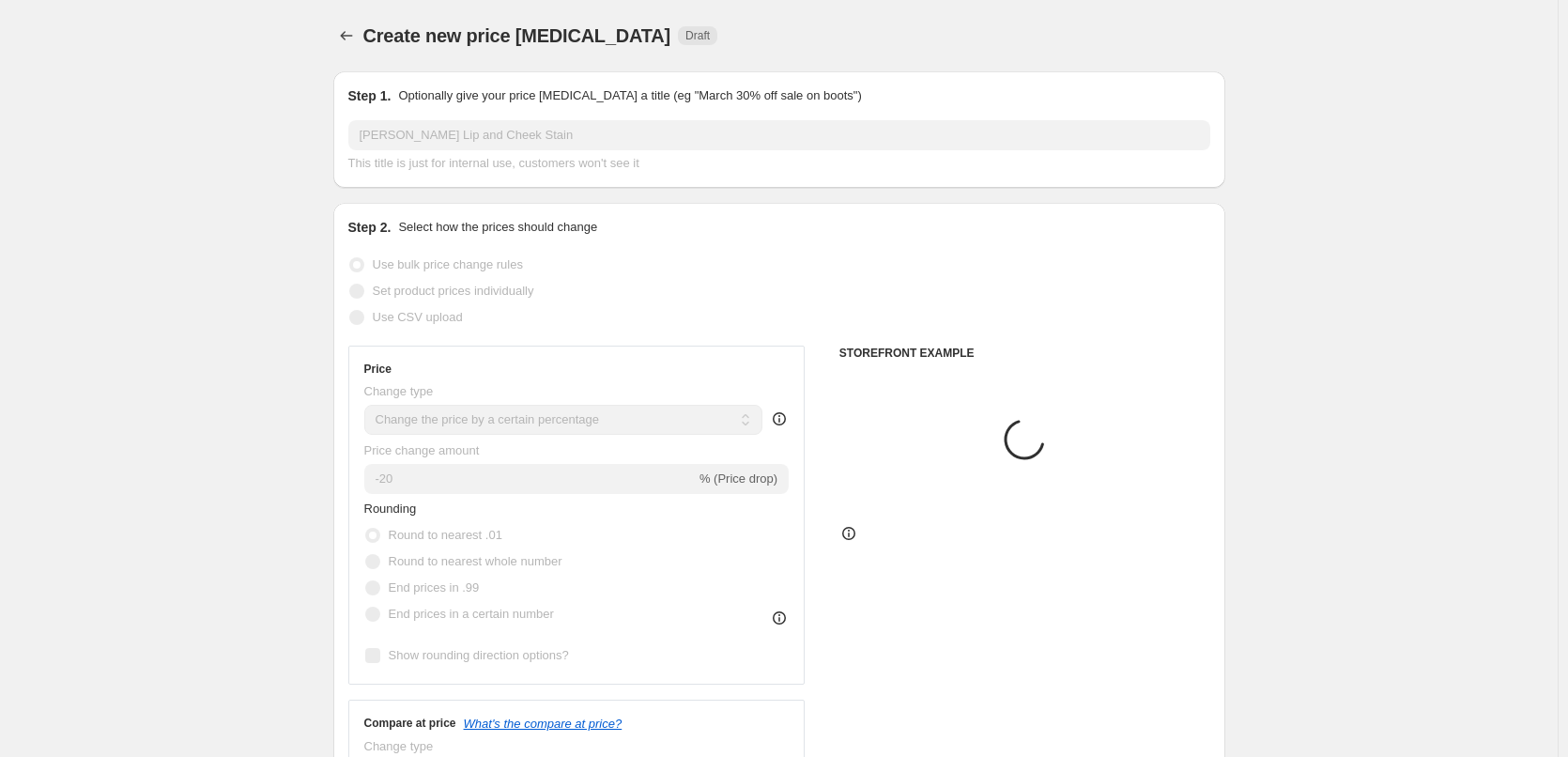
scroll to position [860, 0]
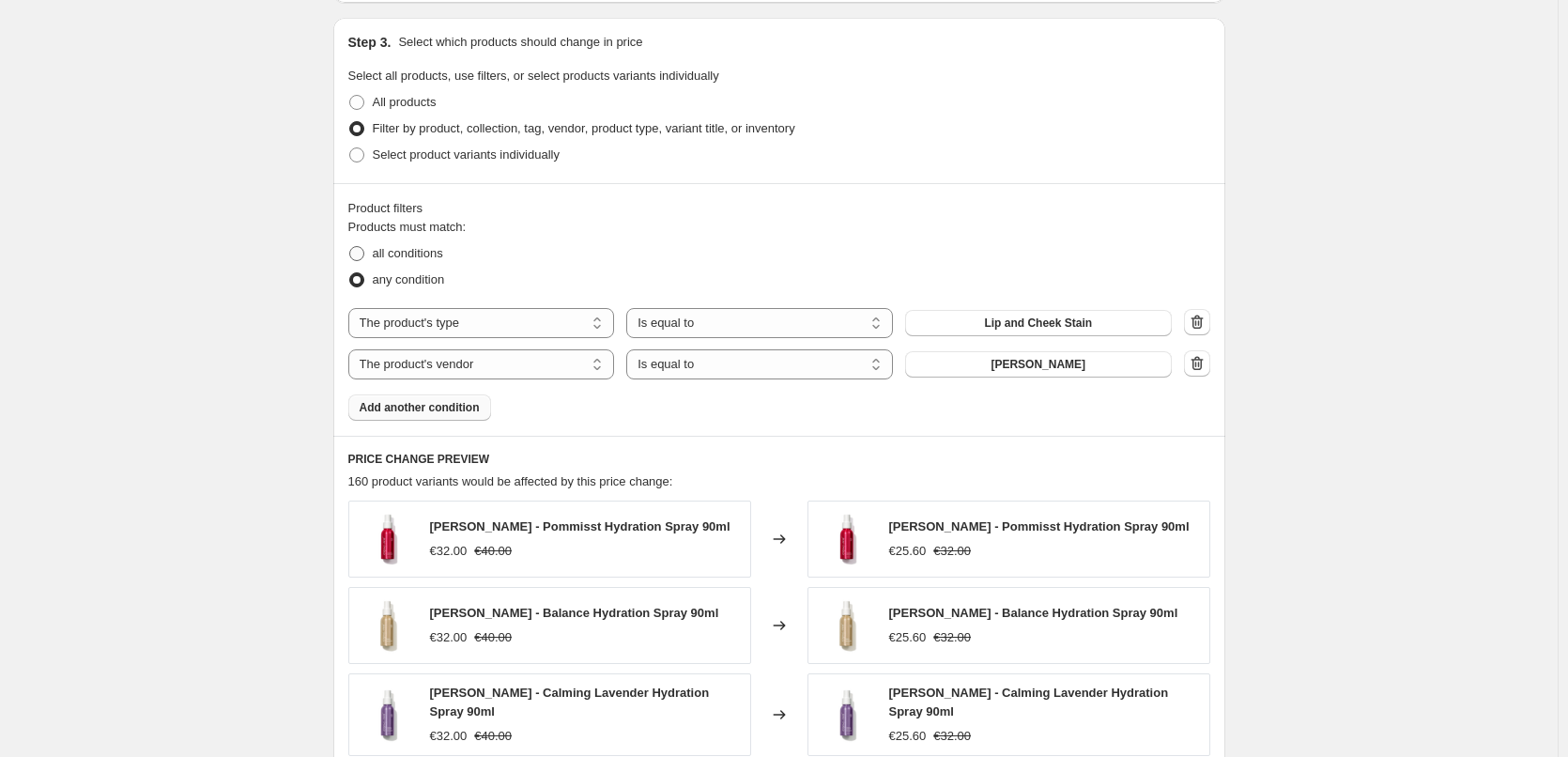
click at [416, 260] on span "all conditions" at bounding box center [408, 253] width 70 height 14
click at [350, 247] on input "all conditions" at bounding box center [349, 246] width 1 height 1
radio input "true"
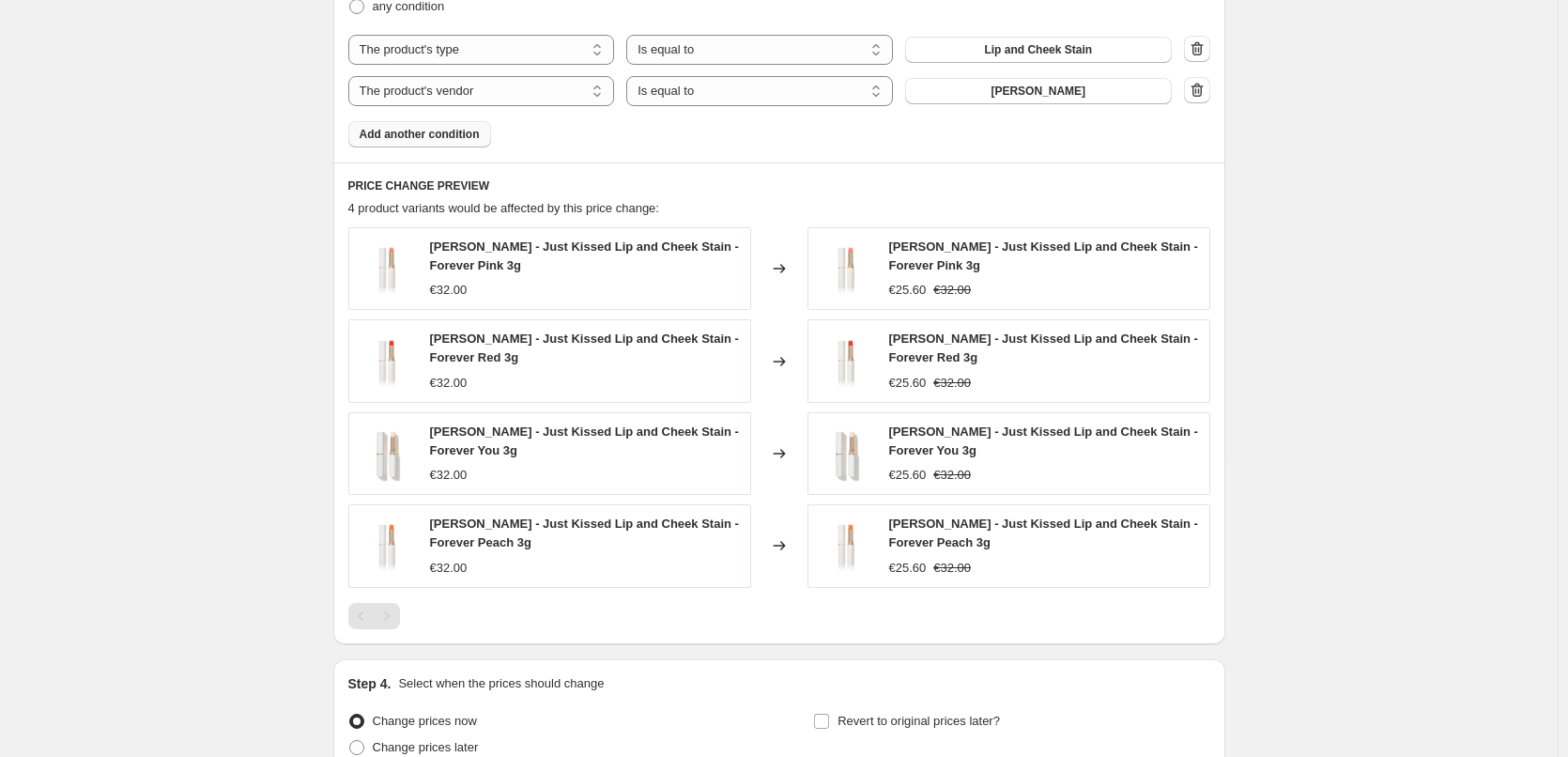
scroll to position [1312, 0]
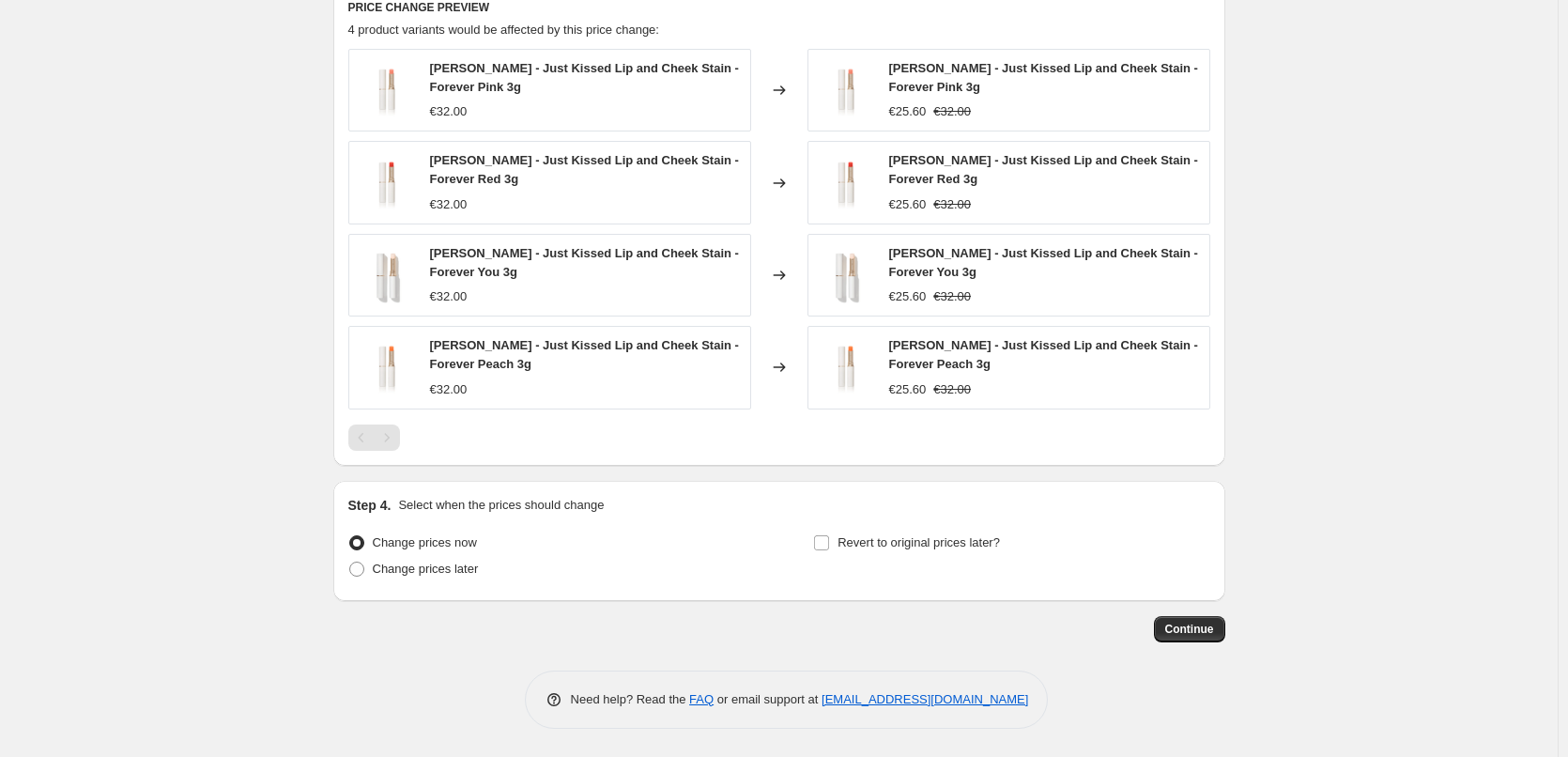
click at [874, 557] on div "Revert to original prices later?" at bounding box center [1011, 557] width 397 height 56
click at [876, 543] on span "Revert to original prices later?" at bounding box center [919, 542] width 162 height 14
click at [829, 543] on input "Revert to original prices later?" at bounding box center [821, 542] width 15 height 15
checkbox input "true"
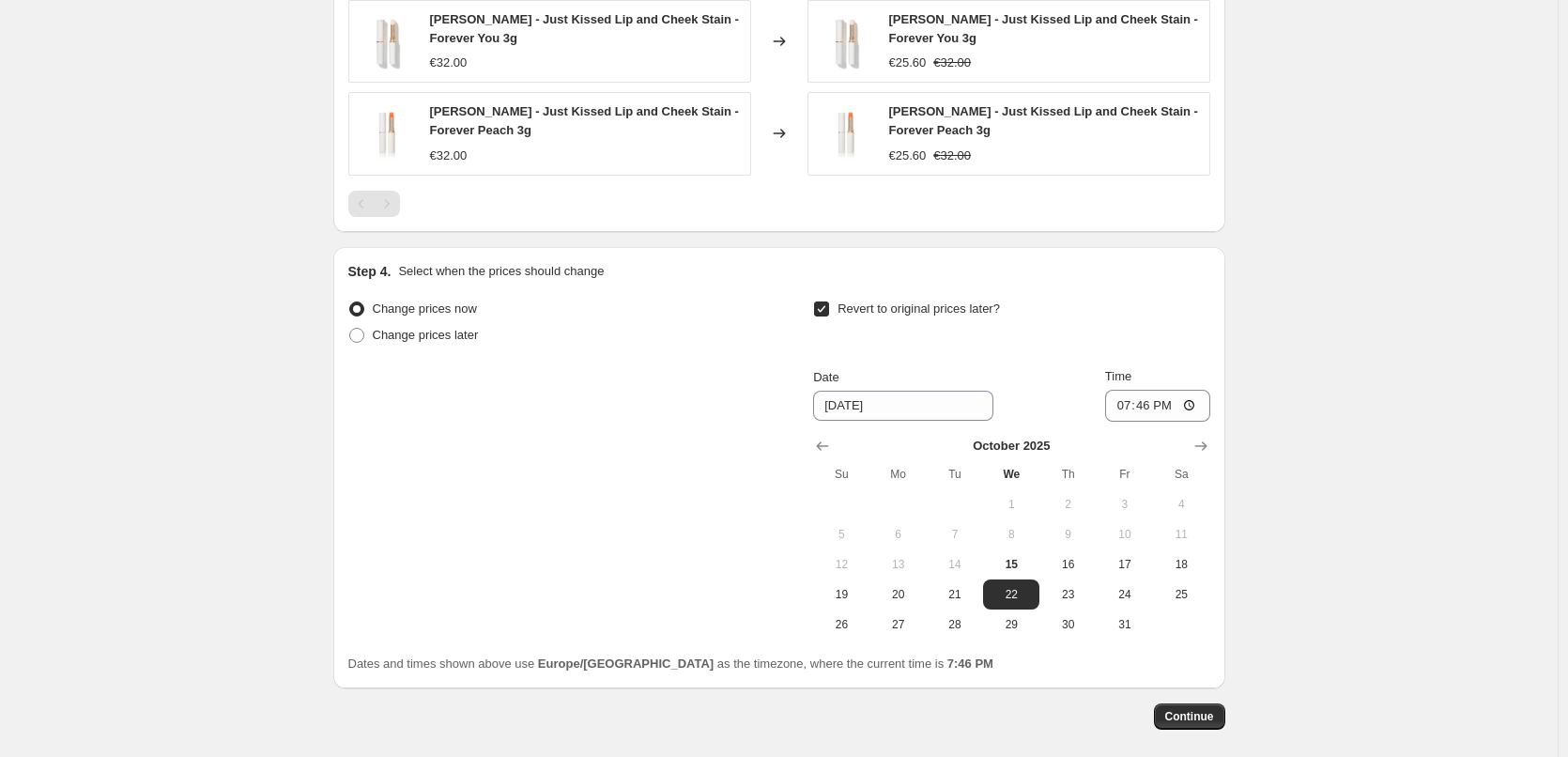
scroll to position [1634, 0]
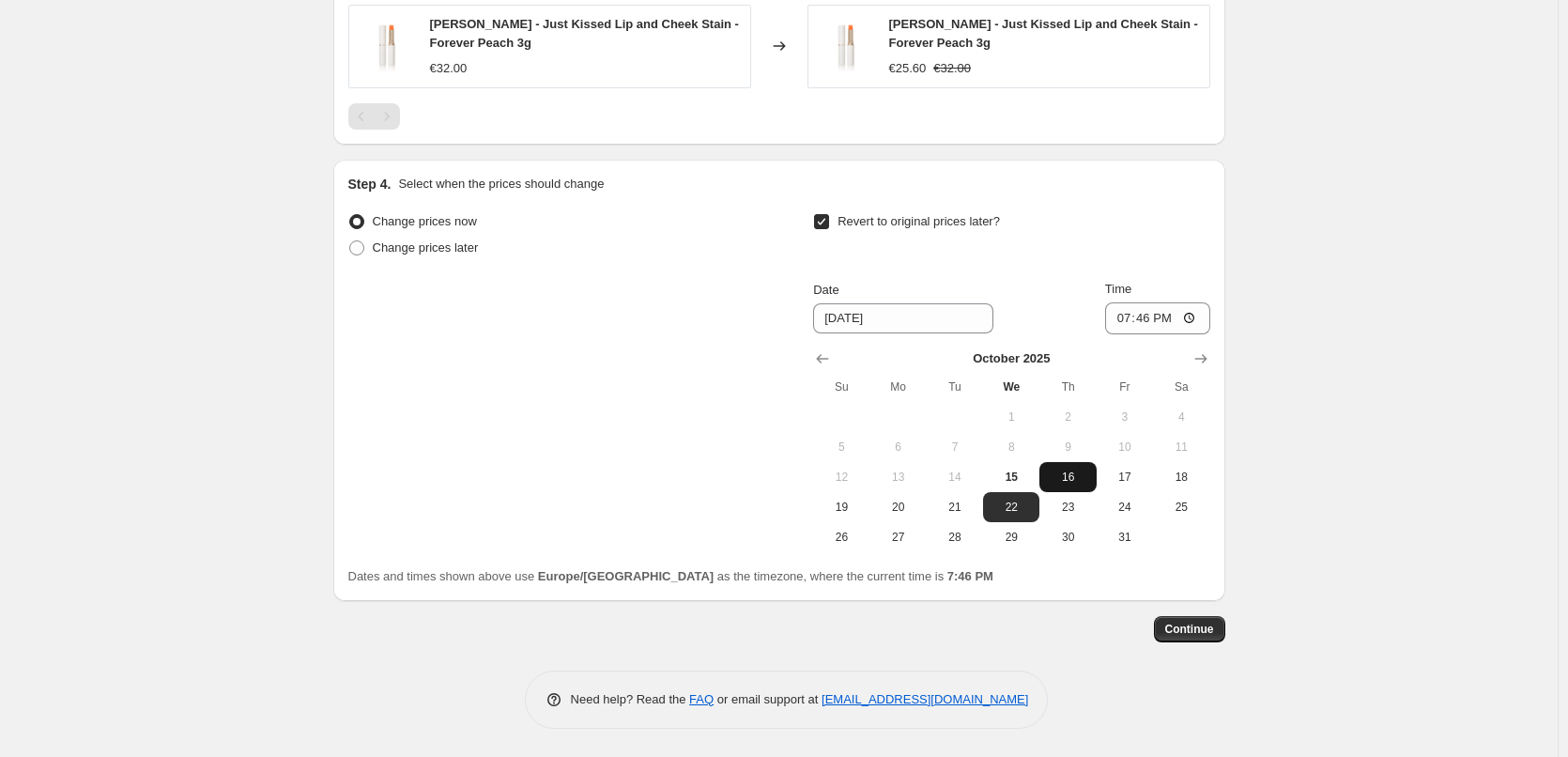
click at [1072, 482] on span "16" at bounding box center [1067, 477] width 42 height 15
type input "[DATE]"
click at [1114, 323] on input "19:46" at bounding box center [1157, 319] width 105 height 32
type input "03:00"
click at [1213, 632] on span "Continue" at bounding box center [1189, 628] width 48 height 15
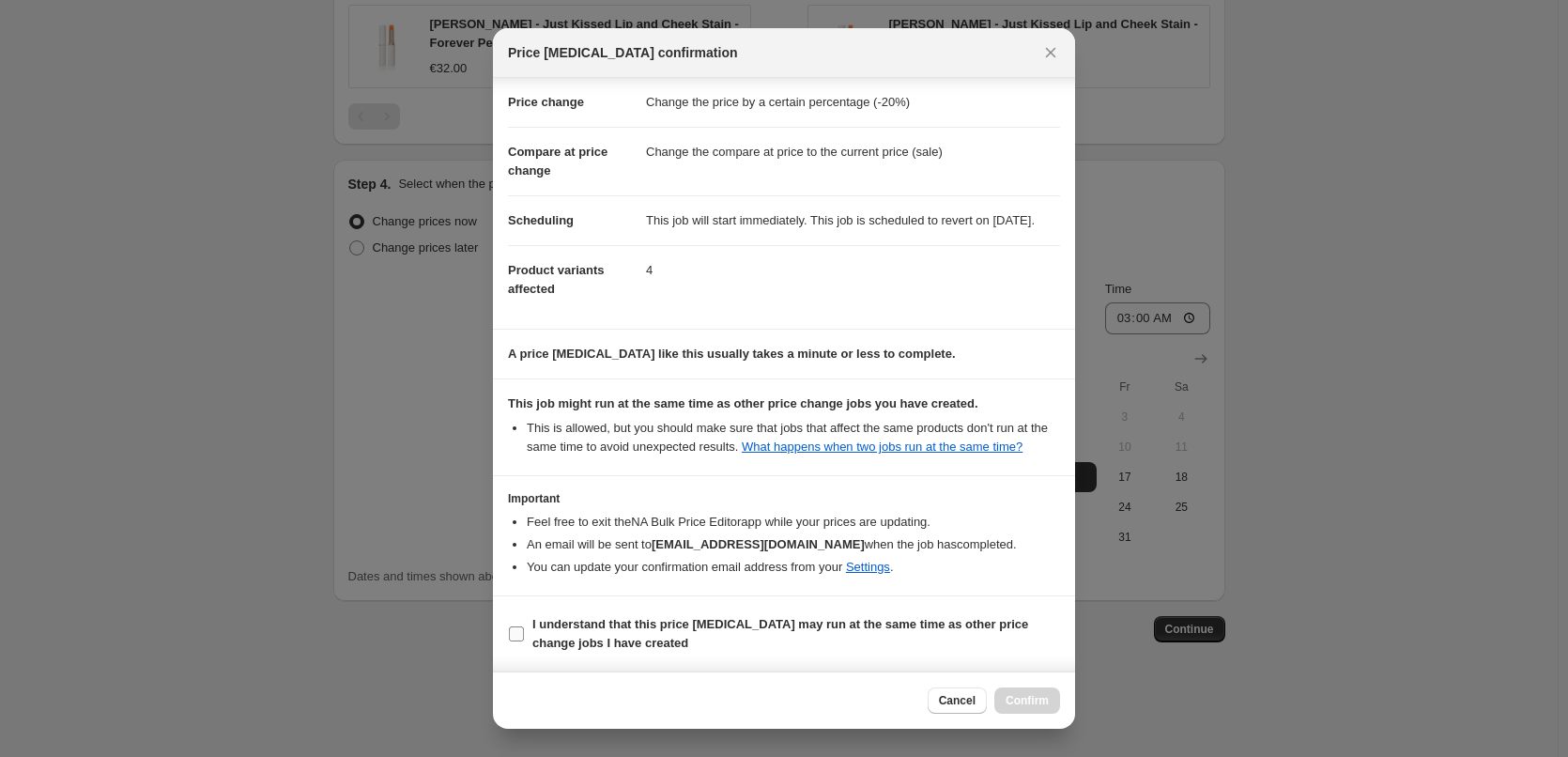
scroll to position [52, 0]
click at [581, 632] on span "I understand that this price [MEDICAL_DATA] may run at the same time as other p…" at bounding box center [796, 634] width 528 height 38
click at [524, 632] on input "I understand that this price [MEDICAL_DATA] may run at the same time as other p…" at bounding box center [516, 633] width 15 height 15
checkbox input "true"
click at [1016, 693] on button "Confirm" at bounding box center [1027, 701] width 65 height 27
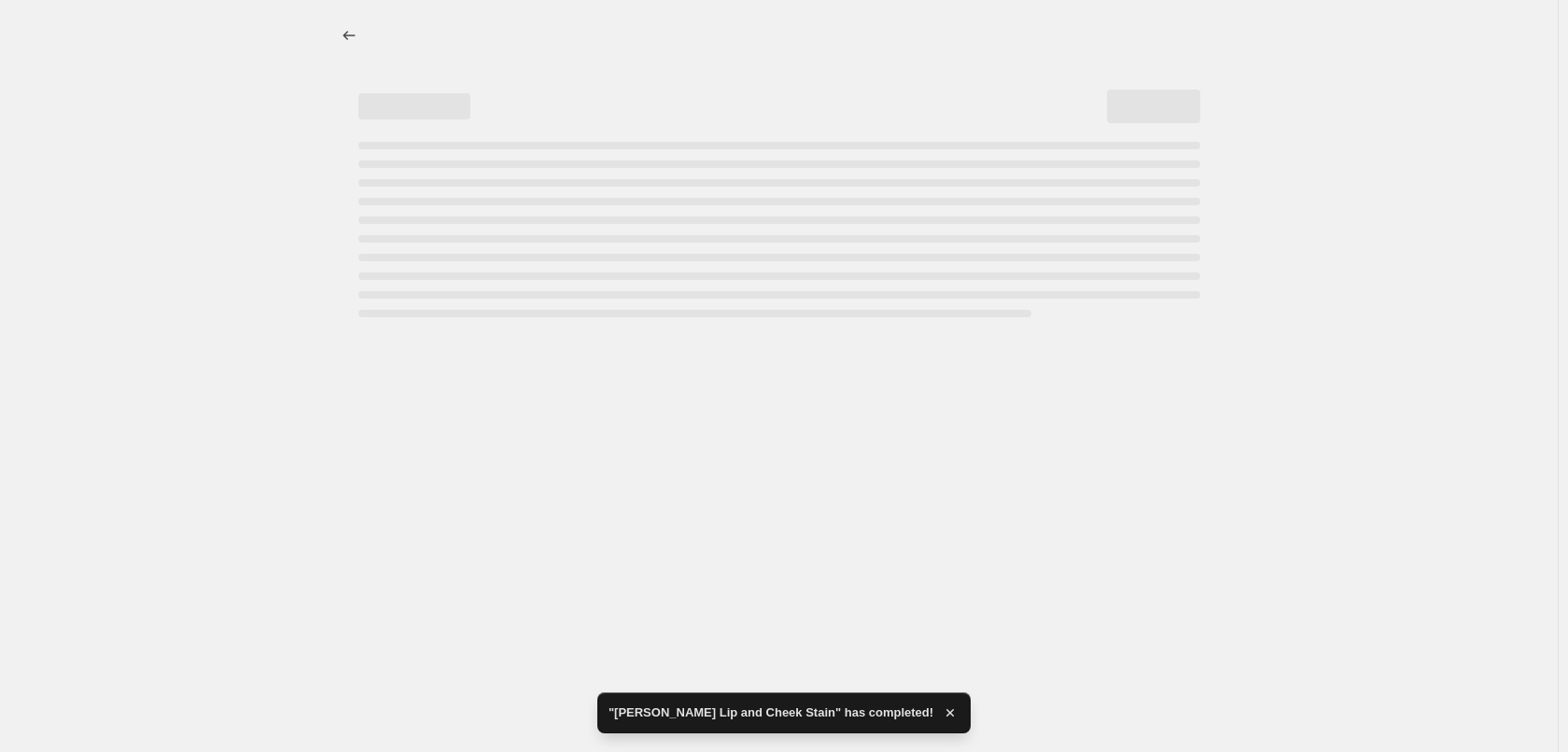
select select "percentage"
select select "product_type"
select select "vendor"
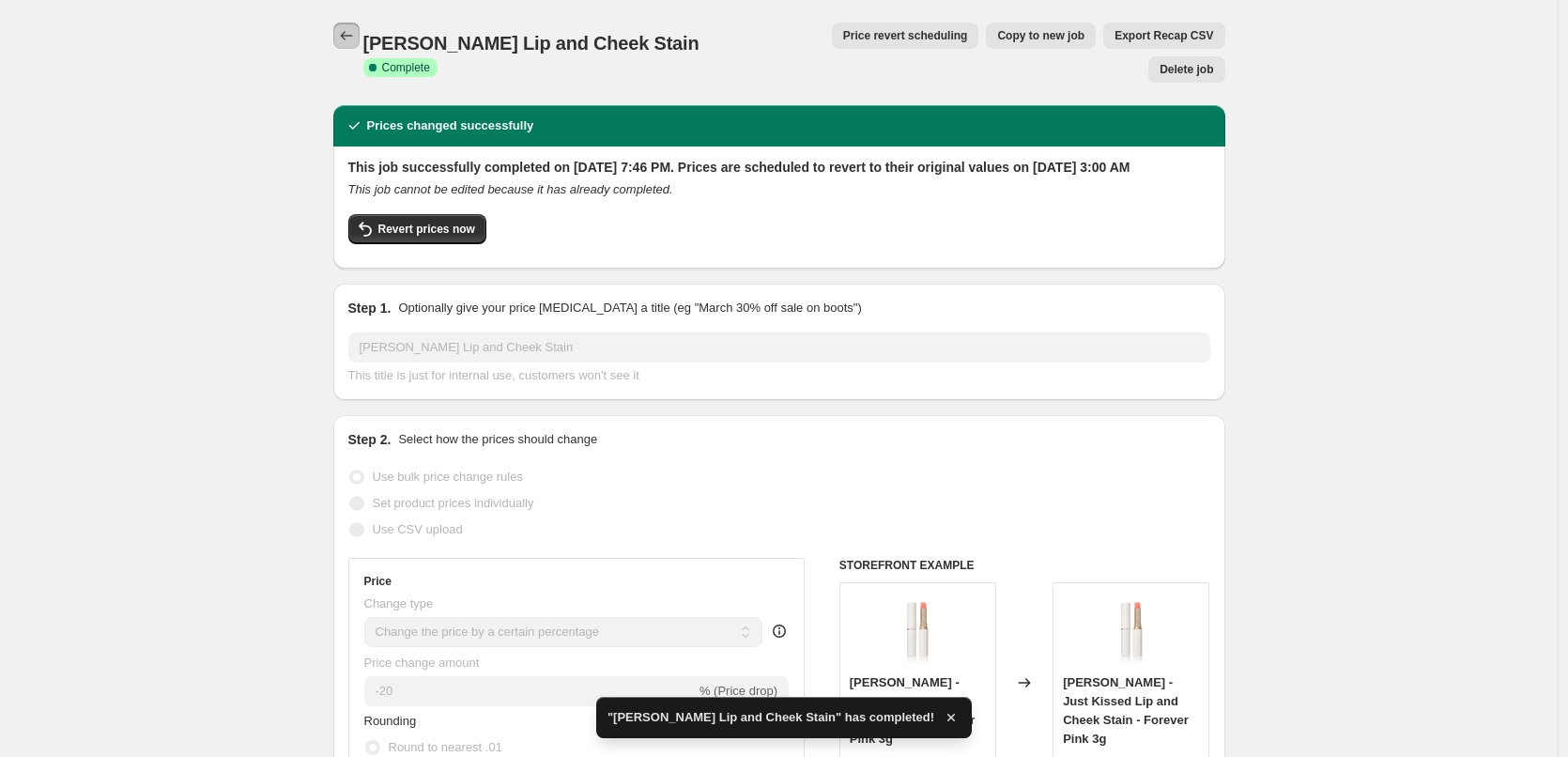
click at [356, 41] on icon "Price change jobs" at bounding box center [346, 36] width 19 height 19
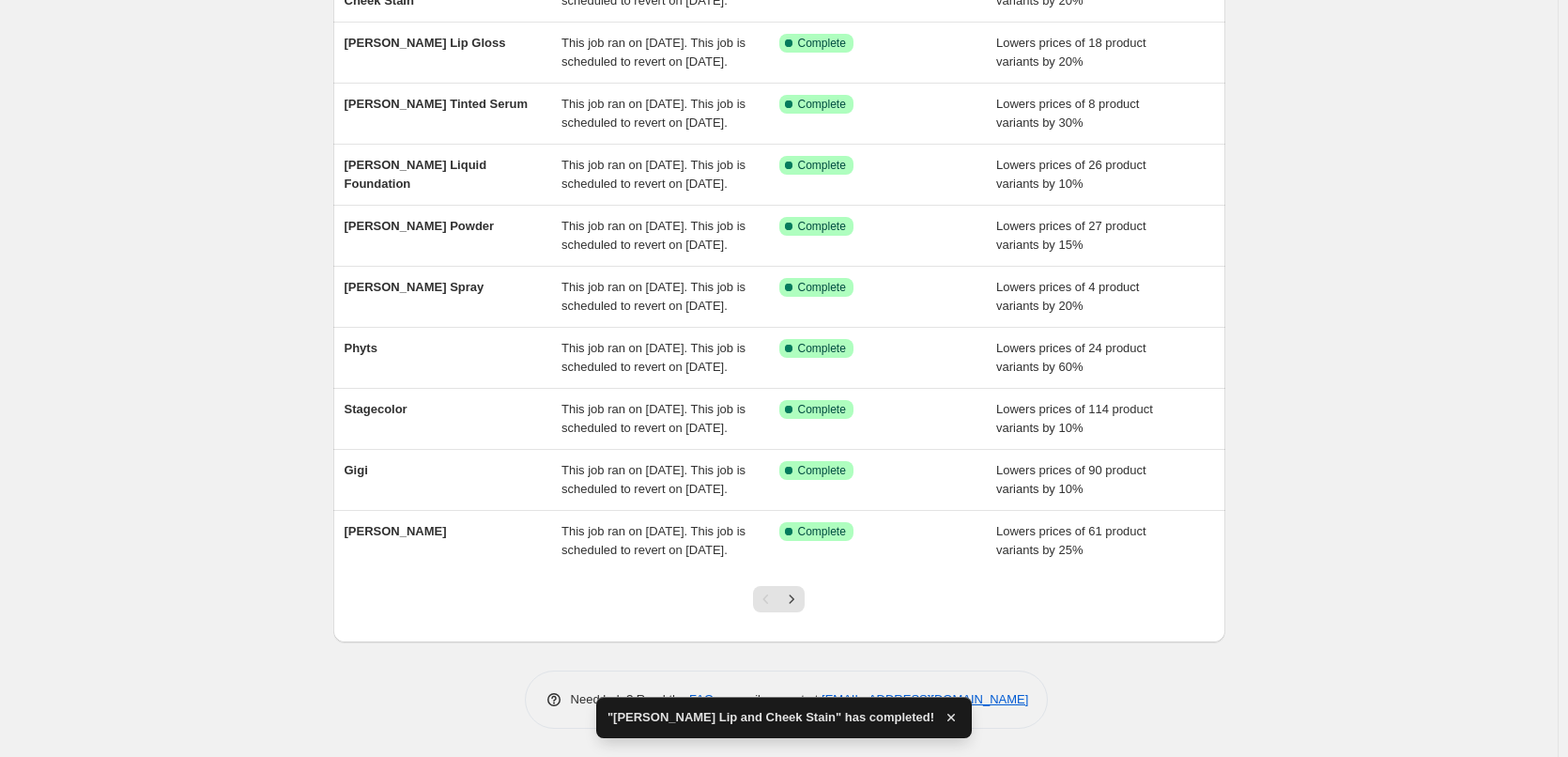
scroll to position [399, 0]
click at [798, 588] on button "Next" at bounding box center [791, 599] width 27 height 27
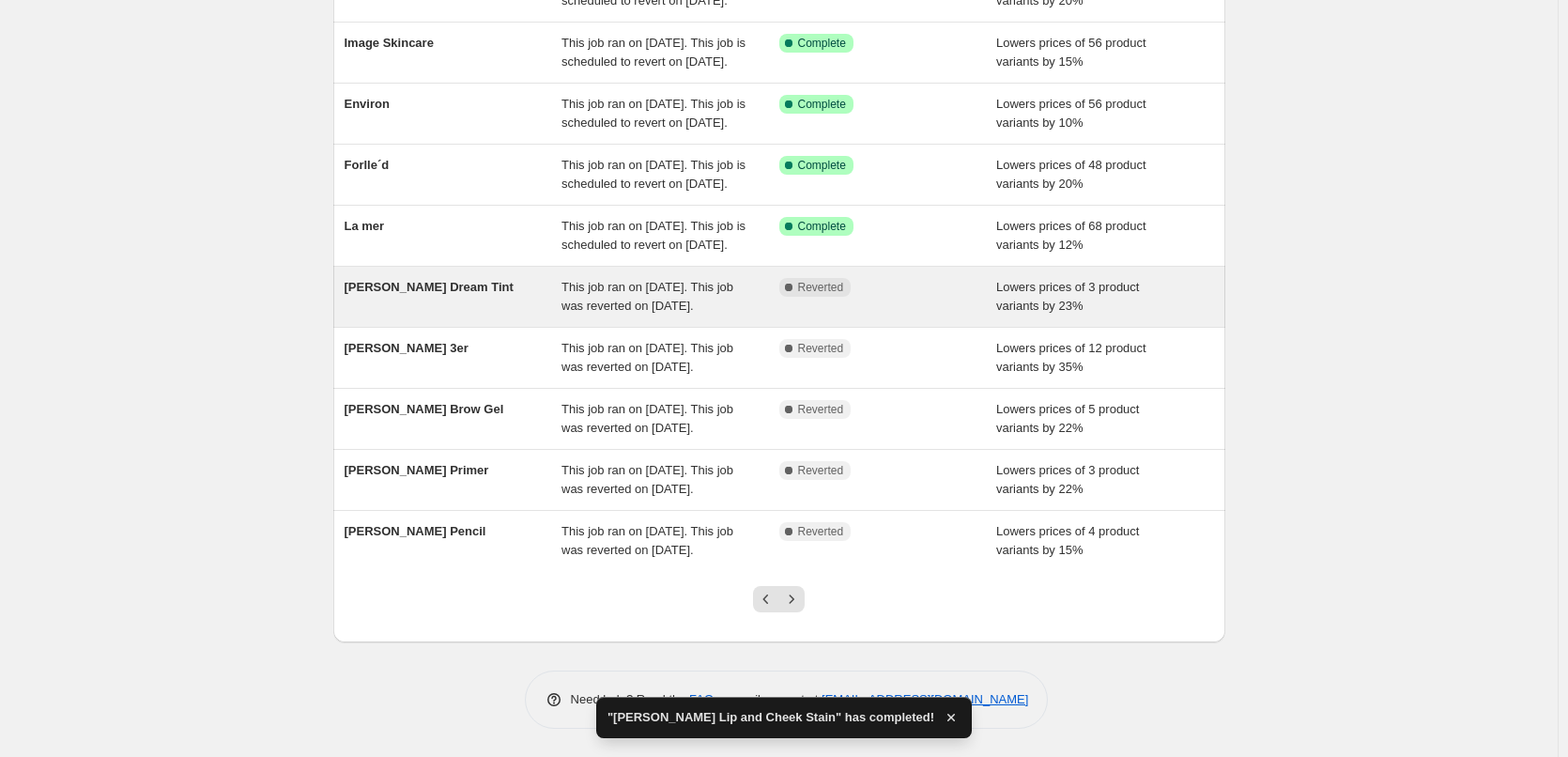
click at [797, 588] on button "Next" at bounding box center [791, 599] width 27 height 27
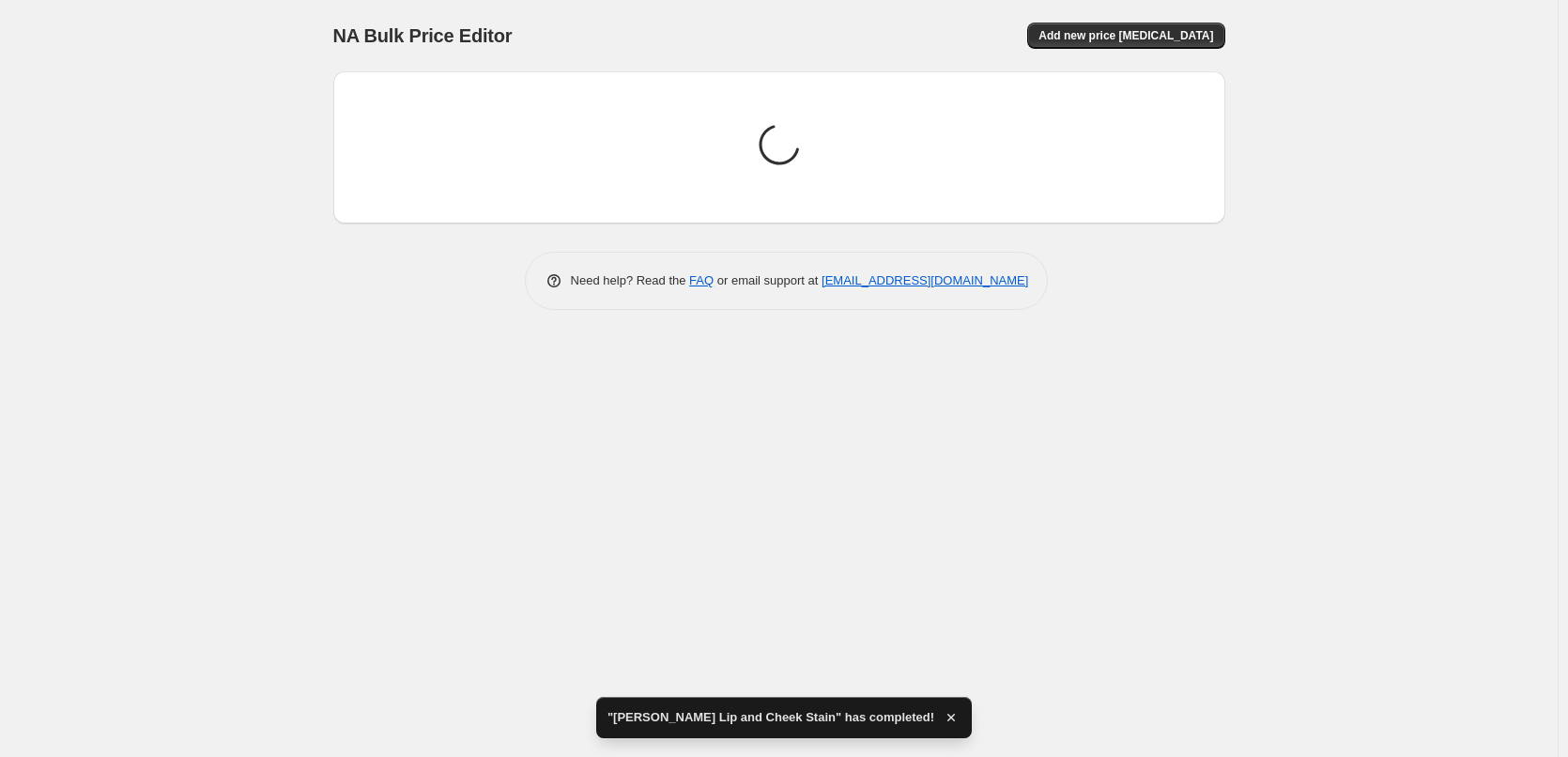
scroll to position [0, 0]
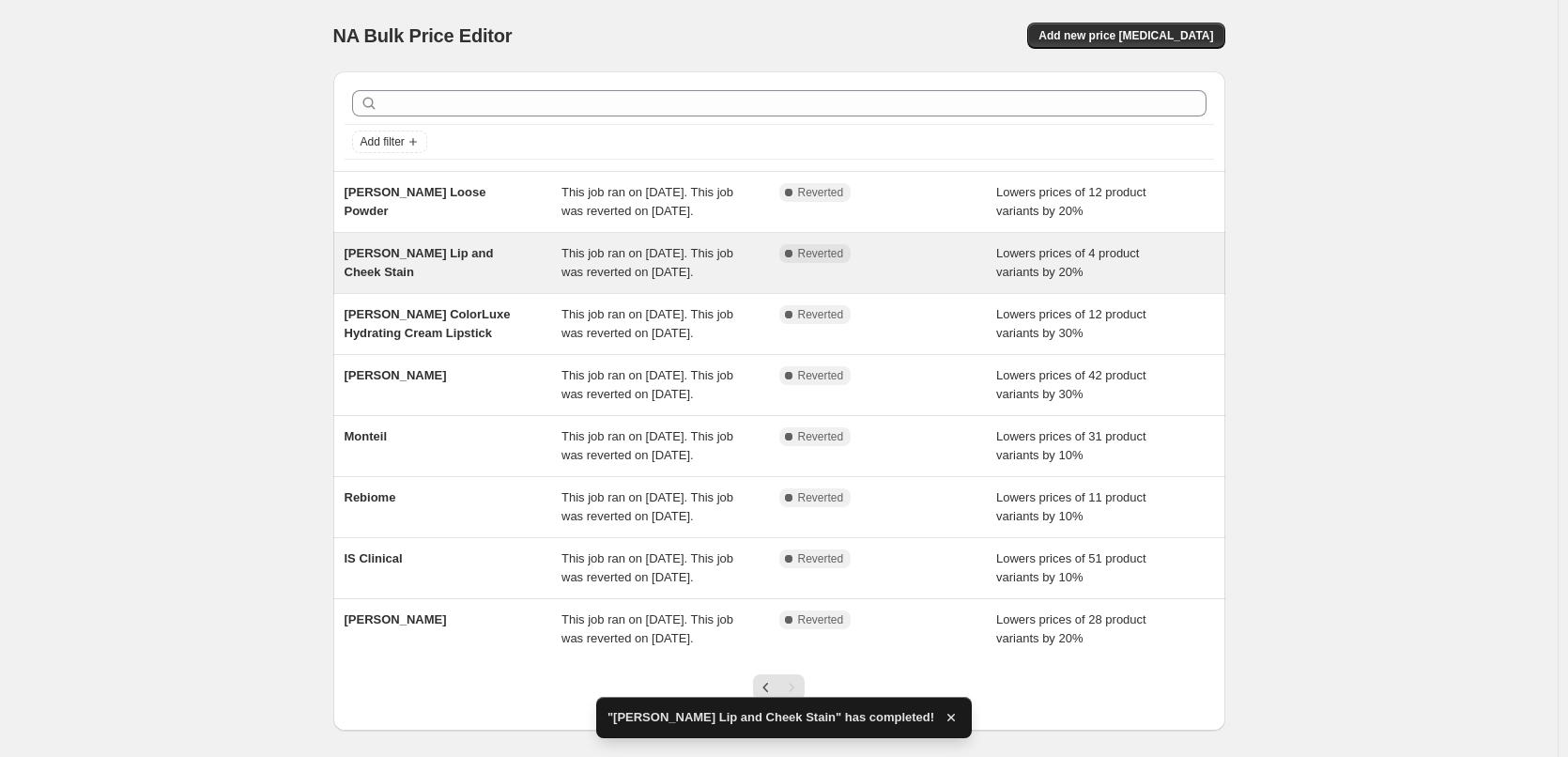
click at [487, 281] on div "[PERSON_NAME] Lip and Cheek Stain" at bounding box center [453, 263] width 218 height 38
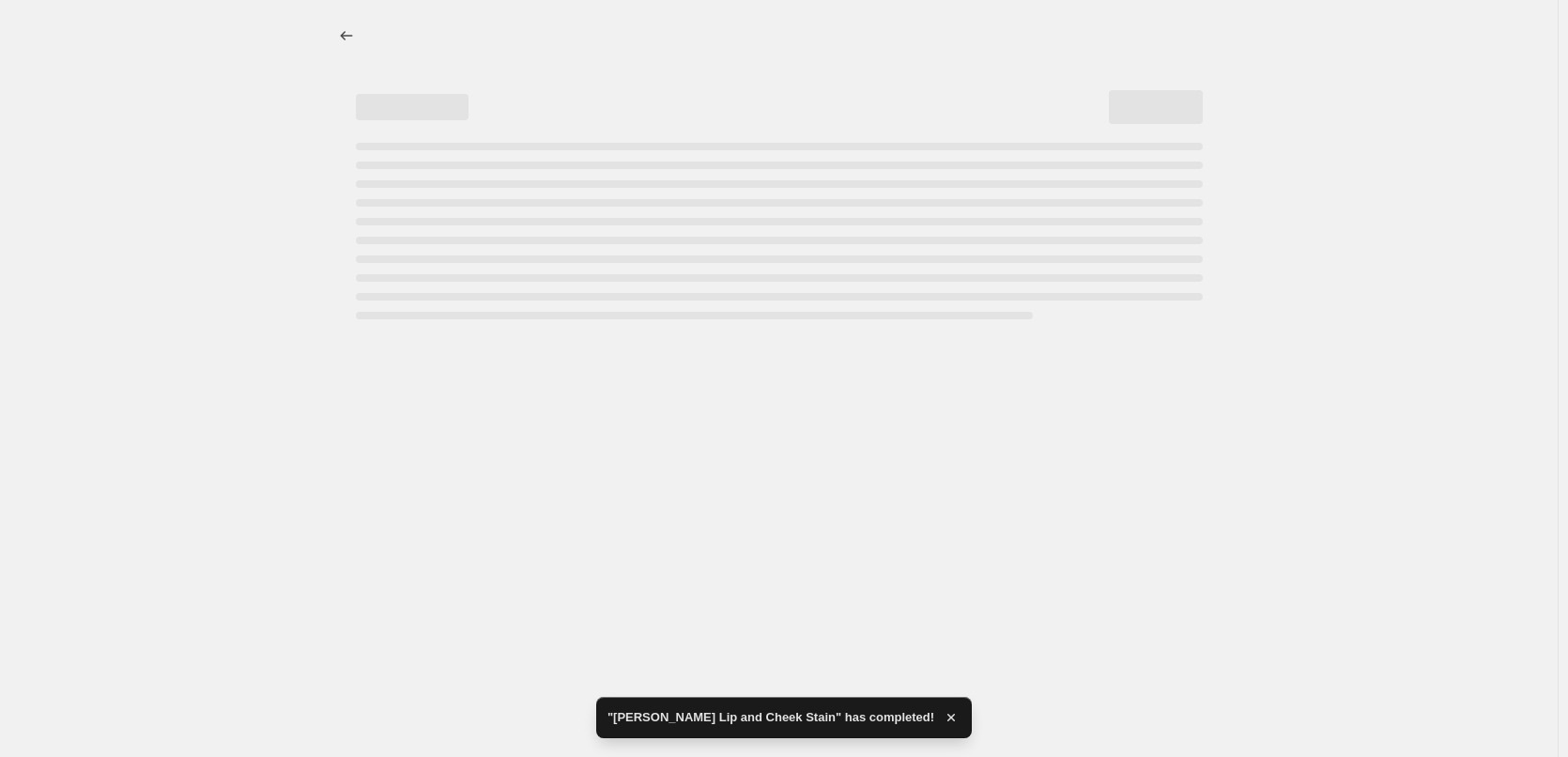
select select "percentage"
select select "tag"
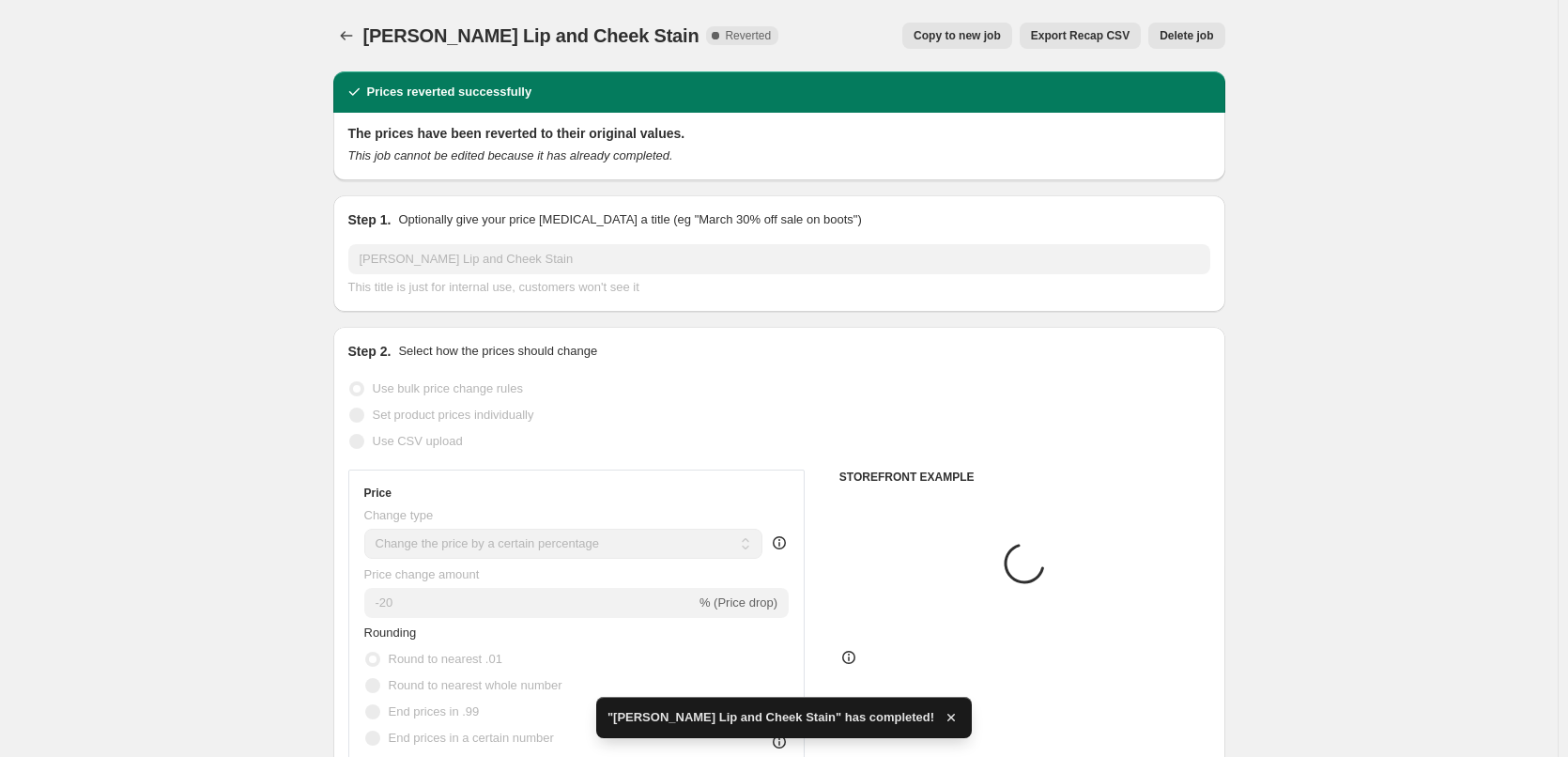
click at [1187, 30] on span "Delete job" at bounding box center [1186, 35] width 53 height 15
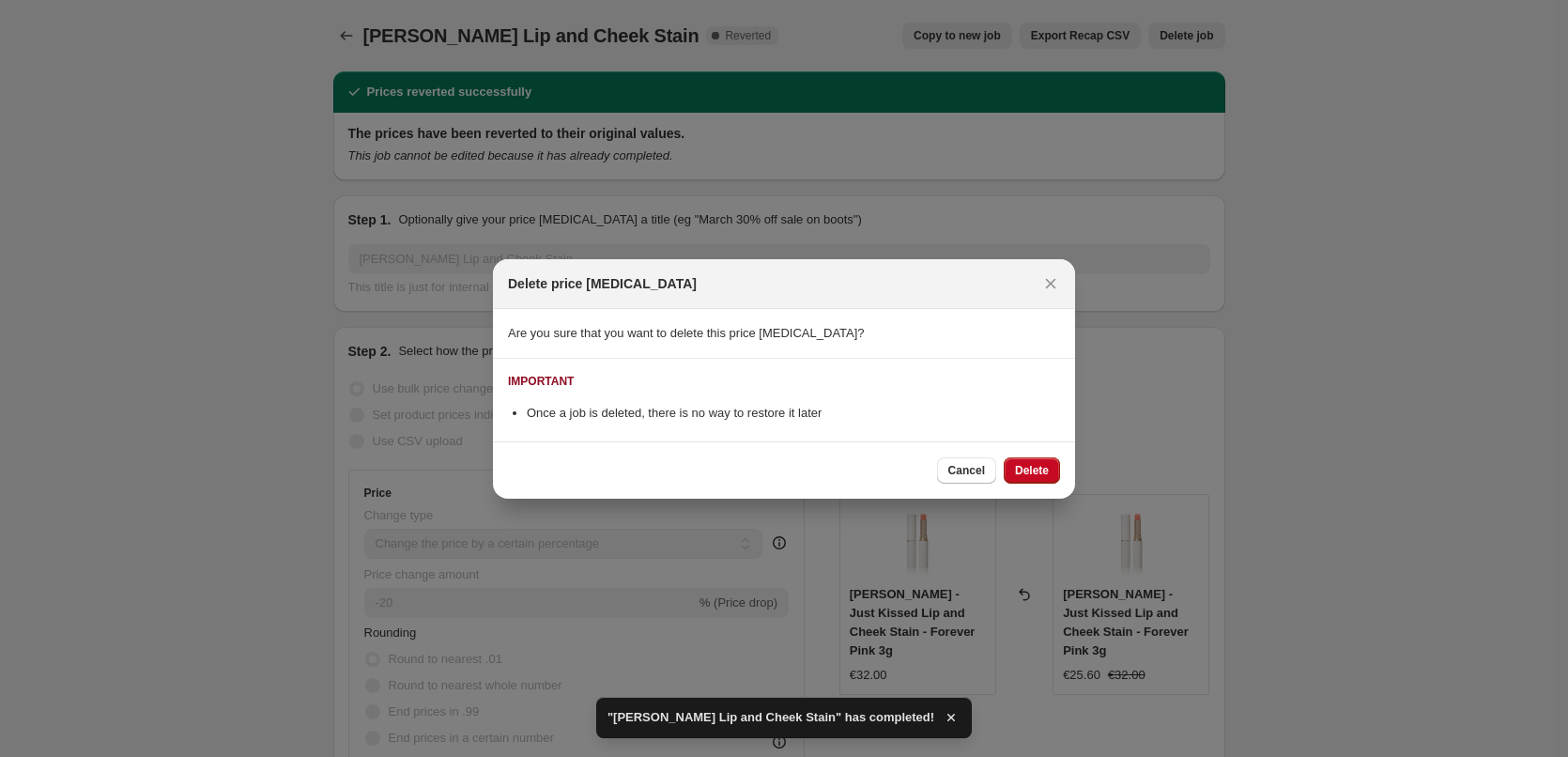
click at [1027, 452] on div "Cancel Delete" at bounding box center [784, 470] width 583 height 57
click at [1029, 458] on button "Delete" at bounding box center [1032, 470] width 56 height 27
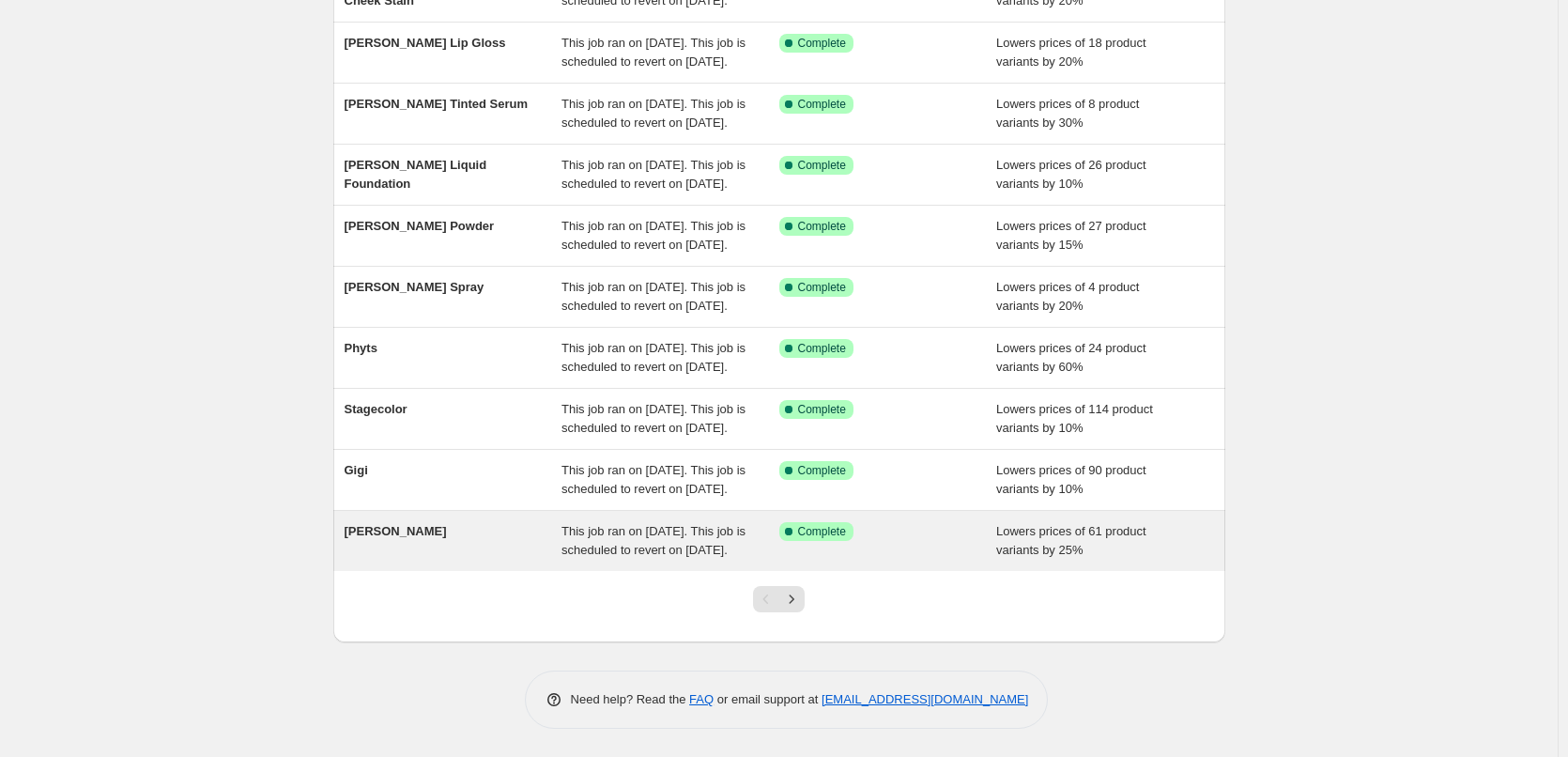
scroll to position [399, 0]
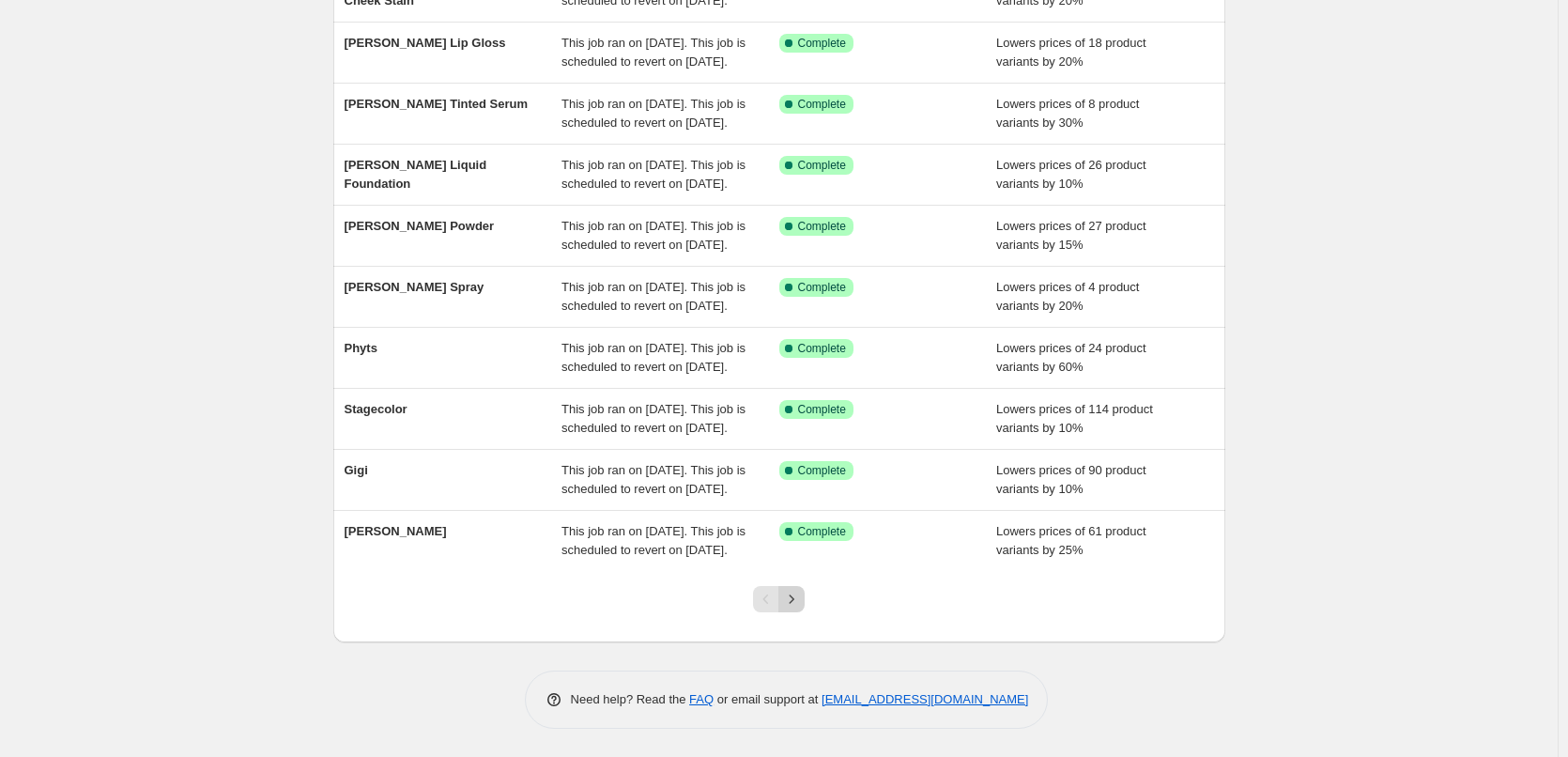
drag, startPoint x: 812, startPoint y: 586, endPoint x: 803, endPoint y: 593, distance: 11.4
click at [810, 587] on div at bounding box center [779, 607] width 76 height 71
click at [801, 593] on icon "Next" at bounding box center [791, 599] width 19 height 19
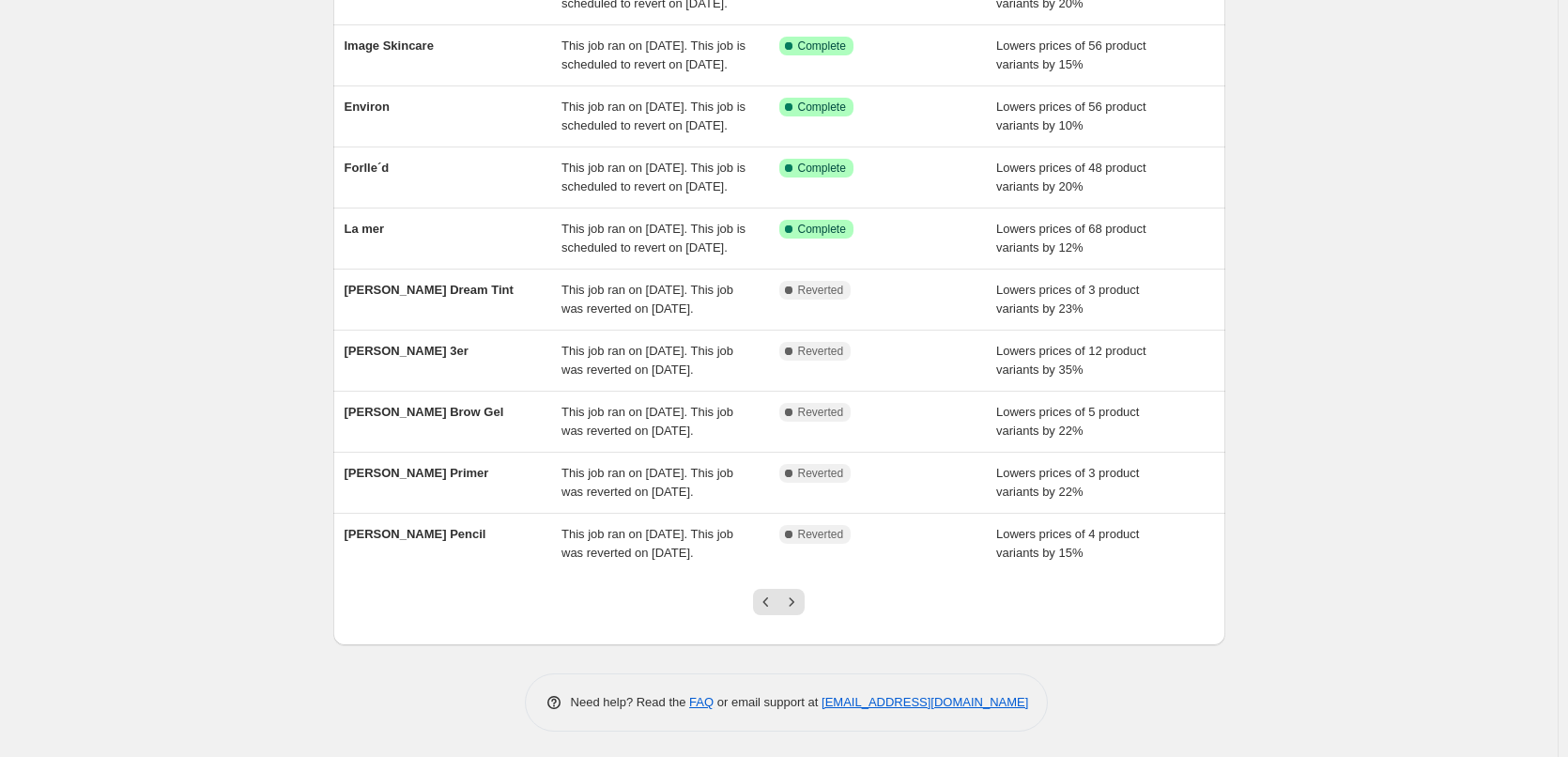
scroll to position [376, 0]
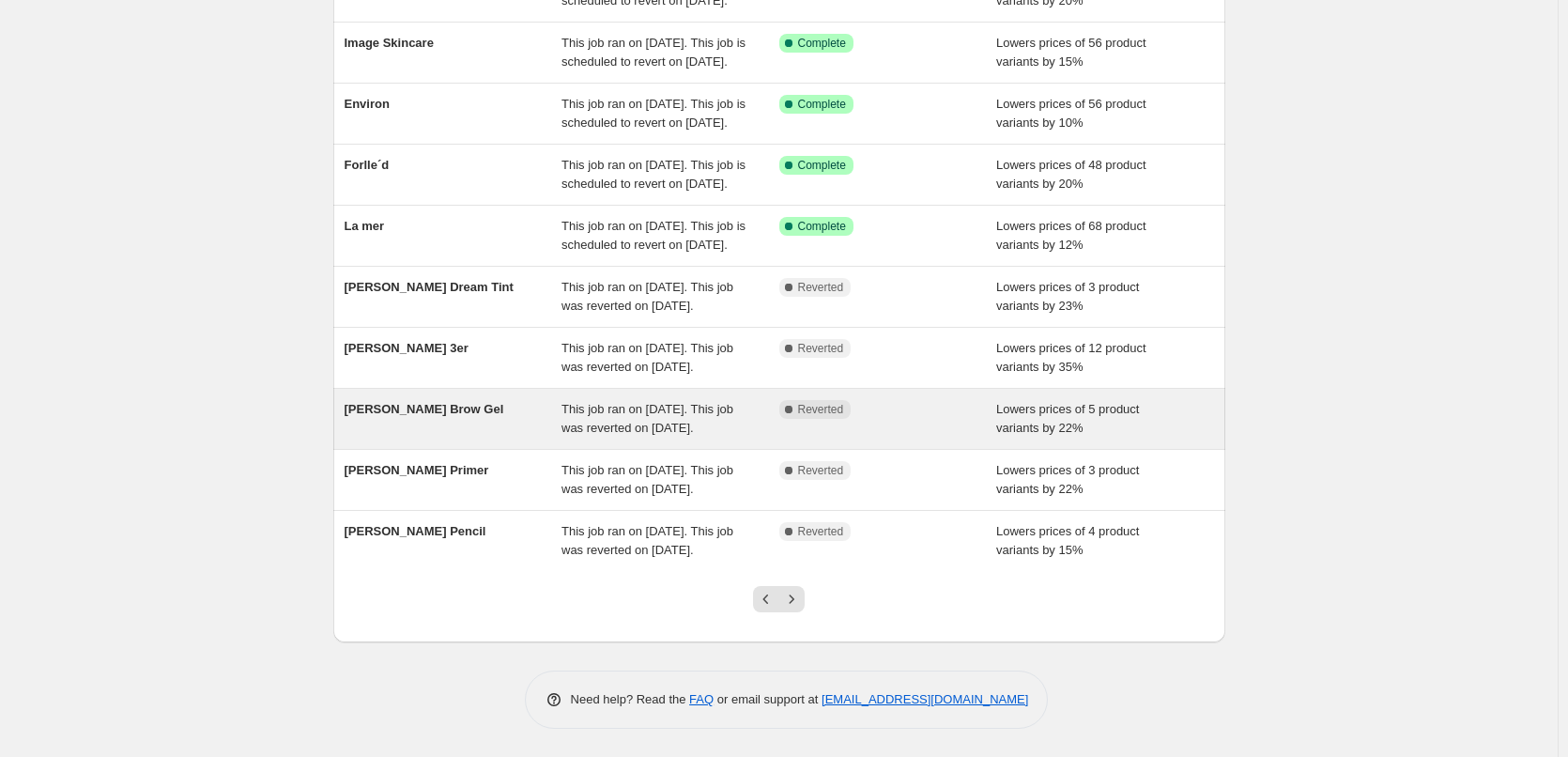
click at [475, 400] on div "[PERSON_NAME] Brow Gel" at bounding box center [453, 419] width 218 height 38
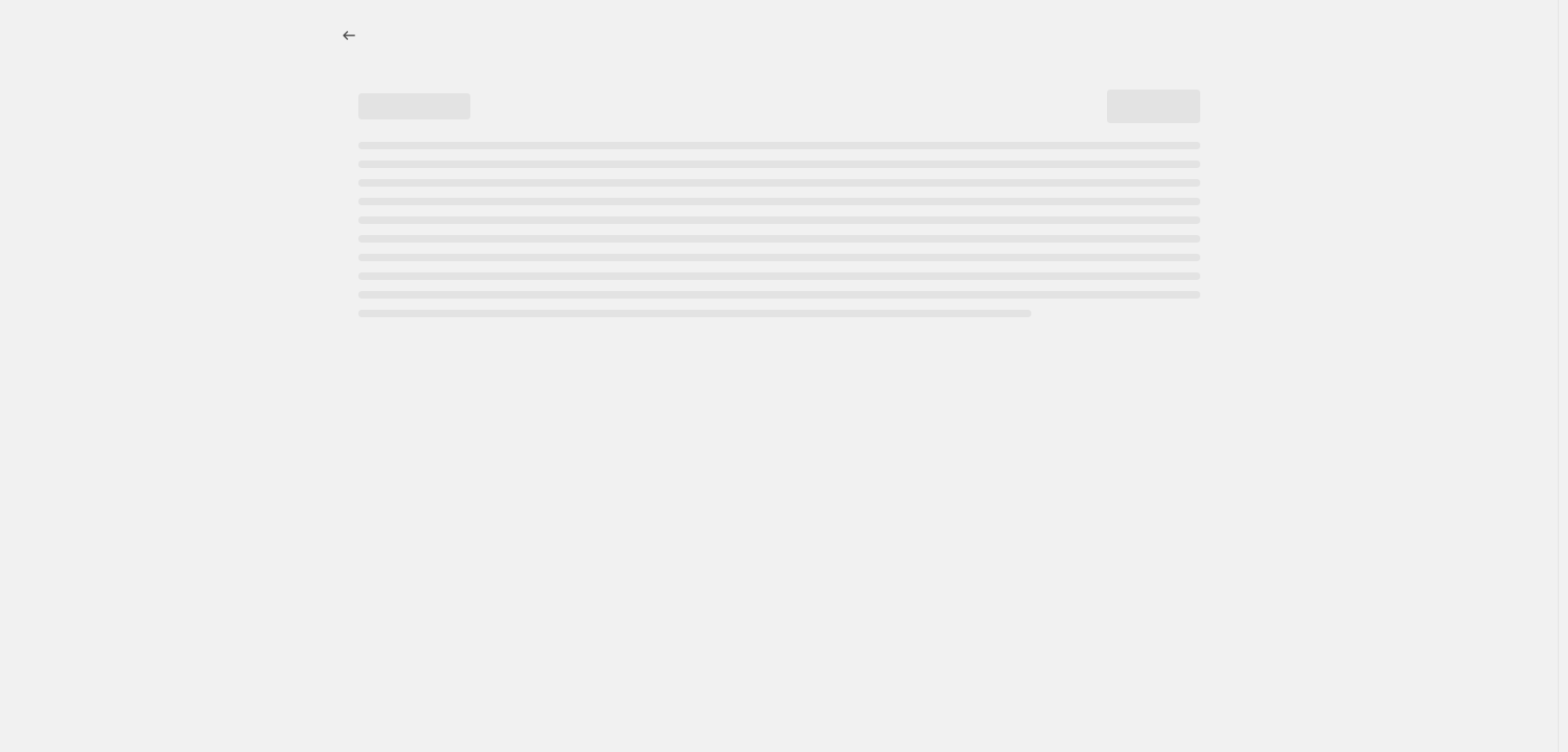
select select "percentage"
select select "tag"
select select "vendor"
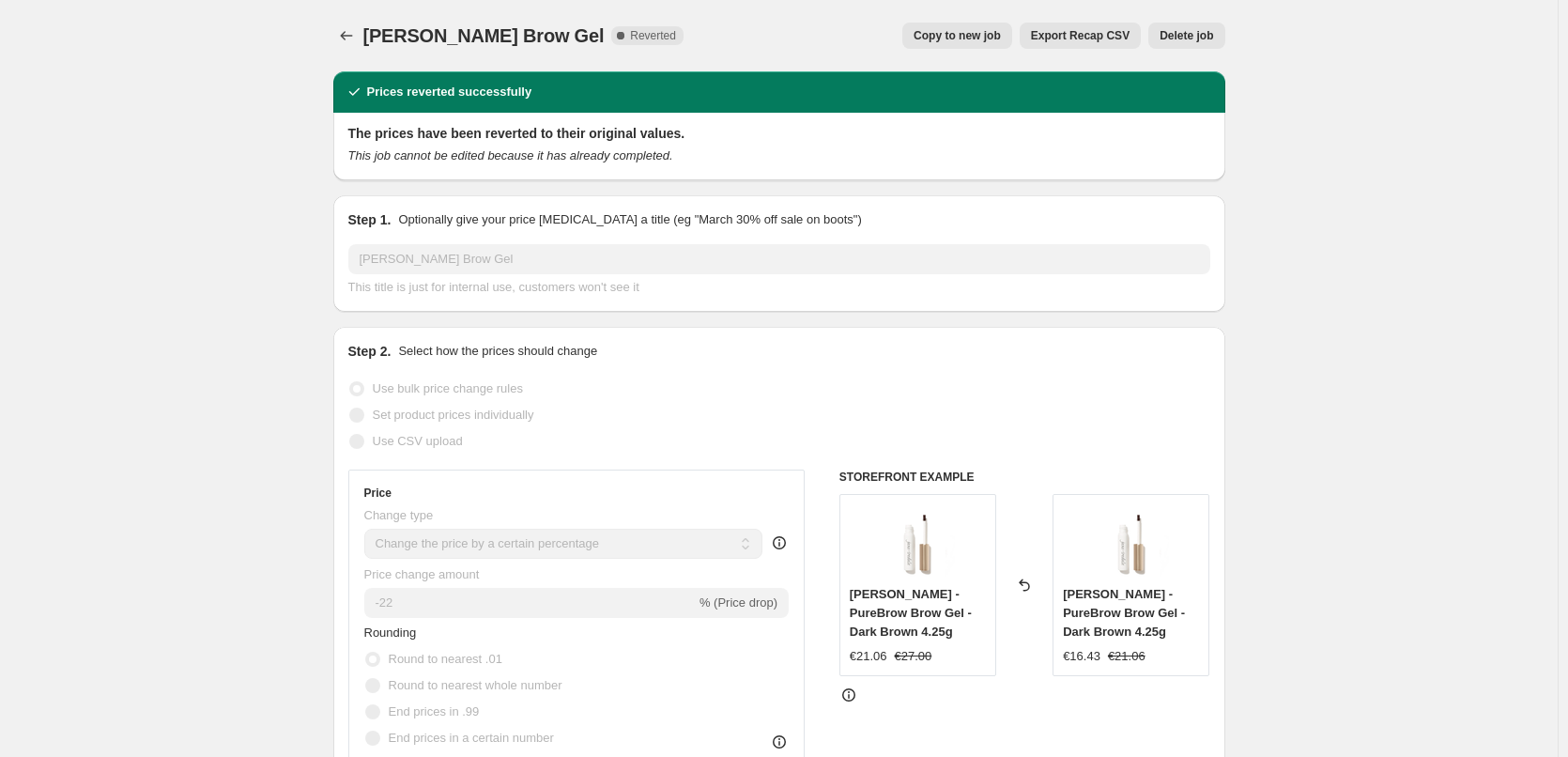
click at [955, 39] on span "Copy to new job" at bounding box center [958, 35] width 87 height 15
select select "percentage"
select select "tag"
select select "vendor"
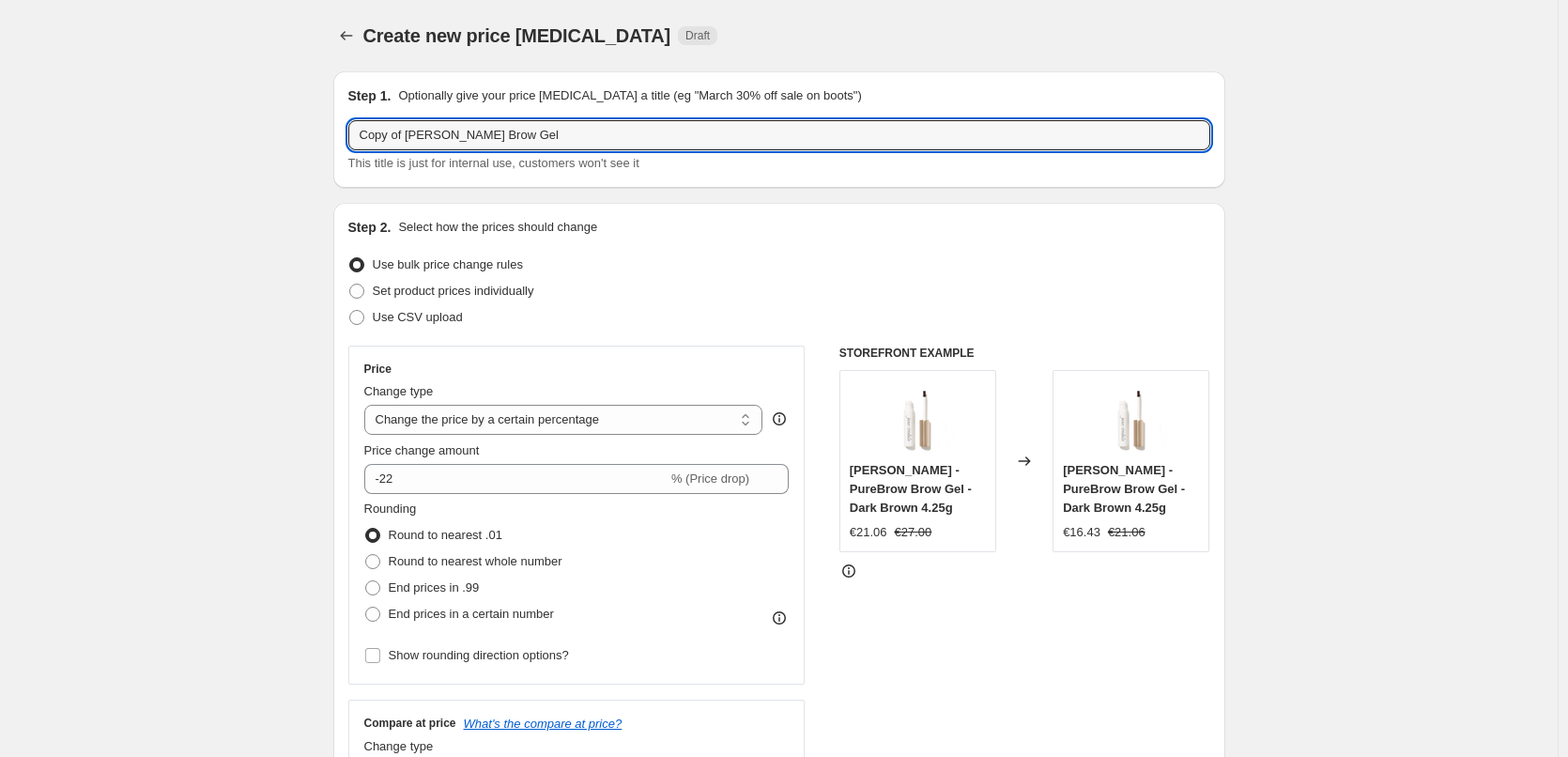
drag, startPoint x: 407, startPoint y: 139, endPoint x: 281, endPoint y: 145, distance: 126.1
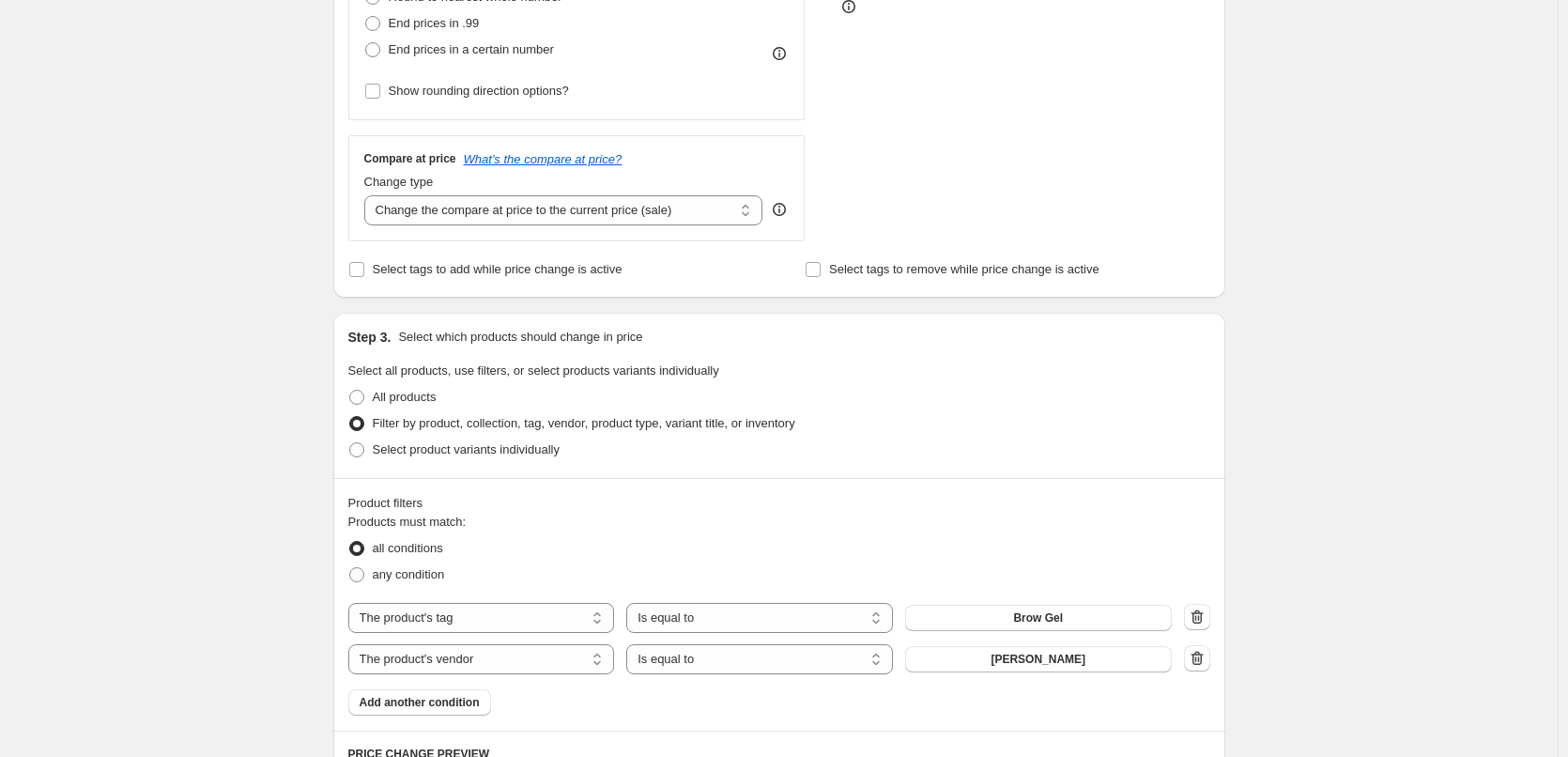
scroll to position [900, 0]
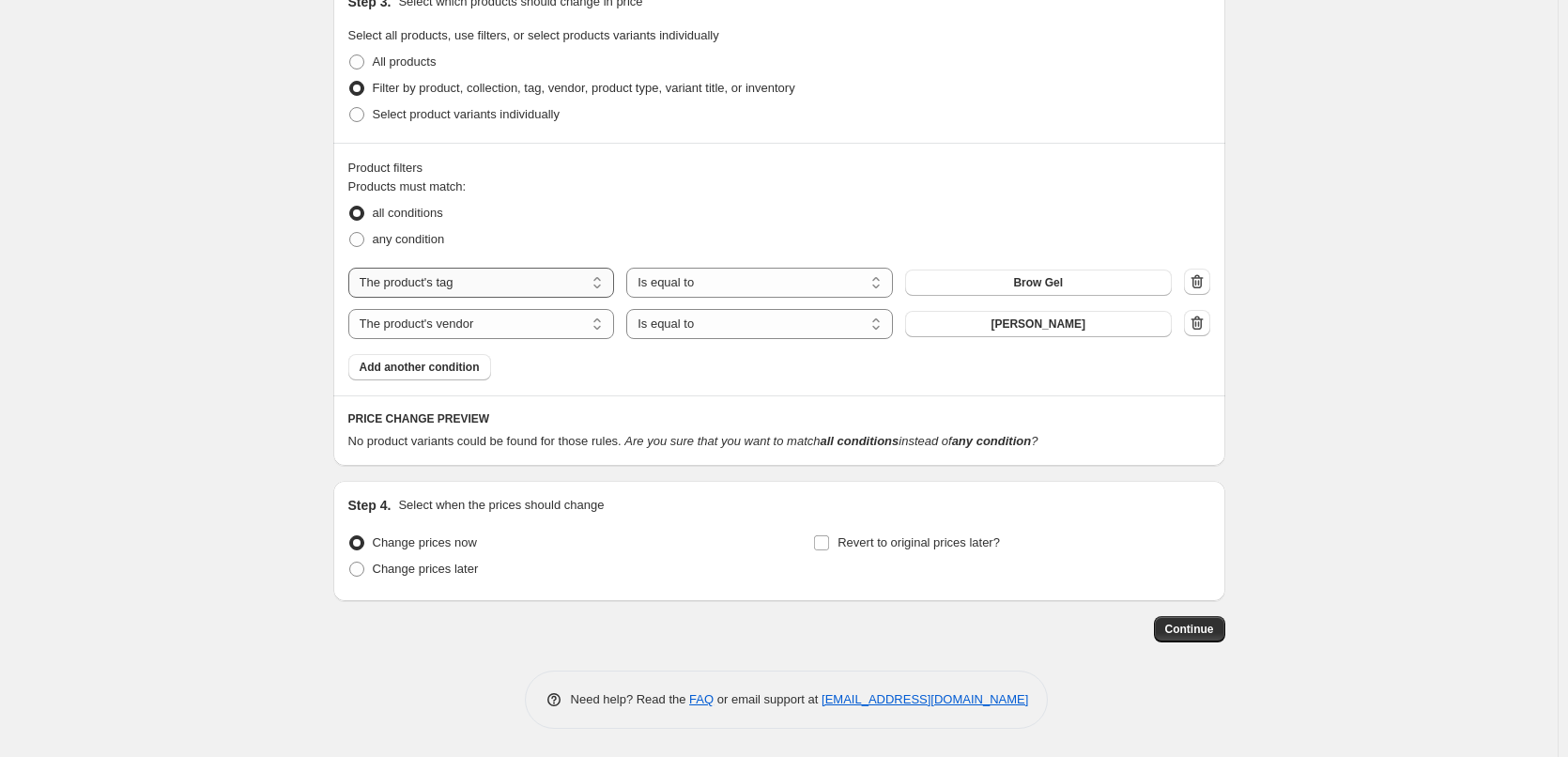
type input "[PERSON_NAME] Brow Gel"
click at [536, 271] on select "The product The product's collection The product's tag The product's vendor The…" at bounding box center [482, 283] width 267 height 30
select select "product_type"
click at [1051, 282] on span "Ampulle" at bounding box center [1038, 282] width 45 height 15
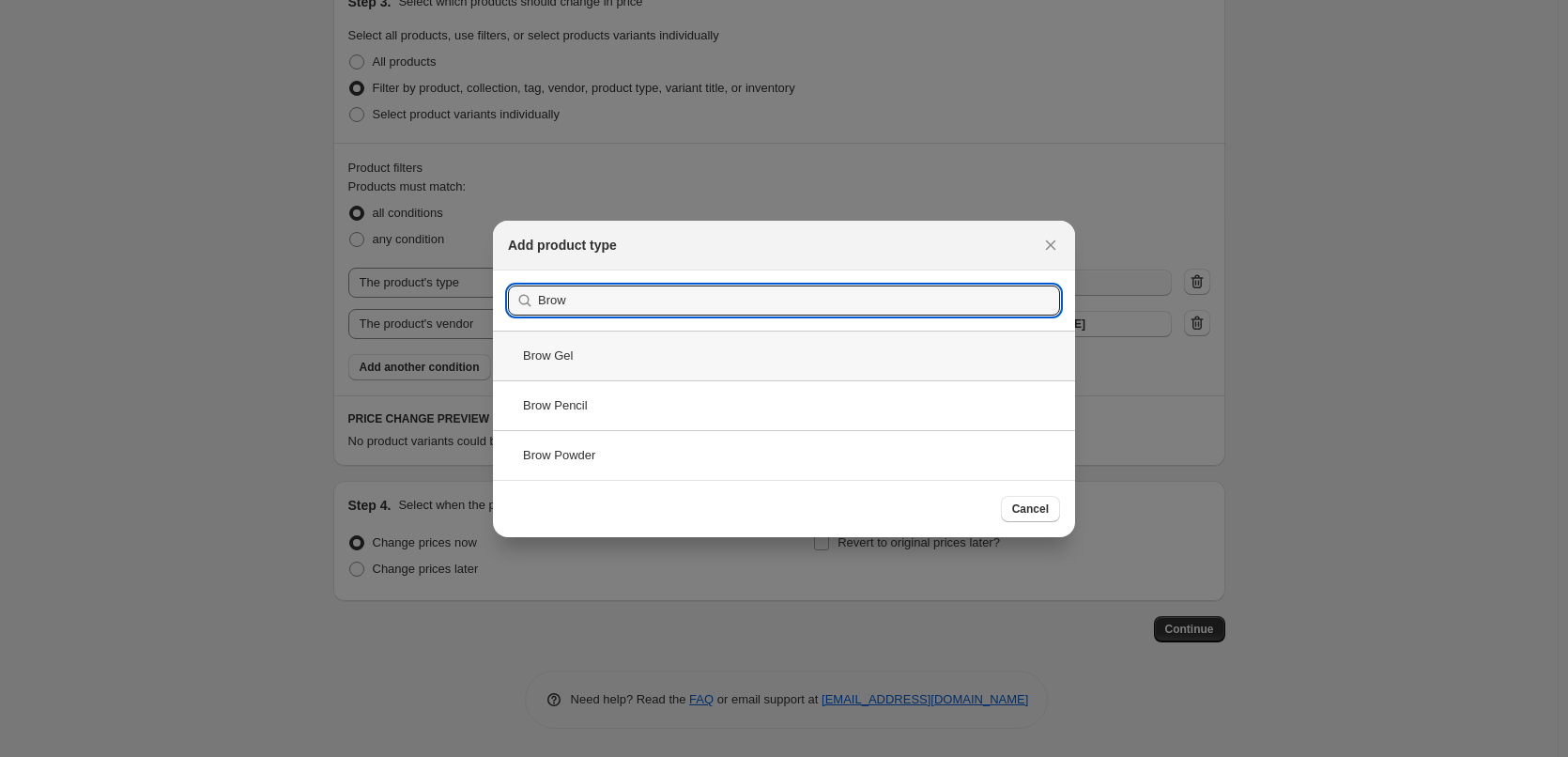
type input "Brow"
click at [579, 347] on div "Brow Gel" at bounding box center [784, 355] width 583 height 49
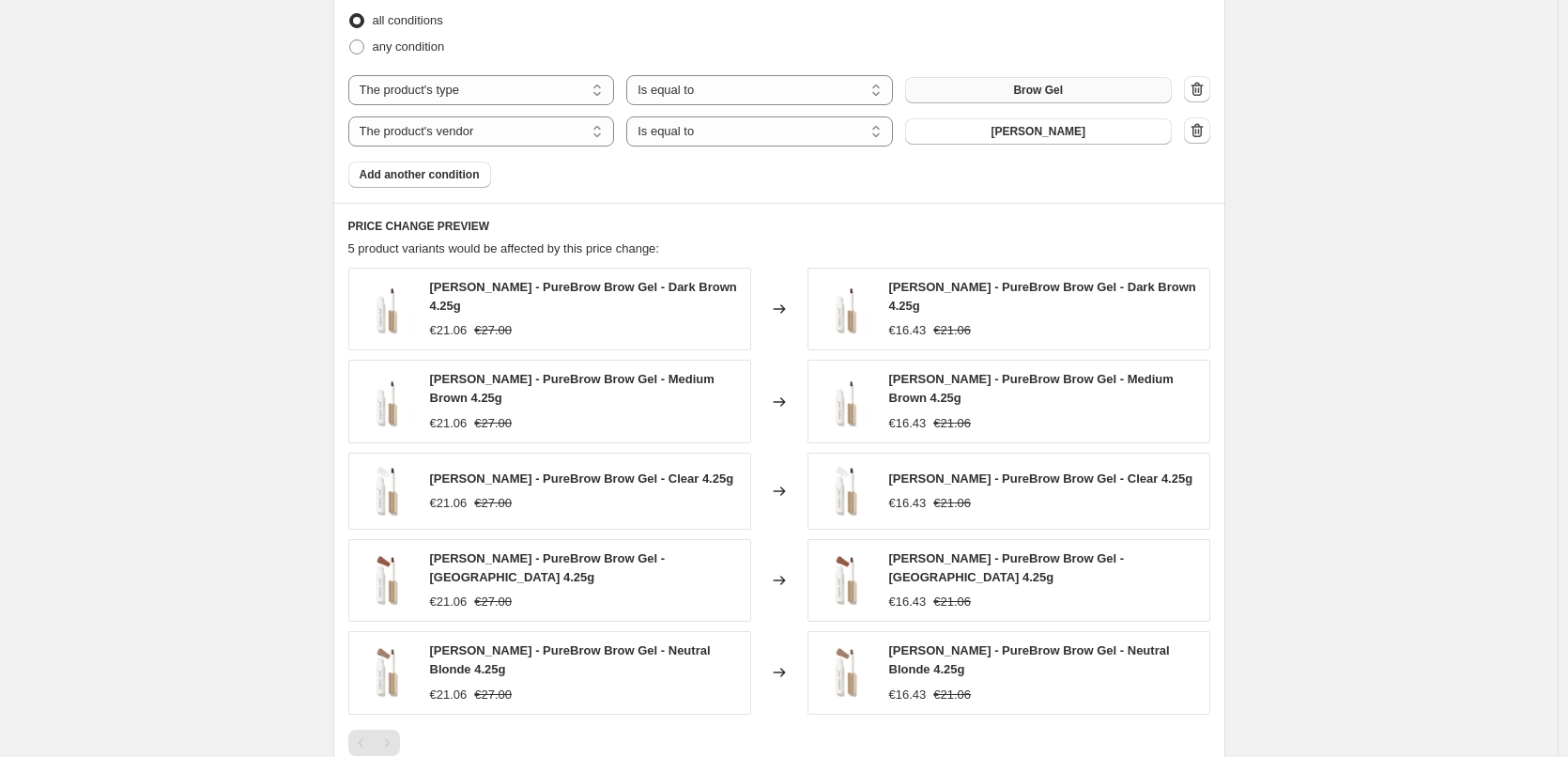
scroll to position [1386, 0]
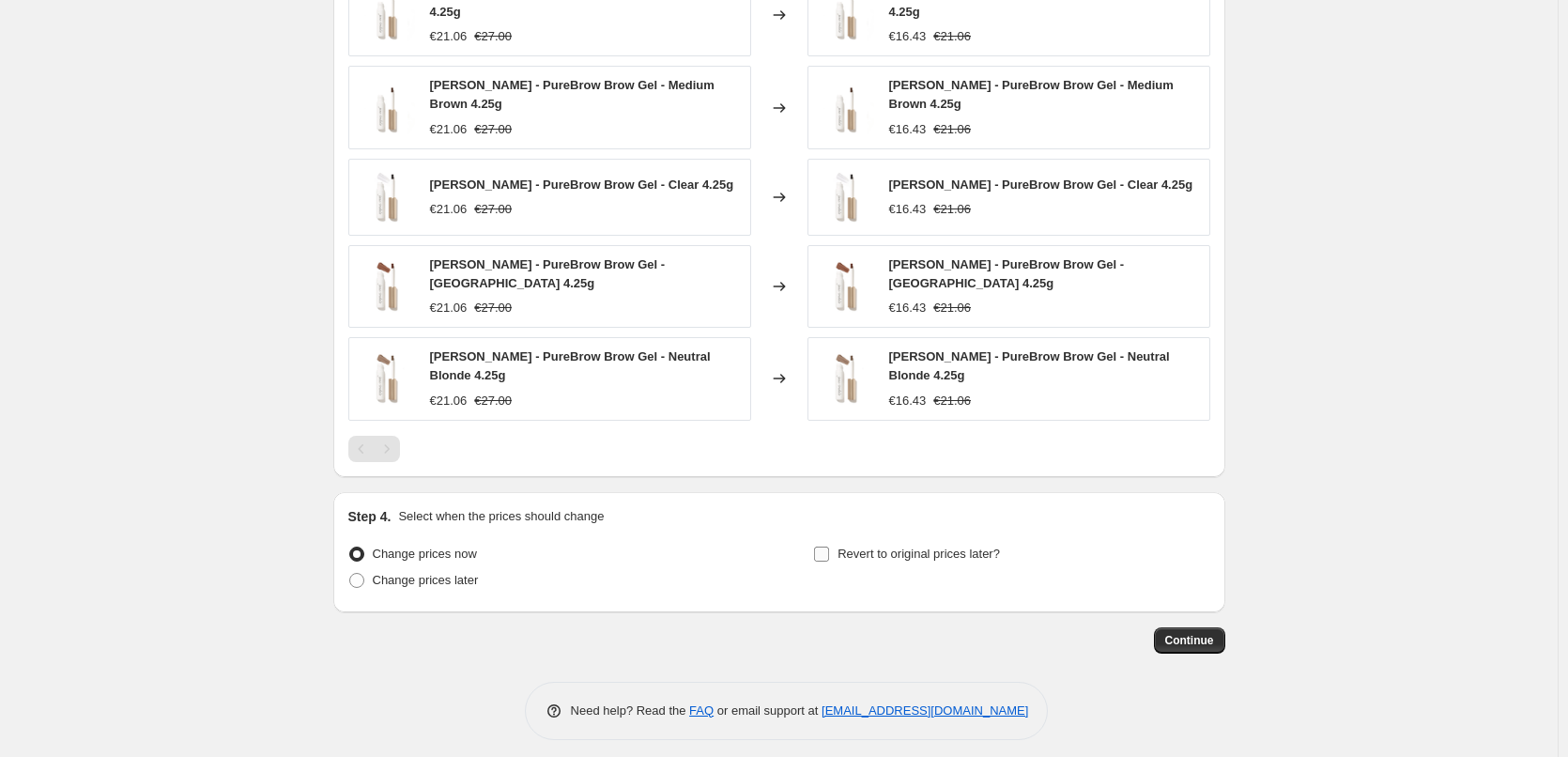
click at [917, 547] on span "Revert to original prices later?" at bounding box center [919, 554] width 162 height 14
click at [829, 547] on input "Revert to original prices later?" at bounding box center [821, 554] width 15 height 15
checkbox input "true"
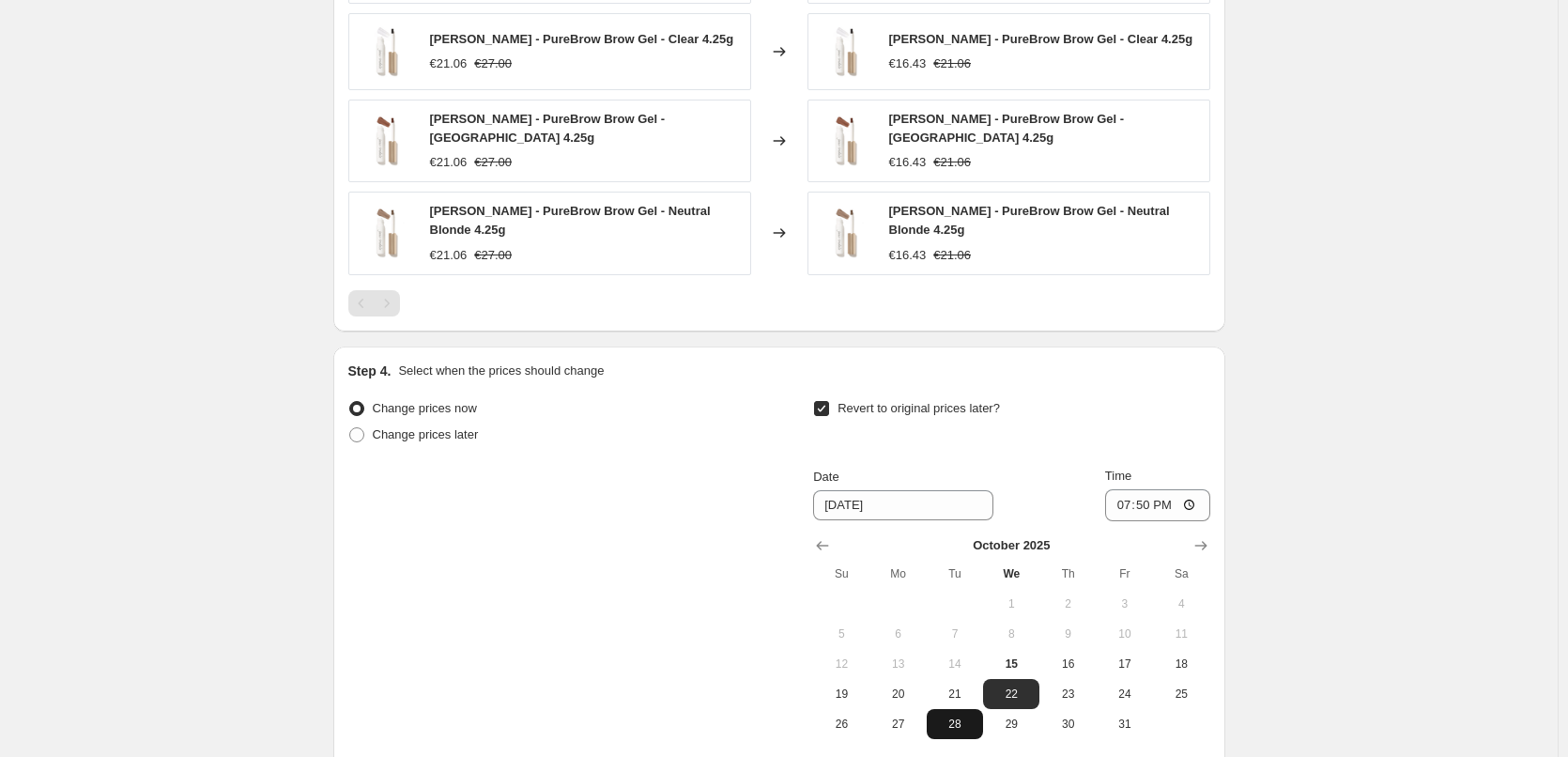
scroll to position [1708, 0]
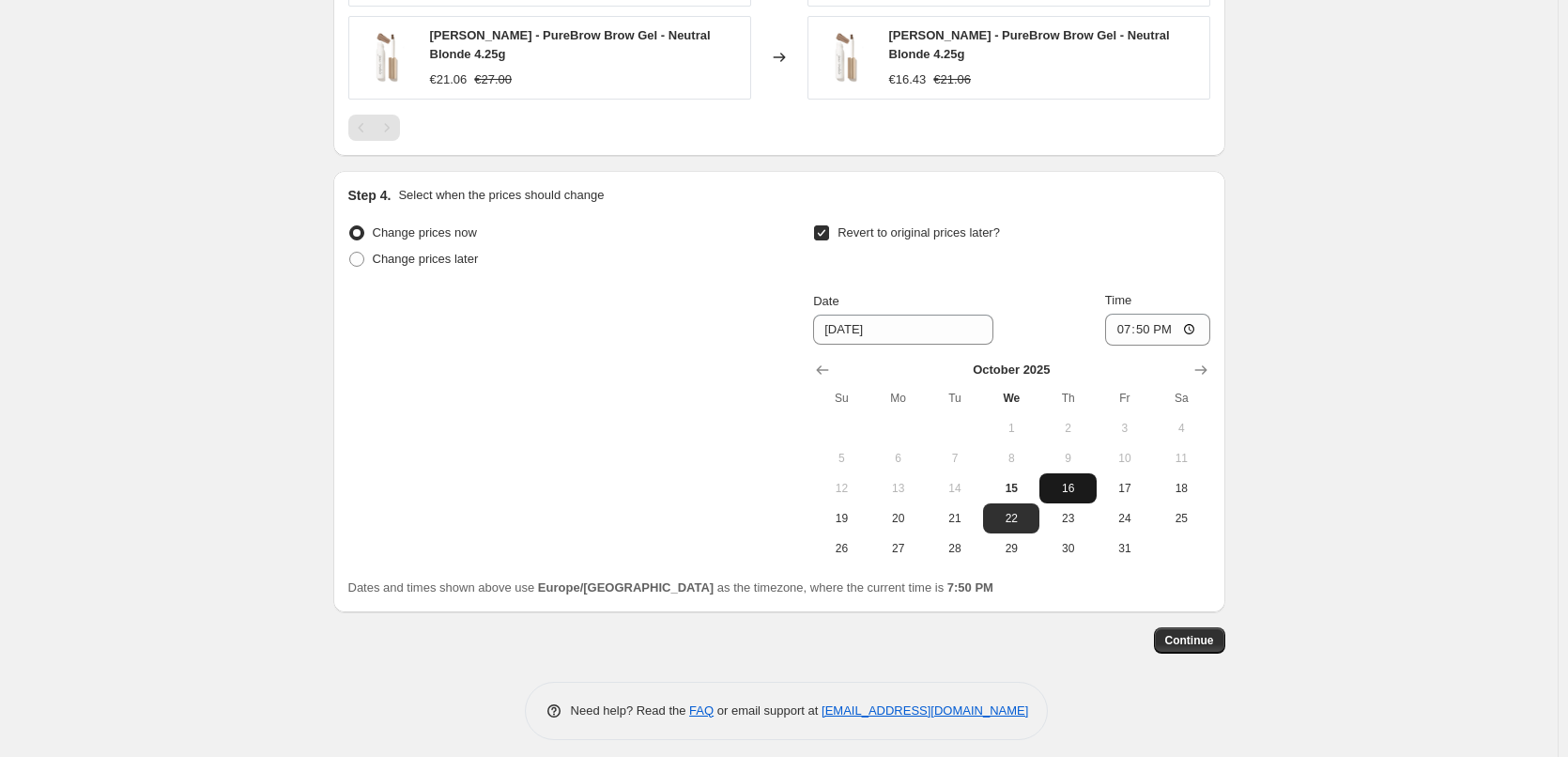
click at [1076, 481] on span "16" at bounding box center [1067, 488] width 42 height 15
type input "[DATE]"
click at [1122, 318] on input "19:50" at bounding box center [1157, 330] width 105 height 32
type input "03:00"
click at [1174, 627] on button "Continue" at bounding box center [1190, 640] width 71 height 27
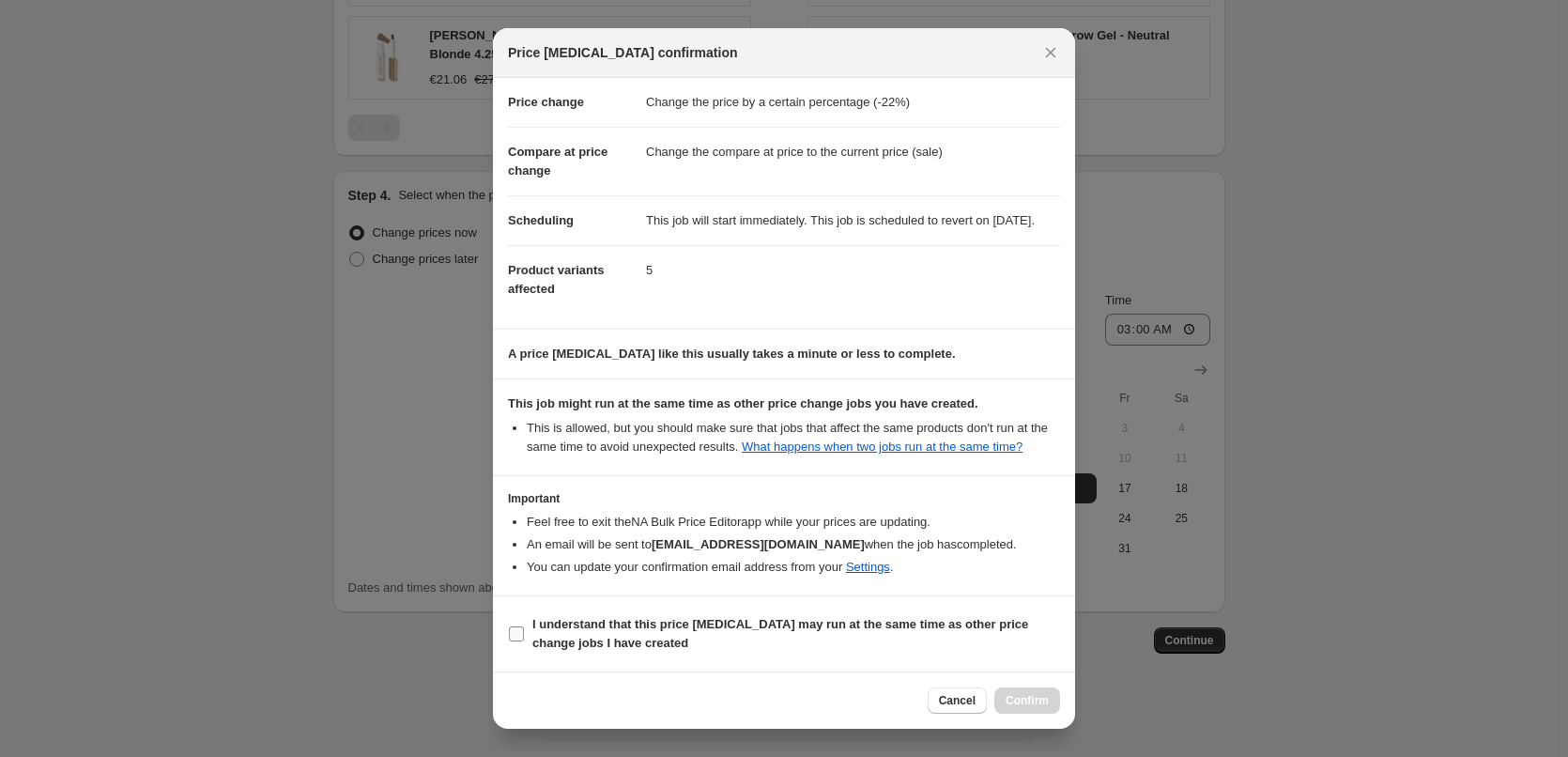
scroll to position [52, 0]
click at [591, 639] on b "I understand that this price [MEDICAL_DATA] may run at the same time as other p…" at bounding box center [780, 633] width 496 height 33
click at [524, 639] on input "I understand that this price [MEDICAL_DATA] may run at the same time as other p…" at bounding box center [516, 633] width 15 height 15
checkbox input "true"
drag, startPoint x: 1099, startPoint y: 719, endPoint x: 1011, endPoint y: 718, distance: 88.0
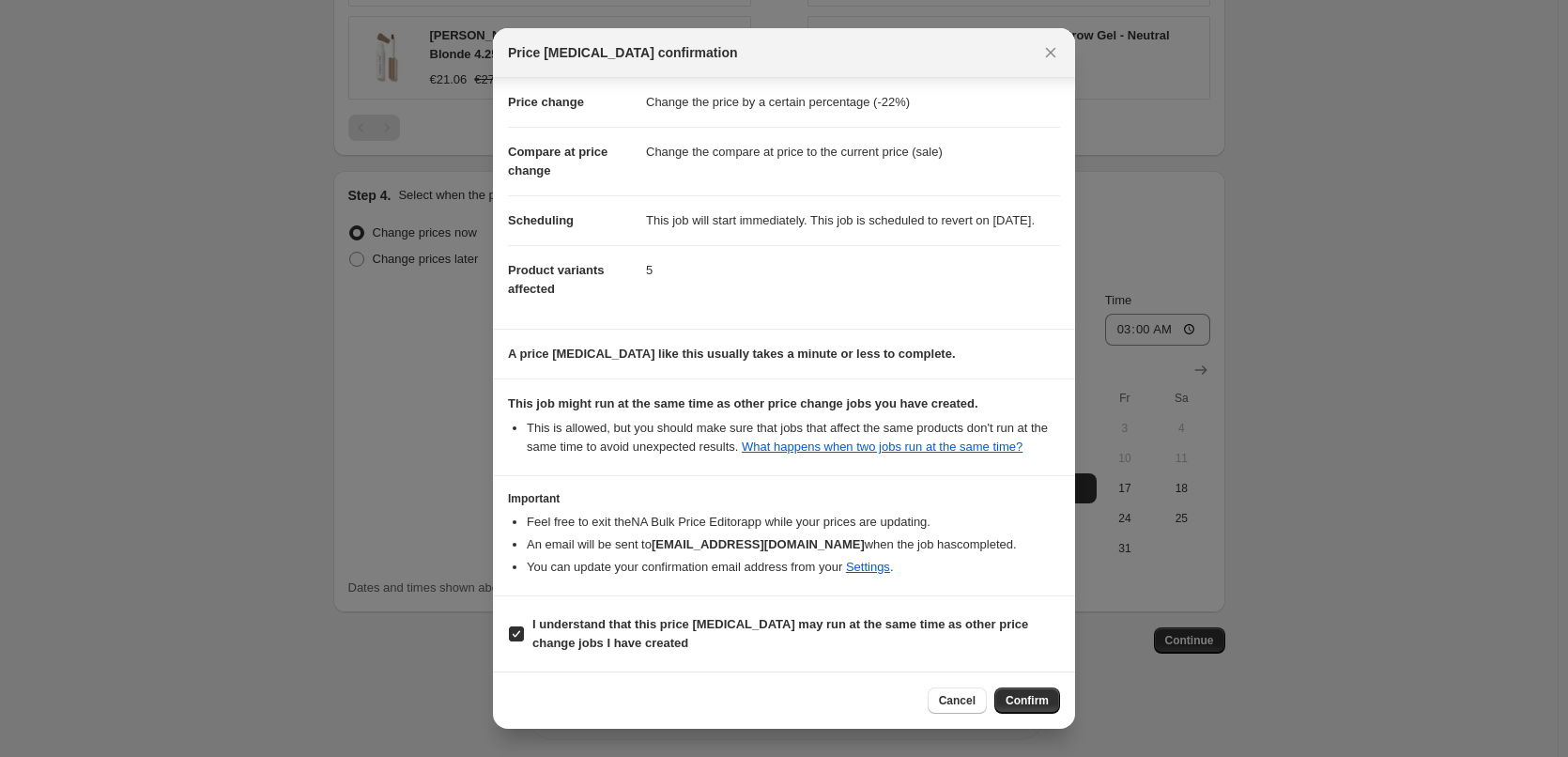
click at [1094, 716] on div at bounding box center [784, 378] width 1568 height 757
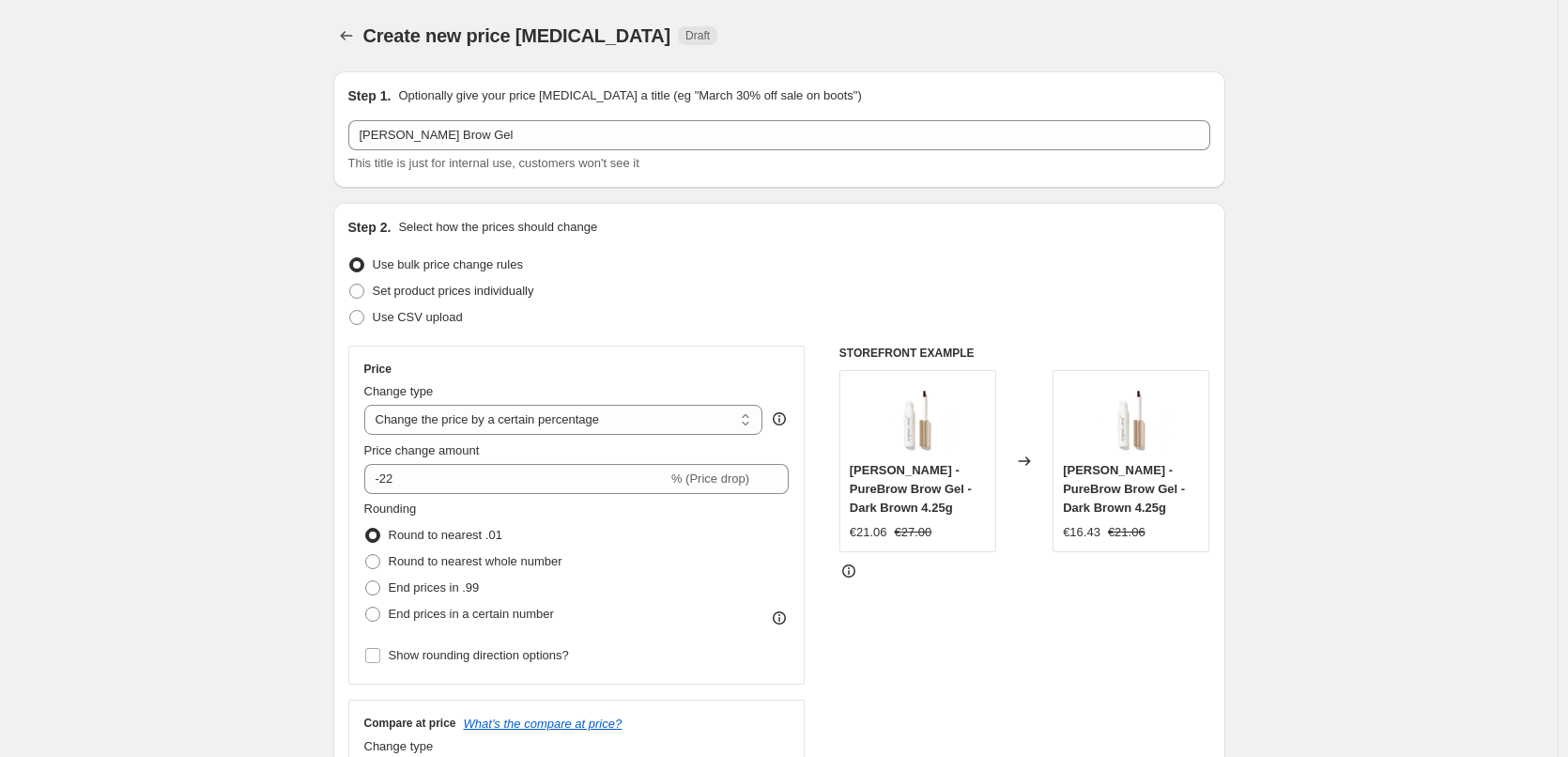
scroll to position [1708, 0]
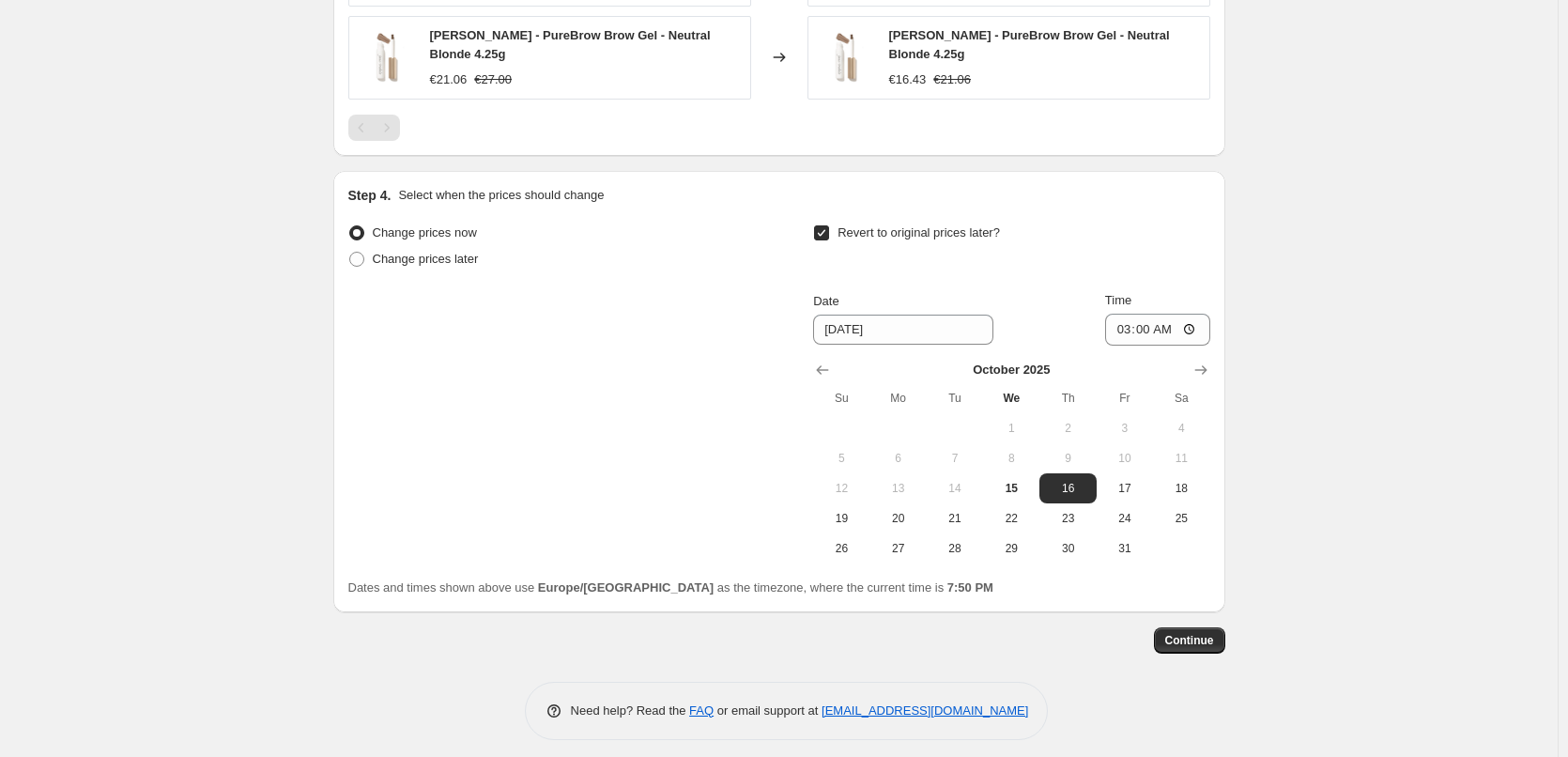
drag, startPoint x: 1011, startPoint y: 718, endPoint x: 1048, endPoint y: 697, distance: 42.5
click at [1012, 718] on ul "Feel free to exit the NA Bulk Price Editor app while your prices are updating. …" at bounding box center [784, 732] width 552 height 64
click at [1180, 627] on button "Continue" at bounding box center [1190, 640] width 71 height 27
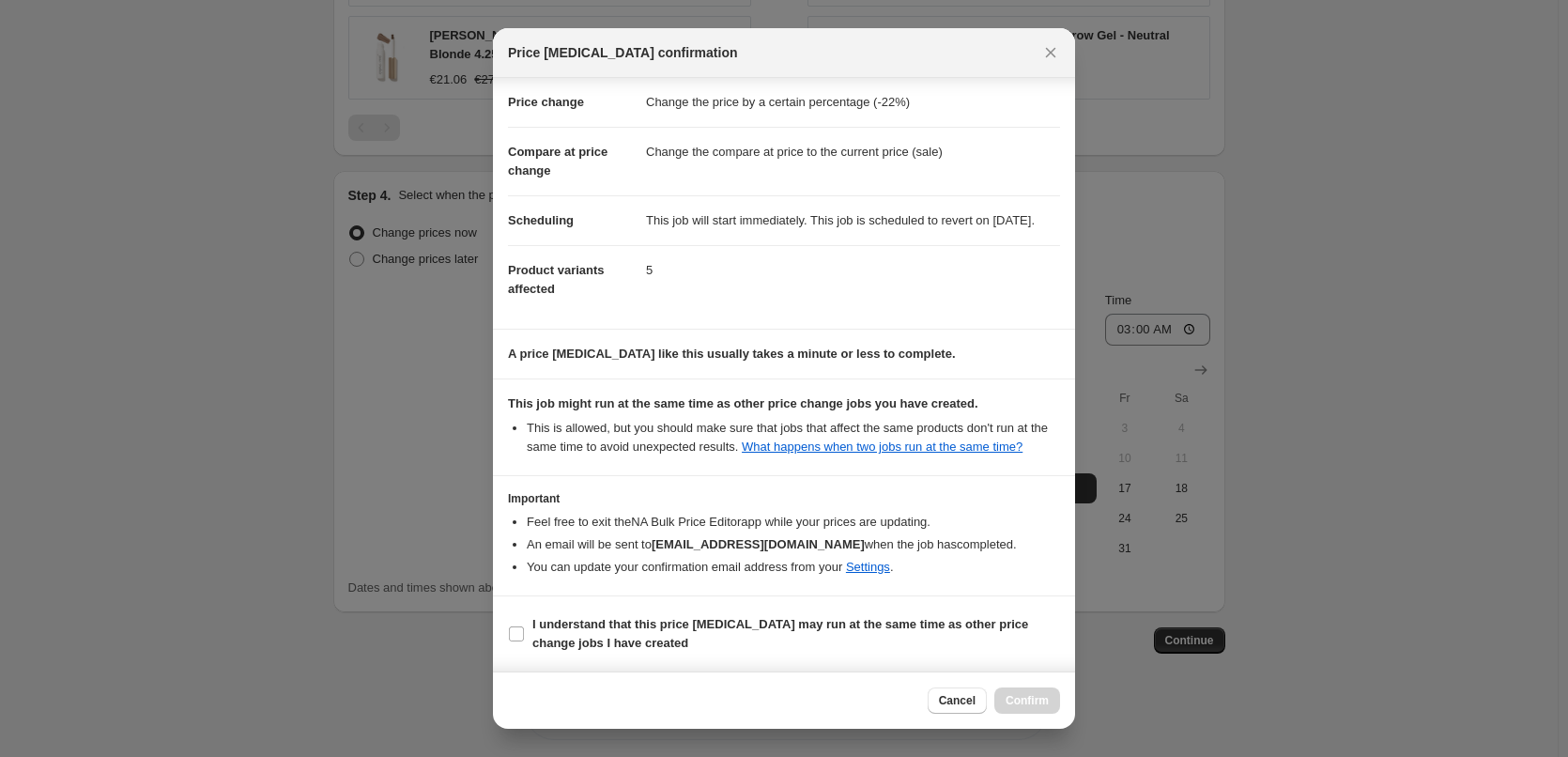
scroll to position [52, 0]
click at [595, 612] on section "I understand that this price [MEDICAL_DATA] may run at the same time as other p…" at bounding box center [784, 634] width 583 height 75
click at [599, 626] on b "I understand that this price [MEDICAL_DATA] may run at the same time as other p…" at bounding box center [780, 633] width 496 height 33
click at [524, 626] on input "I understand that this price [MEDICAL_DATA] may run at the same time as other p…" at bounding box center [516, 633] width 15 height 15
checkbox input "true"
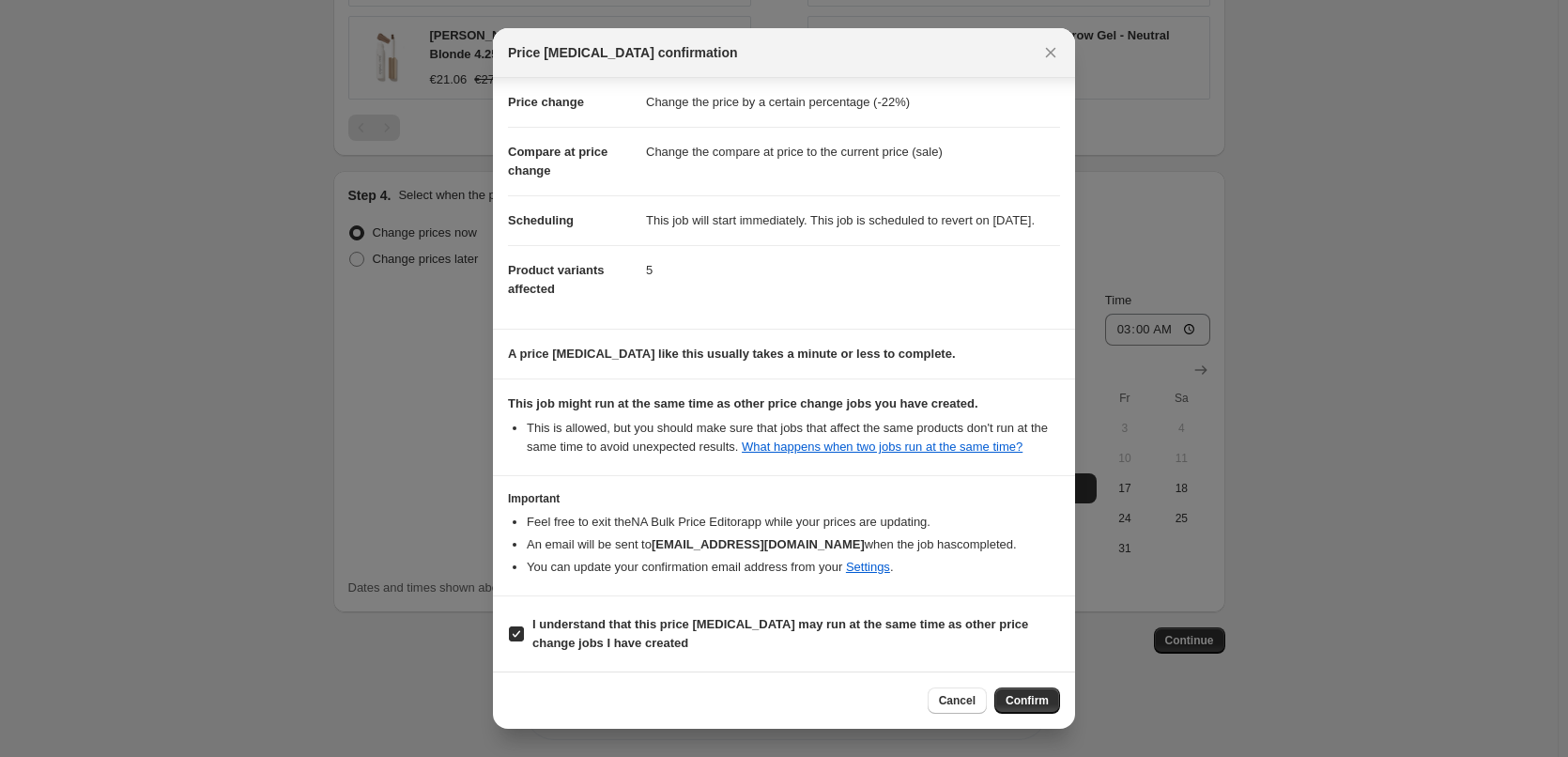
click at [1065, 695] on div "Cancel Confirm" at bounding box center [784, 701] width 583 height 57
click at [1038, 698] on span "Confirm" at bounding box center [1028, 701] width 44 height 15
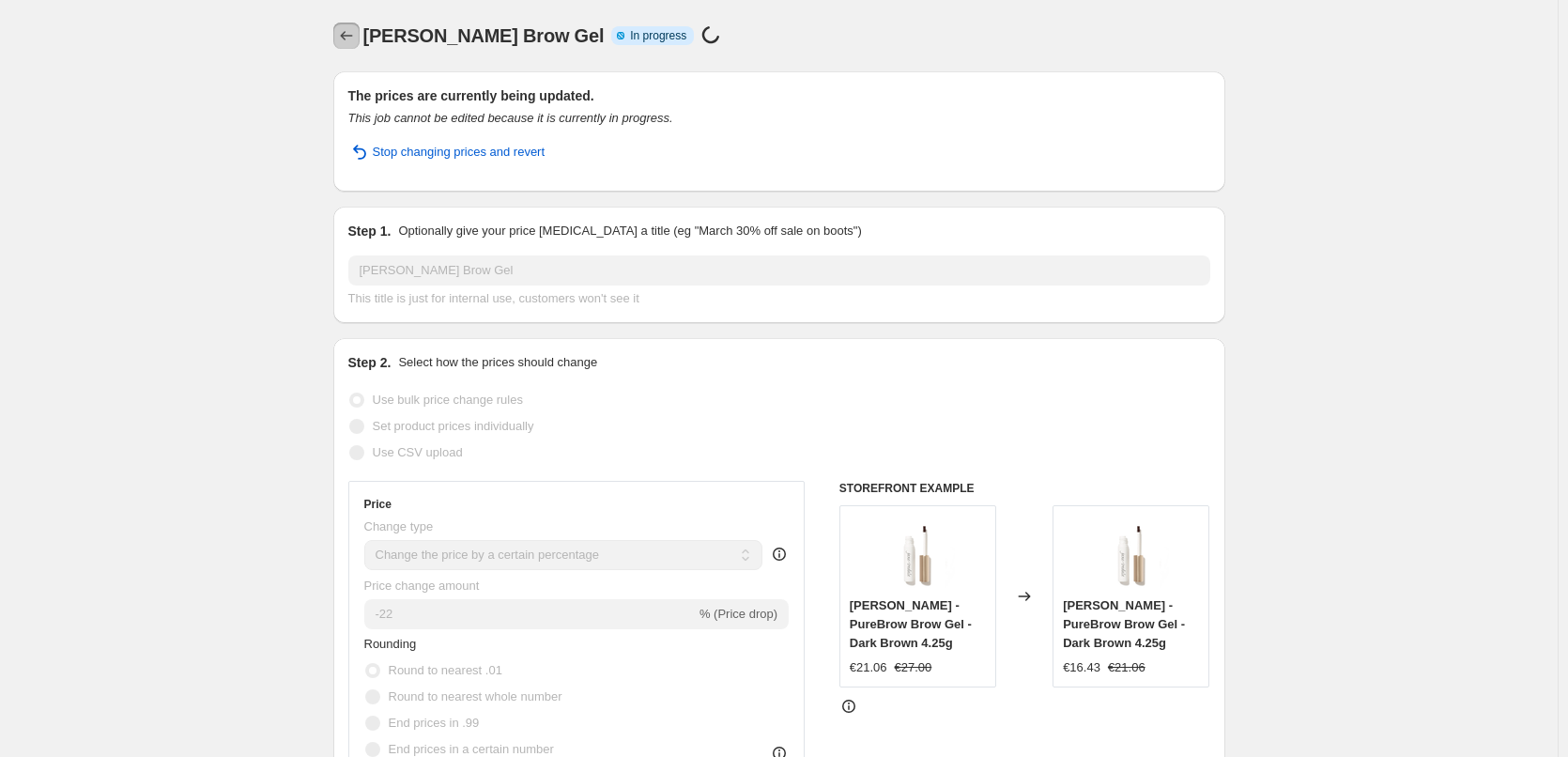
click at [360, 44] on button "Price change jobs" at bounding box center [346, 36] width 27 height 27
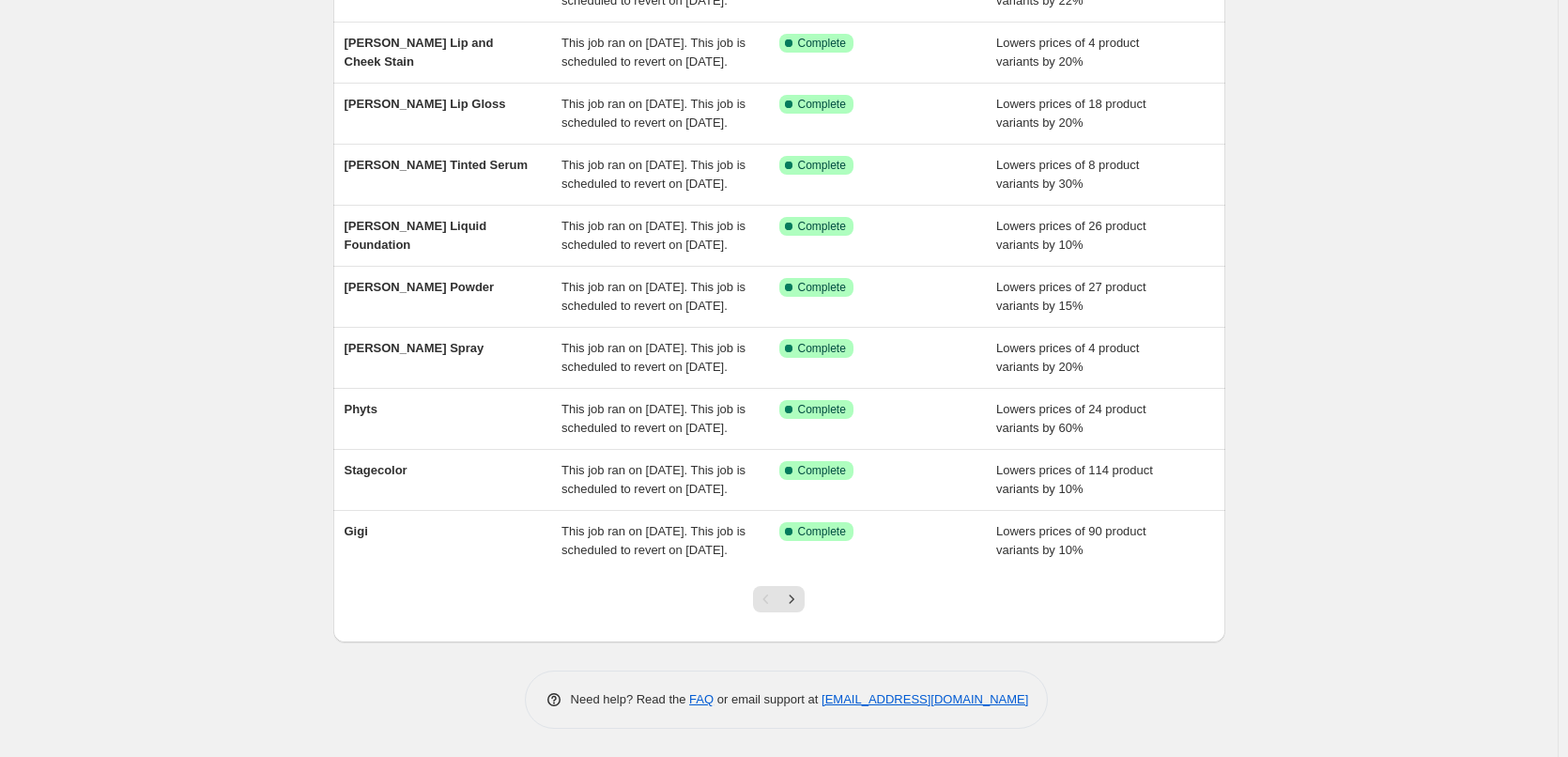
scroll to position [399, 0]
click at [797, 609] on button "Next" at bounding box center [791, 599] width 27 height 27
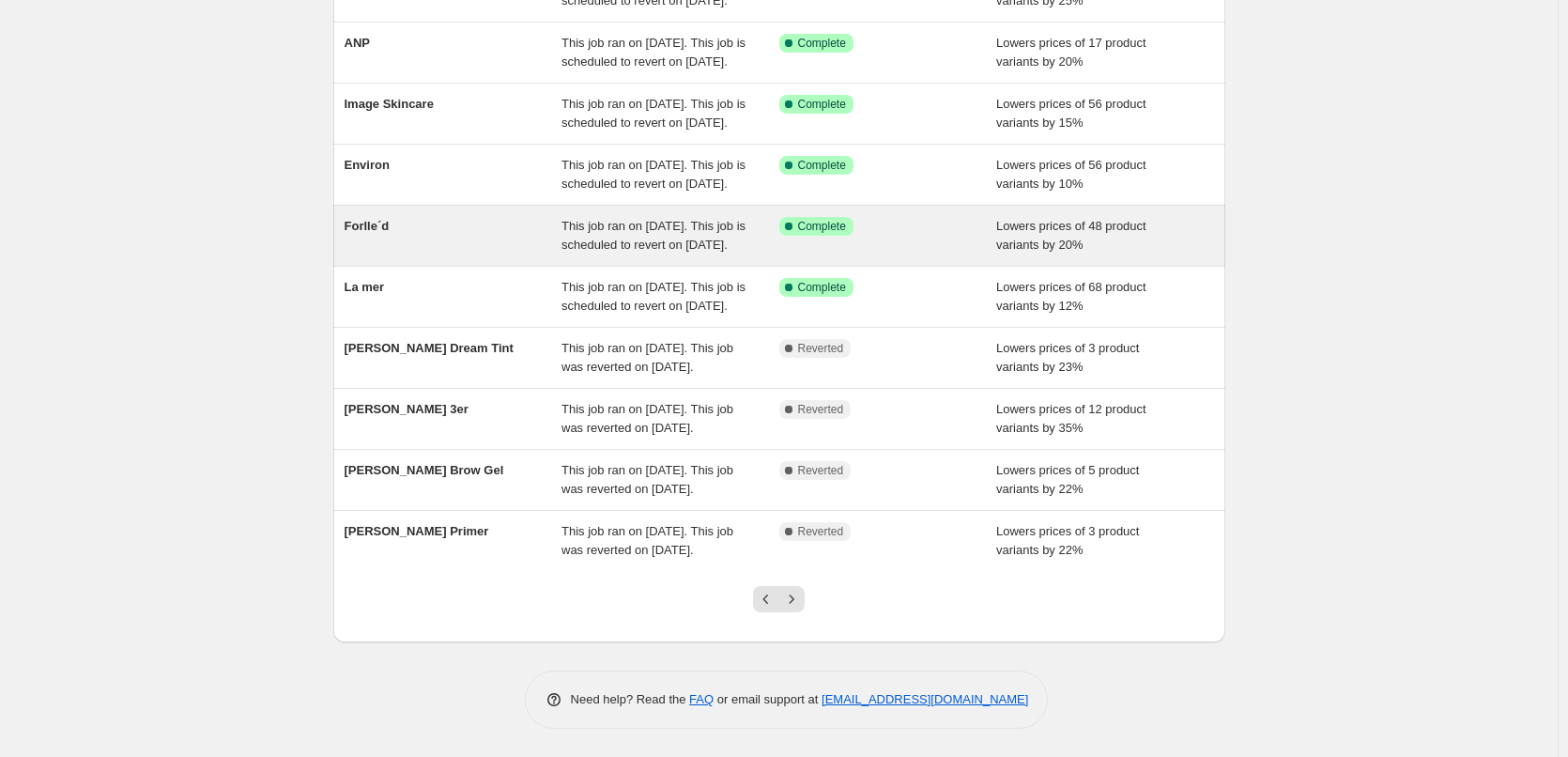
scroll to position [376, 0]
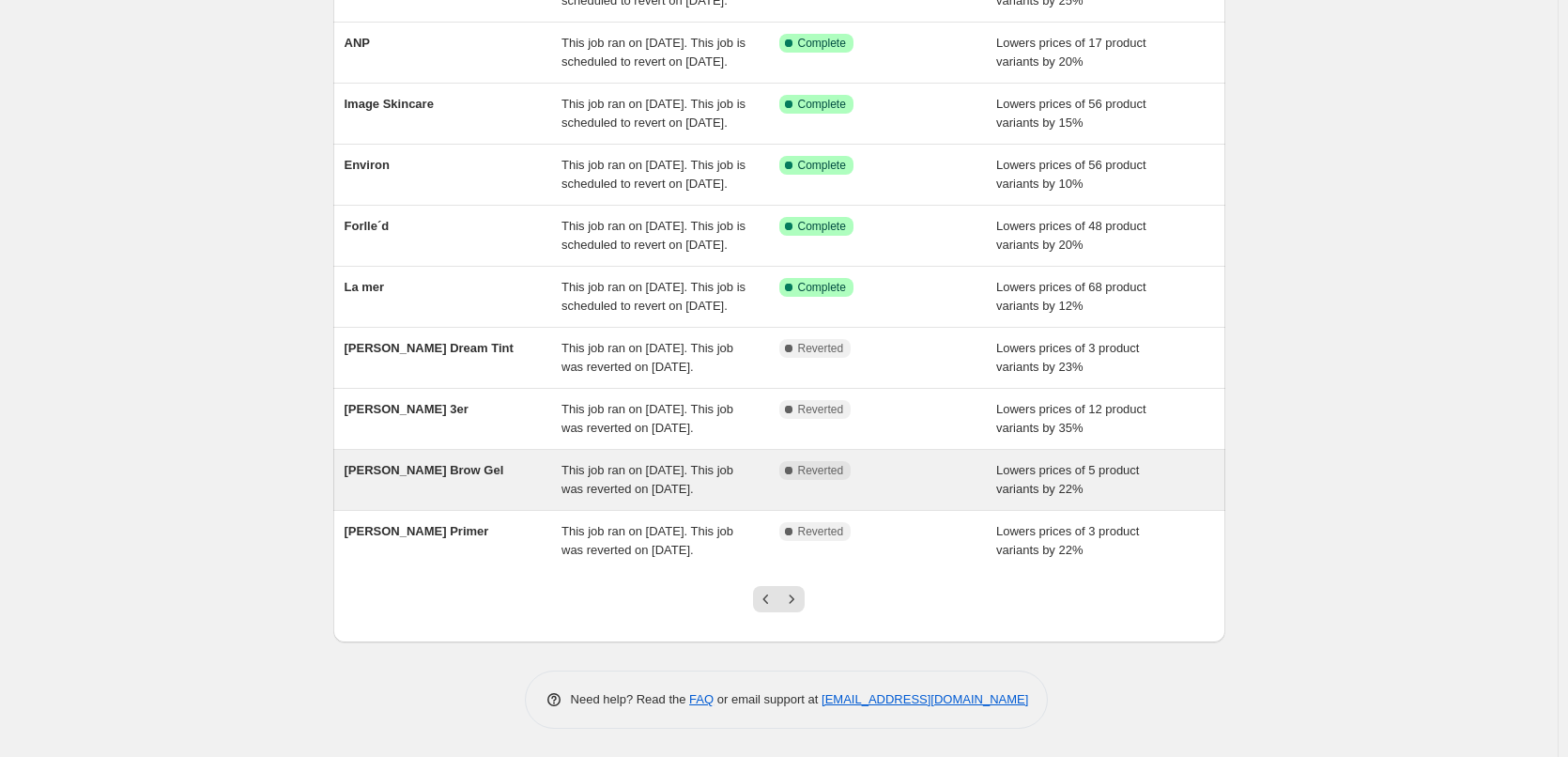
click at [459, 463] on span "[PERSON_NAME] Brow Gel" at bounding box center [423, 470] width 159 height 14
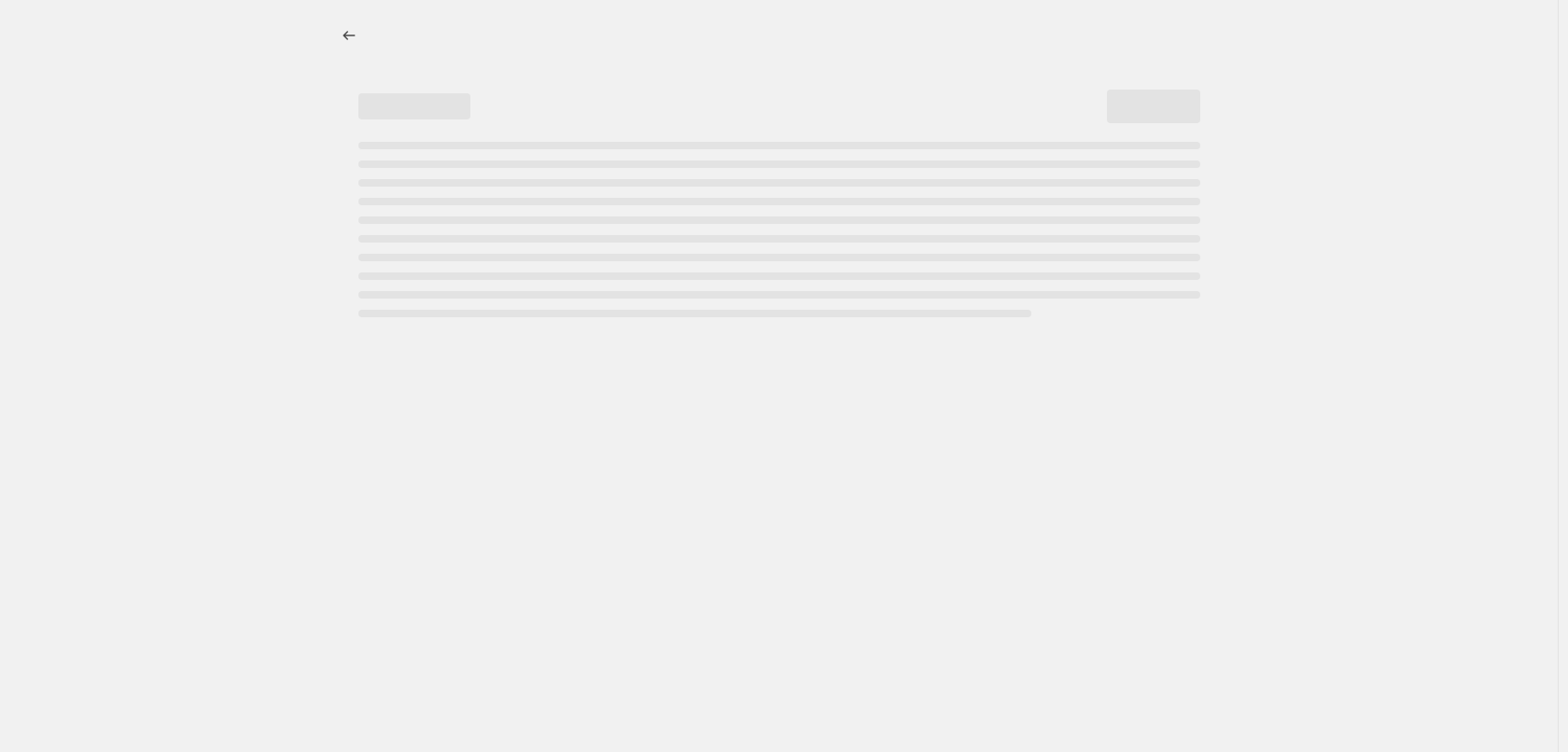
select select "percentage"
select select "tag"
select select "vendor"
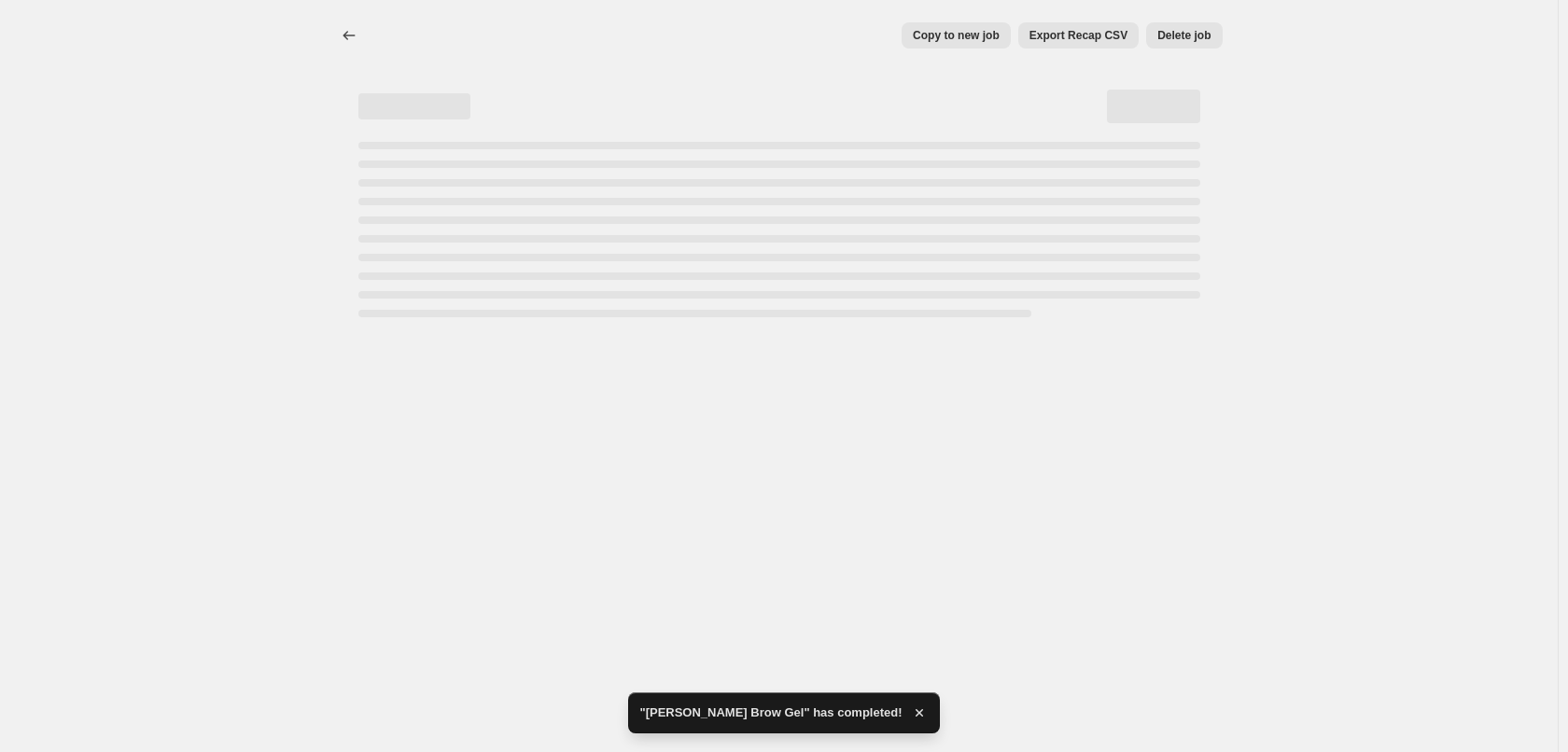
click at [1196, 30] on span "Delete job" at bounding box center [1184, 34] width 53 height 15
select select "percentage"
select select "tag"
select select "vendor"
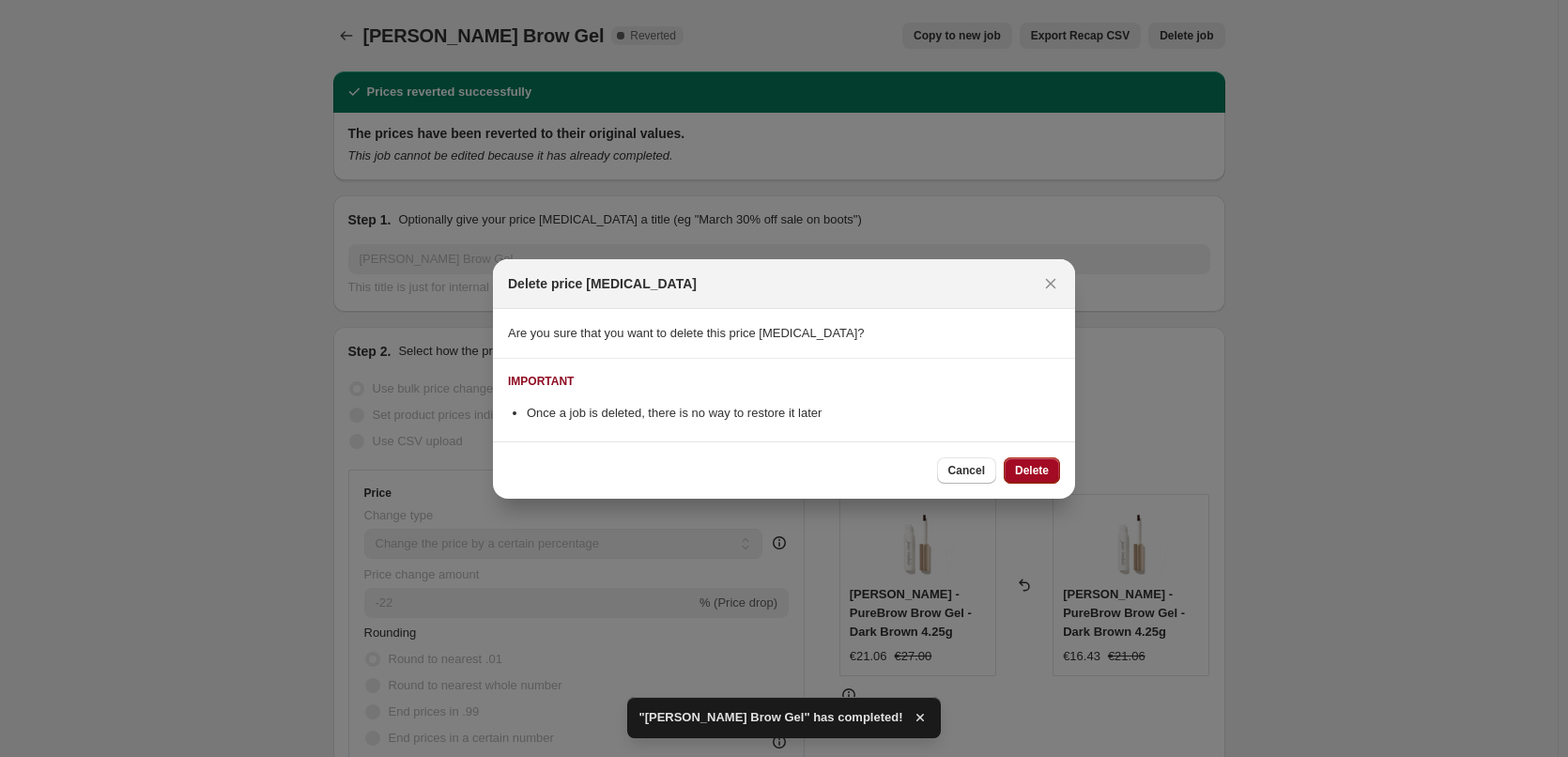
click at [1040, 460] on button "Delete" at bounding box center [1032, 470] width 56 height 27
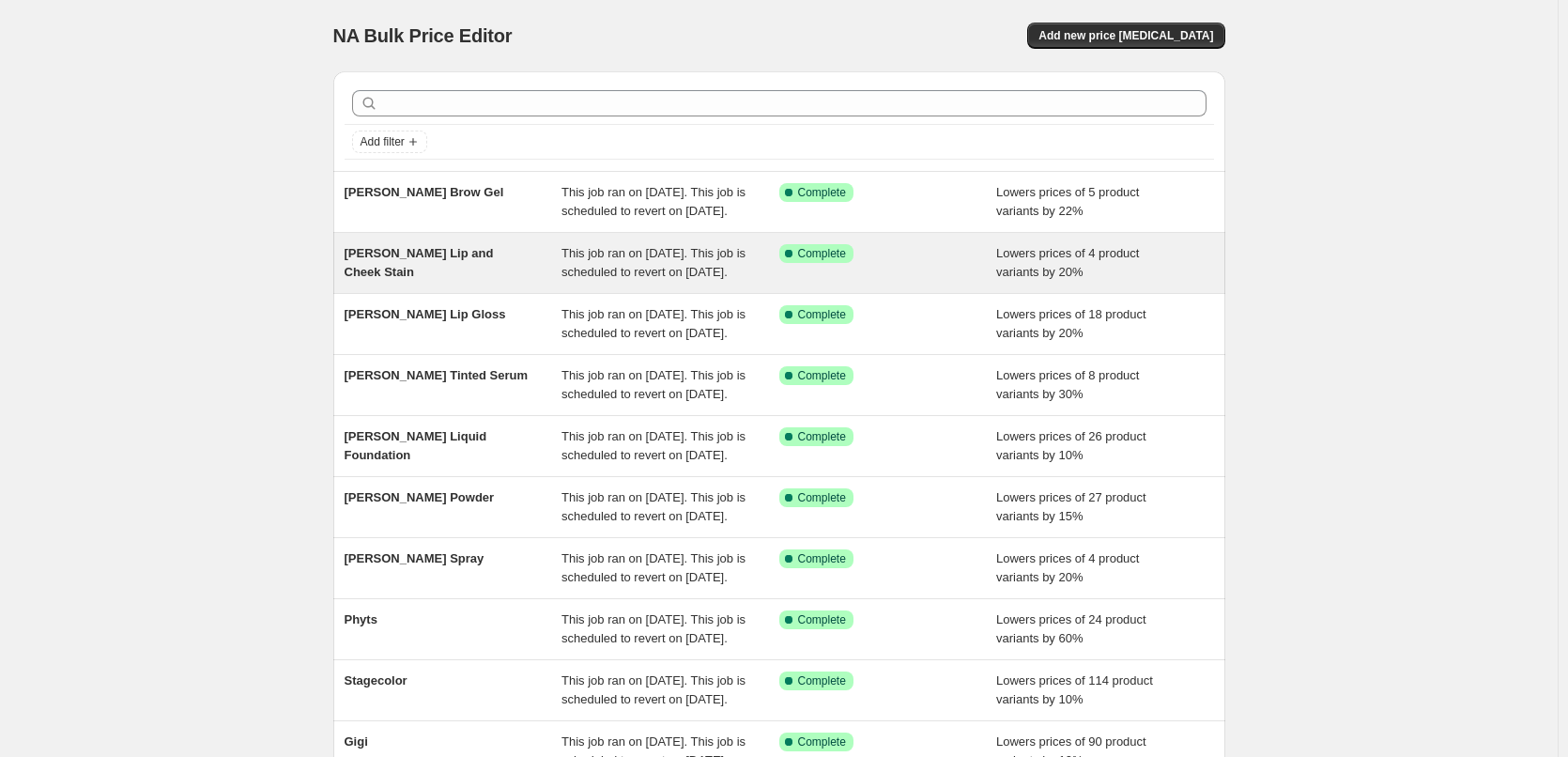
scroll to position [399, 0]
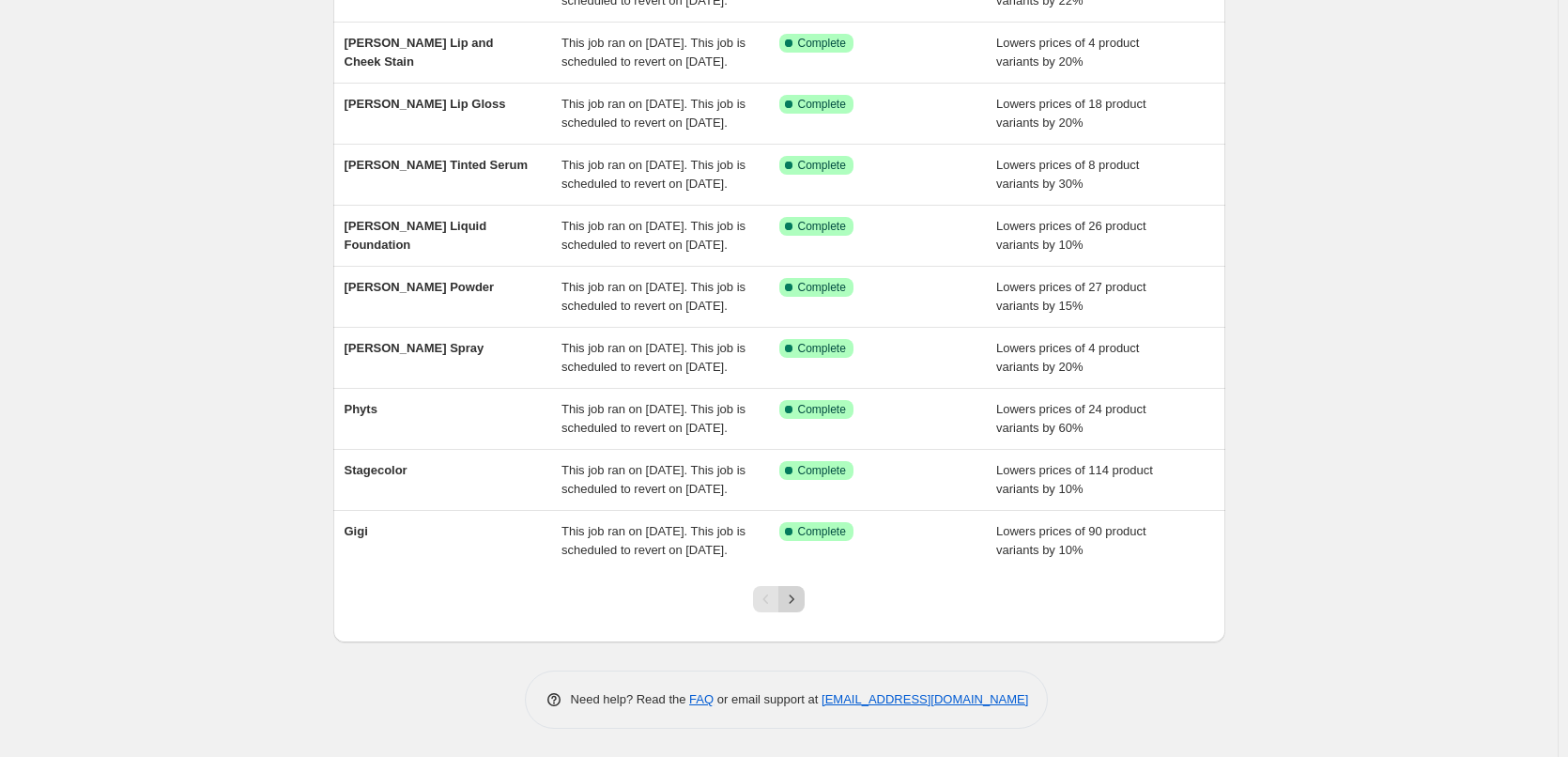
click at [799, 589] on button "Next" at bounding box center [791, 599] width 27 height 27
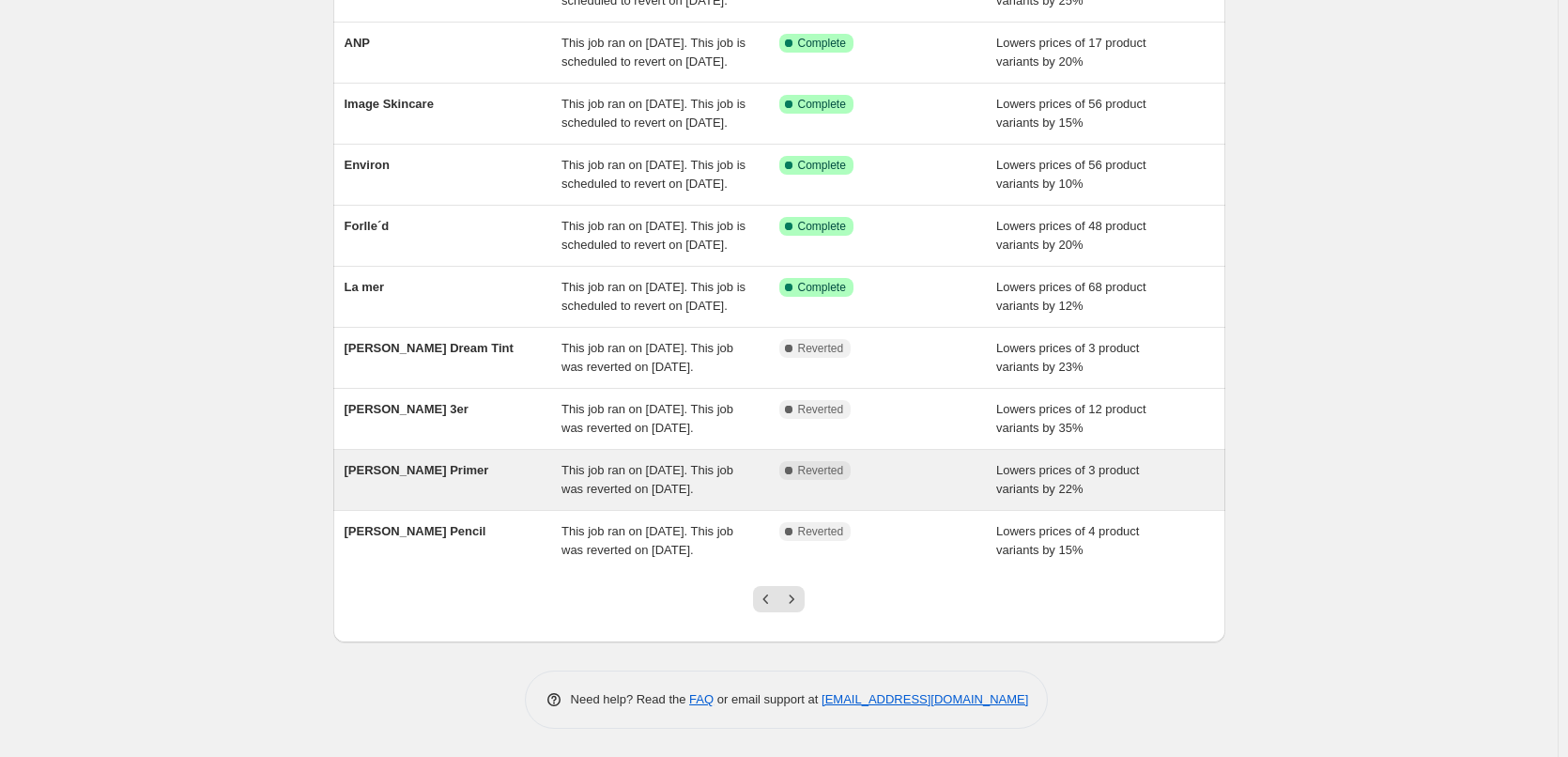
click at [452, 463] on span "[PERSON_NAME] Primer" at bounding box center [416, 470] width 144 height 14
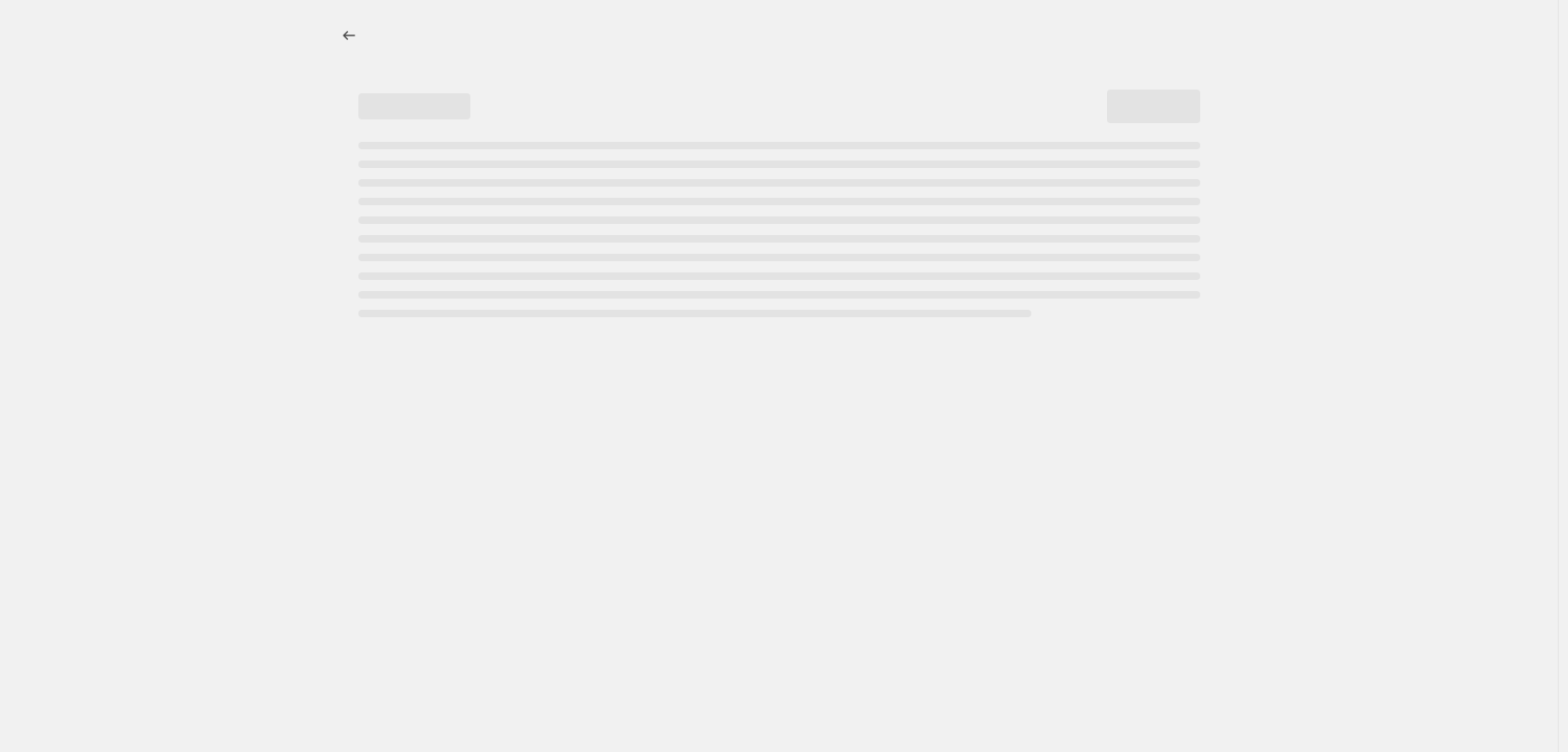
select select "percentage"
select select "tag"
select select "vendor"
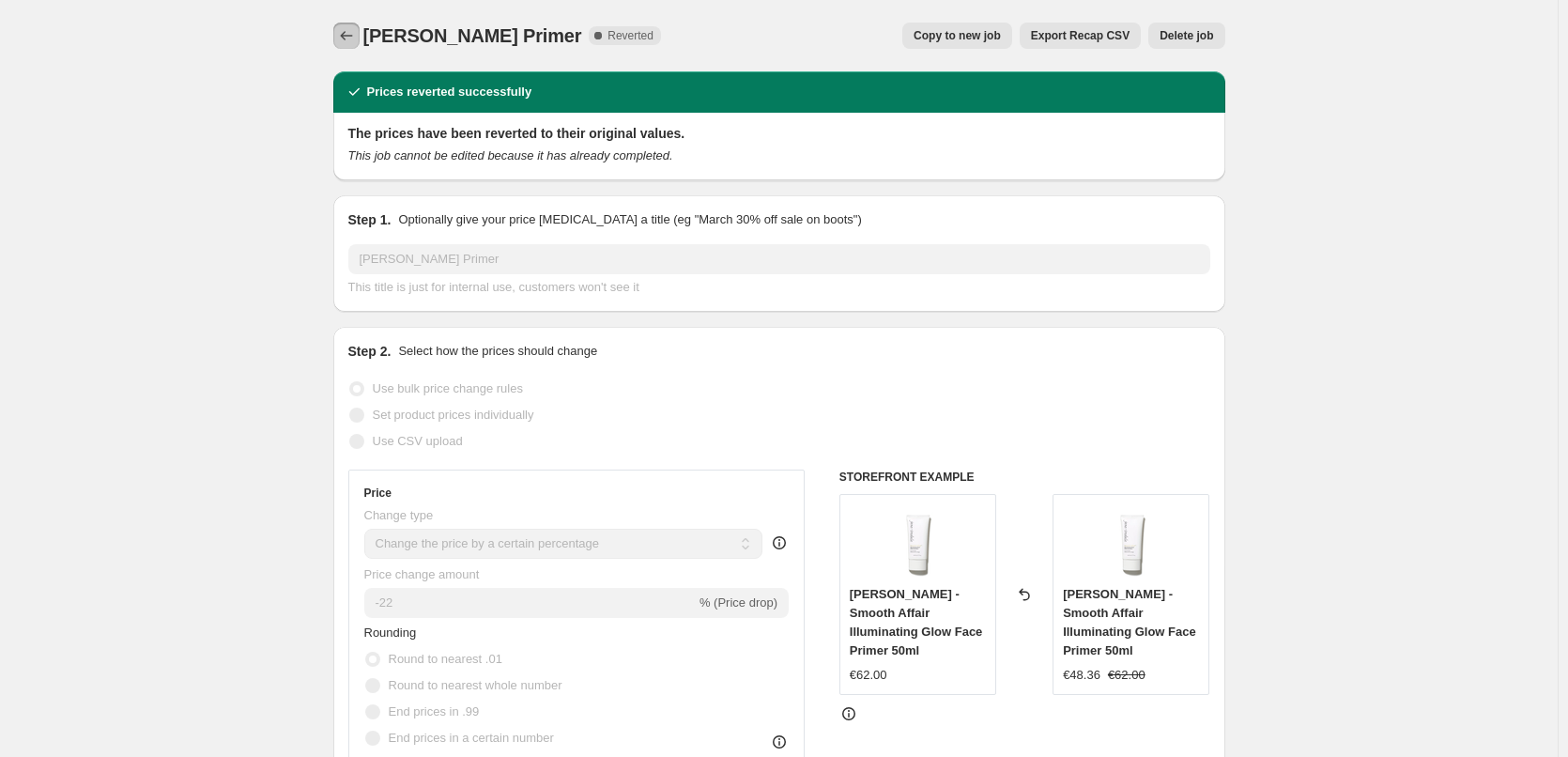
click at [343, 40] on icon "Price change jobs" at bounding box center [346, 36] width 19 height 19
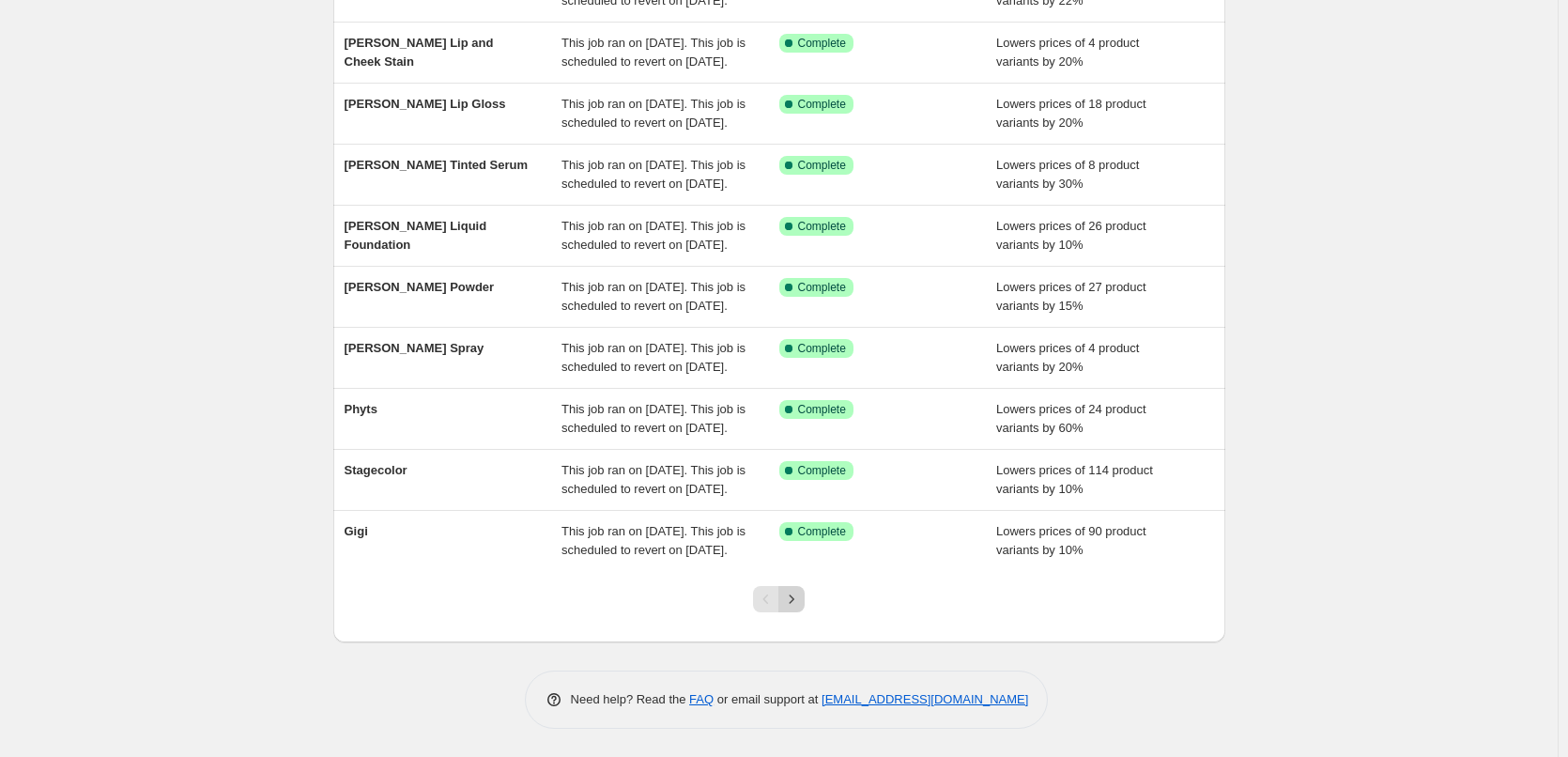
click at [795, 594] on icon "Next" at bounding box center [791, 599] width 19 height 19
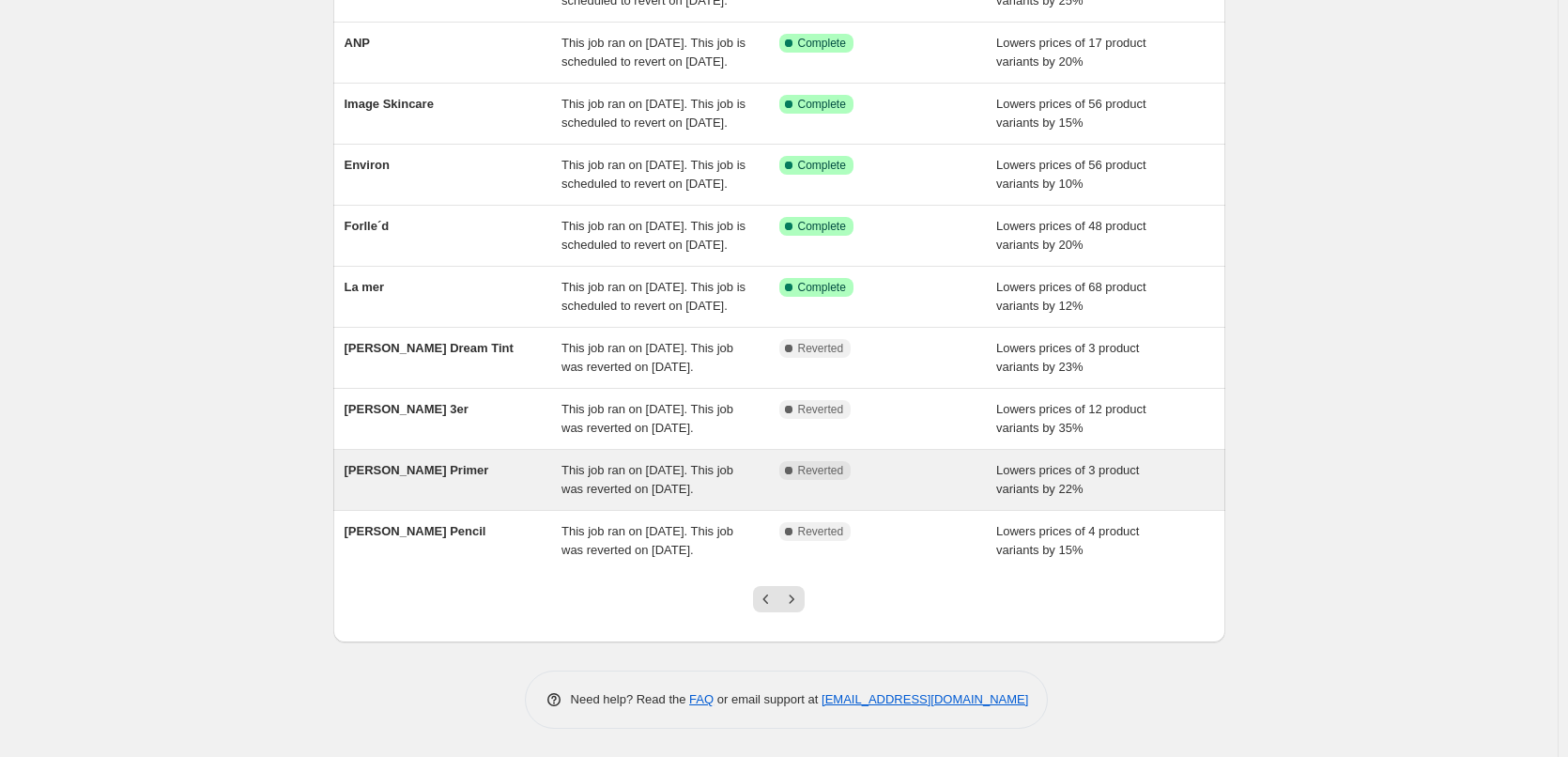
click at [425, 461] on div "[PERSON_NAME] Primer" at bounding box center [453, 480] width 218 height 38
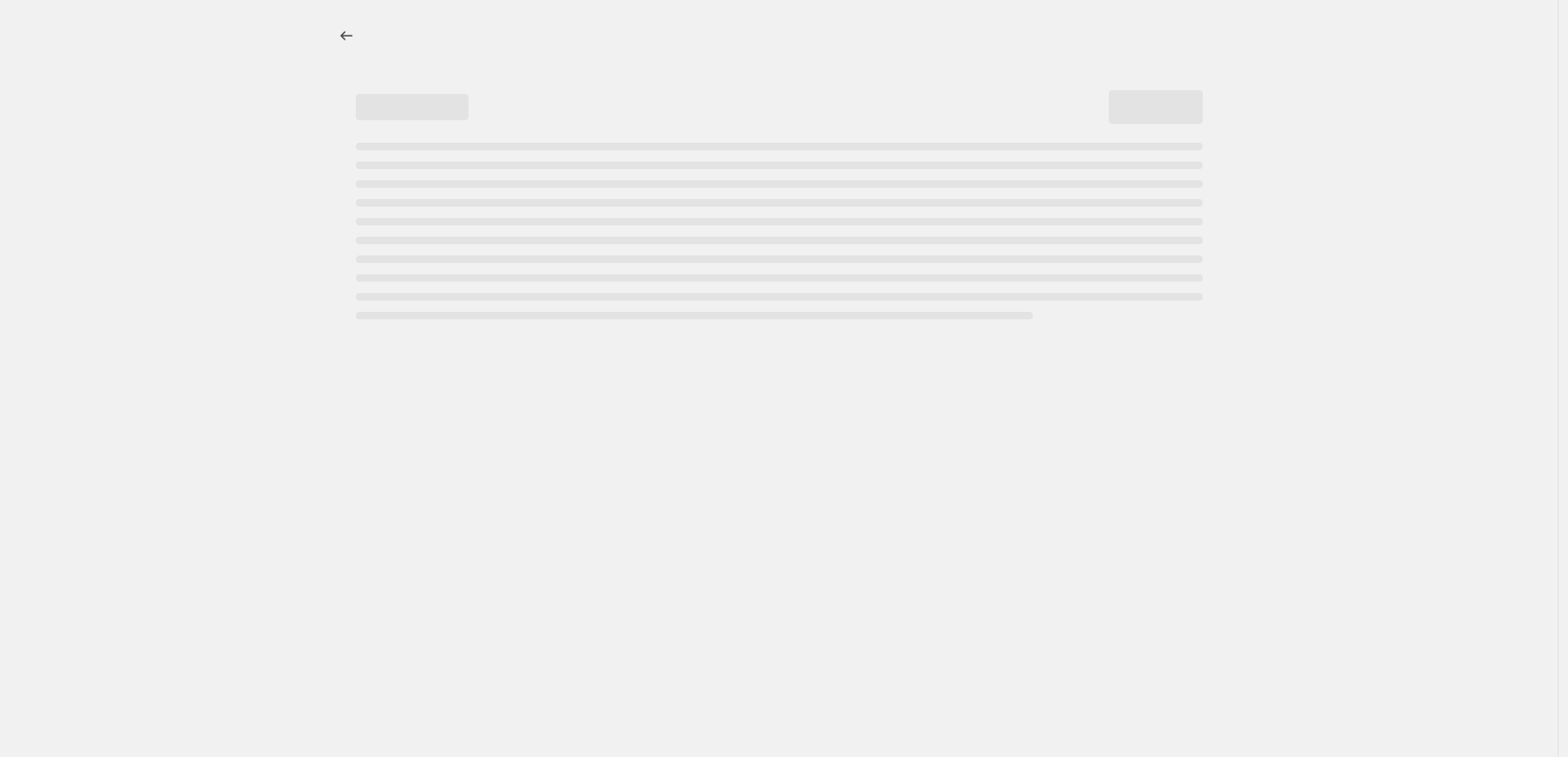
select select "percentage"
select select "tag"
select select "vendor"
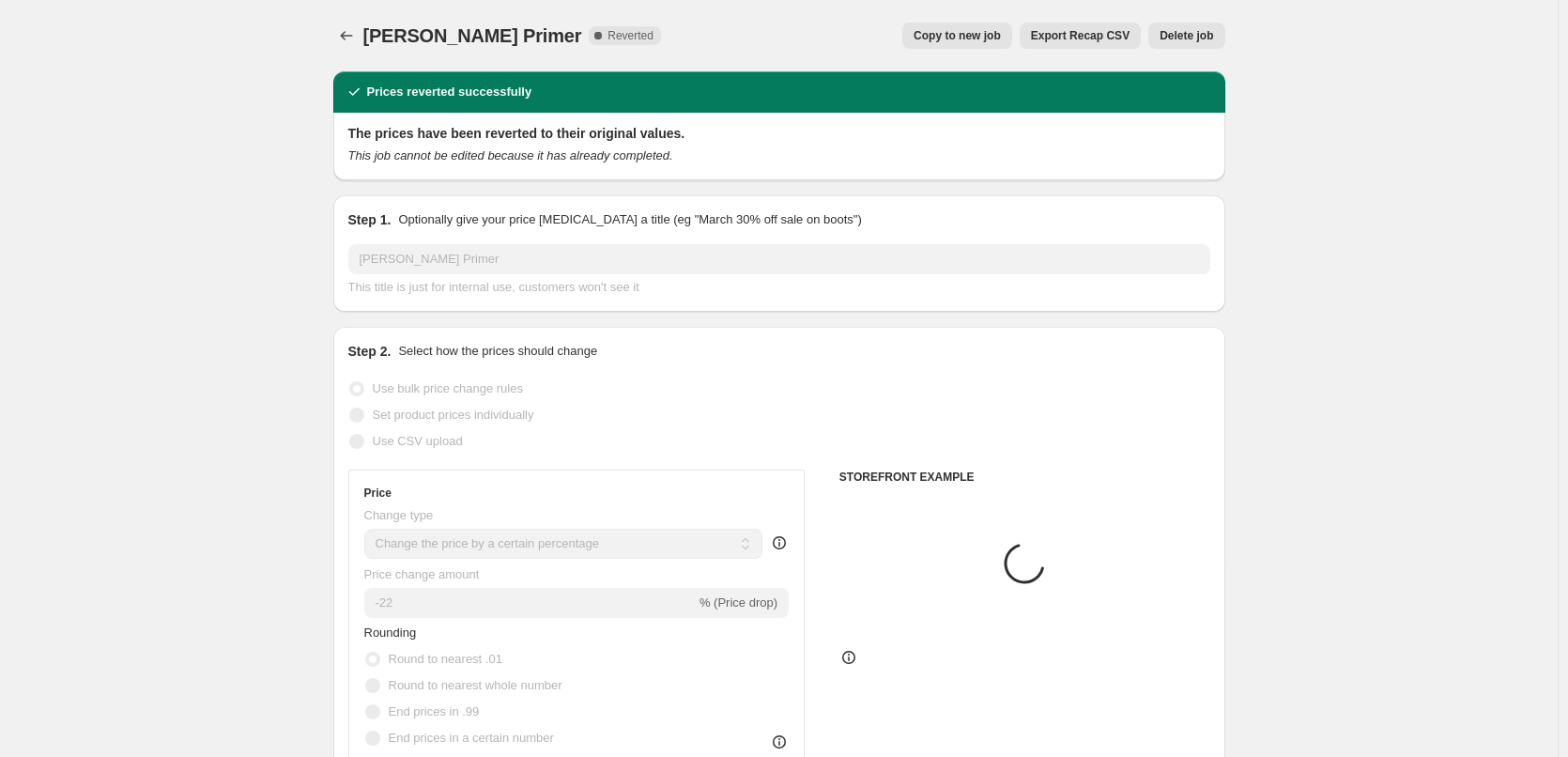
click at [990, 21] on div "Jane Iredale Primer. This page is ready Jane Iredale Primer Complete Reverted C…" at bounding box center [780, 36] width 892 height 71
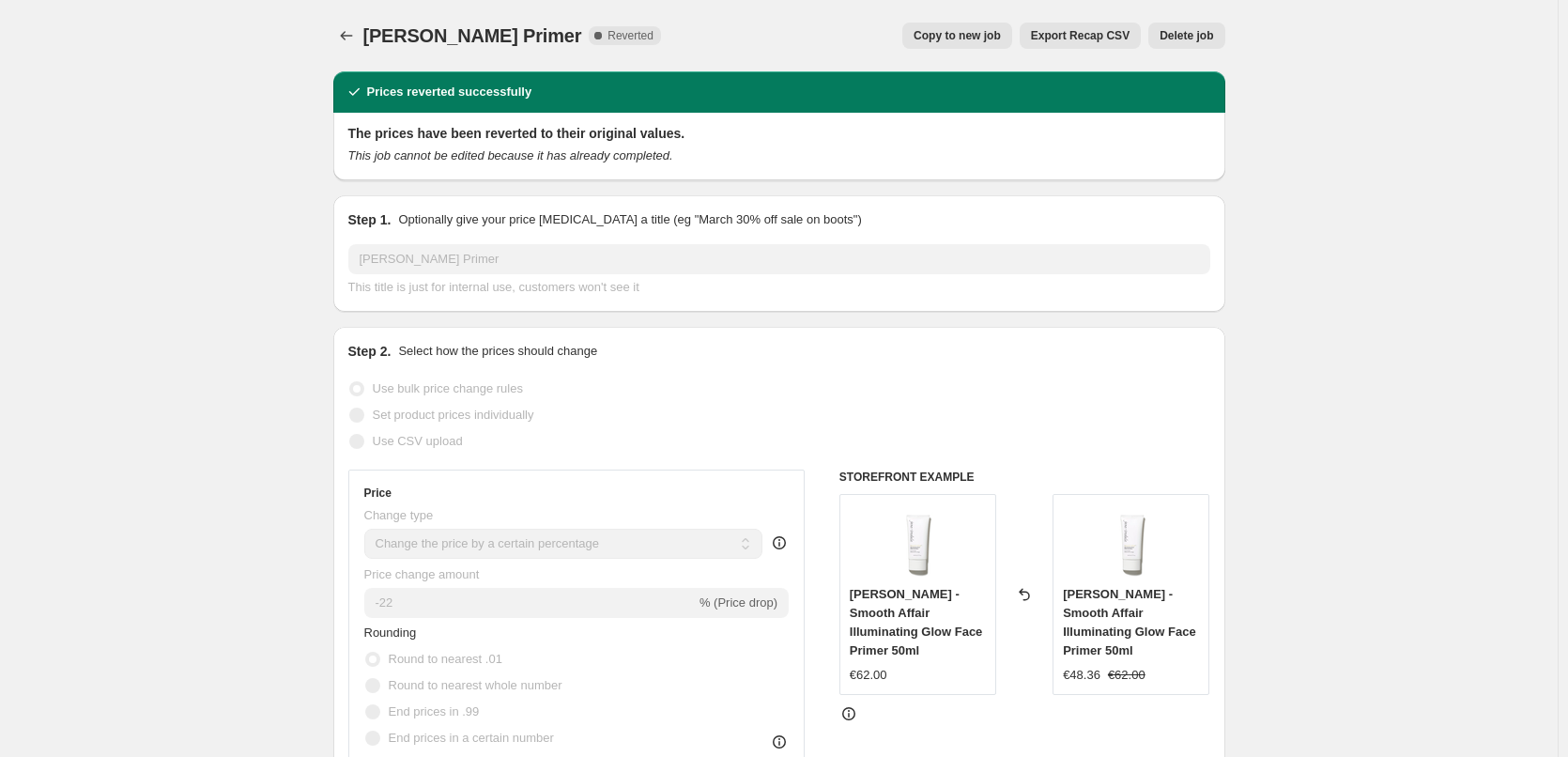
click at [985, 28] on button "Copy to new job" at bounding box center [957, 36] width 110 height 27
select select "percentage"
select select "tag"
select select "vendor"
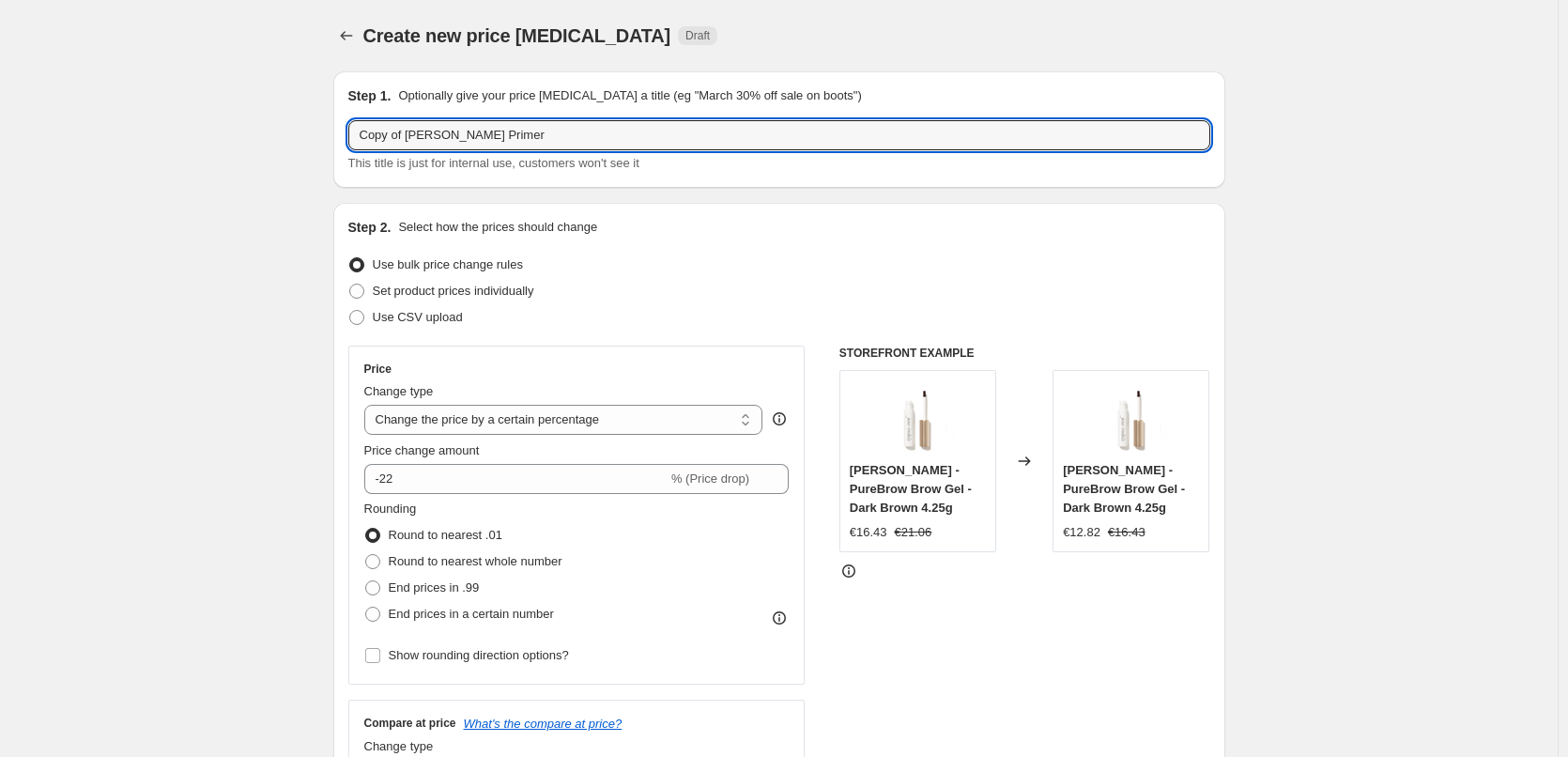
drag, startPoint x: 411, startPoint y: 137, endPoint x: 176, endPoint y: 157, distance: 235.8
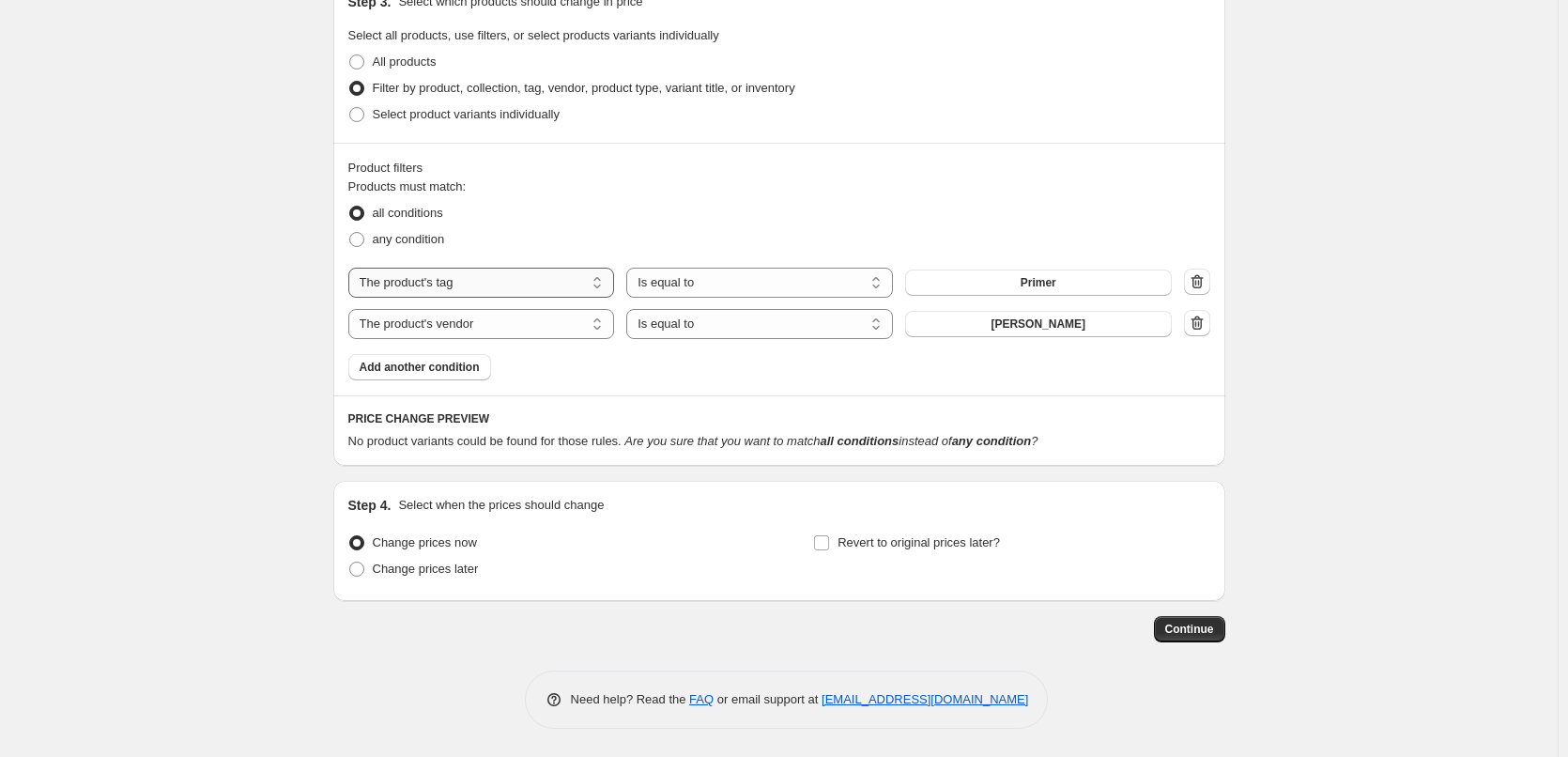
type input "[PERSON_NAME] Primer"
click at [550, 282] on select "The product The product's collection The product's tag The product's vendor The…" at bounding box center [482, 283] width 267 height 30
select select "product_type"
click at [1048, 286] on span "Ampulle" at bounding box center [1038, 282] width 45 height 15
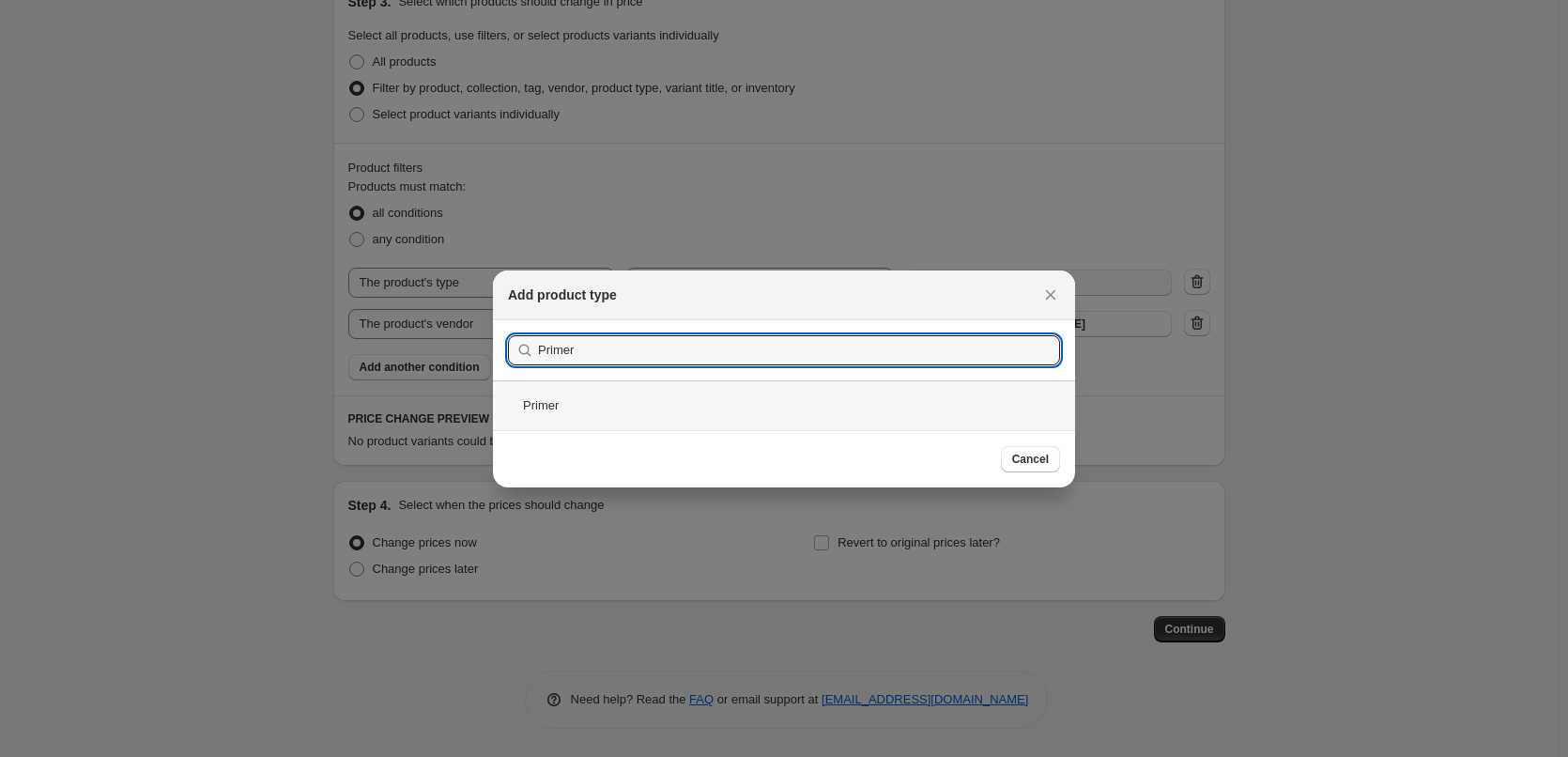
type input "Primer"
click at [570, 403] on div "Primer" at bounding box center [784, 405] width 583 height 49
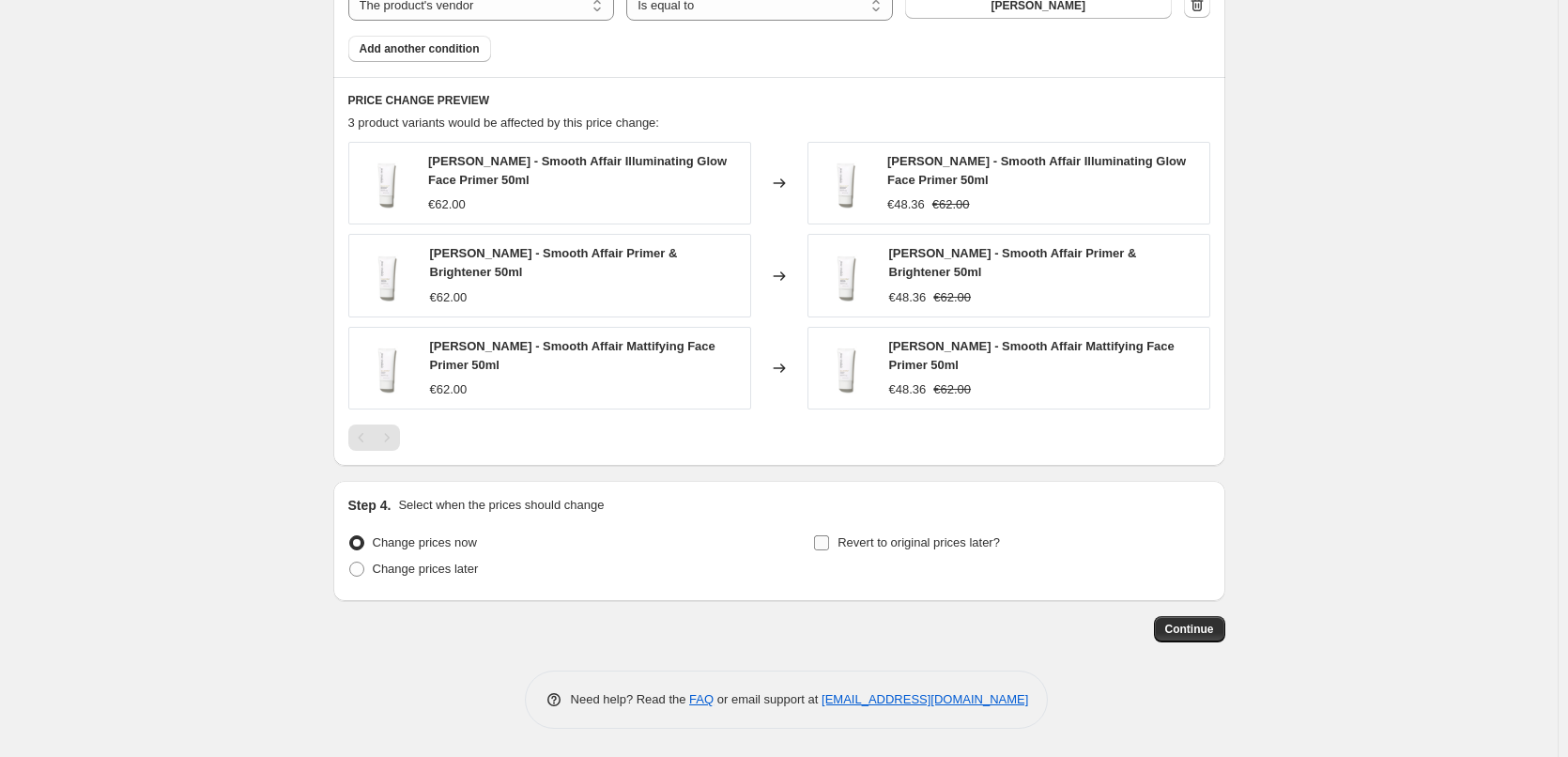
click at [936, 544] on span "Revert to original prices later?" at bounding box center [919, 542] width 162 height 14
click at [829, 544] on input "Revert to original prices later?" at bounding box center [821, 542] width 15 height 15
checkbox input "true"
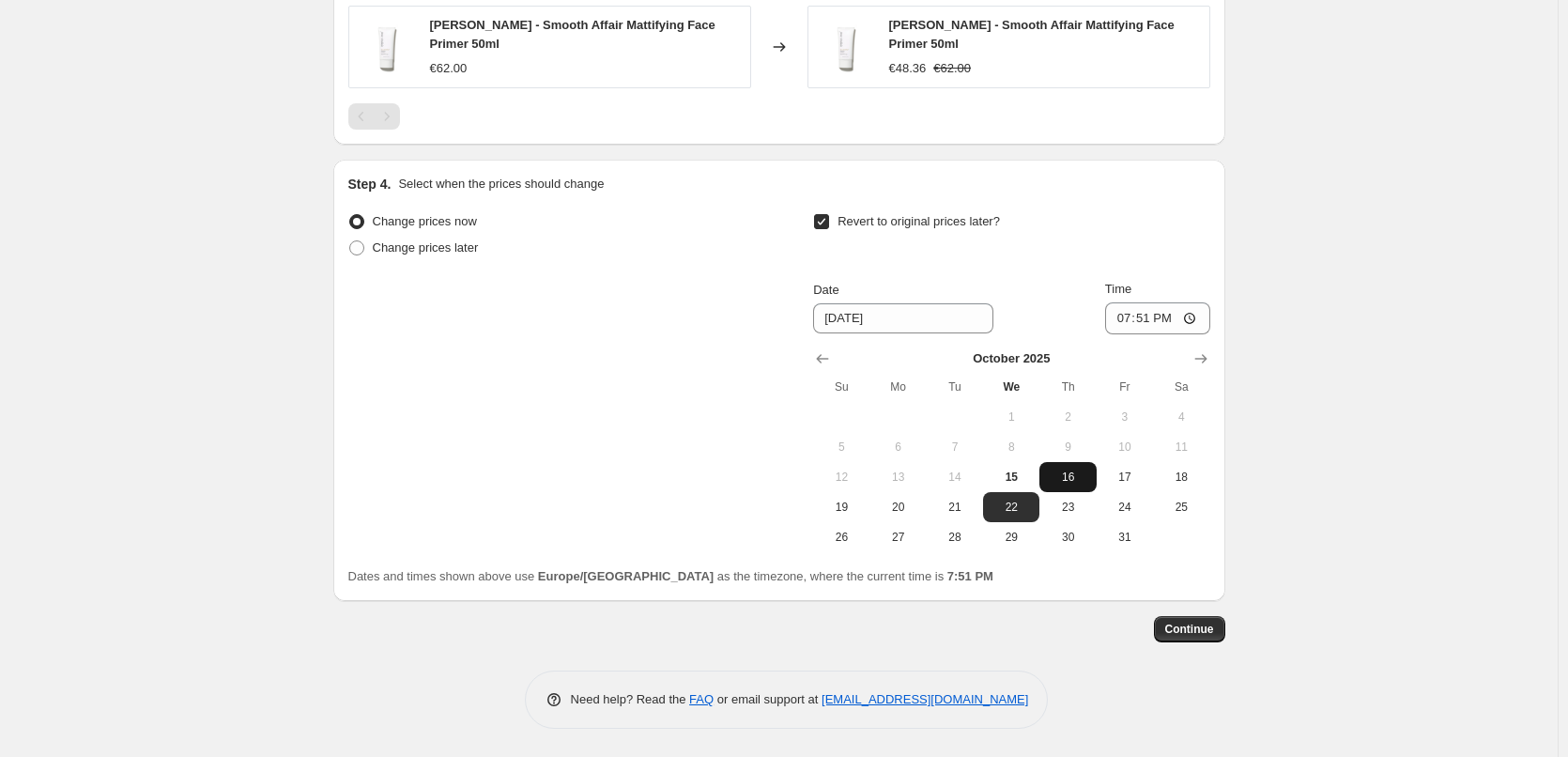
click at [1082, 484] on span "16" at bounding box center [1067, 477] width 42 height 15
type input "[DATE]"
click at [1118, 310] on input "19:51" at bounding box center [1157, 319] width 105 height 32
type input "03:00"
click at [1198, 619] on button "Continue" at bounding box center [1190, 629] width 71 height 27
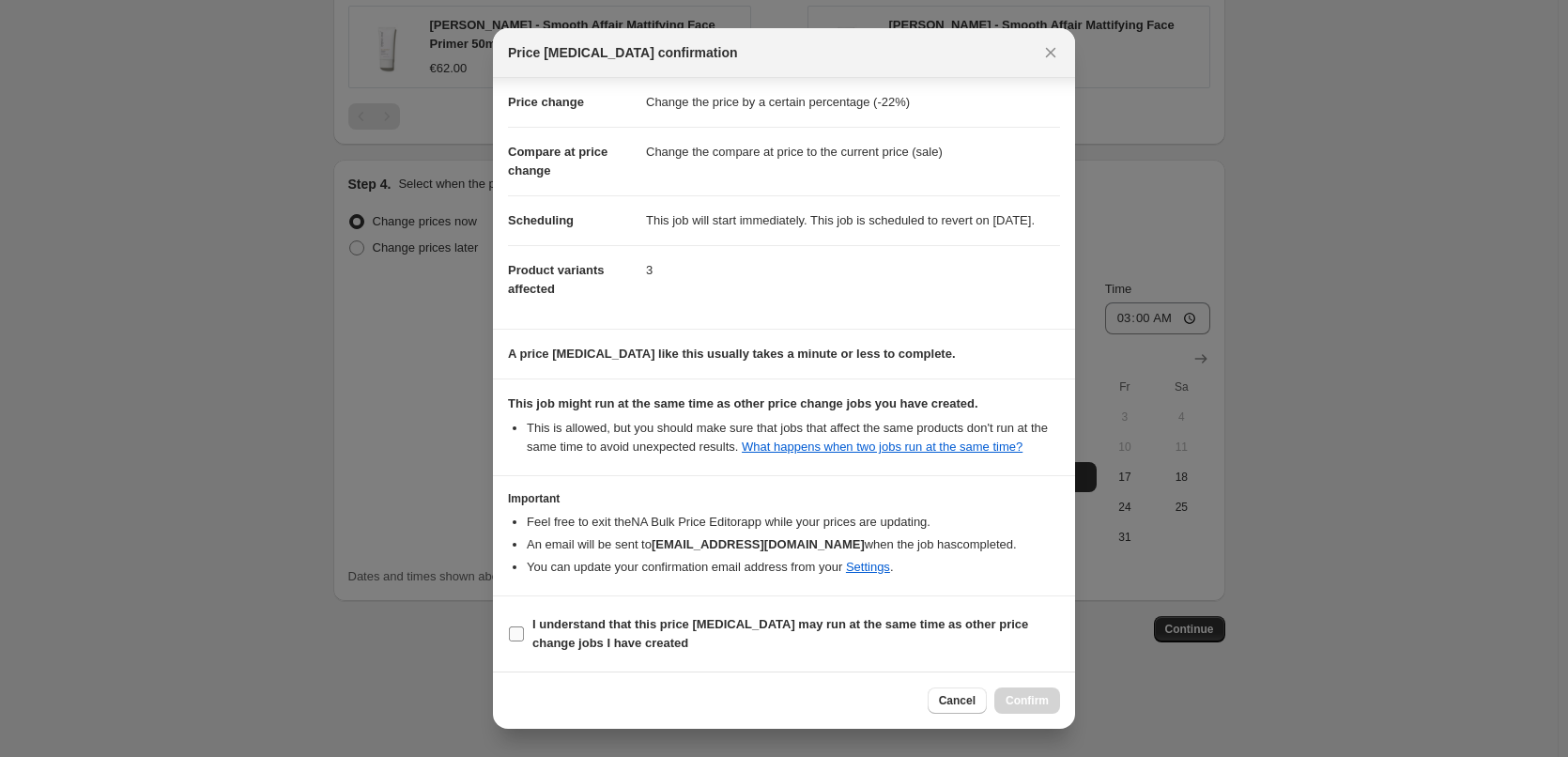
click at [605, 623] on b "I understand that this price [MEDICAL_DATA] may run at the same time as other p…" at bounding box center [780, 633] width 496 height 33
click at [524, 626] on input "I understand that this price [MEDICAL_DATA] may run at the same time as other p…" at bounding box center [516, 633] width 15 height 15
checkbox input "true"
click at [1041, 714] on div "Cancel Confirm" at bounding box center [784, 701] width 583 height 57
click at [1043, 699] on span "Confirm" at bounding box center [1028, 701] width 44 height 15
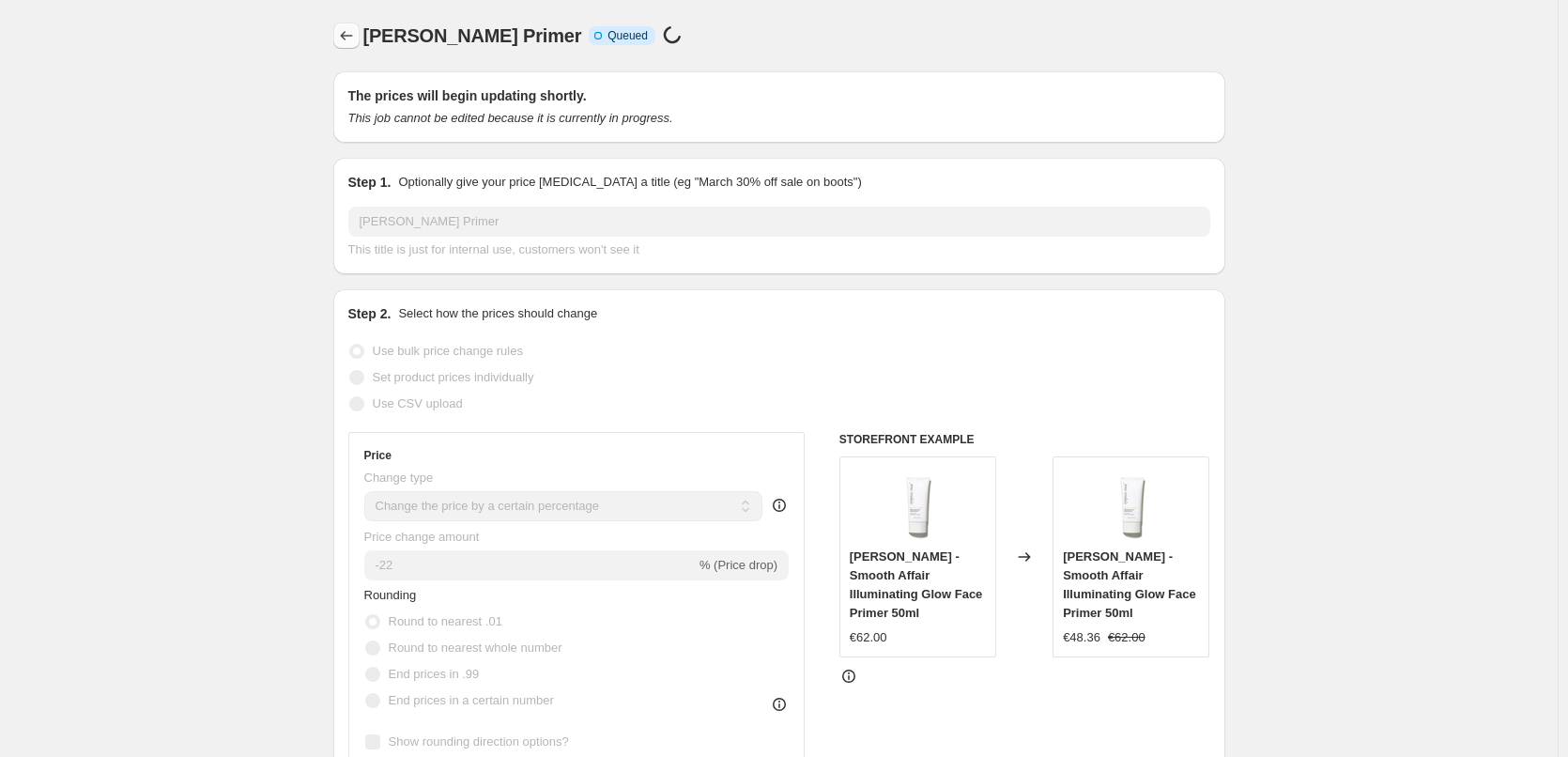
click at [344, 28] on icon "Price change jobs" at bounding box center [346, 36] width 19 height 19
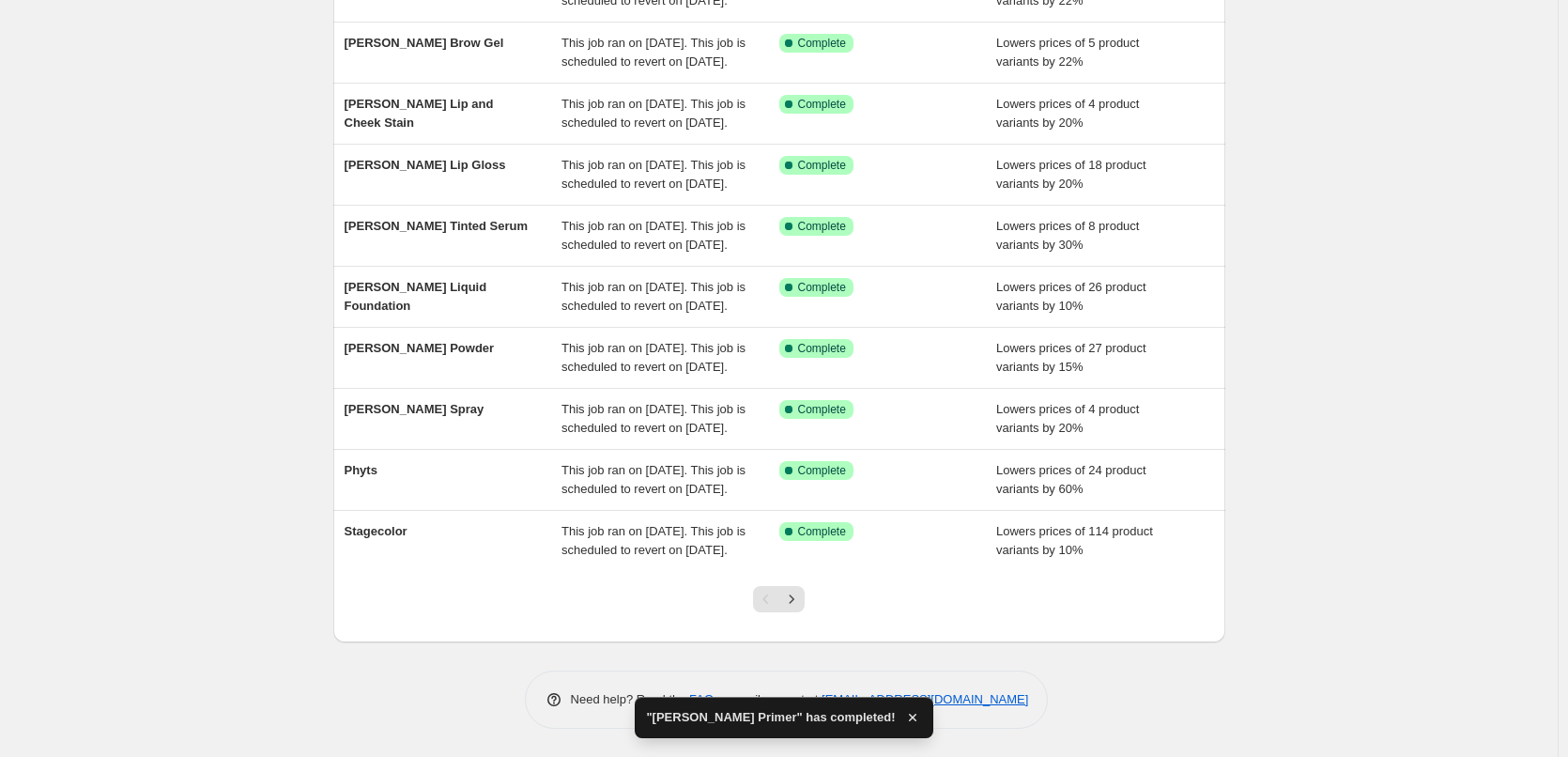
click at [802, 642] on div at bounding box center [779, 607] width 76 height 71
click at [801, 609] on icon "Next" at bounding box center [791, 599] width 19 height 19
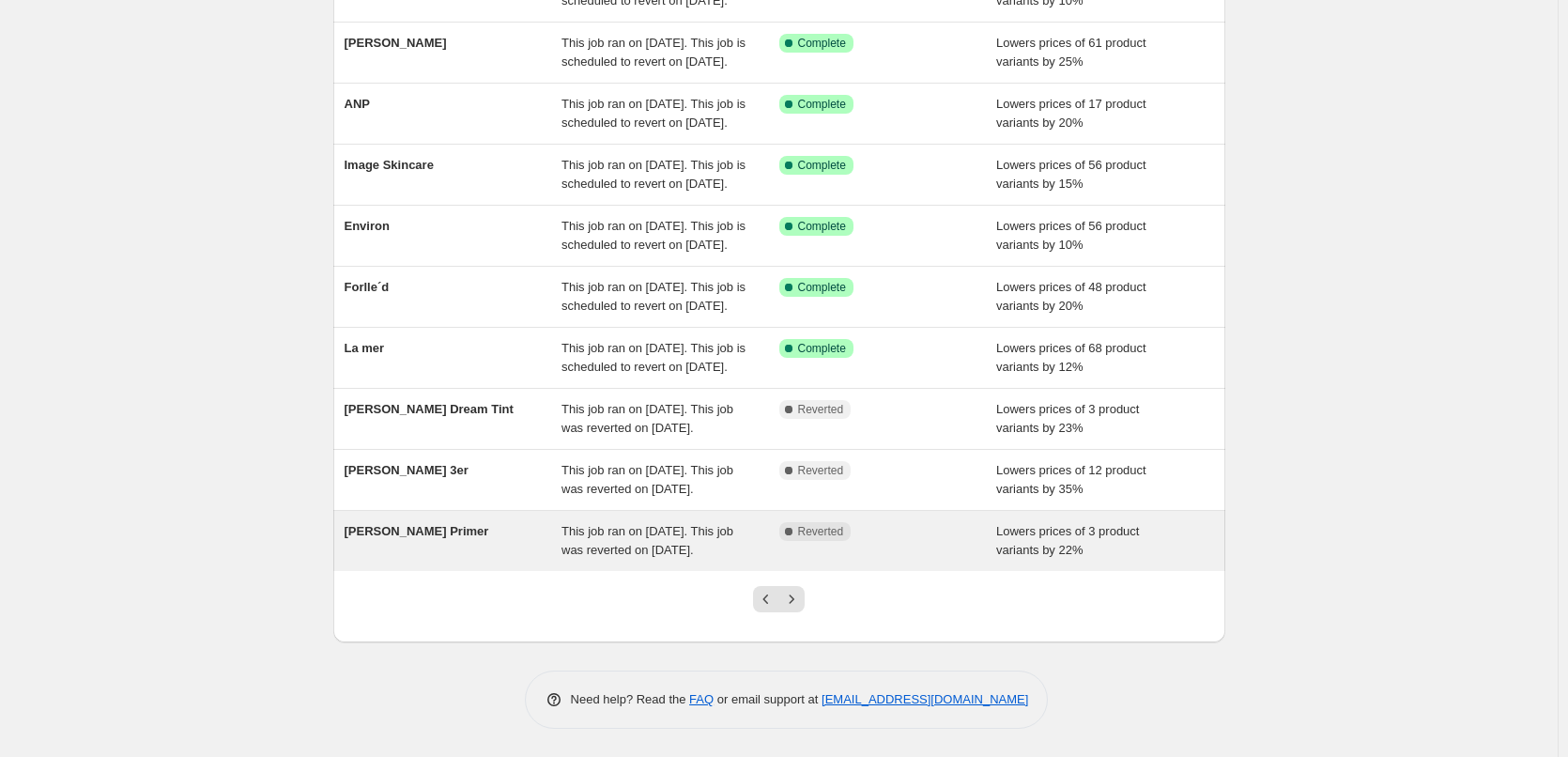
click at [422, 538] on span "[PERSON_NAME] Primer" at bounding box center [416, 531] width 144 height 14
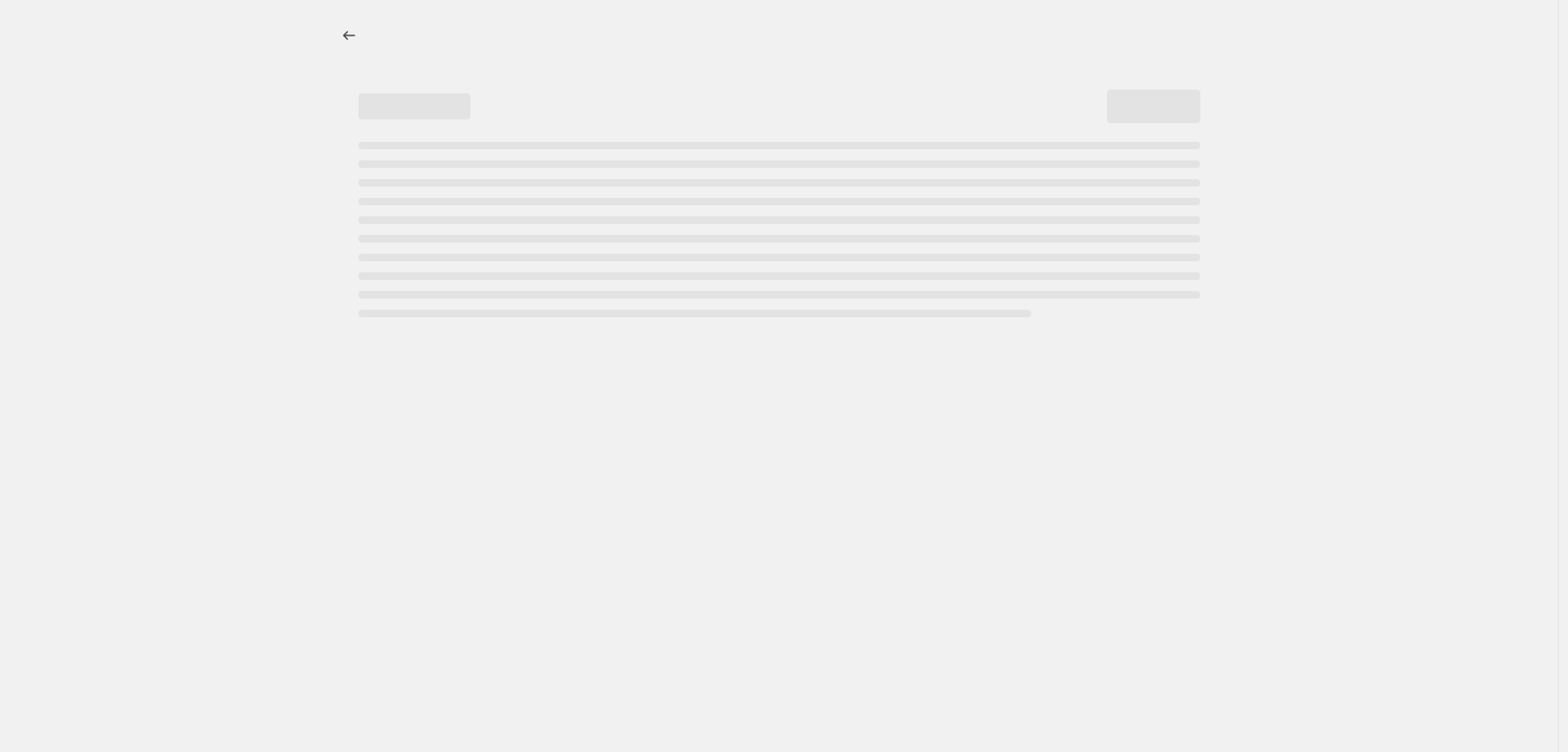
select select "percentage"
select select "tag"
select select "vendor"
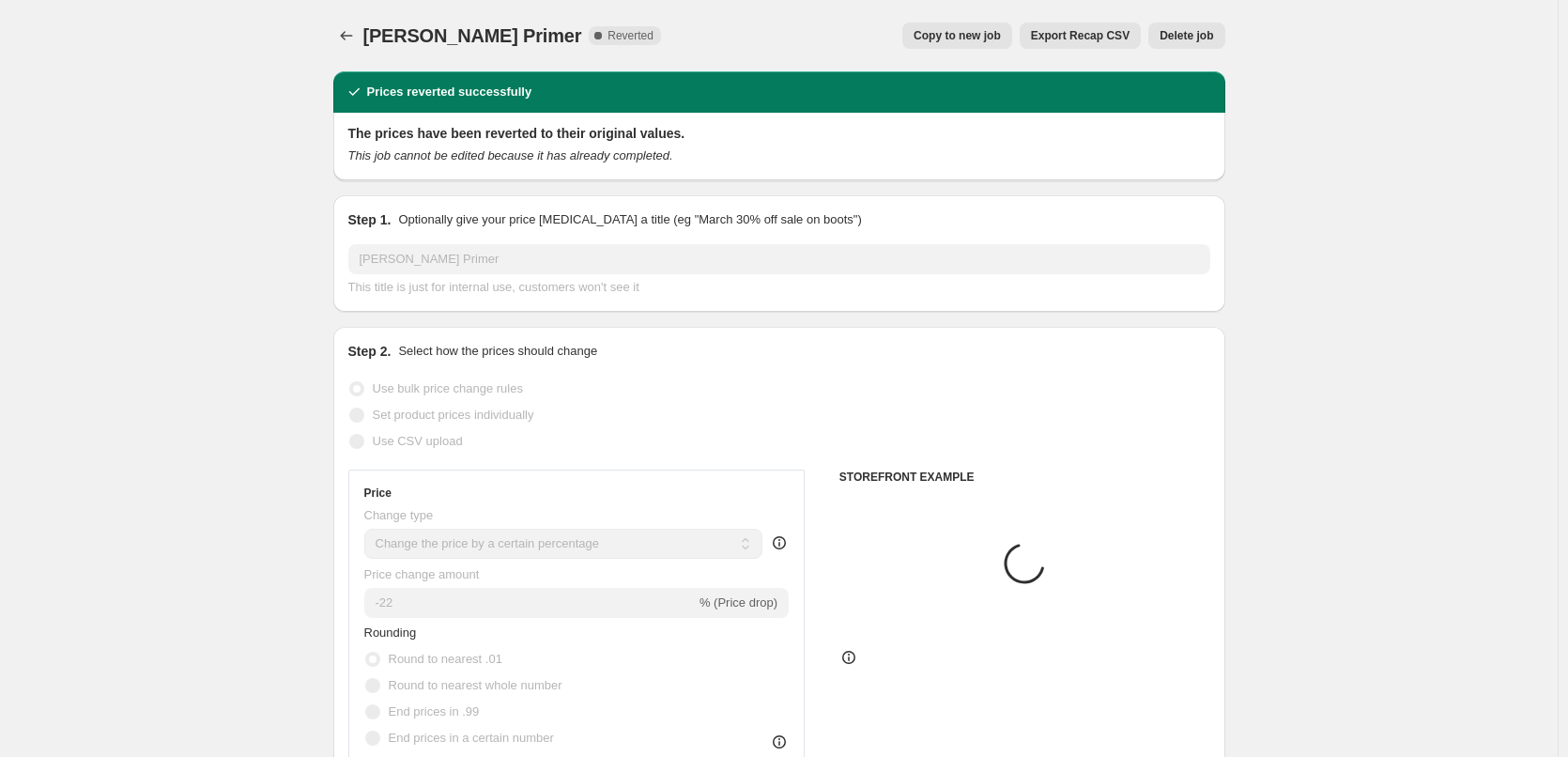
drag, startPoint x: 1202, startPoint y: 1, endPoint x: 1201, endPoint y: 20, distance: 19.0
click at [1201, 21] on div "Jane Iredale Primer. This page is ready Jane Iredale Primer Complete Reverted C…" at bounding box center [780, 36] width 892 height 71
click at [1201, 24] on button "Delete job" at bounding box center [1186, 36] width 76 height 27
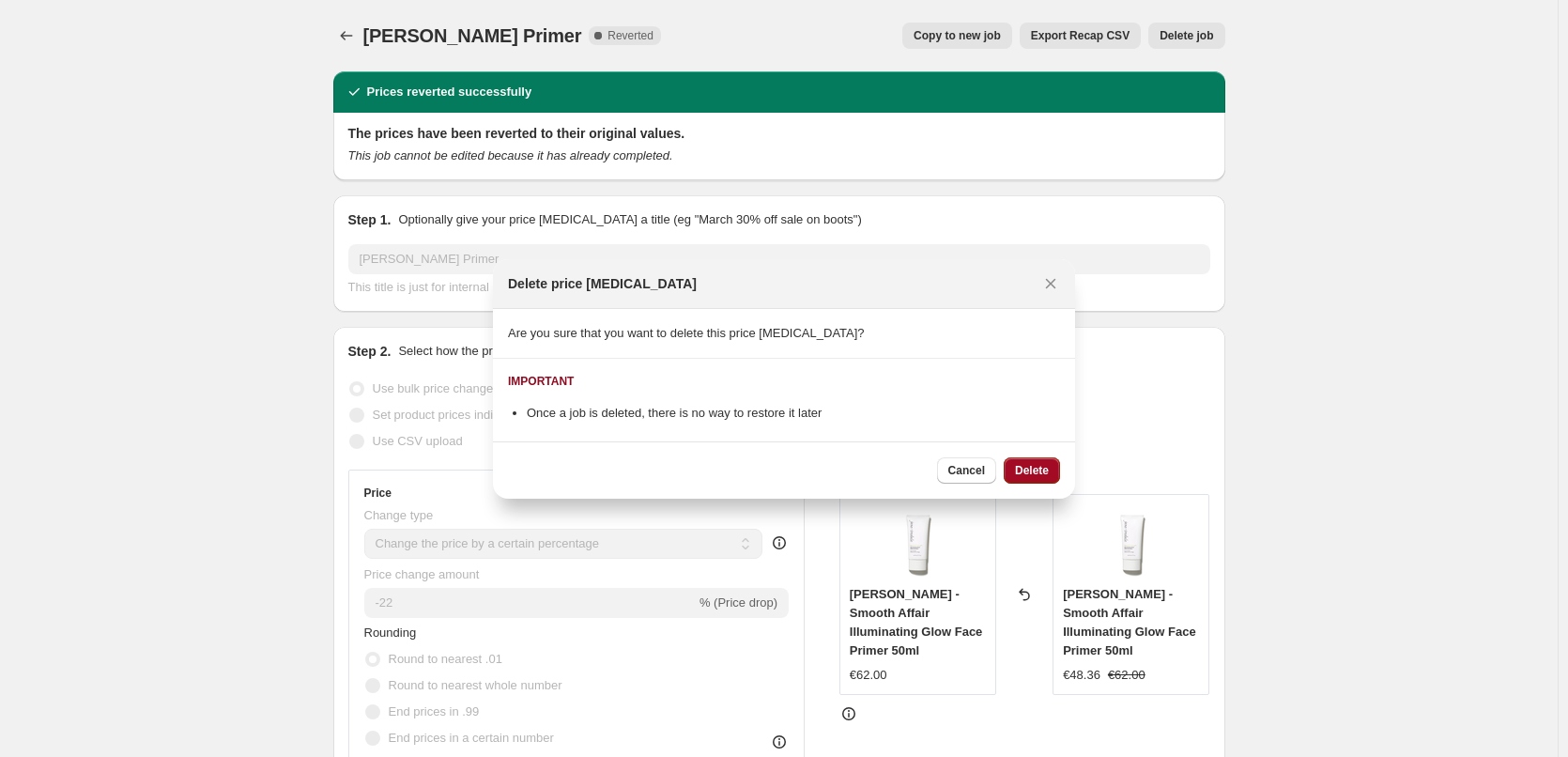
click at [1034, 472] on span "Delete" at bounding box center [1032, 470] width 34 height 15
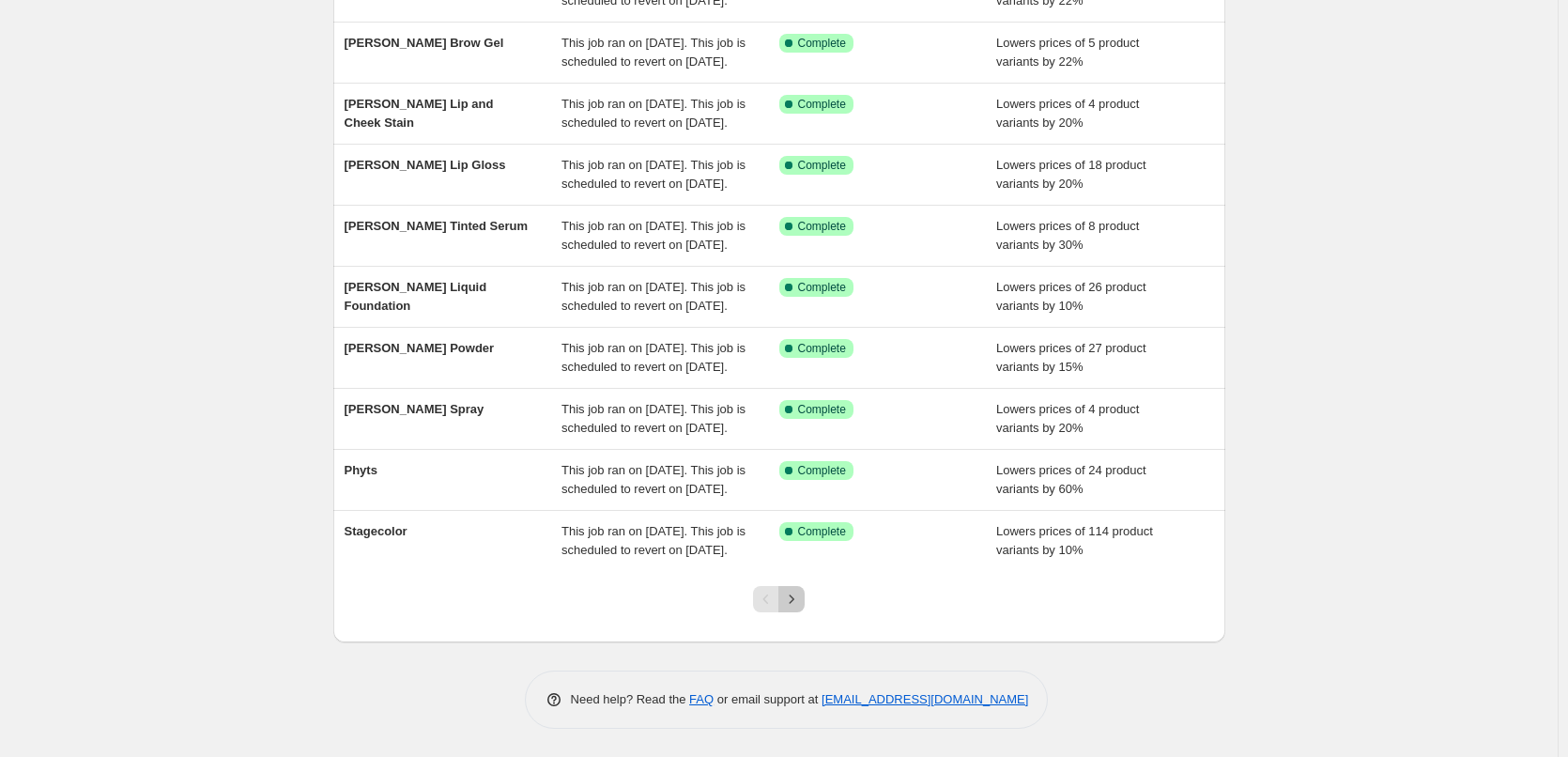
click at [787, 610] on button "Next" at bounding box center [791, 599] width 27 height 27
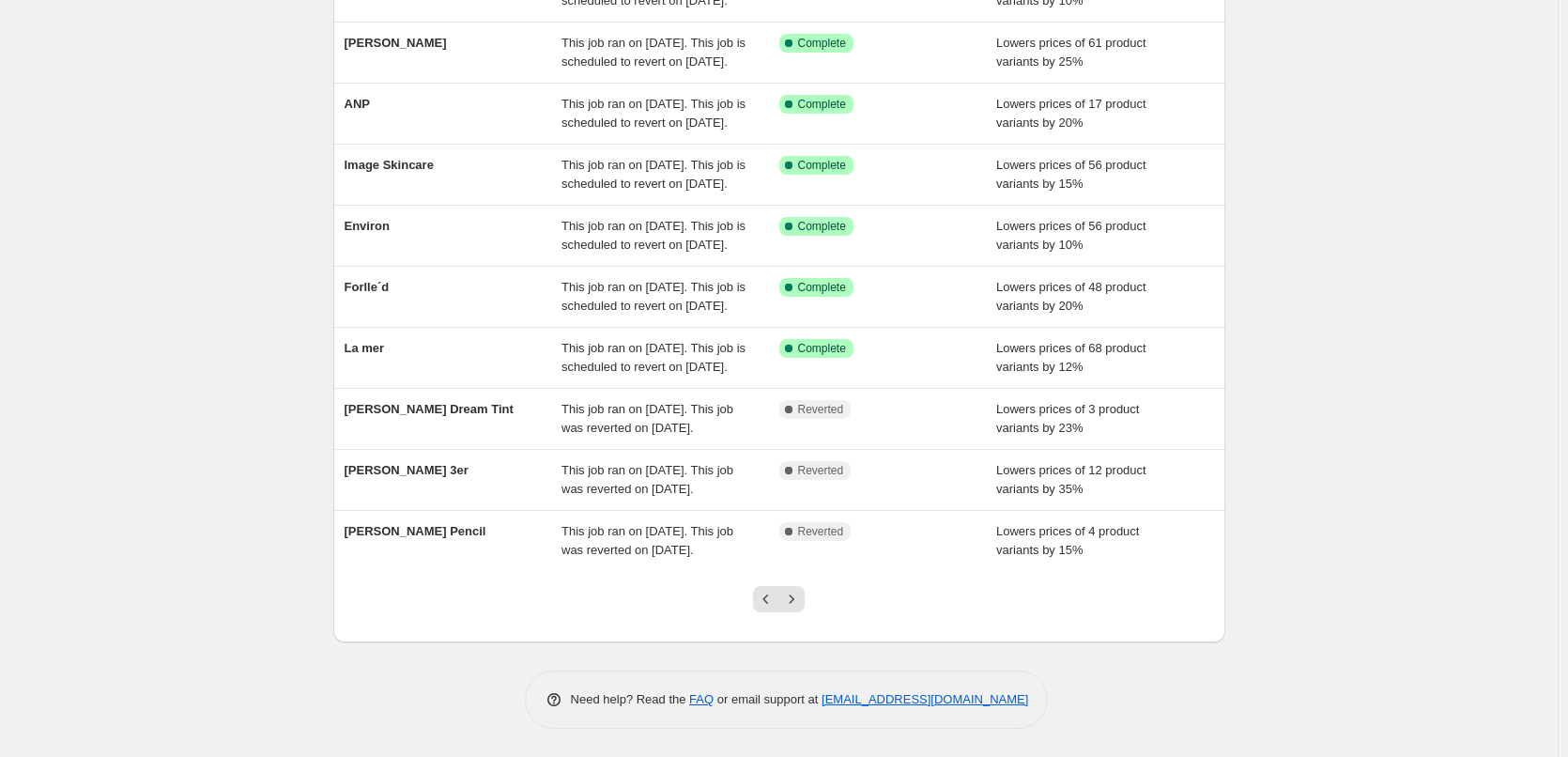
click at [787, 610] on button "Next" at bounding box center [791, 599] width 27 height 27
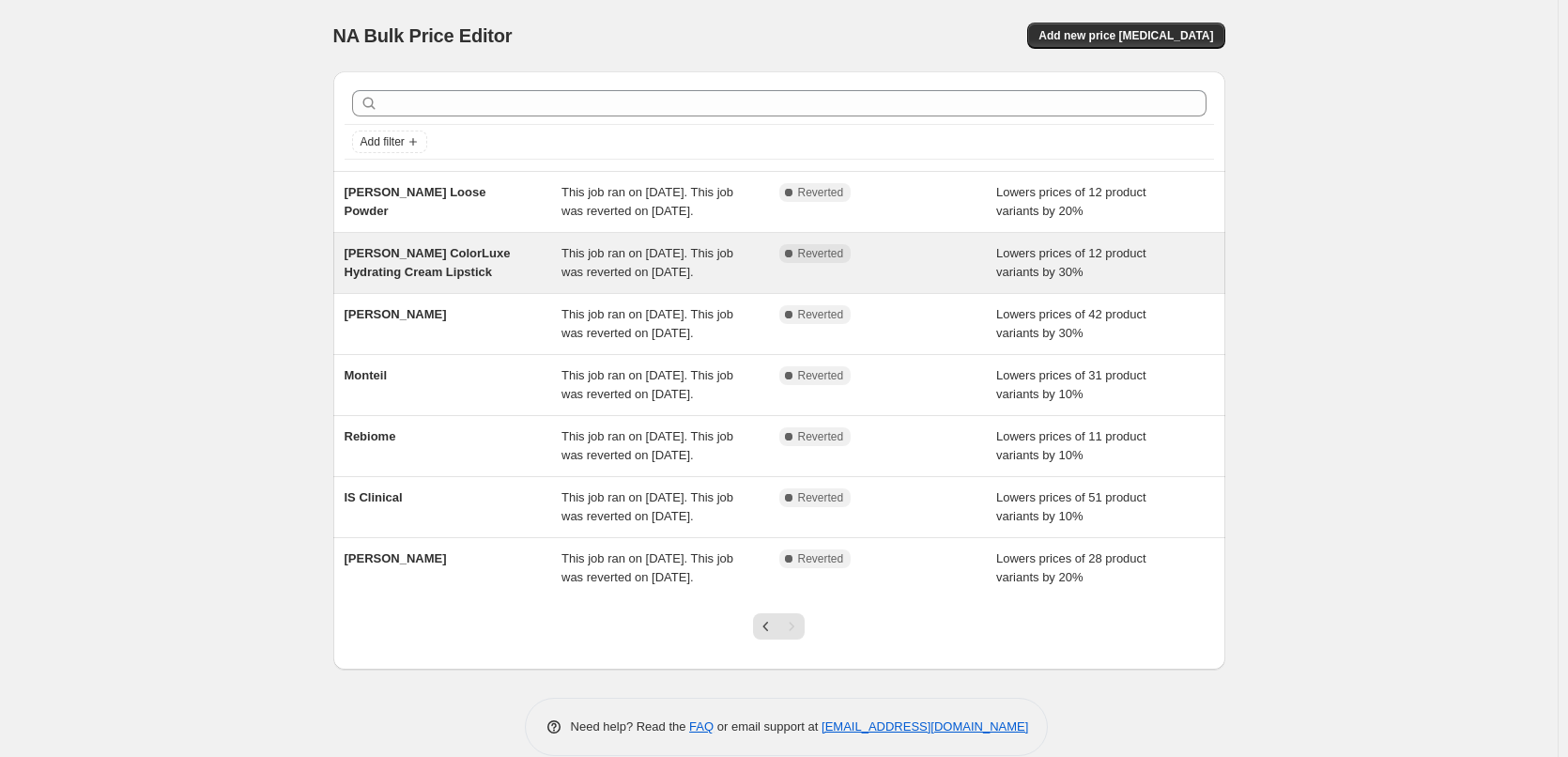
click at [452, 281] on div "[PERSON_NAME] ColorLuxe Hydrating Cream Lipstick" at bounding box center [453, 263] width 218 height 38
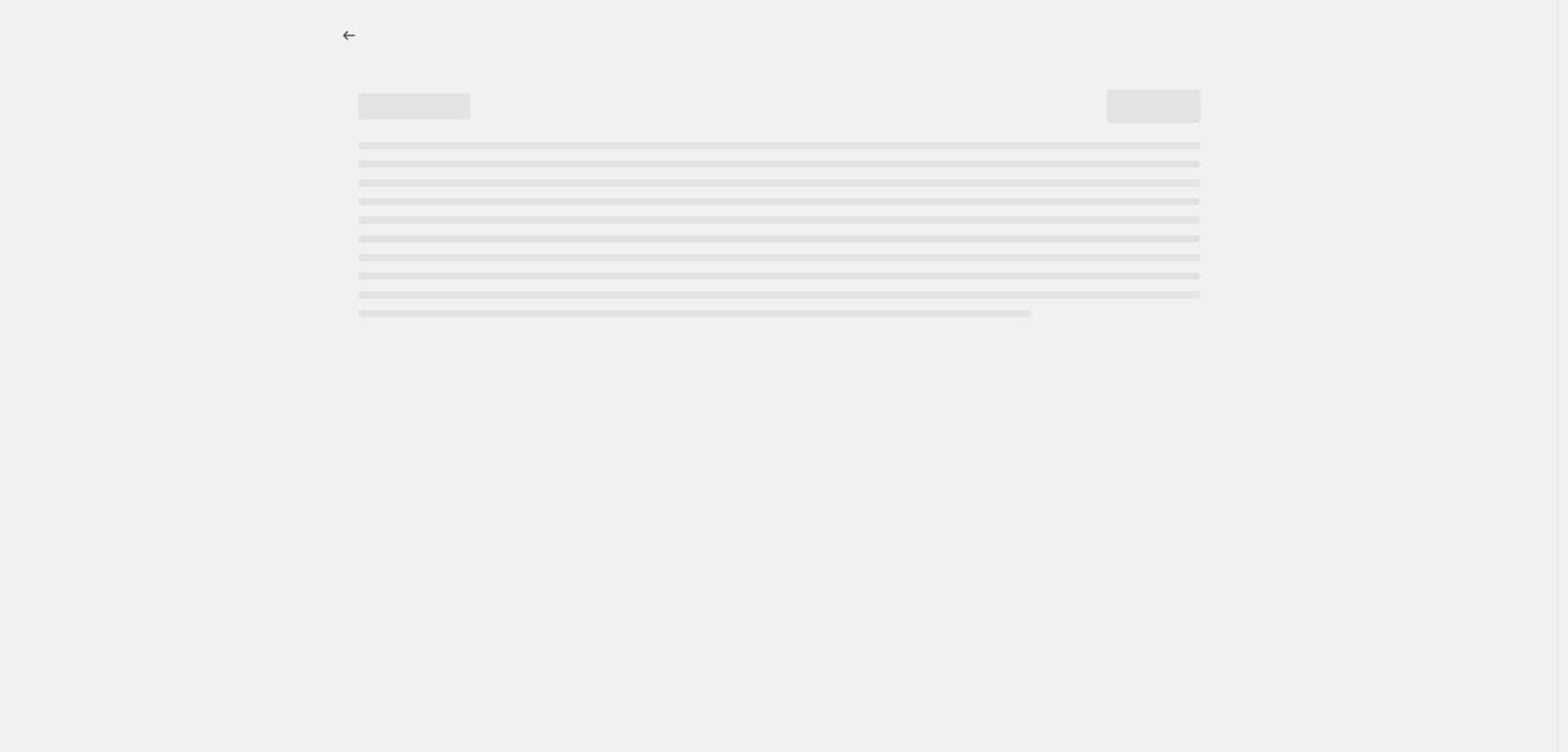
select select "percentage"
select select "tag"
select select "vendor"
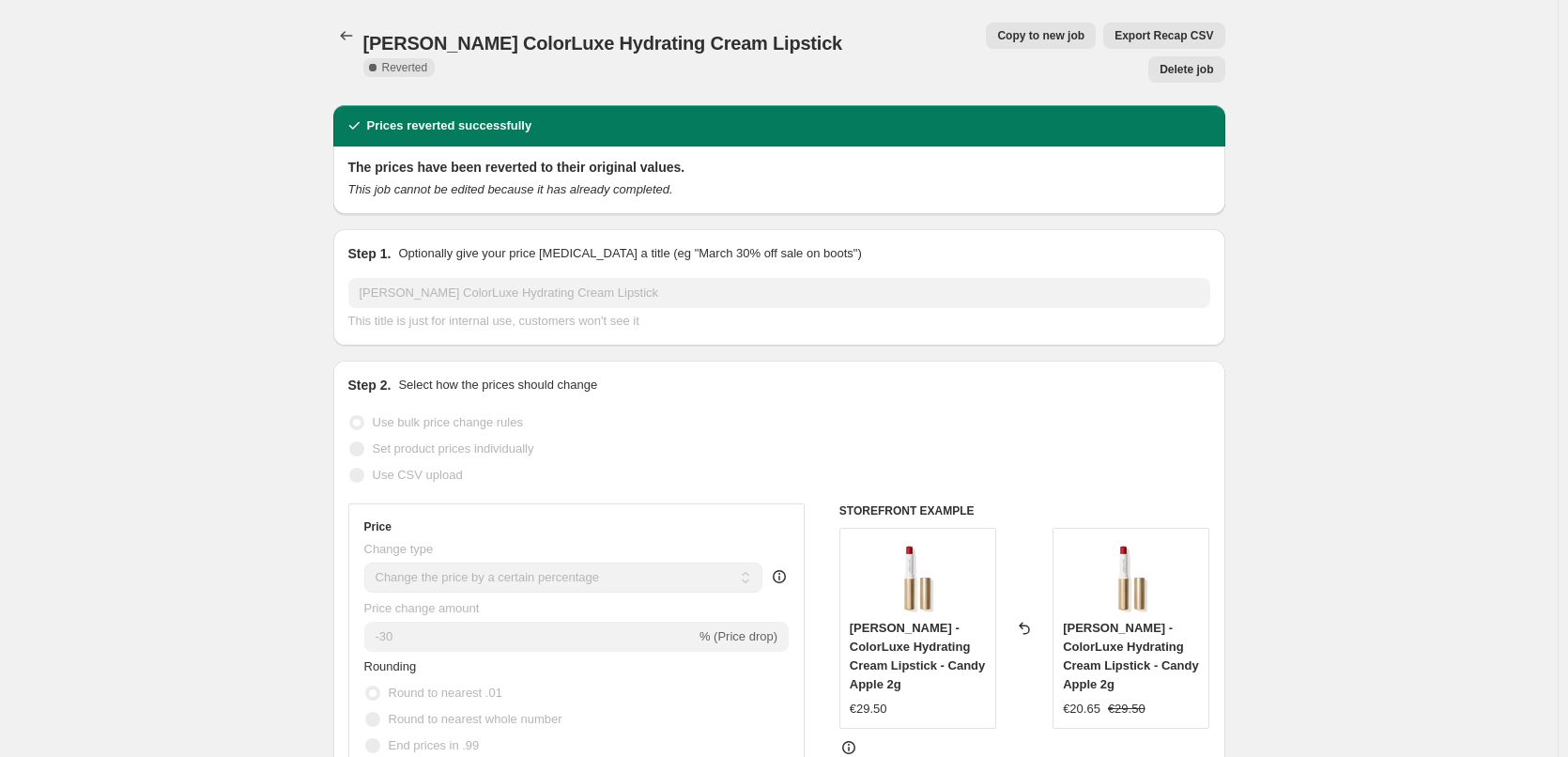
click at [997, 36] on span "Copy to new job" at bounding box center [1041, 35] width 87 height 15
select select "percentage"
select select "tag"
select select "vendor"
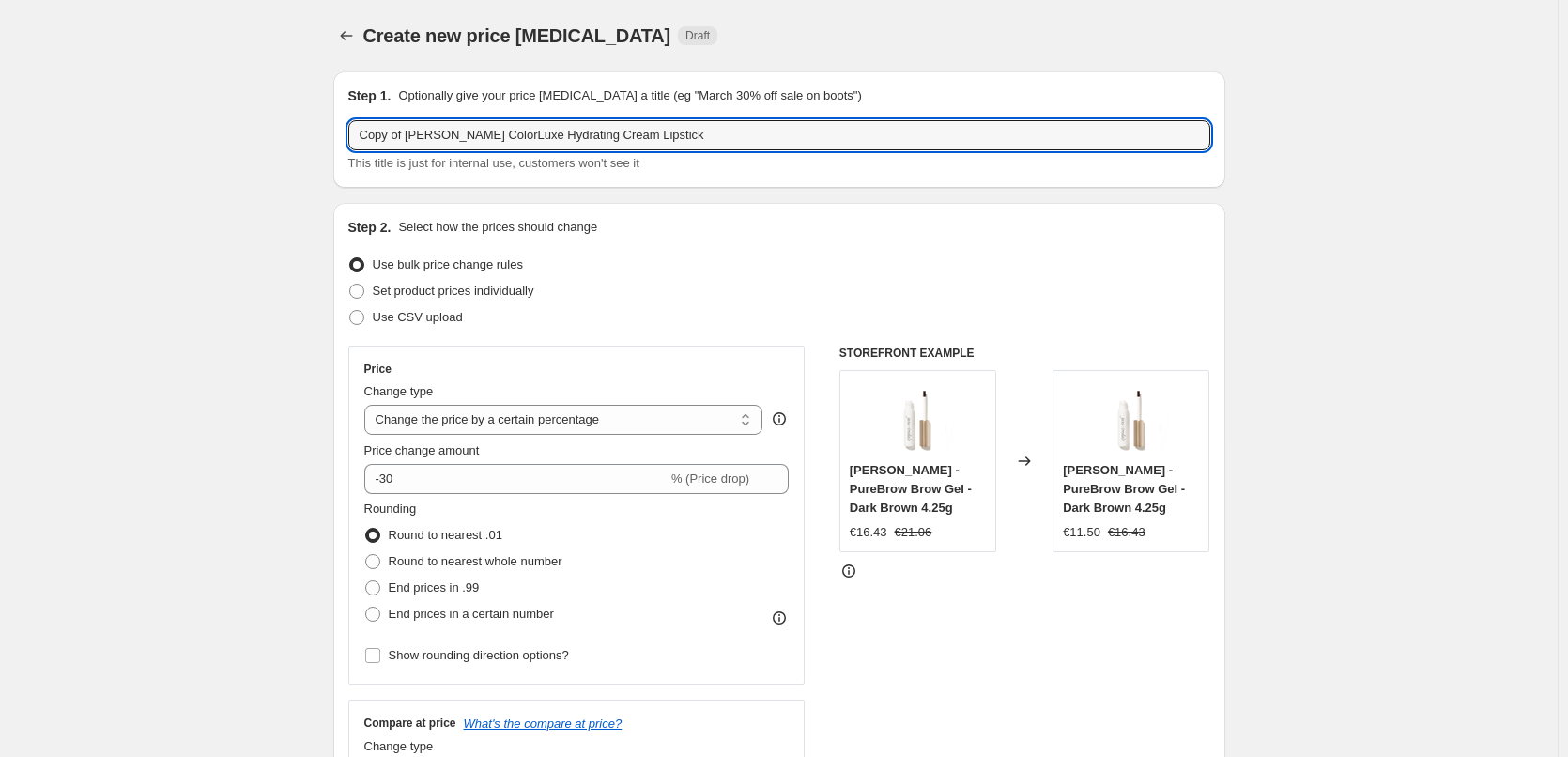
drag, startPoint x: 410, startPoint y: 139, endPoint x: 229, endPoint y: 114, distance: 182.7
drag, startPoint x: 700, startPoint y: 141, endPoint x: 487, endPoint y: 135, distance: 213.1
click at [487, 135] on input "[PERSON_NAME] ColorLuxe Hydrating Cream Lipstick" at bounding box center [779, 136] width 862 height 30
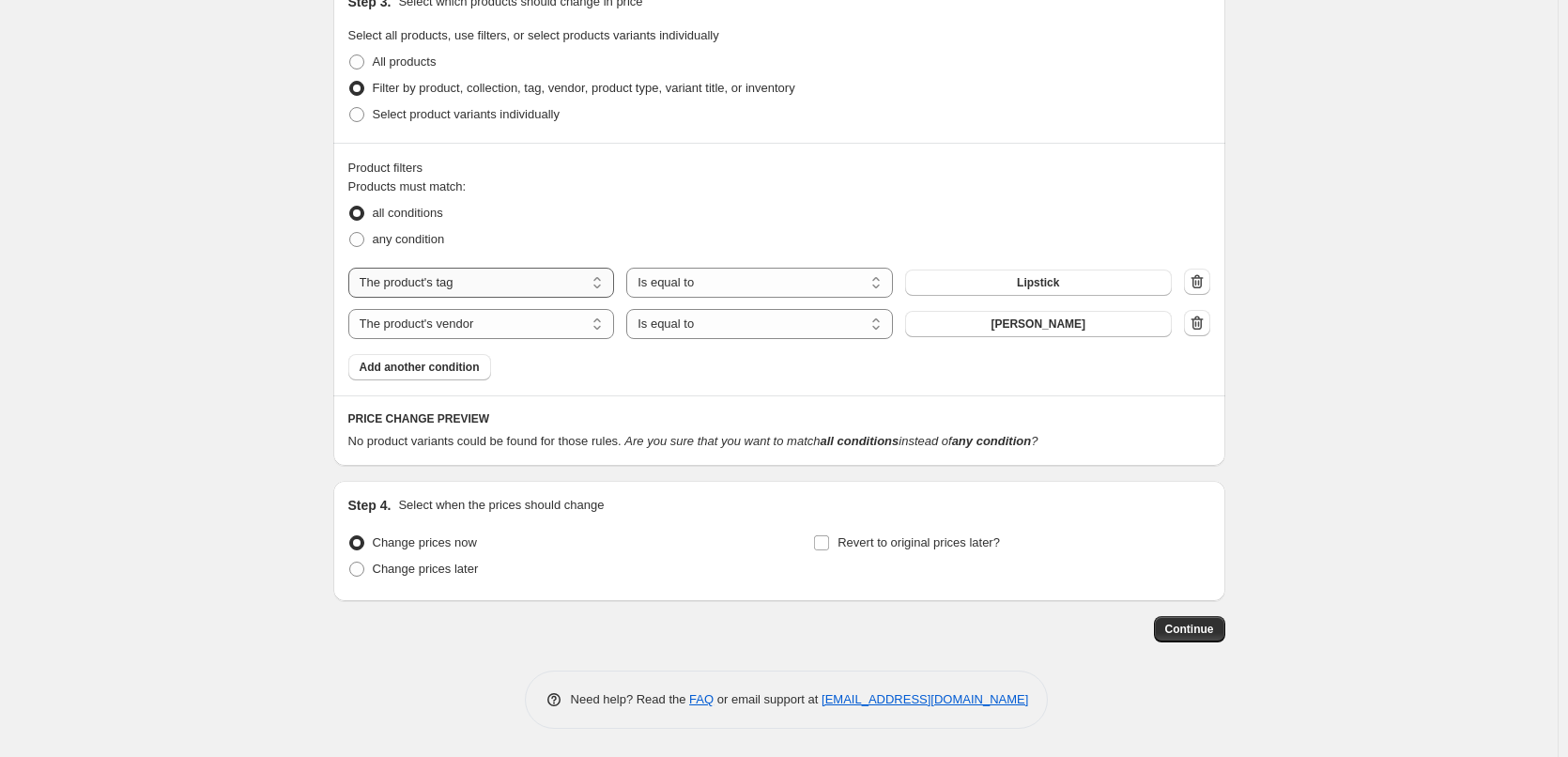
type input "[PERSON_NAME] ColorLuxe Hydrating Cream Lipstick"
click at [503, 283] on select "The product The product's collection The product's tag The product's vendor The…" at bounding box center [482, 283] width 267 height 30
select select "product_type"
drag, startPoint x: 1074, startPoint y: 288, endPoint x: 1048, endPoint y: 288, distance: 26.0
click at [1048, 288] on span "Ampulle" at bounding box center [1038, 282] width 45 height 15
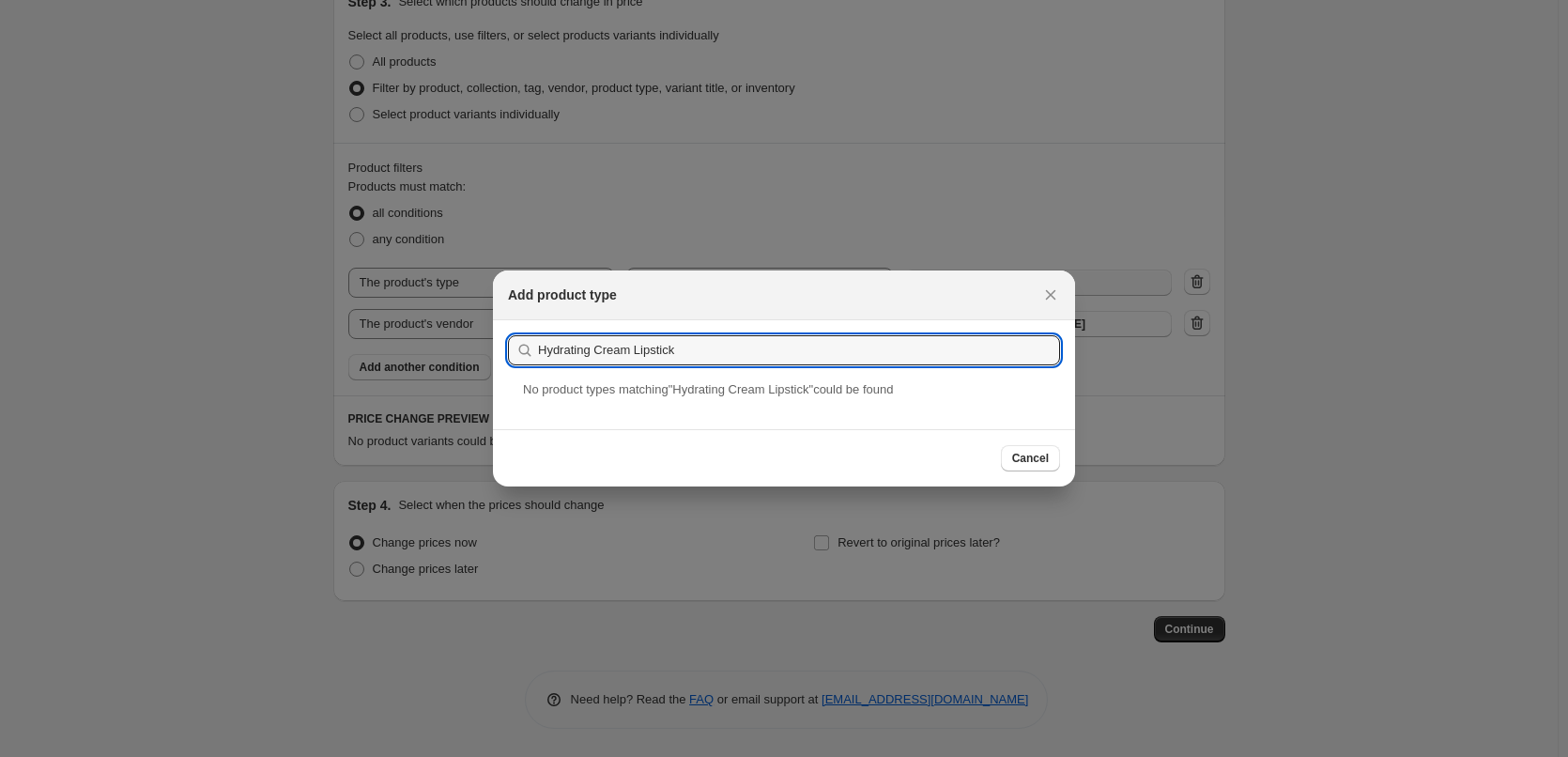
drag, startPoint x: 632, startPoint y: 349, endPoint x: 249, endPoint y: 340, distance: 383.1
click at [249, 756] on div "Add product type Submit Hydrating Cream Lipstick No product type s matching " H…" at bounding box center [784, 757] width 1568 height 0
type input "Lipstick"
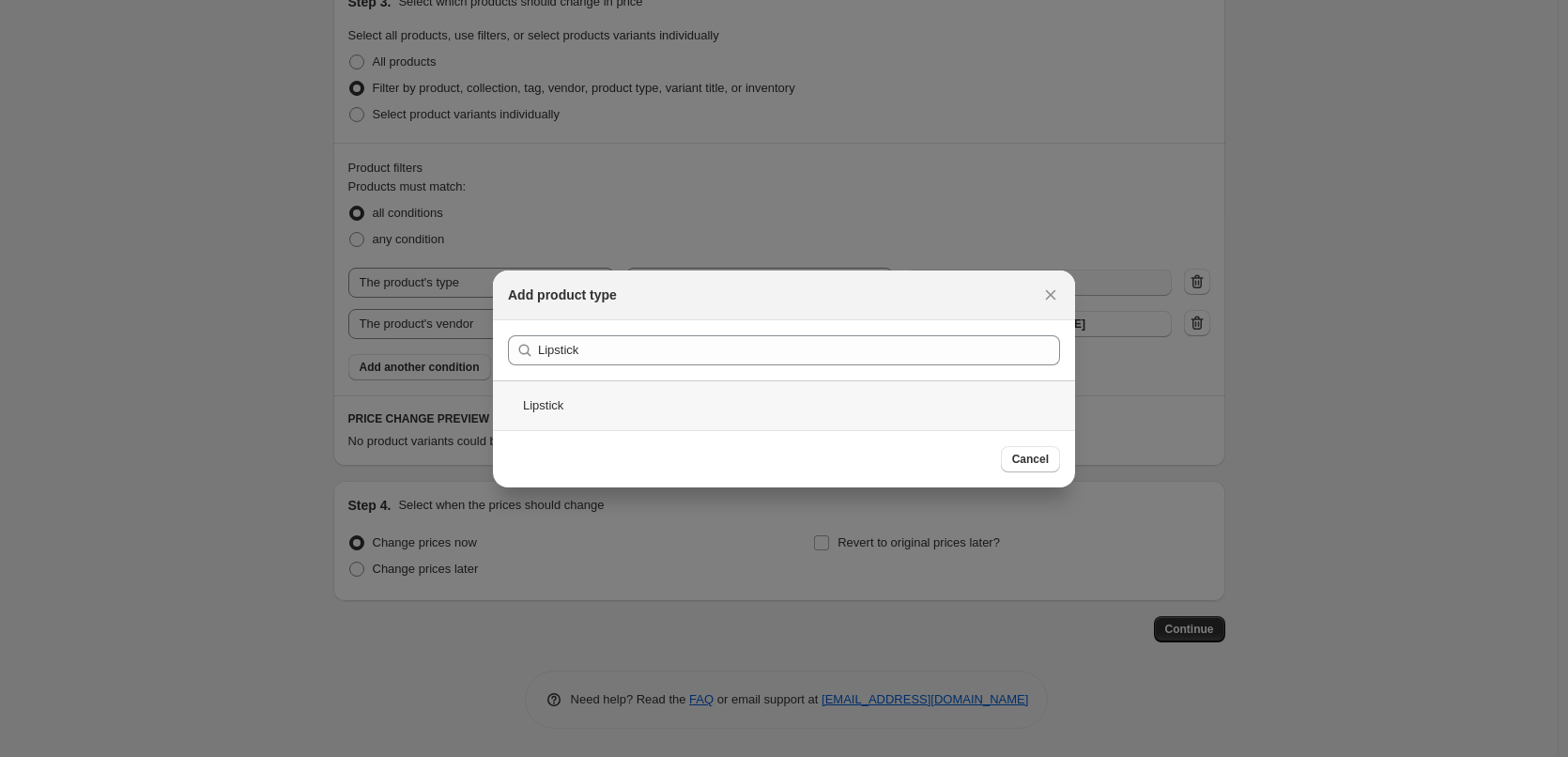
click at [591, 403] on div "Lipstick" at bounding box center [784, 405] width 583 height 49
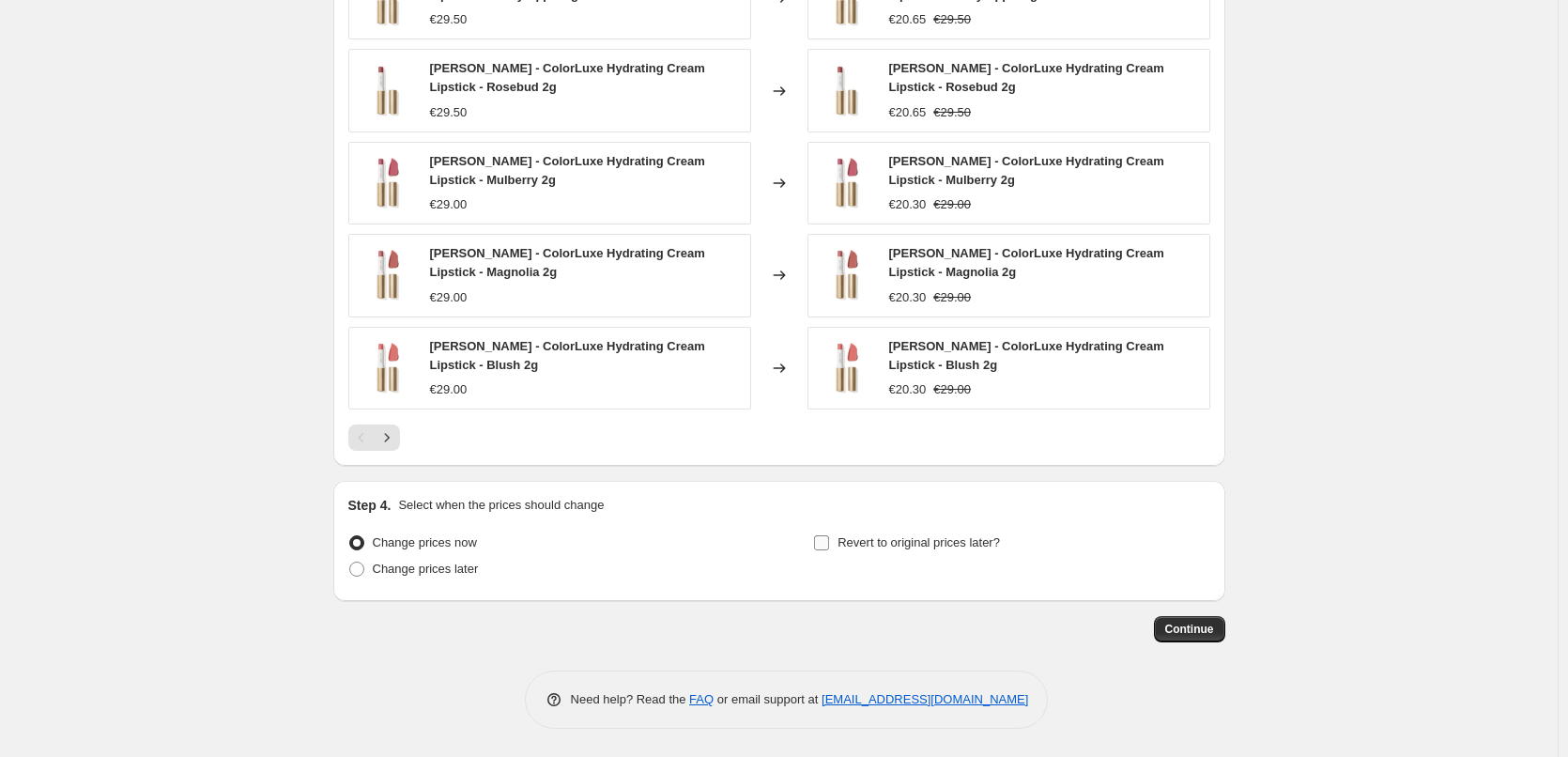
click at [892, 531] on label "Revert to original prices later?" at bounding box center [906, 542] width 187 height 27
click at [829, 535] on input "Revert to original prices later?" at bounding box center [821, 542] width 15 height 15
checkbox input "true"
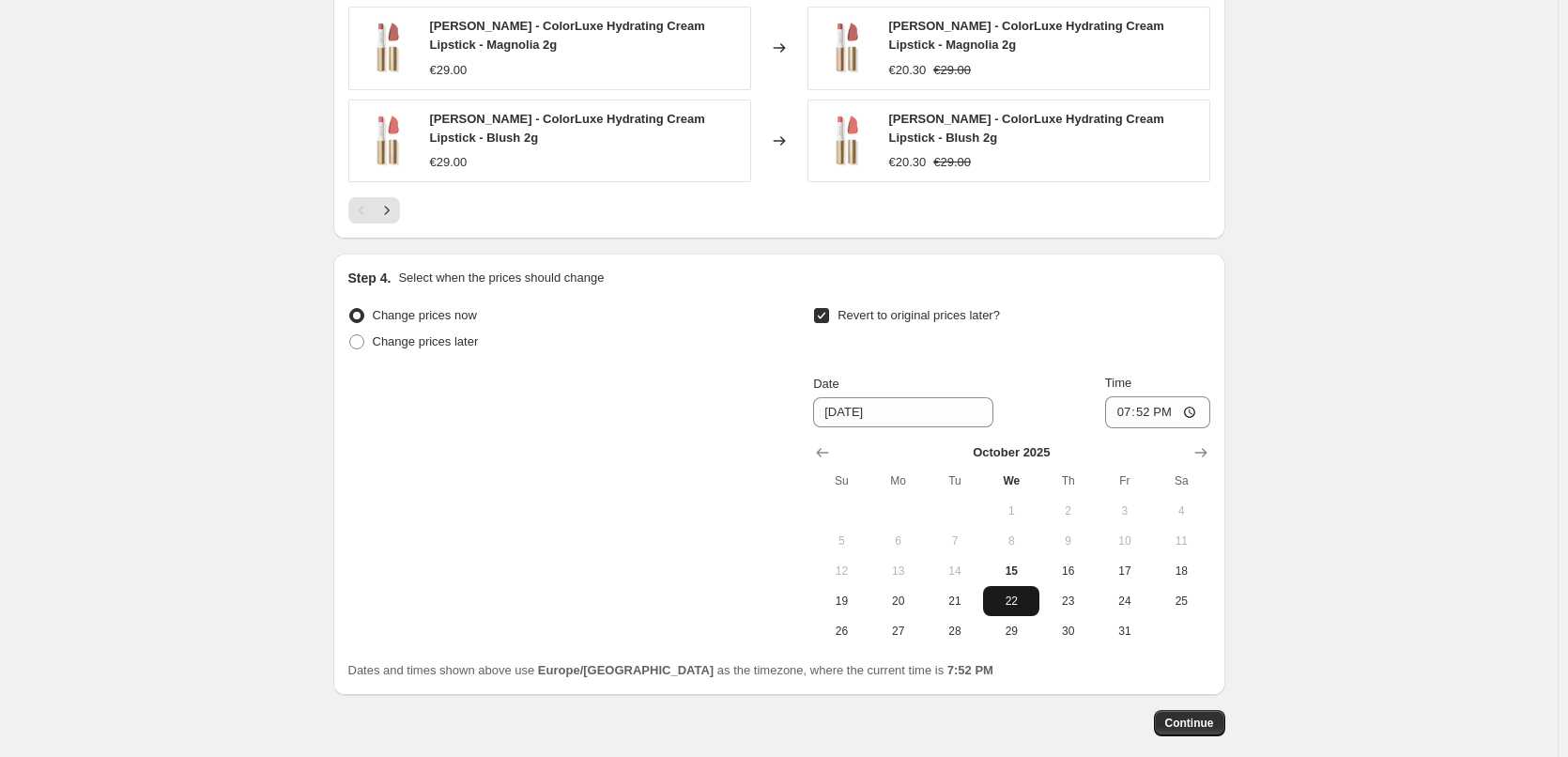
scroll to position [1726, 0]
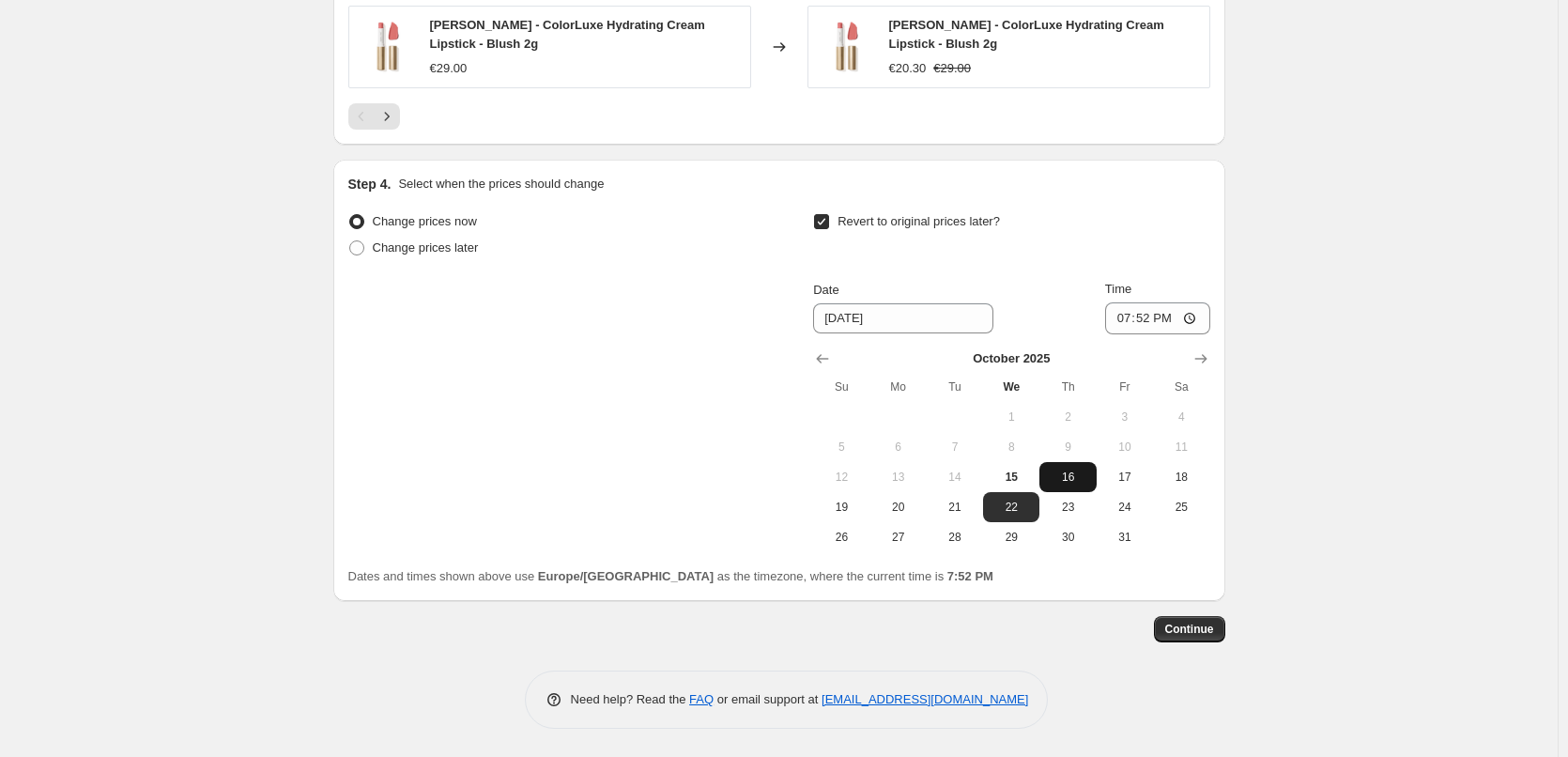
click at [1073, 465] on button "16" at bounding box center [1067, 477] width 56 height 30
type input "[DATE]"
click at [1128, 322] on input "19:52" at bounding box center [1157, 319] width 105 height 32
type input "03:00"
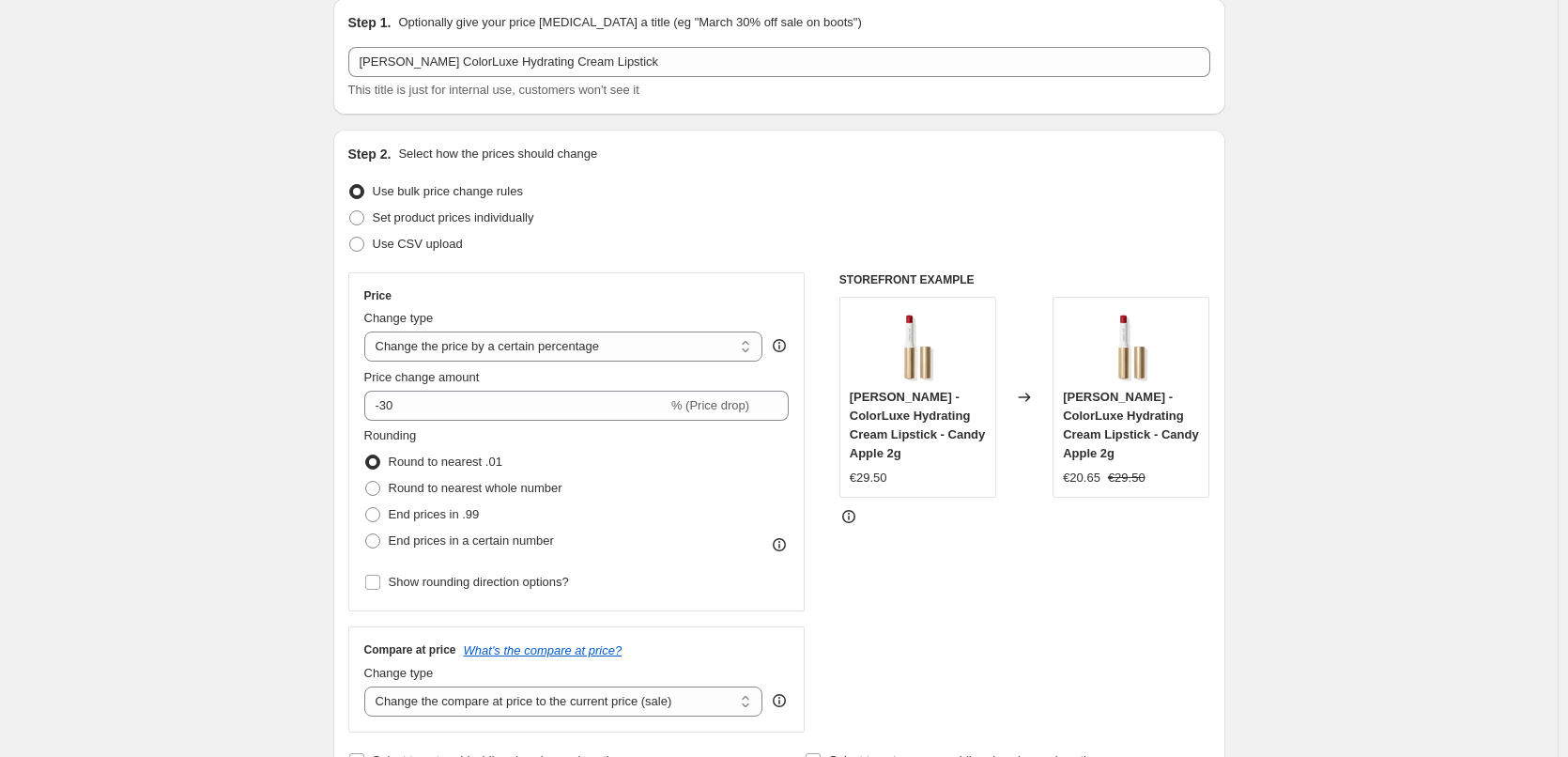
scroll to position [0, 0]
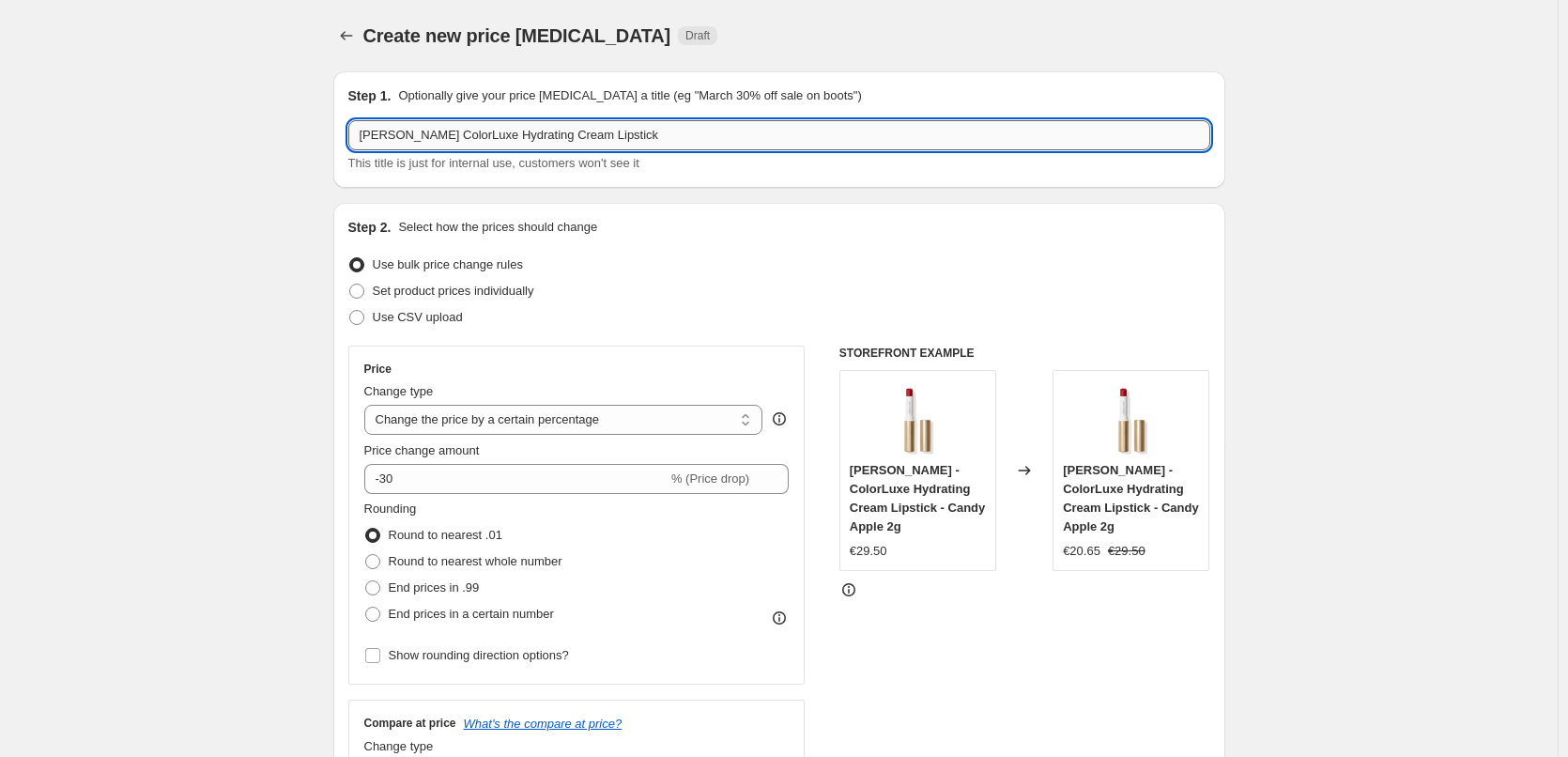
drag, startPoint x: 581, startPoint y: 134, endPoint x: 433, endPoint y: 138, distance: 148.1
click at [433, 138] on input "[PERSON_NAME] ColorLuxe Hydrating Cream Lipstick" at bounding box center [779, 136] width 862 height 30
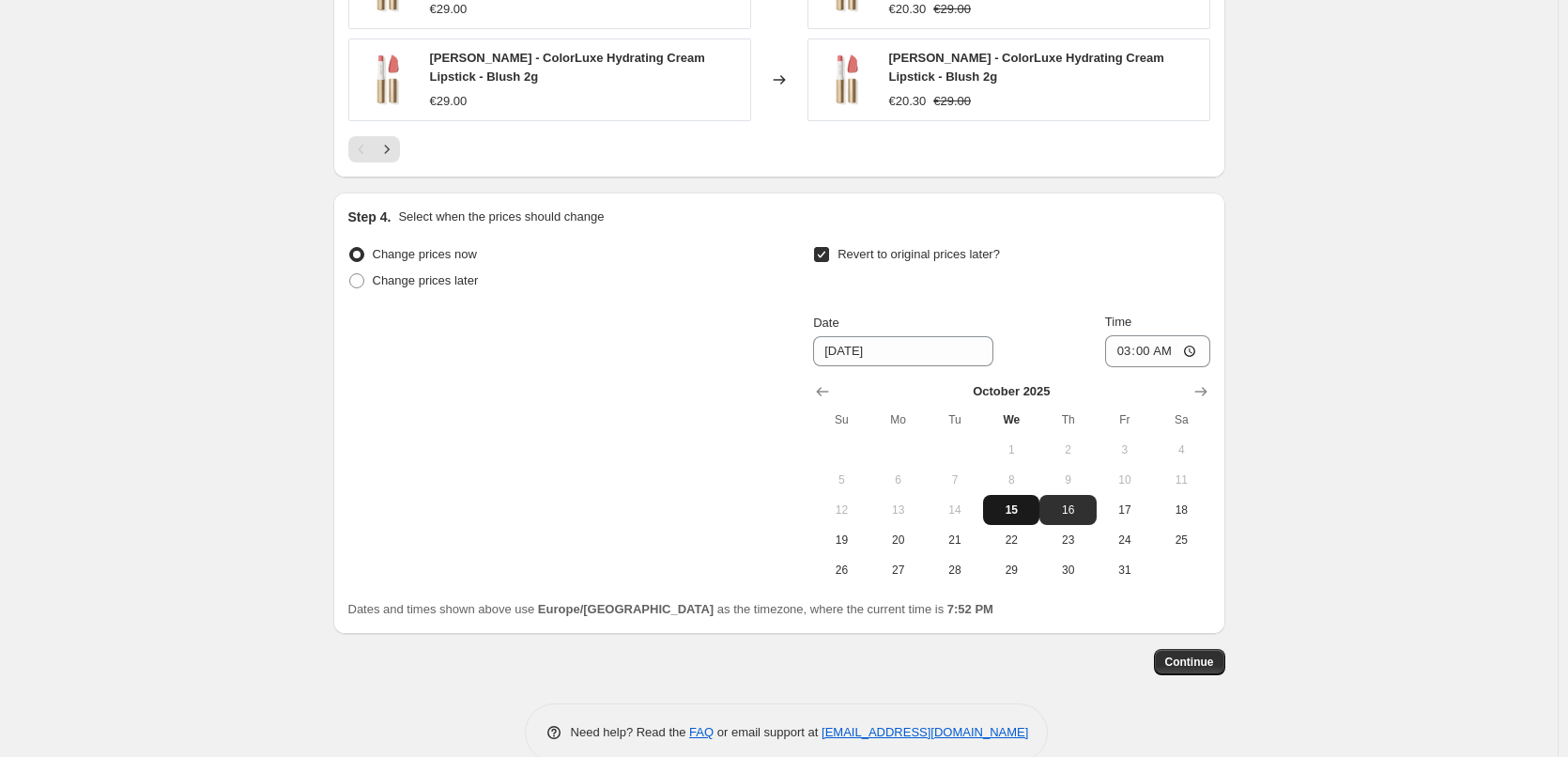
scroll to position [1726, 0]
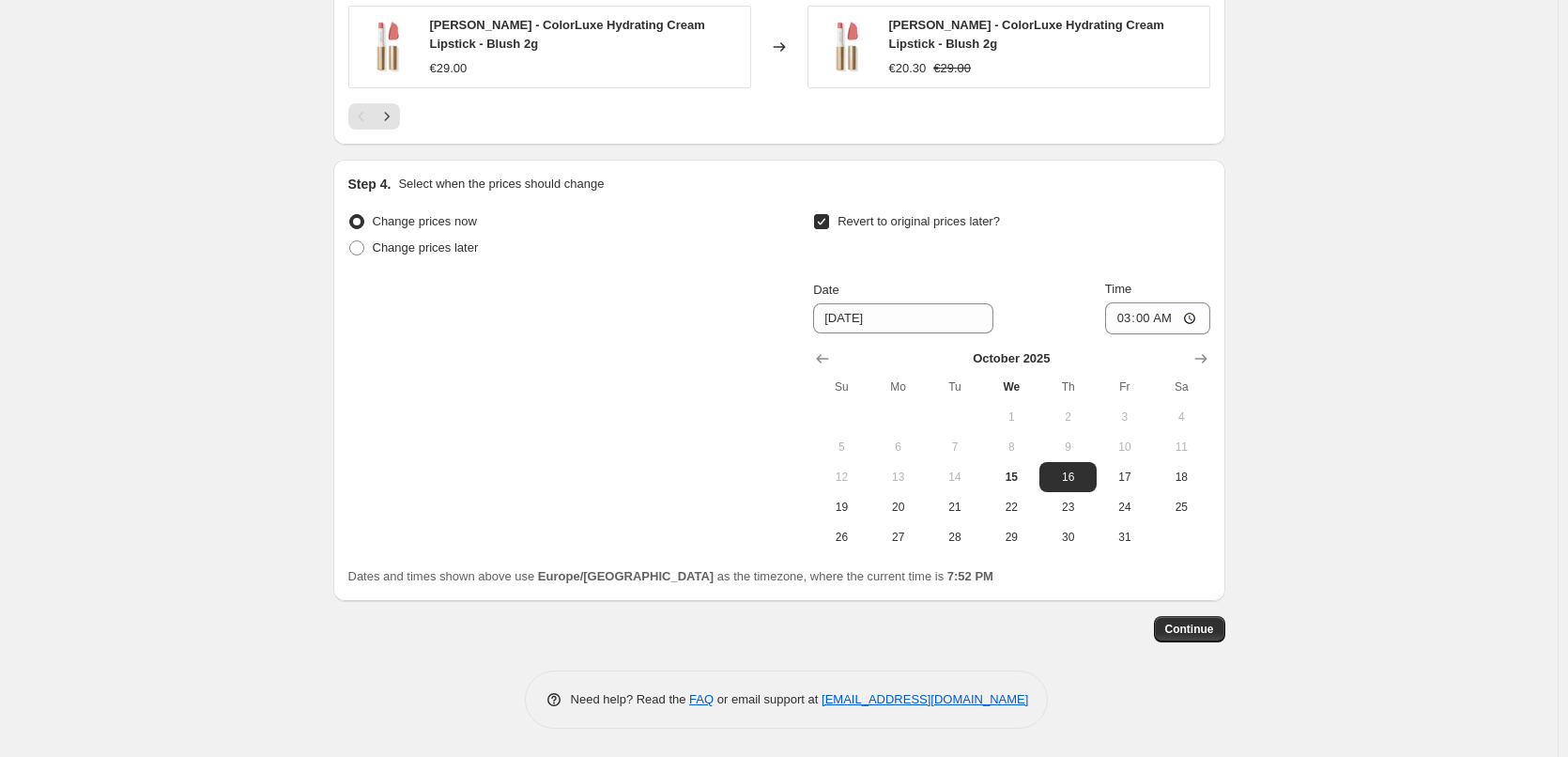
type input "Jane Iredale Lipstick"
click at [1201, 629] on span "Continue" at bounding box center [1189, 628] width 48 height 15
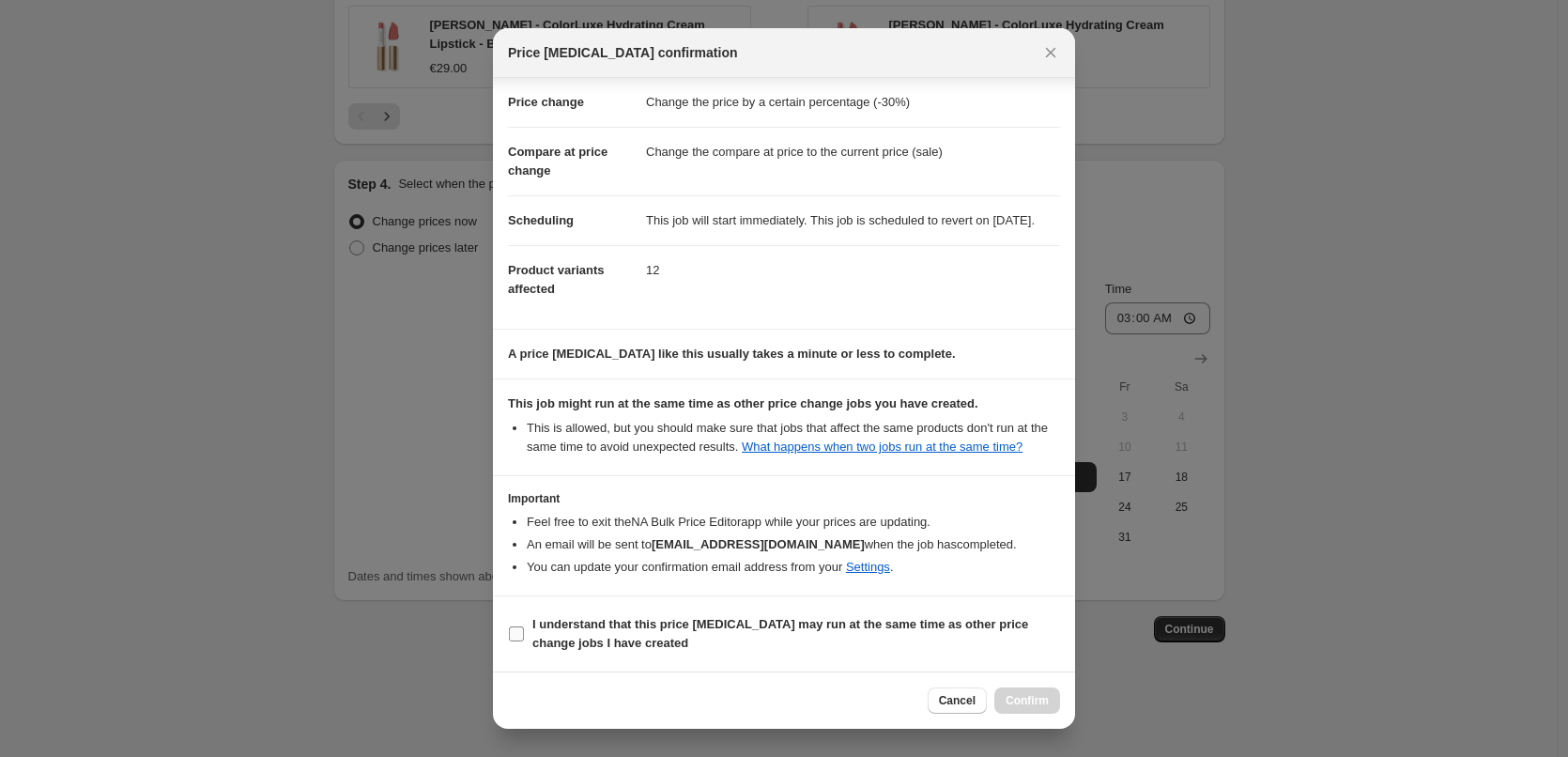
scroll to position [52, 0]
click at [599, 618] on b "I understand that this price [MEDICAL_DATA] may run at the same time as other p…" at bounding box center [780, 633] width 496 height 33
click at [524, 626] on input "I understand that this price [MEDICAL_DATA] may run at the same time as other p…" at bounding box center [516, 633] width 15 height 15
checkbox input "true"
click at [1038, 689] on button "Confirm" at bounding box center [1027, 701] width 65 height 27
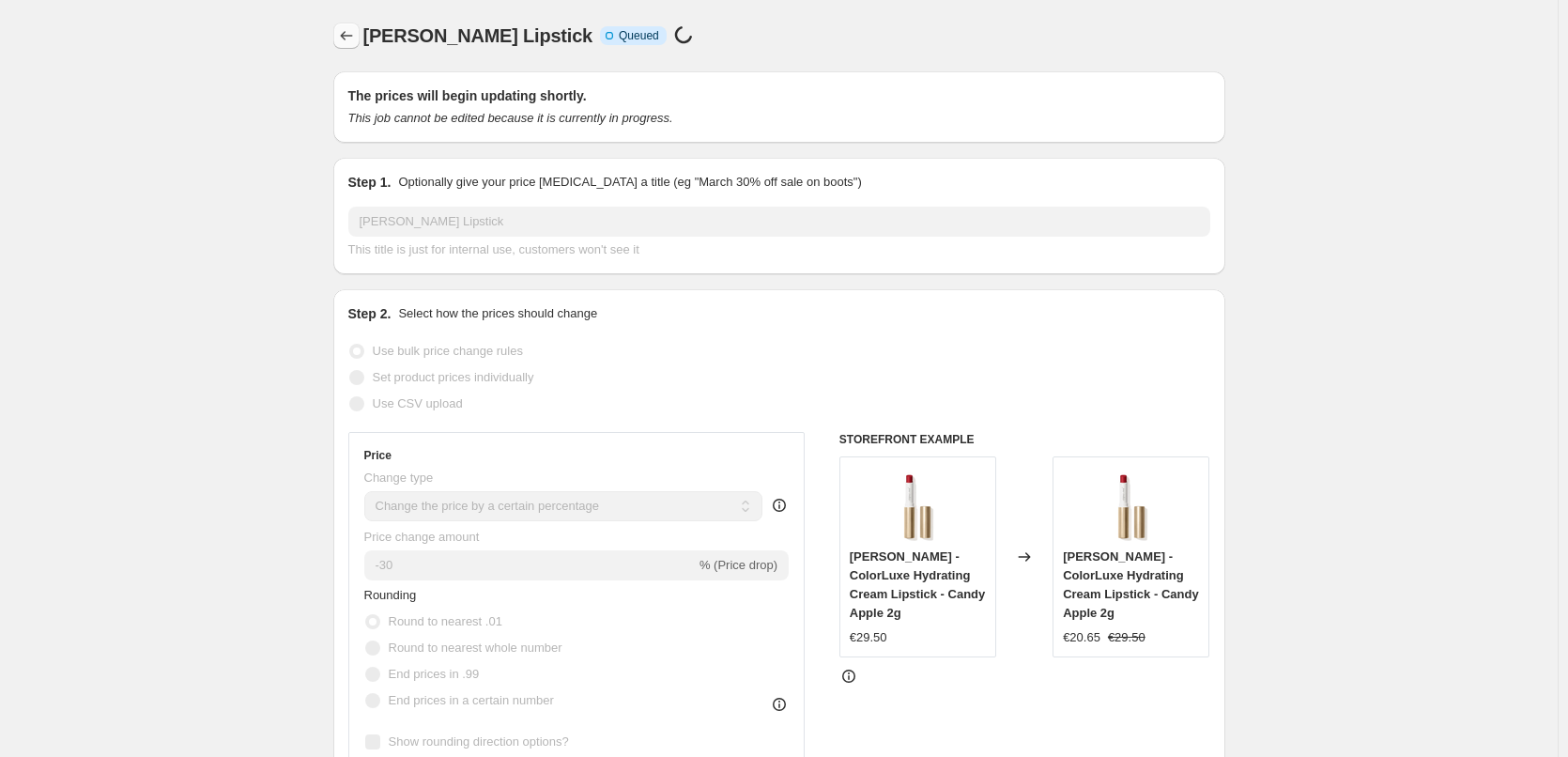
click at [354, 40] on icon "Price change jobs" at bounding box center [346, 36] width 19 height 19
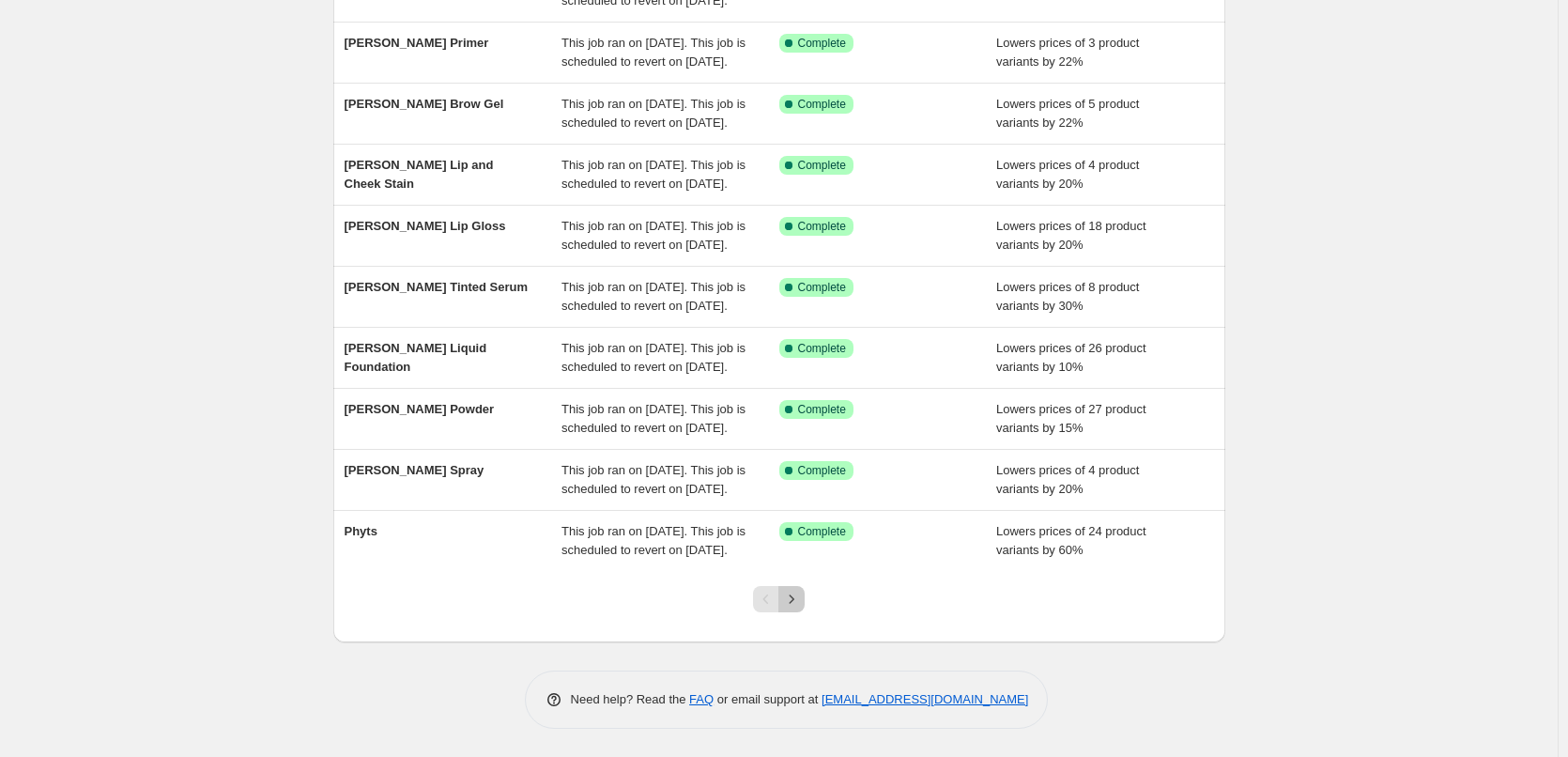
click at [799, 597] on icon "Next" at bounding box center [791, 599] width 19 height 19
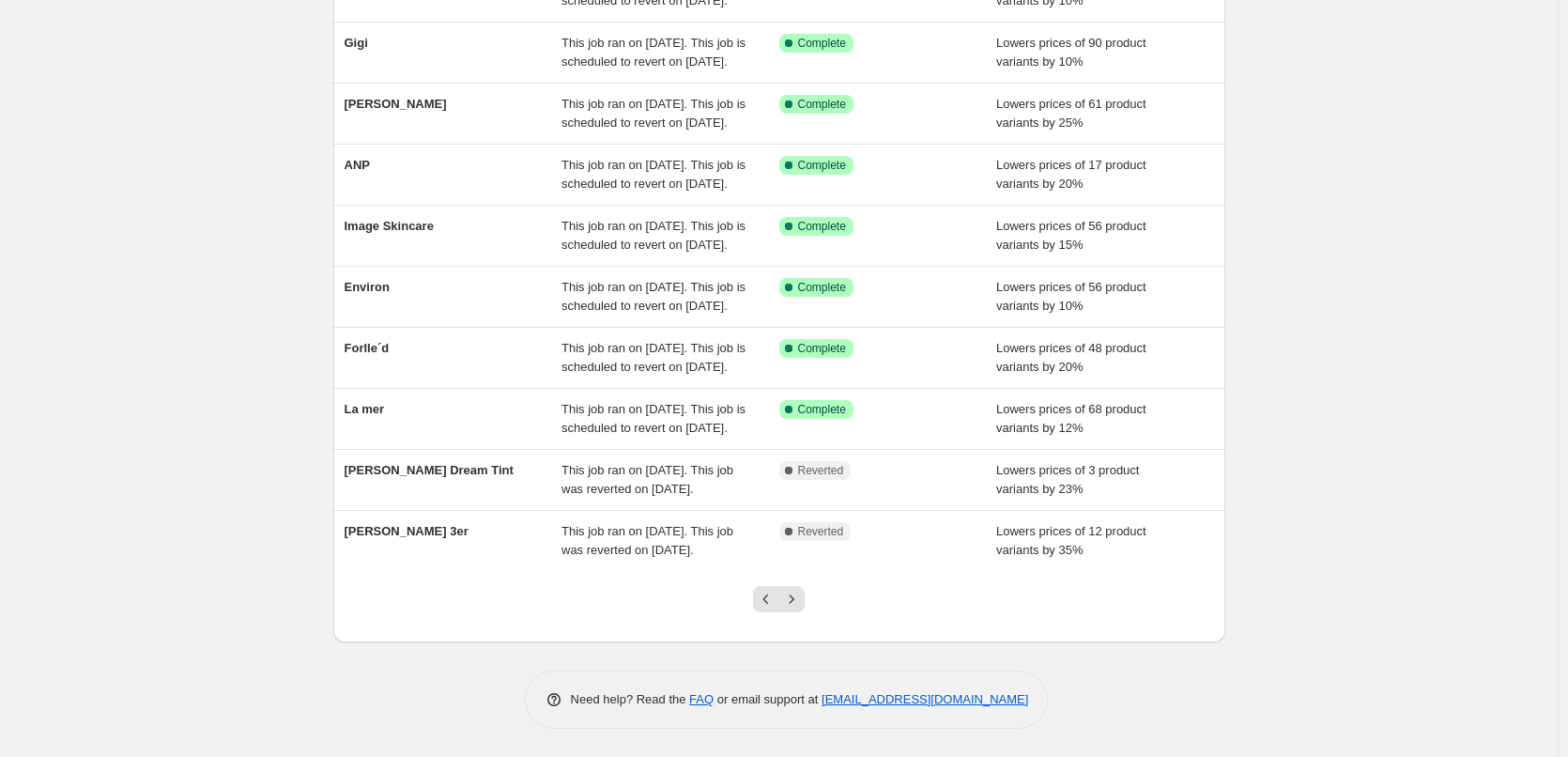
click at [799, 597] on icon "Next" at bounding box center [791, 599] width 19 height 19
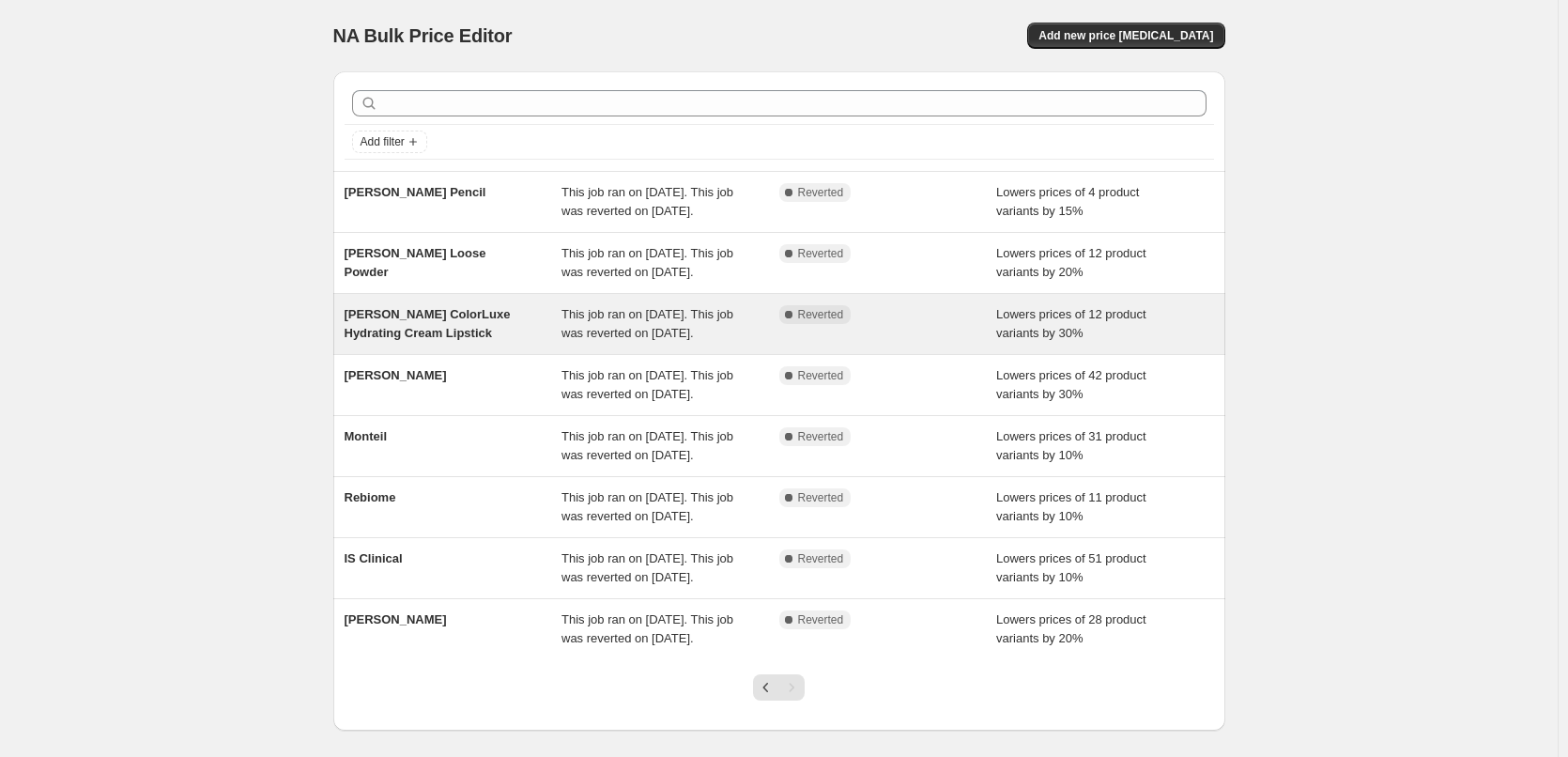
click at [464, 340] on span "[PERSON_NAME] ColorLuxe Hydrating Cream Lipstick" at bounding box center [427, 323] width 166 height 33
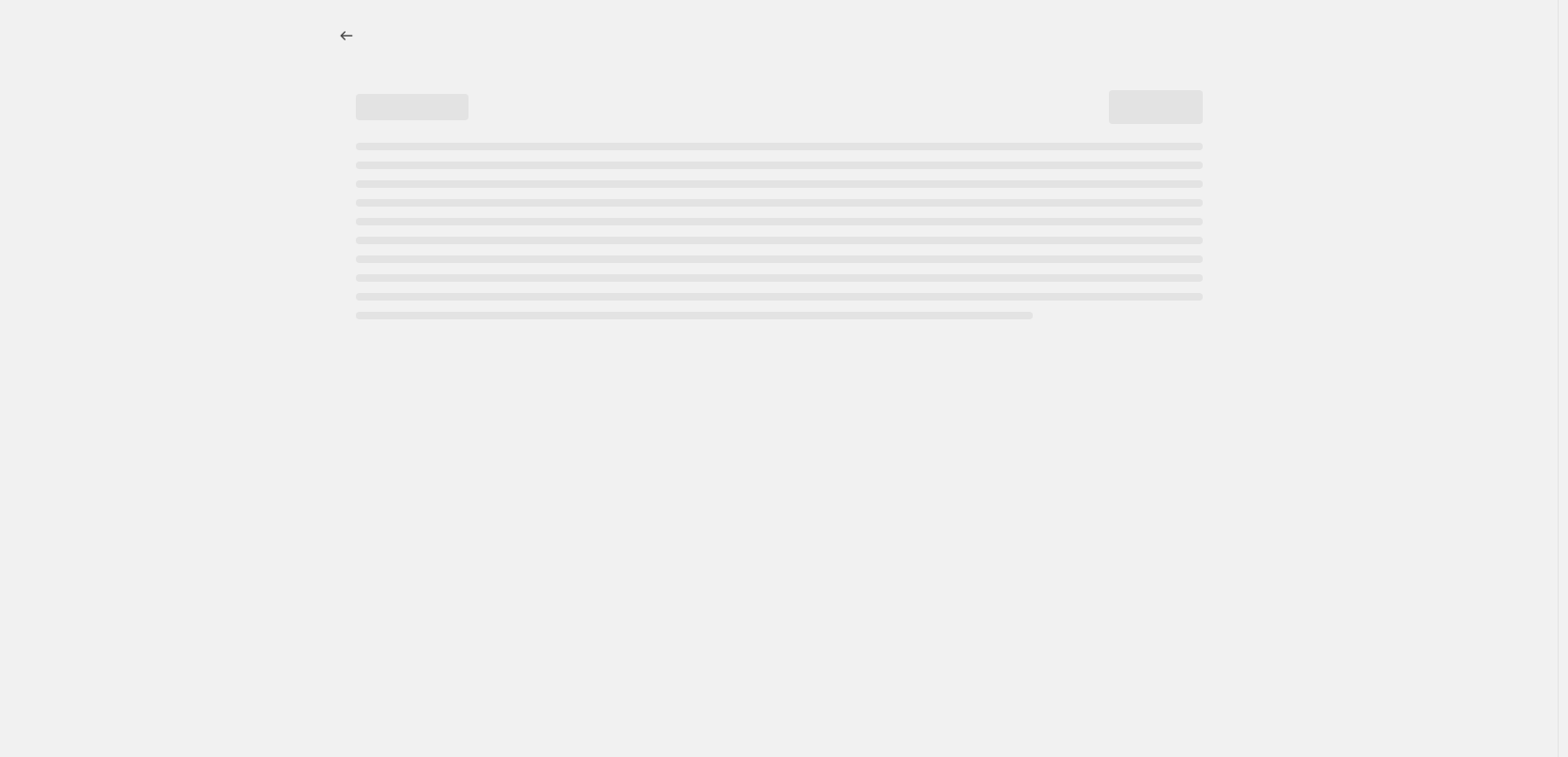
select select "percentage"
select select "tag"
select select "vendor"
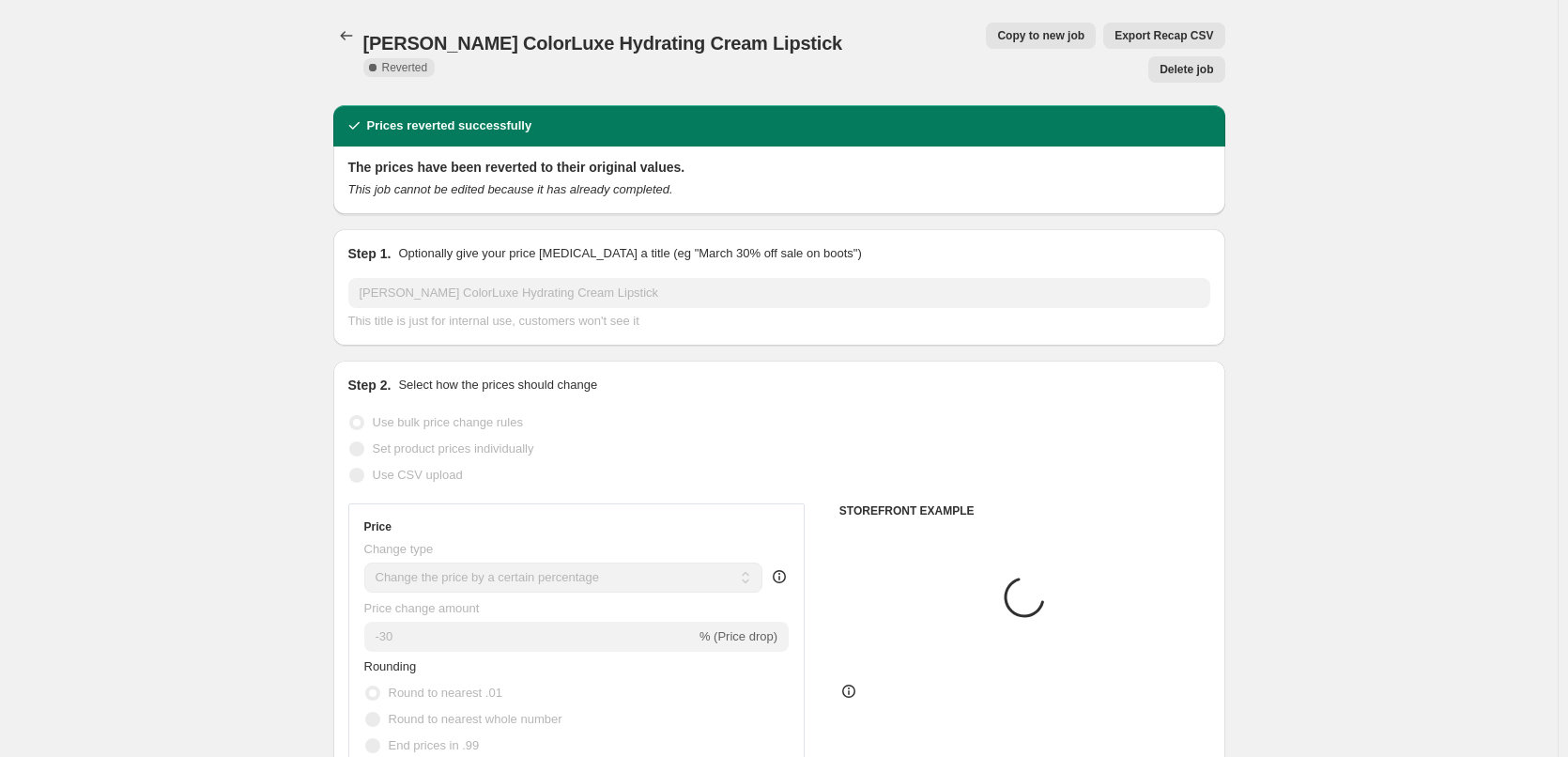
click at [1192, 56] on button "Delete job" at bounding box center [1186, 69] width 76 height 27
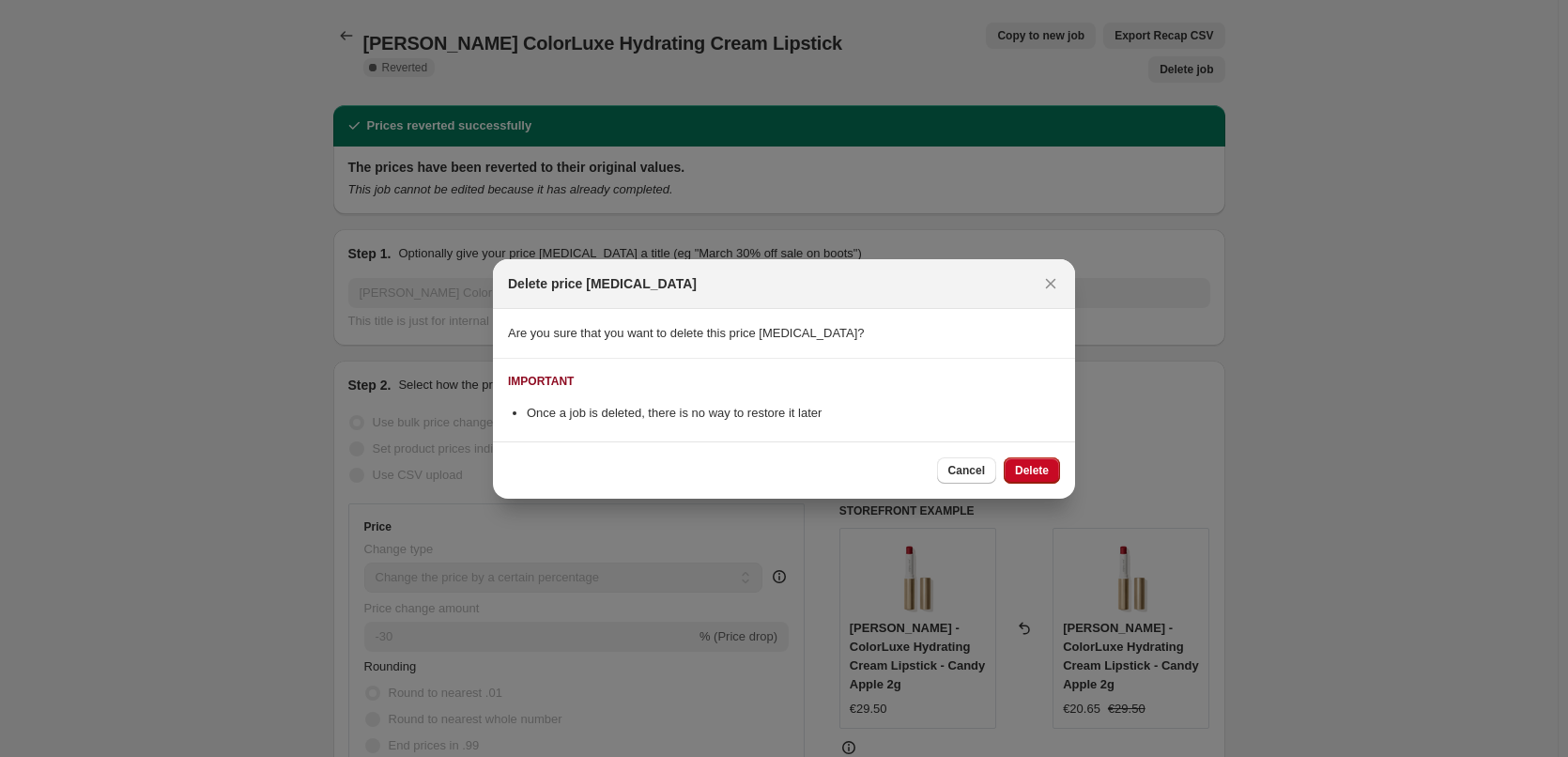
drag, startPoint x: 1028, startPoint y: 485, endPoint x: 1039, endPoint y: 473, distance: 16.3
click at [1034, 476] on div "Cancel Delete" at bounding box center [784, 470] width 583 height 57
click at [1039, 473] on span "Delete" at bounding box center [1032, 470] width 34 height 15
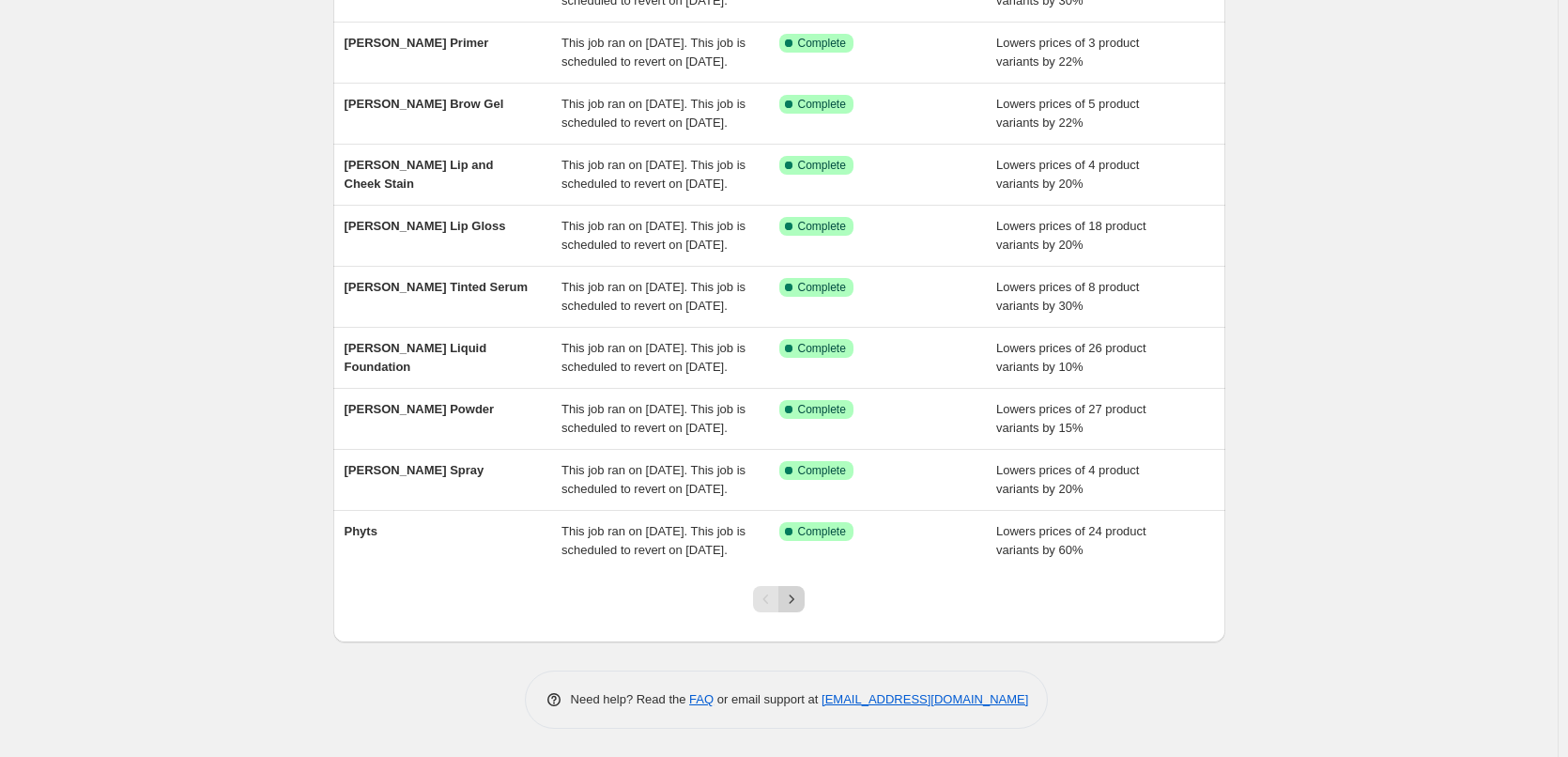
click at [801, 602] on icon "Next" at bounding box center [791, 599] width 19 height 19
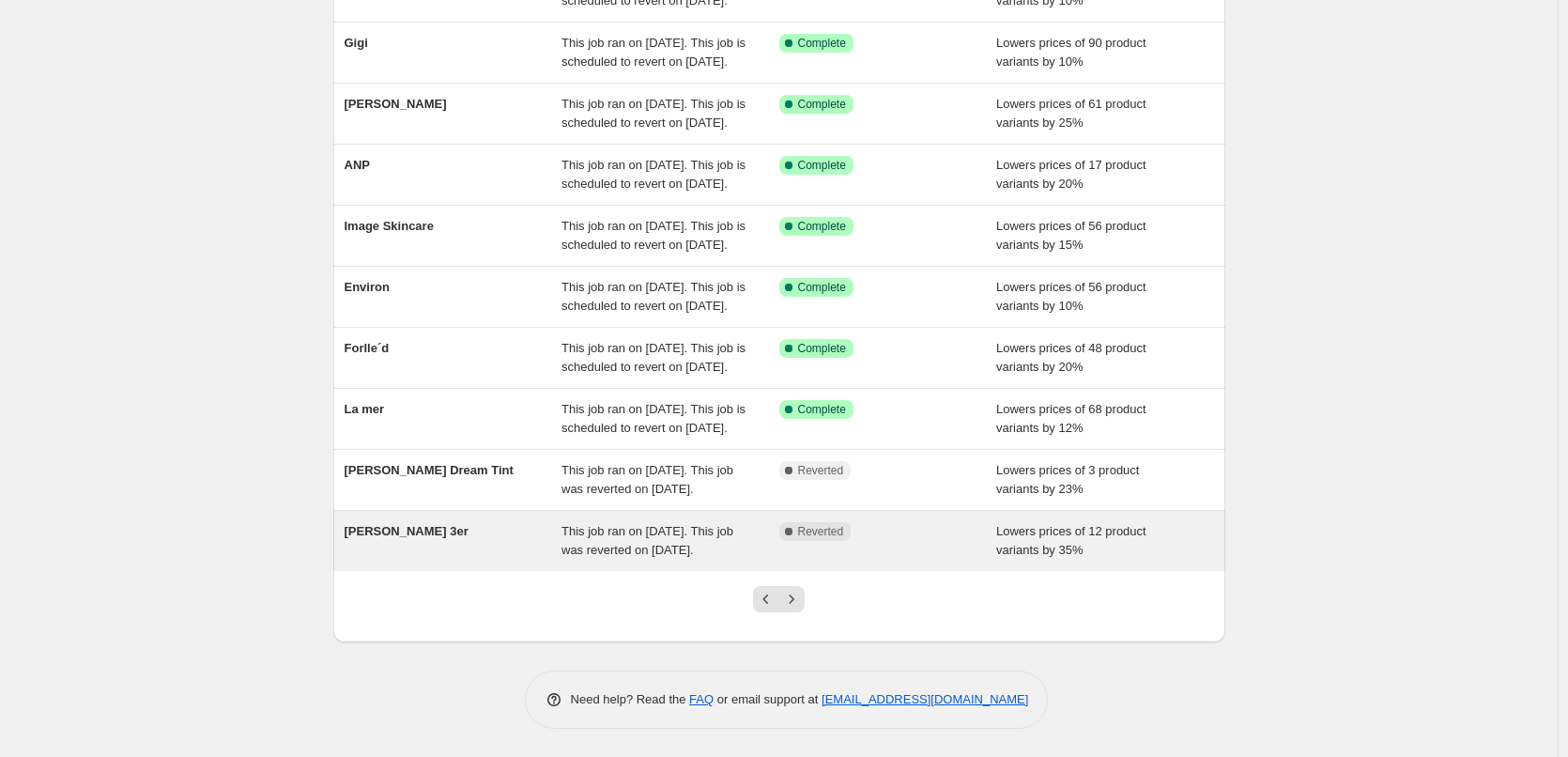
click at [431, 524] on span "[PERSON_NAME] 3er" at bounding box center [406, 531] width 124 height 14
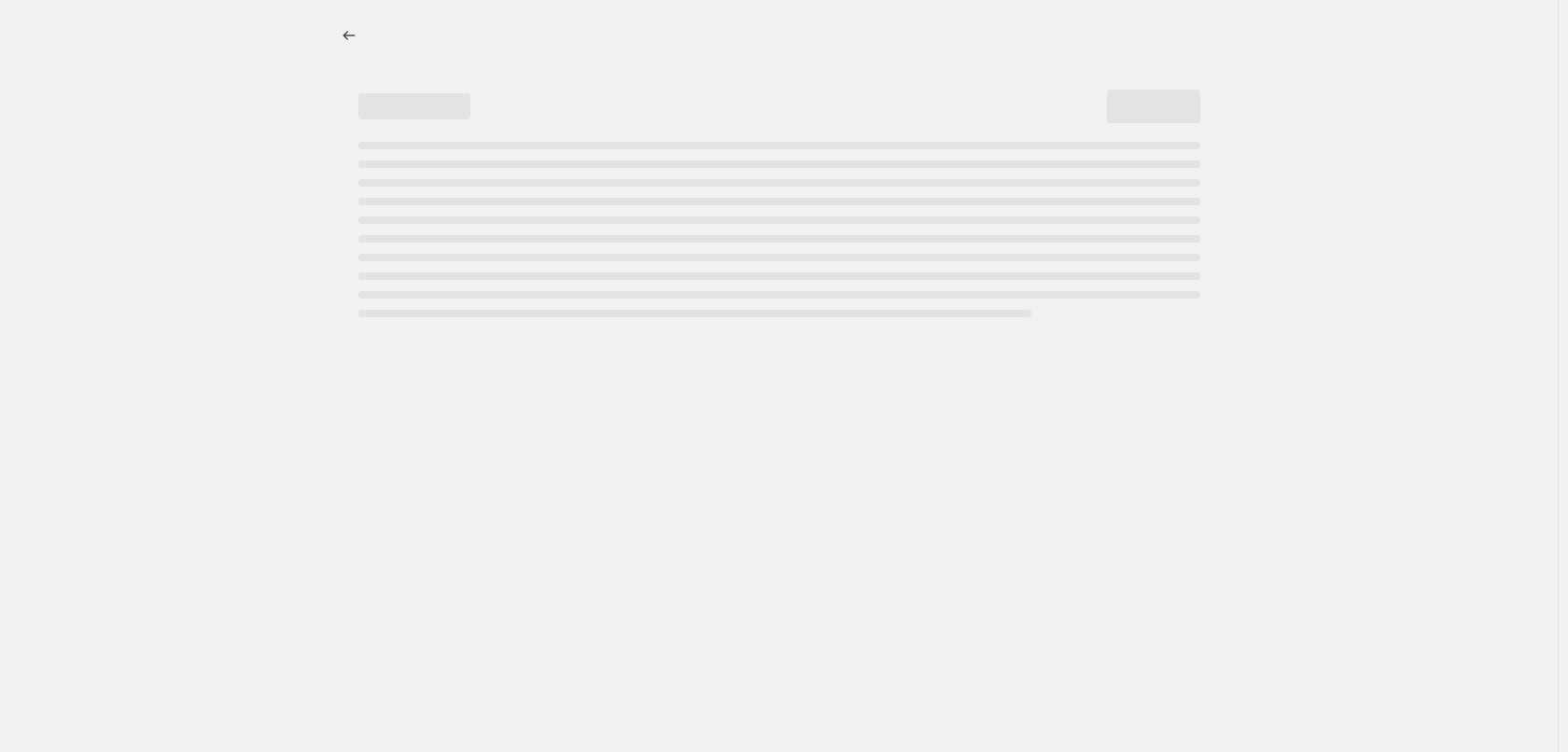
select select "percentage"
select select "tag"
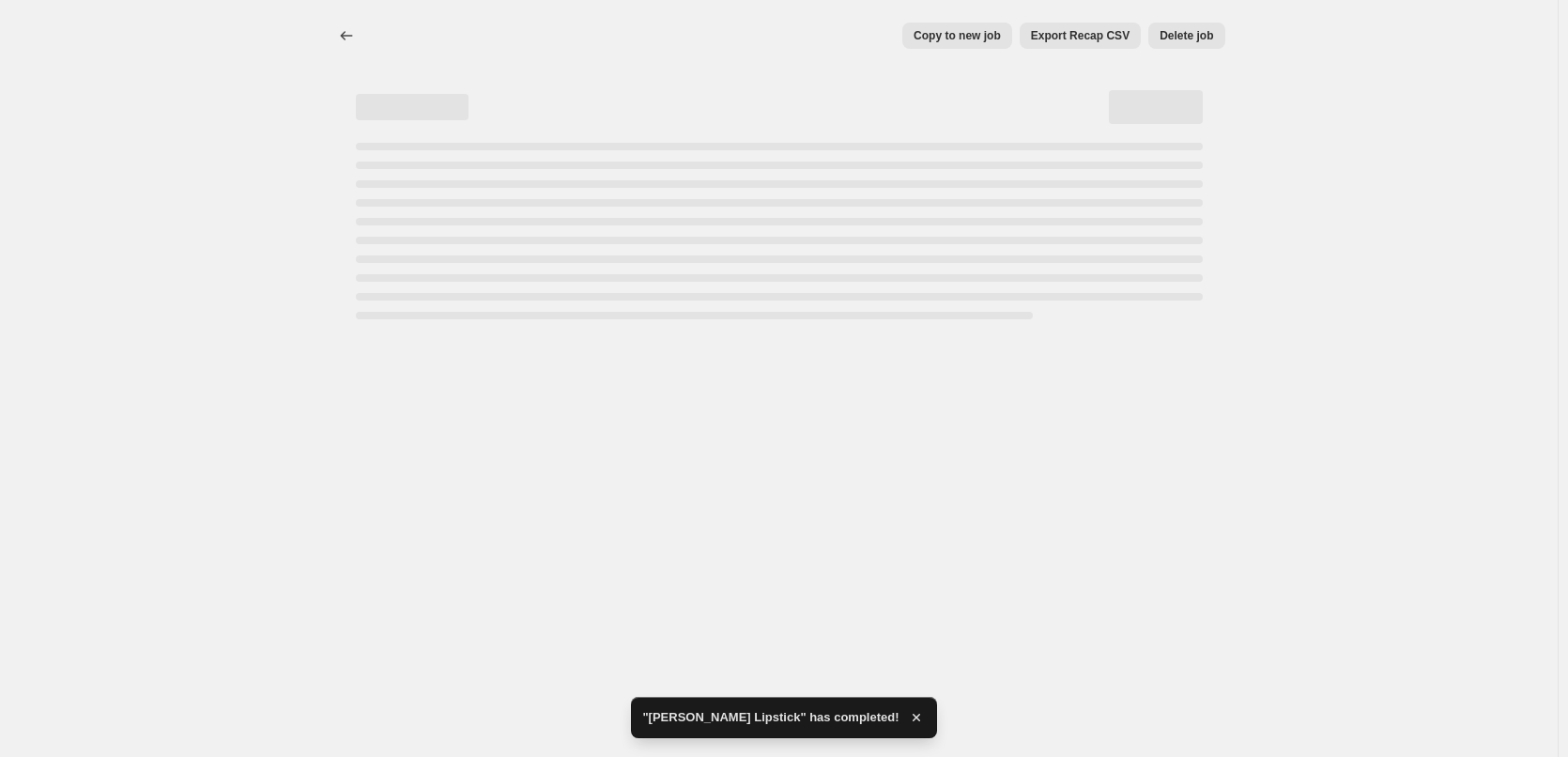
select select "percentage"
select select "tag"
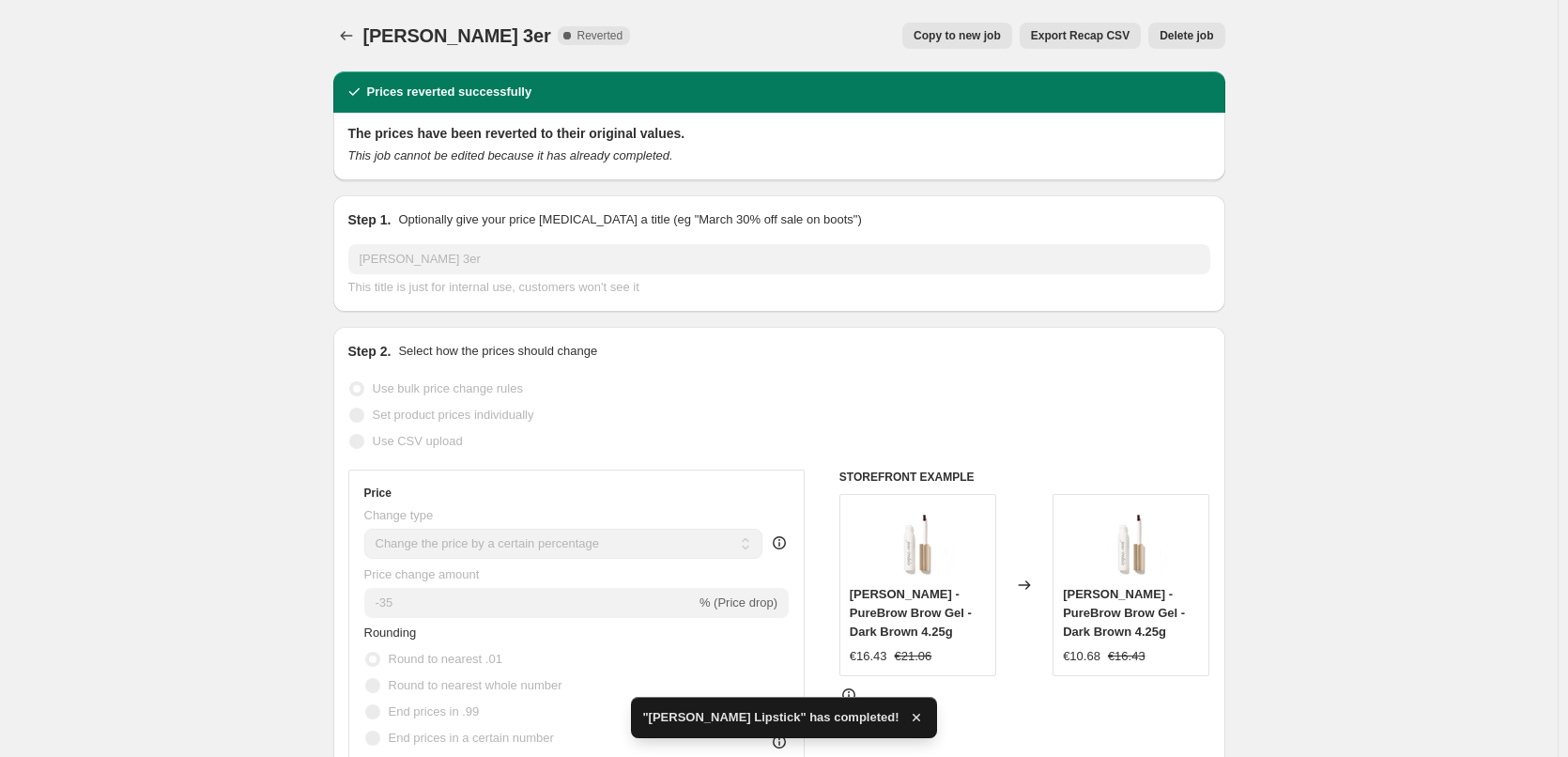
click at [956, 47] on button "Copy to new job" at bounding box center [957, 36] width 110 height 27
select select "percentage"
select select "tag"
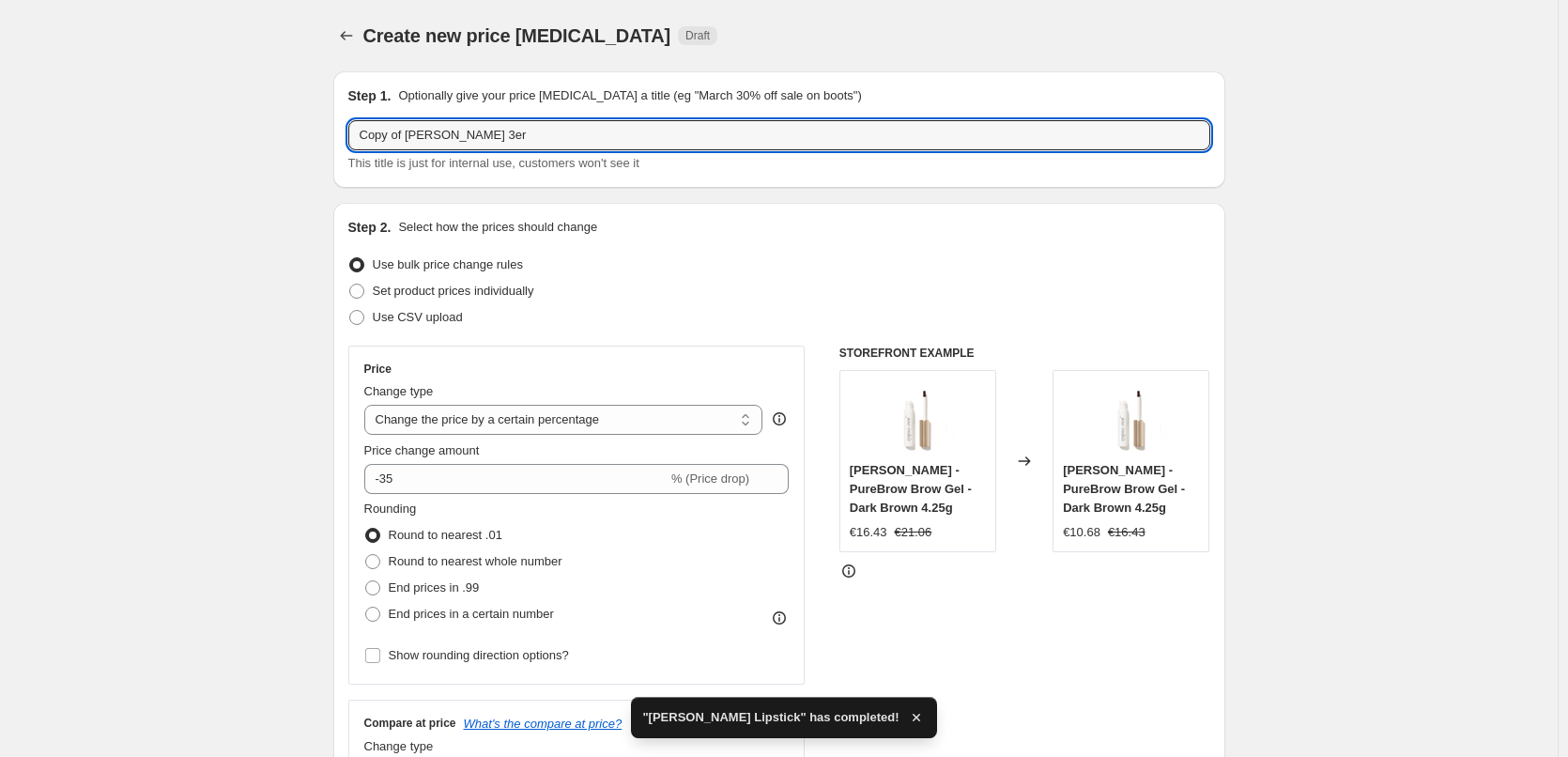
drag, startPoint x: 411, startPoint y: 135, endPoint x: 267, endPoint y: 133, distance: 144.0
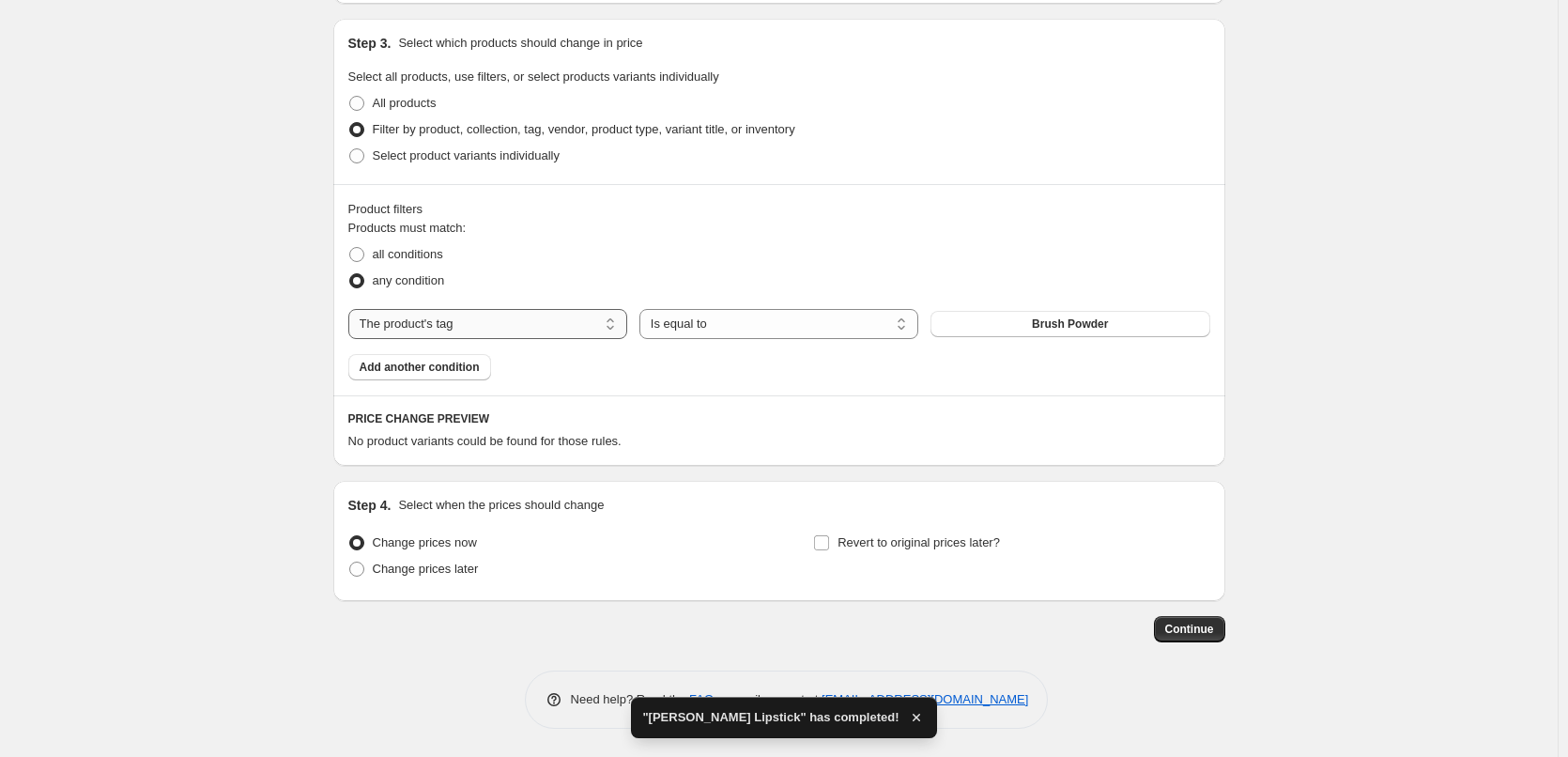
type input "[PERSON_NAME] 3er"
click at [532, 328] on select "The product The product's collection The product's tag The product's vendor The…" at bounding box center [488, 324] width 279 height 30
select select "vendor"
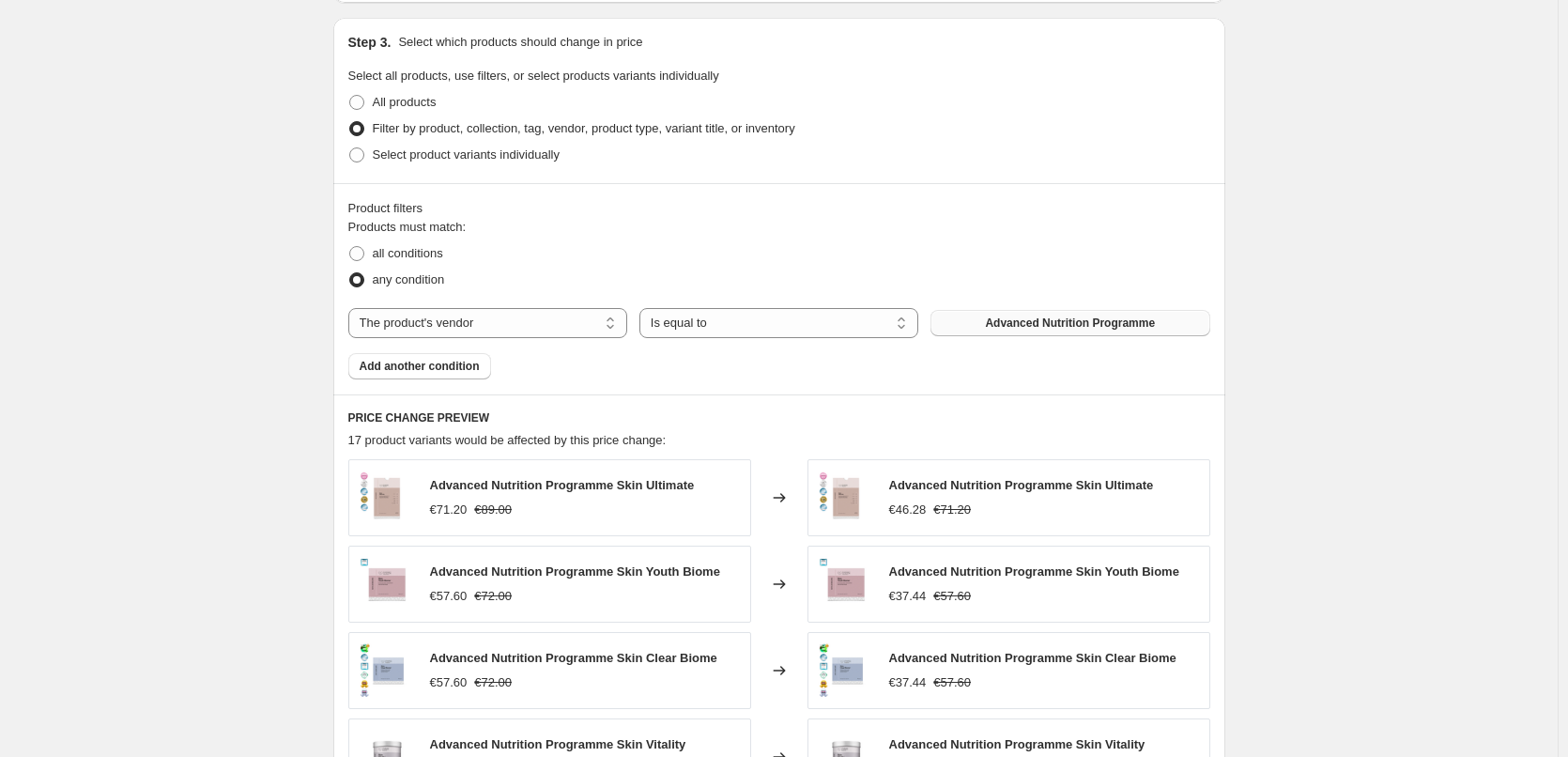
click at [1059, 322] on span "Advanced Nutrition Programme" at bounding box center [1070, 323] width 170 height 15
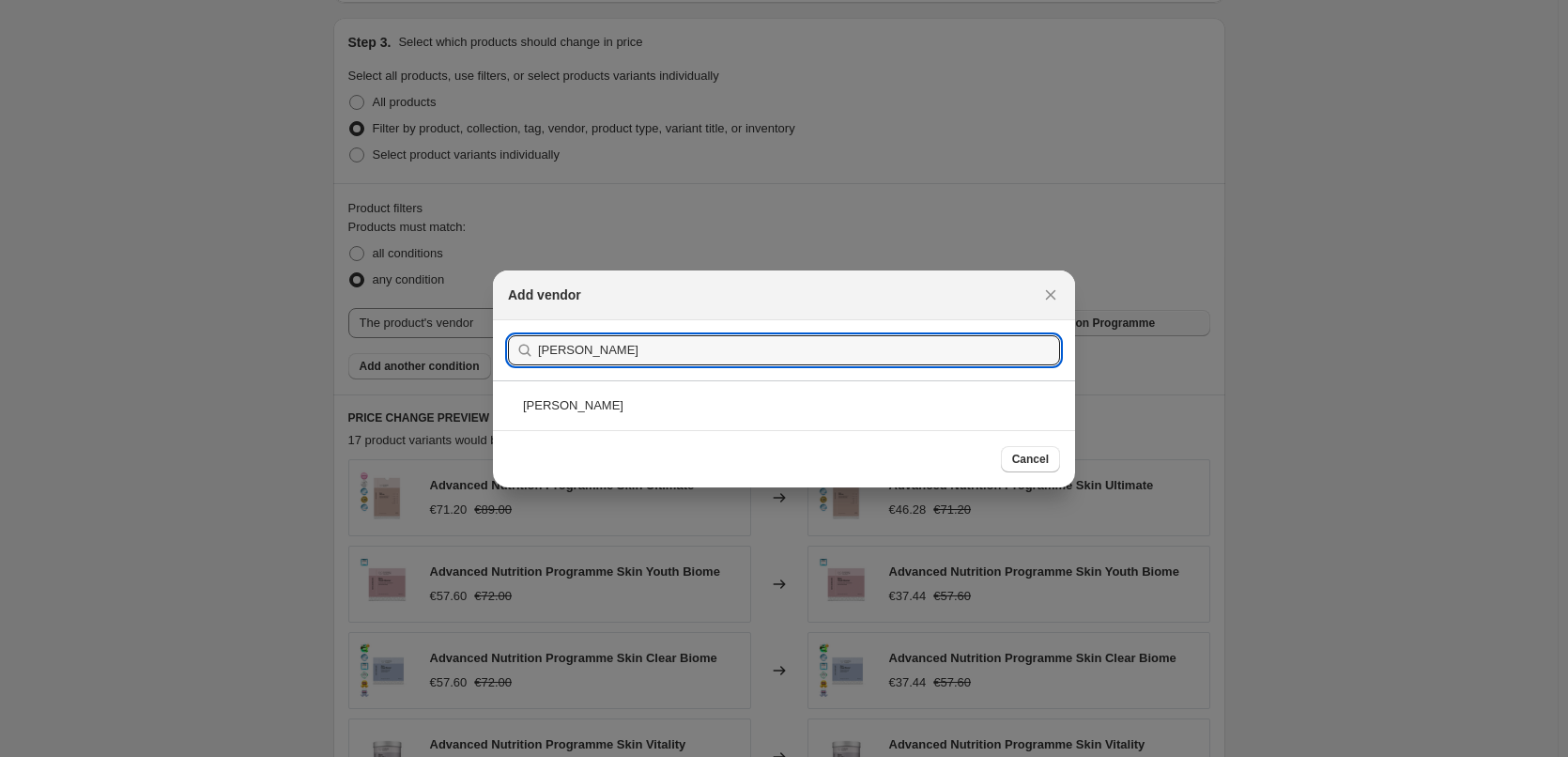
type input "[PERSON_NAME]"
click at [576, 396] on div "[PERSON_NAME]" at bounding box center [784, 405] width 583 height 49
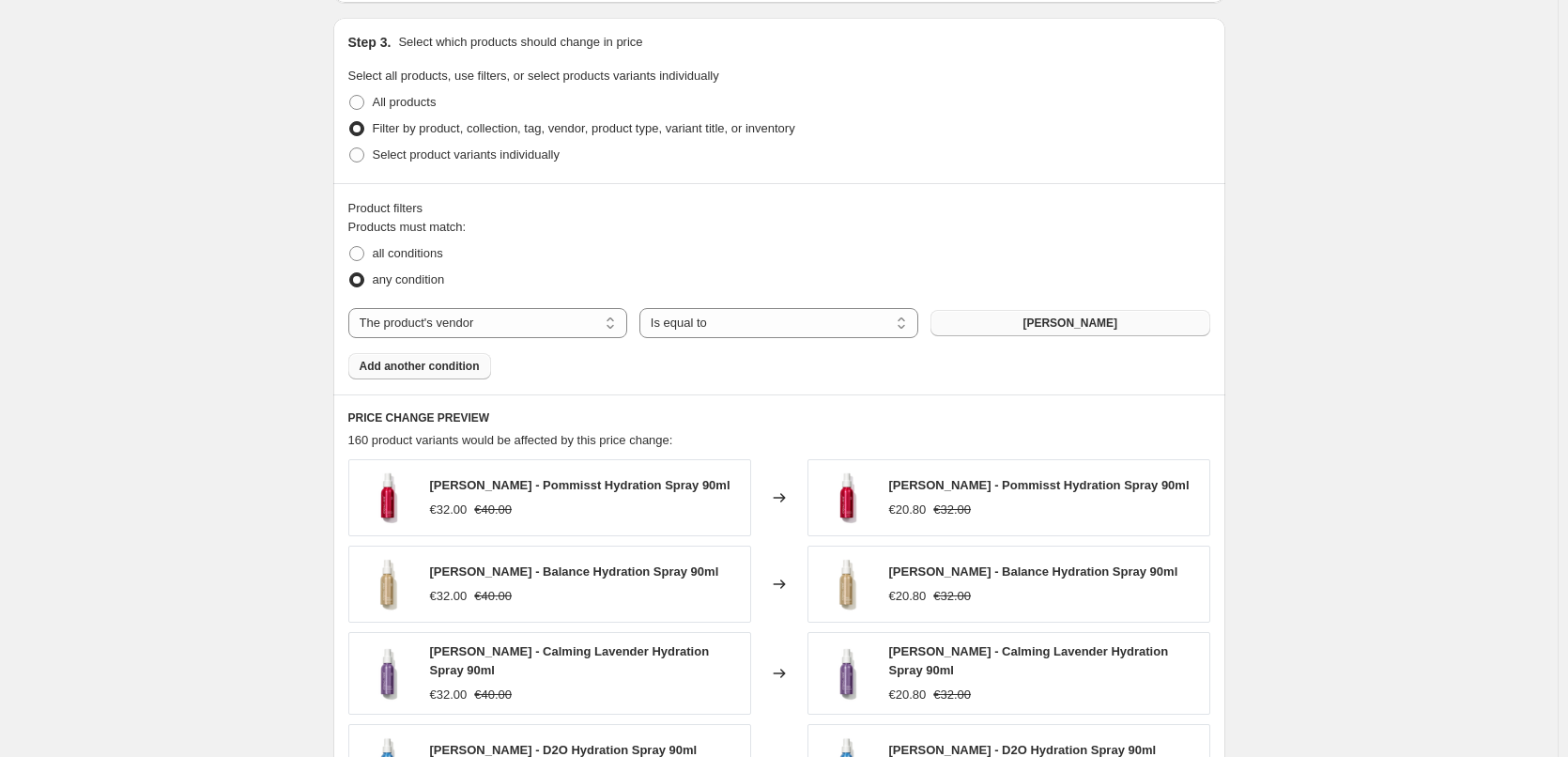
click at [443, 377] on button "Add another condition" at bounding box center [419, 366] width 142 height 27
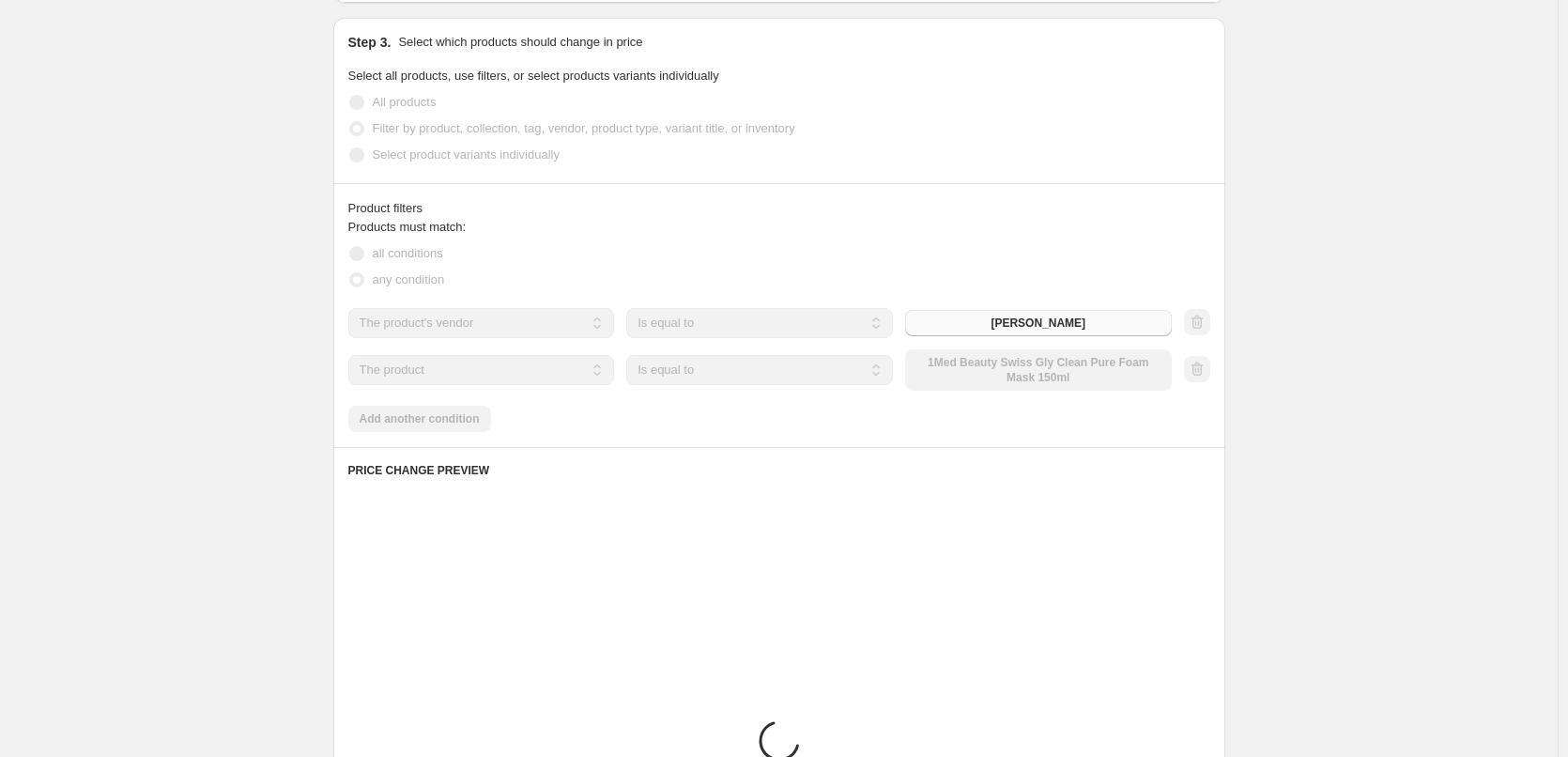
click at [525, 370] on select "The product The product's collection The product's tag The product's vendor The…" at bounding box center [482, 370] width 267 height 30
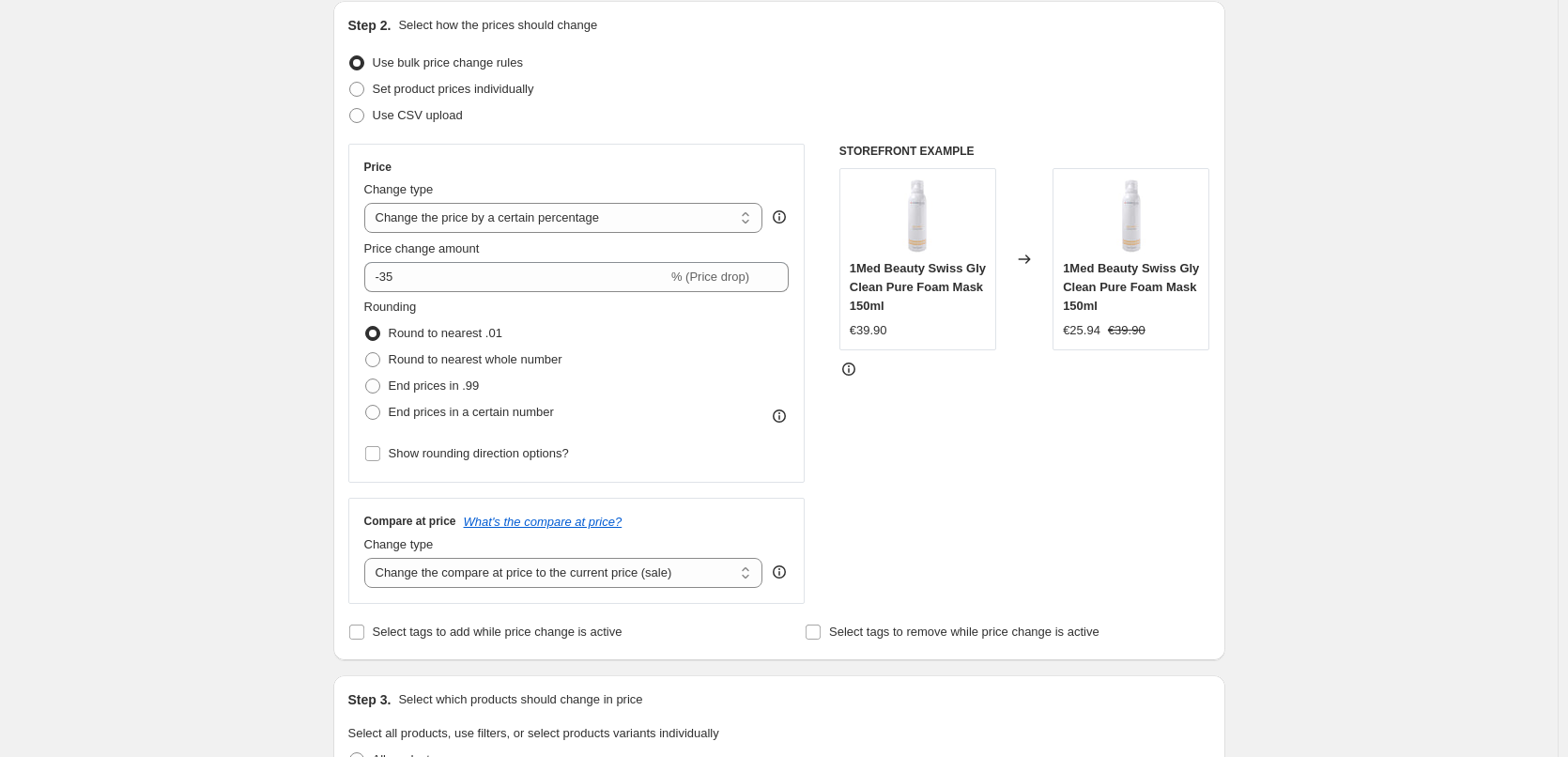
scroll to position [102, 0]
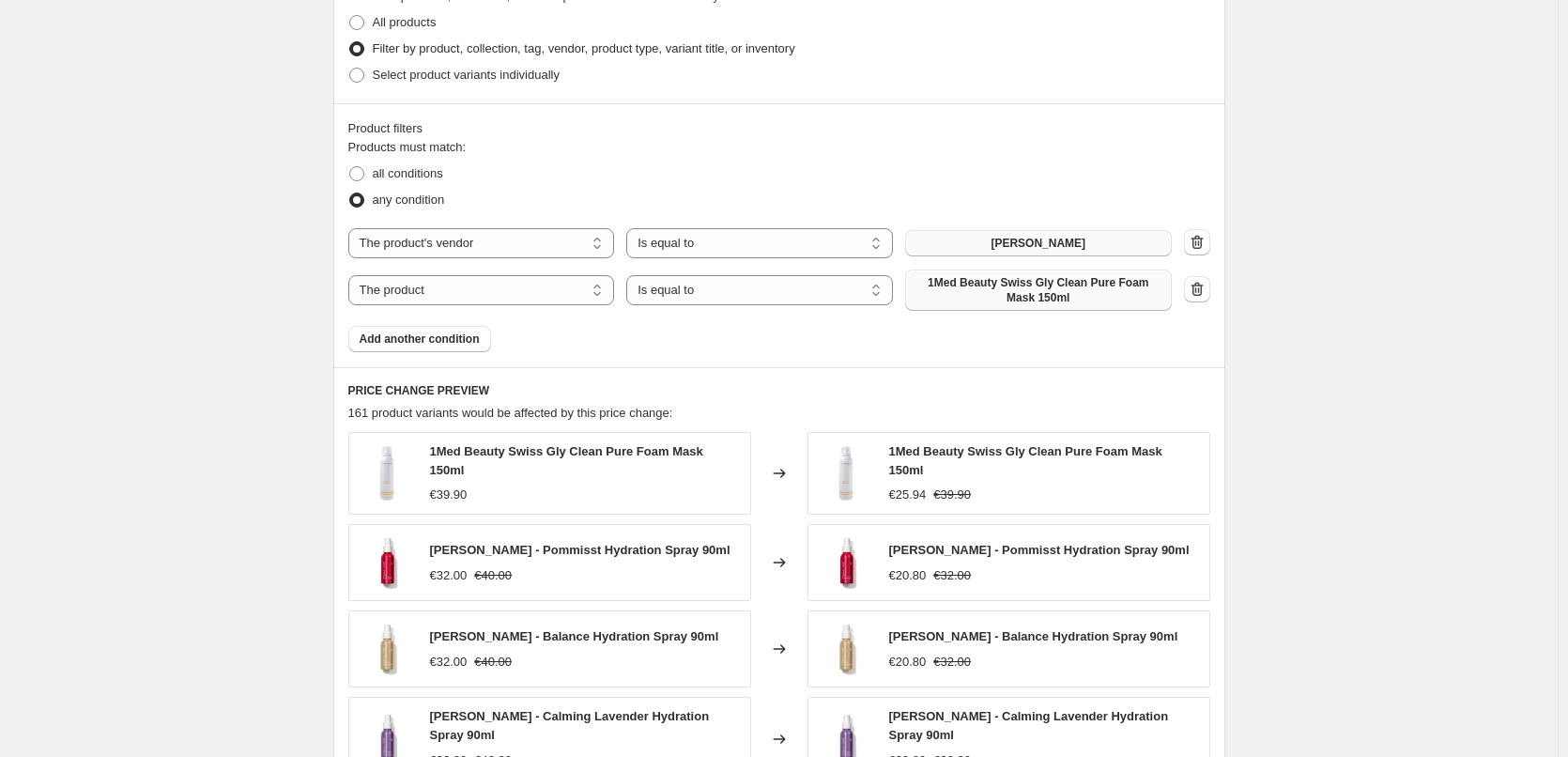
click at [981, 298] on span "1Med Beauty Swiss Gly Clean Pure Foam Mask 150ml" at bounding box center [1039, 290] width 244 height 30
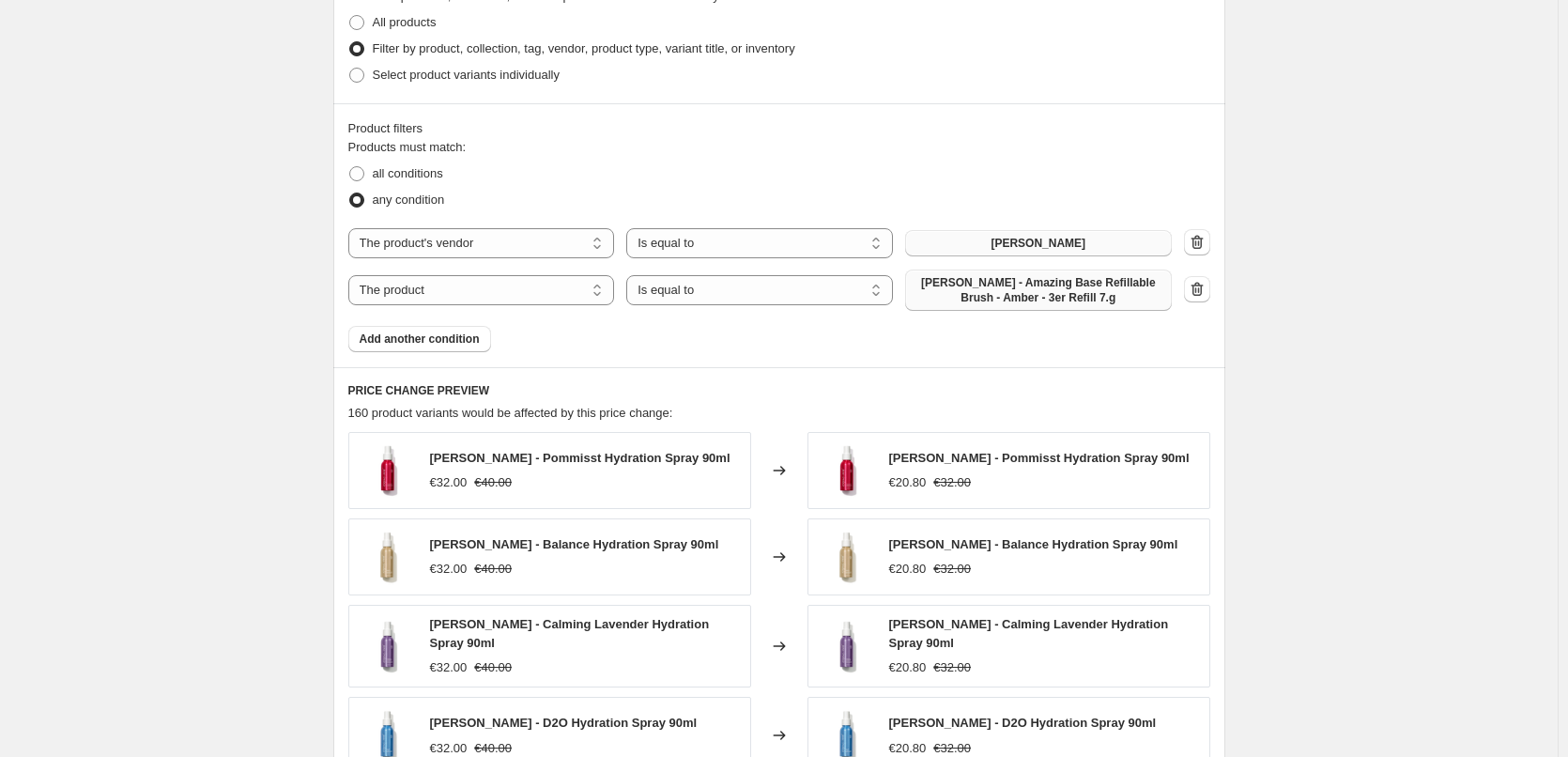
click at [439, 338] on span "Add another condition" at bounding box center [420, 338] width 121 height 15
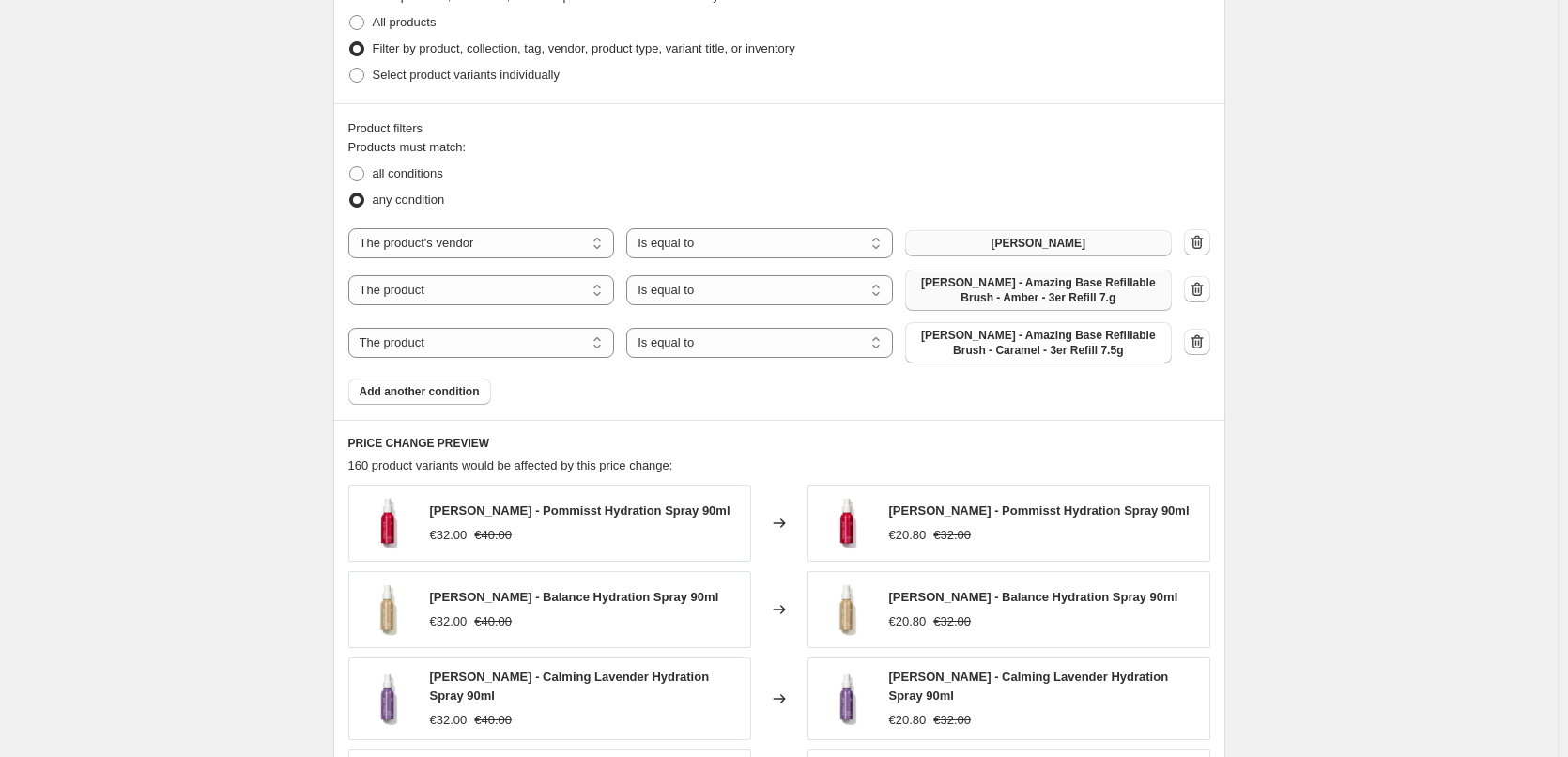
click at [418, 396] on span "Add another condition" at bounding box center [420, 391] width 121 height 15
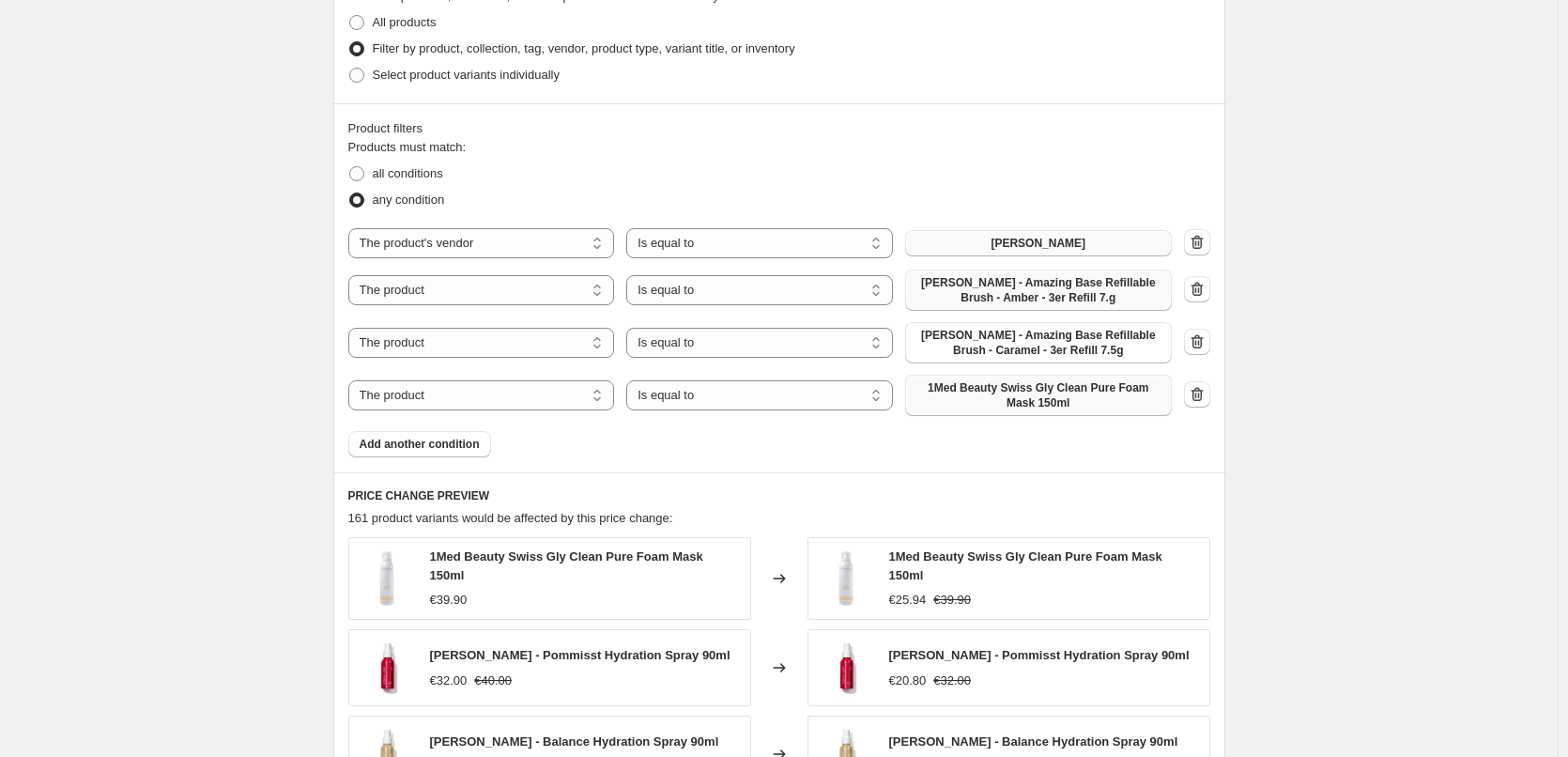
click at [1017, 405] on span "1Med Beauty Swiss Gly Clean Pure Foam Mask 150ml" at bounding box center [1039, 395] width 244 height 30
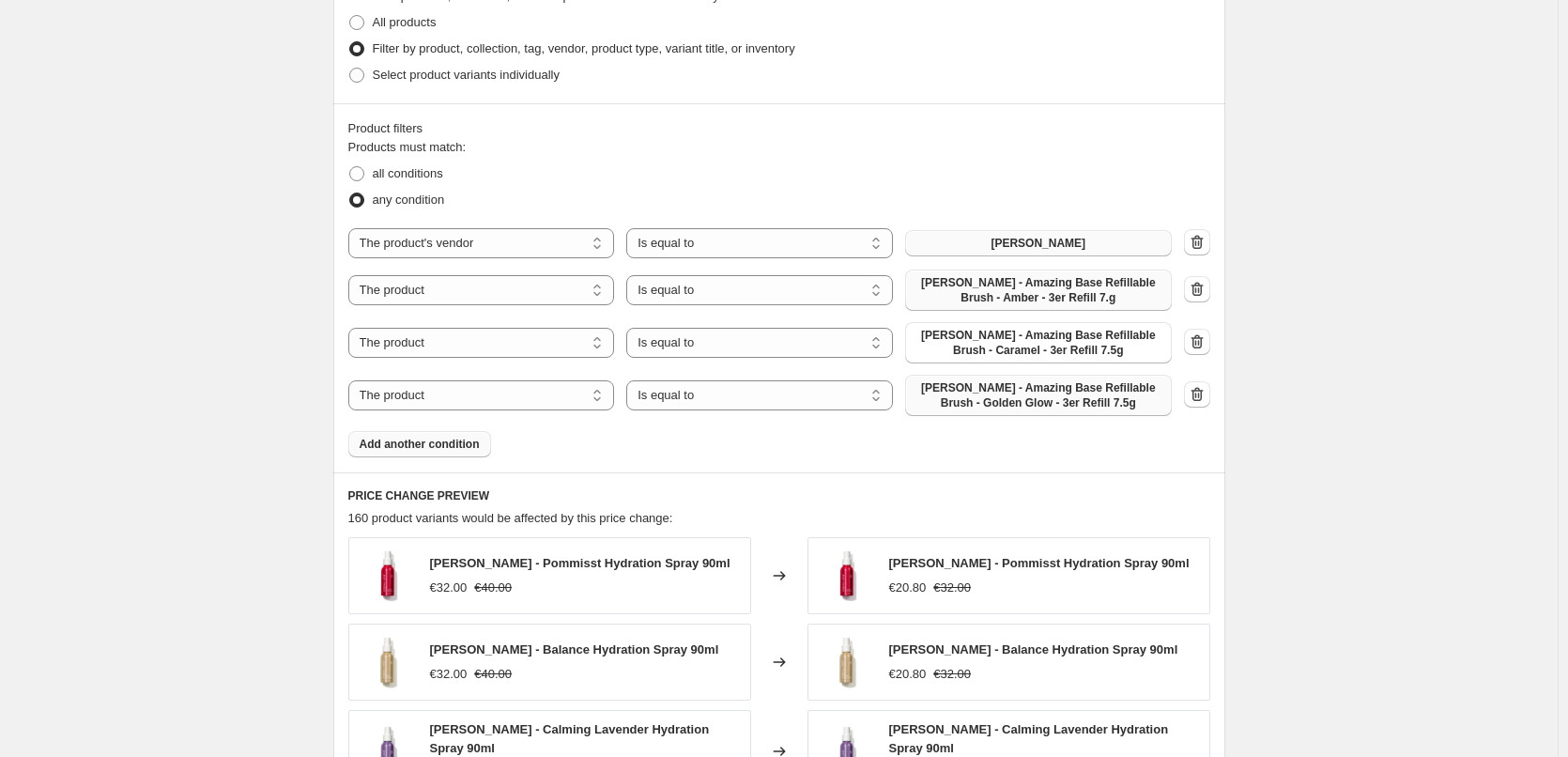
click at [411, 447] on span "Add another condition" at bounding box center [420, 443] width 121 height 15
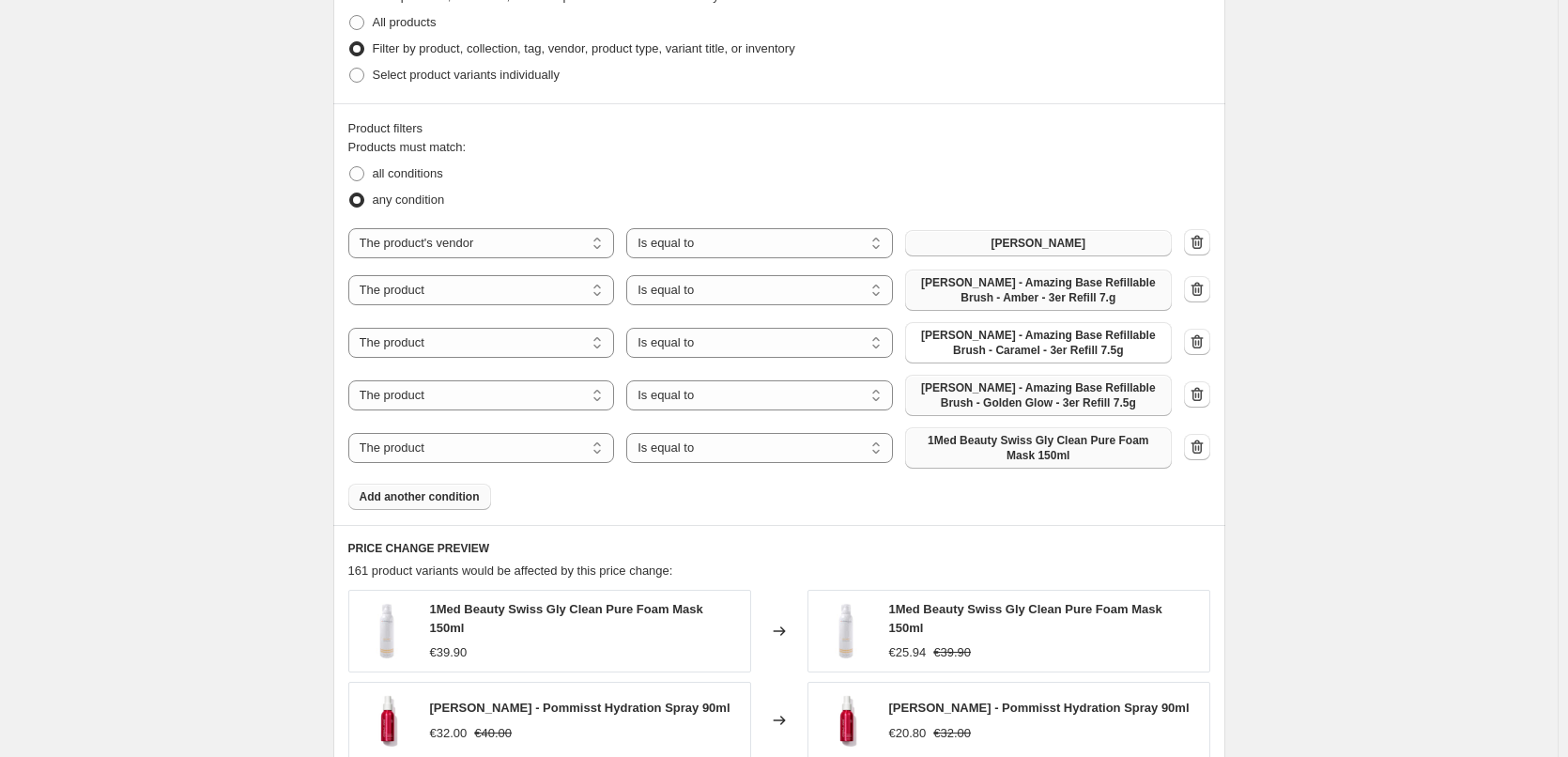
click at [1050, 459] on span "1Med Beauty Swiss Gly Clean Pure Foam Mask 150ml" at bounding box center [1039, 448] width 244 height 30
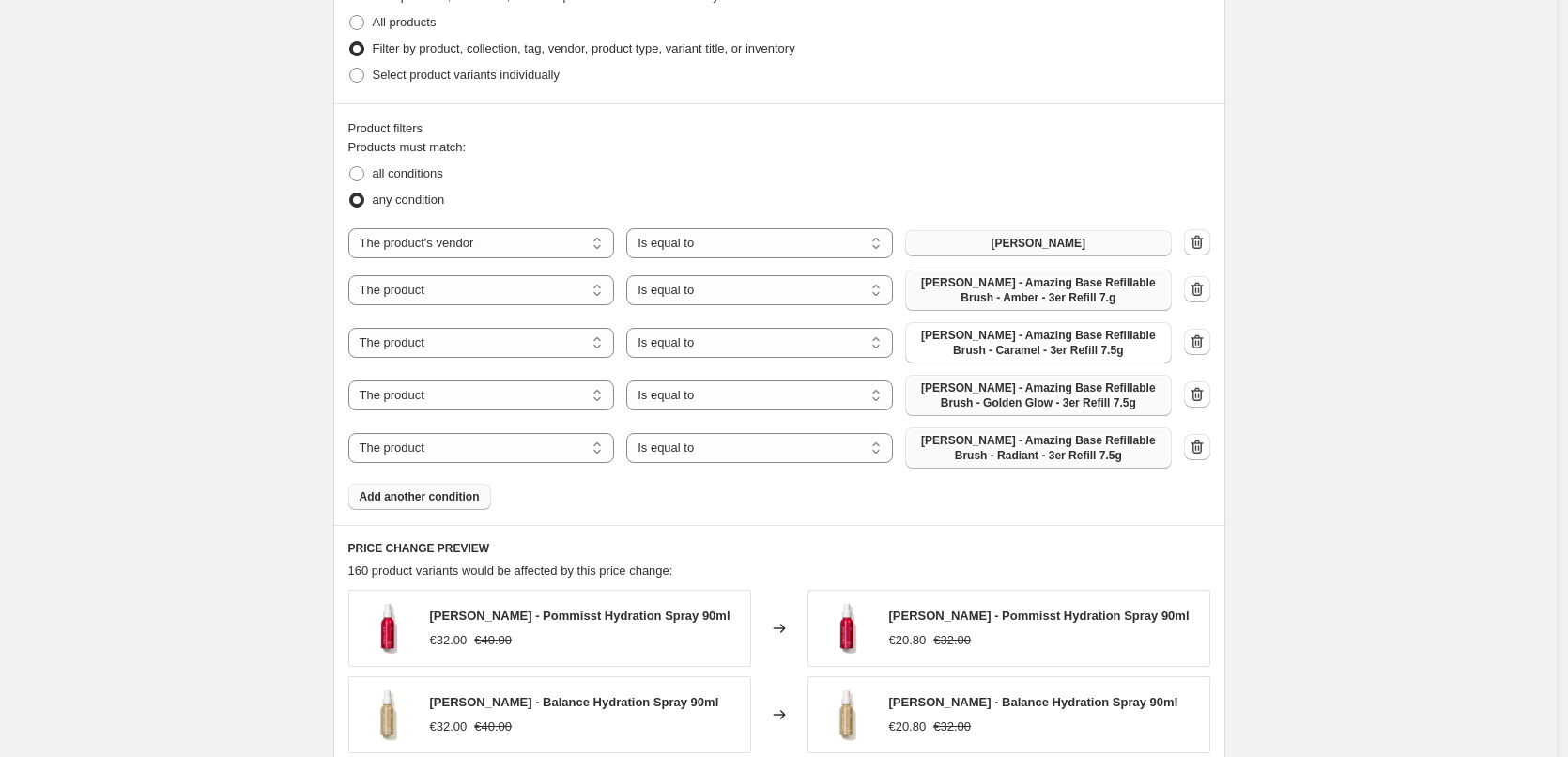
click at [428, 496] on span "Add another condition" at bounding box center [420, 497] width 121 height 15
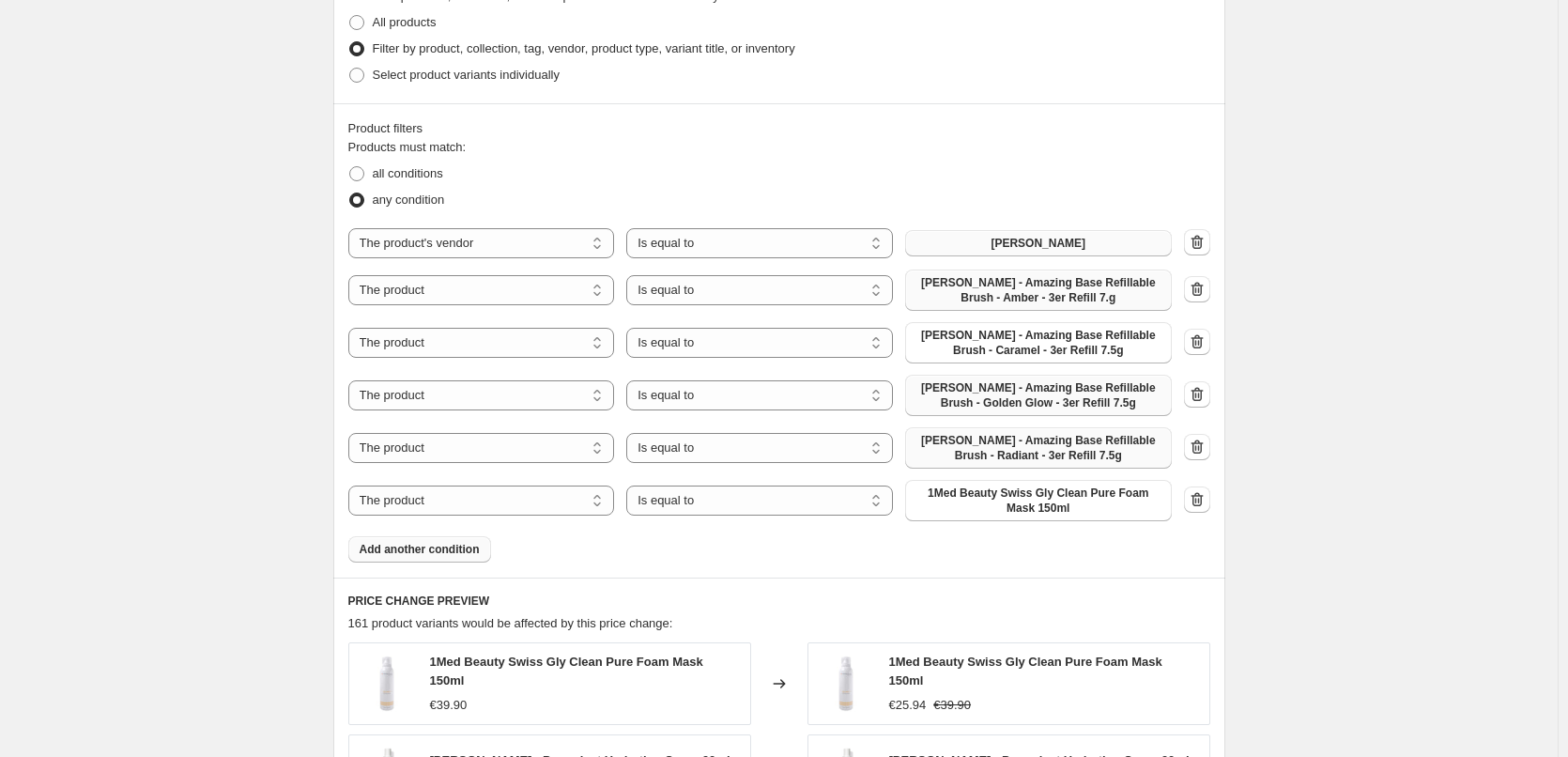
click at [1042, 506] on span "1Med Beauty Swiss Gly Clean Pure Foam Mask 150ml" at bounding box center [1039, 501] width 244 height 30
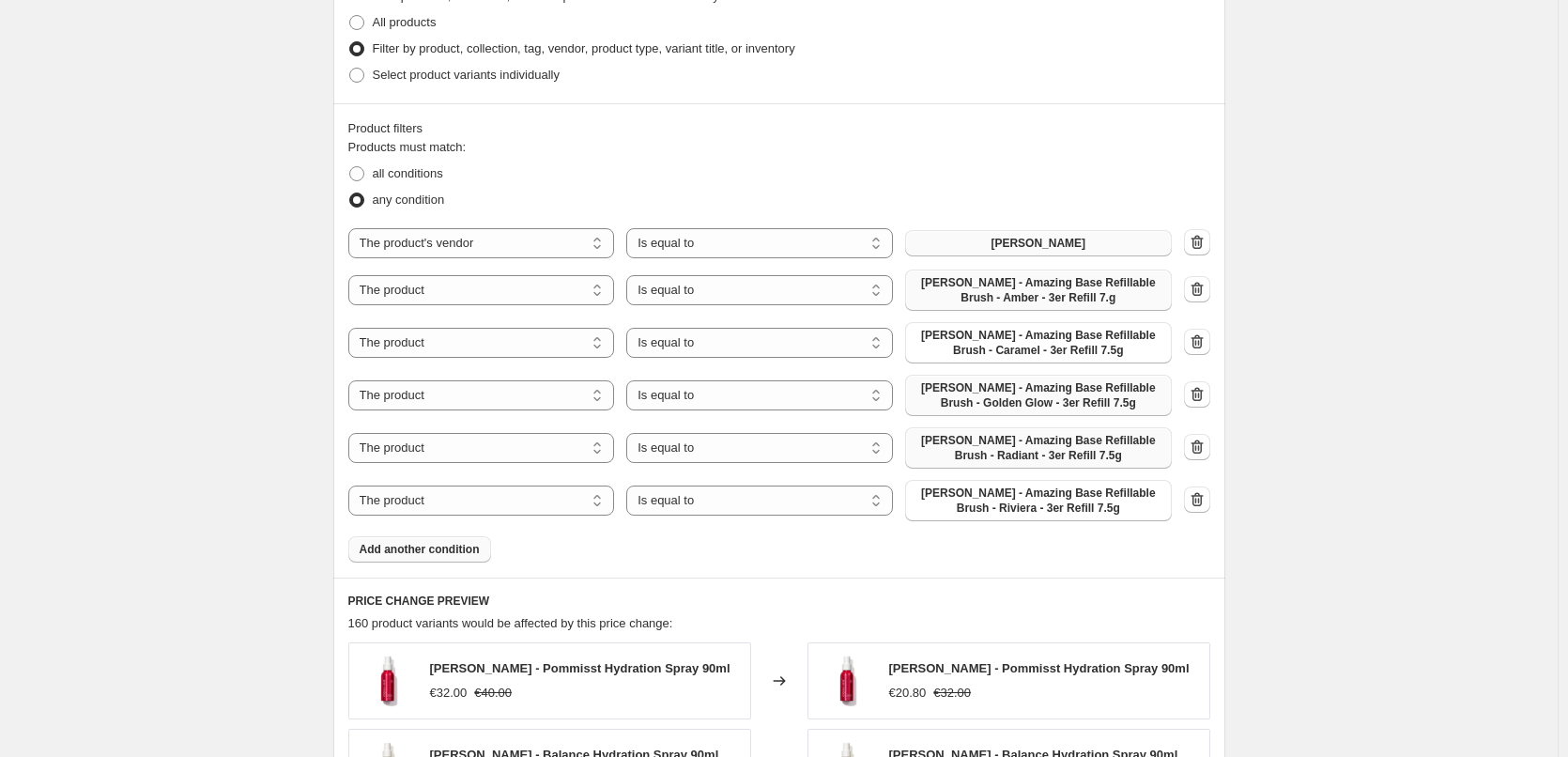
click at [428, 548] on span "Add another condition" at bounding box center [420, 549] width 121 height 15
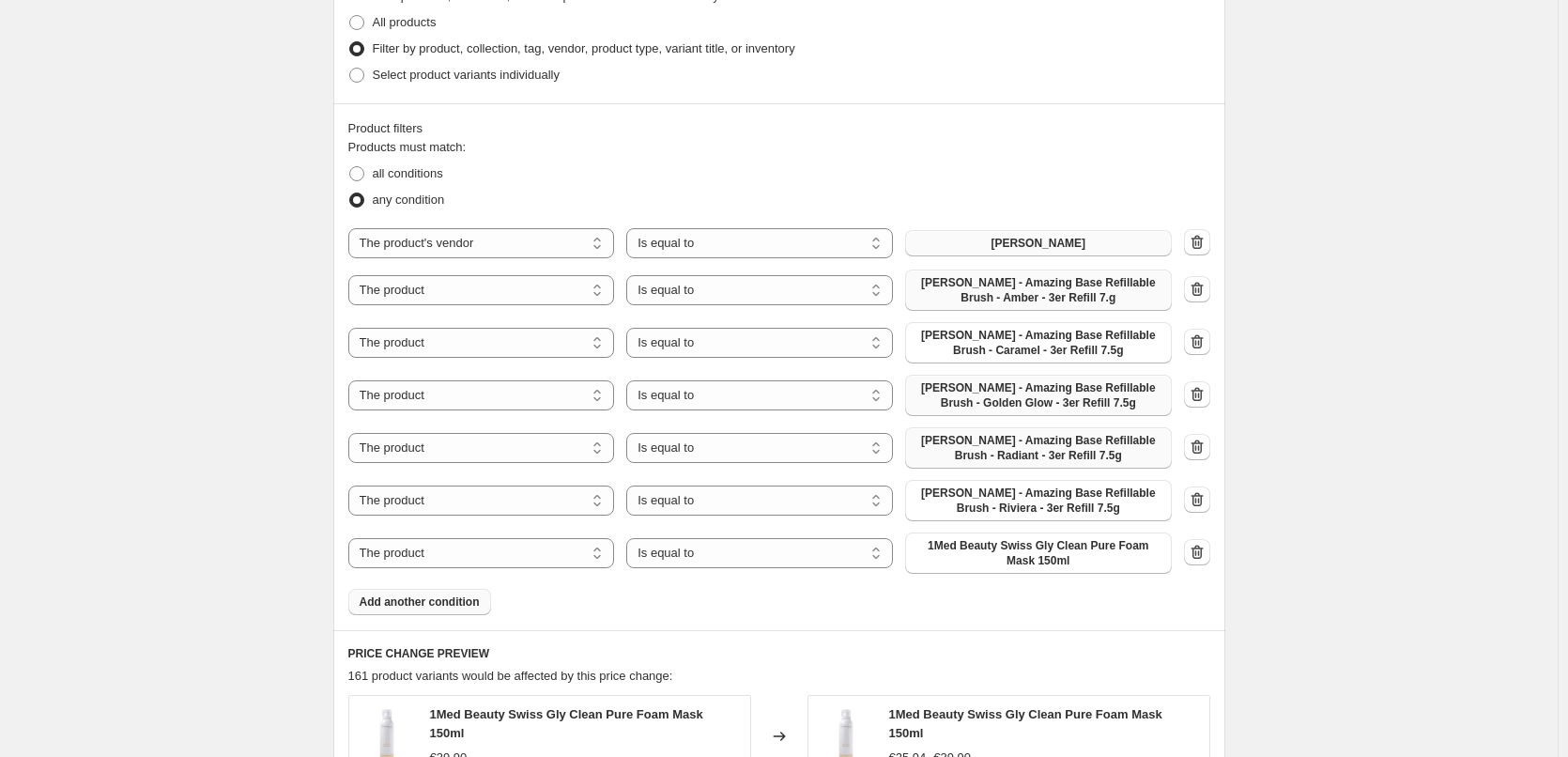
click at [1061, 554] on span "1Med Beauty Swiss Gly Clean Pure Foam Mask 150ml" at bounding box center [1039, 553] width 244 height 30
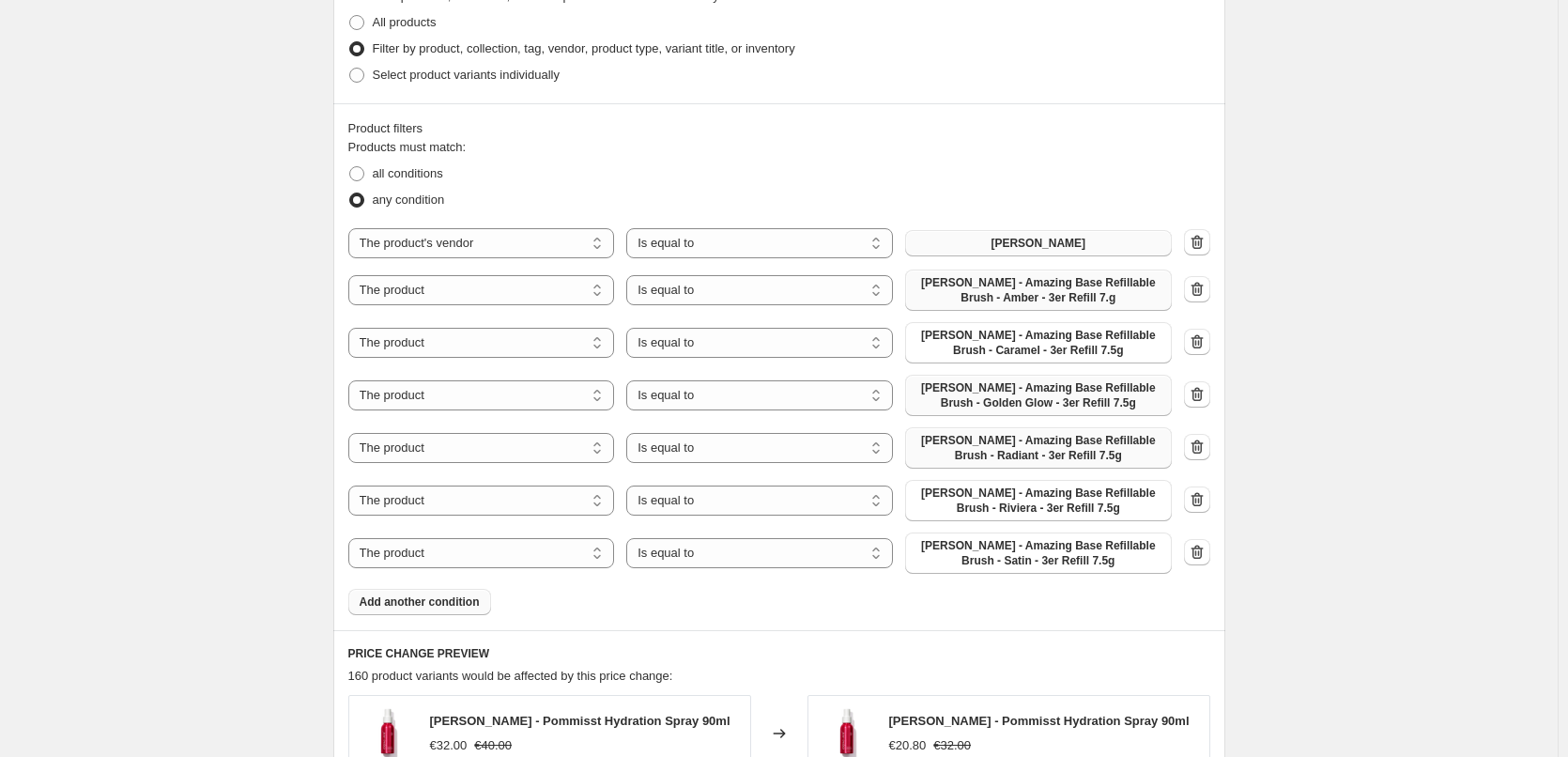
click at [430, 602] on span "Add another condition" at bounding box center [420, 602] width 121 height 15
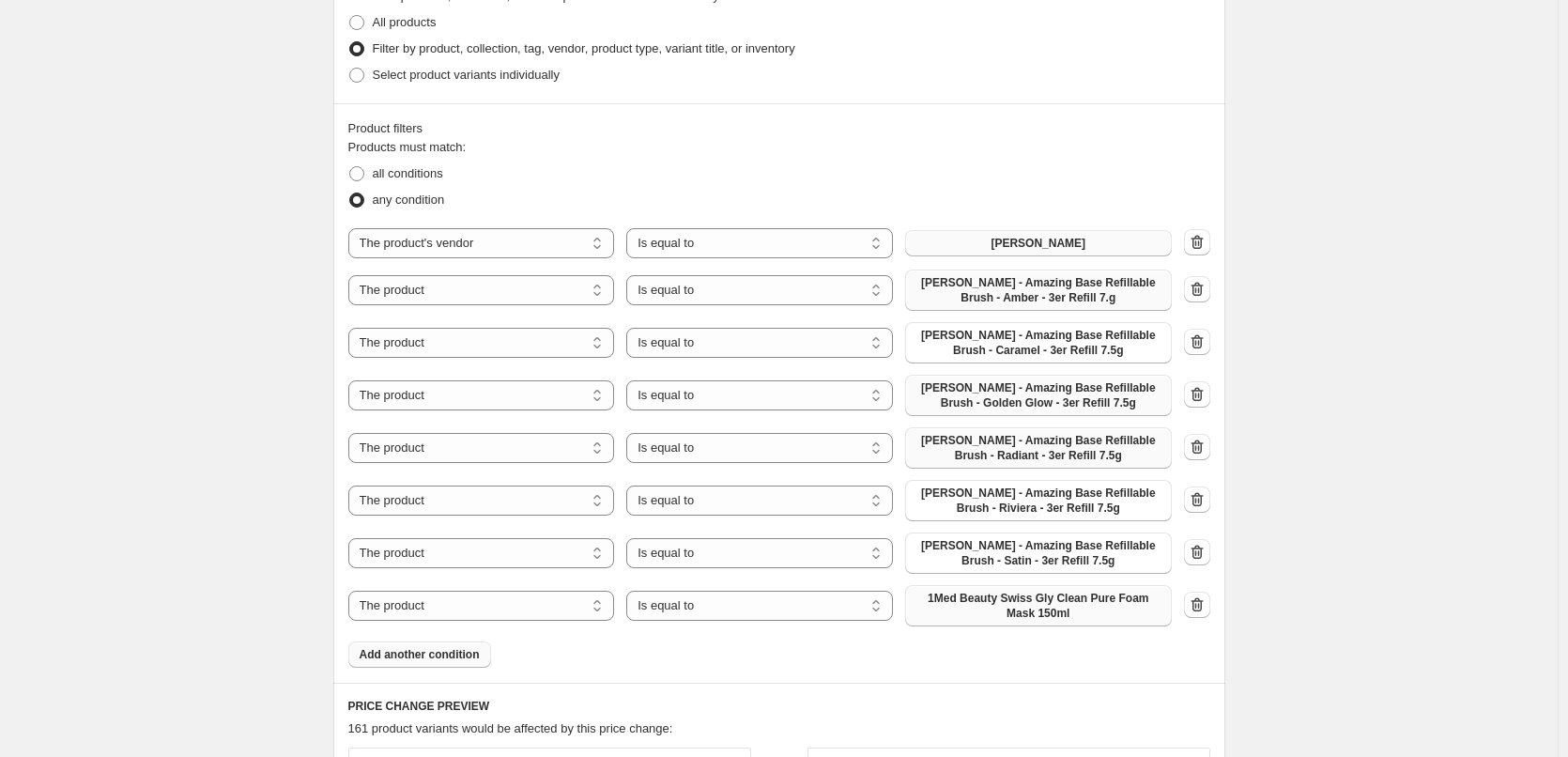
click at [1044, 602] on span "1Med Beauty Swiss Gly Clean Pure Foam Mask 150ml" at bounding box center [1039, 606] width 244 height 30
click at [416, 650] on span "Add another condition" at bounding box center [420, 654] width 121 height 15
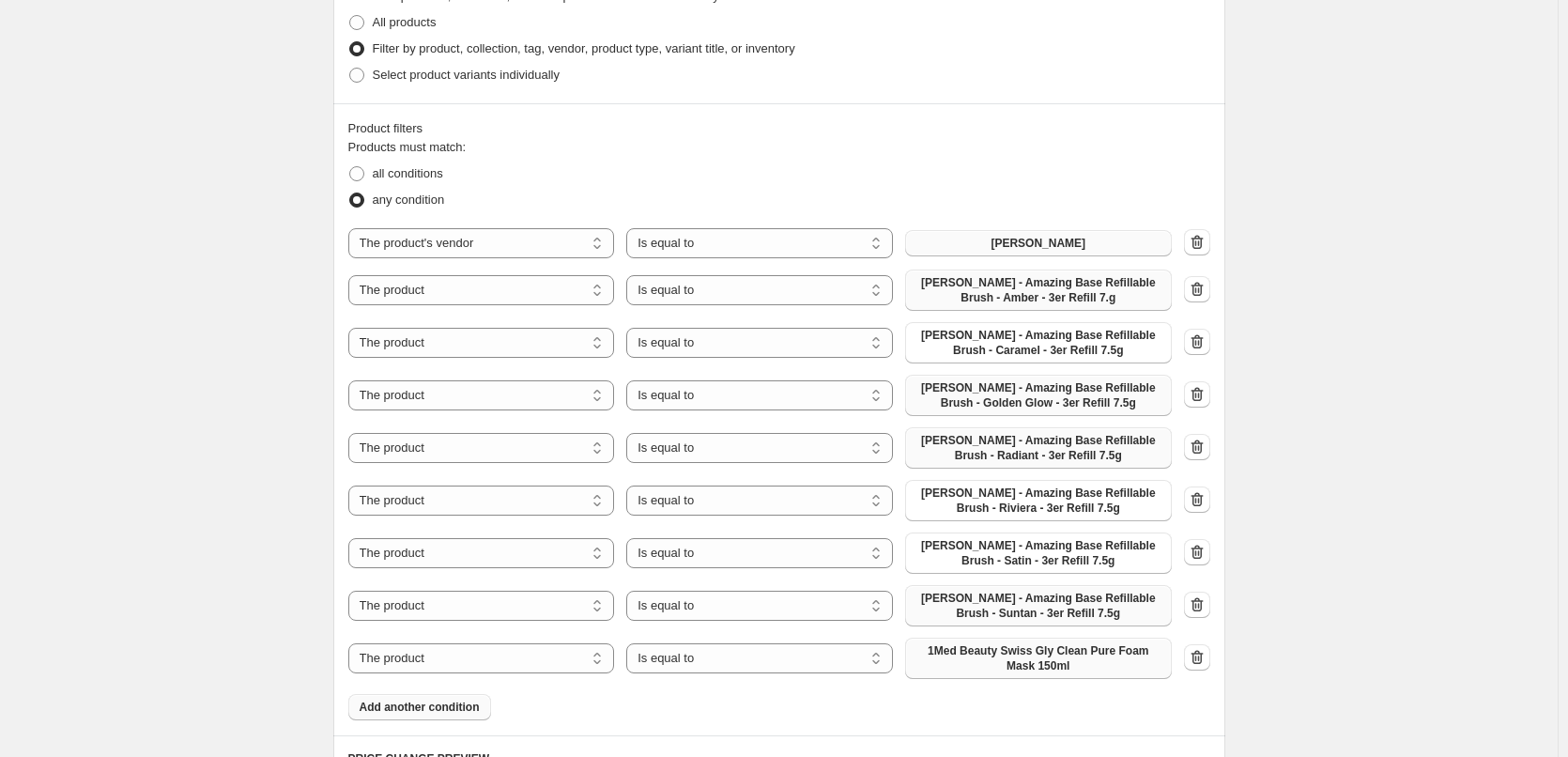
click at [1037, 658] on span "1Med Beauty Swiss Gly Clean Pure Foam Mask 150ml" at bounding box center [1039, 658] width 244 height 30
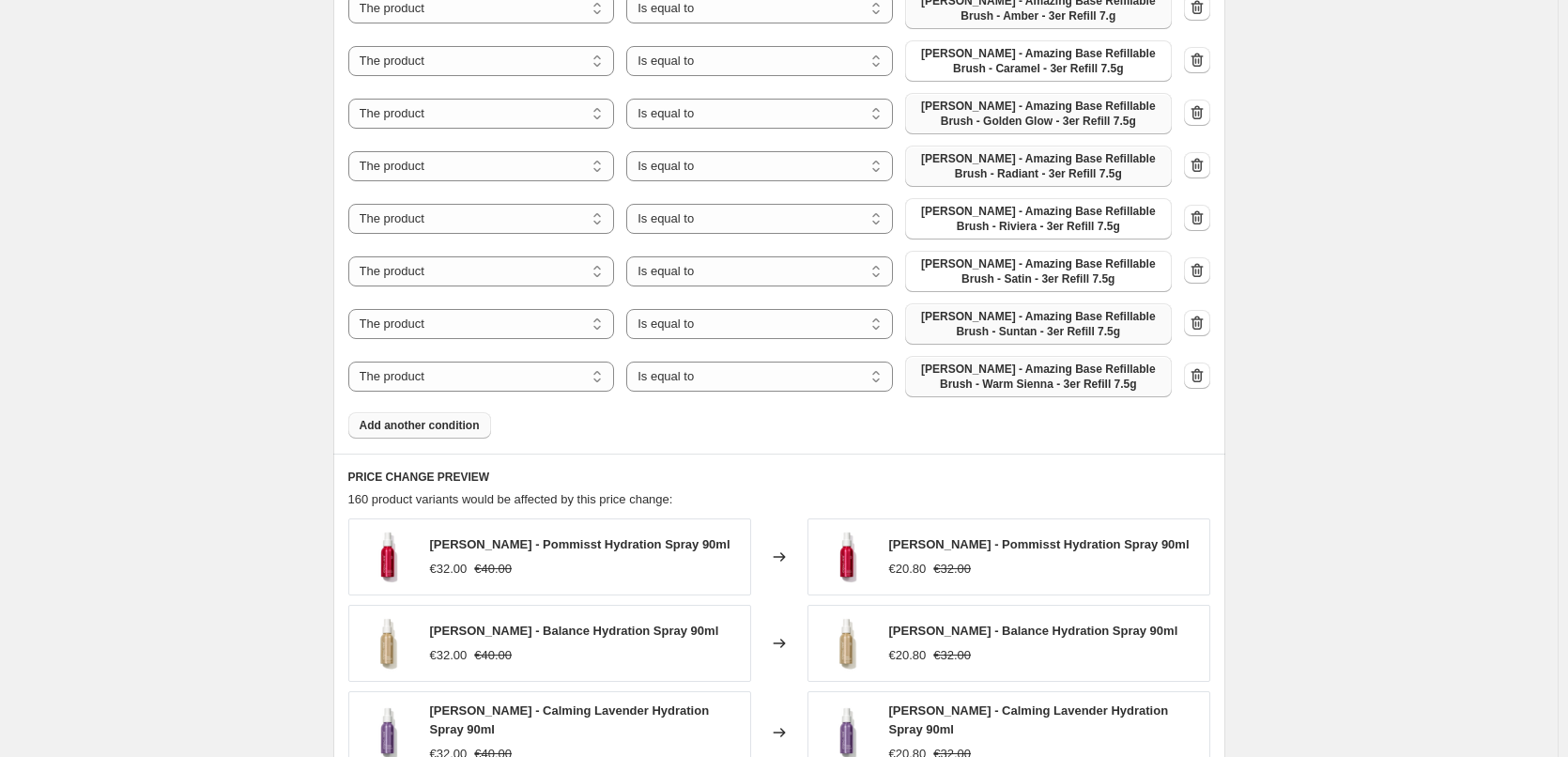
click at [431, 436] on button "Add another condition" at bounding box center [419, 426] width 142 height 27
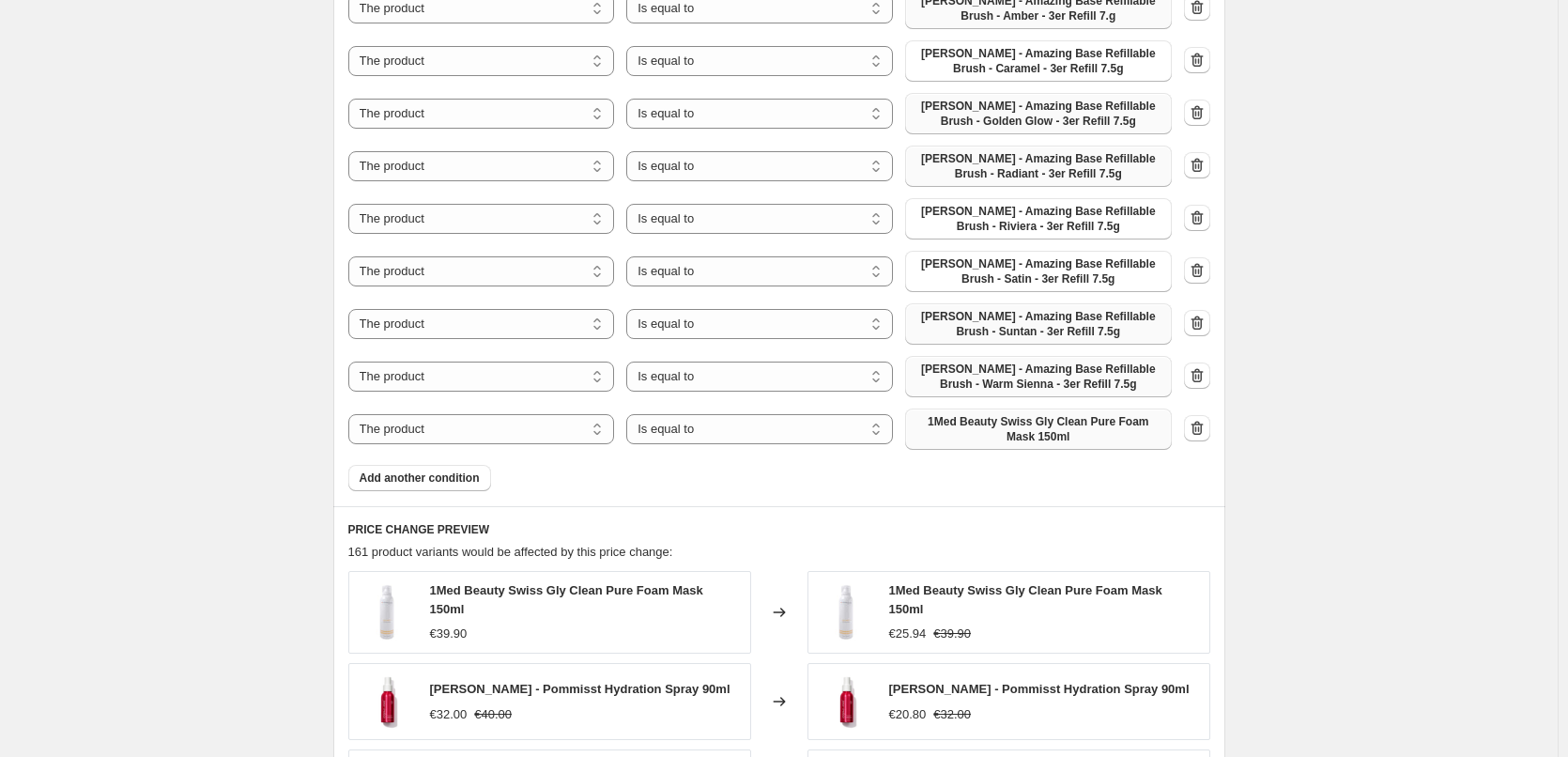
click at [1042, 435] on span "1Med Beauty Swiss Gly Clean Pure Foam Mask 150ml" at bounding box center [1039, 429] width 244 height 30
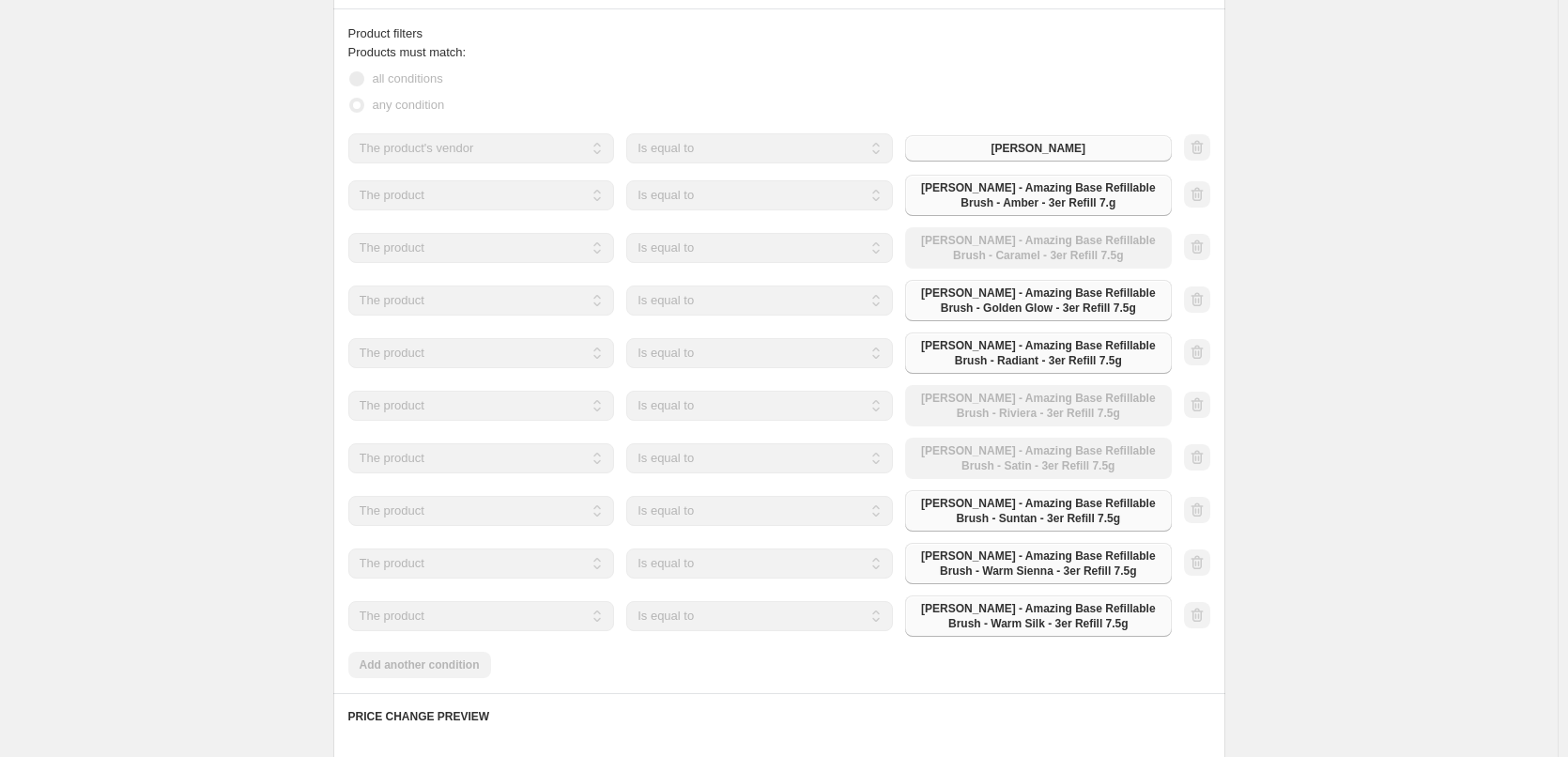
scroll to position [658, 0]
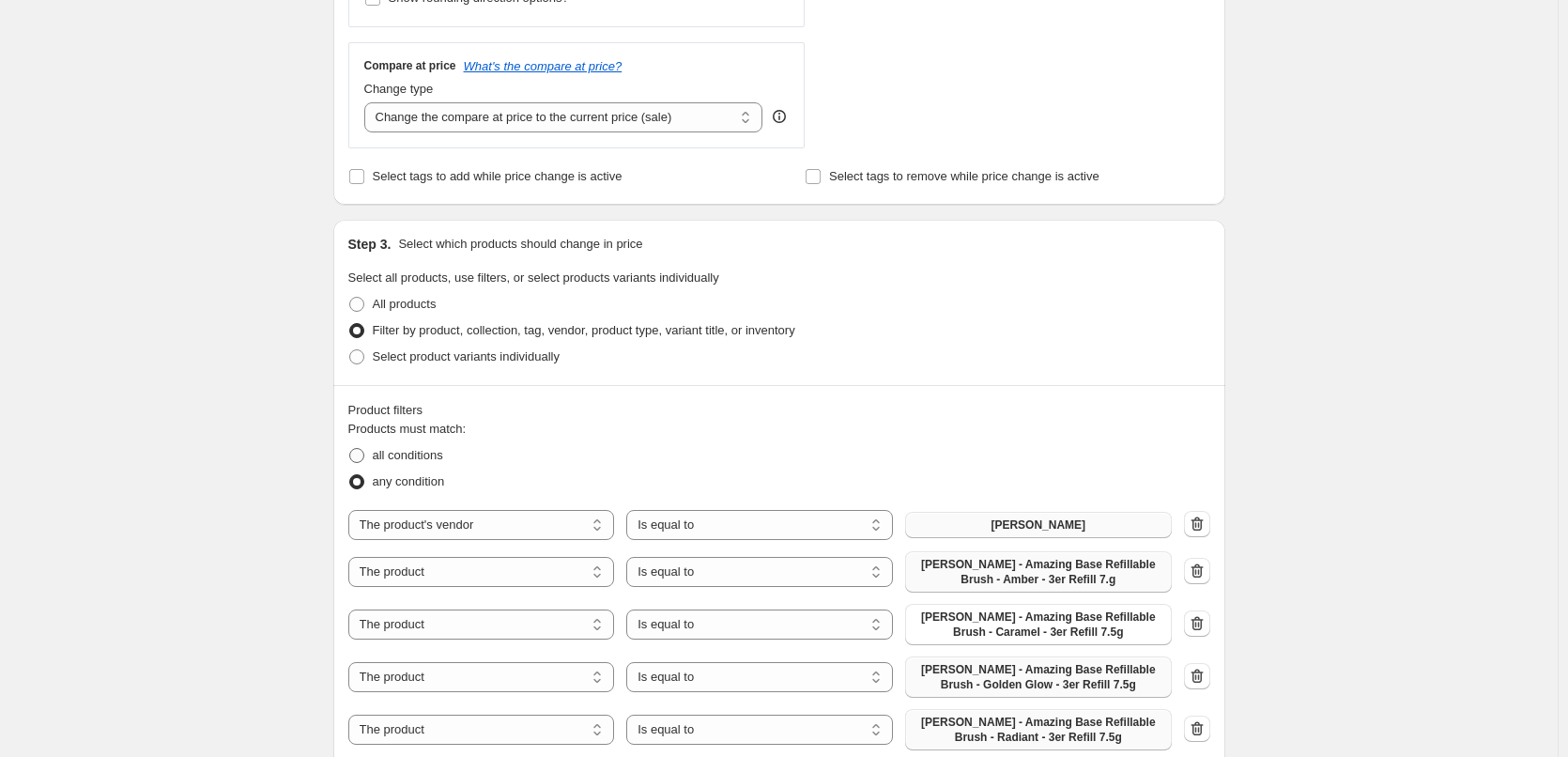
click at [365, 452] on span at bounding box center [356, 455] width 17 height 17
click at [350, 449] on input "all conditions" at bounding box center [349, 448] width 1 height 1
radio input "true"
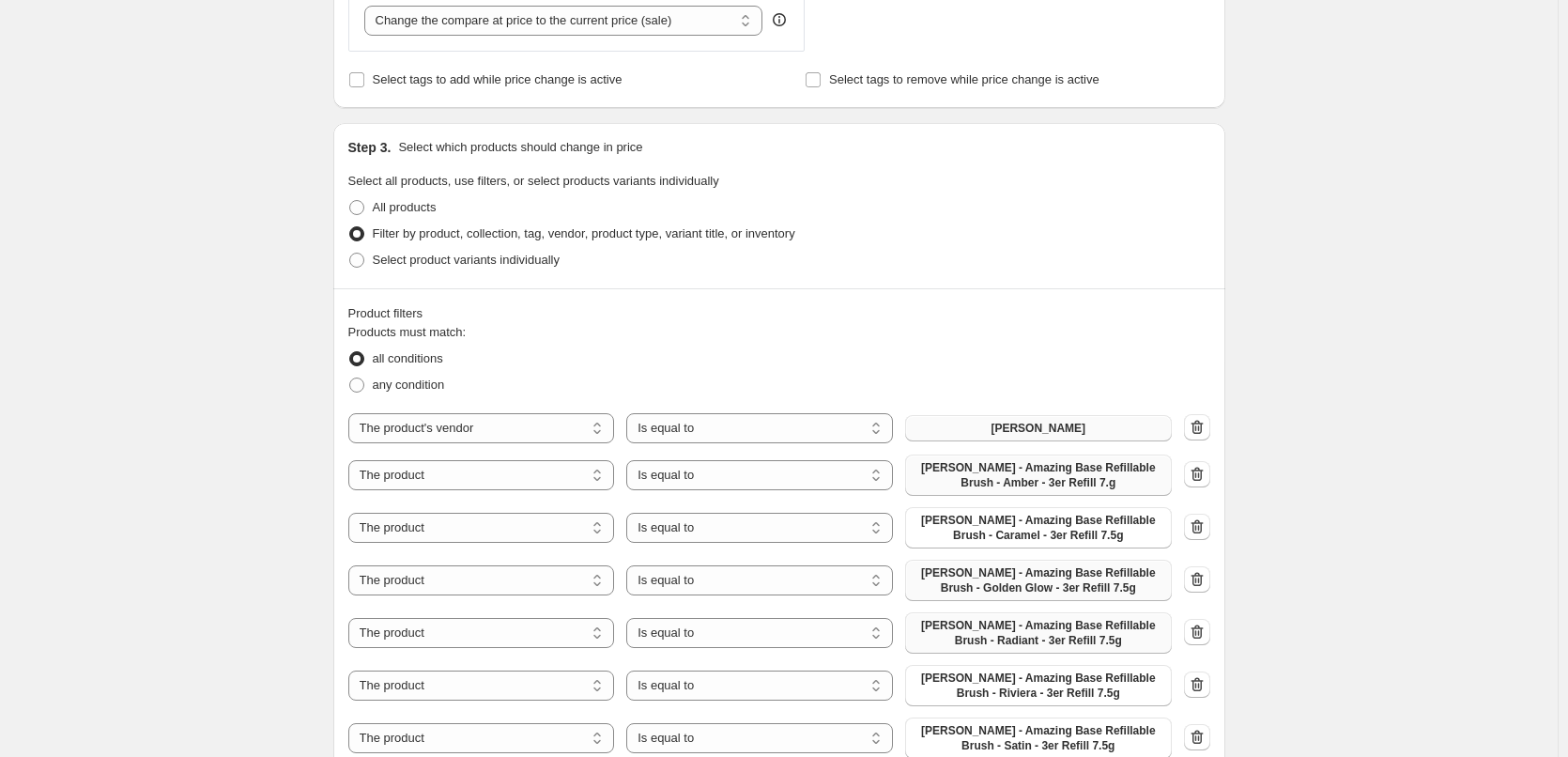
scroll to position [751, 0]
click at [405, 381] on span "any condition" at bounding box center [409, 387] width 72 height 14
click at [350, 381] on input "any condition" at bounding box center [349, 380] width 1 height 1
radio input "true"
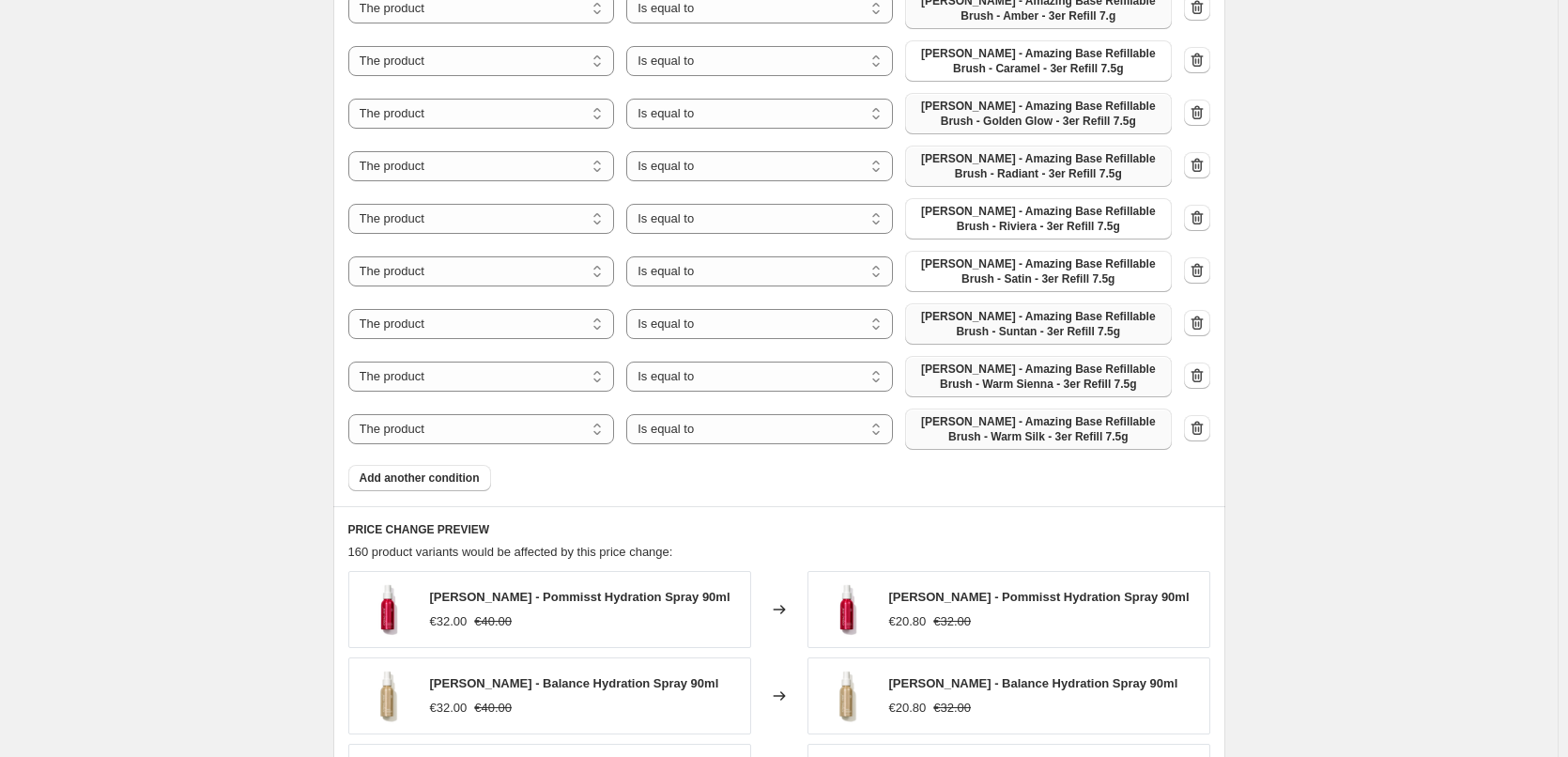
scroll to position [1033, 0]
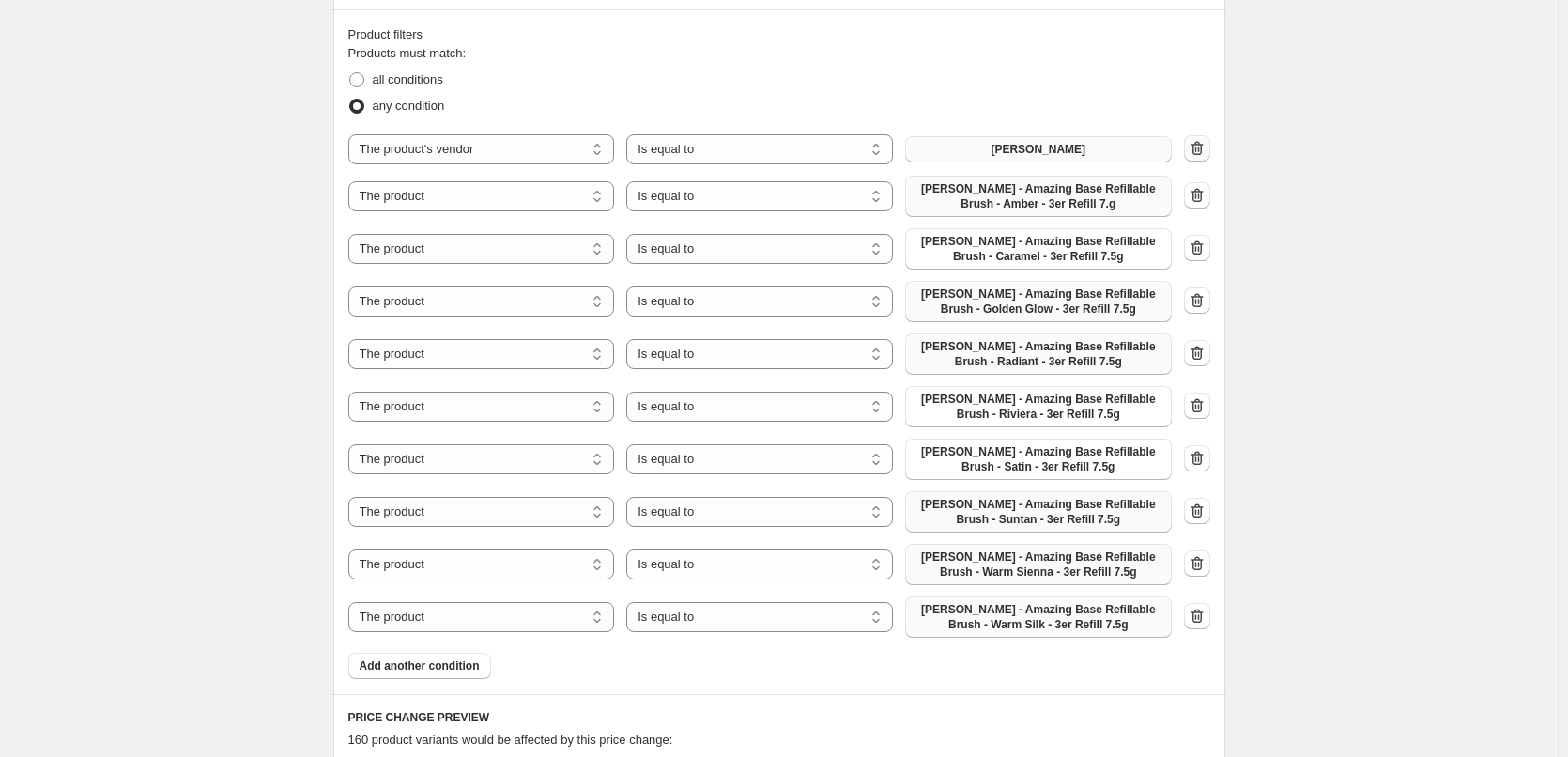
click at [1201, 142] on icon "button" at bounding box center [1197, 147] width 19 height 19
select select "product"
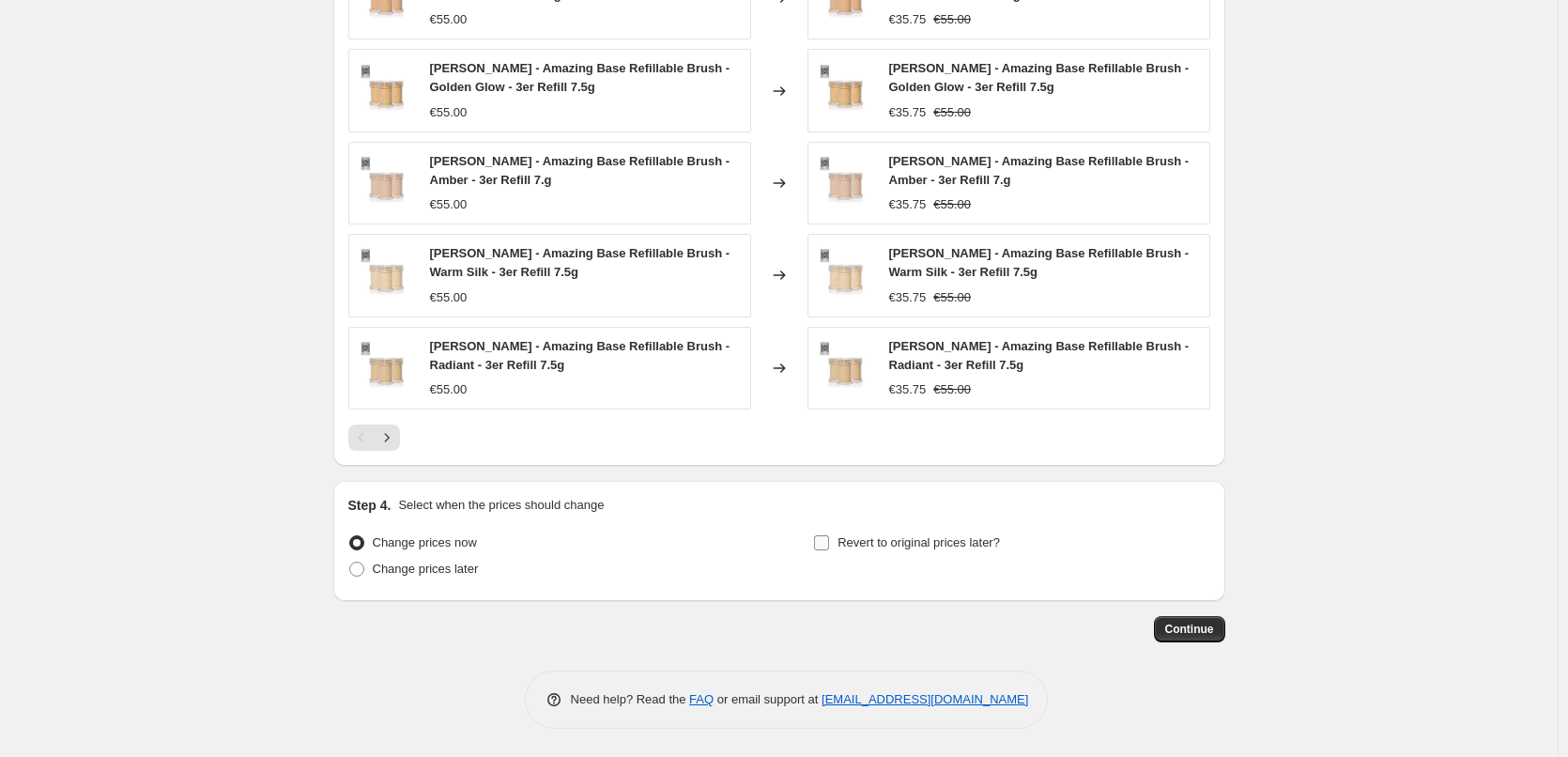
click at [919, 553] on label "Revert to original prices later?" at bounding box center [906, 542] width 187 height 27
click at [829, 550] on input "Revert to original prices later?" at bounding box center [821, 542] width 15 height 15
checkbox input "true"
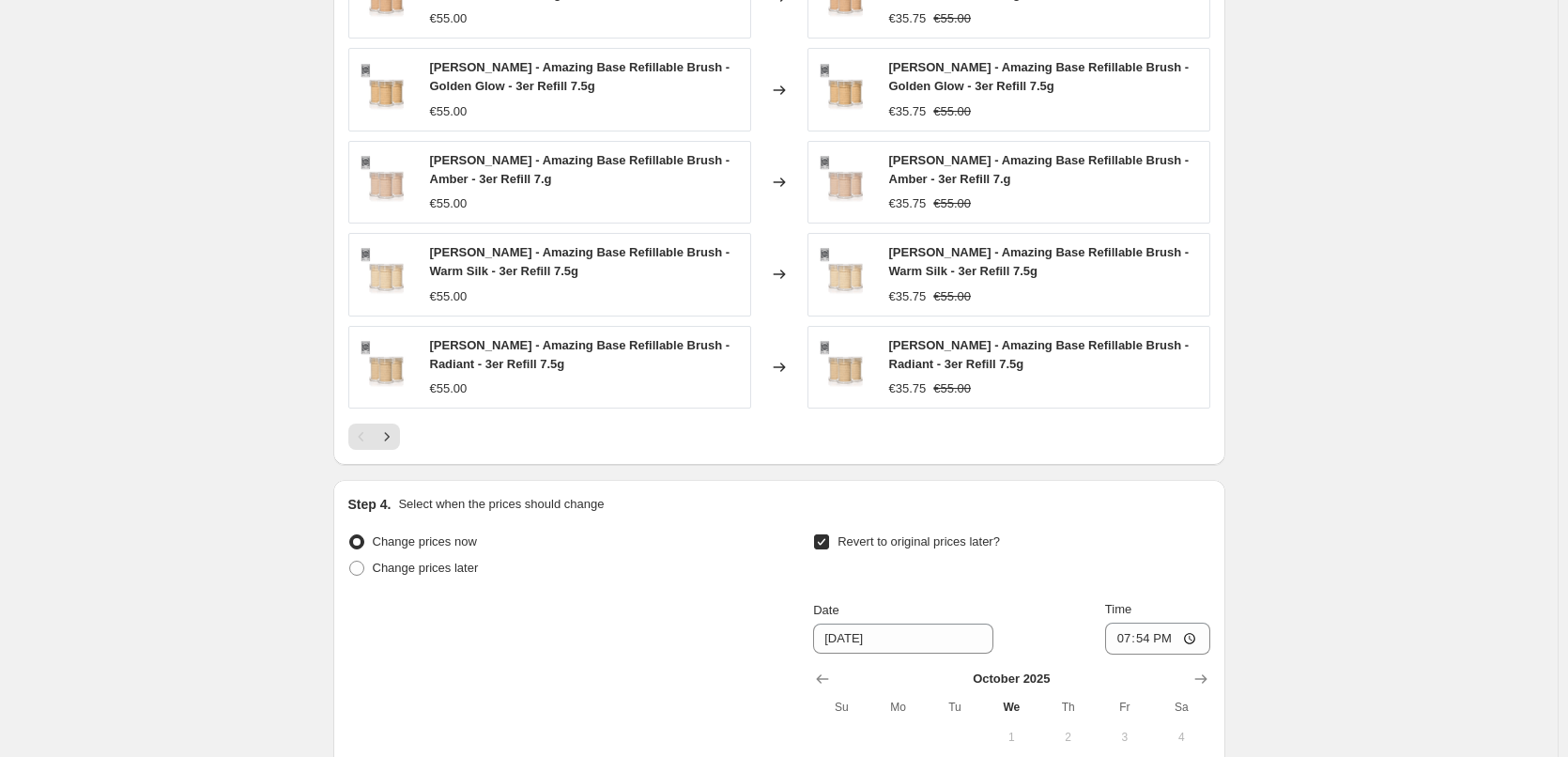
scroll to position [2023, 0]
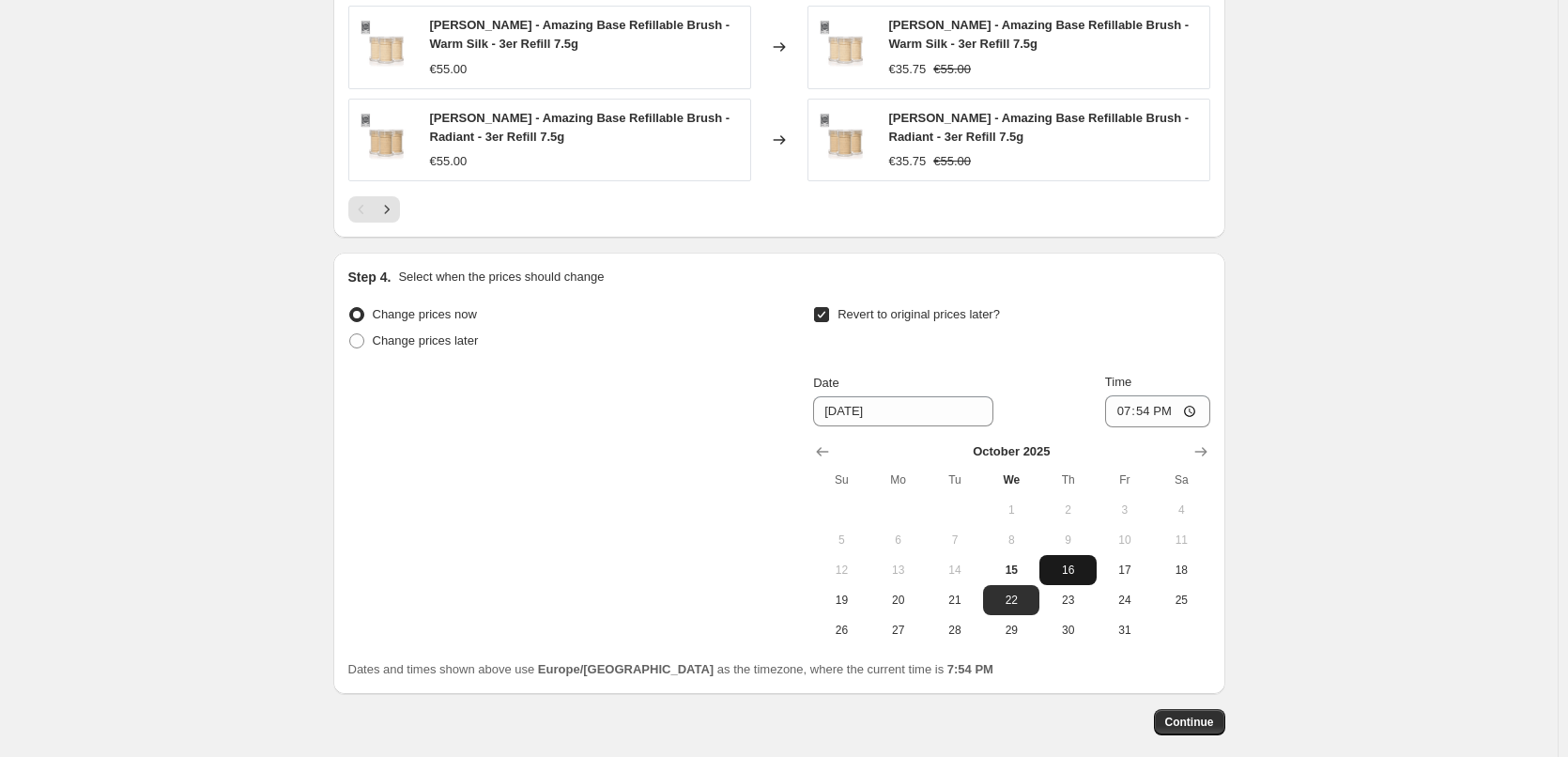
click at [1080, 567] on span "16" at bounding box center [1067, 570] width 42 height 15
type input "[DATE]"
click at [1129, 413] on input "19:54" at bounding box center [1157, 412] width 105 height 32
type input "03:00"
click at [1212, 717] on span "Continue" at bounding box center [1189, 721] width 48 height 15
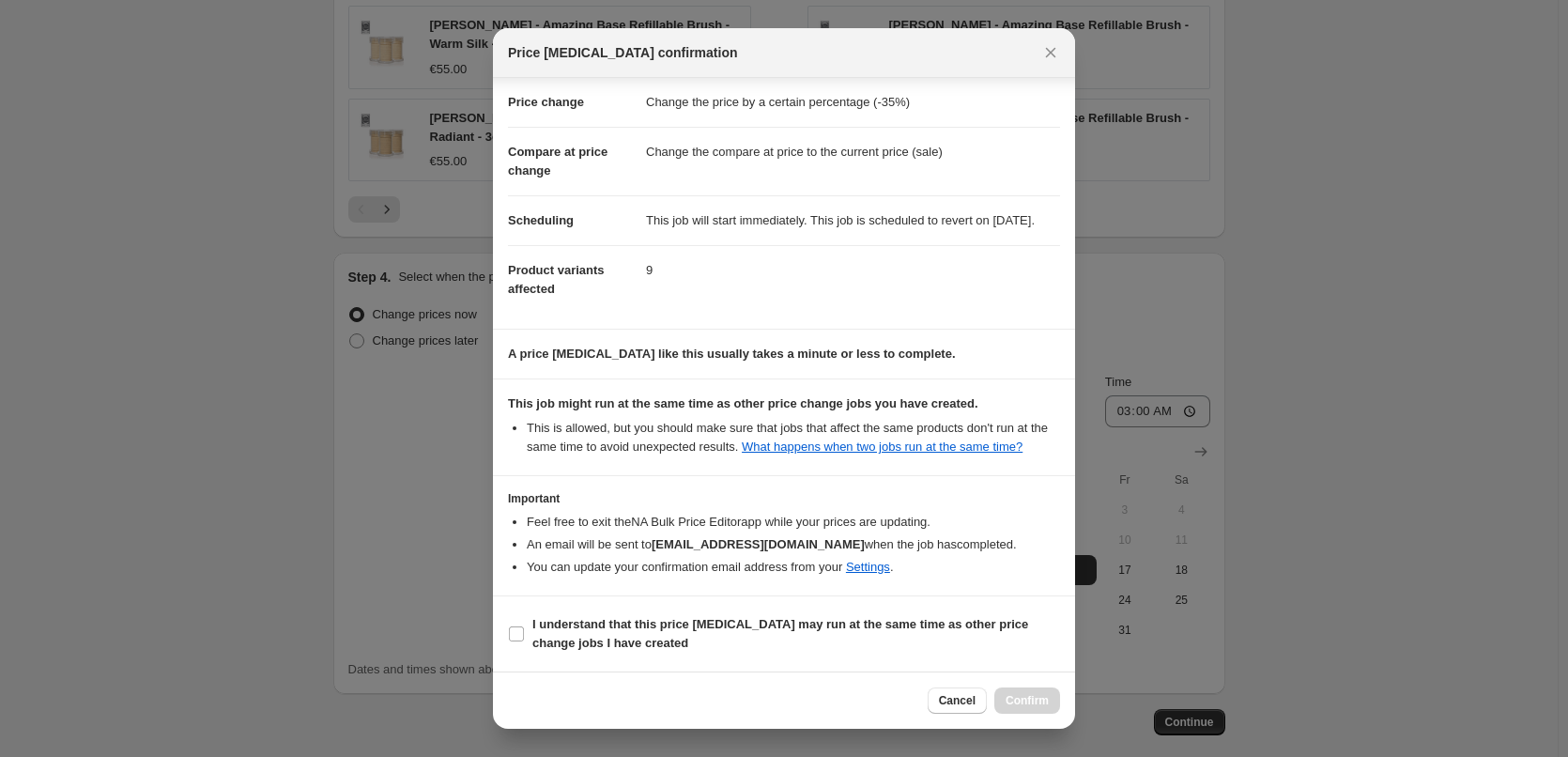
scroll to position [52, 0]
click at [605, 620] on b "I understand that this price [MEDICAL_DATA] may run at the same time as other p…" at bounding box center [780, 633] width 496 height 33
click at [524, 626] on input "I understand that this price [MEDICAL_DATA] may run at the same time as other p…" at bounding box center [516, 633] width 15 height 15
checkbox input "true"
click at [1054, 705] on button "Confirm" at bounding box center [1027, 701] width 65 height 27
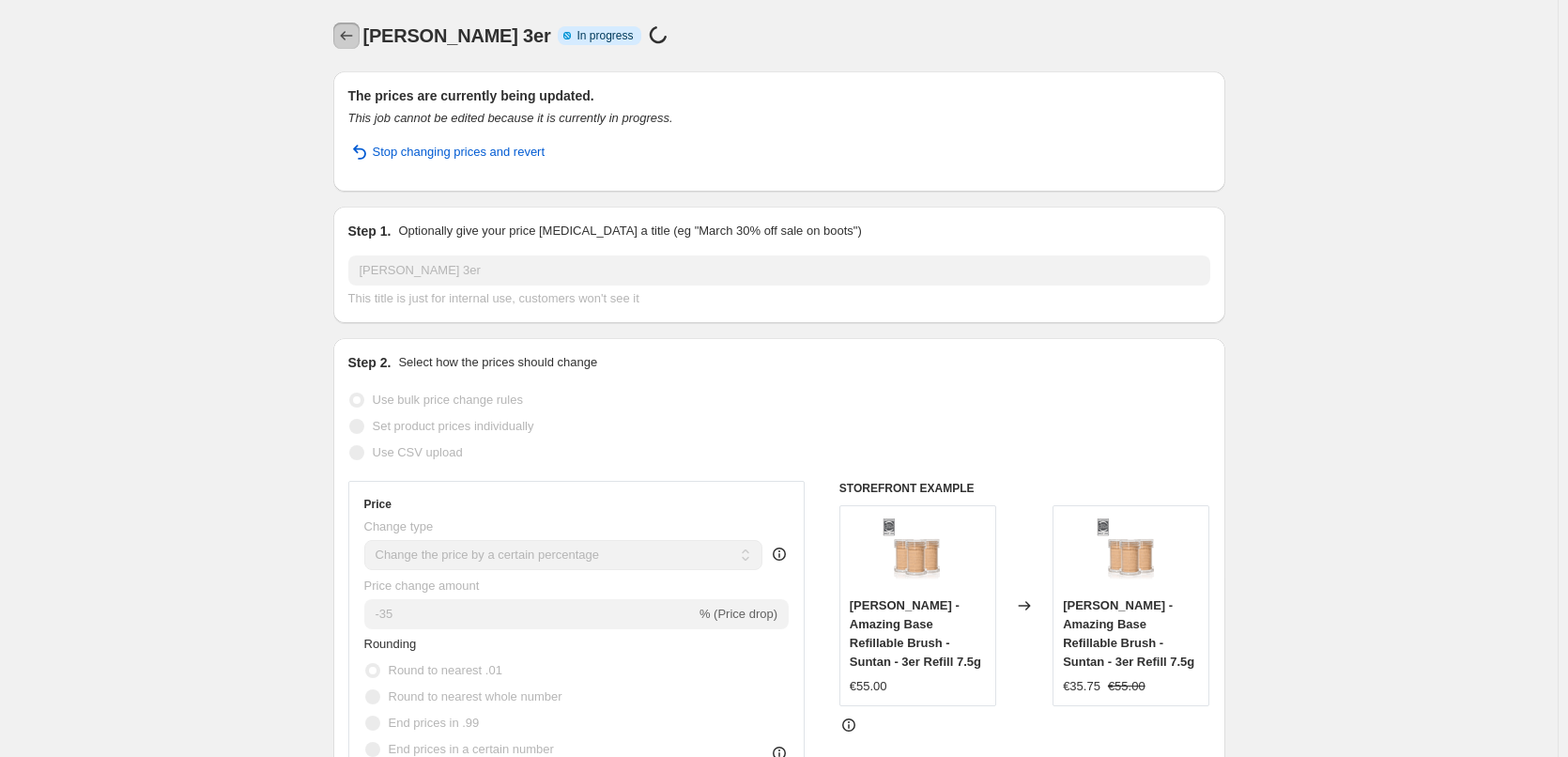
click at [350, 38] on icon "Price change jobs" at bounding box center [346, 36] width 19 height 19
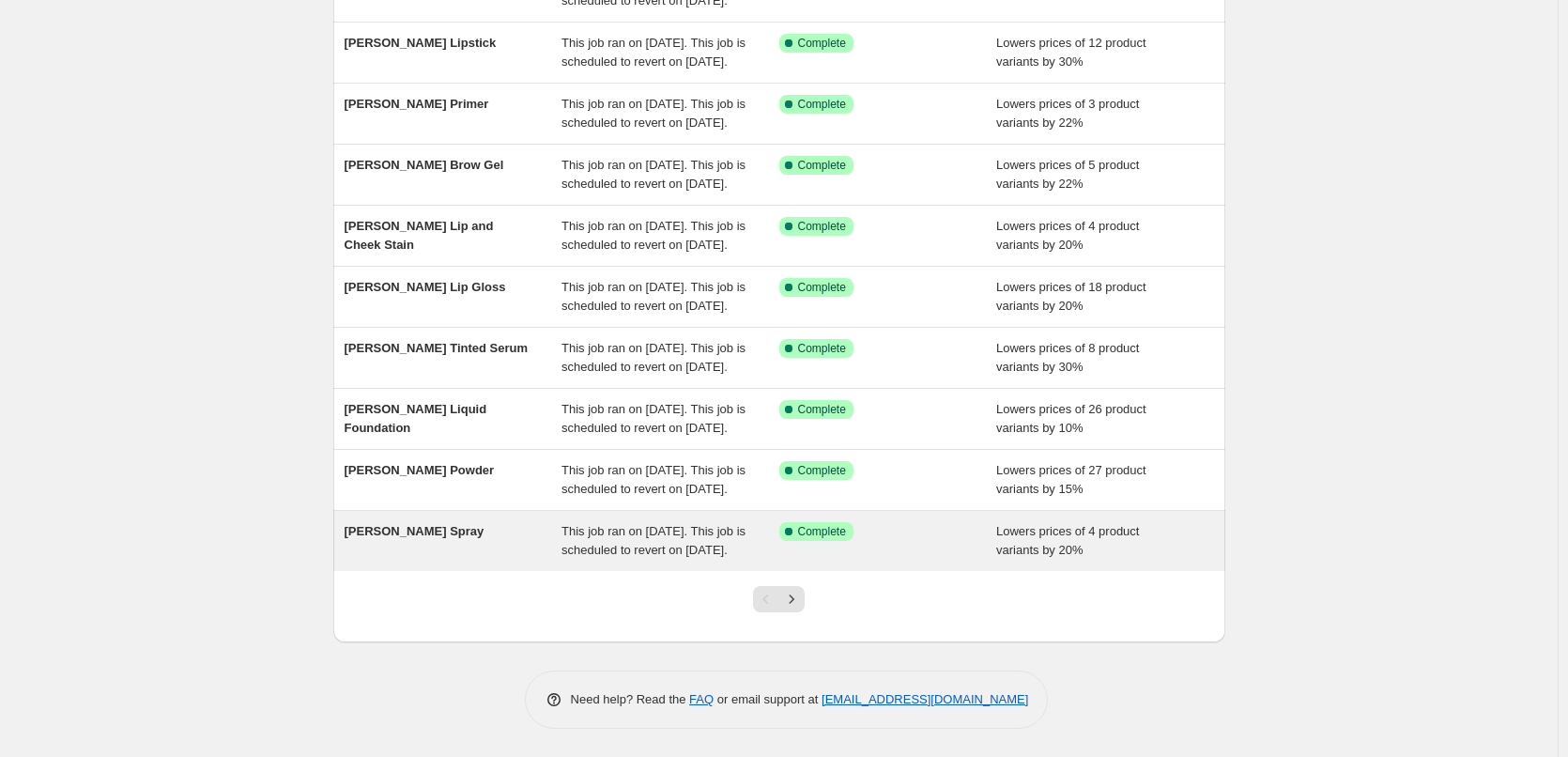
scroll to position [399, 0]
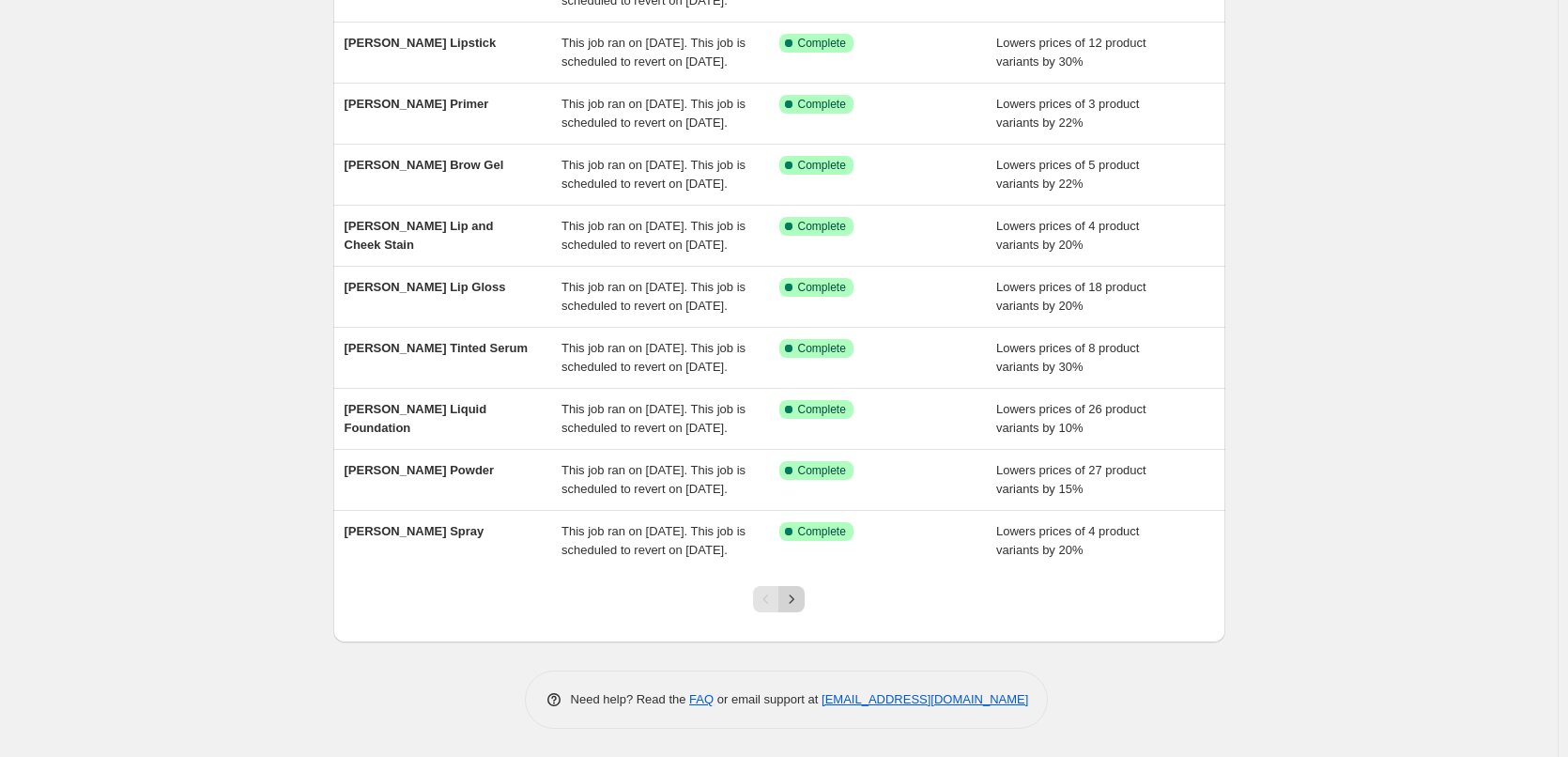
click at [801, 604] on icon "Next" at bounding box center [791, 599] width 19 height 19
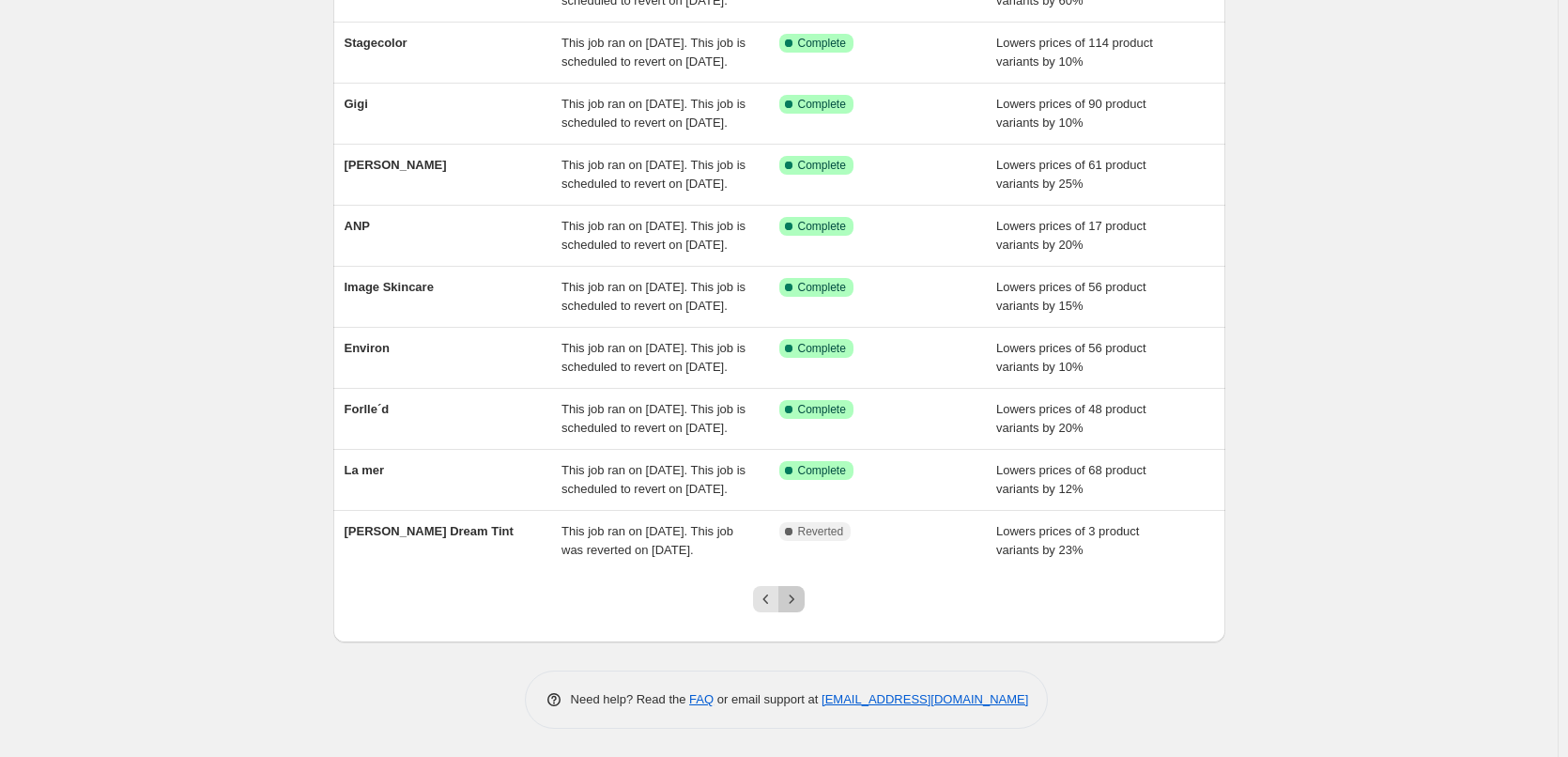
click at [801, 604] on icon "Next" at bounding box center [791, 599] width 19 height 19
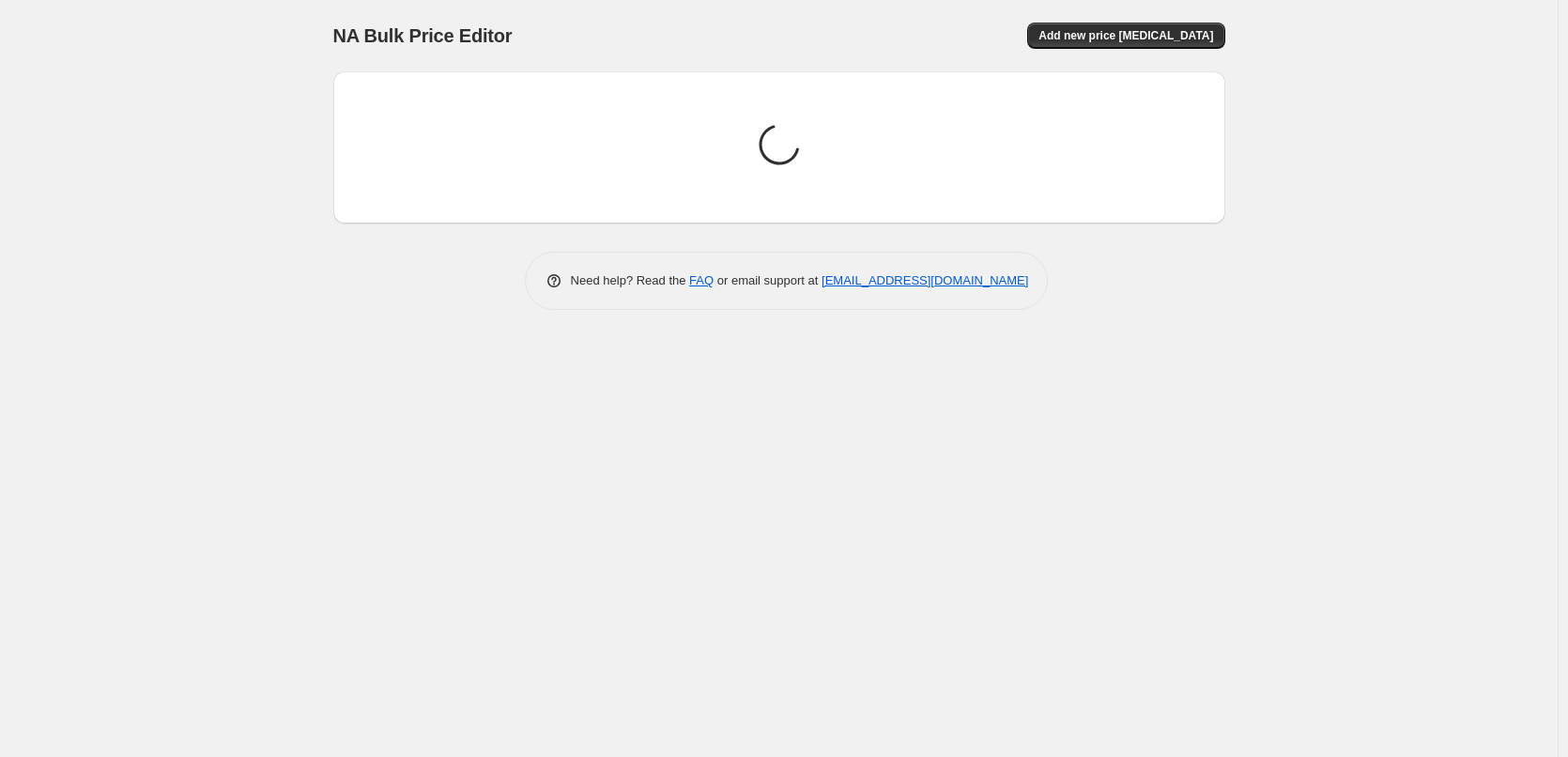
scroll to position [0, 0]
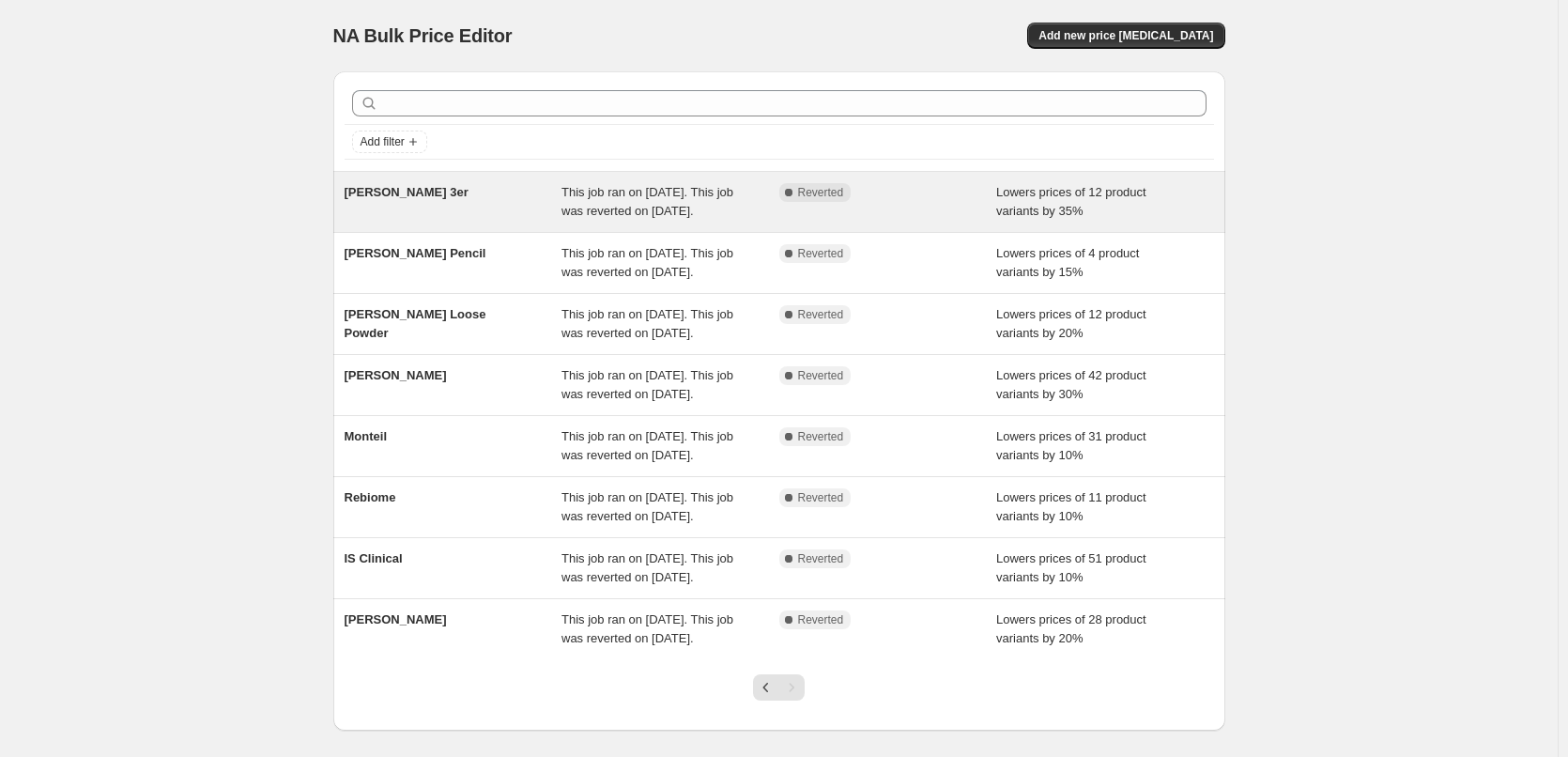
click at [416, 202] on div "[PERSON_NAME] 3er" at bounding box center [453, 202] width 218 height 38
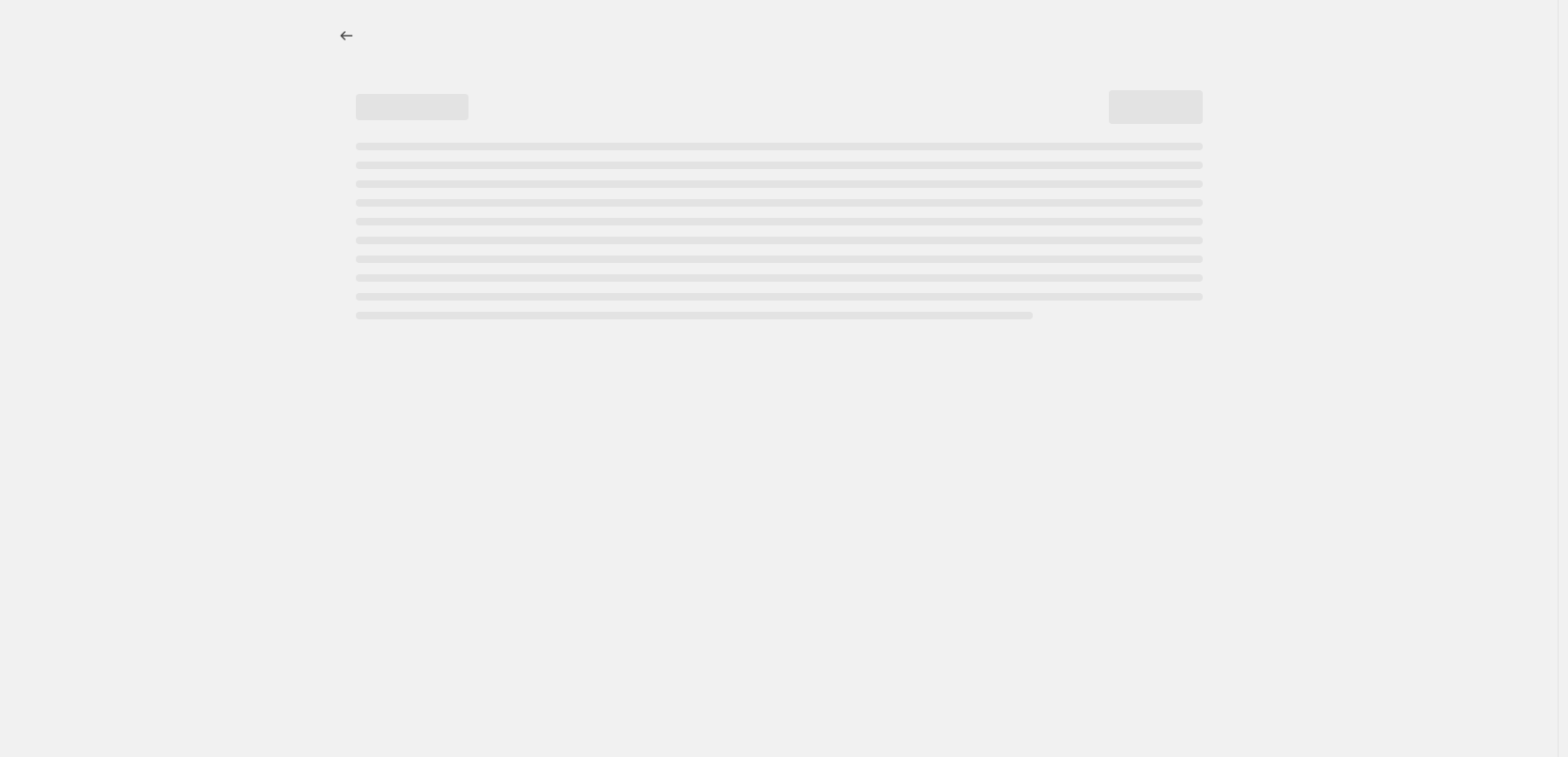
select select "percentage"
select select "tag"
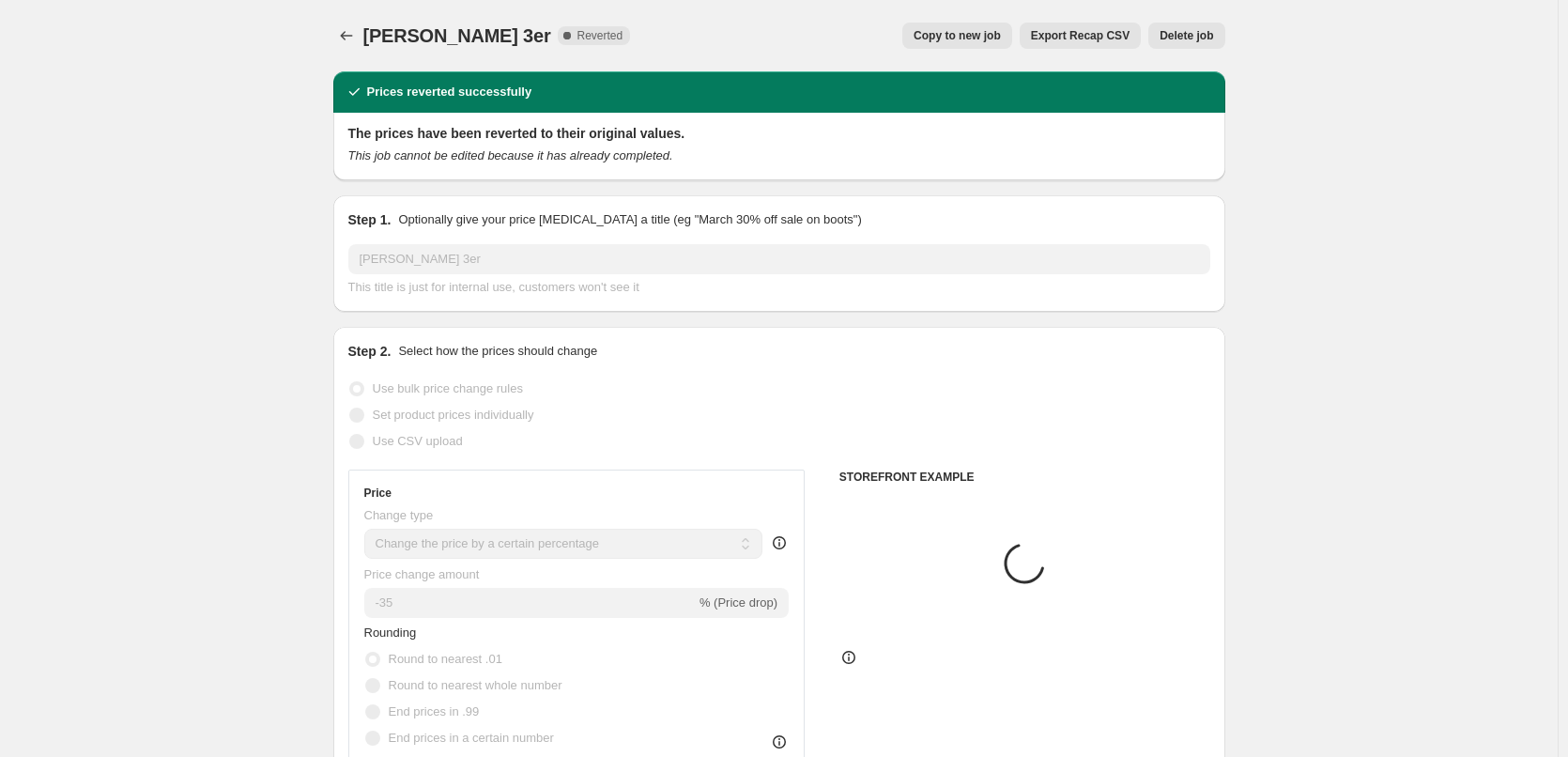
click at [1193, 42] on span "Delete job" at bounding box center [1186, 35] width 53 height 15
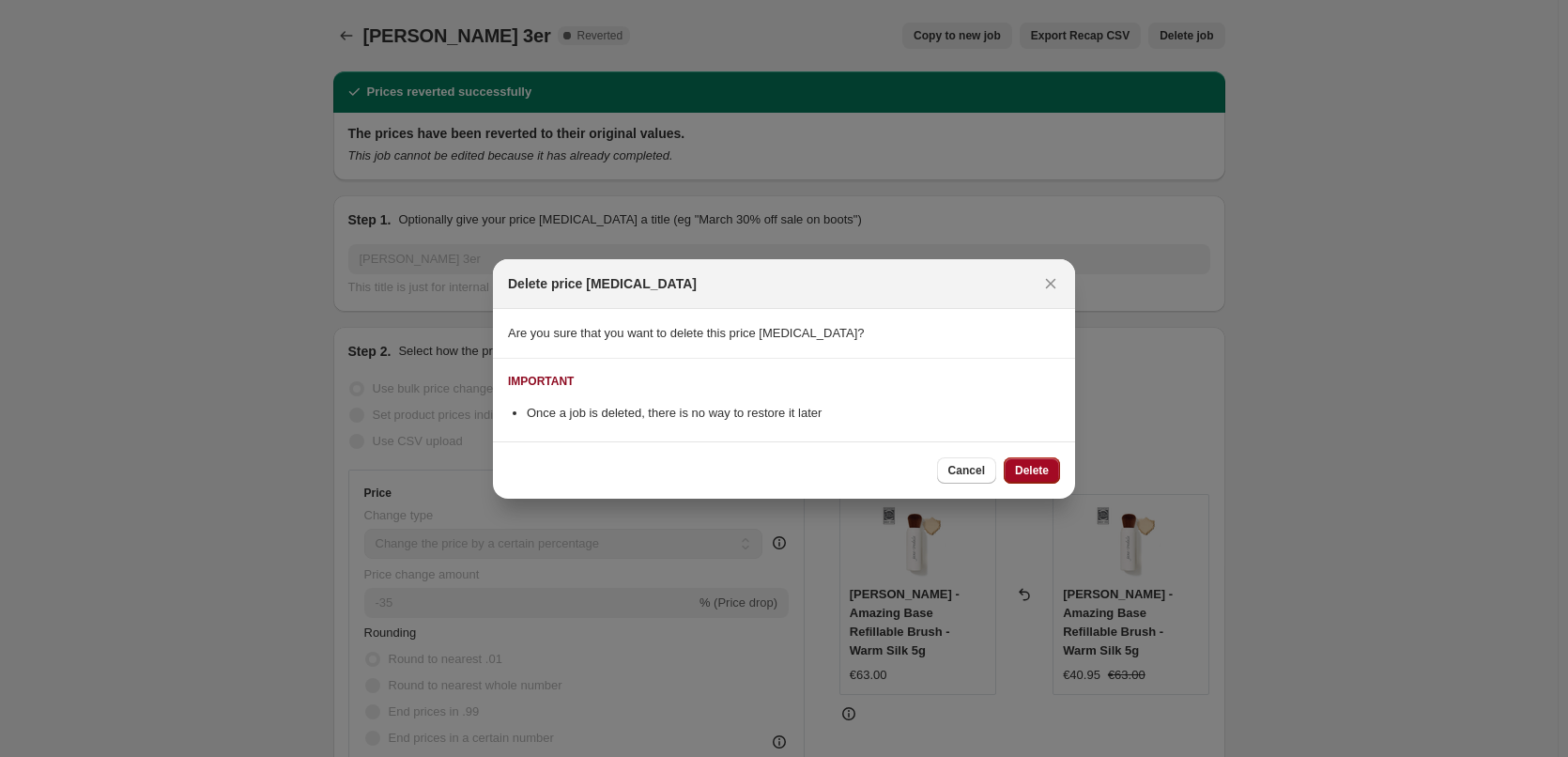
click at [1043, 463] on span "Delete" at bounding box center [1032, 470] width 34 height 15
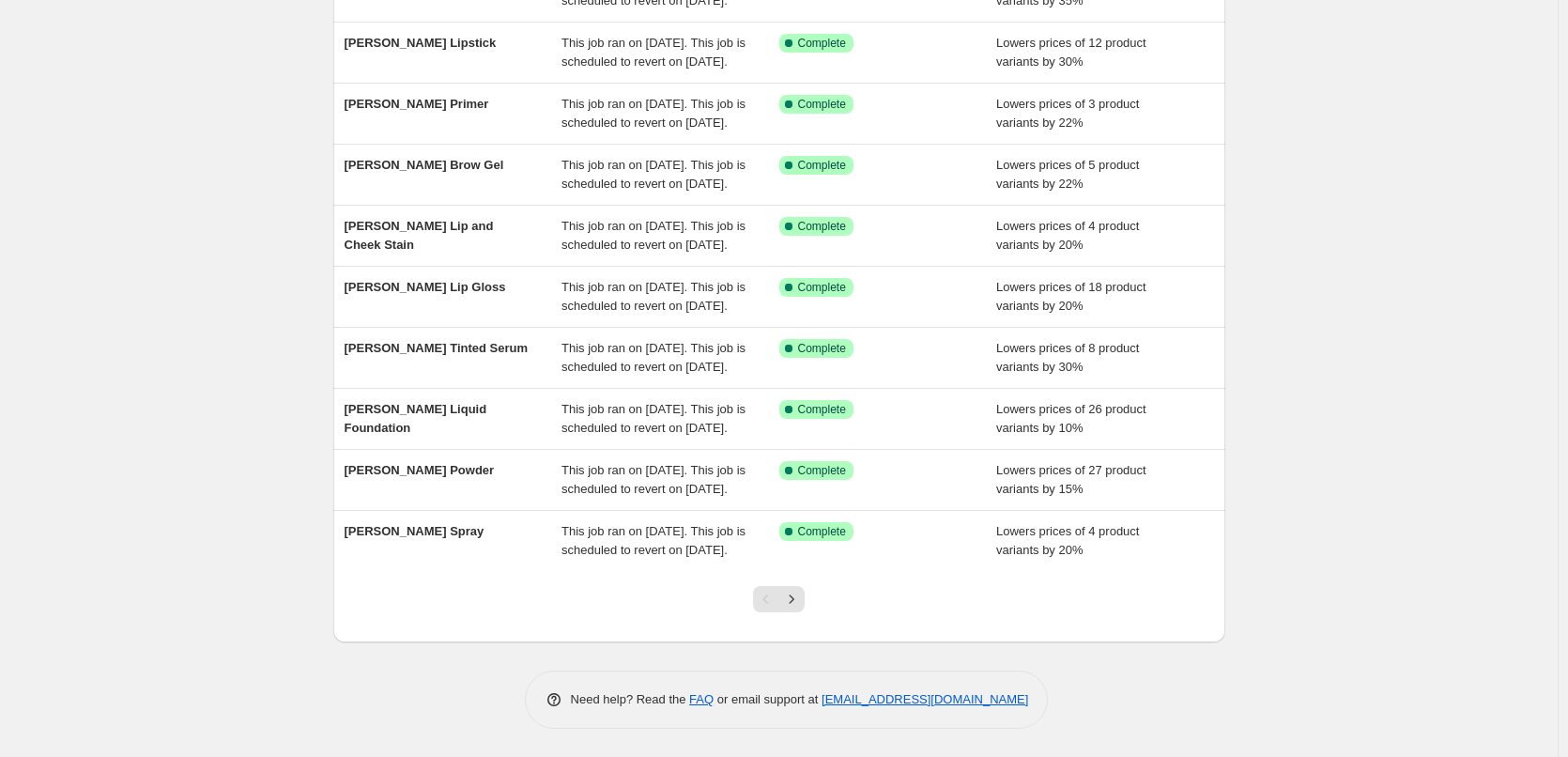
scroll to position [399, 0]
click at [795, 609] on button "Next" at bounding box center [791, 599] width 27 height 27
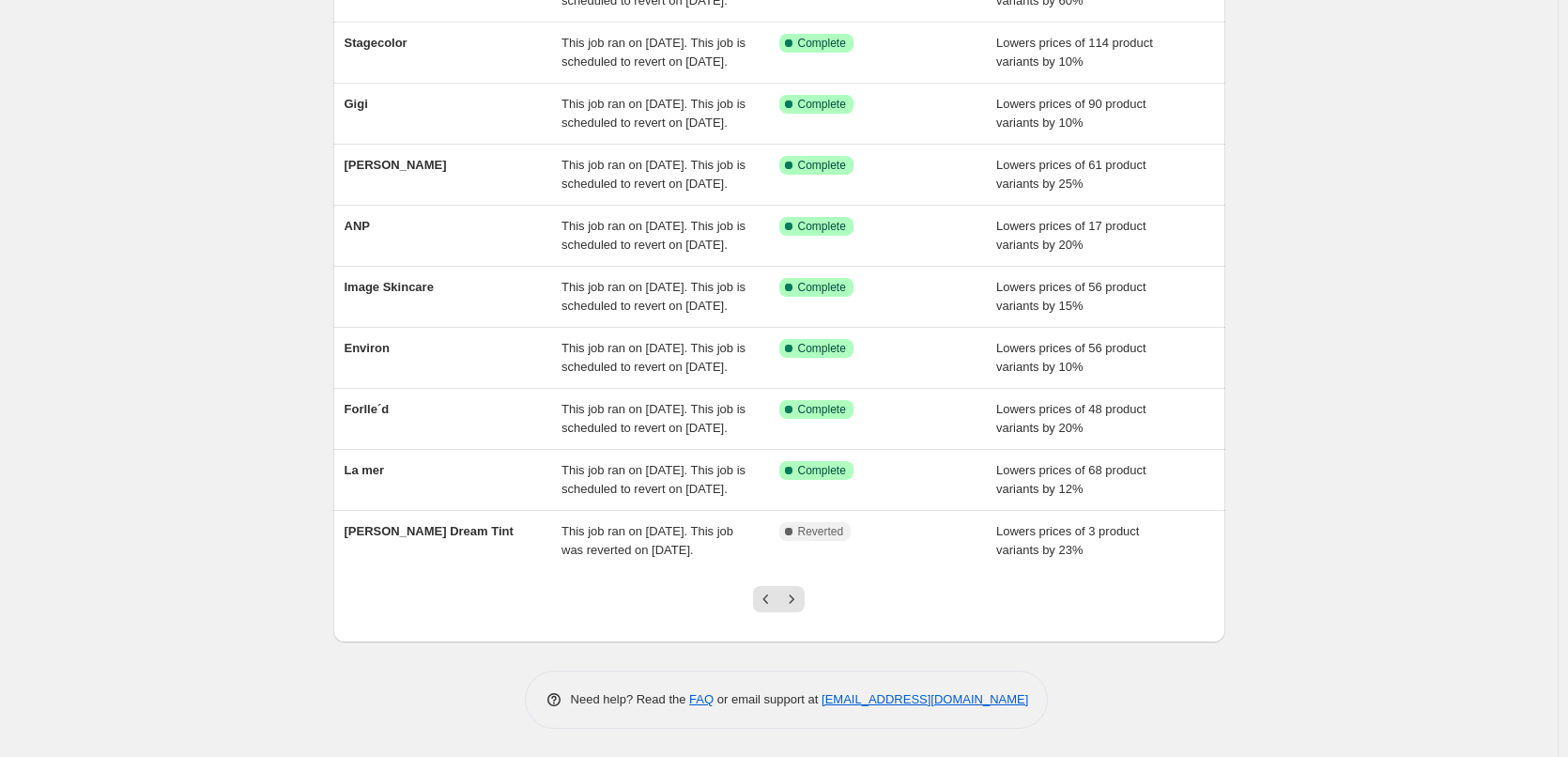
click at [795, 609] on button "Next" at bounding box center [791, 599] width 27 height 27
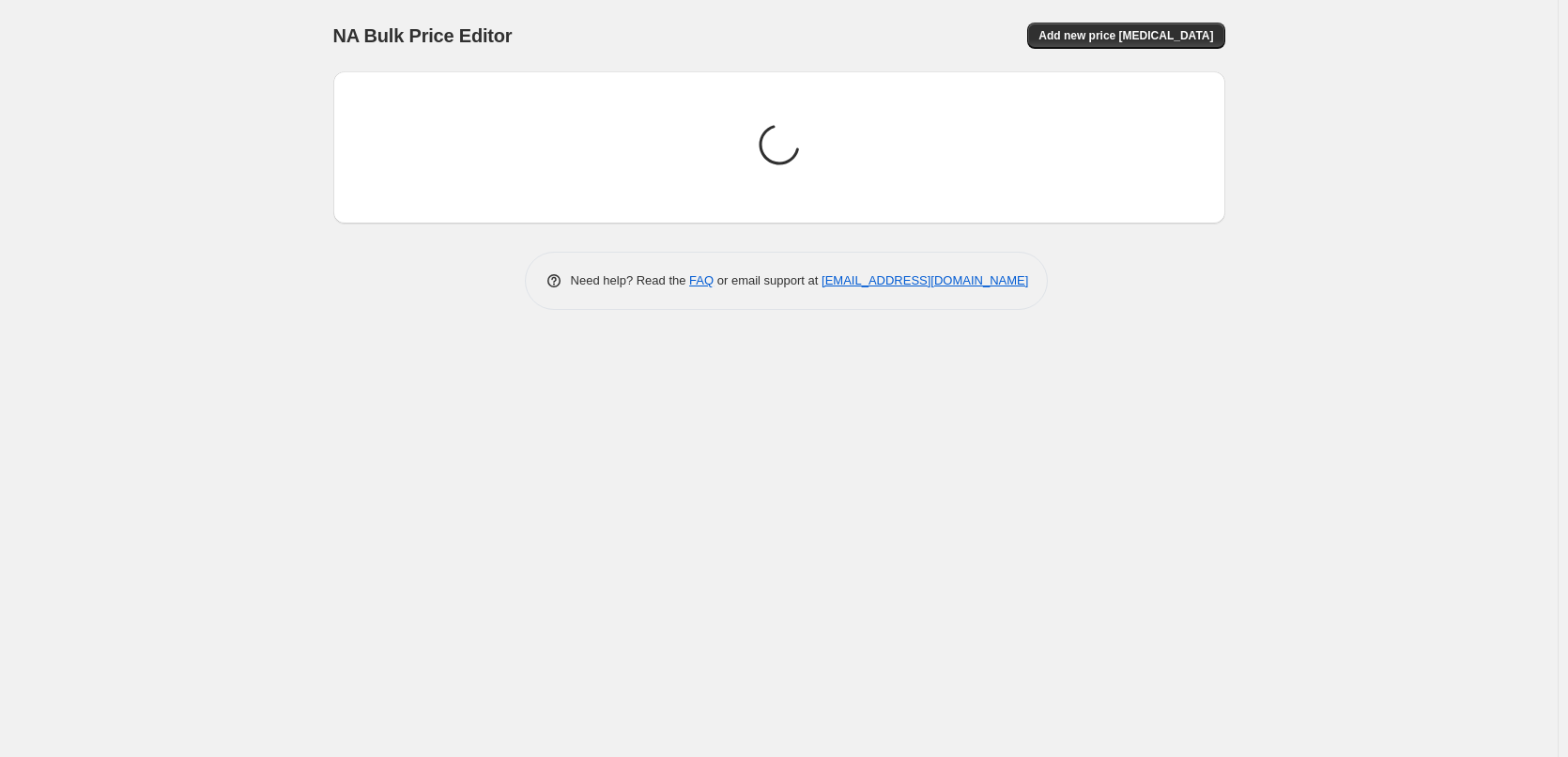
scroll to position [0, 0]
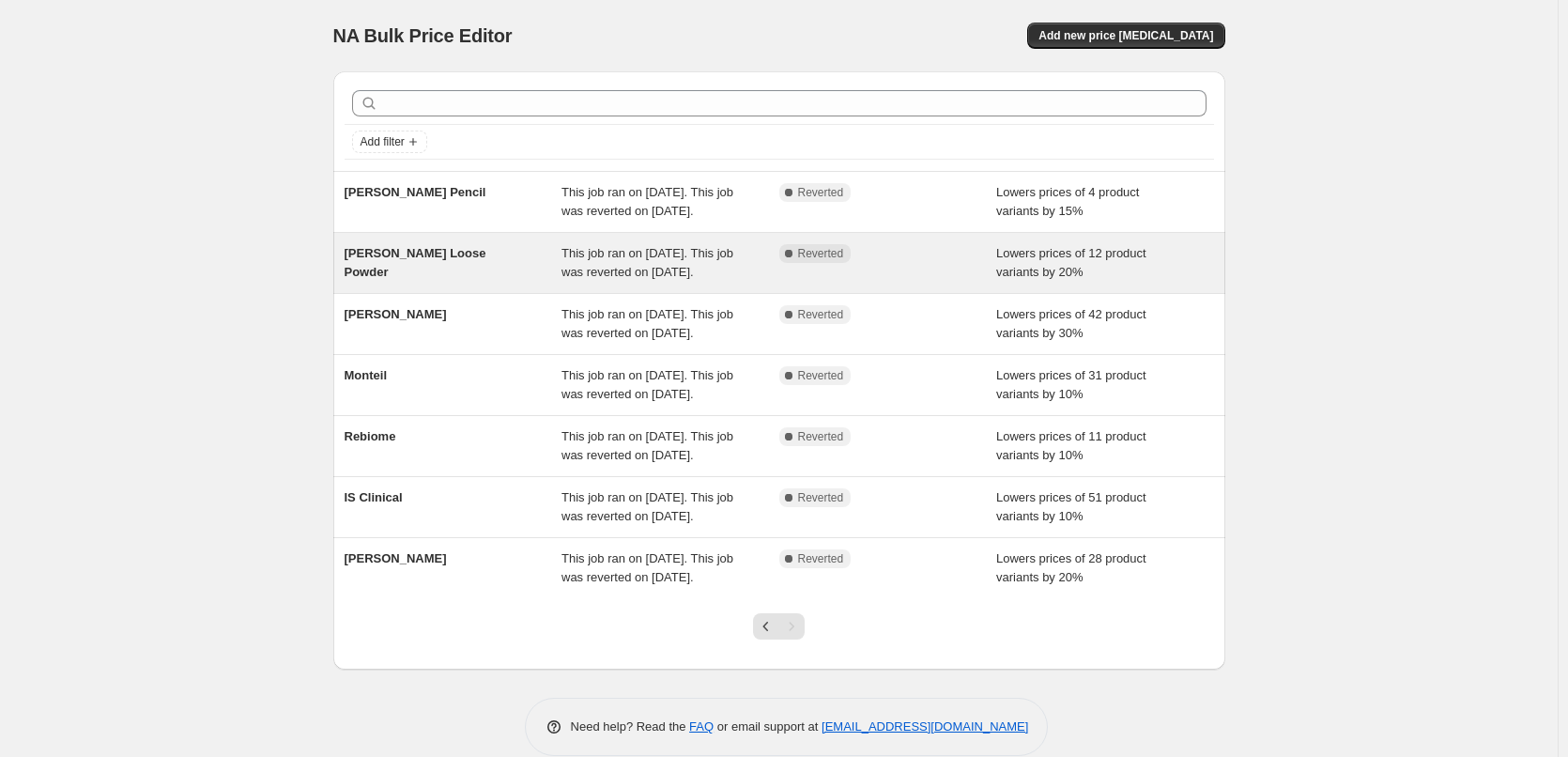
click at [424, 275] on span "[PERSON_NAME] Loose Powder" at bounding box center [415, 262] width 141 height 33
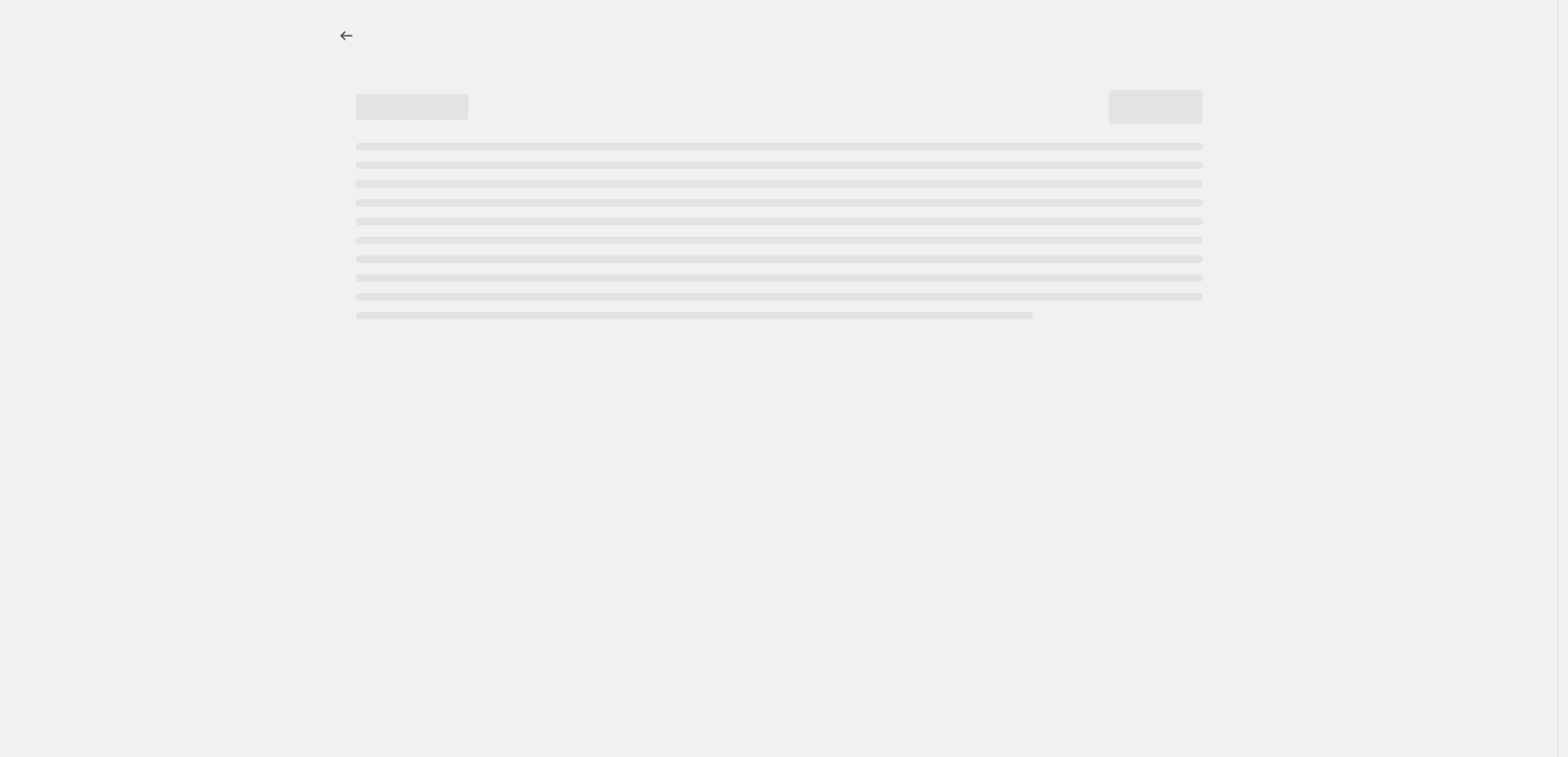
select select "percentage"
select select "tag"
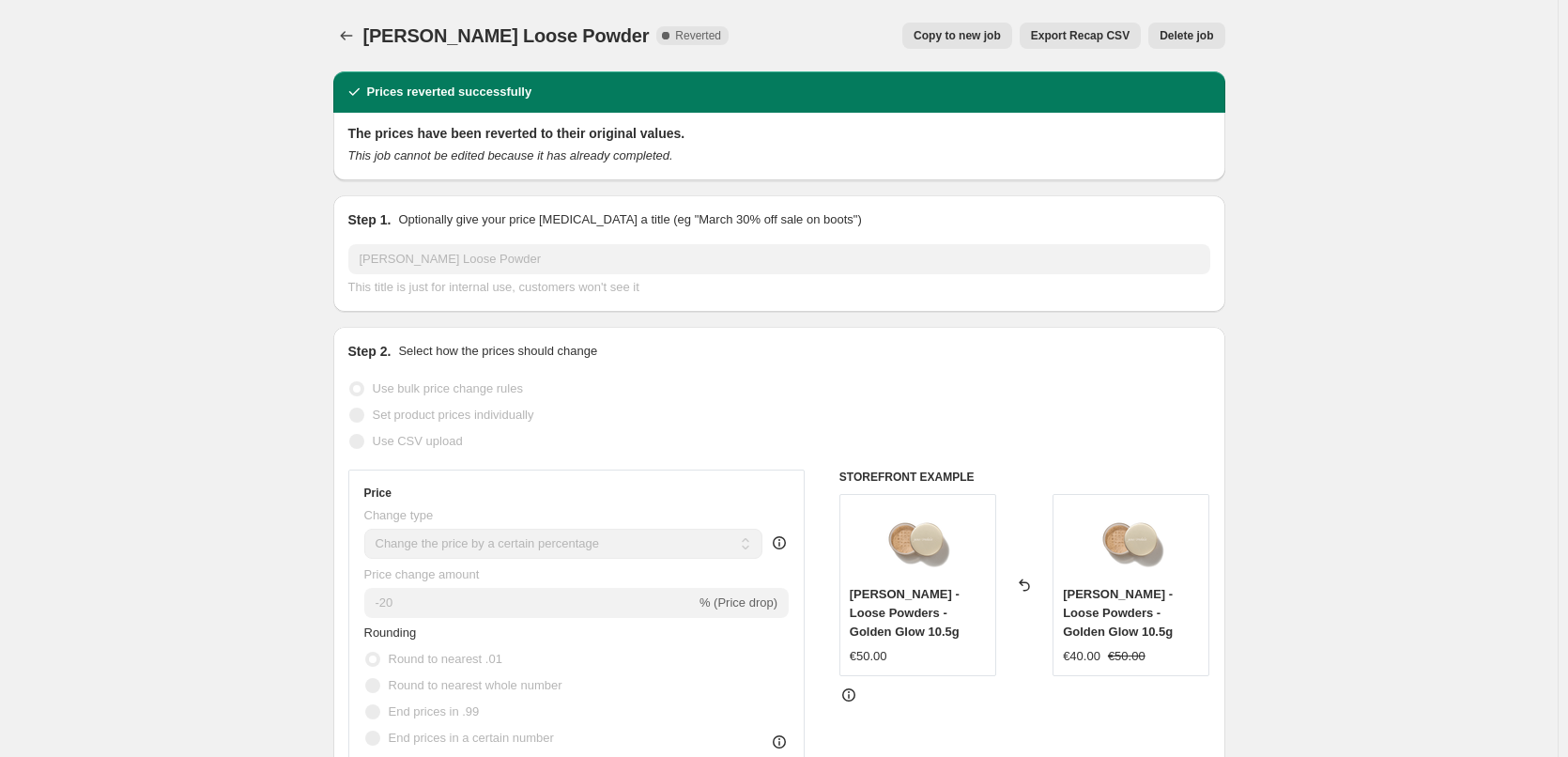
click at [990, 38] on span "Copy to new job" at bounding box center [958, 35] width 87 height 15
select select "percentage"
select select "tag"
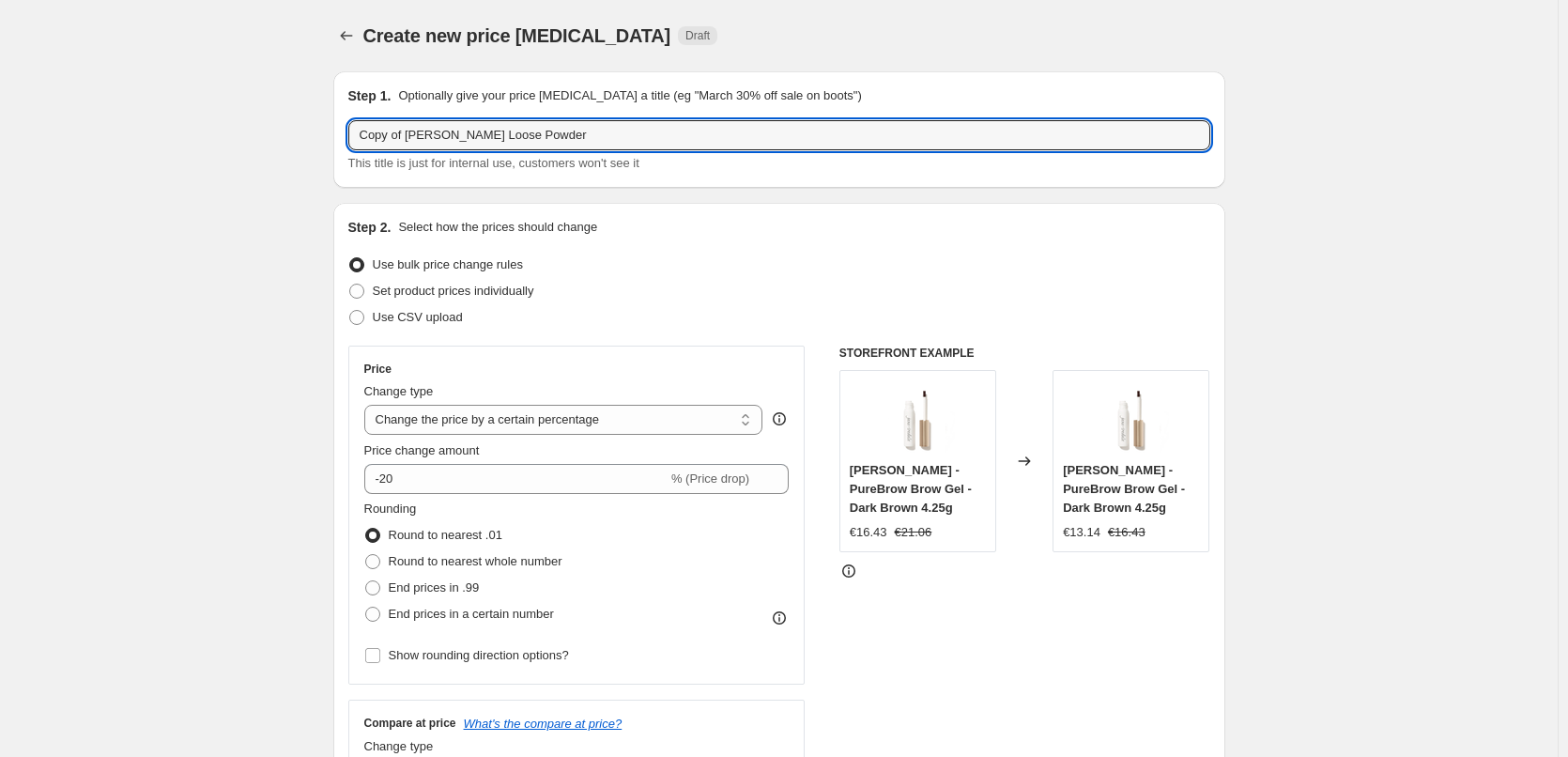
drag, startPoint x: 412, startPoint y: 138, endPoint x: 126, endPoint y: 107, distance: 287.7
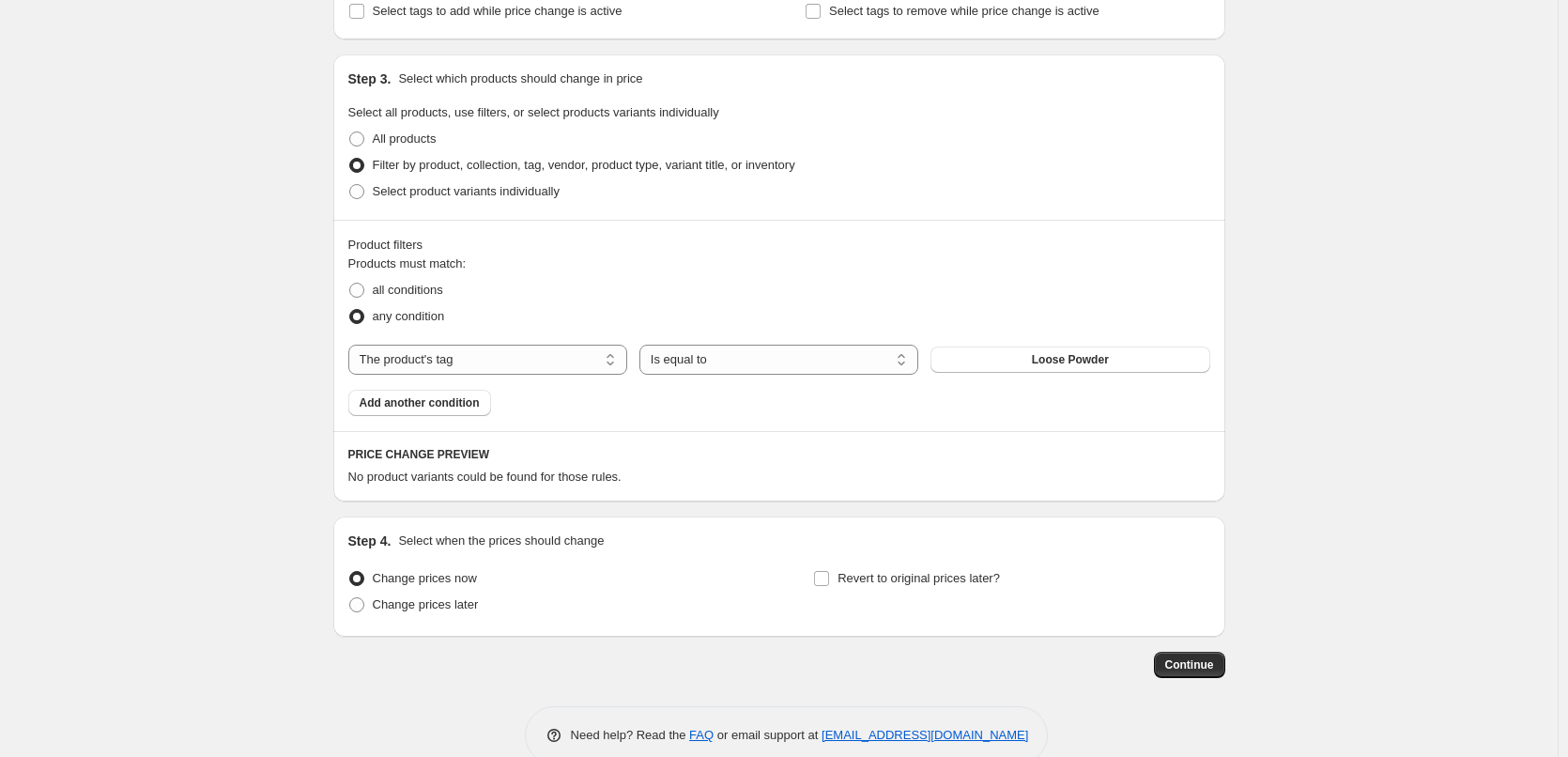
scroll to position [860, 0]
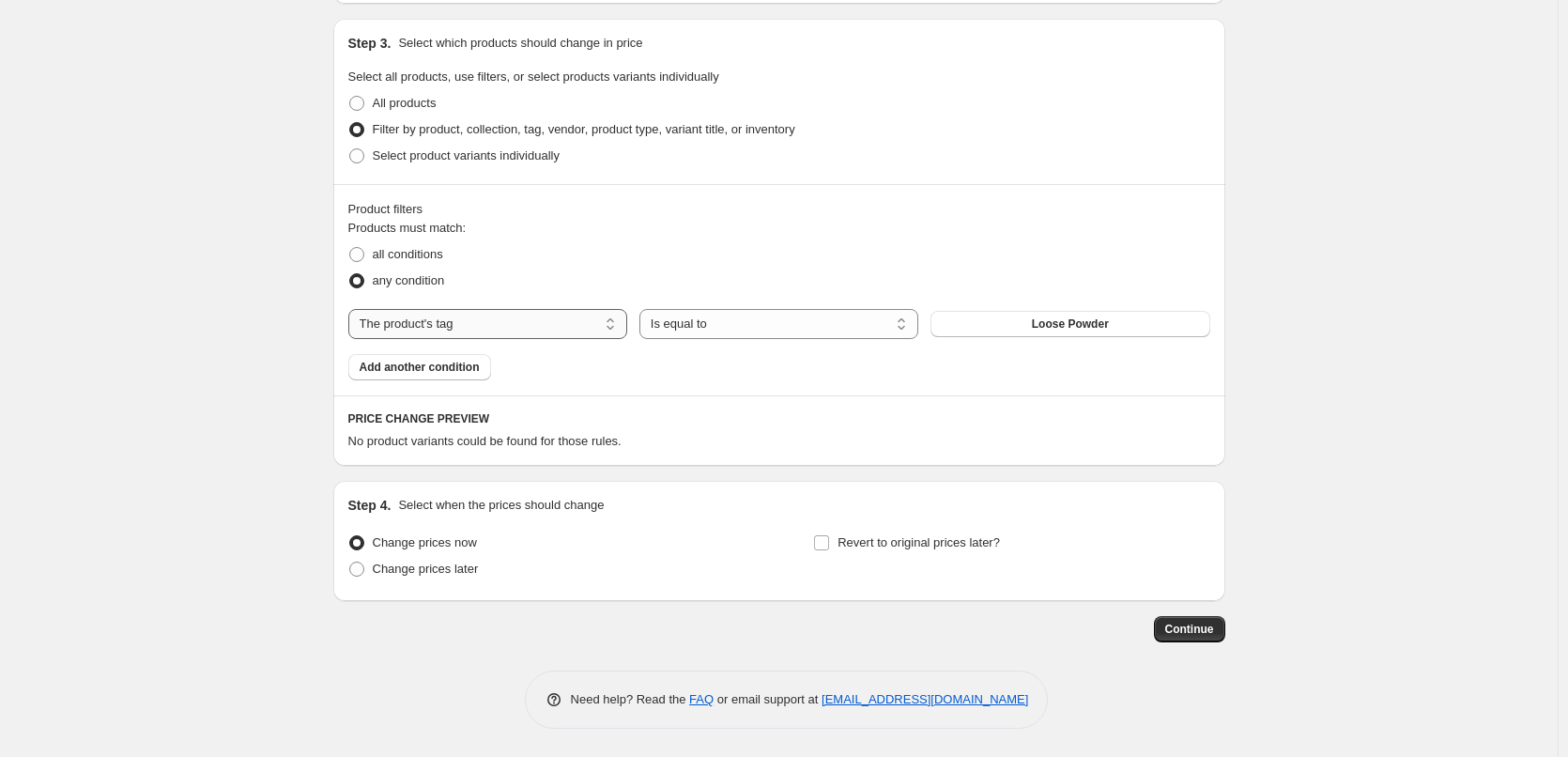
type input "[PERSON_NAME] Loose Powder"
click at [559, 325] on select "The product The product's collection The product's tag The product's vendor The…" at bounding box center [488, 324] width 279 height 30
select select "product"
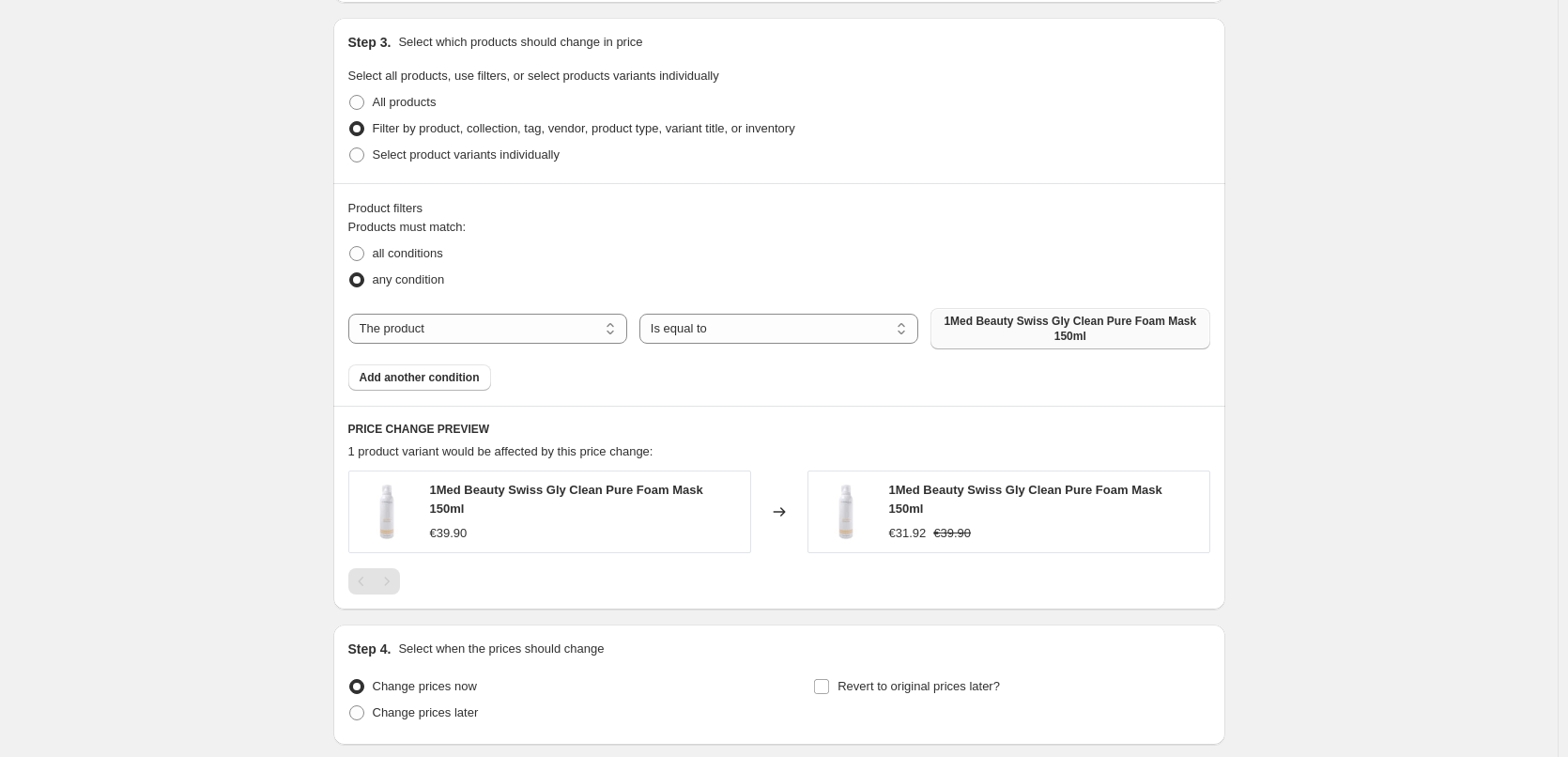
click at [1066, 333] on span "1Med Beauty Swiss Gly Clean Pure Foam Mask 150ml" at bounding box center [1069, 329] width 256 height 30
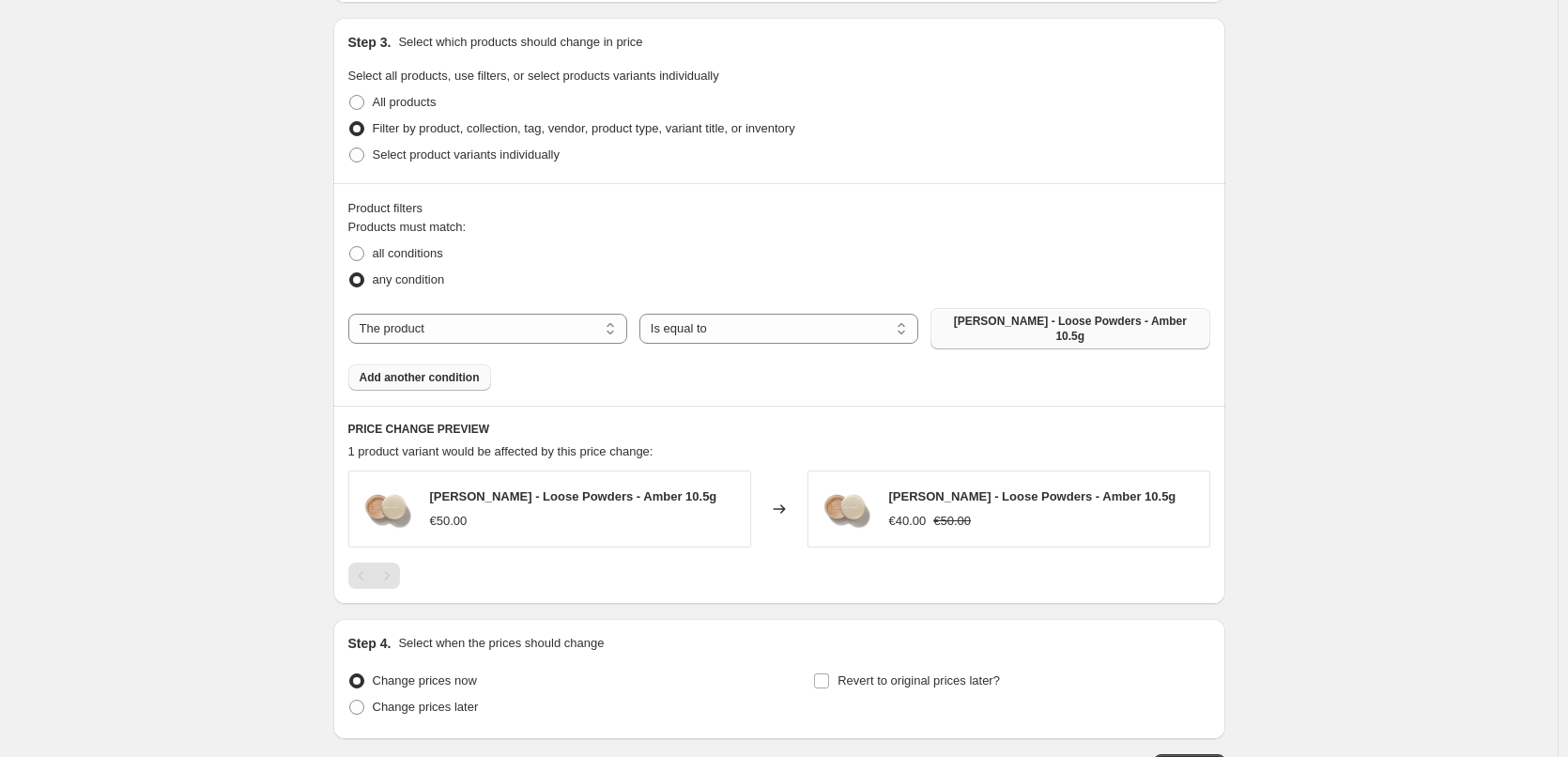
click at [434, 377] on button "Add another condition" at bounding box center [419, 377] width 142 height 27
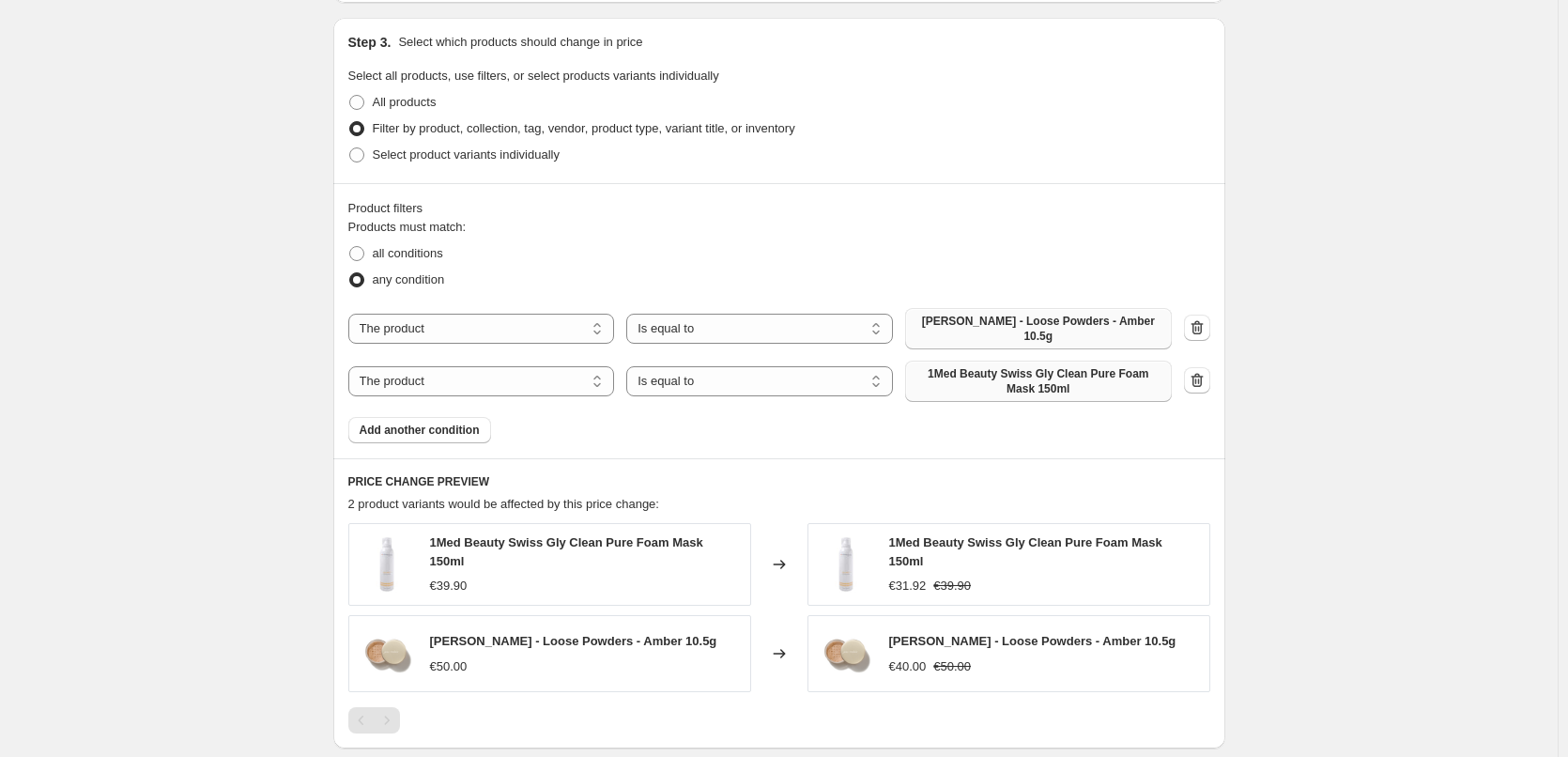
click at [1051, 373] on span "1Med Beauty Swiss Gly Clean Pure Foam Mask 150ml" at bounding box center [1039, 381] width 244 height 30
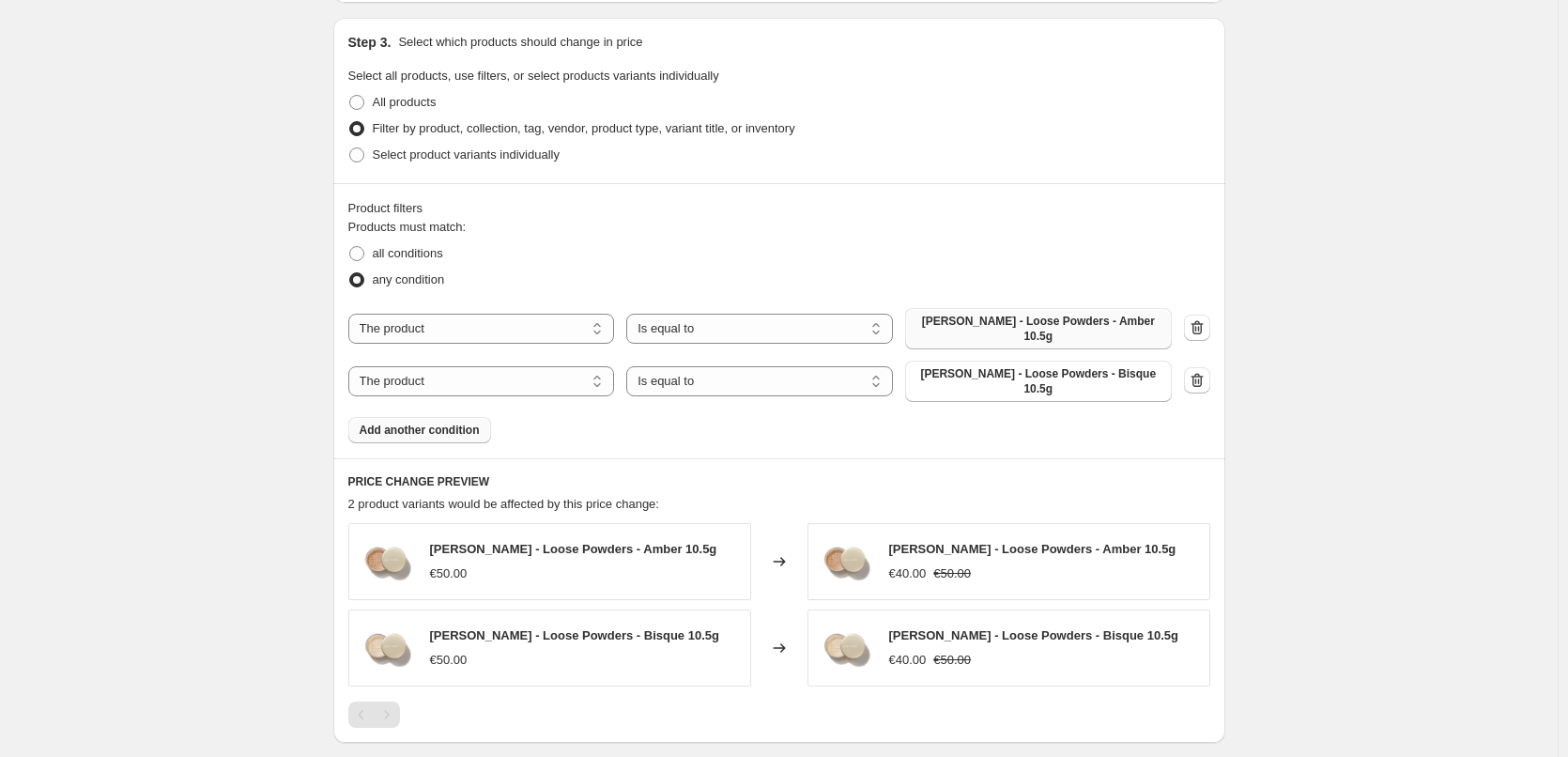
click at [436, 423] on span "Add another condition" at bounding box center [420, 429] width 121 height 15
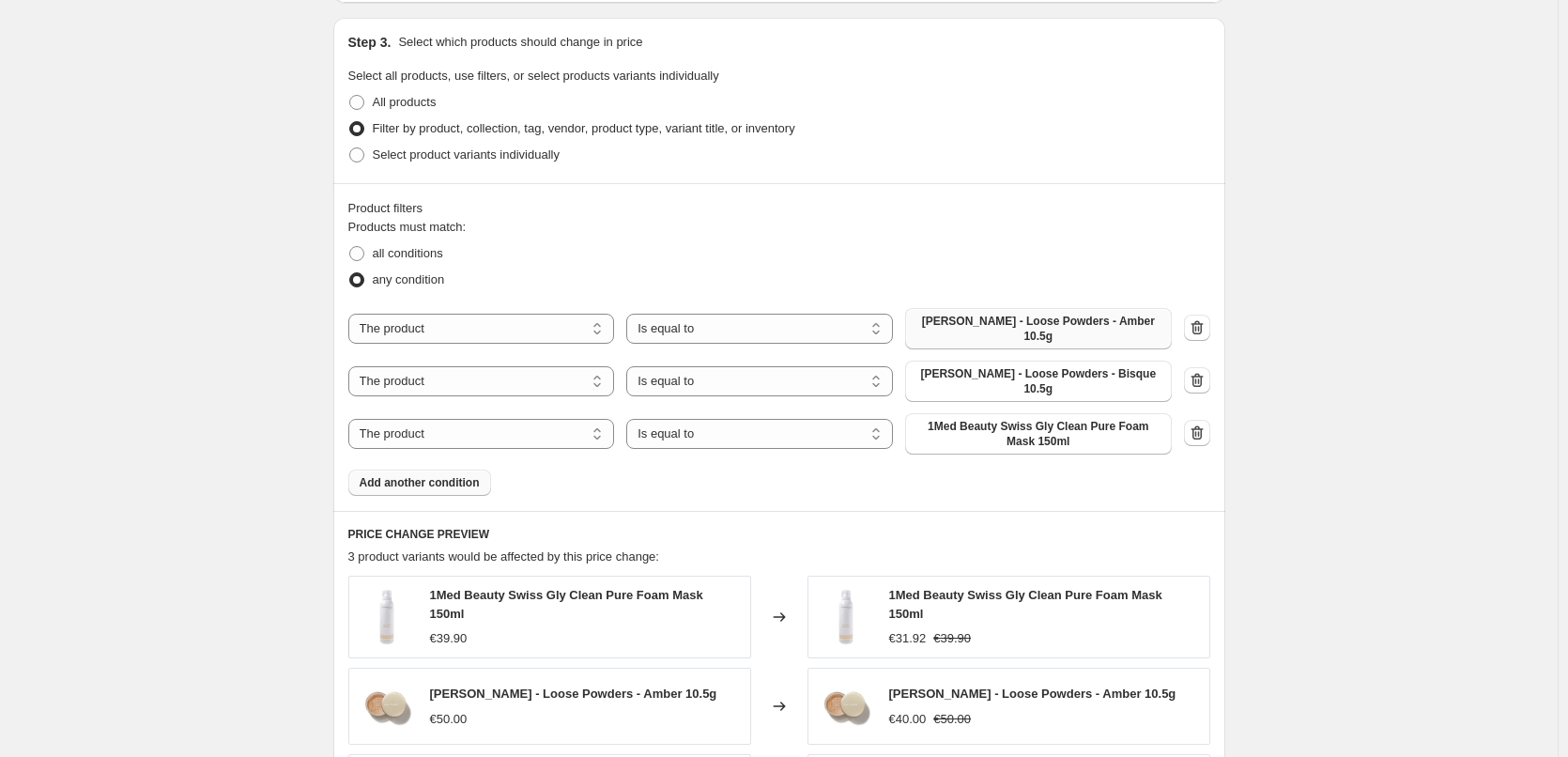
click at [1028, 419] on span "1Med Beauty Swiss Gly Clean Pure Foam Mask 150ml" at bounding box center [1039, 433] width 244 height 30
click at [426, 475] on span "Add another condition" at bounding box center [420, 482] width 121 height 15
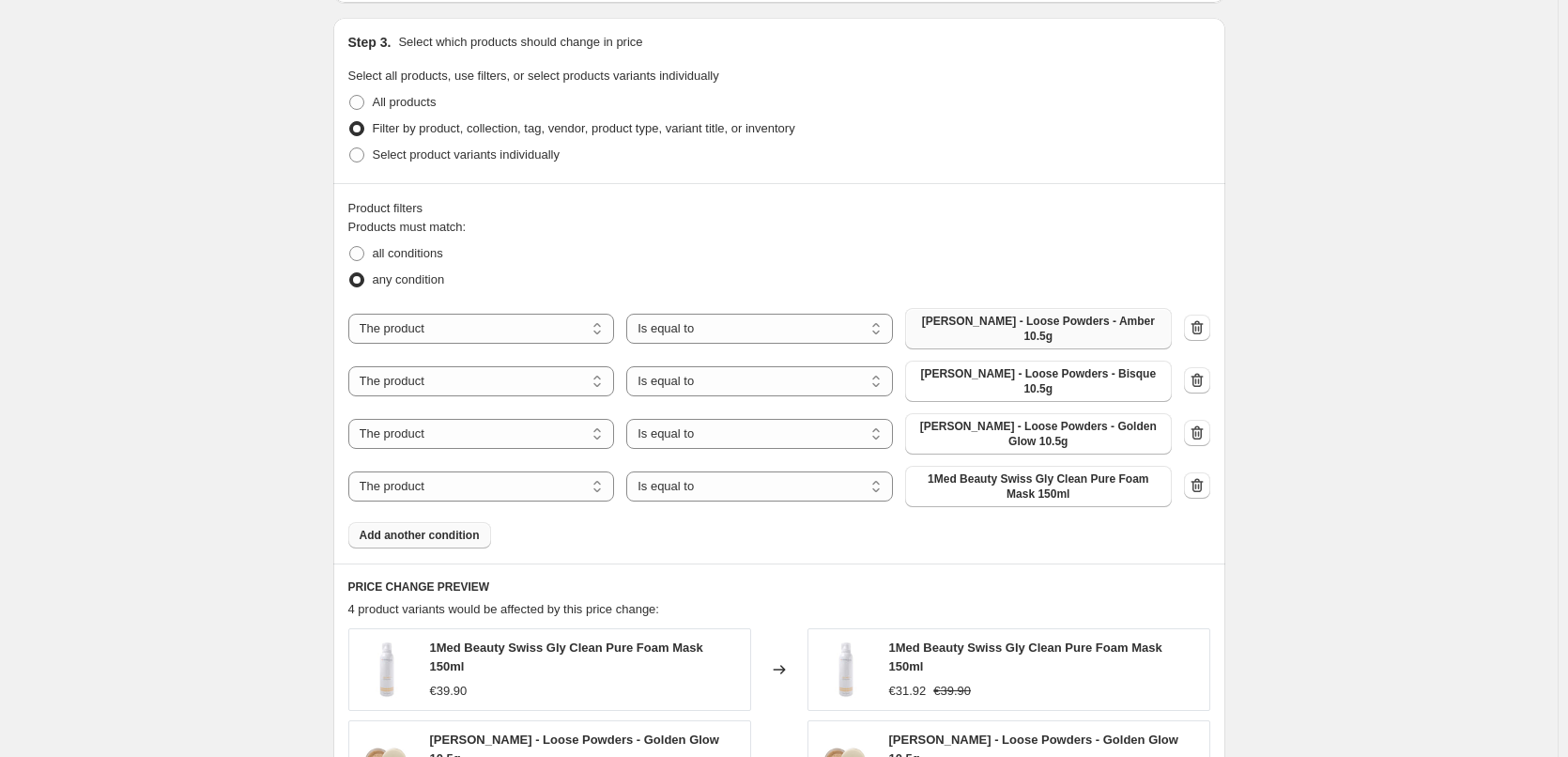
click at [1021, 472] on span "1Med Beauty Swiss Gly Clean Pure Foam Mask 150ml" at bounding box center [1039, 487] width 244 height 30
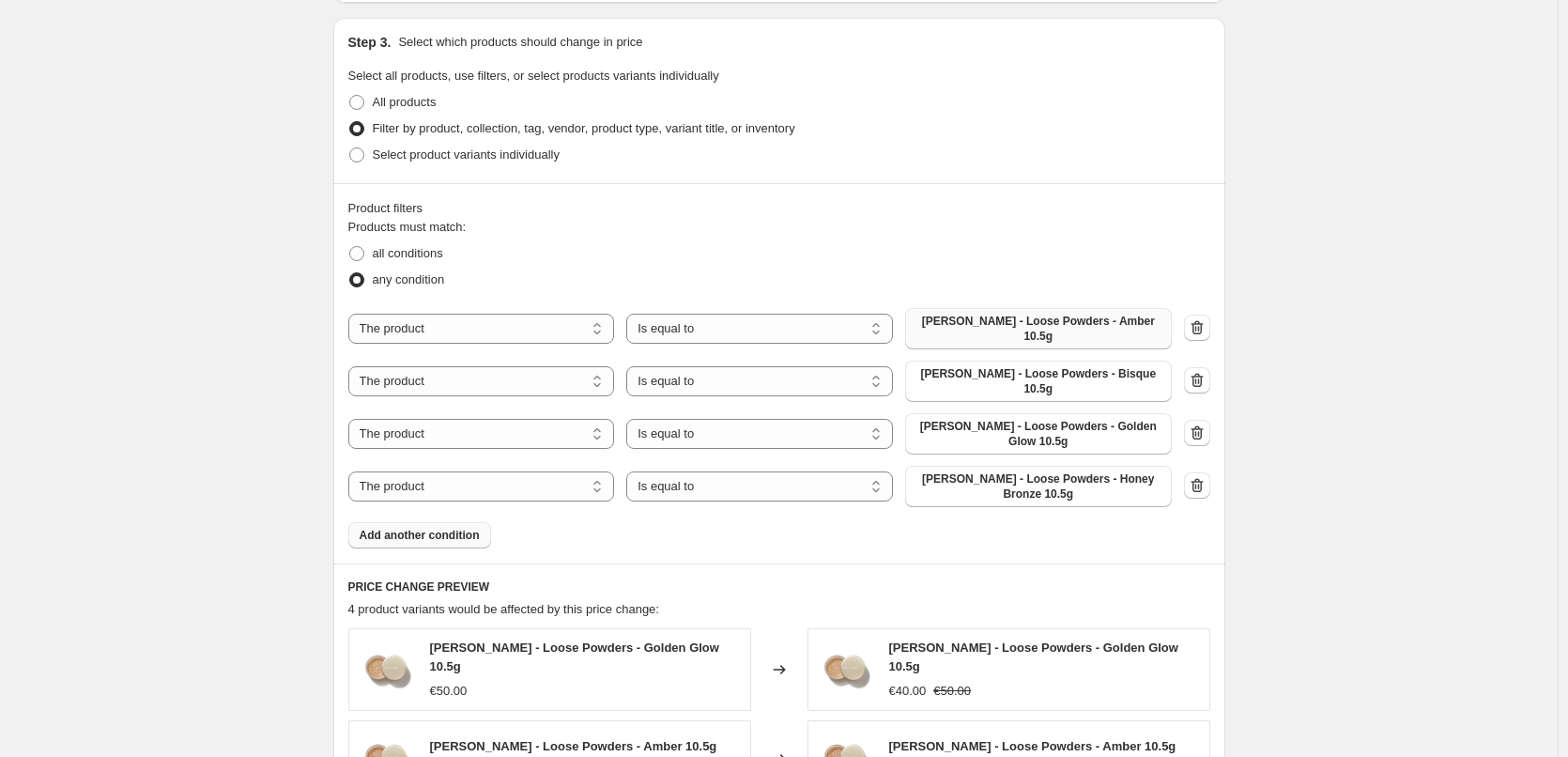
click at [428, 528] on span "Add another condition" at bounding box center [420, 535] width 121 height 15
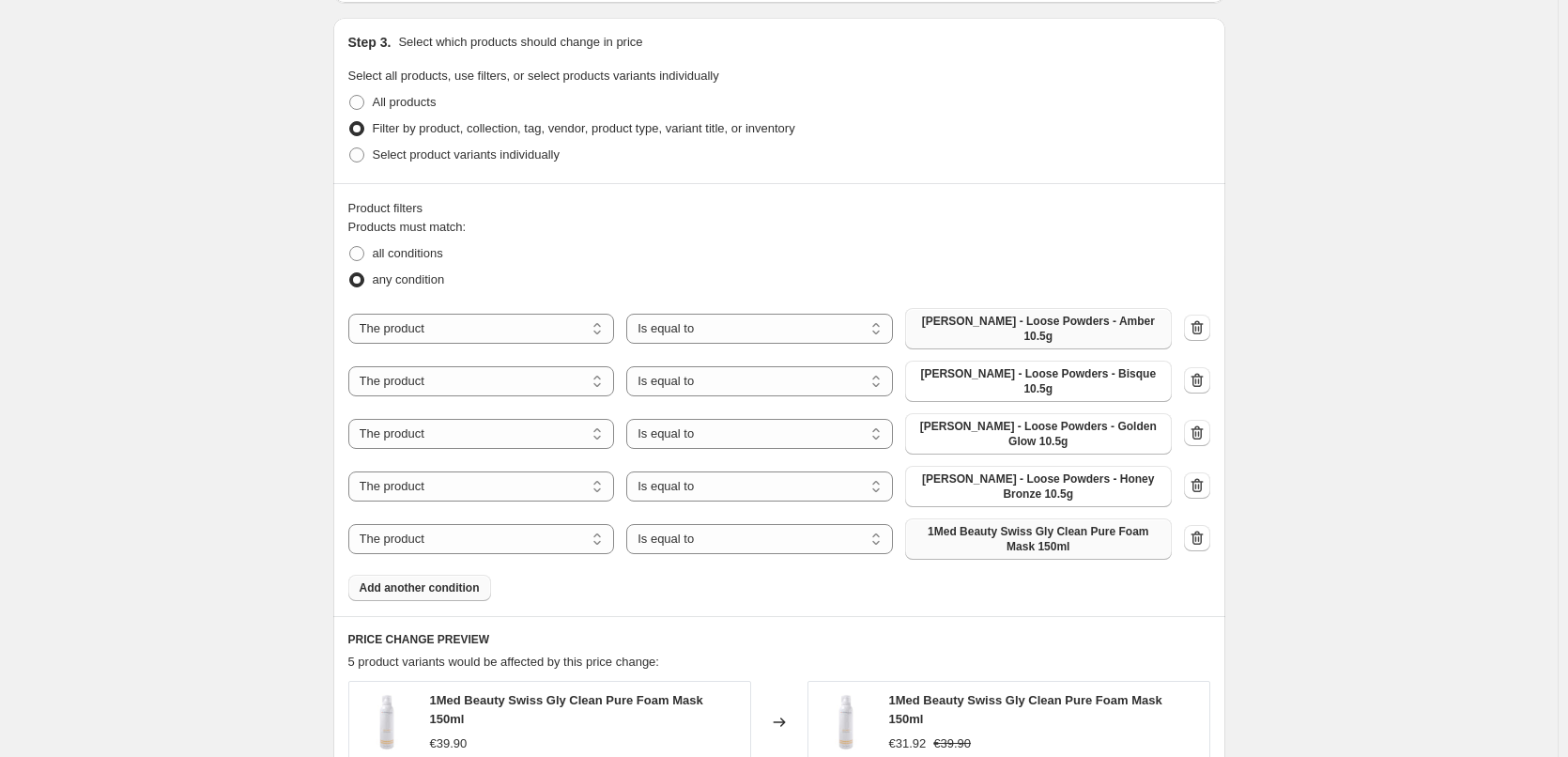
click at [1045, 524] on span "1Med Beauty Swiss Gly Clean Pure Foam Mask 150ml" at bounding box center [1039, 539] width 244 height 30
click at [421, 581] on span "Add another condition" at bounding box center [420, 588] width 121 height 15
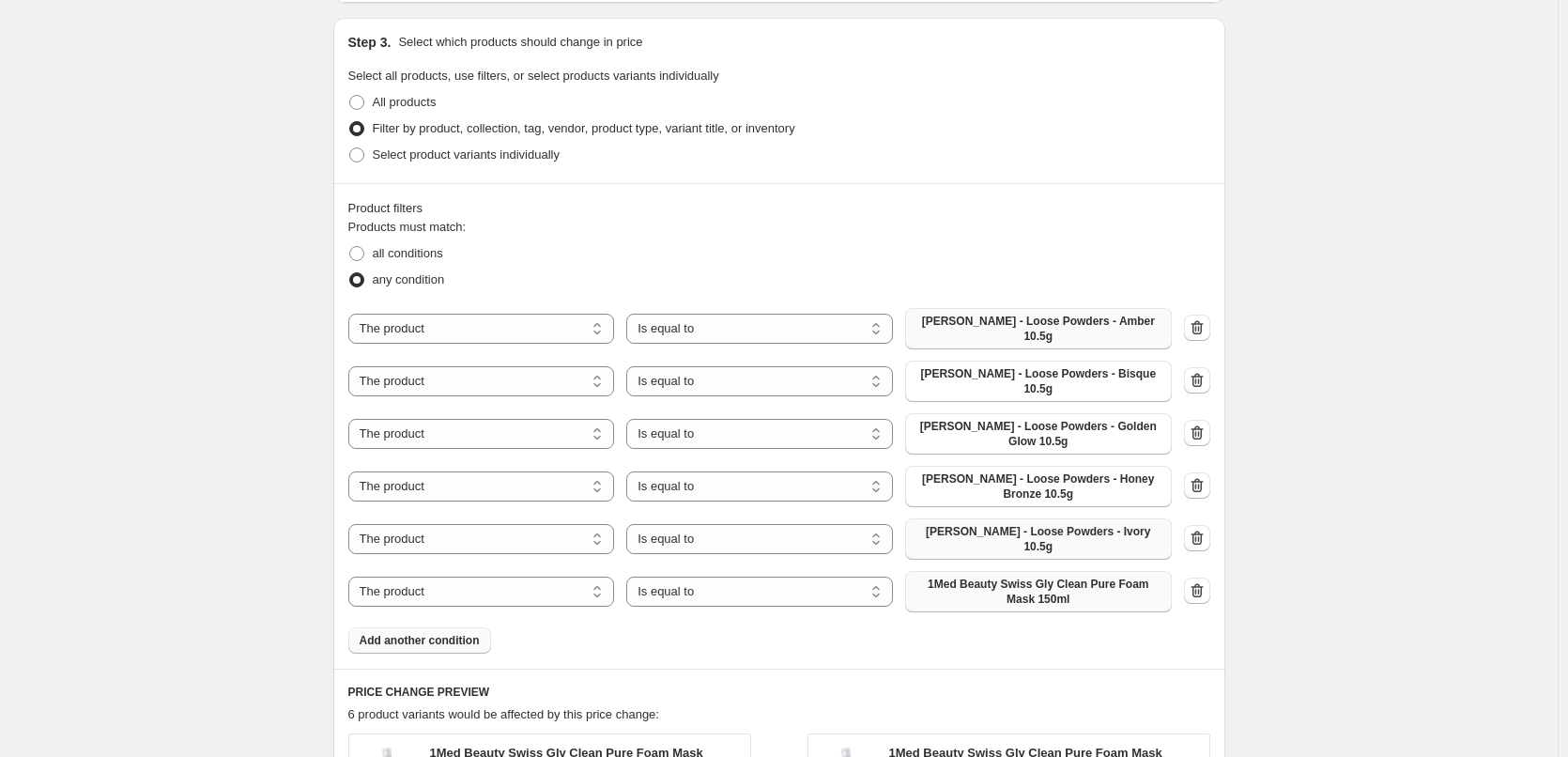
click at [1049, 577] on span "1Med Beauty Swiss Gly Clean Pure Foam Mask 150ml" at bounding box center [1039, 592] width 244 height 30
click at [435, 633] on span "Add another condition" at bounding box center [420, 640] width 121 height 15
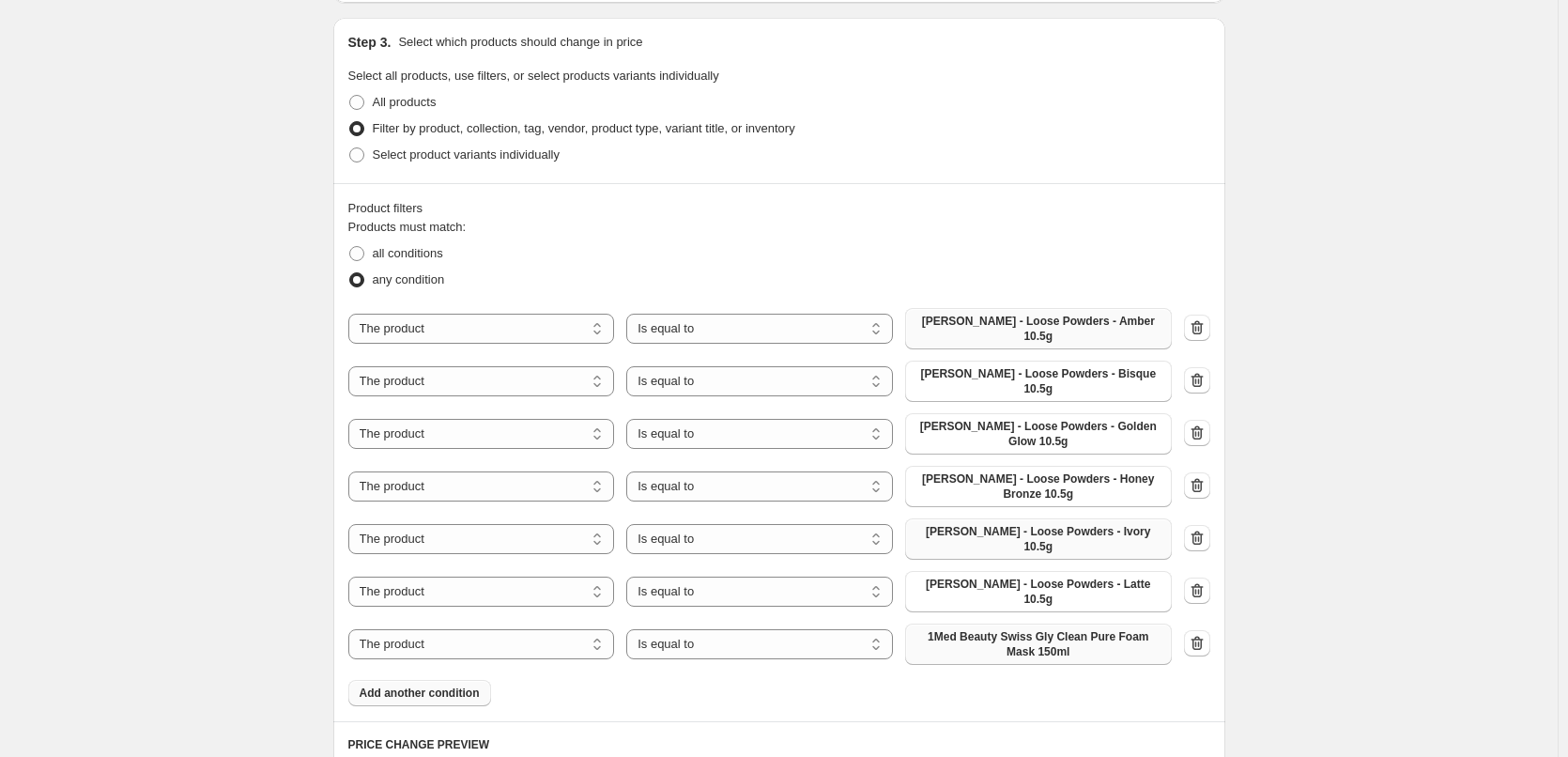
click at [1028, 629] on span "1Med Beauty Swiss Gly Clean Pure Foam Mask 150ml" at bounding box center [1039, 644] width 244 height 30
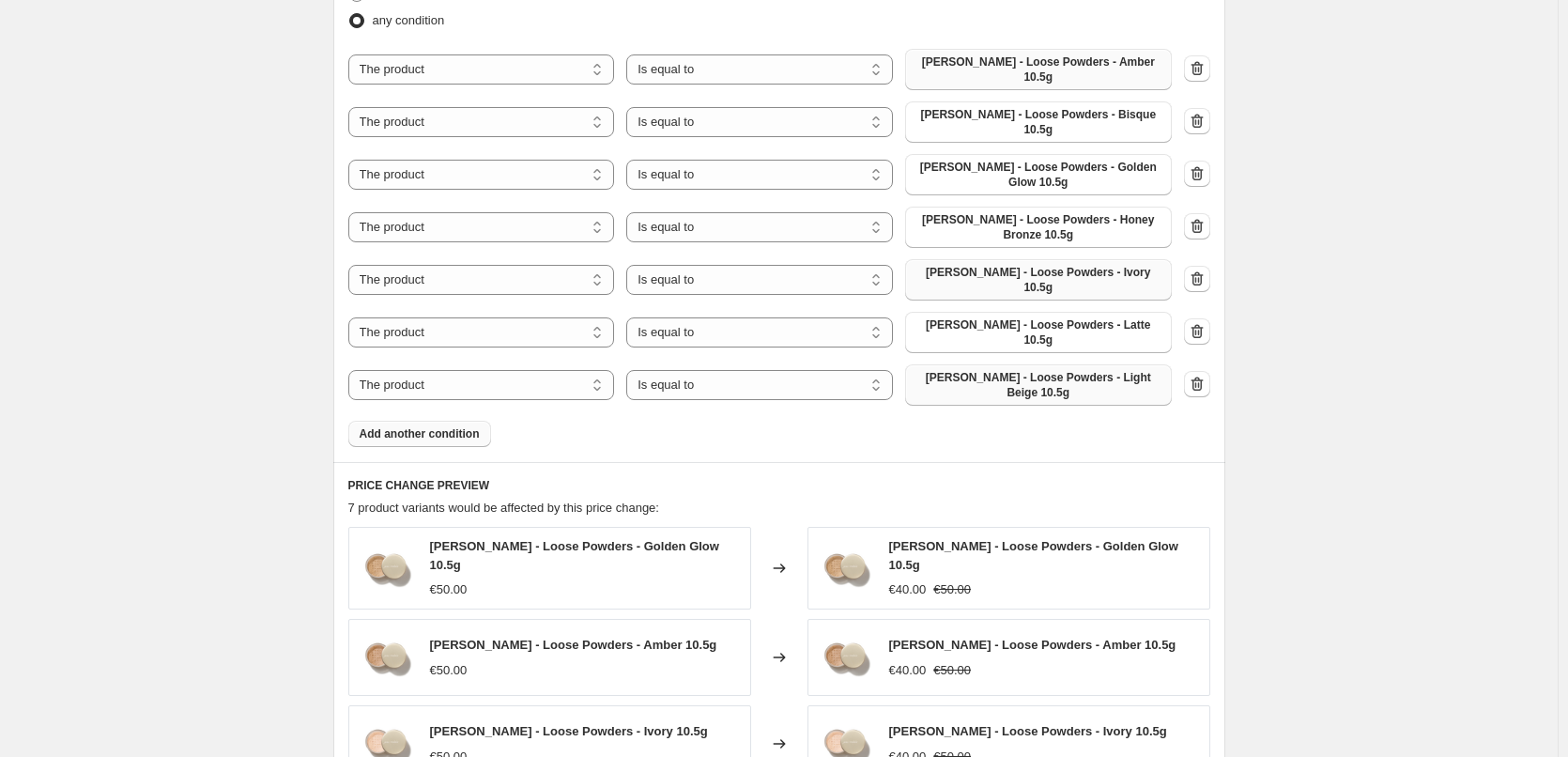
scroll to position [1141, 0]
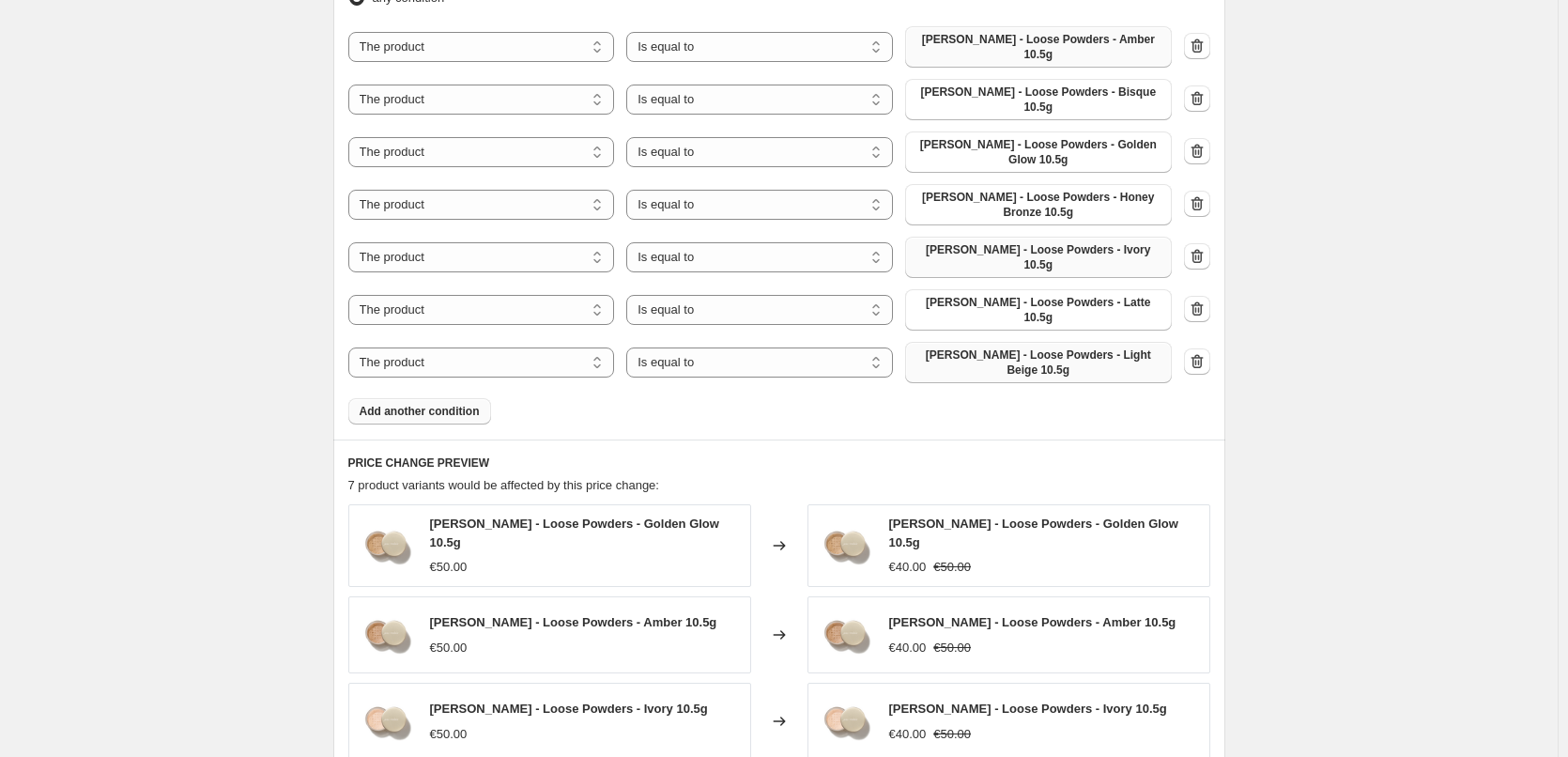
click at [435, 399] on button "Add another condition" at bounding box center [419, 412] width 142 height 27
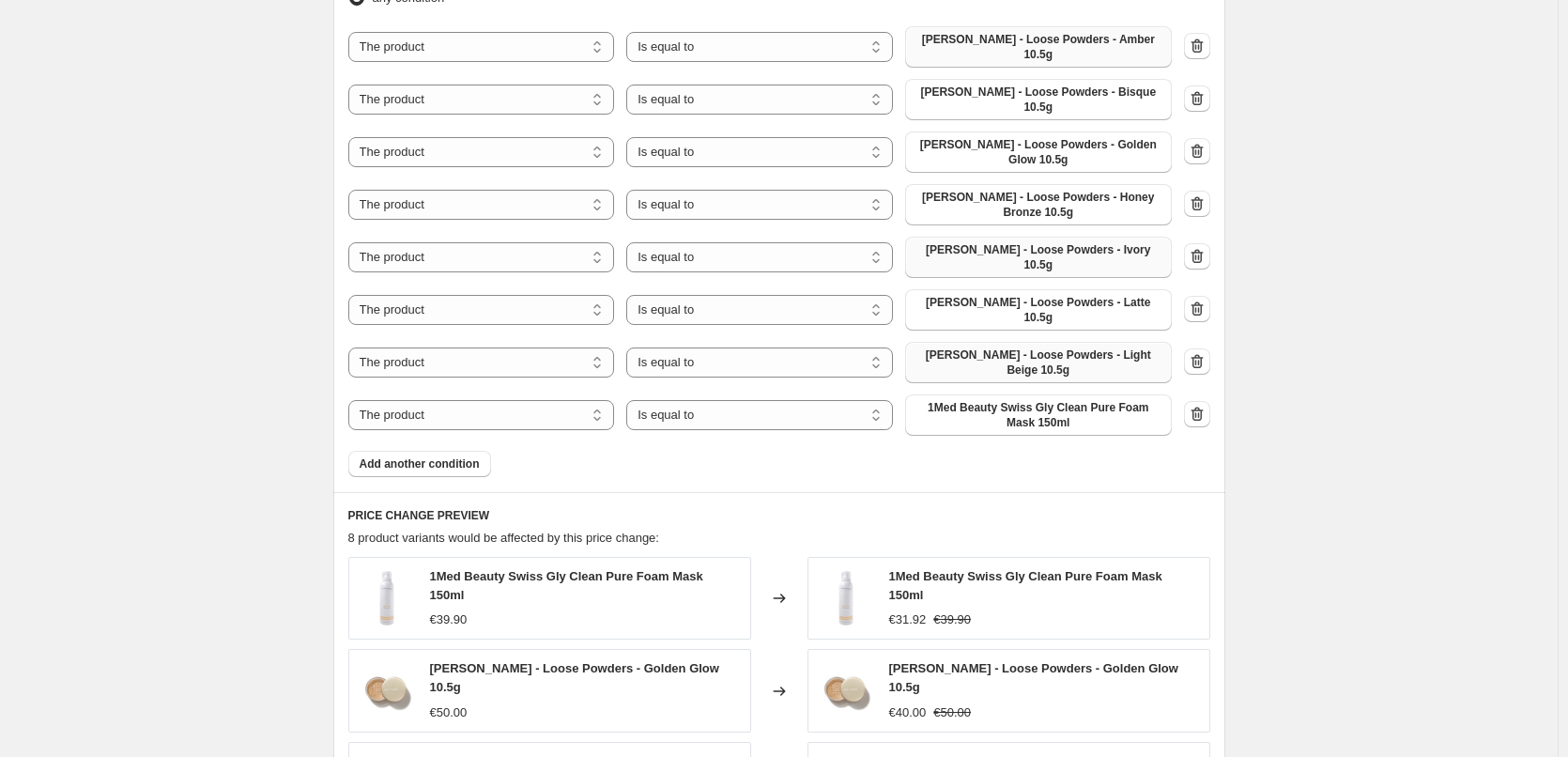
click at [1020, 400] on span "1Med Beauty Swiss Gly Clean Pure Foam Mask 150ml" at bounding box center [1039, 415] width 244 height 30
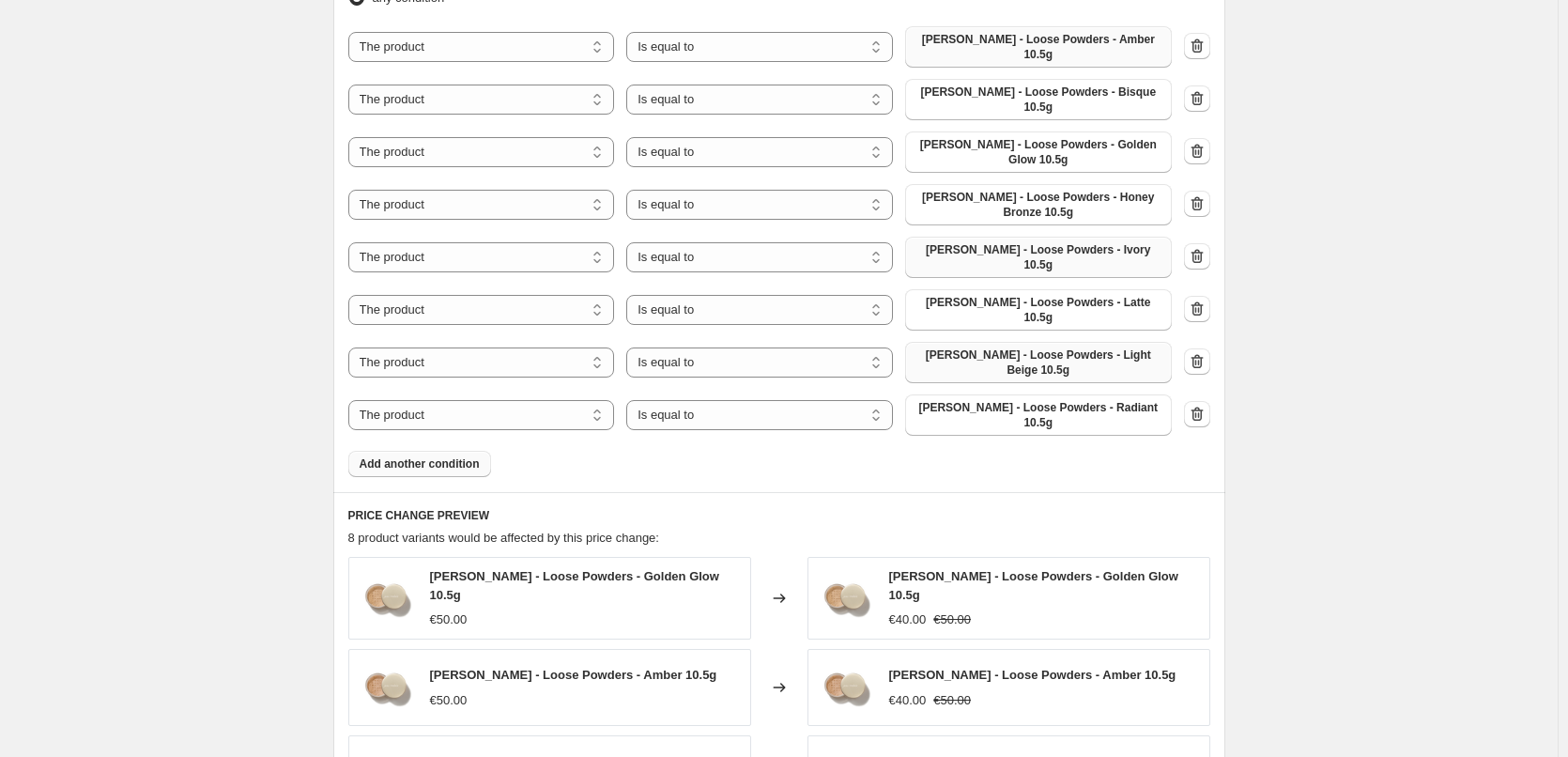
click at [454, 456] on span "Add another condition" at bounding box center [420, 463] width 121 height 15
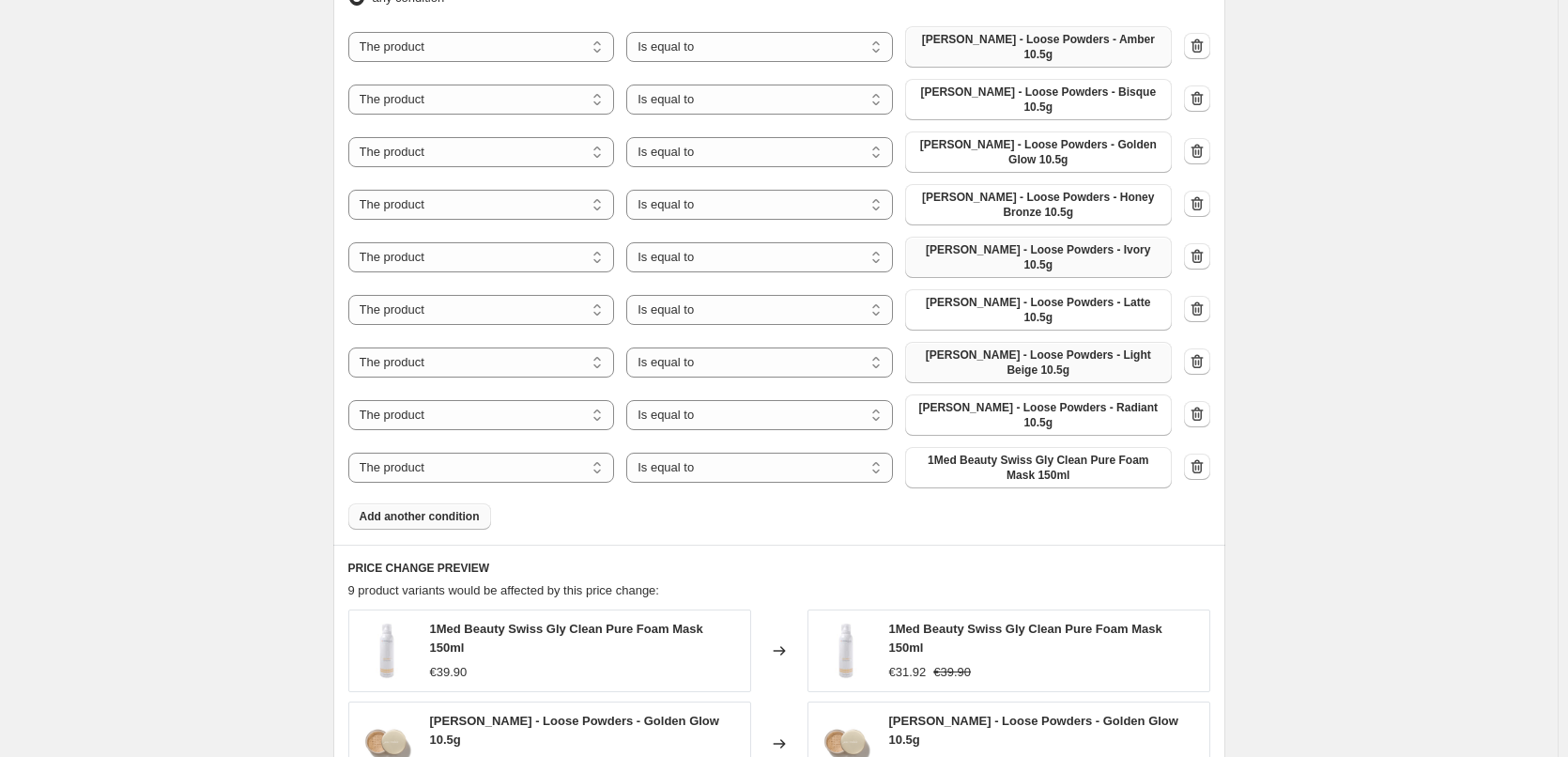
click at [1039, 453] on span "1Med Beauty Swiss Gly Clean Pure Foam Mask 150ml" at bounding box center [1039, 468] width 244 height 30
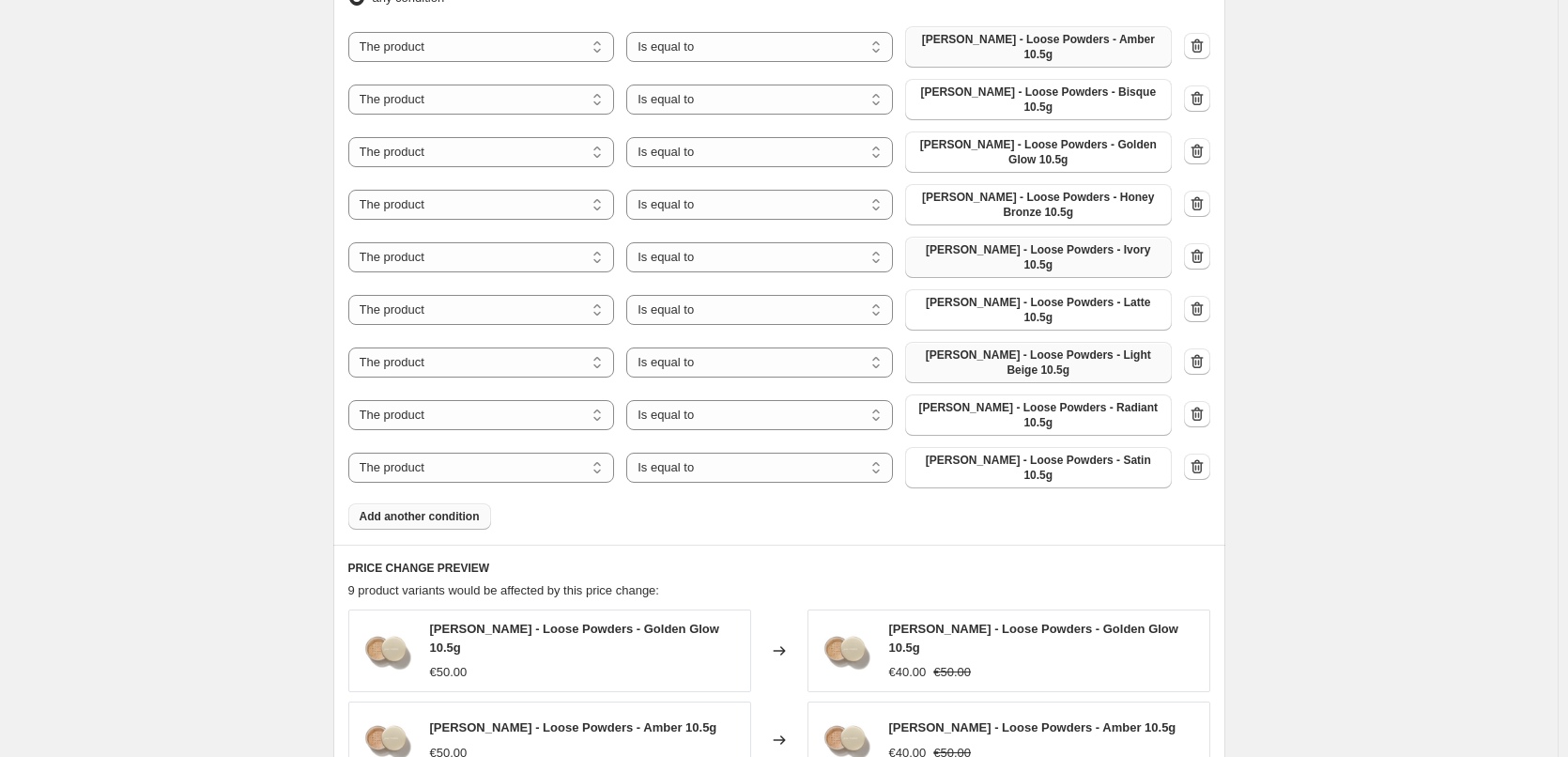
click at [414, 510] on span "Add another condition" at bounding box center [420, 517] width 121 height 15
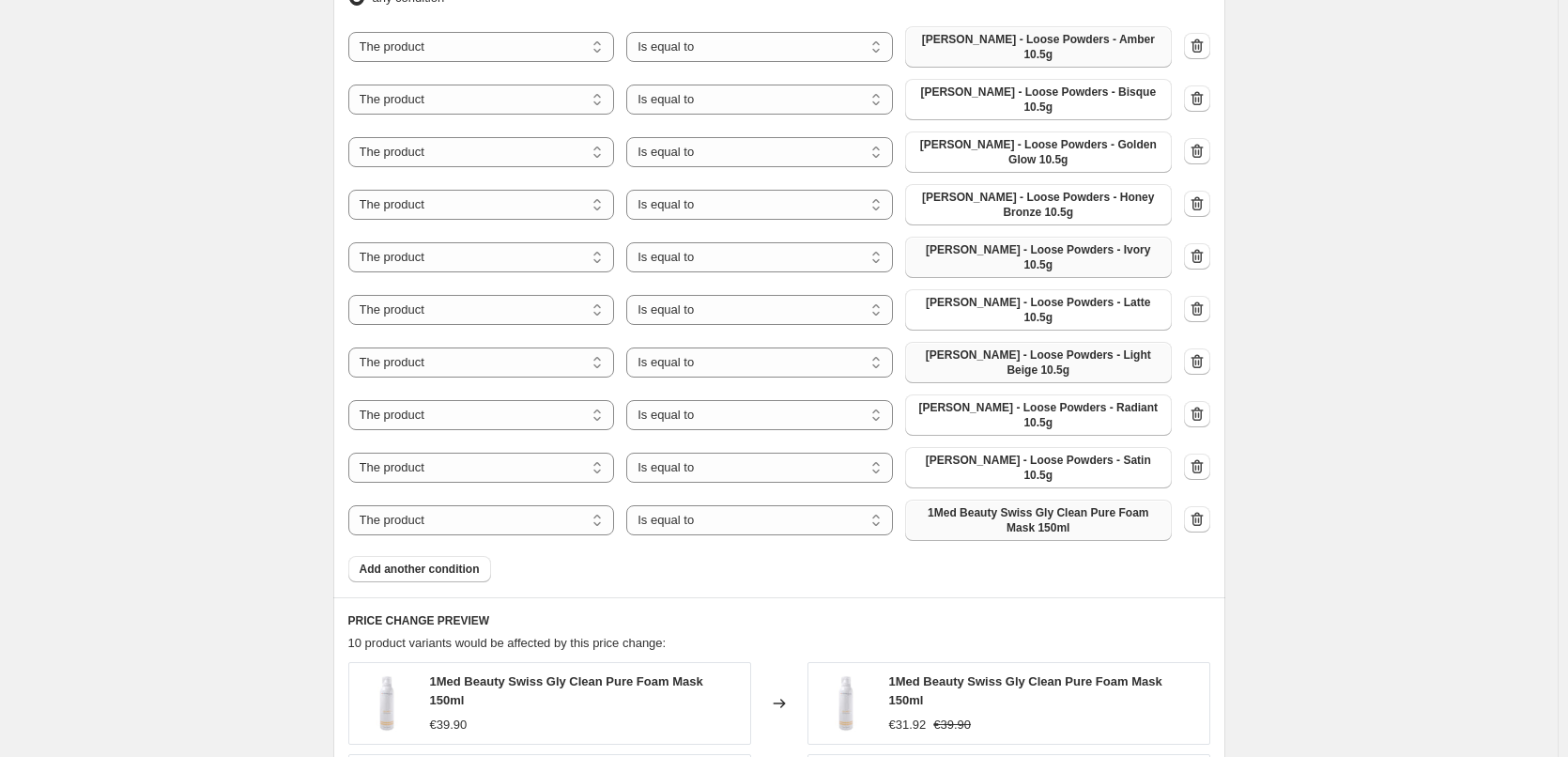
click at [1028, 506] on span "1Med Beauty Swiss Gly Clean Pure Foam Mask 150ml" at bounding box center [1039, 520] width 244 height 30
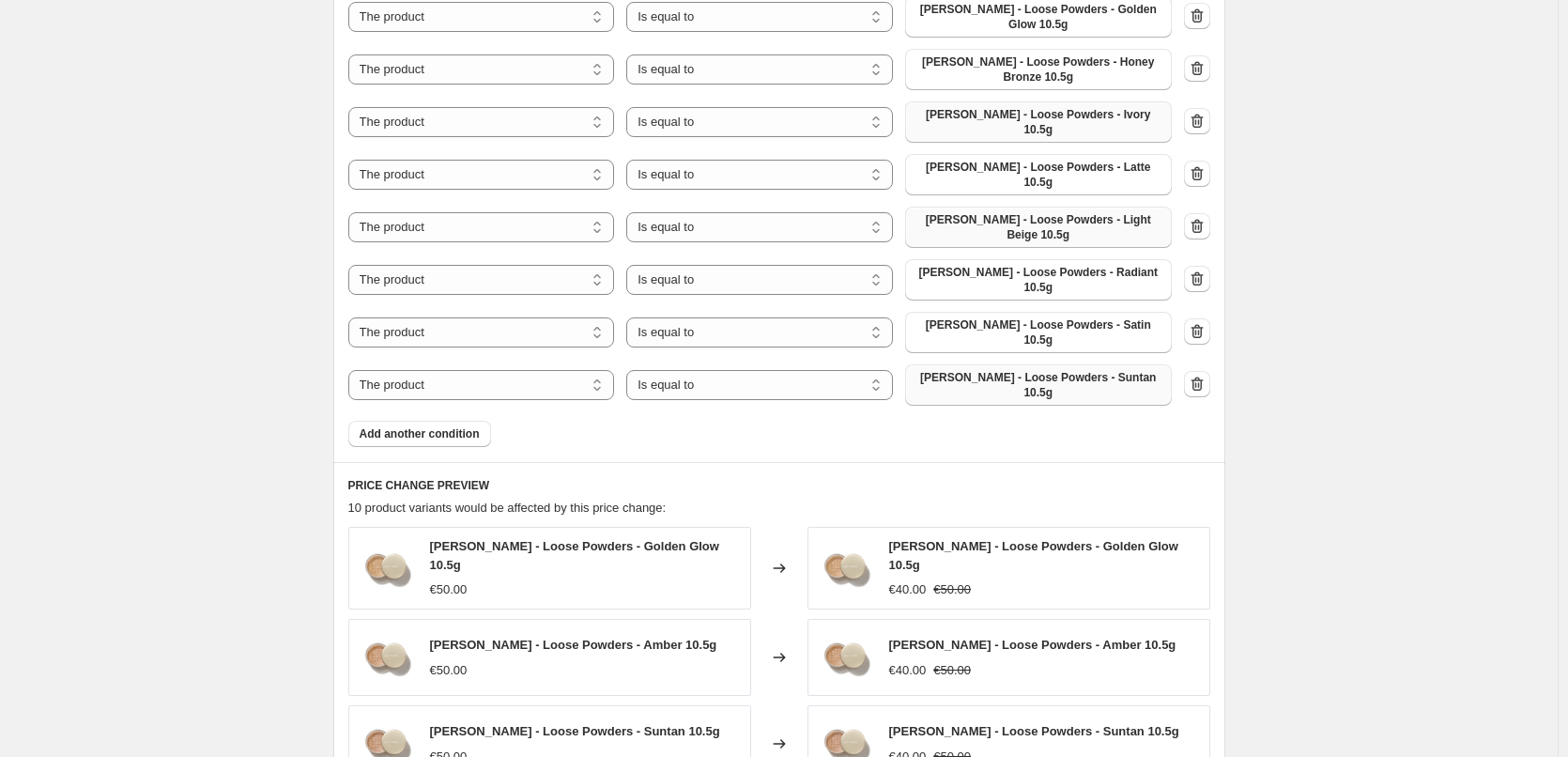
scroll to position [1728, 0]
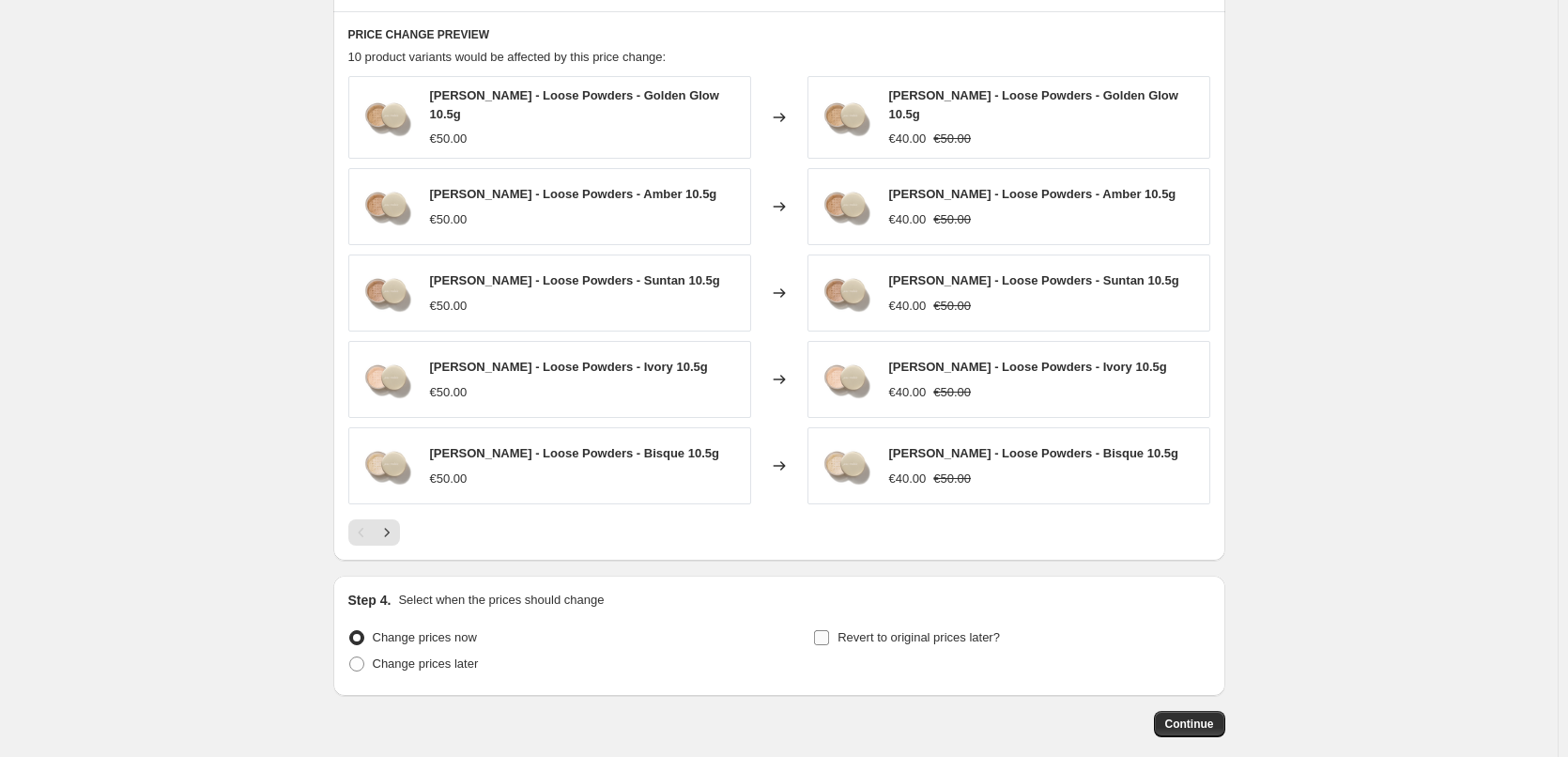
click at [902, 624] on label "Revert to original prices later?" at bounding box center [906, 637] width 187 height 27
click at [829, 630] on input "Revert to original prices later?" at bounding box center [821, 637] width 15 height 15
checkbox input "true"
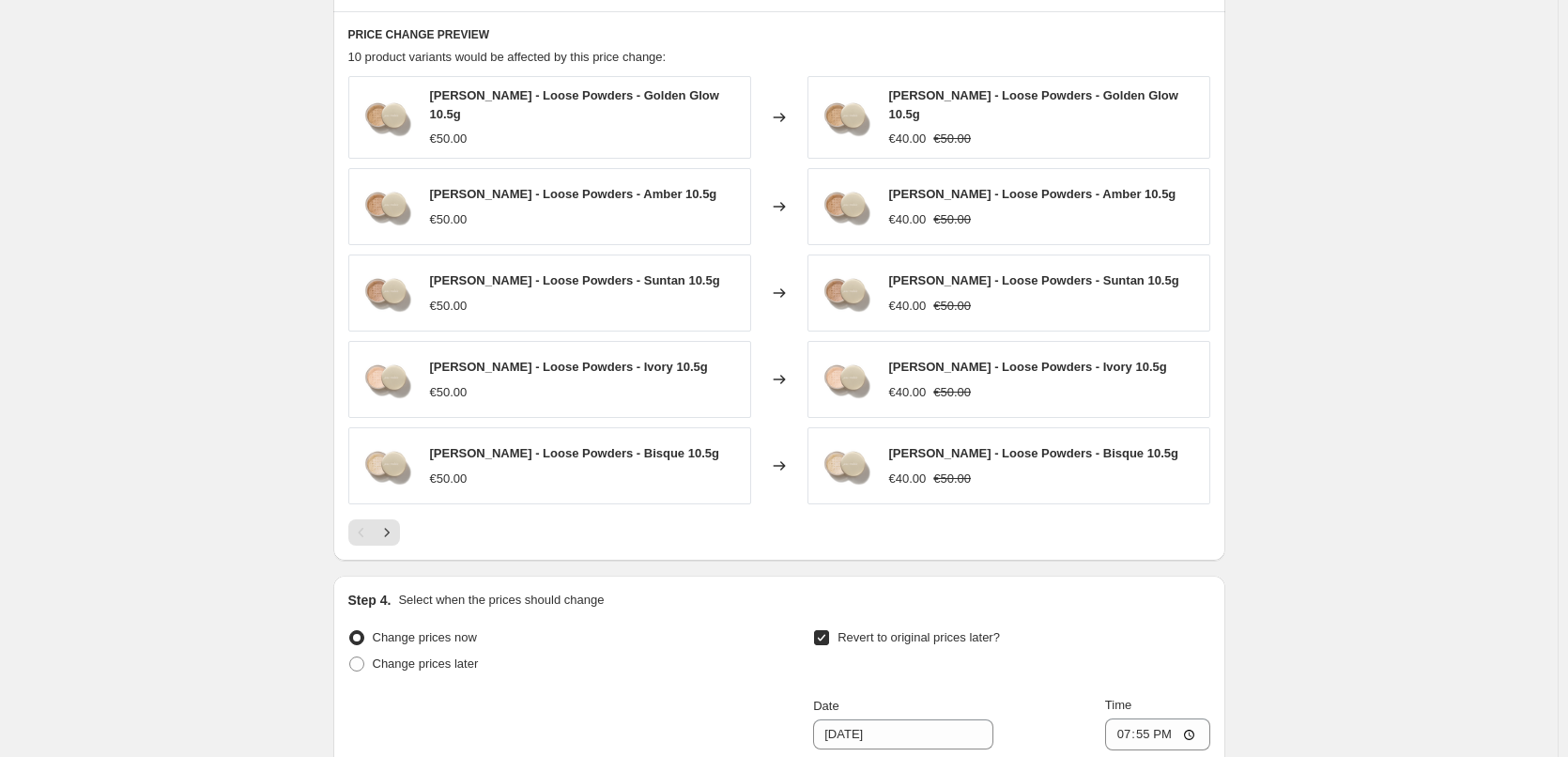
scroll to position [2048, 0]
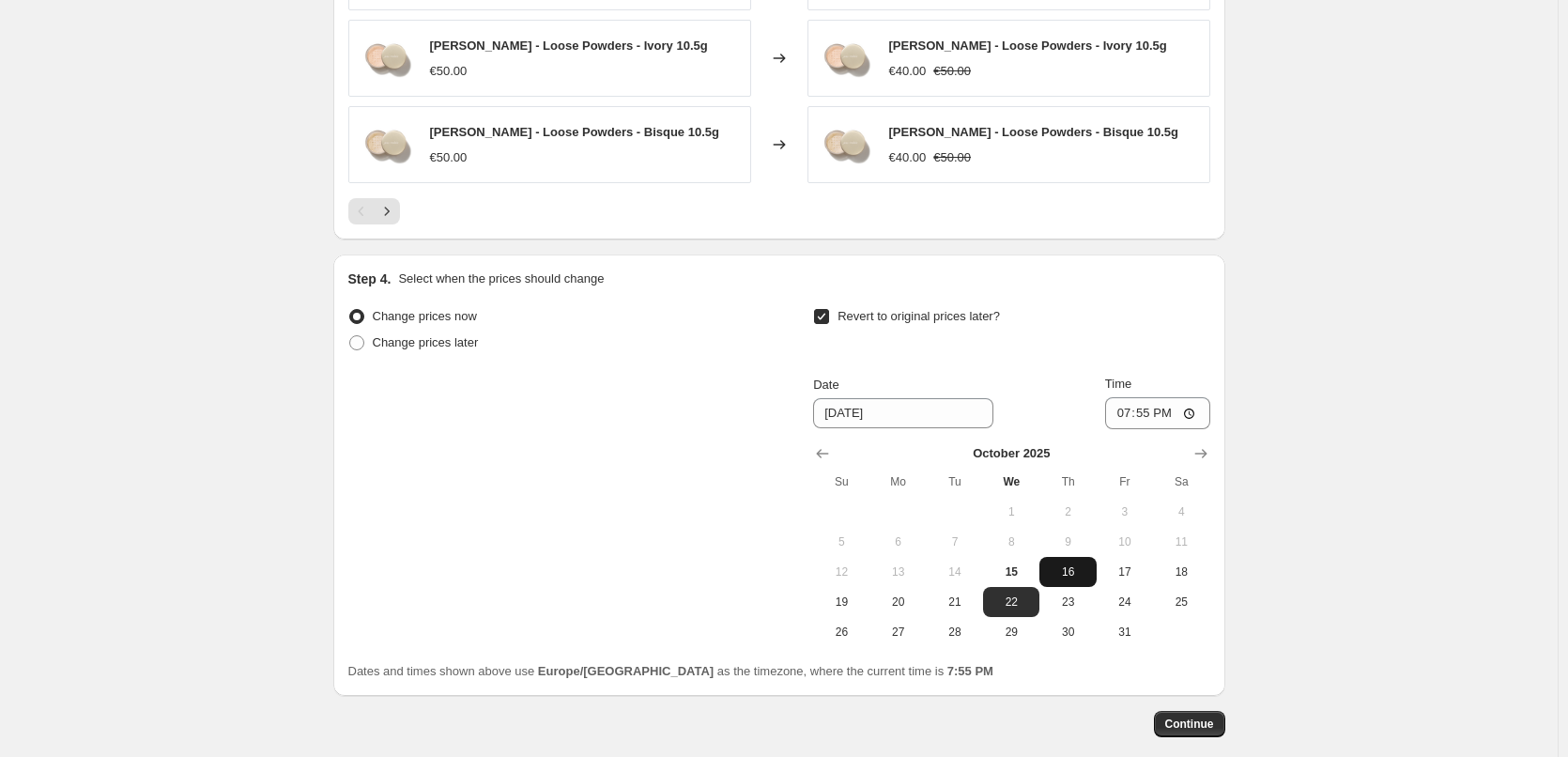
click at [1070, 565] on span "16" at bounding box center [1067, 572] width 42 height 15
type input "[DATE]"
click at [1130, 398] on input "19:55" at bounding box center [1157, 414] width 105 height 32
type input "03:00"
click at [1211, 711] on button "Continue" at bounding box center [1190, 724] width 71 height 27
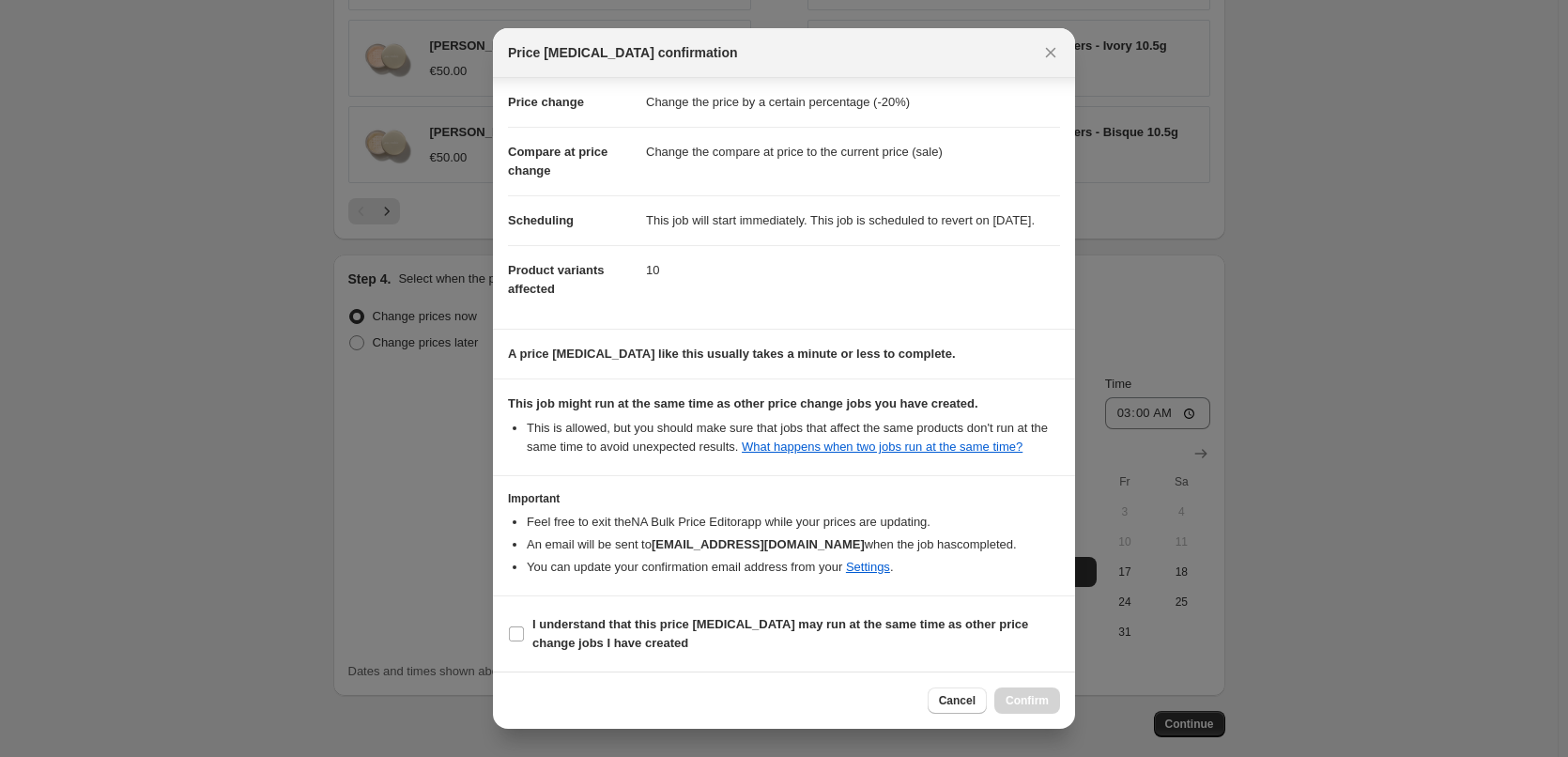
scroll to position [52, 0]
click at [602, 612] on label "I understand that this price [MEDICAL_DATA] may run at the same time as other p…" at bounding box center [784, 634] width 552 height 46
click at [524, 626] on input "I understand that this price [MEDICAL_DATA] may run at the same time as other p…" at bounding box center [516, 633] width 15 height 15
checkbox input "true"
click at [1051, 708] on button "Confirm" at bounding box center [1027, 701] width 65 height 27
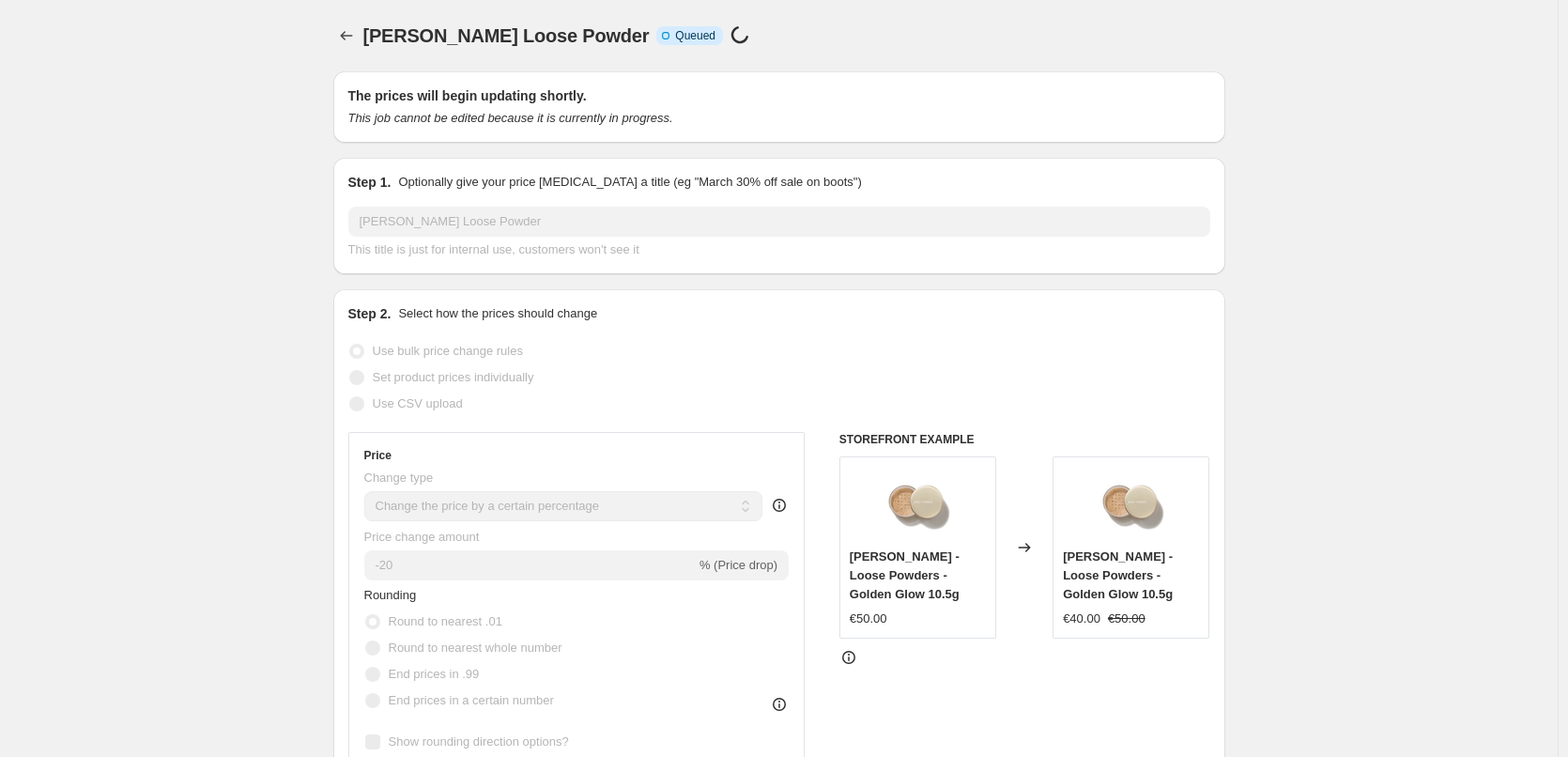
click at [352, 48] on div "Jane Iredale Loose Powder. This page is ready Jane Iredale Loose Powder Info In…" at bounding box center [780, 36] width 892 height 71
click at [352, 46] on button "Price change jobs" at bounding box center [346, 36] width 27 height 27
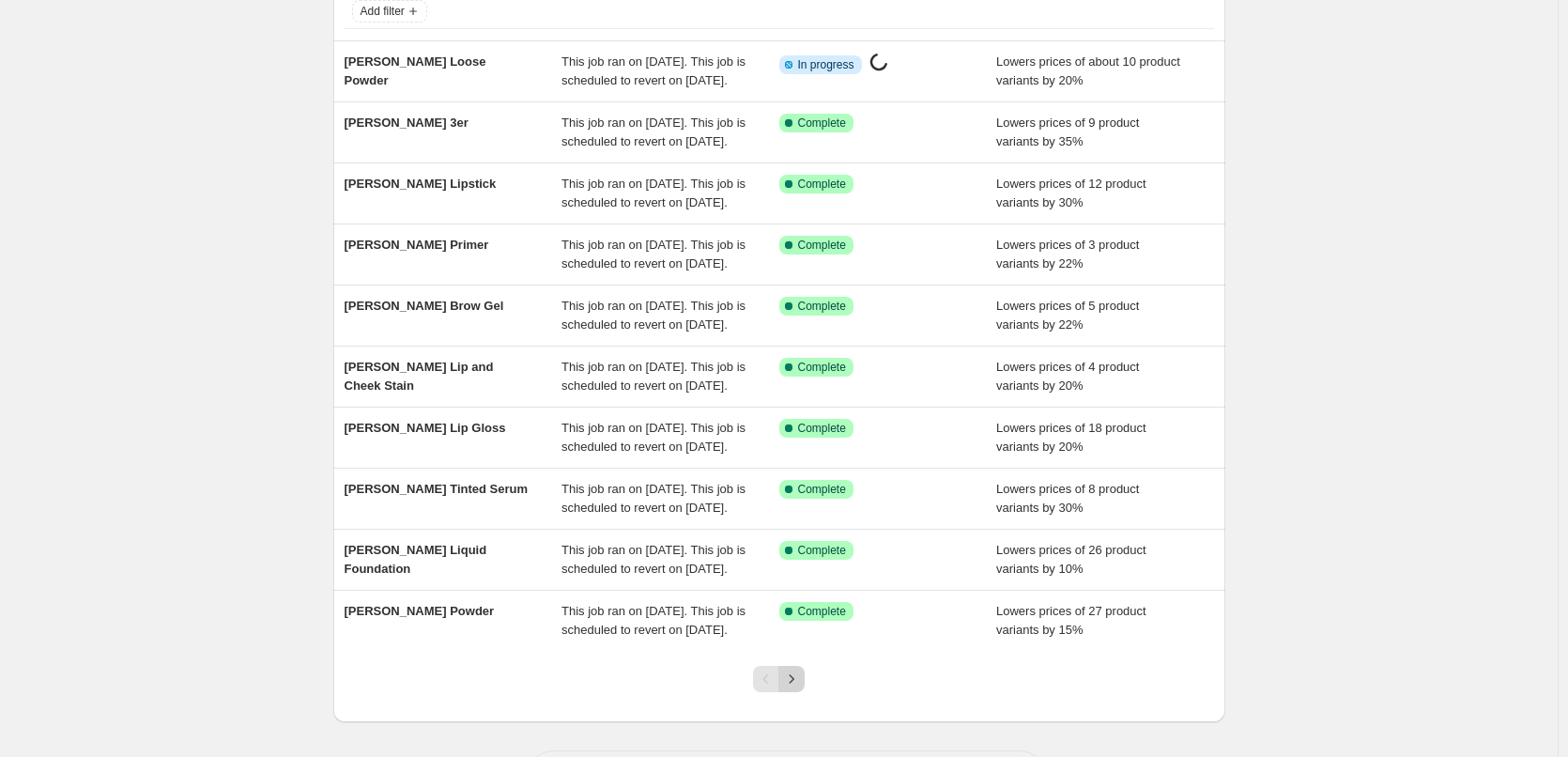
scroll to position [399, 0]
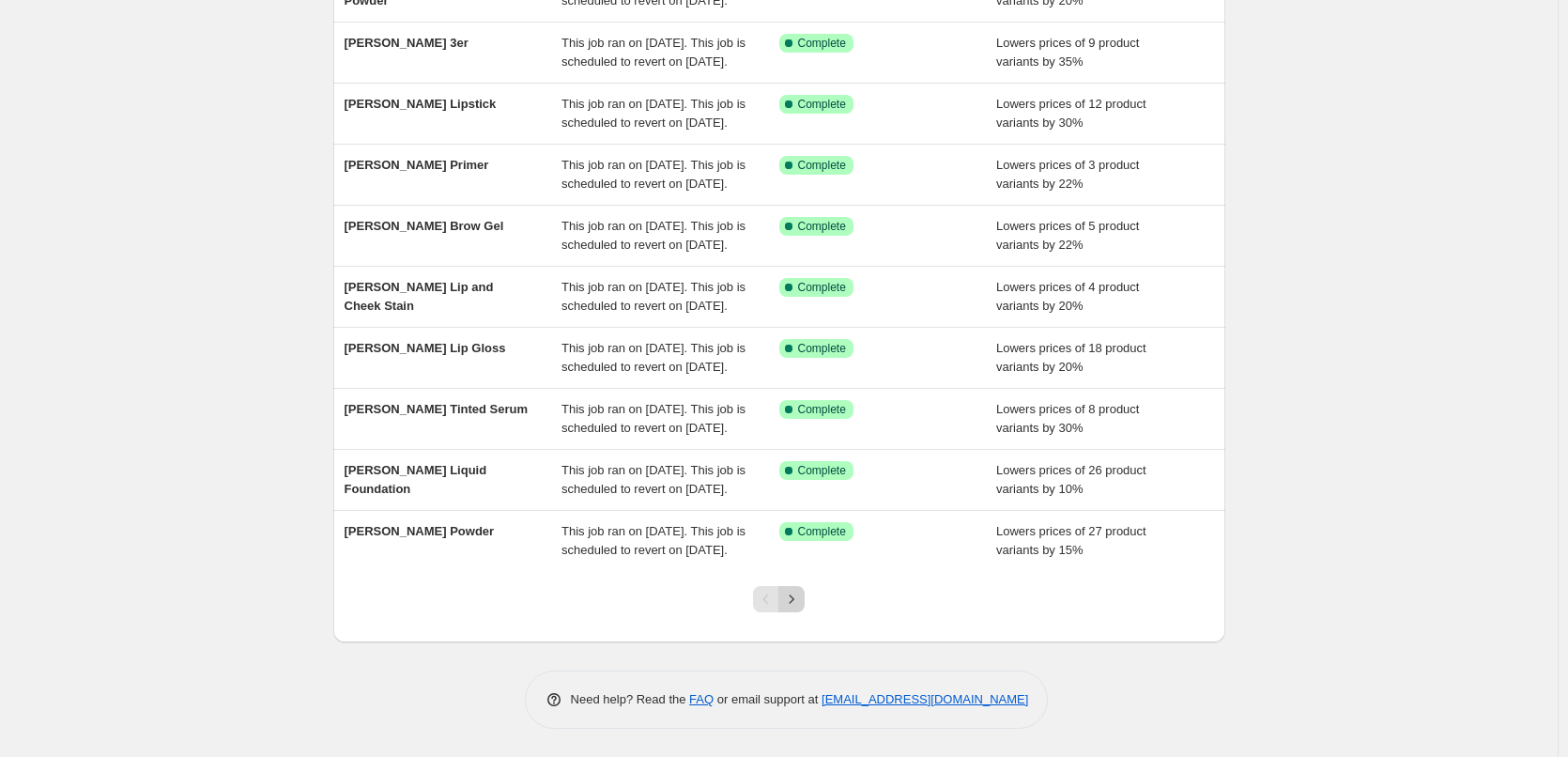
click at [801, 604] on icon "Next" at bounding box center [791, 599] width 19 height 19
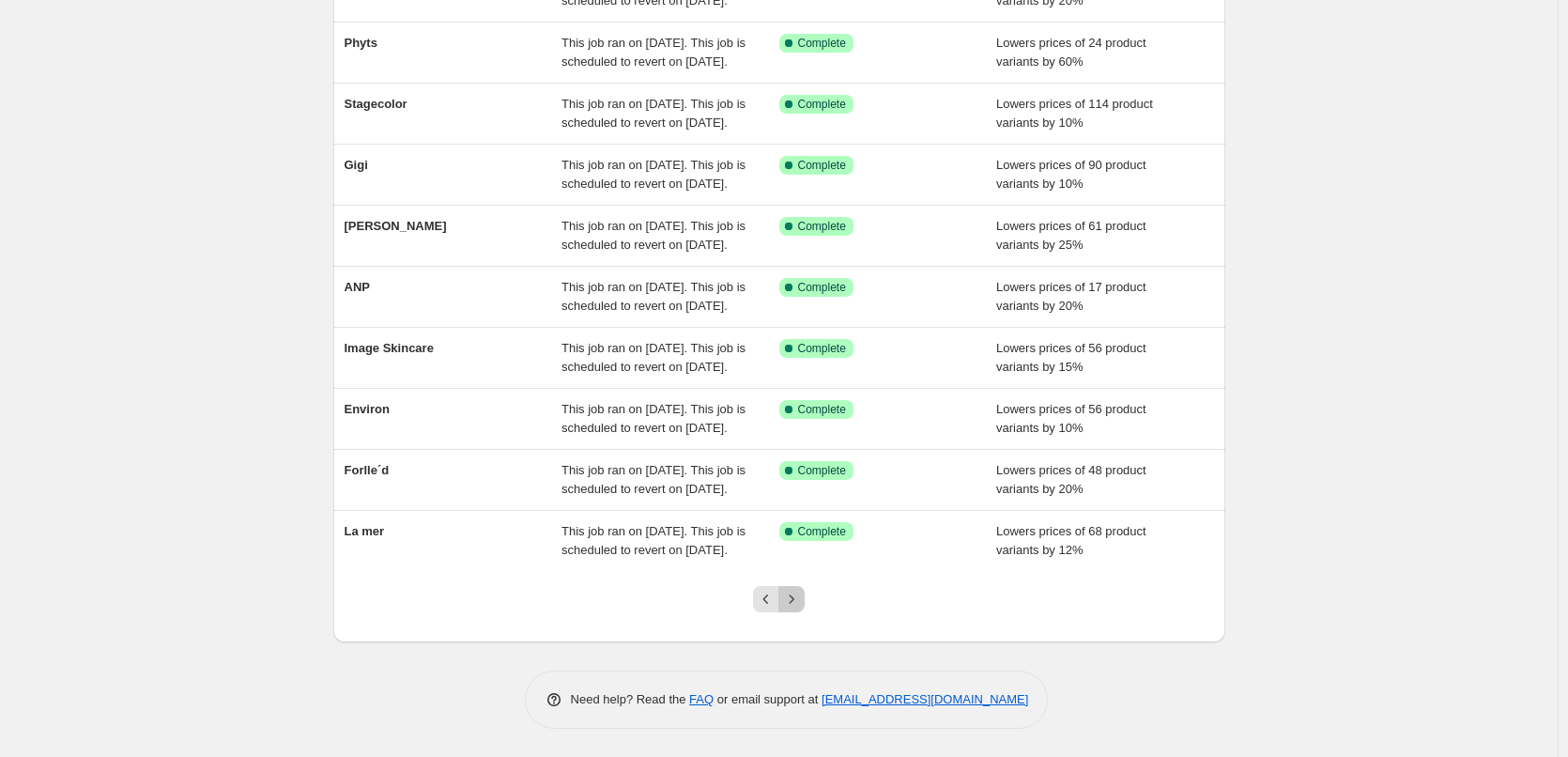
click at [801, 604] on icon "Next" at bounding box center [791, 599] width 19 height 19
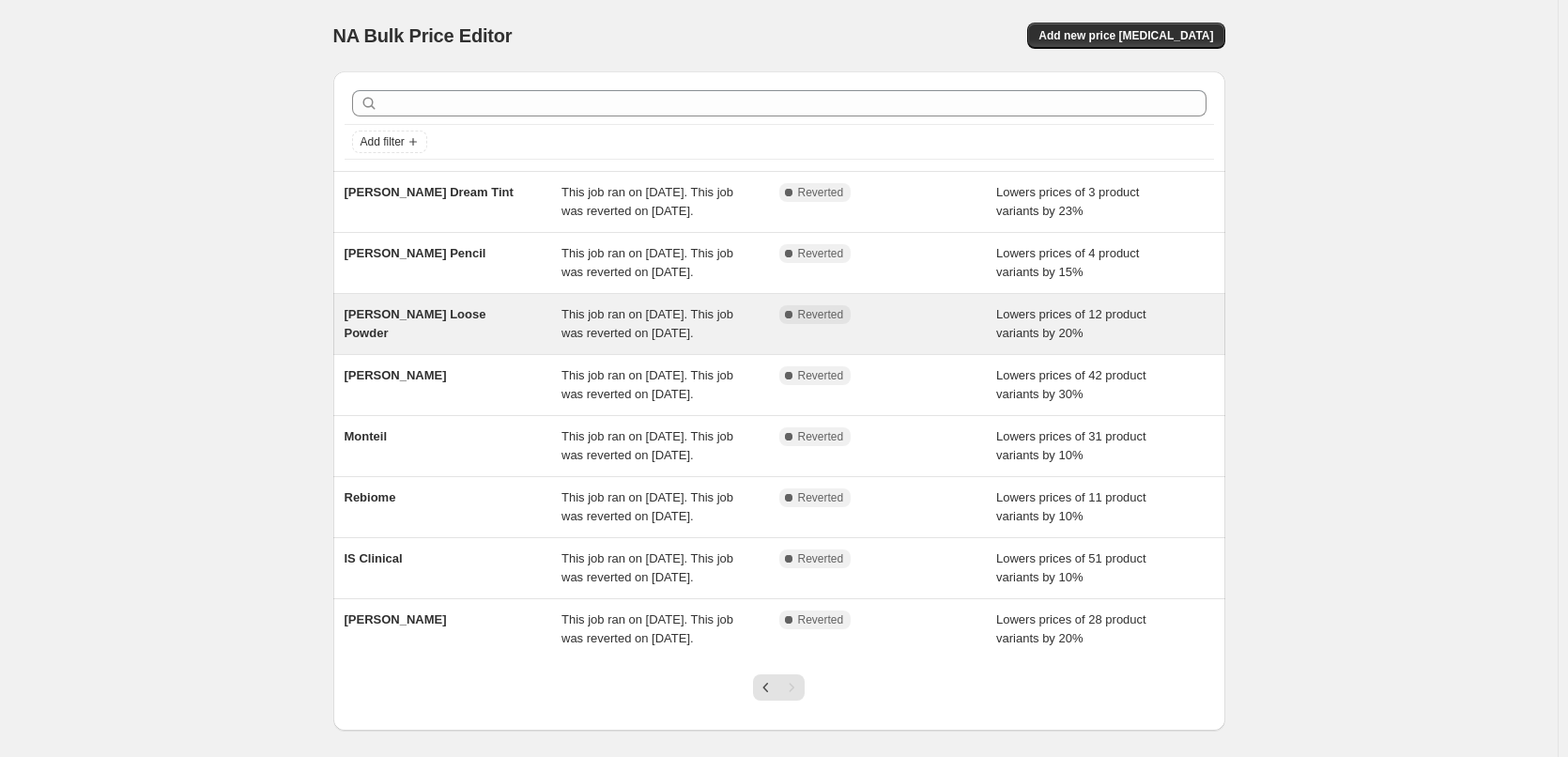
click at [459, 340] on span "[PERSON_NAME] Loose Powder" at bounding box center [415, 323] width 141 height 33
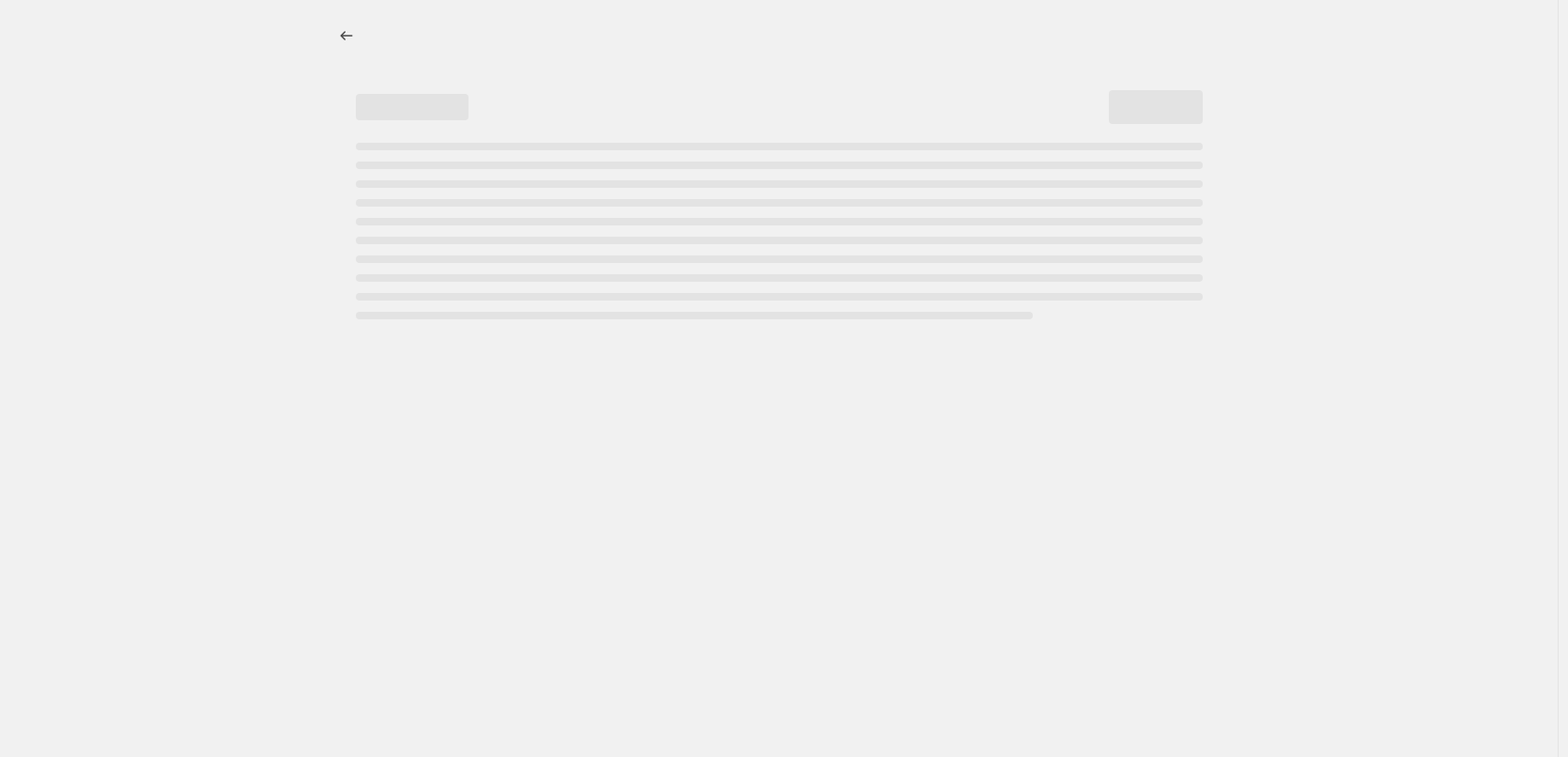
select select "percentage"
select select "tag"
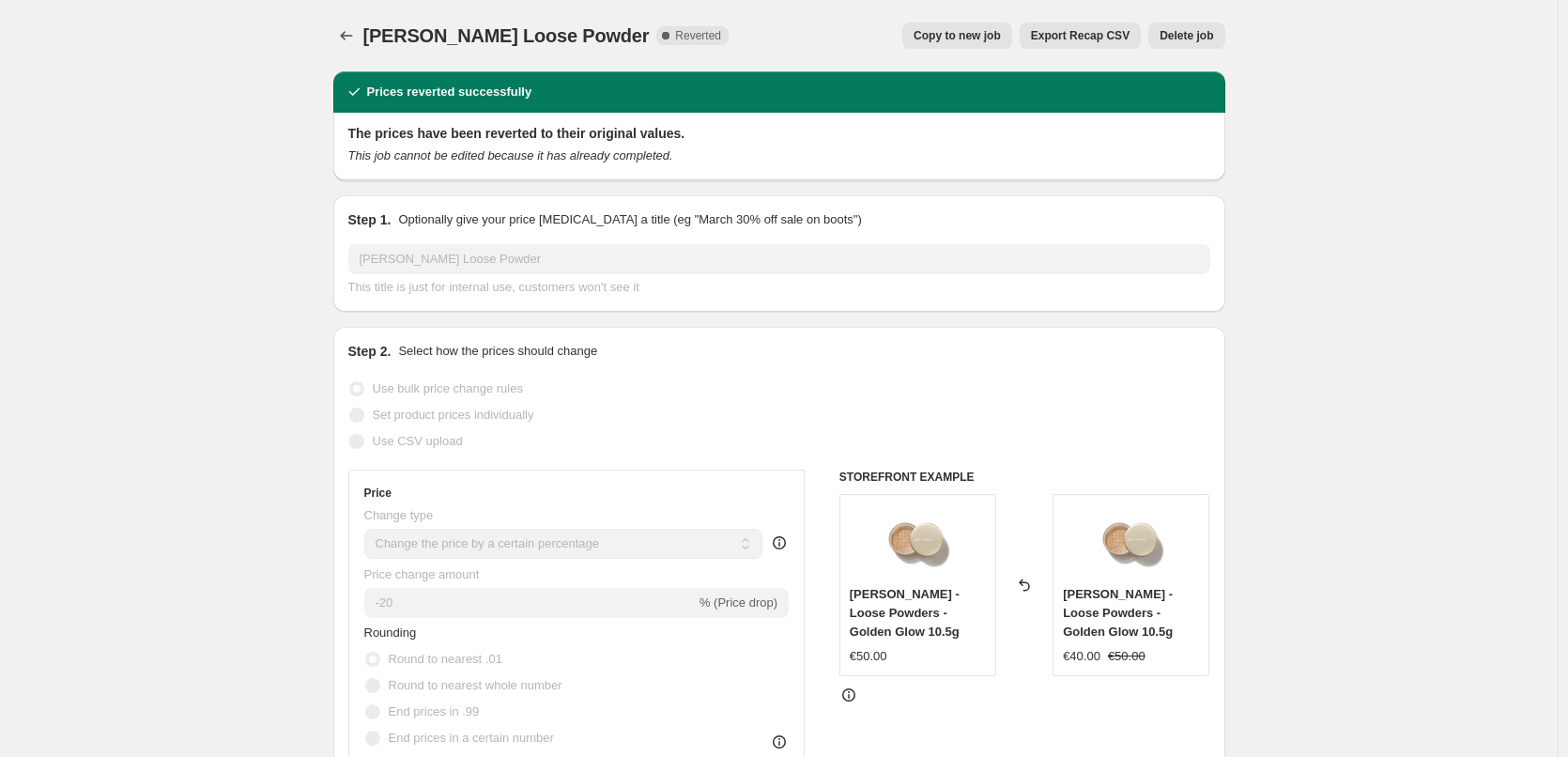
click at [1184, 29] on span "Delete job" at bounding box center [1186, 35] width 53 height 15
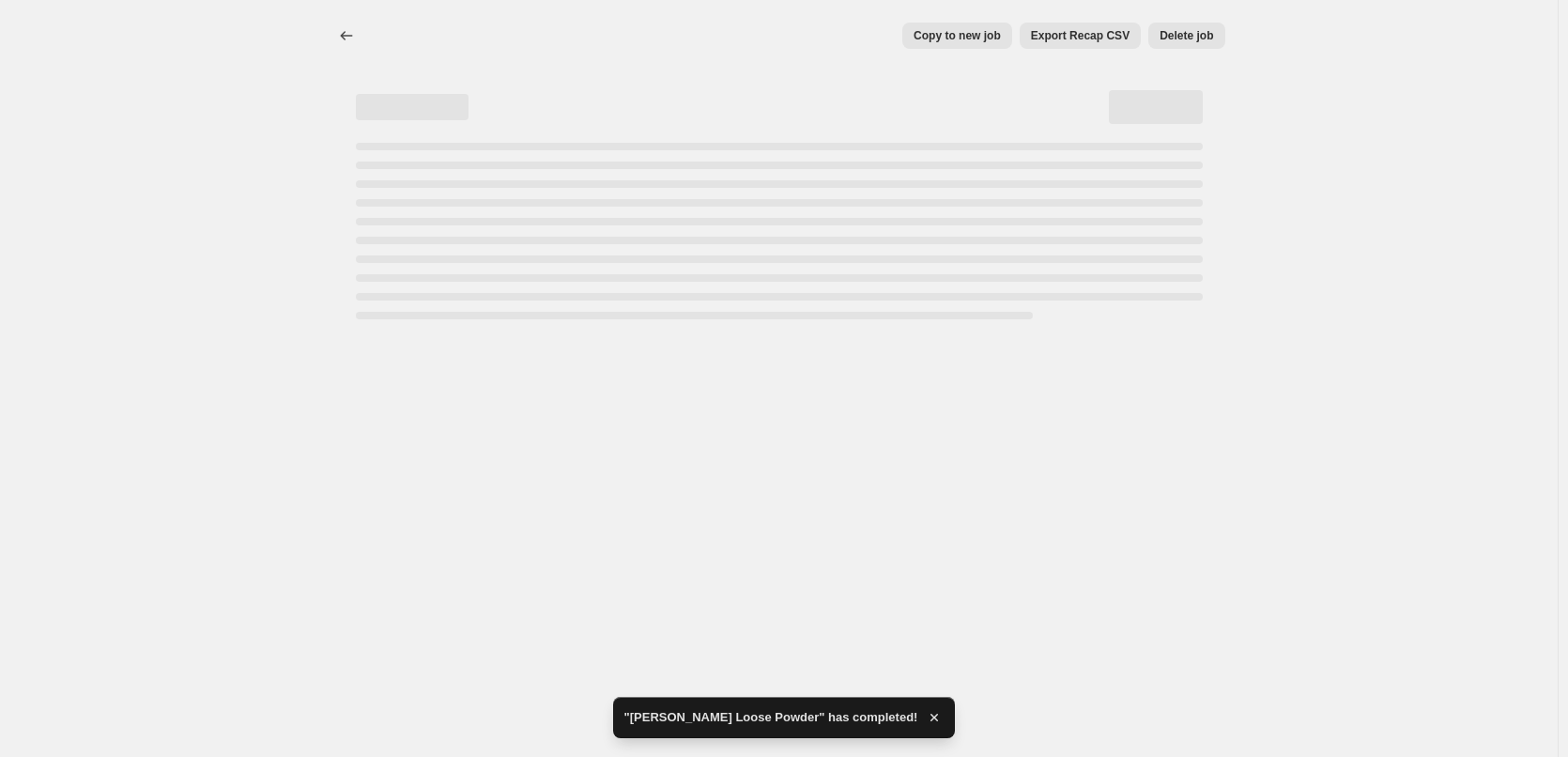
select select "percentage"
select select "tag"
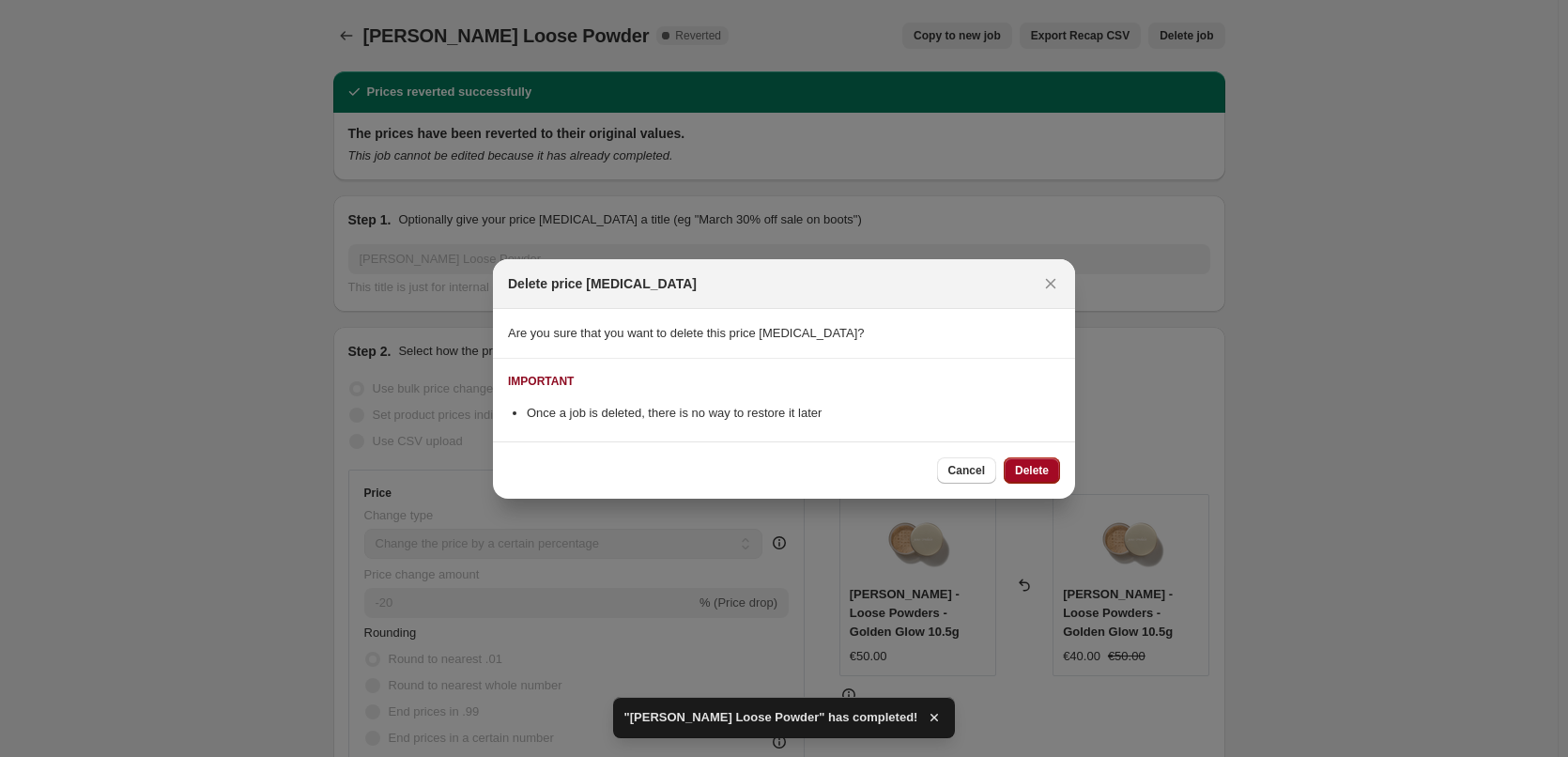
click at [1027, 474] on span "Delete" at bounding box center [1032, 470] width 34 height 15
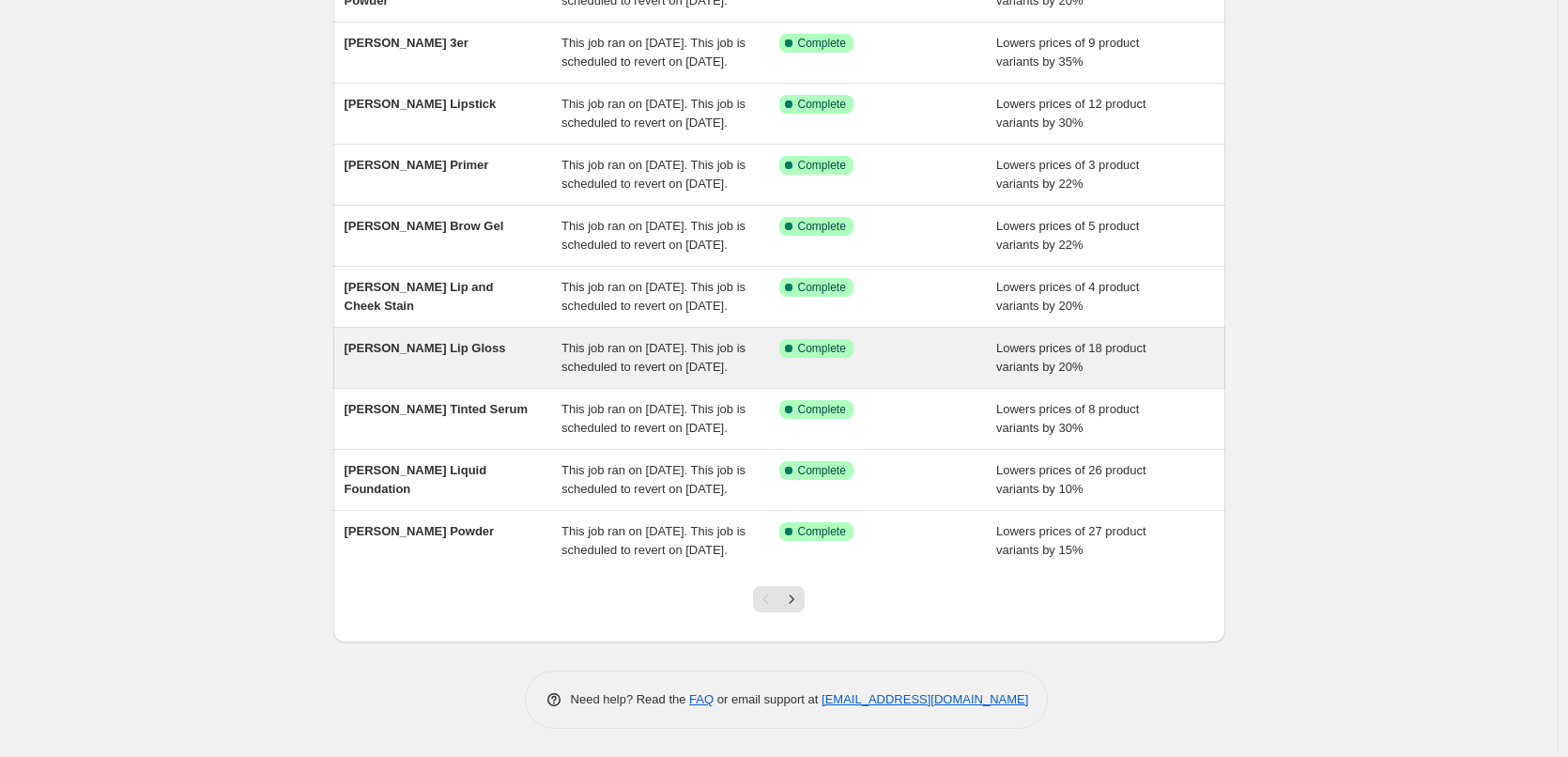
scroll to position [399, 0]
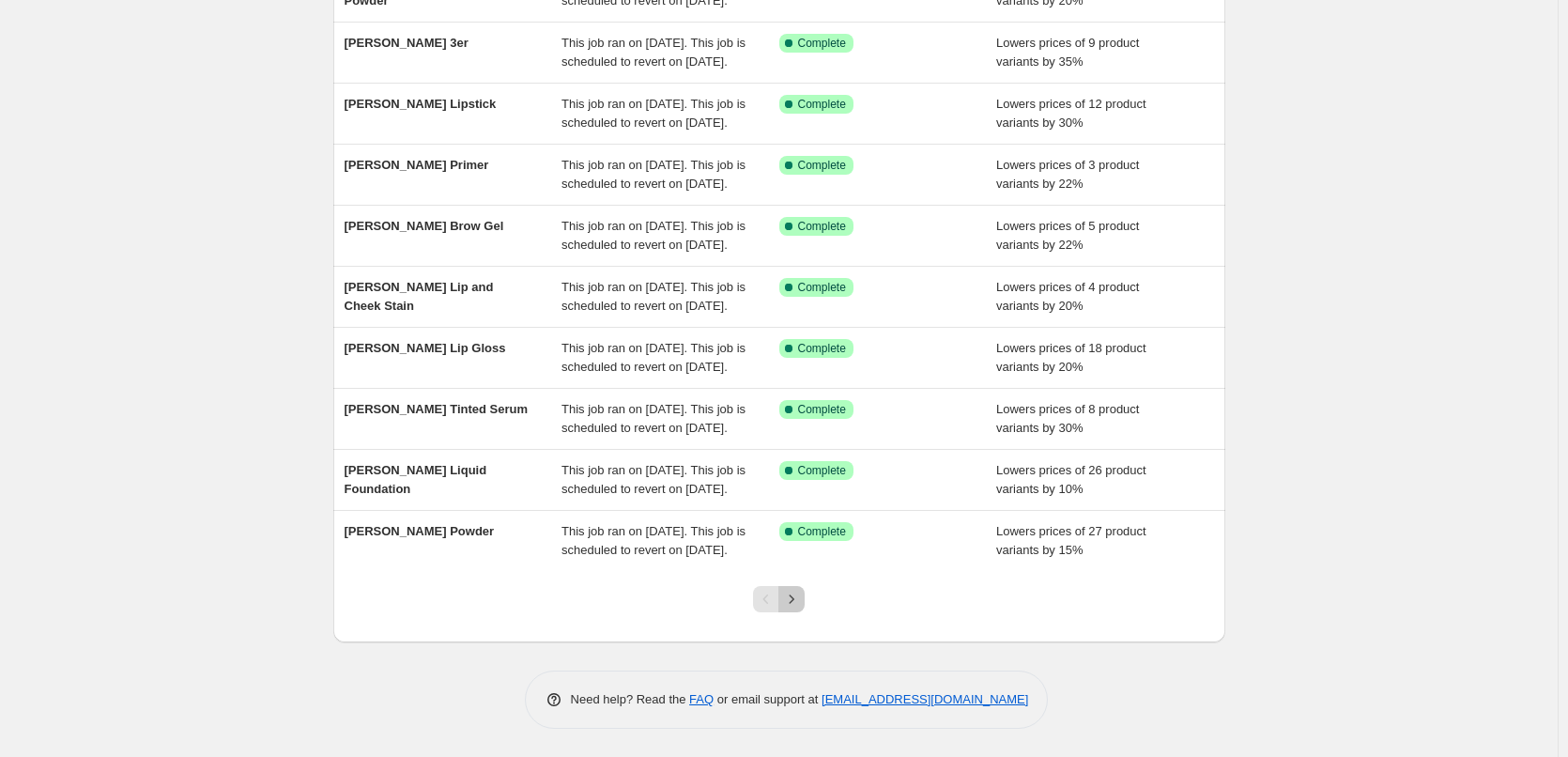
click at [800, 594] on icon "Next" at bounding box center [791, 599] width 19 height 19
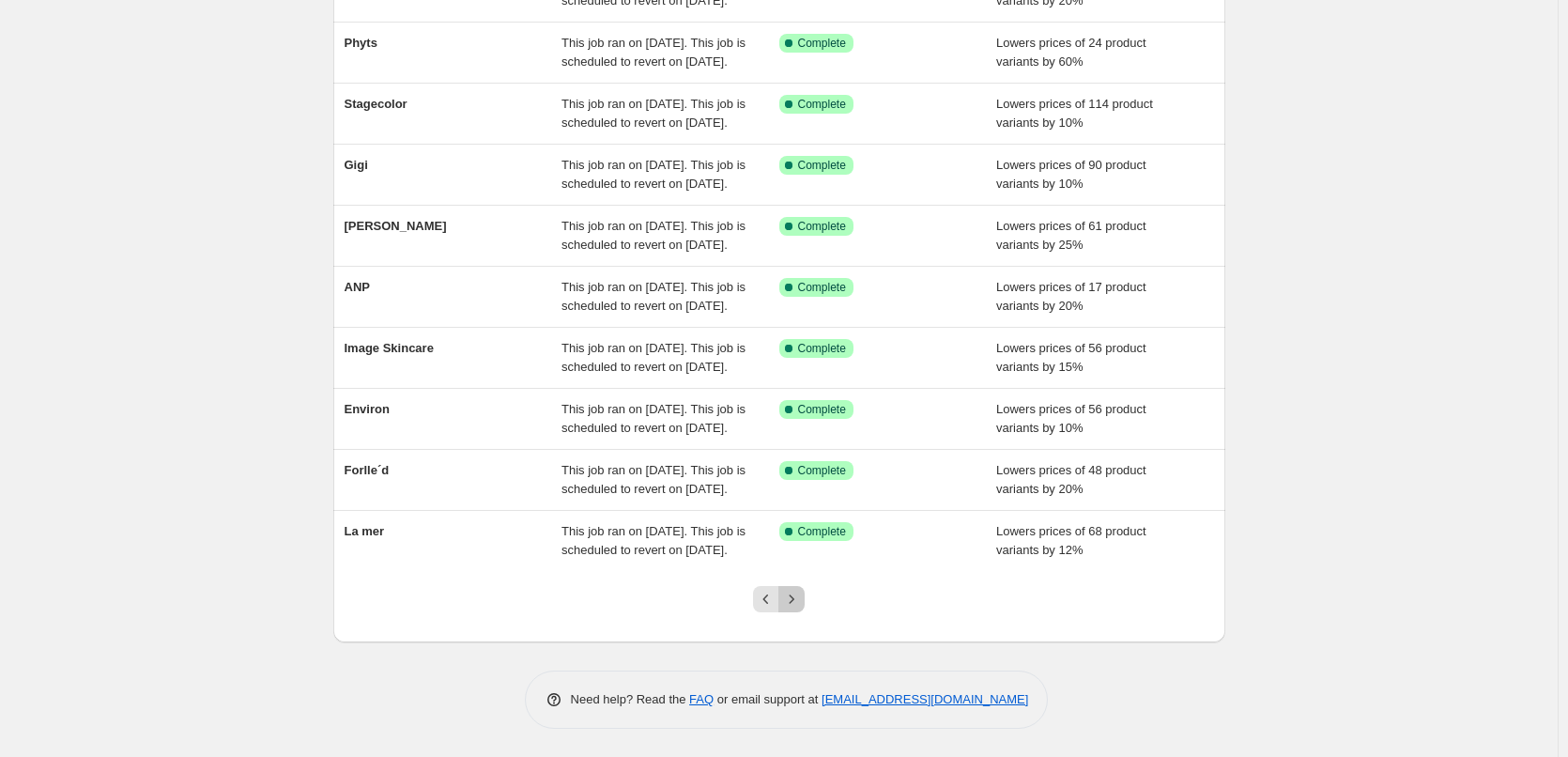
click at [800, 592] on icon "Next" at bounding box center [791, 599] width 19 height 19
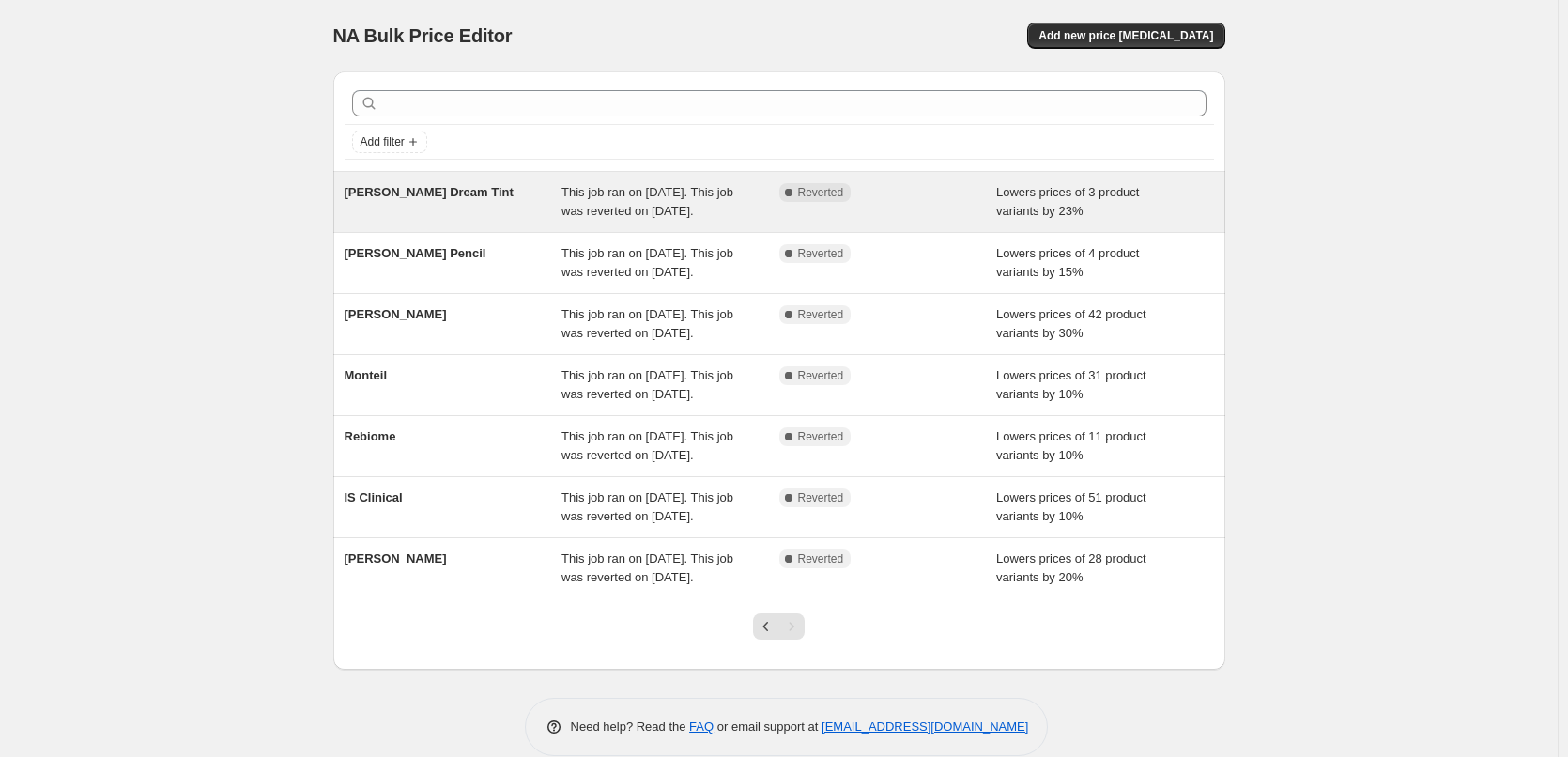
click at [440, 194] on span "[PERSON_NAME] Dream Tint" at bounding box center [428, 192] width 169 height 14
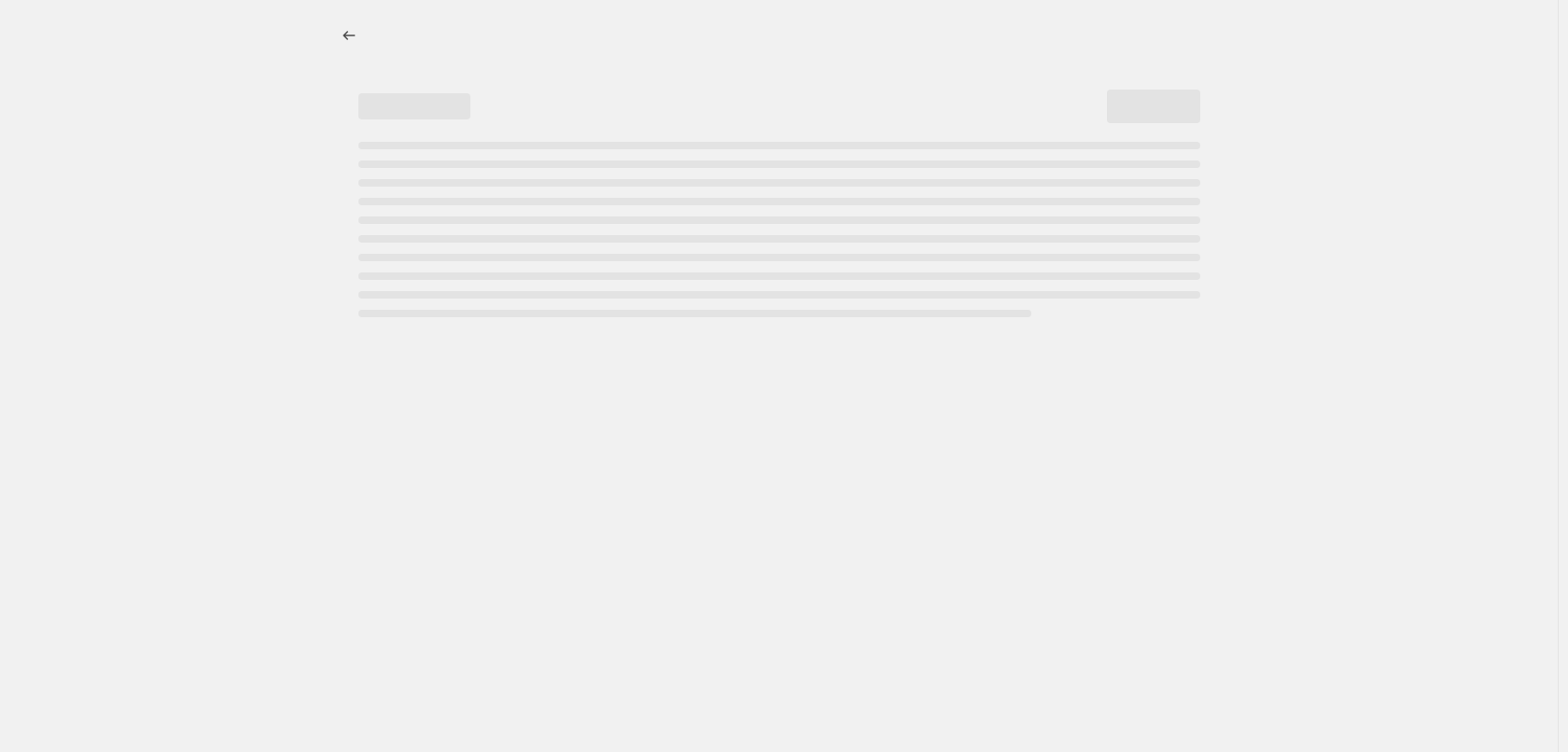
select select "percentage"
select select "vendor"
select select "tag"
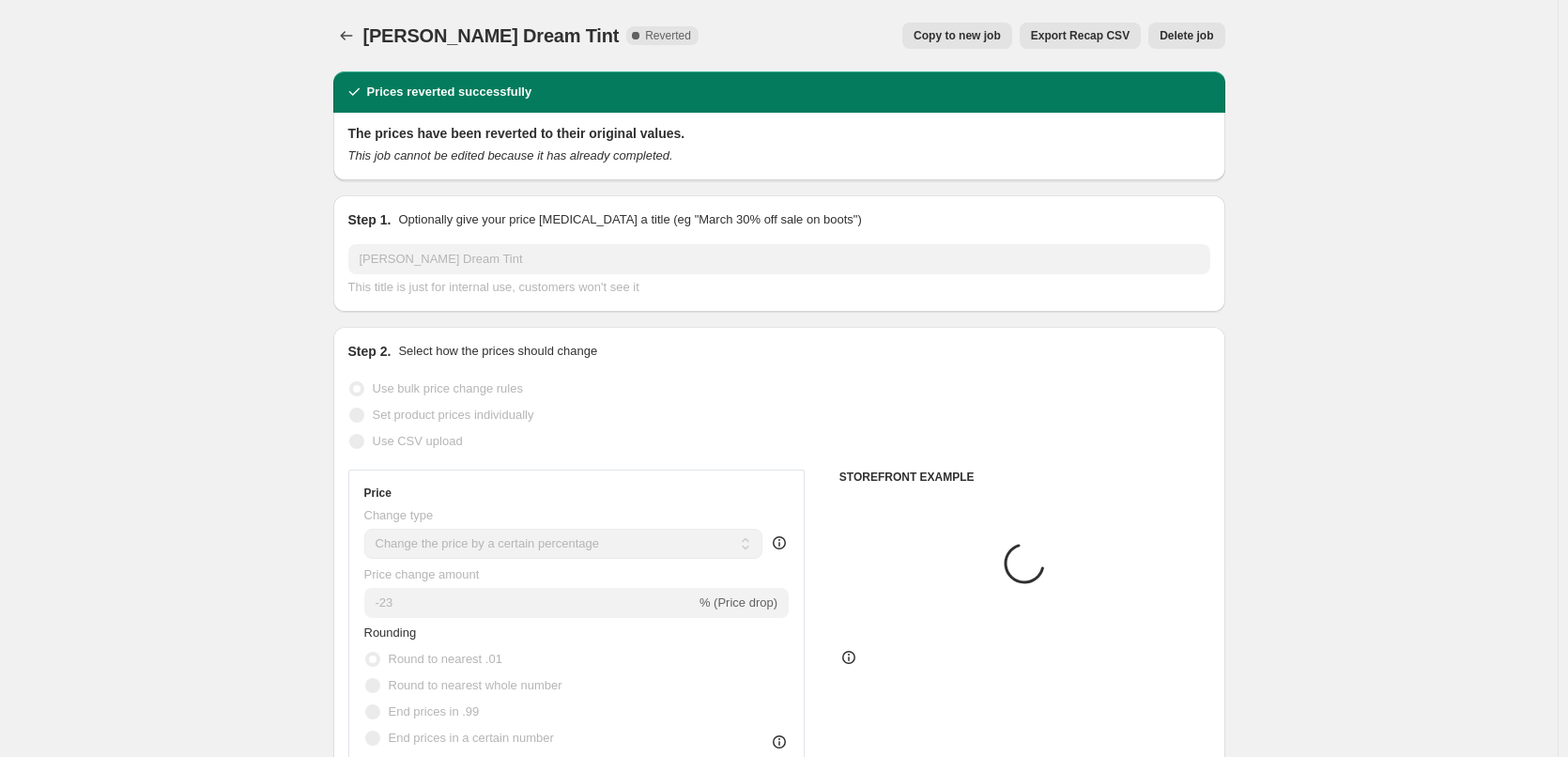
click at [954, 35] on span "Copy to new job" at bounding box center [958, 35] width 87 height 15
select select "percentage"
select select "vendor"
select select "tag"
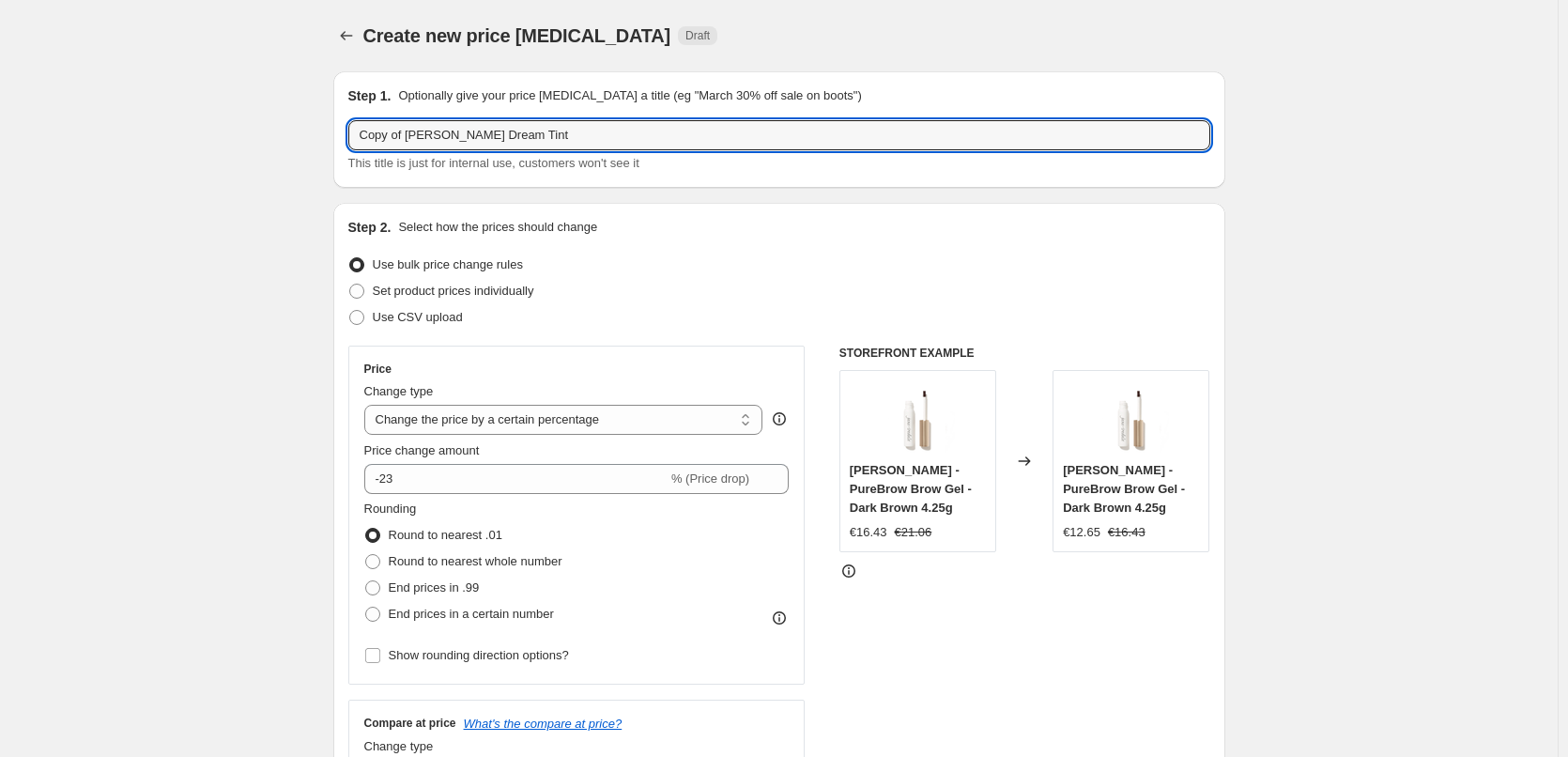
drag, startPoint x: 410, startPoint y: 137, endPoint x: 326, endPoint y: 137, distance: 84.0
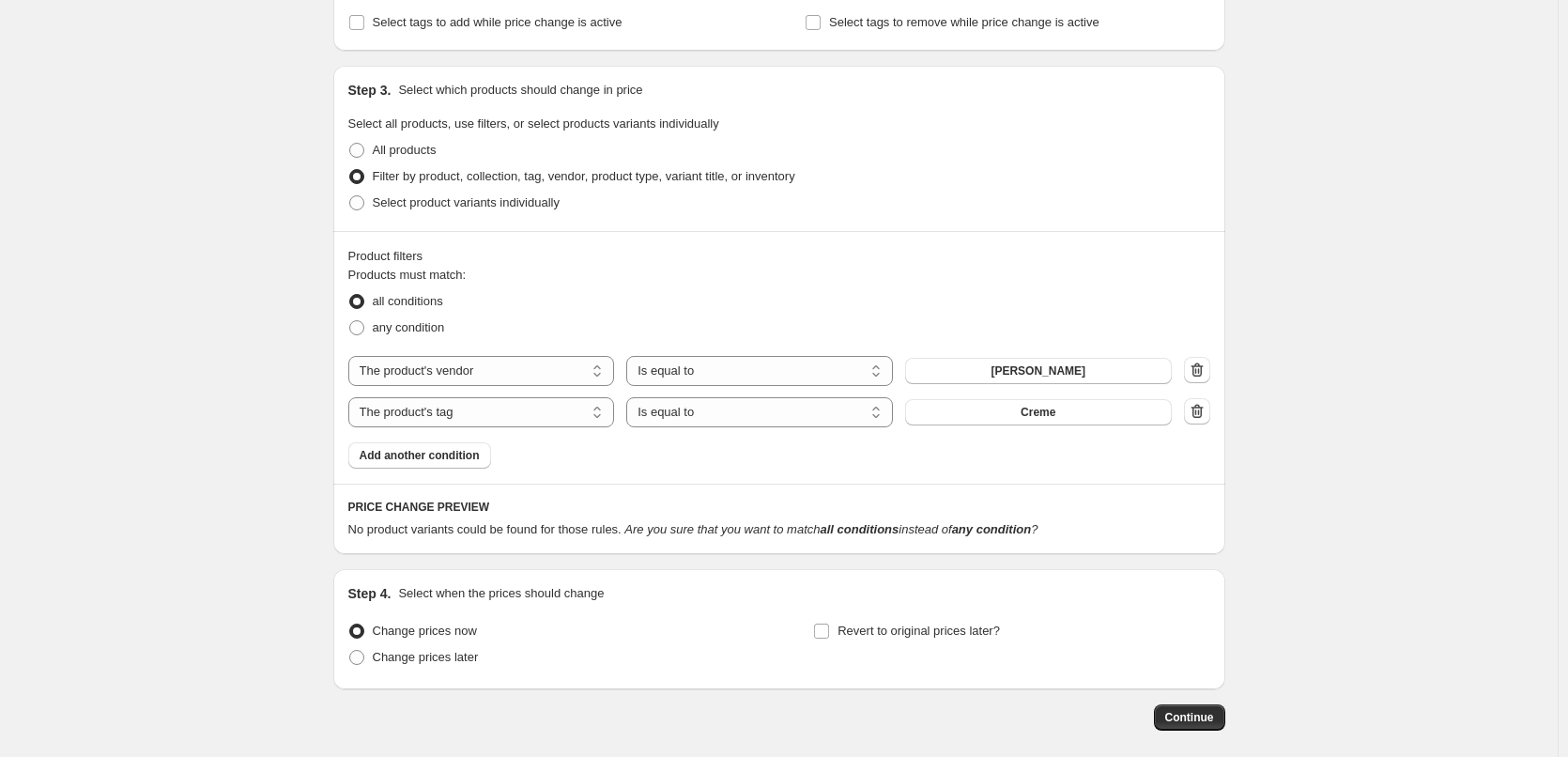
scroll to position [900, 0]
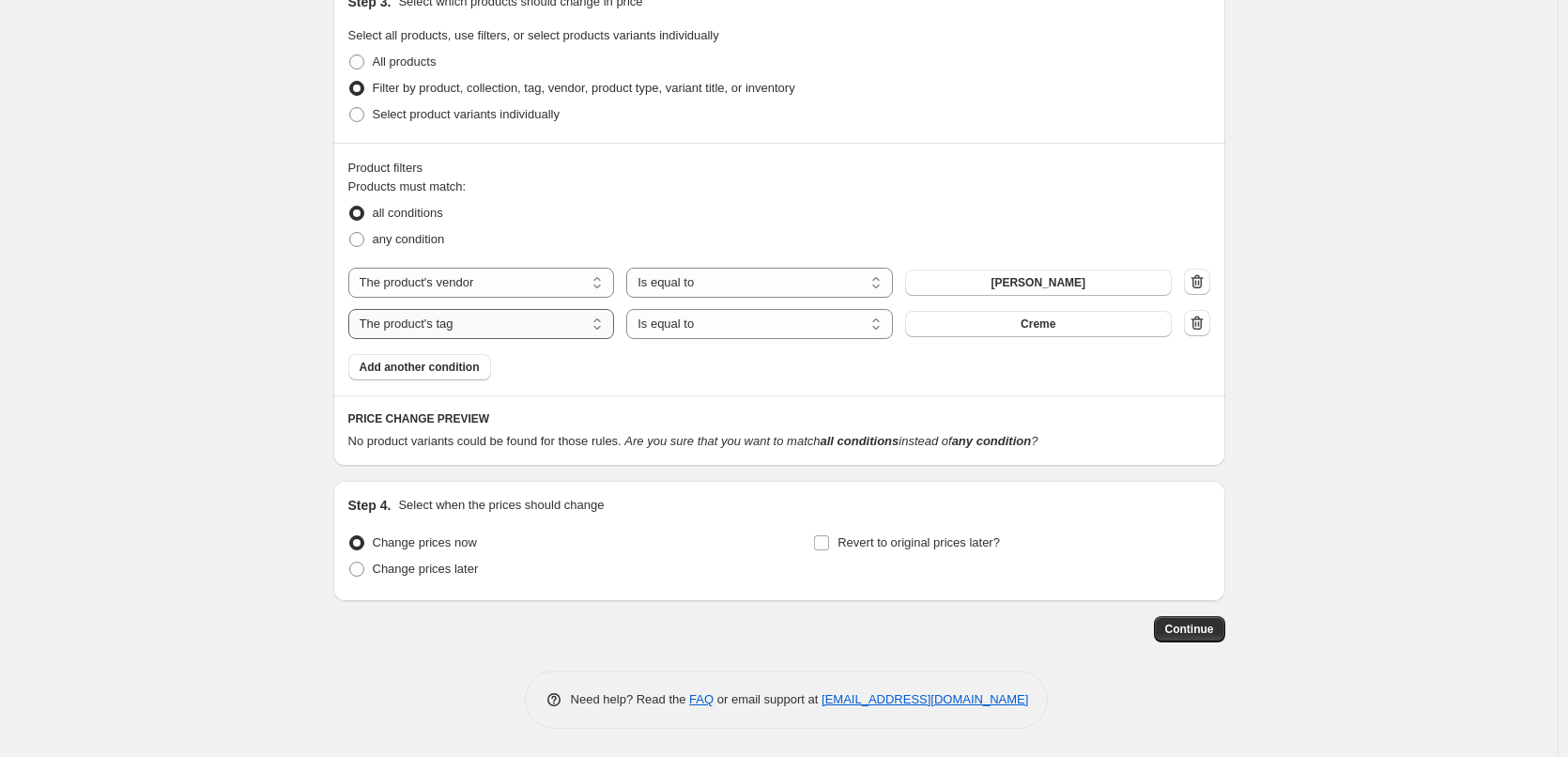
type input "[PERSON_NAME] Dream Tint"
click at [546, 328] on select "The product The product's collection The product's tag The product's vendor The…" at bounding box center [482, 324] width 267 height 30
click at [522, 293] on select "The product The product's collection The product's tag The product's vendor The…" at bounding box center [482, 283] width 267 height 30
select select "product"
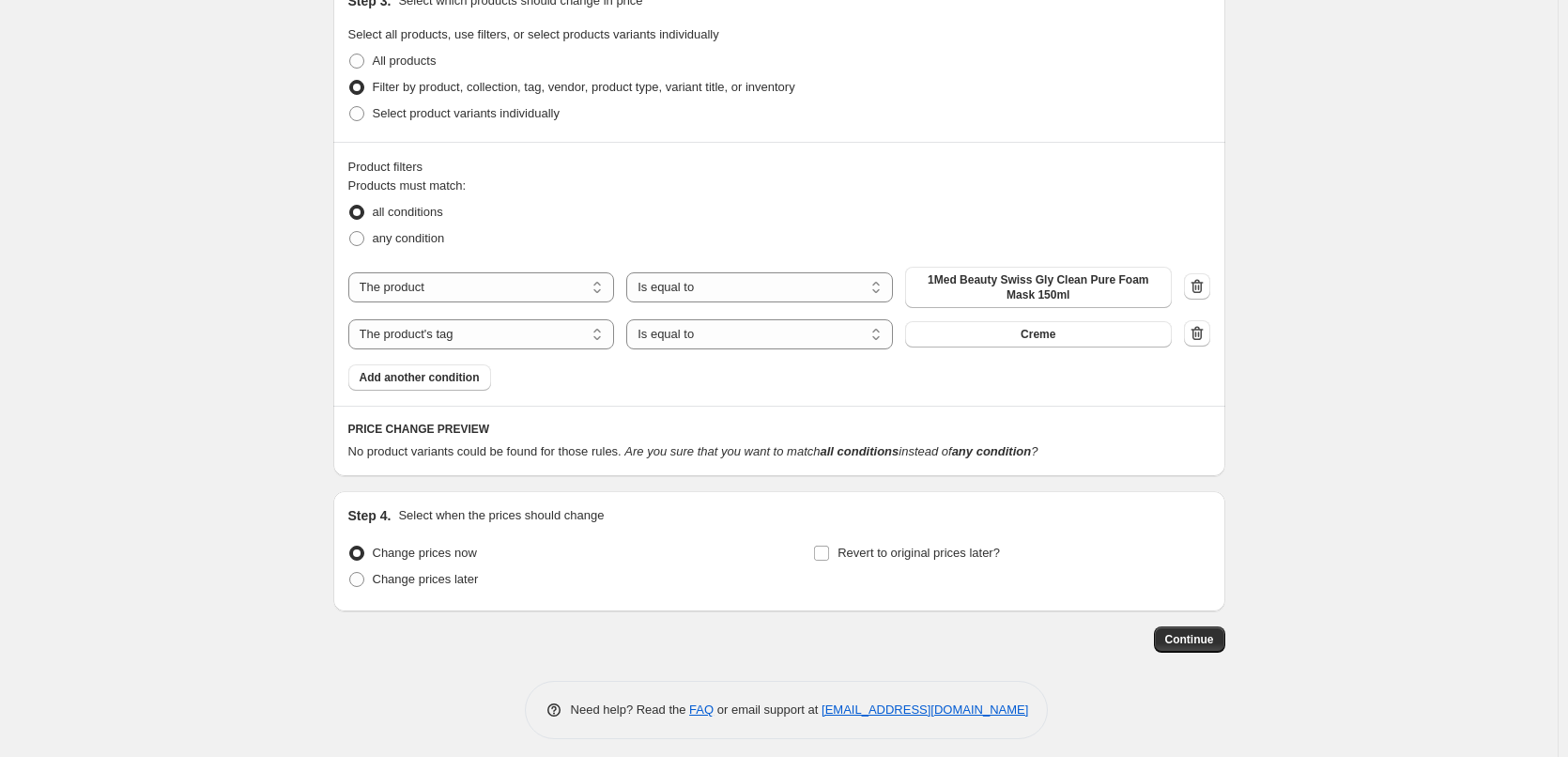
click at [1047, 284] on span "1Med Beauty Swiss Gly Clean Pure Foam Mask 150ml" at bounding box center [1039, 287] width 244 height 30
click at [525, 342] on select "The product The product's collection The product's tag The product's vendor The…" at bounding box center [482, 334] width 267 height 30
select select "product"
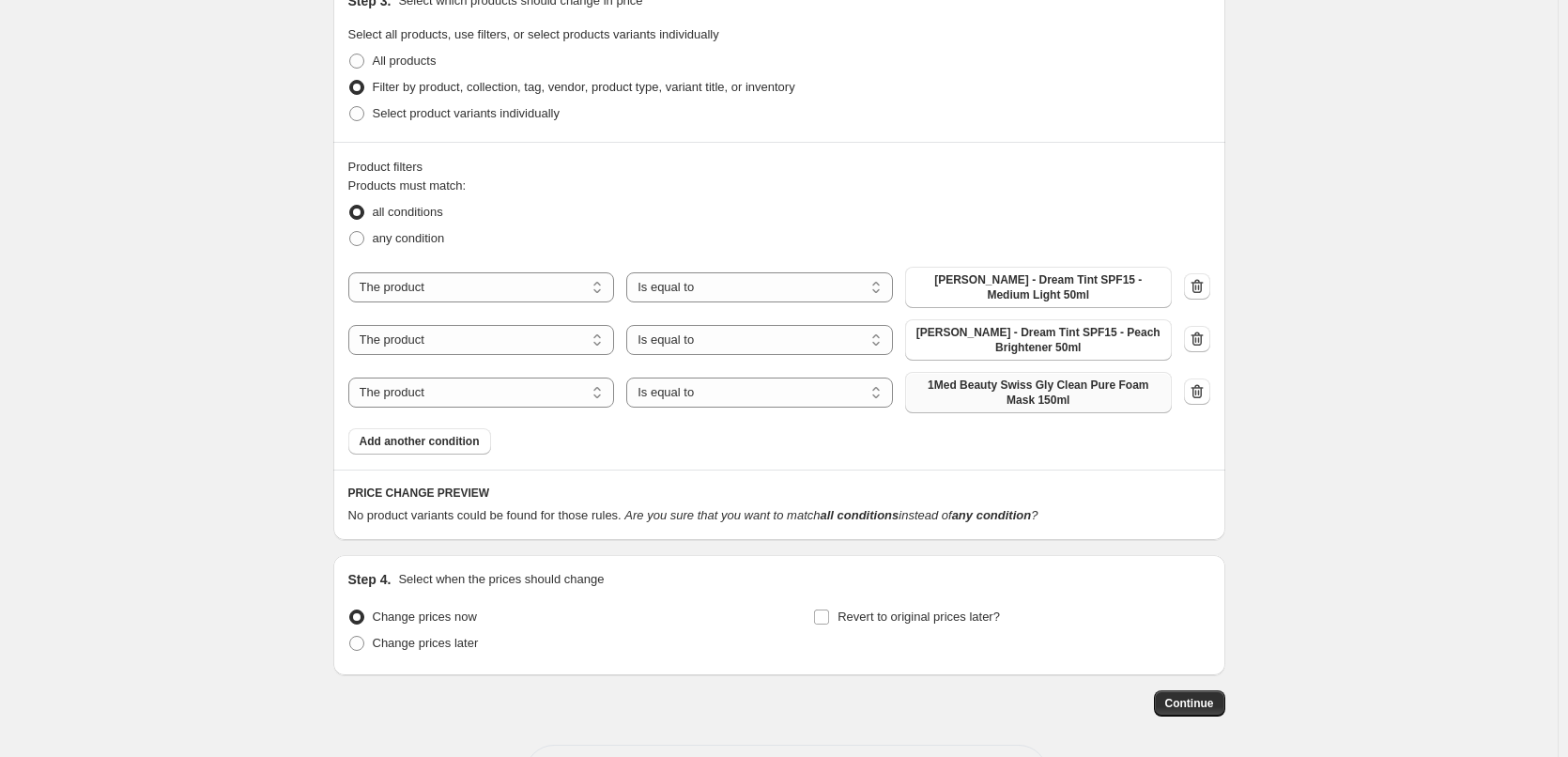
click at [1034, 403] on span "1Med Beauty Swiss Gly Clean Pure Foam Mask 150ml" at bounding box center [1039, 393] width 244 height 30
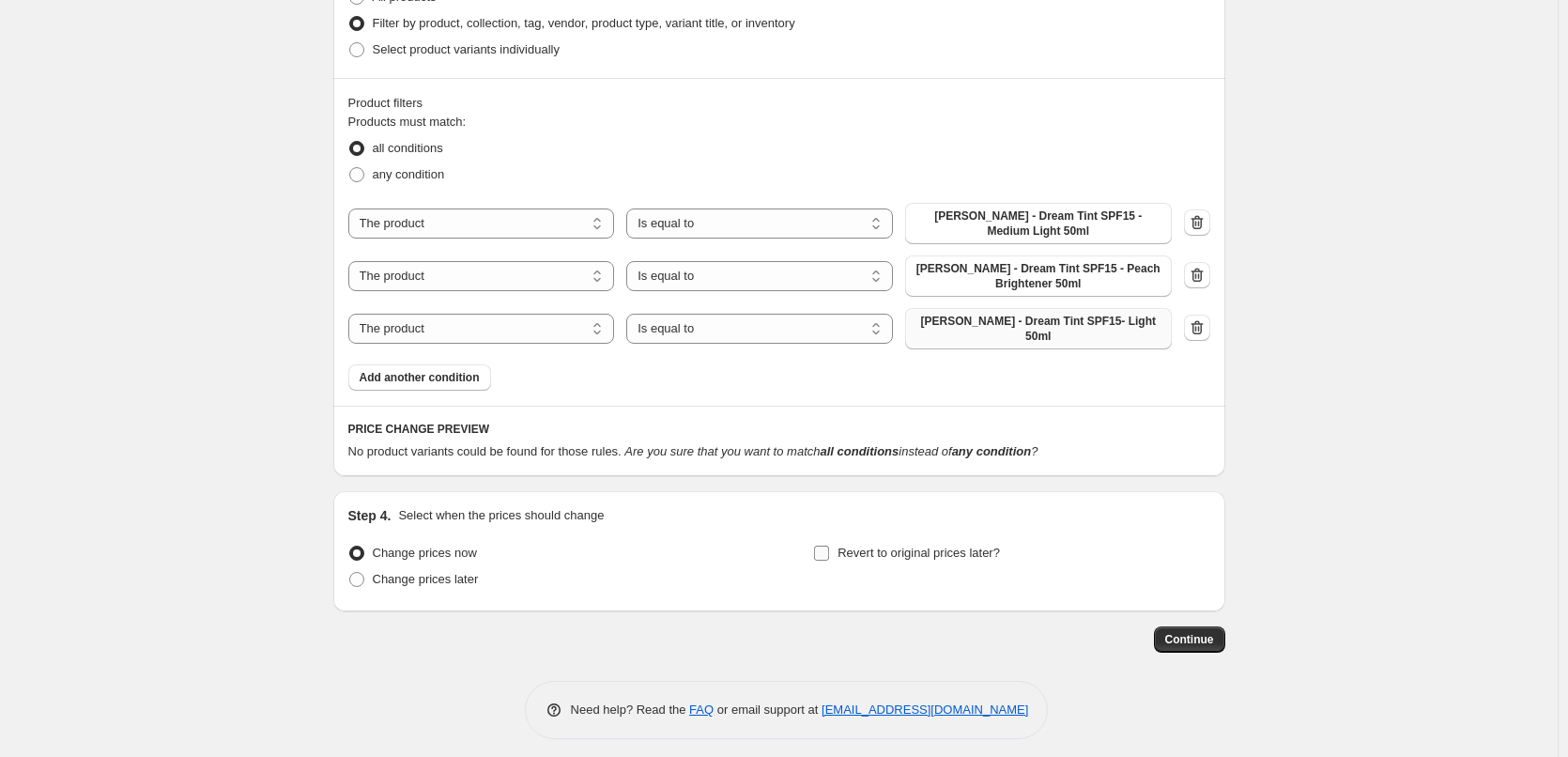
click at [888, 549] on span "Revert to original prices later?" at bounding box center [919, 553] width 162 height 14
click at [829, 549] on input "Revert to original prices later?" at bounding box center [821, 553] width 15 height 15
checkbox input "true"
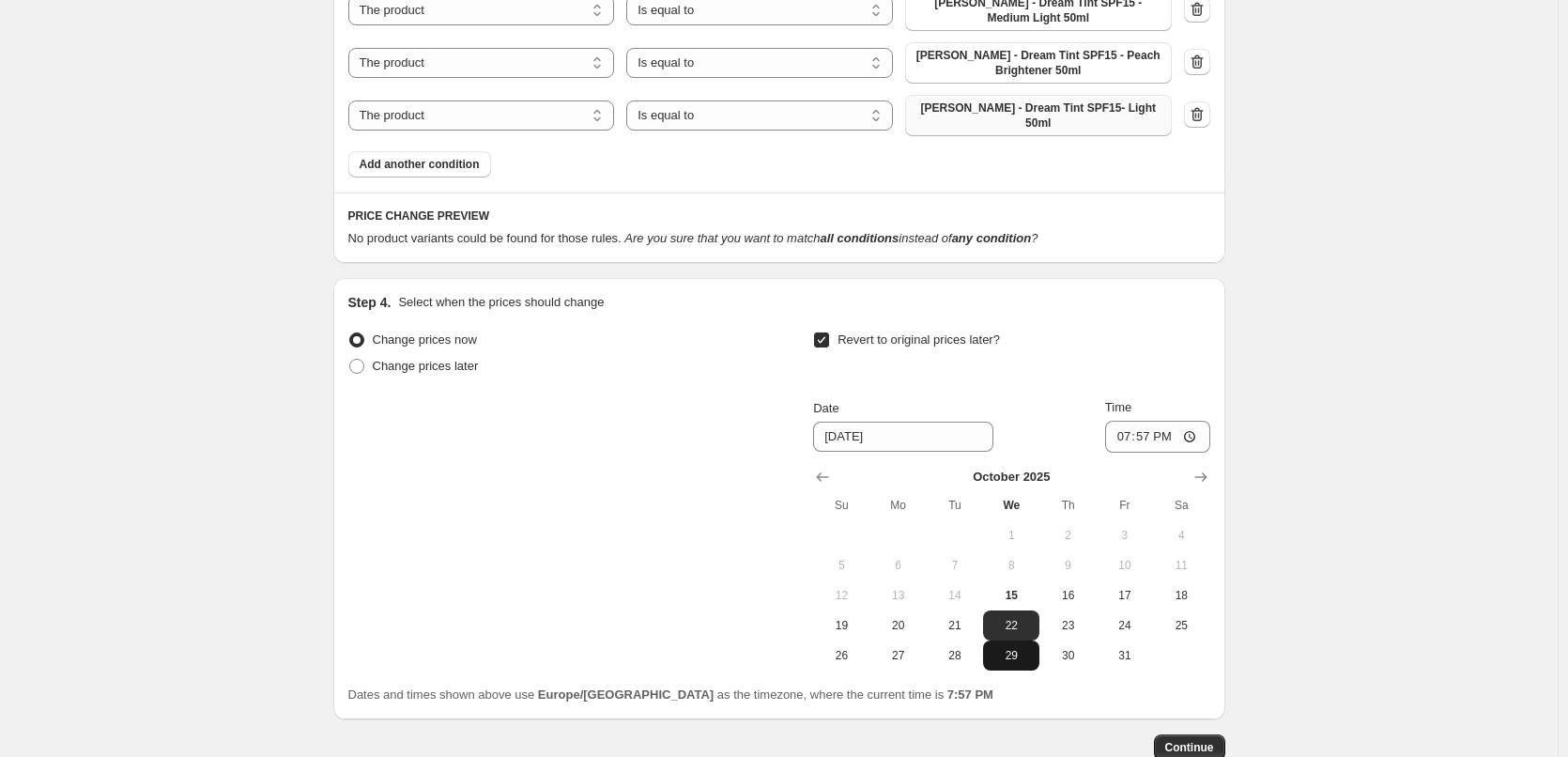
scroll to position [1286, 0]
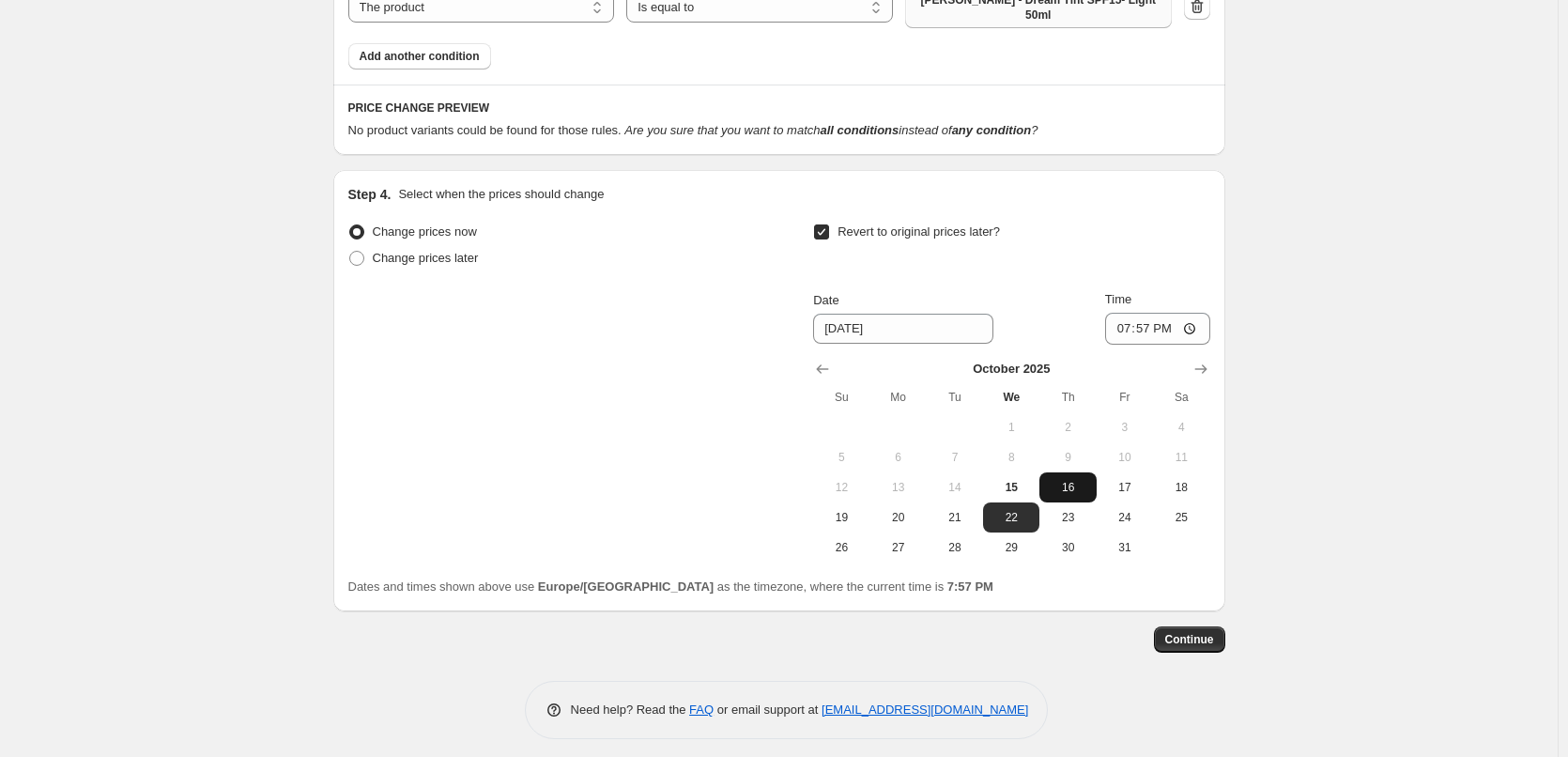
click at [1067, 490] on button "16" at bounding box center [1067, 488] width 56 height 30
type input "[DATE]"
click at [1124, 313] on input "19:57" at bounding box center [1157, 329] width 105 height 32
type input "03:00"
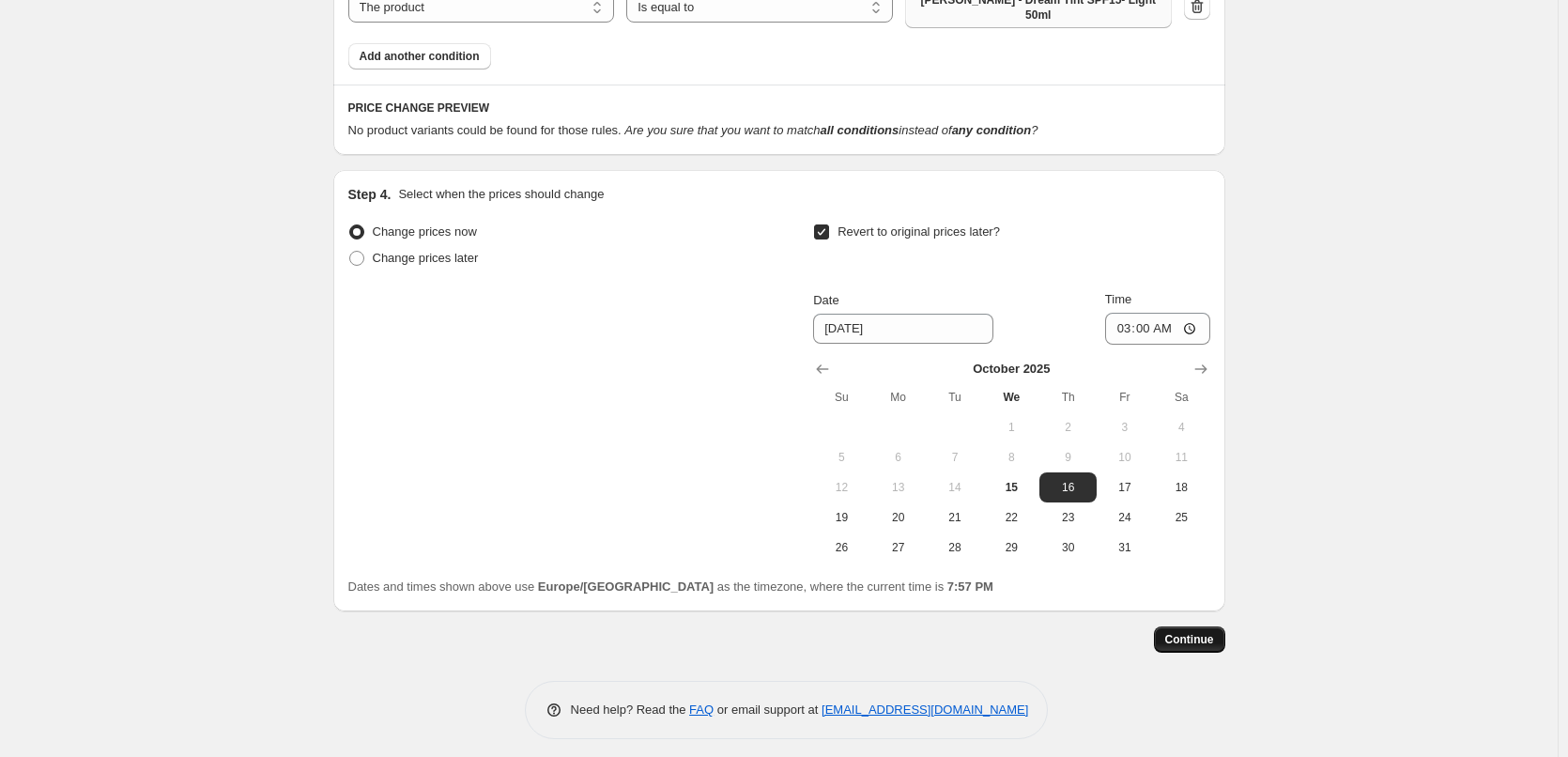
click at [1182, 633] on span "Continue" at bounding box center [1189, 639] width 48 height 15
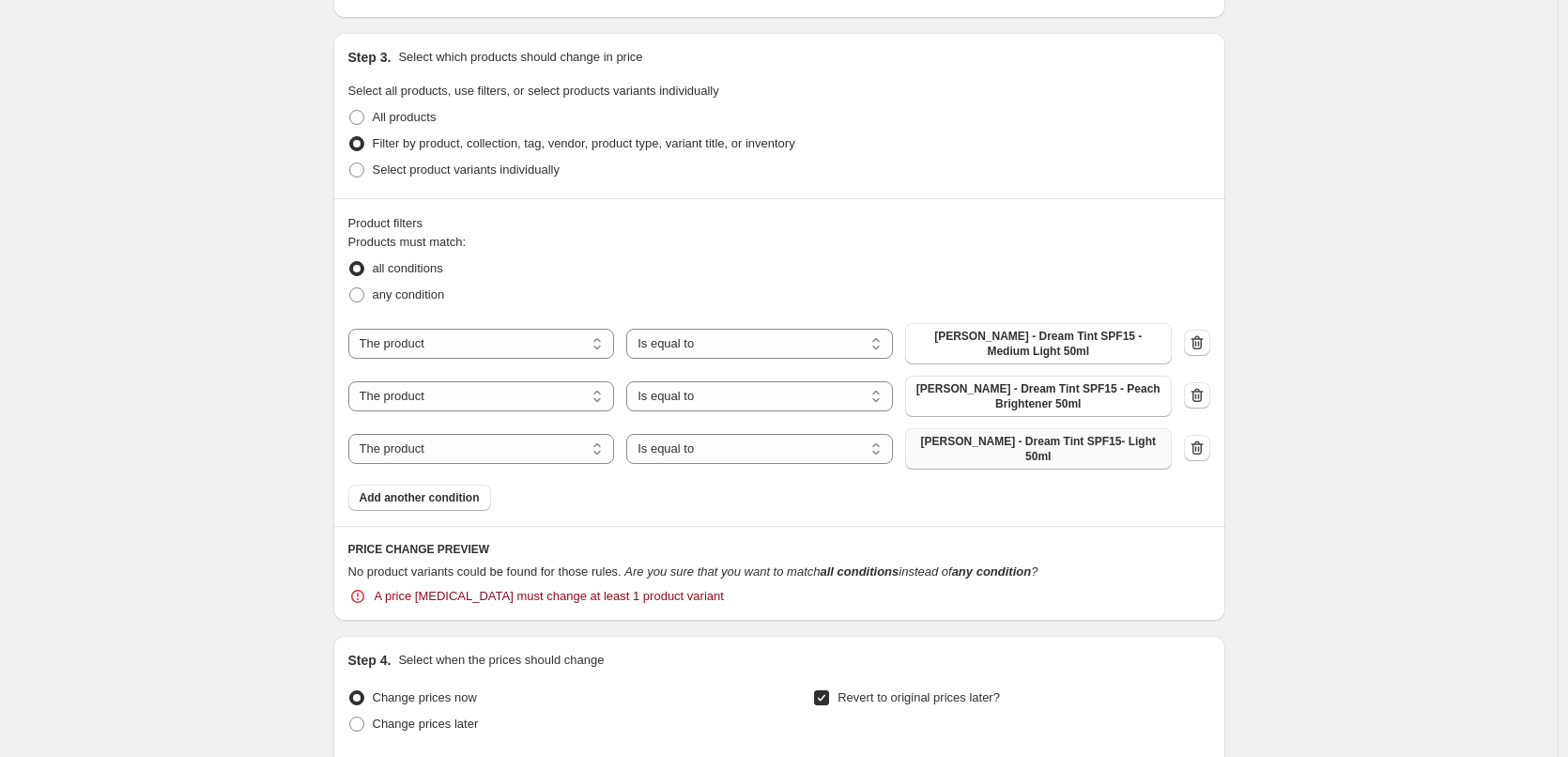
scroll to position [939, 0]
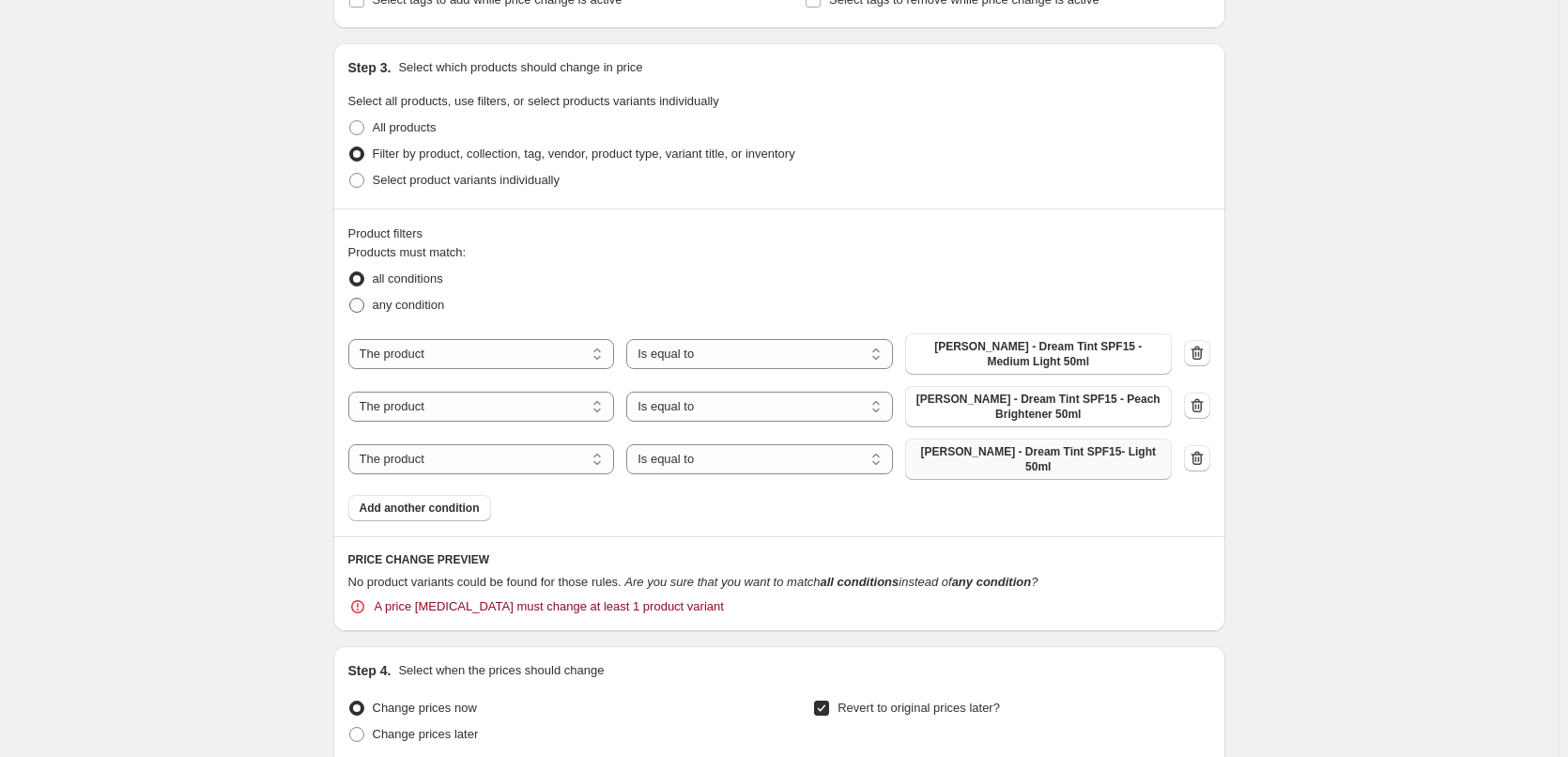
click at [408, 311] on span "any condition" at bounding box center [409, 305] width 72 height 14
click at [350, 299] on input "any condition" at bounding box center [349, 298] width 1 height 1
radio input "true"
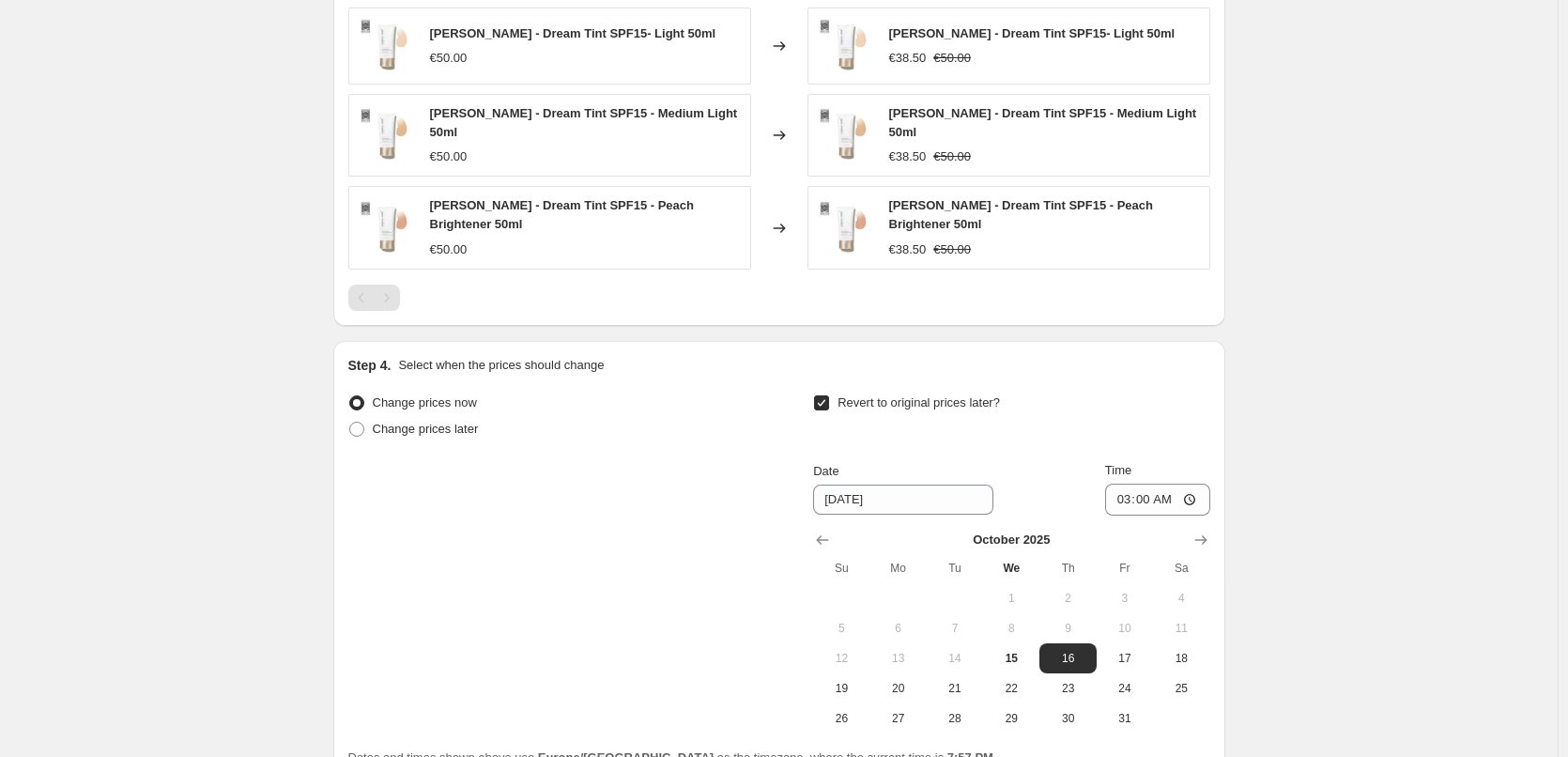
scroll to position [1592, 0]
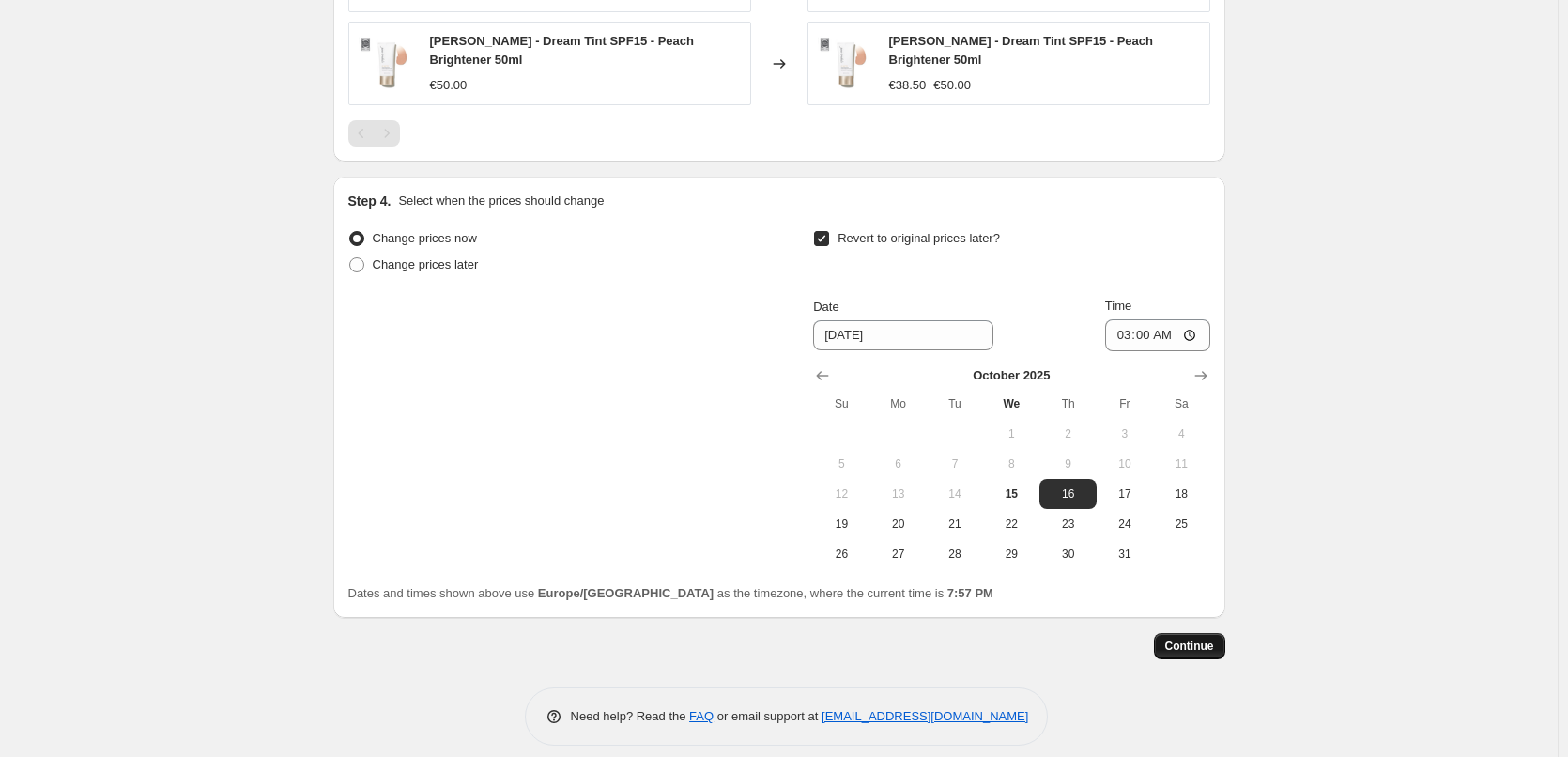
click at [1213, 639] on span "Continue" at bounding box center [1189, 646] width 48 height 15
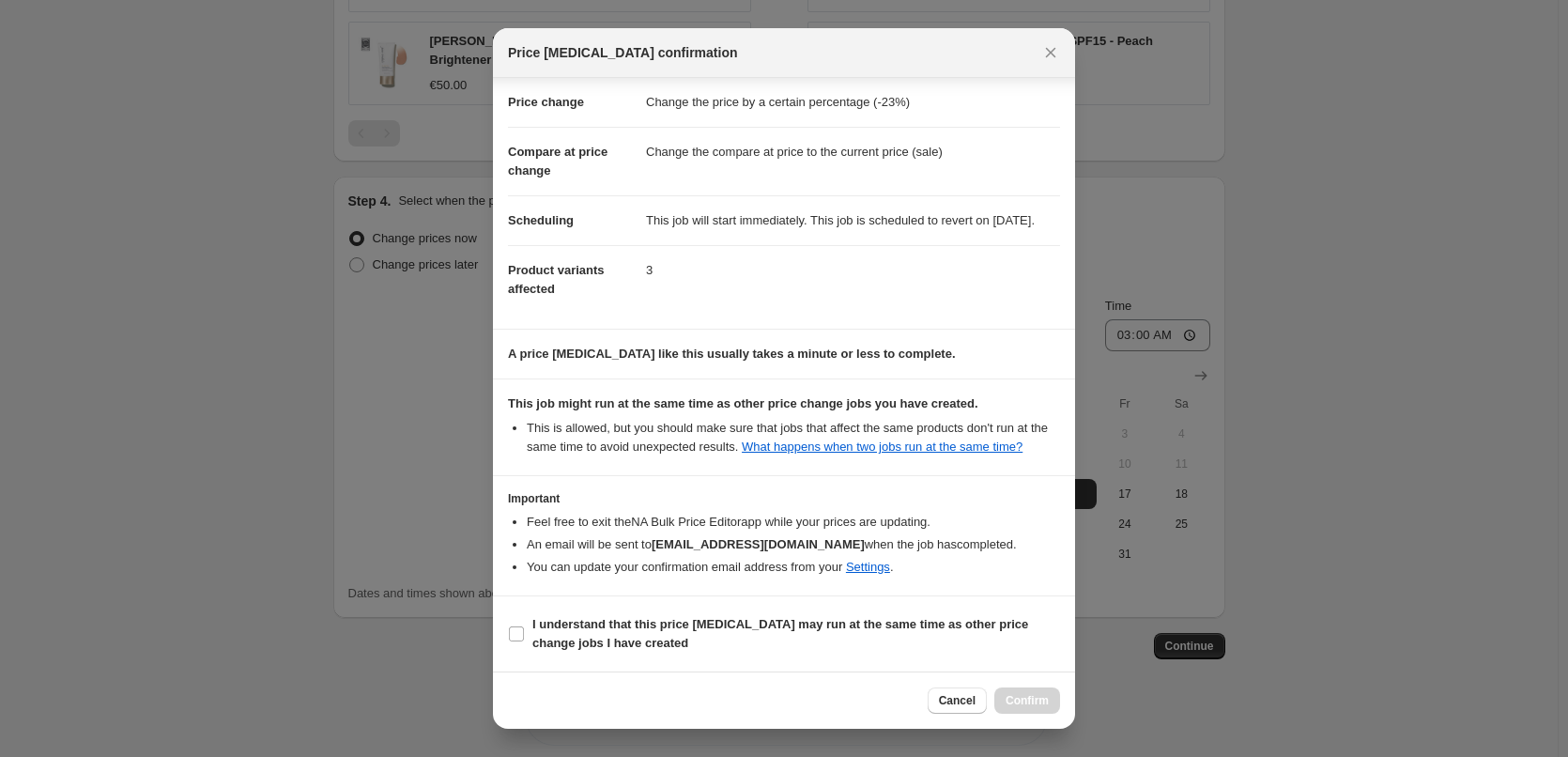
scroll to position [52, 0]
click at [600, 625] on b "I understand that this price [MEDICAL_DATA] may run at the same time as other p…" at bounding box center [780, 633] width 496 height 33
click at [524, 626] on input "I understand that this price [MEDICAL_DATA] may run at the same time as other p…" at bounding box center [516, 633] width 15 height 15
checkbox input "true"
drag, startPoint x: 1031, startPoint y: 711, endPoint x: 1025, endPoint y: 704, distance: 9.2
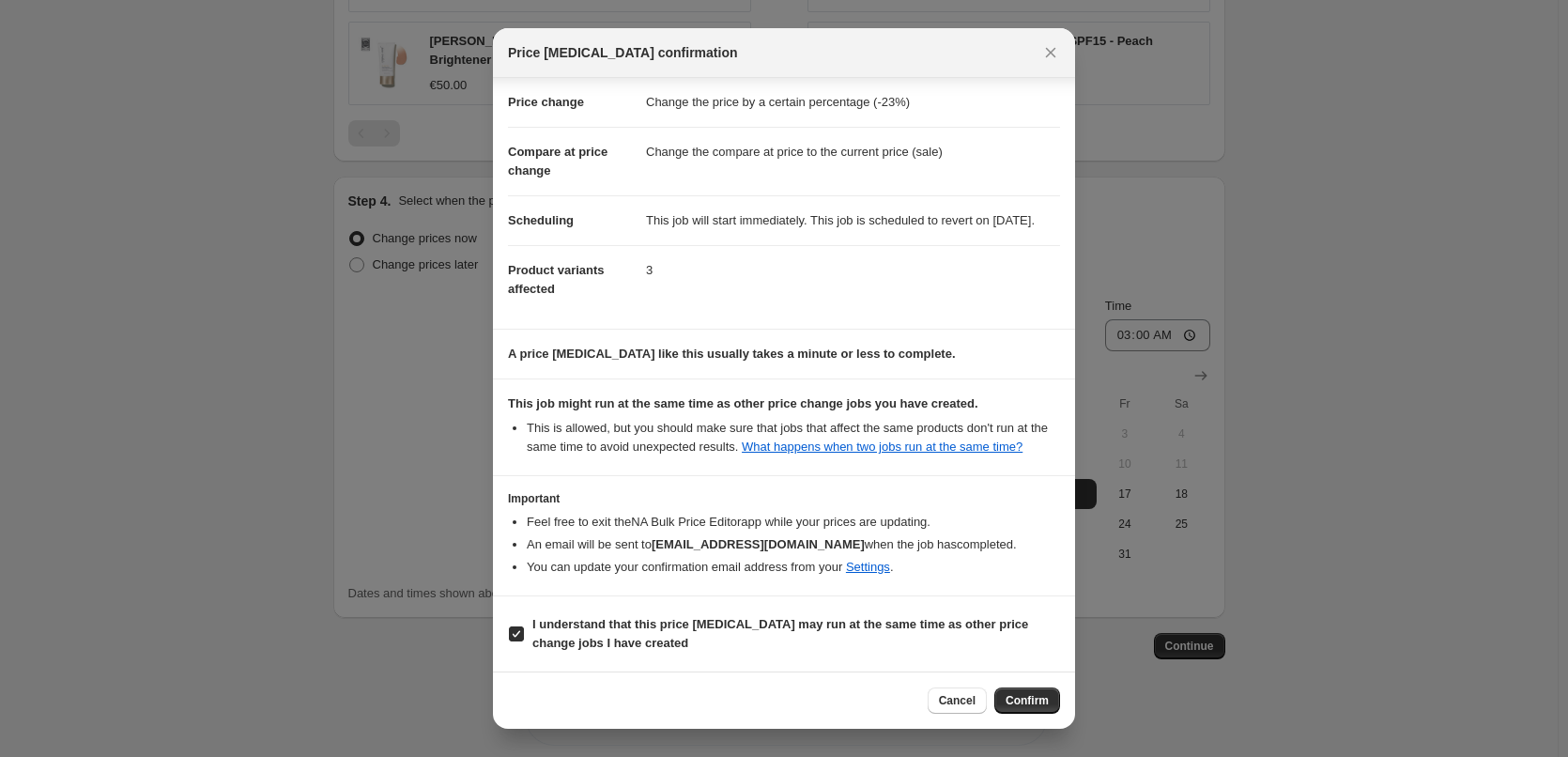
click at [1025, 704] on button "Confirm" at bounding box center [1027, 701] width 65 height 27
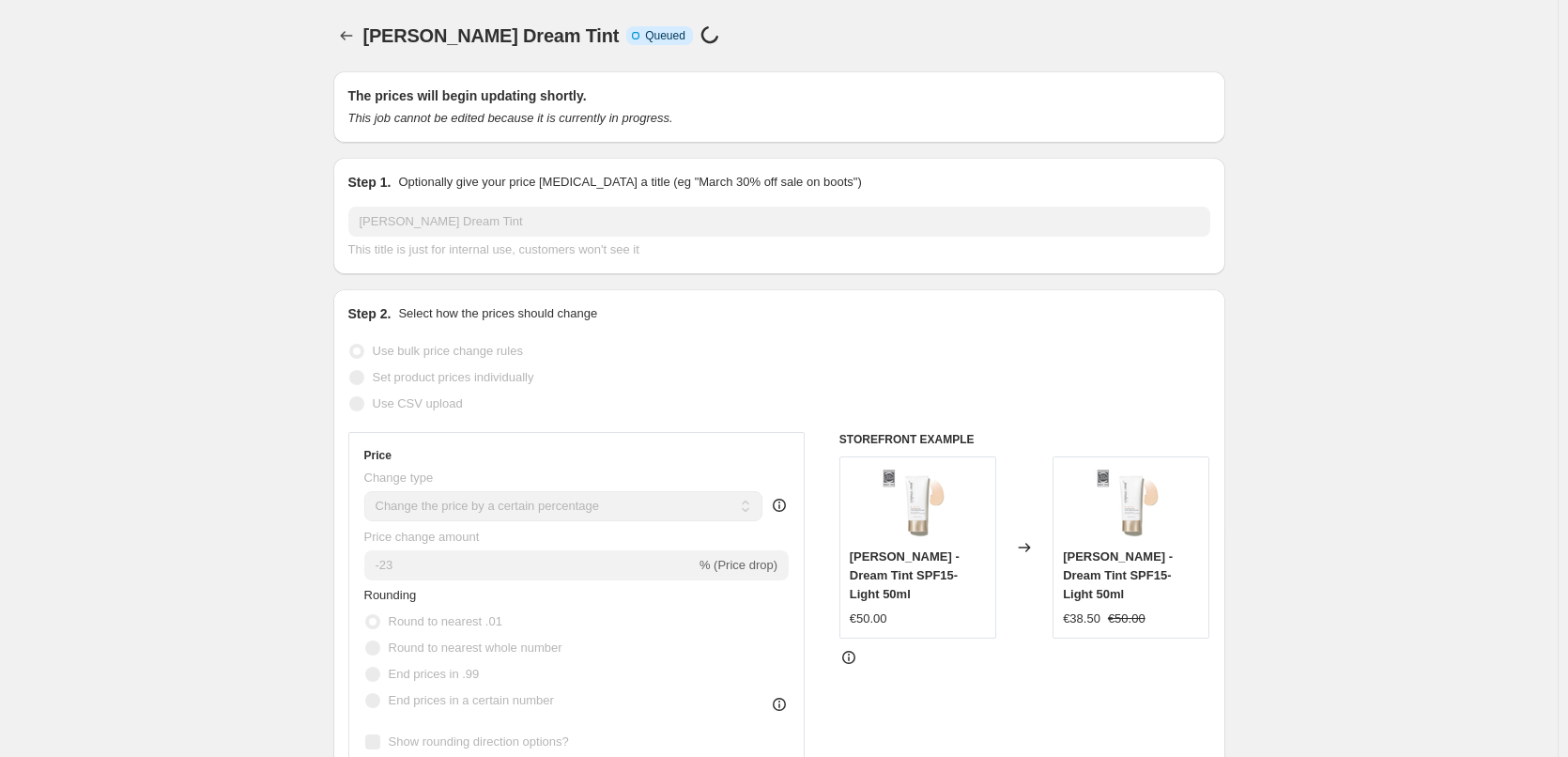
click at [352, 53] on div "Jane Iredale Dream Tint. This page is ready Jane Iredale Dream Tint Info Incomp…" at bounding box center [780, 36] width 892 height 71
click at [352, 49] on div "Jane Iredale Dream Tint. This page is ready Jane Iredale Dream Tint Info Incomp…" at bounding box center [780, 36] width 892 height 71
click at [353, 34] on icon "Price change jobs" at bounding box center [346, 36] width 19 height 19
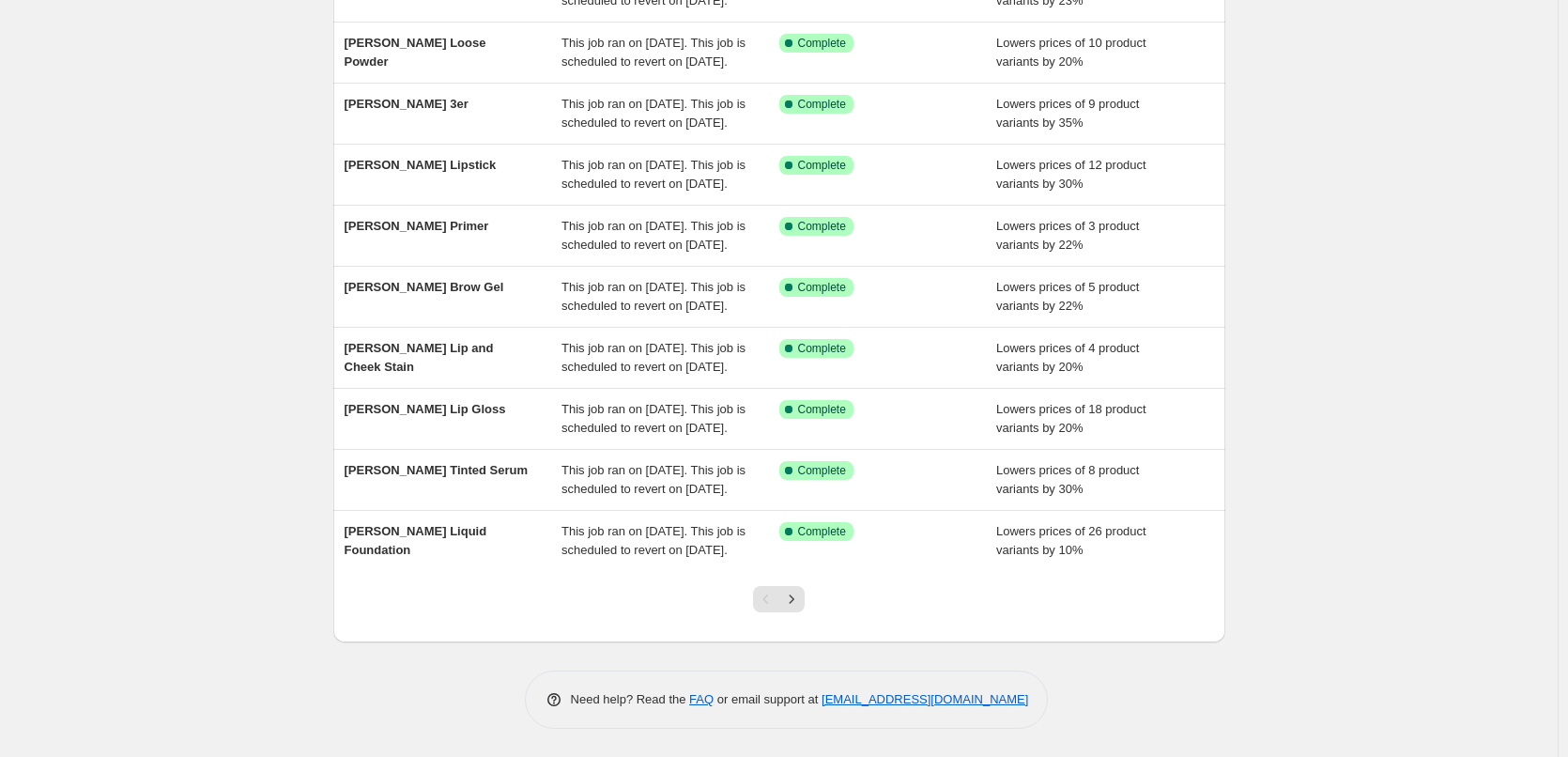
scroll to position [399, 0]
click at [794, 591] on icon "Next" at bounding box center [791, 599] width 19 height 19
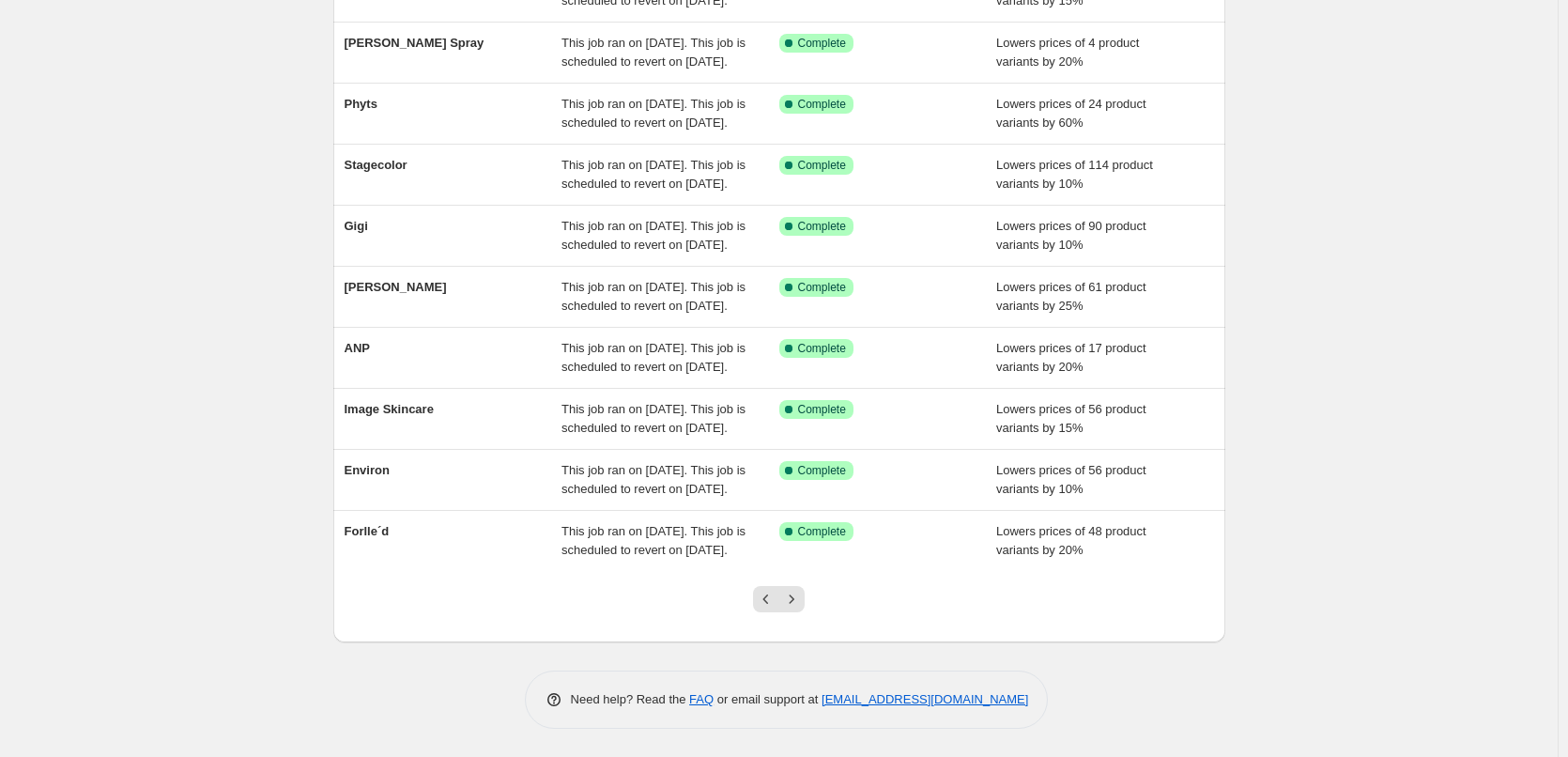
click at [794, 591] on icon "Next" at bounding box center [791, 599] width 19 height 19
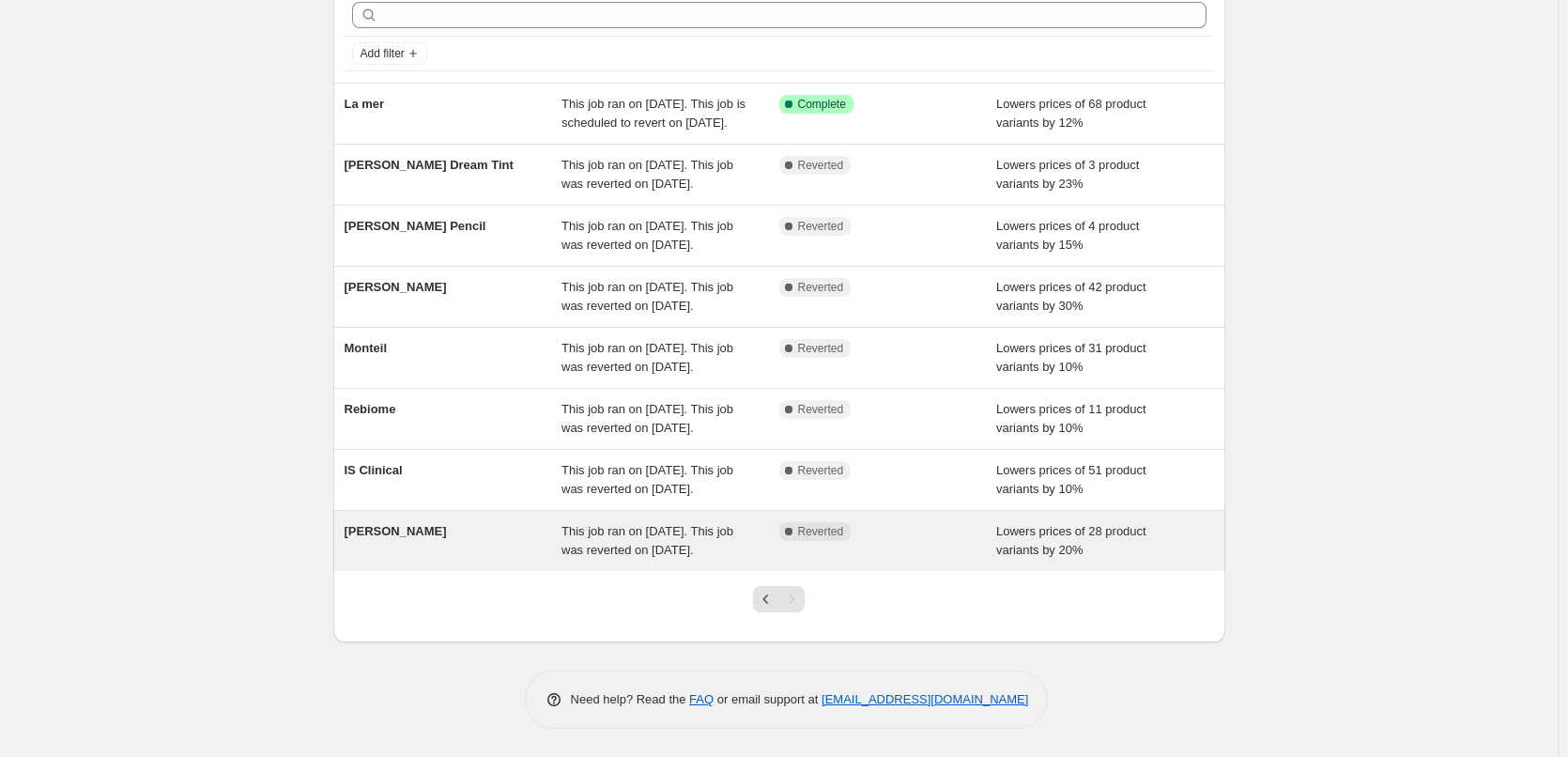
scroll to position [182, 0]
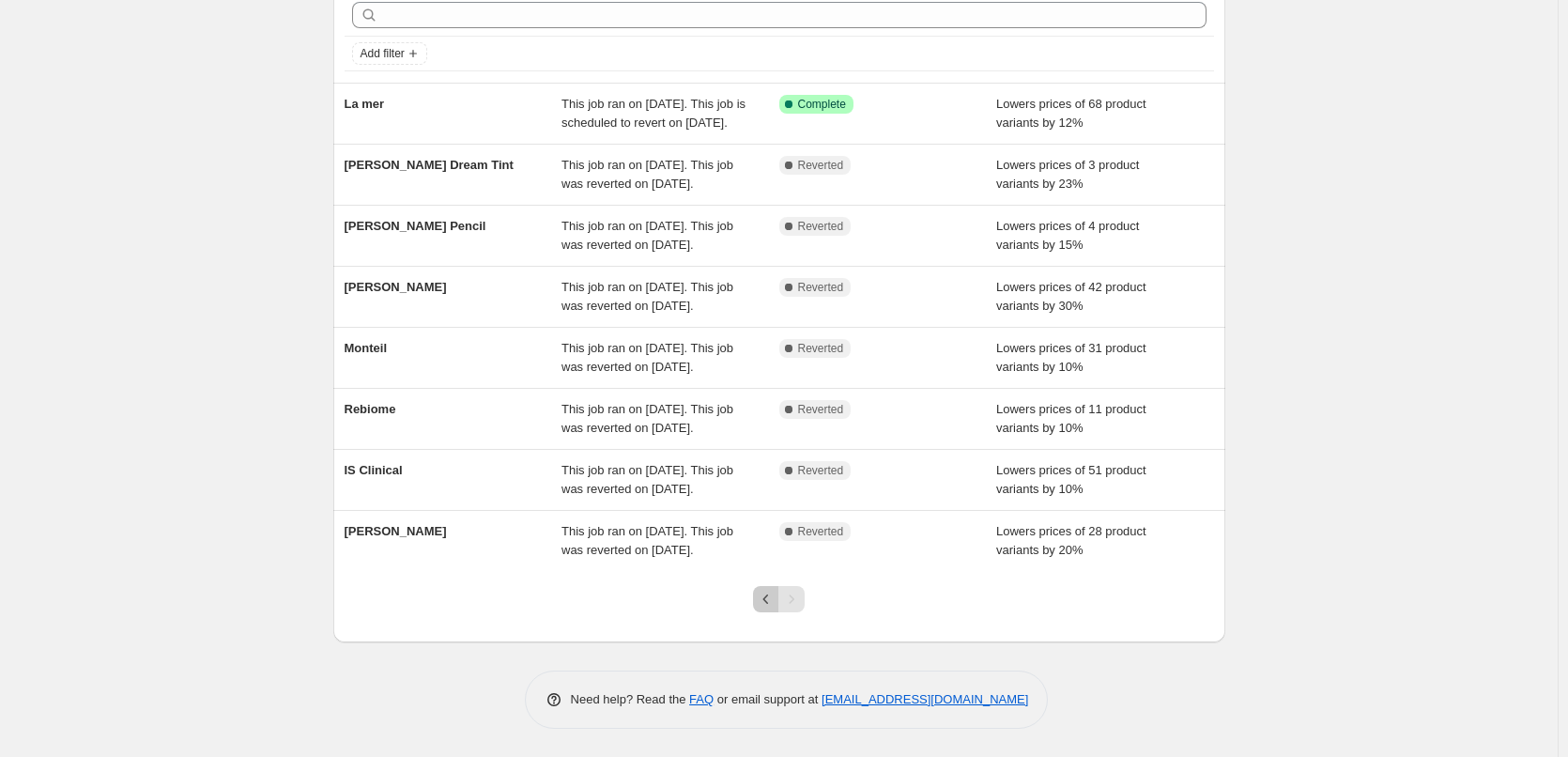
click at [770, 592] on icon "Previous" at bounding box center [766, 599] width 19 height 19
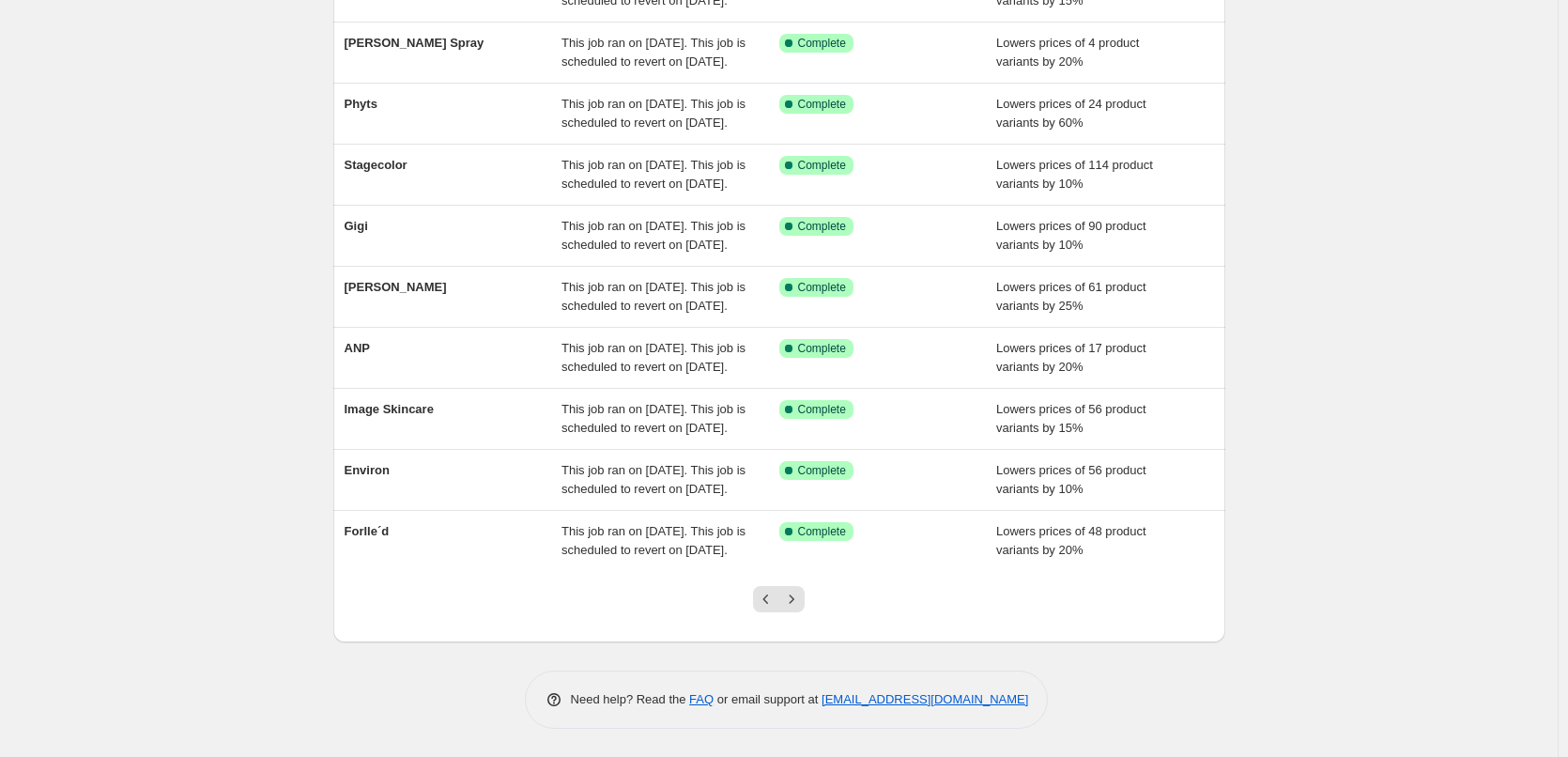
scroll to position [399, 0]
click at [772, 592] on icon "Previous" at bounding box center [766, 599] width 19 height 19
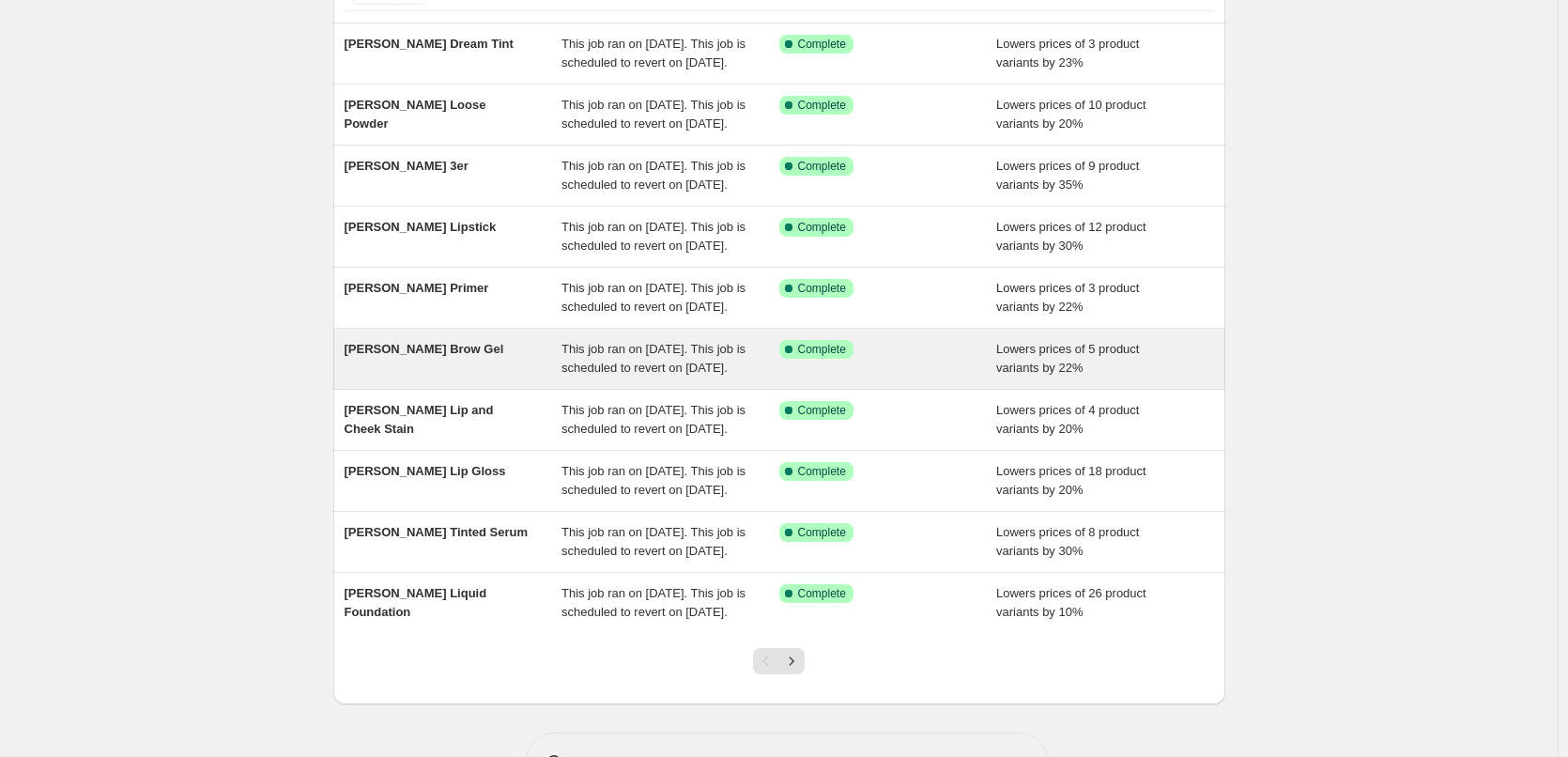
scroll to position [376, 0]
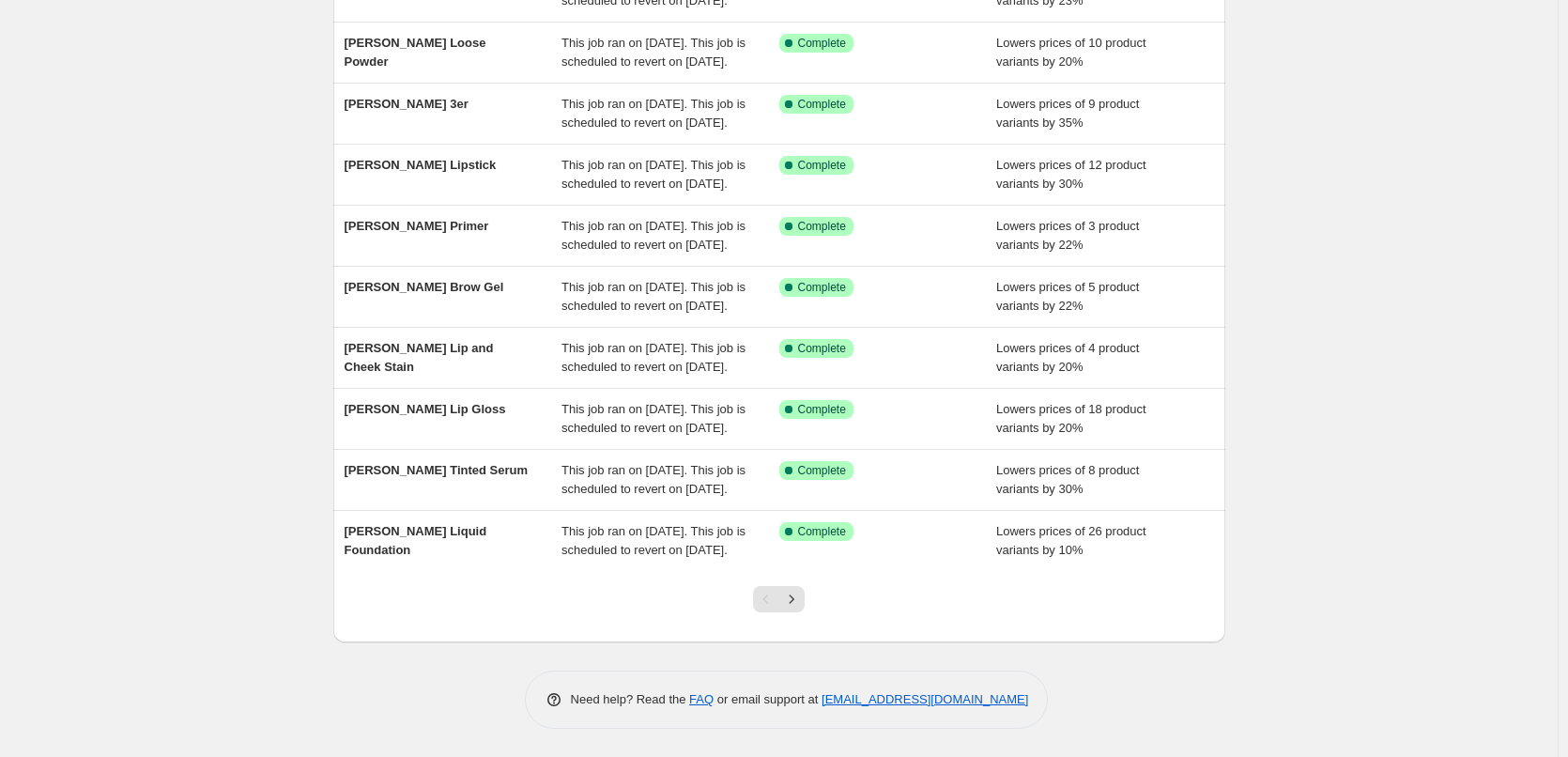
click at [810, 617] on div at bounding box center [779, 607] width 76 height 71
click at [801, 609] on icon "Next" at bounding box center [791, 599] width 19 height 19
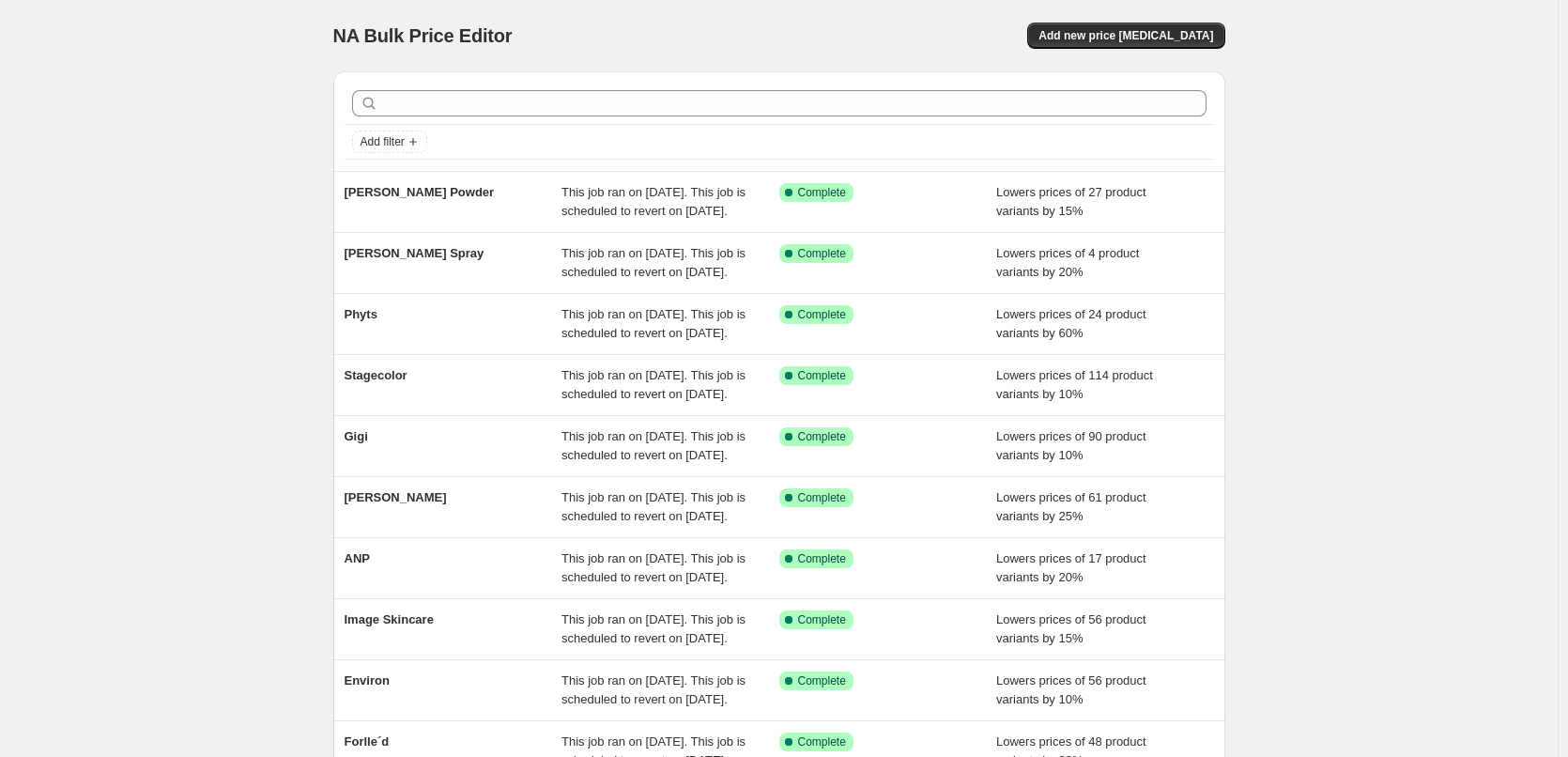
scroll to position [399, 0]
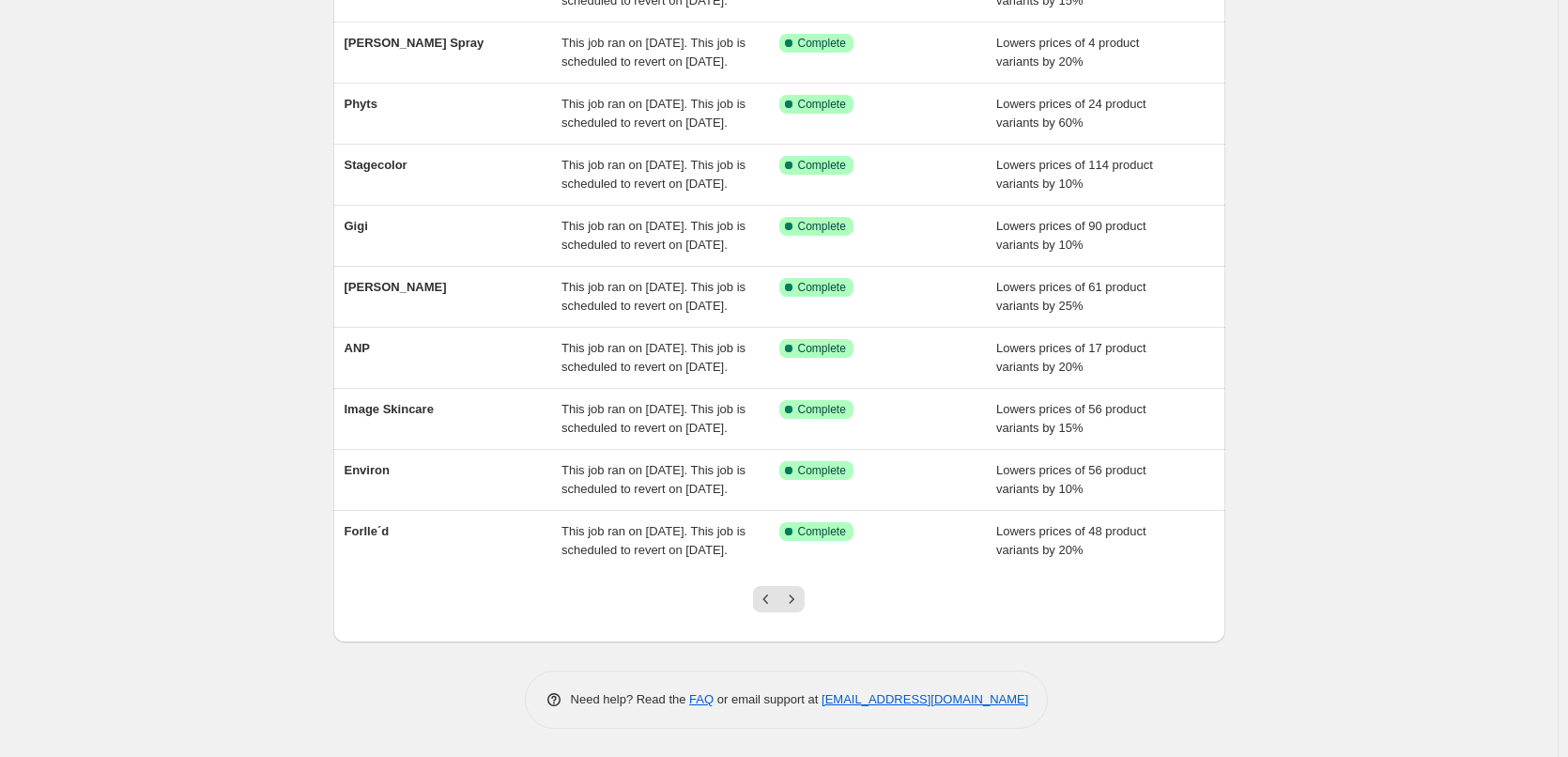
click at [805, 618] on div at bounding box center [779, 607] width 76 height 71
click at [801, 592] on icon "Next" at bounding box center [791, 599] width 19 height 19
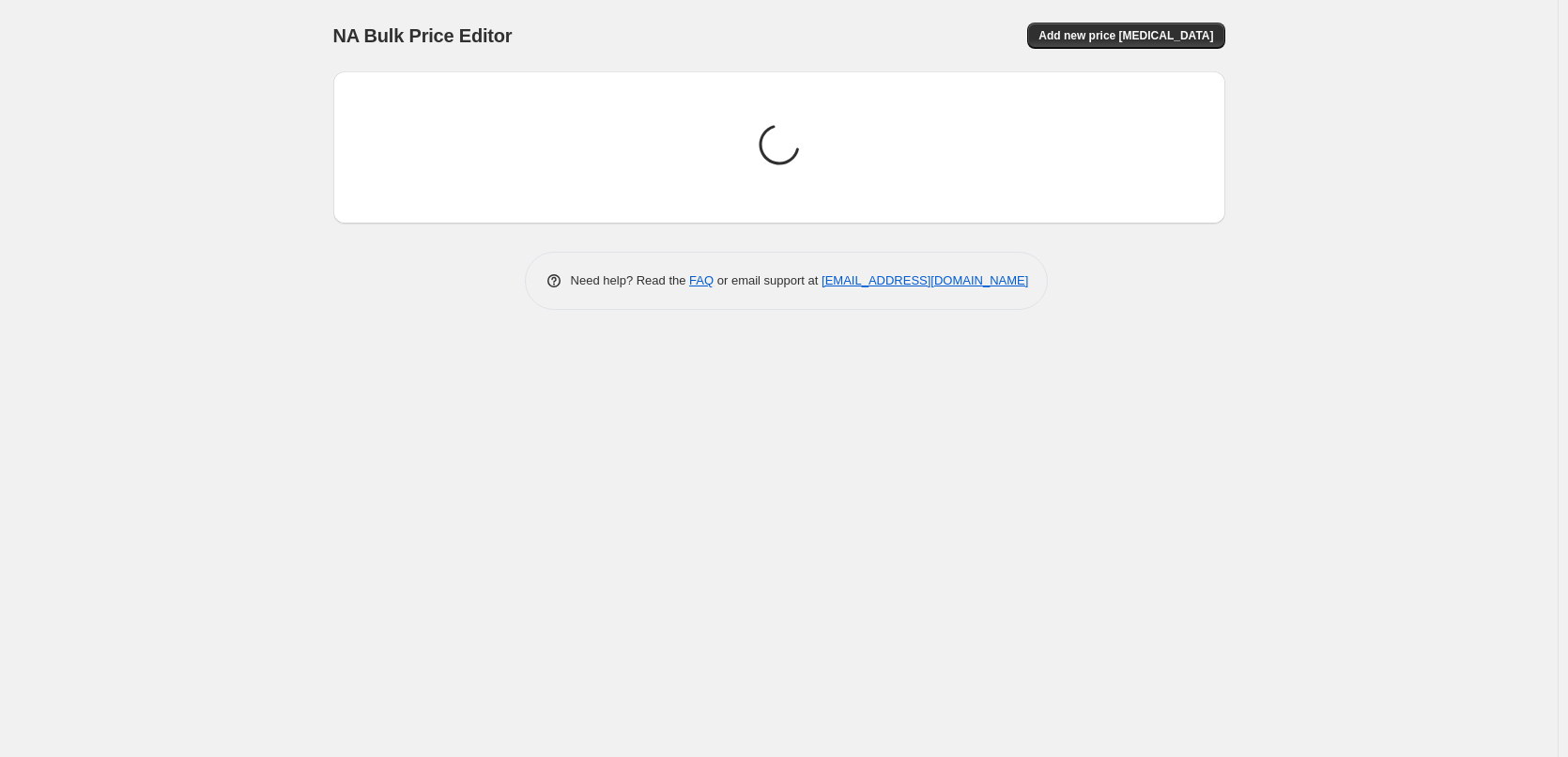
scroll to position [0, 0]
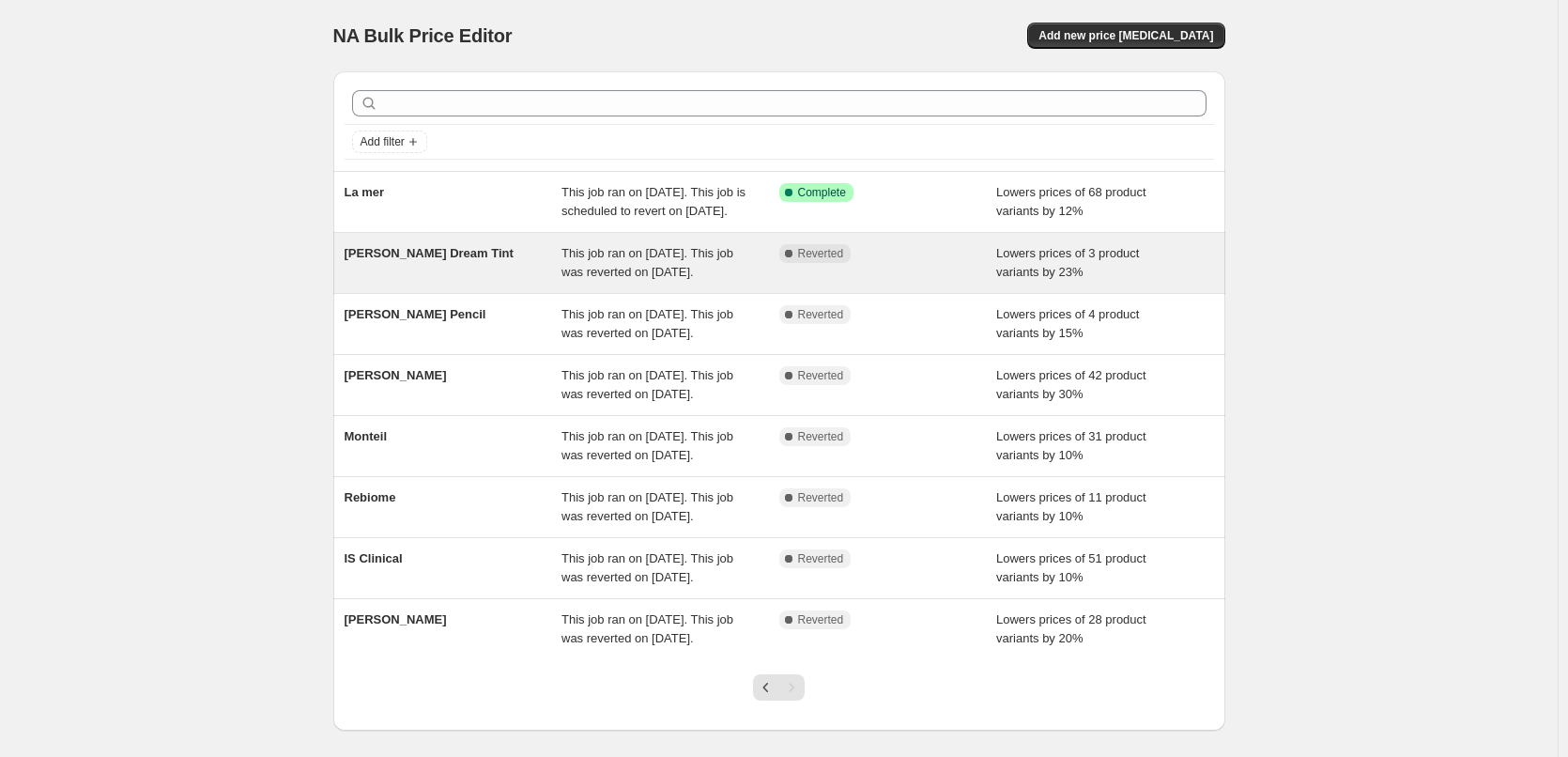
click at [484, 260] on span "[PERSON_NAME] Dream Tint" at bounding box center [428, 253] width 169 height 14
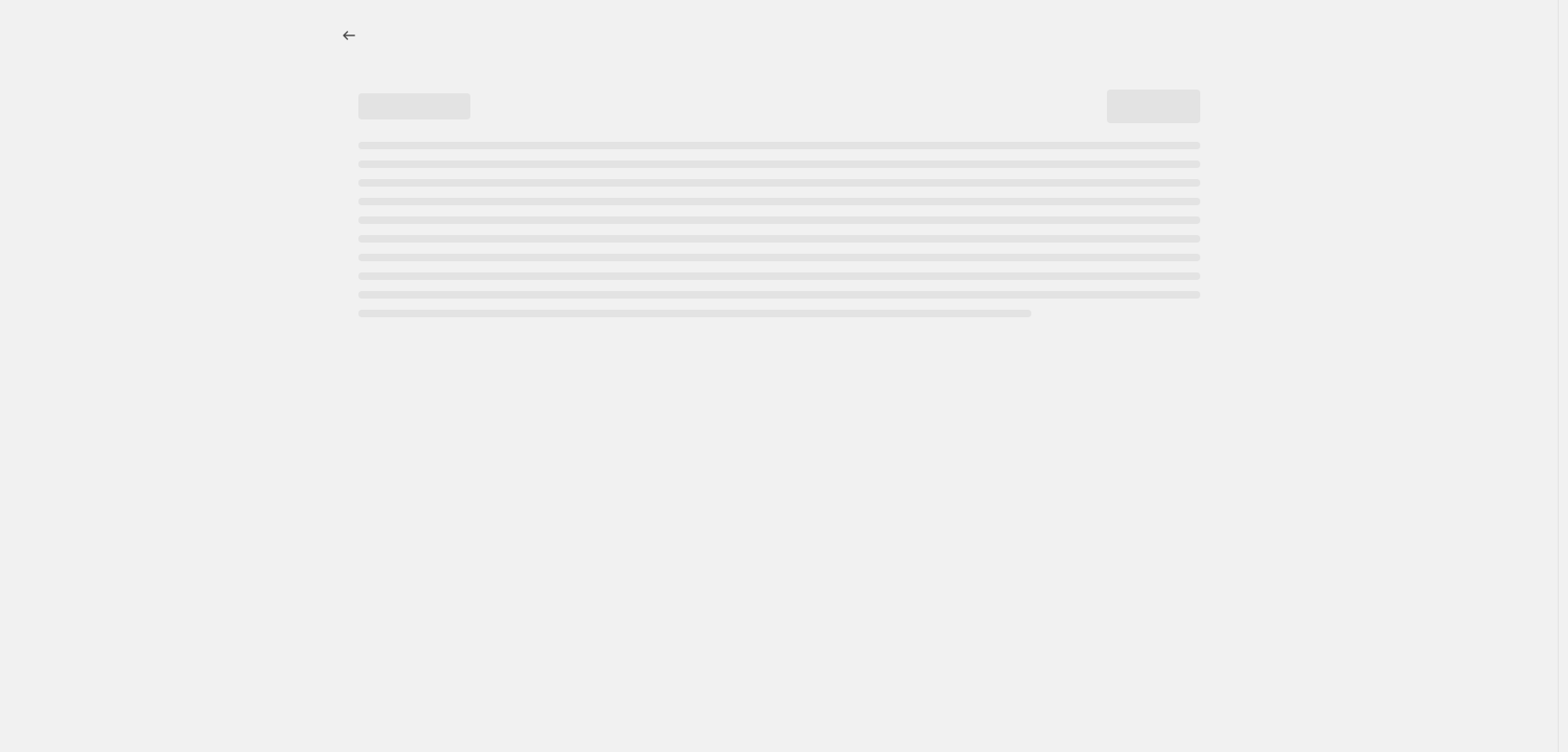
select select "percentage"
select select "vendor"
select select "tag"
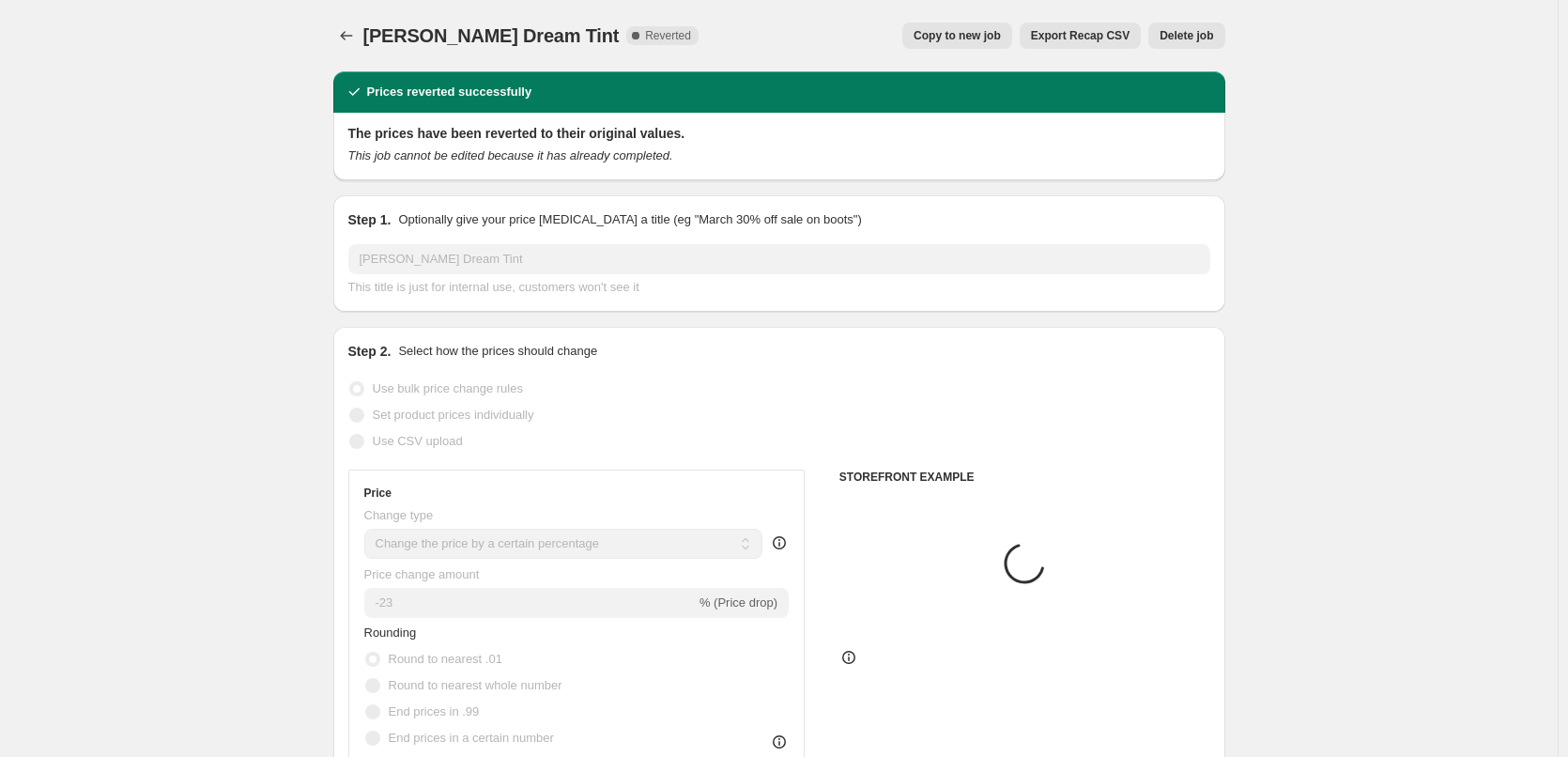
click at [1200, 4] on div "Jane Iredale Dream Tint. This page is ready Jane Iredale Dream Tint Complete Re…" at bounding box center [780, 36] width 892 height 71
click at [1199, 37] on span "Delete job" at bounding box center [1186, 35] width 53 height 15
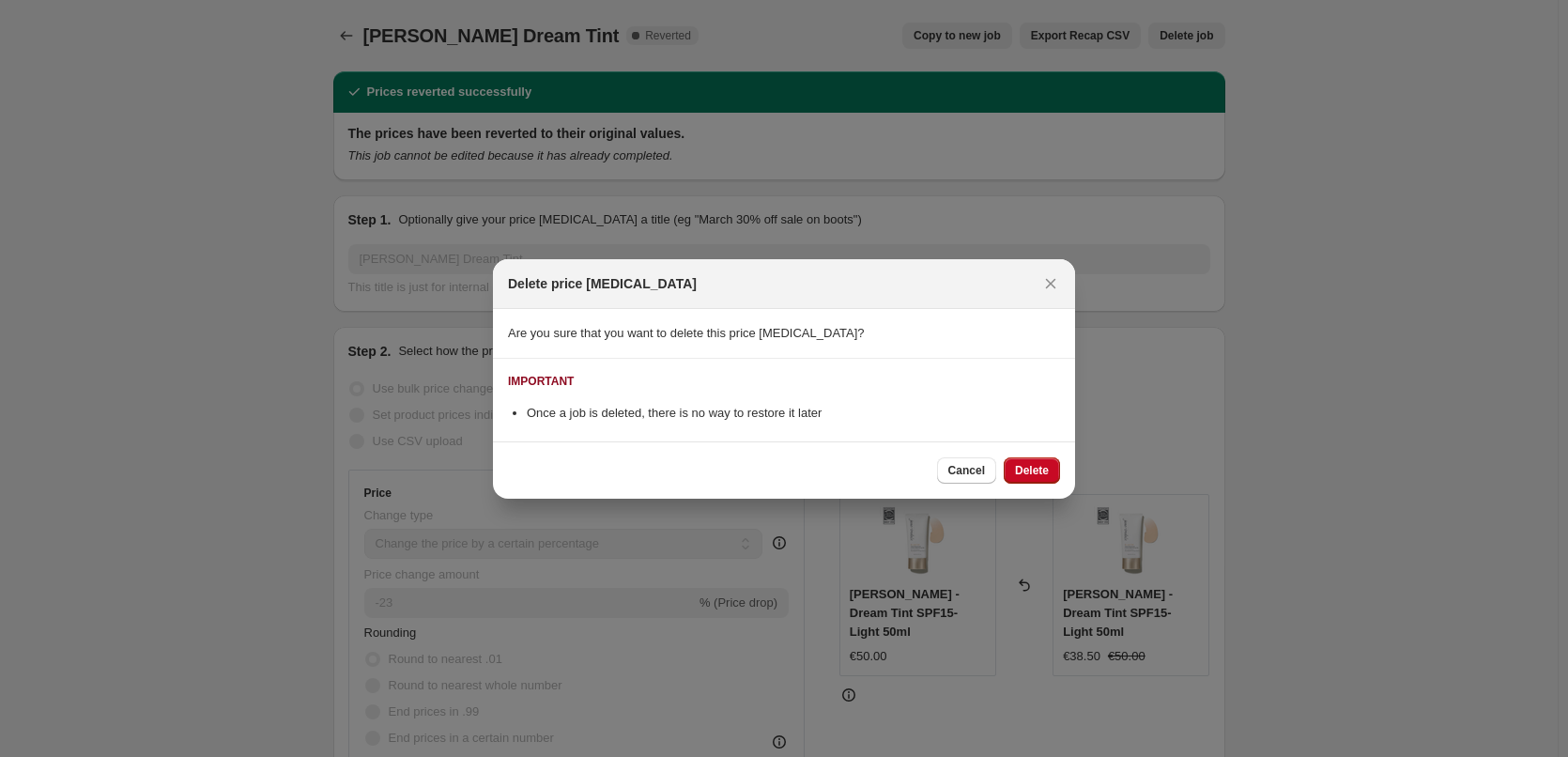
drag, startPoint x: 1033, startPoint y: 449, endPoint x: 1040, endPoint y: 471, distance: 23.1
click at [1034, 449] on div "Cancel Delete" at bounding box center [784, 470] width 583 height 57
click at [1041, 471] on span "Delete" at bounding box center [1032, 470] width 34 height 15
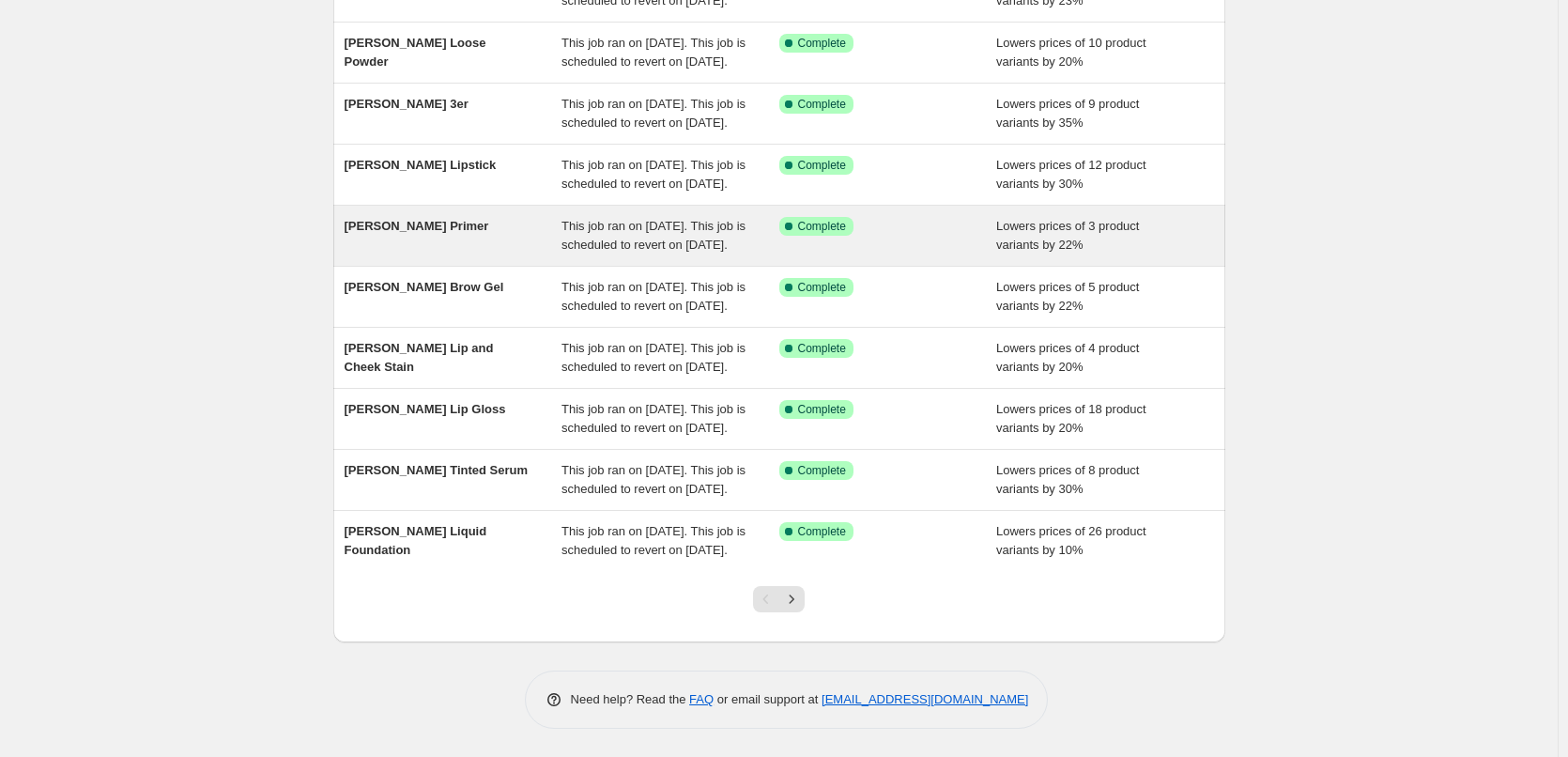
scroll to position [399, 0]
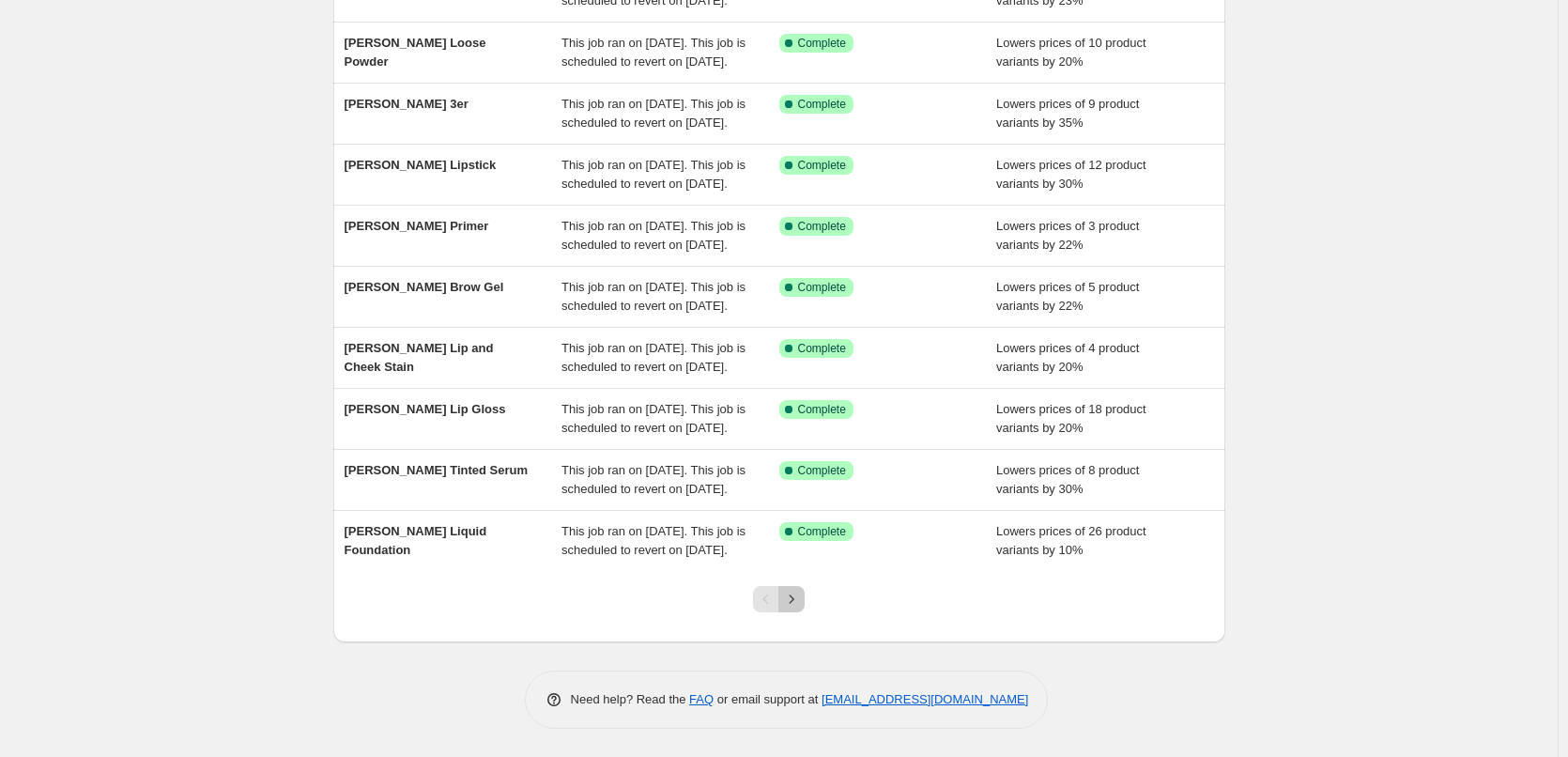
click at [790, 594] on icon "Next" at bounding box center [791, 599] width 19 height 19
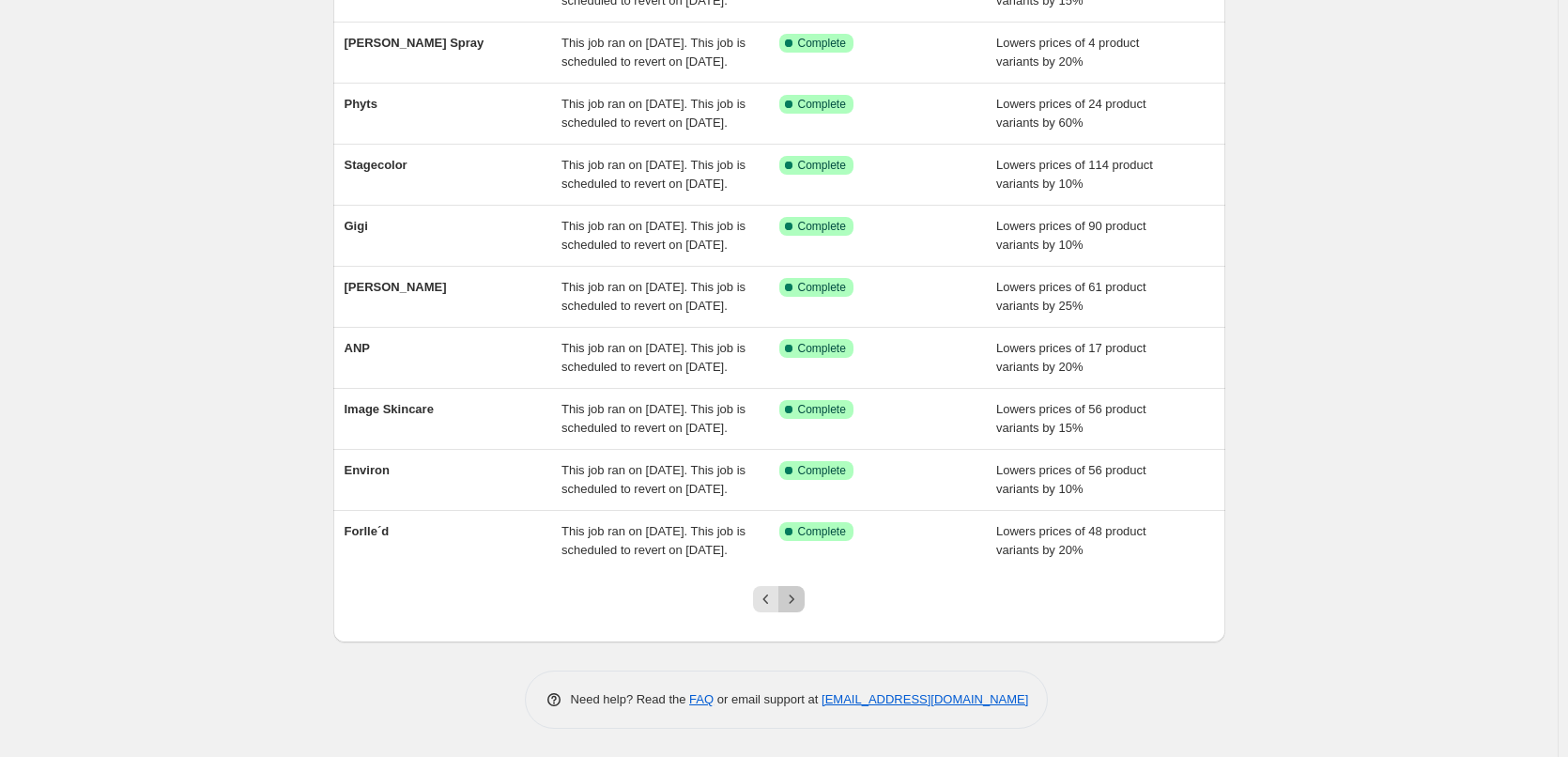
click at [790, 594] on icon "Next" at bounding box center [791, 599] width 19 height 19
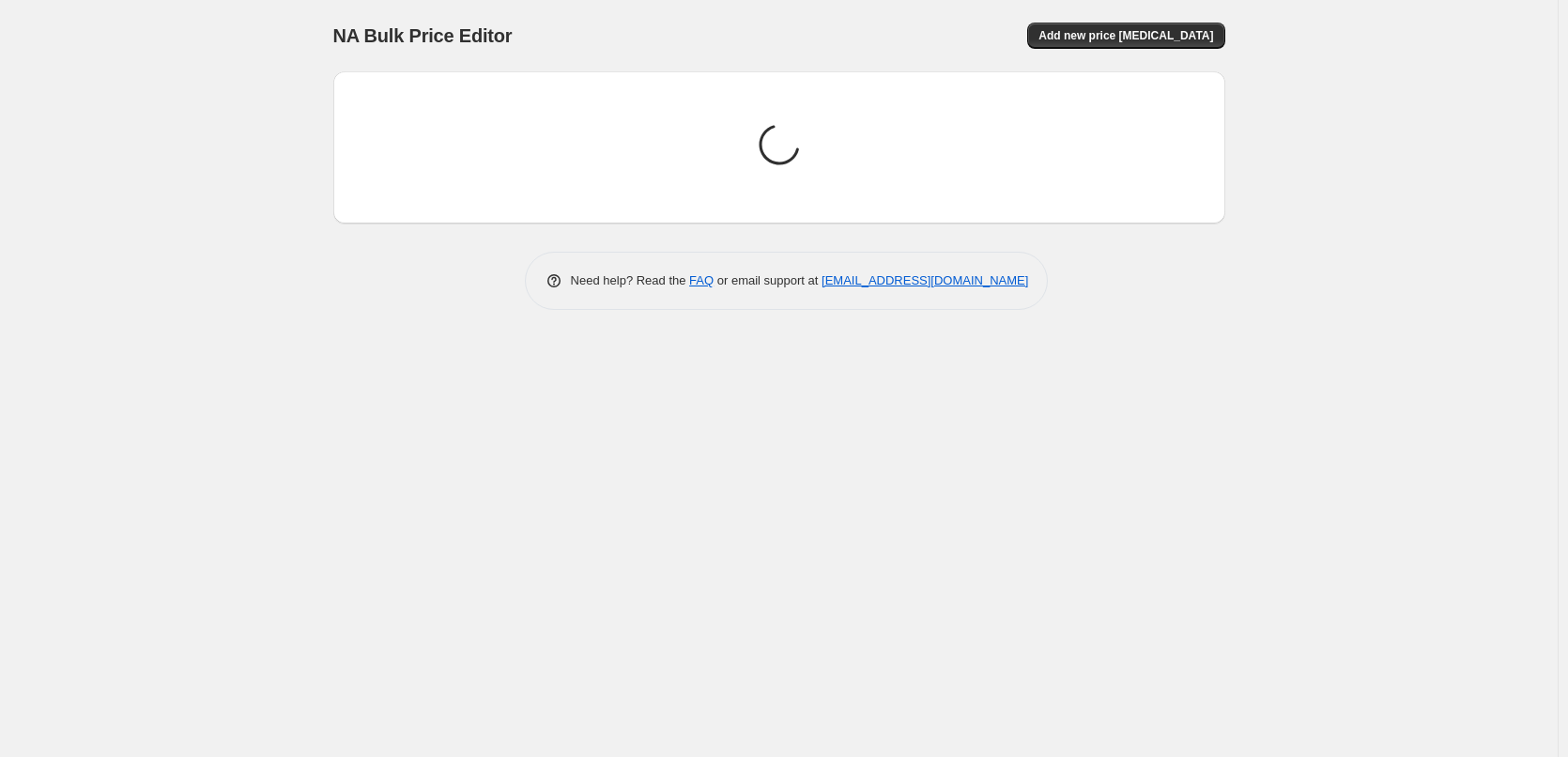
scroll to position [0, 0]
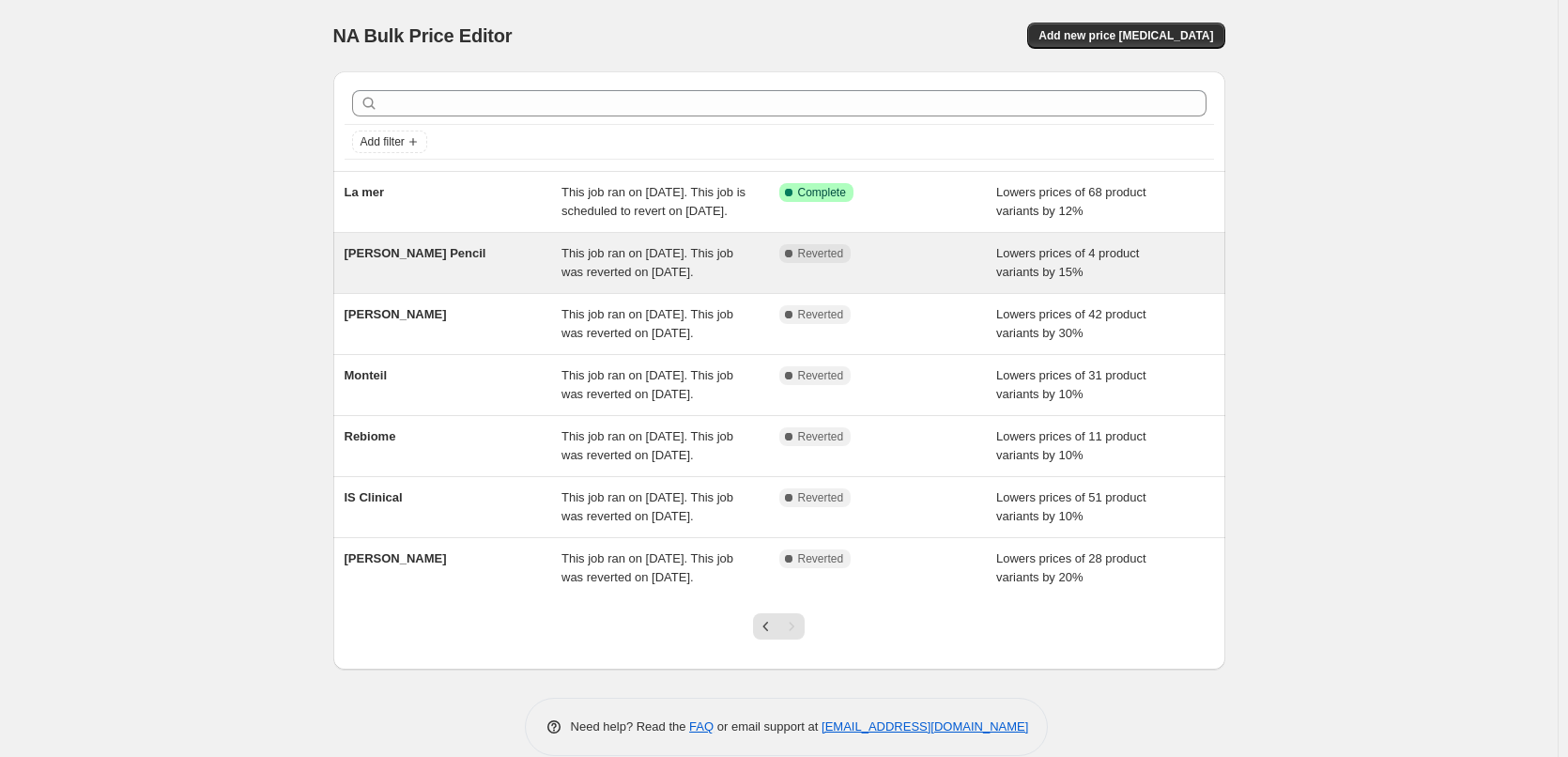
click at [419, 260] on span "[PERSON_NAME] Pencil" at bounding box center [415, 253] width 141 height 14
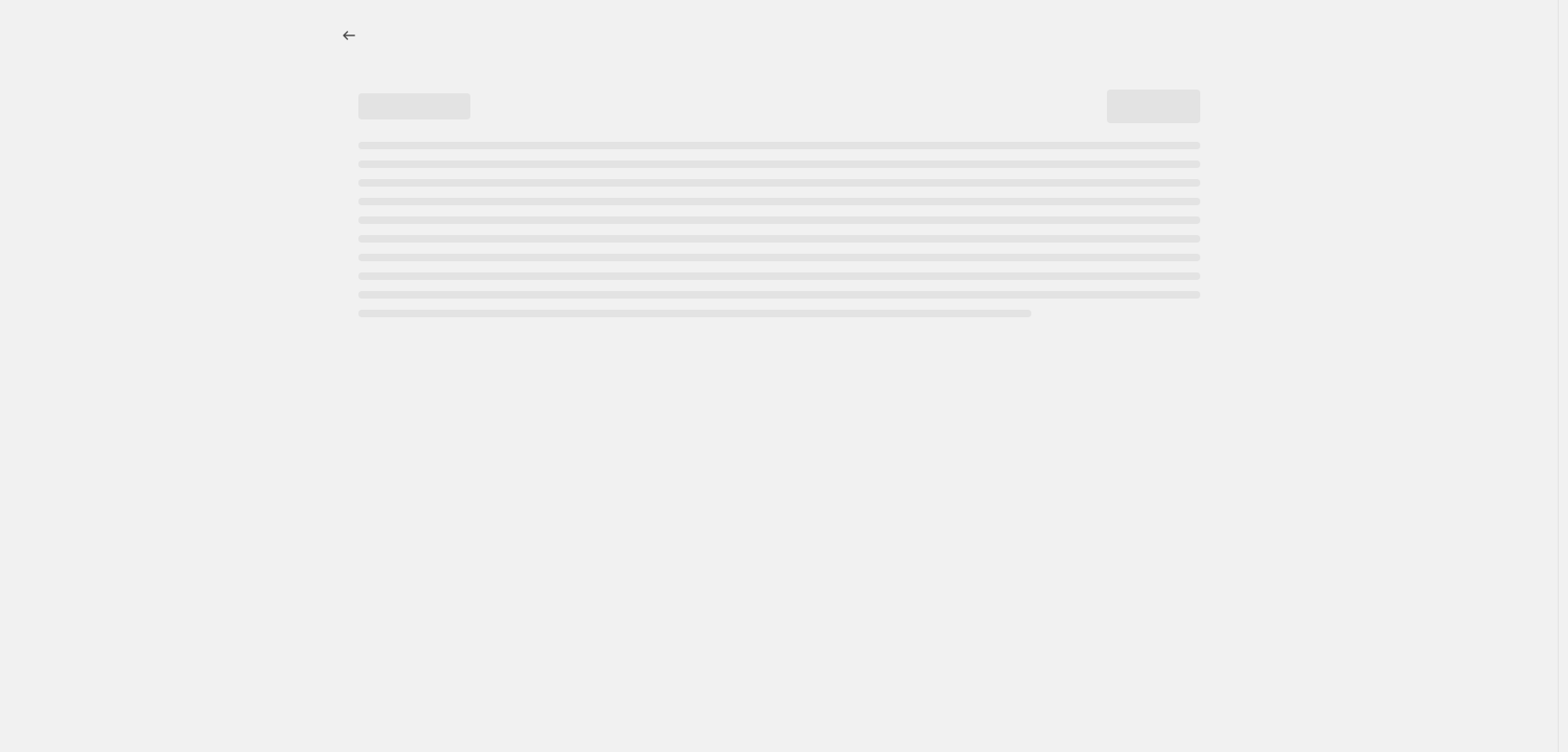
select select "percentage"
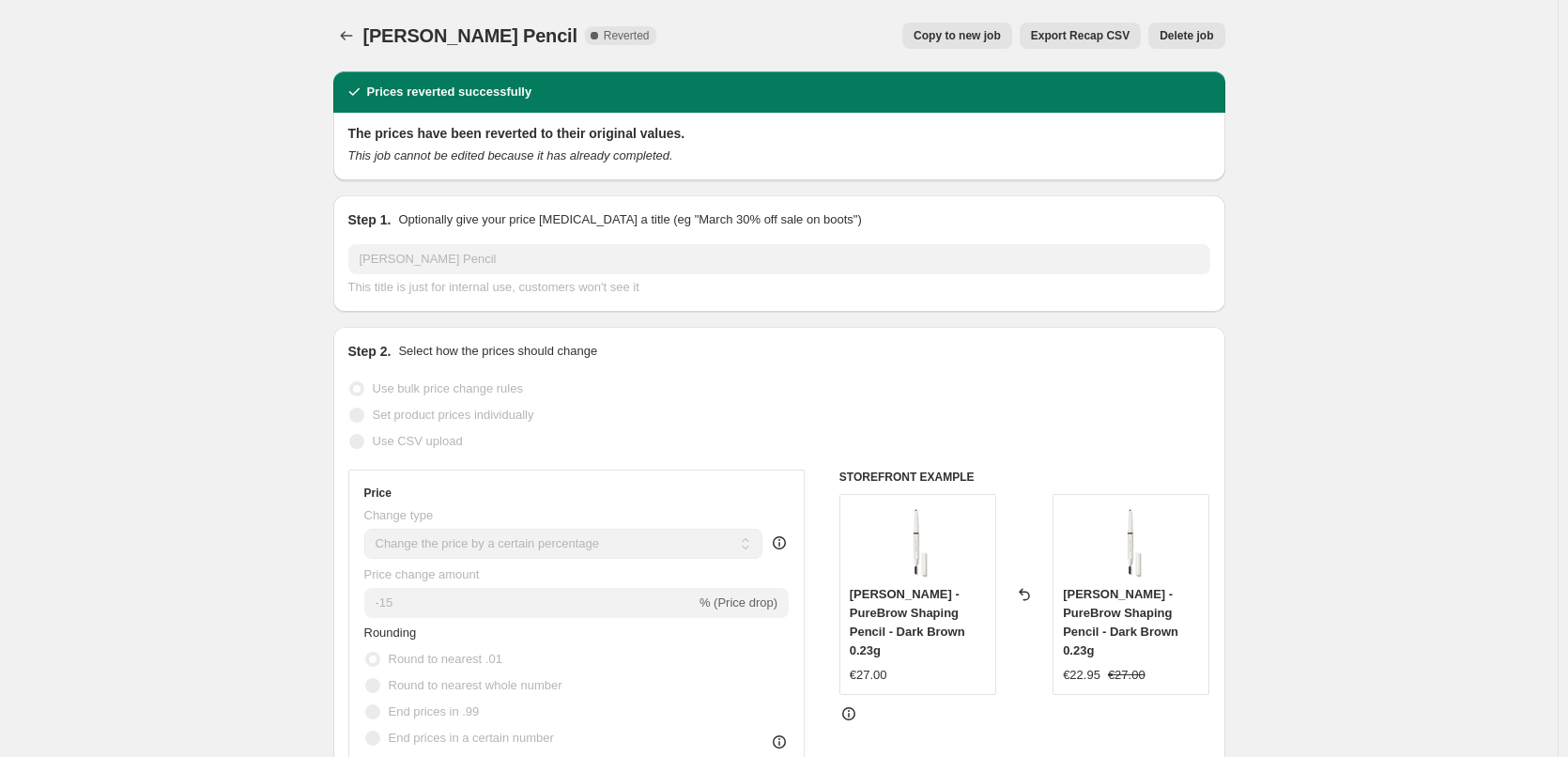
click at [962, 41] on span "Copy to new job" at bounding box center [958, 35] width 87 height 15
select select "percentage"
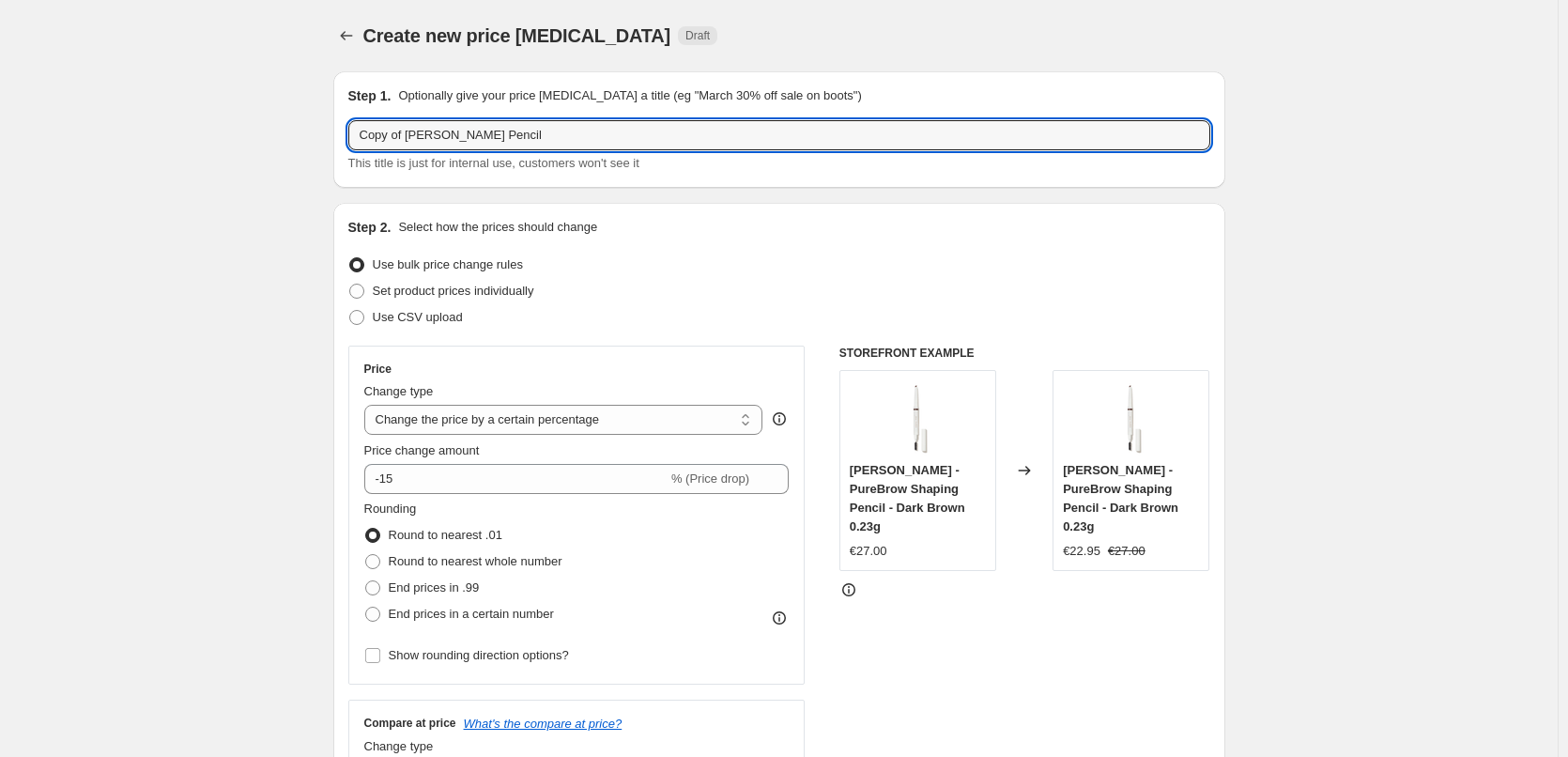
drag, startPoint x: 413, startPoint y: 137, endPoint x: 272, endPoint y: 133, distance: 141.1
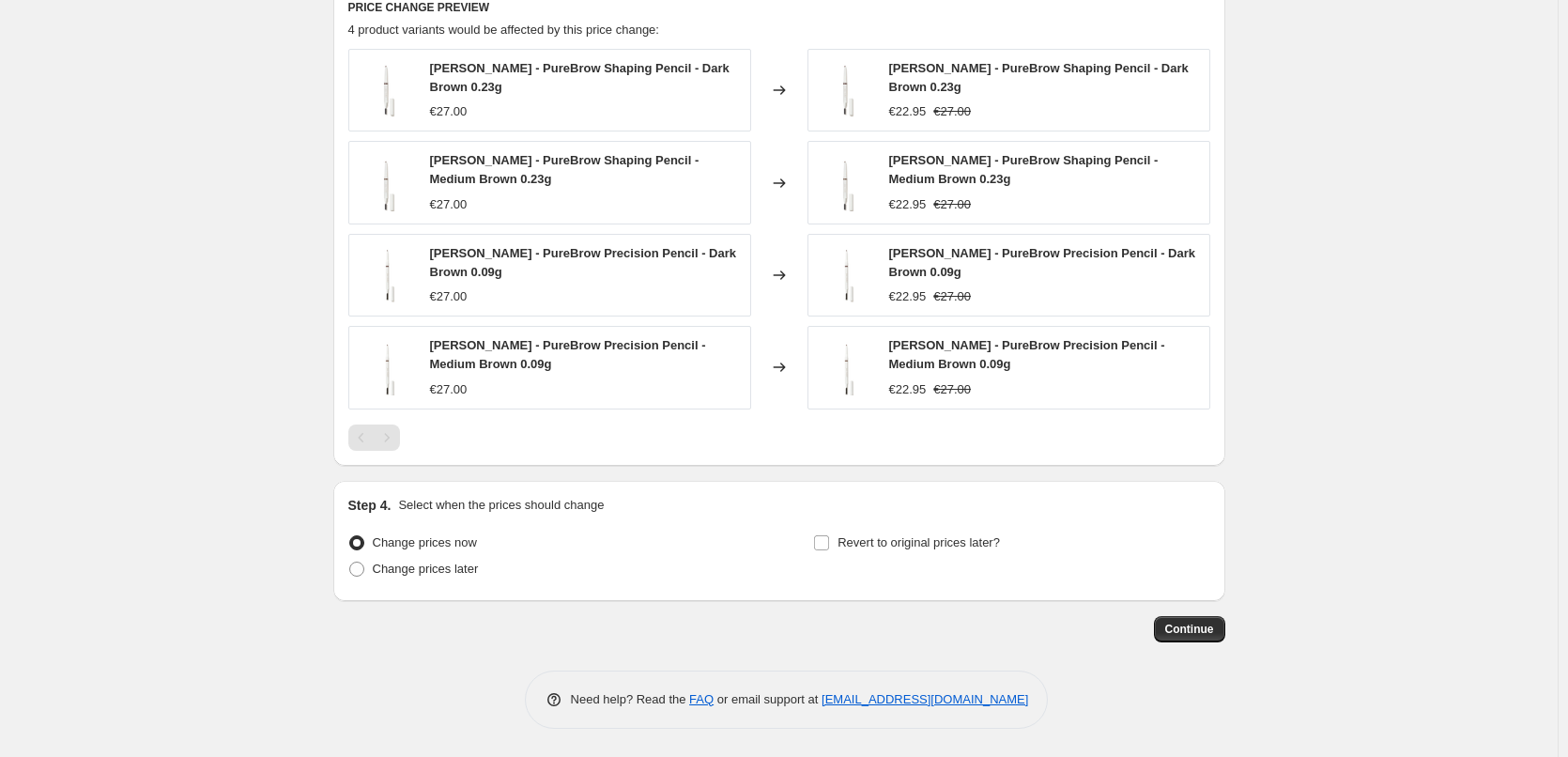
type input "[PERSON_NAME] Pencil"
click at [923, 485] on div "Step 4. Select when the prices should change Change prices now Change prices la…" at bounding box center [780, 541] width 892 height 121
click at [930, 539] on span "Revert to original prices later?" at bounding box center [919, 542] width 162 height 14
click at [829, 539] on input "Revert to original prices later?" at bounding box center [821, 542] width 15 height 15
checkbox input "true"
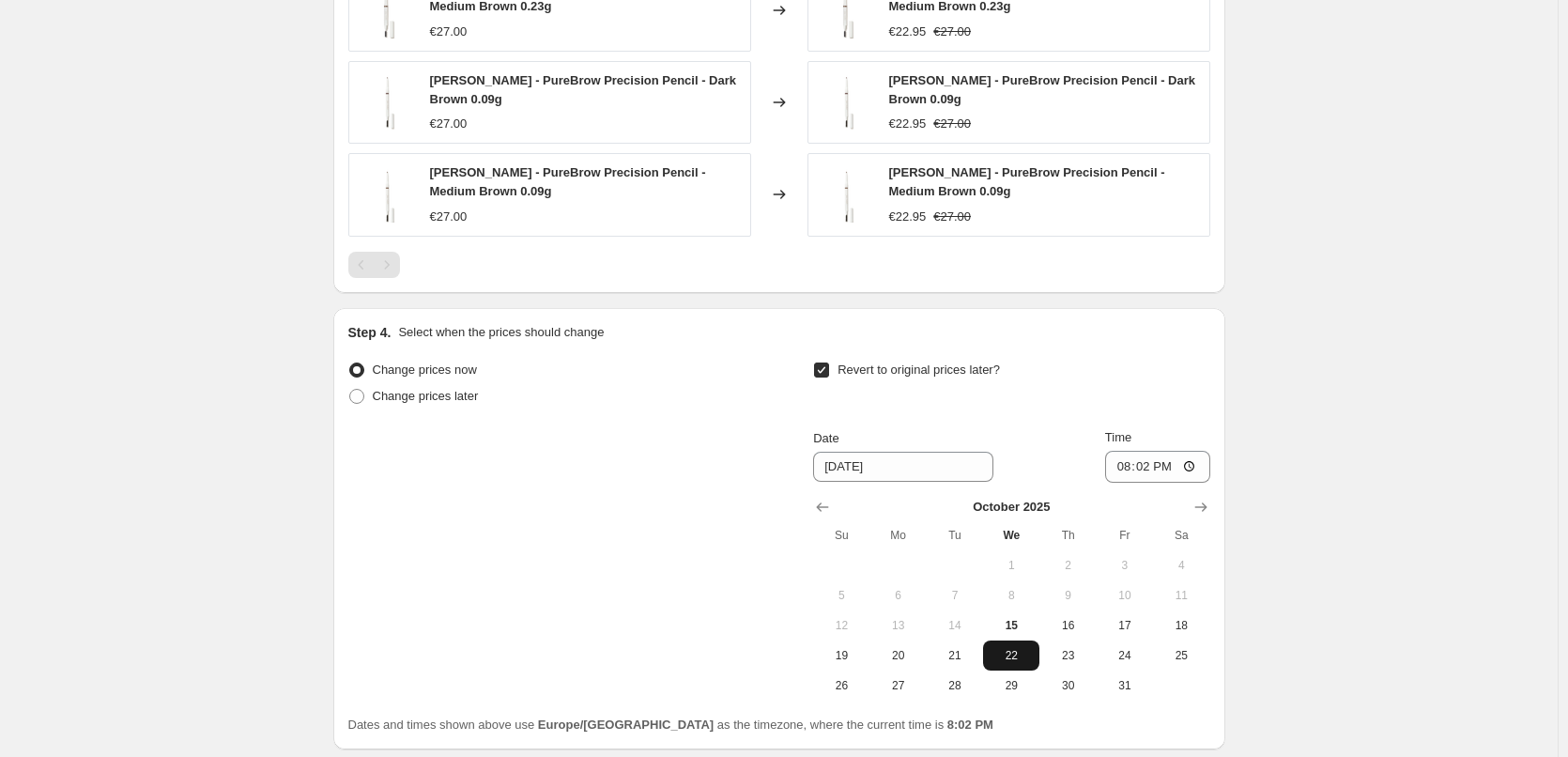
scroll to position [1761, 0]
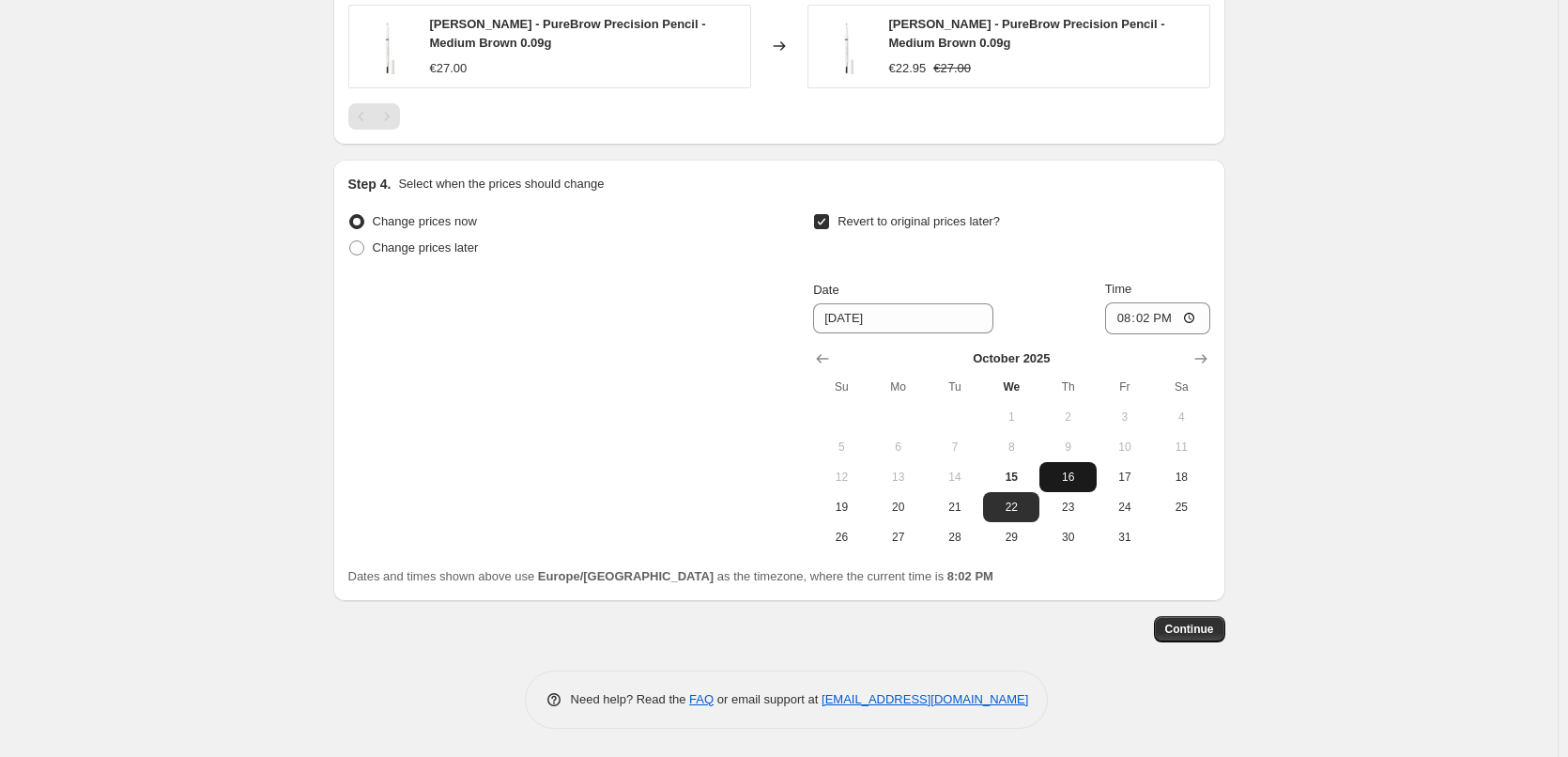
click at [1047, 480] on button "16" at bounding box center [1067, 477] width 56 height 30
type input "[DATE]"
click at [1130, 321] on input "20:02" at bounding box center [1157, 319] width 105 height 32
type input "03:00"
click at [1196, 620] on button "Continue" at bounding box center [1190, 629] width 71 height 27
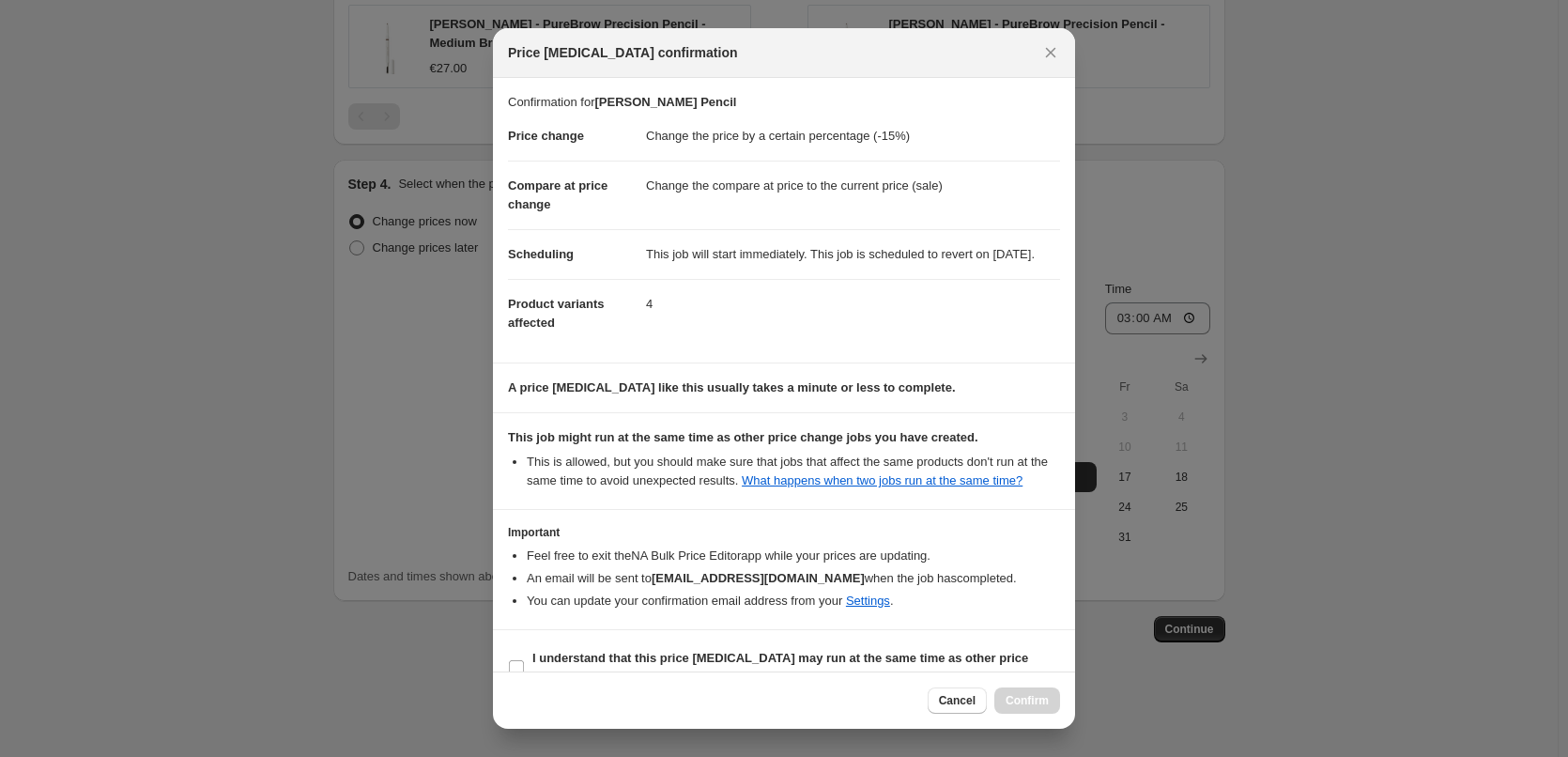
scroll to position [52, 0]
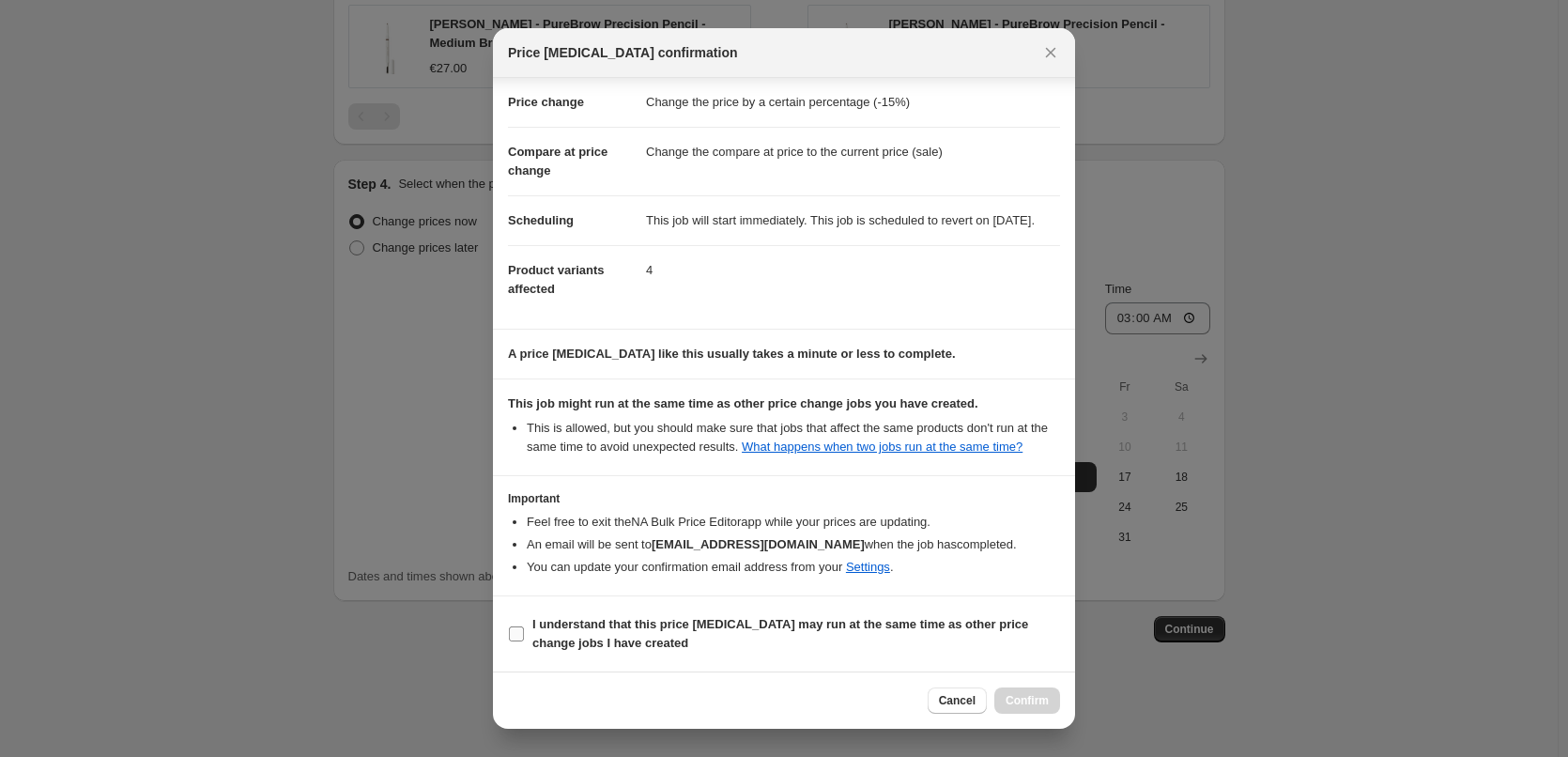
click at [610, 641] on b "I understand that this price [MEDICAL_DATA] may run at the same time as other p…" at bounding box center [780, 633] width 496 height 33
click at [524, 641] on input "I understand that this price [MEDICAL_DATA] may run at the same time as other p…" at bounding box center [516, 633] width 15 height 15
checkbox input "true"
click at [1028, 702] on span "Confirm" at bounding box center [1028, 701] width 44 height 15
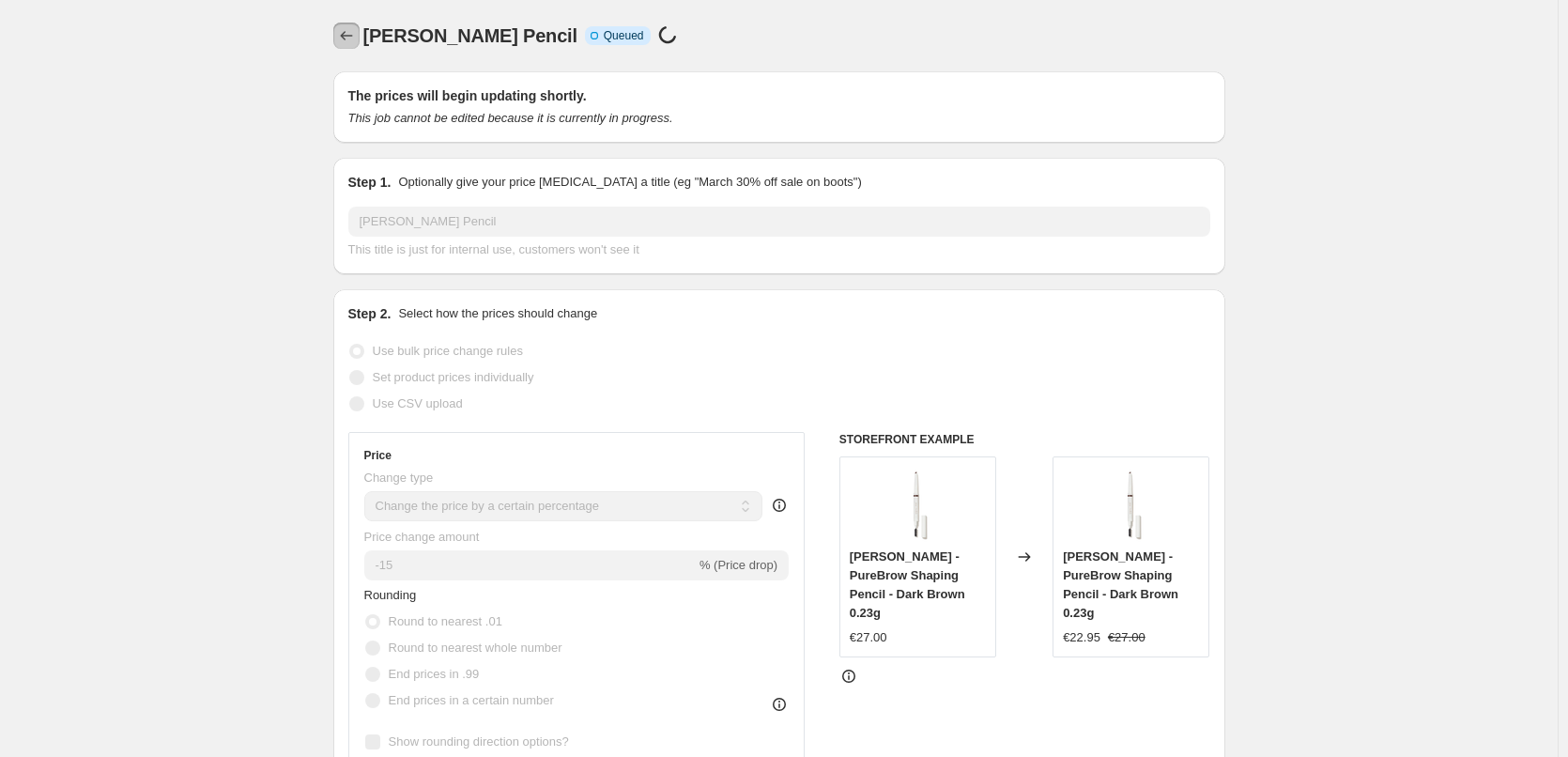
click at [356, 34] on icon "Price change jobs" at bounding box center [346, 36] width 19 height 19
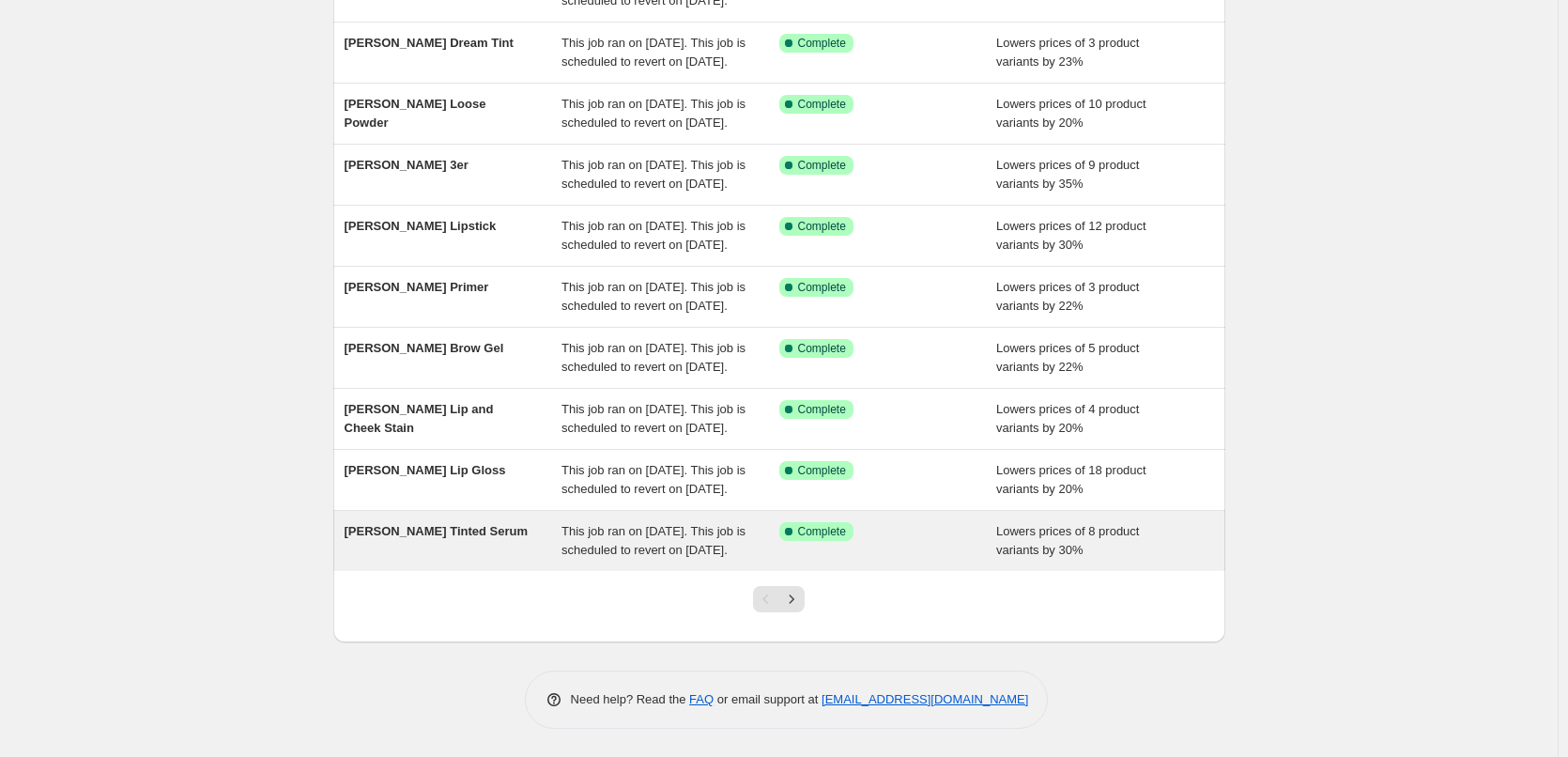
scroll to position [399, 0]
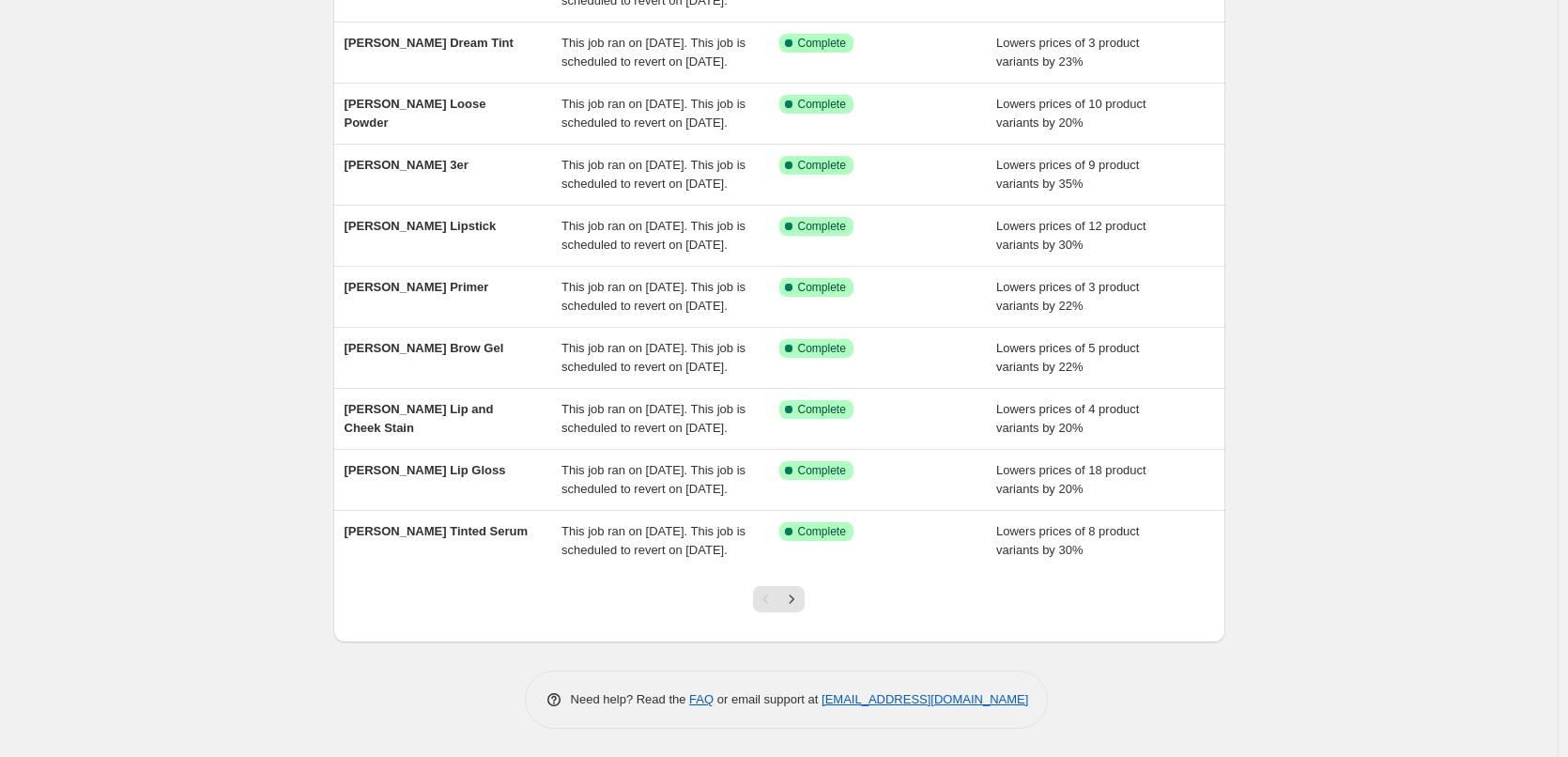
click at [805, 585] on div at bounding box center [779, 607] width 76 height 71
click at [805, 590] on button "Next" at bounding box center [791, 599] width 27 height 27
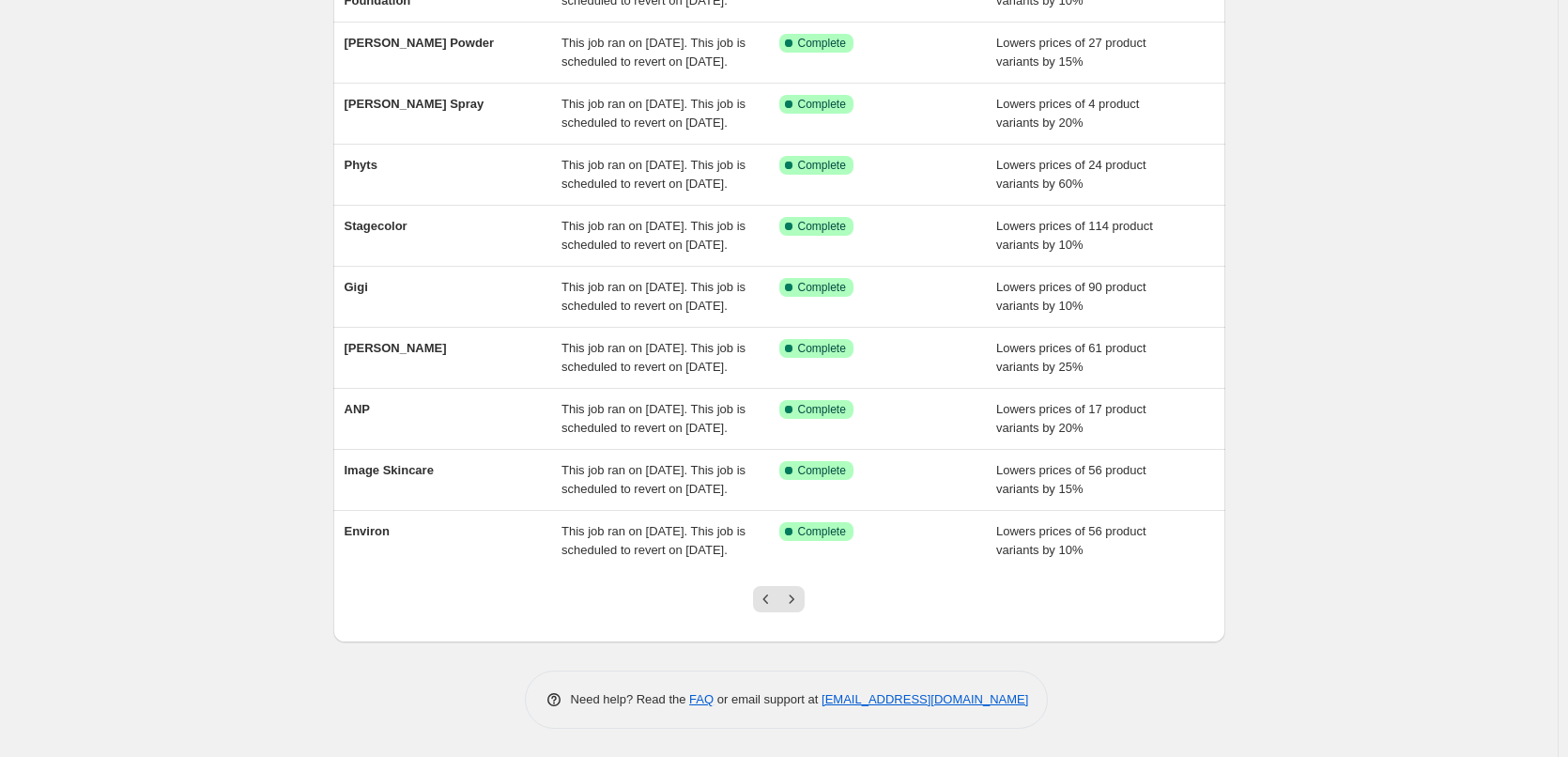
click at [805, 590] on button "Next" at bounding box center [791, 599] width 27 height 27
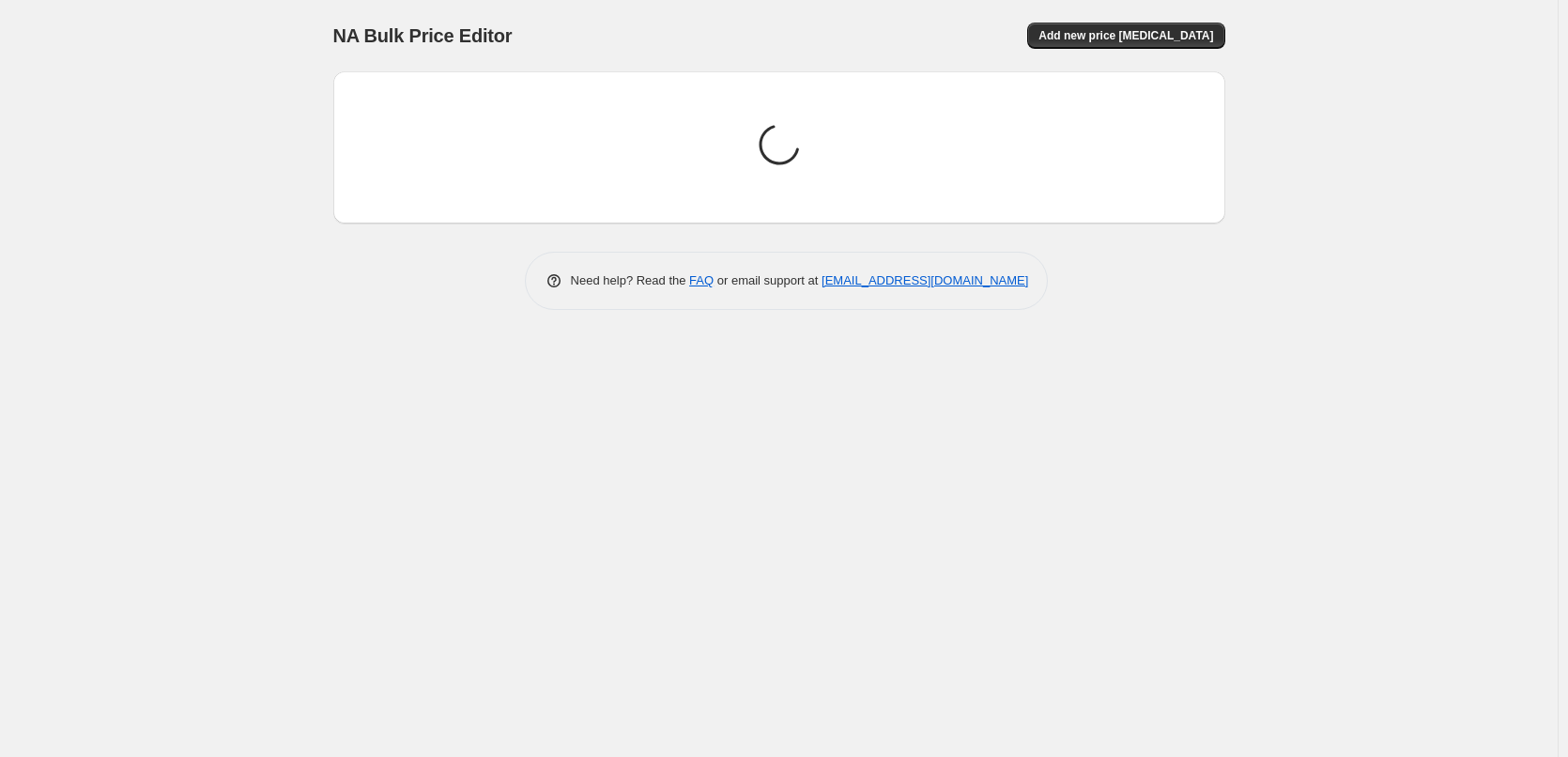
scroll to position [0, 0]
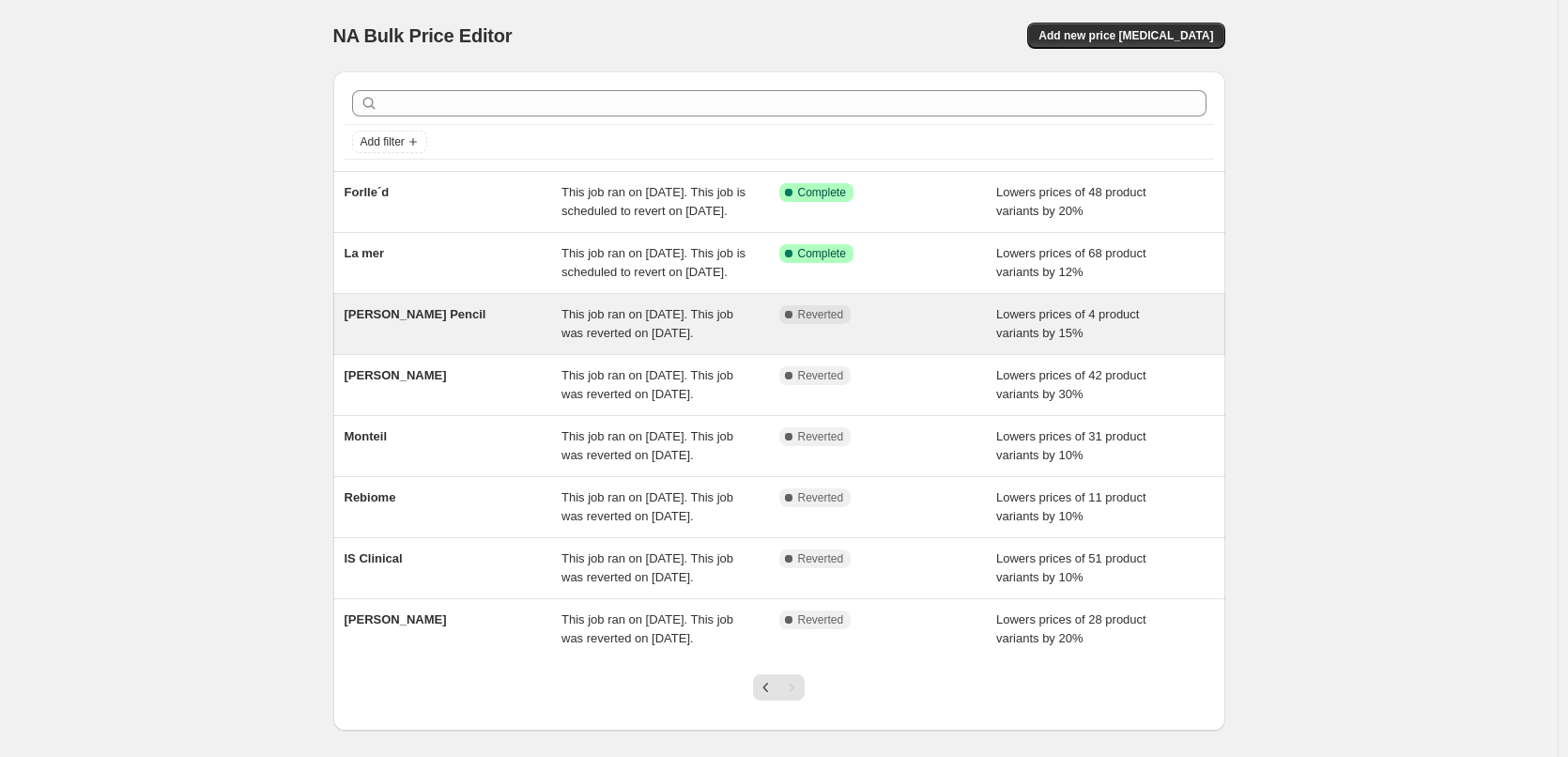
click at [414, 322] on span "[PERSON_NAME] Pencil" at bounding box center [415, 314] width 141 height 14
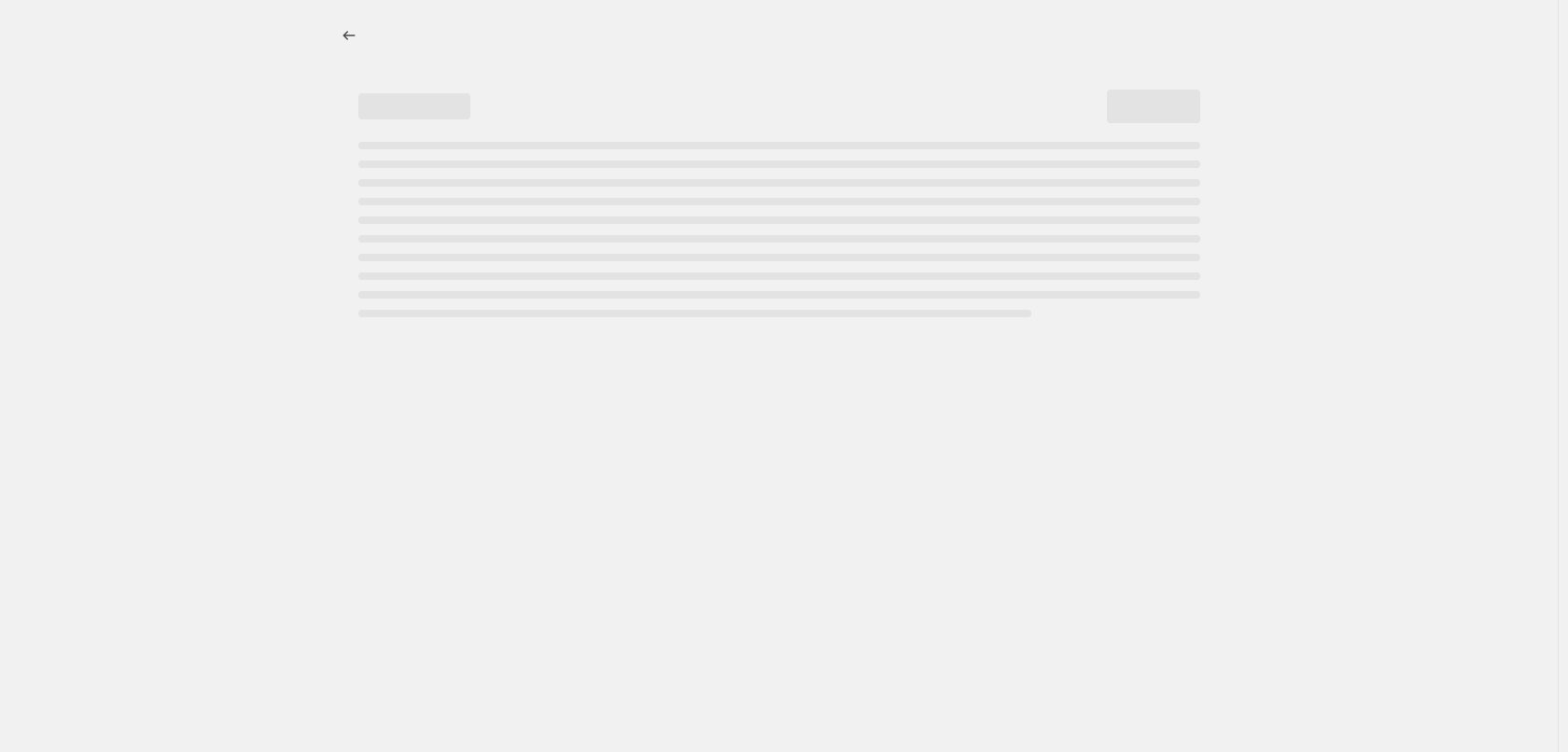
select select "percentage"
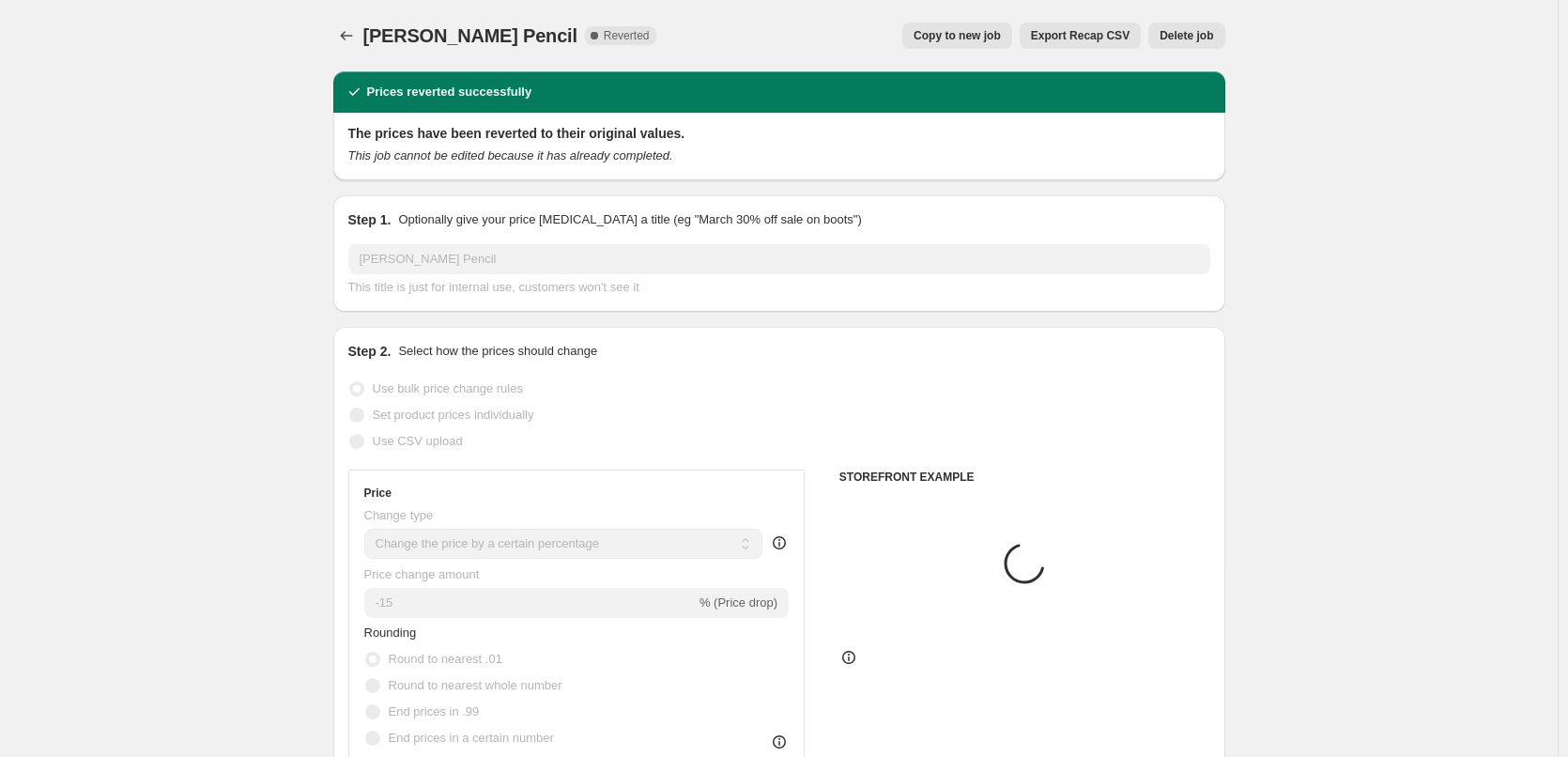
click at [1190, 36] on span "Delete job" at bounding box center [1186, 35] width 53 height 15
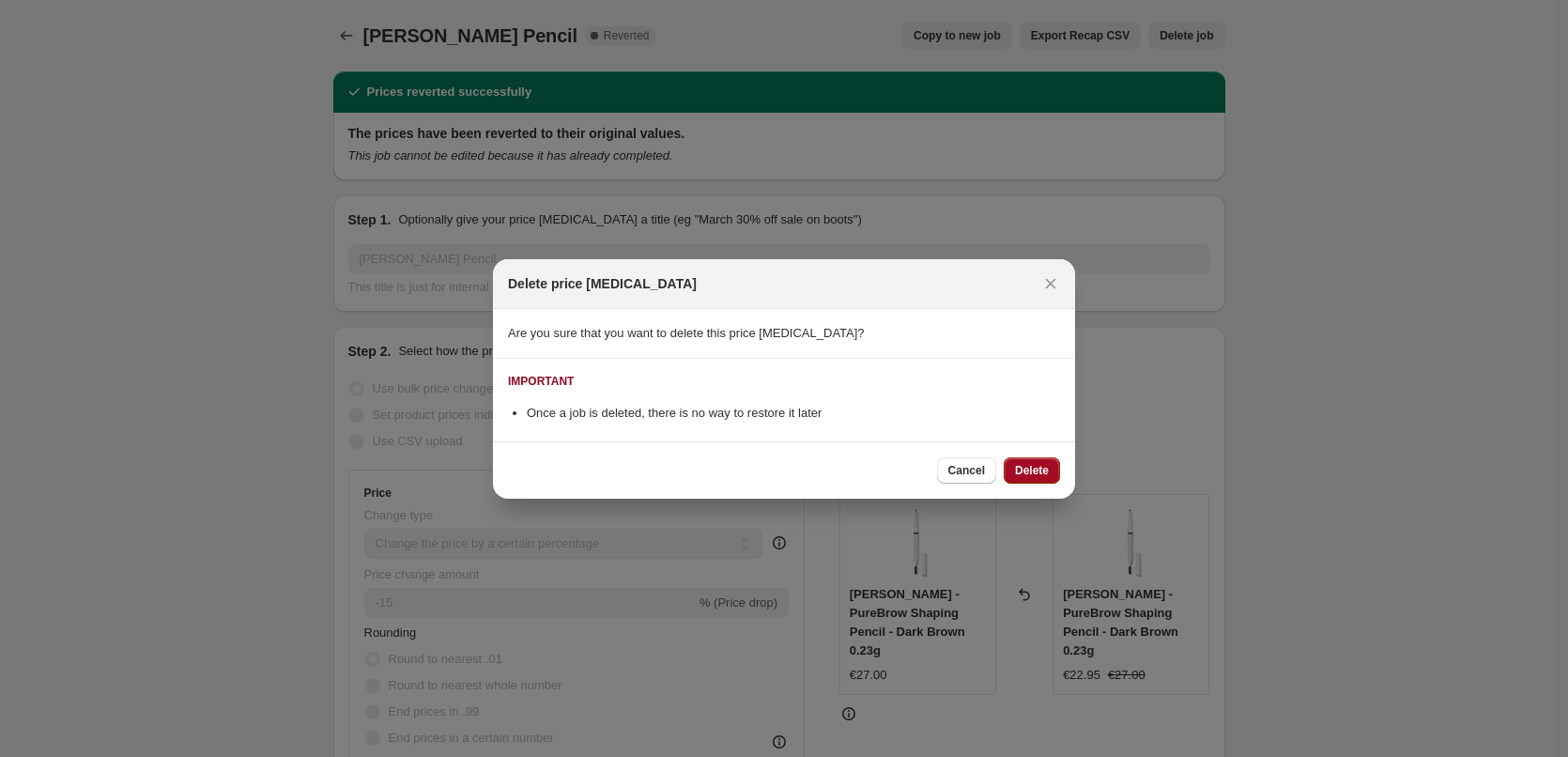
click at [1024, 482] on button "Delete" at bounding box center [1032, 470] width 56 height 27
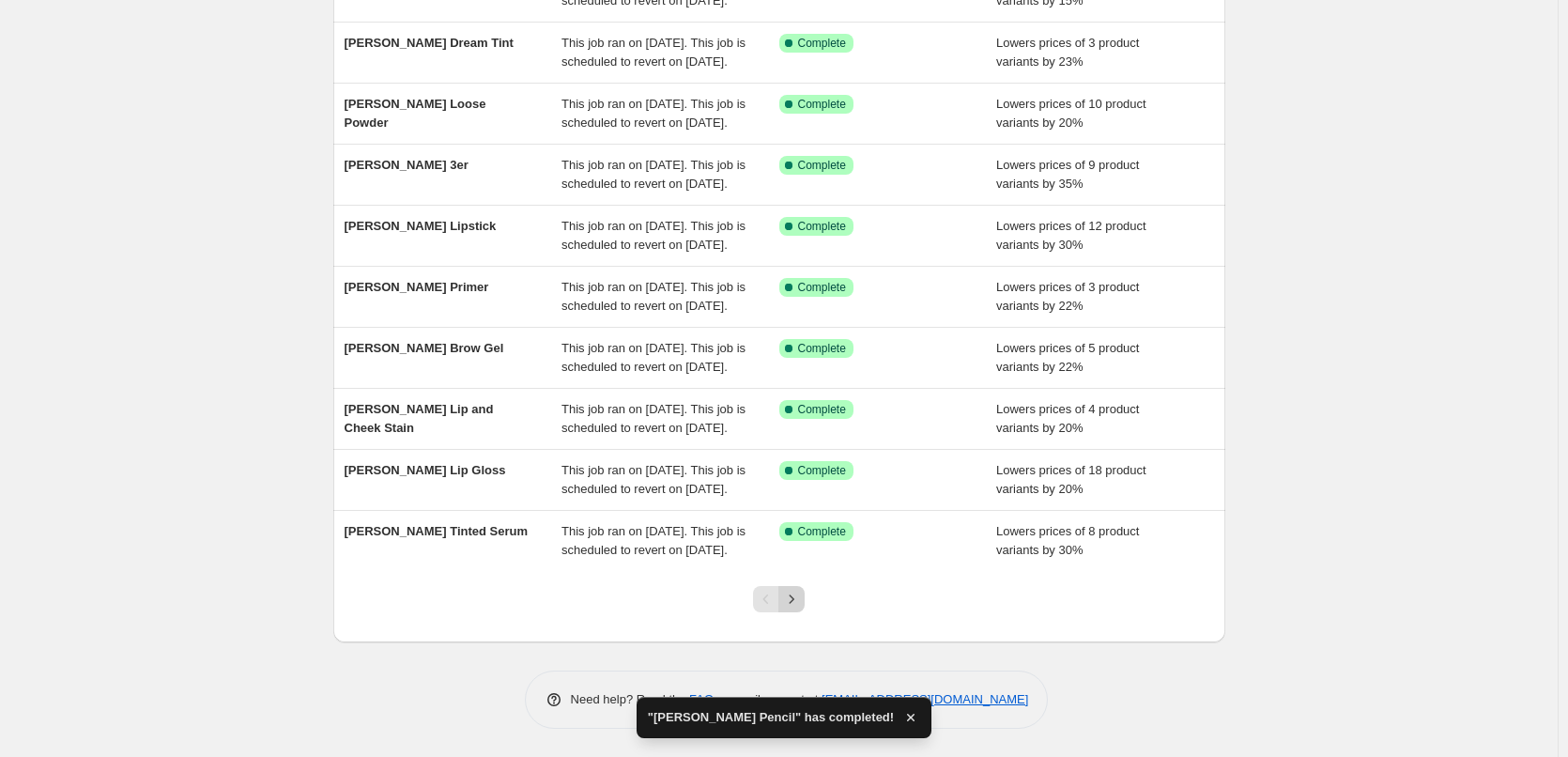
click at [800, 604] on icon "Next" at bounding box center [791, 599] width 19 height 19
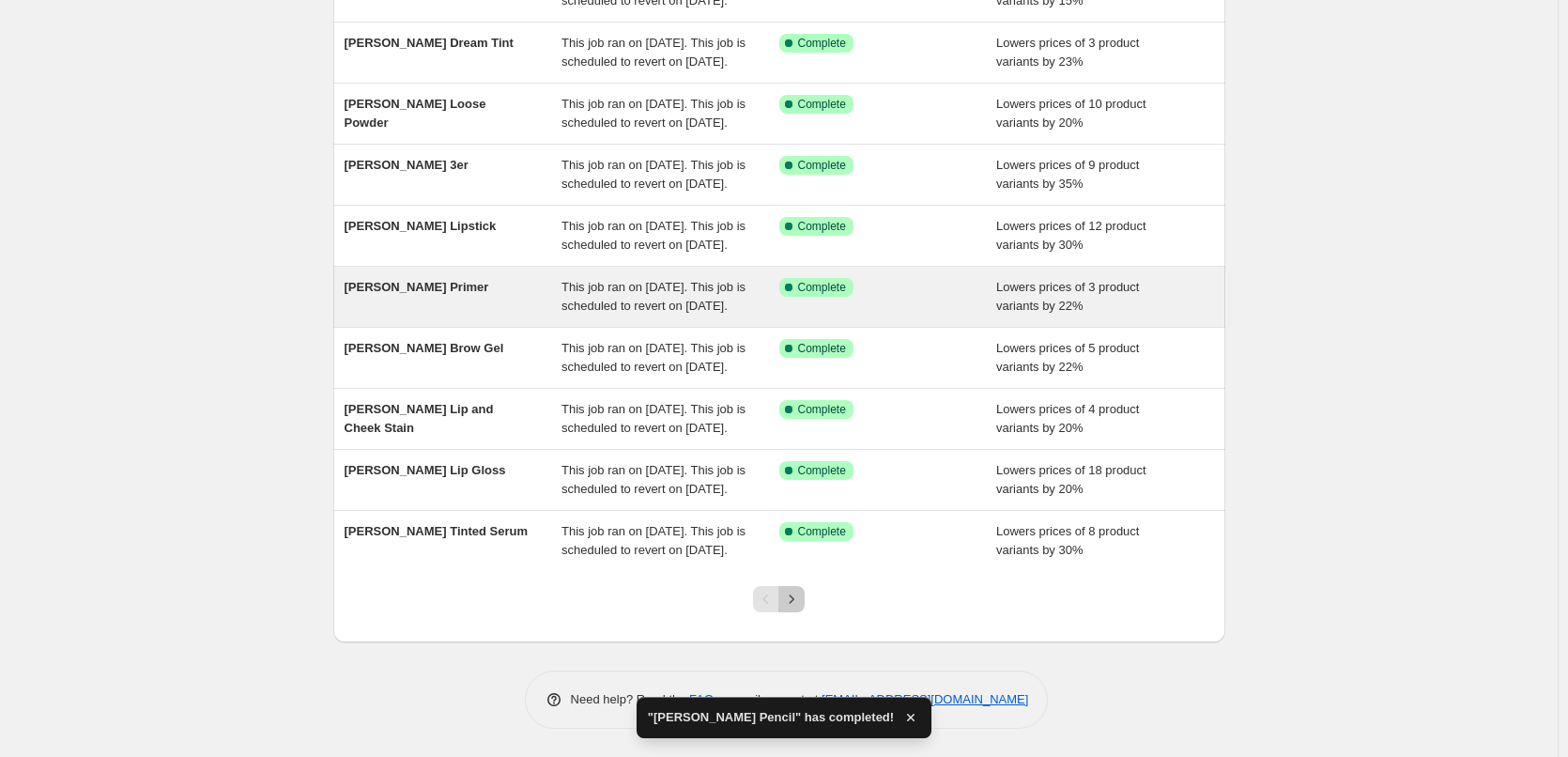
click at [799, 604] on icon "Next" at bounding box center [791, 599] width 19 height 19
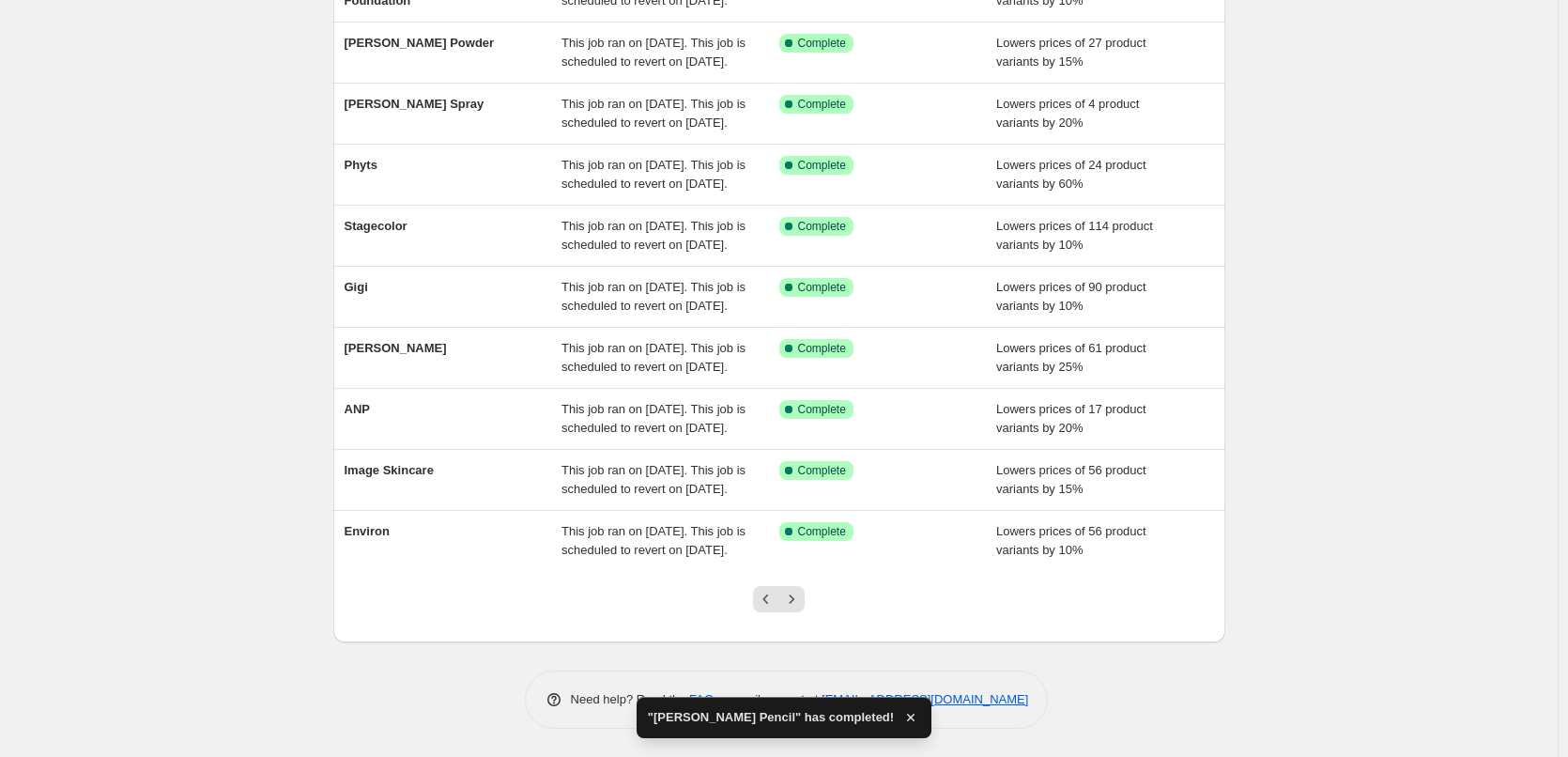
click at [799, 604] on icon "Next" at bounding box center [791, 599] width 19 height 19
